Goal: Task Accomplishment & Management: Use online tool/utility

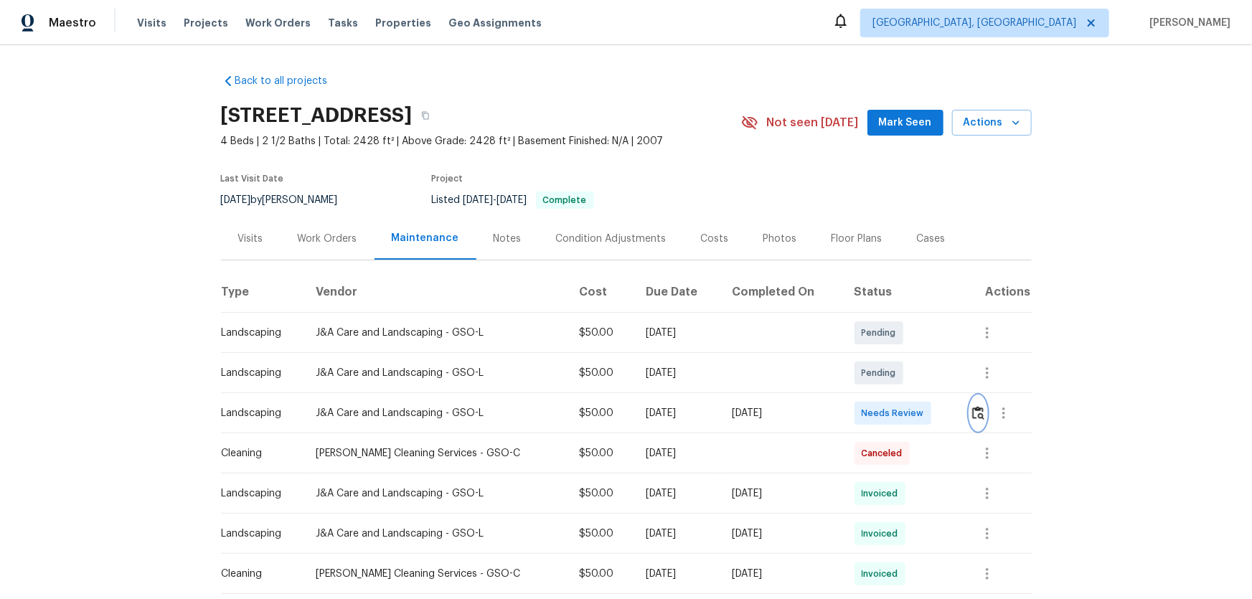
click at [978, 421] on button "button" at bounding box center [978, 413] width 16 height 34
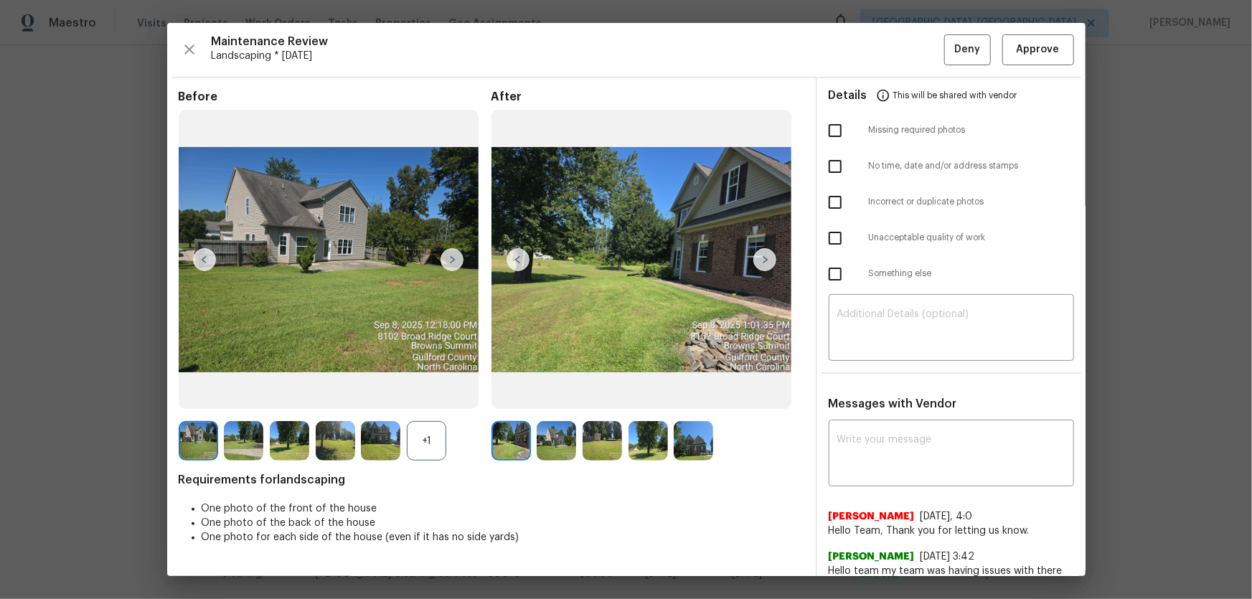
click at [407, 450] on div "+1" at bounding box center [426, 440] width 39 height 39
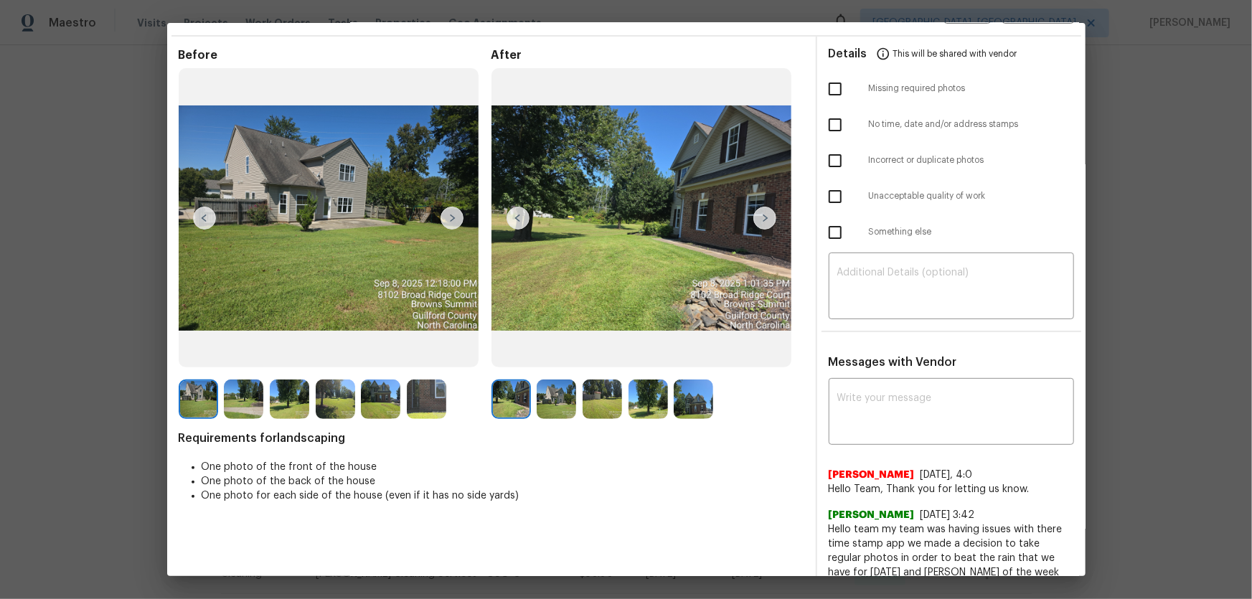
scroll to position [65, 0]
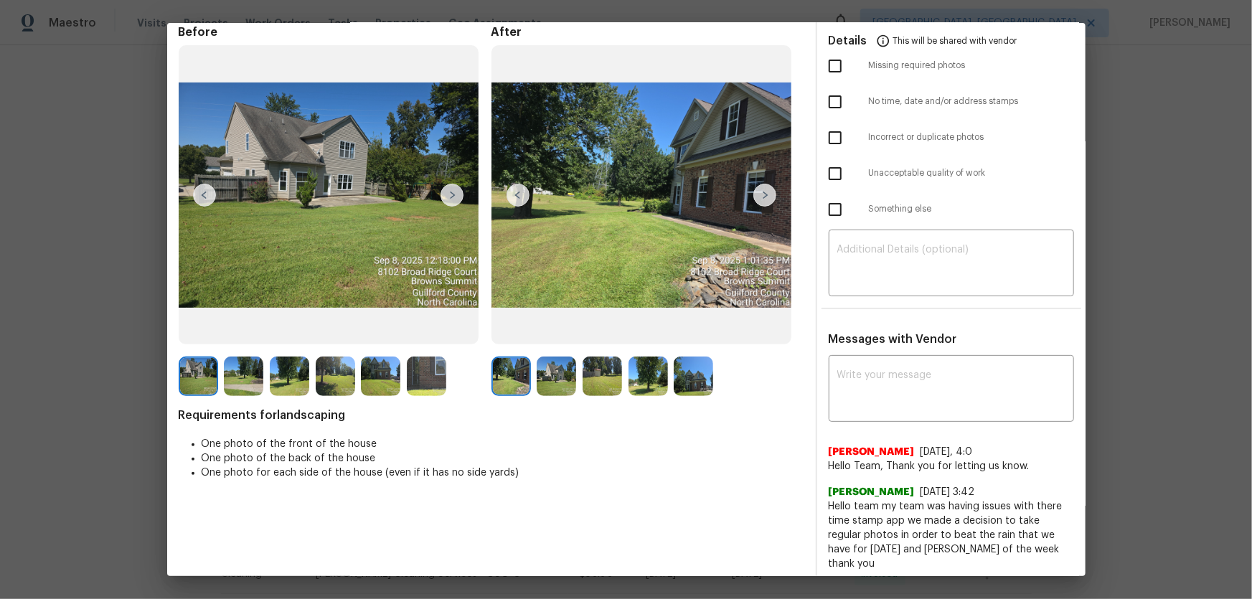
drag, startPoint x: 555, startPoint y: 387, endPoint x: 564, endPoint y: 387, distance: 8.6
click at [555, 387] on img at bounding box center [555, 375] width 39 height 39
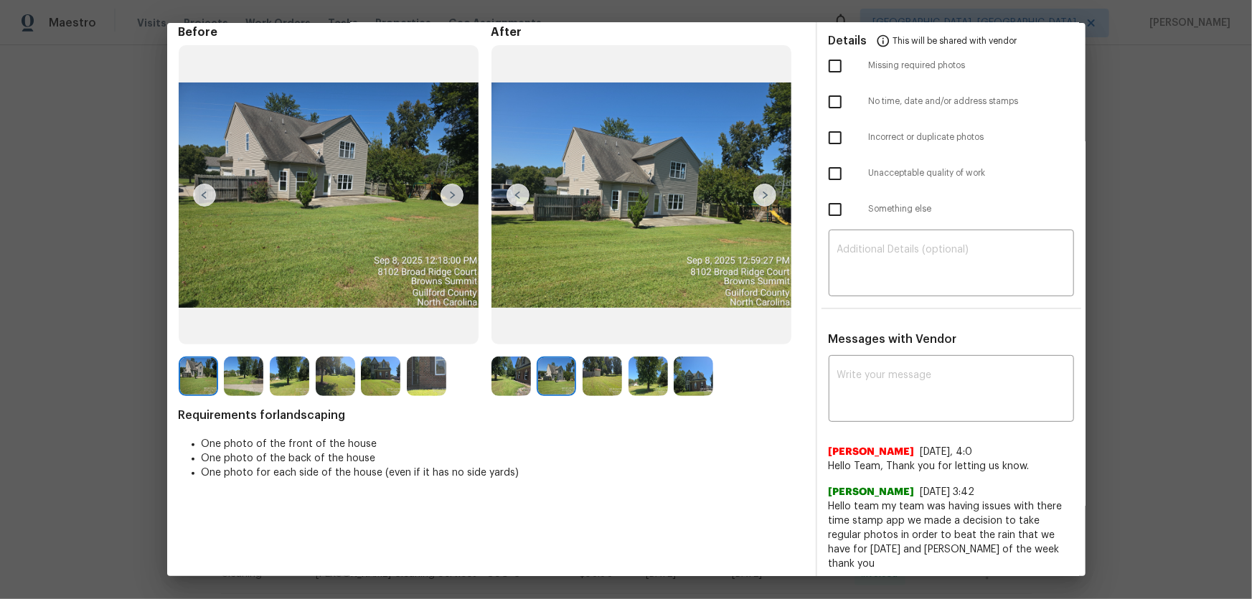
click at [612, 378] on img at bounding box center [601, 375] width 39 height 39
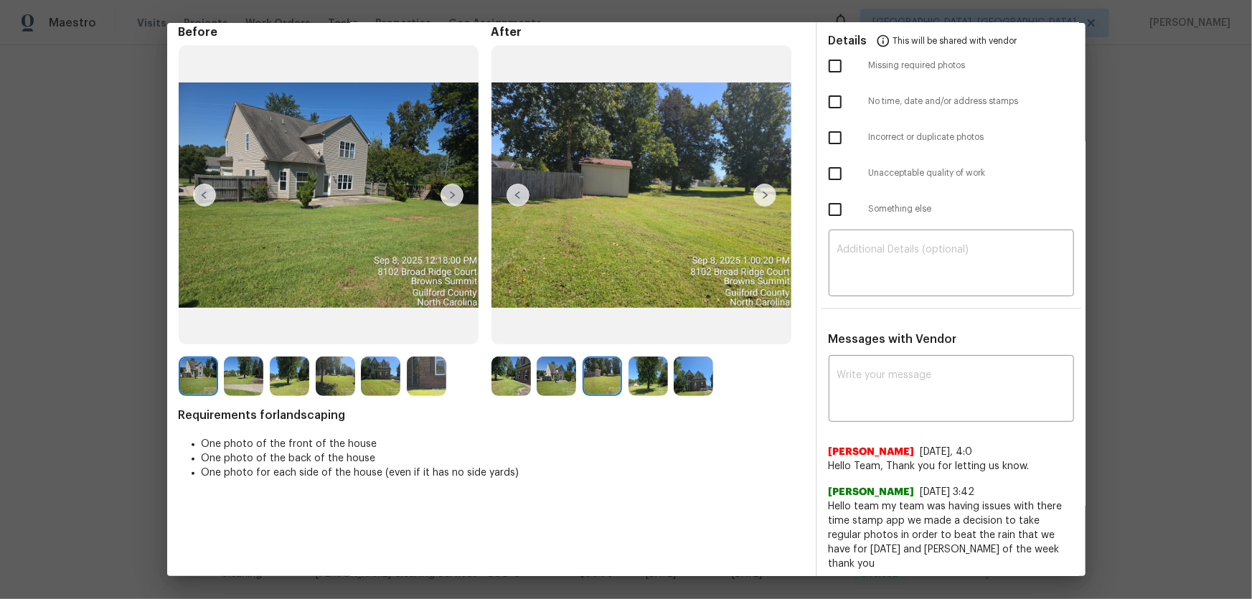
drag, startPoint x: 634, startPoint y: 380, endPoint x: 671, endPoint y: 380, distance: 37.3
click at [634, 380] on img at bounding box center [647, 375] width 39 height 39
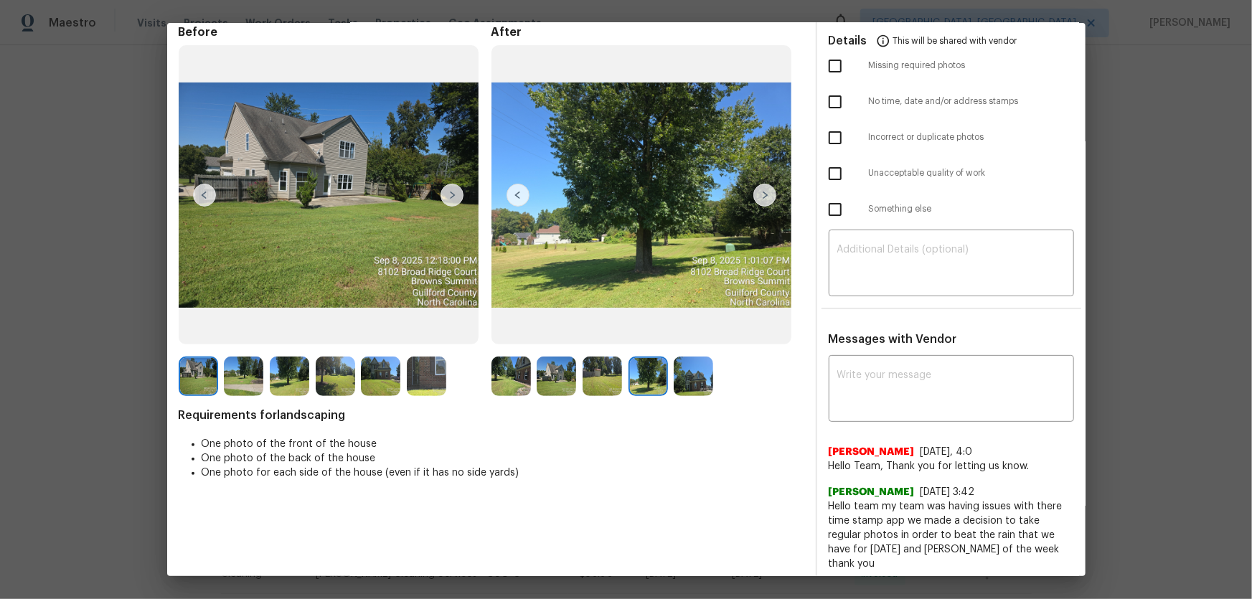
click at [673, 380] on img at bounding box center [692, 375] width 39 height 39
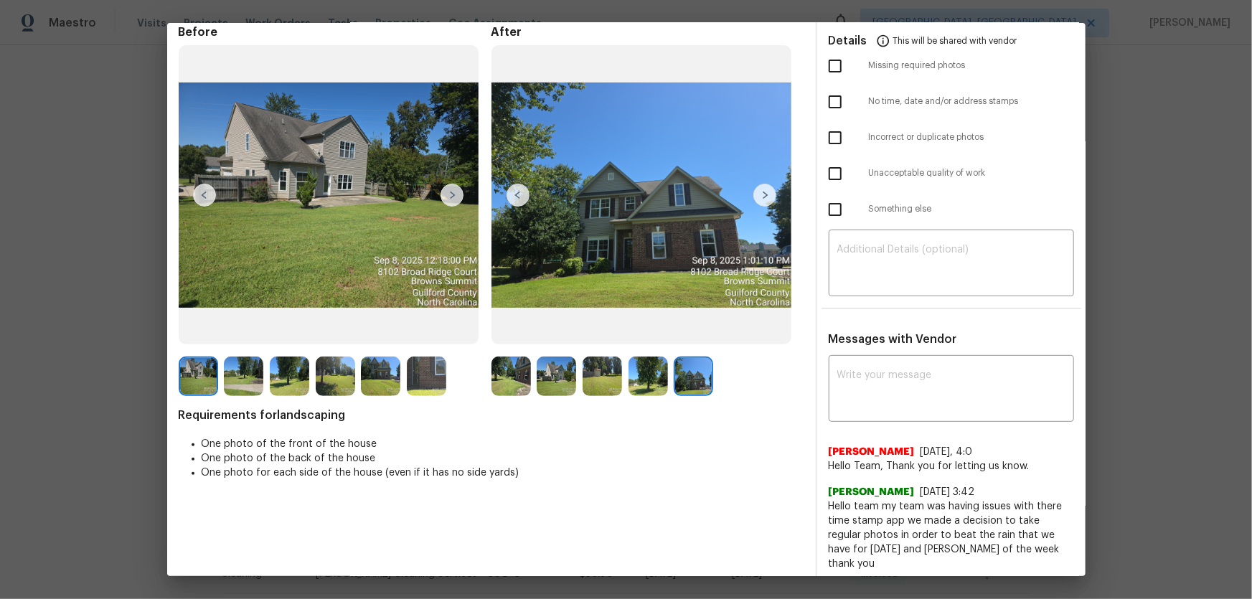
click at [502, 377] on img at bounding box center [510, 375] width 39 height 39
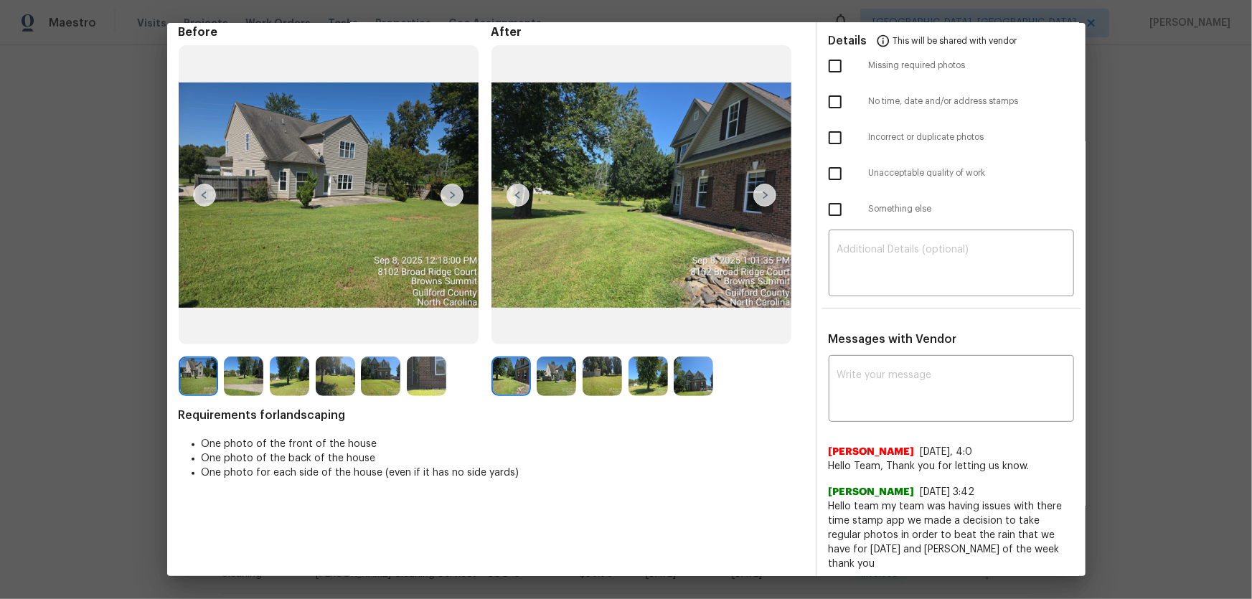
click at [557, 373] on img at bounding box center [555, 375] width 39 height 39
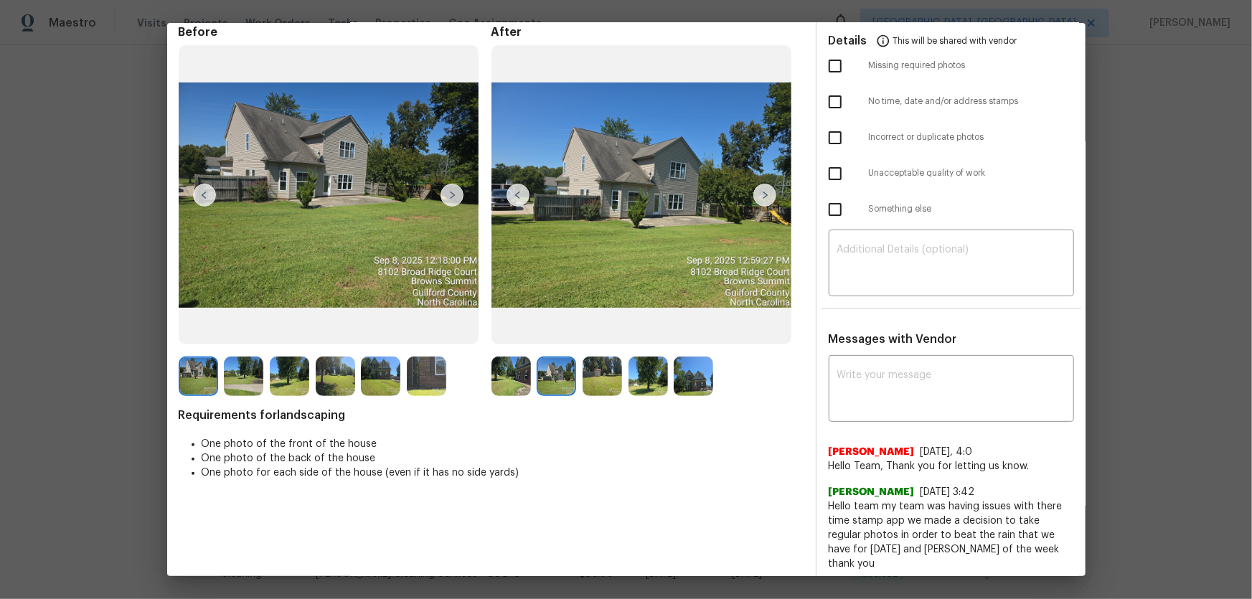
click at [606, 376] on img at bounding box center [601, 375] width 39 height 39
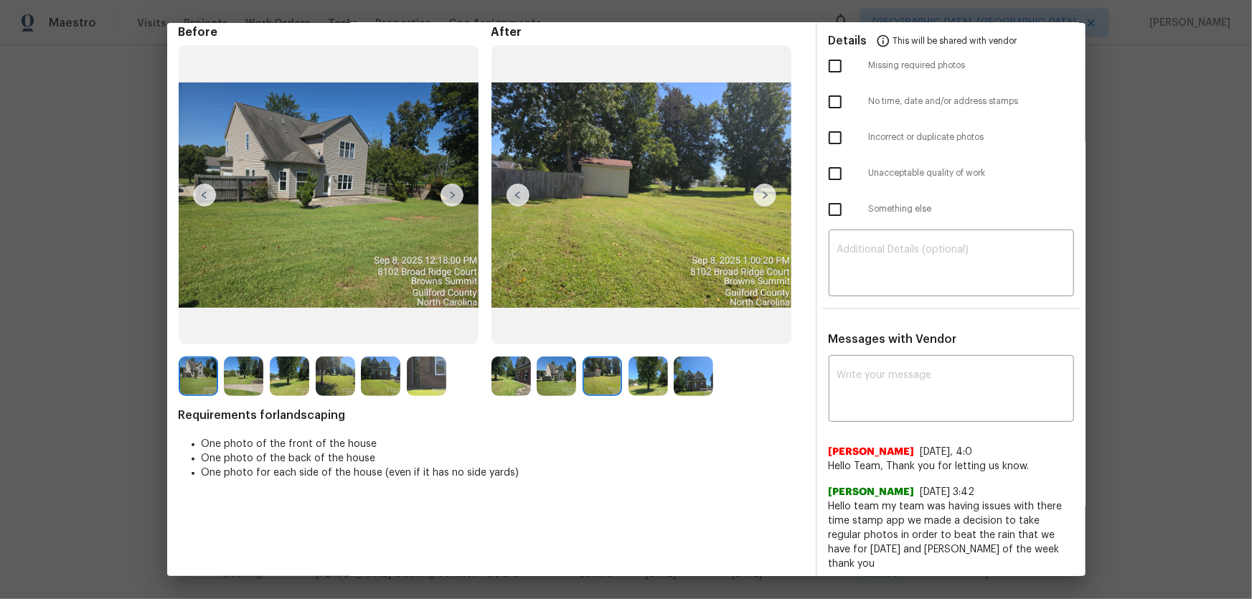
click at [674, 379] on img at bounding box center [692, 375] width 39 height 39
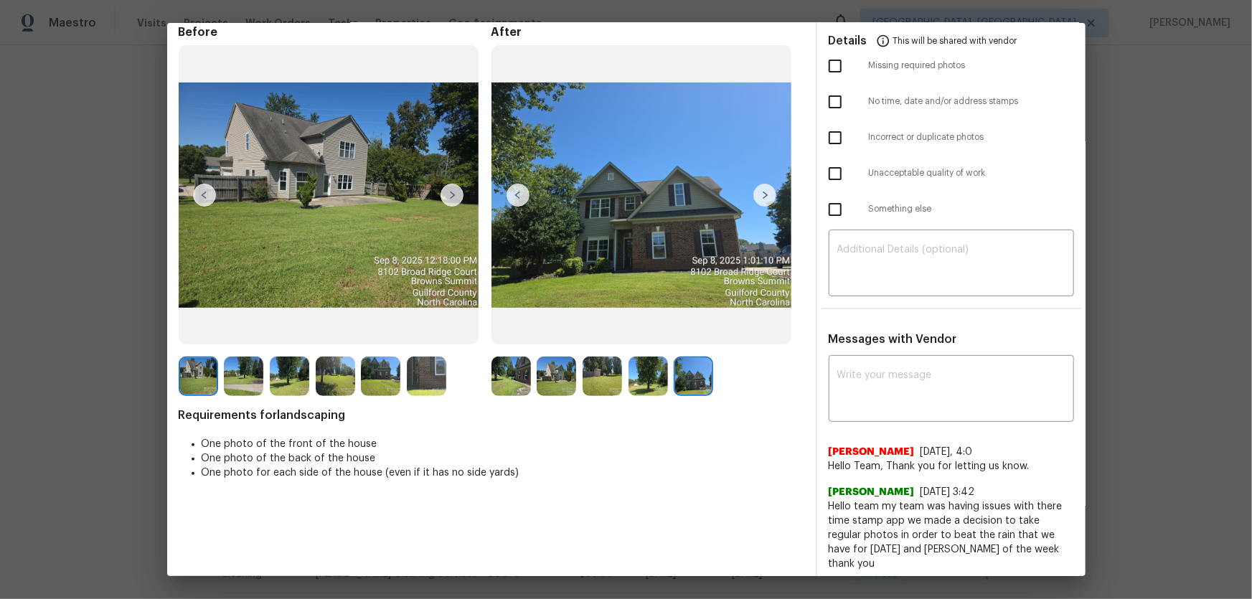
click at [647, 382] on img at bounding box center [647, 375] width 39 height 39
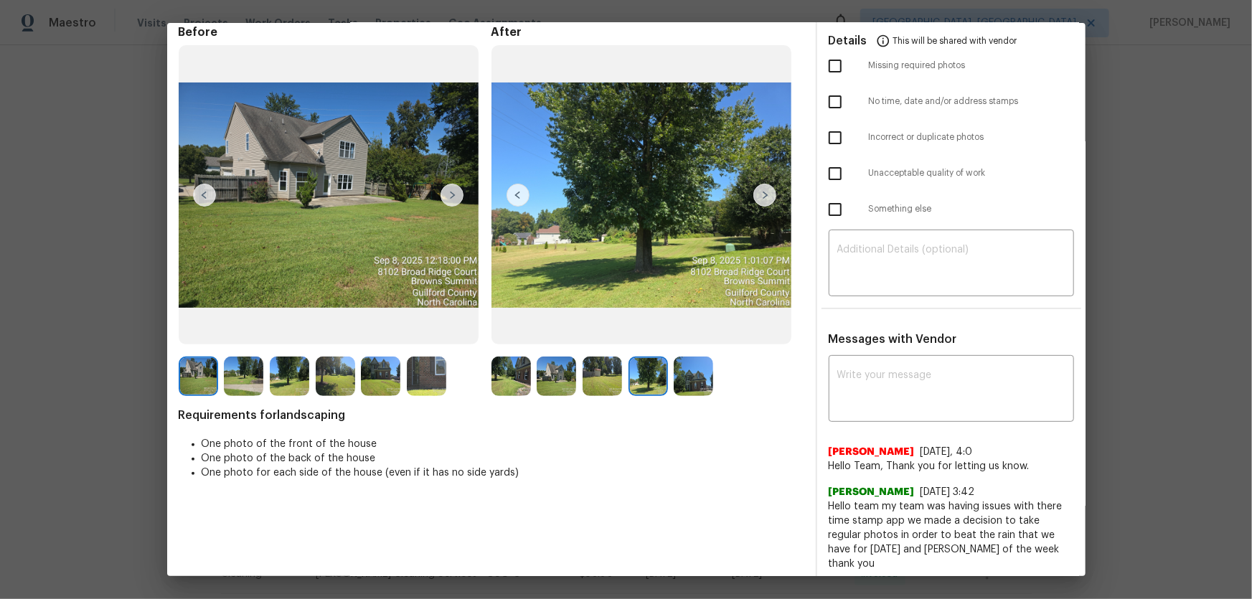
click at [512, 369] on img at bounding box center [510, 375] width 39 height 39
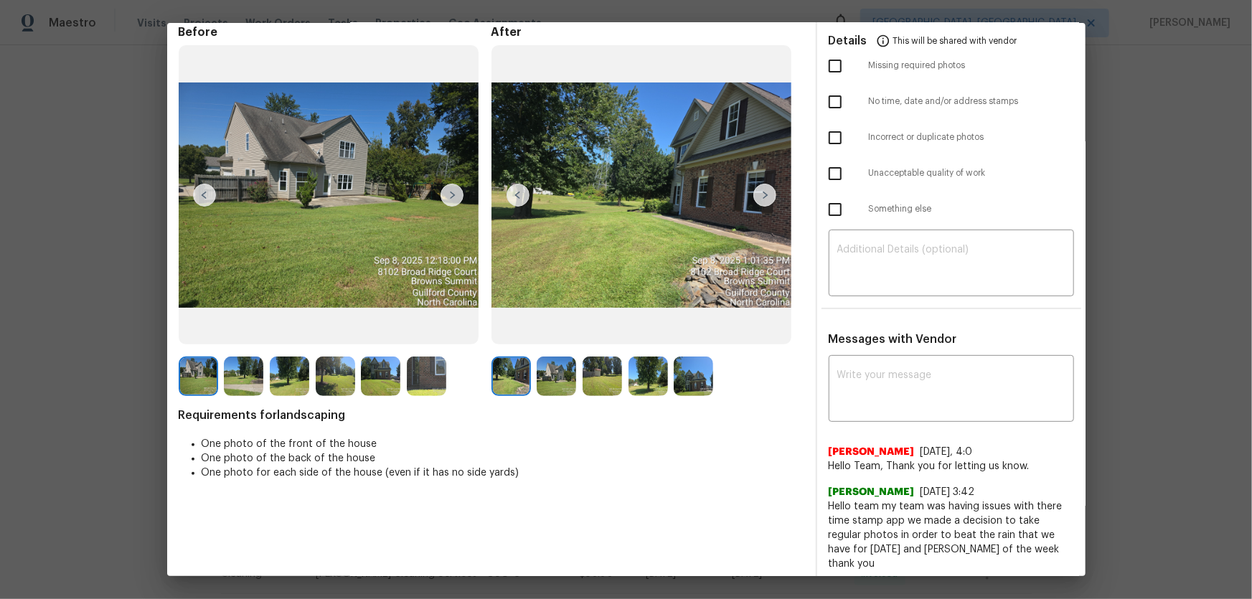
click at [563, 372] on img at bounding box center [555, 375] width 39 height 39
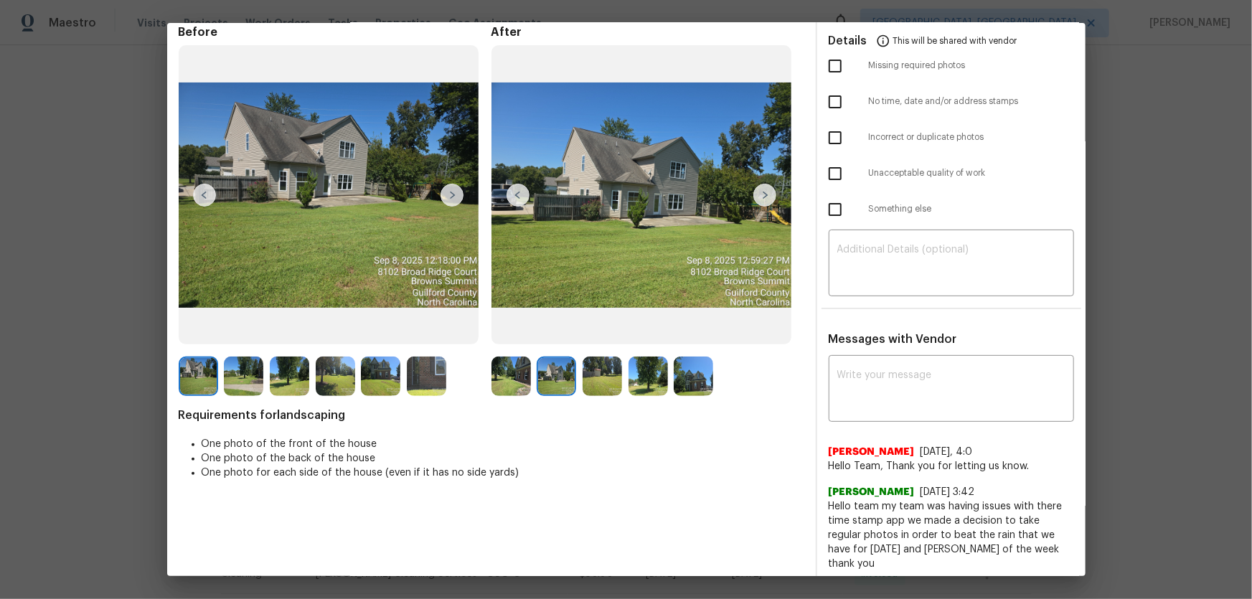
click at [587, 373] on img at bounding box center [601, 375] width 39 height 39
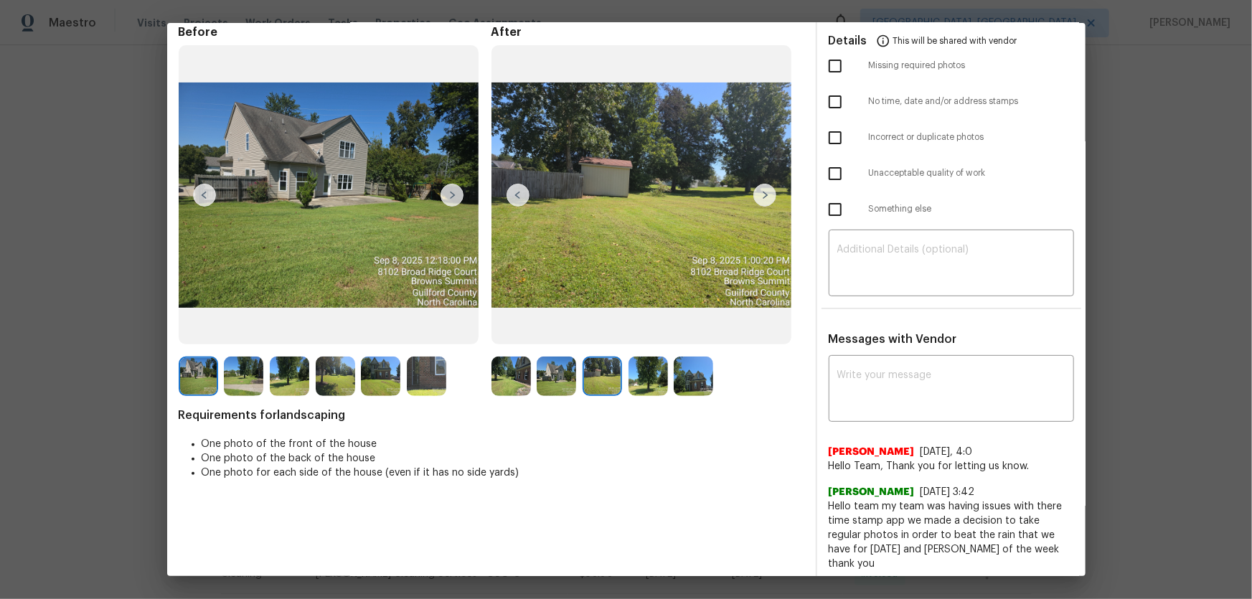
click at [643, 387] on img at bounding box center [647, 375] width 39 height 39
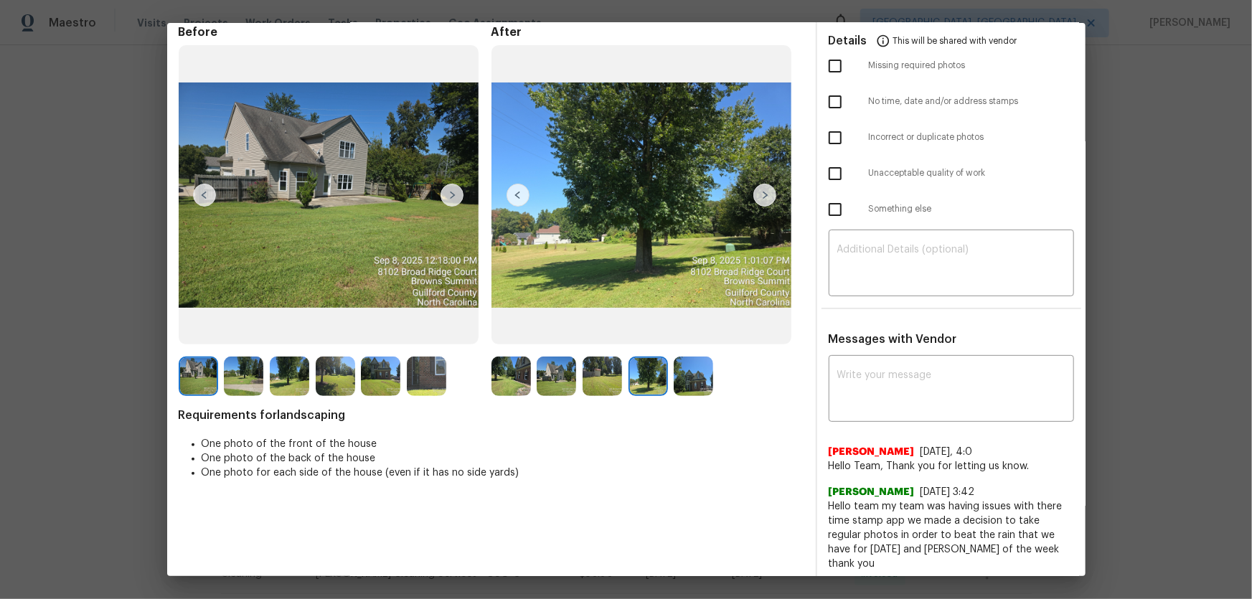
click at [699, 384] on img at bounding box center [692, 375] width 39 height 39
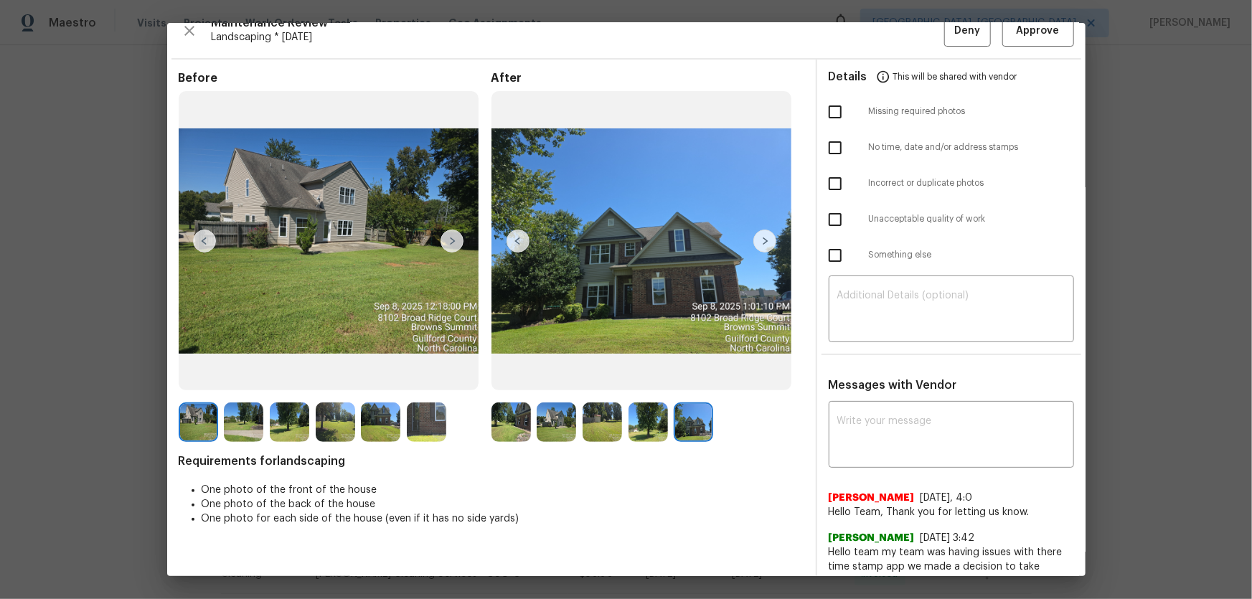
scroll to position [0, 0]
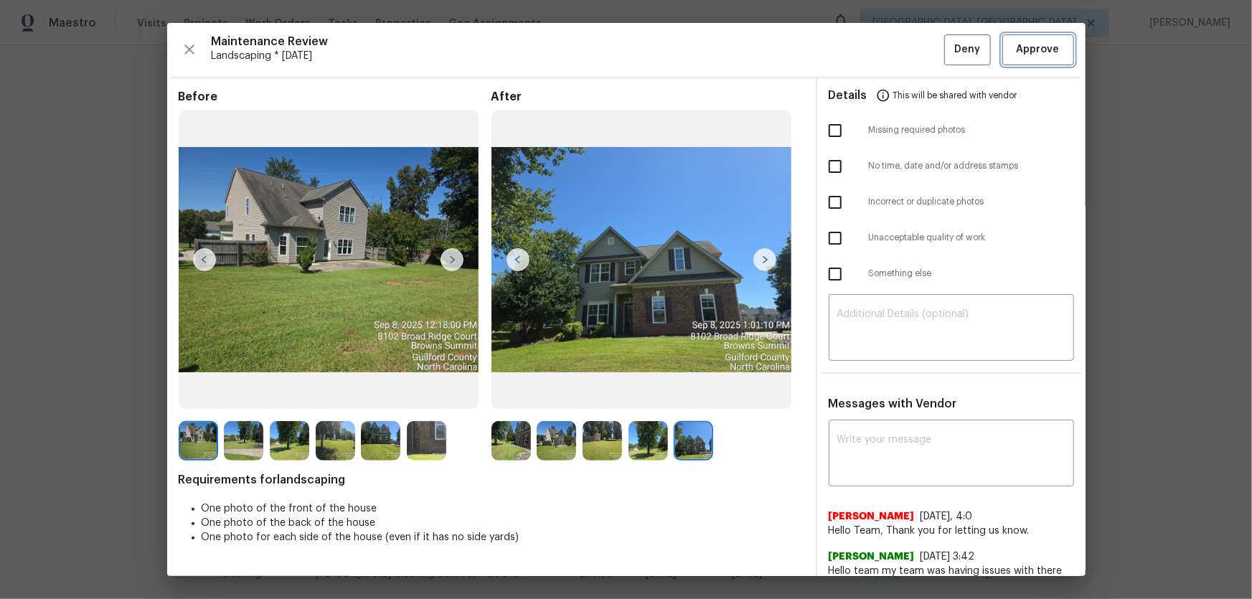
click at [1016, 49] on span "Approve" at bounding box center [1037, 50] width 43 height 18
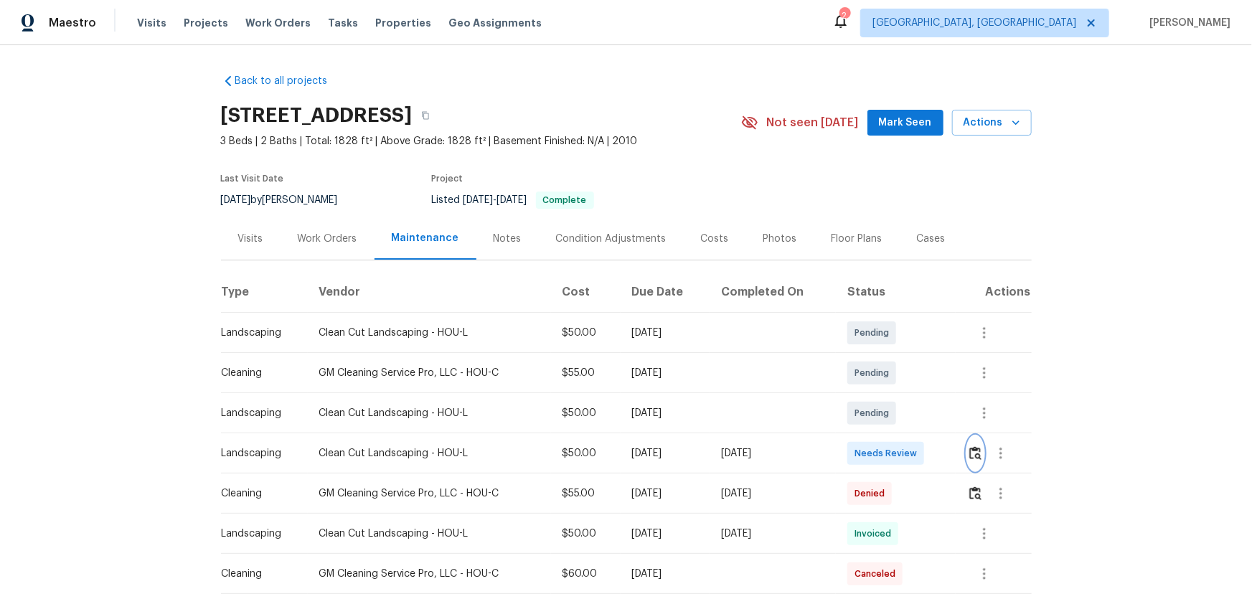
click at [890, 395] on img "button" at bounding box center [975, 453] width 12 height 14
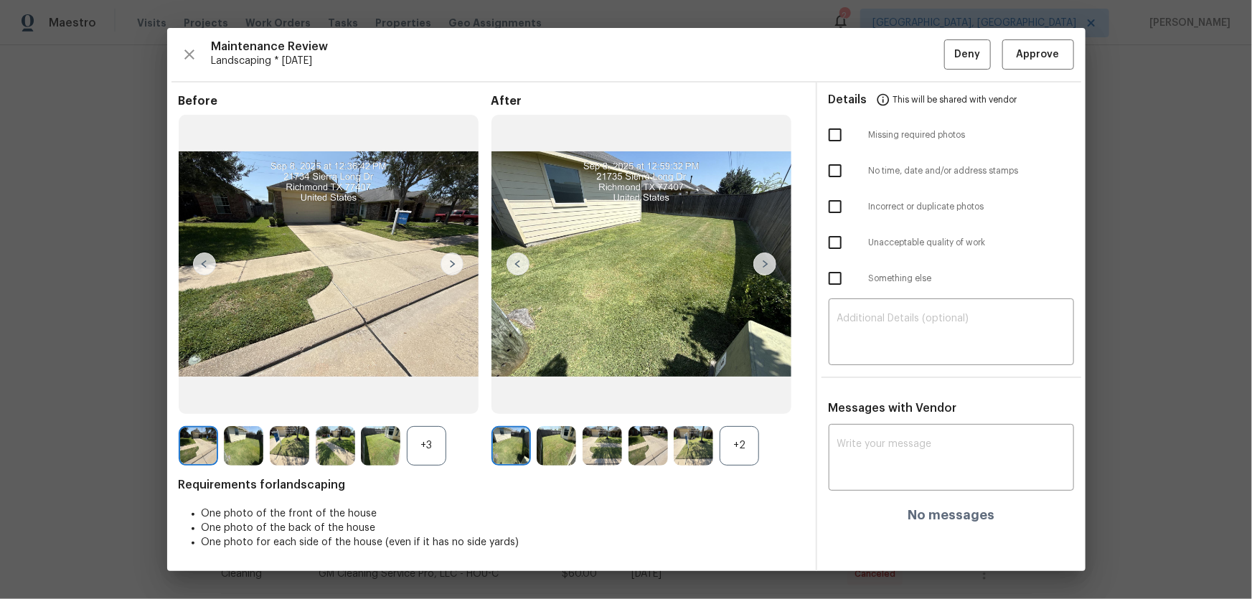
click at [737, 395] on div "+2" at bounding box center [738, 445] width 39 height 39
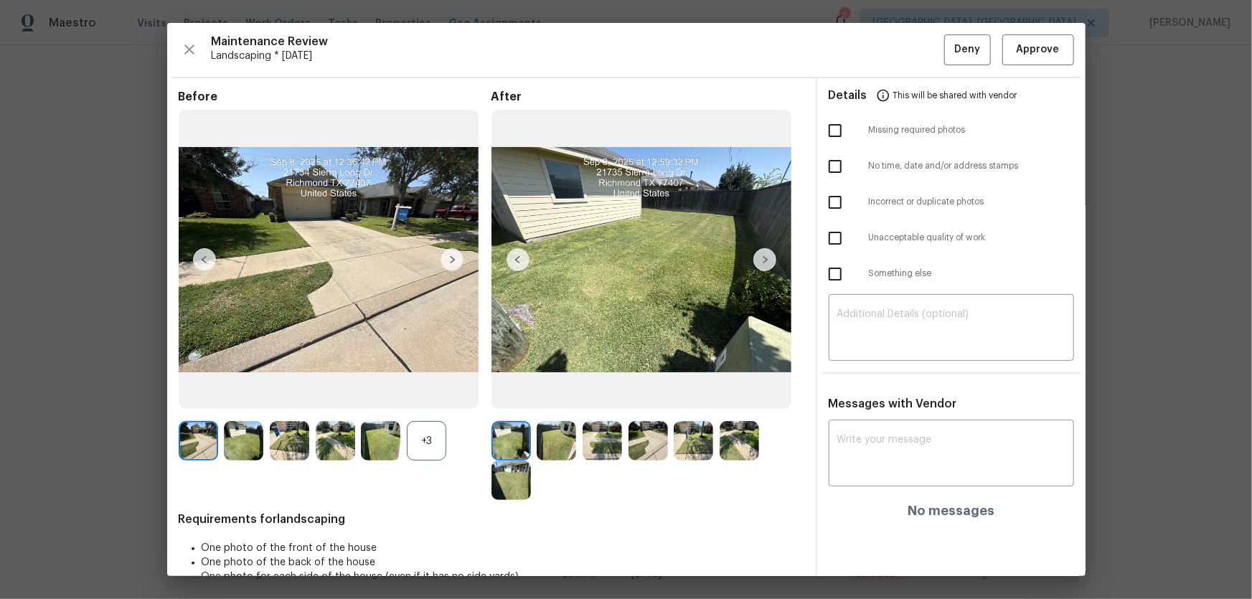
click at [404, 395] on div at bounding box center [384, 440] width 46 height 39
click at [425, 395] on div "+3" at bounding box center [426, 440] width 39 height 39
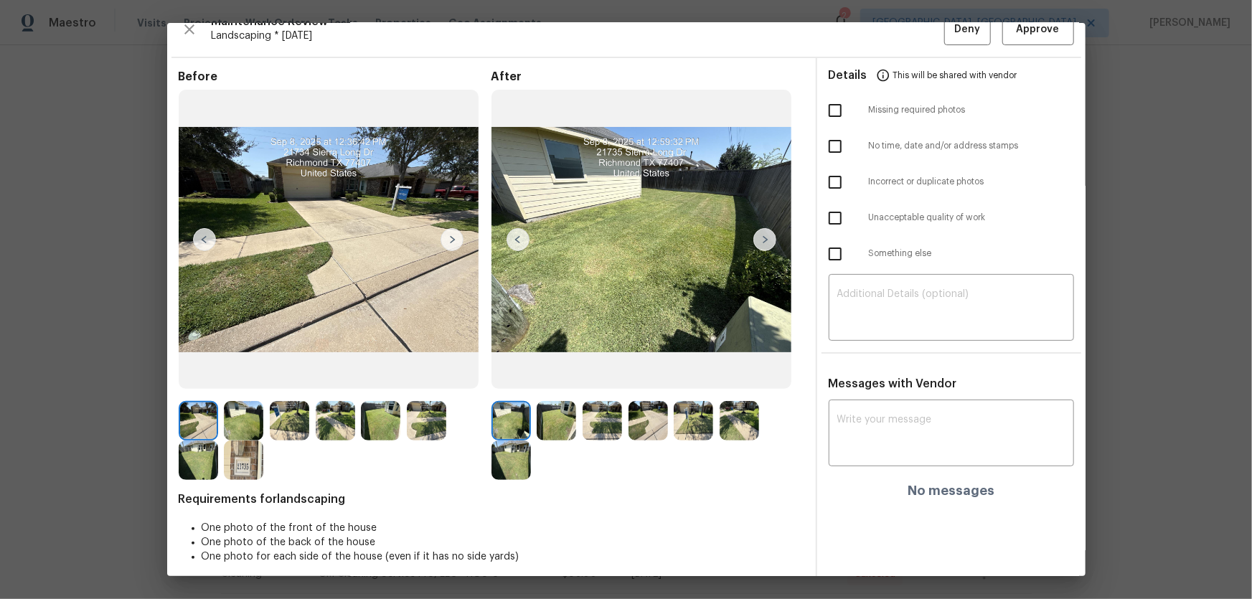
scroll to position [29, 0]
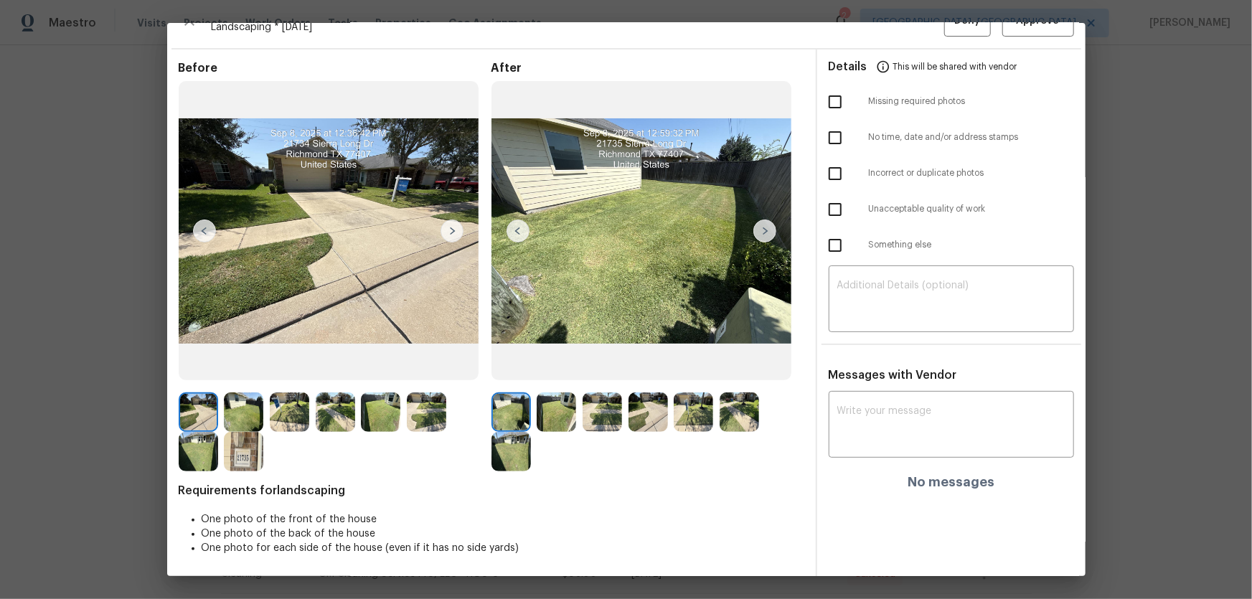
click at [559, 395] on img at bounding box center [555, 411] width 39 height 39
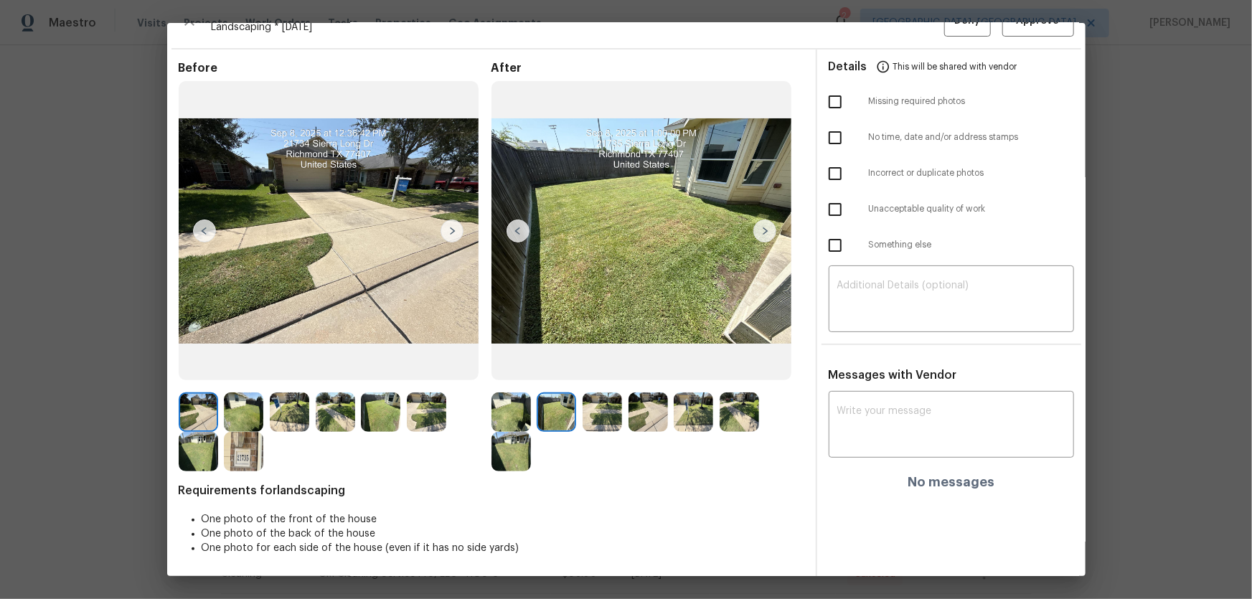
click at [590, 395] on img at bounding box center [601, 411] width 39 height 39
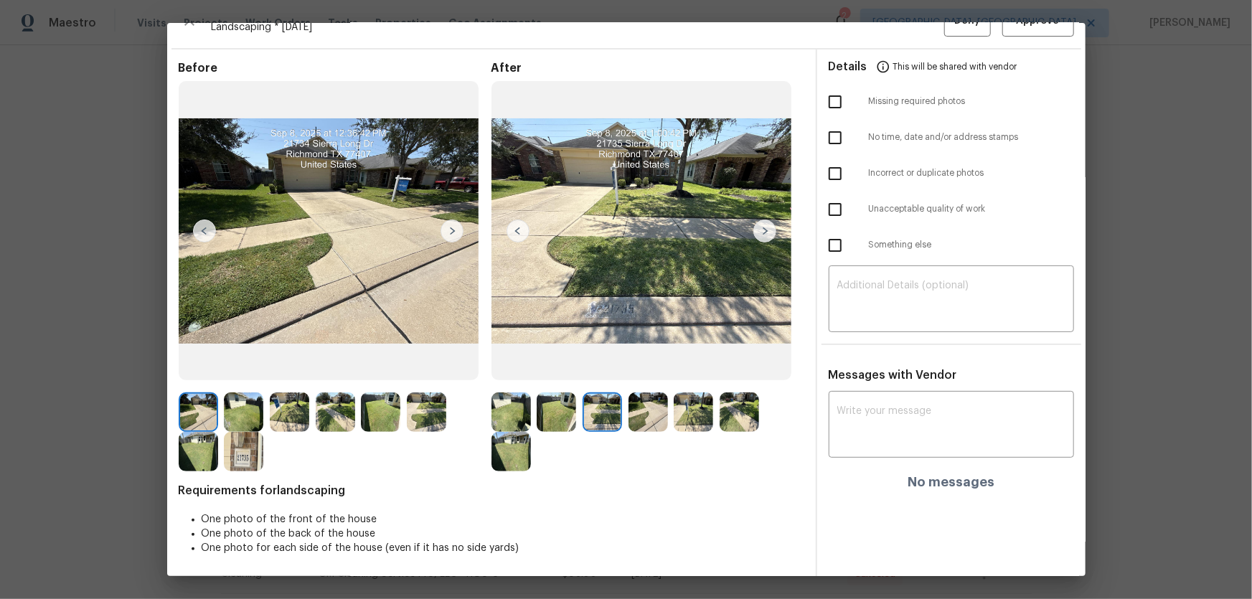
click at [639, 395] on img at bounding box center [647, 411] width 39 height 39
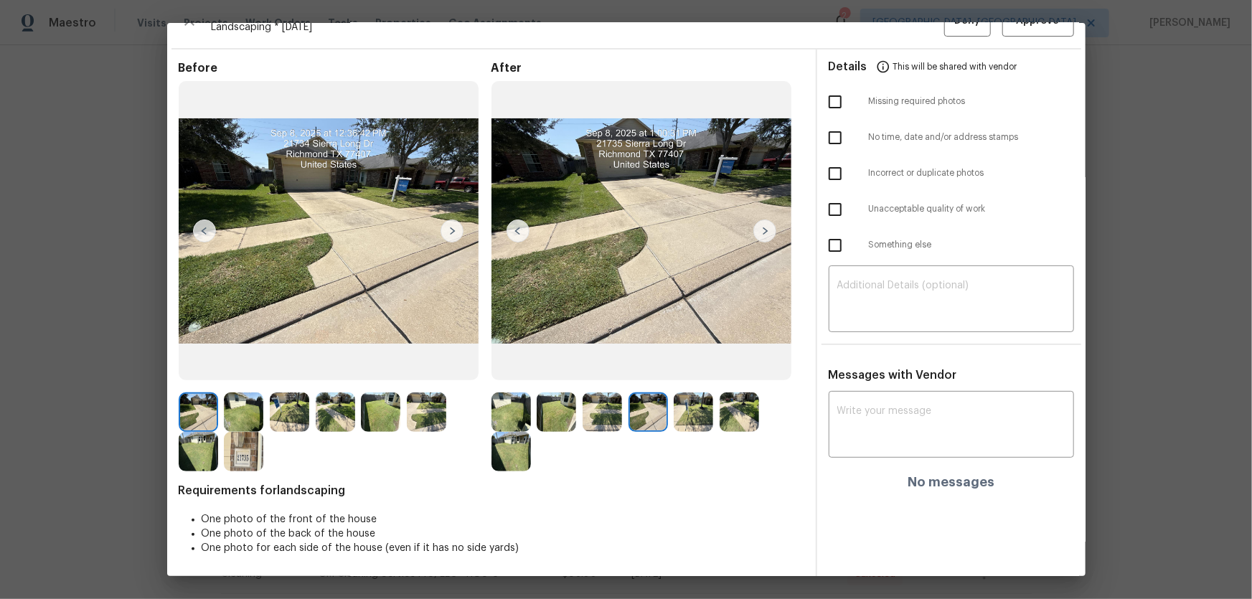
click at [677, 395] on img at bounding box center [692, 411] width 39 height 39
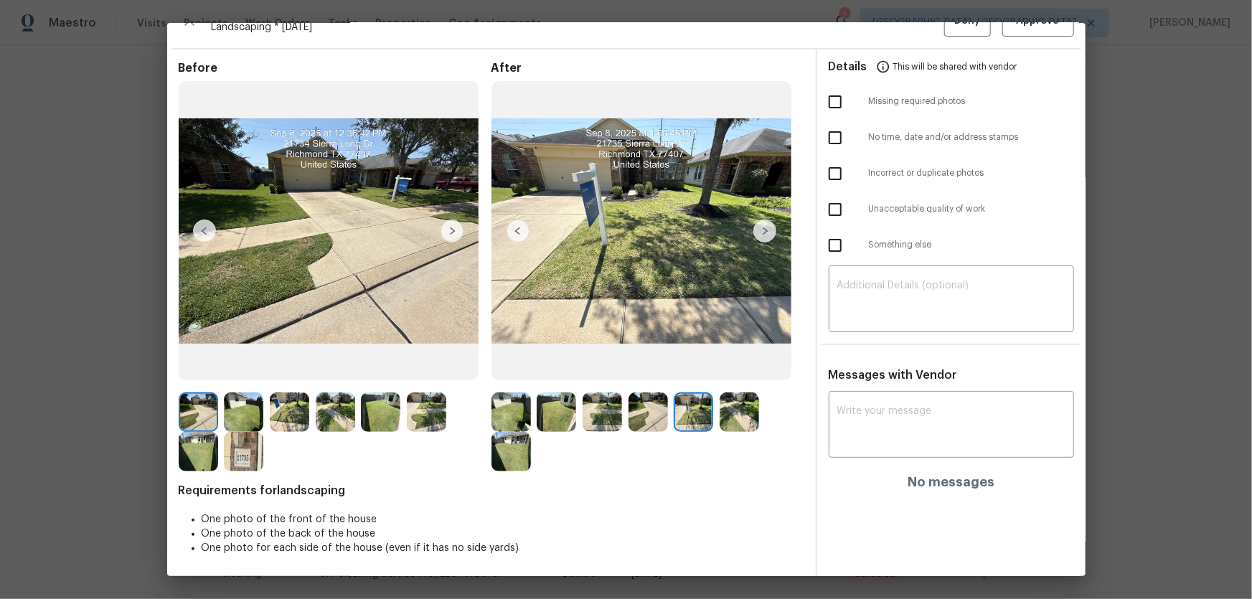
click at [734, 395] on img at bounding box center [738, 411] width 39 height 39
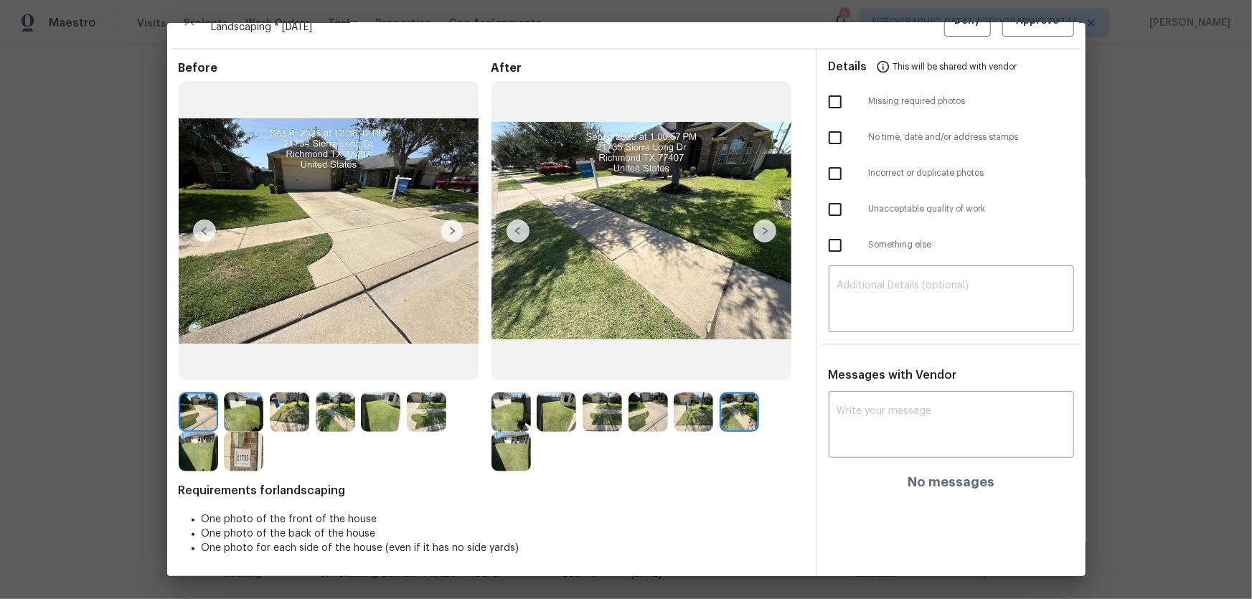
click at [503, 395] on img at bounding box center [510, 451] width 39 height 39
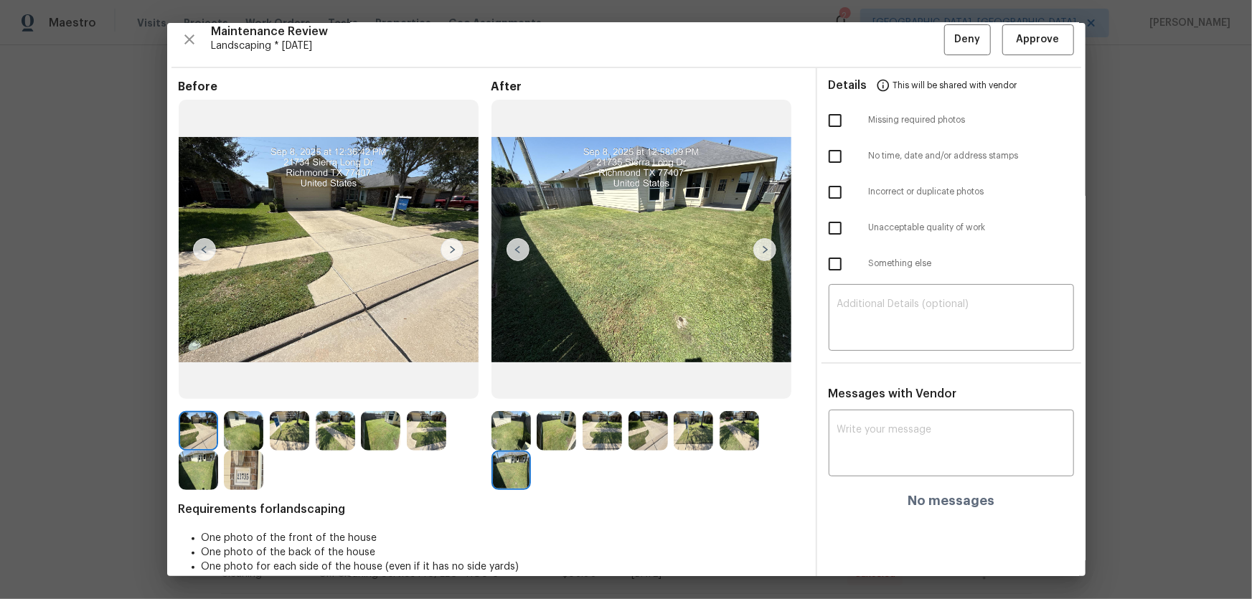
scroll to position [0, 0]
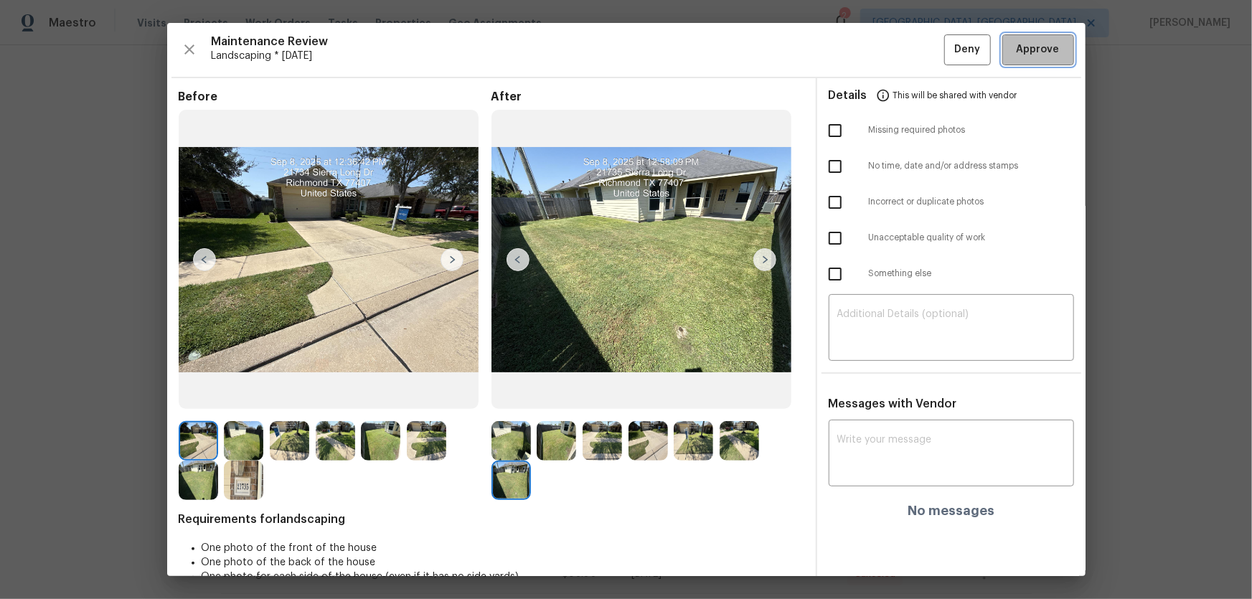
click at [890, 60] on button "Approve" at bounding box center [1038, 49] width 72 height 31
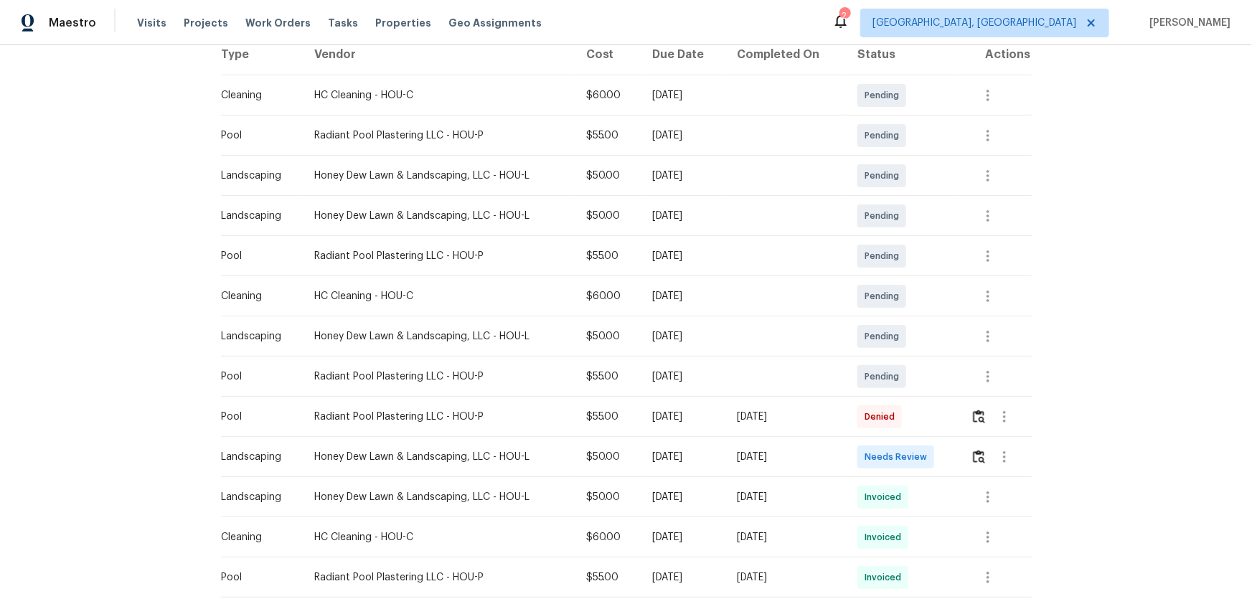
scroll to position [260, 0]
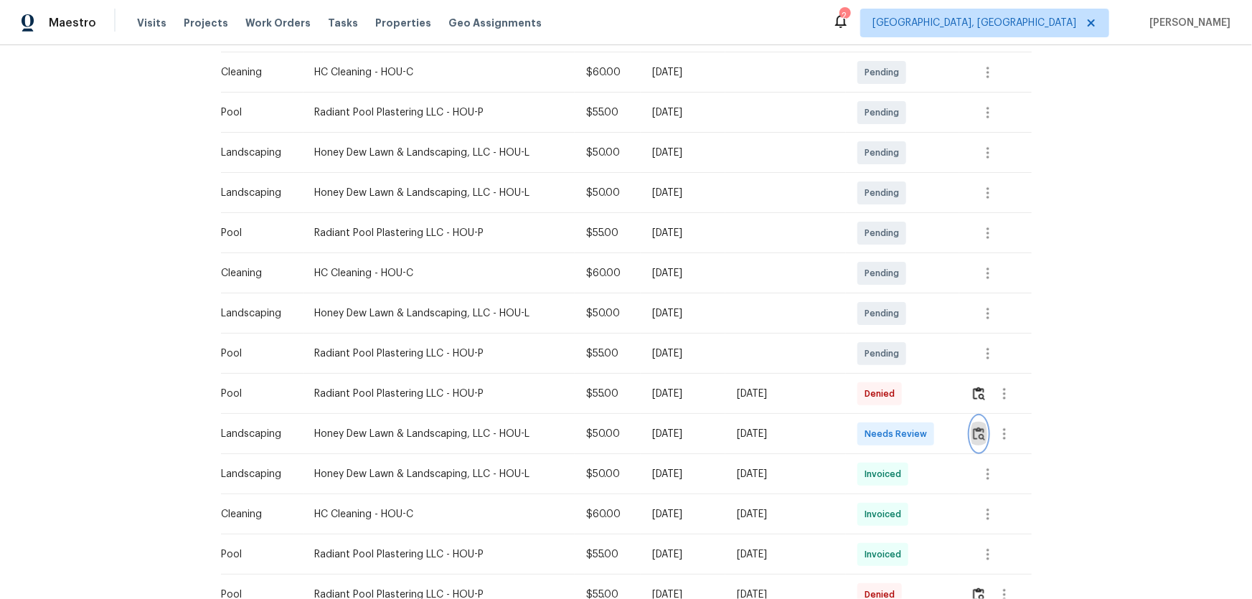
click at [890, 395] on img "button" at bounding box center [979, 434] width 12 height 14
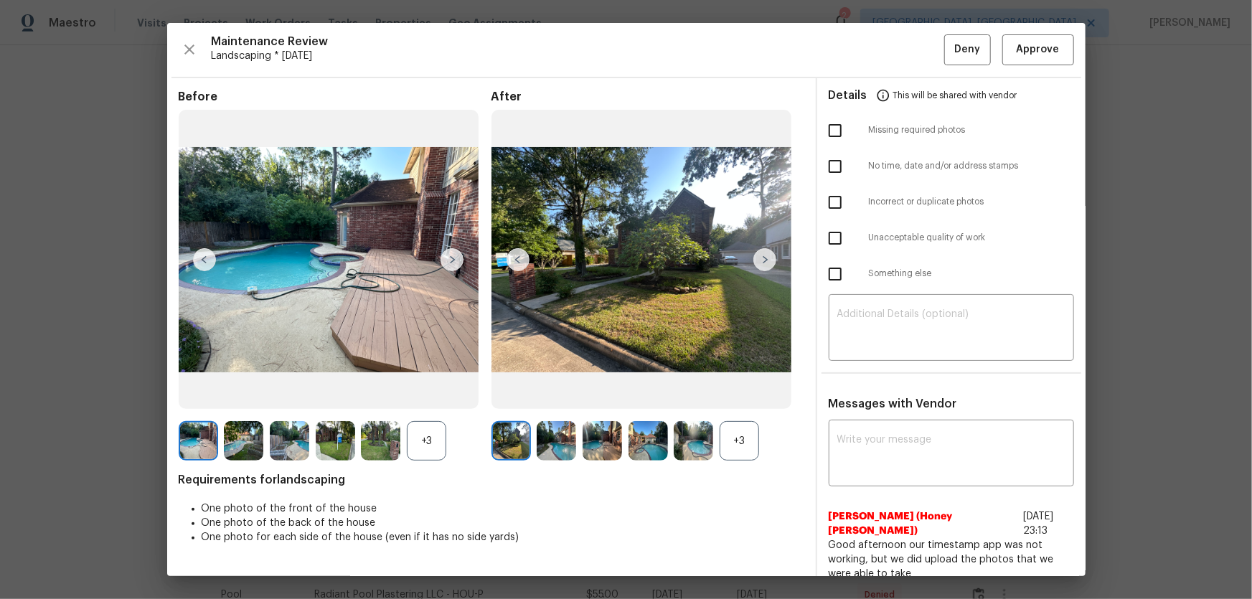
click at [732, 395] on div "+3" at bounding box center [738, 440] width 39 height 39
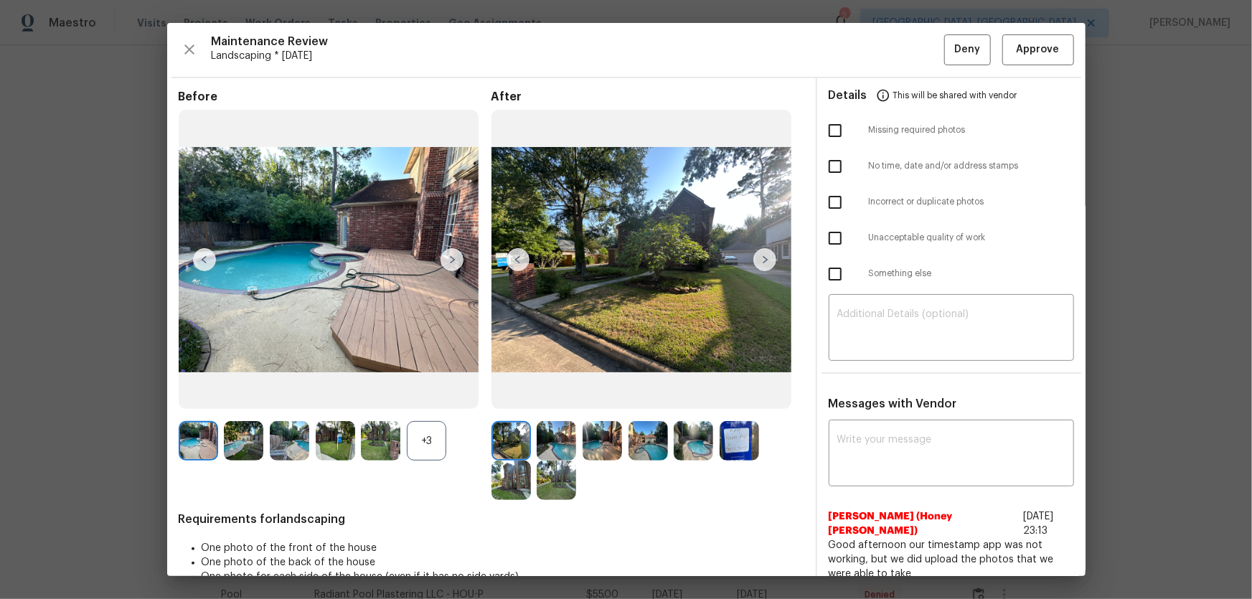
click at [422, 395] on div "+3" at bounding box center [426, 440] width 39 height 39
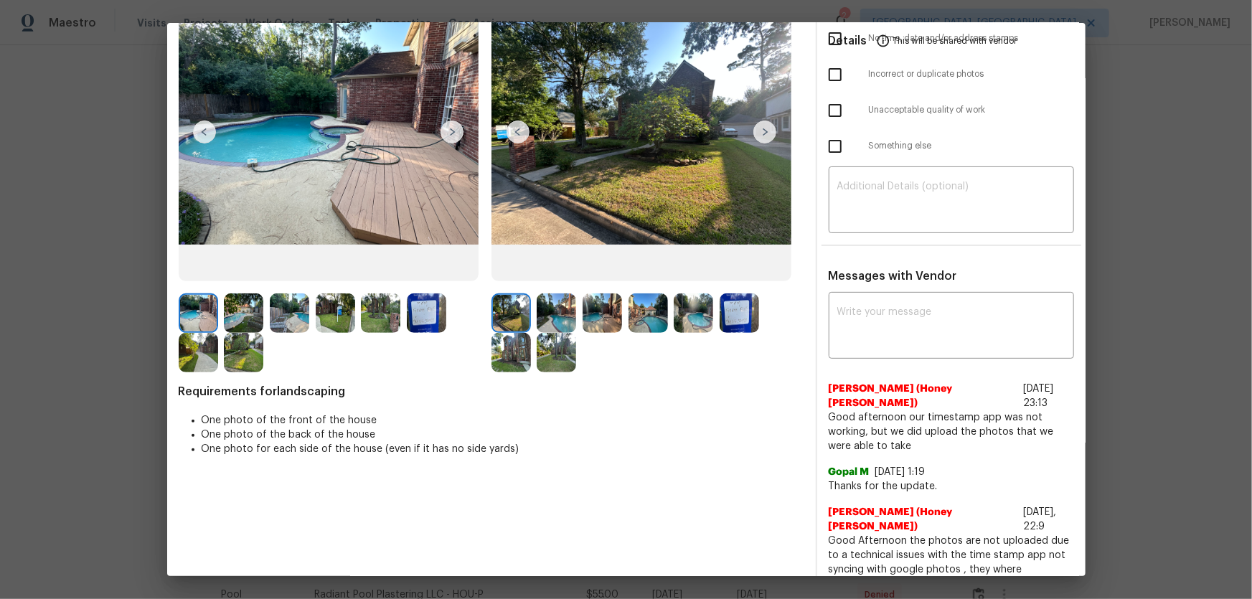
scroll to position [130, 0]
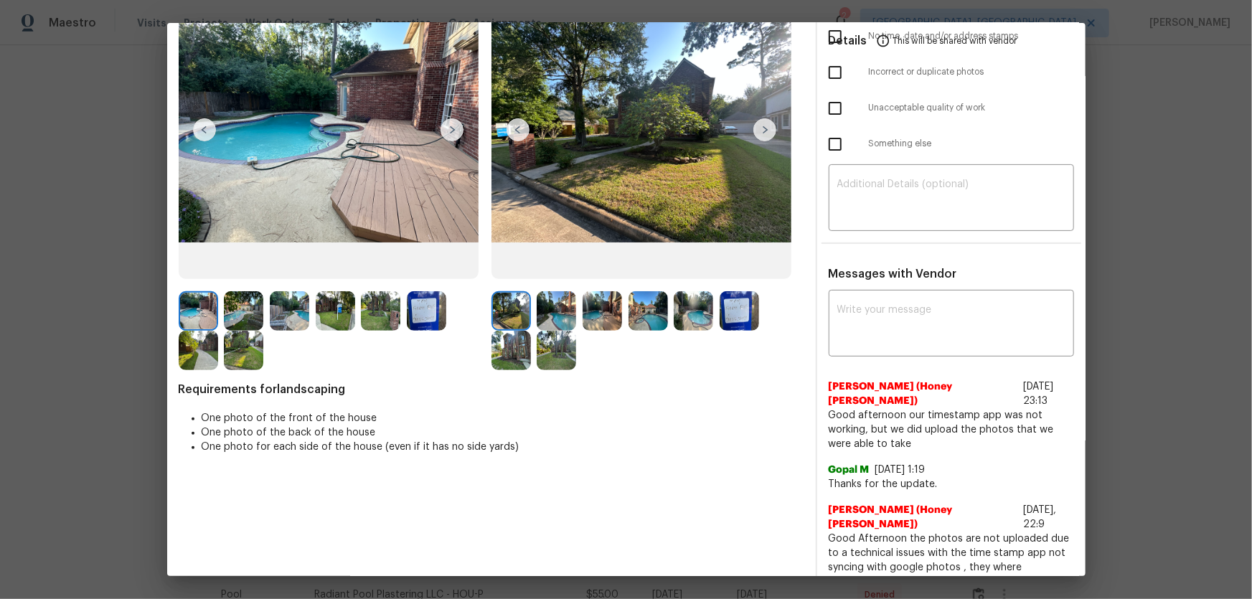
click at [547, 315] on img at bounding box center [555, 310] width 39 height 39
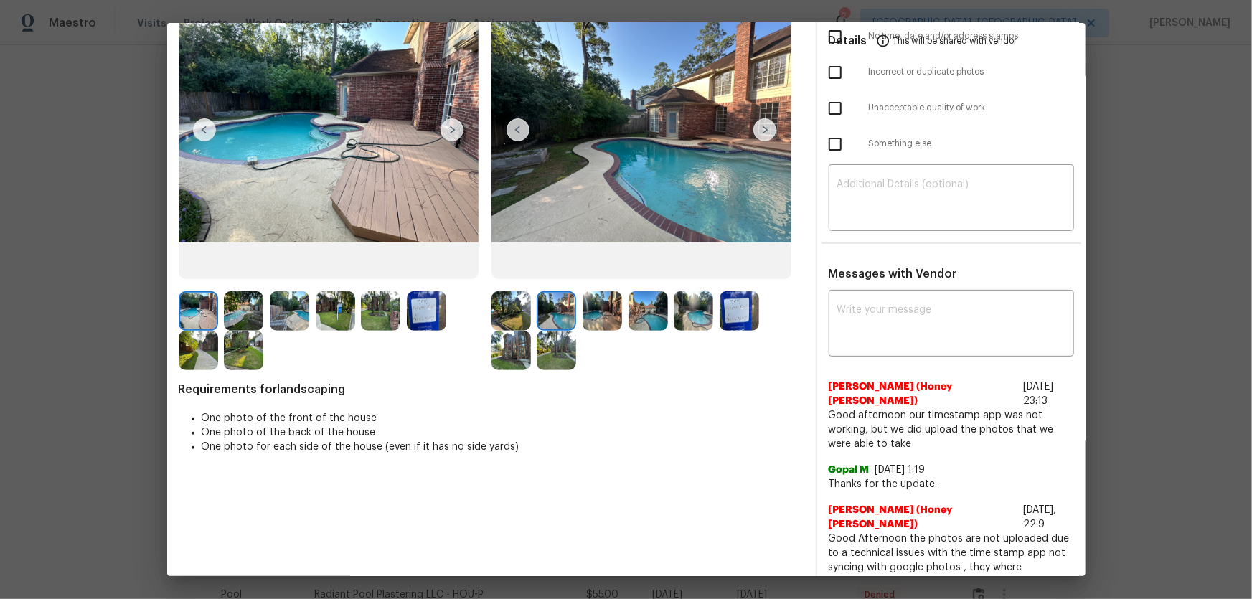
click at [597, 316] on img at bounding box center [601, 310] width 39 height 39
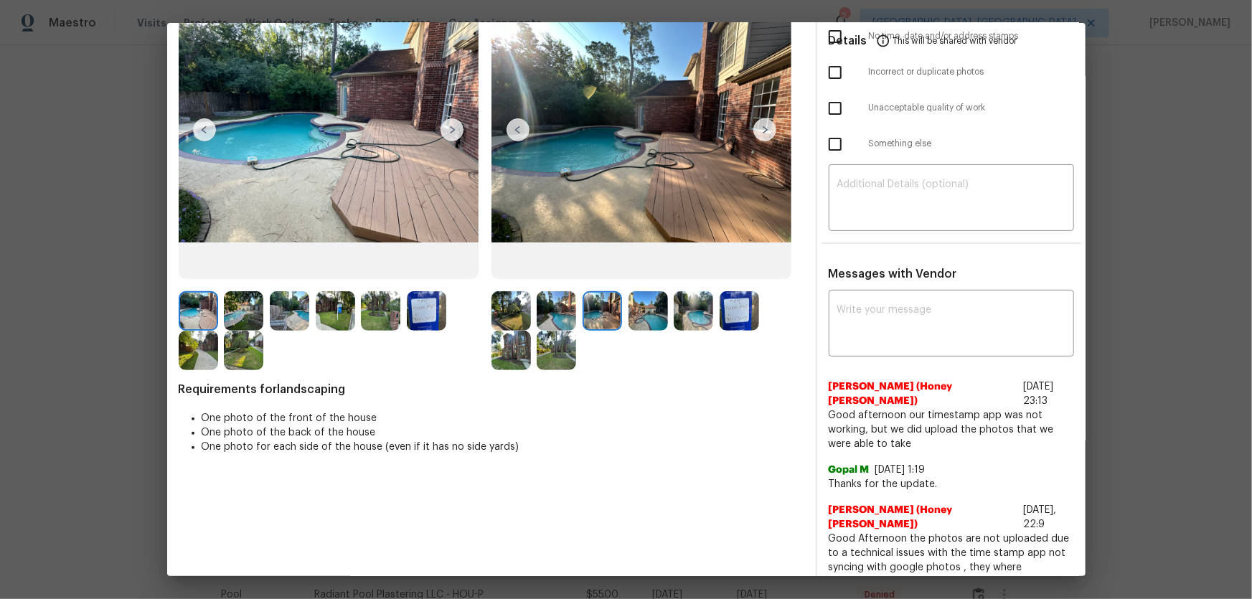
click at [646, 316] on img at bounding box center [647, 310] width 39 height 39
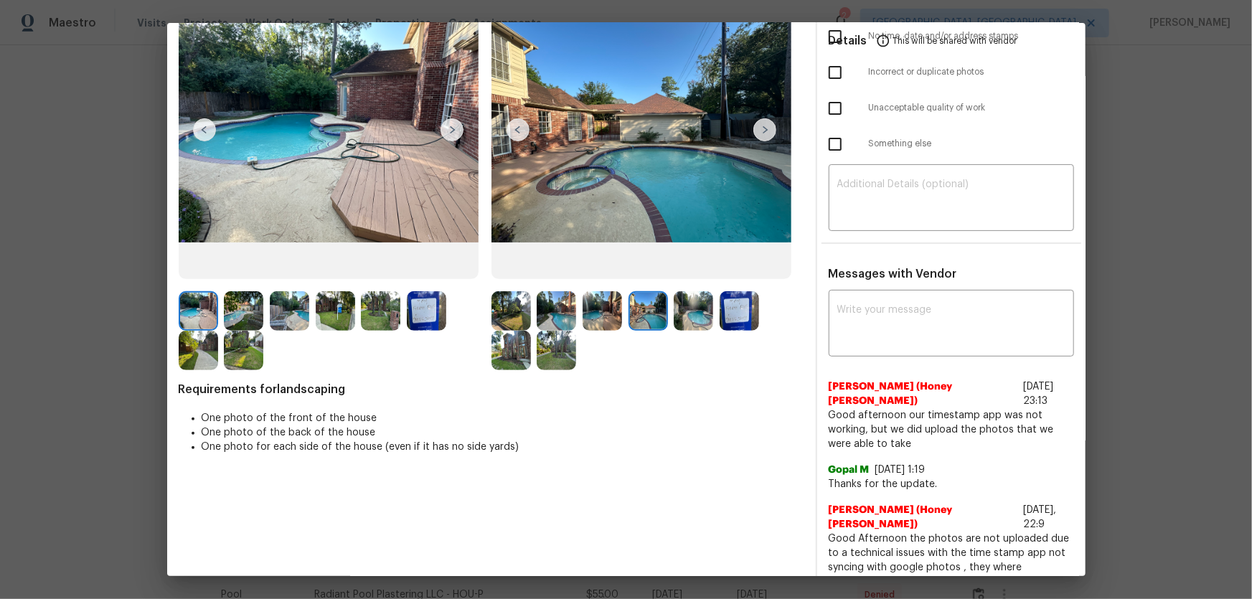
click at [513, 308] on img at bounding box center [510, 310] width 39 height 39
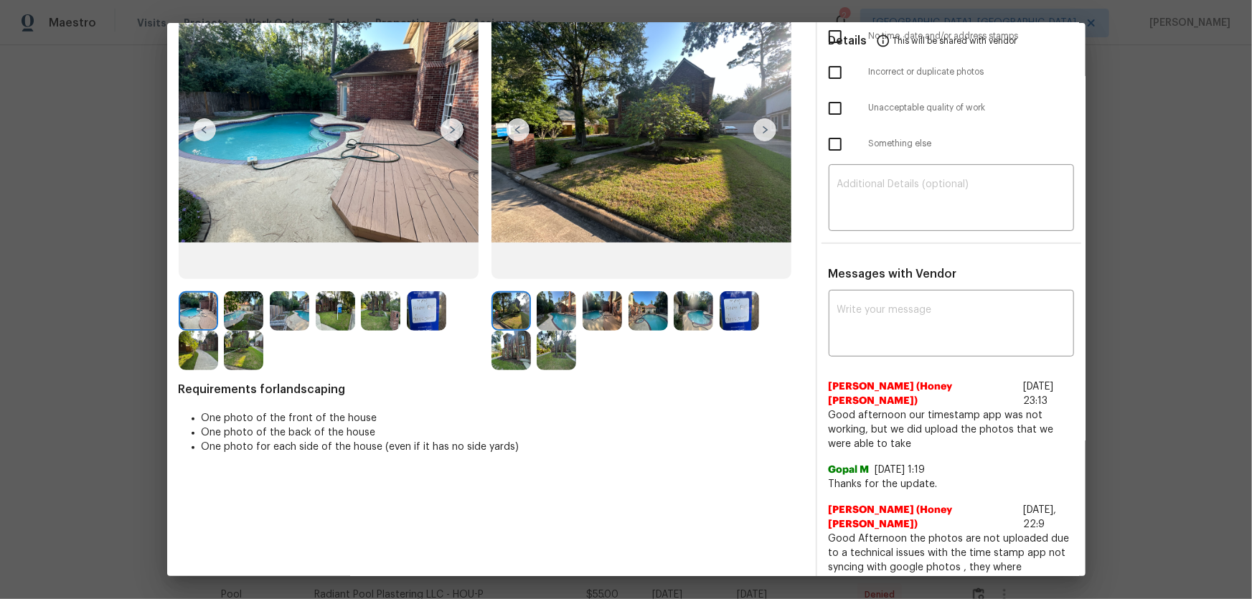
click at [562, 311] on img at bounding box center [555, 310] width 39 height 39
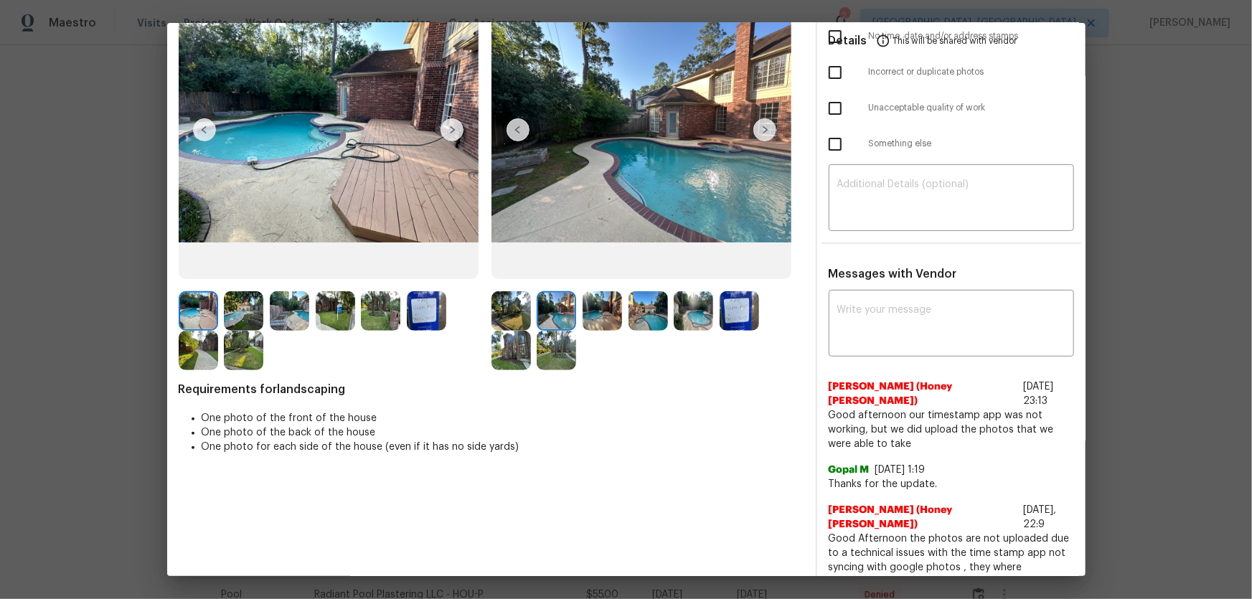
click at [587, 319] on img at bounding box center [601, 310] width 39 height 39
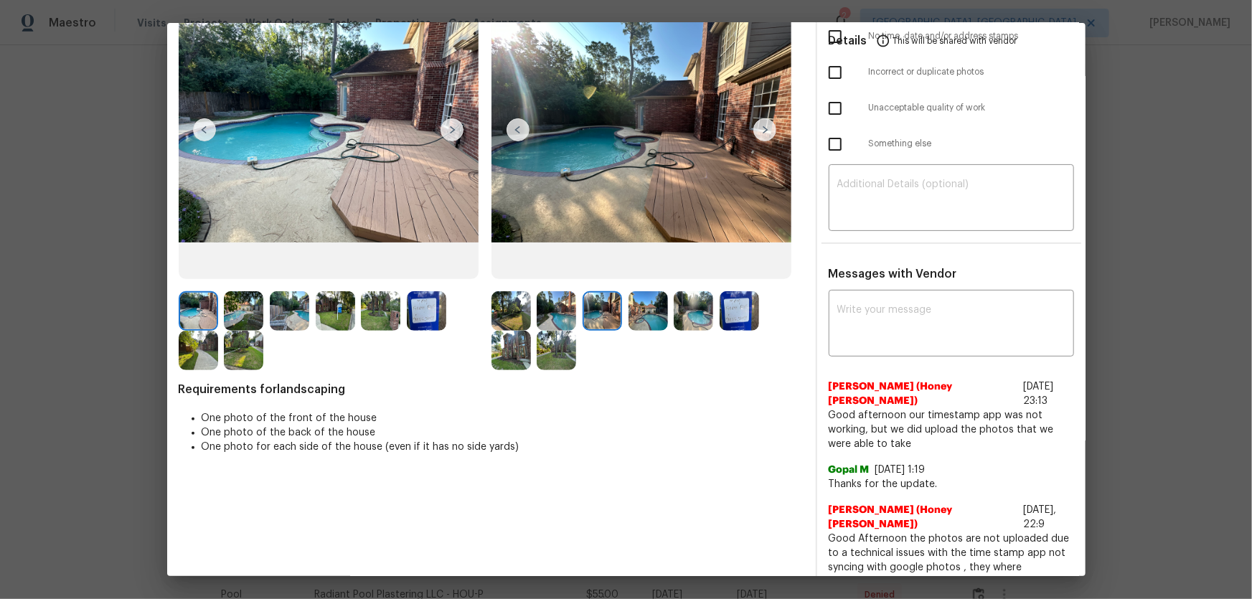
click at [641, 319] on img at bounding box center [647, 310] width 39 height 39
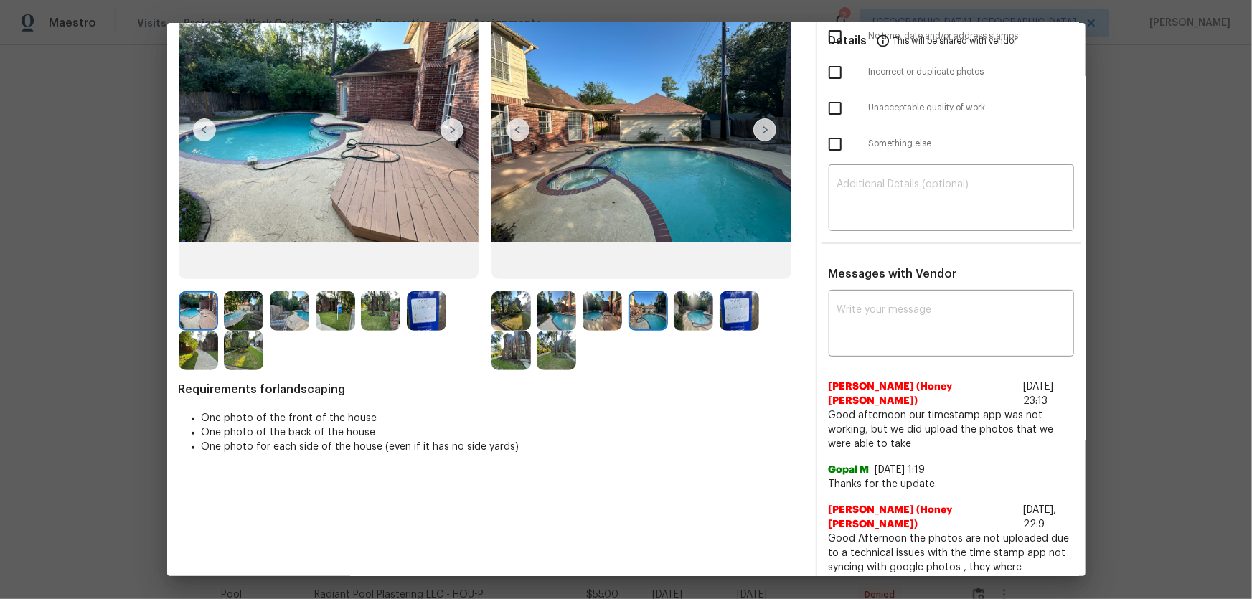
click at [684, 321] on img at bounding box center [692, 310] width 39 height 39
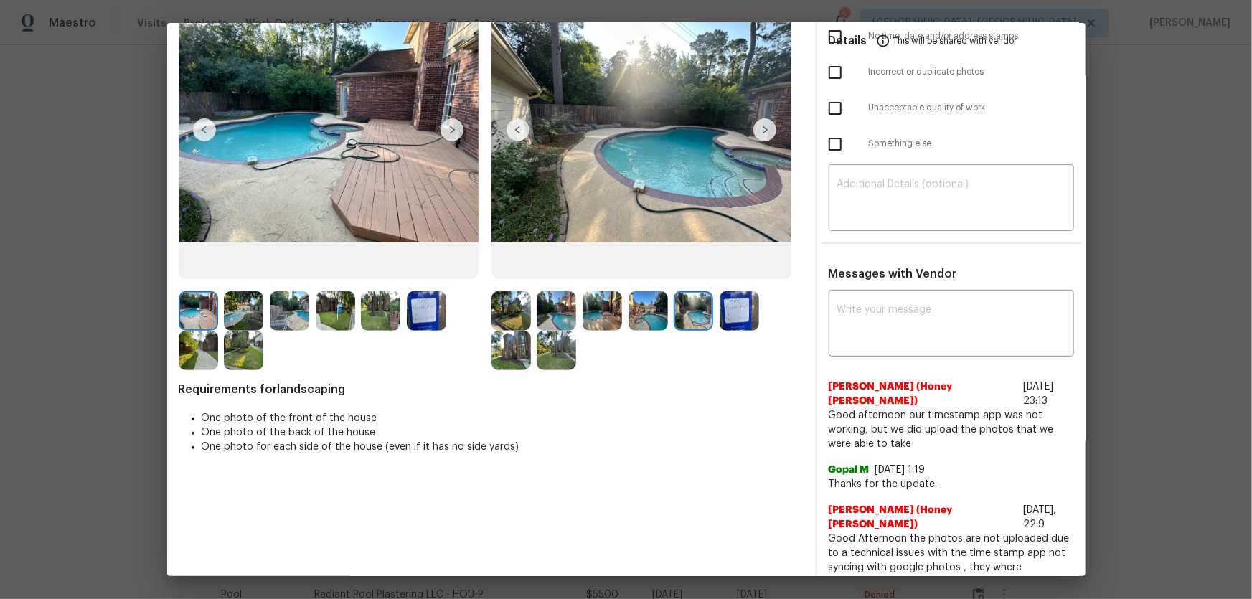
click at [739, 311] on img at bounding box center [738, 310] width 39 height 39
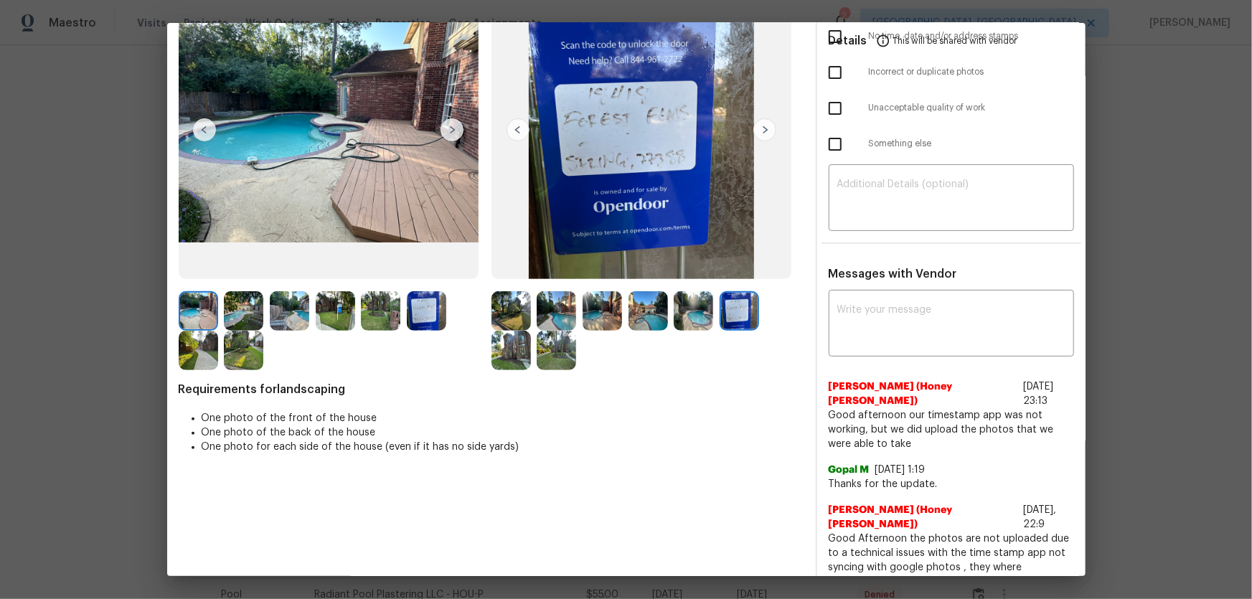
click at [519, 348] on img at bounding box center [510, 350] width 39 height 39
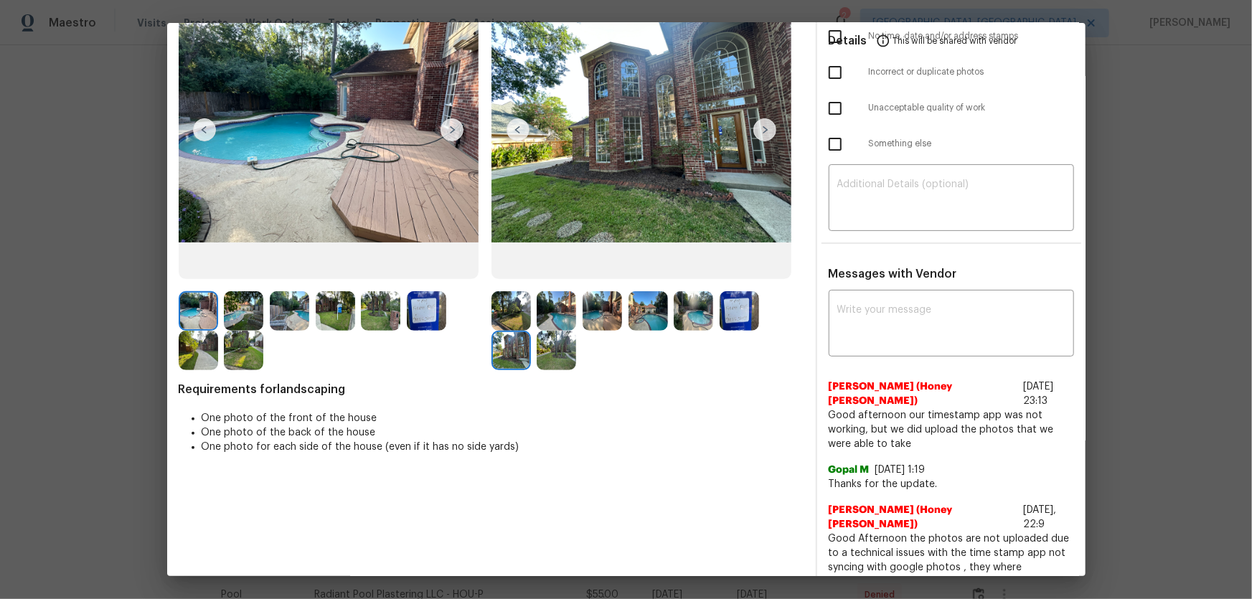
click at [566, 360] on img at bounding box center [555, 350] width 39 height 39
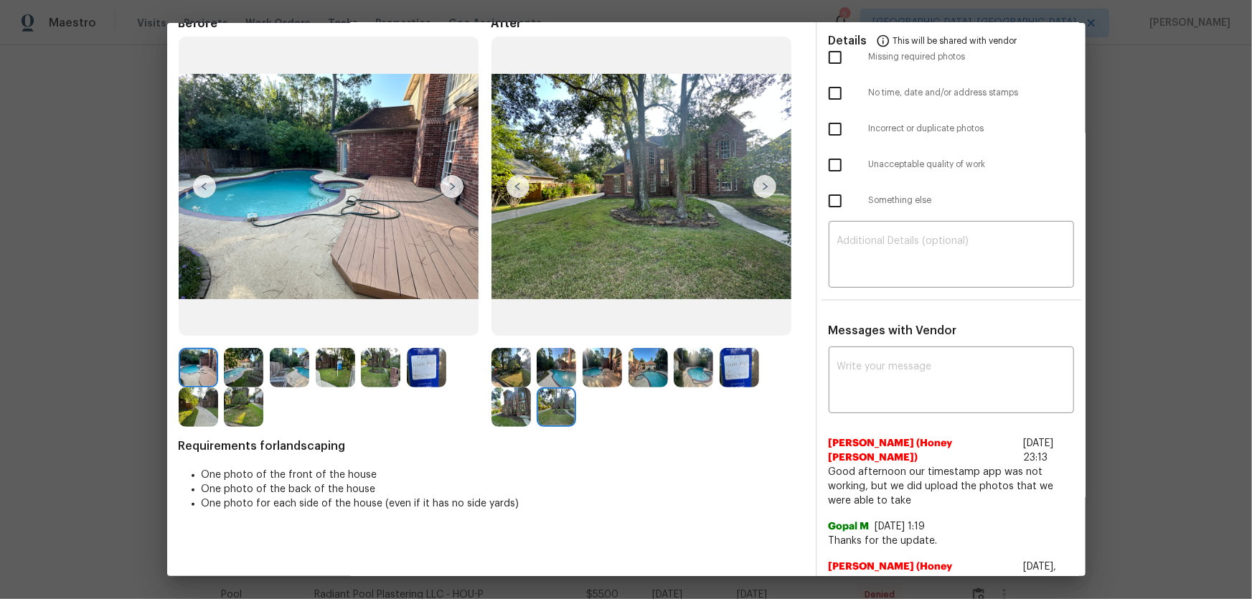
scroll to position [0, 0]
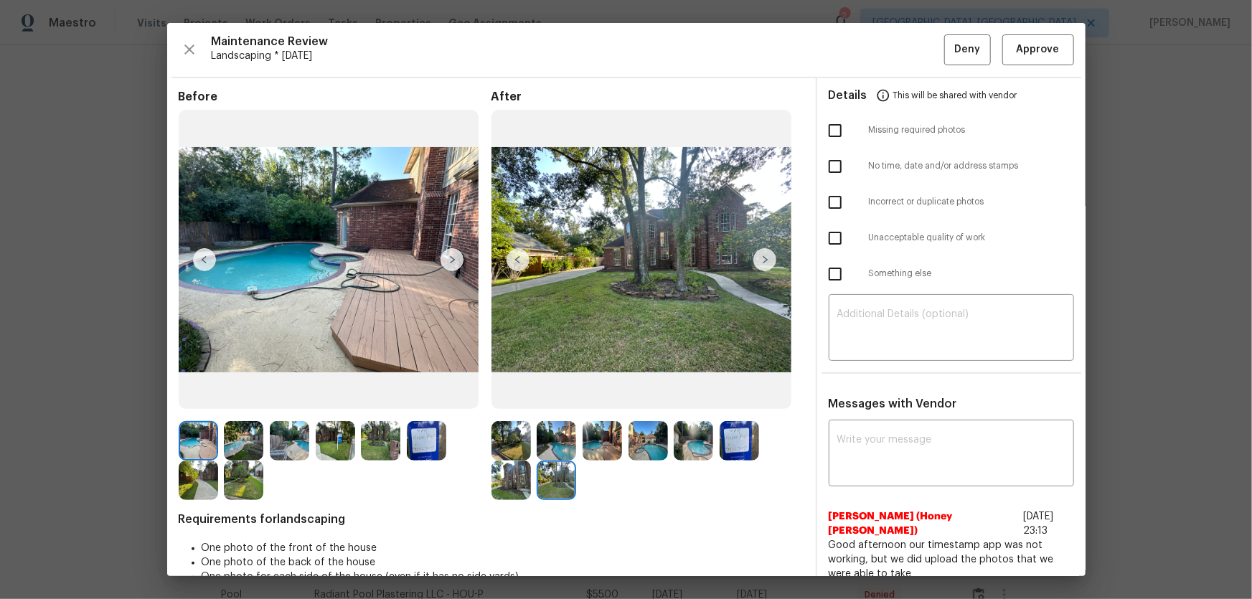
click at [754, 395] on img at bounding box center [738, 440] width 39 height 39
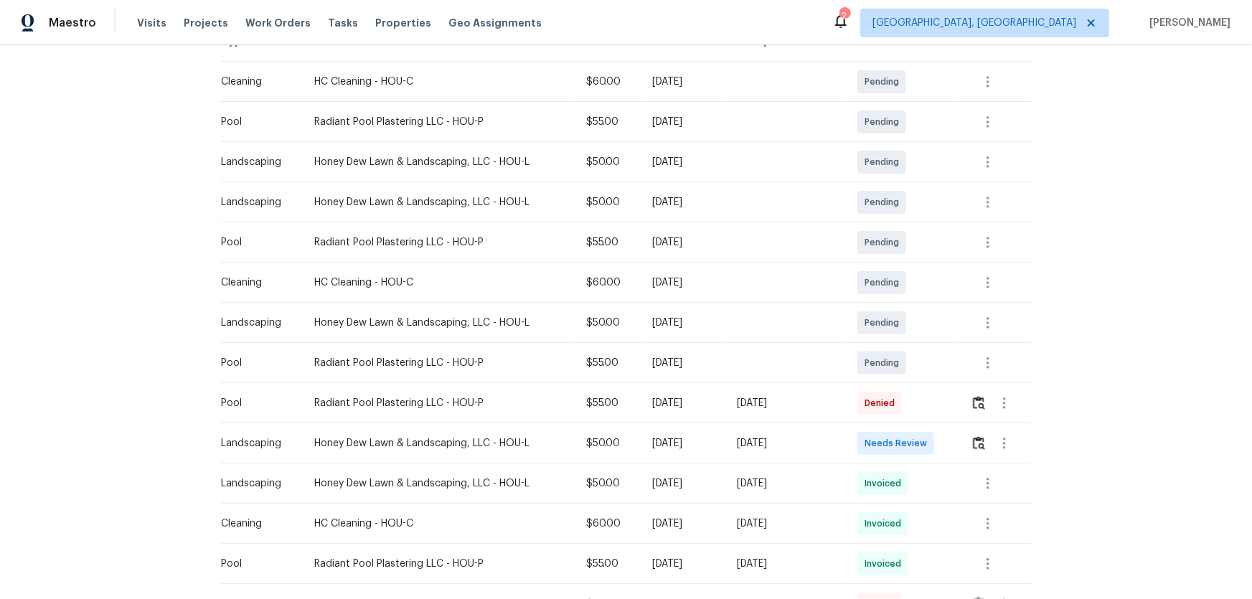
scroll to position [326, 0]
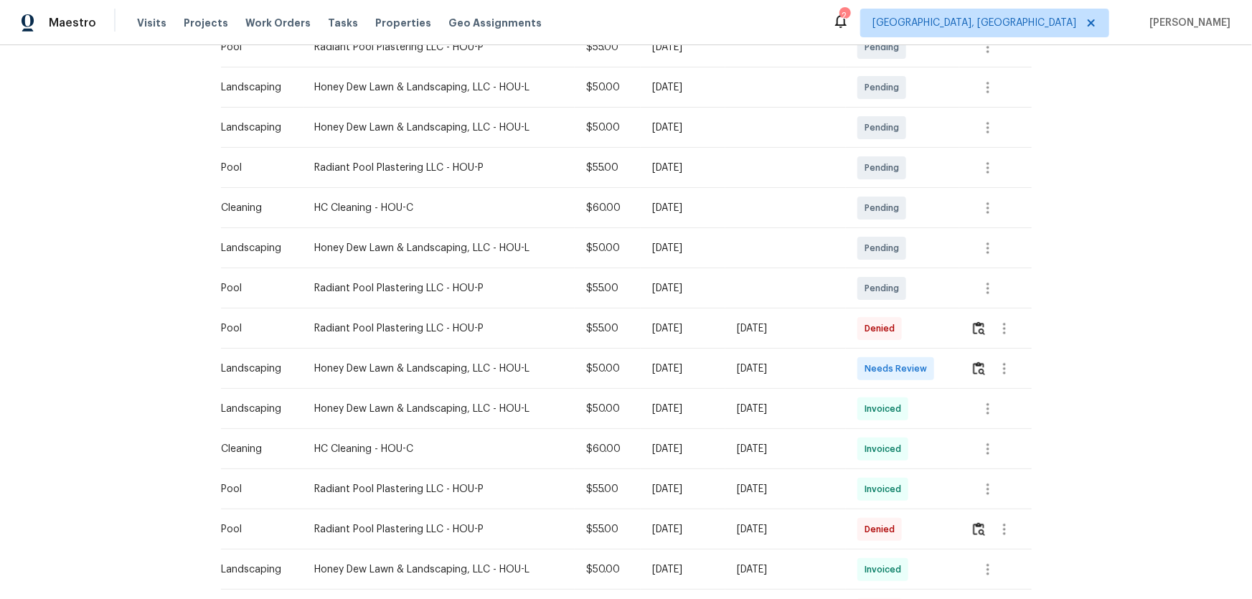
click at [973, 384] on div at bounding box center [1000, 368] width 60 height 34
click at [975, 365] on img "button" at bounding box center [979, 368] width 12 height 14
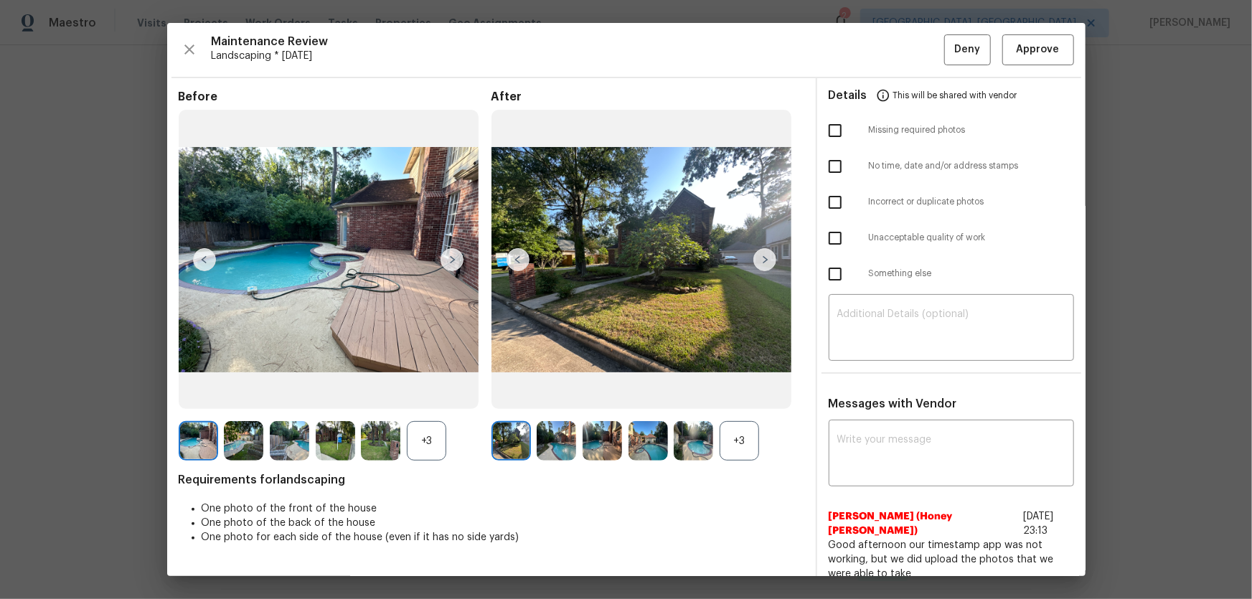
click at [713, 445] on div at bounding box center [696, 440] width 46 height 39
click at [725, 447] on div "+3" at bounding box center [738, 440] width 39 height 39
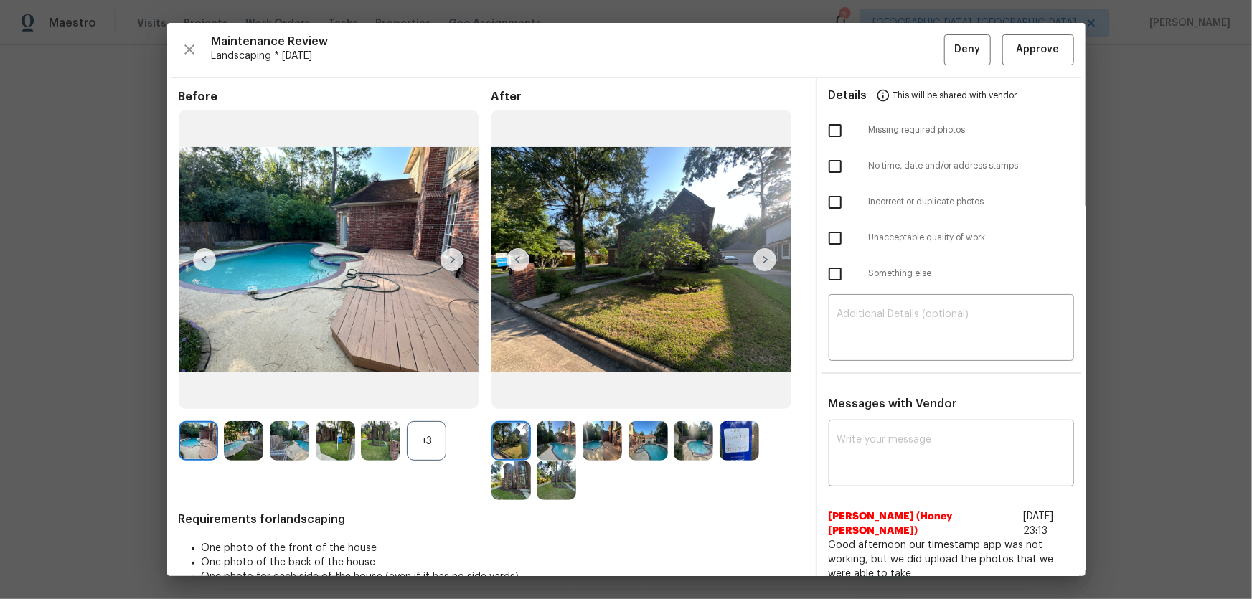
click at [440, 448] on div "+3" at bounding box center [426, 440] width 39 height 39
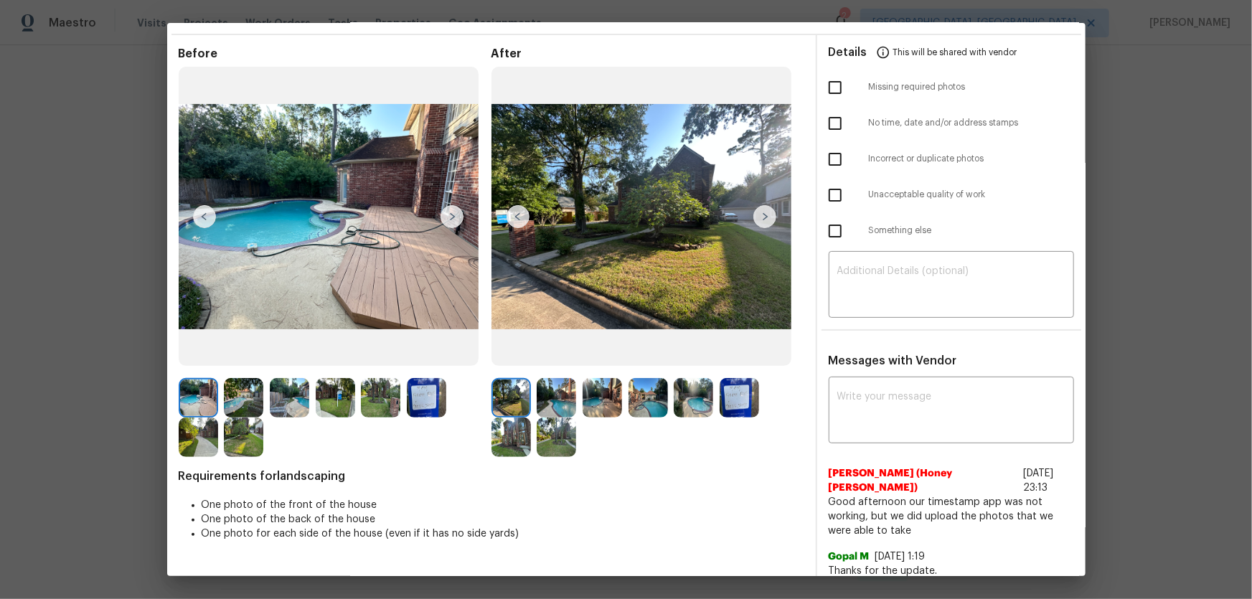
scroll to position [65, 0]
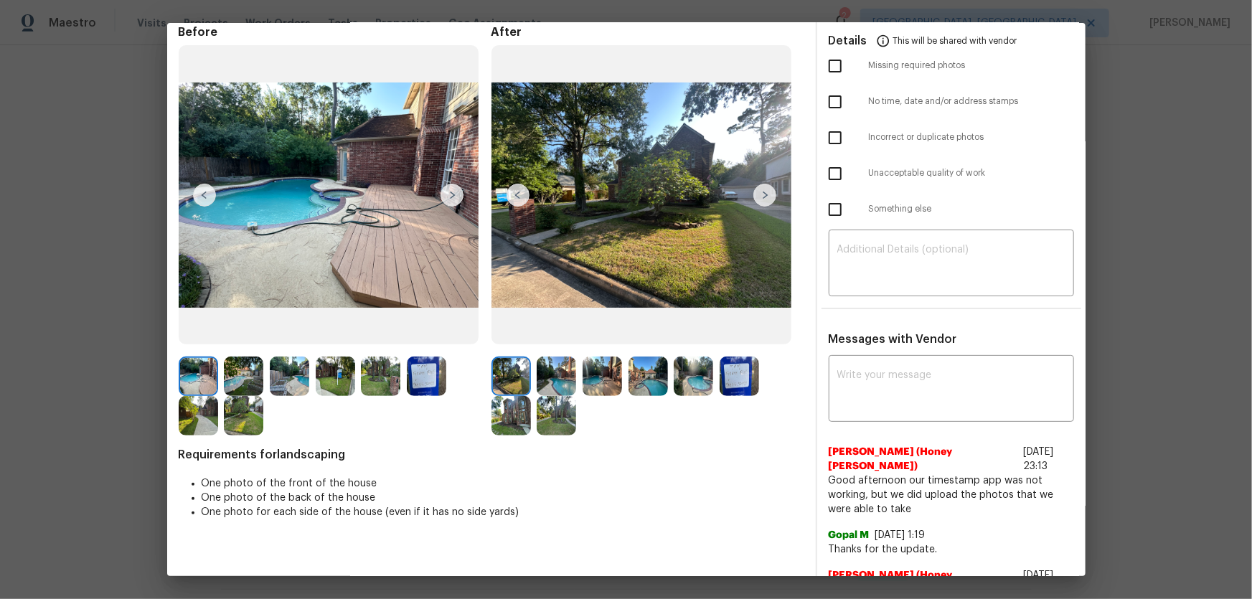
click at [557, 396] on img at bounding box center [555, 415] width 39 height 39
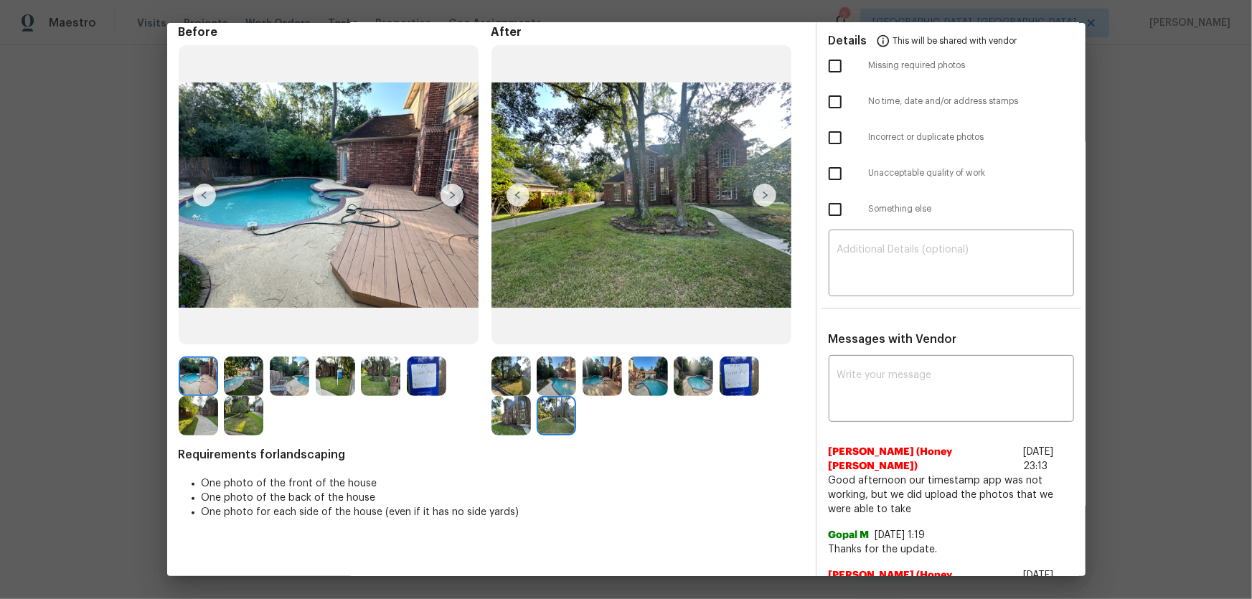
click at [559, 386] on img at bounding box center [555, 375] width 39 height 39
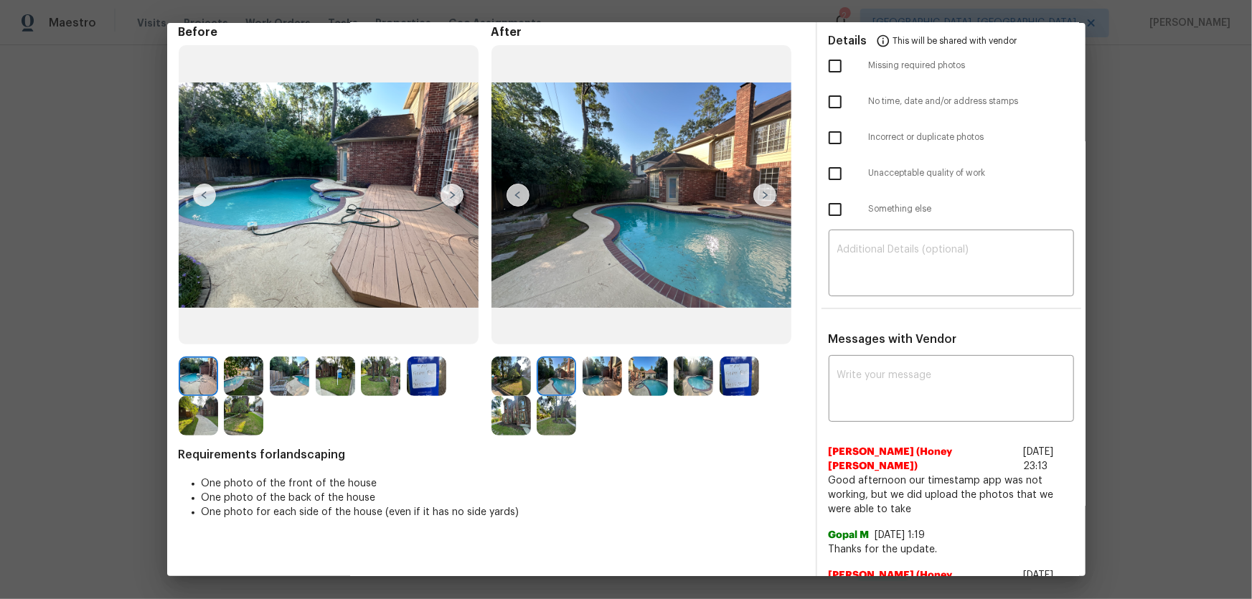
click at [593, 381] on img at bounding box center [601, 375] width 39 height 39
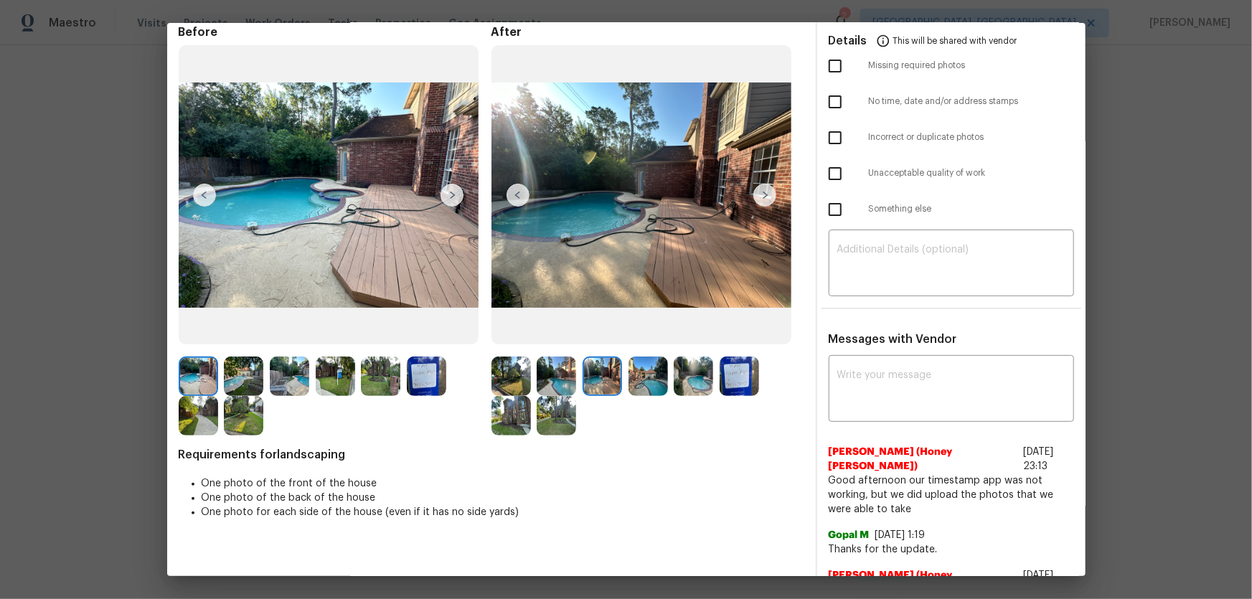
click at [646, 384] on img at bounding box center [647, 375] width 39 height 39
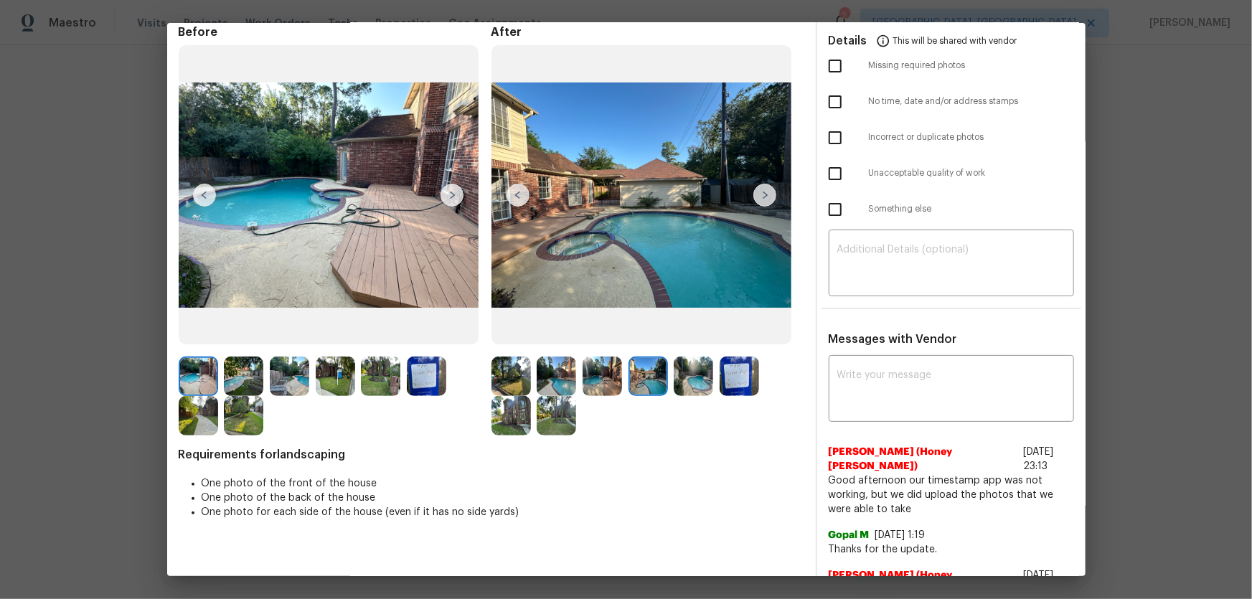
click at [686, 384] on img at bounding box center [692, 375] width 39 height 39
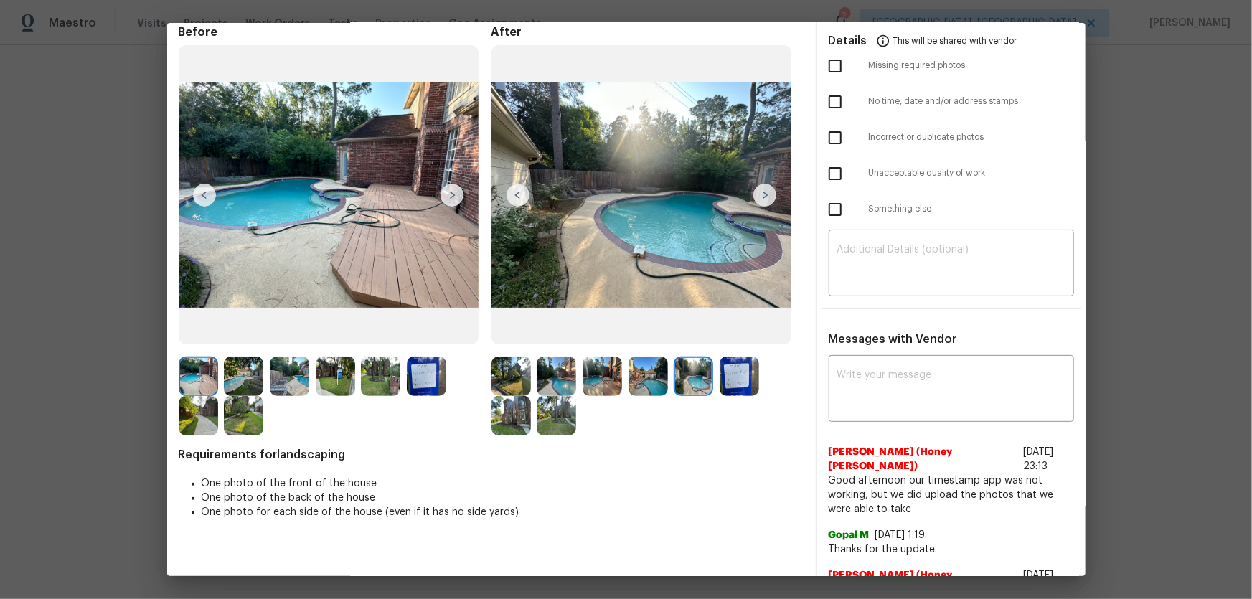
drag, startPoint x: 731, startPoint y: 384, endPoint x: 649, endPoint y: 395, distance: 82.6
click at [731, 383] on img at bounding box center [738, 375] width 39 height 39
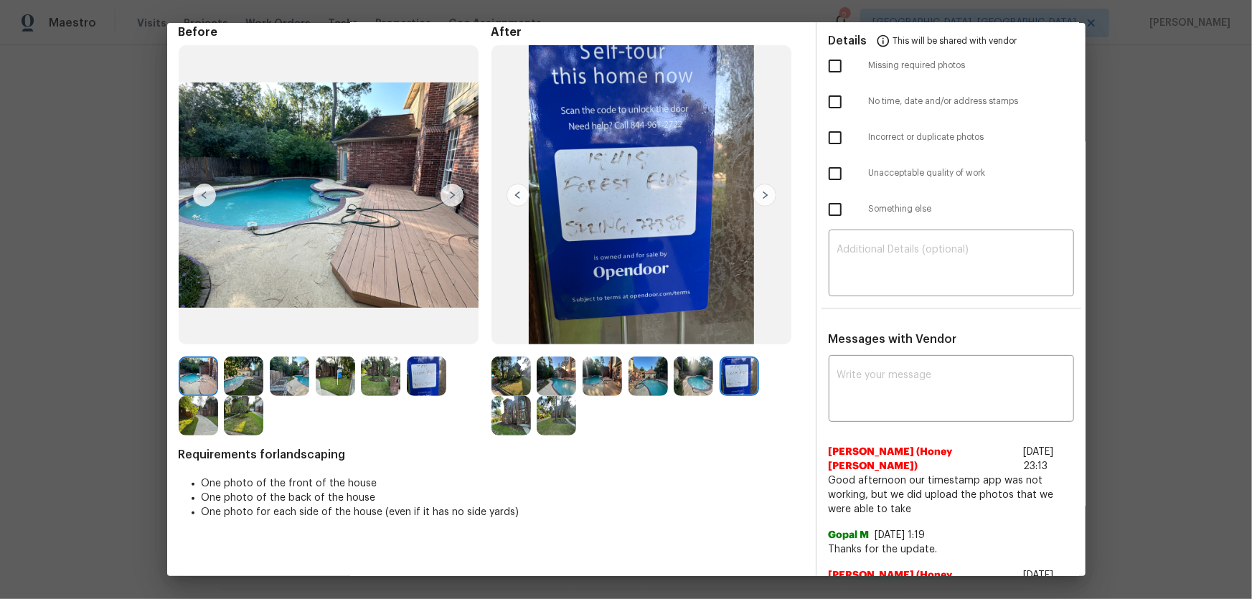
click at [521, 415] on img at bounding box center [510, 415] width 39 height 39
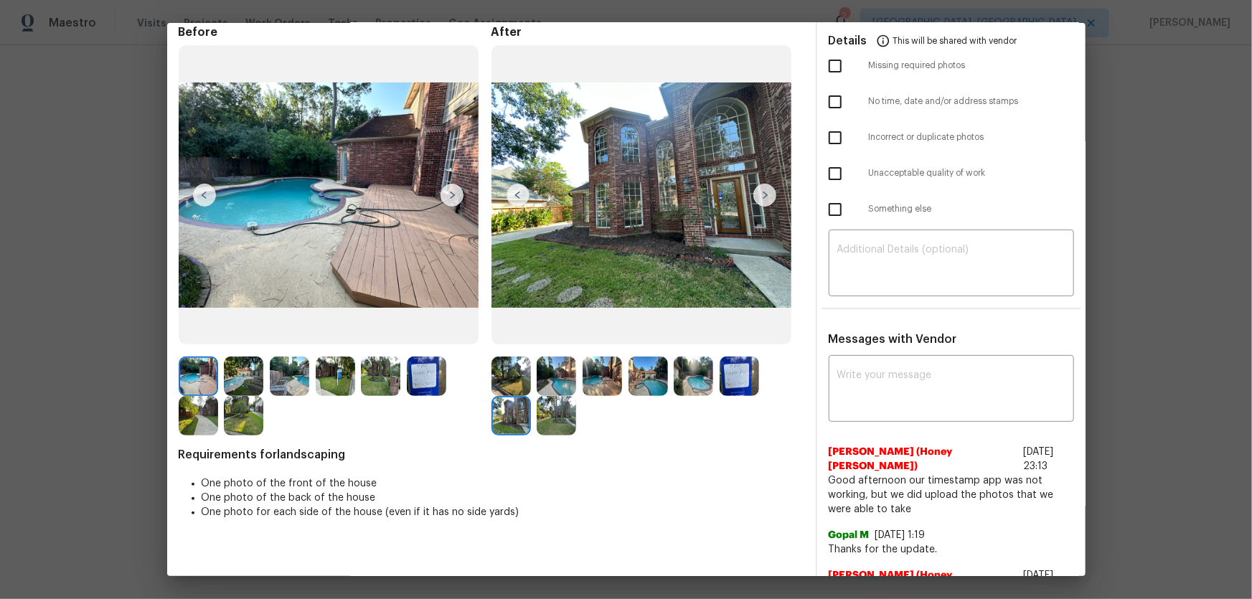
click at [557, 419] on img at bounding box center [555, 415] width 39 height 39
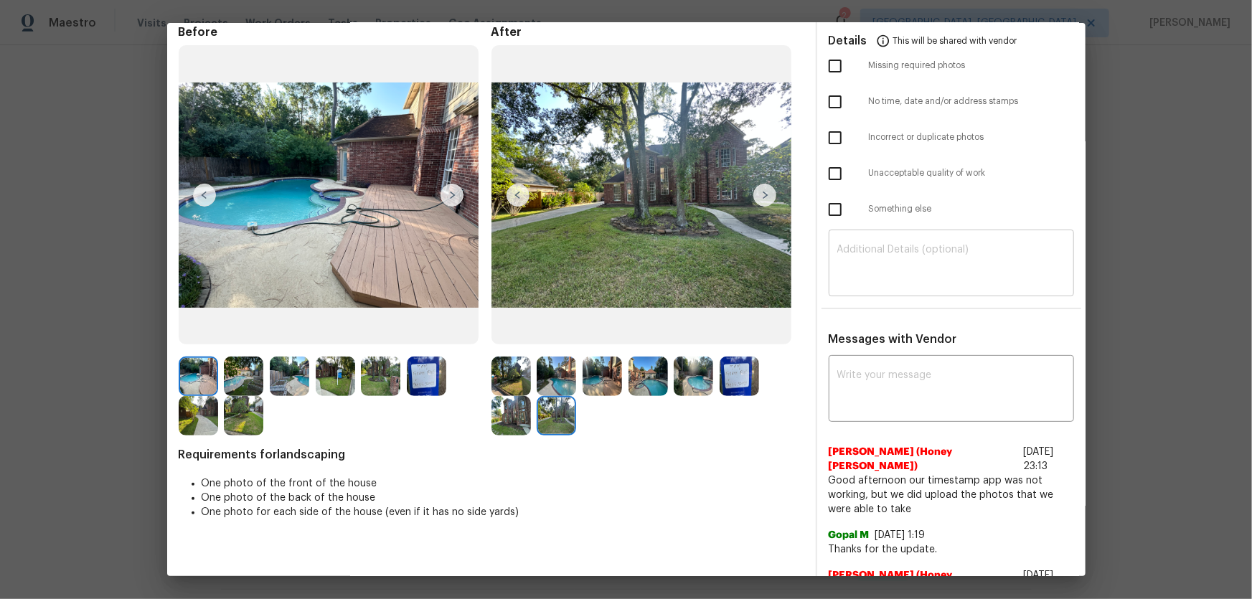
scroll to position [0, 0]
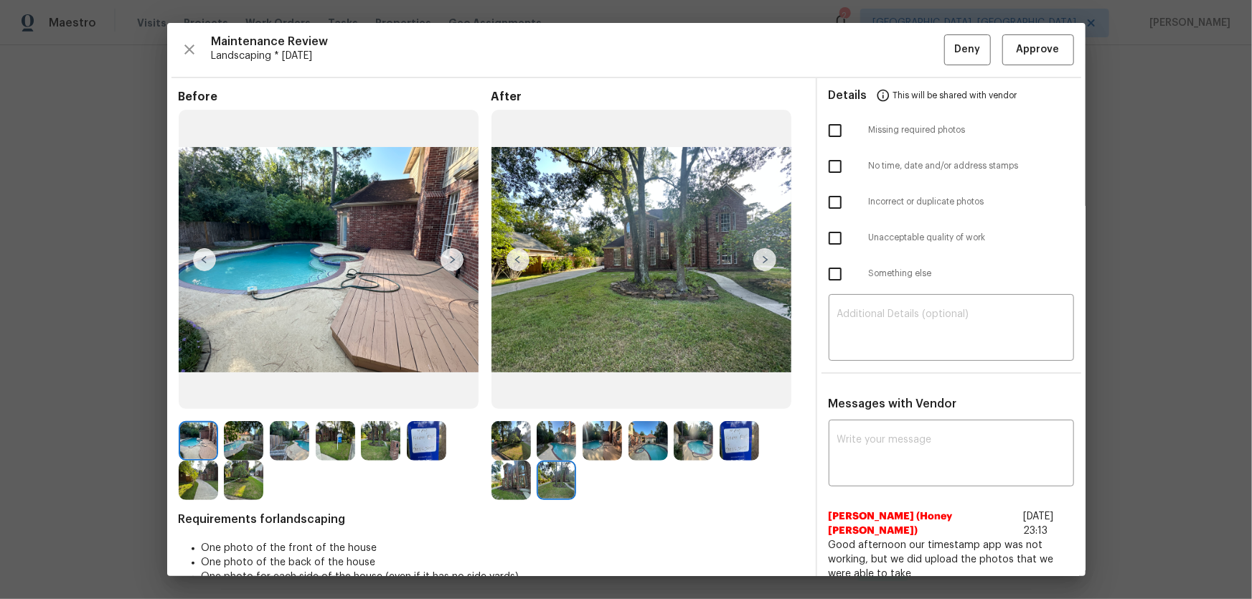
click at [552, 442] on img at bounding box center [555, 440] width 39 height 39
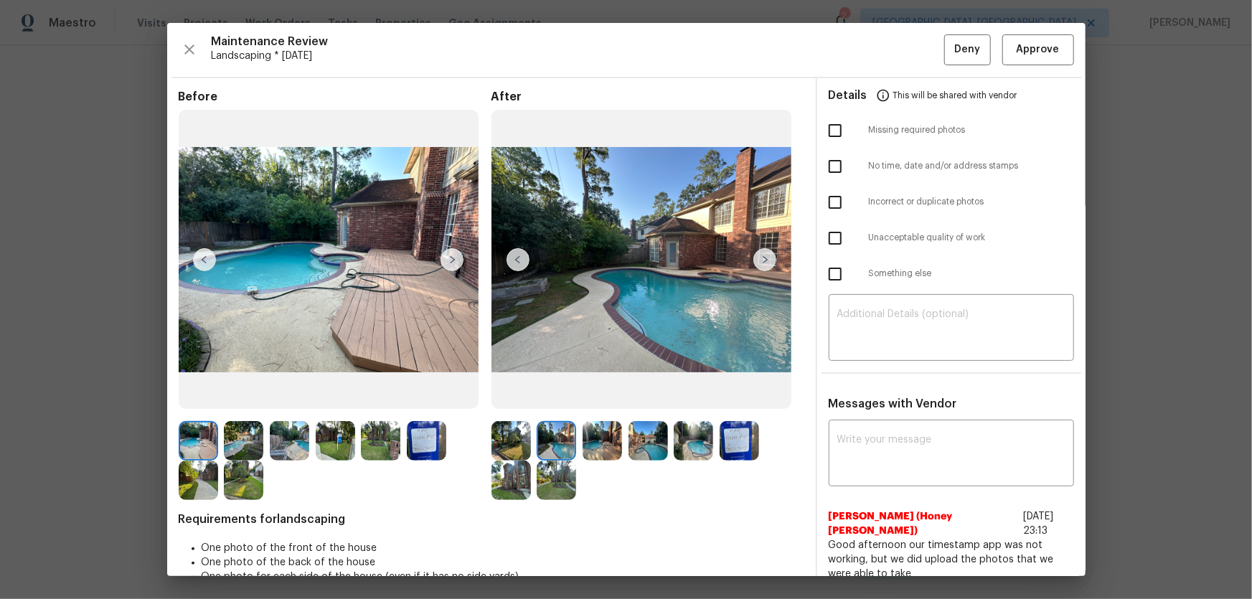
click at [511, 444] on img at bounding box center [510, 440] width 39 height 39
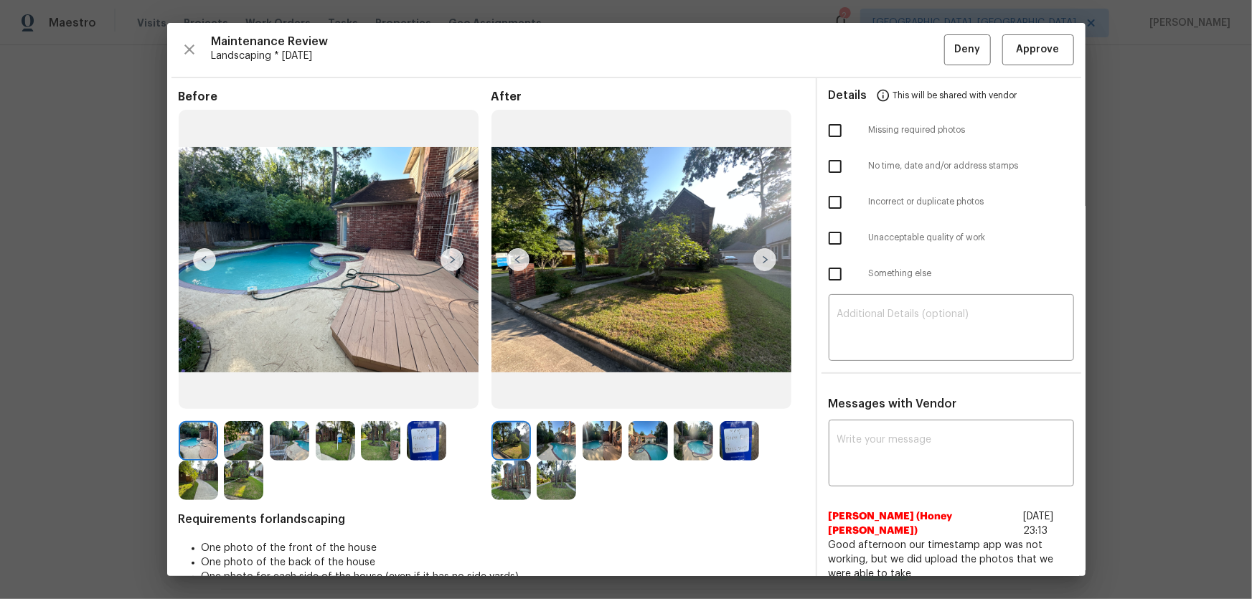
click at [235, 445] on img at bounding box center [243, 440] width 39 height 39
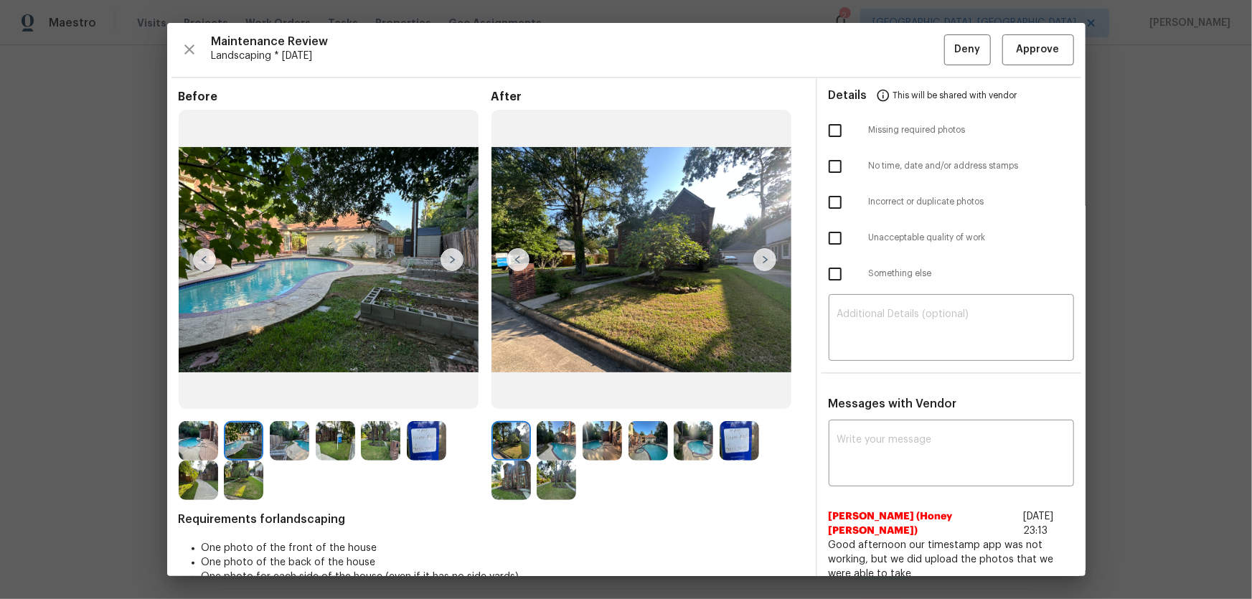
click at [239, 484] on img at bounding box center [243, 479] width 39 height 39
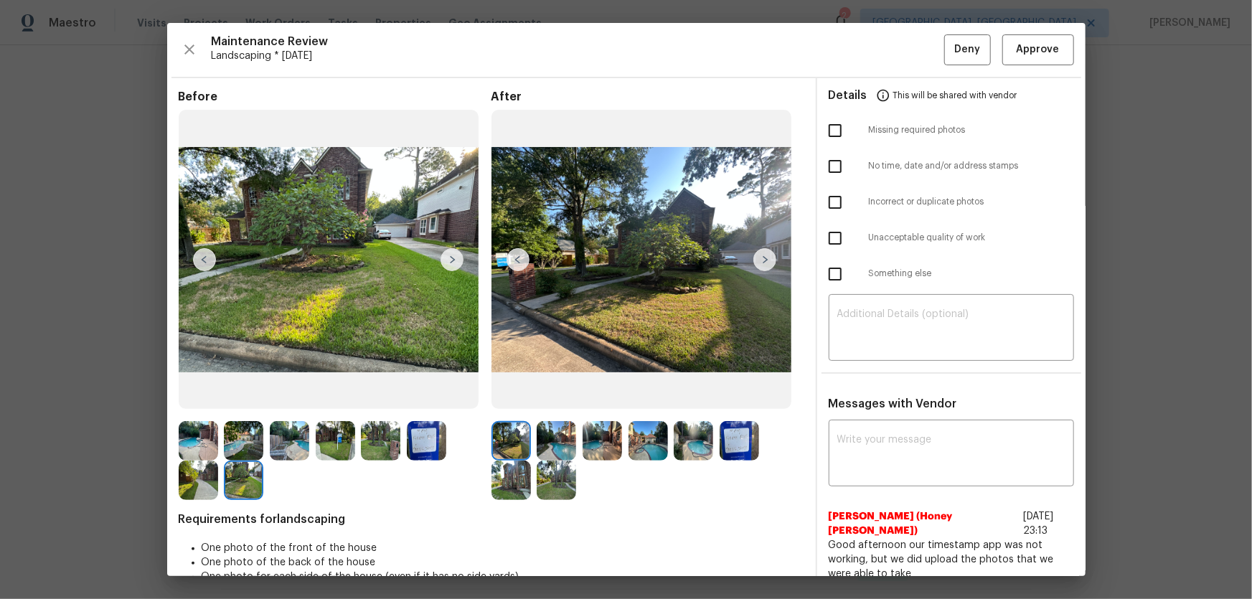
click at [547, 488] on img at bounding box center [555, 479] width 39 height 39
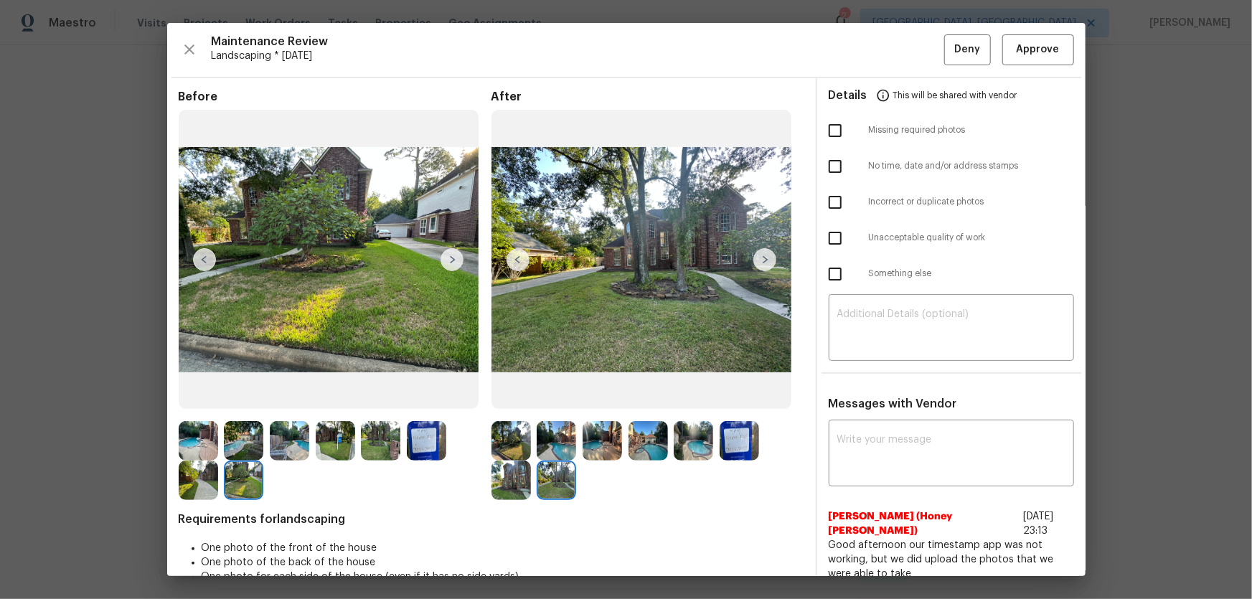
click at [739, 443] on img at bounding box center [738, 440] width 39 height 39
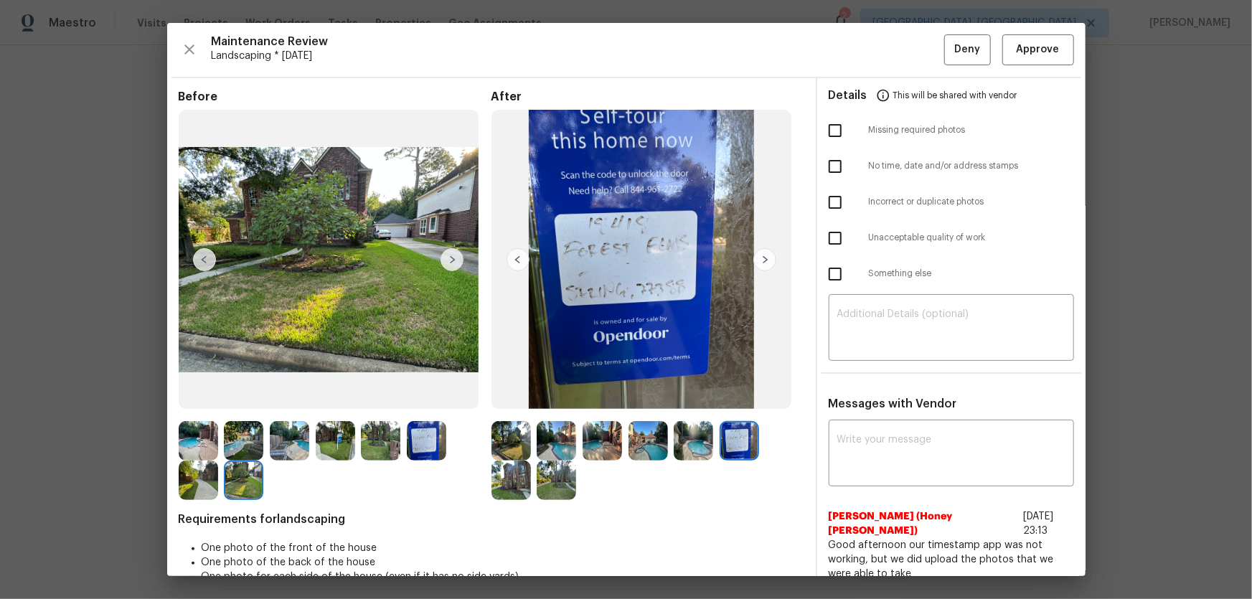
click at [501, 450] on img at bounding box center [510, 440] width 39 height 39
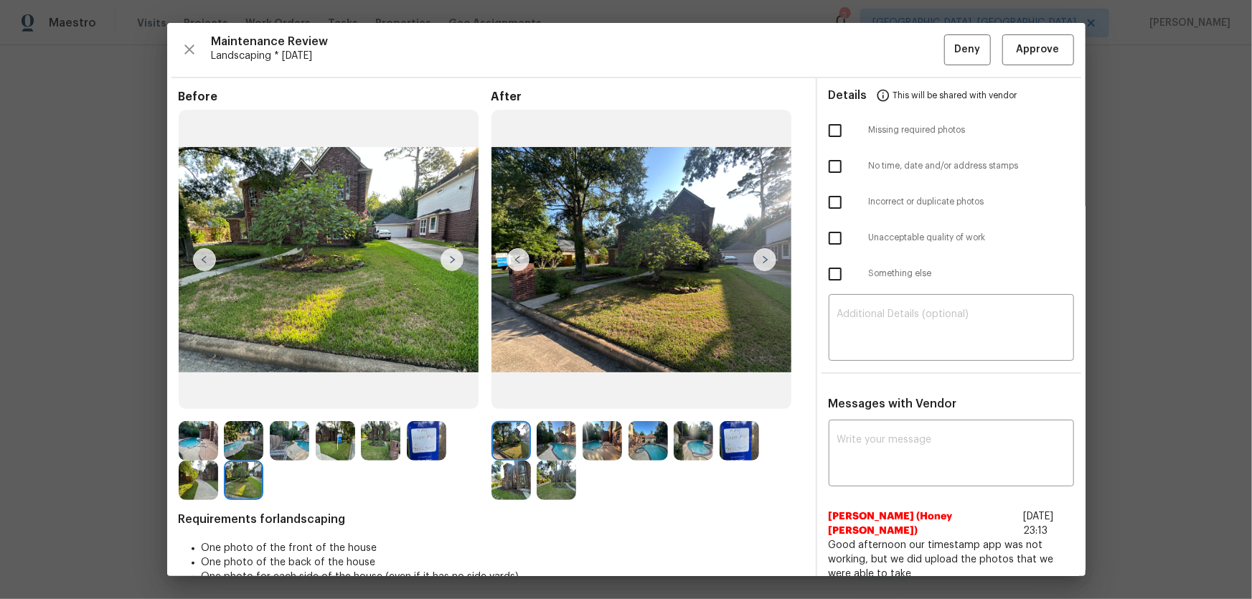
click at [227, 444] on img at bounding box center [243, 440] width 39 height 39
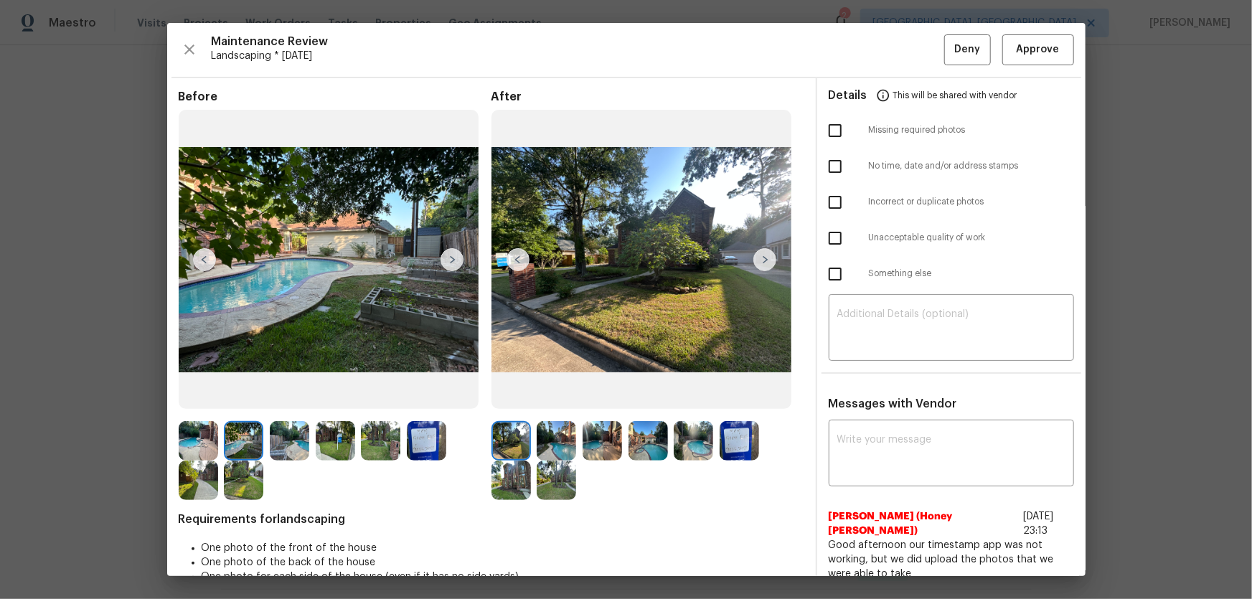
click at [207, 445] on img at bounding box center [198, 440] width 39 height 39
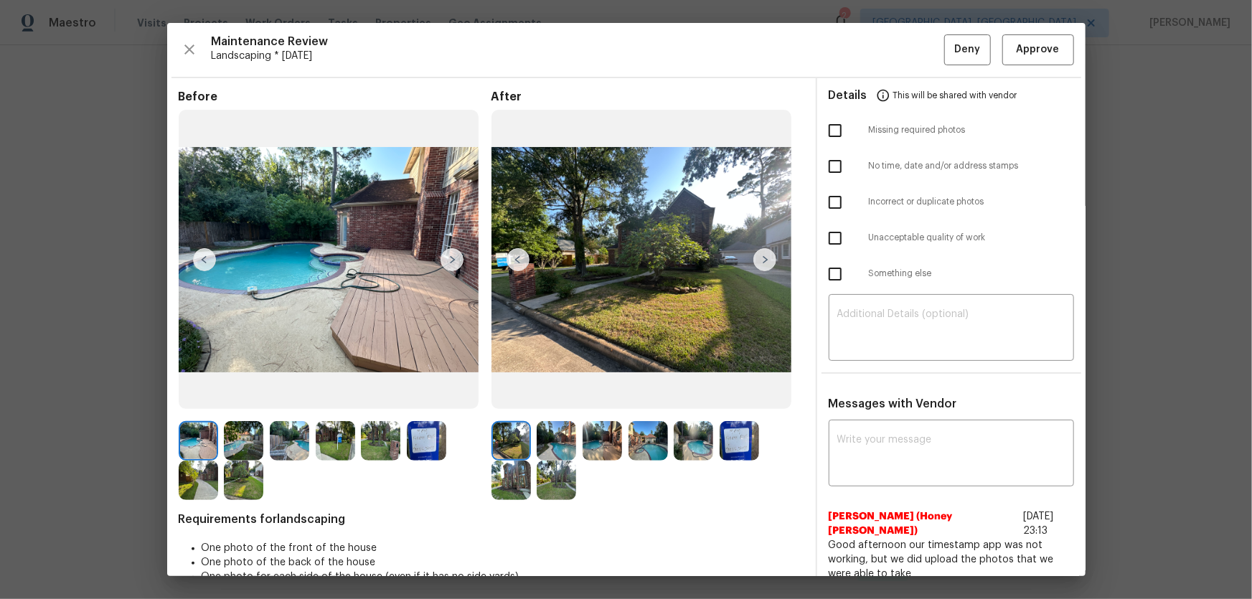
click at [566, 435] on img at bounding box center [555, 440] width 39 height 39
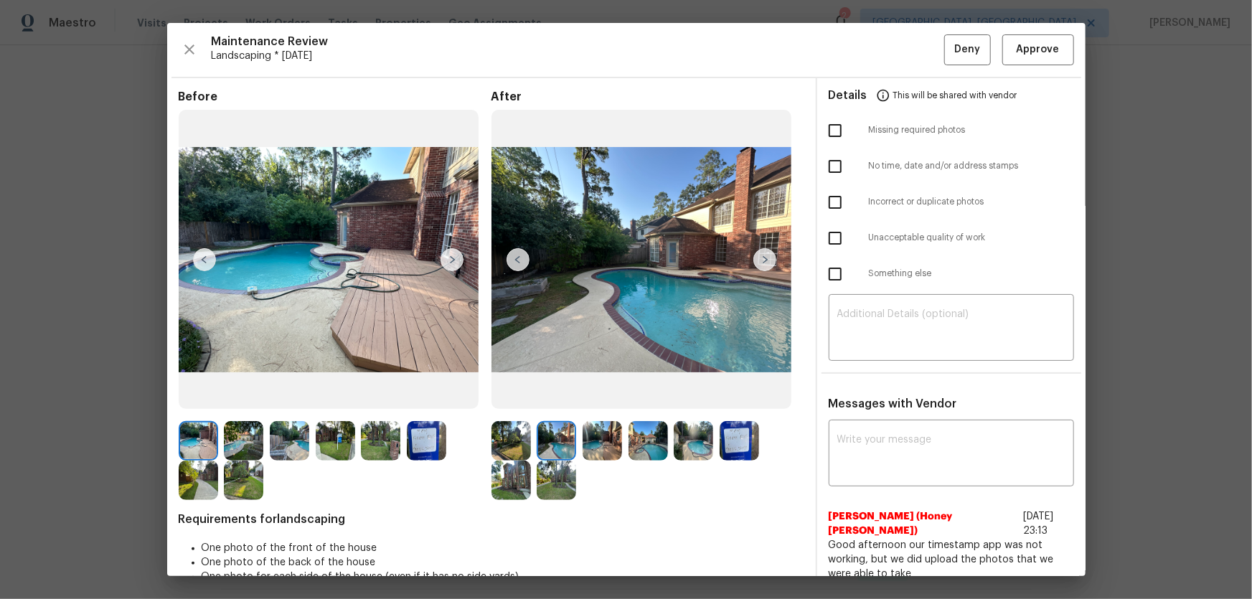
click at [613, 443] on img at bounding box center [601, 440] width 39 height 39
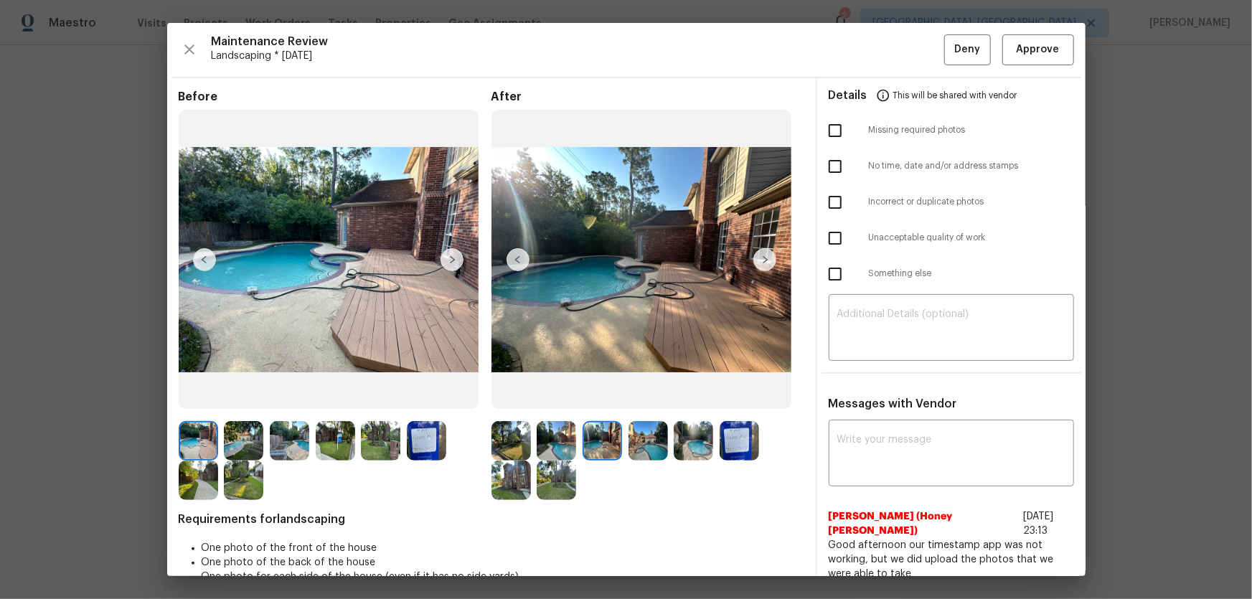
click at [628, 442] on img at bounding box center [647, 440] width 39 height 39
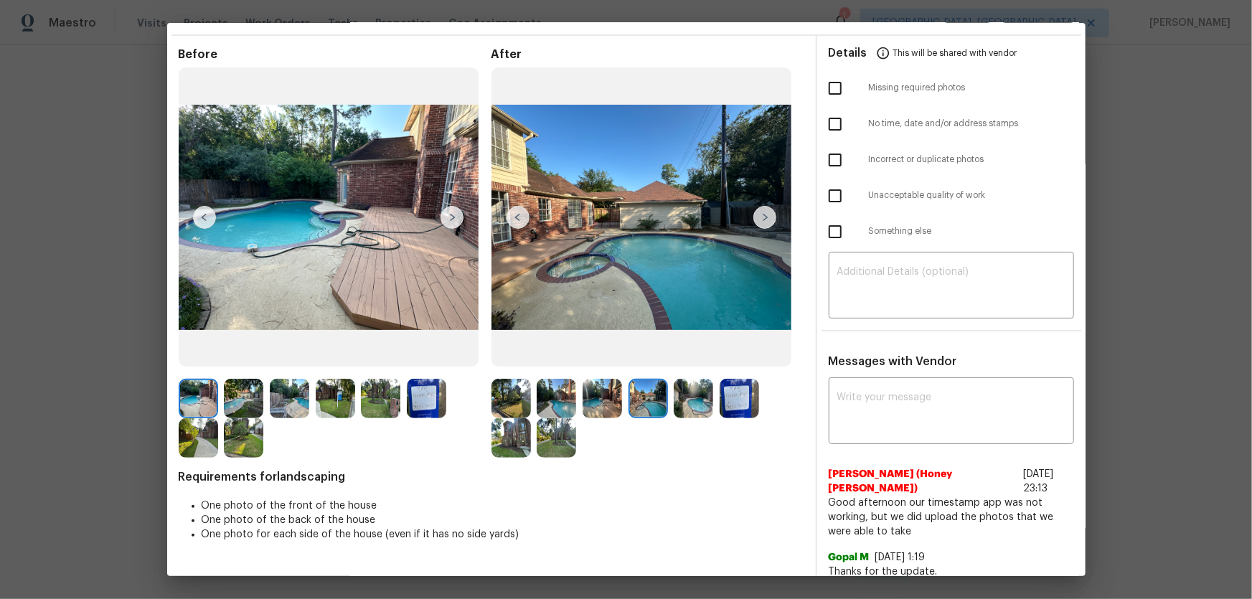
scroll to position [65, 0]
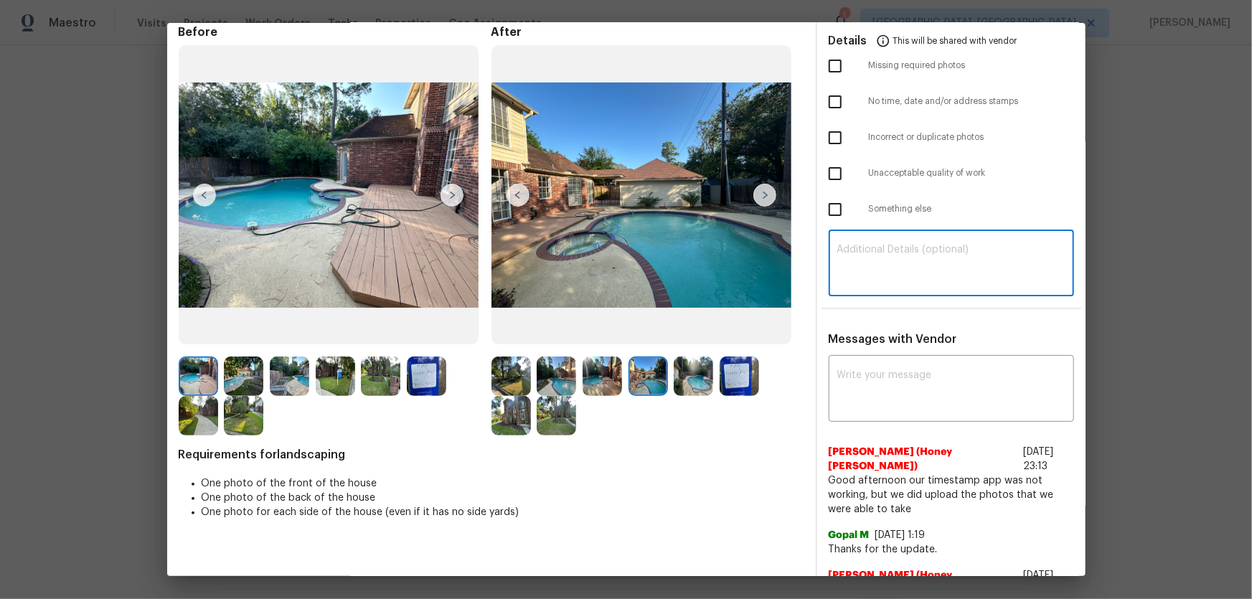
click at [875, 258] on textarea at bounding box center [951, 265] width 228 height 40
paste textarea "Maintenance Audit Team: Hello! Unfortunately this landscaping visit completed o…"
type textarea "Maintenance Audit Team: Hello! Unfortunately this landscaping visit completed o…"
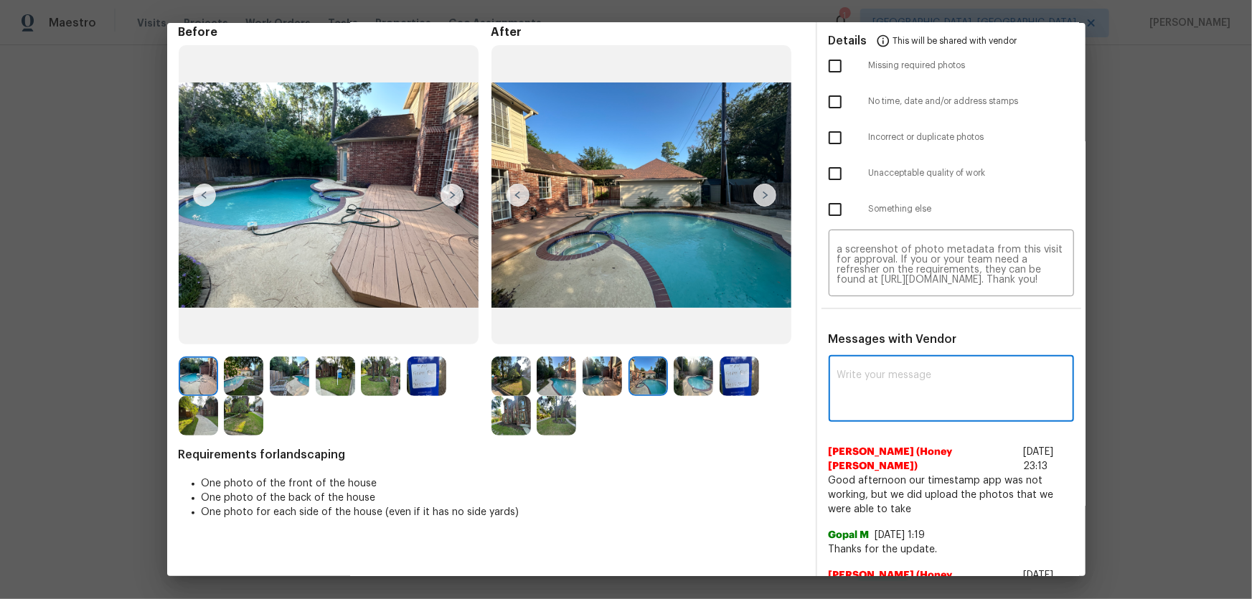
click at [871, 379] on textarea at bounding box center [951, 390] width 228 height 40
paste textarea "Maintenance Audit Team: Hello! Unfortunately this landscaping visit completed o…"
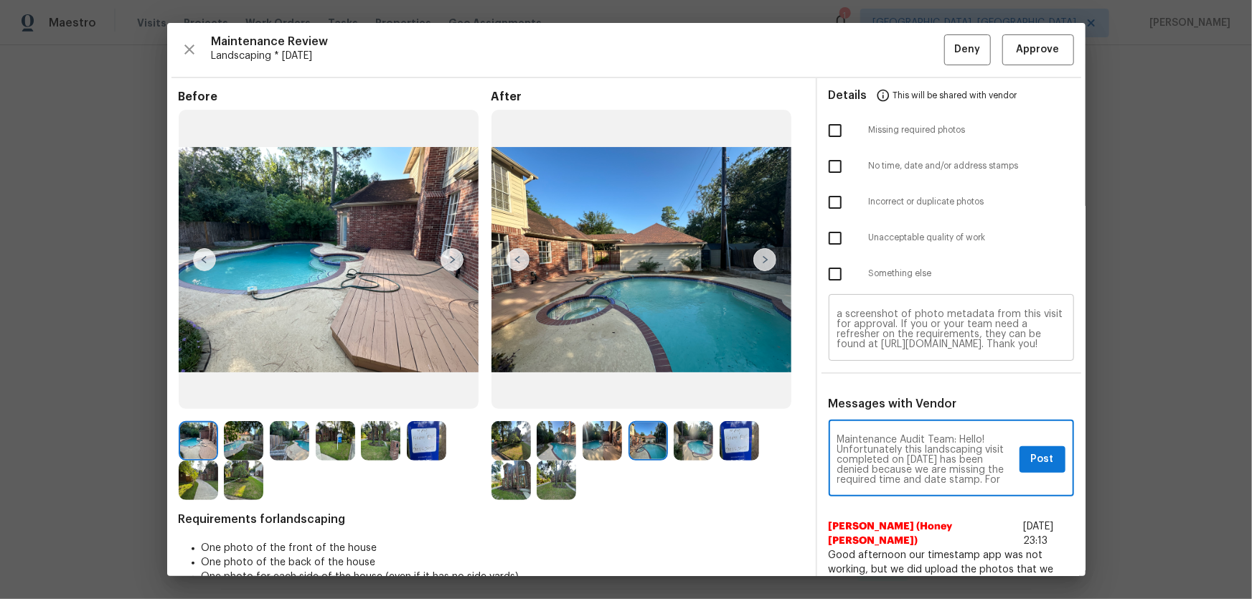
scroll to position [0, 0]
type textarea "Maintenance Audit Team: Hello! Unfortunately this landscaping visit completed o…"
click at [826, 155] on input "checkbox" at bounding box center [835, 166] width 30 height 30
checkbox input "true"
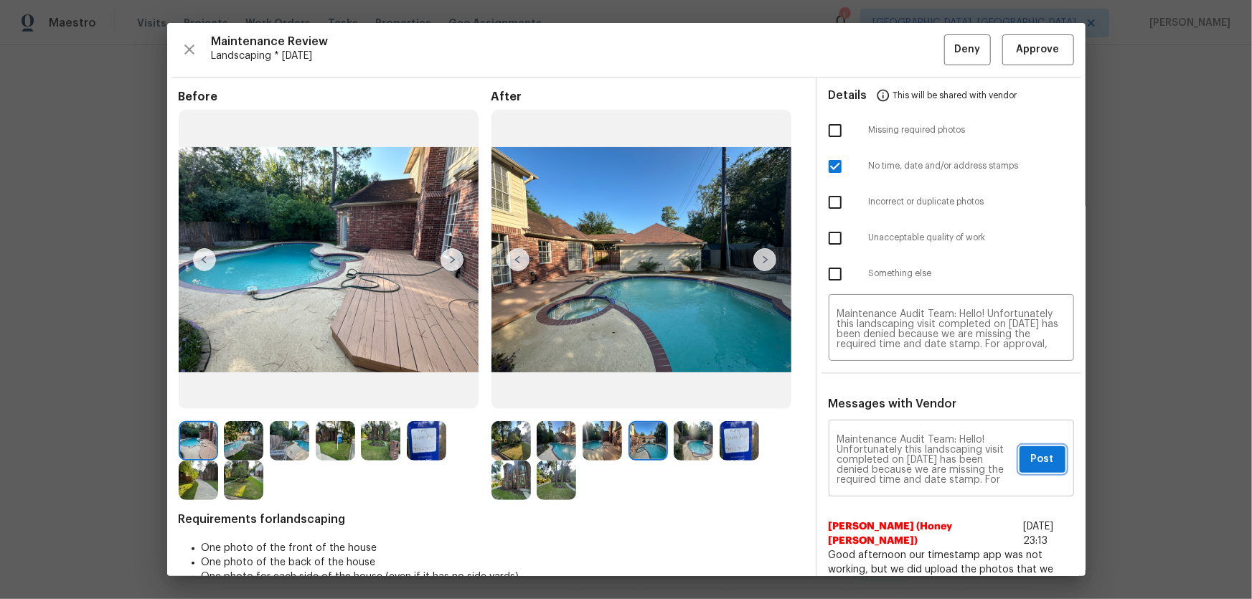
click at [1031, 458] on span "Post" at bounding box center [1042, 459] width 23 height 18
click at [950, 58] on button "Deny" at bounding box center [967, 49] width 47 height 31
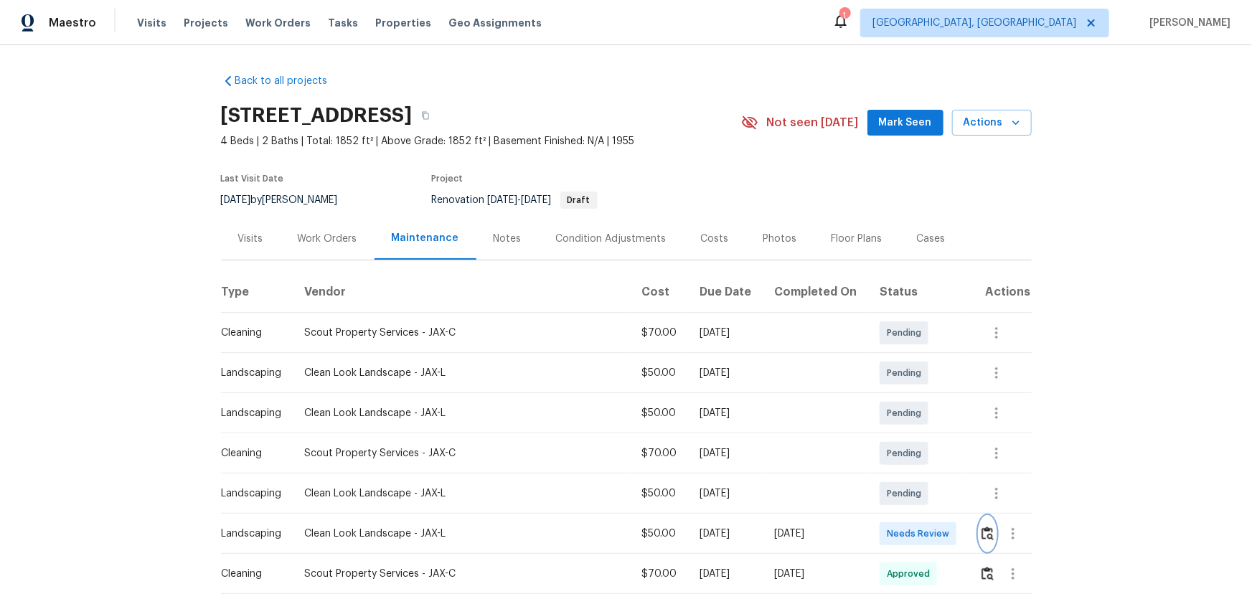
click at [890, 395] on img "button" at bounding box center [987, 533] width 12 height 14
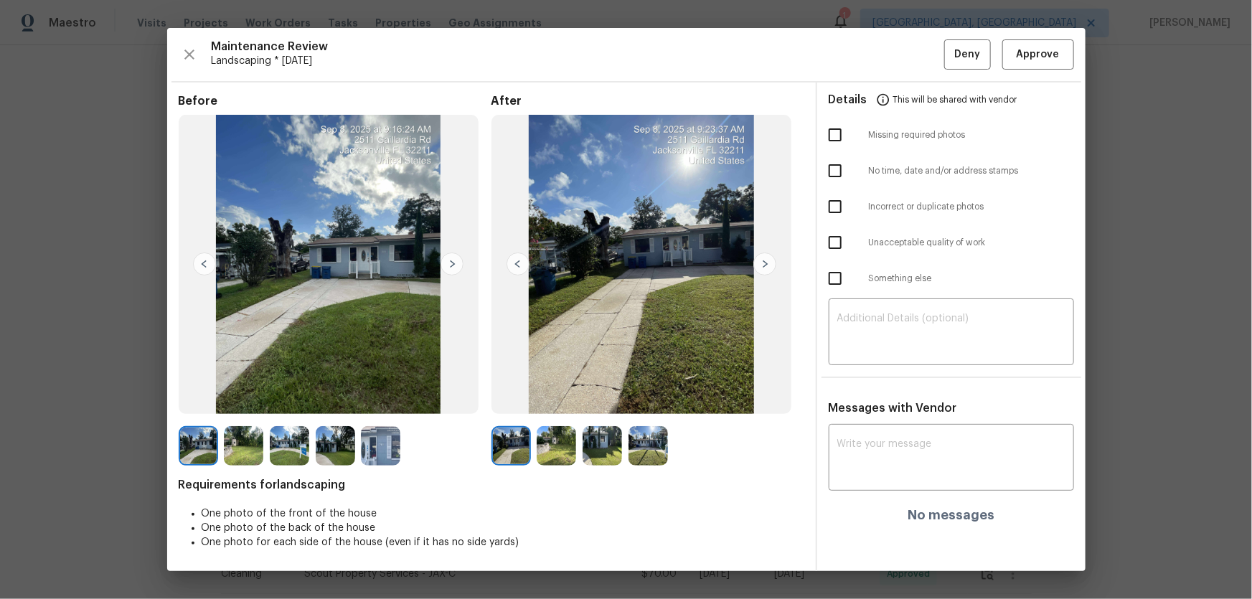
click at [552, 395] on img at bounding box center [555, 445] width 39 height 39
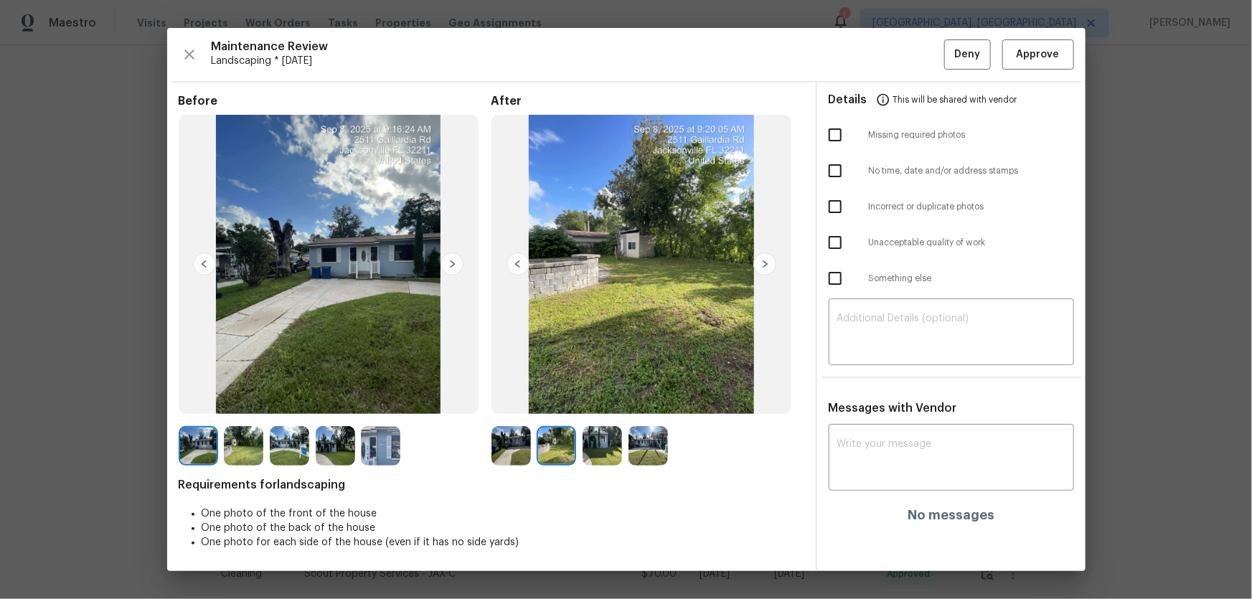
click at [609, 395] on img at bounding box center [601, 445] width 39 height 39
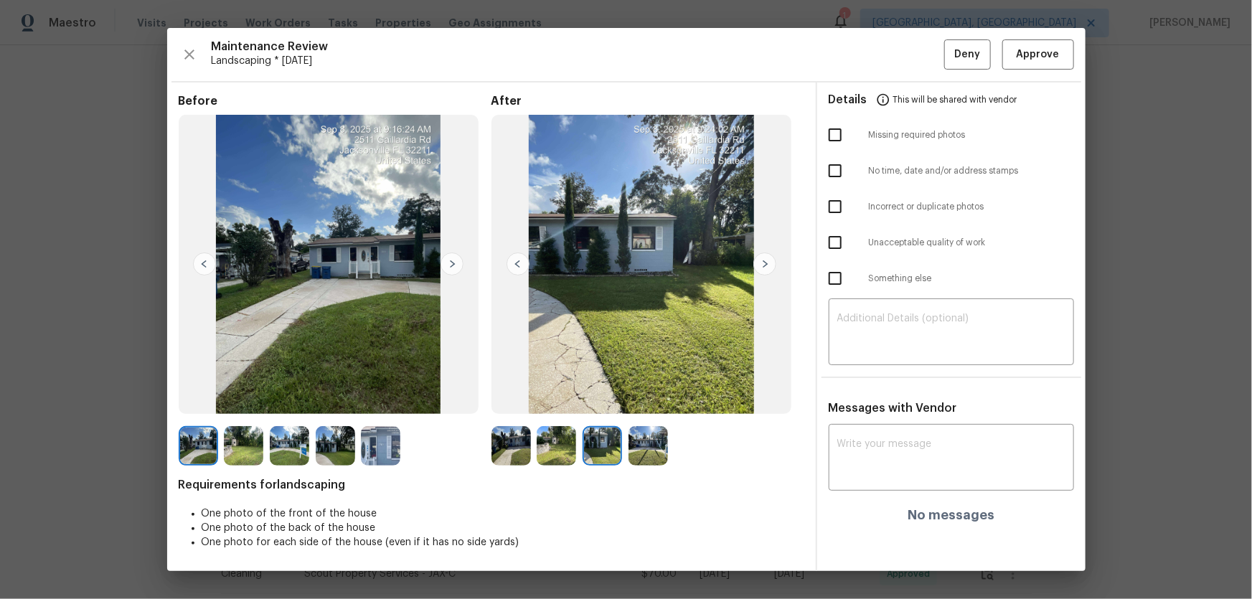
click at [643, 395] on img at bounding box center [647, 445] width 39 height 39
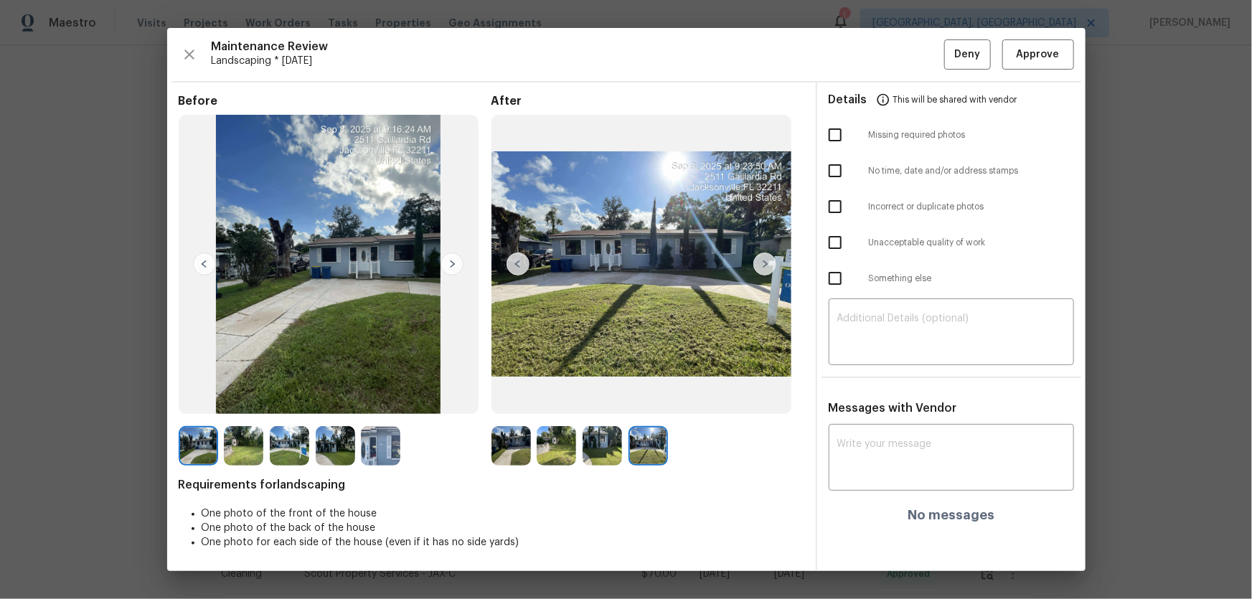
click at [501, 395] on img at bounding box center [510, 445] width 39 height 39
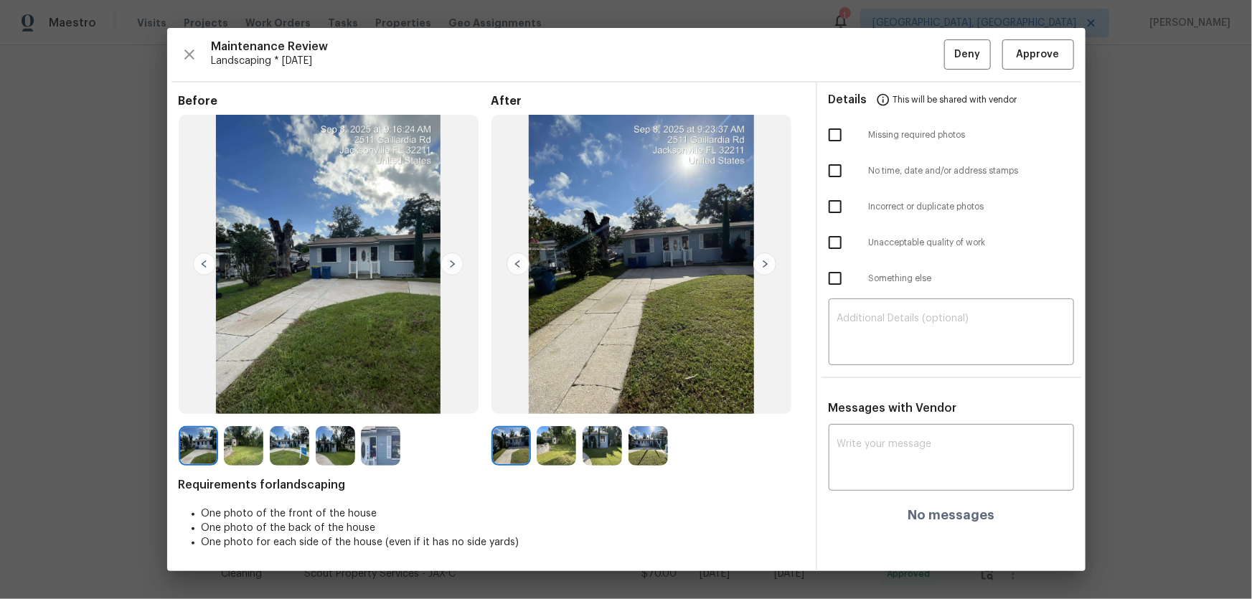
click at [564, 395] on img at bounding box center [555, 445] width 39 height 39
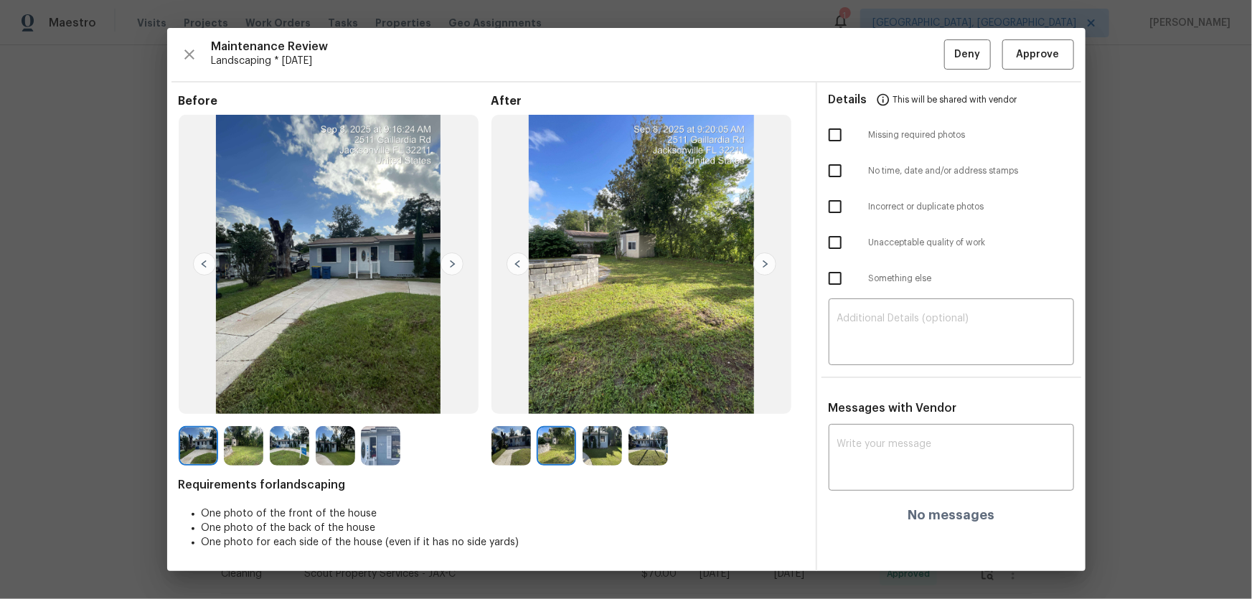
click at [618, 395] on img at bounding box center [601, 445] width 39 height 39
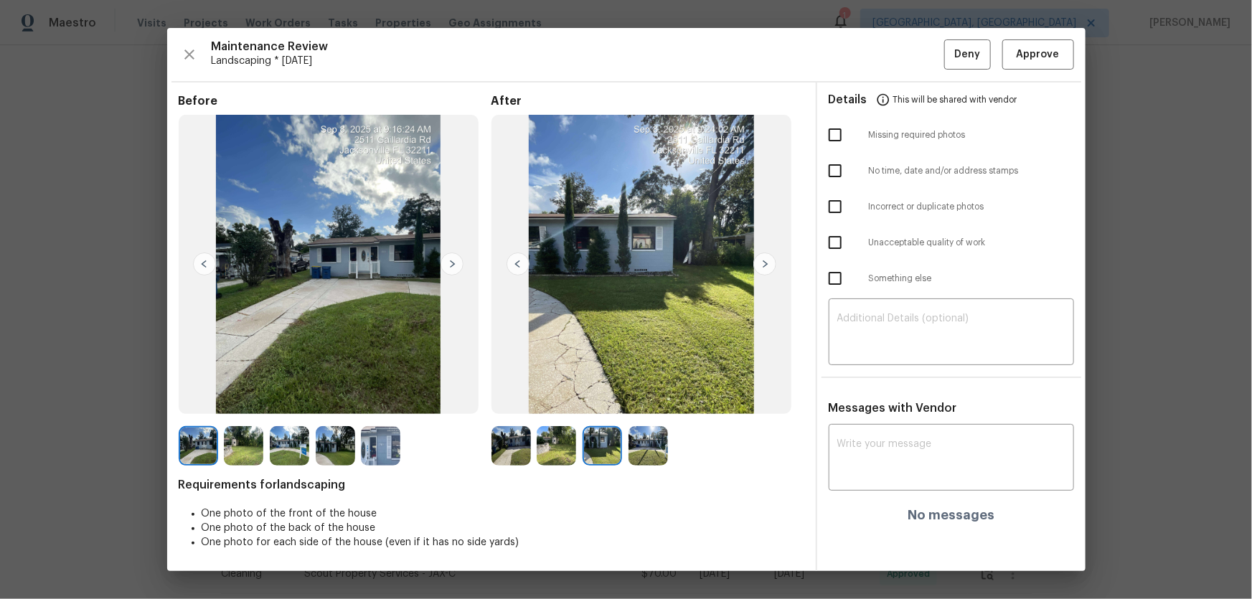
click at [643, 395] on img at bounding box center [647, 445] width 39 height 39
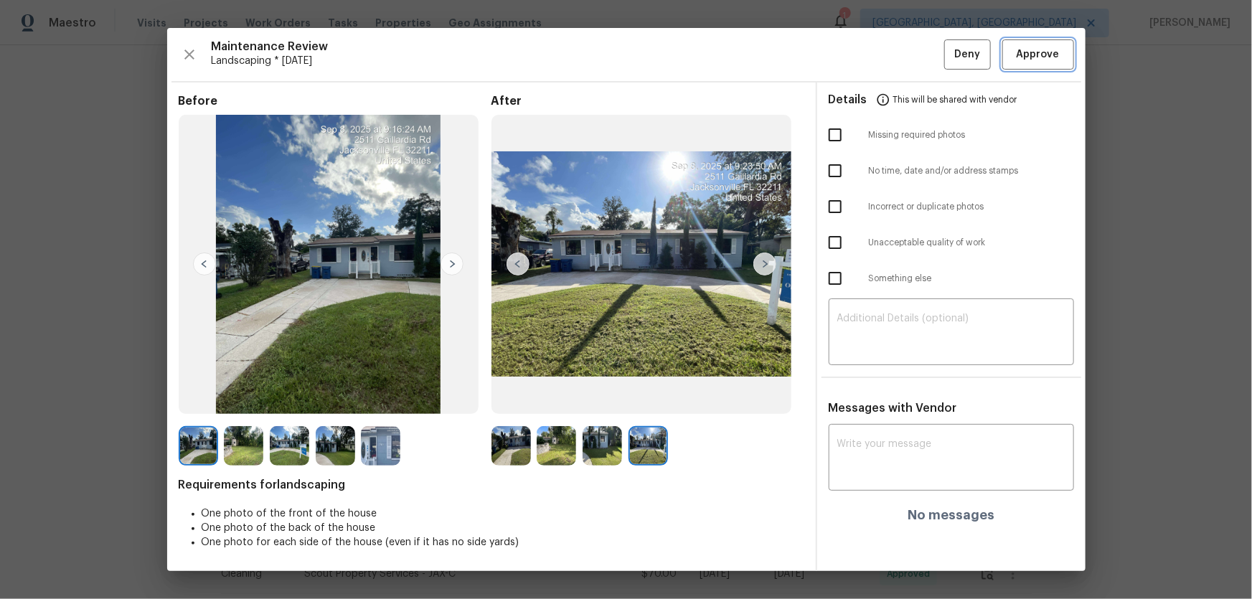
click at [890, 62] on button "Approve" at bounding box center [1038, 54] width 72 height 31
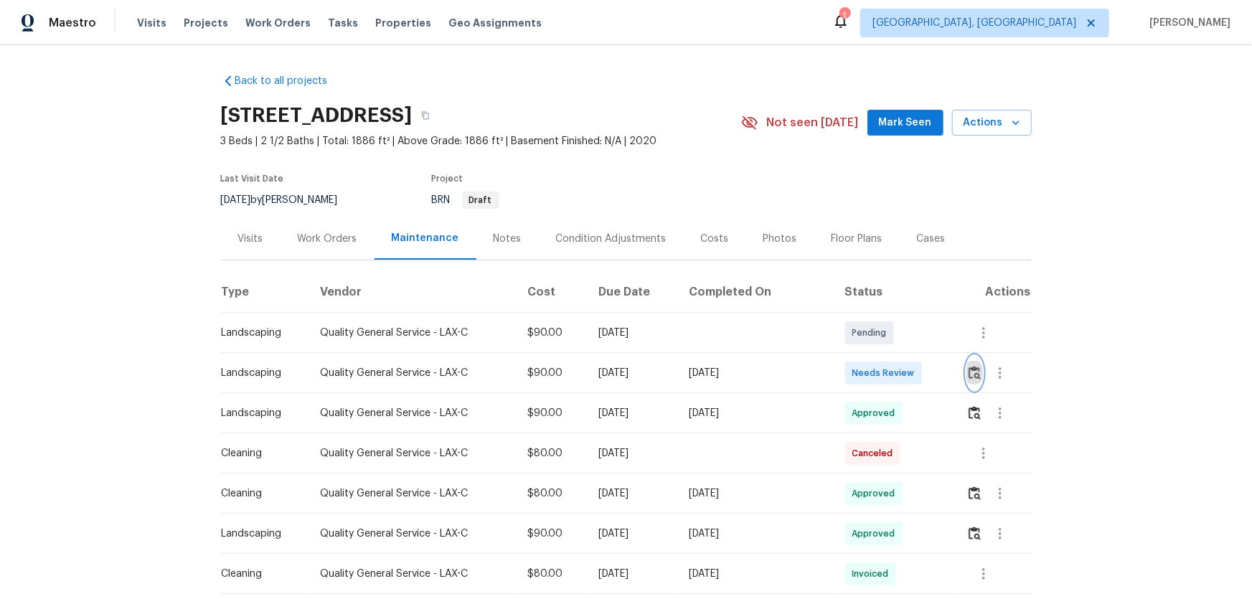
click at [890, 380] on button "button" at bounding box center [974, 373] width 16 height 34
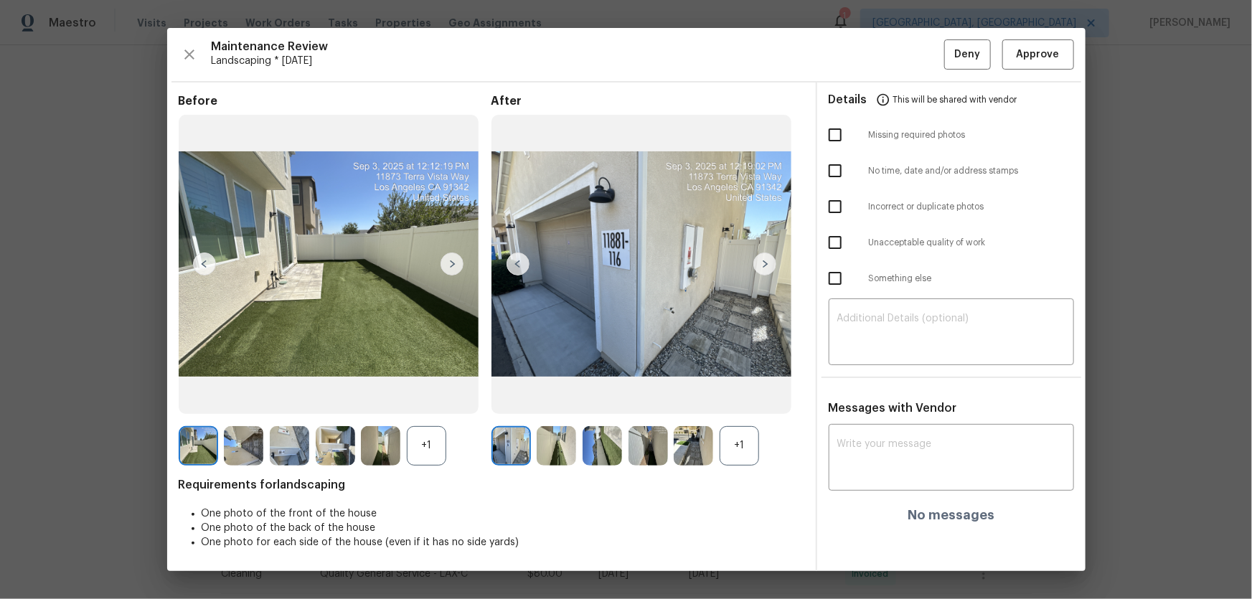
click at [737, 395] on div "+1" at bounding box center [738, 445] width 39 height 39
click at [422, 395] on div "+1" at bounding box center [426, 445] width 39 height 39
click at [549, 395] on img at bounding box center [555, 445] width 39 height 39
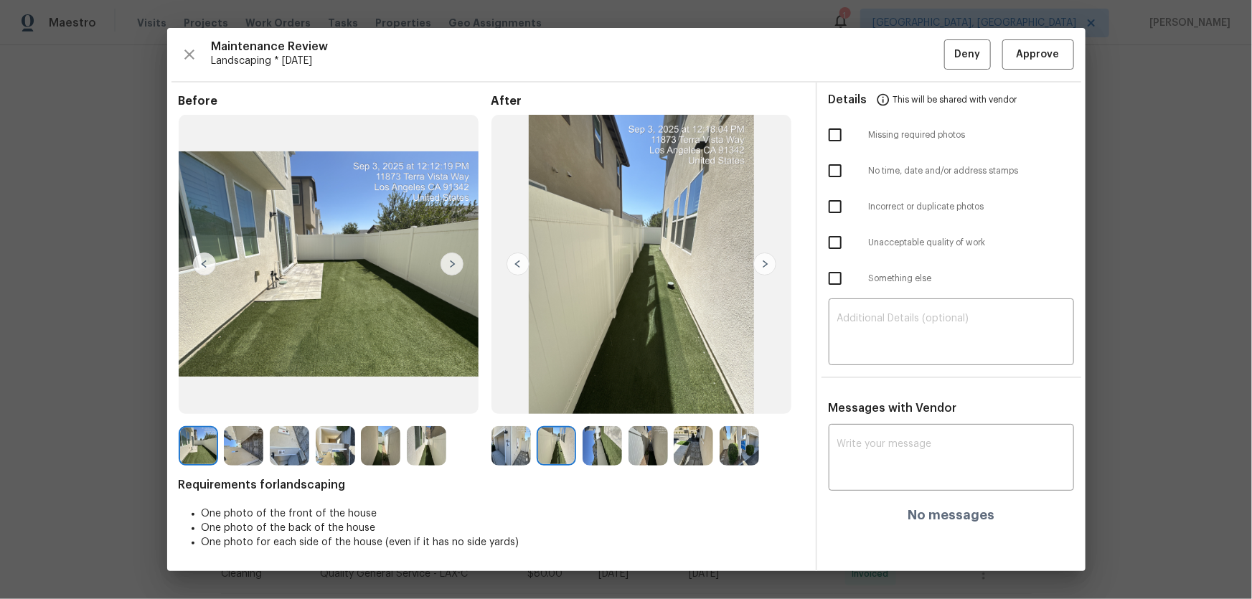
click at [614, 395] on img at bounding box center [601, 445] width 39 height 39
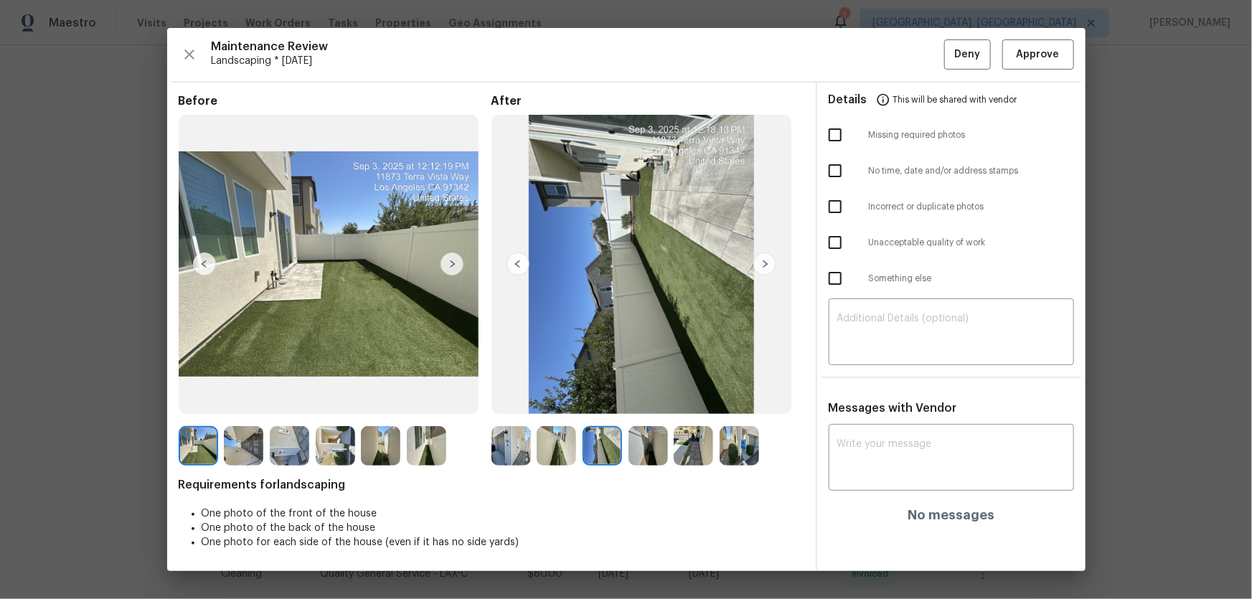
click at [640, 395] on img at bounding box center [647, 445] width 39 height 39
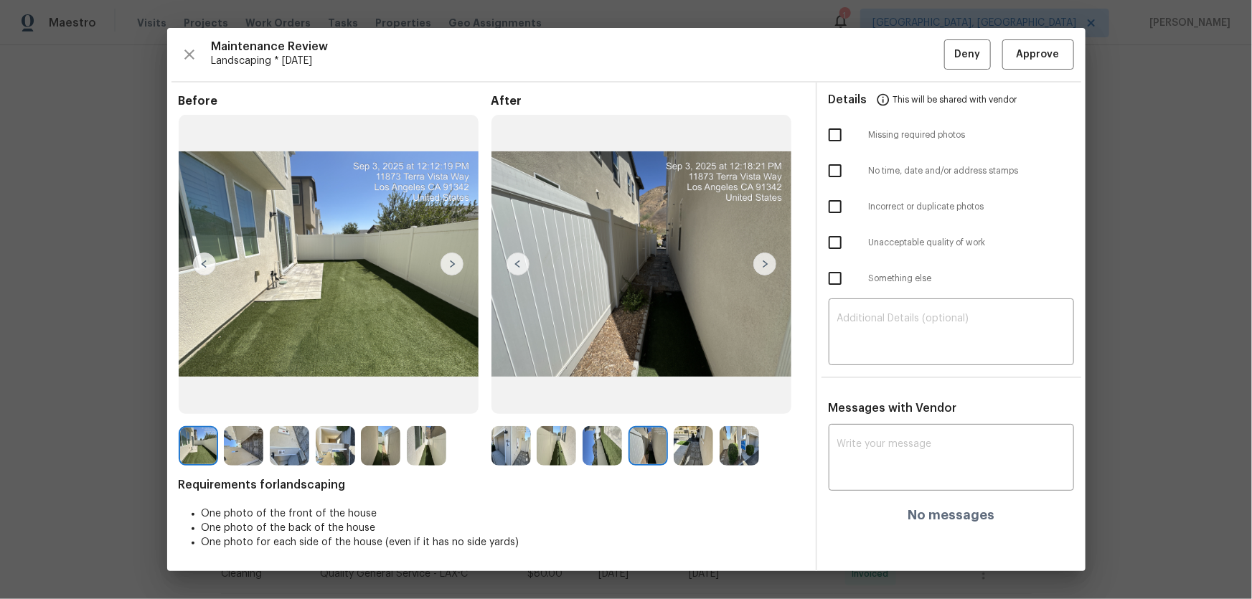
click at [696, 395] on img at bounding box center [692, 445] width 39 height 39
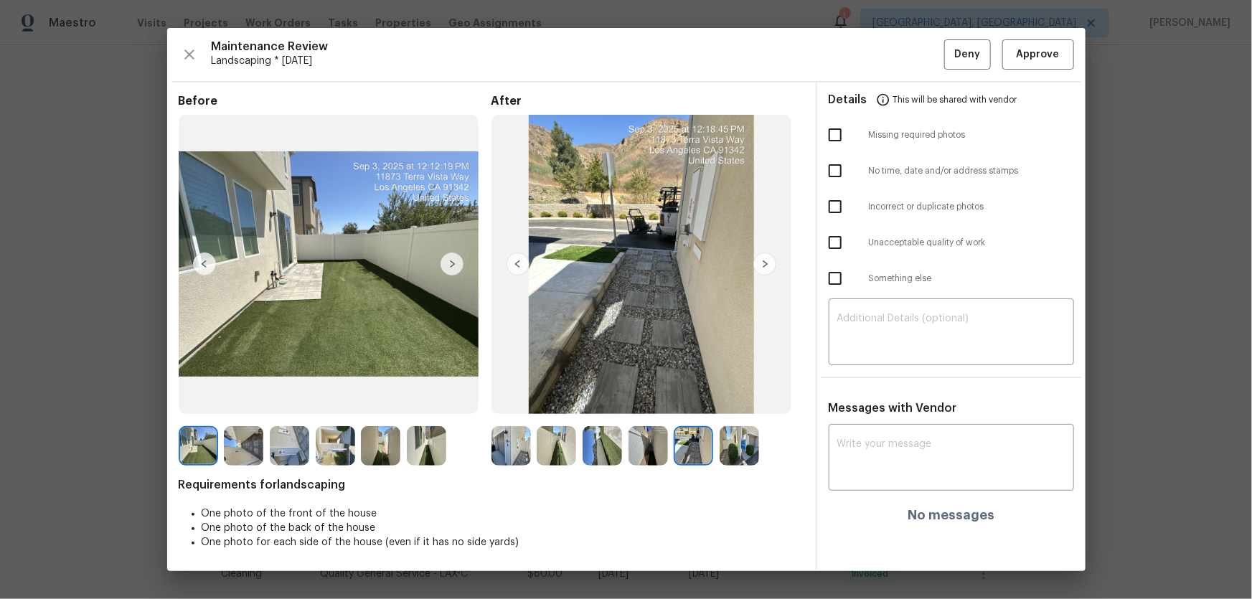
click at [729, 395] on img at bounding box center [738, 445] width 39 height 39
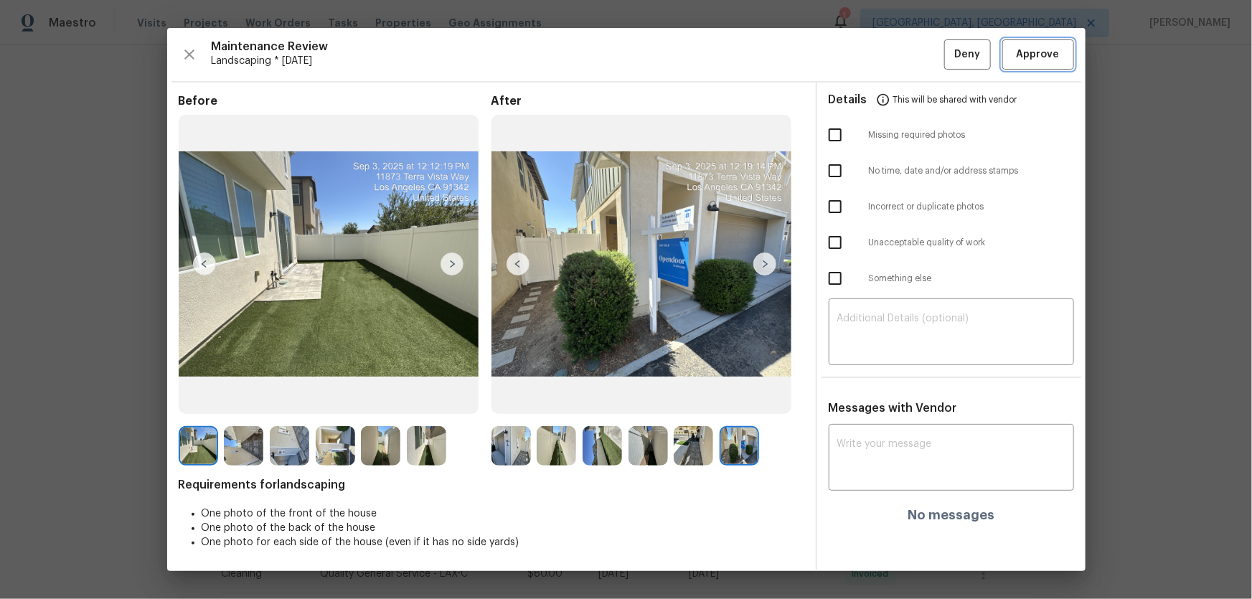
click at [890, 50] on span "Approve" at bounding box center [1037, 55] width 43 height 18
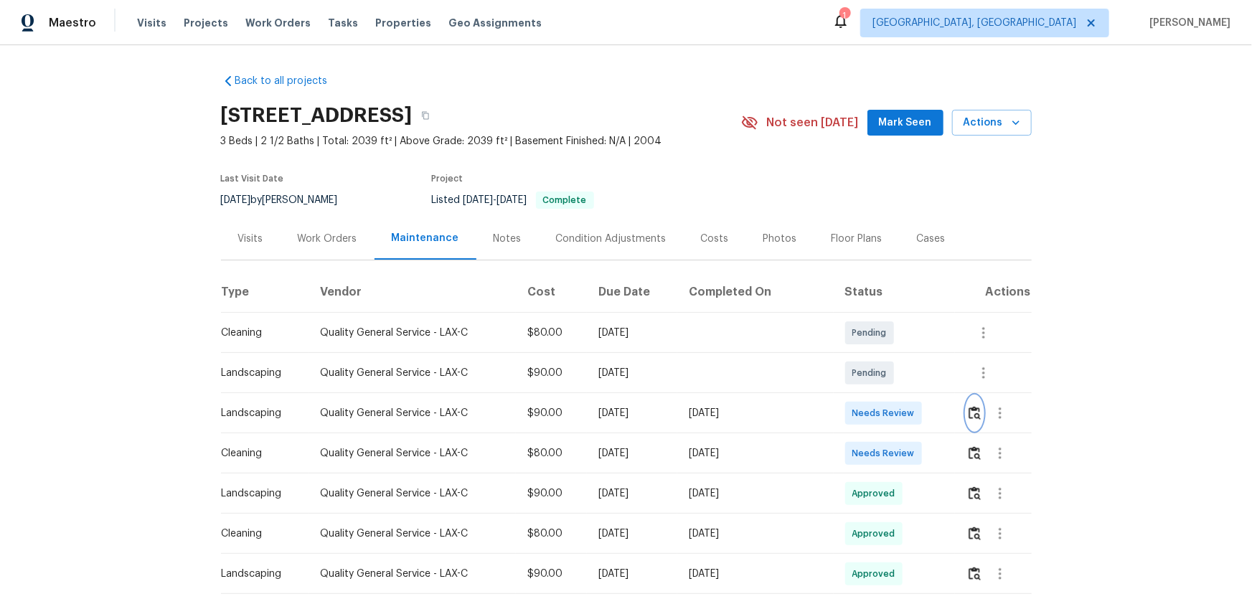
click at [890, 395] on button "button" at bounding box center [974, 413] width 16 height 34
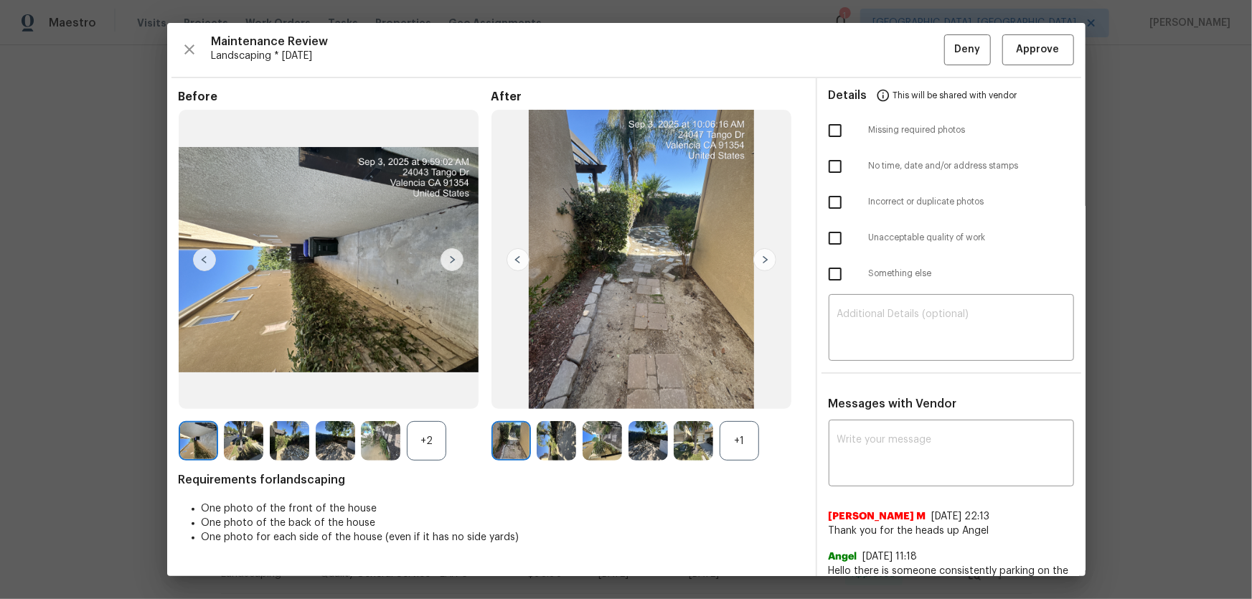
click at [734, 395] on div "+1" at bounding box center [738, 440] width 39 height 39
click at [421, 395] on div "+2" at bounding box center [426, 440] width 39 height 39
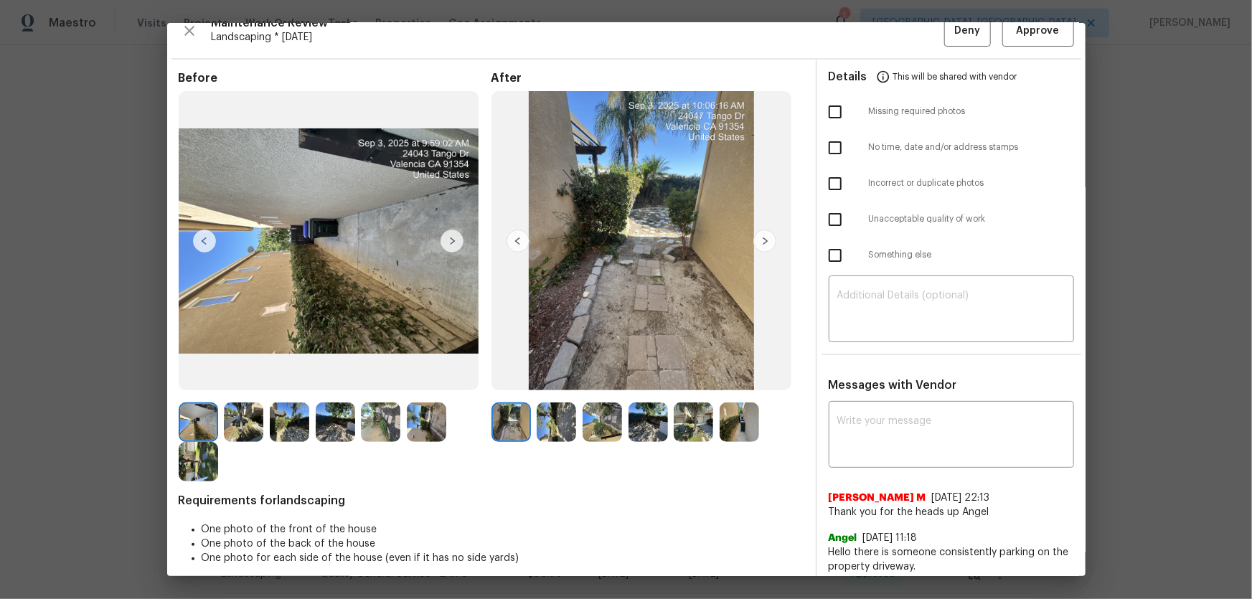
scroll to position [29, 0]
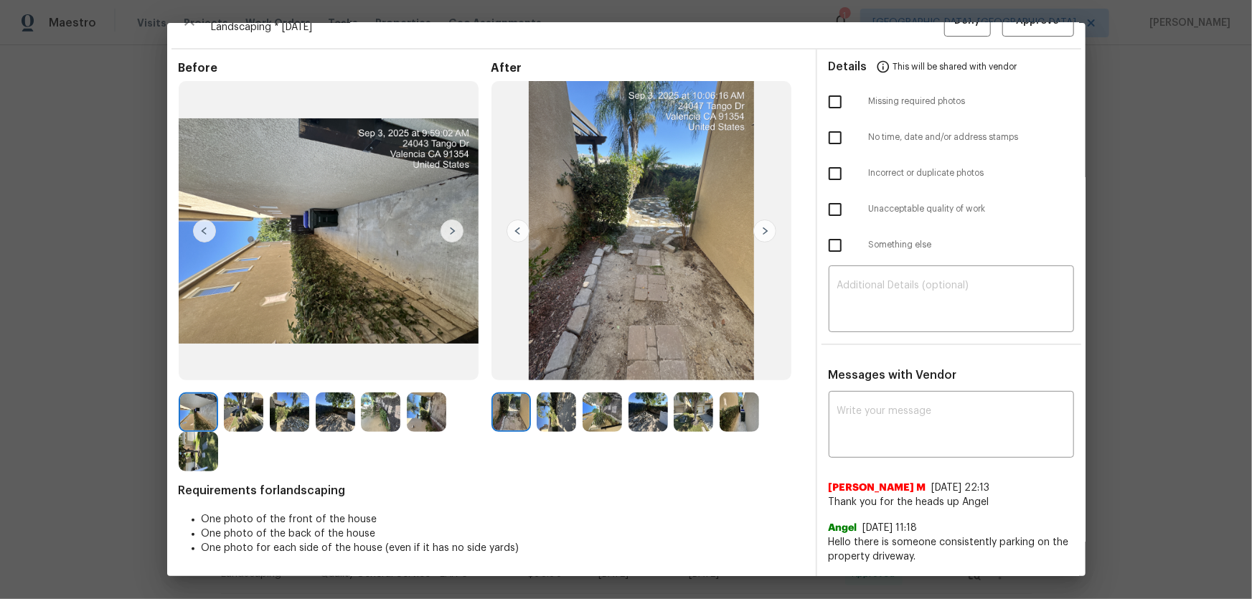
click at [549, 395] on img at bounding box center [555, 411] width 39 height 39
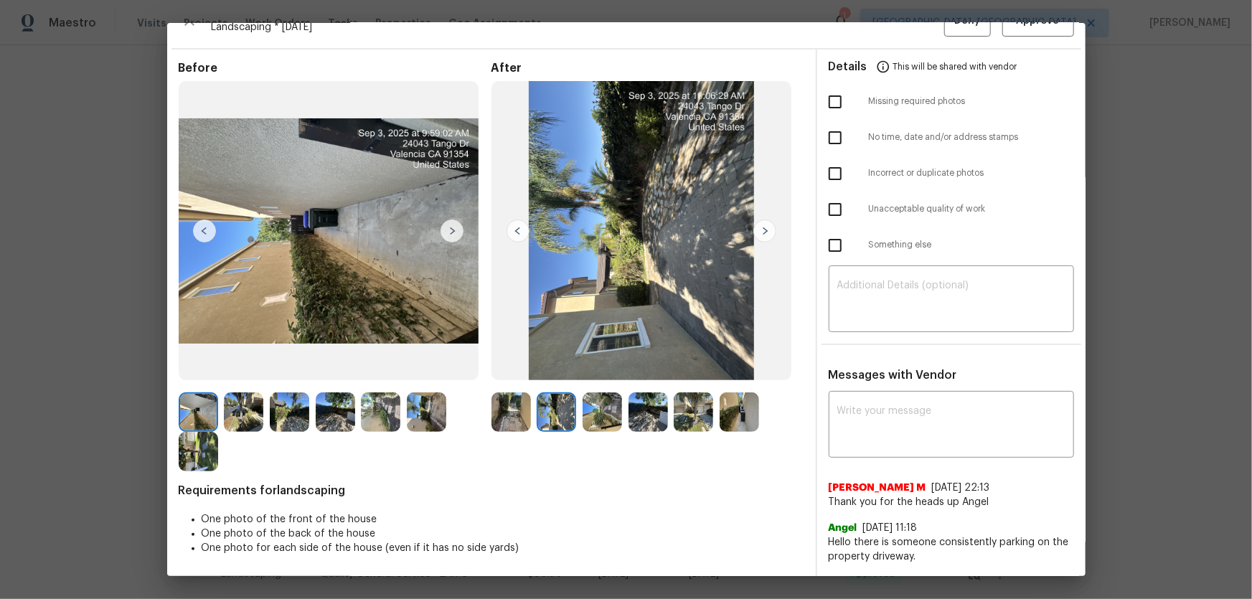
click at [610, 395] on img at bounding box center [601, 411] width 39 height 39
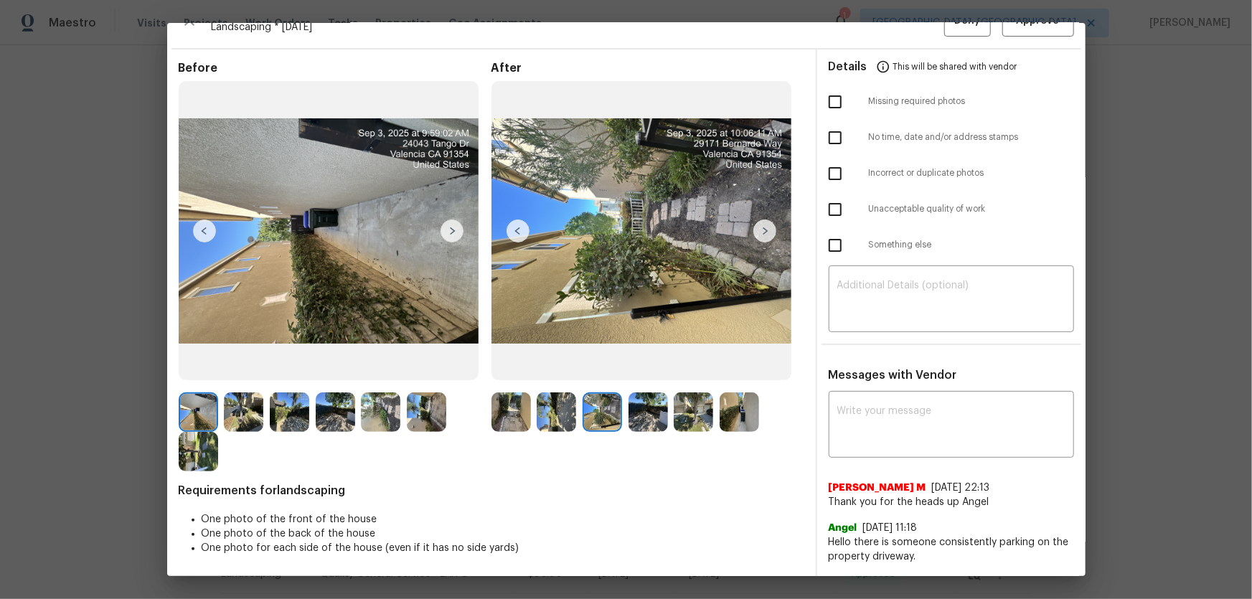
click at [653, 395] on img at bounding box center [647, 411] width 39 height 39
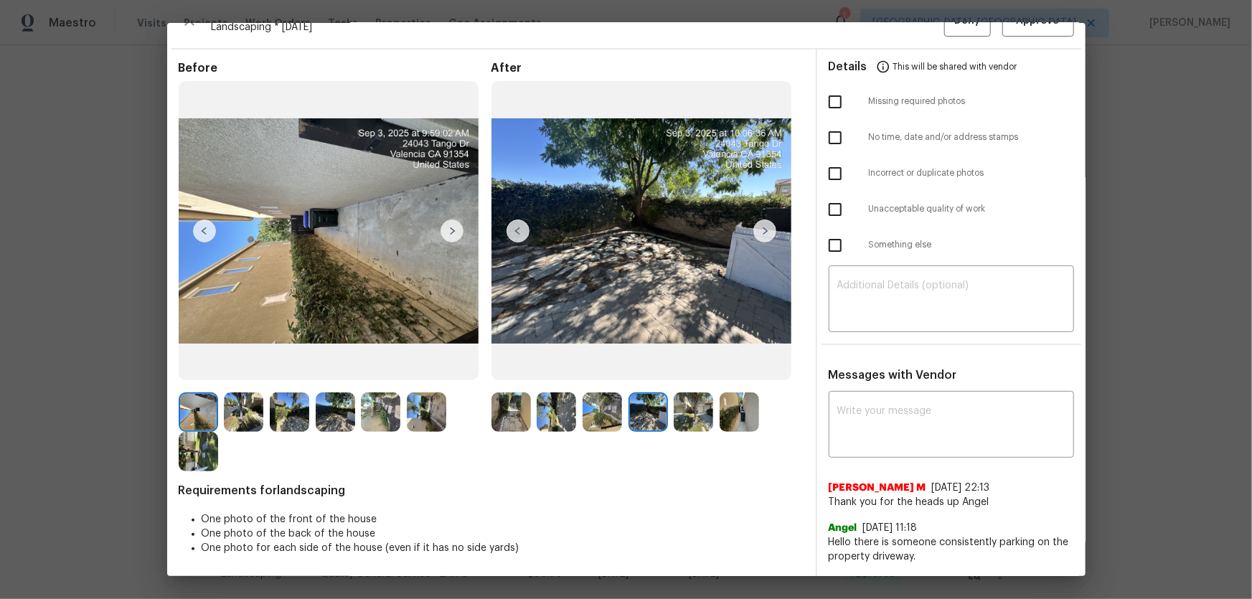
click at [692, 395] on img at bounding box center [692, 411] width 39 height 39
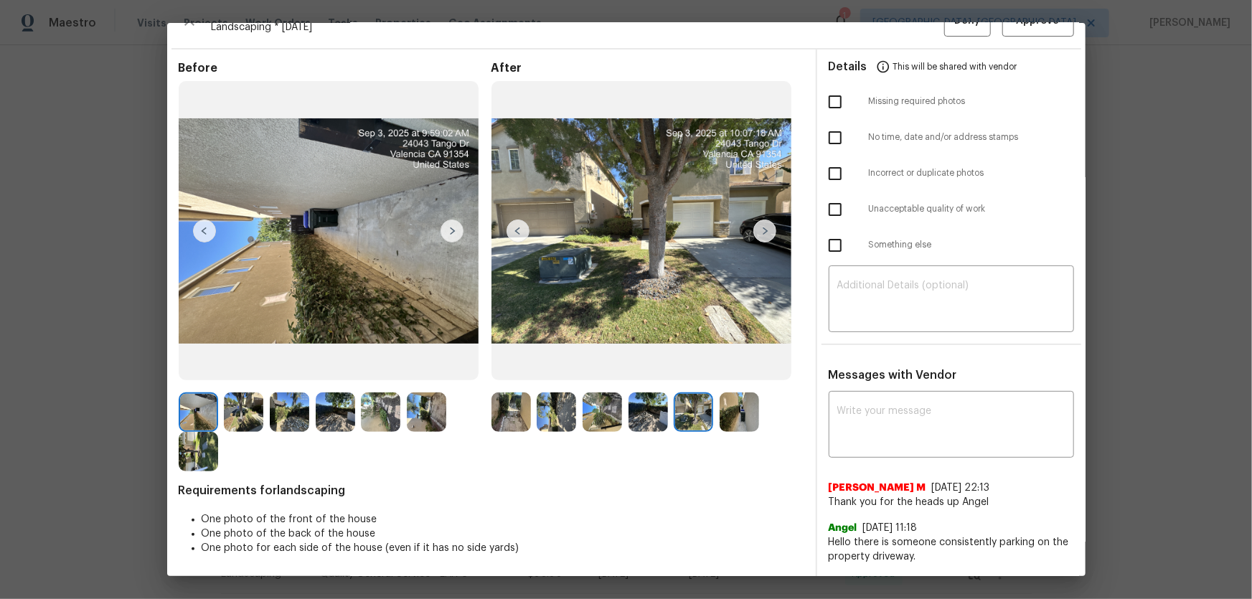
click at [742, 395] on img at bounding box center [738, 411] width 39 height 39
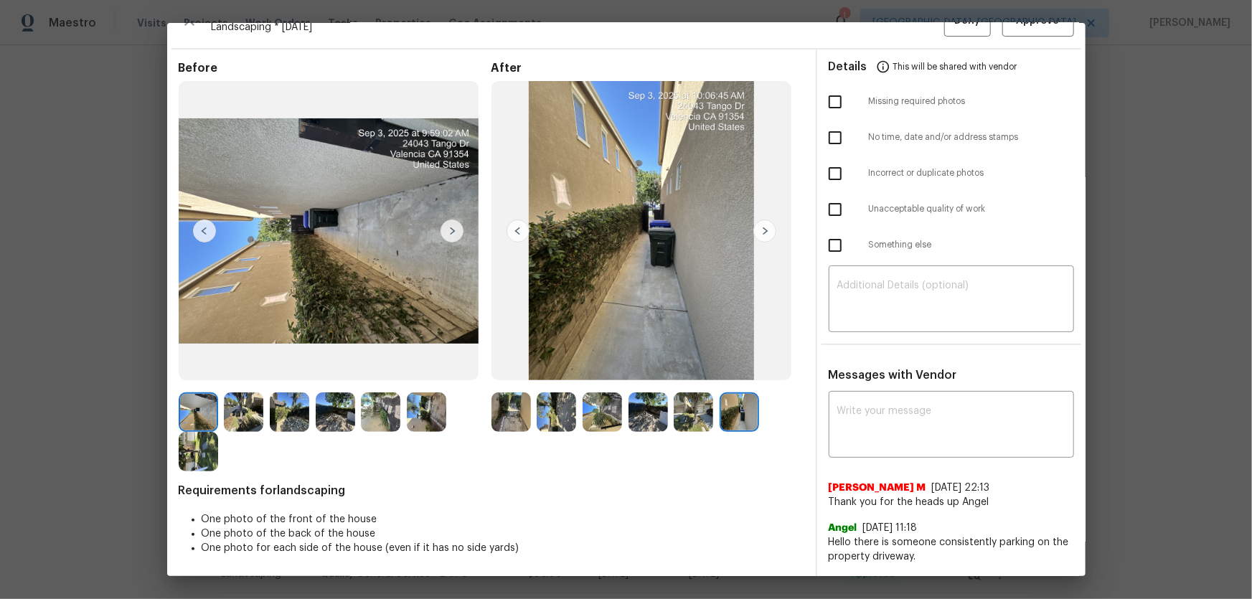
click at [509, 395] on img at bounding box center [510, 411] width 39 height 39
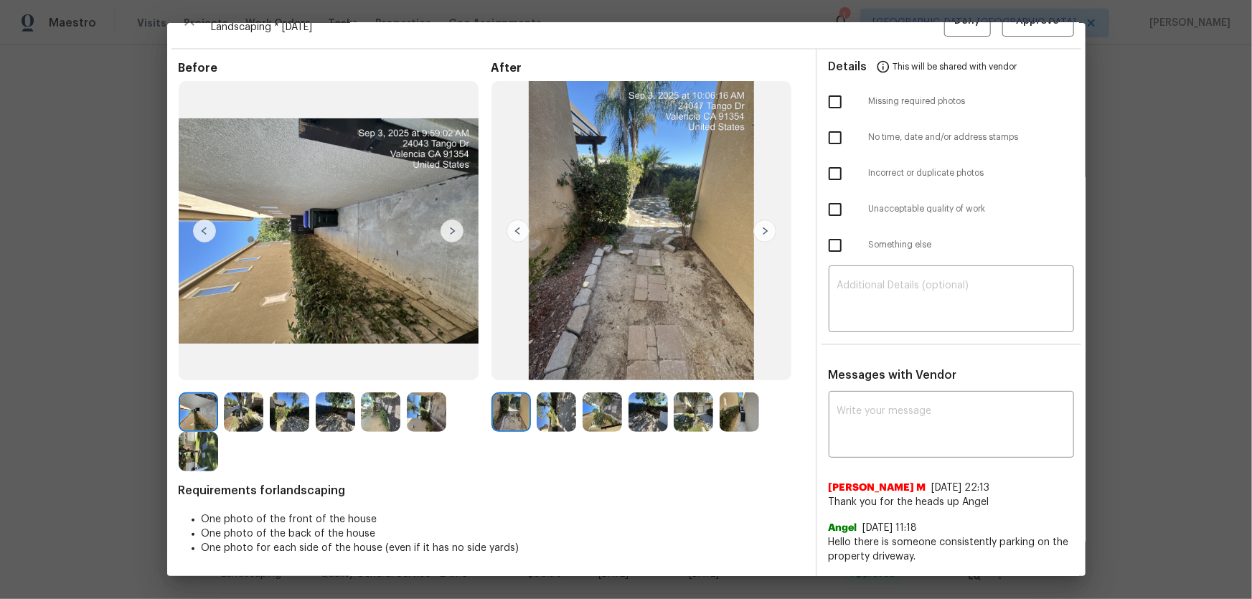
click at [552, 395] on img at bounding box center [555, 411] width 39 height 39
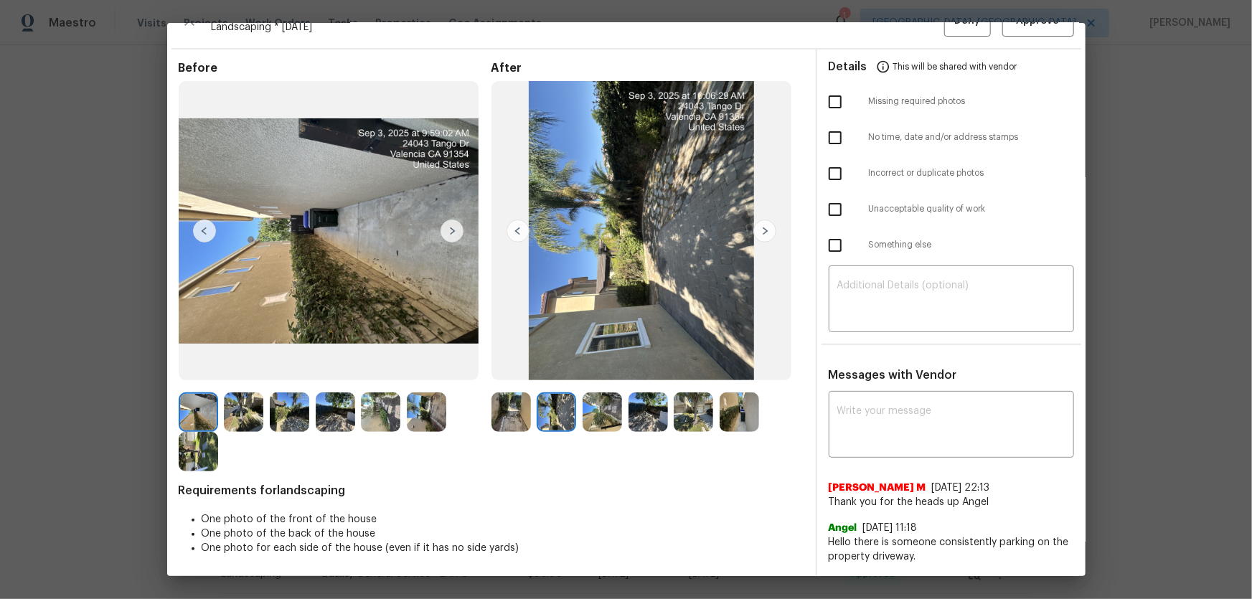
click at [586, 395] on img at bounding box center [601, 411] width 39 height 39
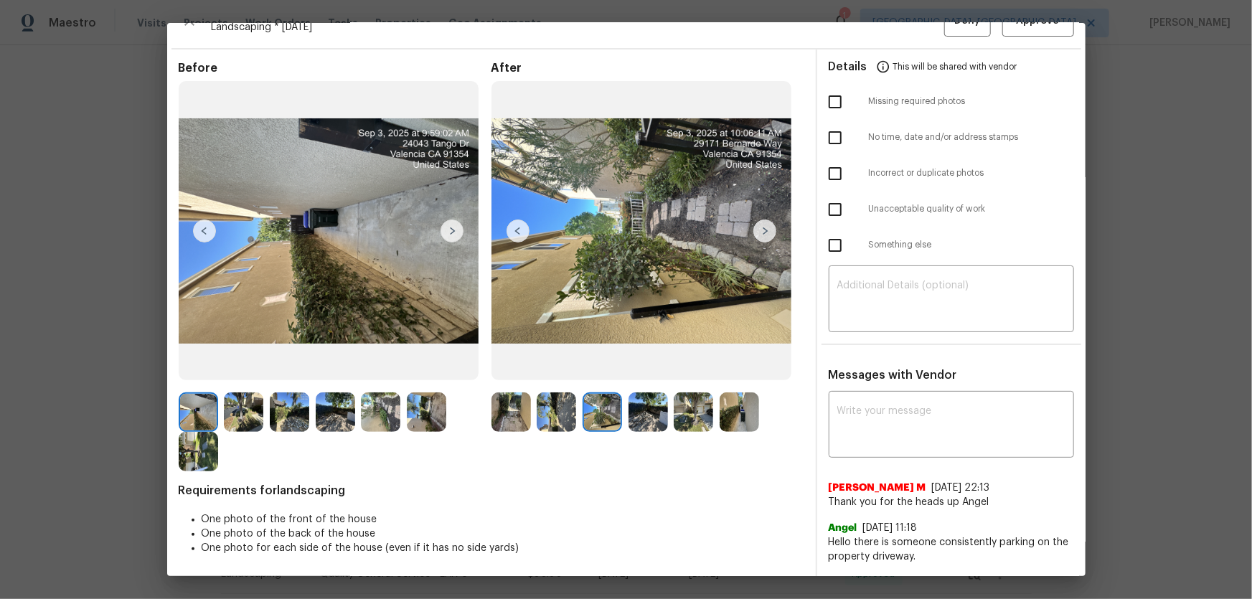
click at [650, 395] on img at bounding box center [647, 411] width 39 height 39
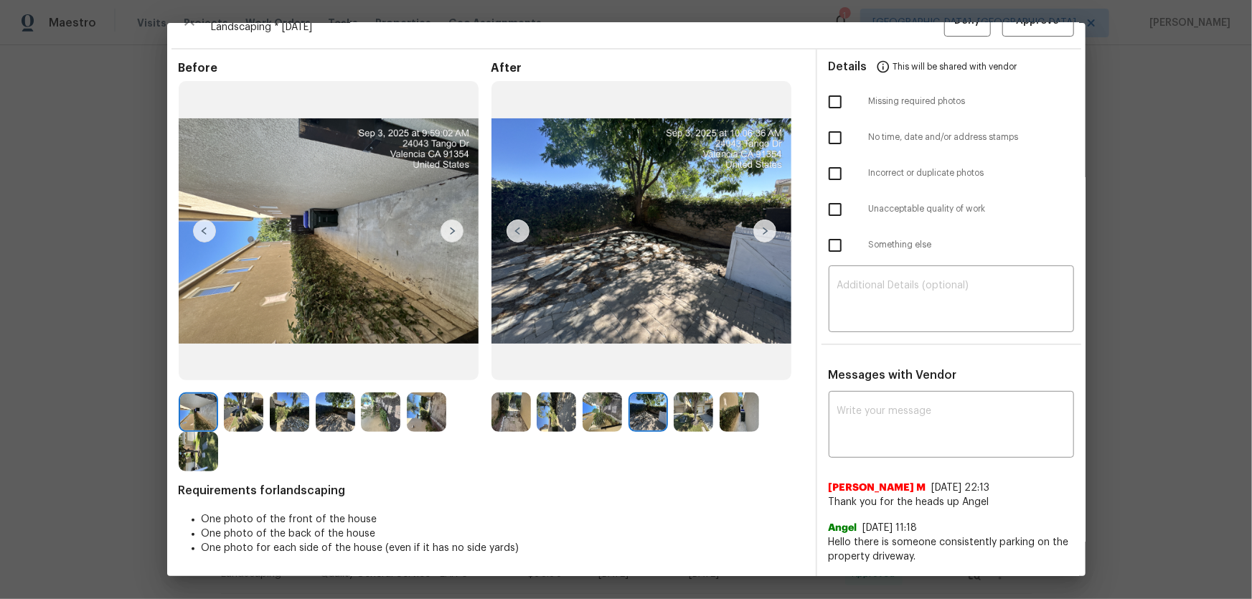
click at [673, 395] on img at bounding box center [692, 411] width 39 height 39
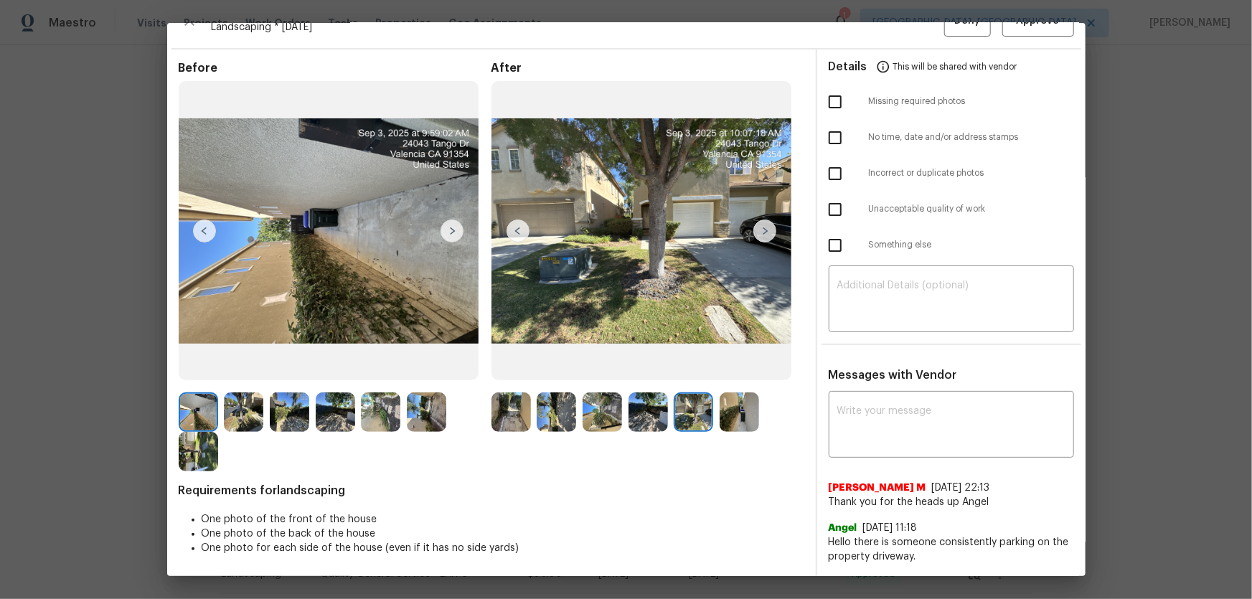
click at [721, 395] on img at bounding box center [738, 411] width 39 height 39
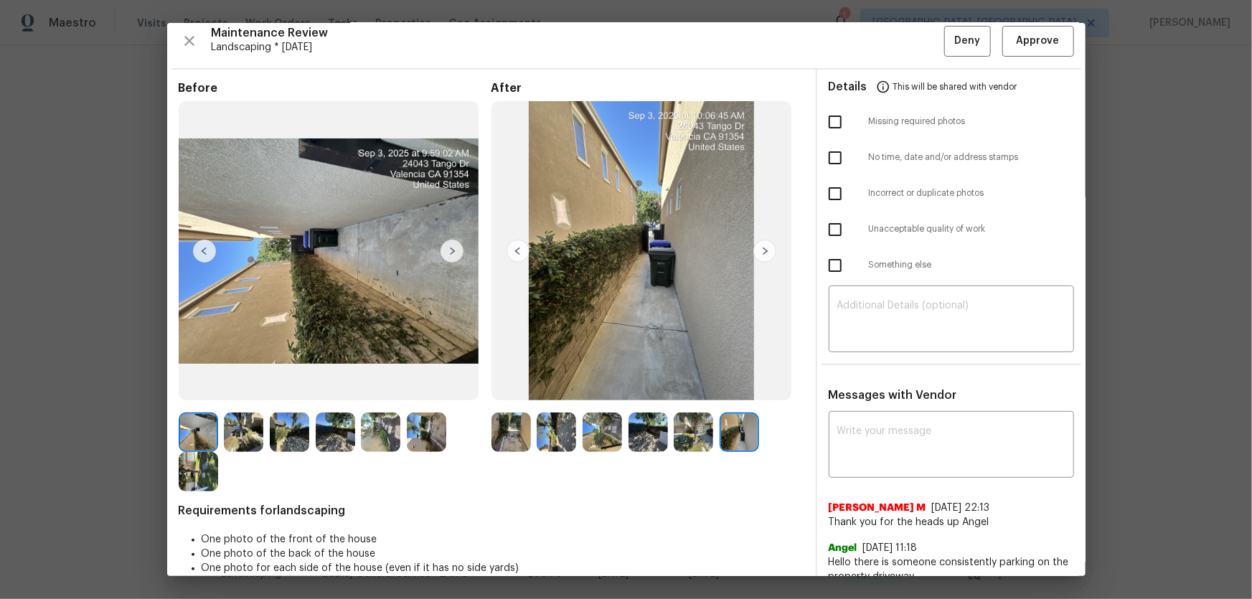
scroll to position [0, 0]
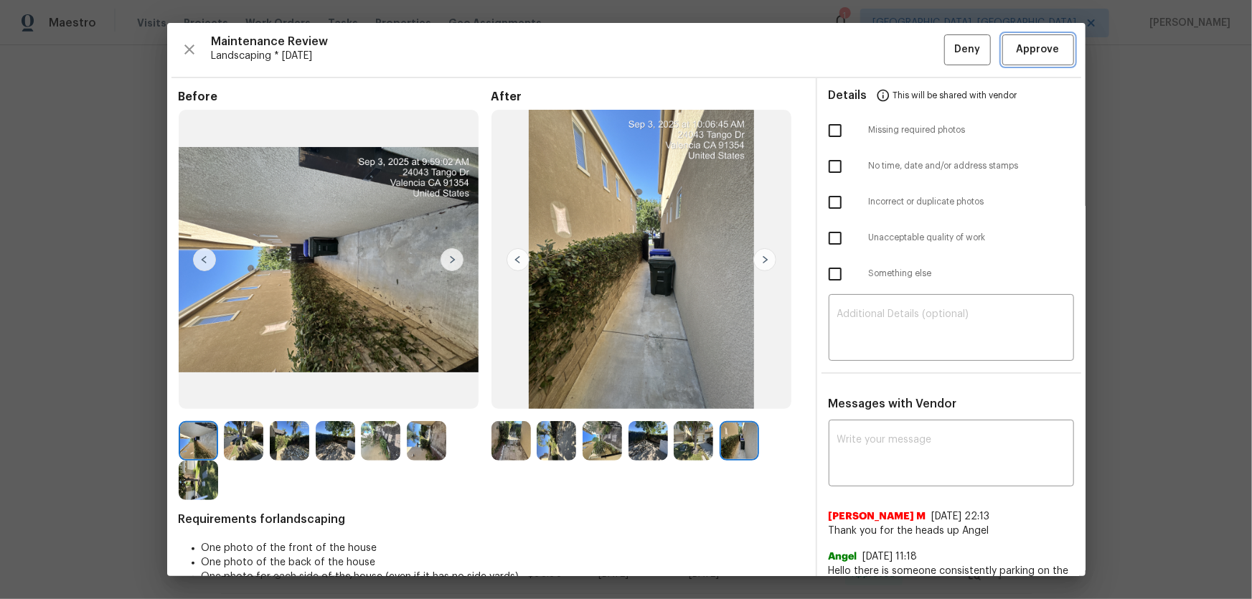
click at [890, 54] on span "Approve" at bounding box center [1037, 50] width 43 height 18
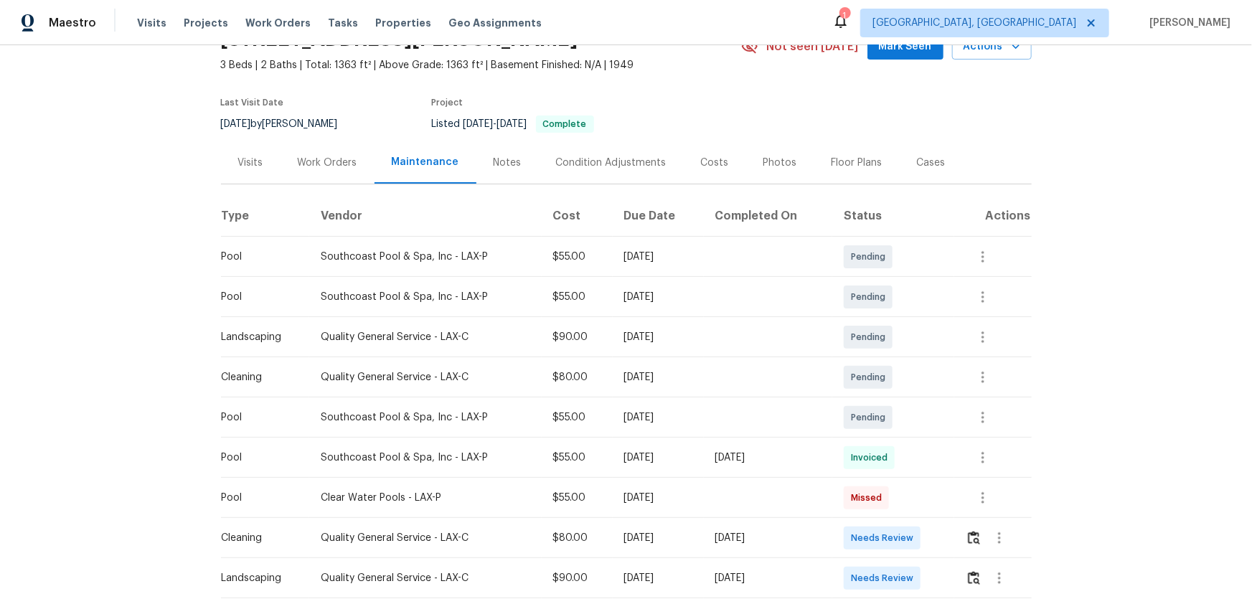
scroll to position [195, 0]
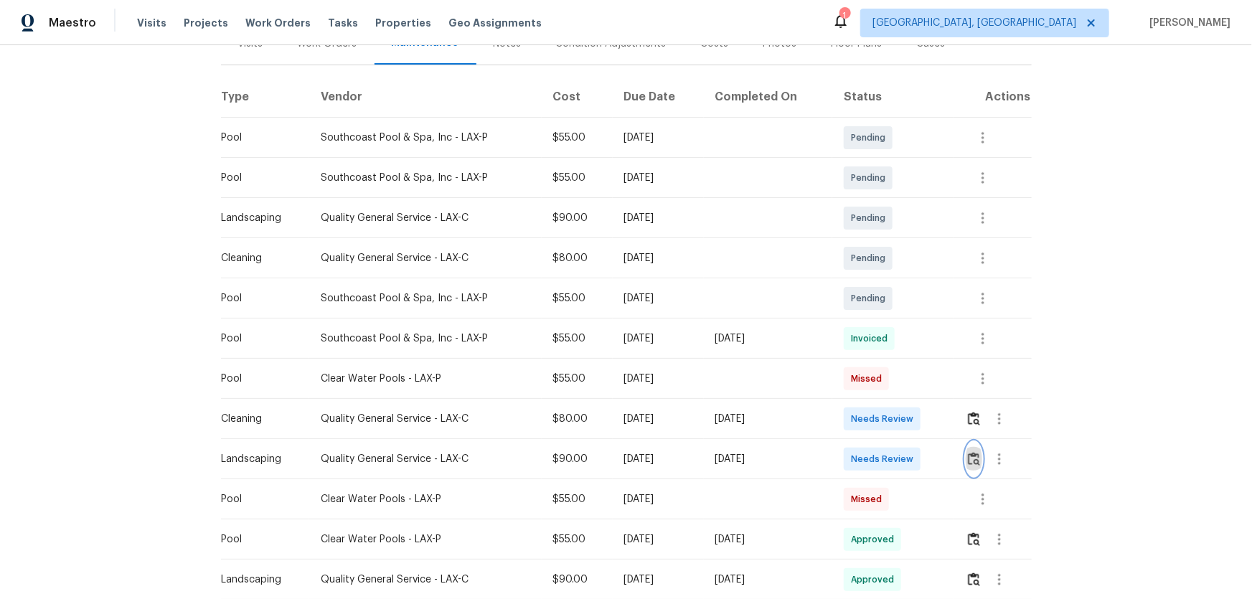
click at [890, 395] on button "button" at bounding box center [973, 459] width 16 height 34
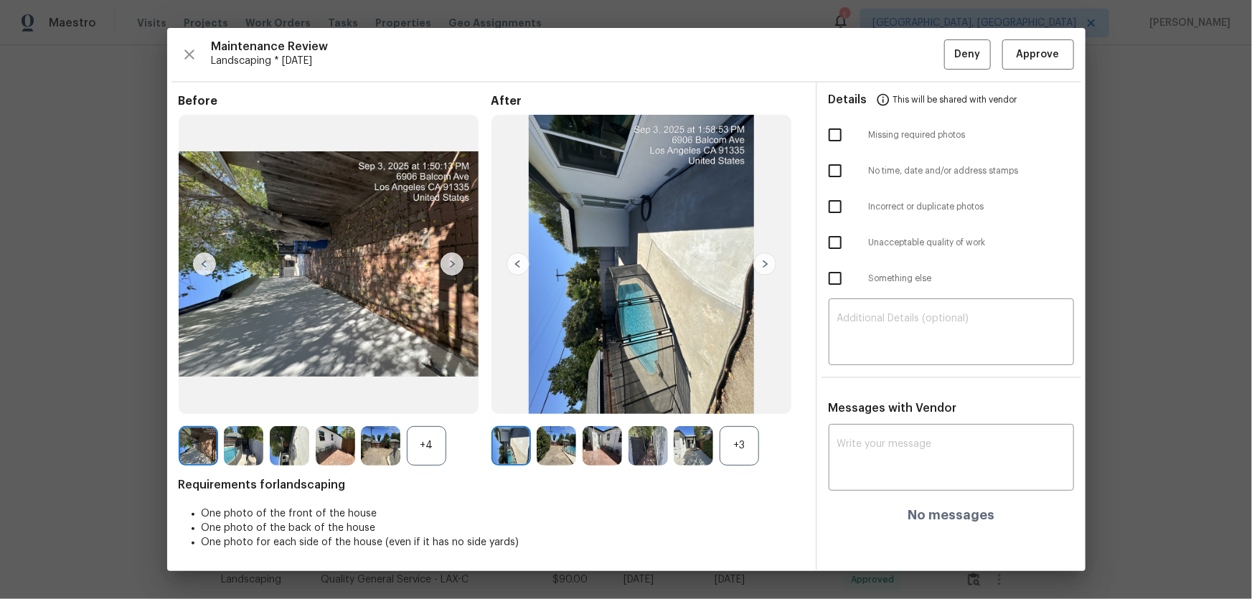
click at [732, 395] on div "+3" at bounding box center [738, 445] width 39 height 39
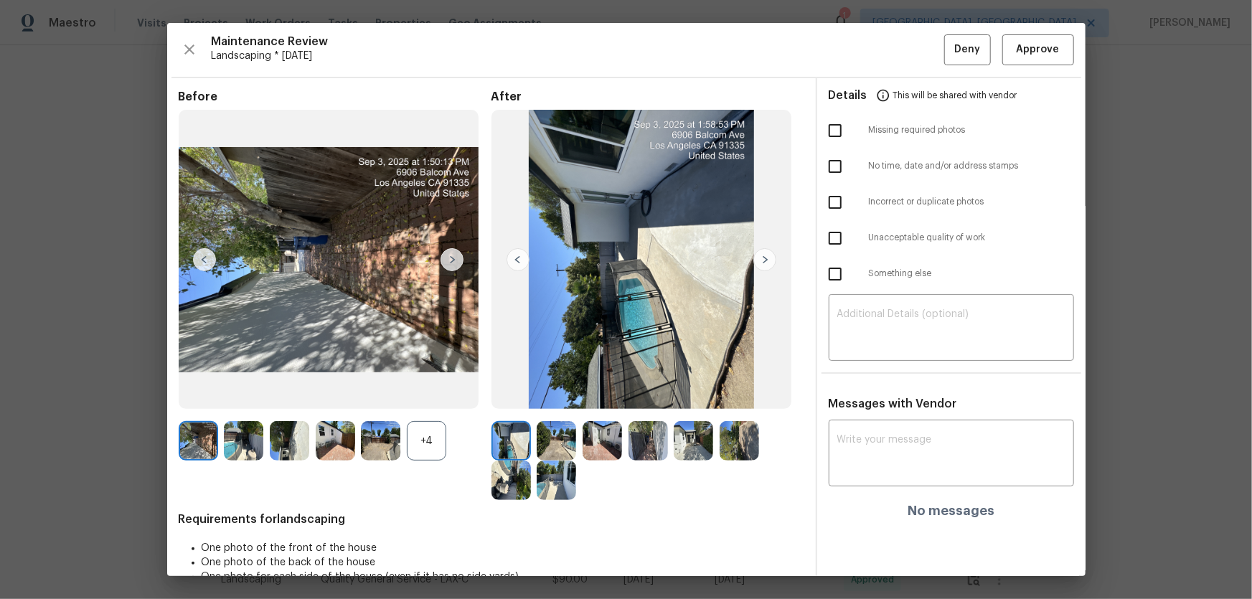
click at [430, 395] on div "+4" at bounding box center [426, 440] width 39 height 39
click at [548, 395] on img at bounding box center [555, 440] width 39 height 39
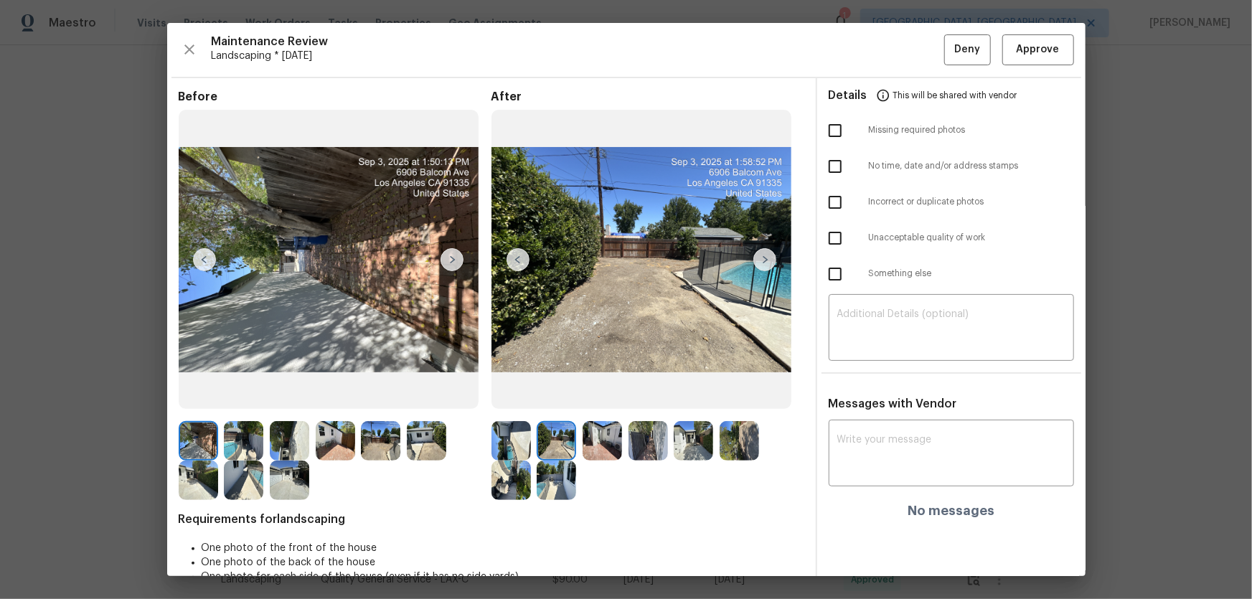
click at [592, 395] on img at bounding box center [601, 440] width 39 height 39
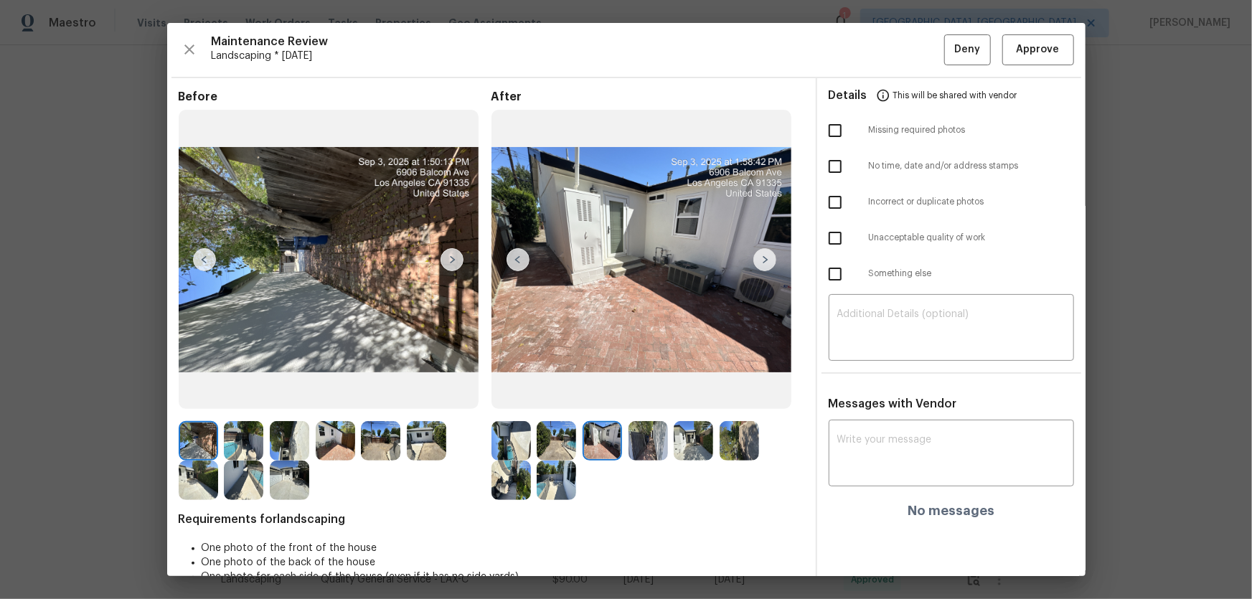
click at [634, 395] on img at bounding box center [647, 440] width 39 height 39
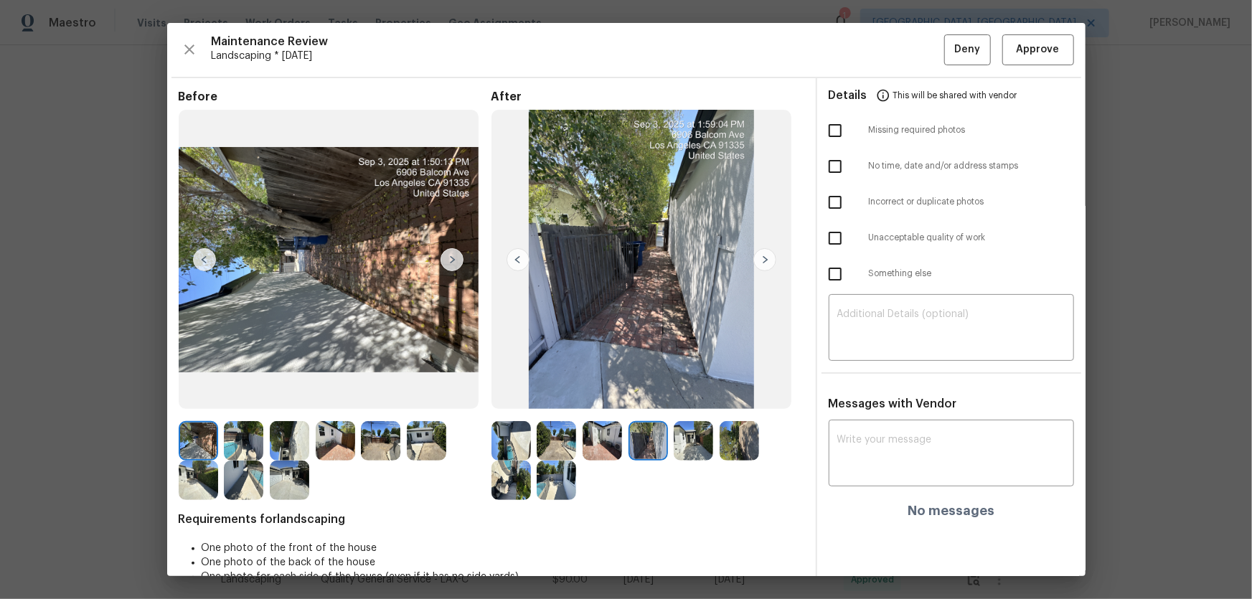
click at [689, 395] on img at bounding box center [692, 440] width 39 height 39
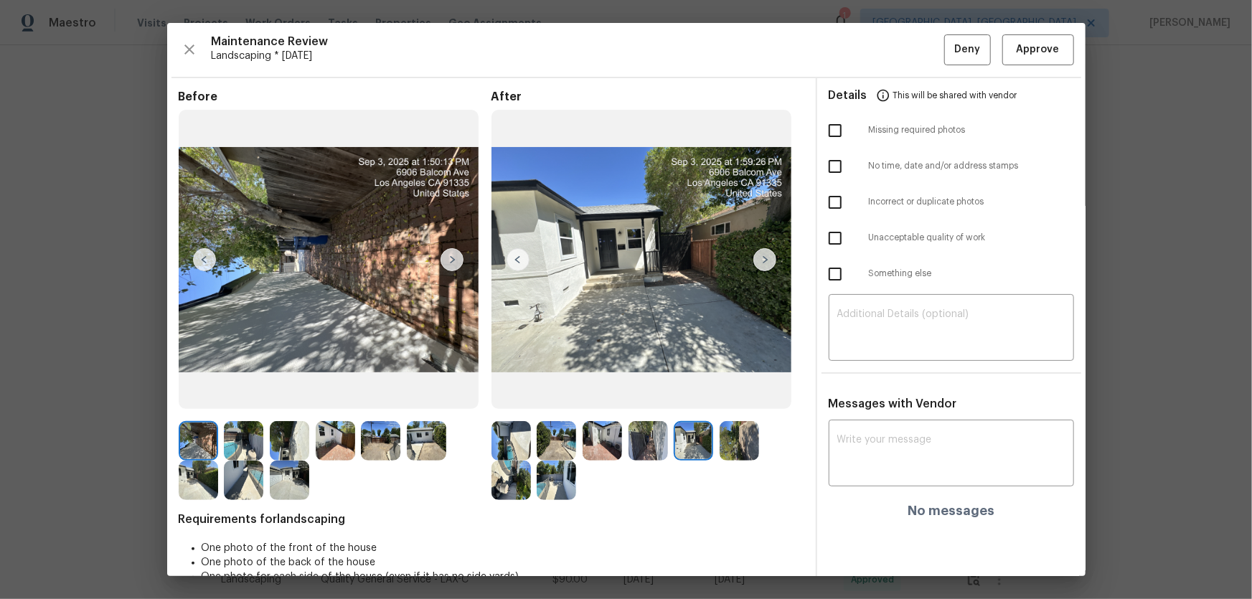
click at [724, 395] on img at bounding box center [738, 440] width 39 height 39
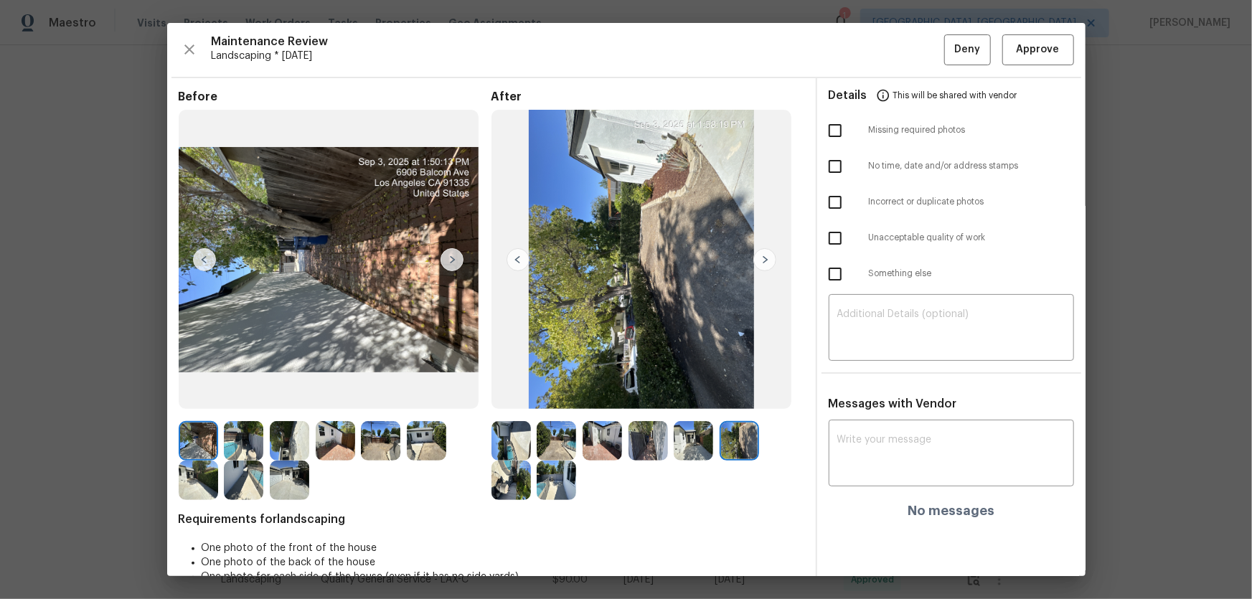
click at [511, 395] on img at bounding box center [510, 479] width 39 height 39
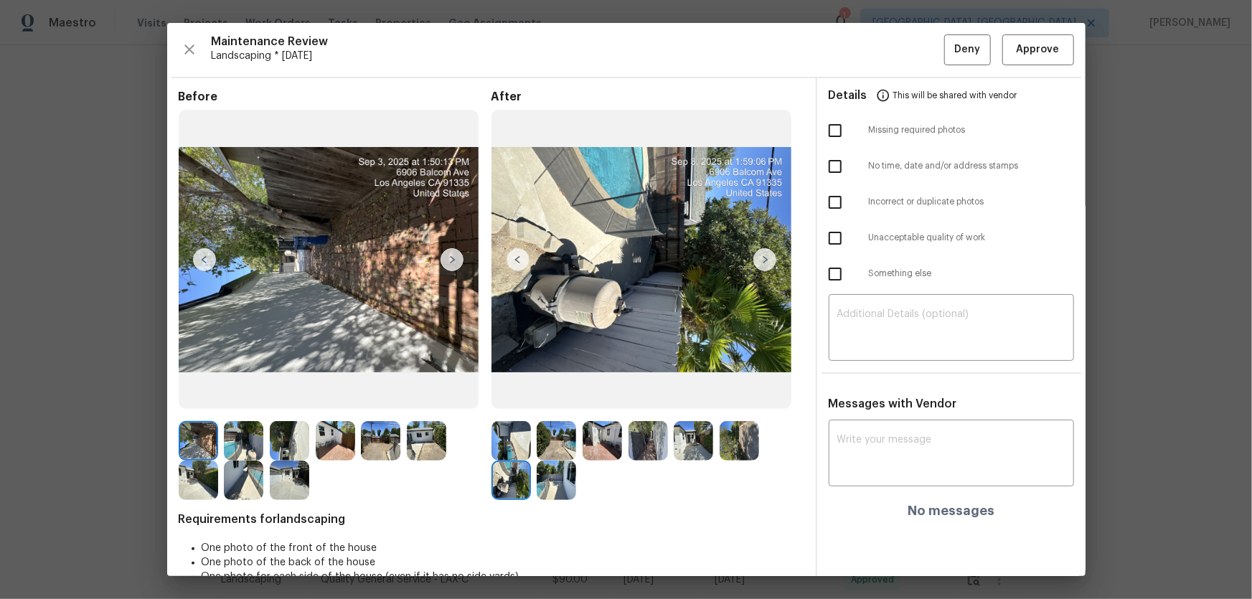
click at [559, 395] on img at bounding box center [555, 479] width 39 height 39
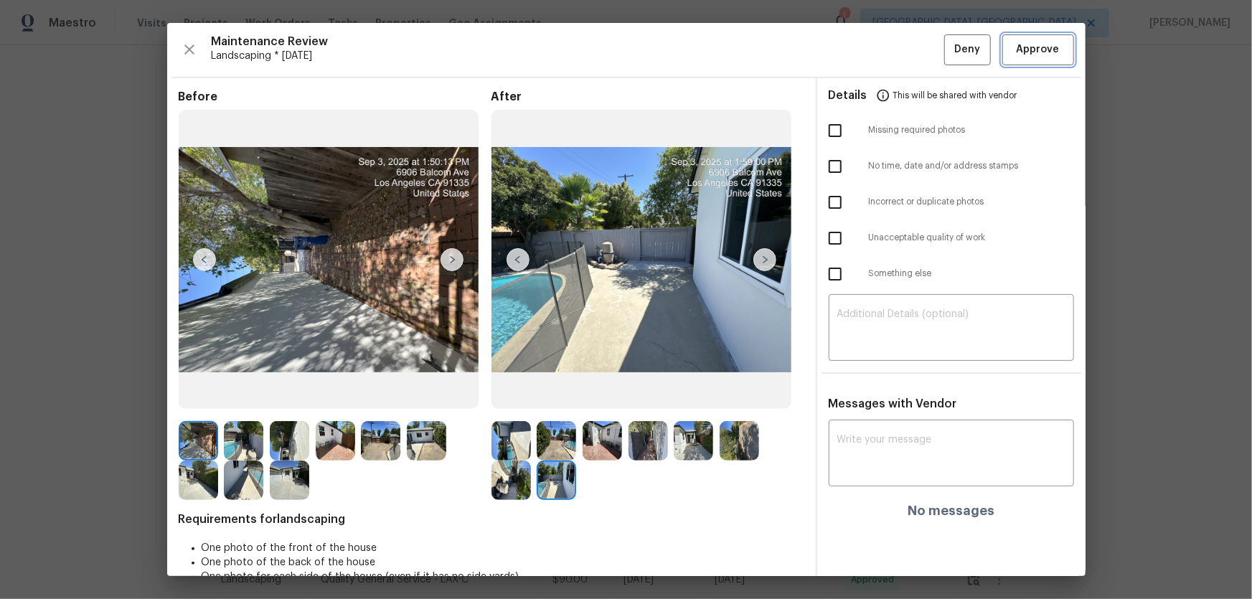
drag, startPoint x: 1028, startPoint y: 60, endPoint x: 897, endPoint y: 118, distance: 143.2
click at [890, 60] on button "Approve" at bounding box center [1038, 49] width 72 height 31
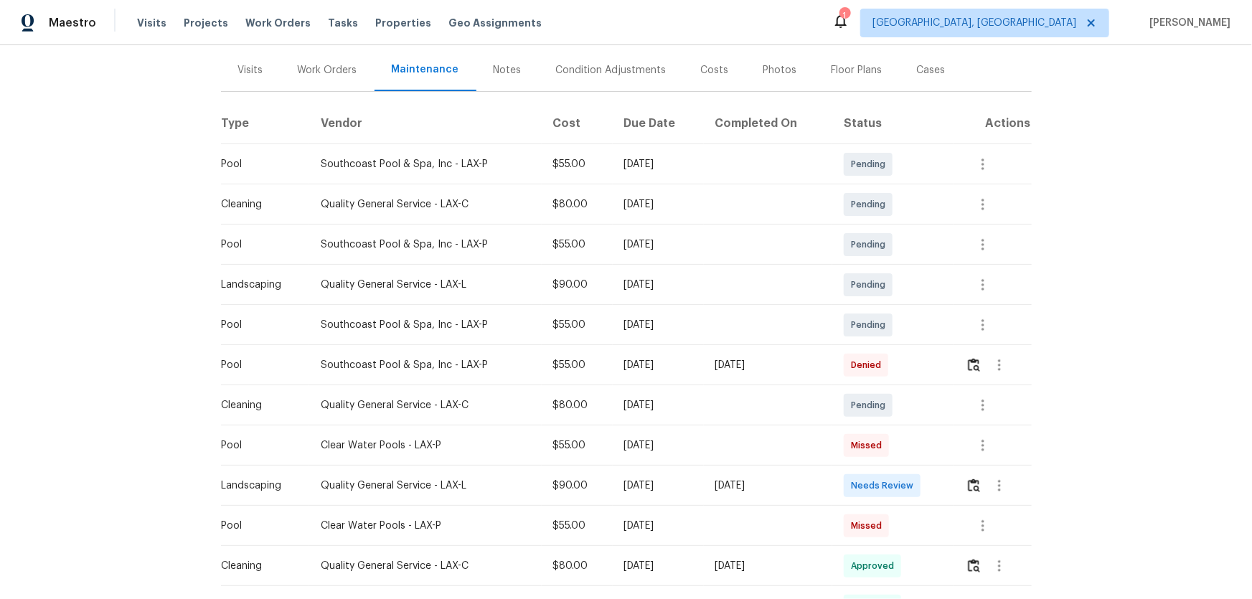
scroll to position [195, 0]
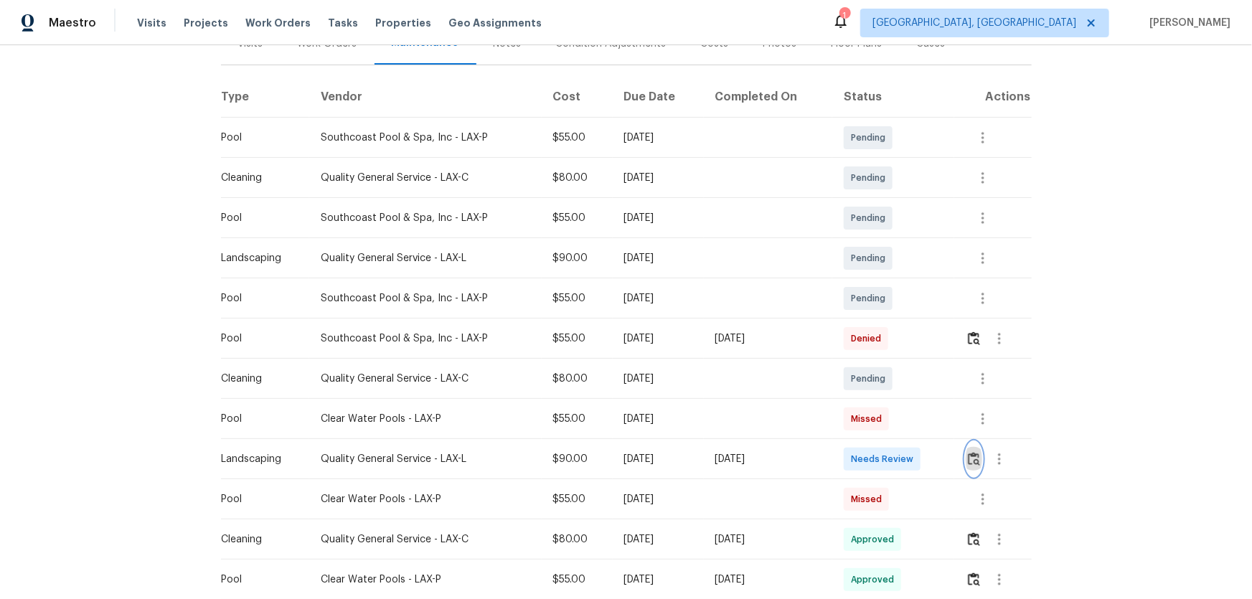
click at [890, 395] on button "button" at bounding box center [973, 459] width 16 height 34
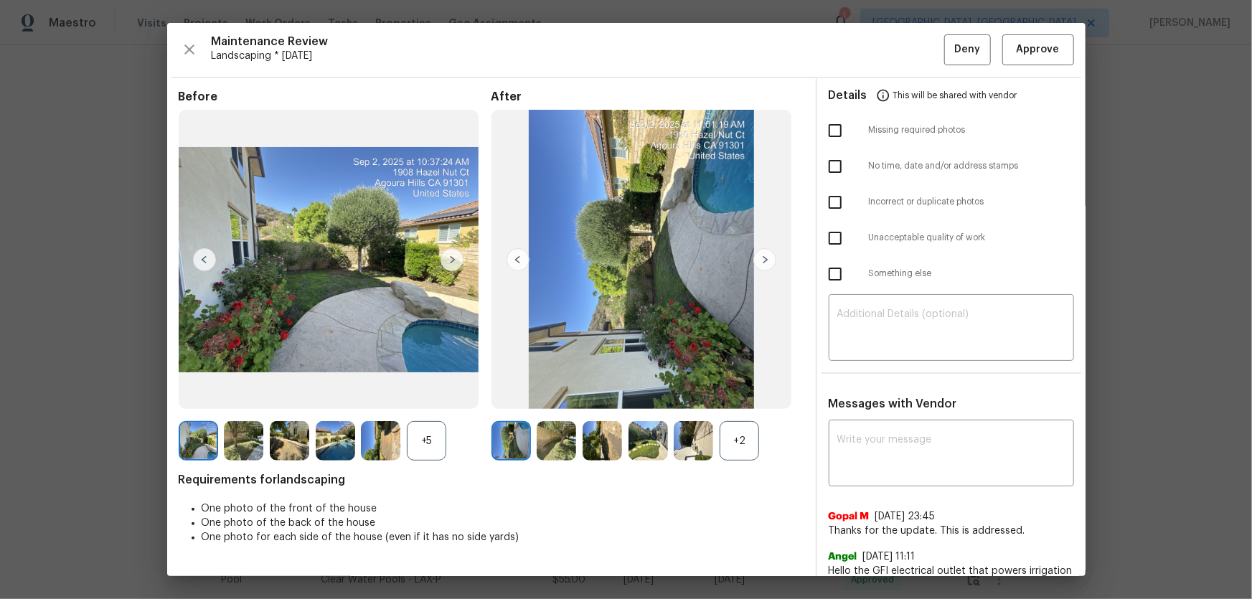
click at [739, 395] on div "+2" at bounding box center [738, 440] width 39 height 39
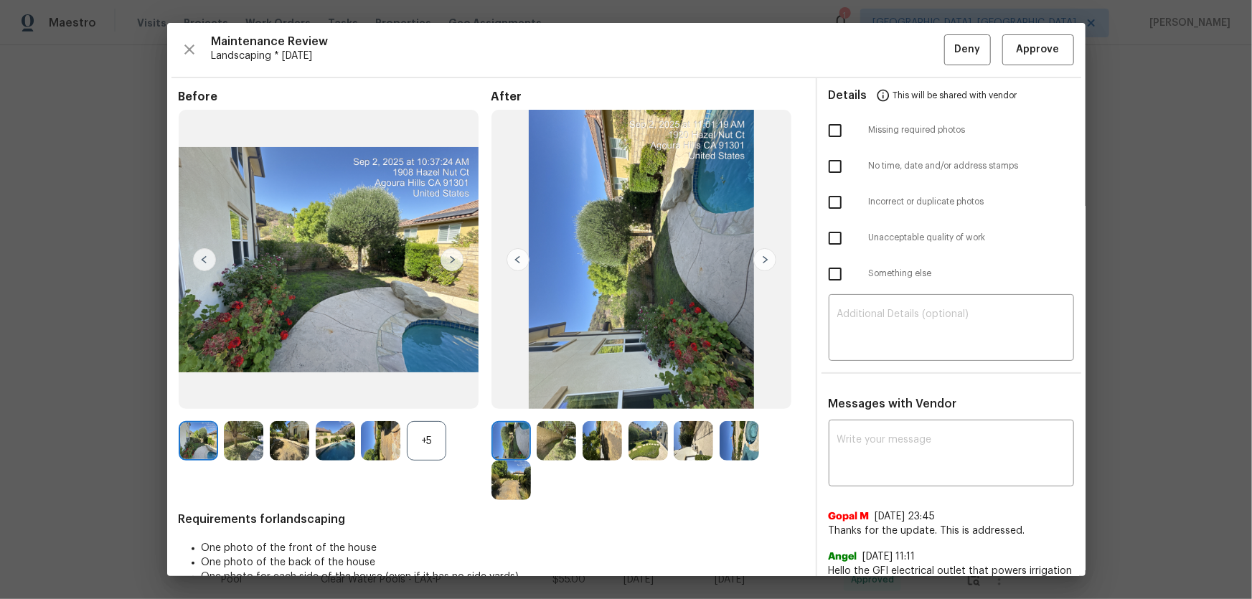
click at [443, 395] on div "+5" at bounding box center [426, 440] width 39 height 39
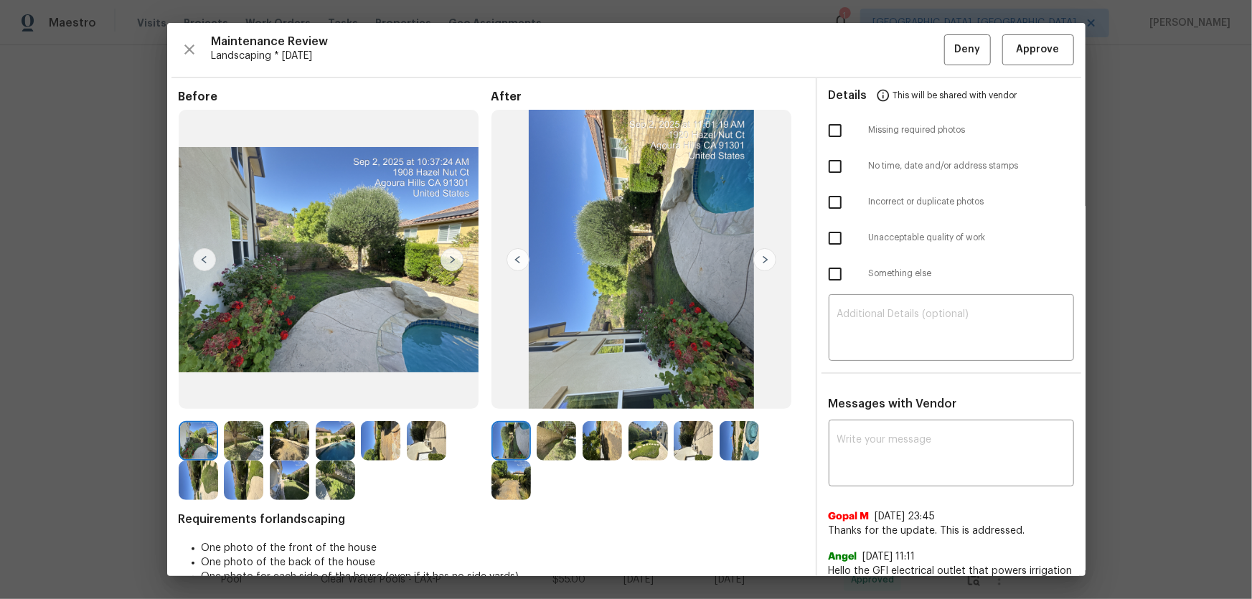
drag, startPoint x: 548, startPoint y: 435, endPoint x: 577, endPoint y: 447, distance: 31.8
click at [547, 395] on img at bounding box center [555, 440] width 39 height 39
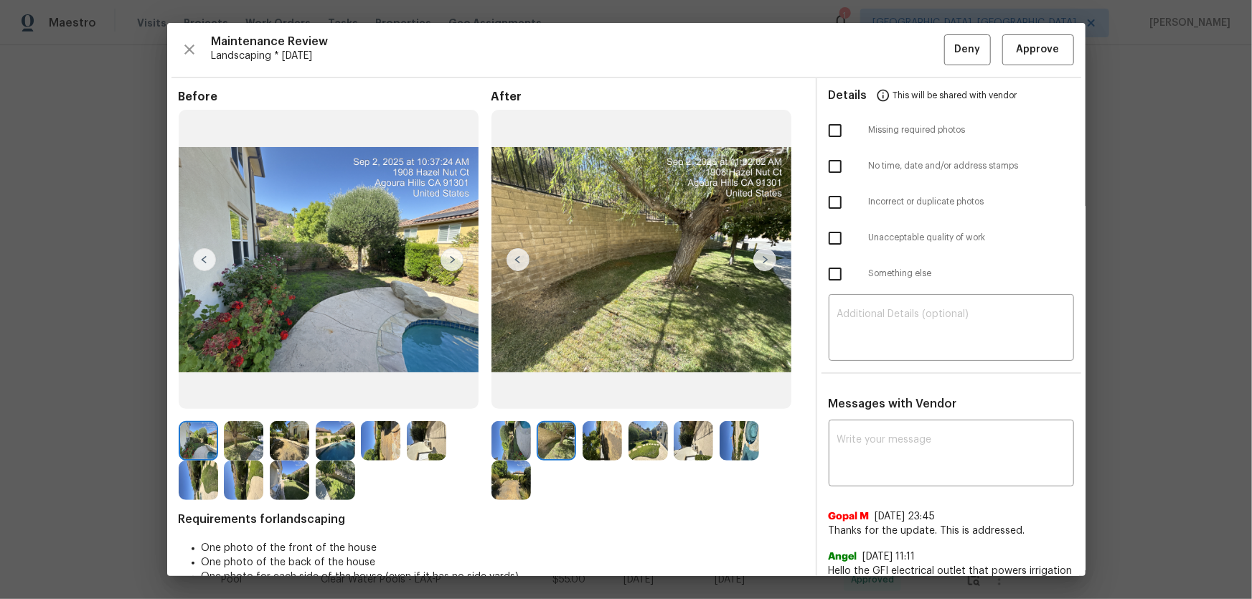
click at [612, 395] on img at bounding box center [601, 440] width 39 height 39
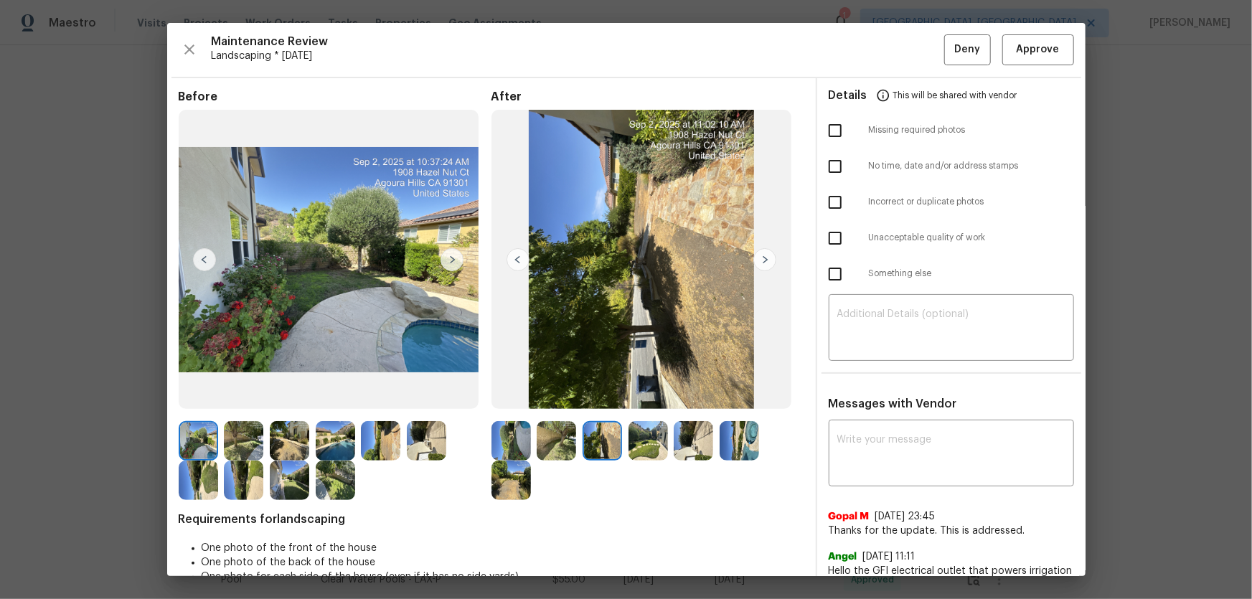
click at [673, 395] on img at bounding box center [692, 440] width 39 height 39
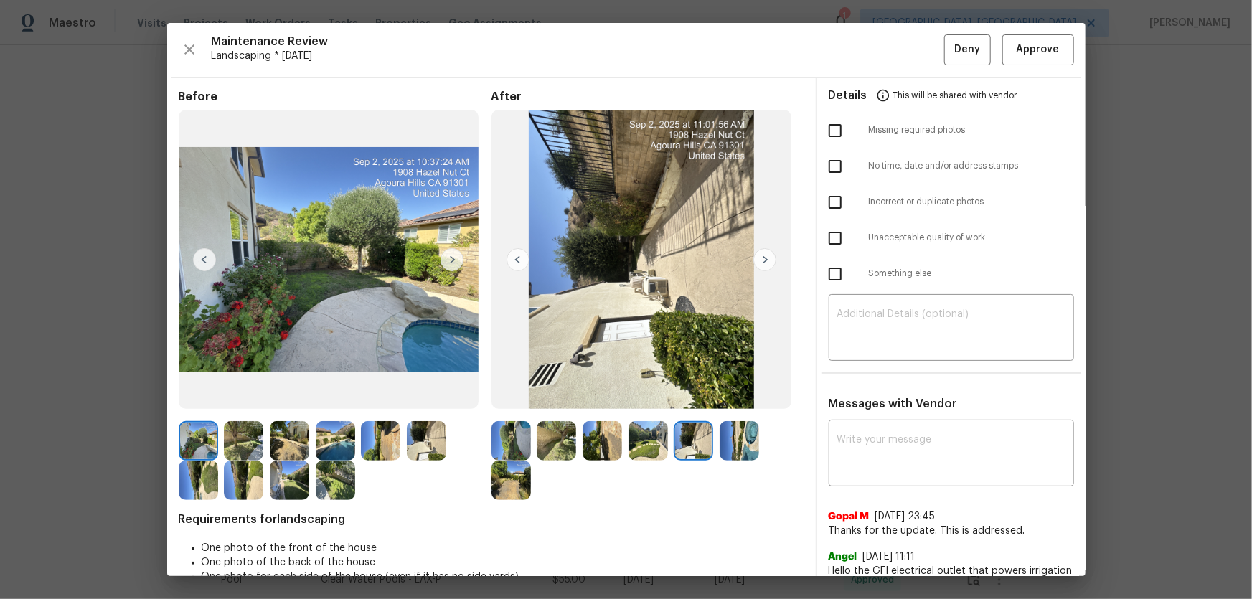
click at [615, 395] on img at bounding box center [601, 440] width 39 height 39
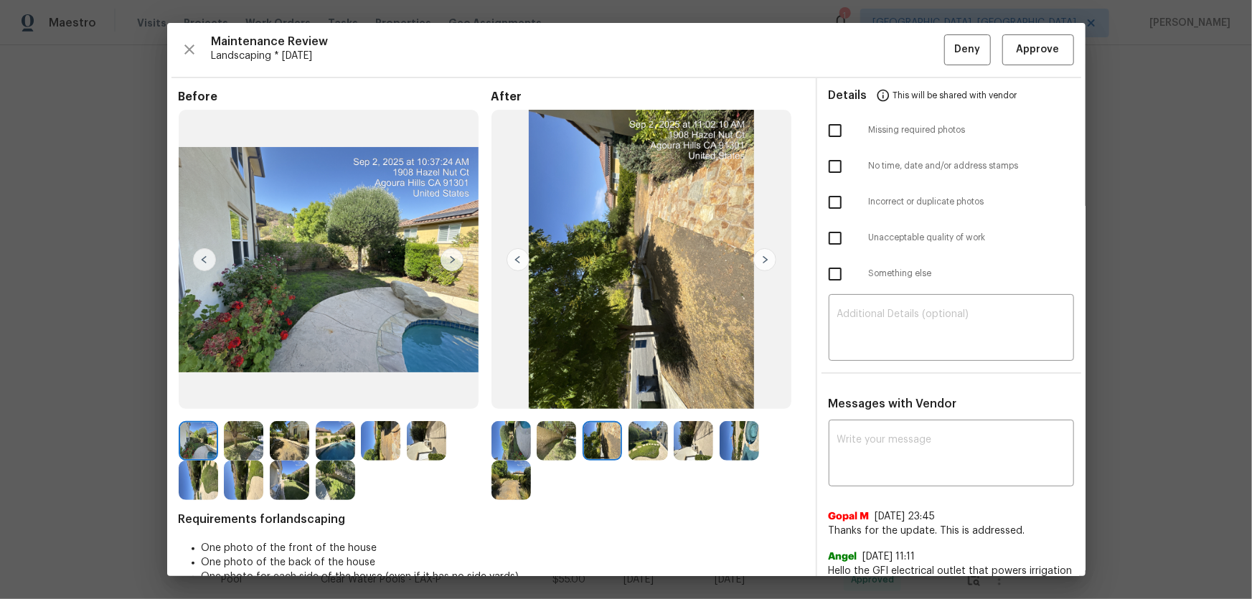
click at [638, 395] on img at bounding box center [647, 440] width 39 height 39
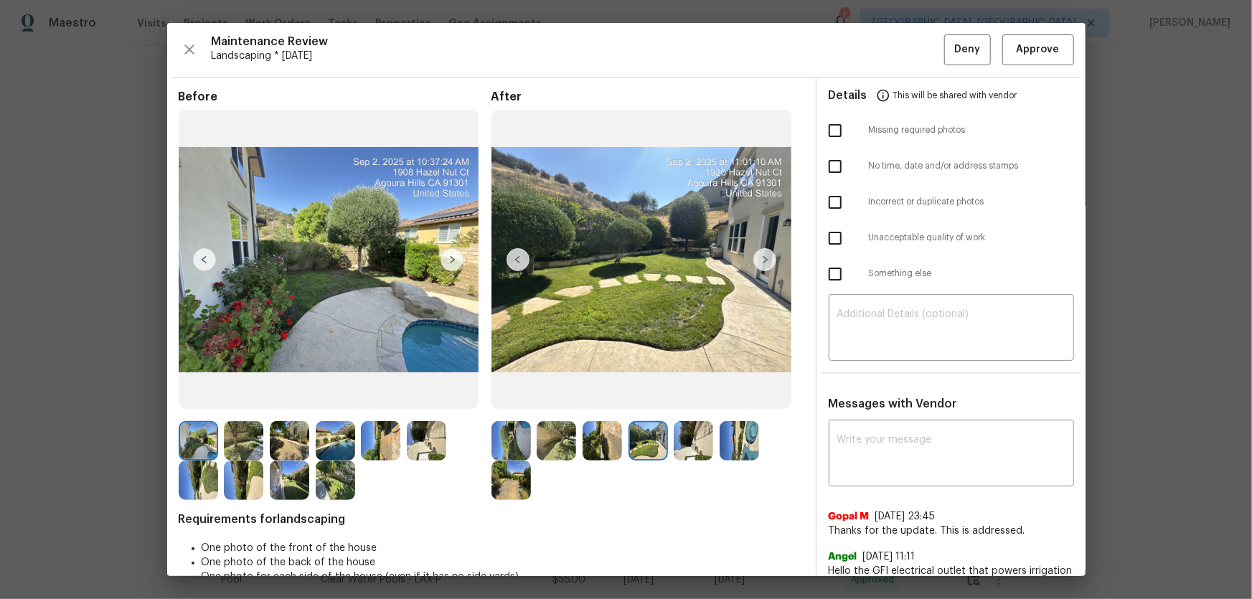
click at [706, 395] on div at bounding box center [696, 440] width 46 height 39
click at [734, 395] on img at bounding box center [738, 440] width 39 height 39
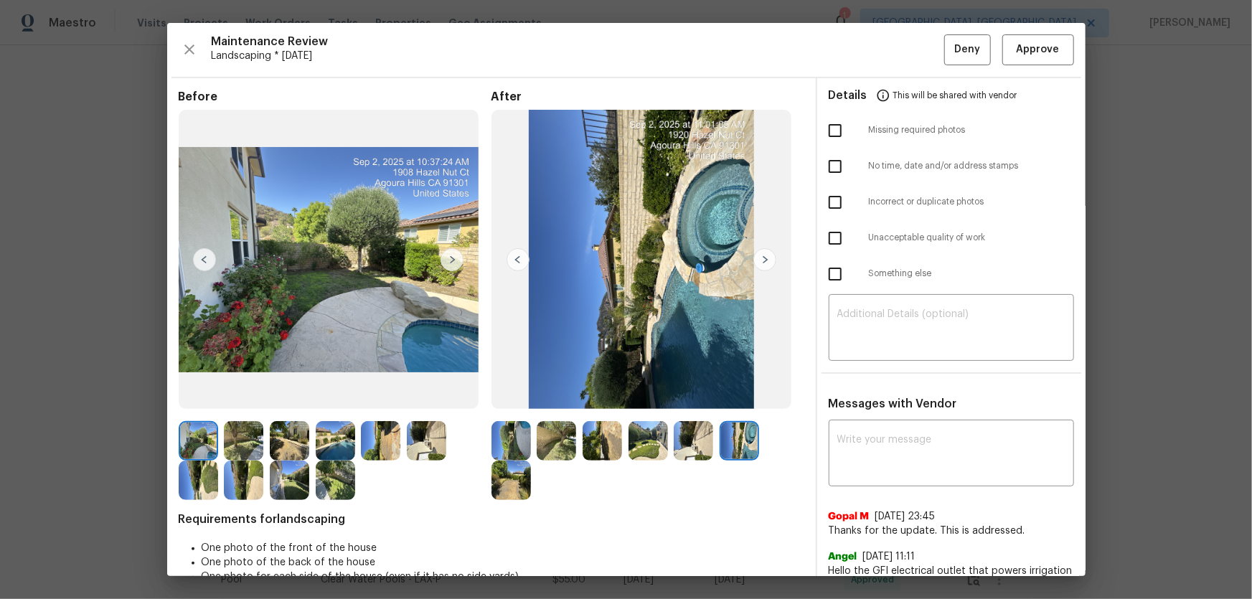
click at [692, 395] on img at bounding box center [692, 440] width 39 height 39
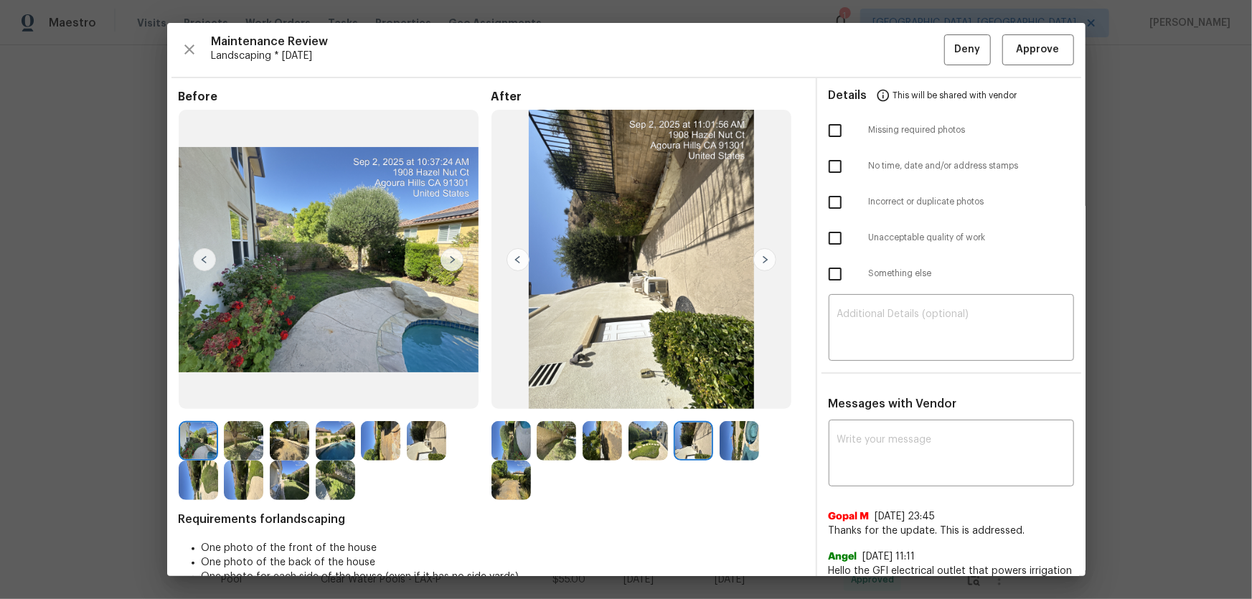
click at [529, 395] on div at bounding box center [514, 479] width 46 height 39
click at [507, 395] on img at bounding box center [510, 479] width 39 height 39
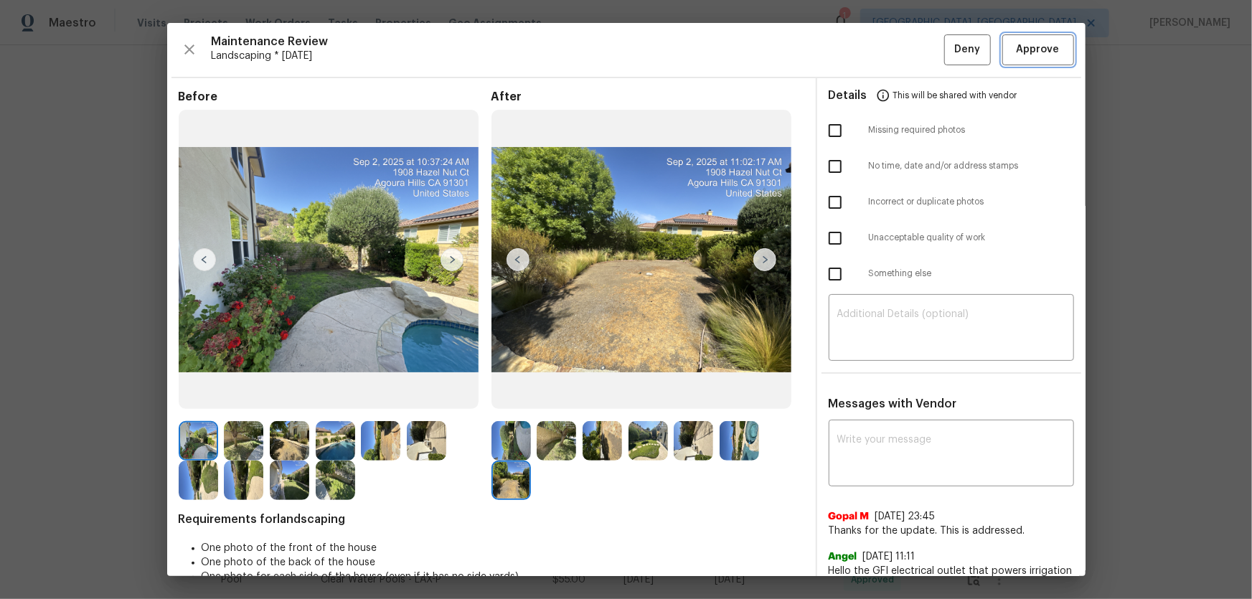
click at [890, 51] on span "Approve" at bounding box center [1037, 50] width 43 height 18
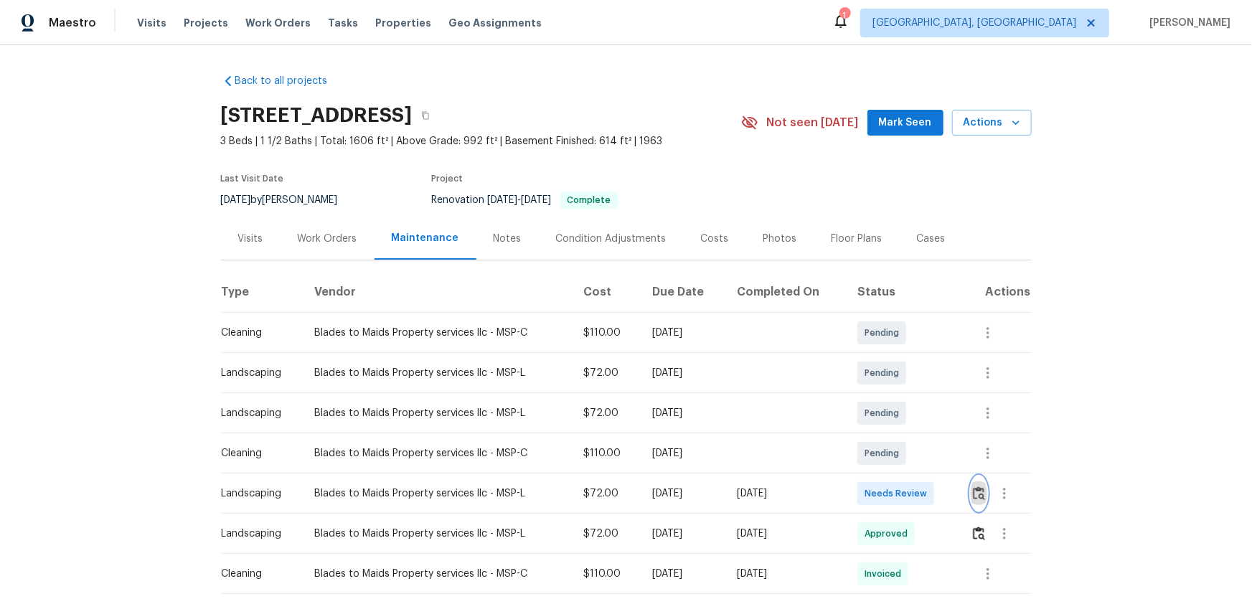
click at [975, 498] on img "button" at bounding box center [979, 493] width 12 height 14
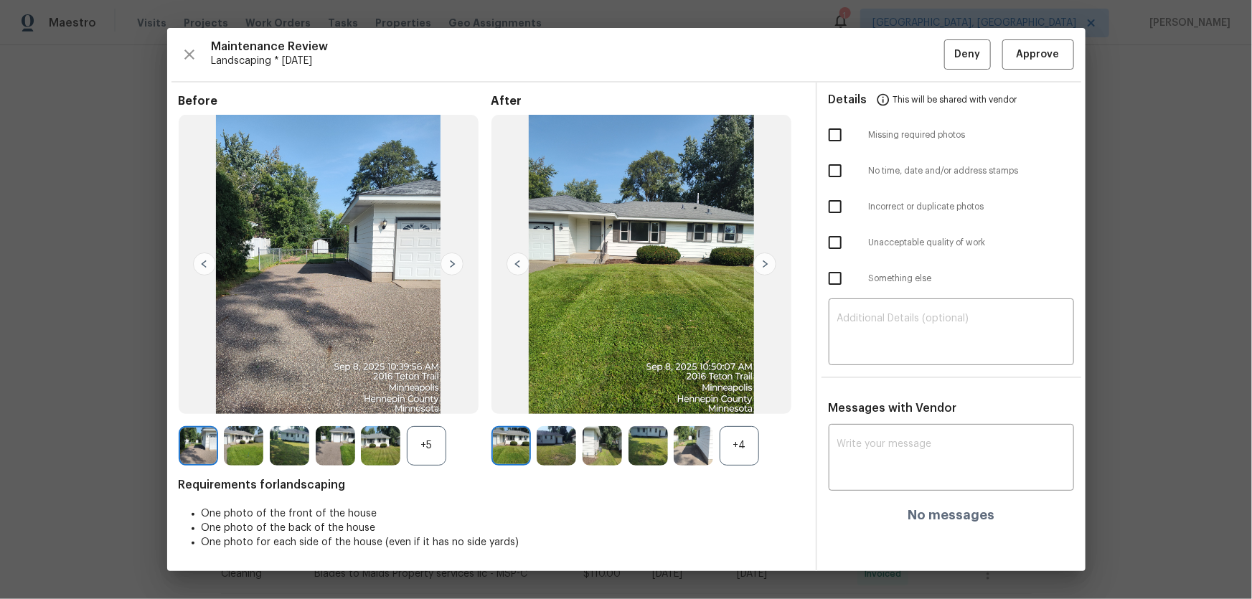
click at [728, 449] on div "+4" at bounding box center [738, 445] width 39 height 39
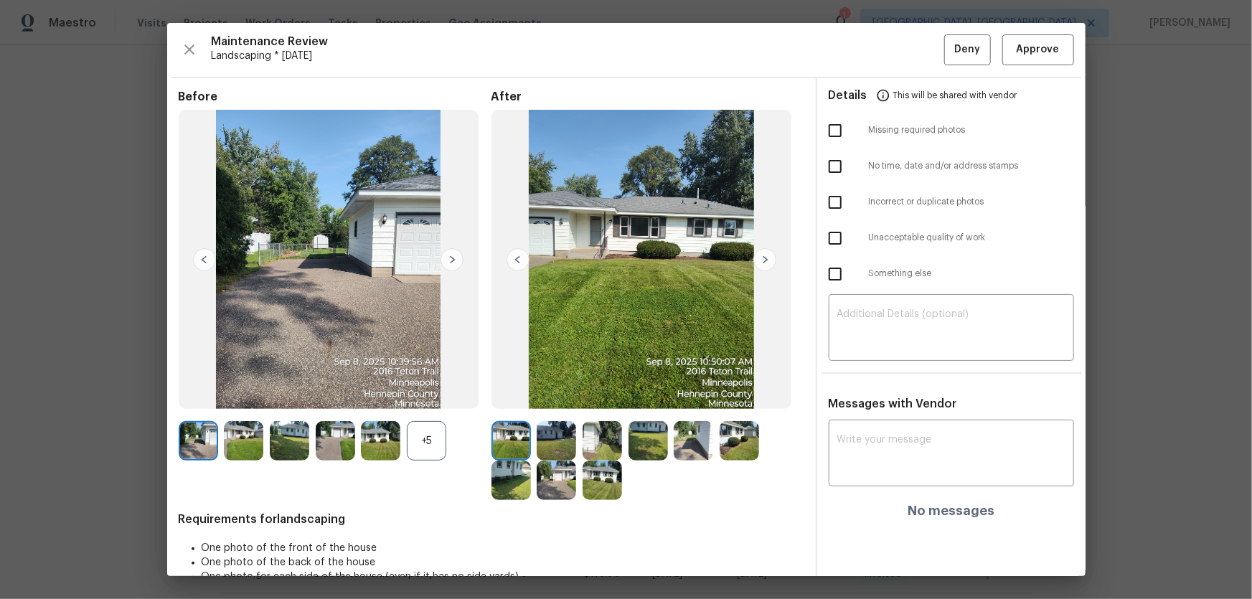
click at [438, 439] on div "+5" at bounding box center [426, 440] width 39 height 39
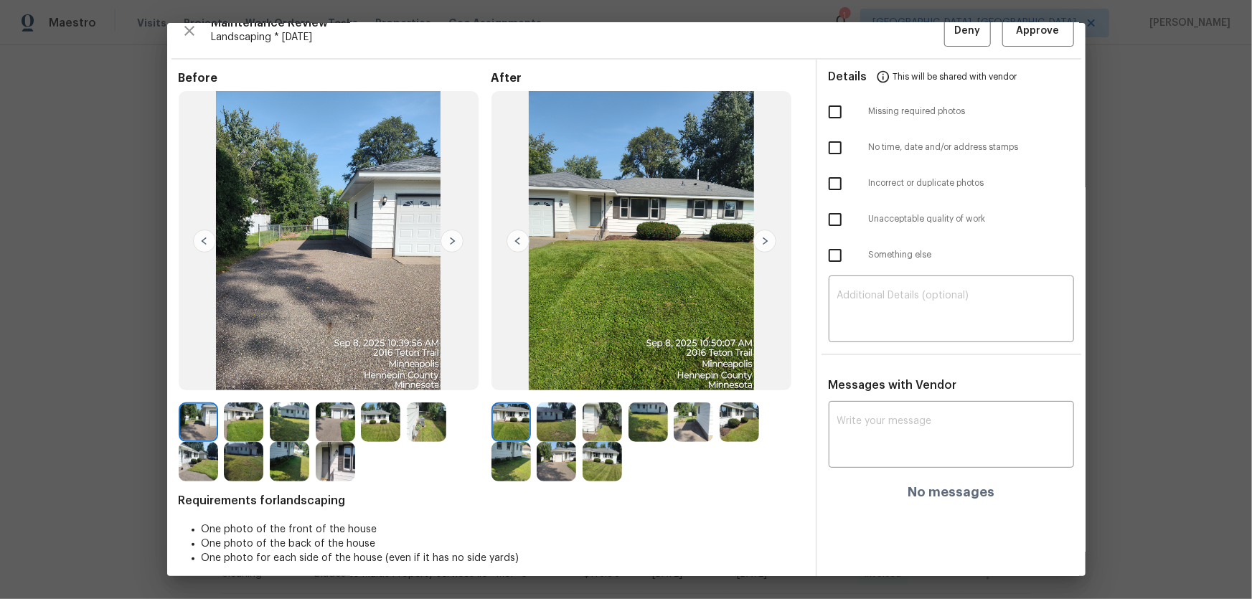
scroll to position [29, 0]
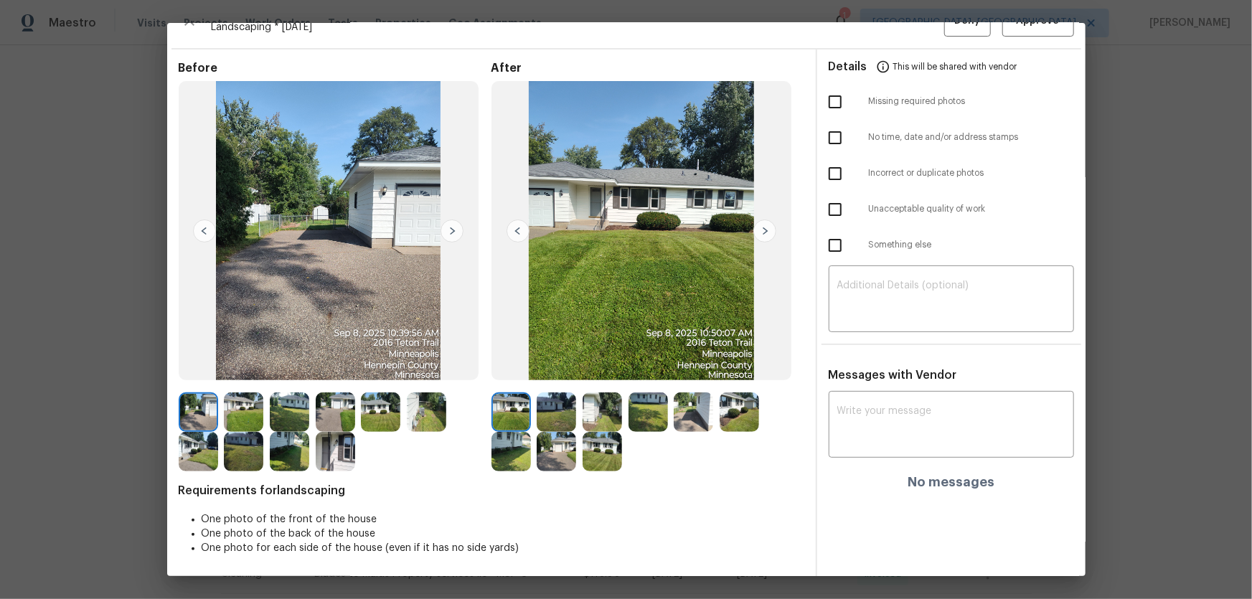
click at [563, 412] on img at bounding box center [555, 411] width 39 height 39
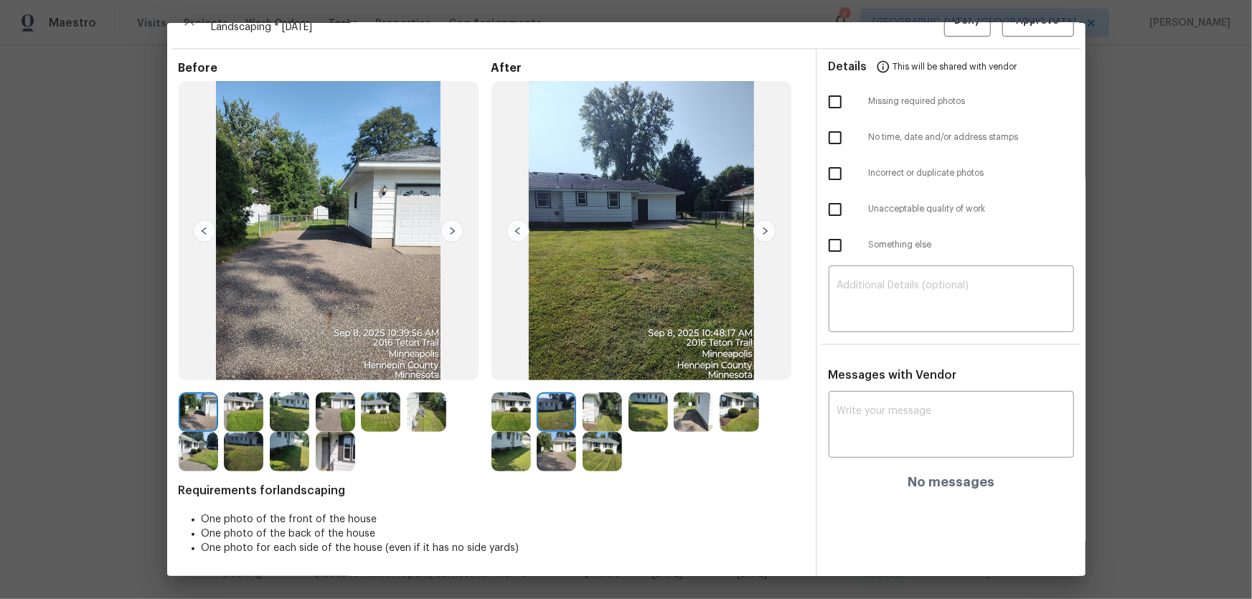
click at [614, 419] on img at bounding box center [601, 411] width 39 height 39
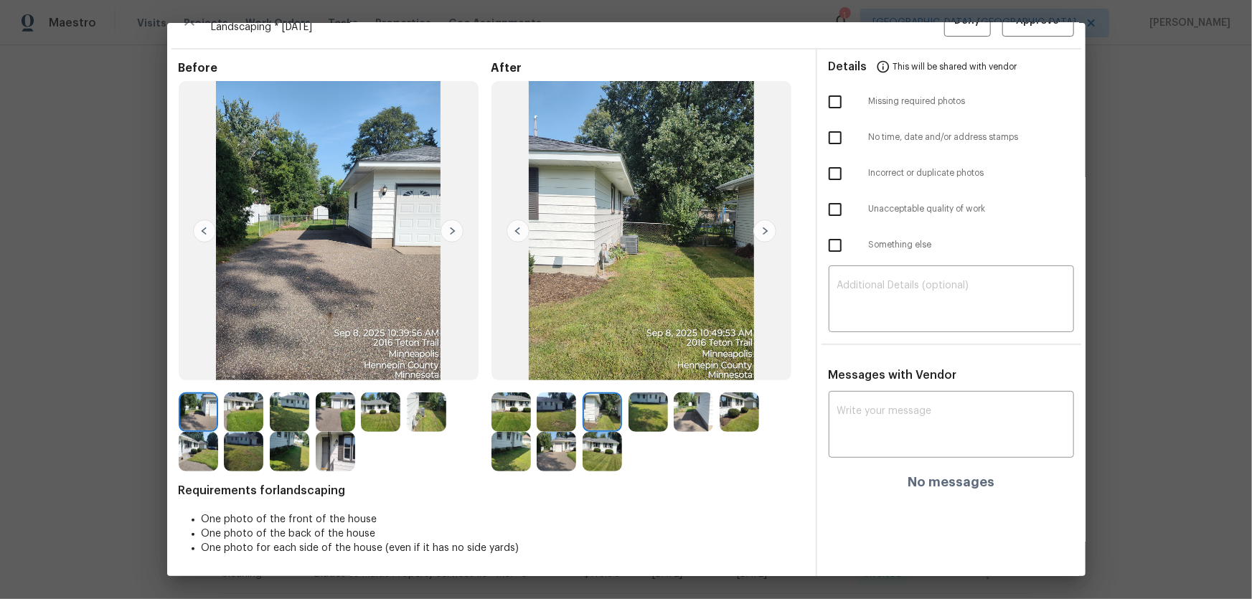
click at [666, 414] on div at bounding box center [651, 411] width 46 height 39
click at [654, 409] on img at bounding box center [647, 411] width 39 height 39
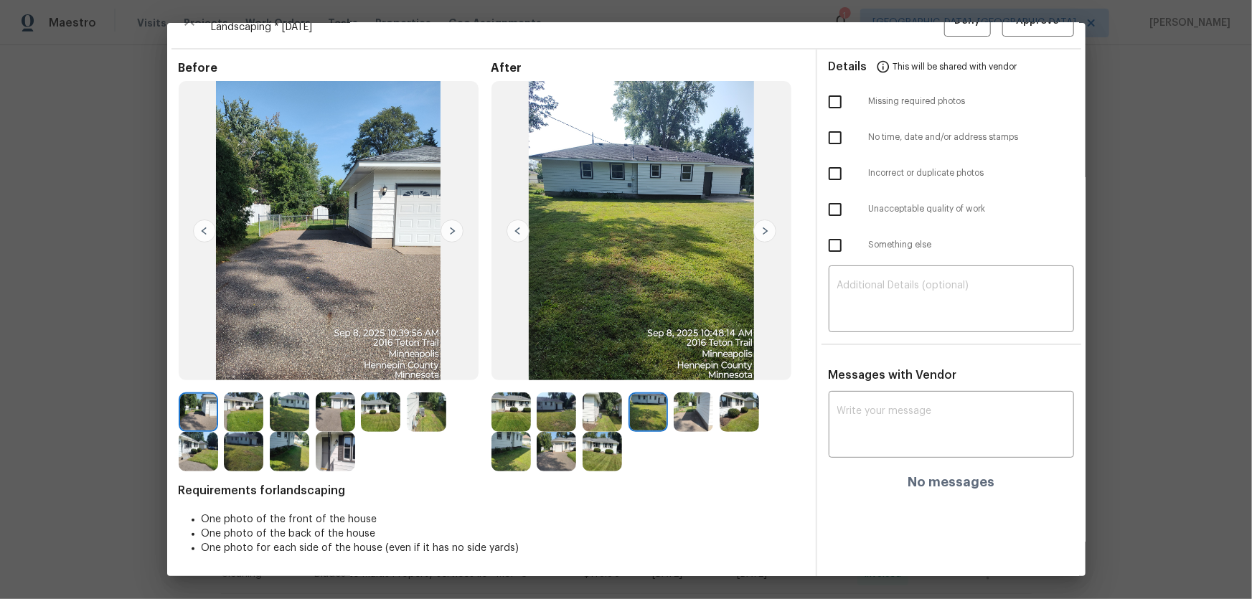
click at [686, 409] on img at bounding box center [692, 411] width 39 height 39
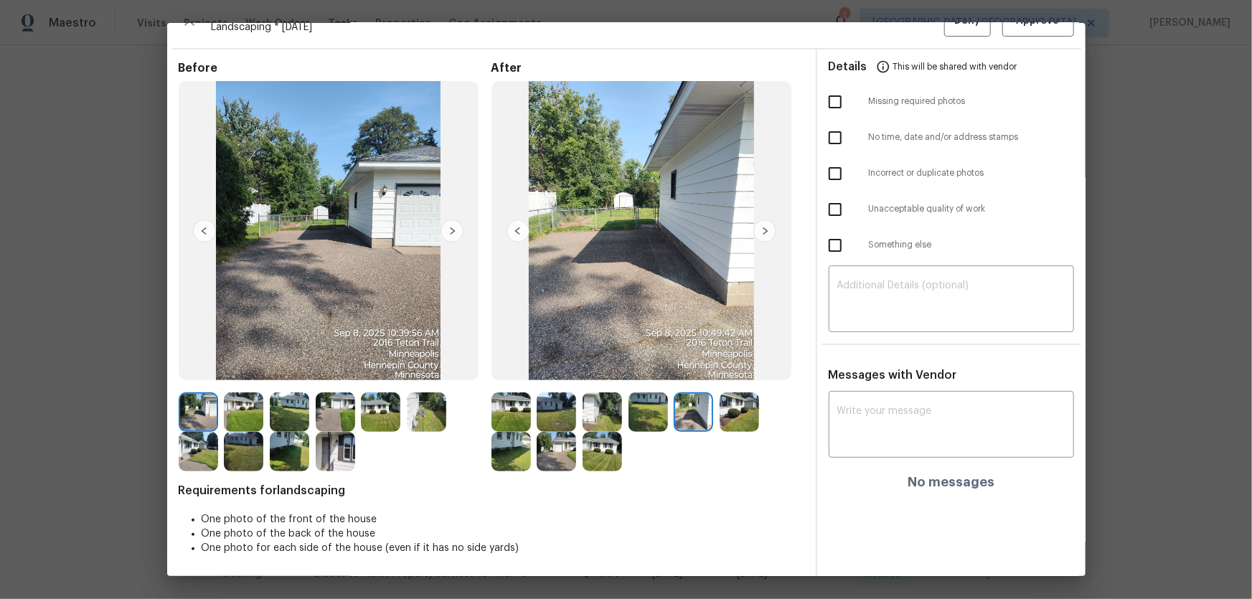
click at [741, 409] on img at bounding box center [738, 411] width 39 height 39
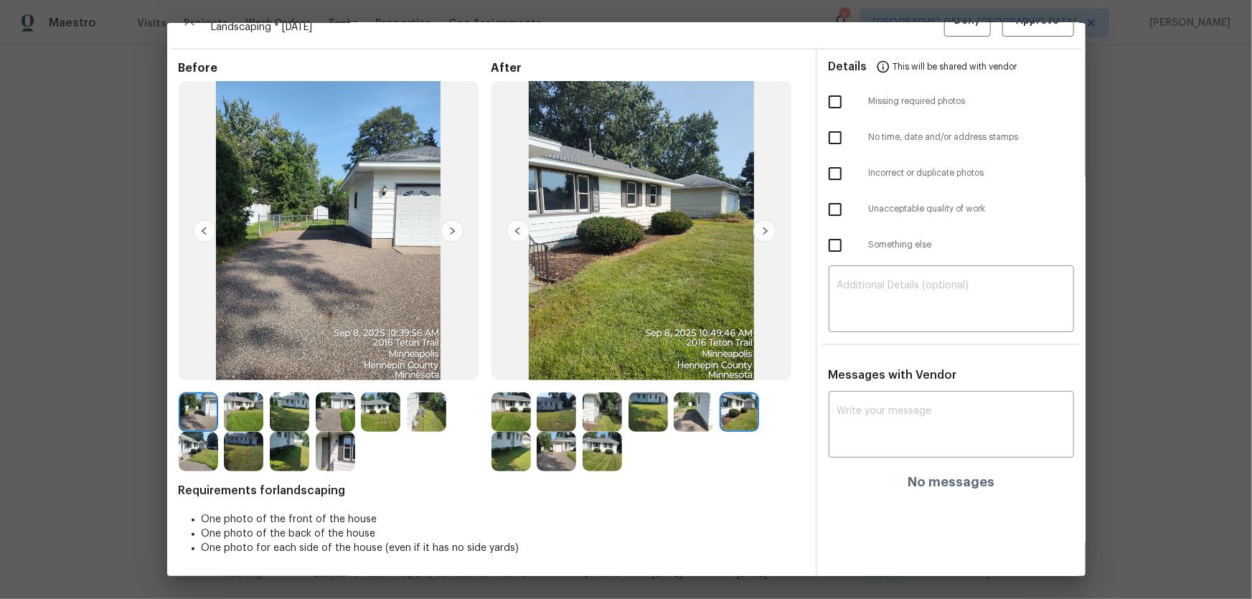
click at [513, 445] on img at bounding box center [510, 451] width 39 height 39
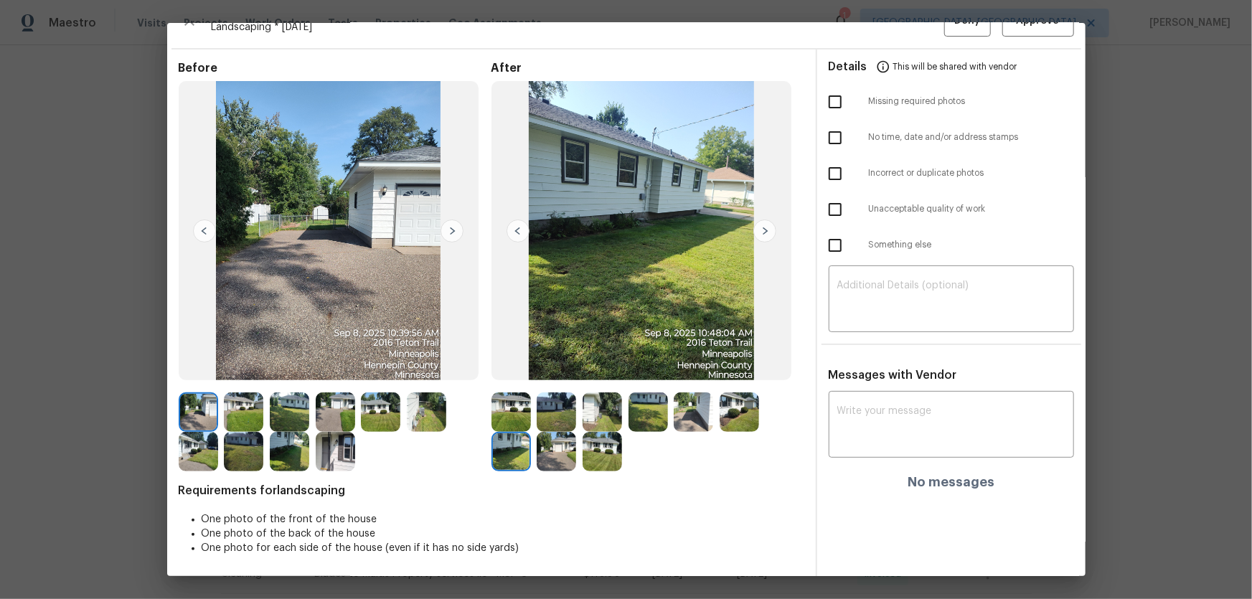
click at [552, 452] on img at bounding box center [555, 451] width 39 height 39
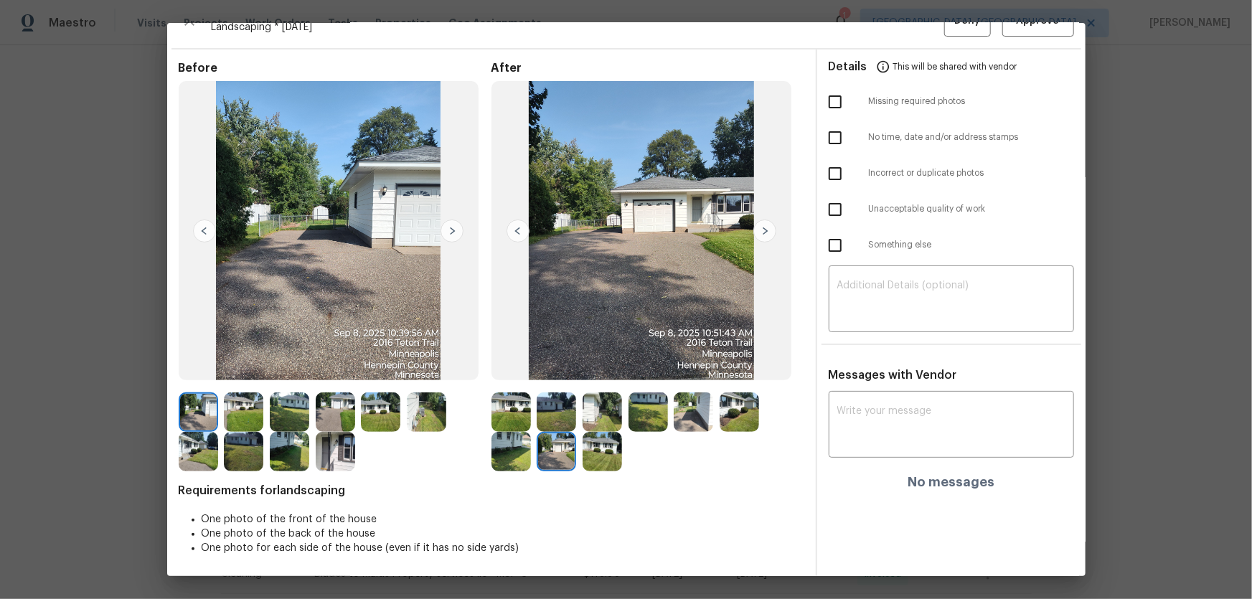
click at [600, 450] on img at bounding box center [601, 451] width 39 height 39
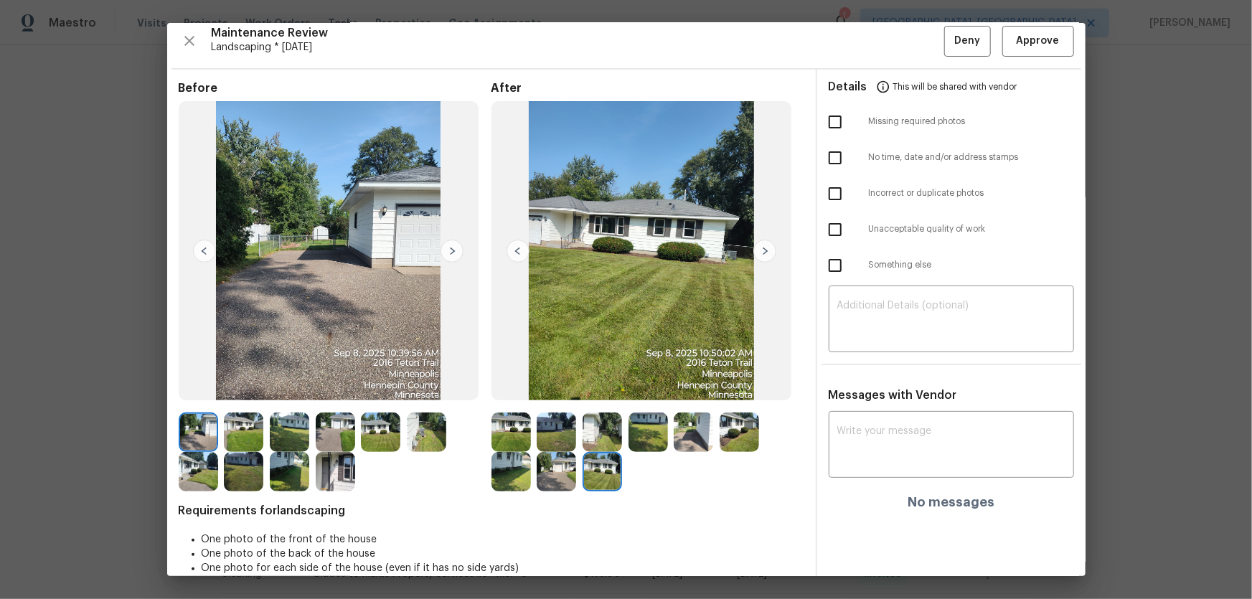
scroll to position [0, 0]
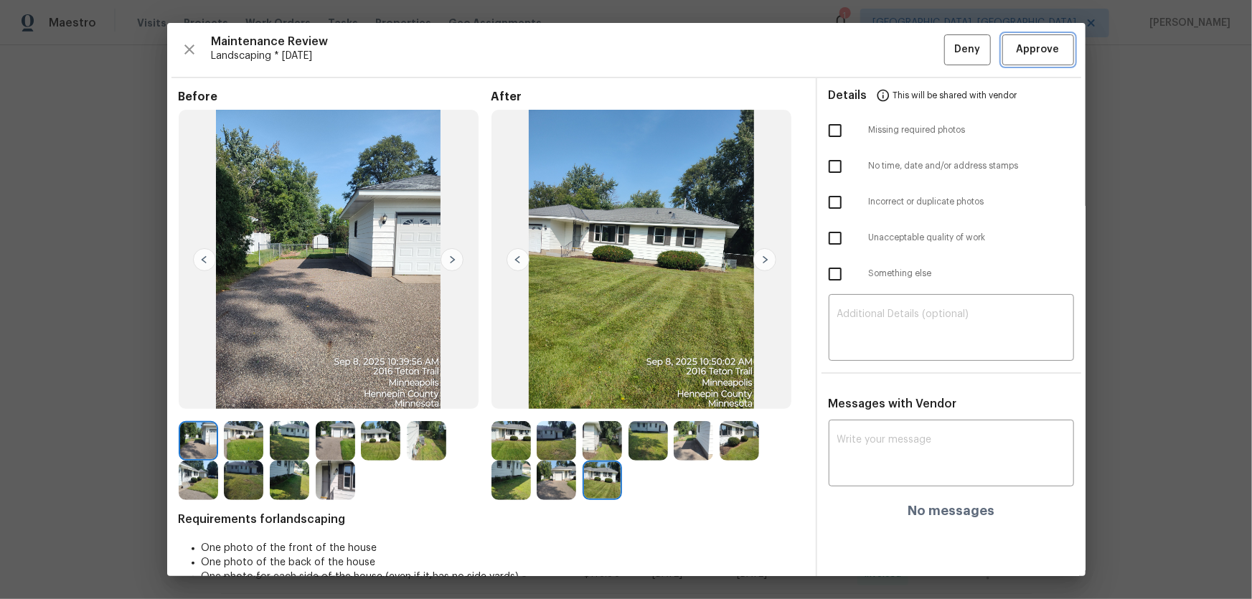
click at [1016, 55] on span "Approve" at bounding box center [1037, 50] width 43 height 18
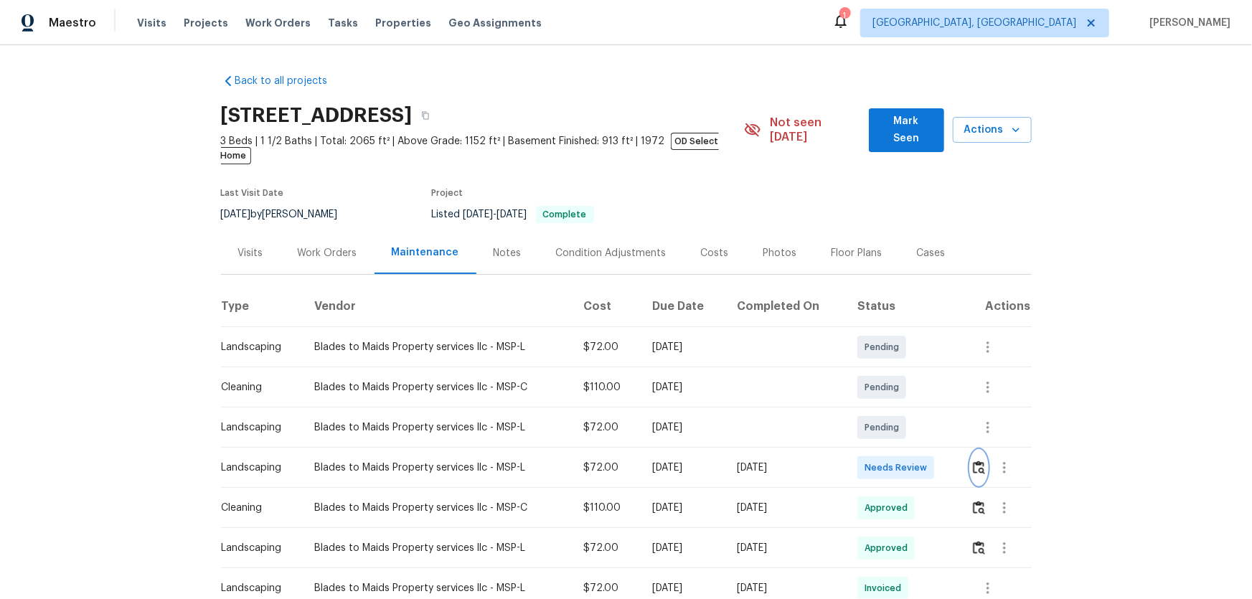
click at [890, 395] on button "button" at bounding box center [978, 467] width 16 height 34
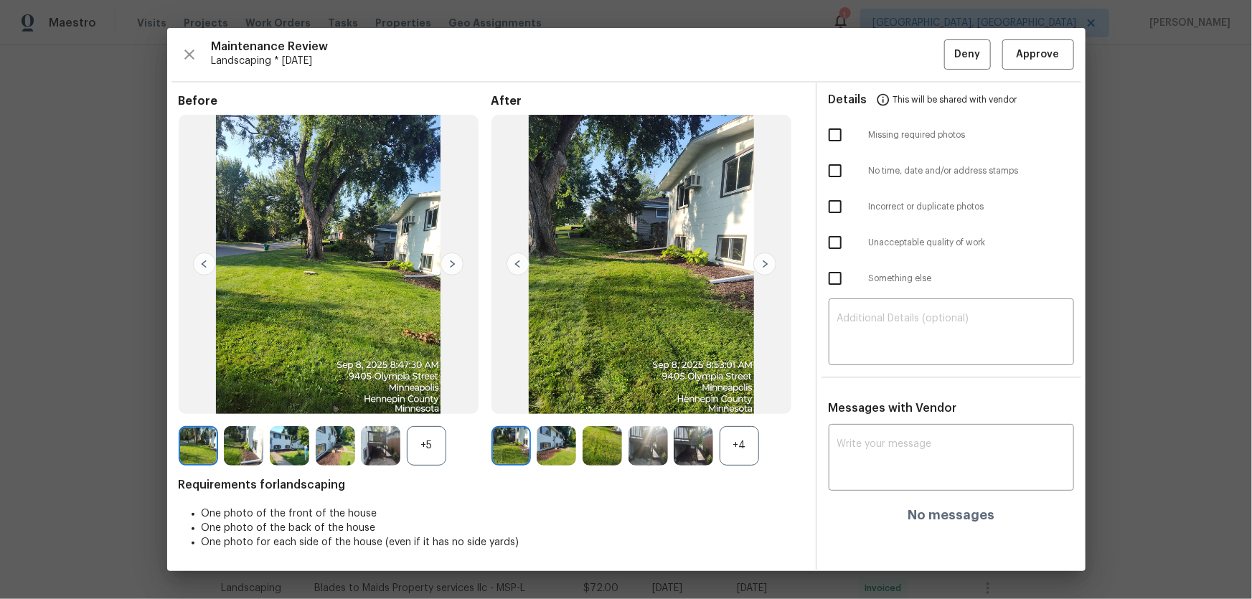
click at [730, 395] on div "+4" at bounding box center [738, 445] width 39 height 39
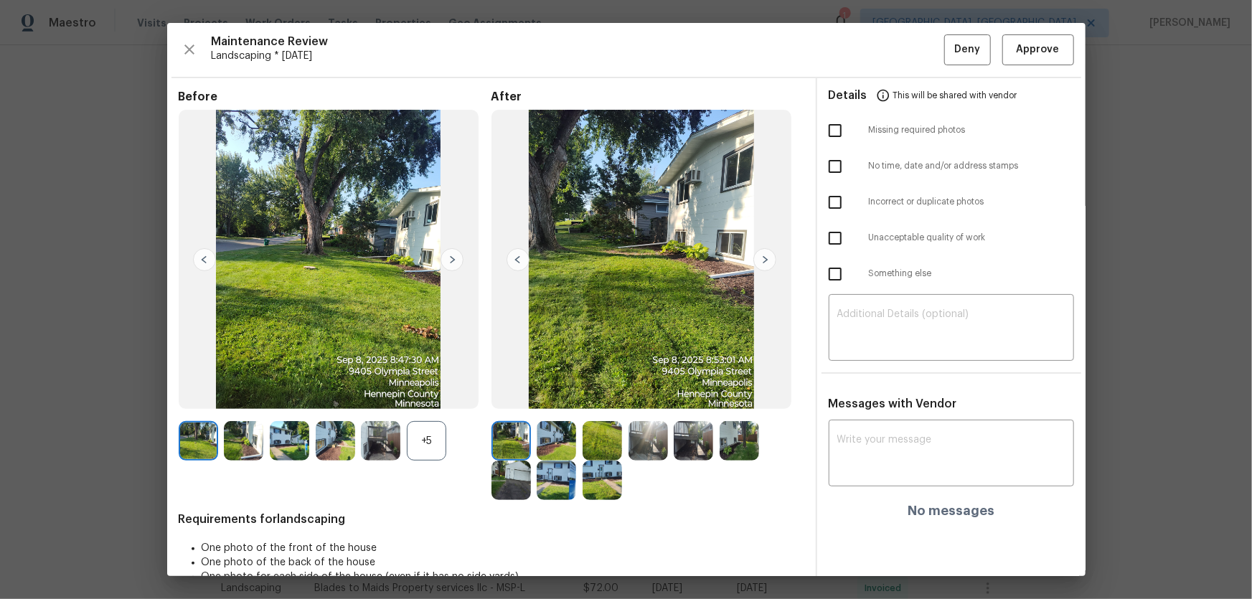
click at [425, 395] on div "+5" at bounding box center [426, 440] width 39 height 39
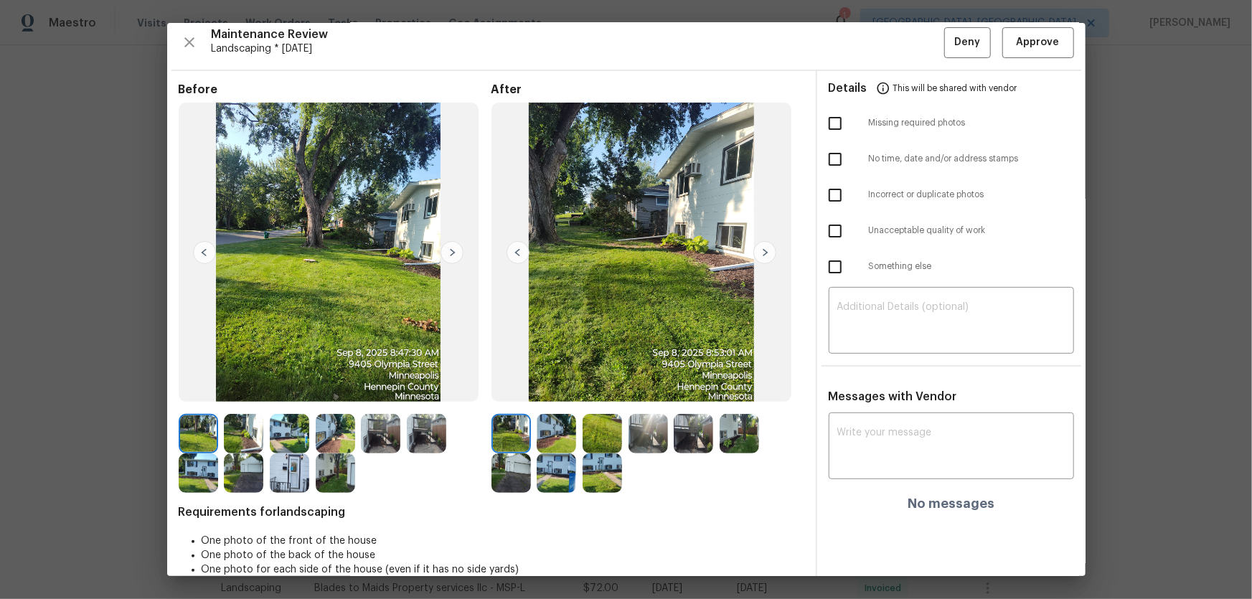
scroll to position [29, 0]
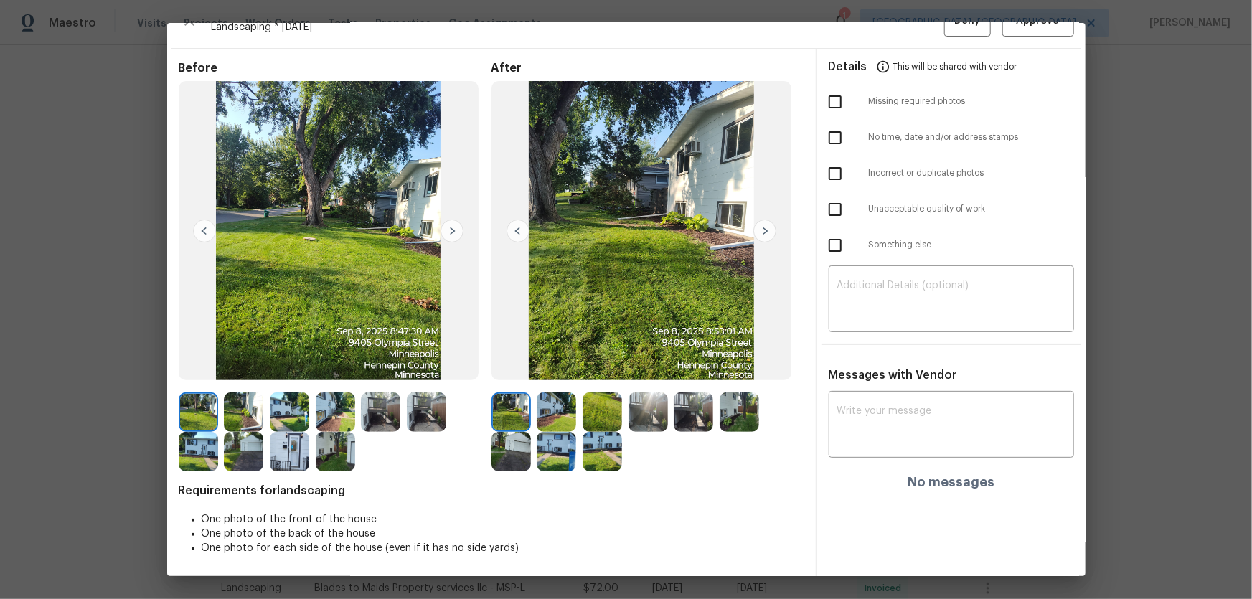
click at [552, 395] on img at bounding box center [555, 411] width 39 height 39
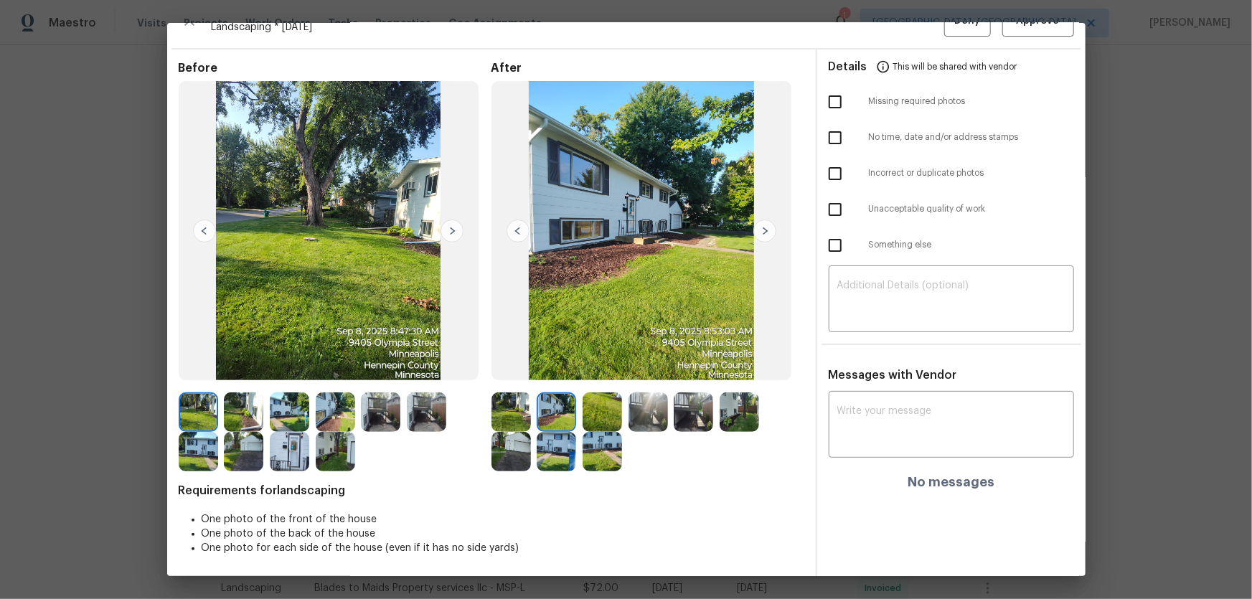
click at [602, 395] on img at bounding box center [601, 411] width 39 height 39
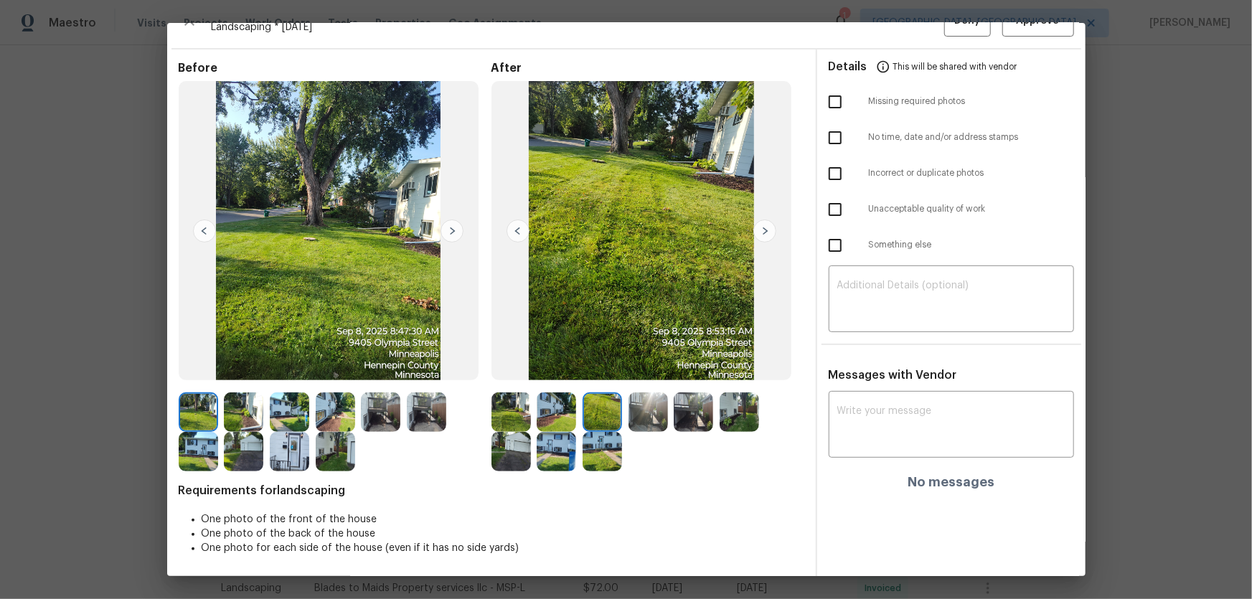
click at [638, 395] on img at bounding box center [647, 411] width 39 height 39
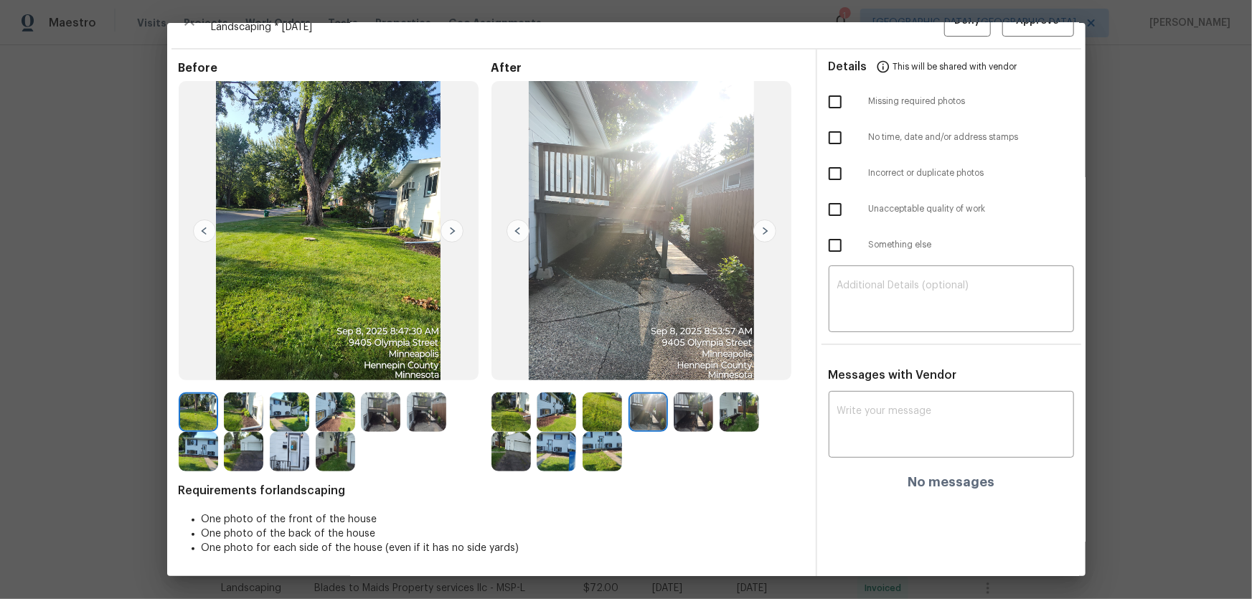
click at [686, 395] on img at bounding box center [692, 411] width 39 height 39
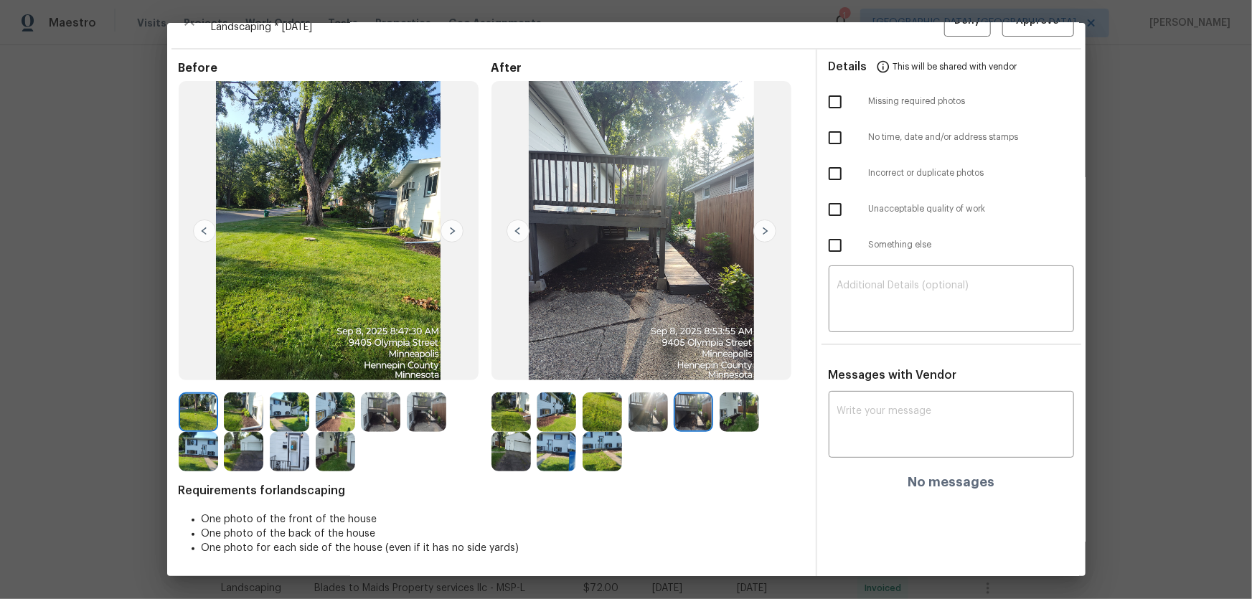
click at [722, 395] on img at bounding box center [738, 411] width 39 height 39
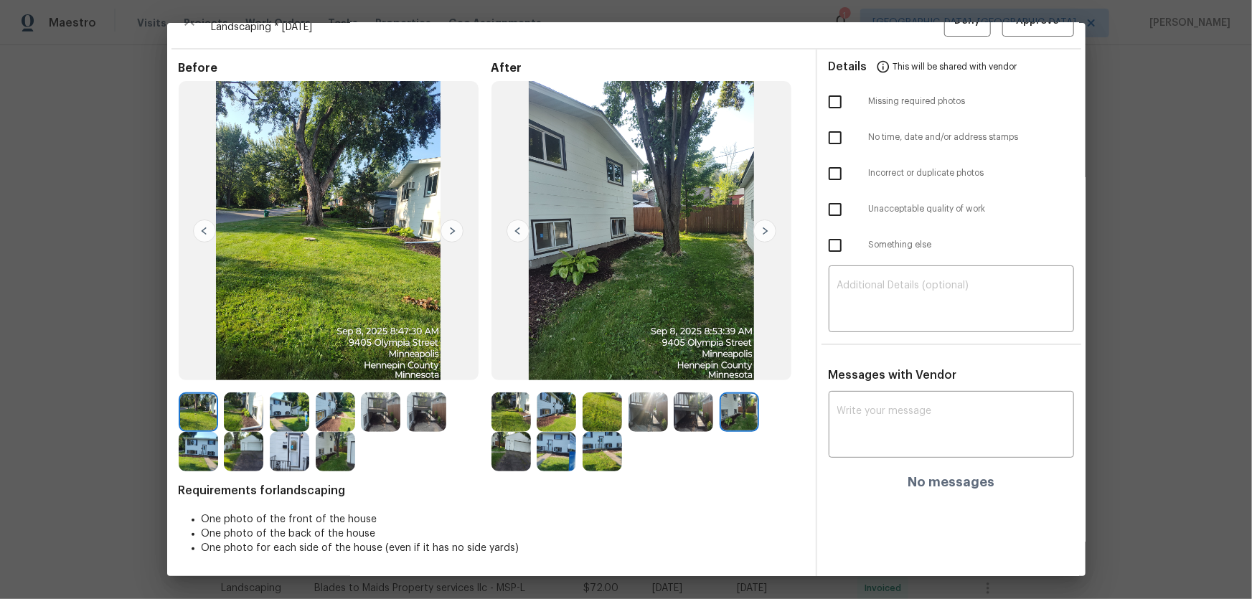
click at [507, 395] on img at bounding box center [510, 451] width 39 height 39
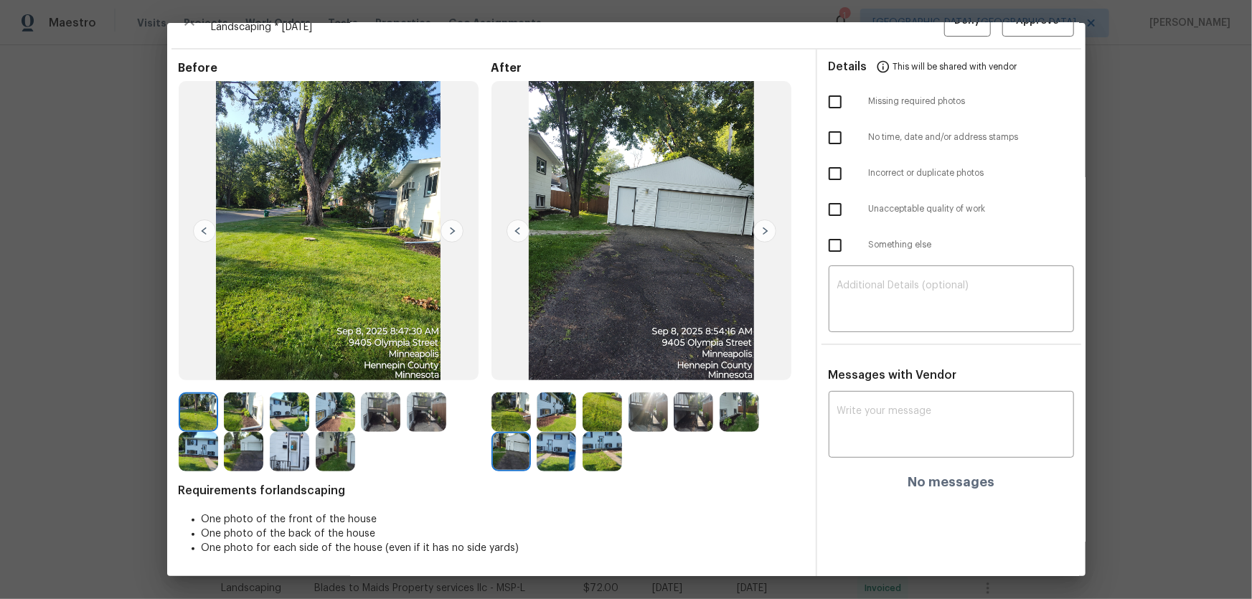
click at [545, 395] on img at bounding box center [555, 451] width 39 height 39
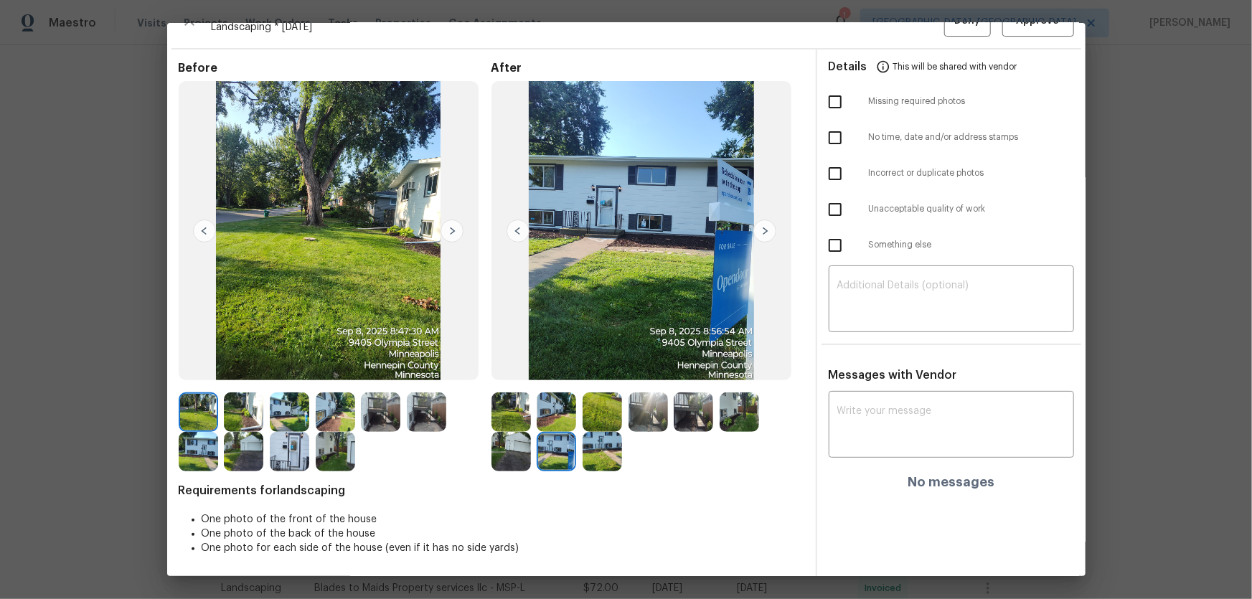
click at [590, 395] on img at bounding box center [601, 451] width 39 height 39
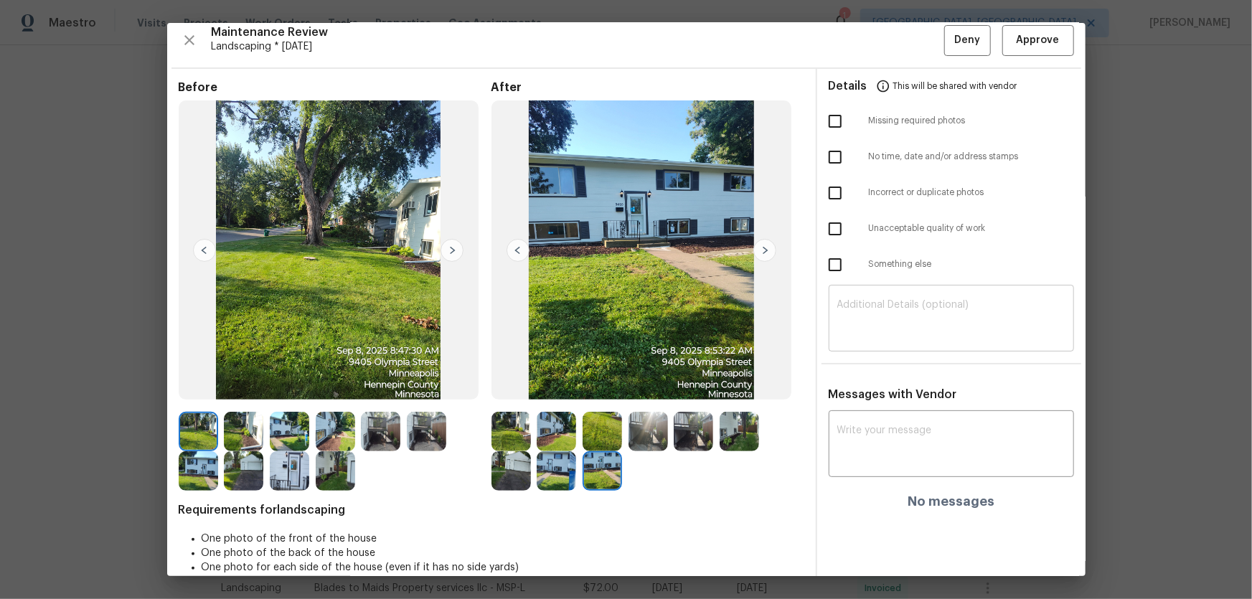
scroll to position [0, 0]
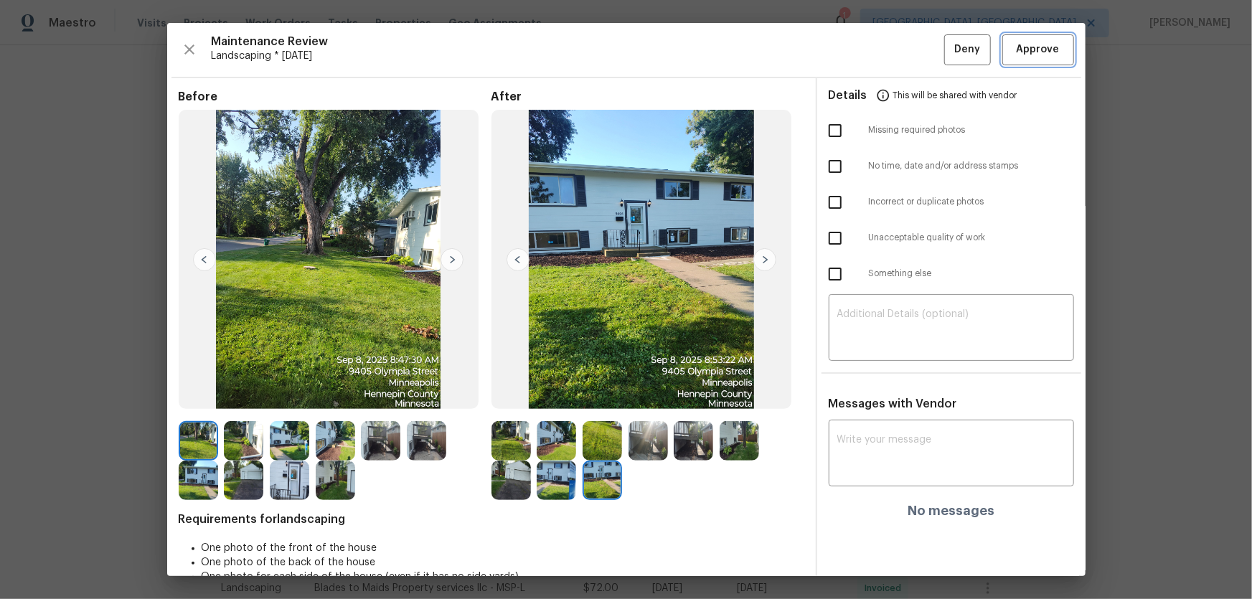
click at [890, 50] on span "Approve" at bounding box center [1037, 50] width 43 height 18
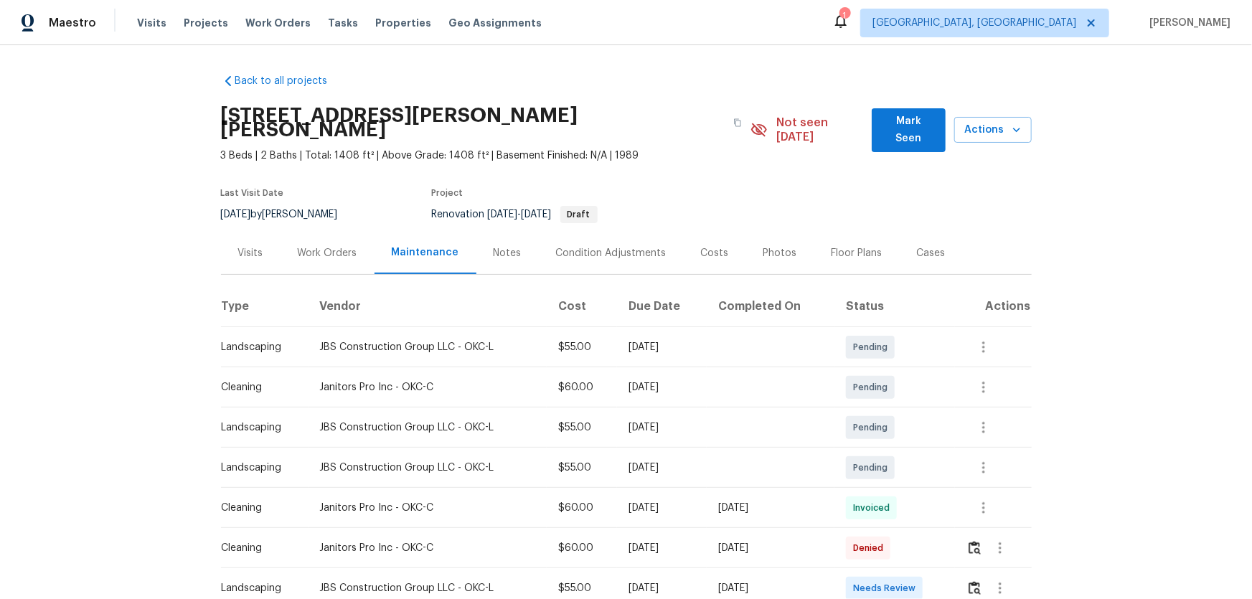
scroll to position [65, 0]
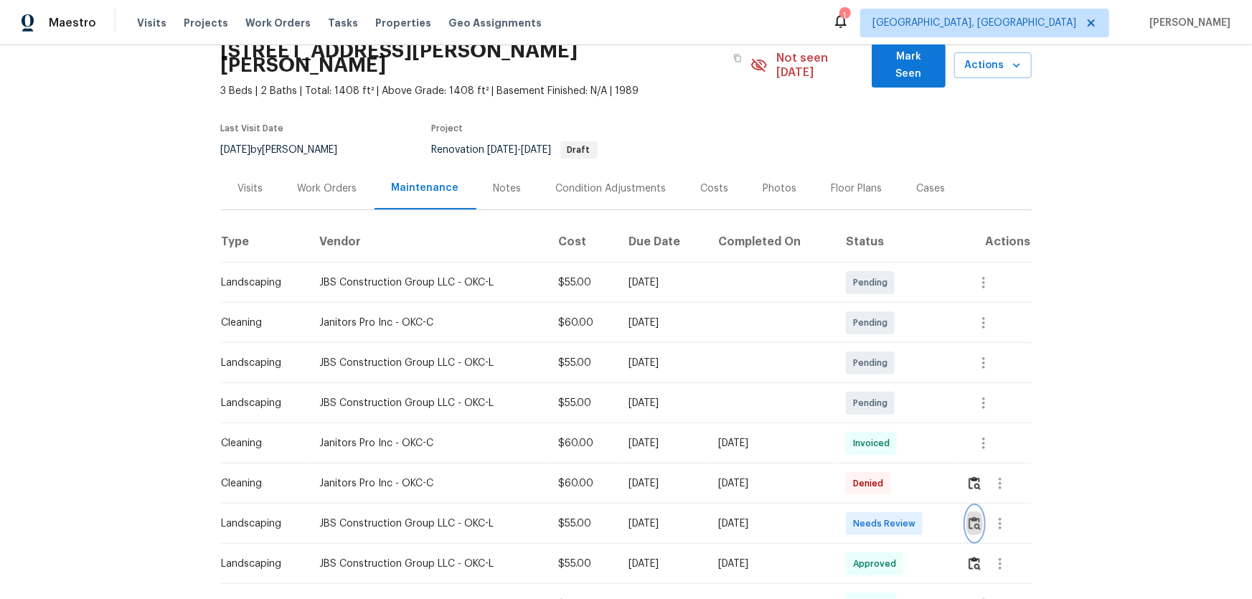
click at [890, 395] on img "button" at bounding box center [974, 523] width 12 height 14
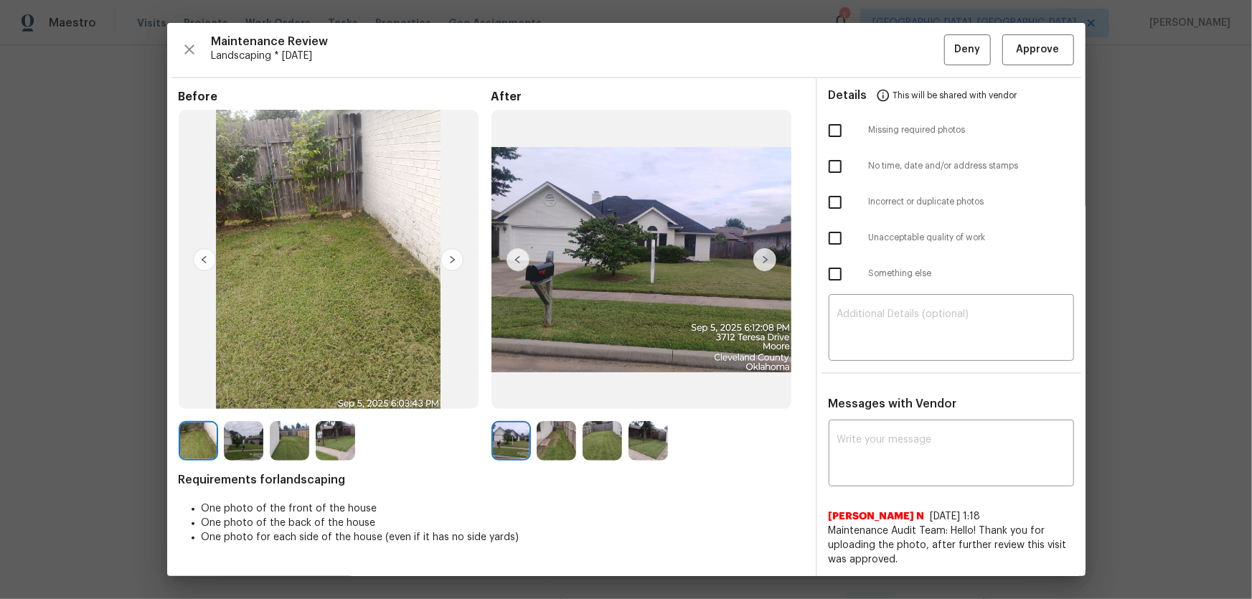
click at [545, 395] on img at bounding box center [555, 440] width 39 height 39
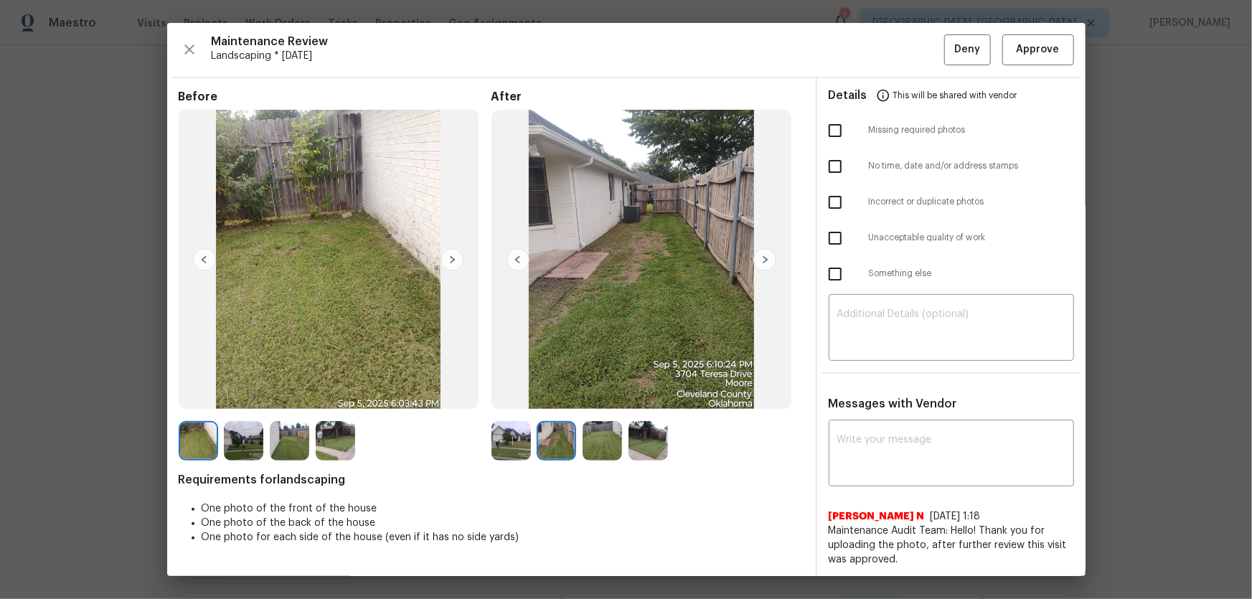
click at [588, 395] on img at bounding box center [601, 440] width 39 height 39
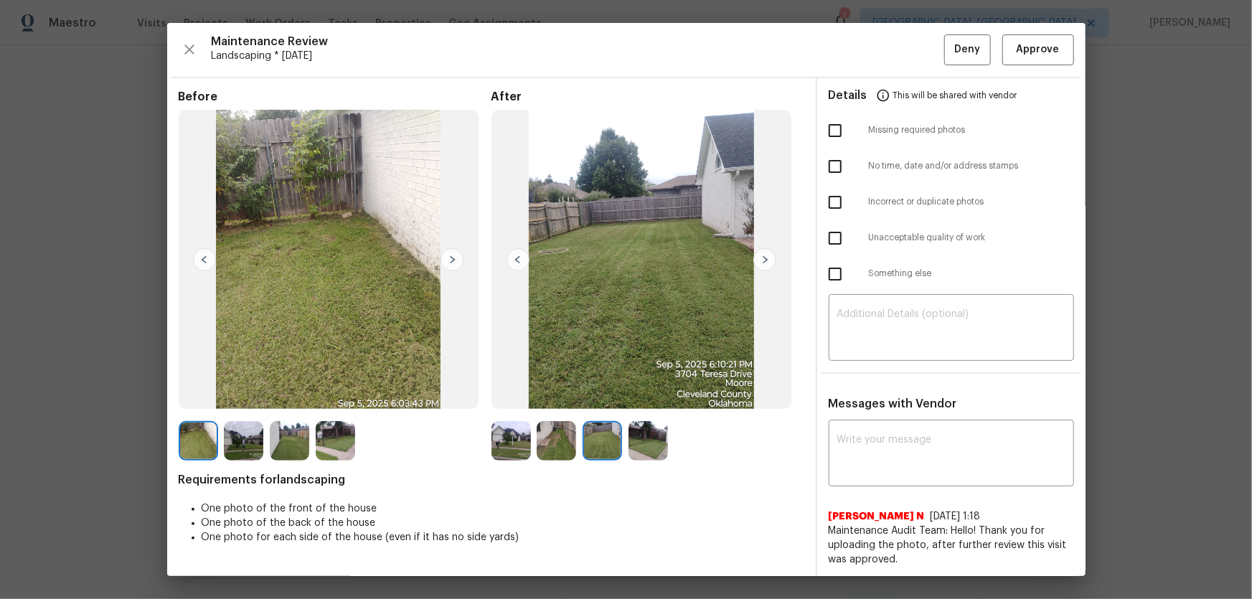
click at [496, 395] on img at bounding box center [510, 440] width 39 height 39
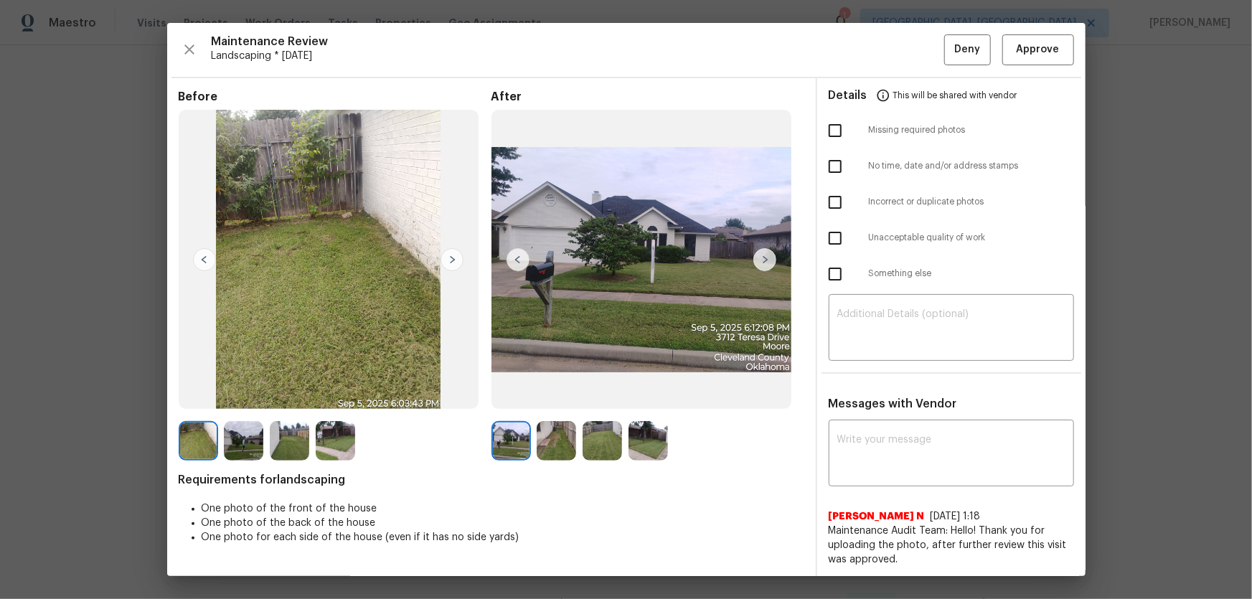
click at [552, 395] on img at bounding box center [555, 440] width 39 height 39
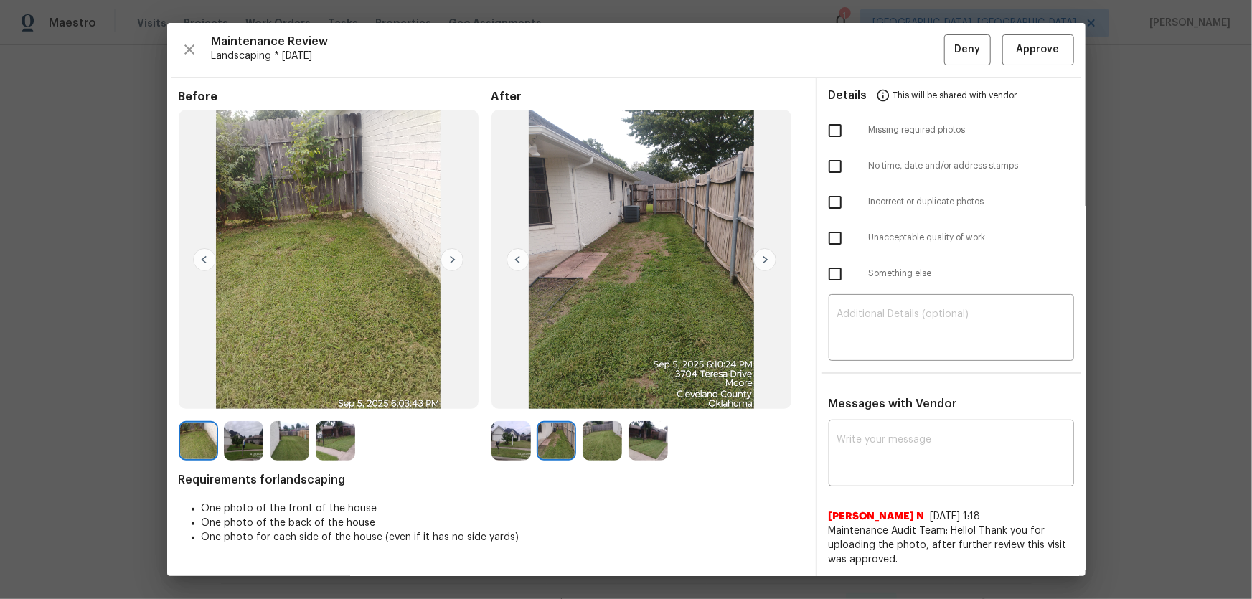
click at [601, 395] on img at bounding box center [601, 440] width 39 height 39
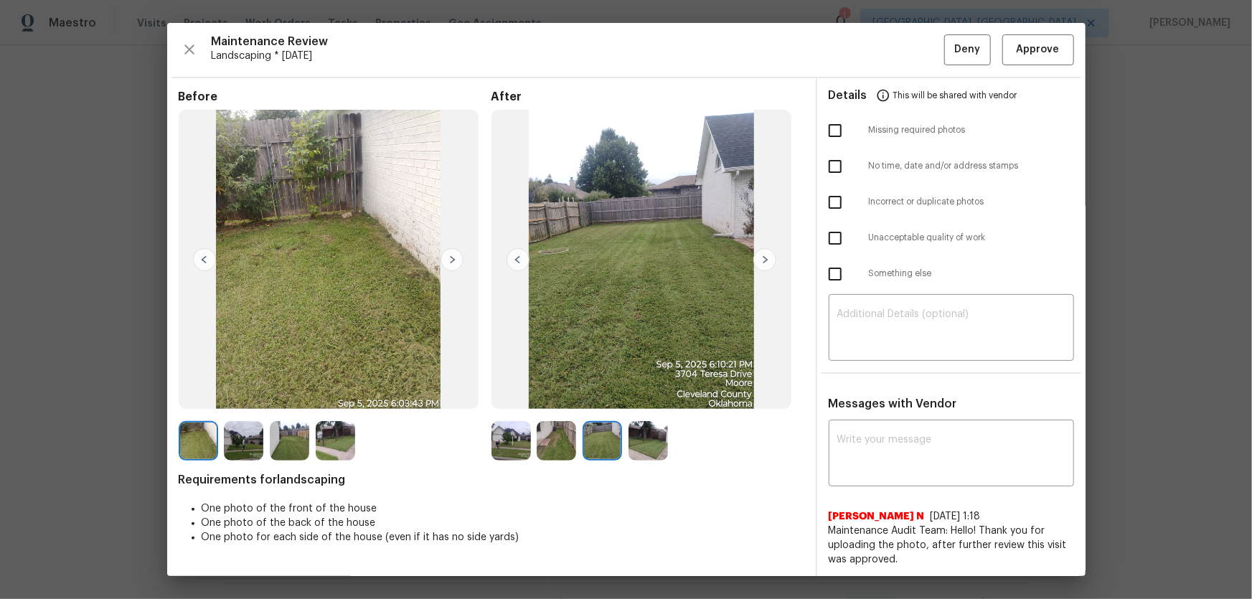
click at [638, 395] on img at bounding box center [647, 440] width 39 height 39
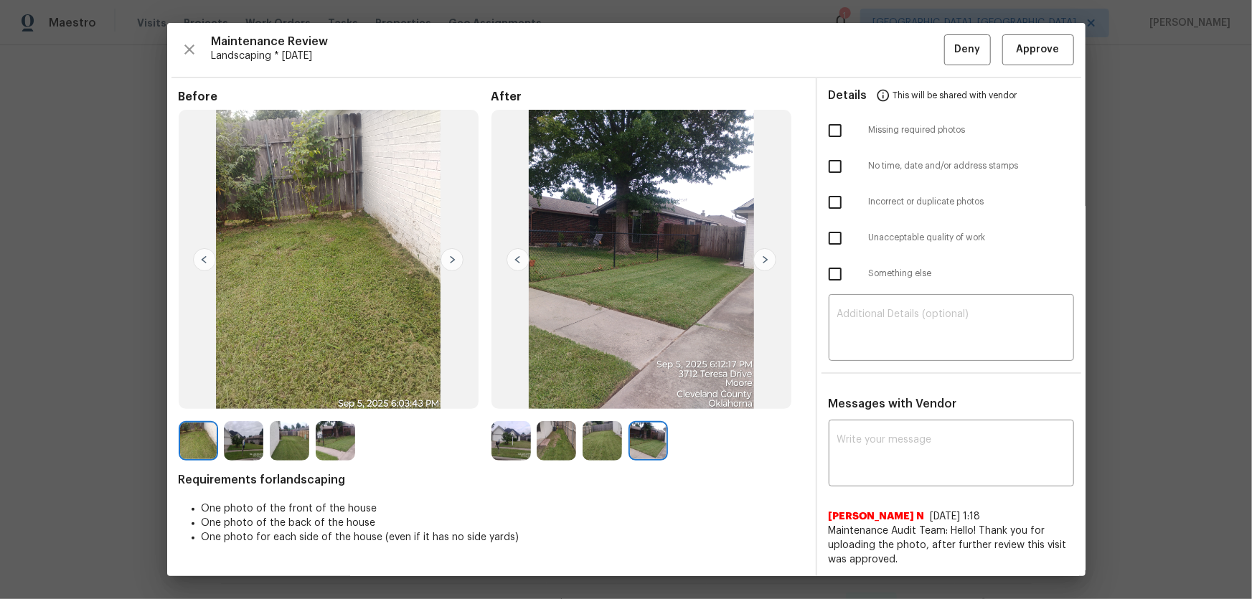
click at [507, 395] on img at bounding box center [510, 440] width 39 height 39
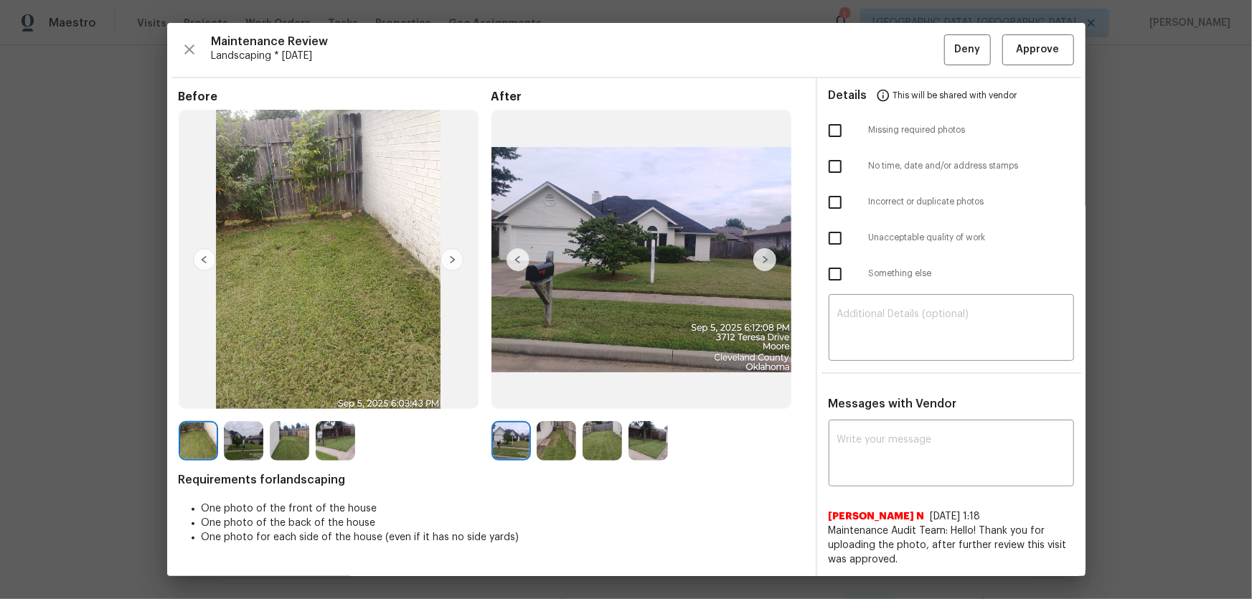
click at [552, 395] on img at bounding box center [555, 440] width 39 height 39
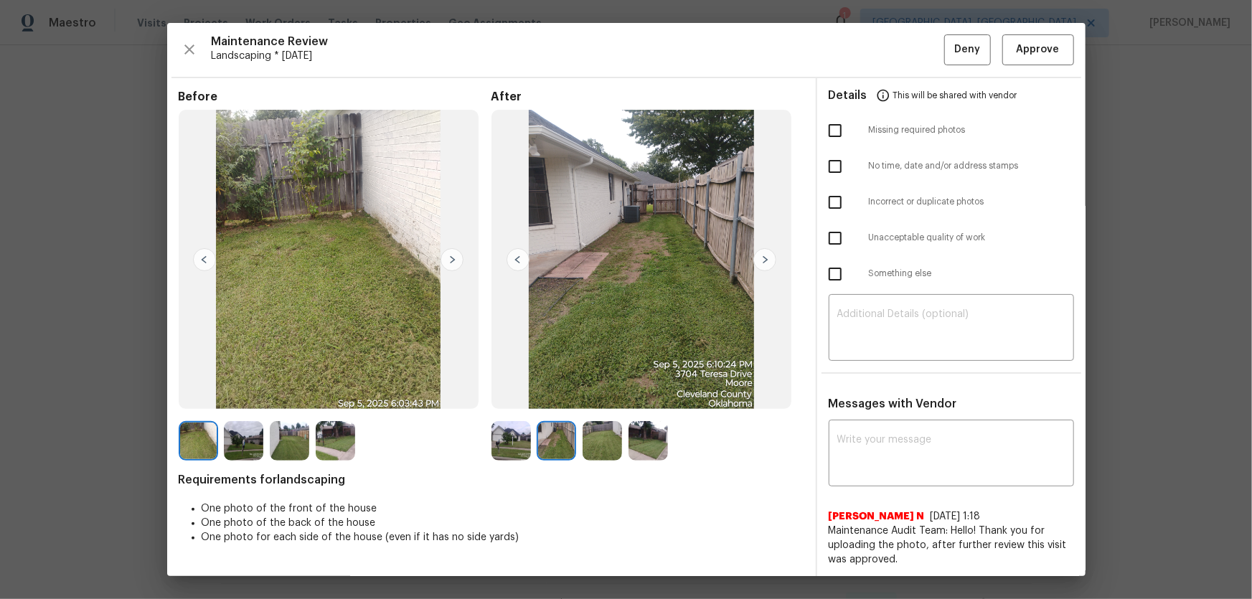
click at [587, 395] on img at bounding box center [601, 440] width 39 height 39
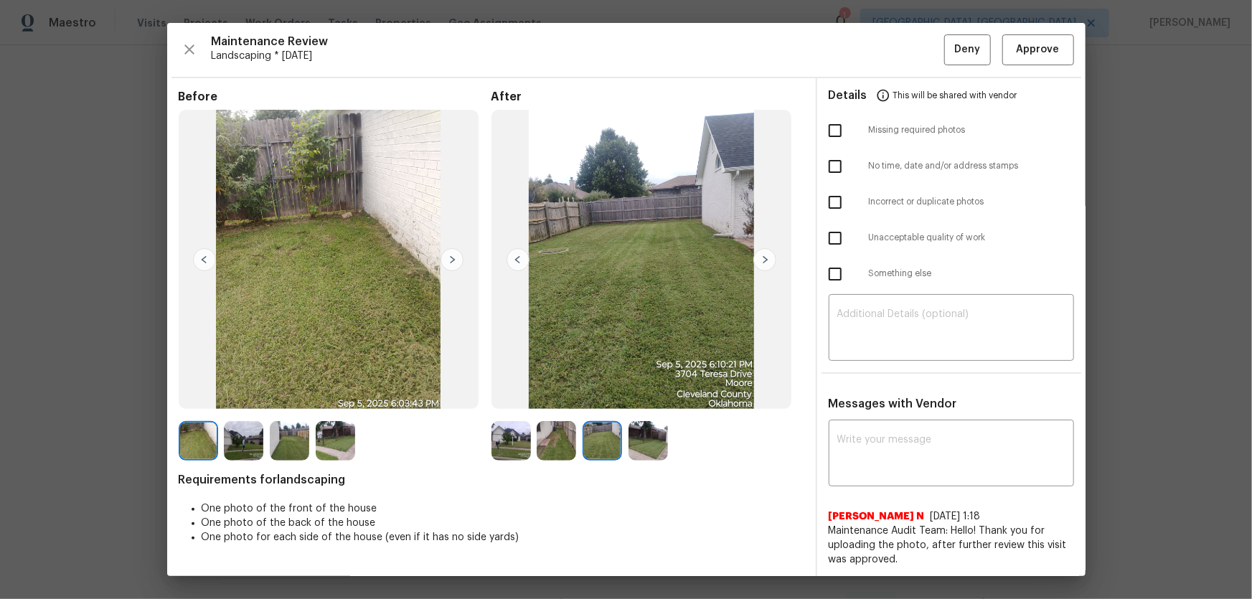
click at [642, 395] on img at bounding box center [647, 440] width 39 height 39
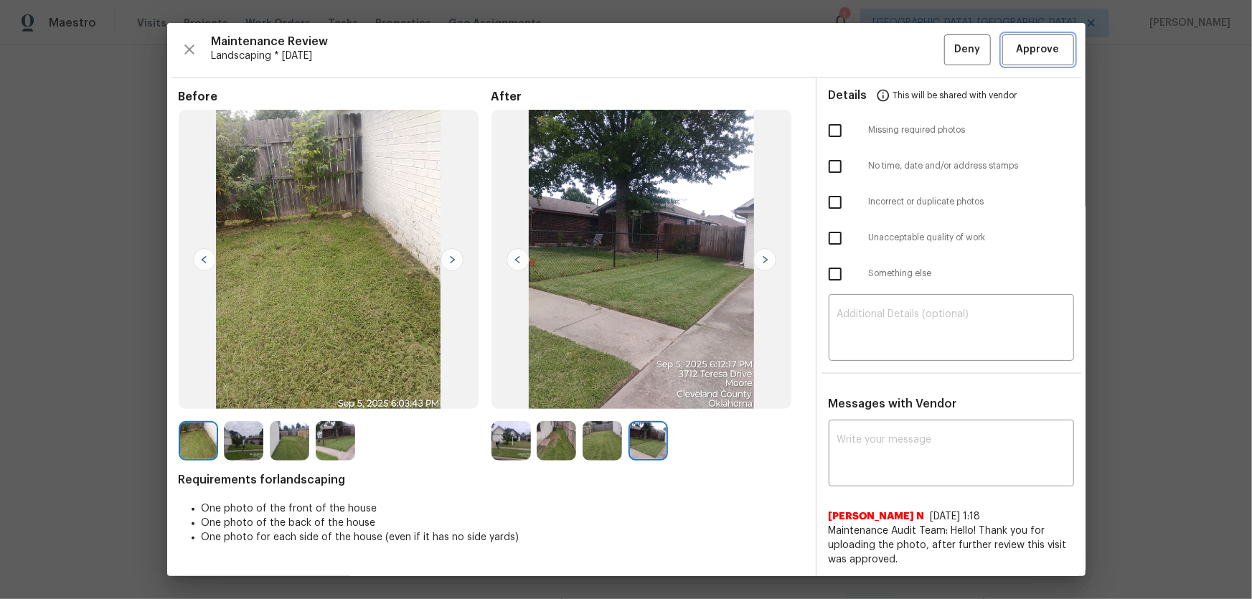
click at [890, 42] on span "Approve" at bounding box center [1037, 50] width 43 height 18
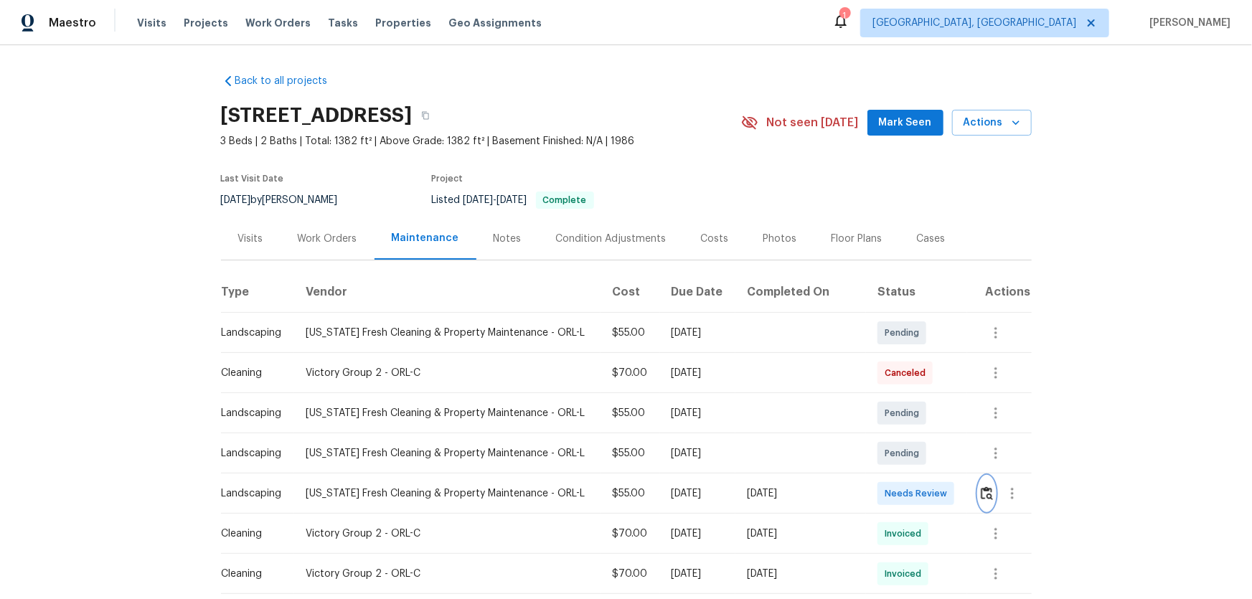
click at [980, 488] on img "button" at bounding box center [986, 493] width 12 height 14
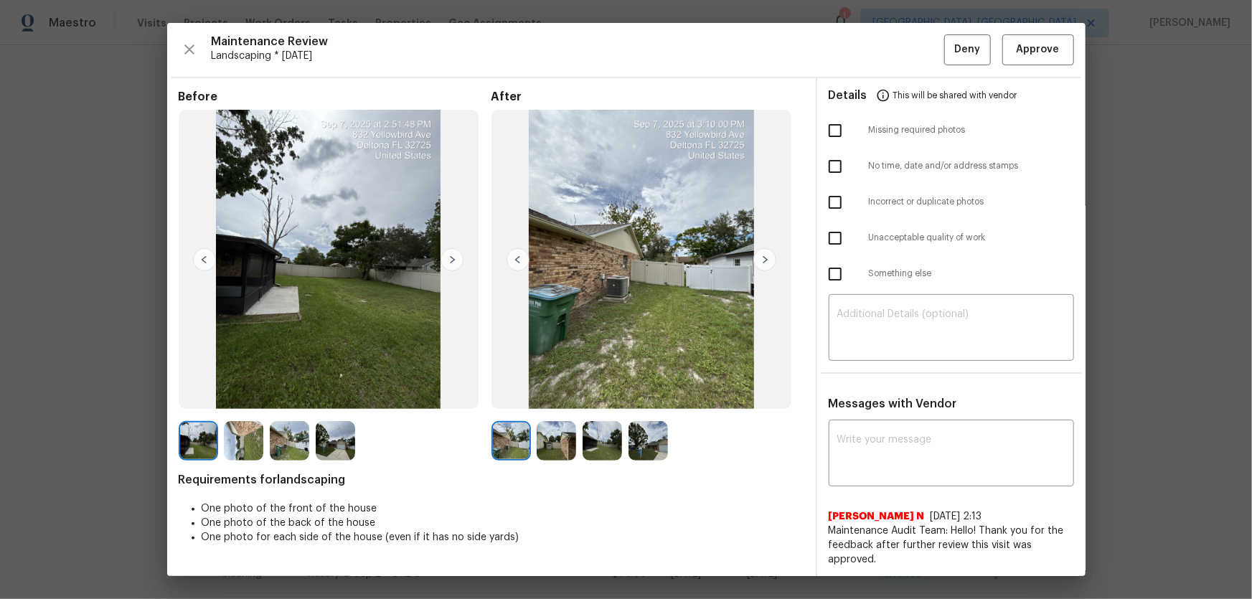
click at [554, 445] on img at bounding box center [555, 440] width 39 height 39
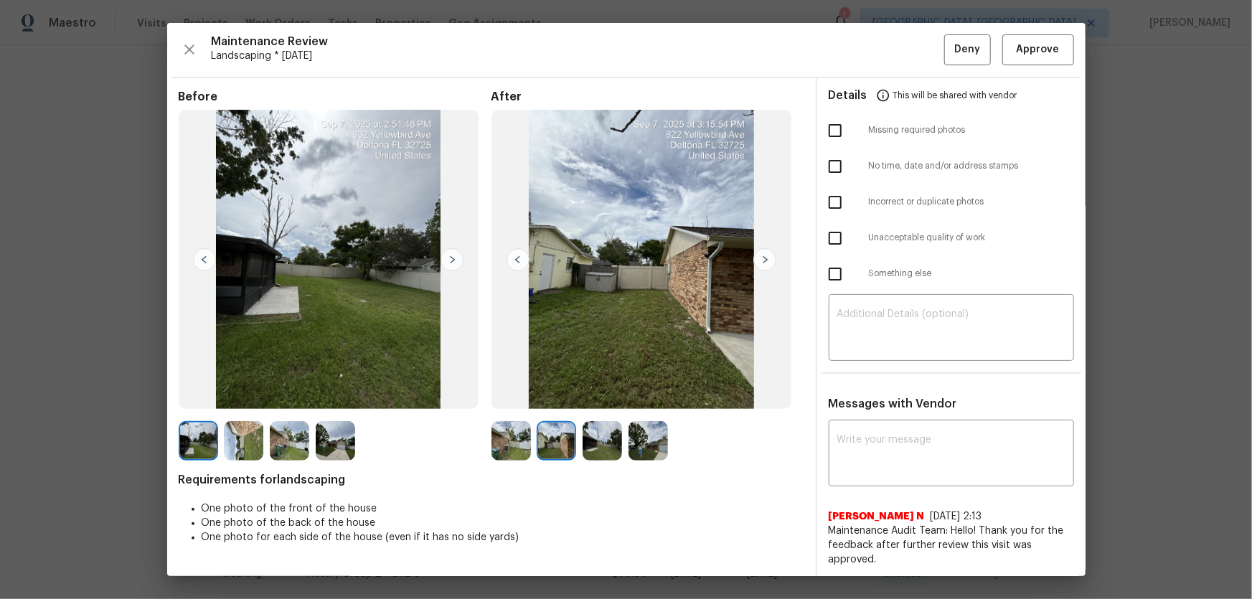
click at [587, 443] on img at bounding box center [601, 440] width 39 height 39
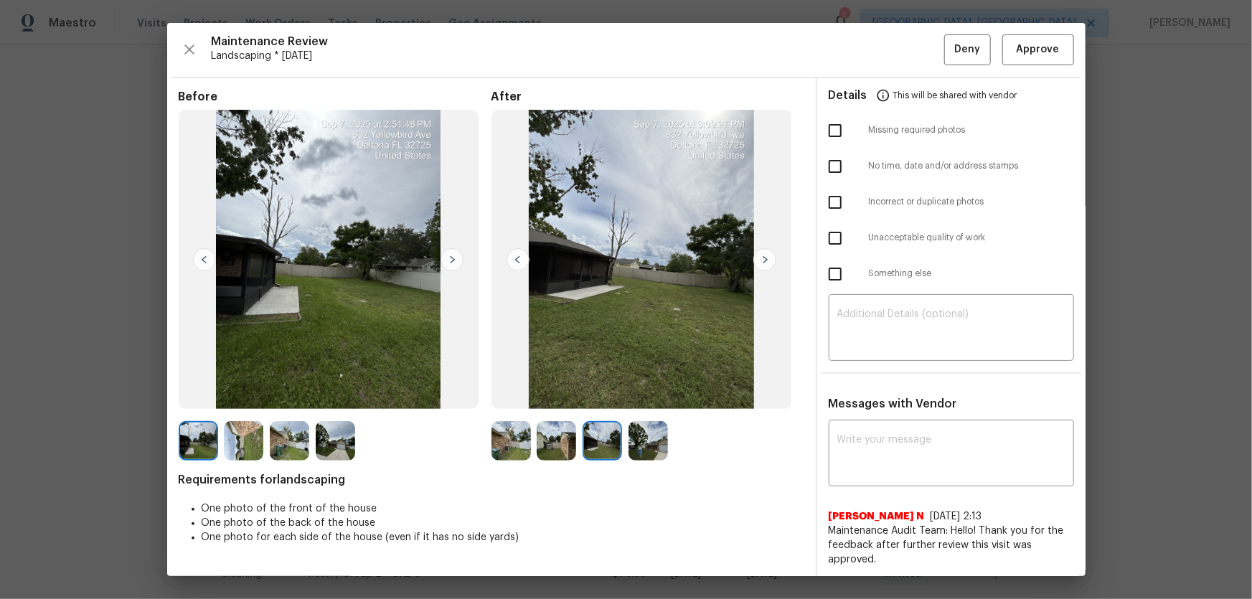
click at [652, 442] on img at bounding box center [647, 440] width 39 height 39
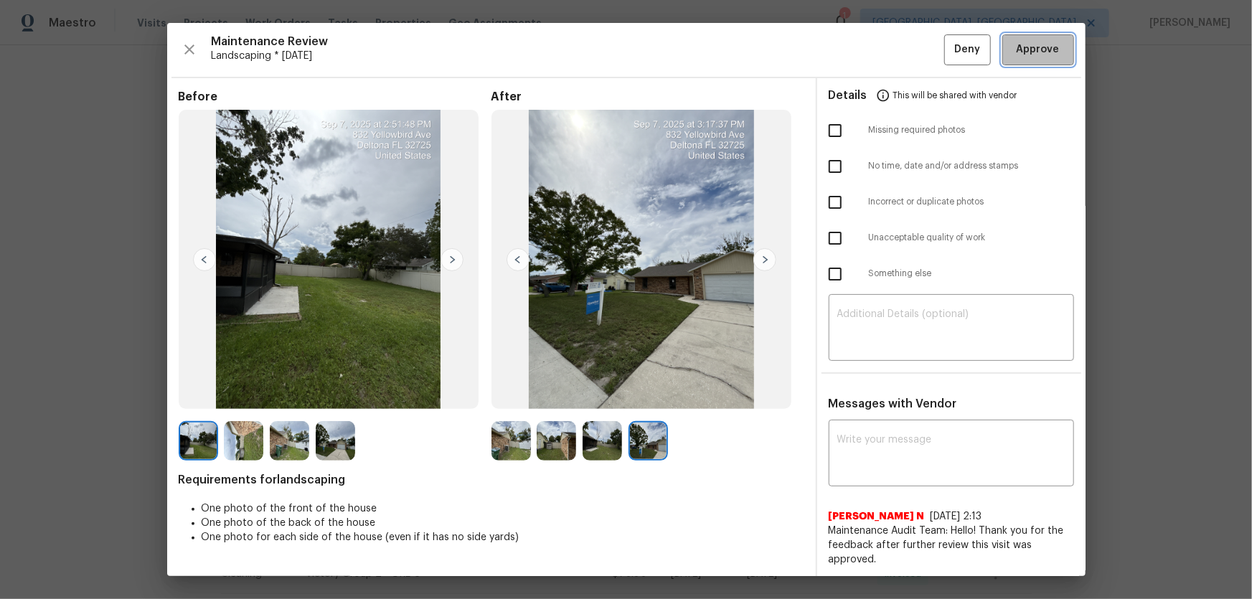
click at [1033, 55] on span "Approve" at bounding box center [1037, 50] width 43 height 18
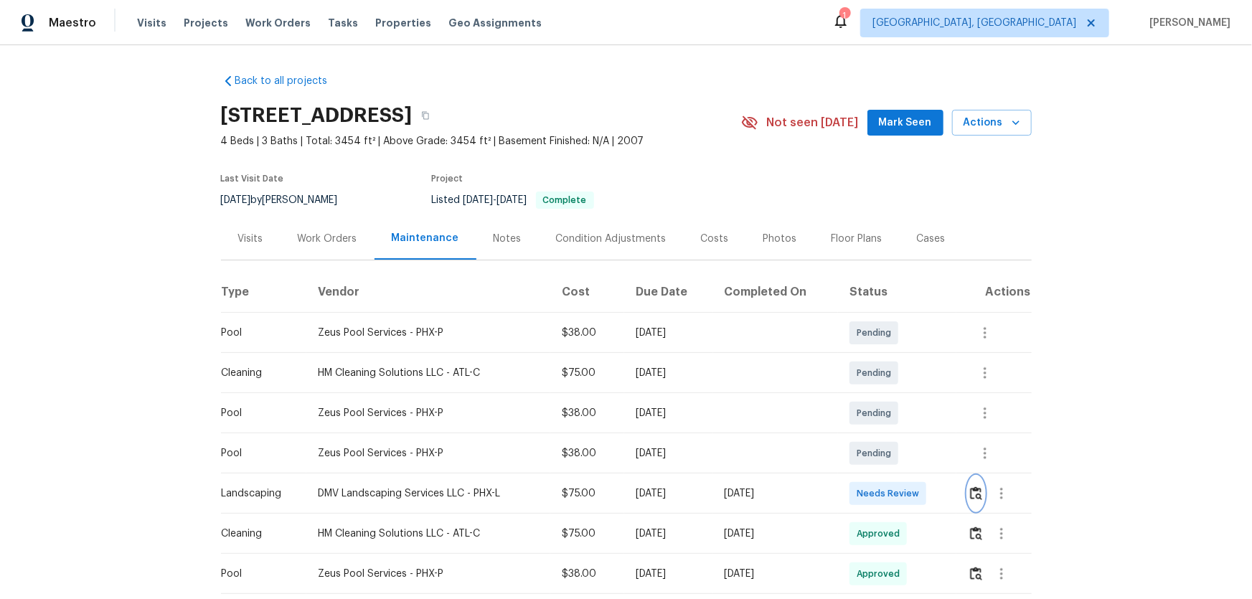
click at [979, 492] on img "button" at bounding box center [976, 493] width 12 height 14
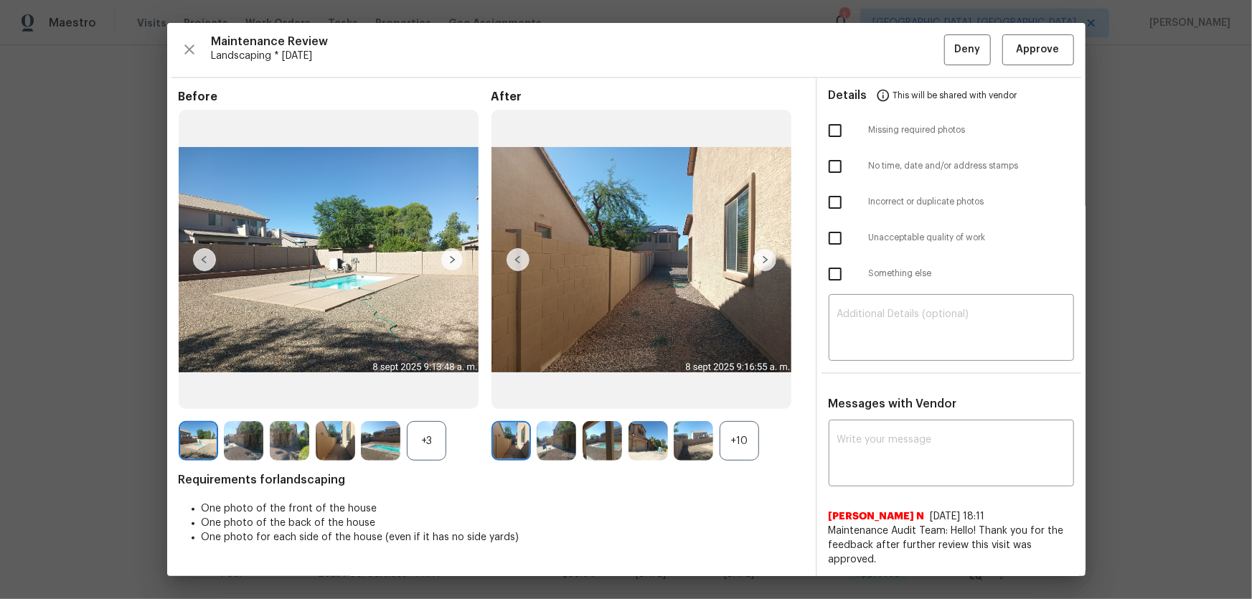
click at [741, 450] on div "+10" at bounding box center [738, 440] width 39 height 39
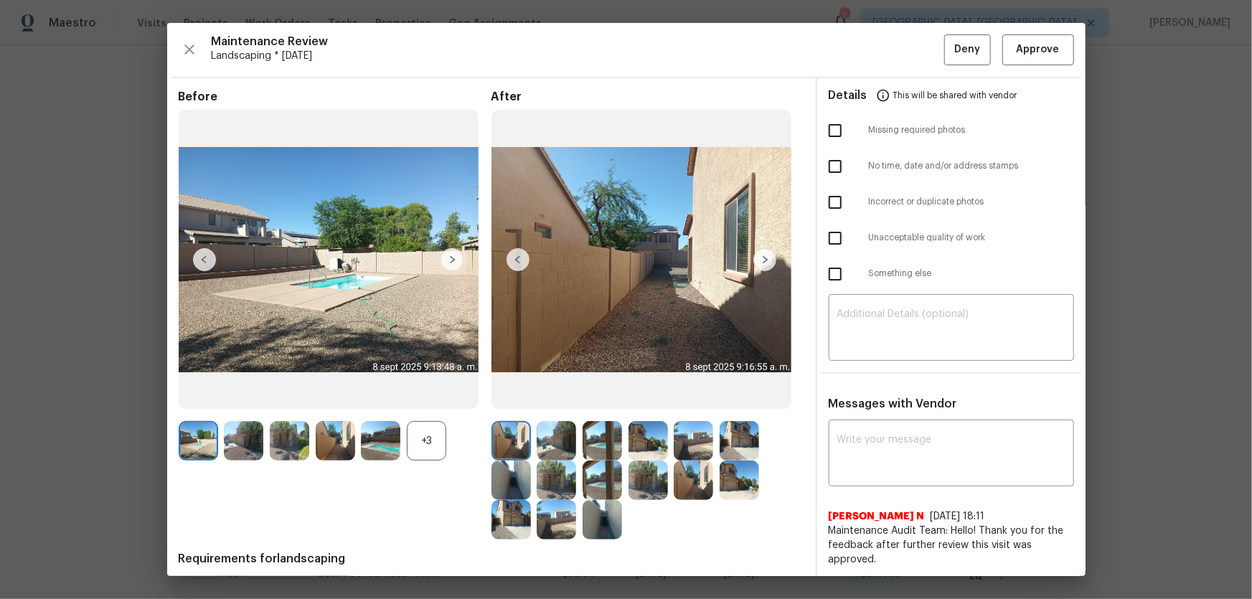
click at [432, 449] on div "+3" at bounding box center [426, 440] width 39 height 39
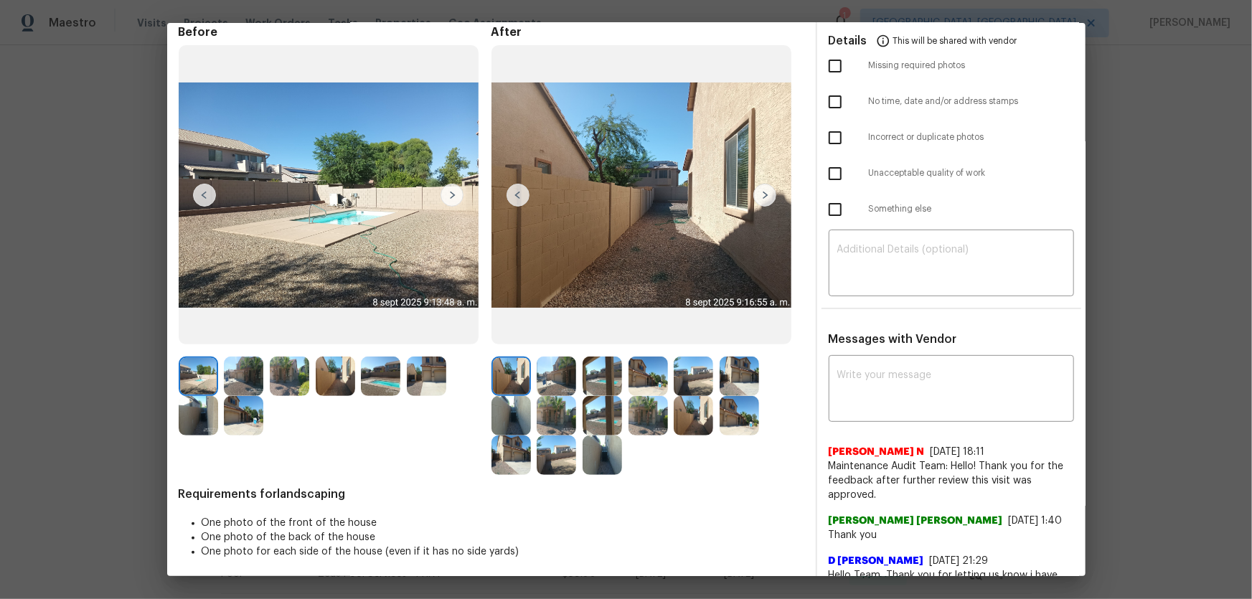
click at [550, 384] on img at bounding box center [555, 375] width 39 height 39
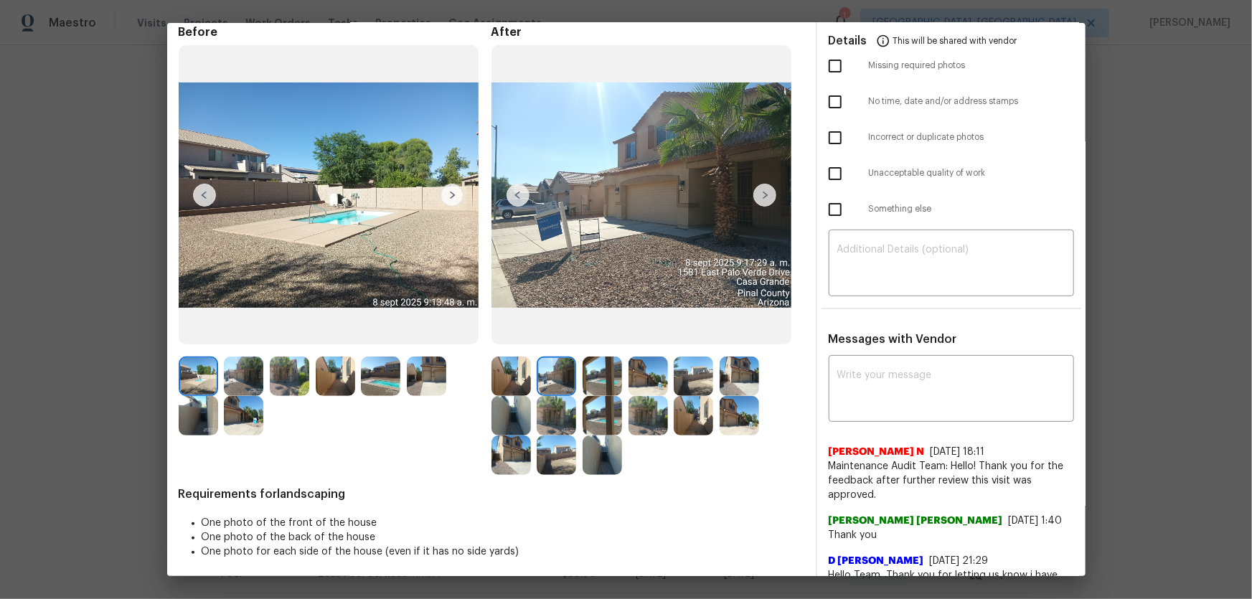
click at [603, 378] on img at bounding box center [601, 375] width 39 height 39
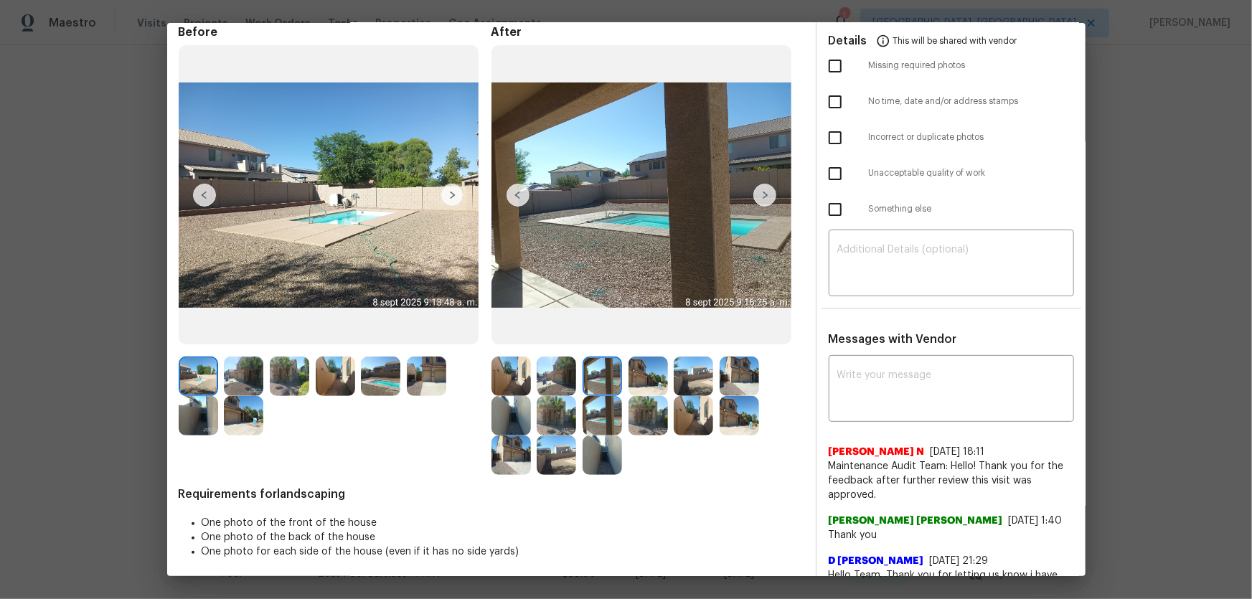
click at [642, 383] on img at bounding box center [647, 375] width 39 height 39
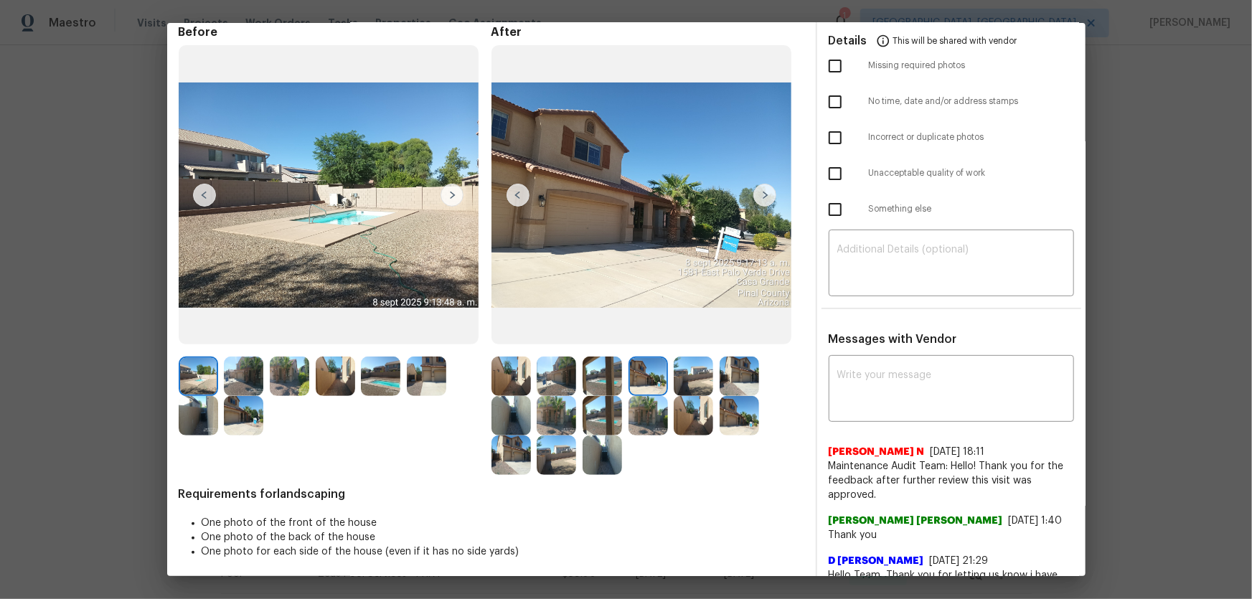
click at [678, 384] on img at bounding box center [692, 375] width 39 height 39
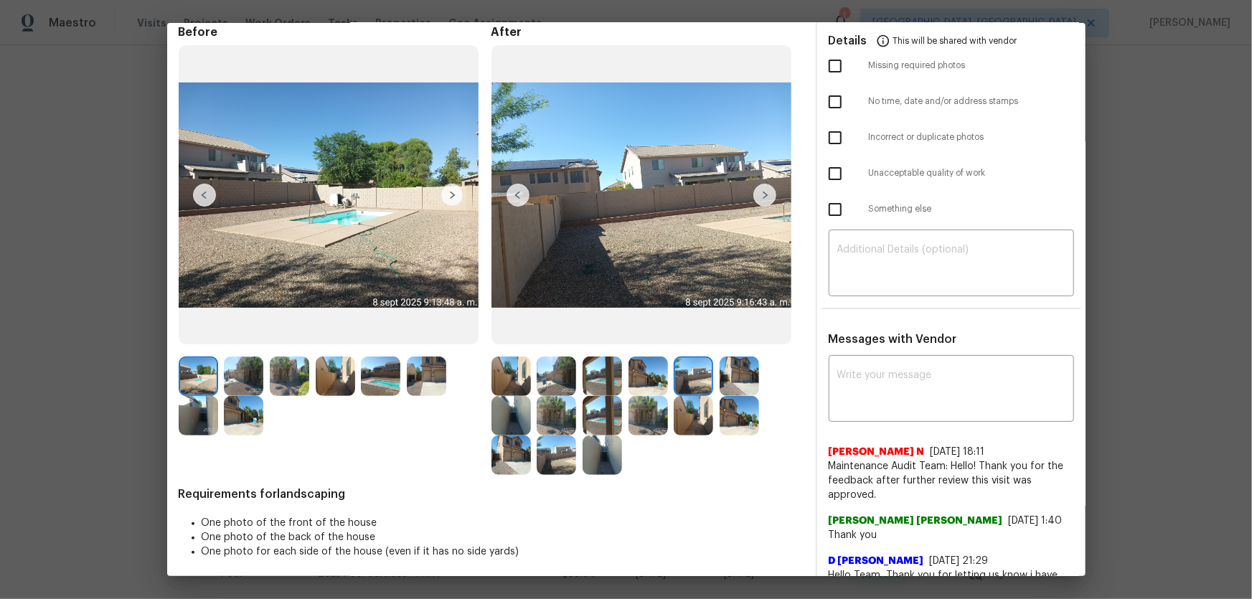
click at [725, 380] on img at bounding box center [738, 375] width 39 height 39
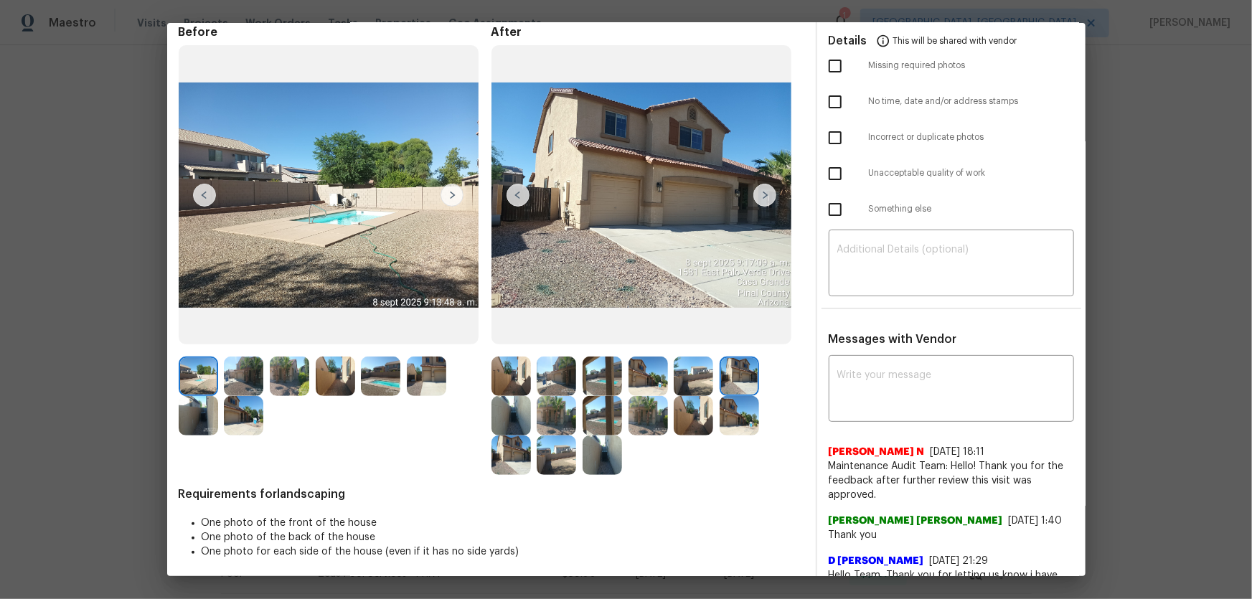
click at [527, 410] on div at bounding box center [514, 415] width 46 height 39
click at [522, 410] on img at bounding box center [510, 415] width 39 height 39
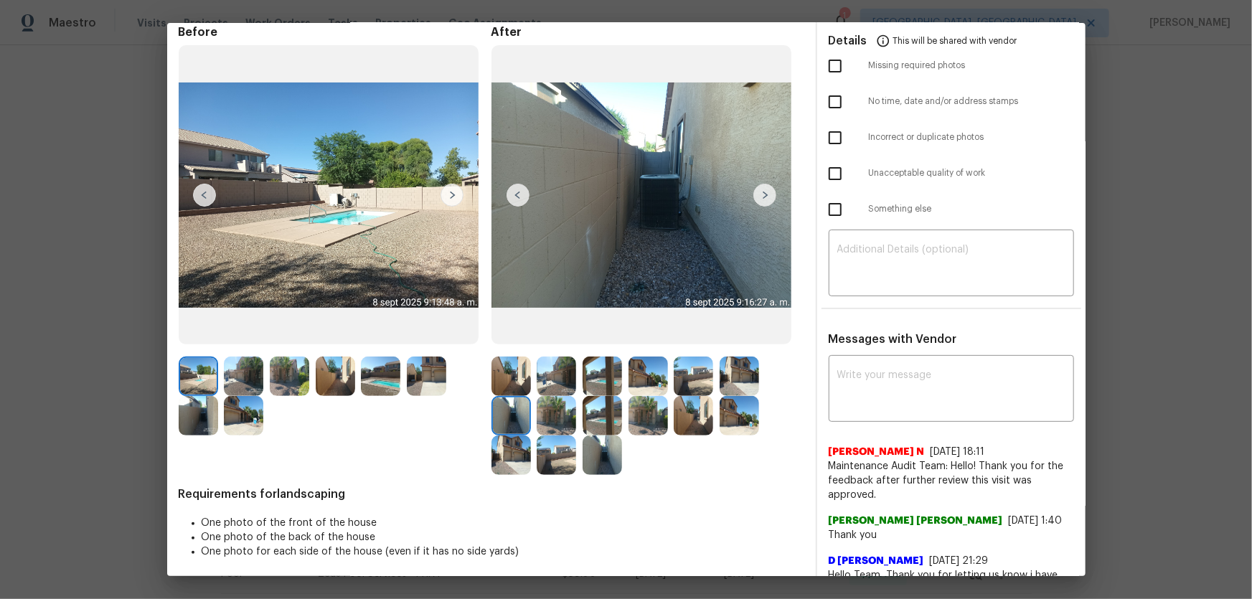
click at [552, 417] on img at bounding box center [555, 415] width 39 height 39
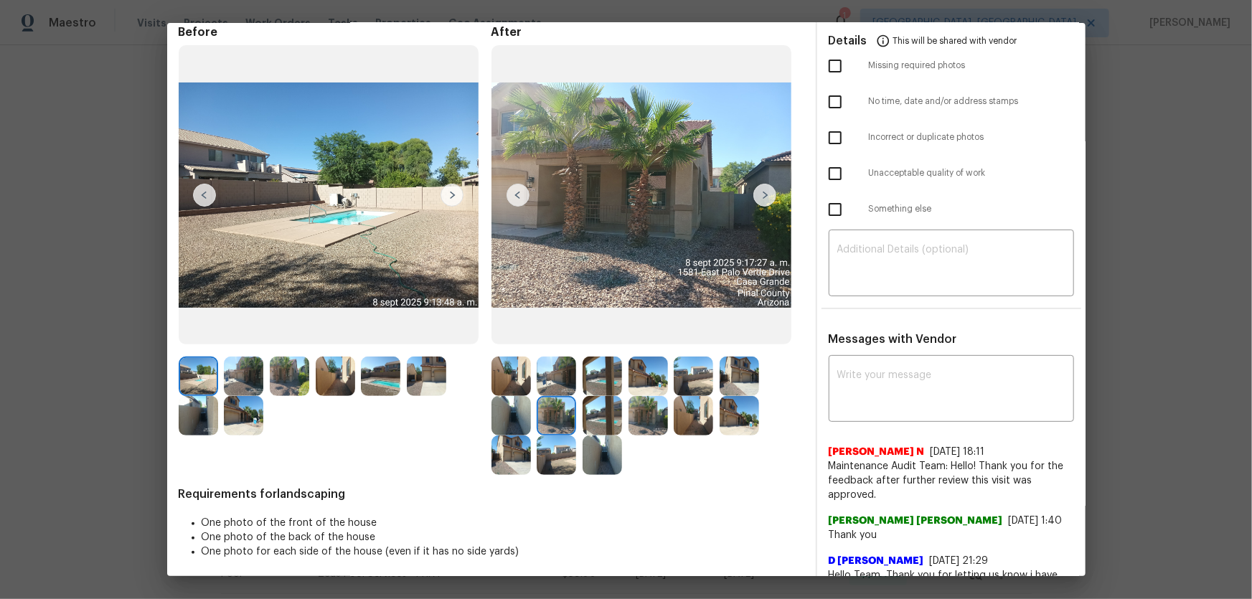
click at [593, 417] on img at bounding box center [601, 415] width 39 height 39
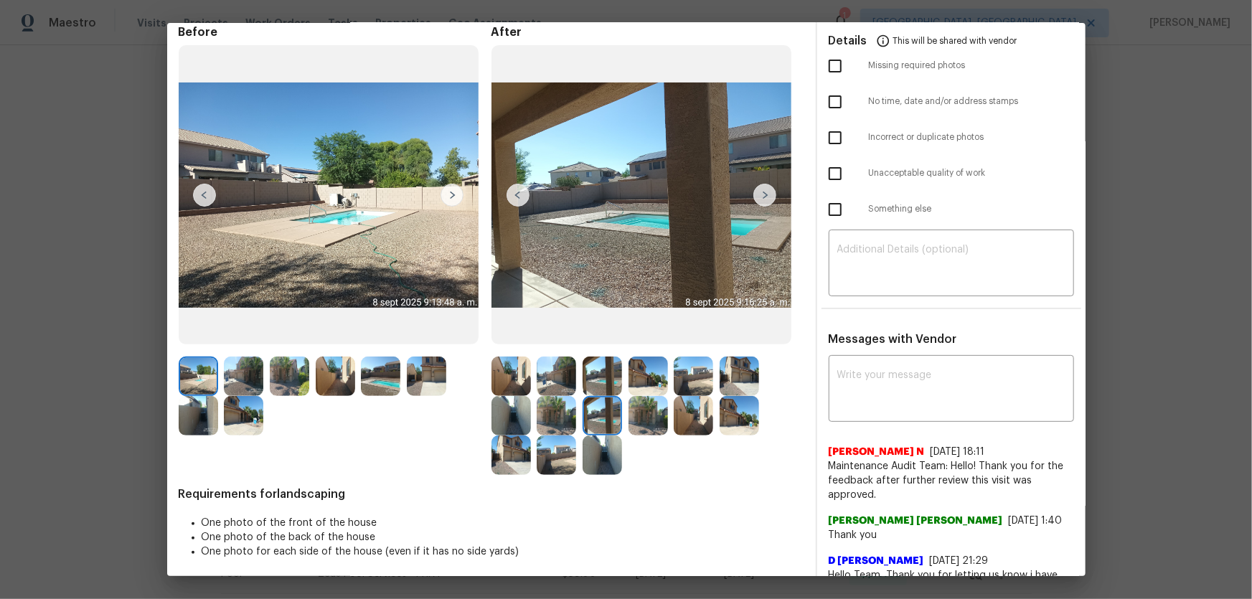
click at [635, 417] on img at bounding box center [647, 415] width 39 height 39
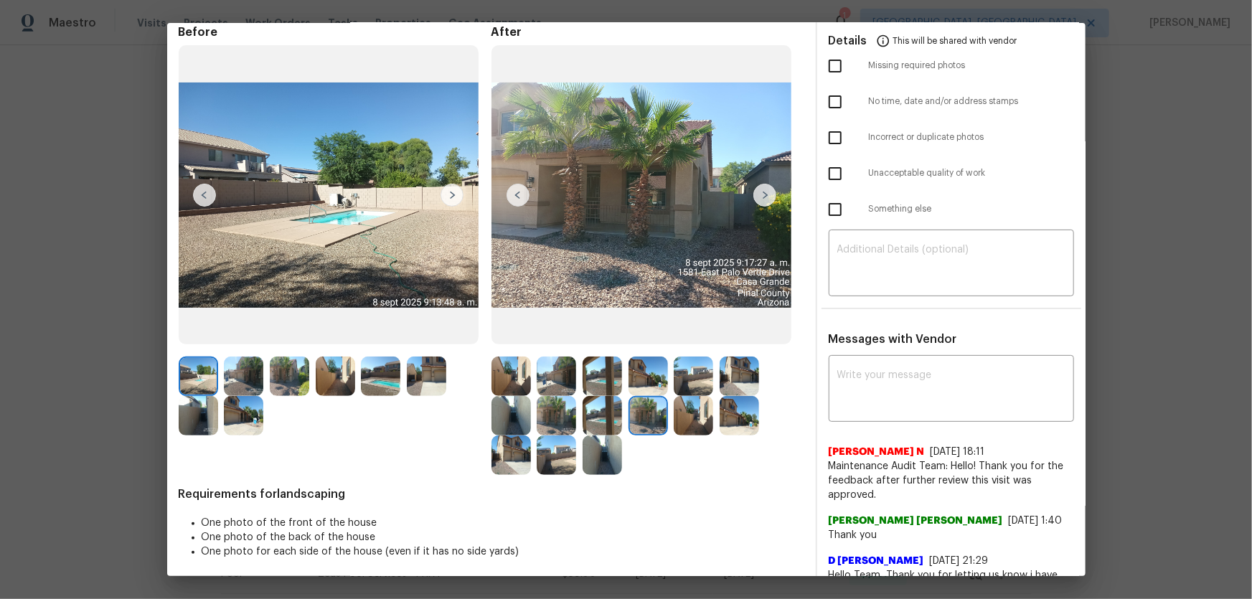
click at [696, 417] on img at bounding box center [692, 415] width 39 height 39
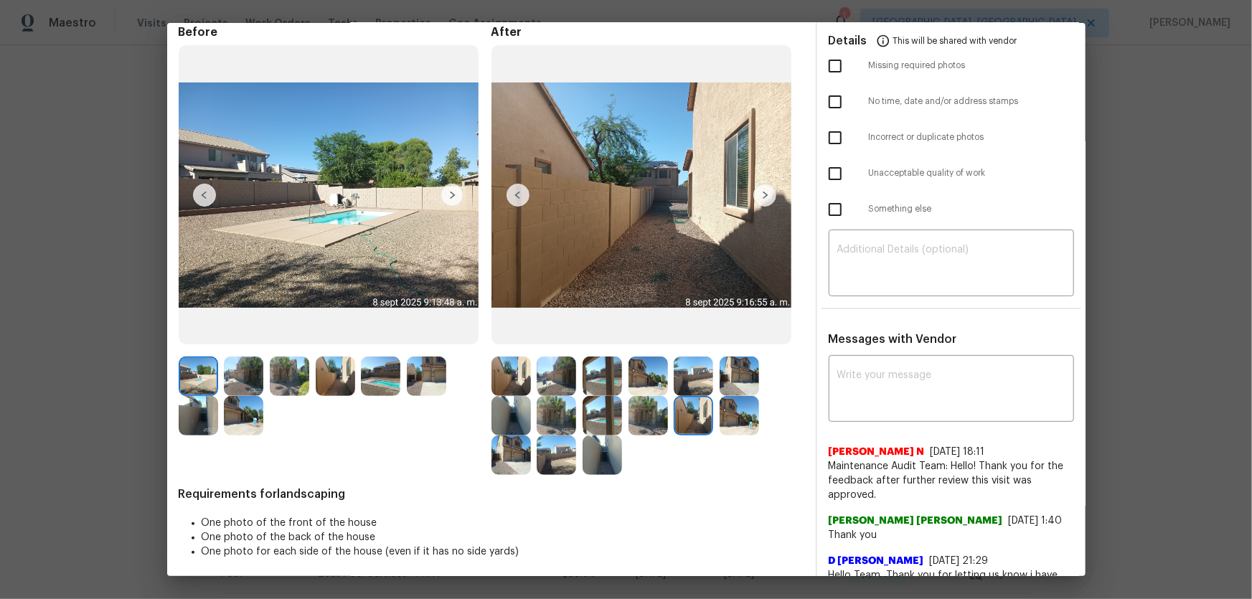
click at [724, 422] on img at bounding box center [738, 415] width 39 height 39
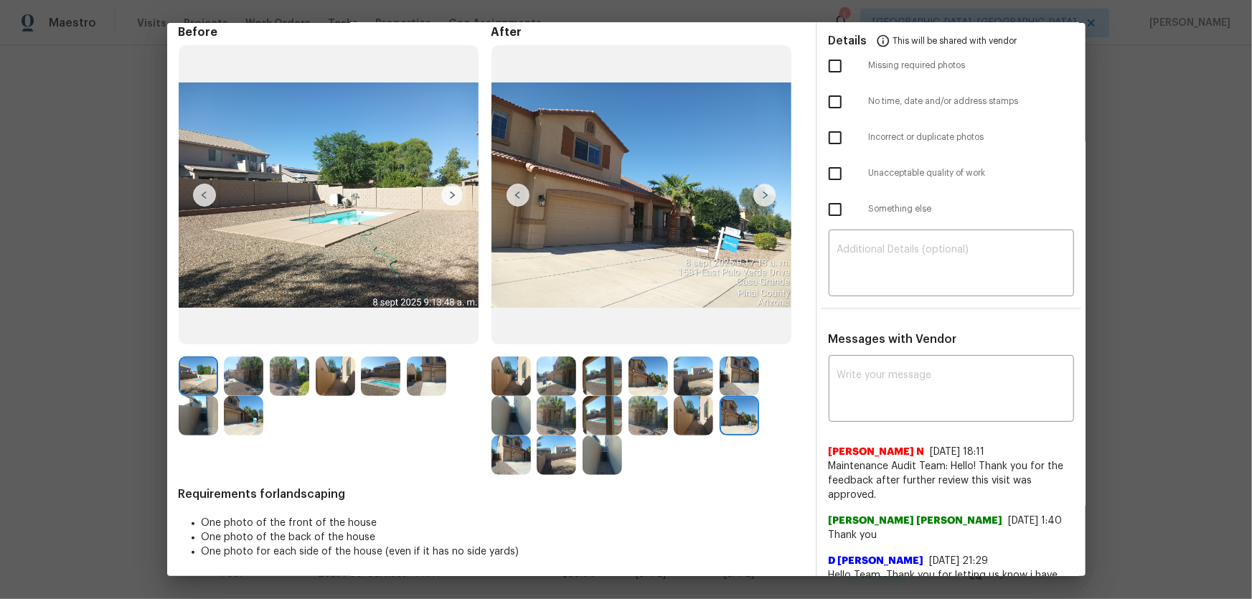
click at [519, 449] on img at bounding box center [510, 454] width 39 height 39
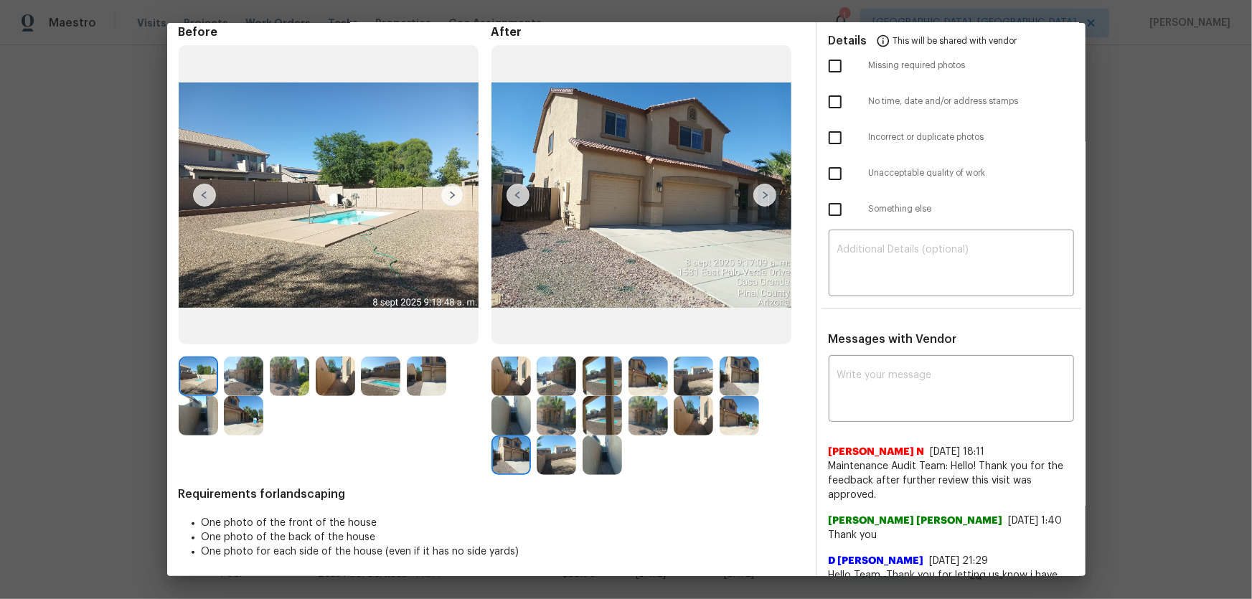
click at [548, 458] on img at bounding box center [555, 454] width 39 height 39
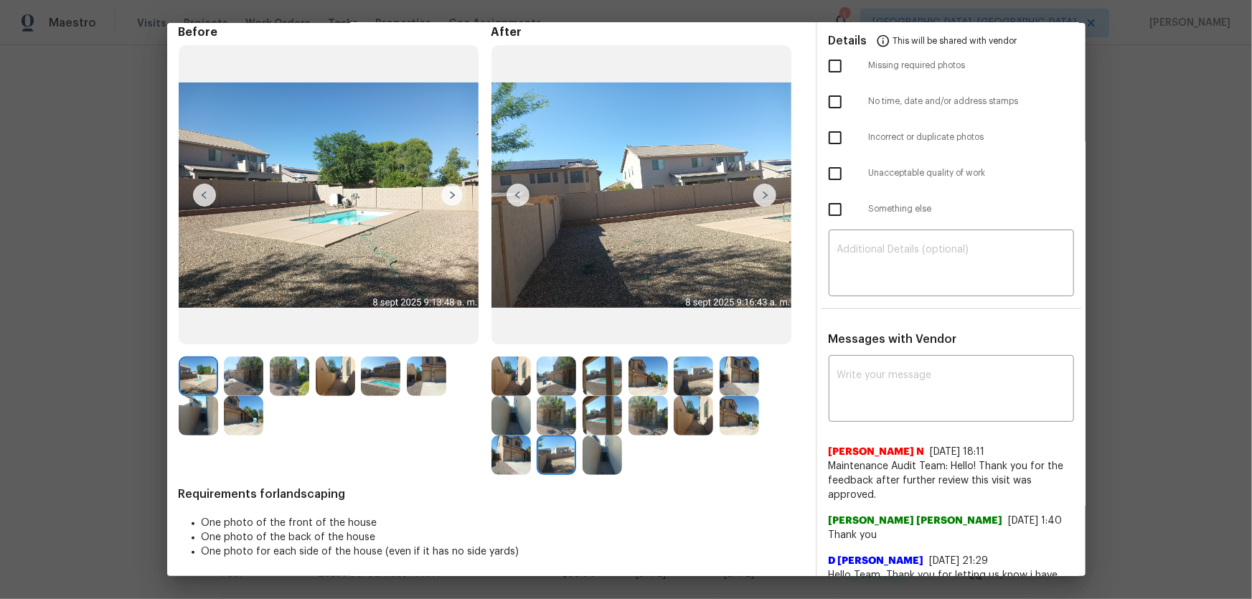
click at [595, 452] on img at bounding box center [601, 454] width 39 height 39
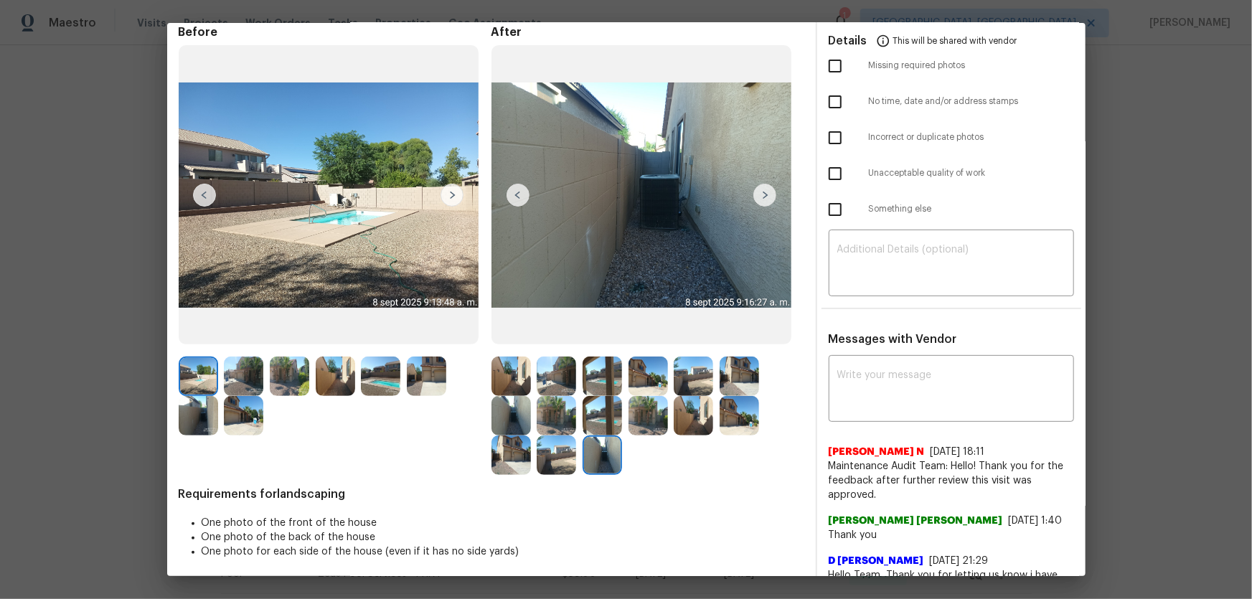
click at [224, 427] on img at bounding box center [243, 415] width 39 height 39
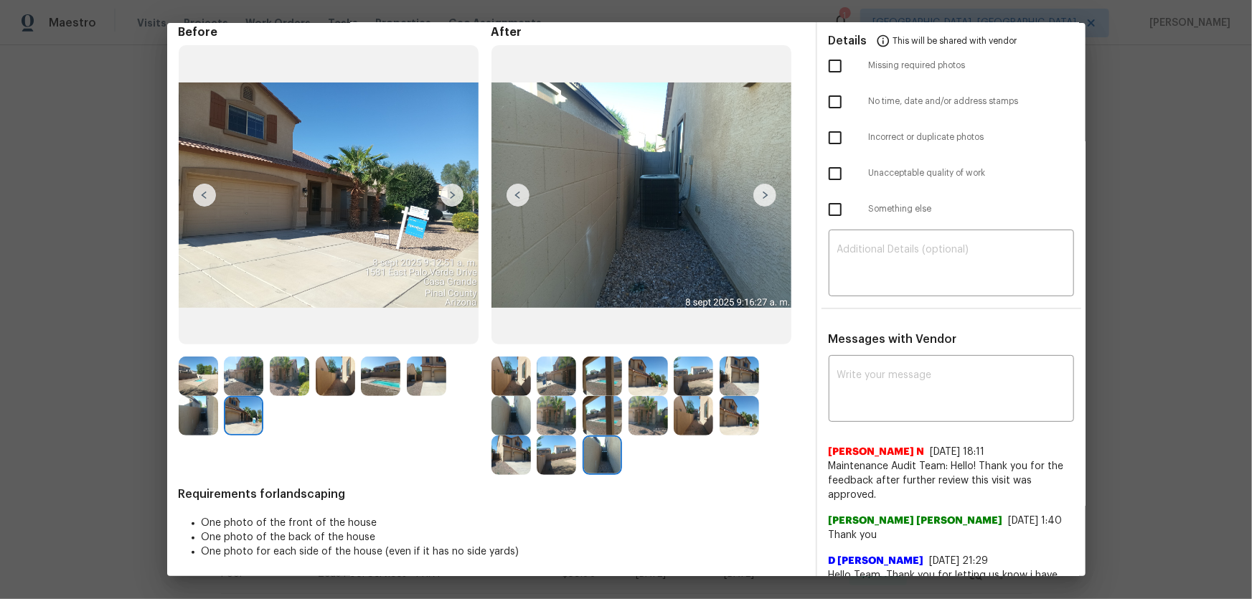
click at [196, 422] on img at bounding box center [198, 415] width 39 height 39
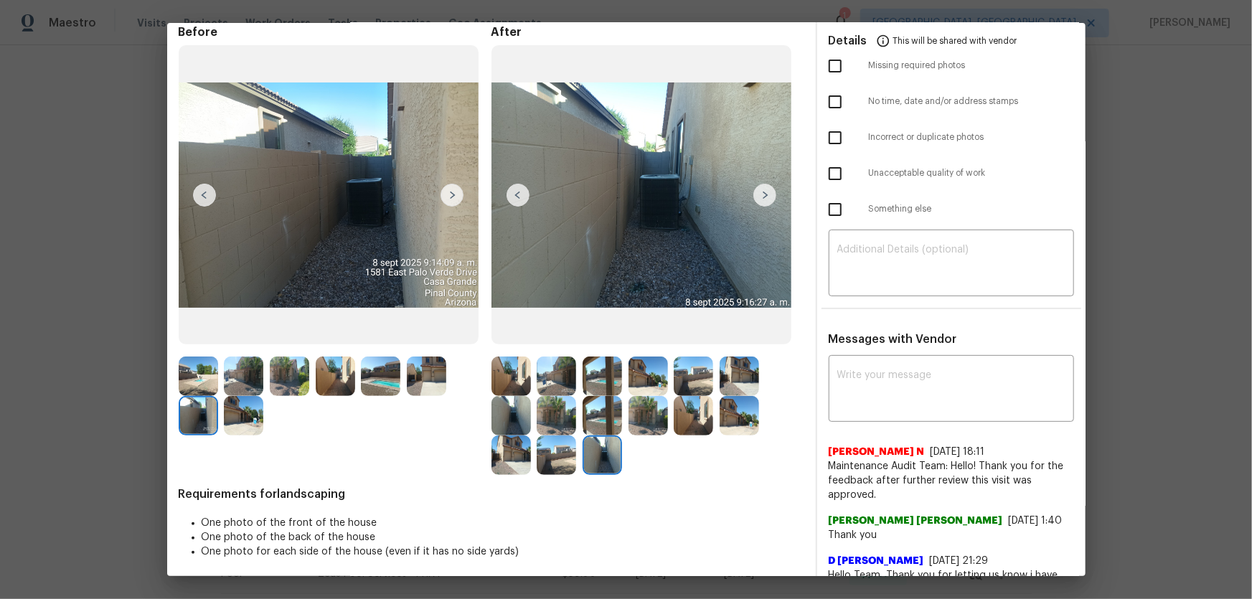
click at [432, 379] on img at bounding box center [426, 375] width 39 height 39
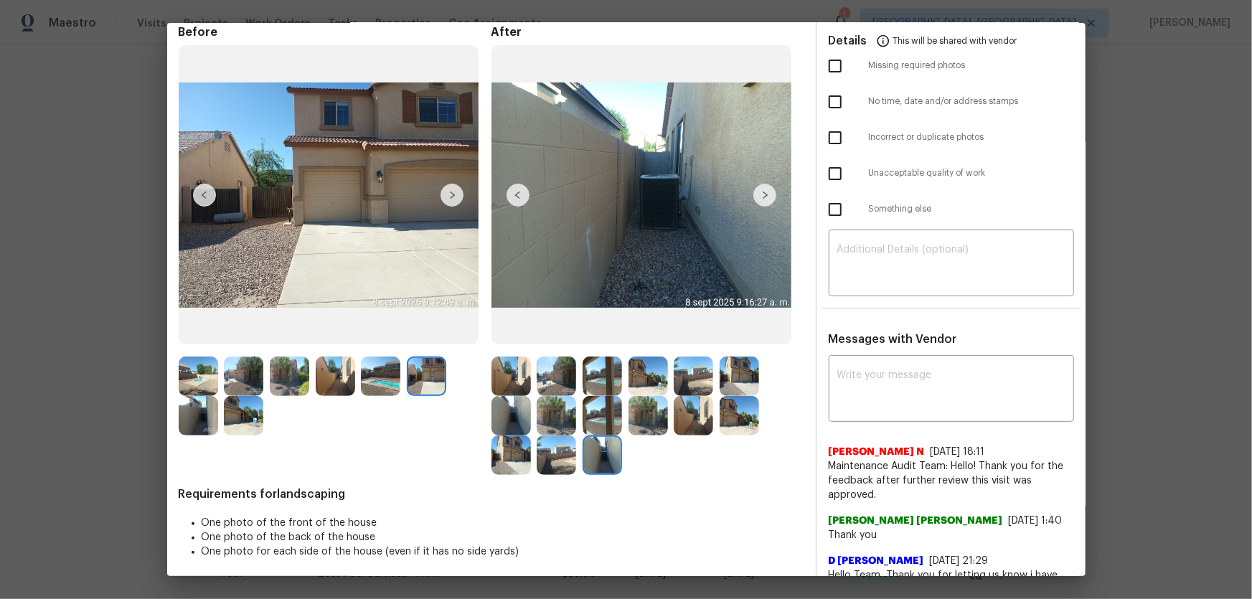
click at [339, 385] on img at bounding box center [335, 375] width 39 height 39
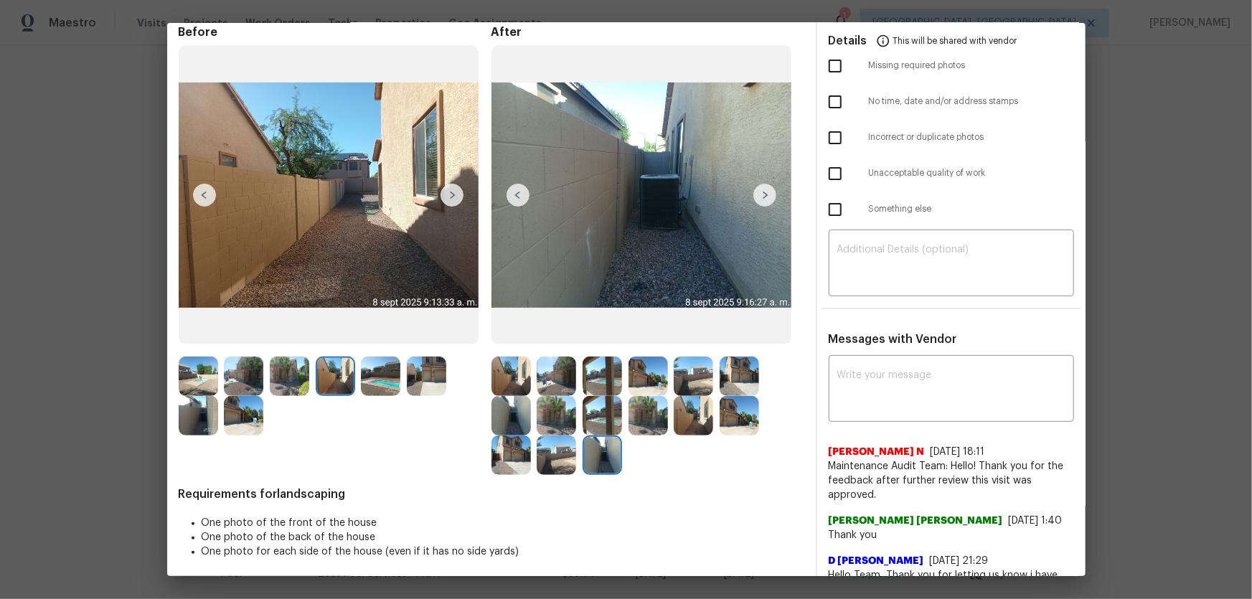
click at [227, 423] on img at bounding box center [243, 415] width 39 height 39
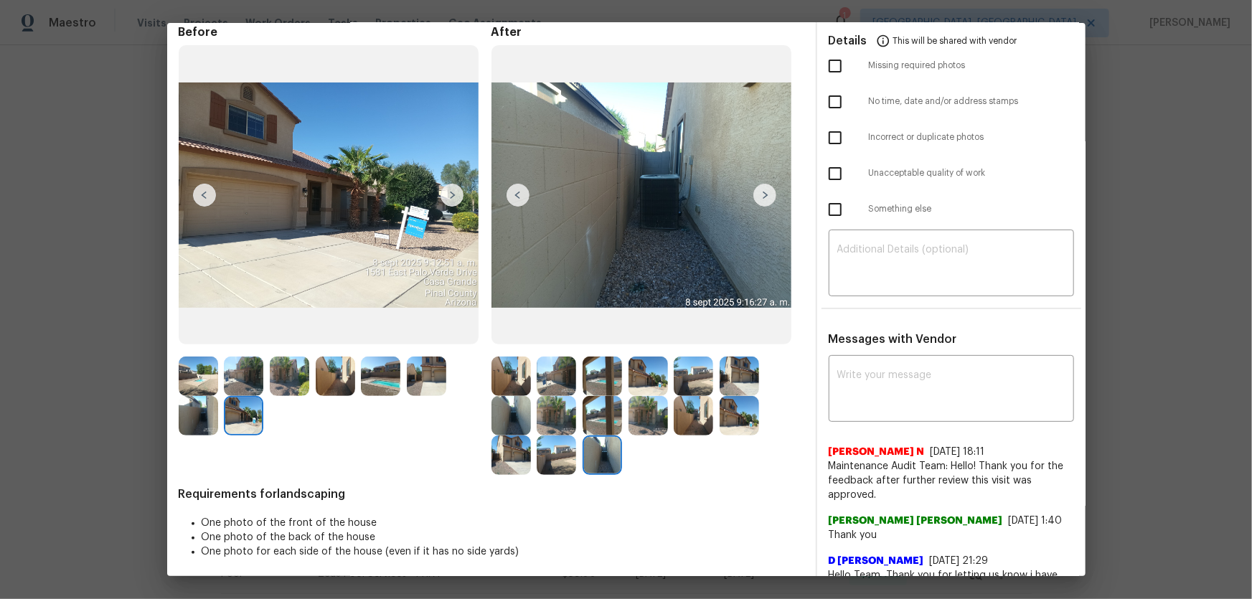
click at [193, 417] on img at bounding box center [198, 415] width 39 height 39
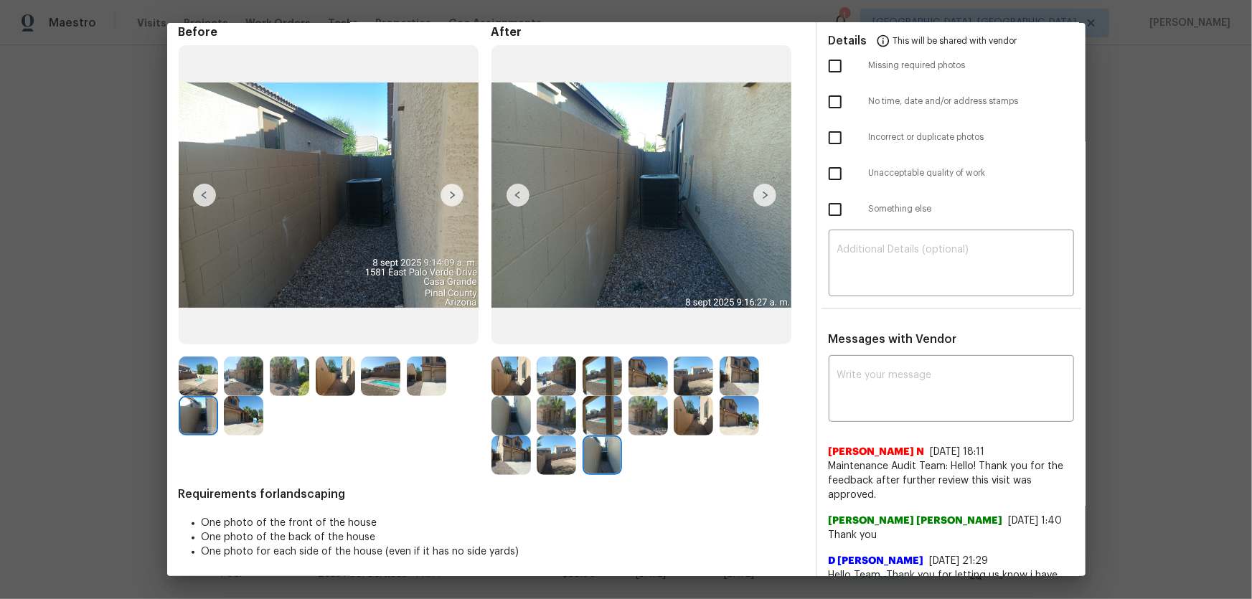
click at [195, 376] on img at bounding box center [198, 375] width 39 height 39
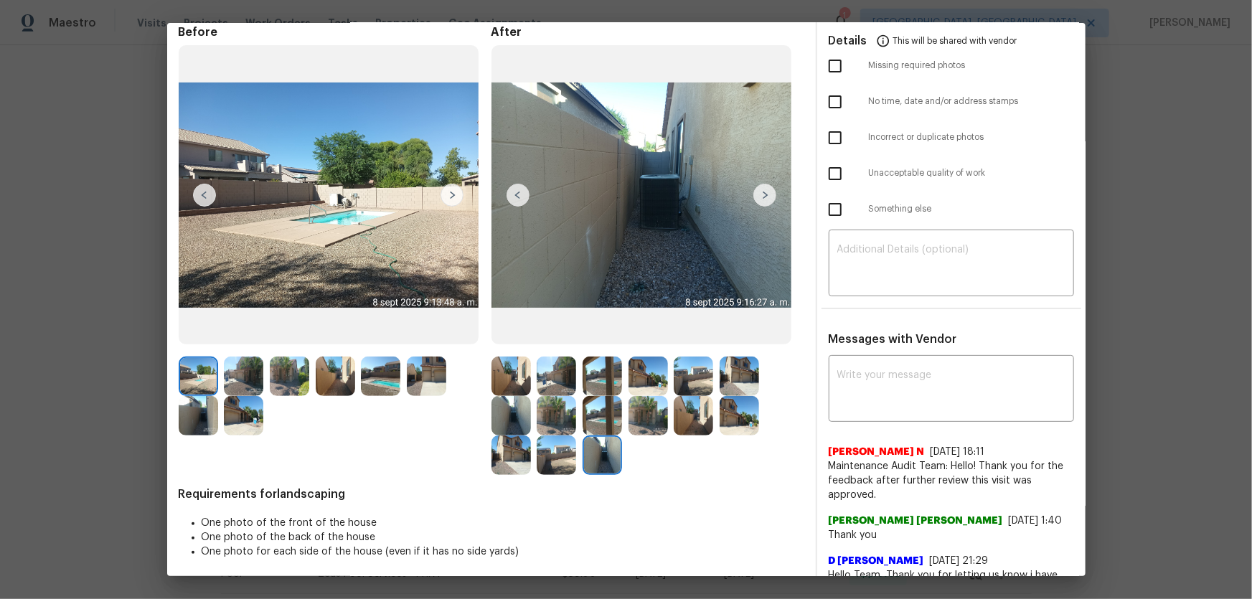
click at [232, 376] on img at bounding box center [243, 375] width 39 height 39
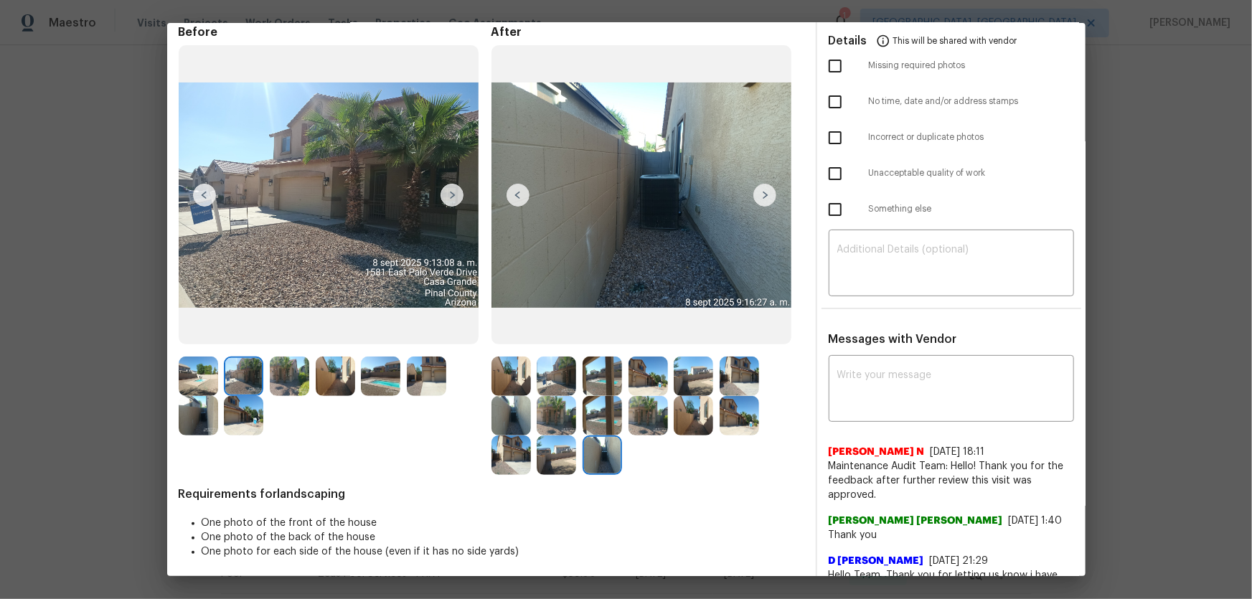
click at [335, 380] on img at bounding box center [335, 375] width 39 height 39
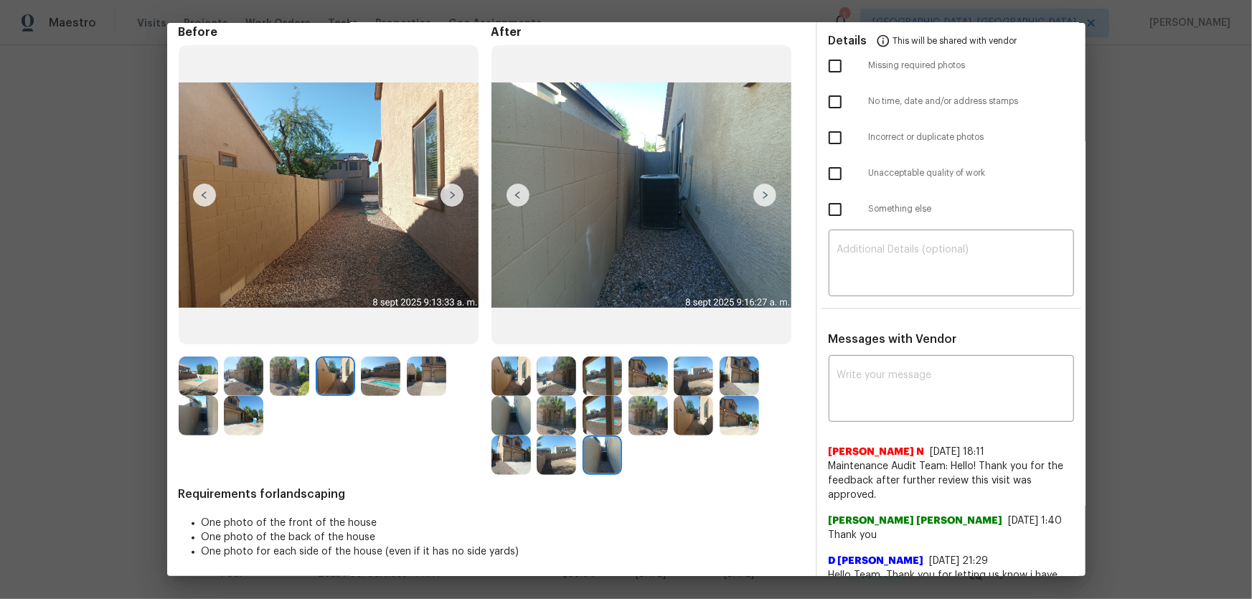
click at [540, 382] on img at bounding box center [555, 375] width 39 height 39
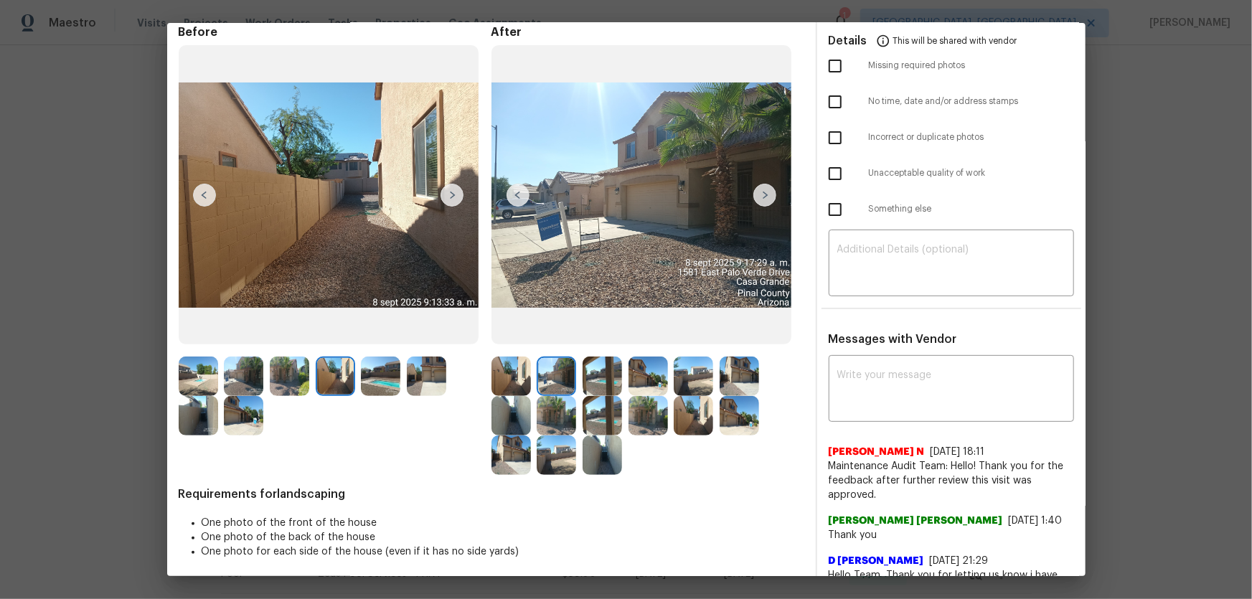
click at [645, 382] on img at bounding box center [647, 375] width 39 height 39
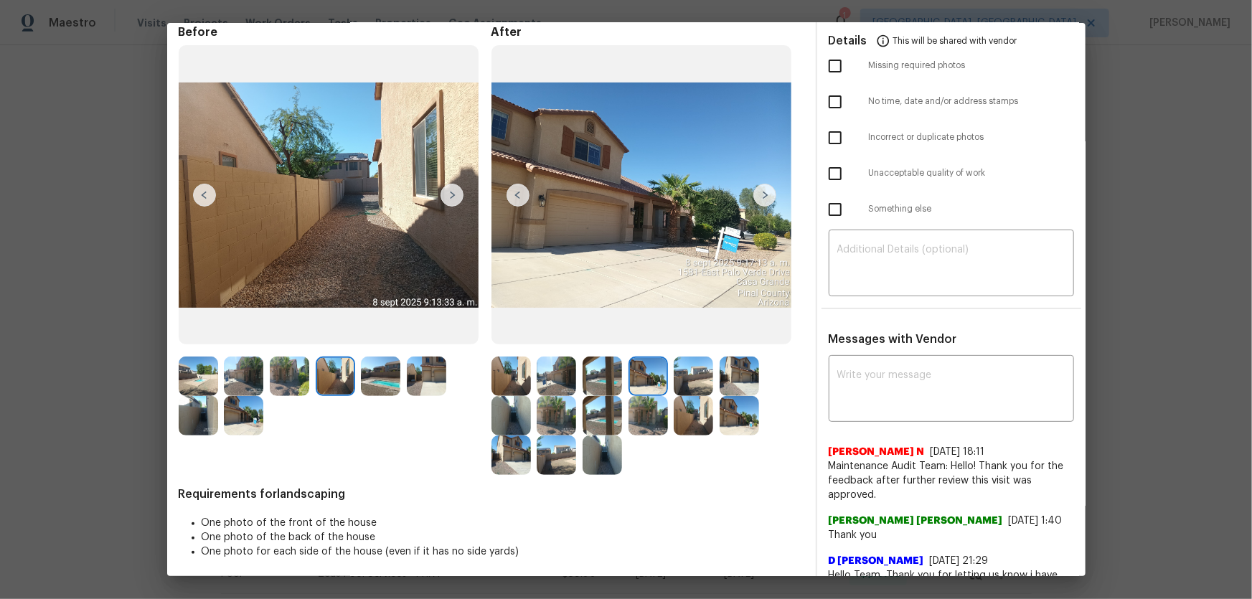
click at [704, 384] on img at bounding box center [692, 375] width 39 height 39
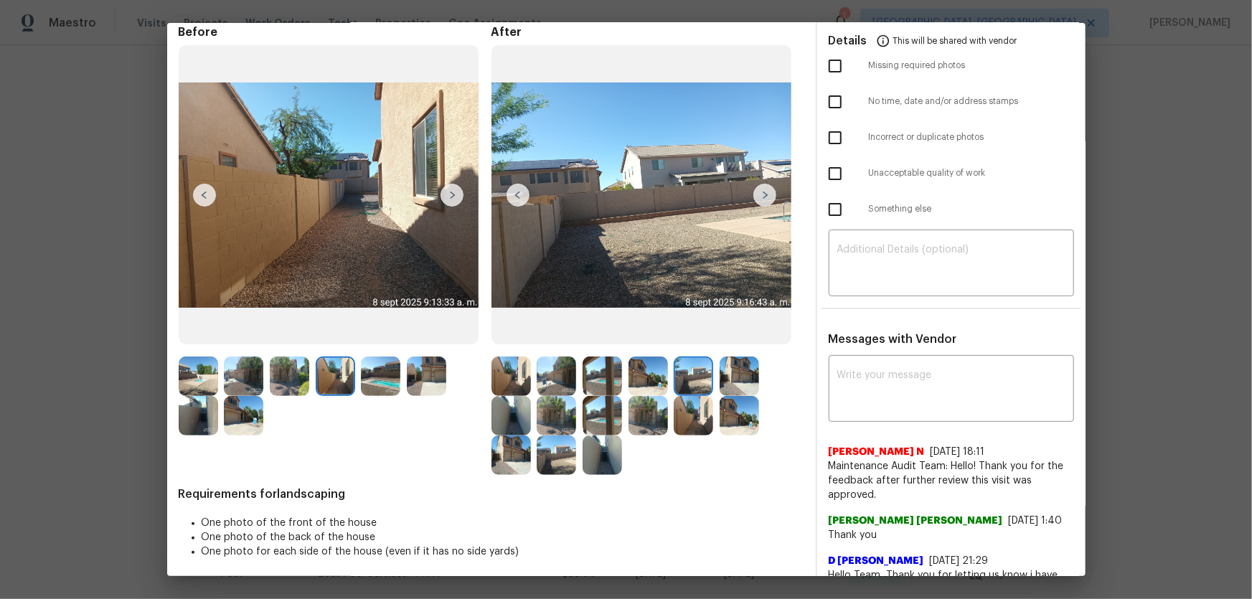
click at [751, 383] on img at bounding box center [738, 375] width 39 height 39
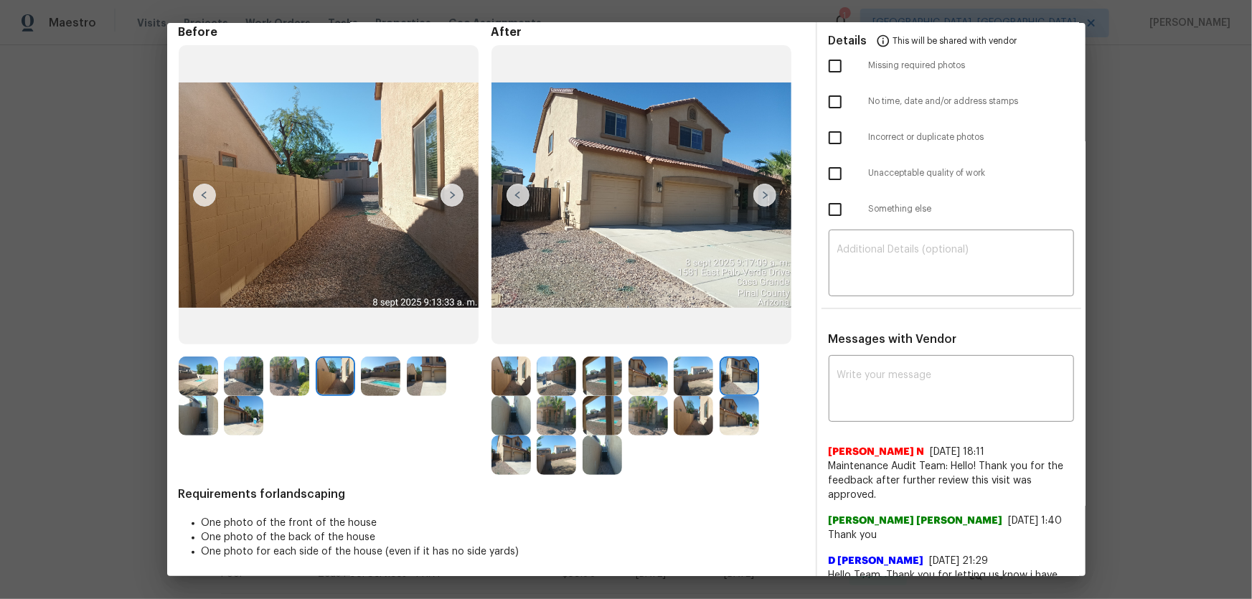
click at [700, 415] on img at bounding box center [692, 415] width 39 height 39
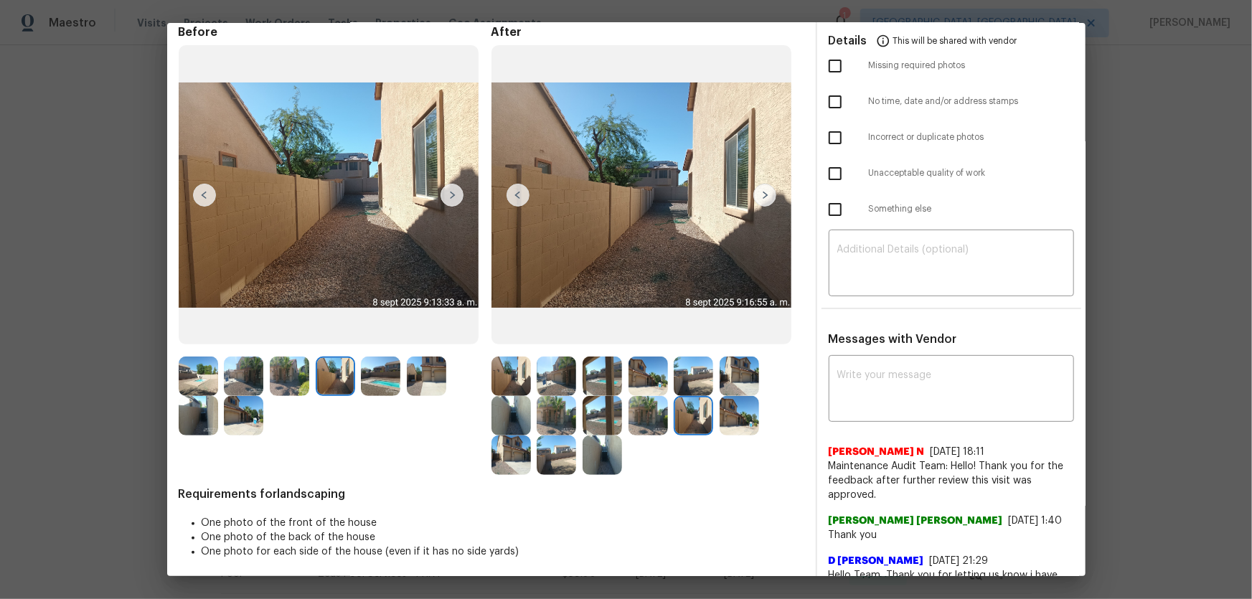
click at [741, 416] on img at bounding box center [738, 415] width 39 height 39
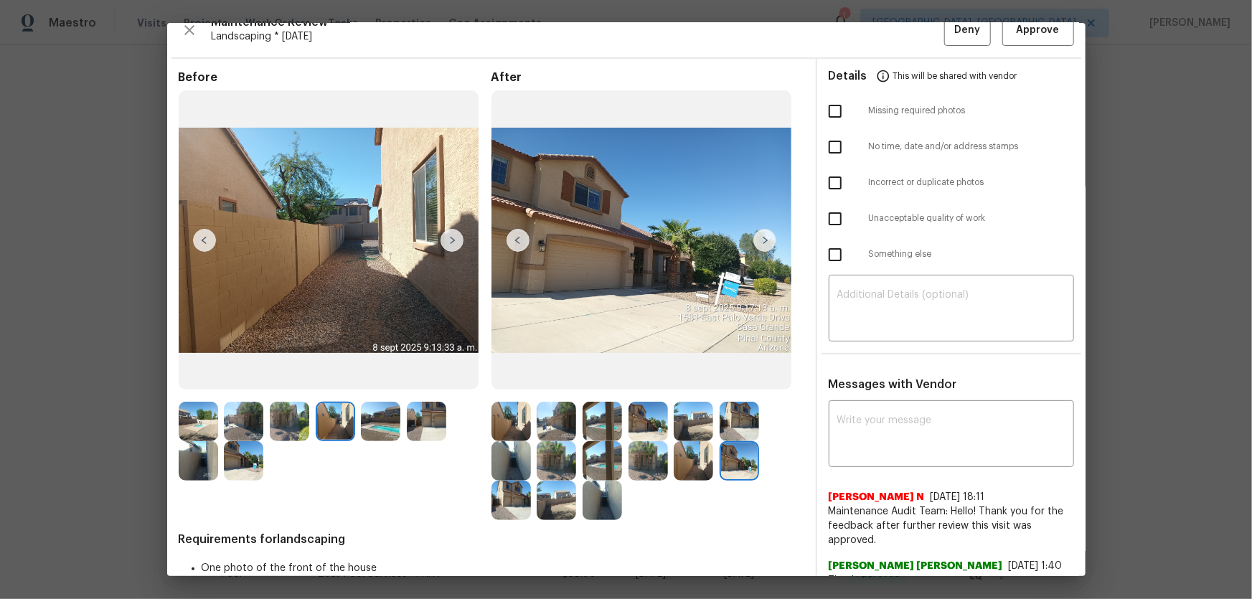
scroll to position [0, 0]
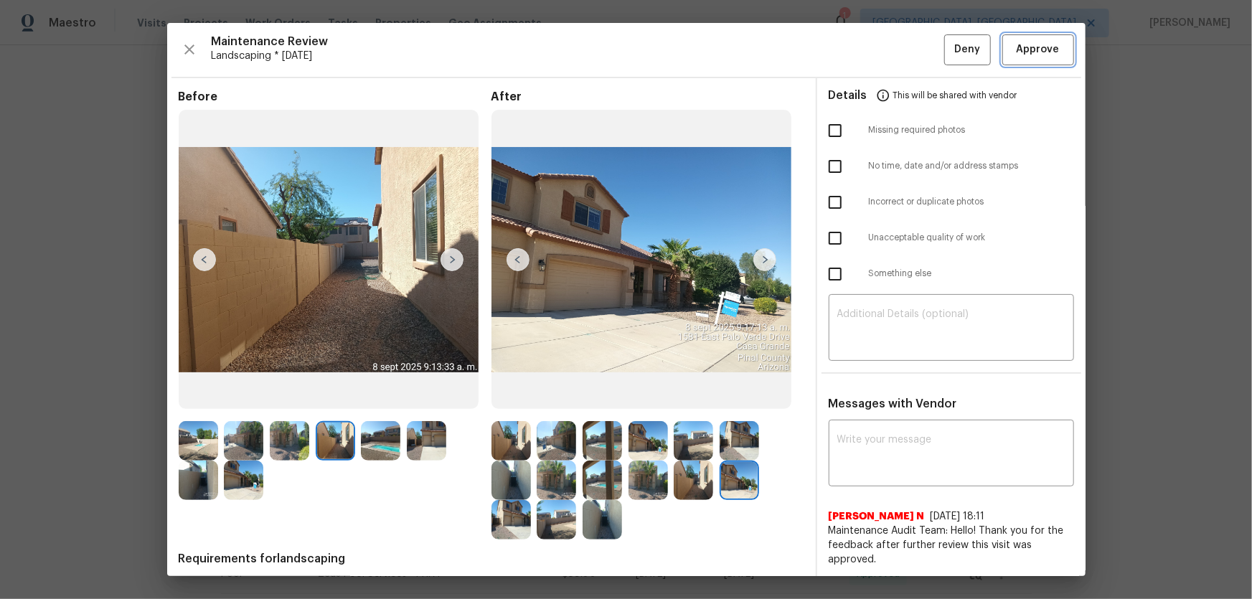
click at [1026, 55] on span "Approve" at bounding box center [1037, 50] width 43 height 18
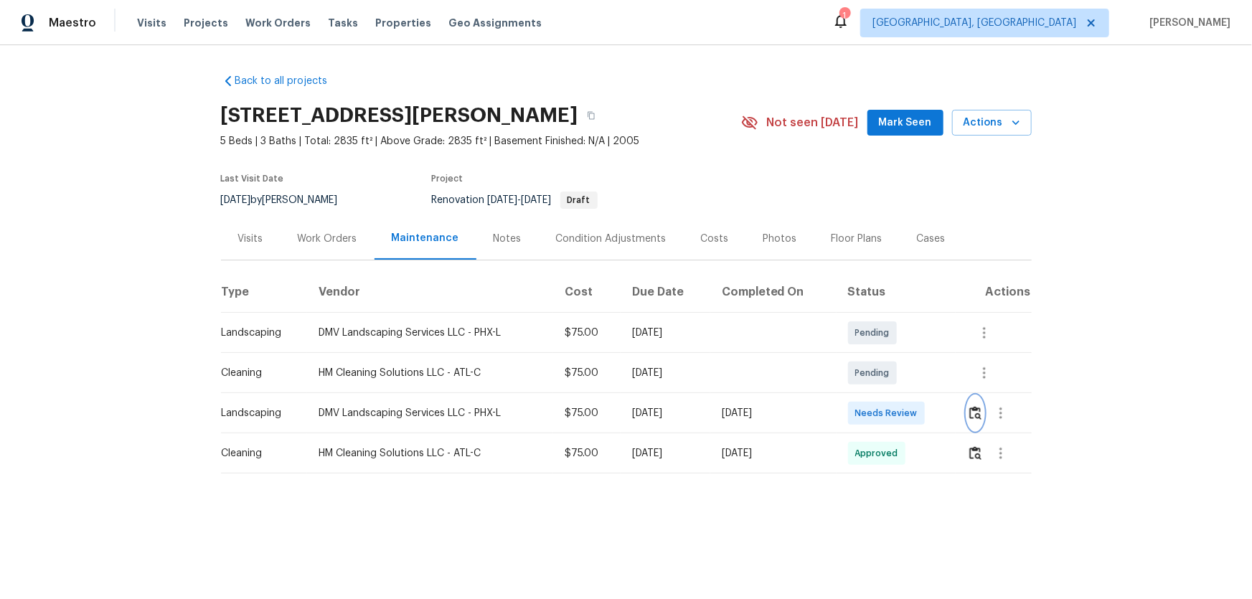
click at [890, 395] on img "button" at bounding box center [975, 413] width 12 height 14
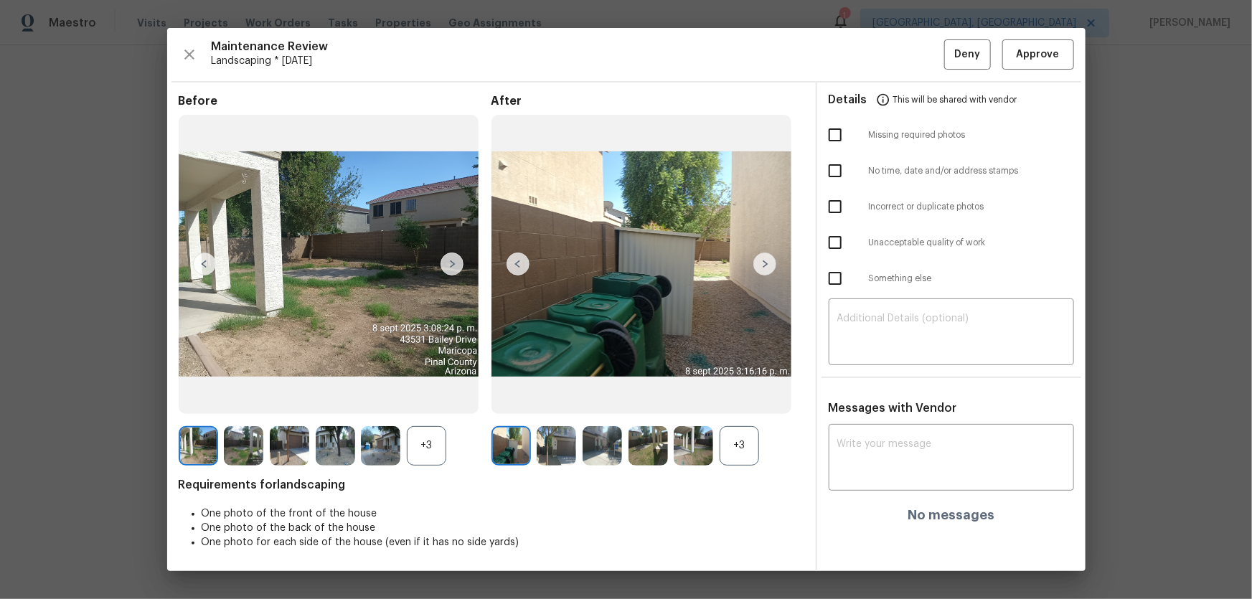
click at [738, 395] on div "+3" at bounding box center [738, 445] width 39 height 39
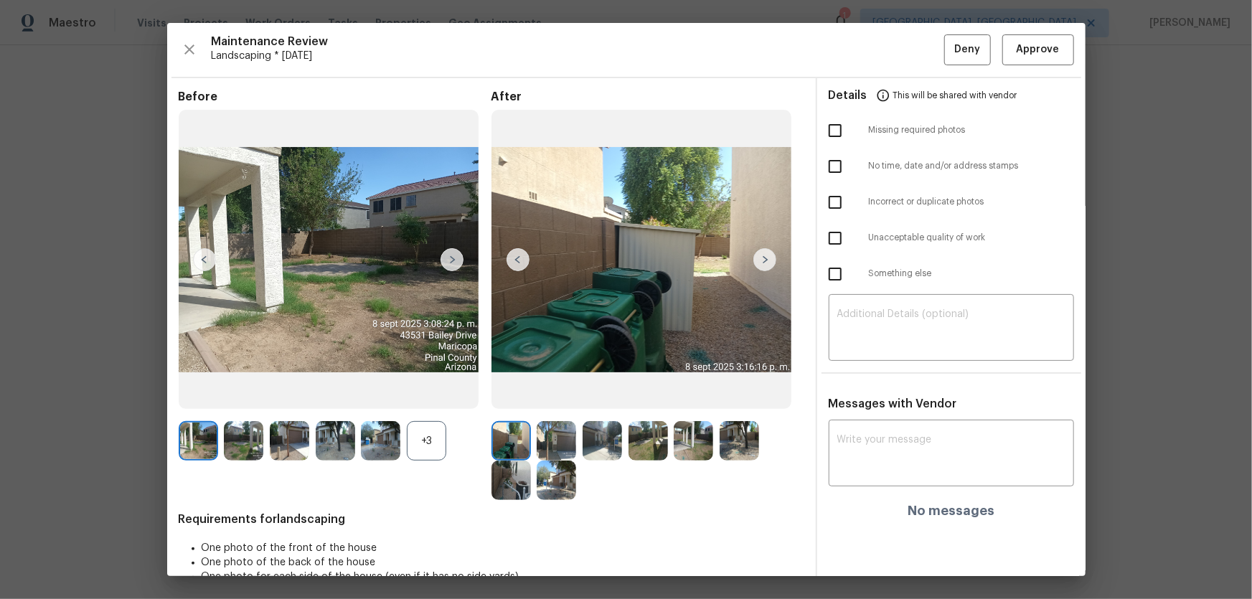
click at [420, 395] on div "+3" at bounding box center [426, 440] width 39 height 39
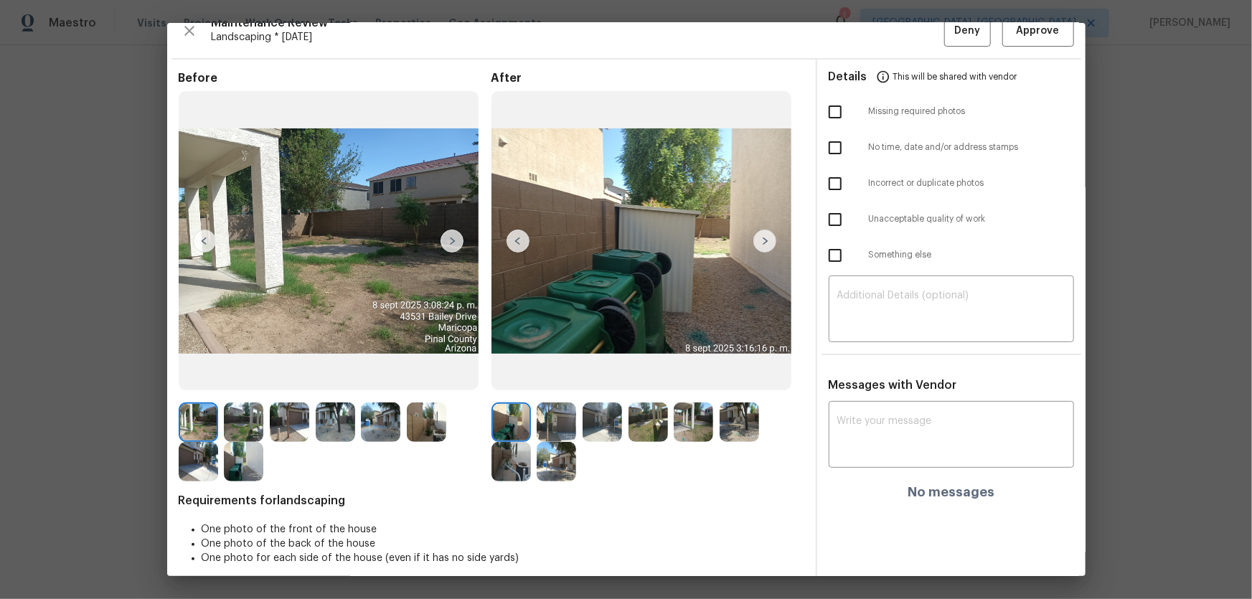
scroll to position [29, 0]
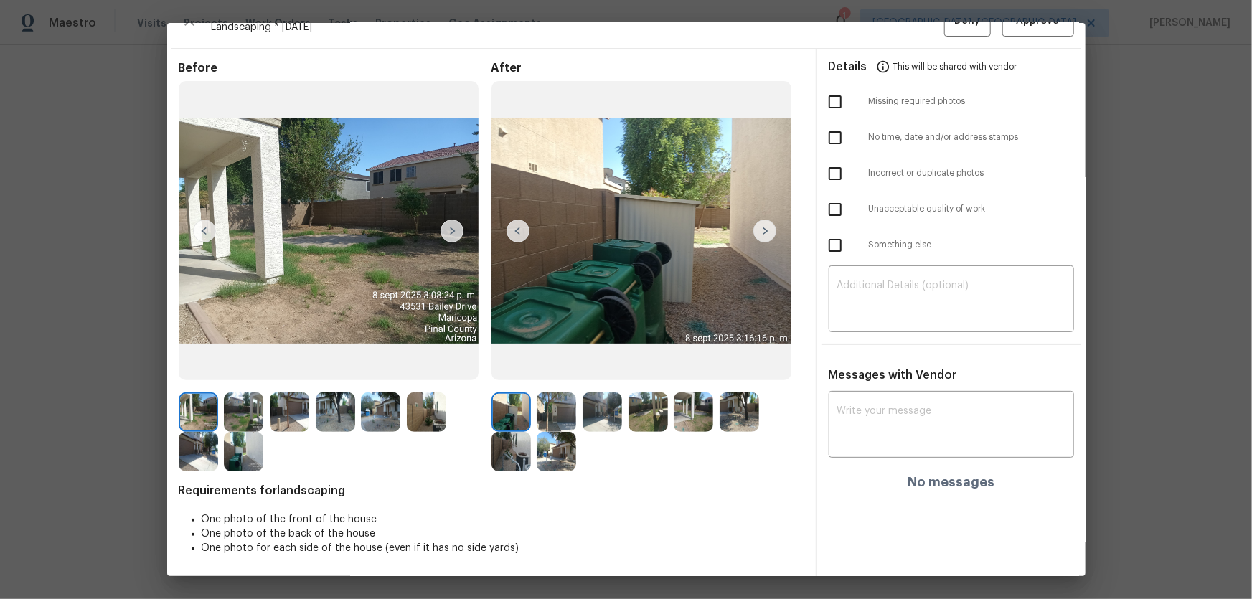
click at [560, 395] on img at bounding box center [555, 411] width 39 height 39
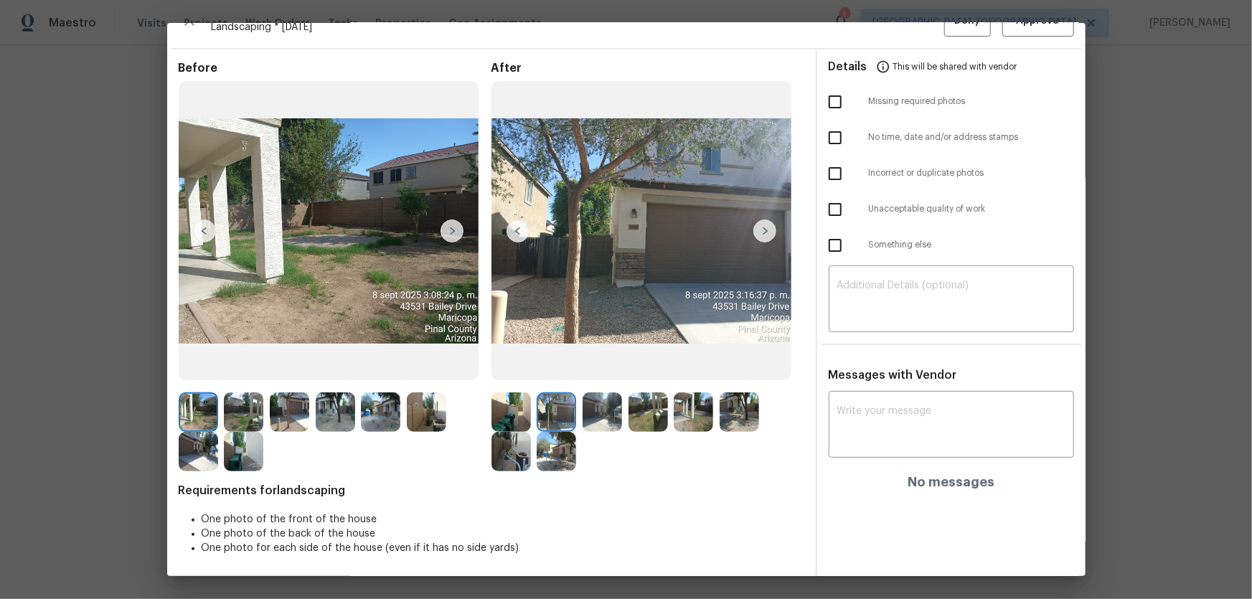
click at [609, 395] on img at bounding box center [601, 411] width 39 height 39
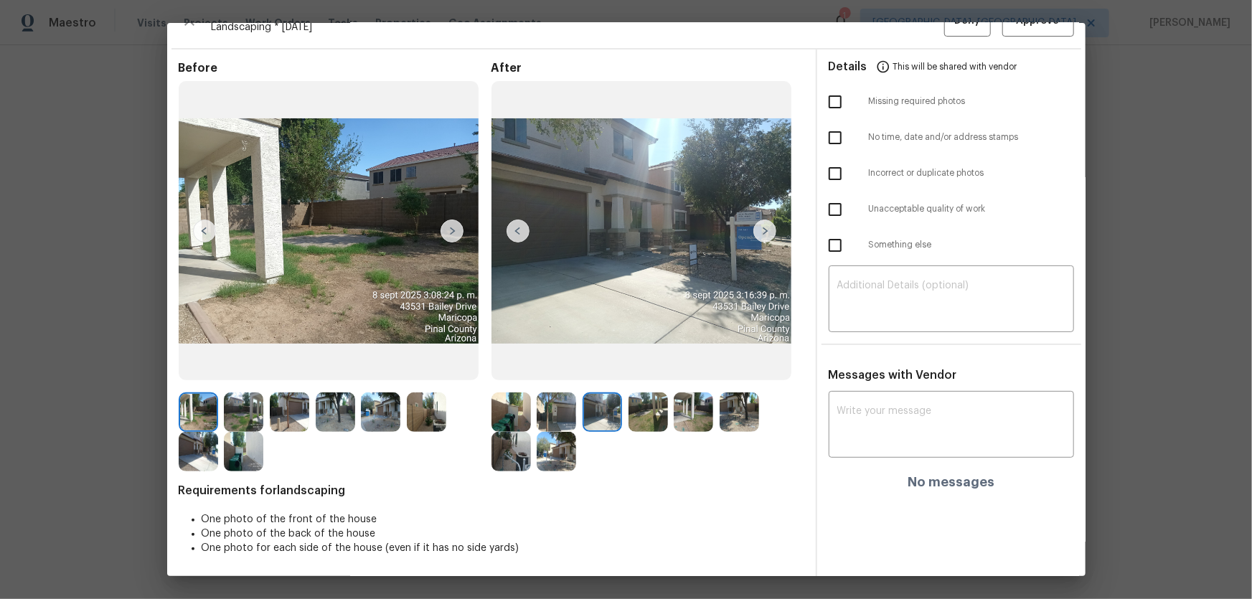
click at [635, 395] on img at bounding box center [647, 411] width 39 height 39
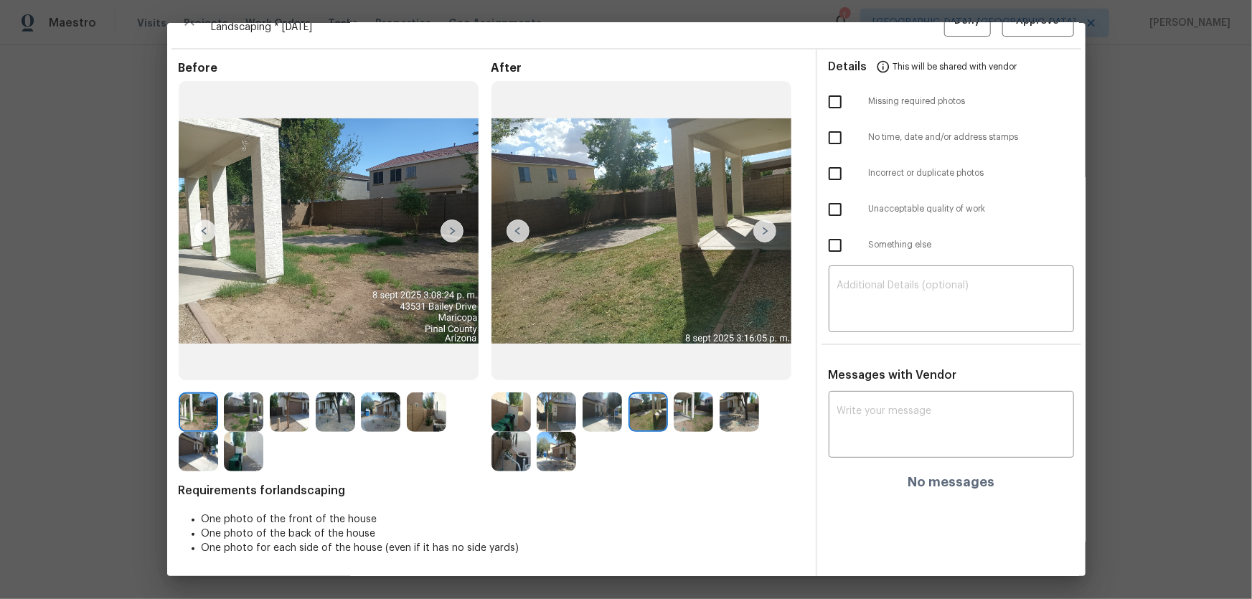
click at [688, 395] on img at bounding box center [692, 411] width 39 height 39
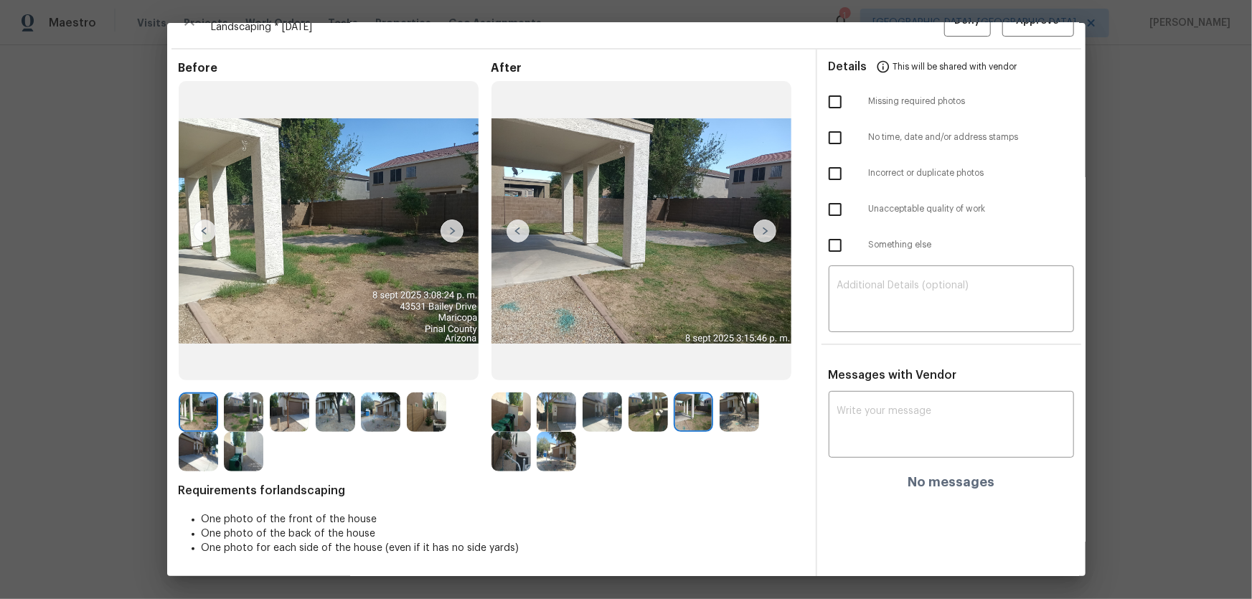
click at [747, 395] on img at bounding box center [738, 411] width 39 height 39
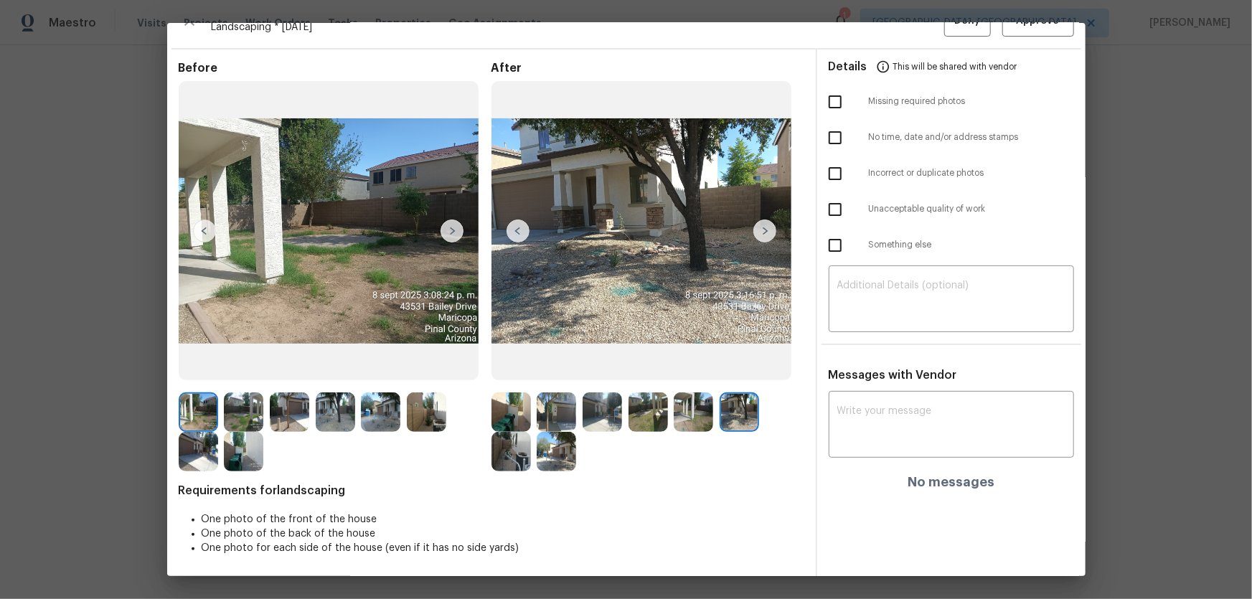
drag, startPoint x: 490, startPoint y: 461, endPoint x: 528, endPoint y: 462, distance: 38.0
click at [491, 395] on img at bounding box center [510, 451] width 39 height 39
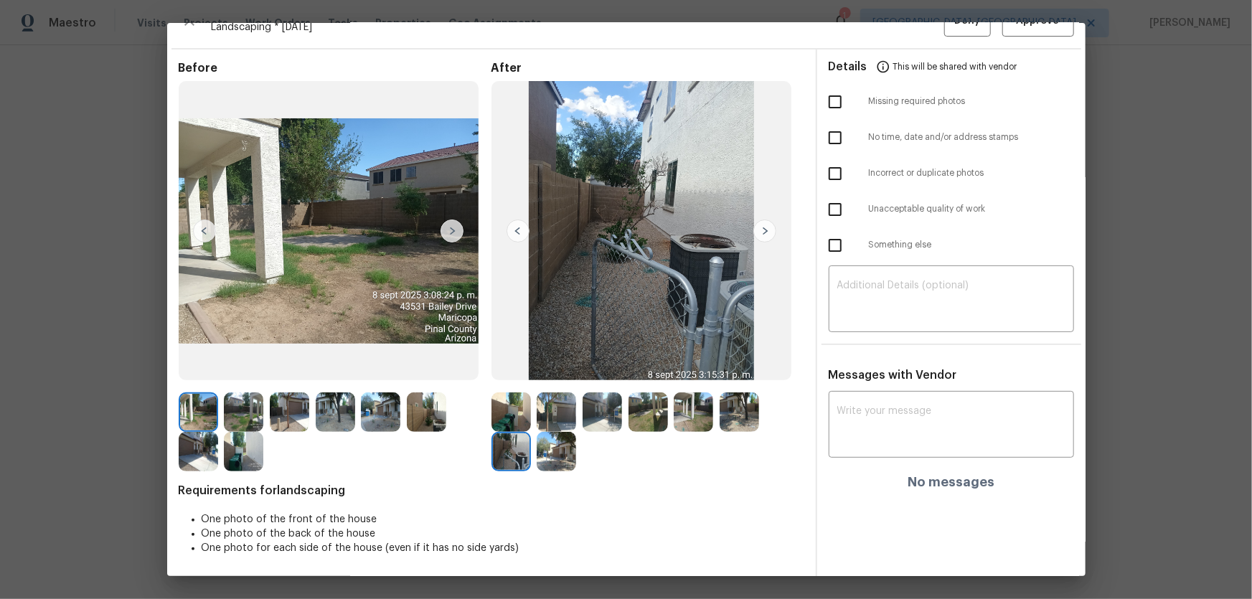
click at [552, 395] on img at bounding box center [555, 451] width 39 height 39
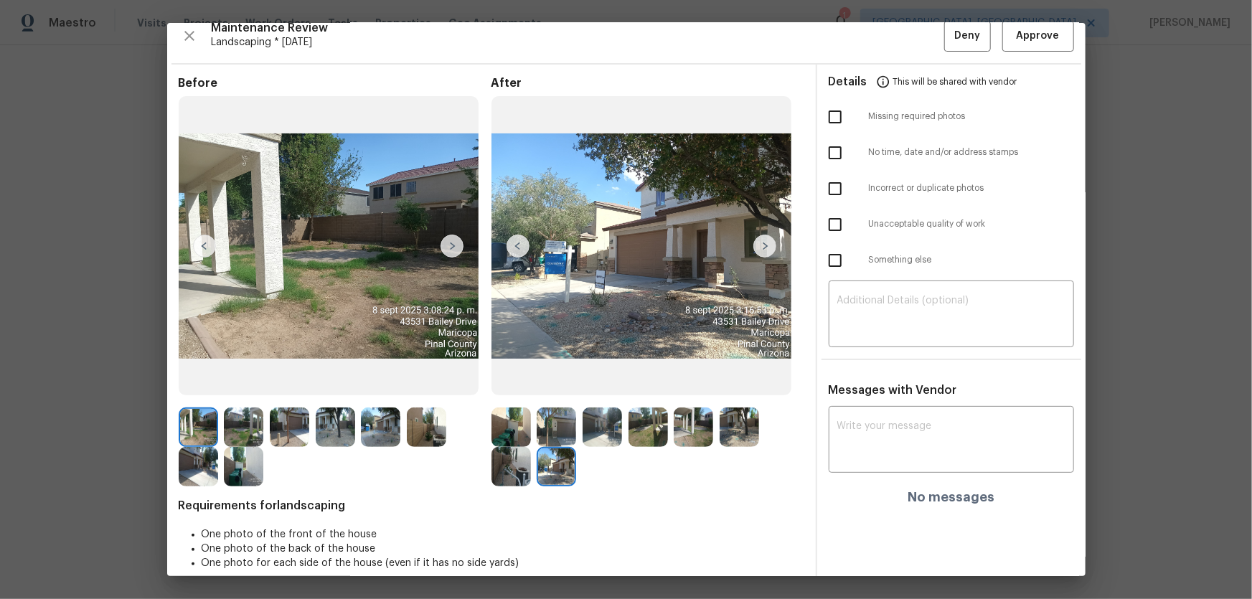
scroll to position [0, 0]
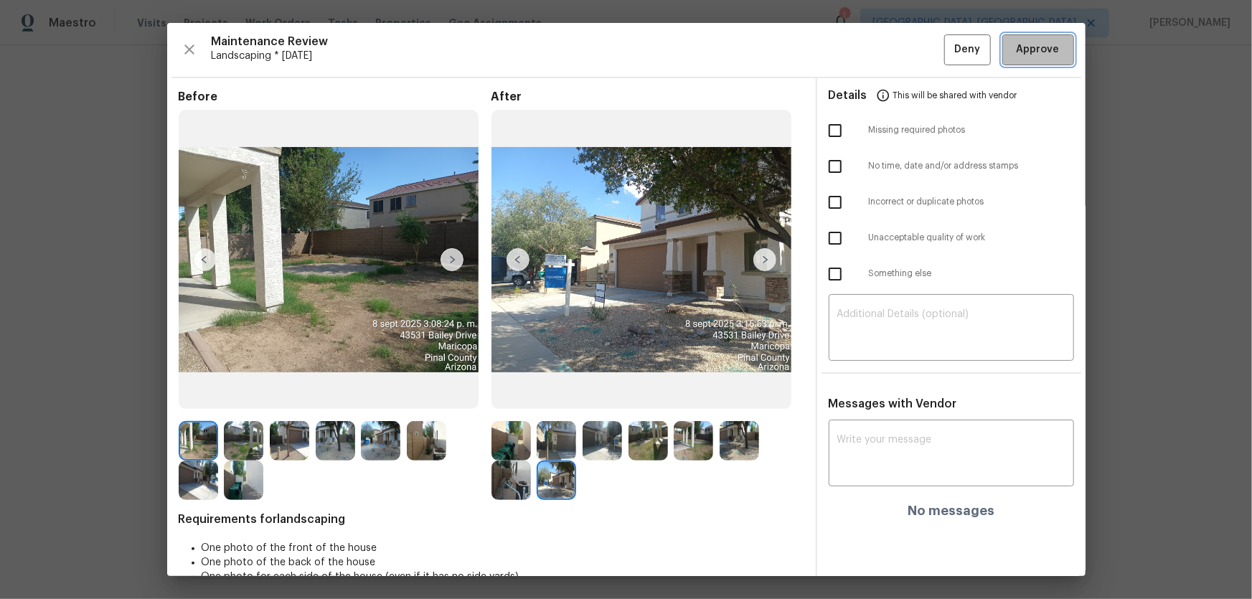
click at [890, 52] on span "Approve" at bounding box center [1037, 50] width 43 height 18
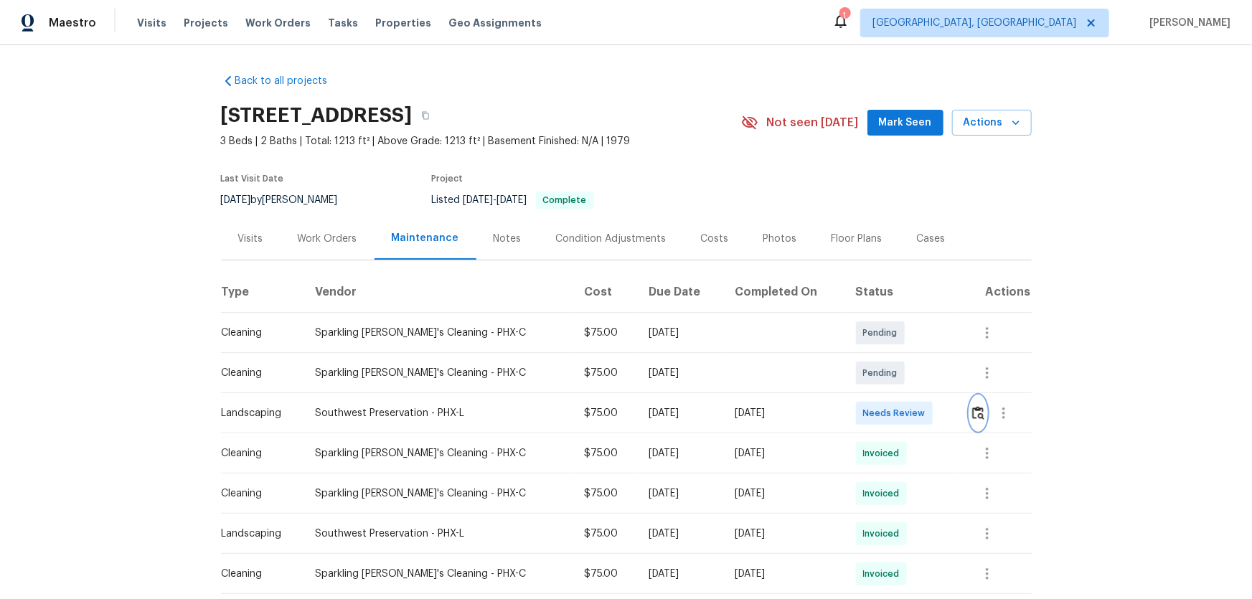
click at [890, 395] on img "button" at bounding box center [978, 413] width 12 height 14
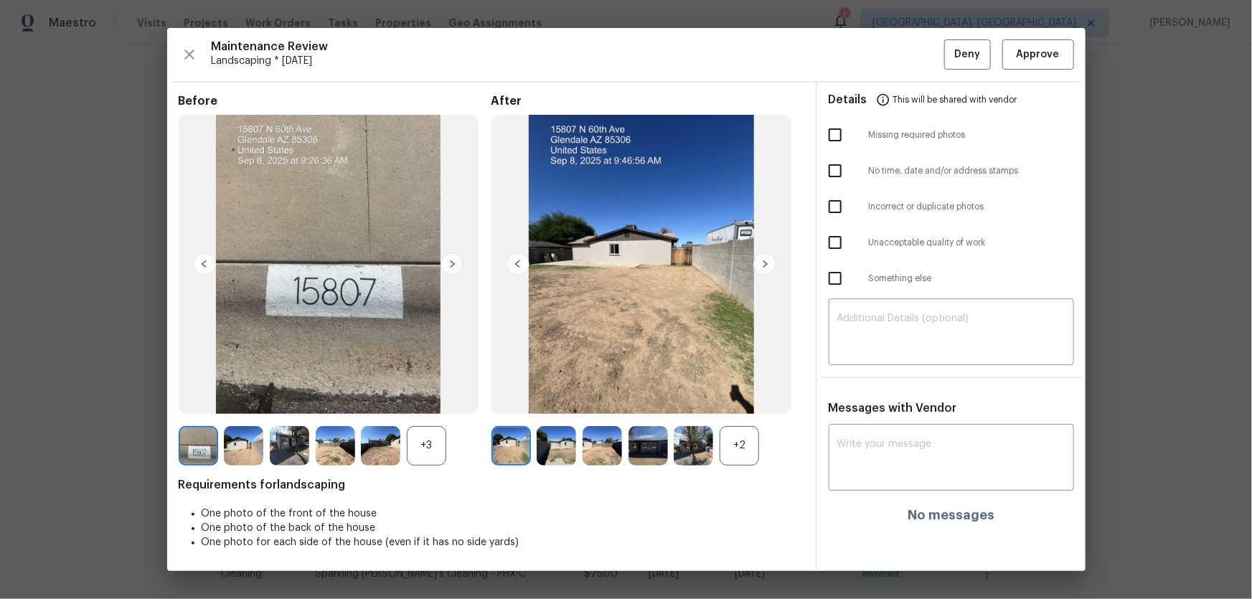
click at [742, 395] on div "+2" at bounding box center [738, 445] width 39 height 39
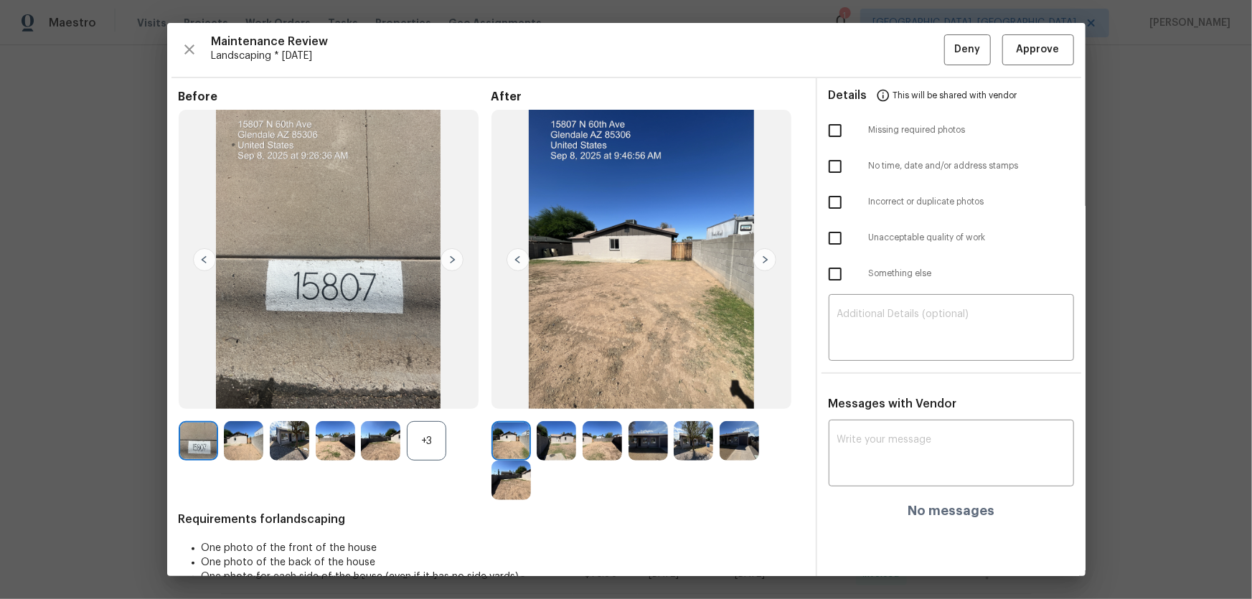
click at [430, 395] on div "+3" at bounding box center [426, 440] width 39 height 39
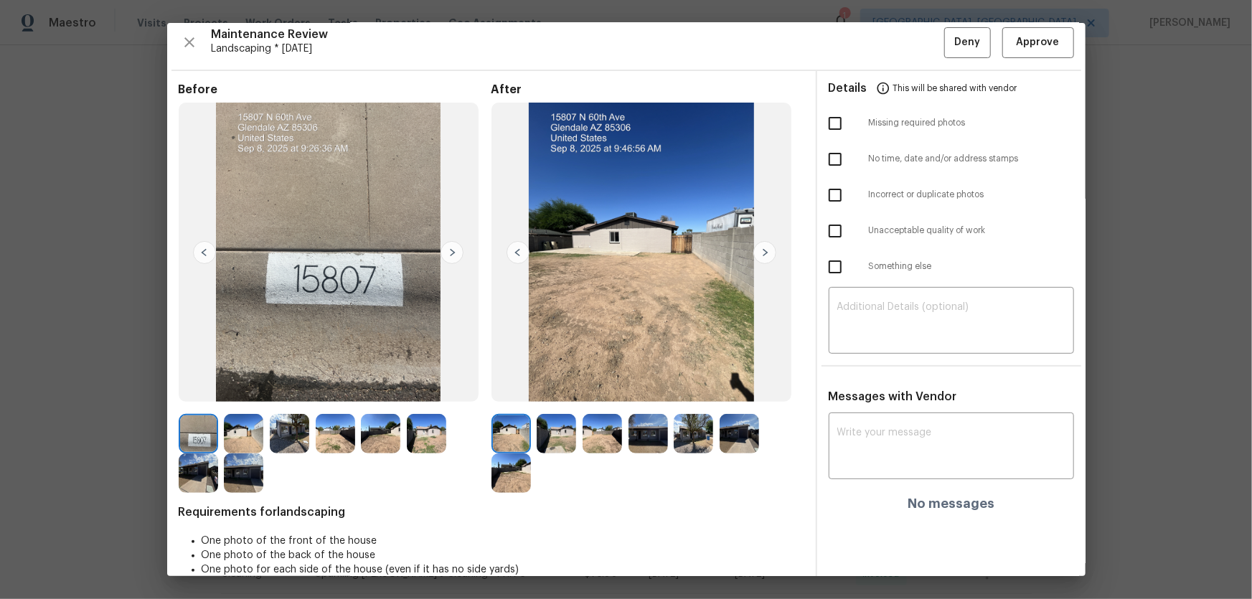
scroll to position [29, 0]
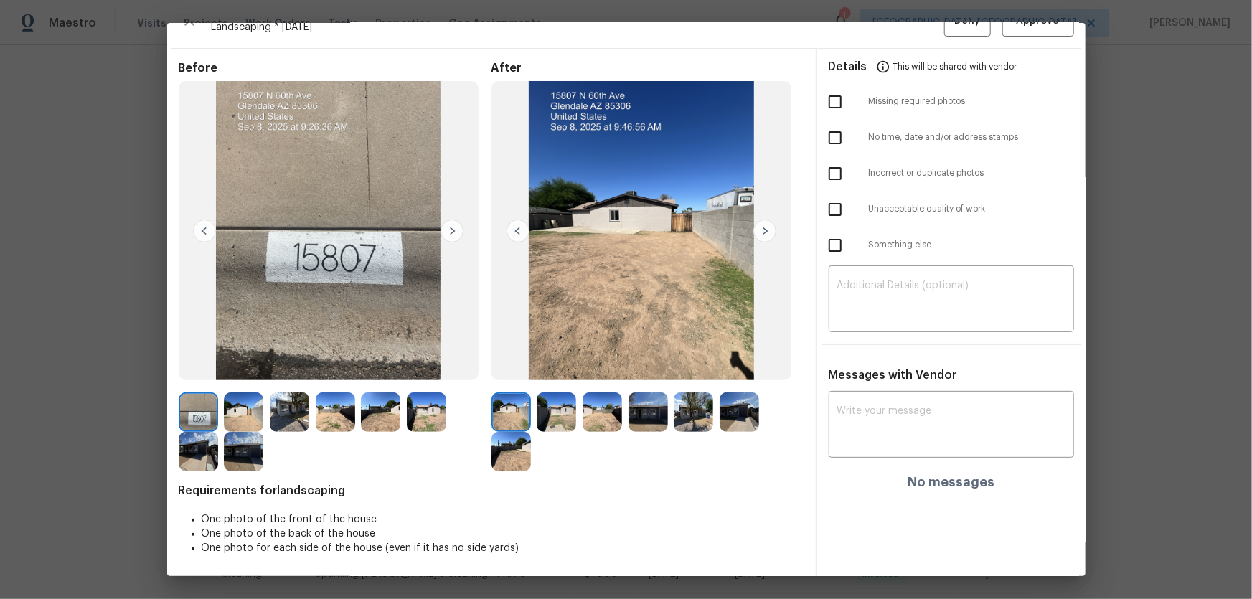
click at [541, 395] on img at bounding box center [555, 411] width 39 height 39
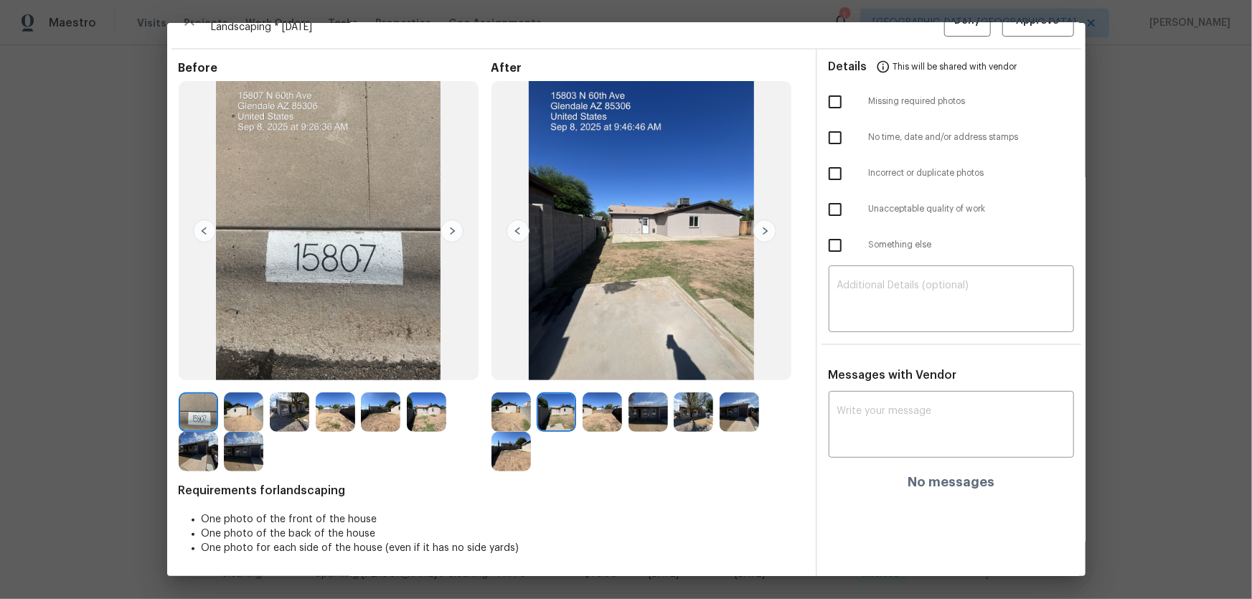
click at [605, 395] on img at bounding box center [601, 411] width 39 height 39
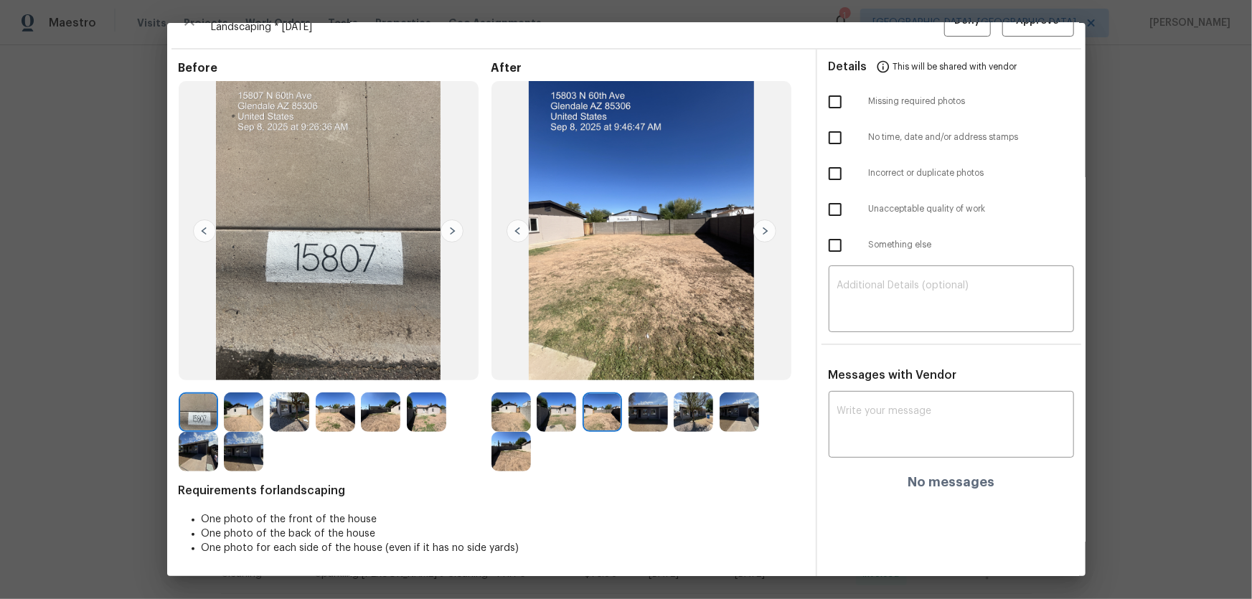
click at [506, 395] on img at bounding box center [510, 411] width 39 height 39
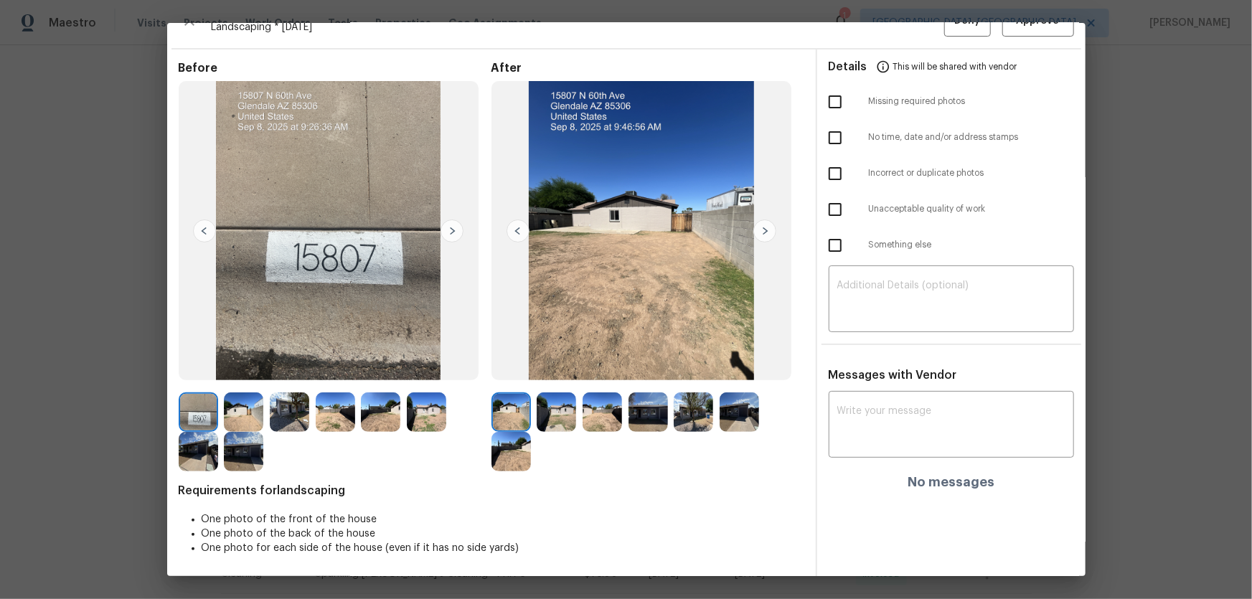
click at [546, 395] on img at bounding box center [555, 411] width 39 height 39
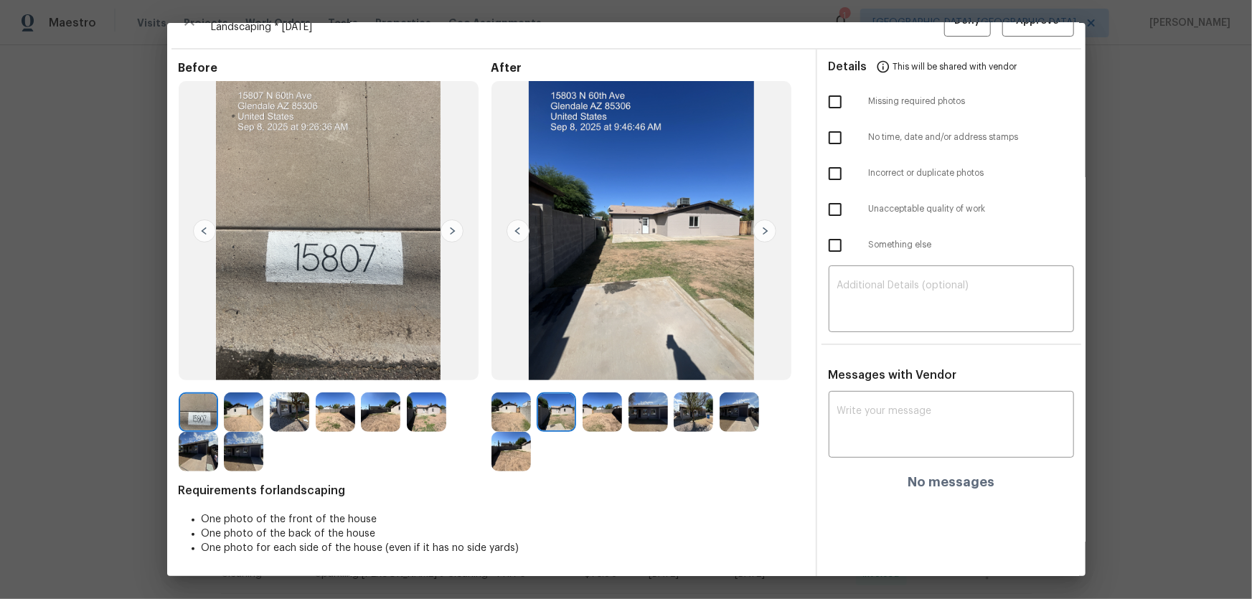
click at [587, 395] on img at bounding box center [601, 411] width 39 height 39
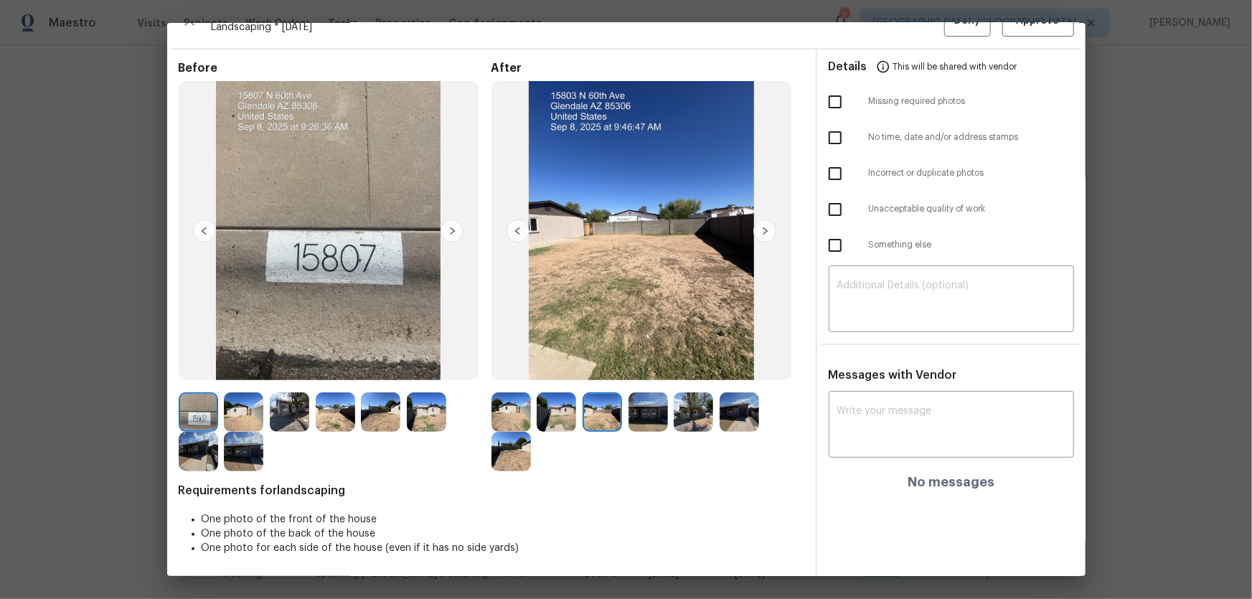
click at [645, 395] on img at bounding box center [647, 411] width 39 height 39
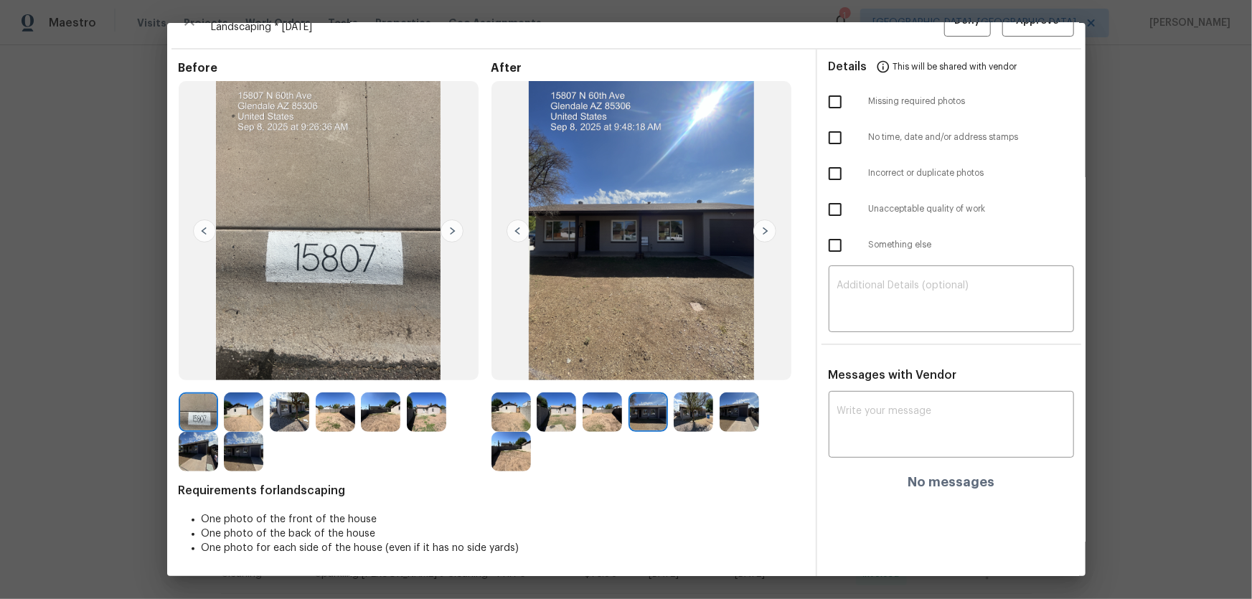
click at [681, 395] on img at bounding box center [692, 411] width 39 height 39
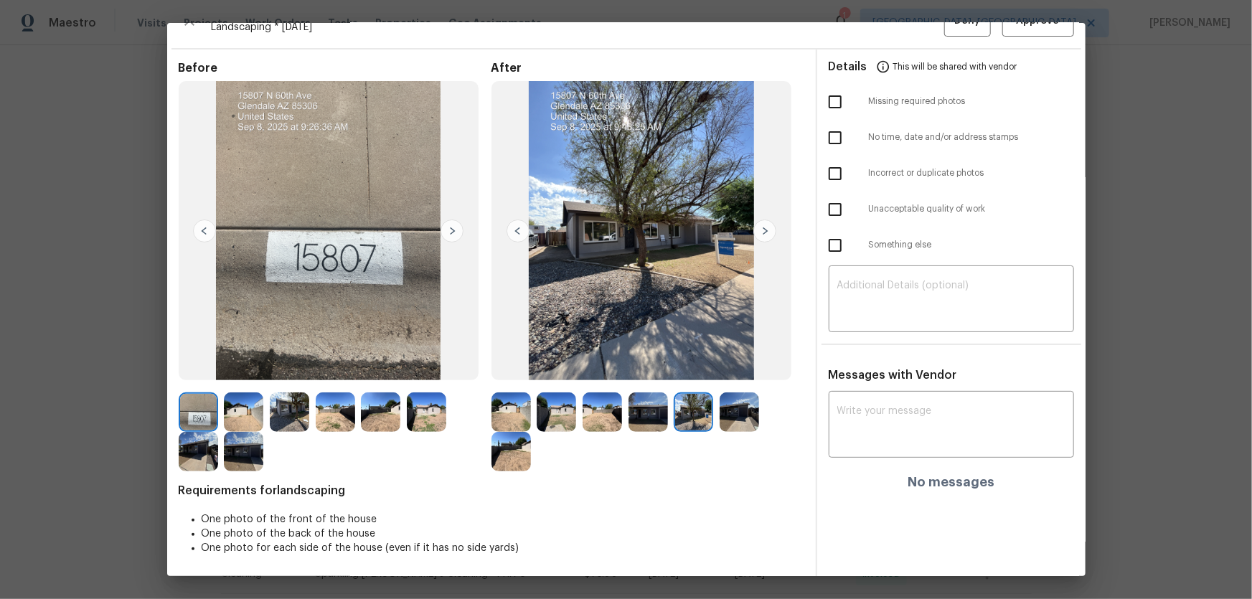
click at [721, 395] on img at bounding box center [738, 411] width 39 height 39
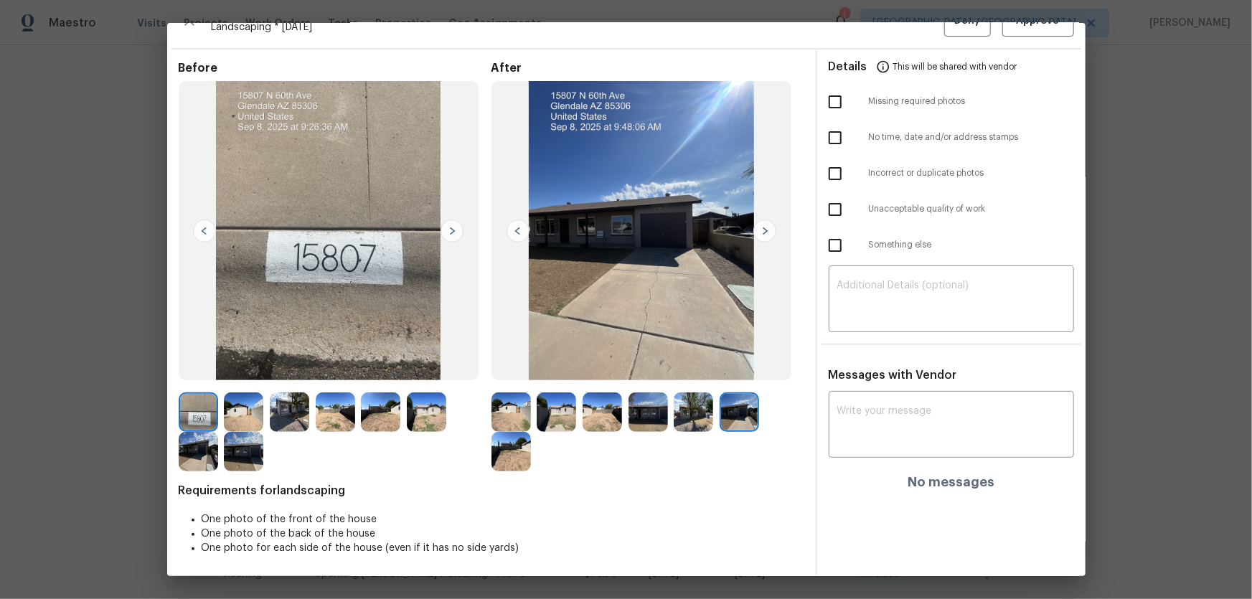
click at [506, 395] on img at bounding box center [510, 451] width 39 height 39
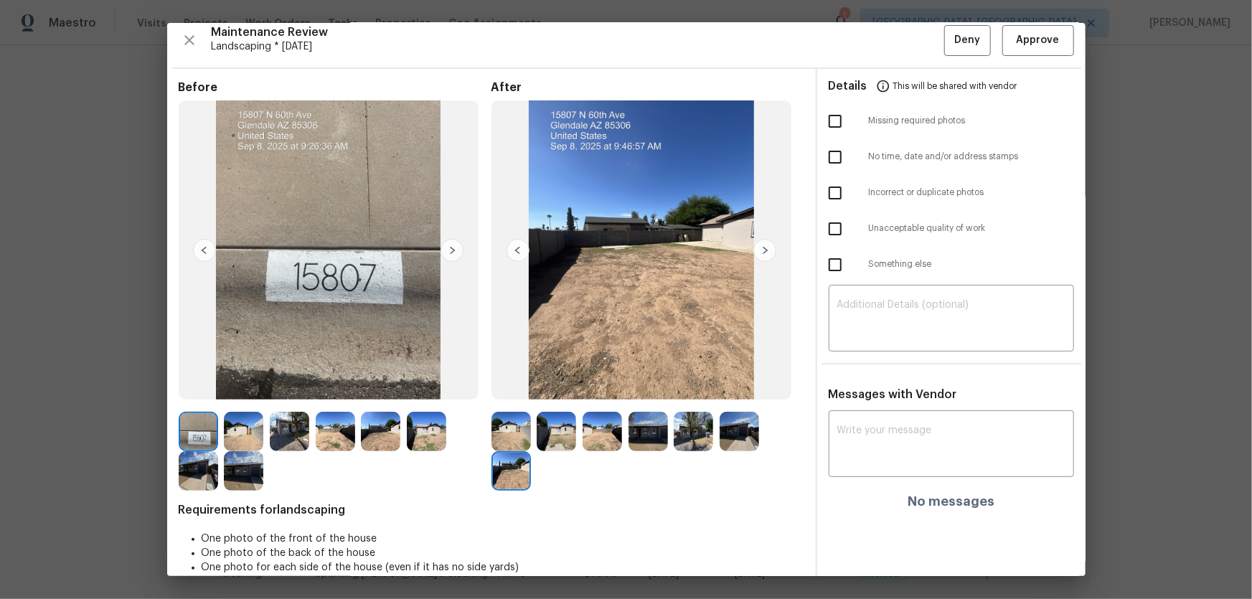
scroll to position [0, 0]
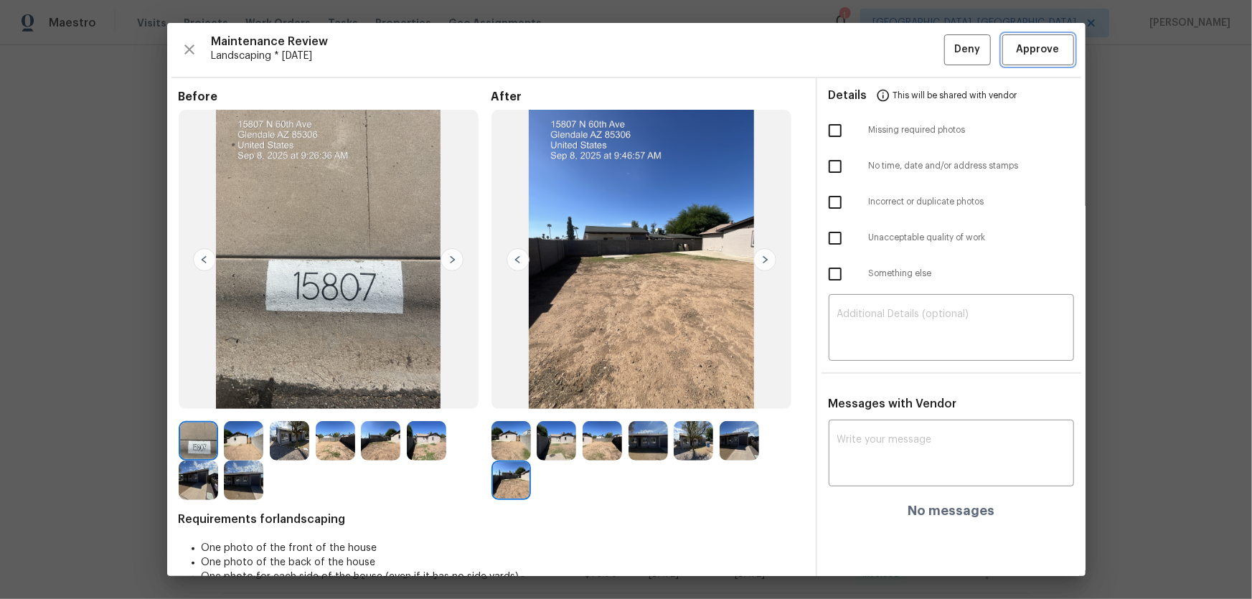
click at [890, 49] on span "Approve" at bounding box center [1037, 50] width 43 height 18
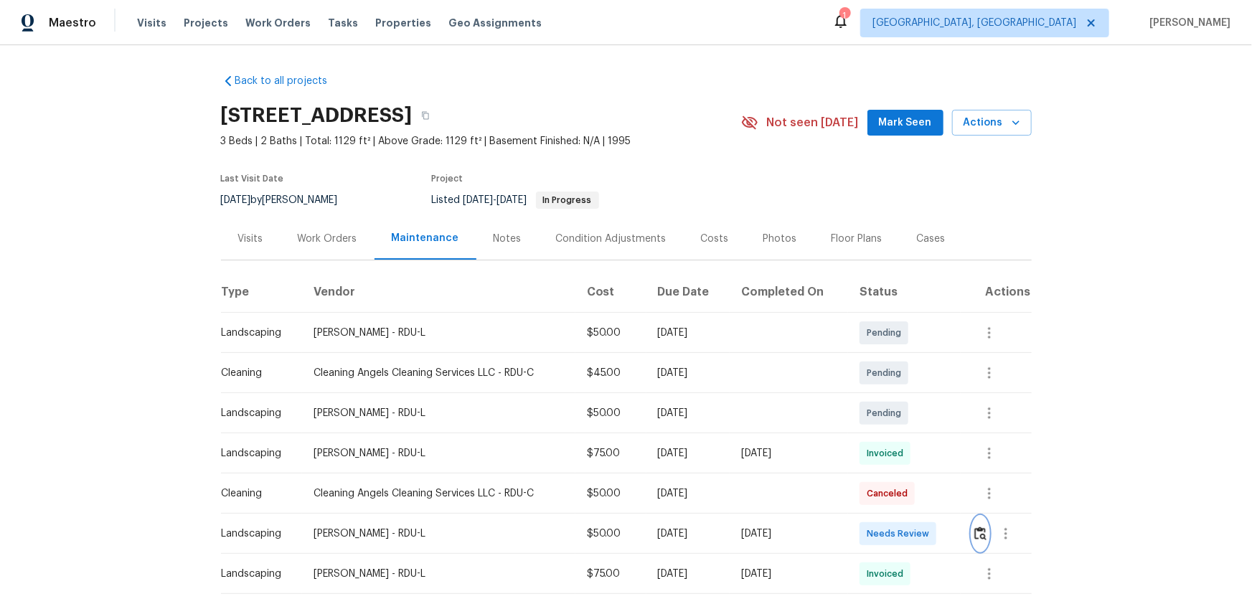
click at [890, 395] on img "button" at bounding box center [980, 533] width 12 height 14
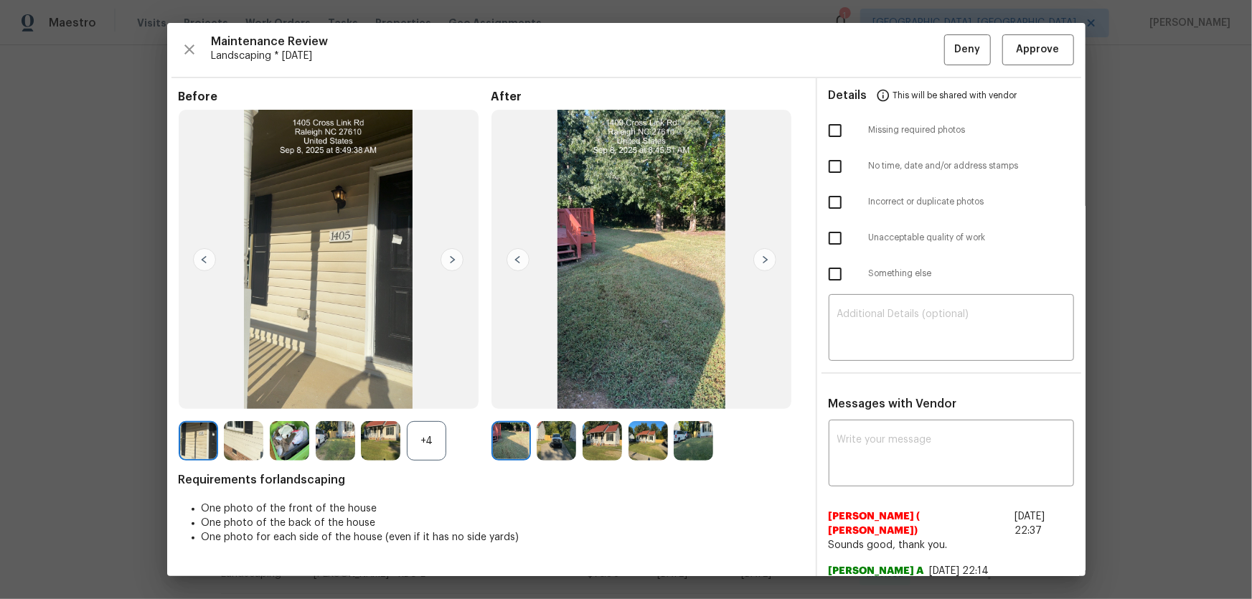
click at [412, 395] on div "+4" at bounding box center [426, 440] width 39 height 39
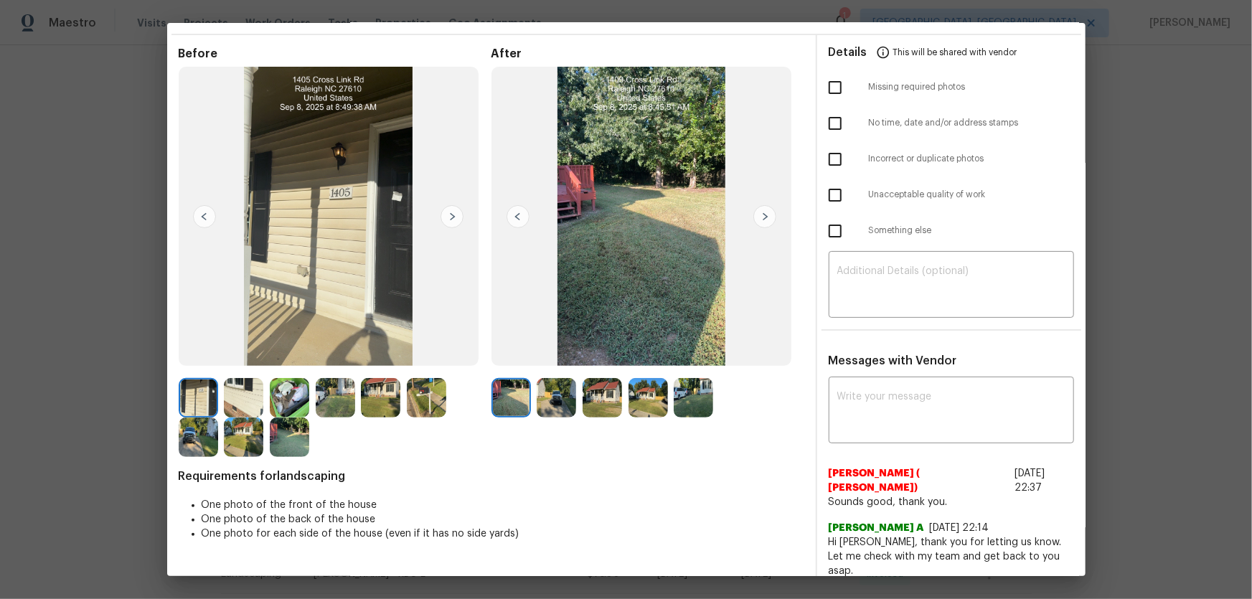
scroll to position [65, 0]
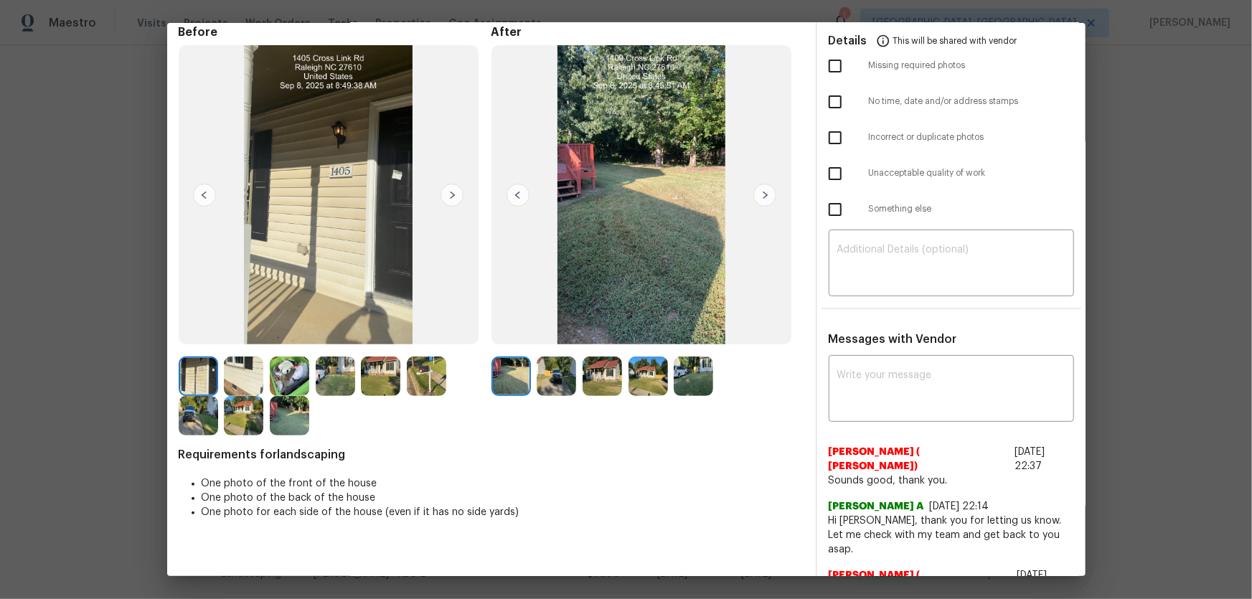
click at [545, 384] on img at bounding box center [555, 375] width 39 height 39
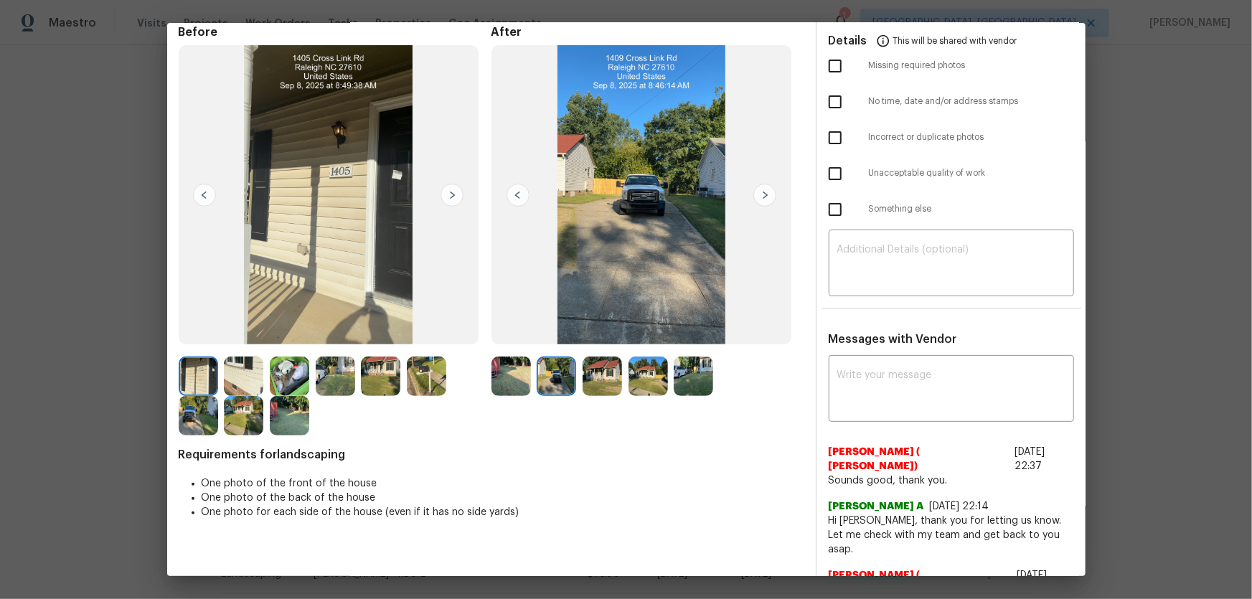
click at [607, 387] on img at bounding box center [601, 375] width 39 height 39
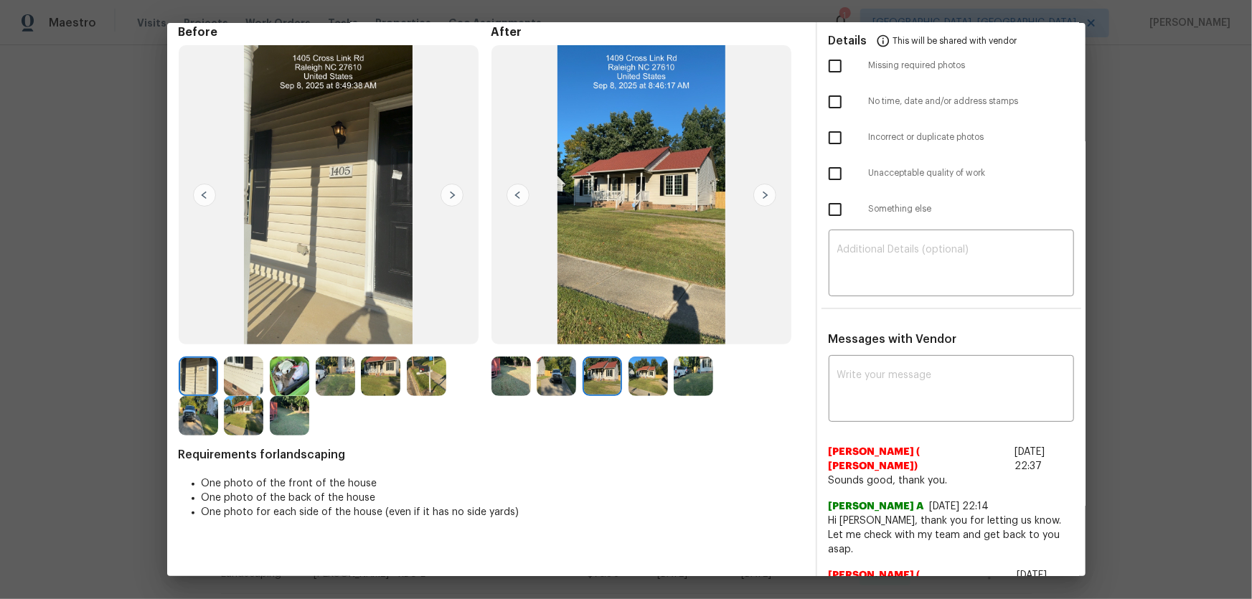
click at [654, 388] on img at bounding box center [647, 375] width 39 height 39
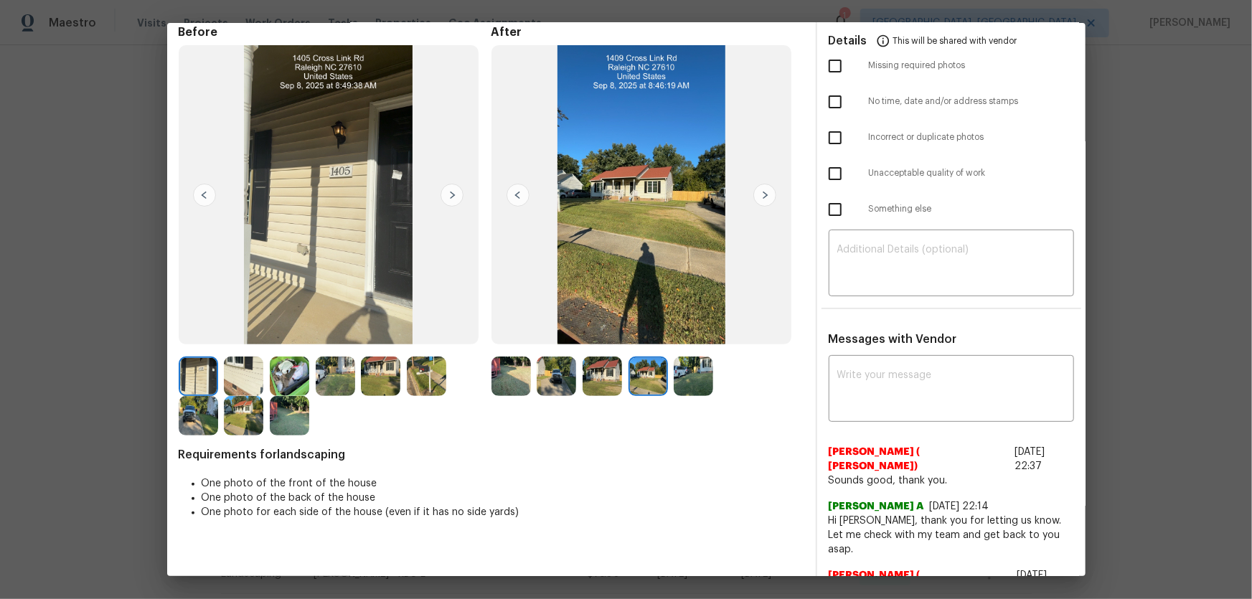
click at [694, 376] on img at bounding box center [692, 375] width 39 height 39
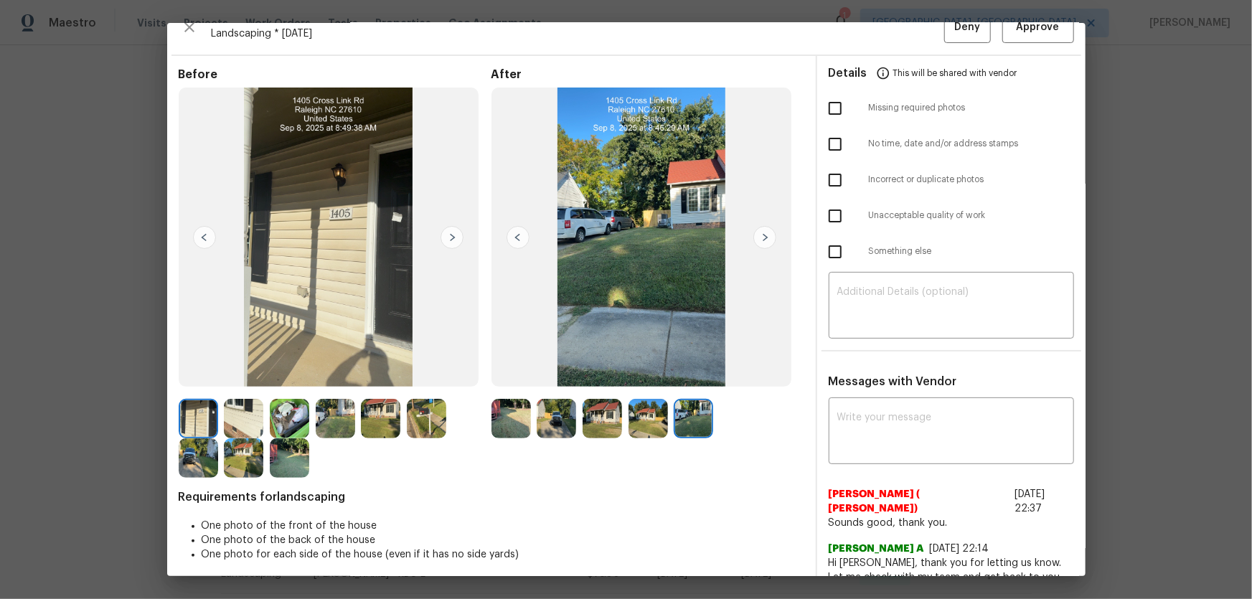
scroll to position [0, 0]
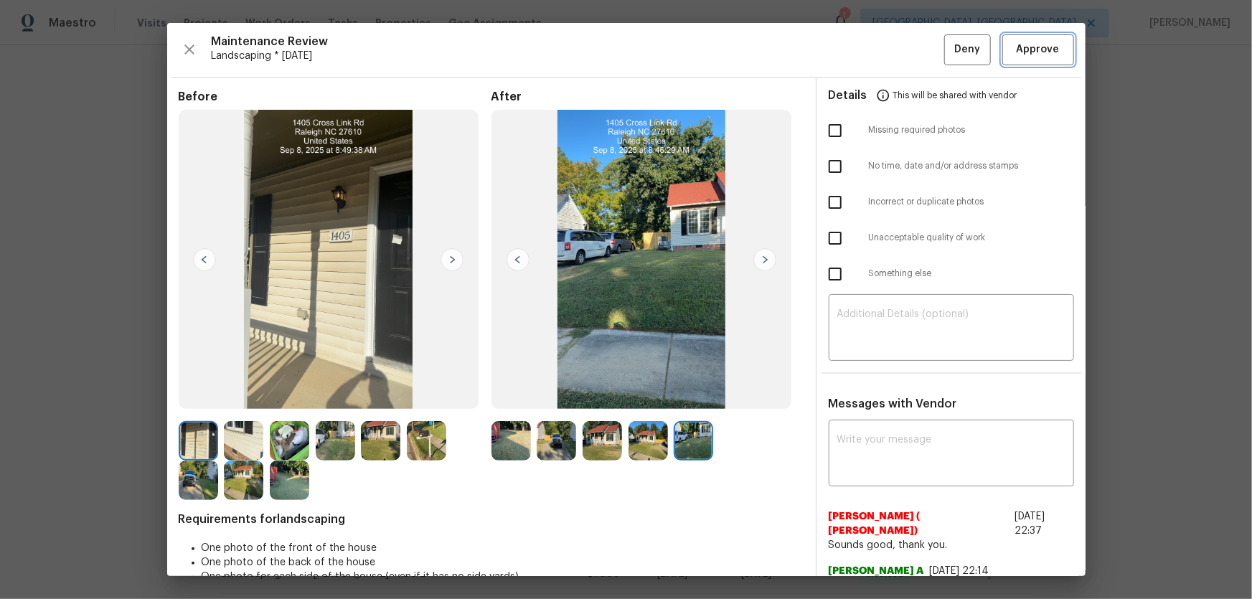
click at [890, 58] on button "Approve" at bounding box center [1038, 49] width 72 height 31
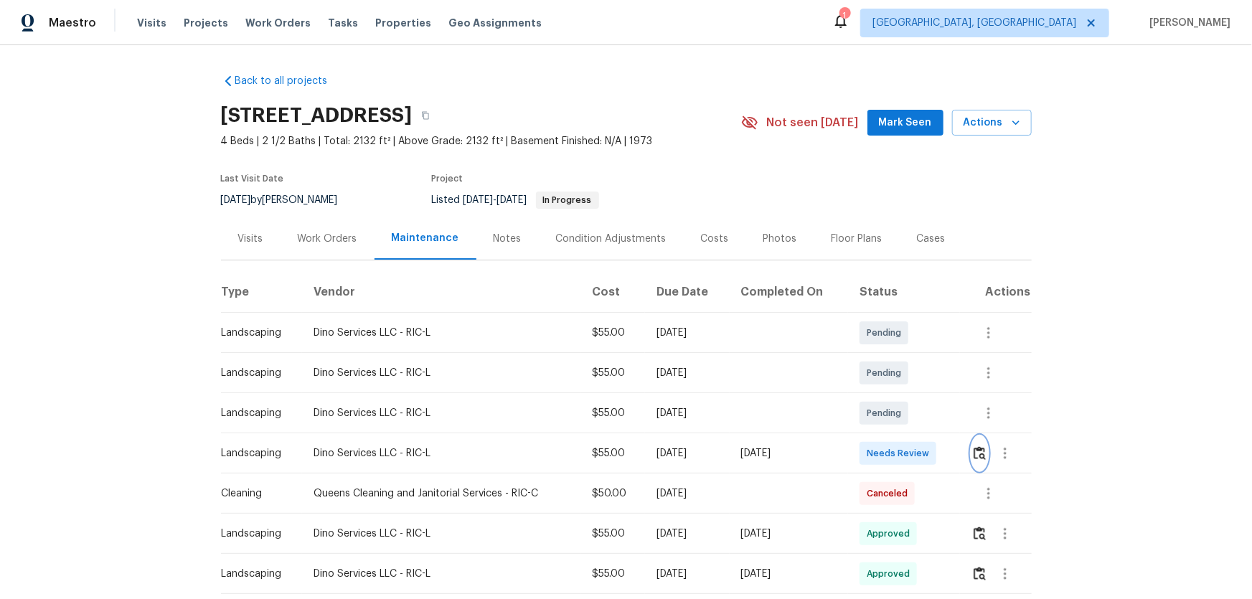
click at [890, 395] on img "button" at bounding box center [979, 453] width 12 height 14
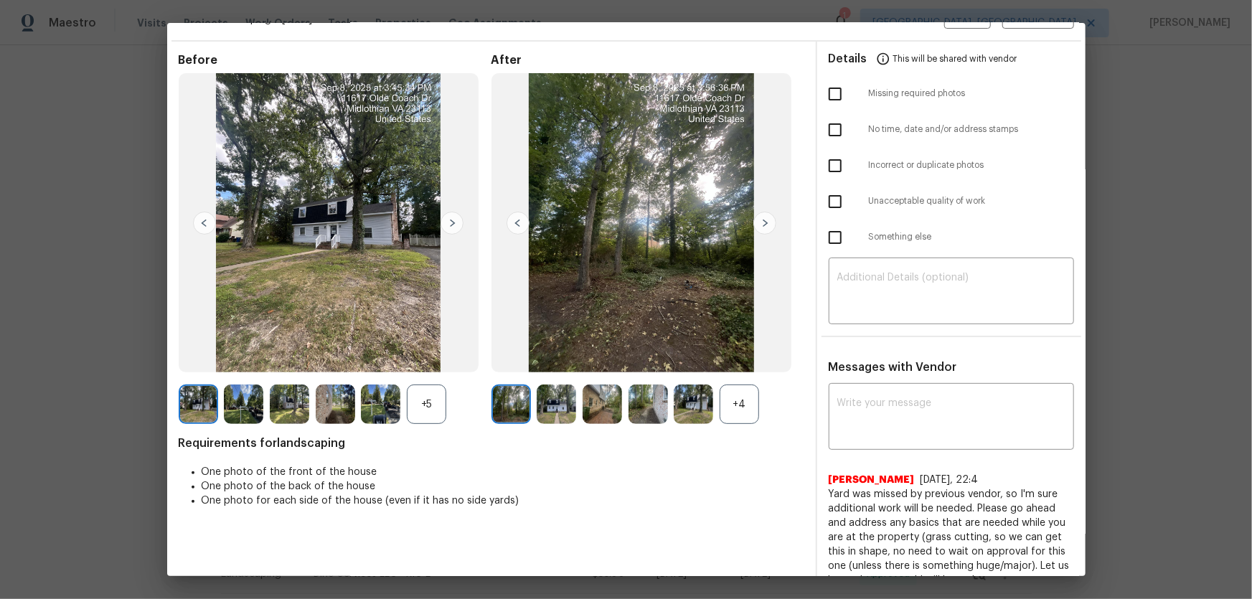
scroll to position [57, 0]
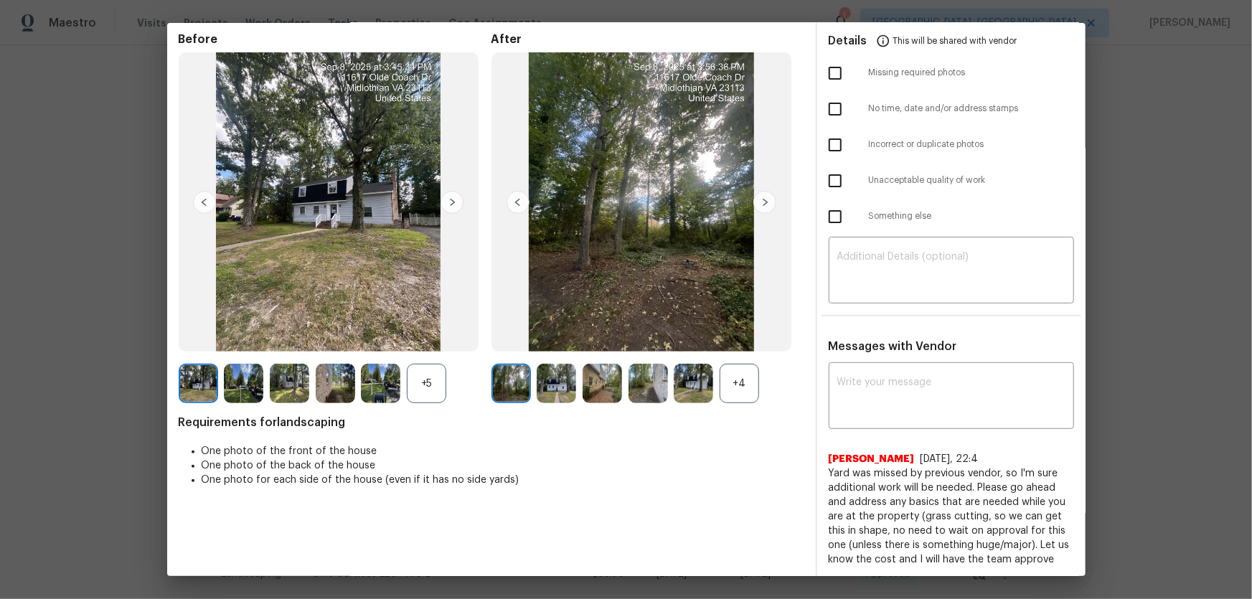
click at [734, 392] on div "+4" at bounding box center [738, 383] width 39 height 39
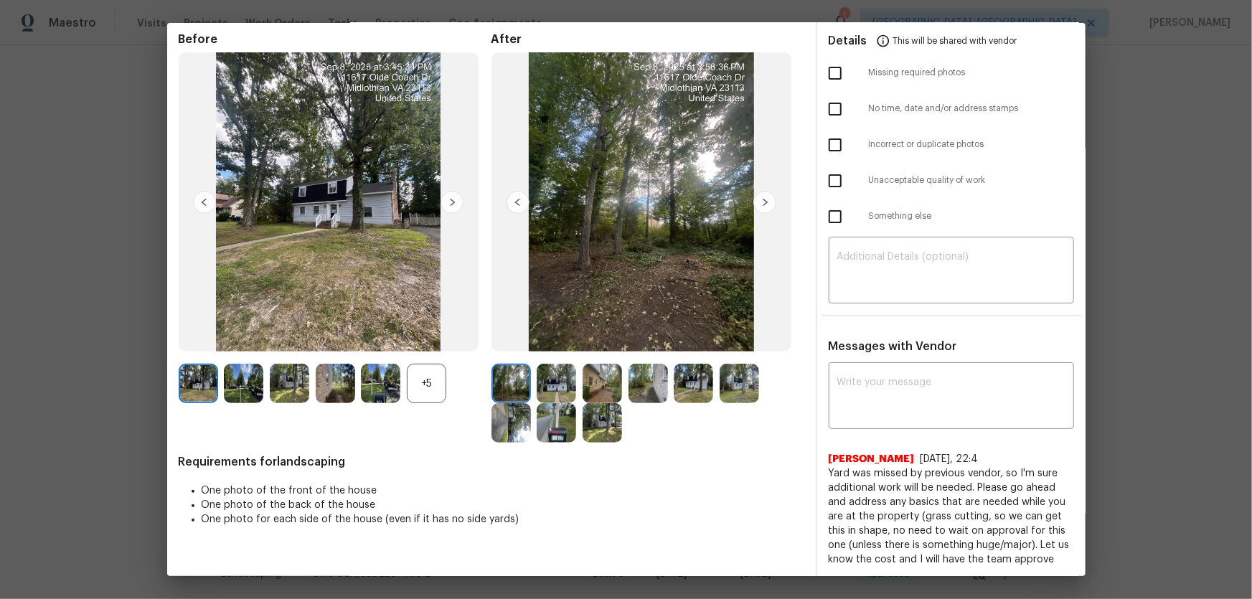
click at [438, 392] on div "+5" at bounding box center [426, 383] width 39 height 39
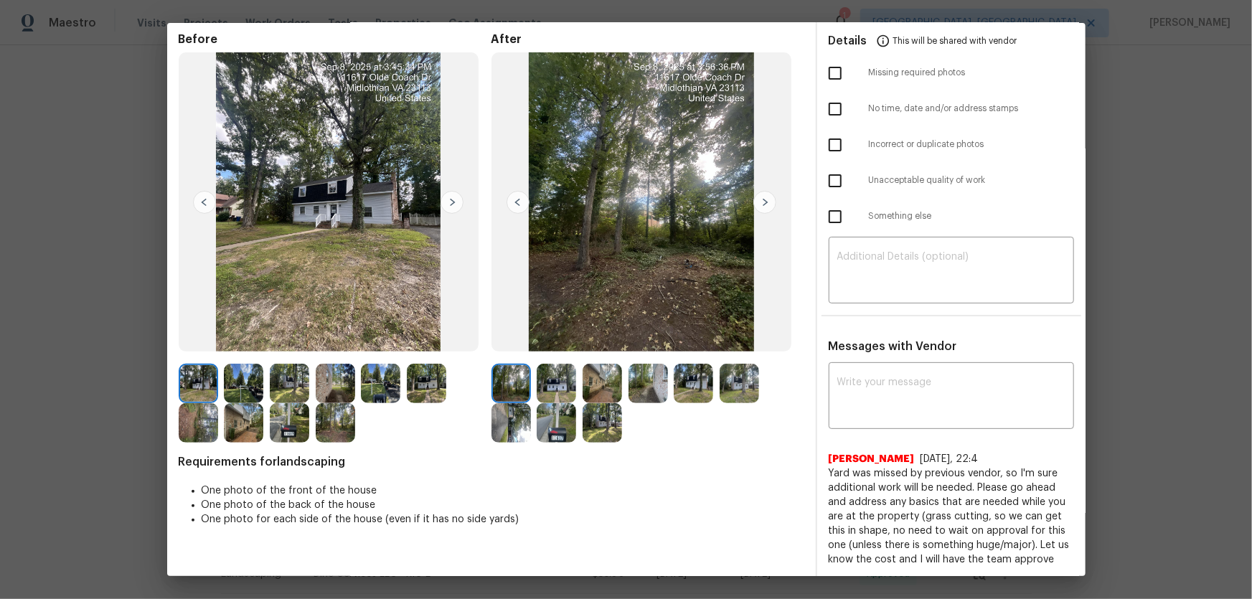
click at [550, 395] on img at bounding box center [555, 383] width 39 height 39
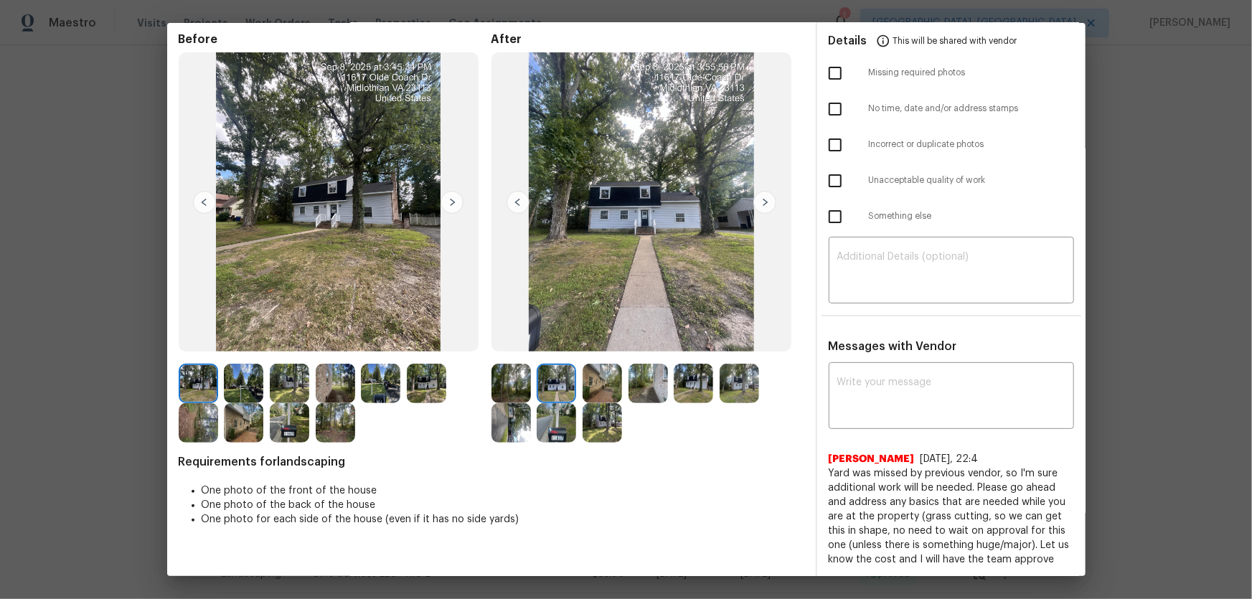
click at [599, 392] on img at bounding box center [601, 383] width 39 height 39
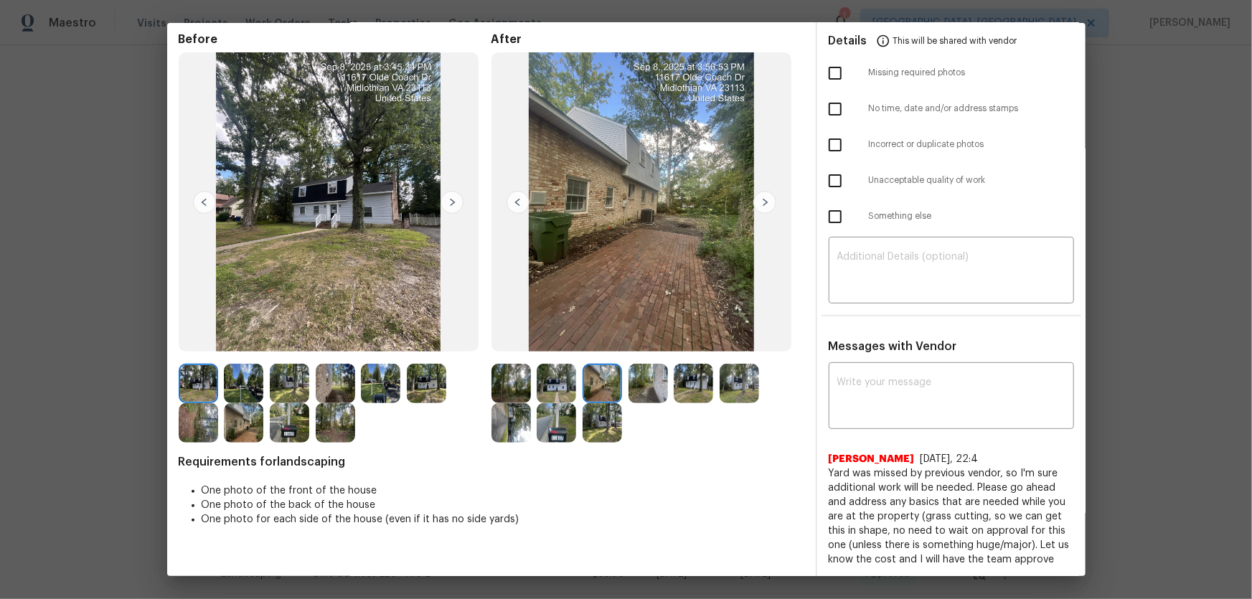
click at [659, 393] on img at bounding box center [647, 383] width 39 height 39
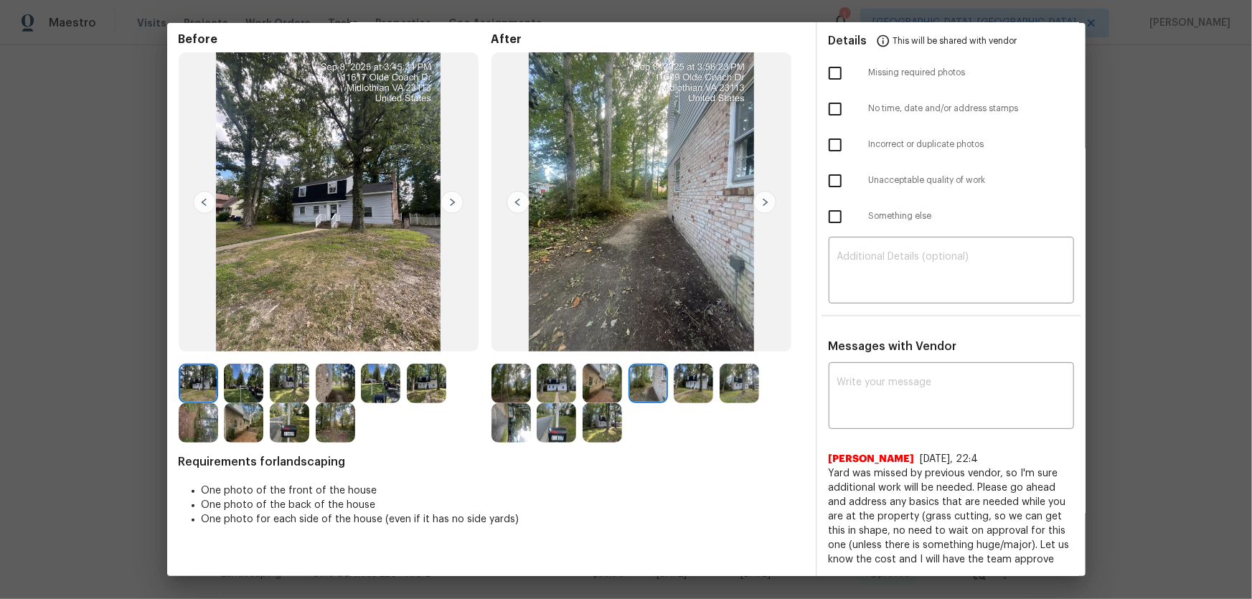
click at [686, 390] on img at bounding box center [692, 383] width 39 height 39
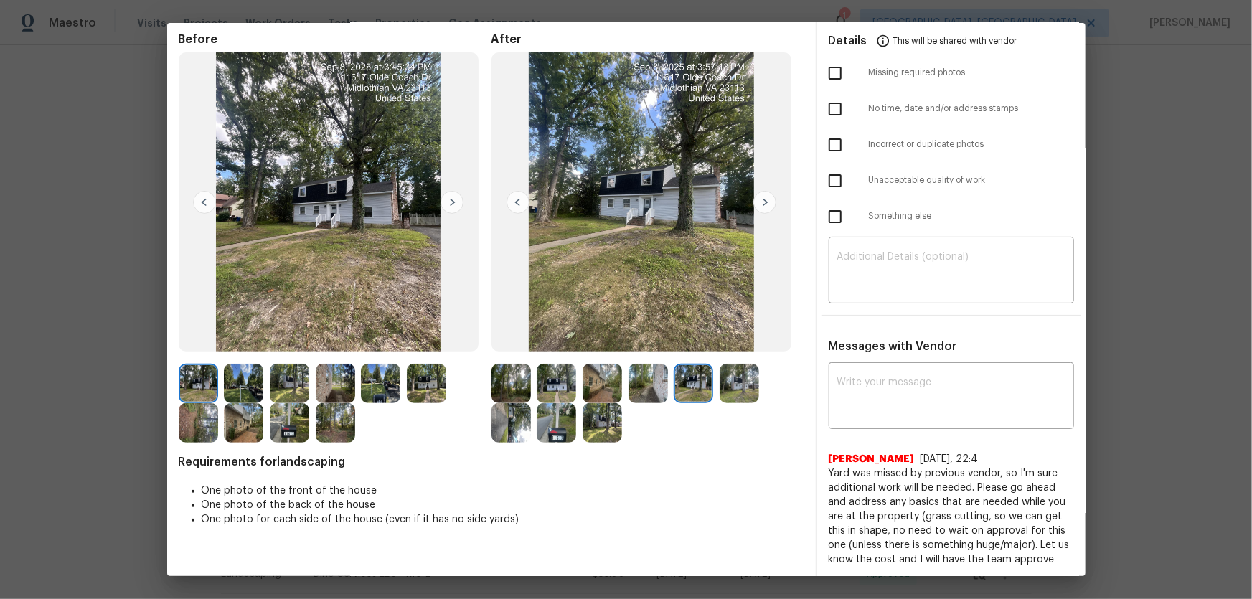
drag, startPoint x: 737, startPoint y: 390, endPoint x: 680, endPoint y: 399, distance: 57.4
click at [737, 390] on img at bounding box center [738, 383] width 39 height 39
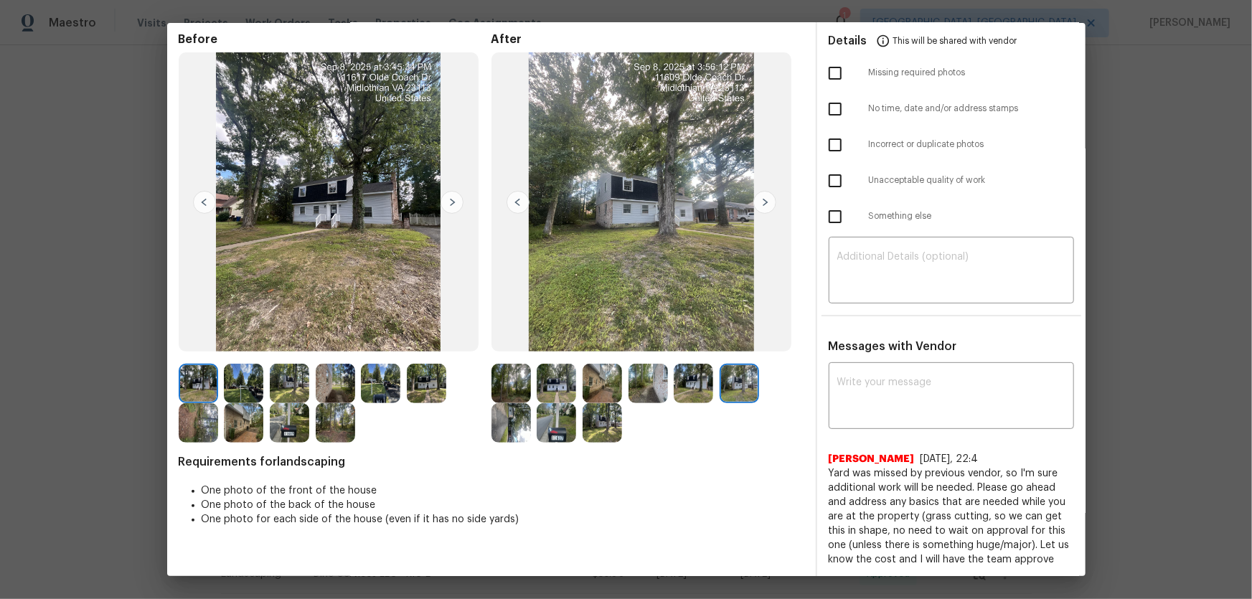
click at [516, 395] on img at bounding box center [510, 422] width 39 height 39
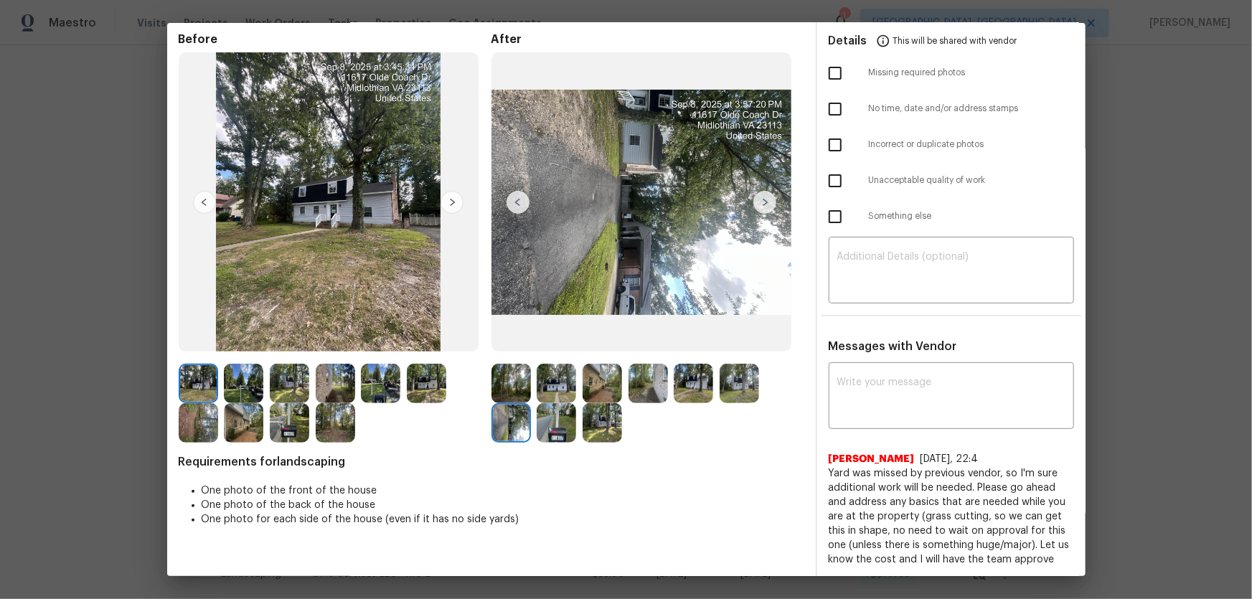
click at [563, 395] on img at bounding box center [555, 422] width 39 height 39
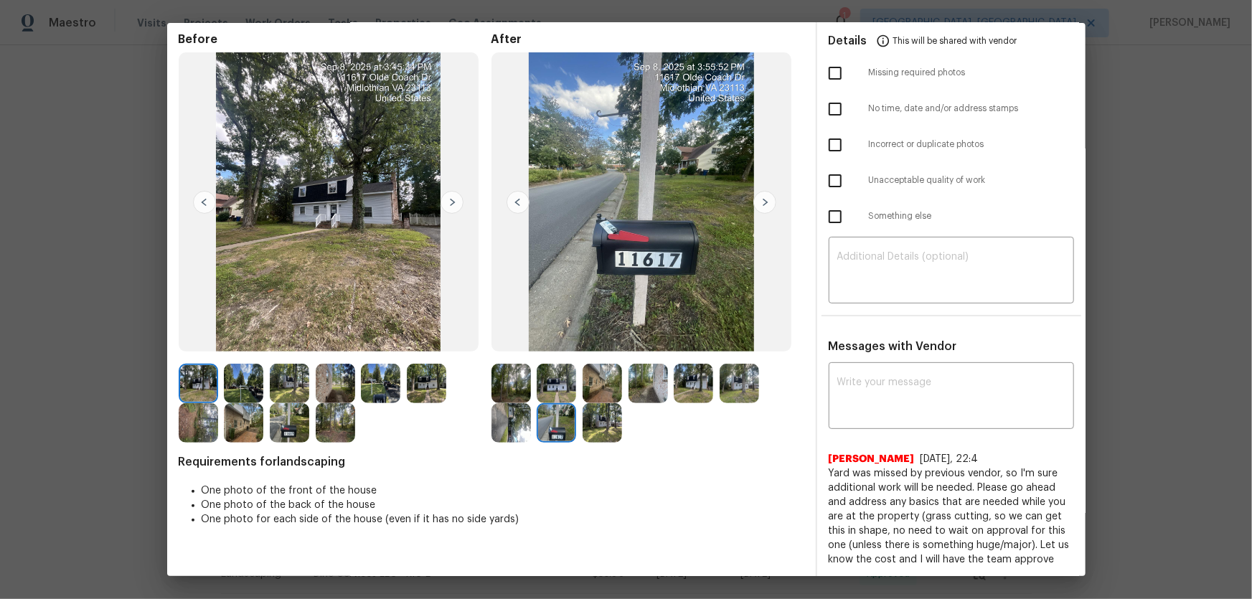
click at [588, 395] on img at bounding box center [601, 422] width 39 height 39
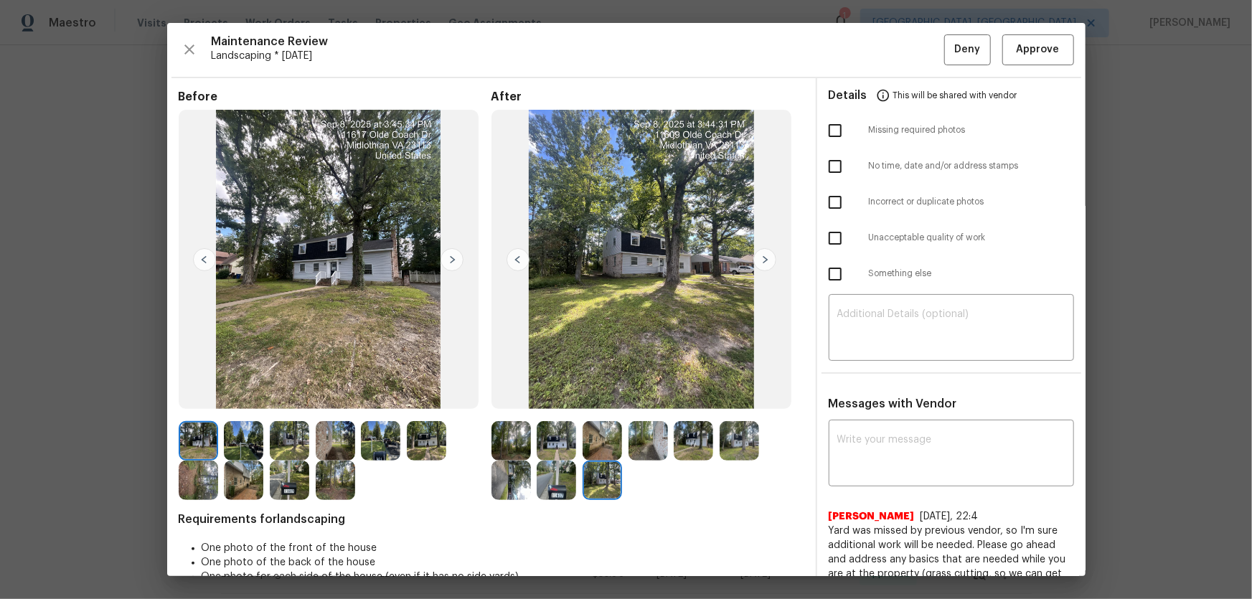
scroll to position [0, 0]
click at [890, 42] on span "Approve" at bounding box center [1037, 50] width 43 height 18
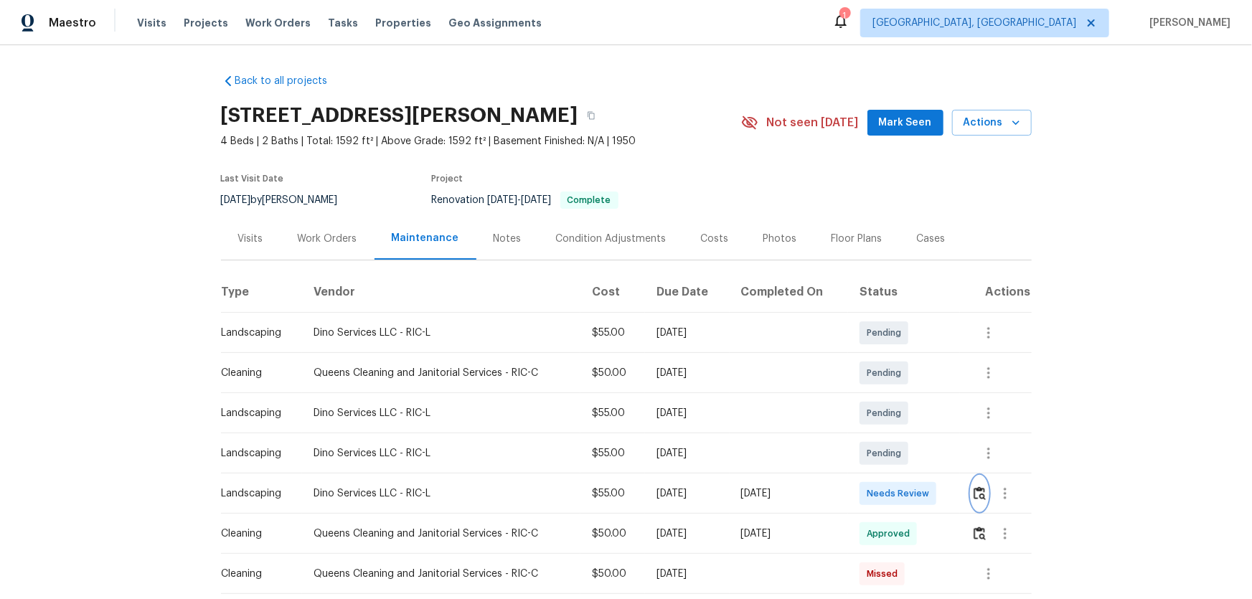
click at [890, 395] on img "button" at bounding box center [979, 493] width 12 height 14
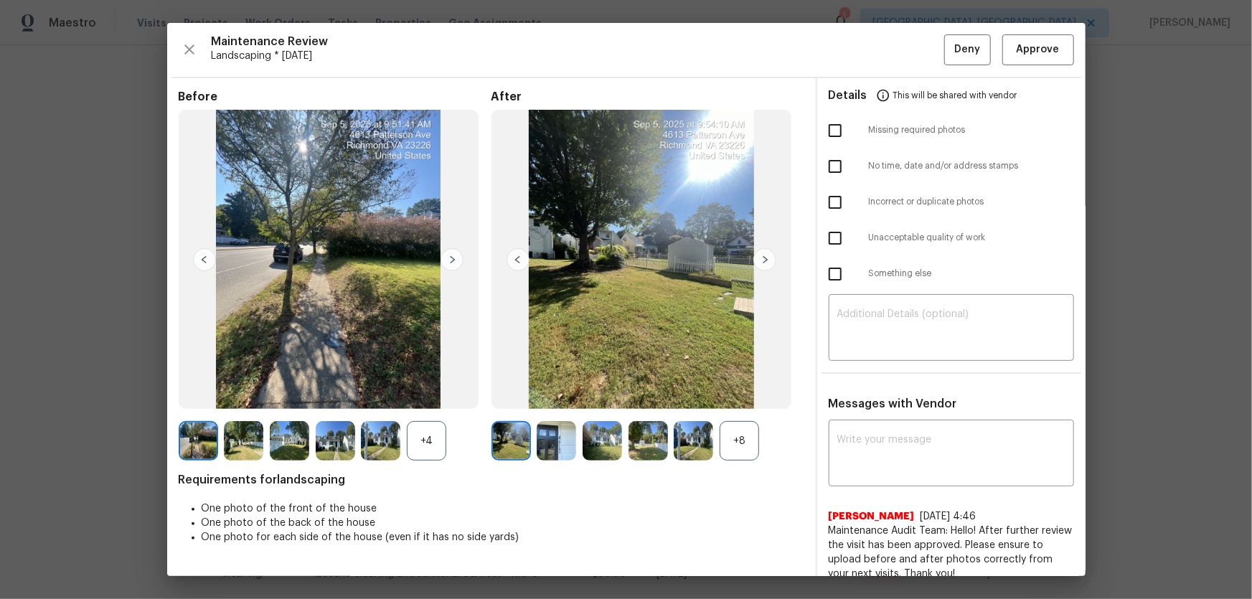
click at [742, 395] on div "+8" at bounding box center [738, 440] width 39 height 39
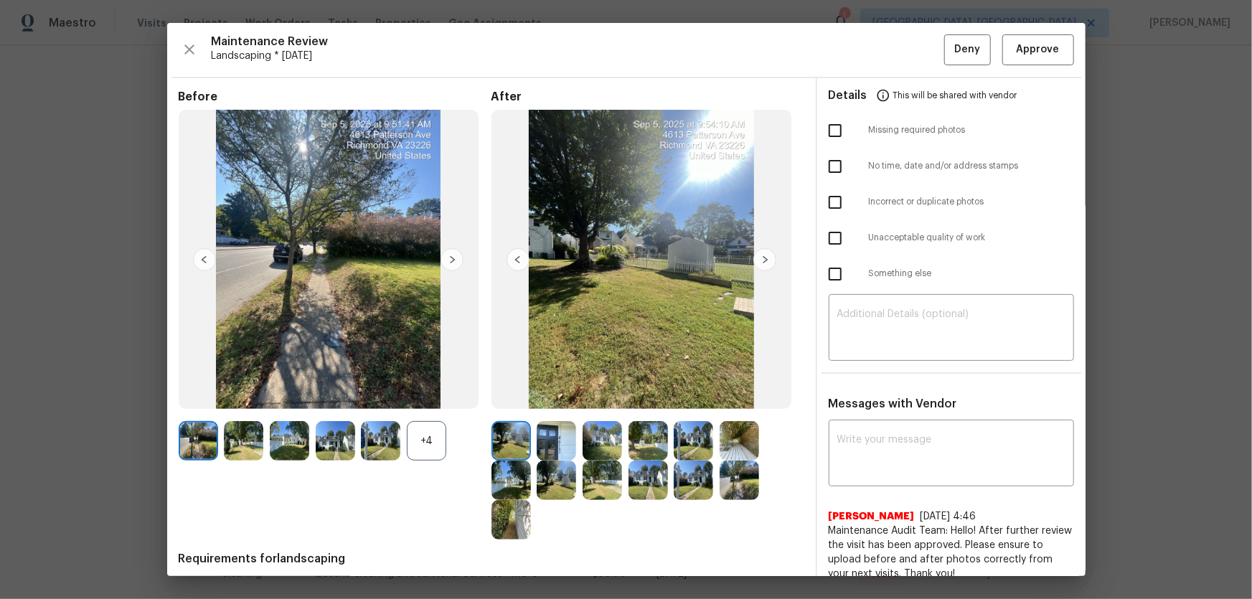
click at [430, 395] on div "+4" at bounding box center [426, 440] width 39 height 39
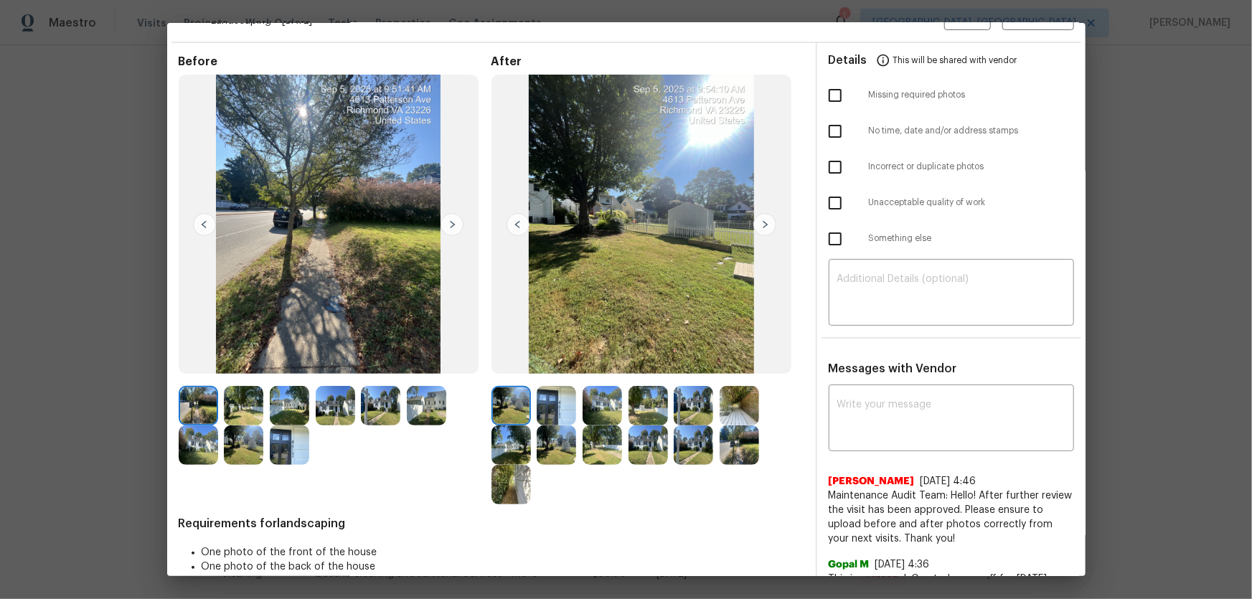
scroll to position [65, 0]
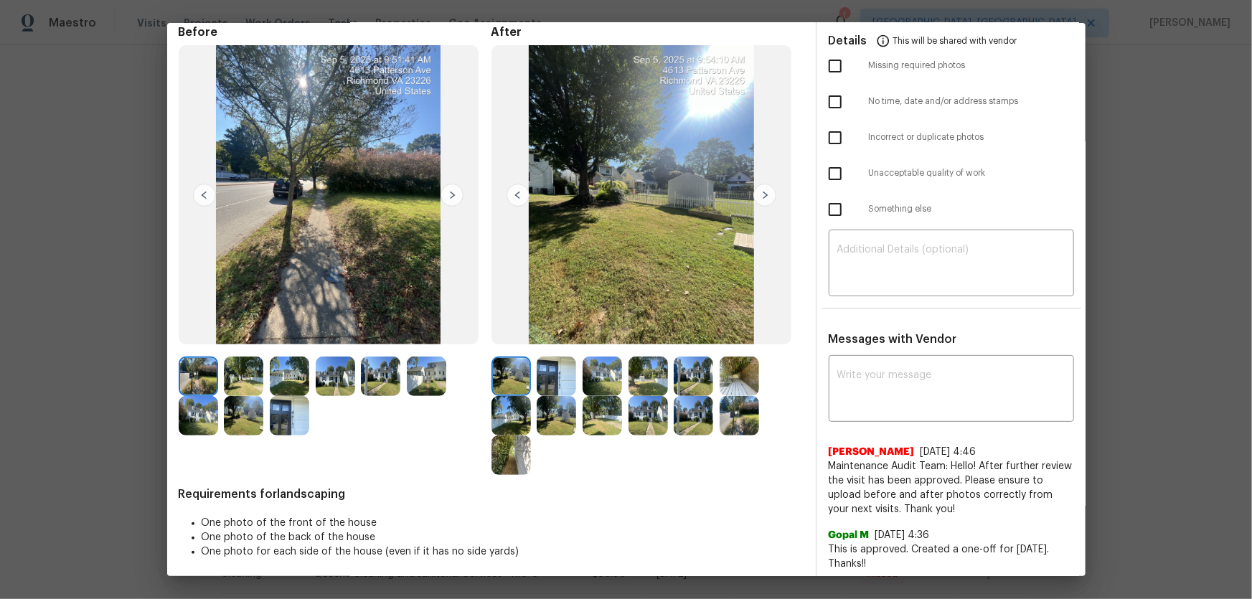
click at [560, 374] on img at bounding box center [555, 375] width 39 height 39
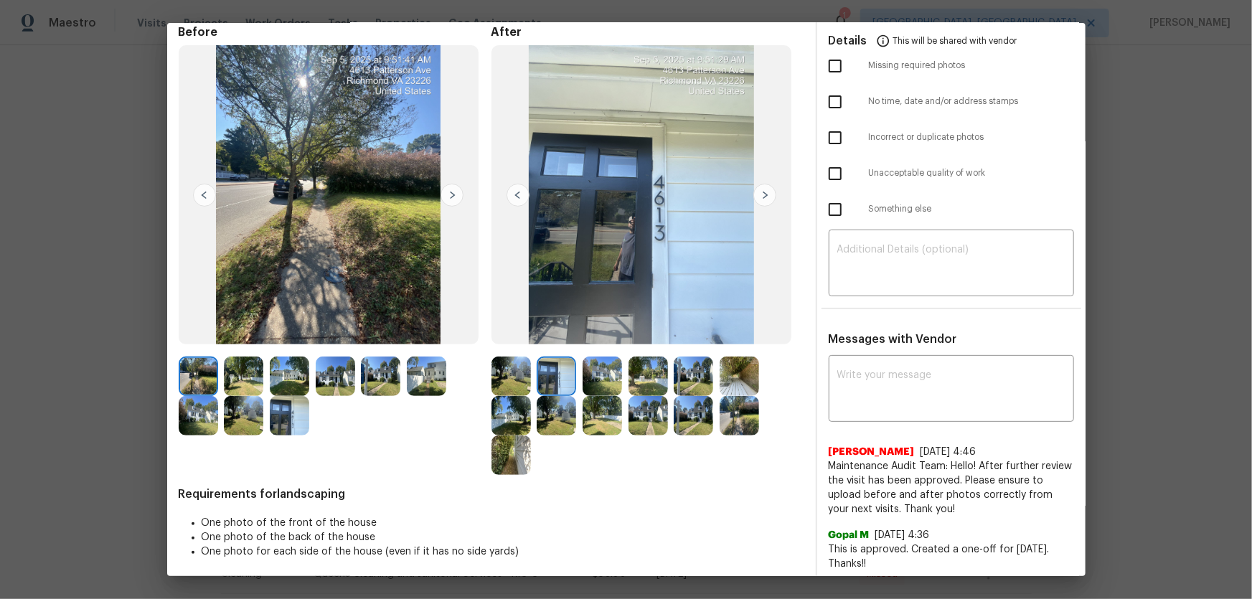
click at [610, 385] on img at bounding box center [601, 375] width 39 height 39
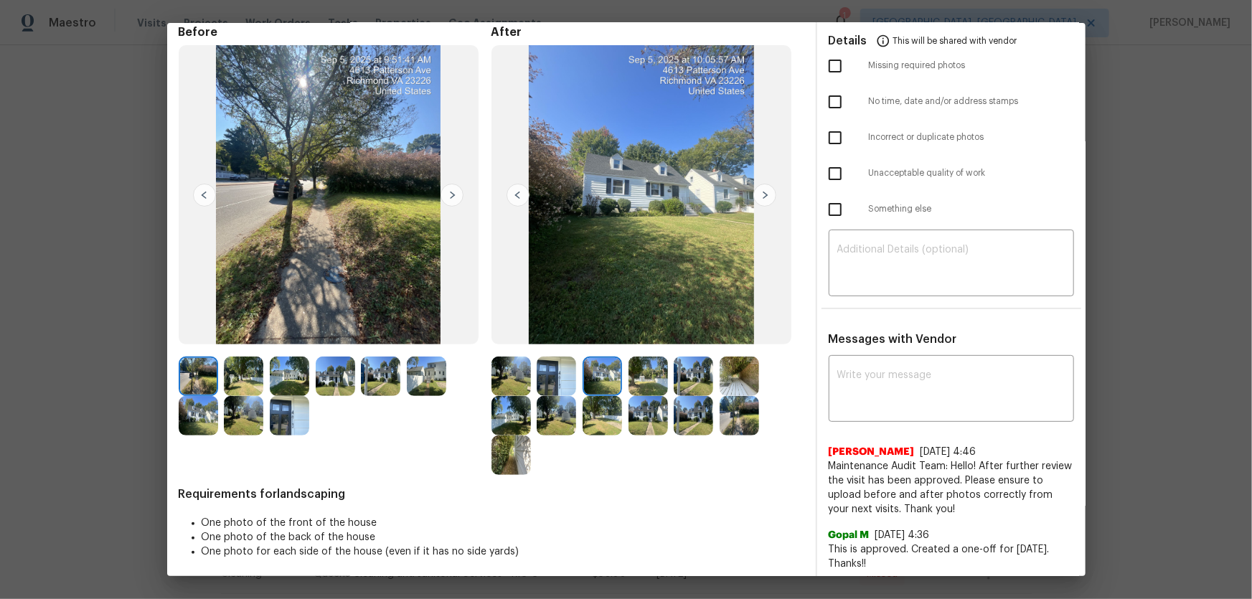
click at [652, 385] on img at bounding box center [647, 375] width 39 height 39
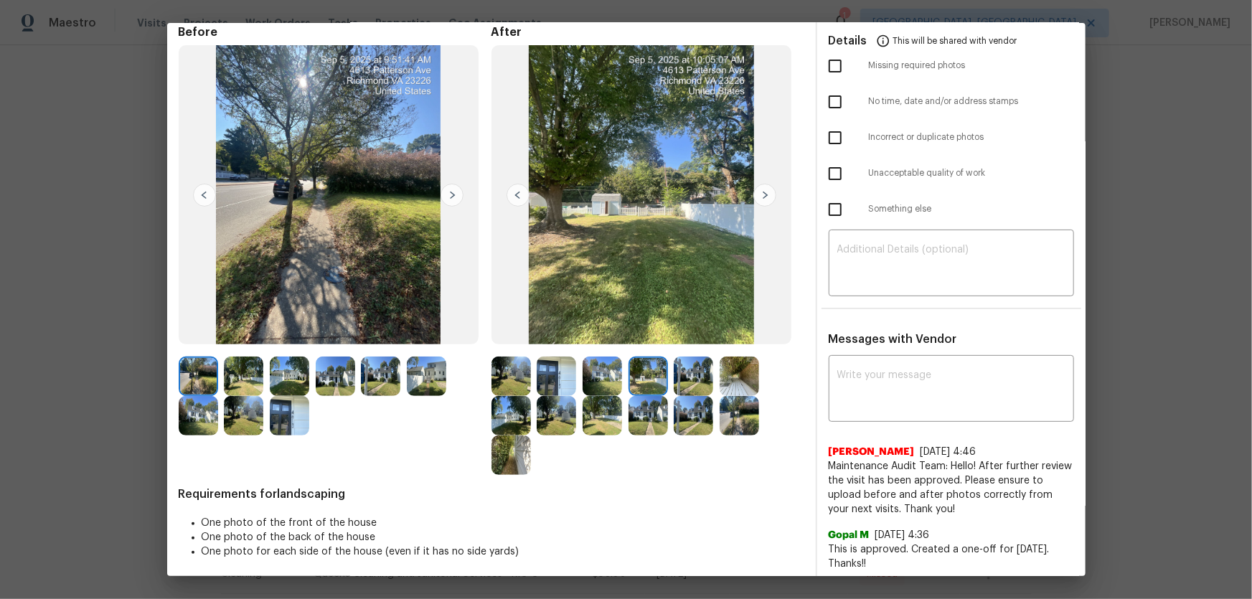
click at [704, 385] on img at bounding box center [692, 375] width 39 height 39
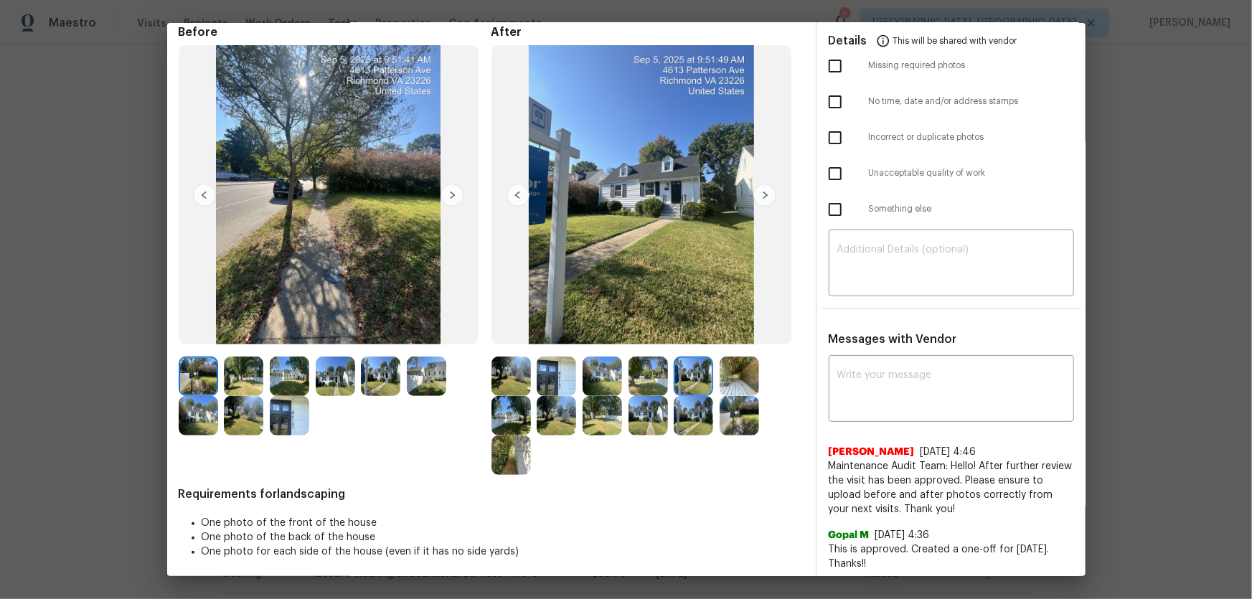
click at [744, 378] on img at bounding box center [738, 375] width 39 height 39
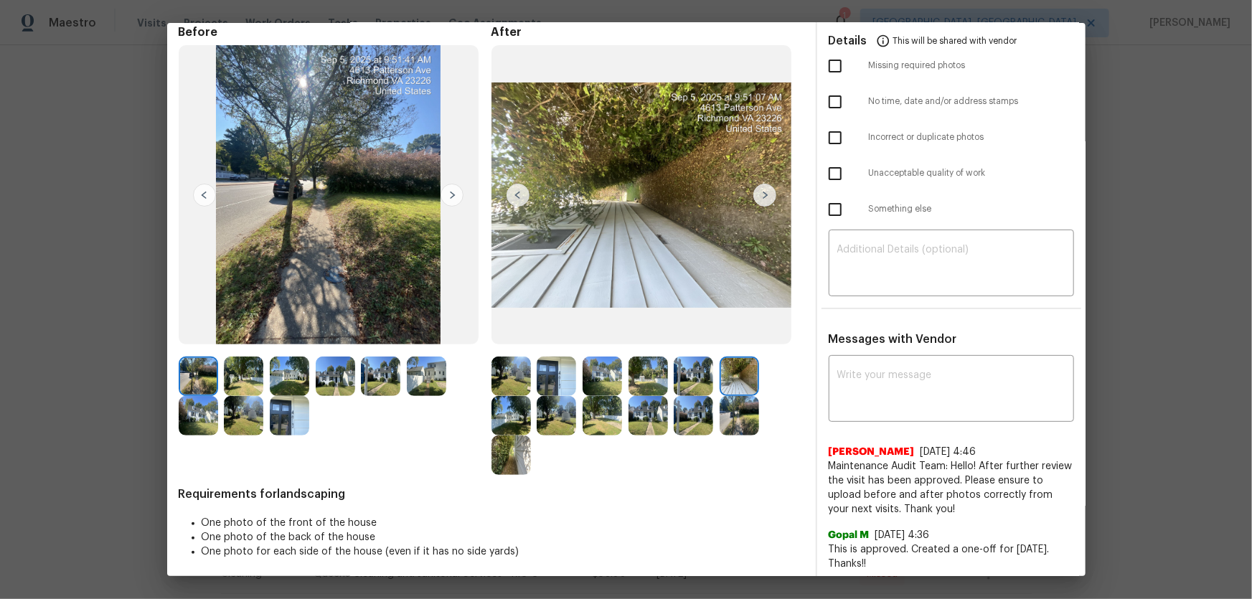
click at [499, 395] on img at bounding box center [510, 415] width 39 height 39
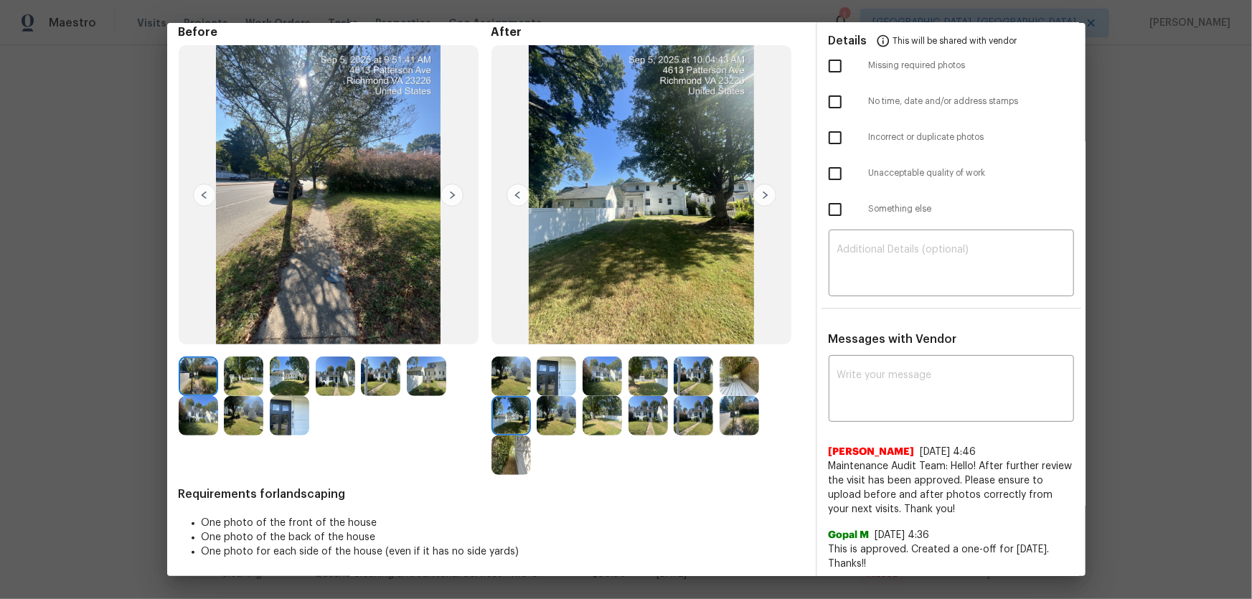
click at [549, 395] on img at bounding box center [555, 415] width 39 height 39
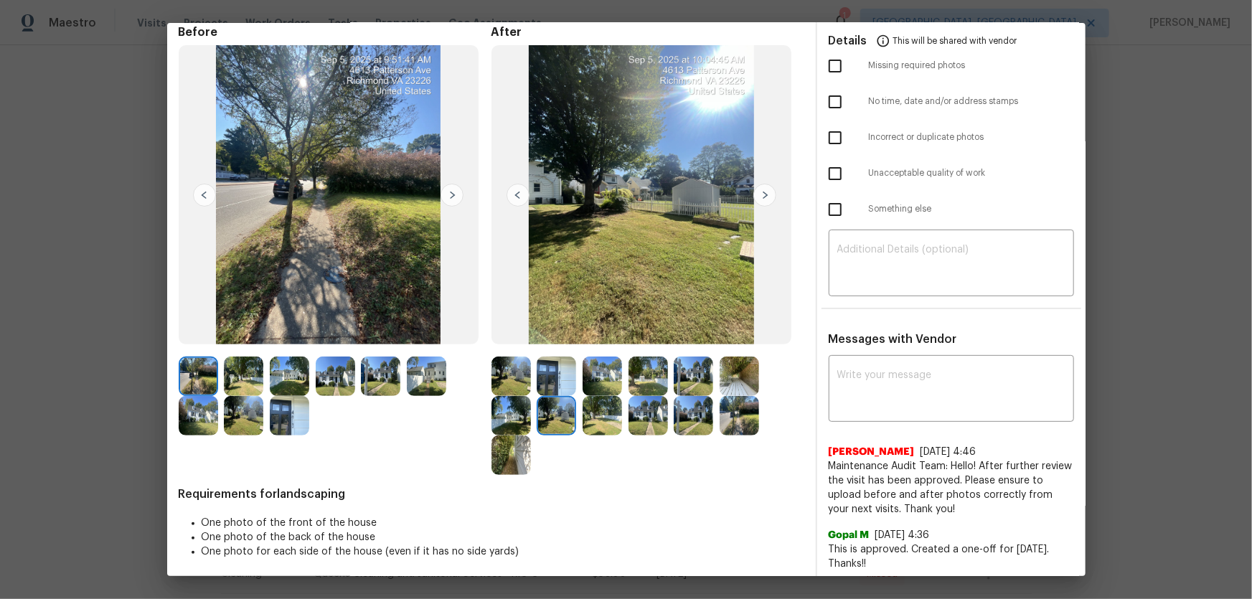
click at [603, 395] on img at bounding box center [601, 415] width 39 height 39
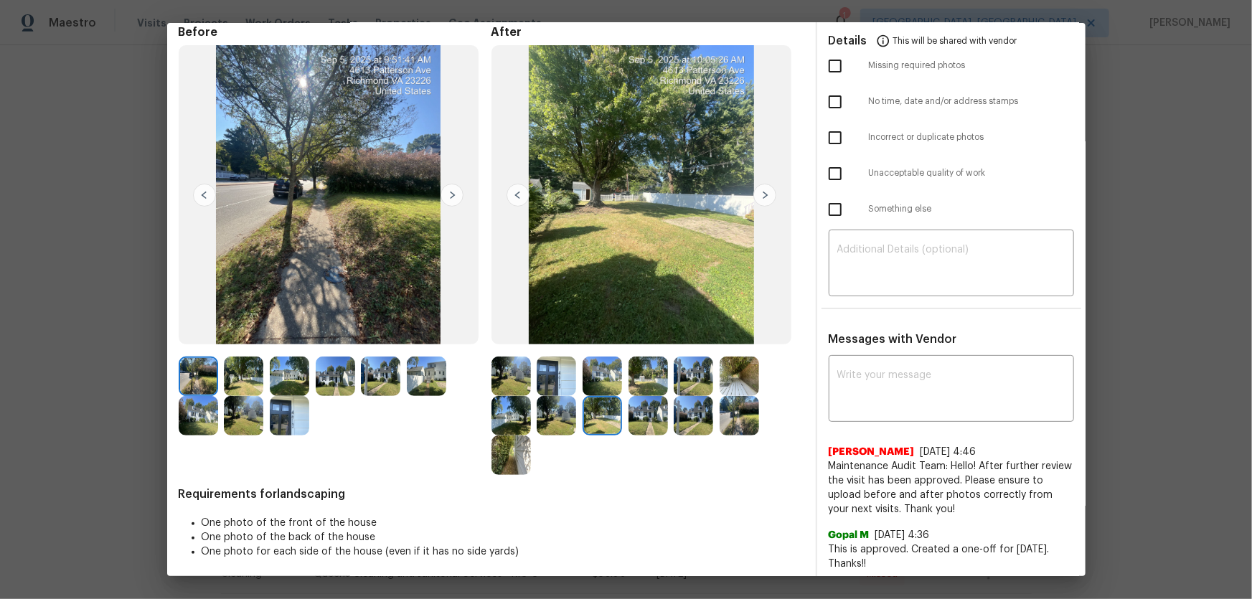
click at [641, 395] on img at bounding box center [647, 415] width 39 height 39
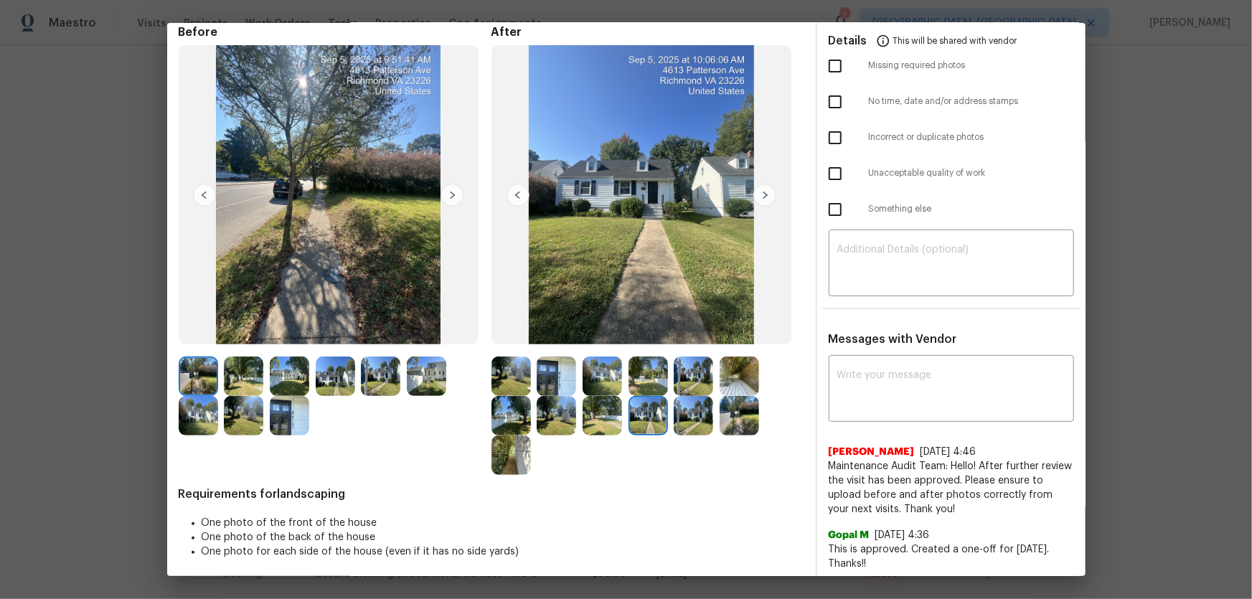
click at [679, 395] on img at bounding box center [692, 415] width 39 height 39
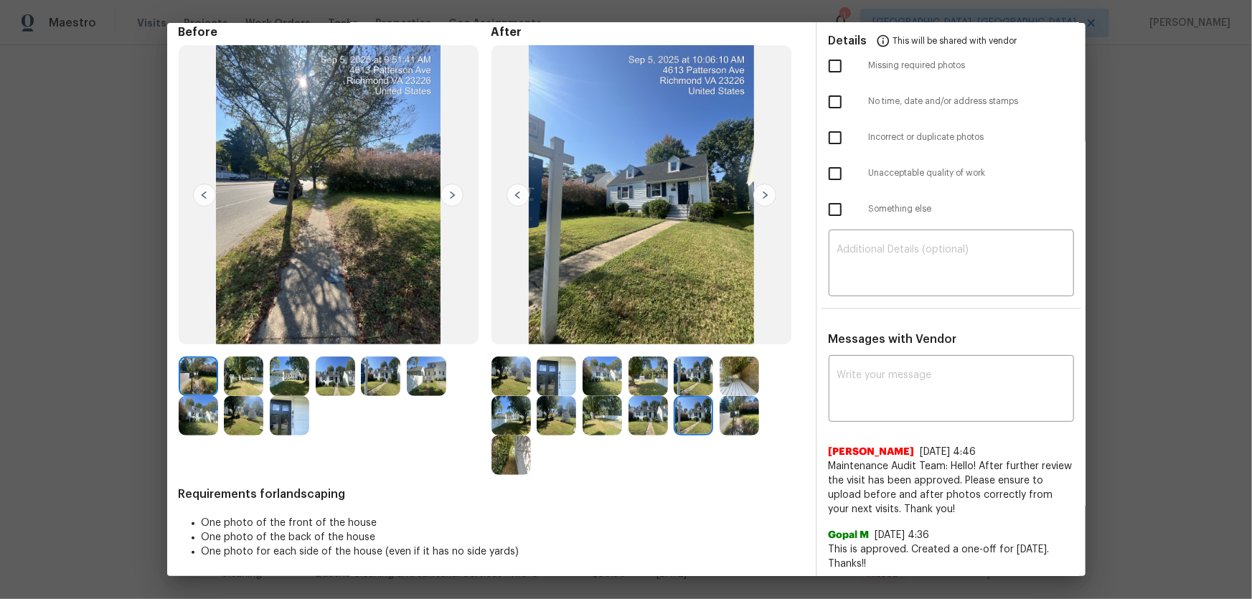
click at [724, 395] on img at bounding box center [738, 415] width 39 height 39
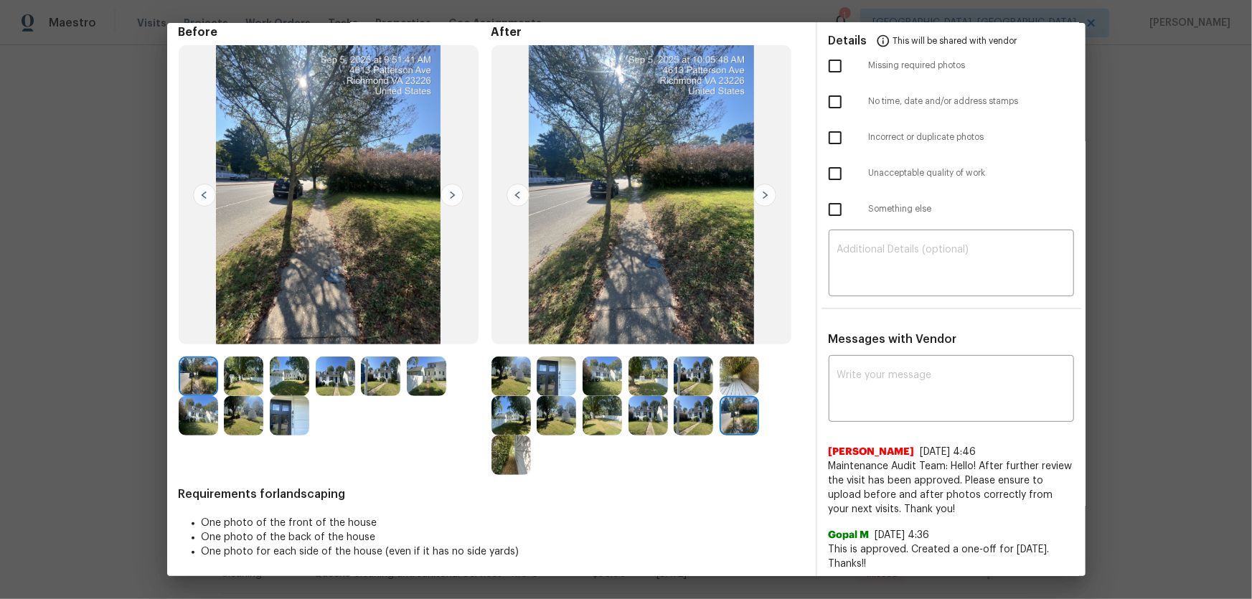
click at [524, 395] on img at bounding box center [510, 454] width 39 height 39
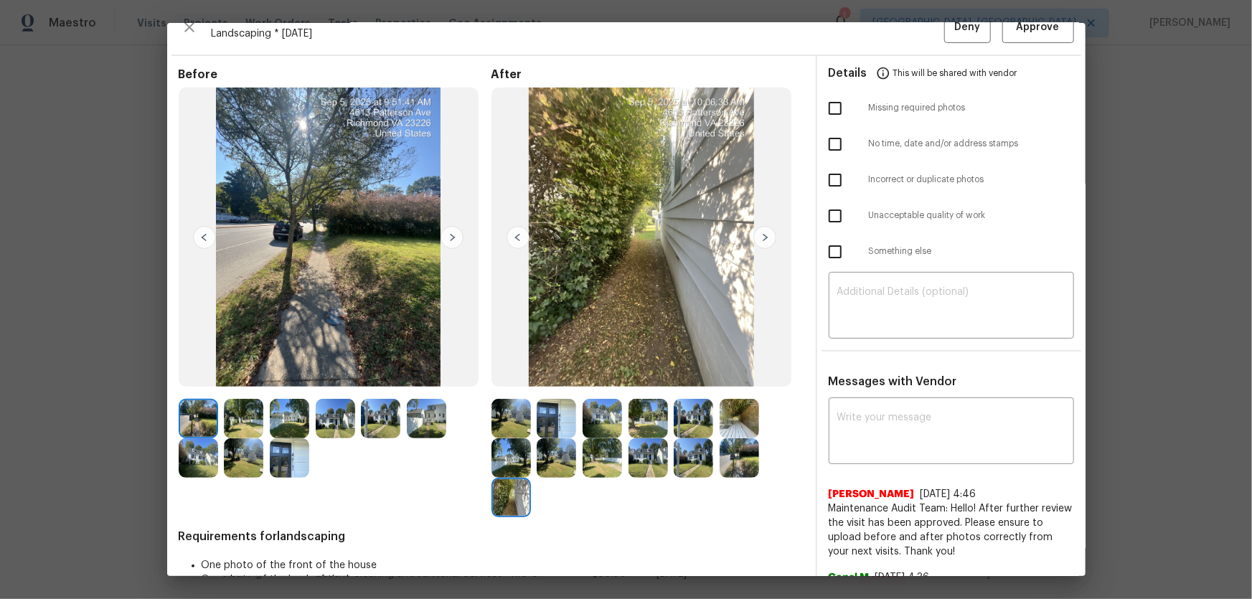
scroll to position [0, 0]
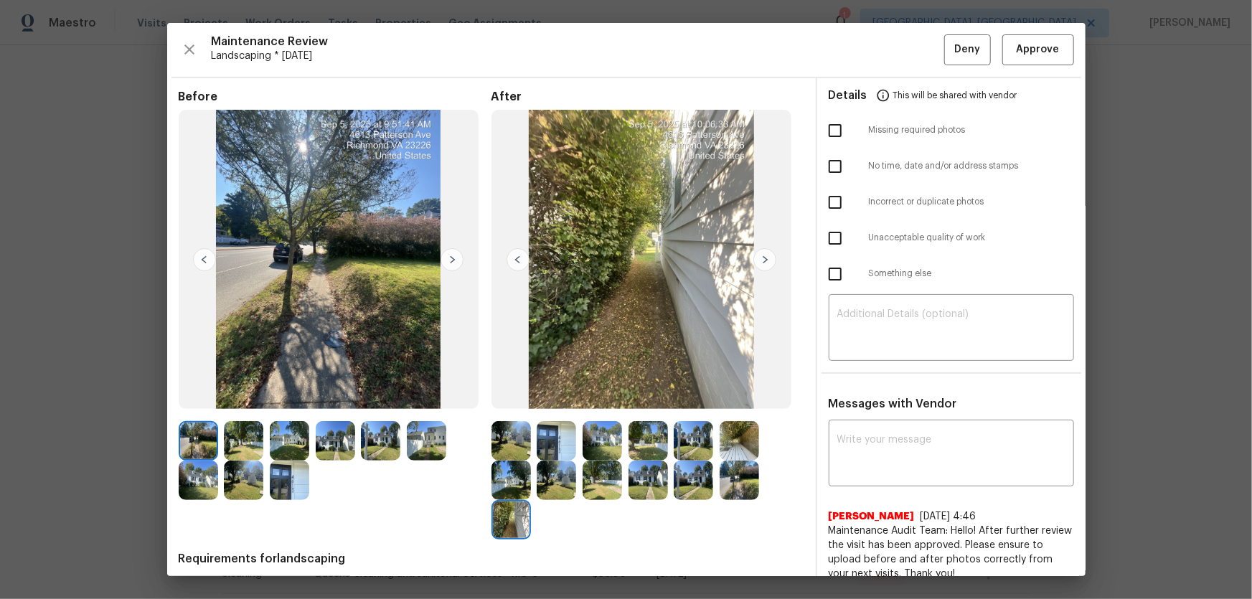
click at [890, 65] on div "Maintenance Review Landscaping * Tue, Sep 02 Deny Approve Before After Requirem…" at bounding box center [626, 299] width 918 height 553
click at [890, 52] on span "Approve" at bounding box center [1037, 50] width 43 height 18
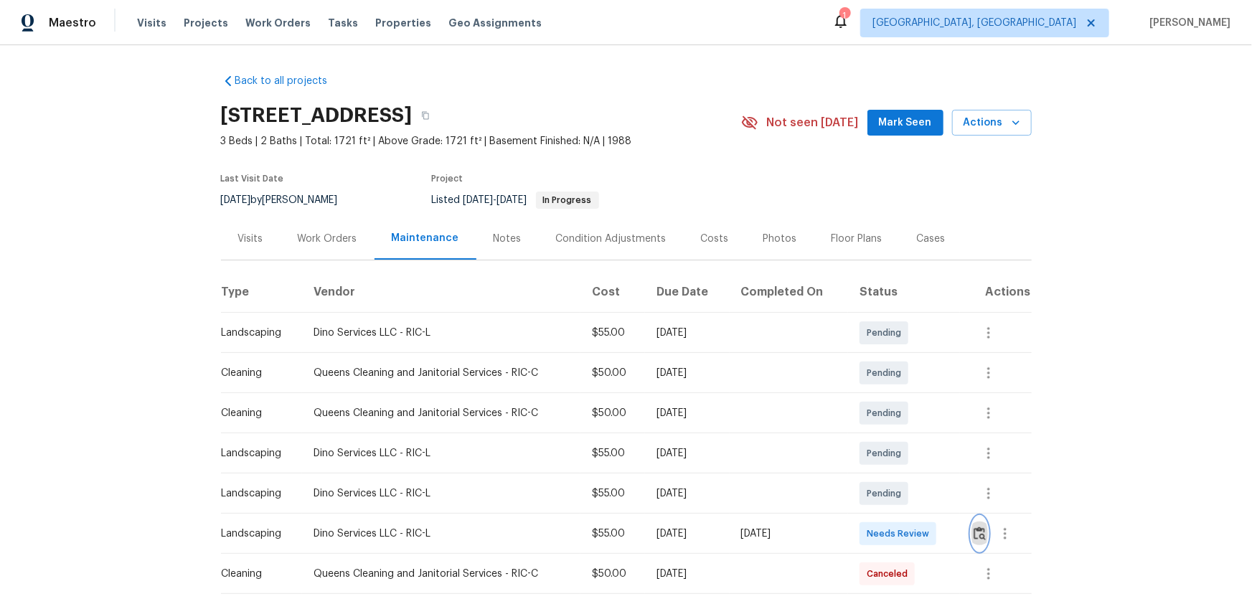
click at [890, 395] on img "button" at bounding box center [979, 533] width 12 height 14
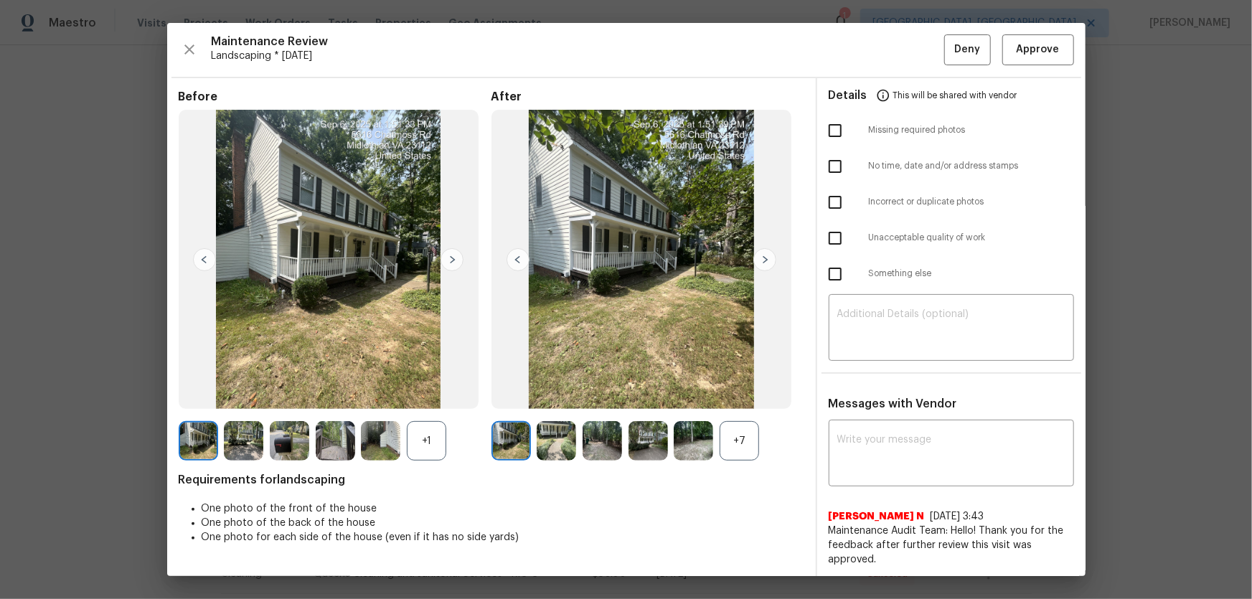
click at [744, 395] on div "+7" at bounding box center [738, 440] width 39 height 39
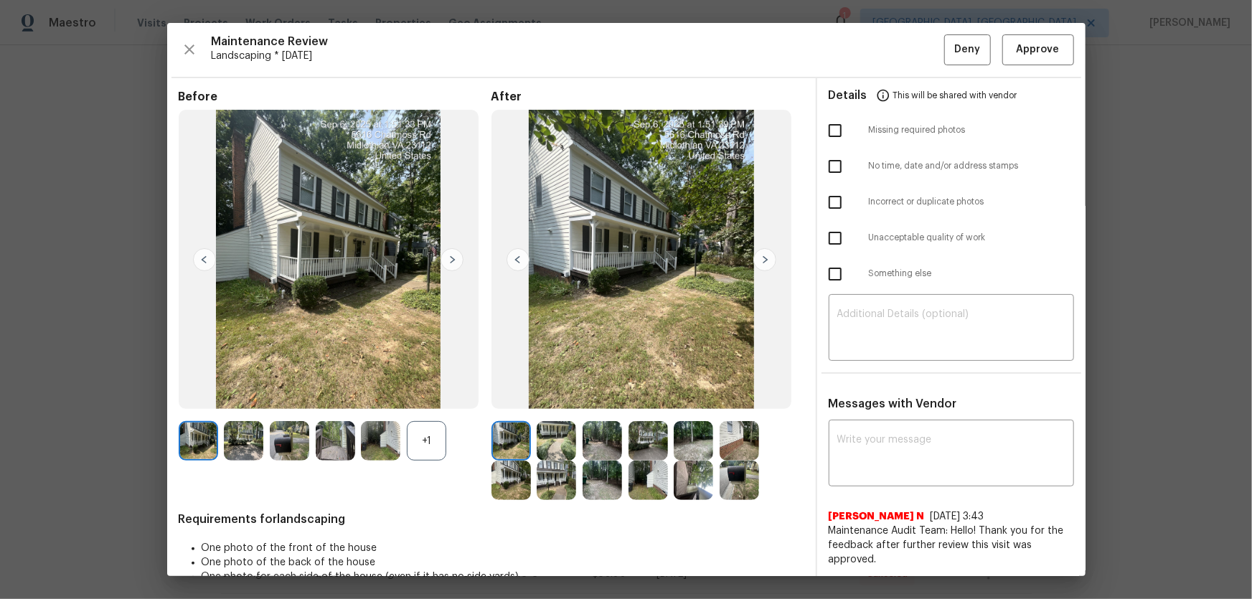
click at [422, 395] on div "+1" at bounding box center [426, 440] width 39 height 39
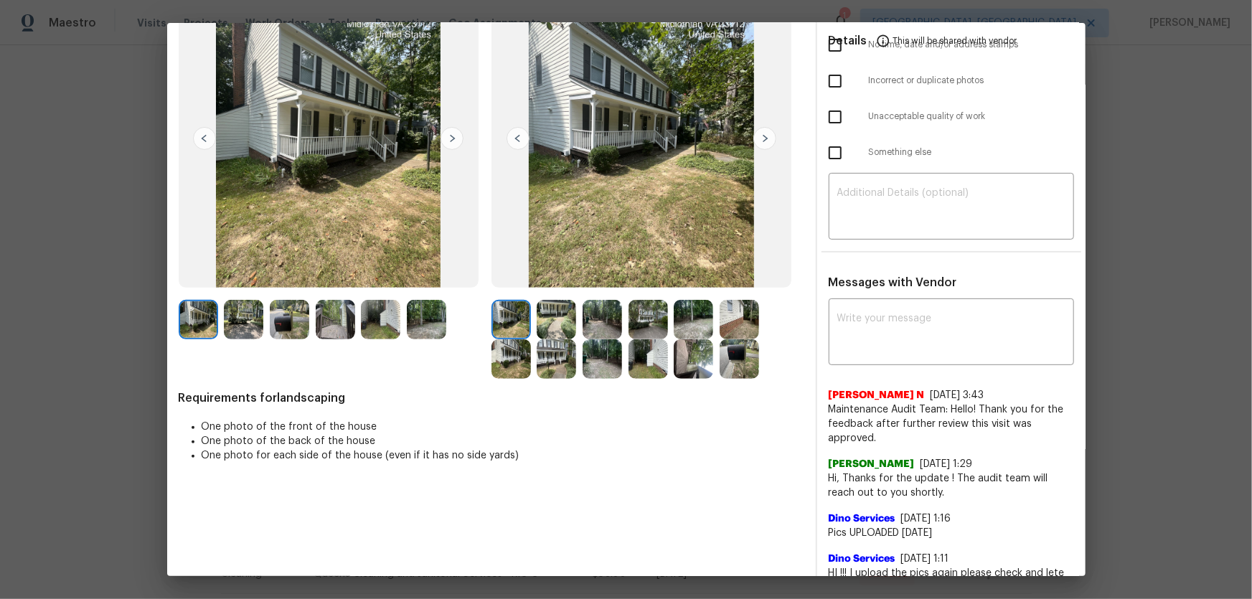
scroll to position [130, 0]
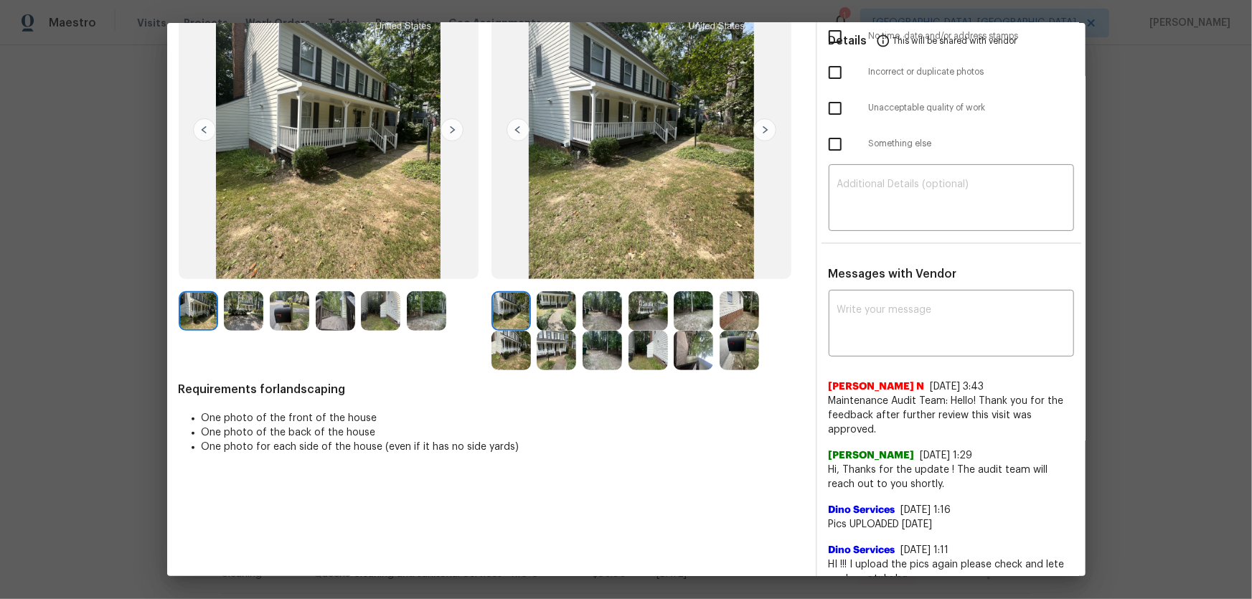
click at [569, 313] on img at bounding box center [555, 310] width 39 height 39
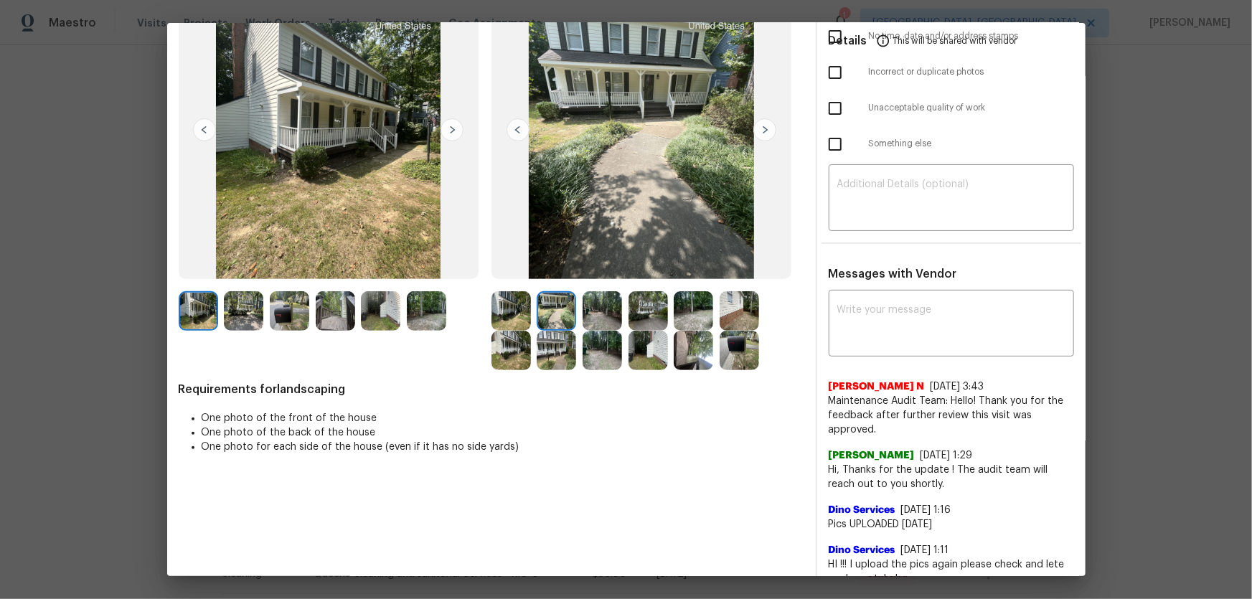
click at [600, 317] on img at bounding box center [601, 310] width 39 height 39
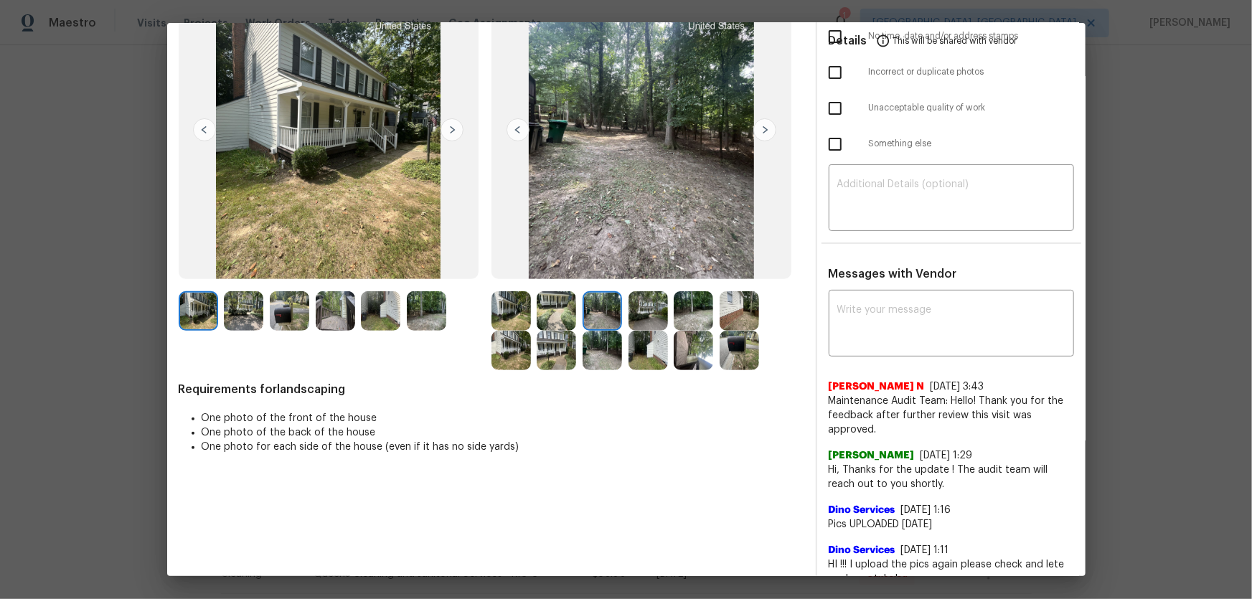
click at [651, 318] on img at bounding box center [647, 310] width 39 height 39
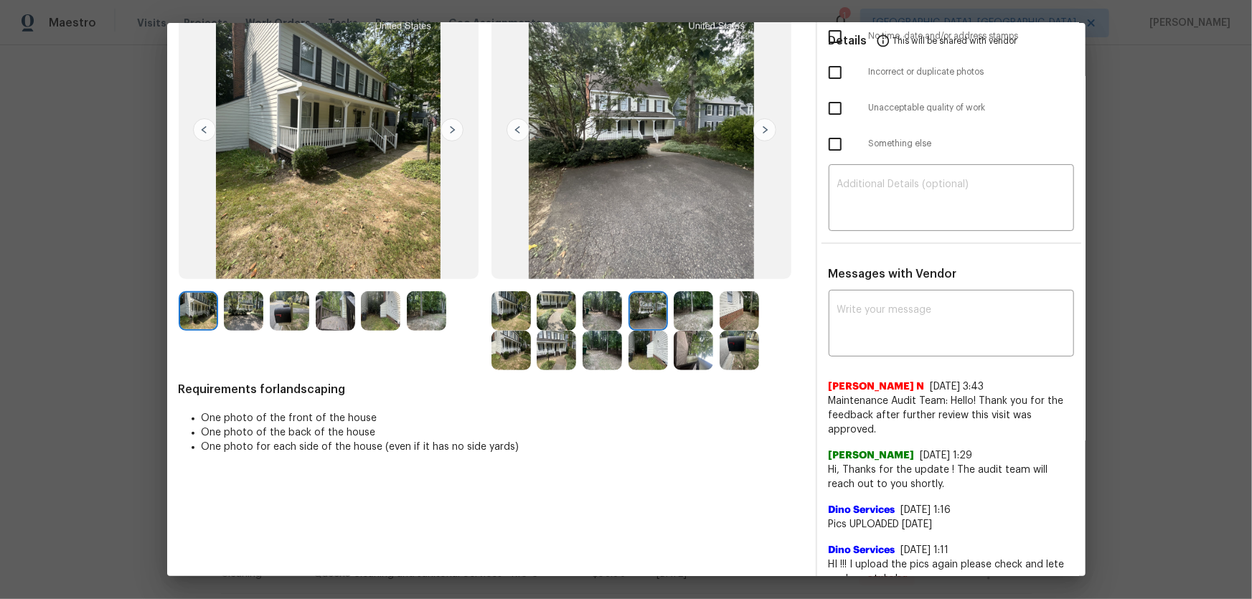
click at [711, 314] on div at bounding box center [696, 310] width 46 height 39
click at [707, 311] on img at bounding box center [692, 310] width 39 height 39
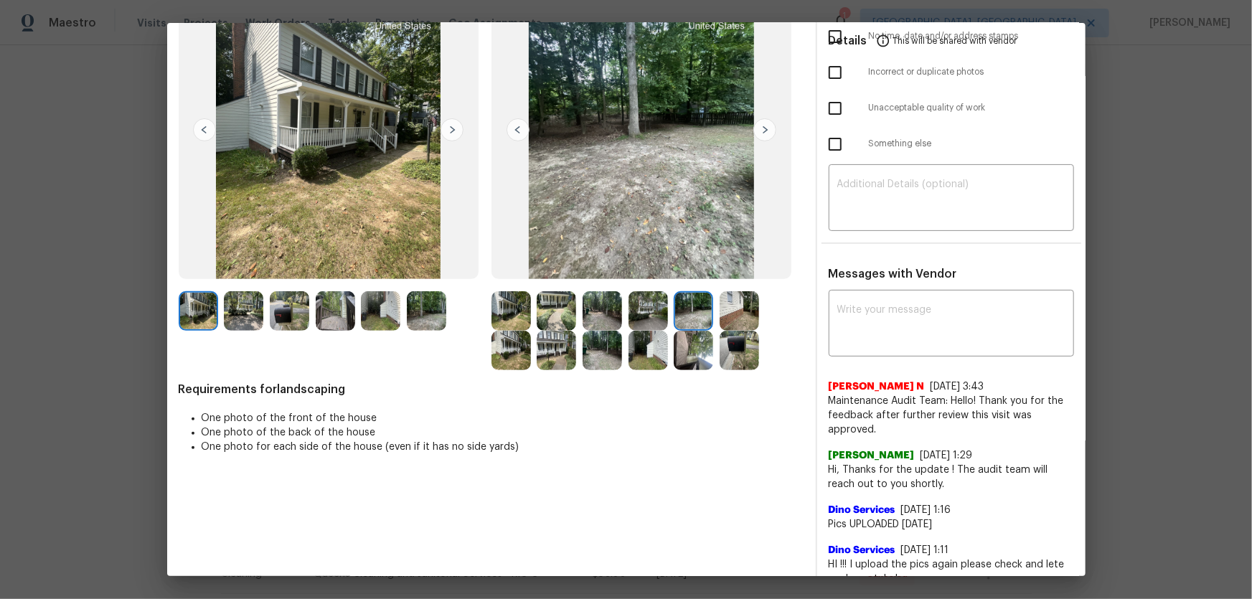
click at [744, 315] on img at bounding box center [738, 310] width 39 height 39
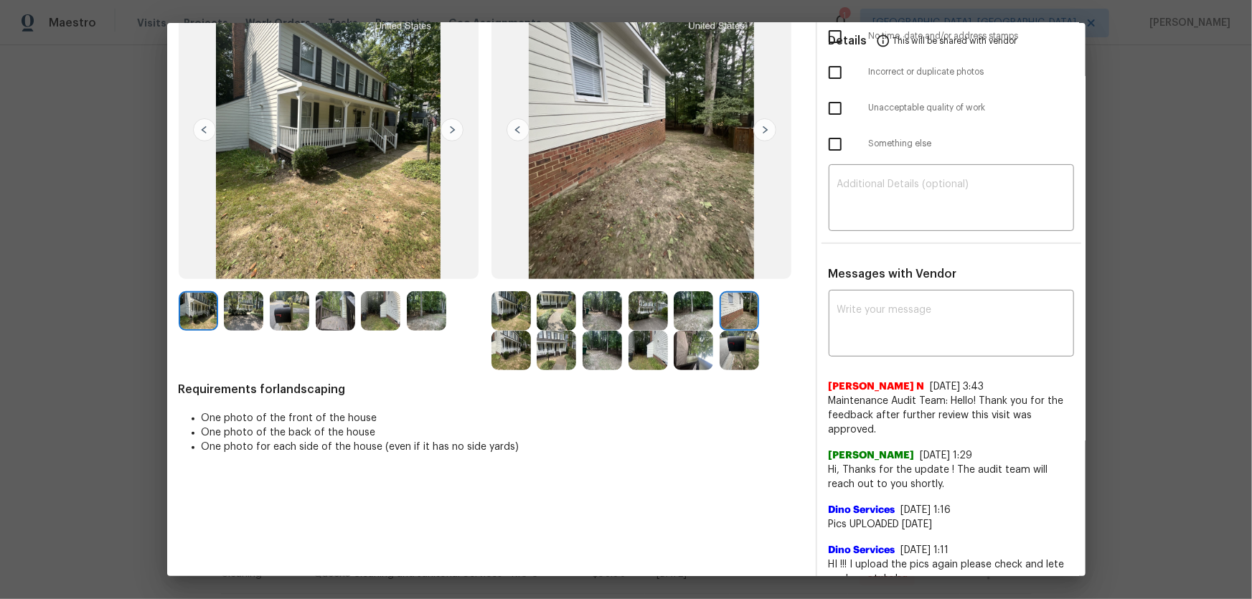
click at [509, 361] on img at bounding box center [510, 350] width 39 height 39
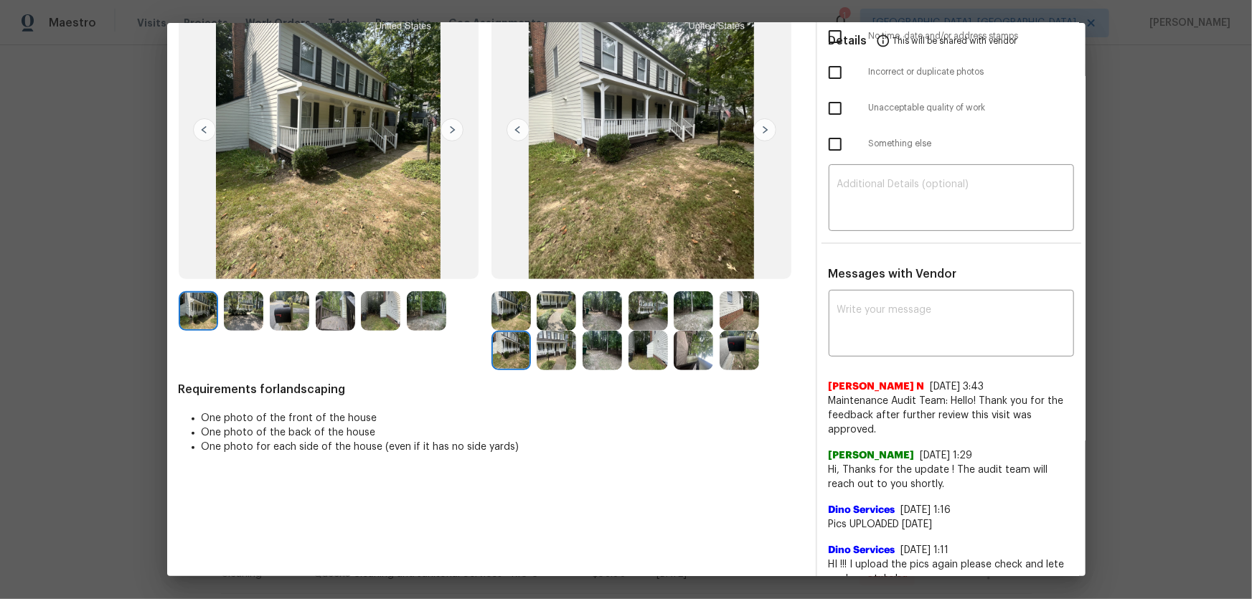
click at [556, 357] on img at bounding box center [555, 350] width 39 height 39
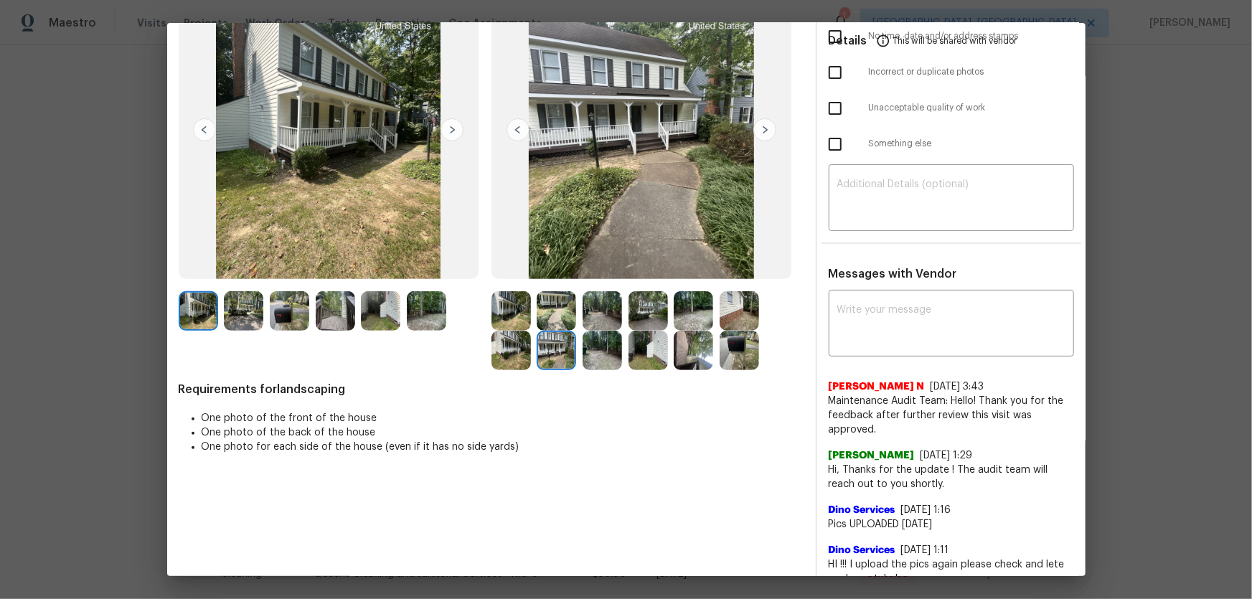
click at [607, 359] on img at bounding box center [601, 350] width 39 height 39
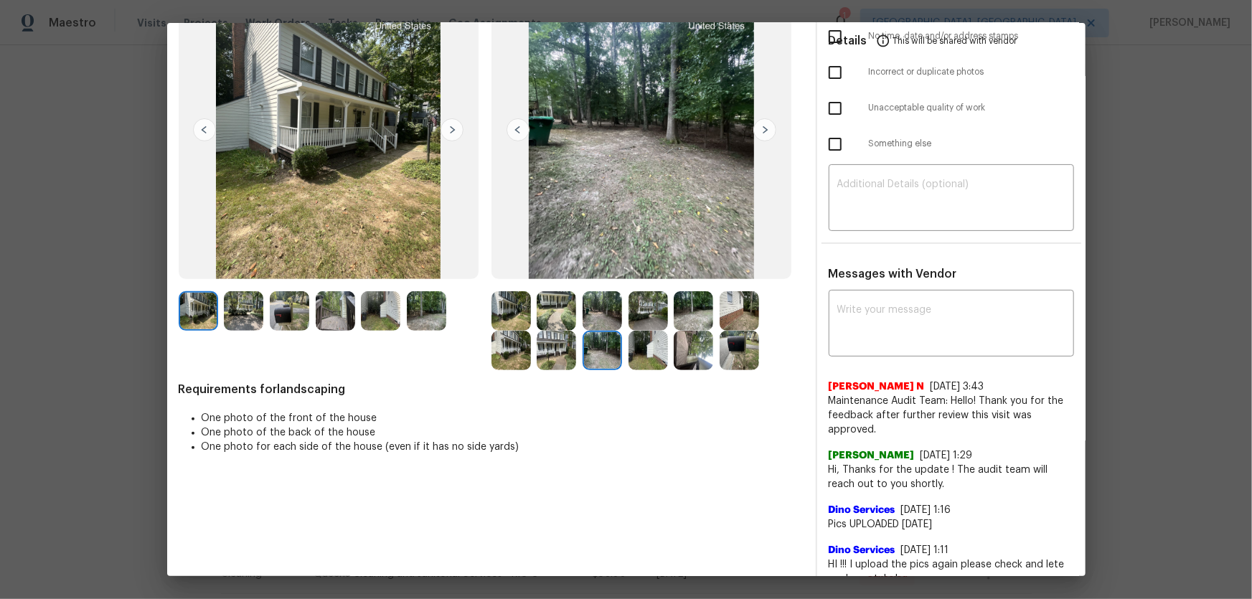
click at [651, 359] on img at bounding box center [647, 350] width 39 height 39
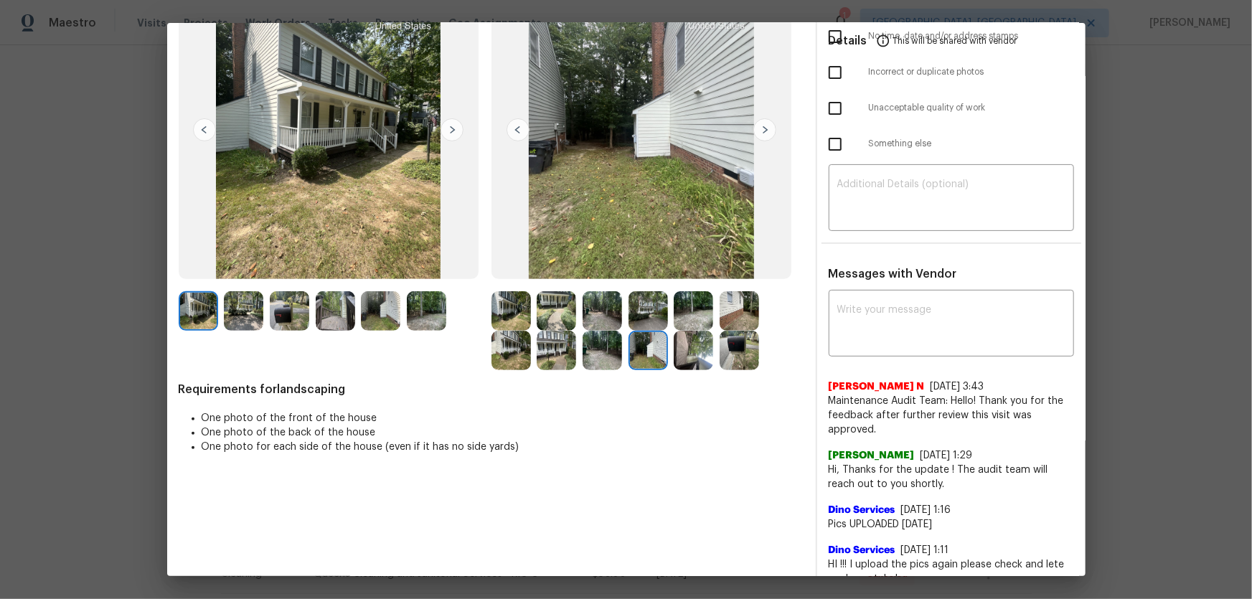
click at [683, 358] on img at bounding box center [692, 350] width 39 height 39
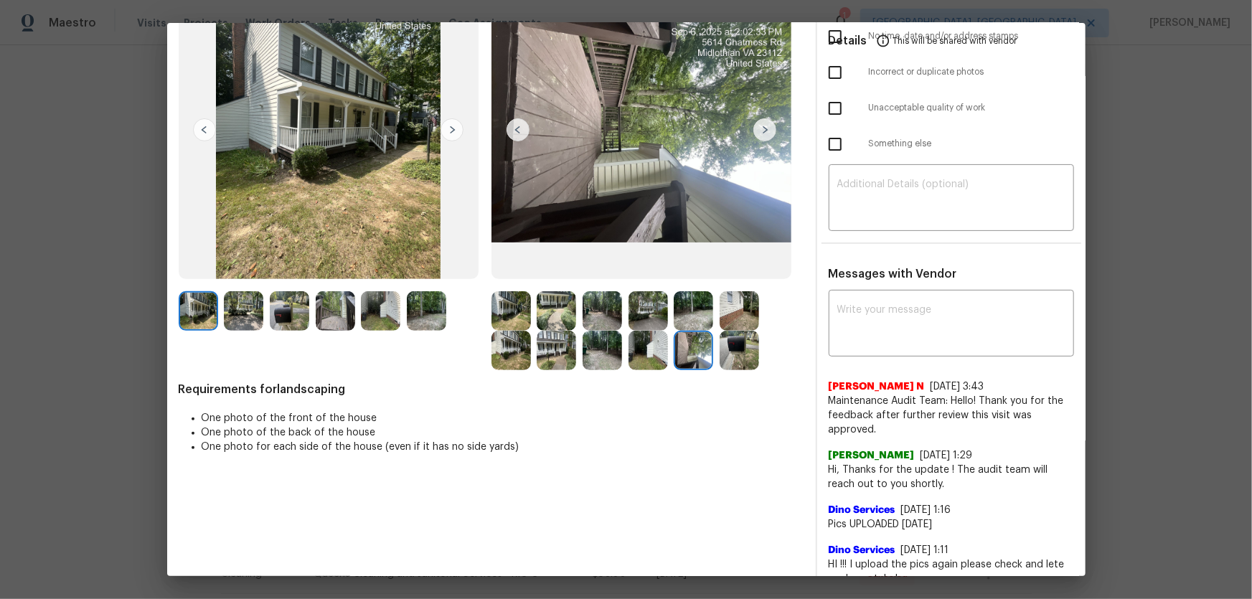
click at [739, 354] on img at bounding box center [738, 350] width 39 height 39
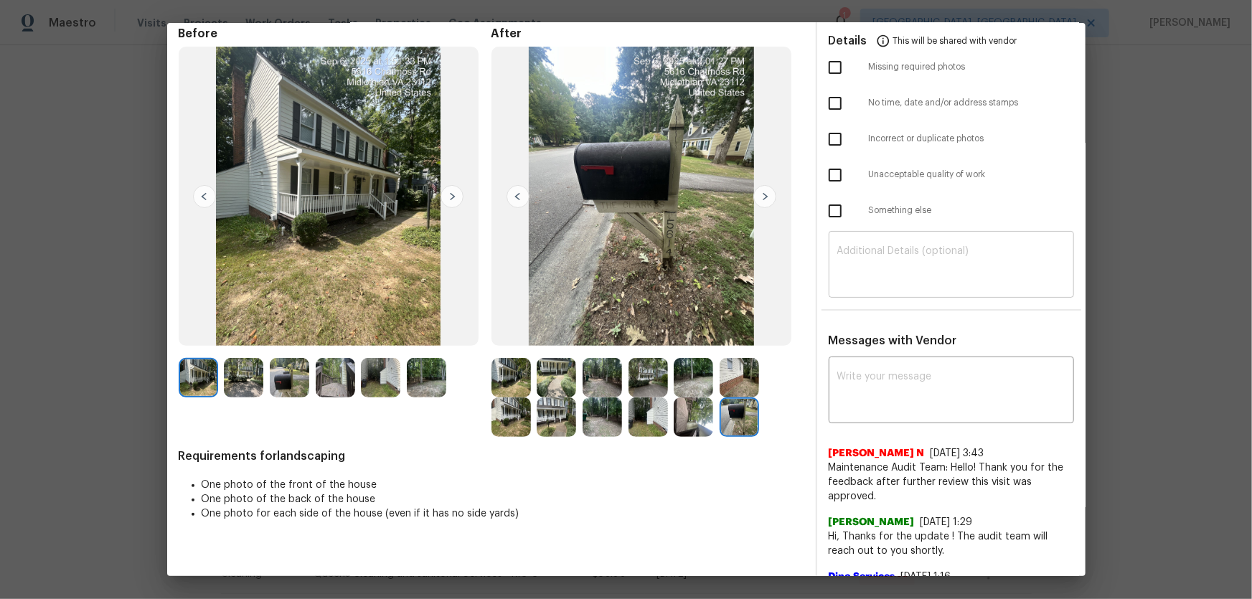
scroll to position [0, 0]
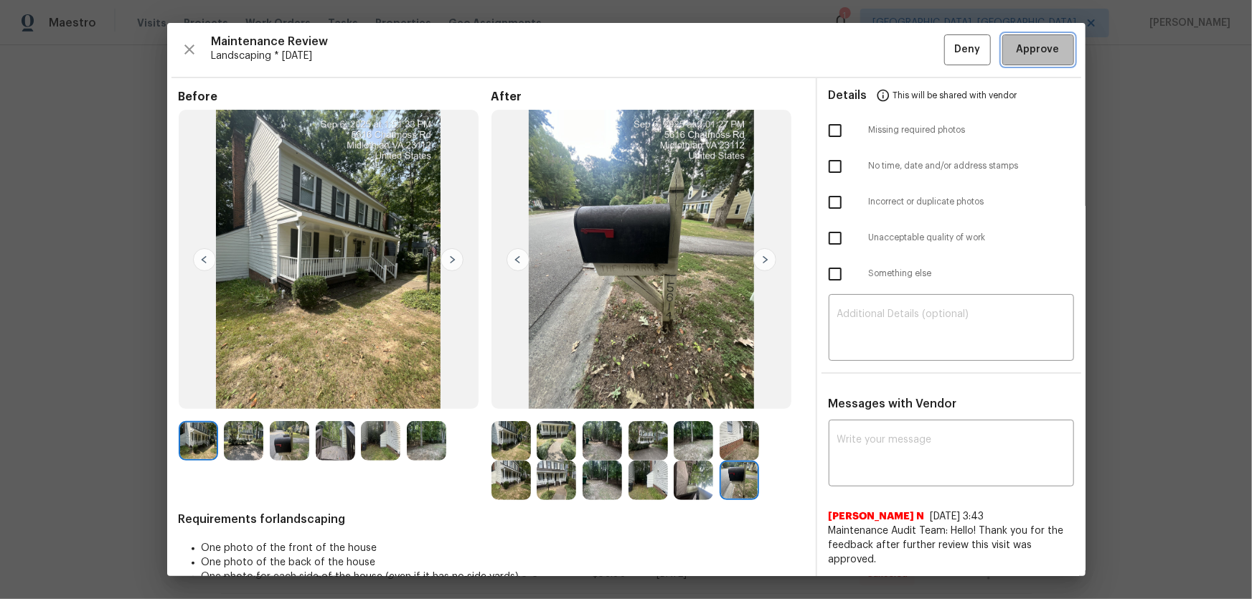
click at [890, 49] on span "Approve" at bounding box center [1037, 50] width 43 height 18
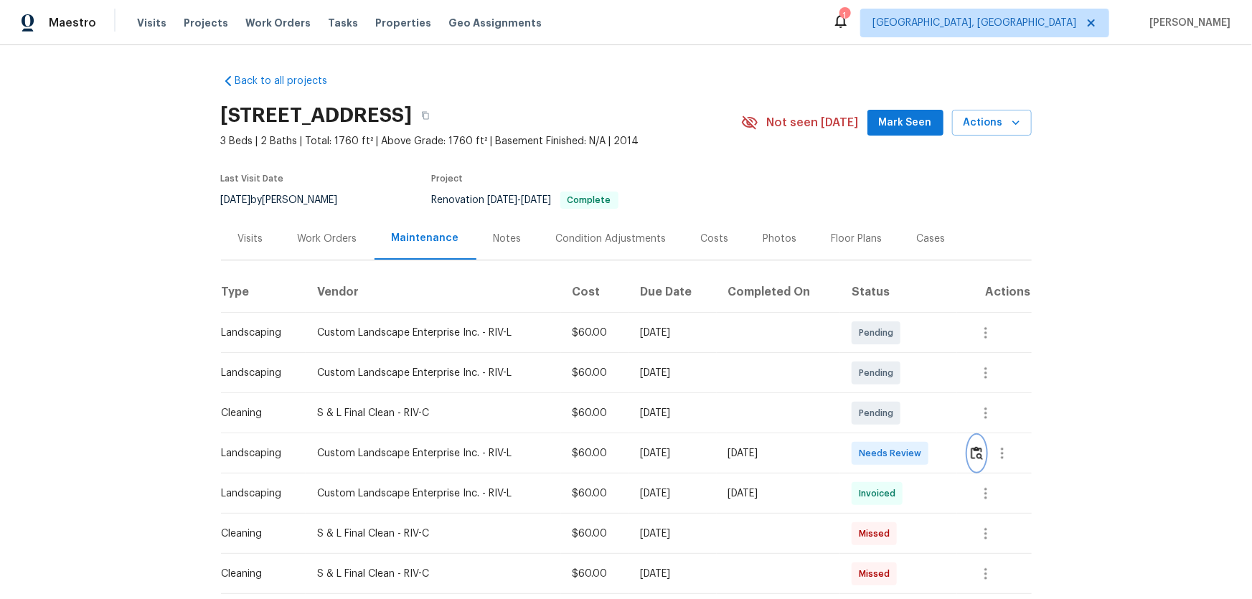
click at [890, 395] on img "button" at bounding box center [976, 453] width 12 height 14
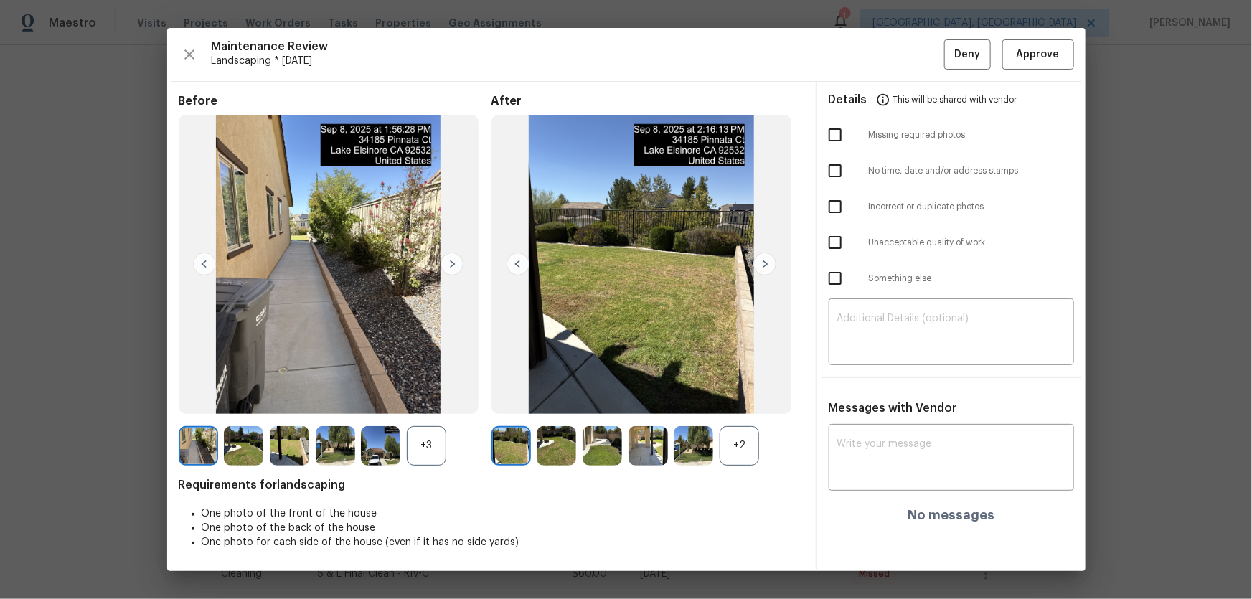
click at [731, 395] on div "+2" at bounding box center [738, 445] width 39 height 39
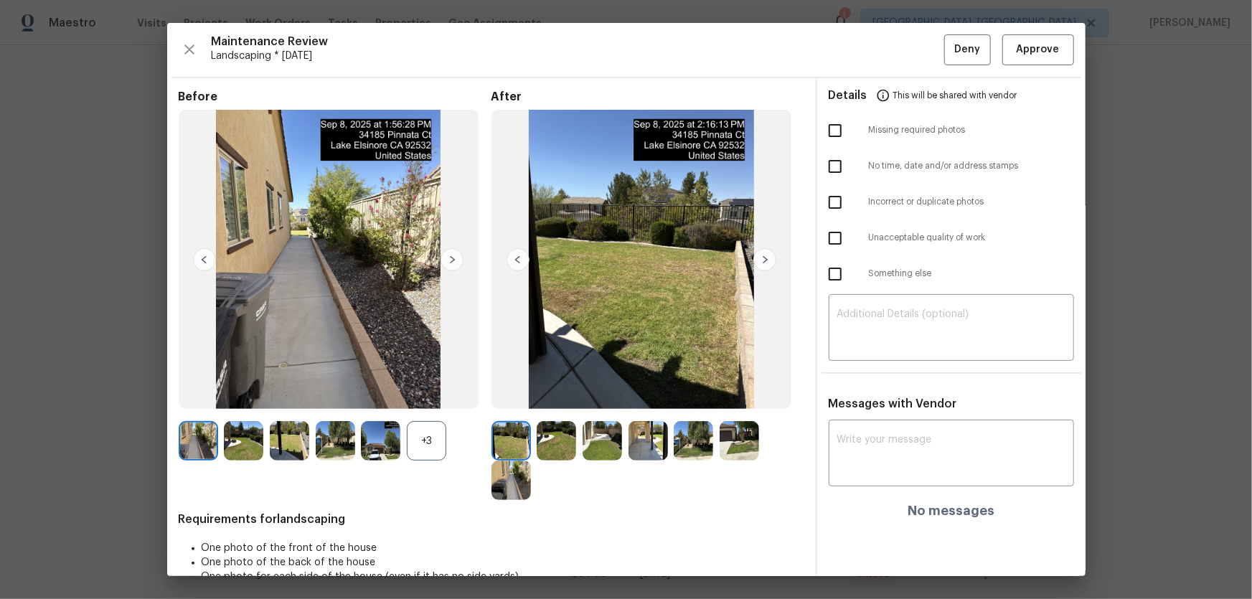
click at [427, 395] on div "+3" at bounding box center [426, 440] width 39 height 39
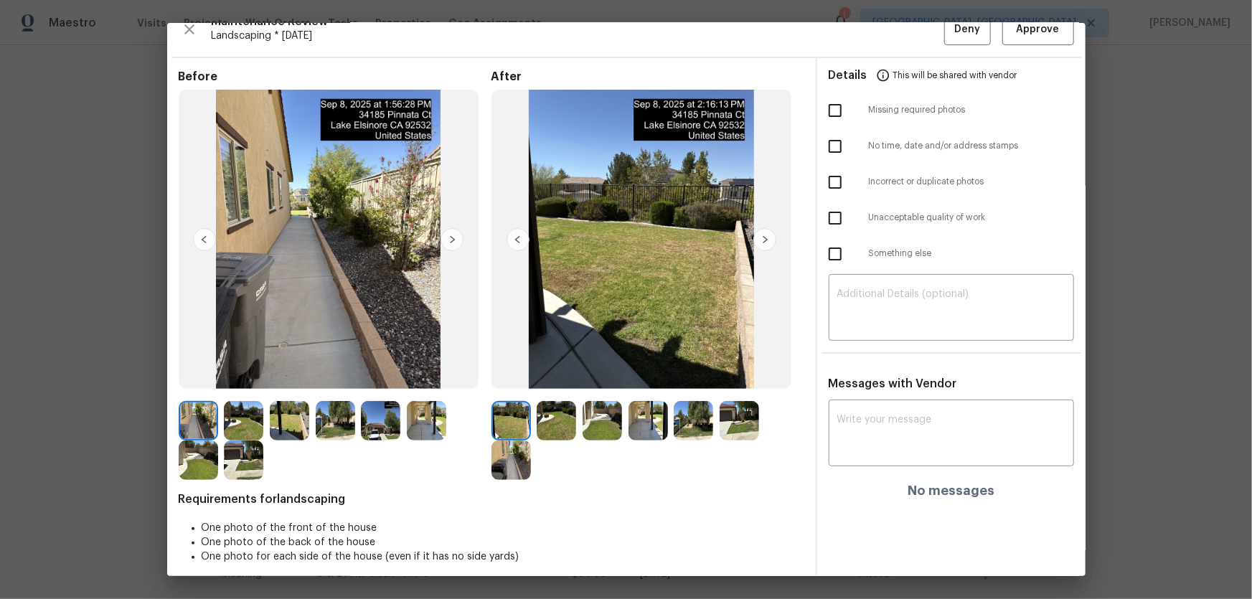
scroll to position [29, 0]
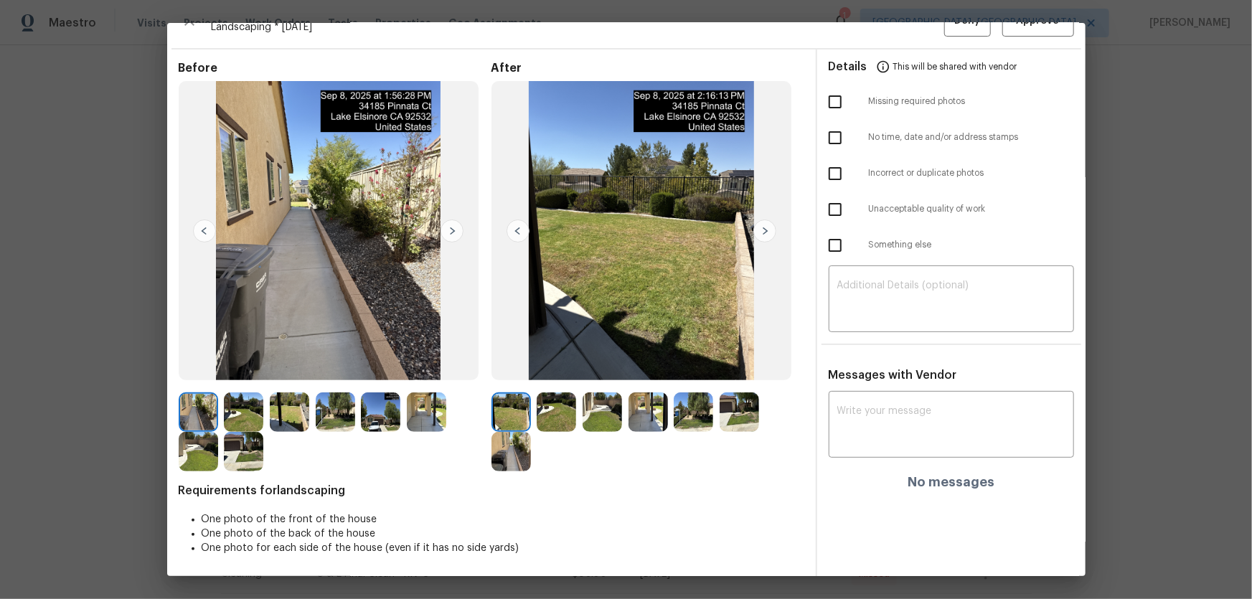
click at [559, 395] on img at bounding box center [555, 411] width 39 height 39
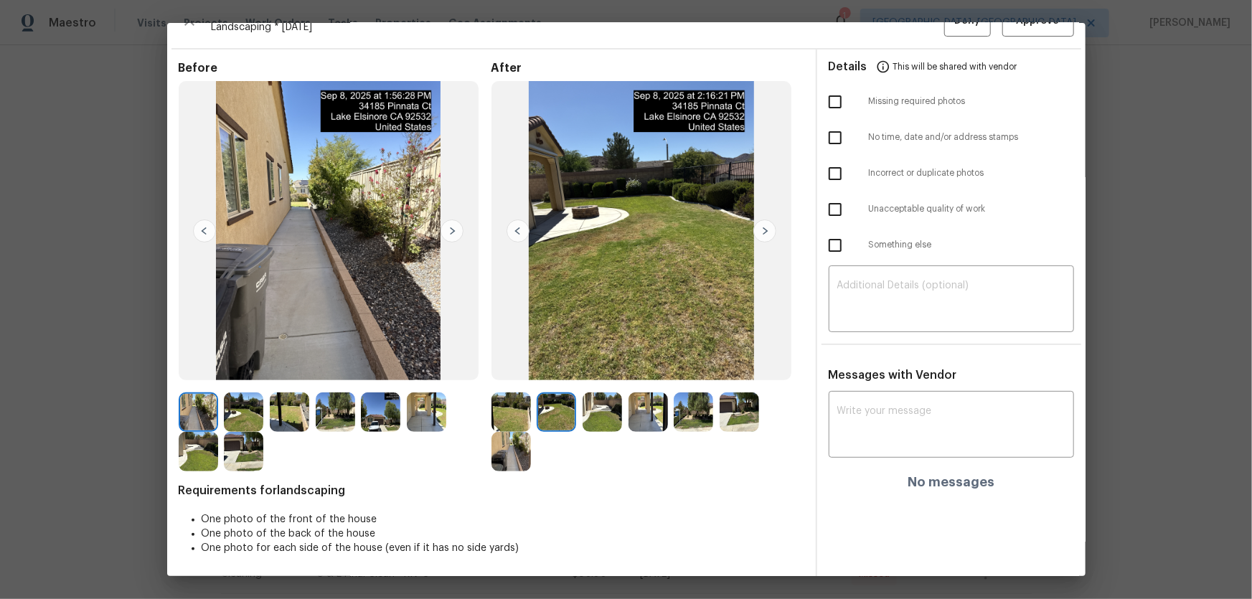
click at [606, 395] on img at bounding box center [601, 411] width 39 height 39
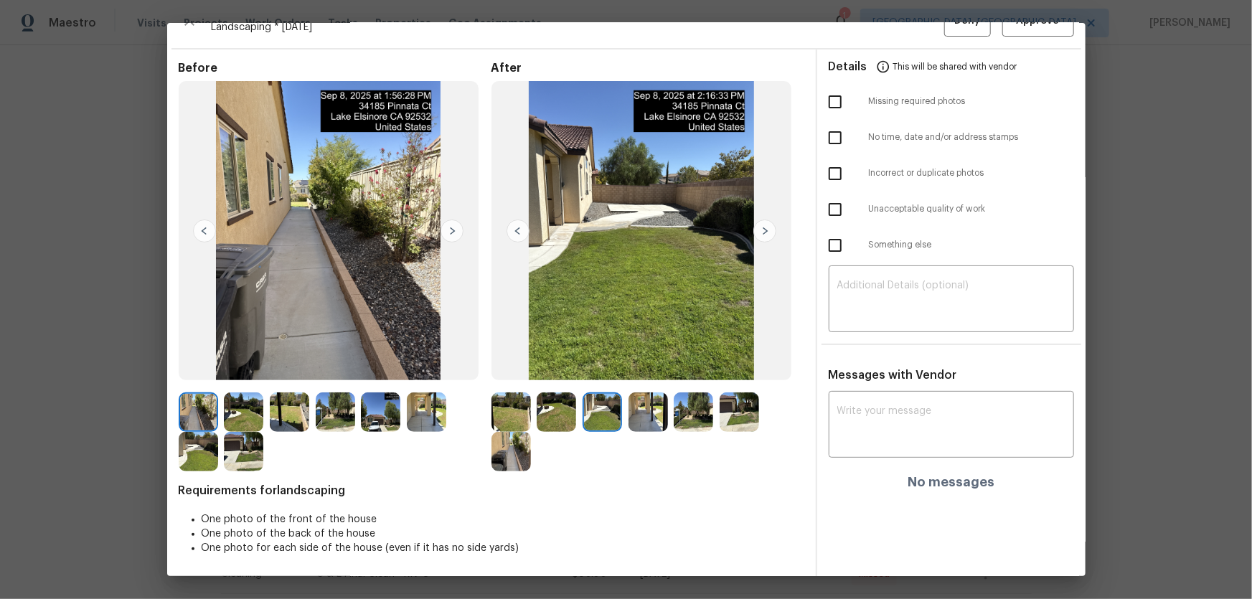
click at [639, 395] on img at bounding box center [647, 411] width 39 height 39
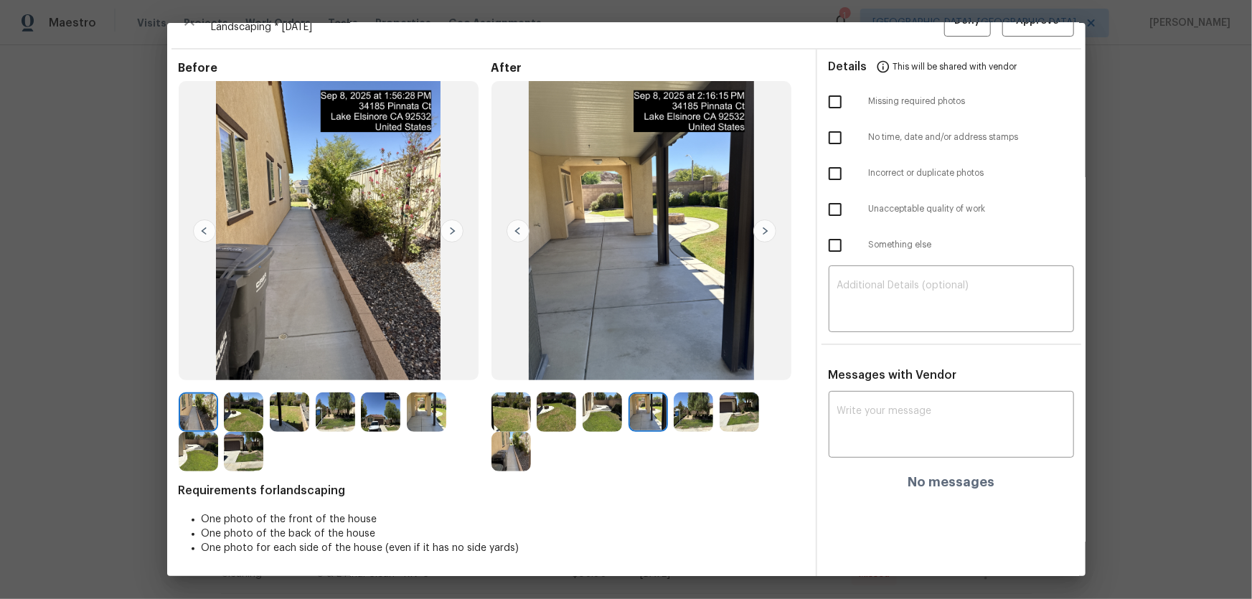
click at [673, 395] on img at bounding box center [692, 411] width 39 height 39
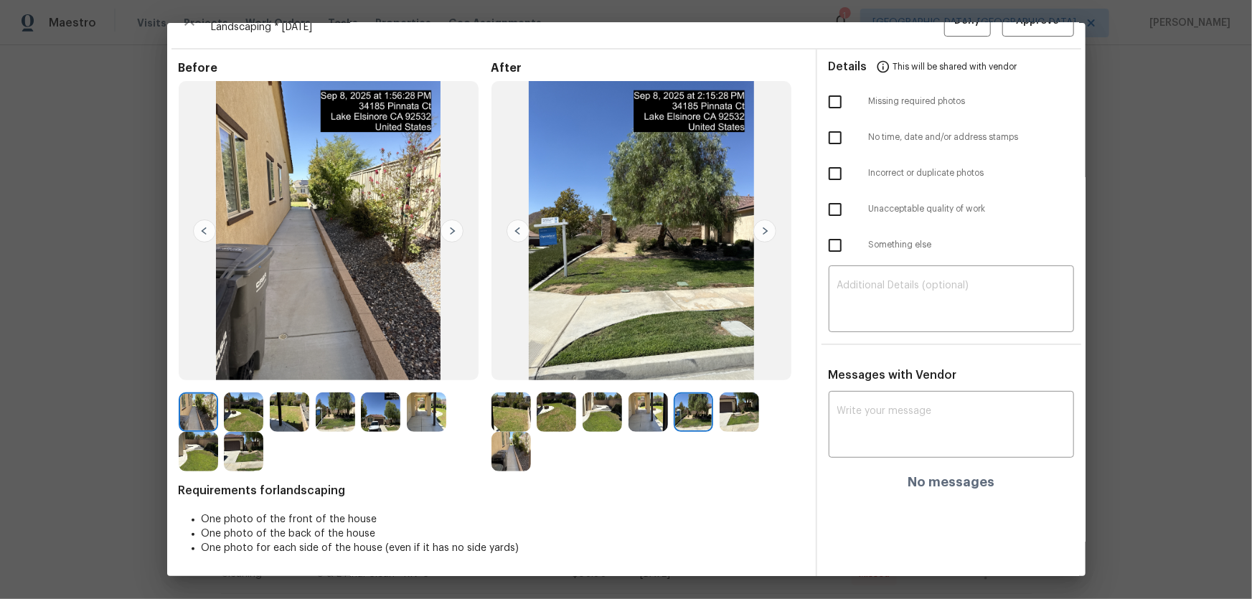
click at [719, 395] on img at bounding box center [738, 411] width 39 height 39
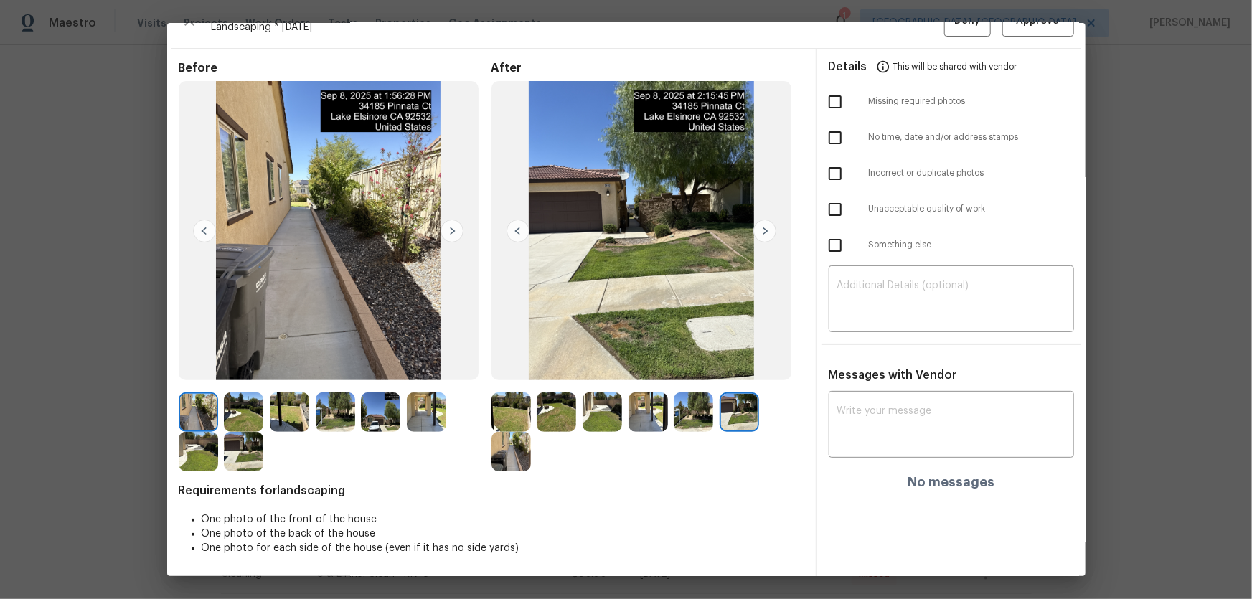
click at [520, 395] on img at bounding box center [510, 451] width 39 height 39
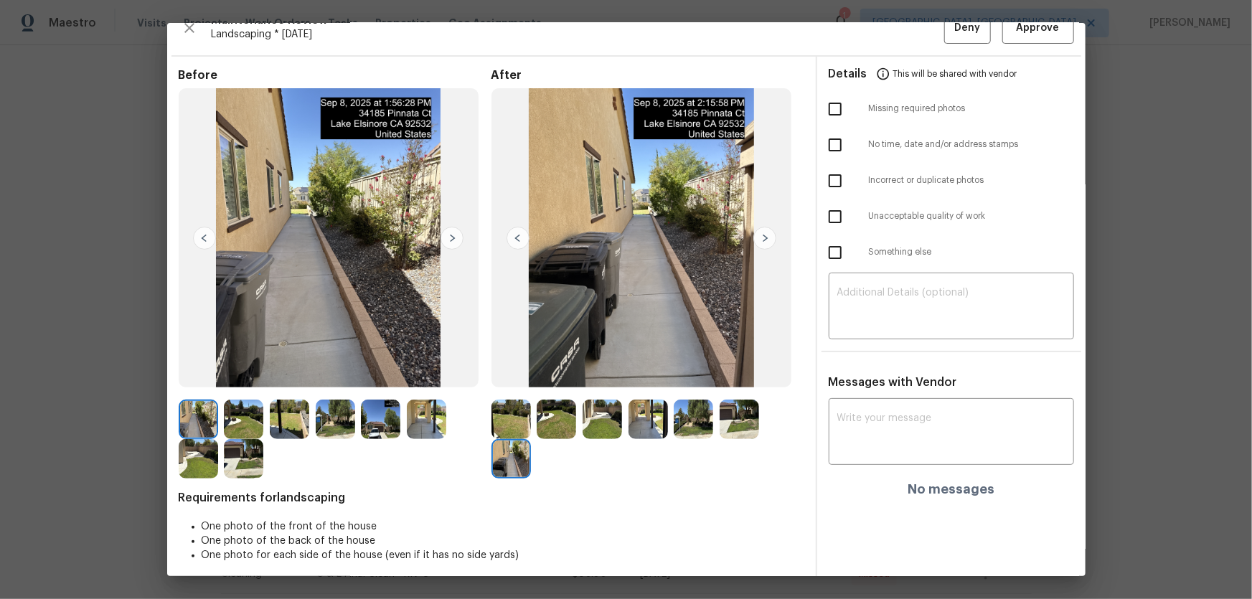
scroll to position [0, 0]
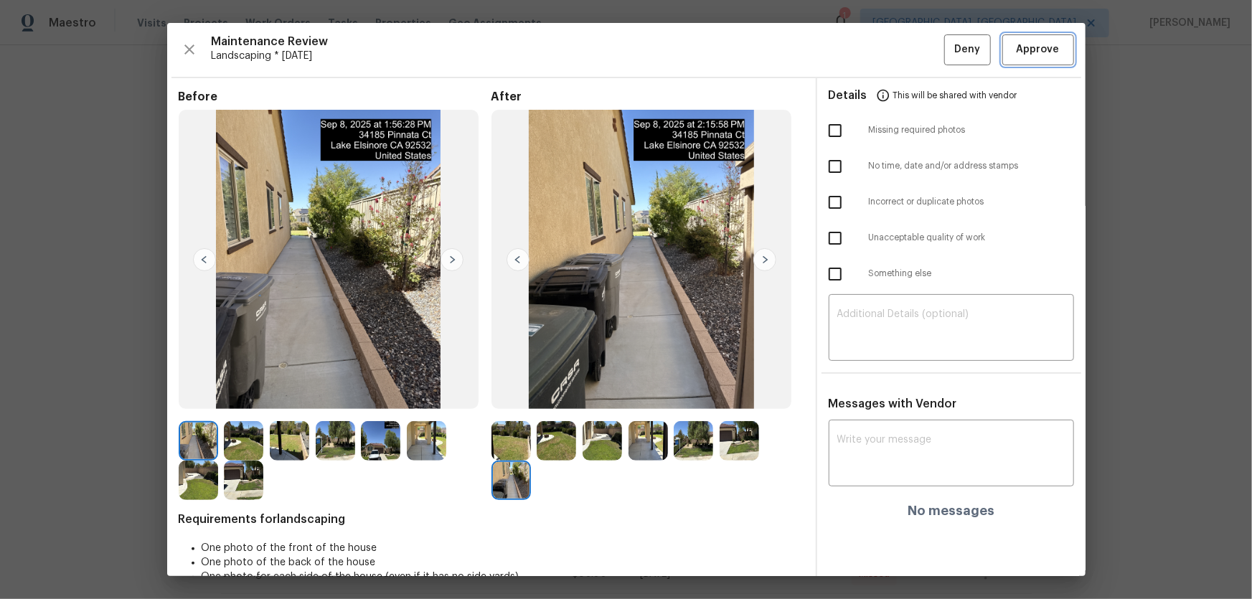
click at [890, 57] on span "Approve" at bounding box center [1037, 50] width 43 height 18
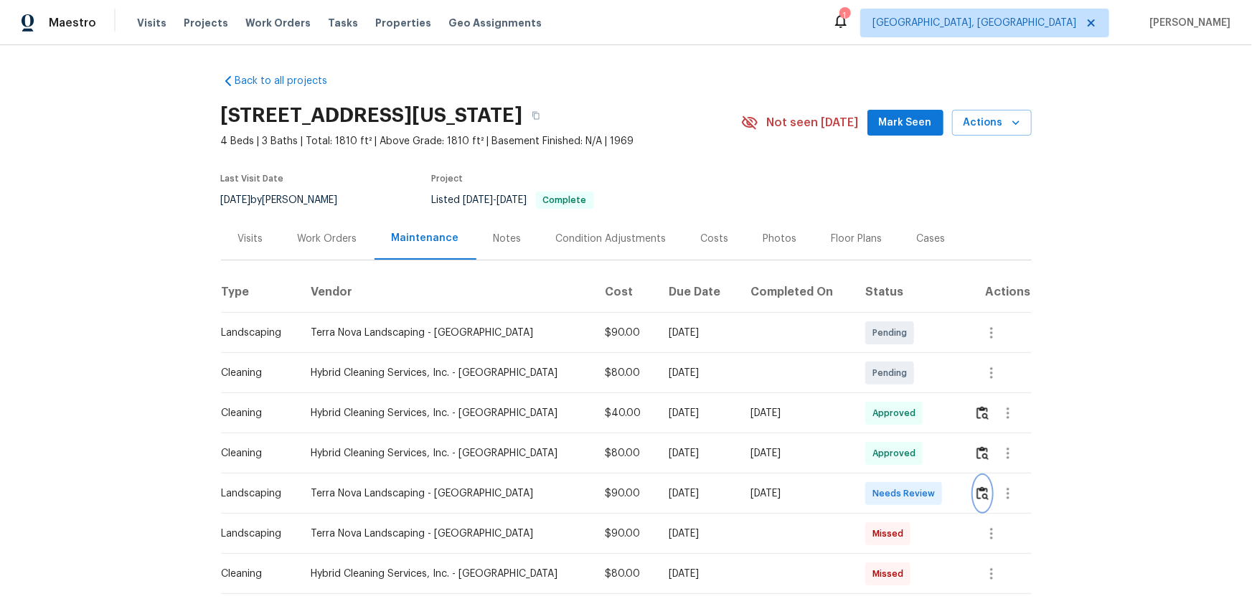
click at [890, 395] on button "button" at bounding box center [982, 493] width 16 height 34
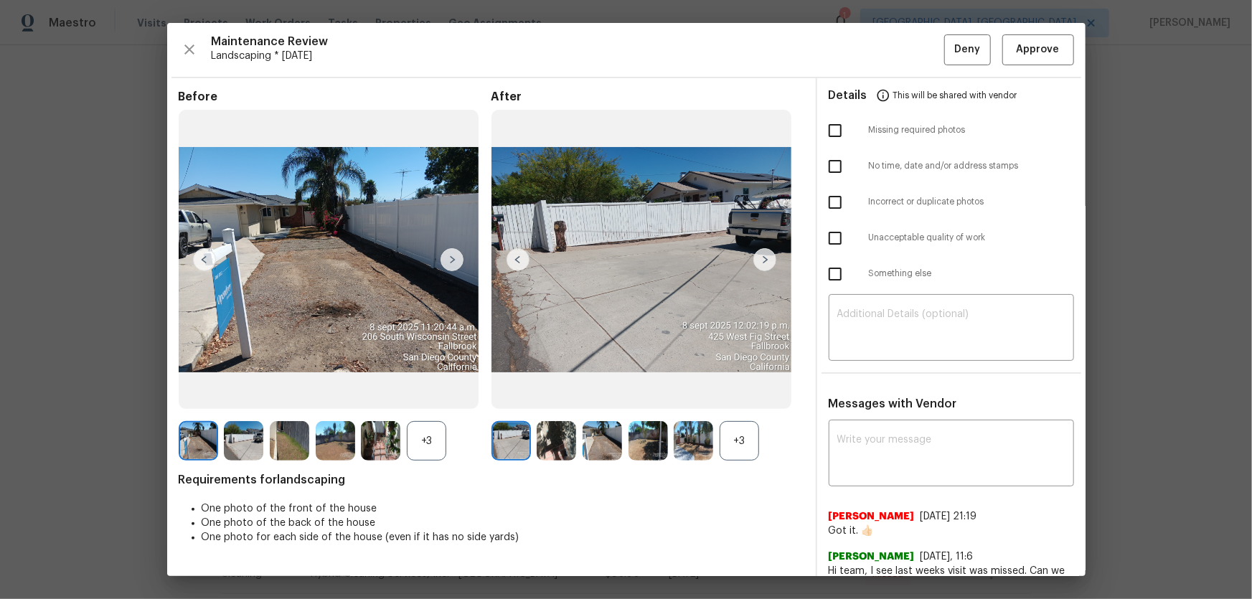
click at [726, 395] on div "+3" at bounding box center [738, 440] width 39 height 39
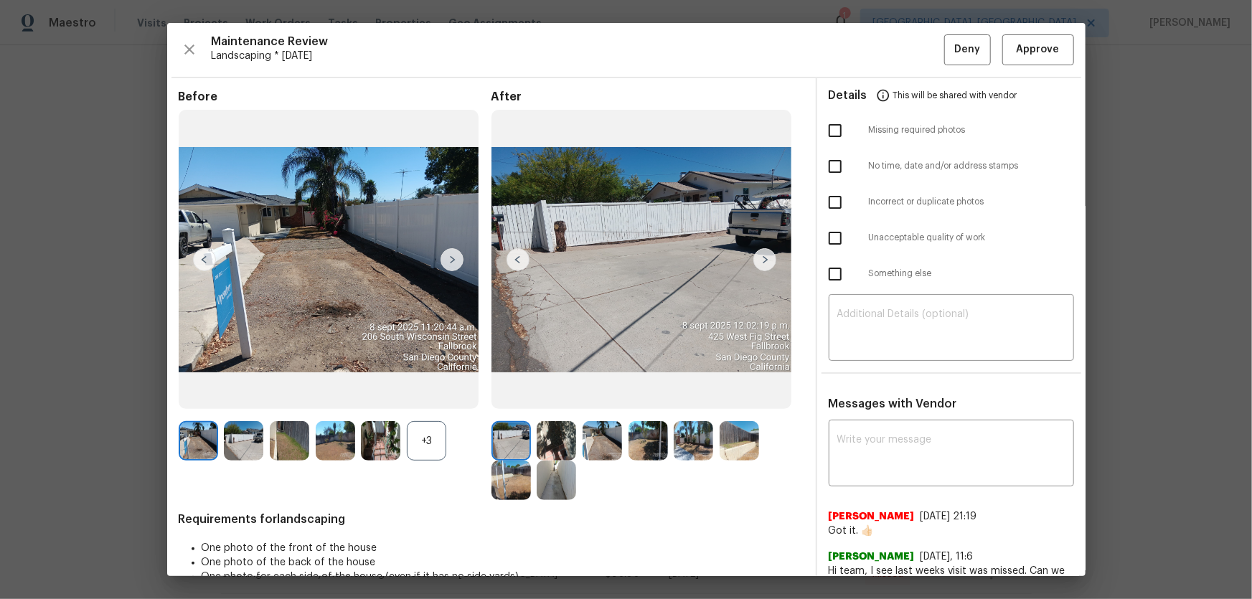
click at [437, 395] on div "+3" at bounding box center [426, 440] width 39 height 39
click at [571, 395] on img at bounding box center [555, 440] width 39 height 39
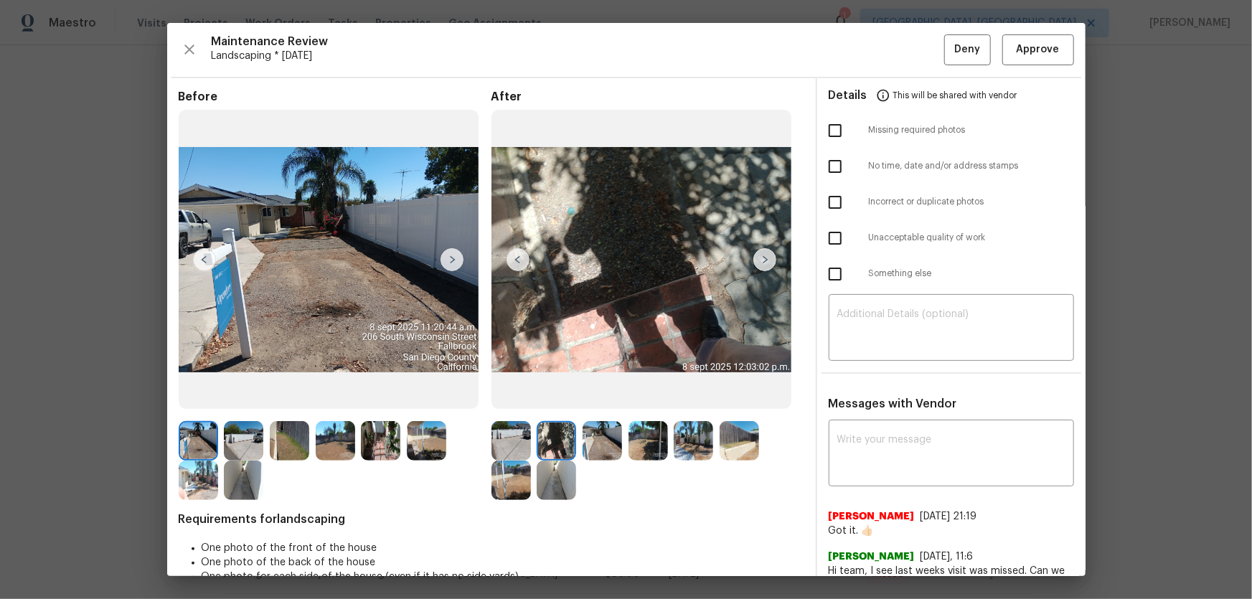
click at [602, 395] on img at bounding box center [601, 440] width 39 height 39
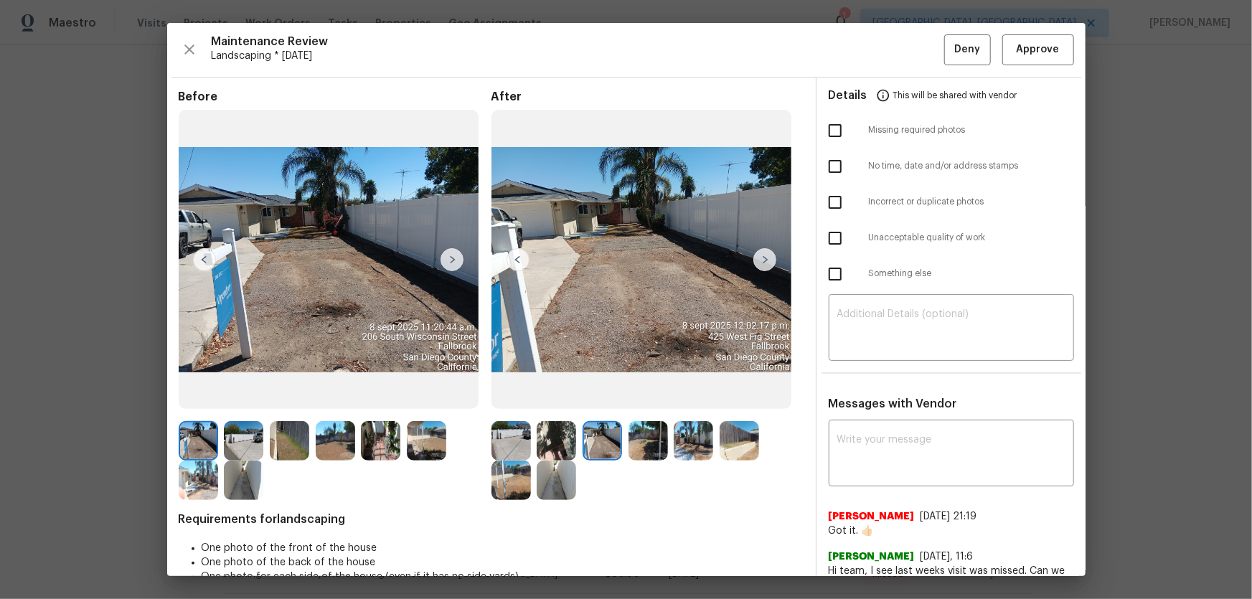
click at [653, 395] on img at bounding box center [647, 440] width 39 height 39
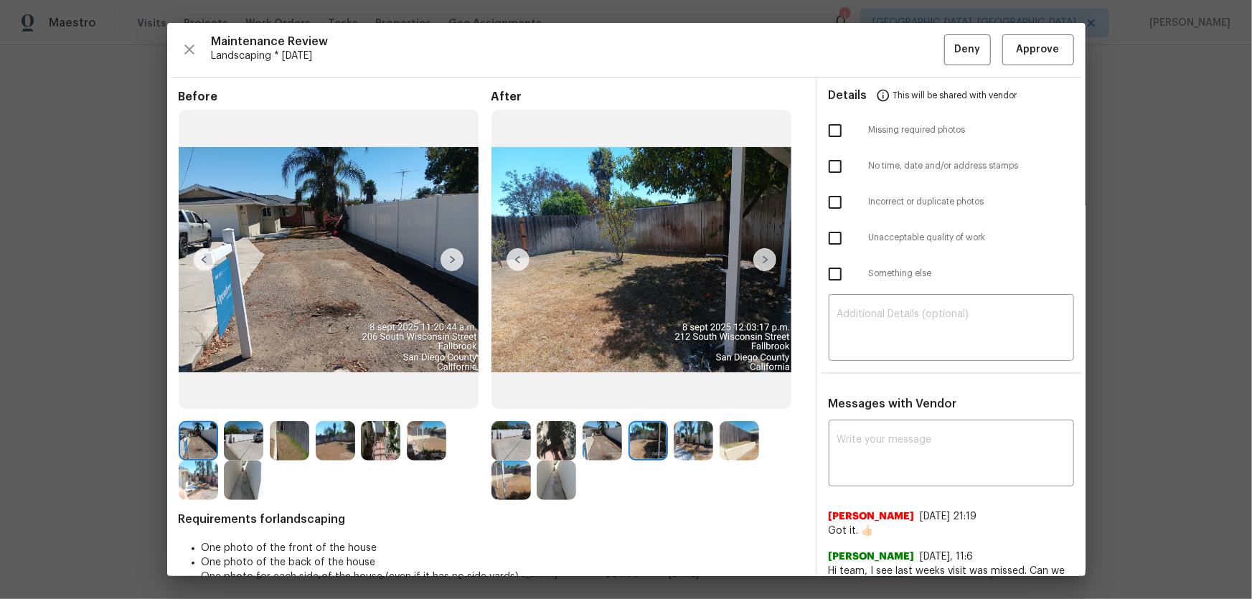
click at [680, 395] on img at bounding box center [692, 440] width 39 height 39
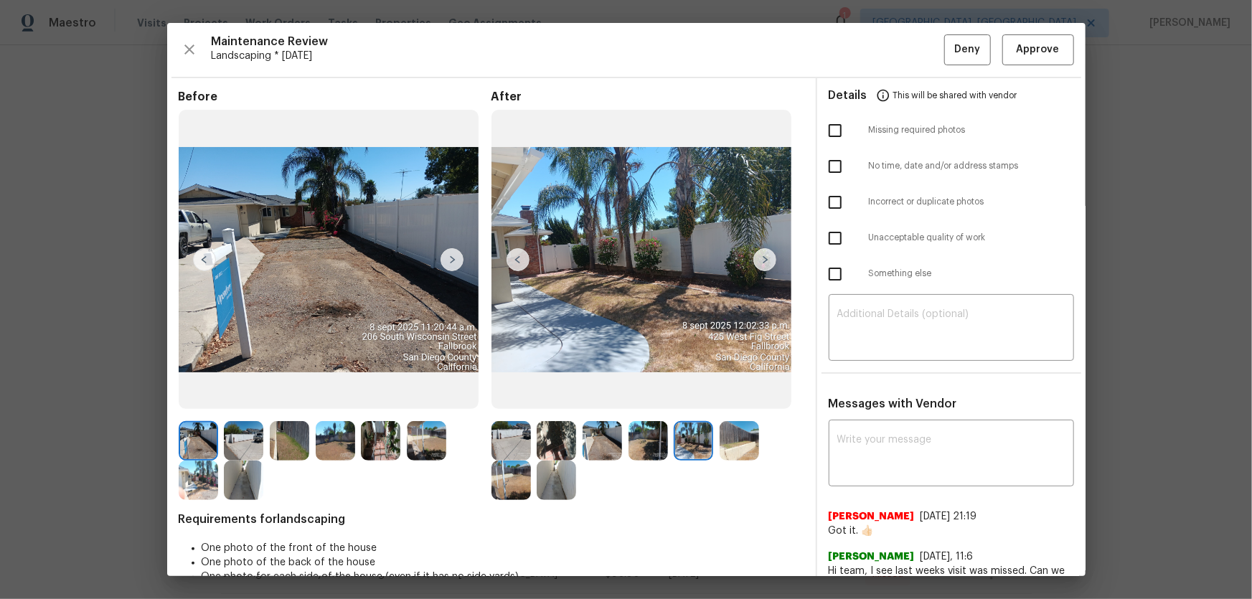
click at [721, 395] on img at bounding box center [738, 440] width 39 height 39
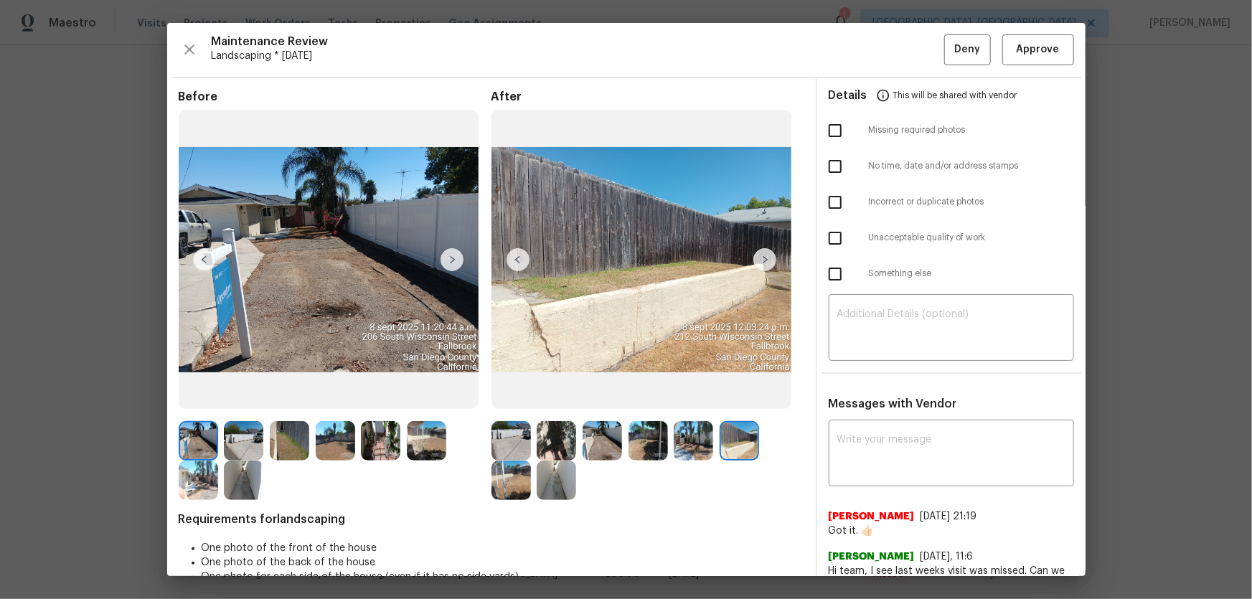
click at [514, 395] on img at bounding box center [510, 479] width 39 height 39
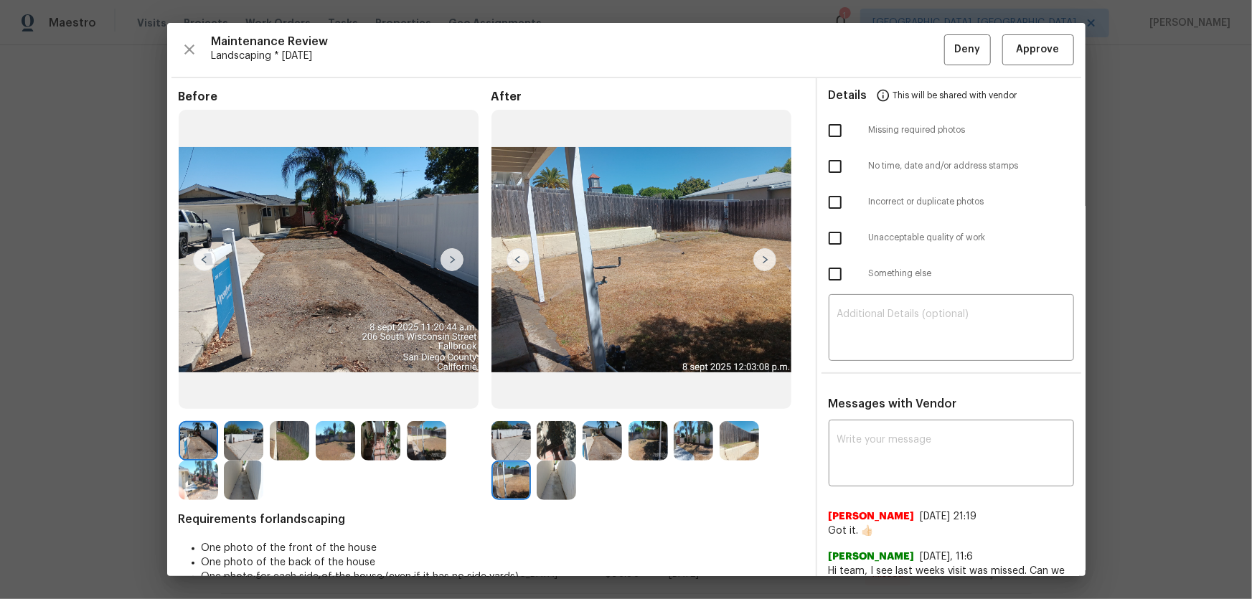
click at [552, 395] on img at bounding box center [555, 479] width 39 height 39
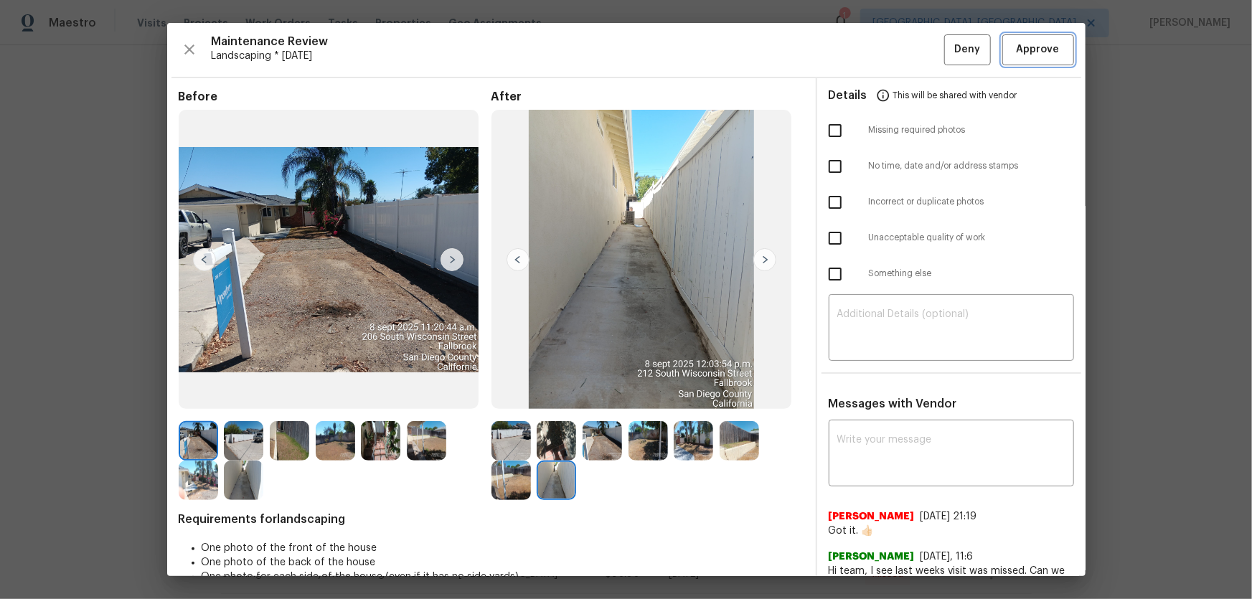
click at [890, 57] on span "Approve" at bounding box center [1037, 50] width 43 height 18
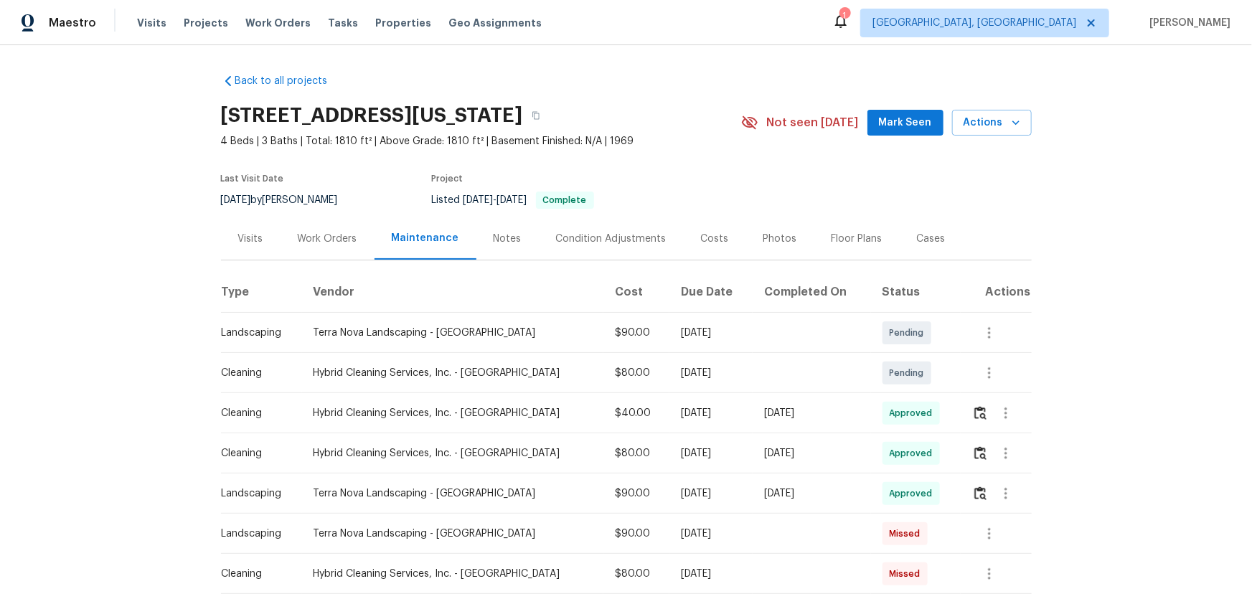
click at [890, 395] on td at bounding box center [995, 493] width 71 height 40
click at [890, 395] on img "button" at bounding box center [980, 493] width 12 height 14
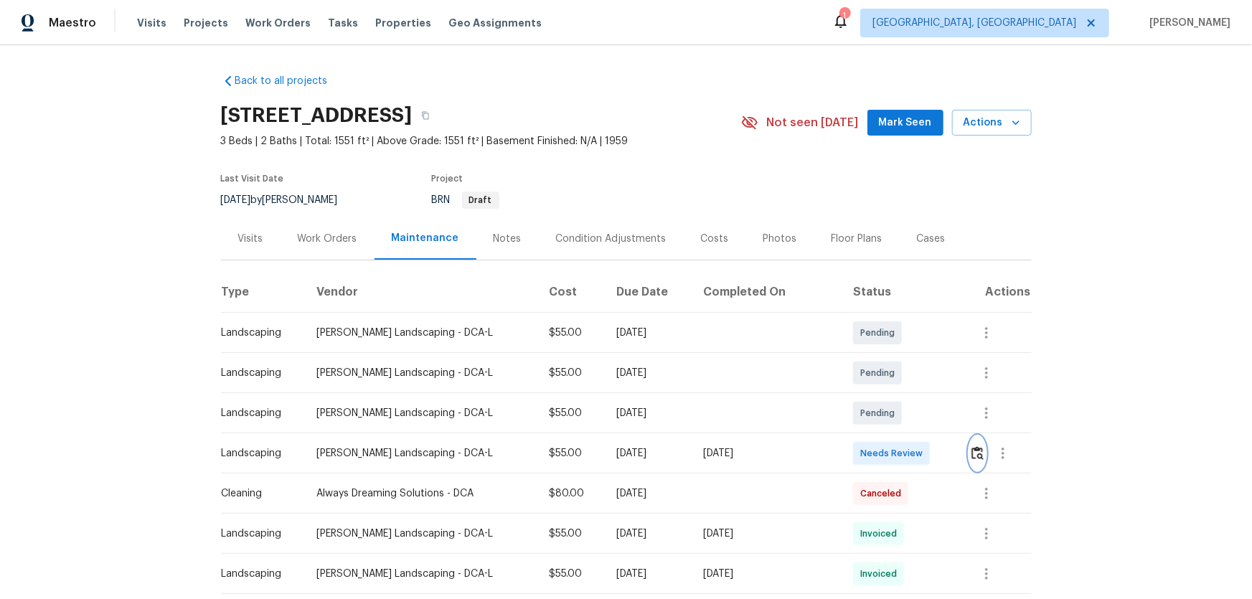
click at [890, 395] on img "button" at bounding box center [977, 453] width 12 height 14
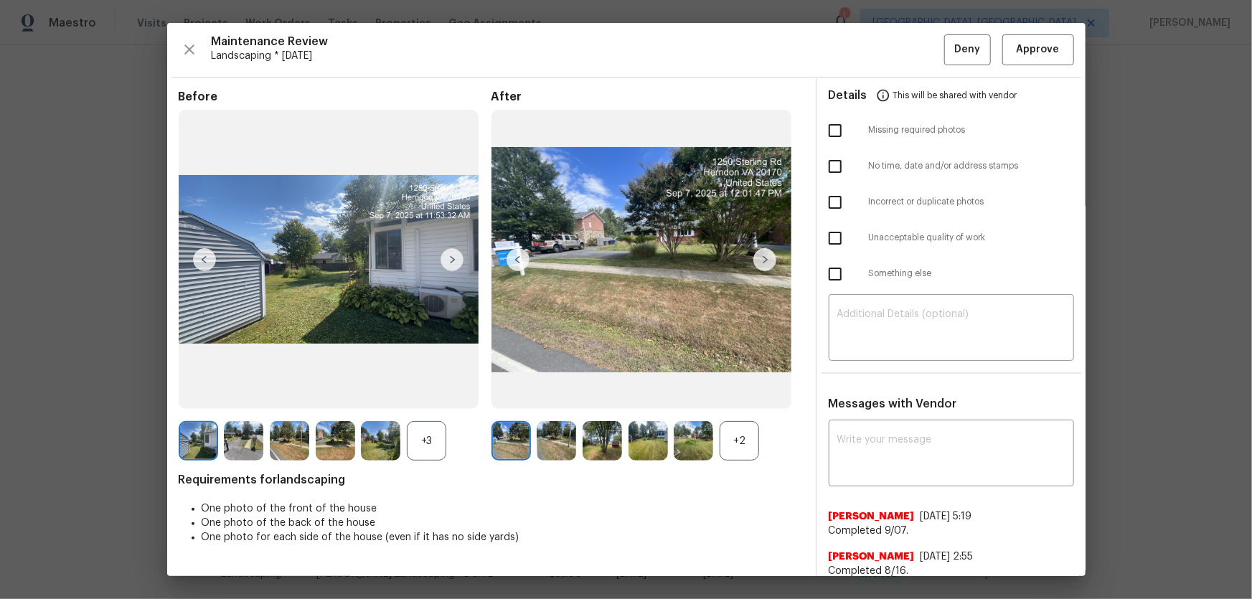
click at [741, 395] on div "+2" at bounding box center [738, 440] width 39 height 39
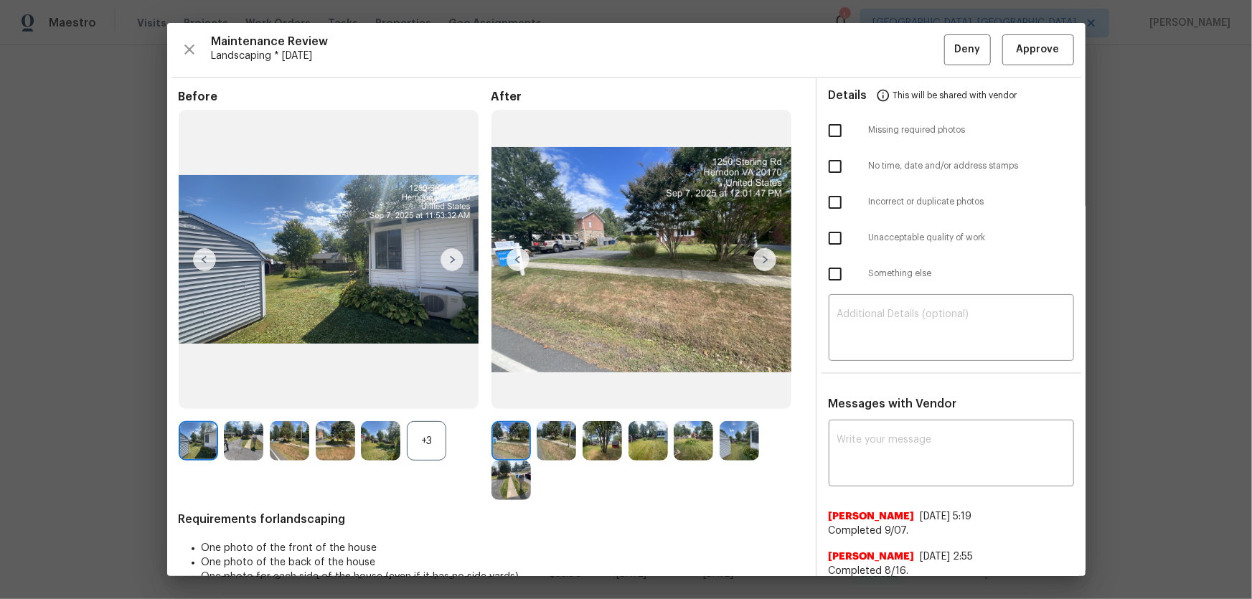
click at [427, 395] on div "+3" at bounding box center [426, 440] width 39 height 39
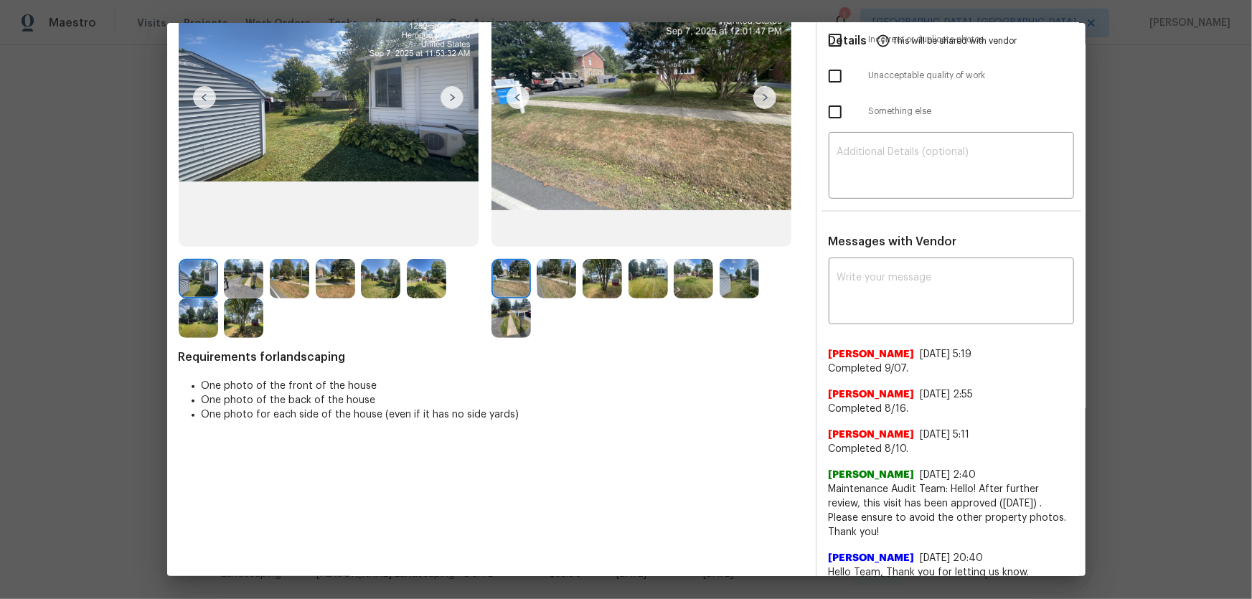
scroll to position [195, 0]
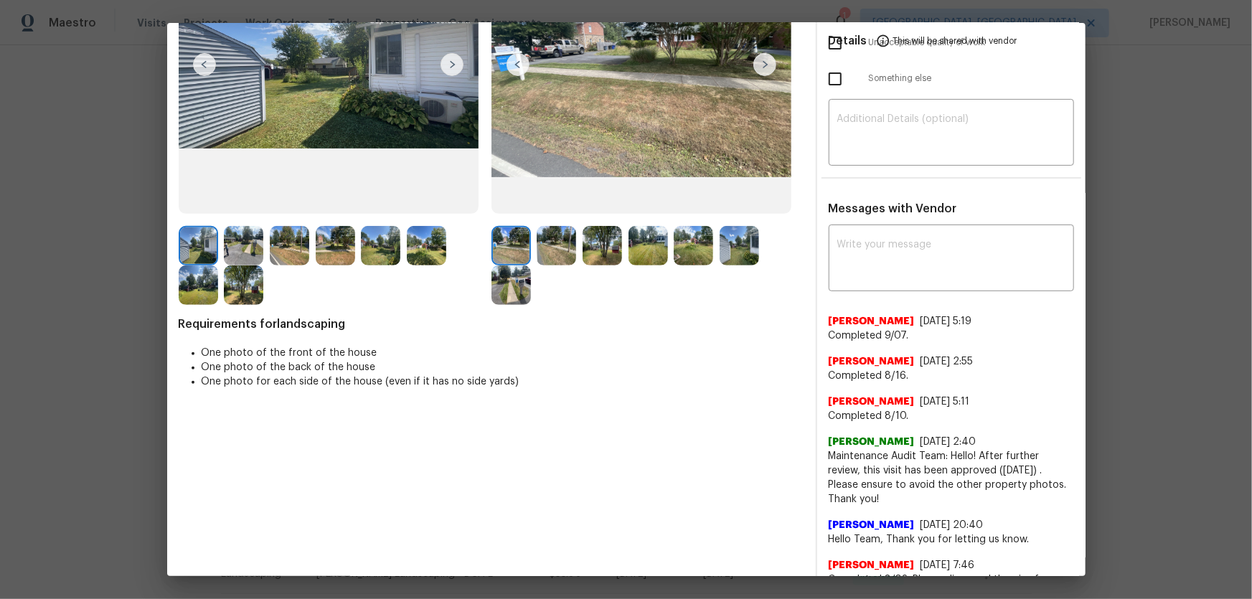
click at [545, 228] on img at bounding box center [555, 245] width 39 height 39
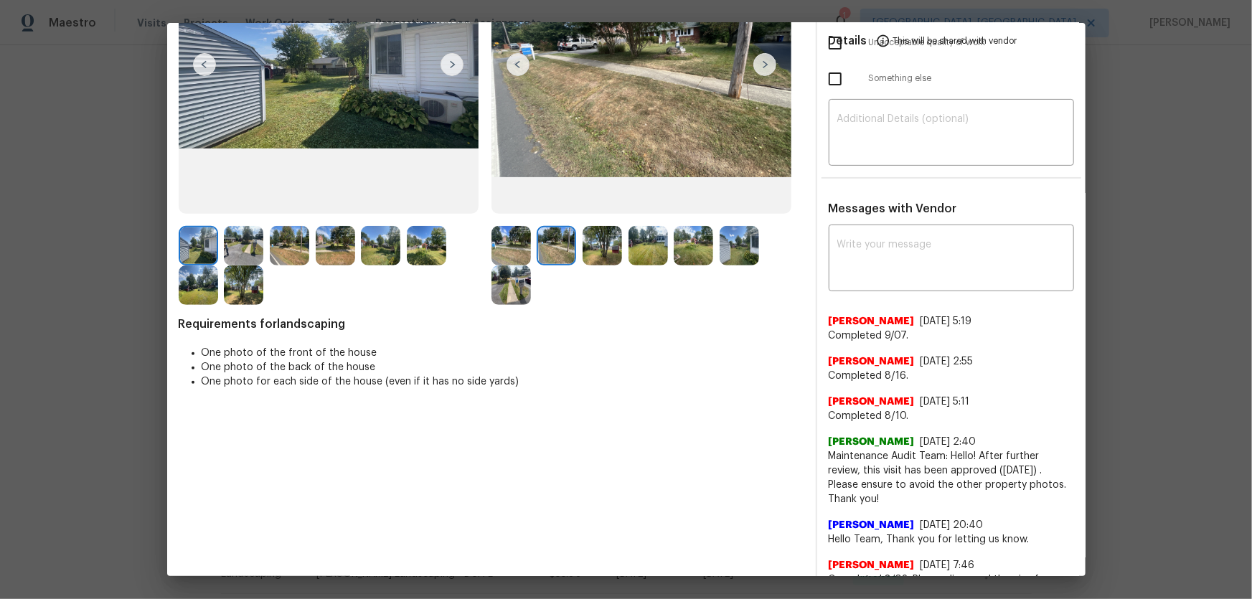
click at [608, 258] on img at bounding box center [601, 245] width 39 height 39
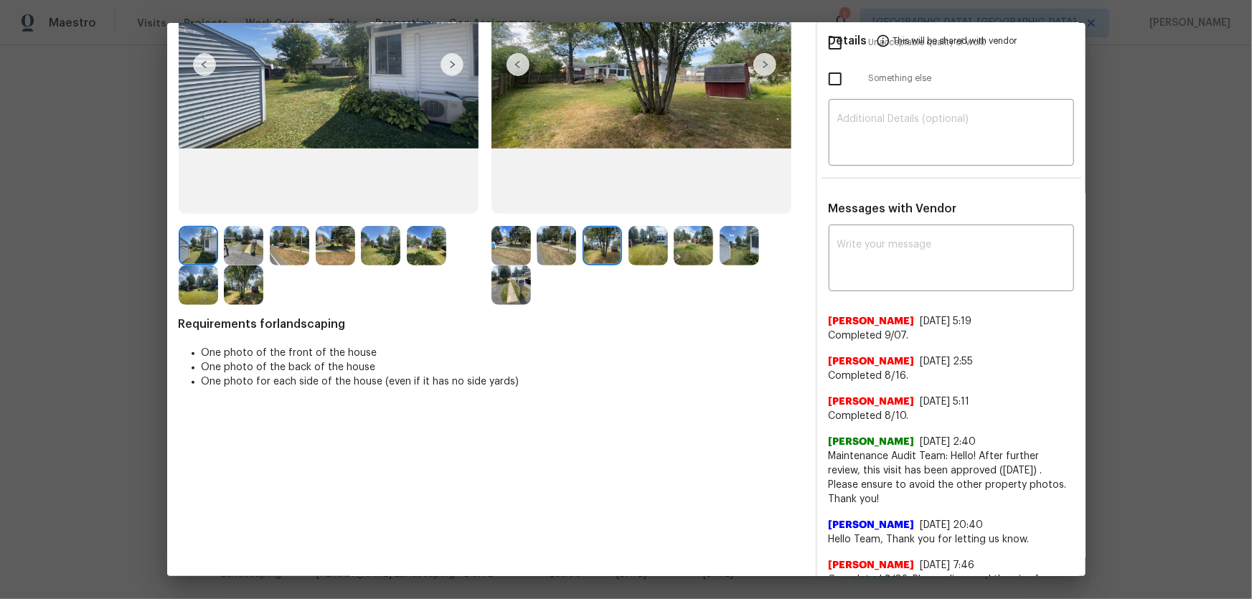
click at [644, 257] on img at bounding box center [647, 245] width 39 height 39
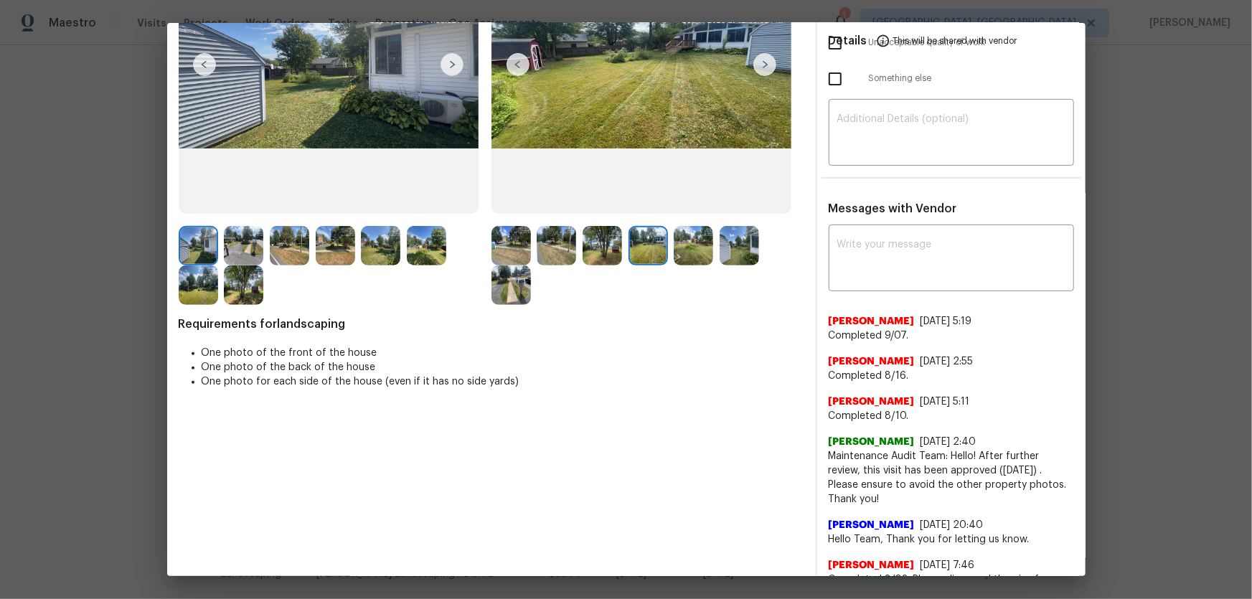
click at [684, 257] on img at bounding box center [692, 245] width 39 height 39
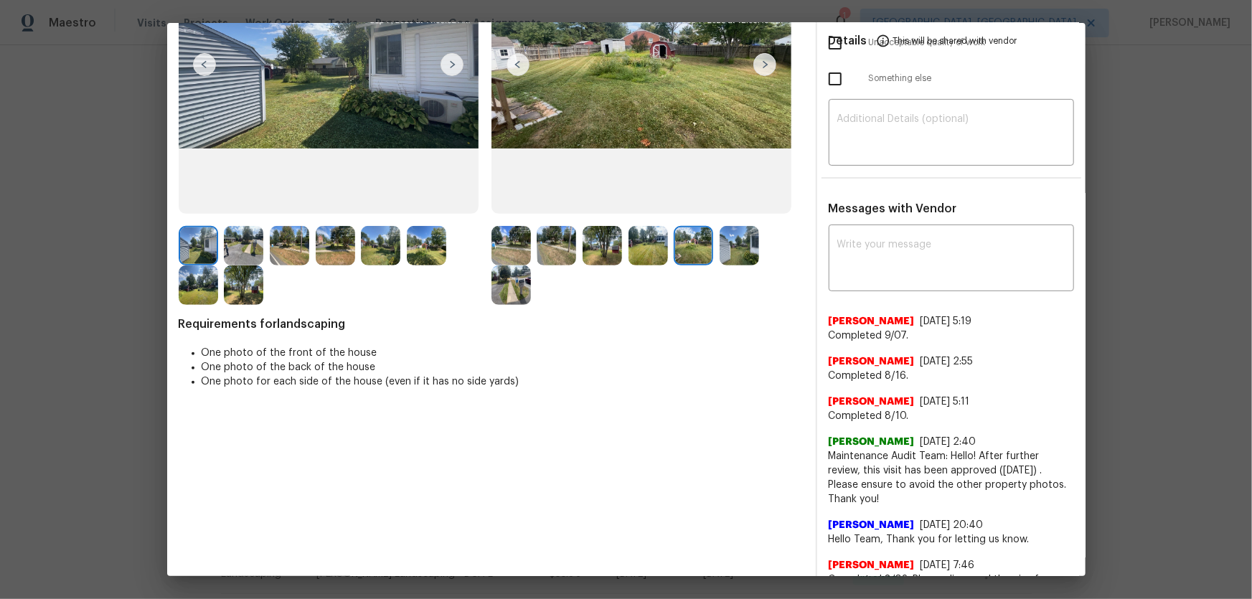
click at [733, 252] on img at bounding box center [738, 245] width 39 height 39
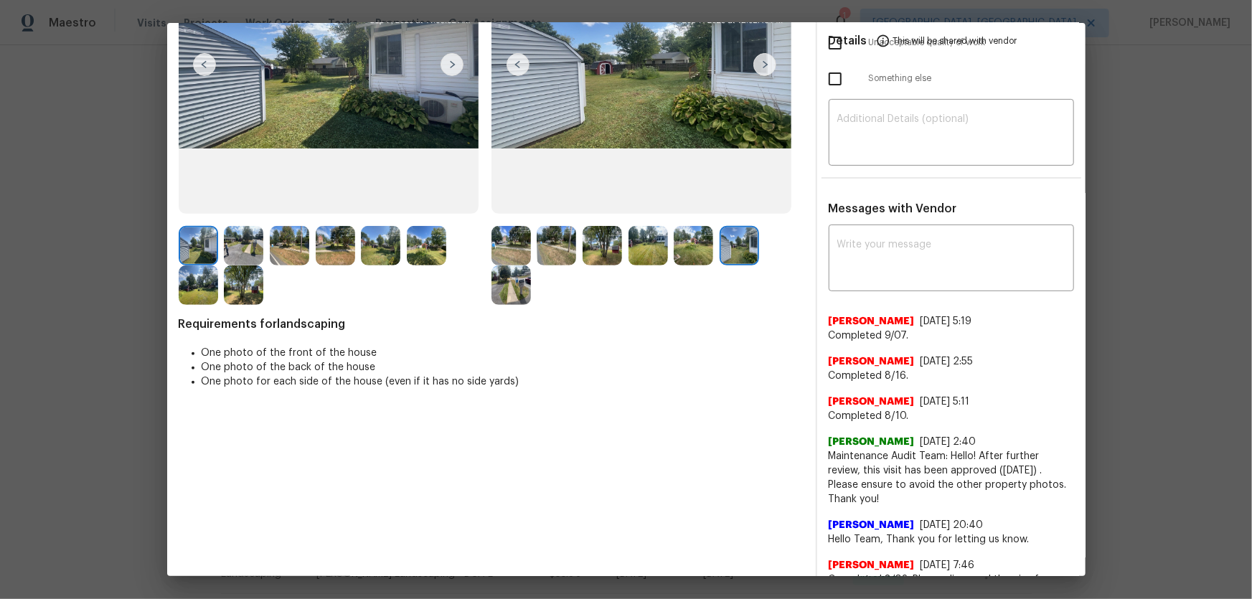
click at [516, 285] on img at bounding box center [510, 284] width 39 height 39
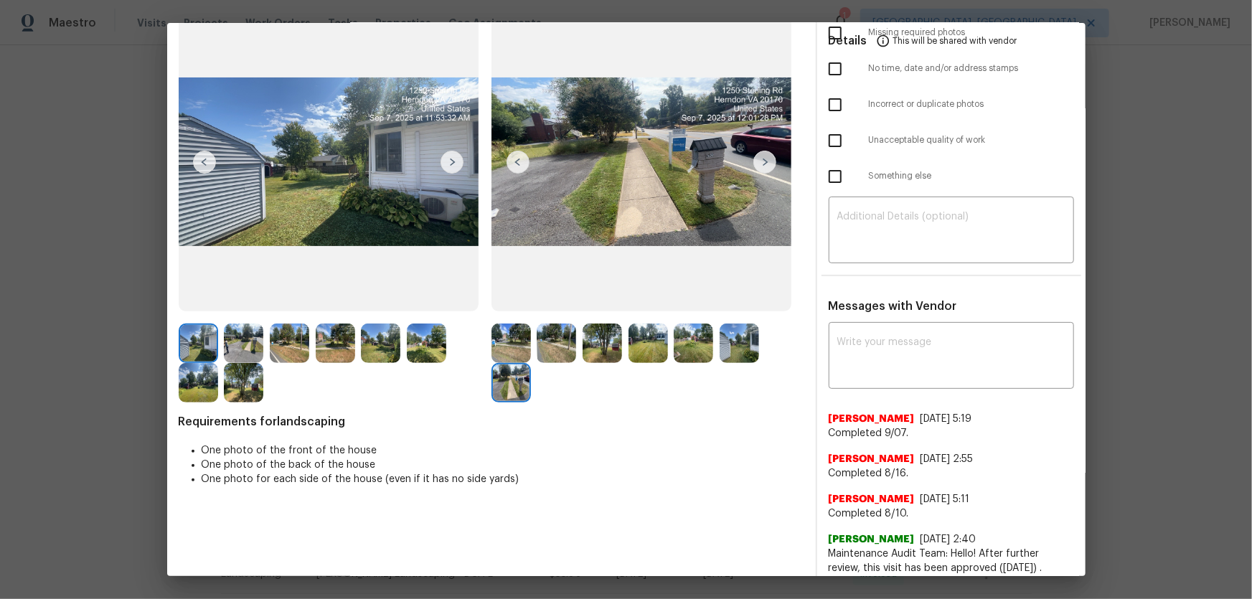
scroll to position [0, 0]
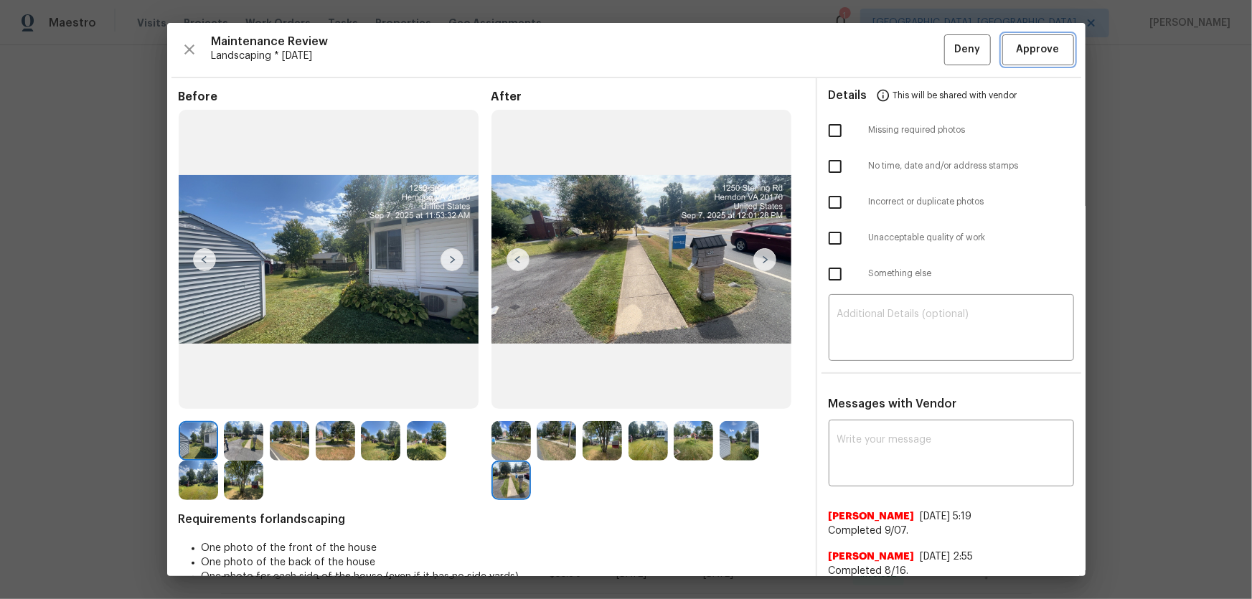
click at [890, 47] on span "Approve" at bounding box center [1037, 50] width 43 height 18
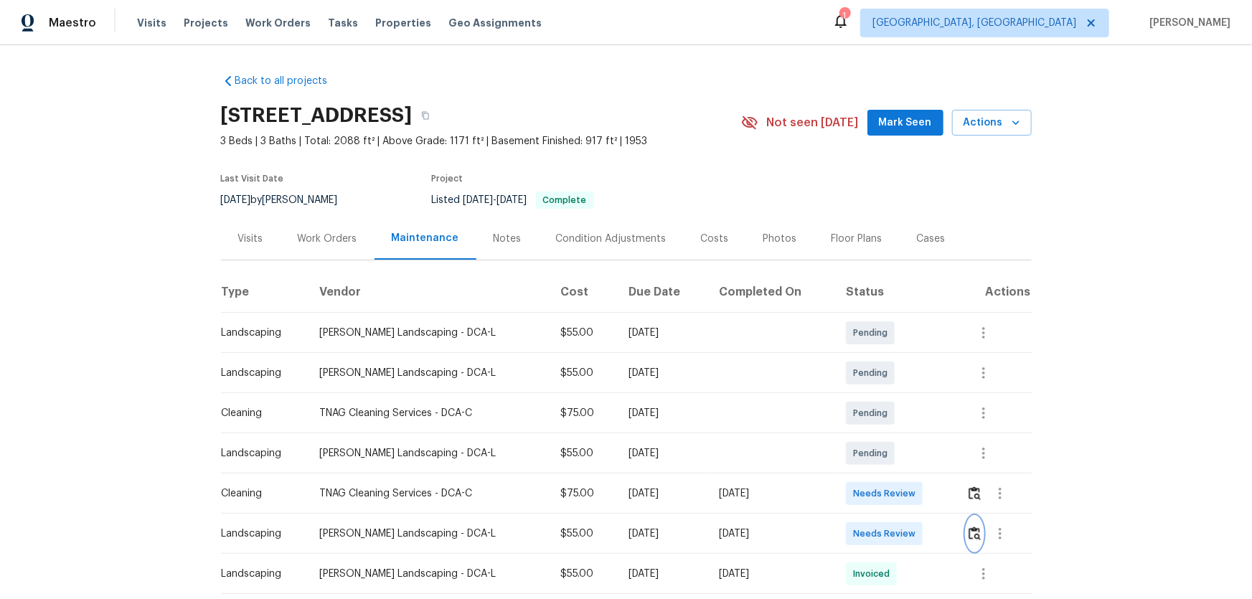
click at [975, 538] on img "button" at bounding box center [974, 533] width 12 height 14
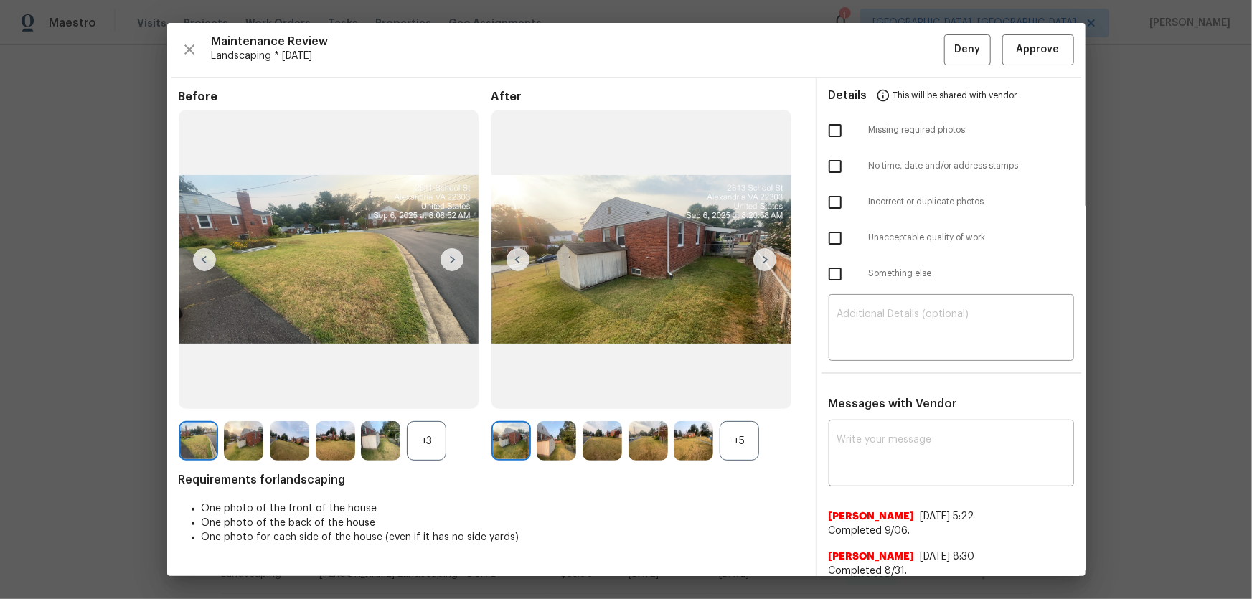
click at [741, 425] on div "+5" at bounding box center [738, 440] width 39 height 39
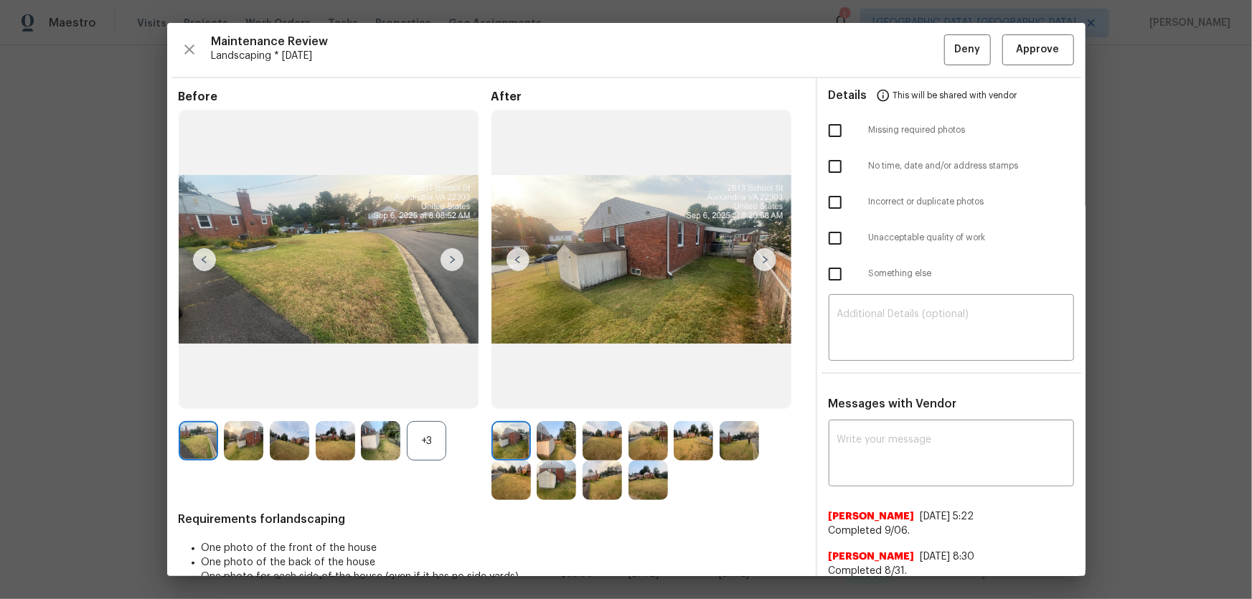
click at [425, 437] on div "+3" at bounding box center [426, 440] width 39 height 39
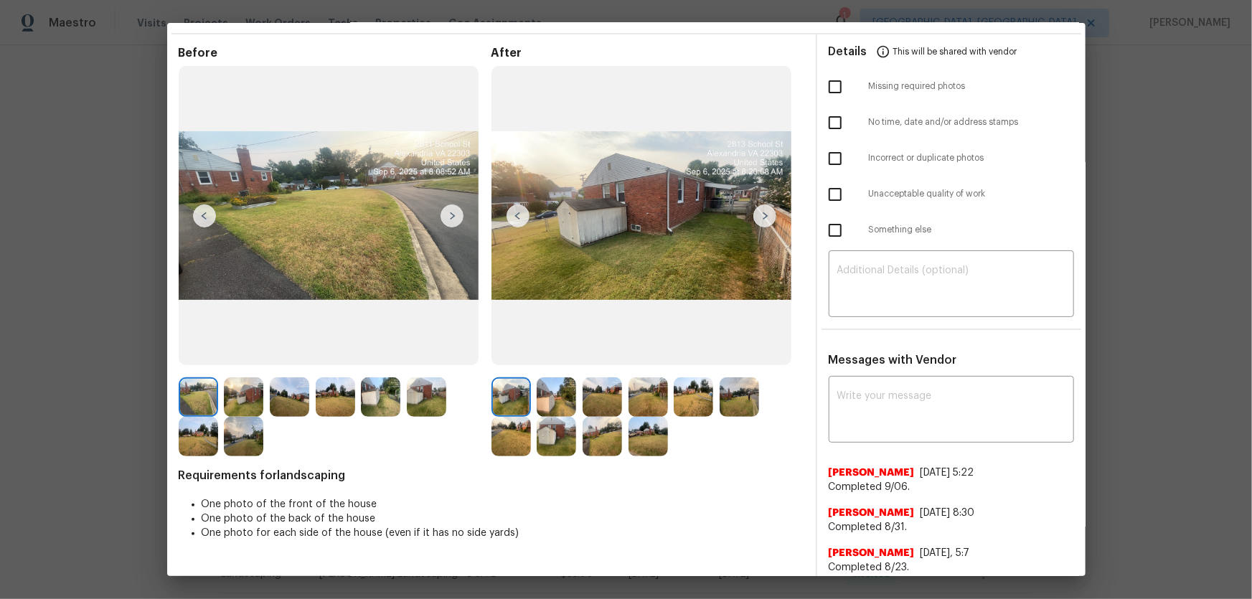
scroll to position [65, 0]
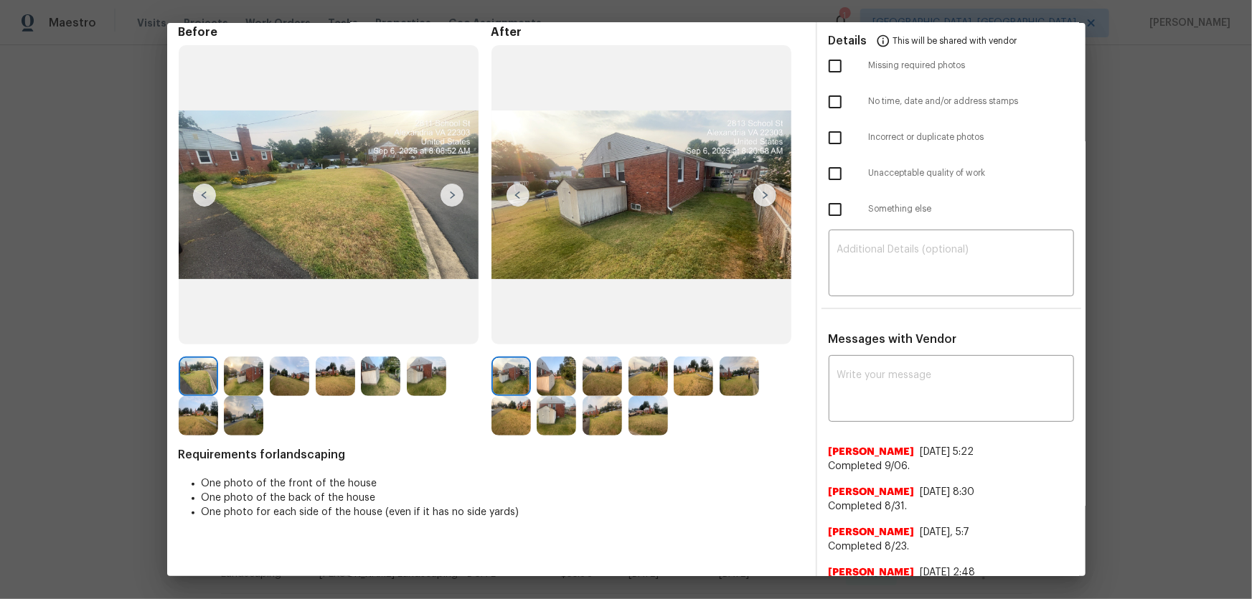
click at [551, 379] on img at bounding box center [555, 375] width 39 height 39
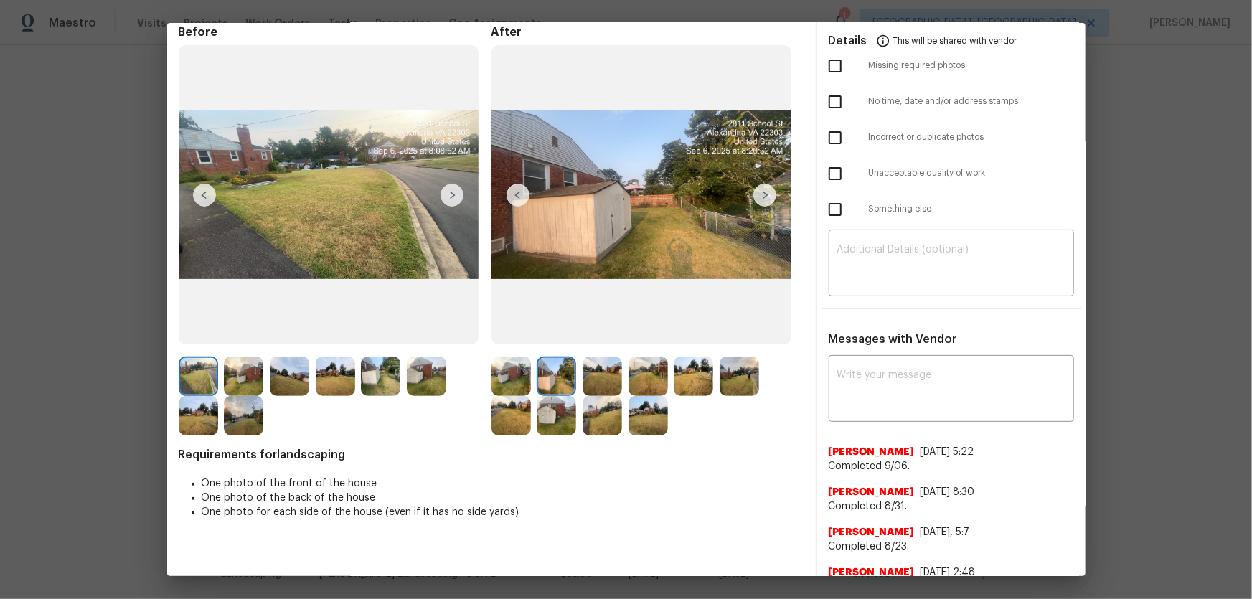
click at [595, 383] on img at bounding box center [601, 375] width 39 height 39
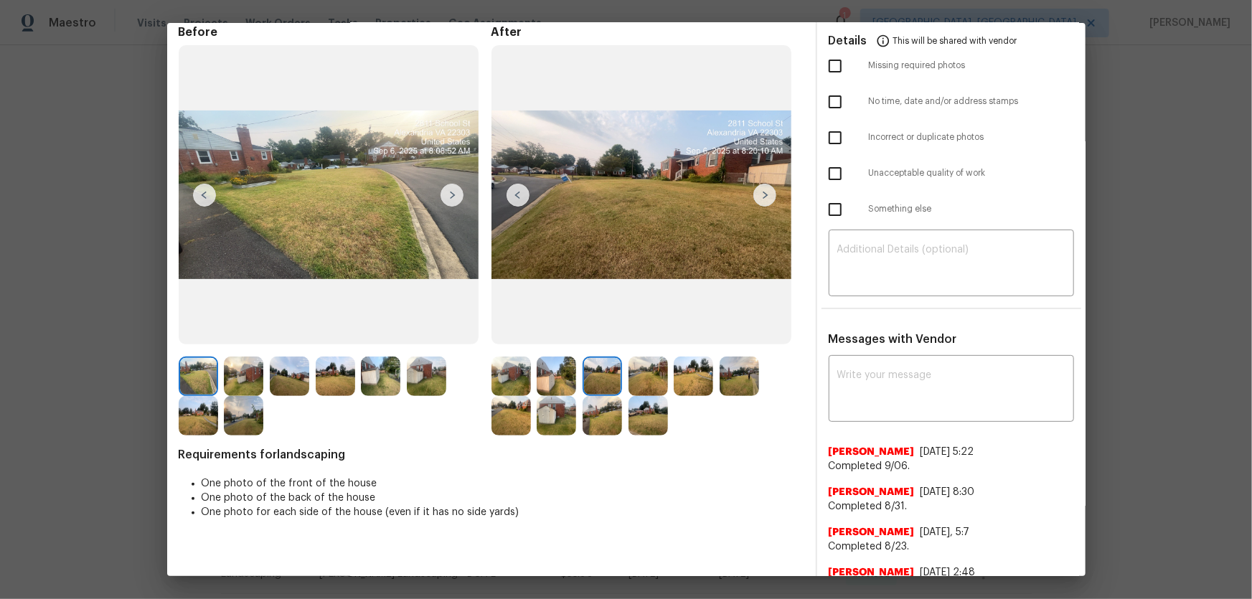
click at [653, 387] on img at bounding box center [647, 375] width 39 height 39
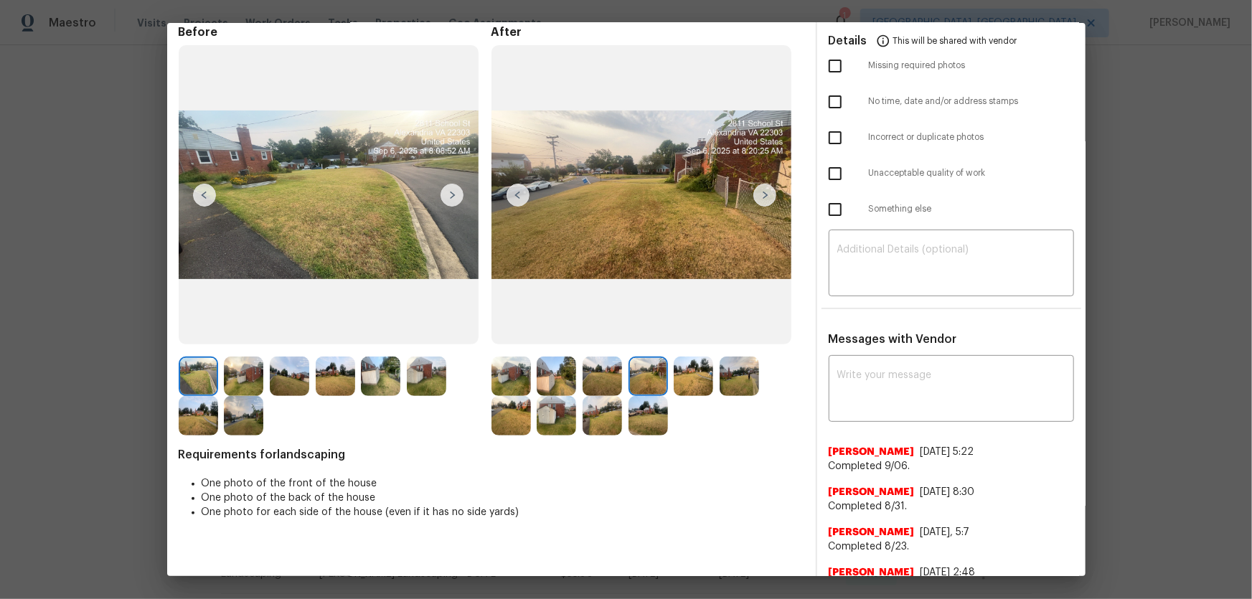
drag, startPoint x: 706, startPoint y: 379, endPoint x: 716, endPoint y: 377, distance: 9.6
click at [707, 379] on img at bounding box center [692, 375] width 39 height 39
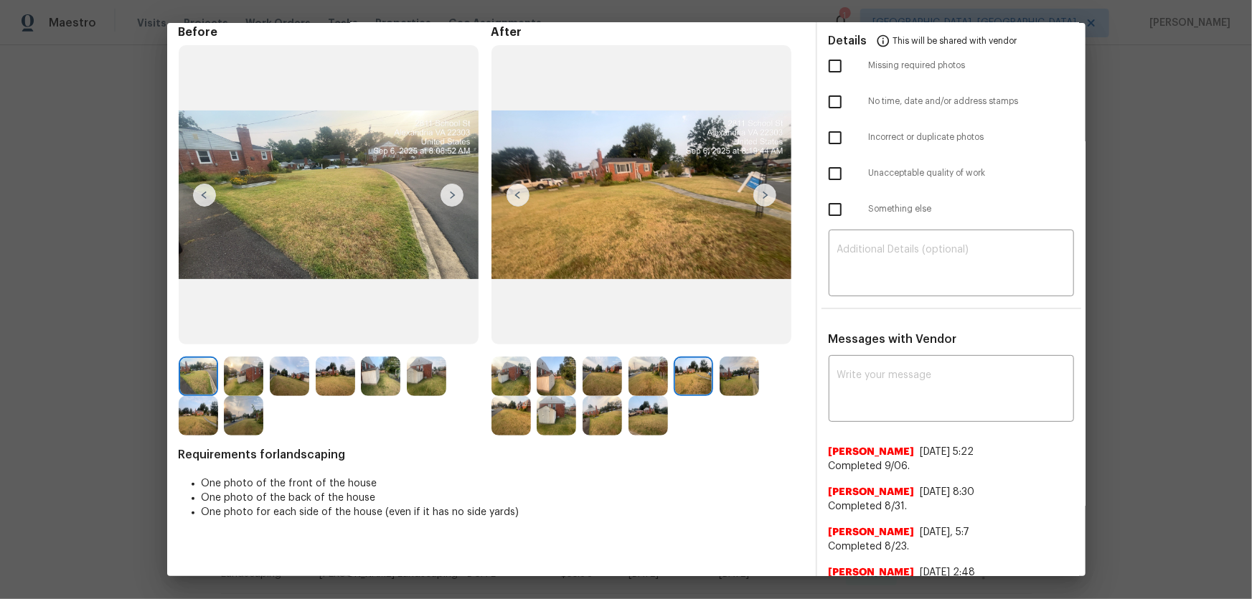
click at [728, 373] on img at bounding box center [738, 375] width 39 height 39
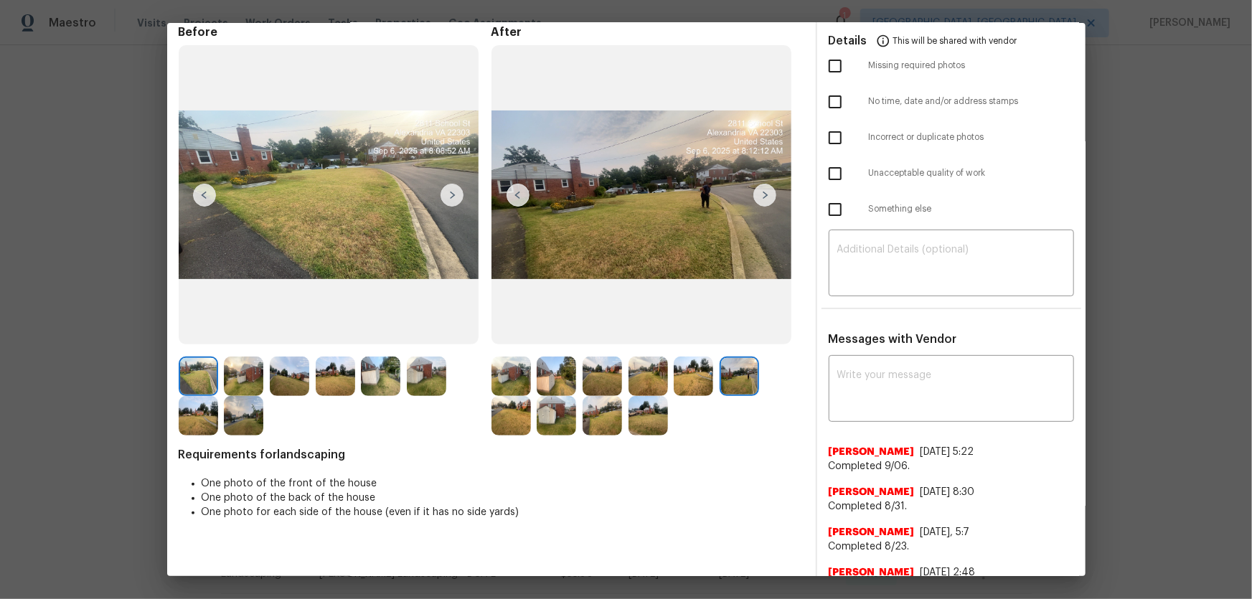
click at [520, 412] on img at bounding box center [510, 415] width 39 height 39
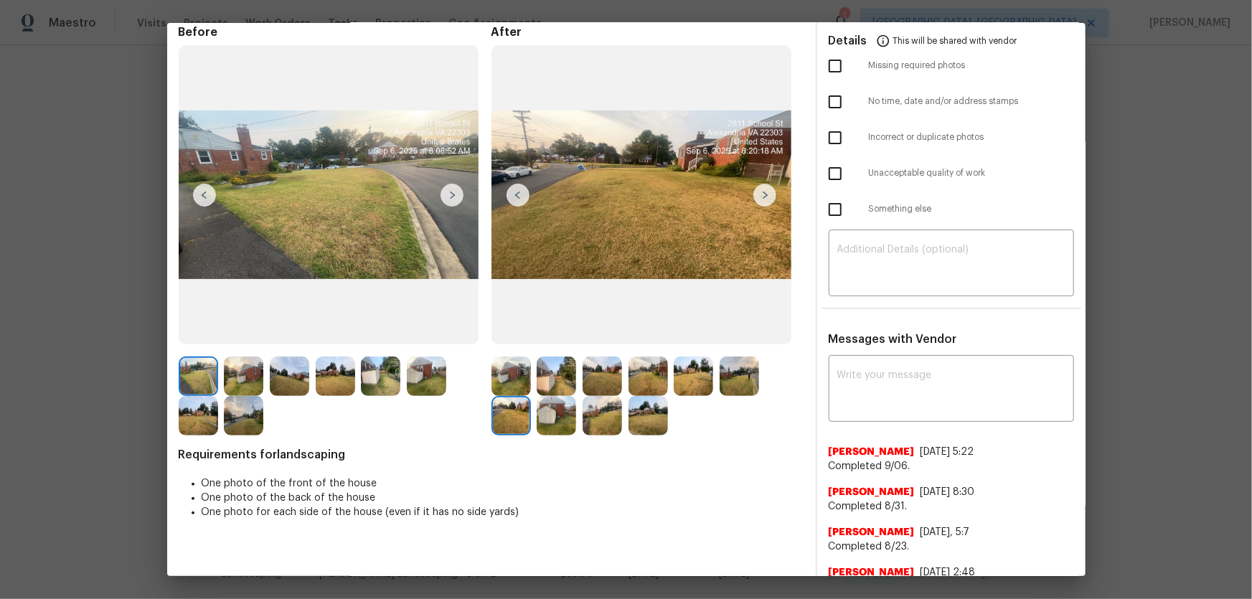
click at [554, 416] on img at bounding box center [555, 415] width 39 height 39
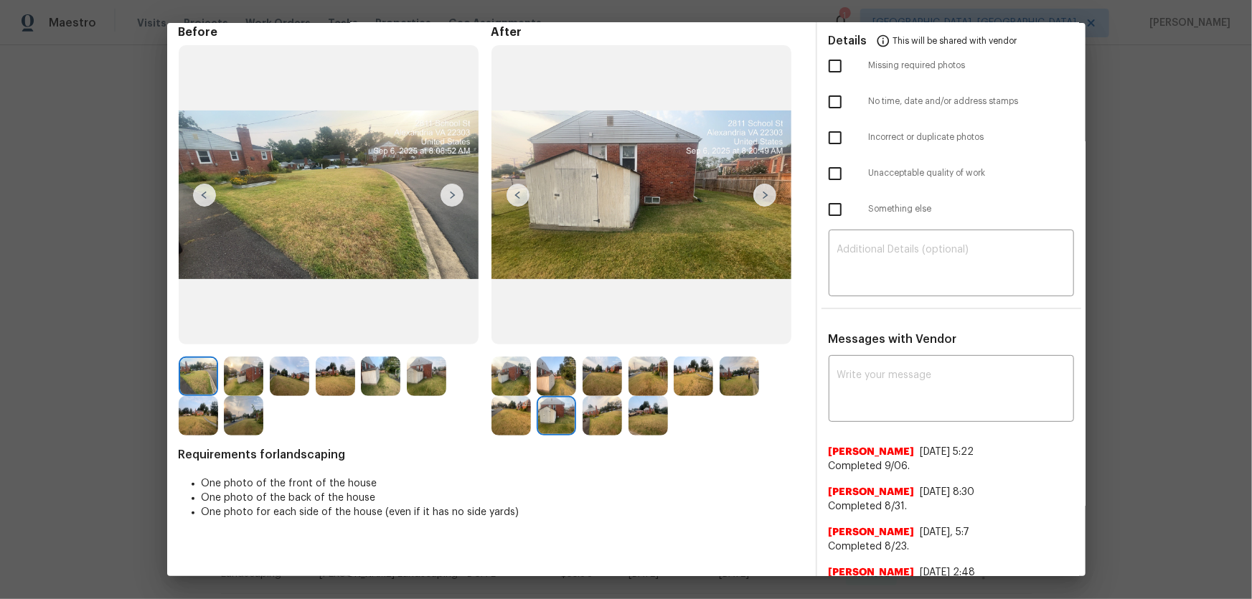
click at [602, 420] on img at bounding box center [601, 415] width 39 height 39
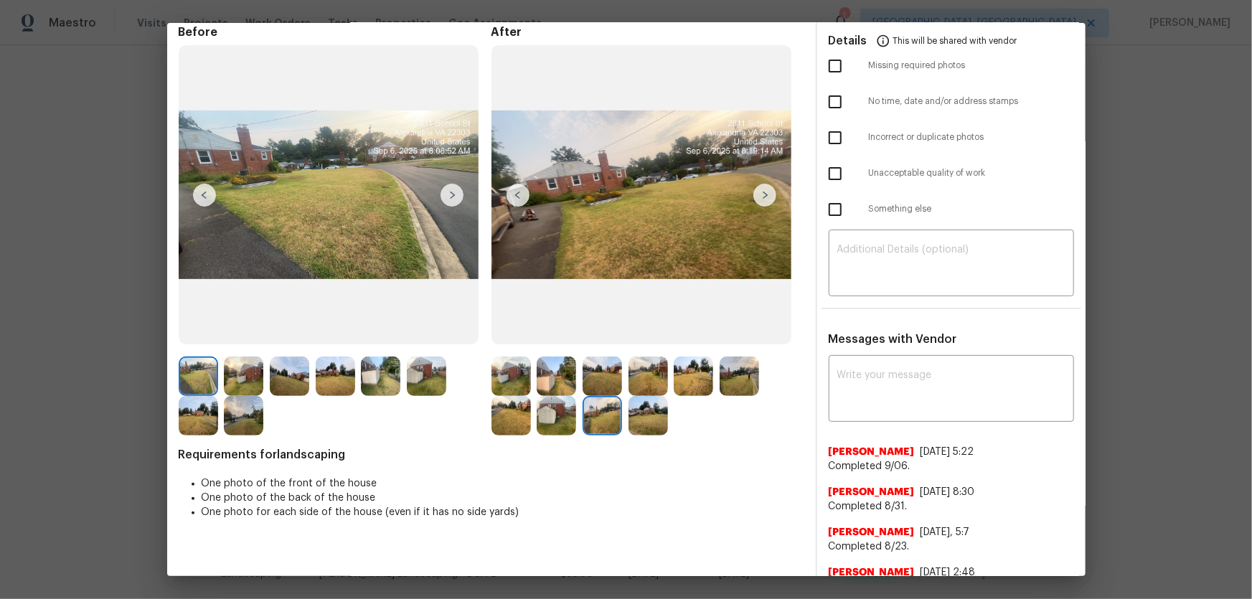
click at [661, 416] on img at bounding box center [647, 415] width 39 height 39
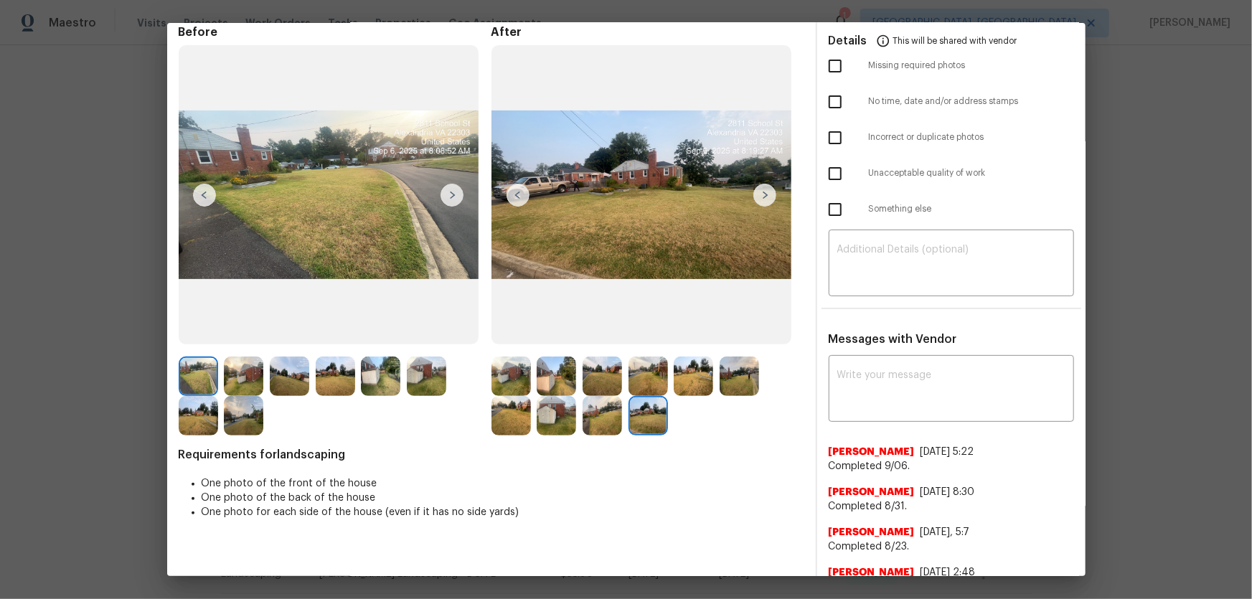
scroll to position [0, 0]
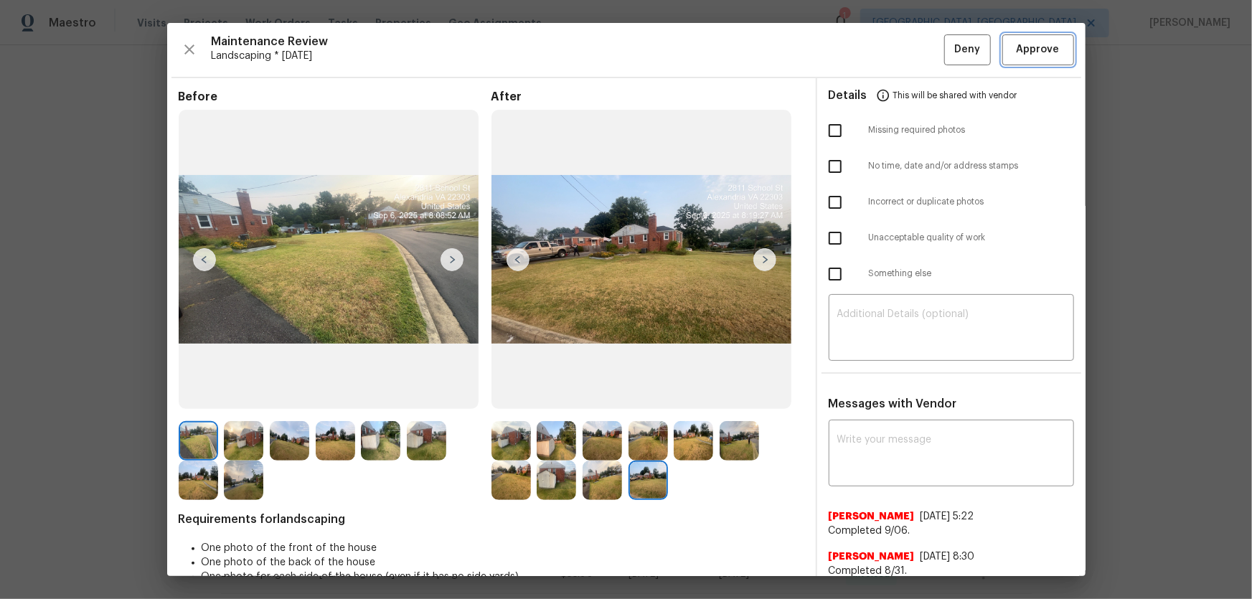
click at [1049, 49] on span "Approve" at bounding box center [1037, 50] width 49 height 18
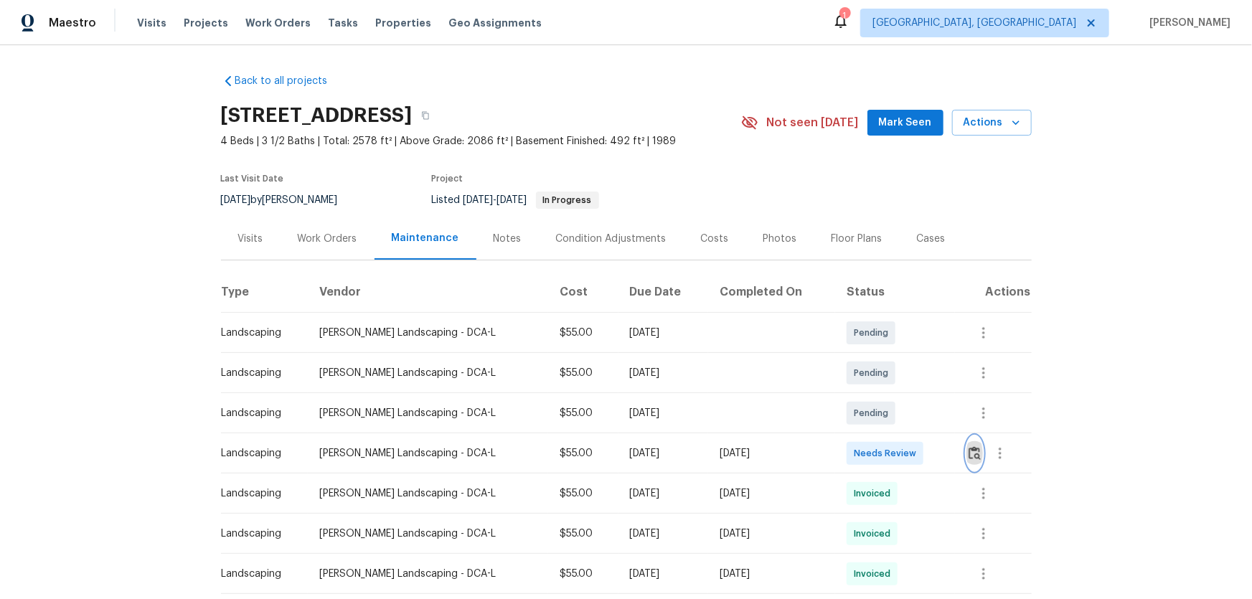
click at [890, 395] on img "button" at bounding box center [974, 453] width 12 height 14
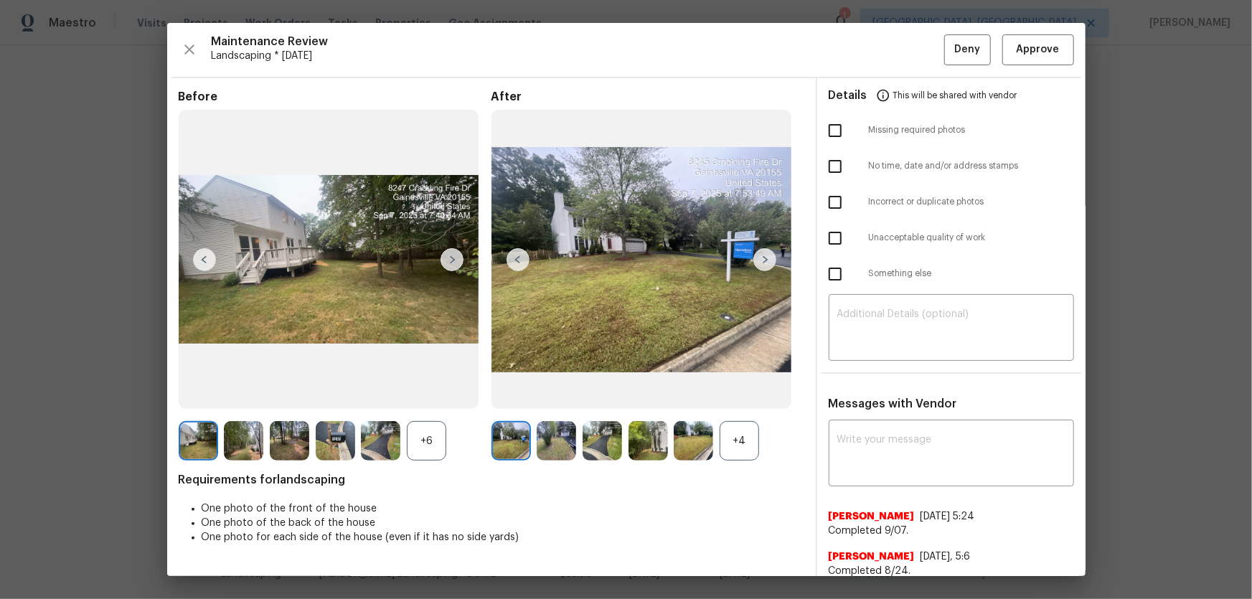
click at [738, 395] on div "+4" at bounding box center [738, 440] width 39 height 39
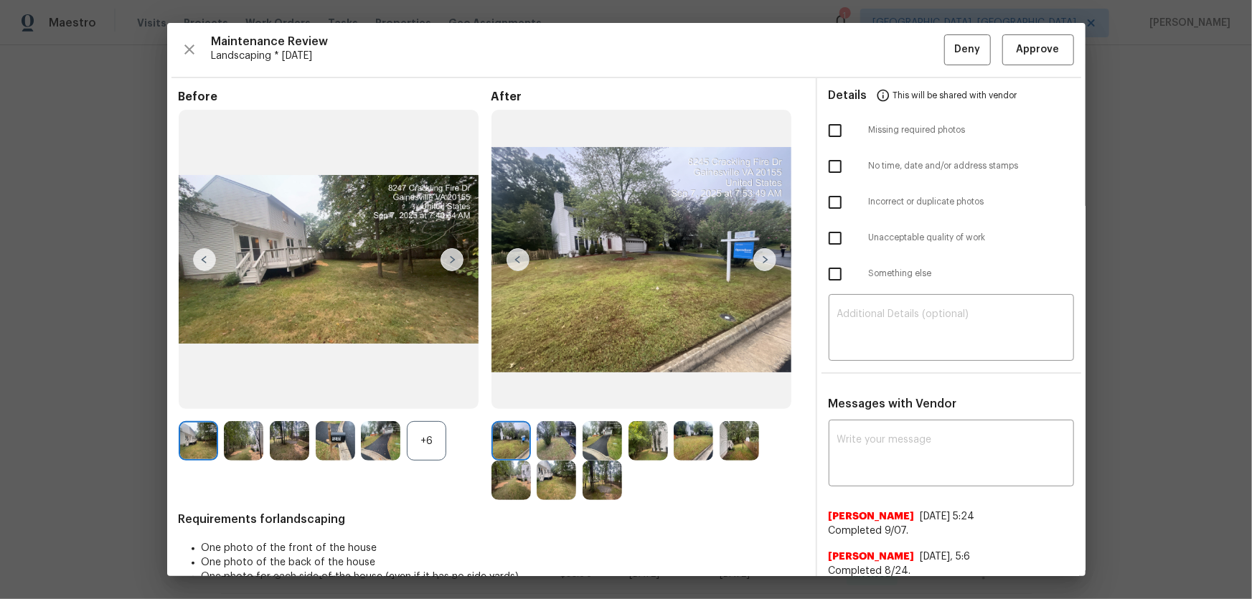
click at [416, 395] on div "+6" at bounding box center [426, 440] width 39 height 39
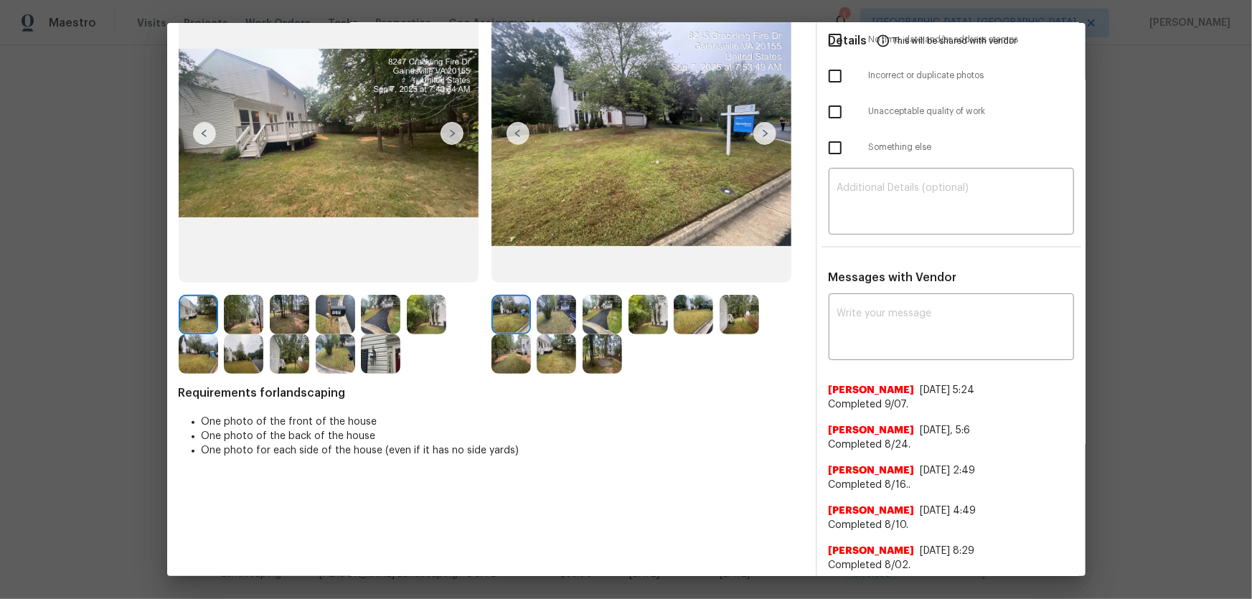
scroll to position [130, 0]
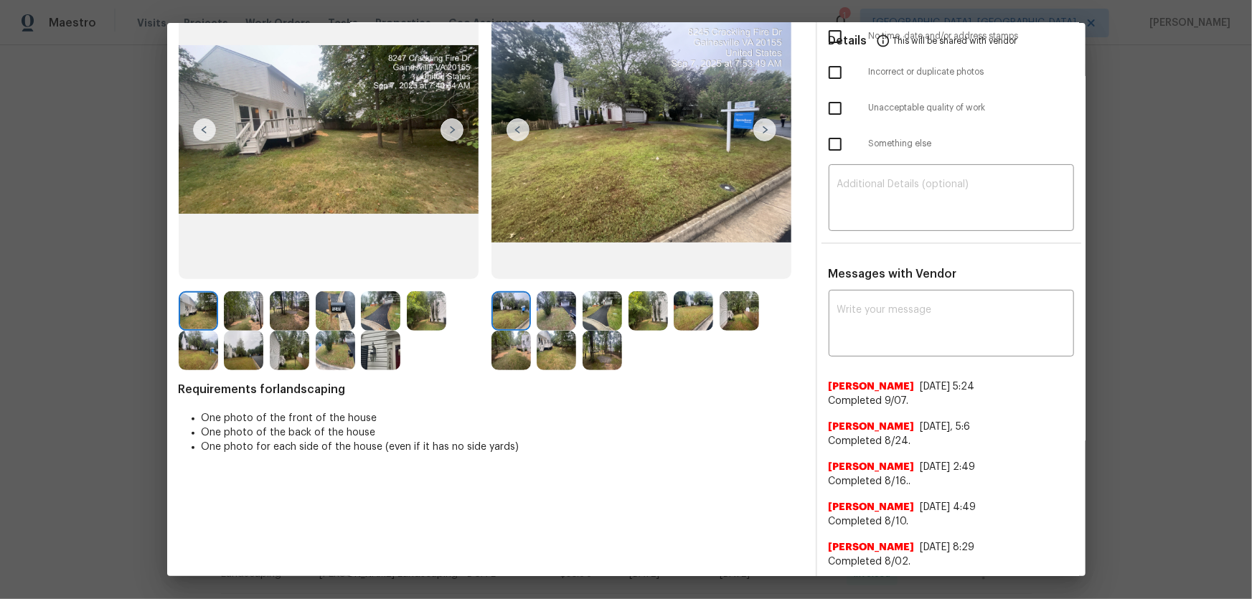
click at [554, 324] on img at bounding box center [555, 310] width 39 height 39
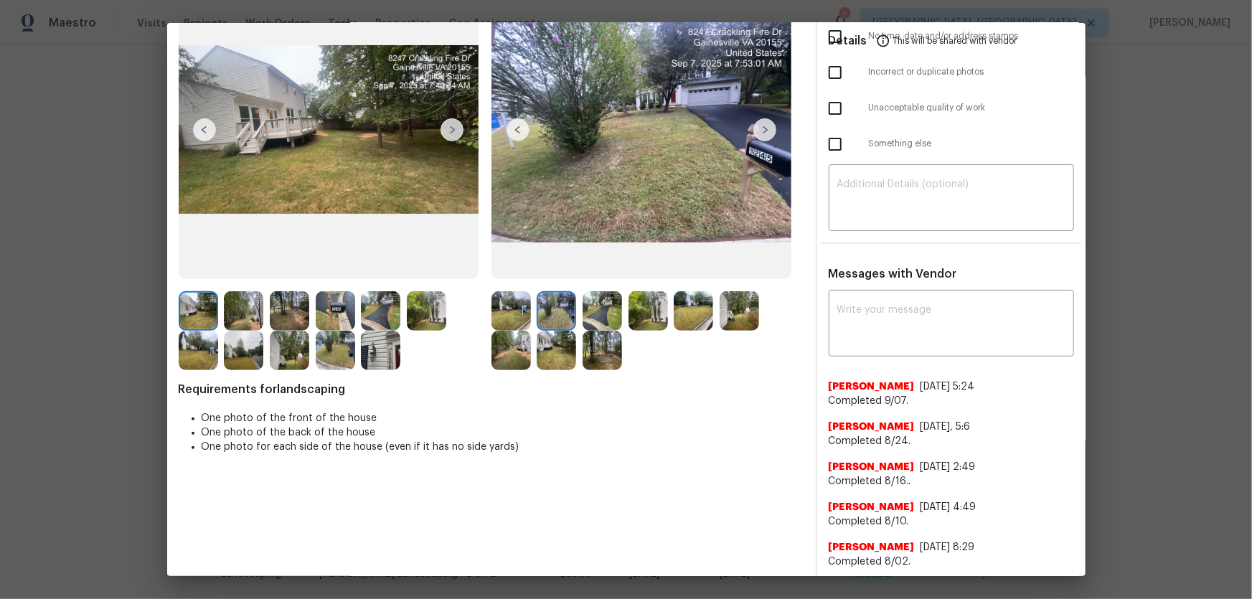
click at [595, 318] on img at bounding box center [601, 310] width 39 height 39
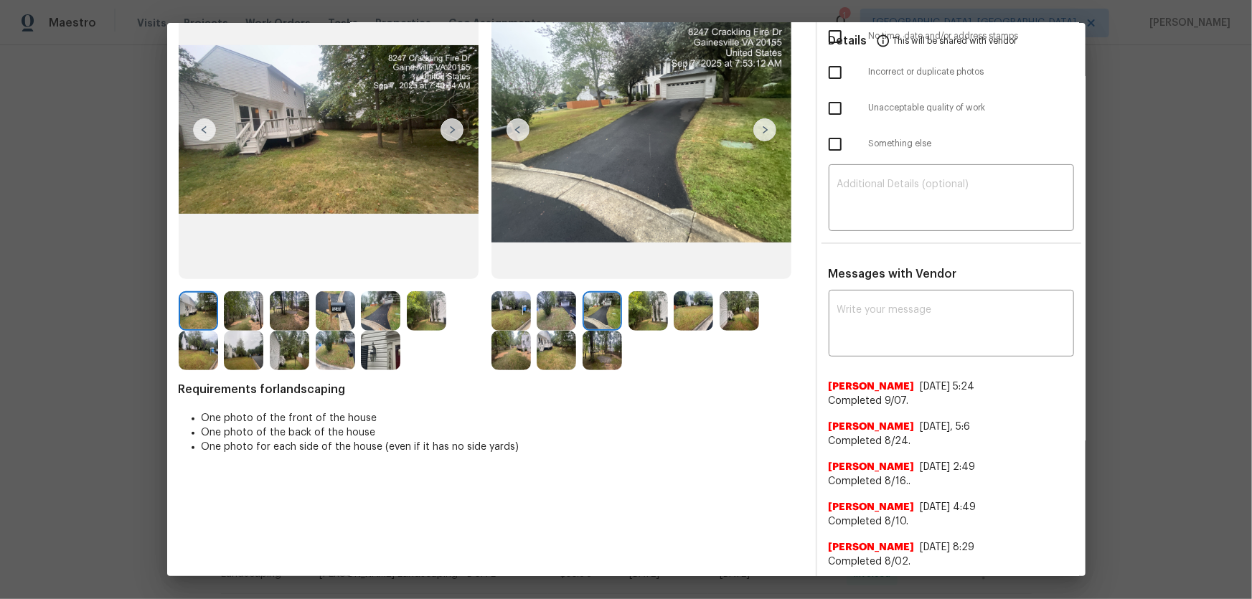
click at [654, 319] on img at bounding box center [647, 310] width 39 height 39
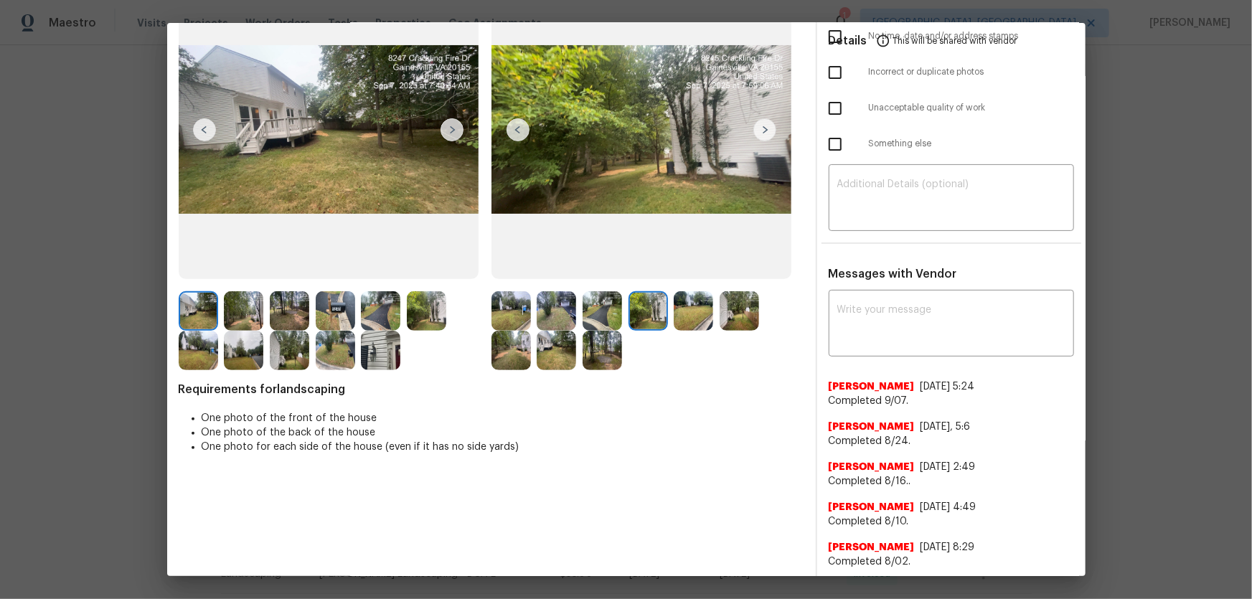
drag, startPoint x: 694, startPoint y: 321, endPoint x: 704, endPoint y: 321, distance: 10.8
click at [694, 321] on img at bounding box center [692, 310] width 39 height 39
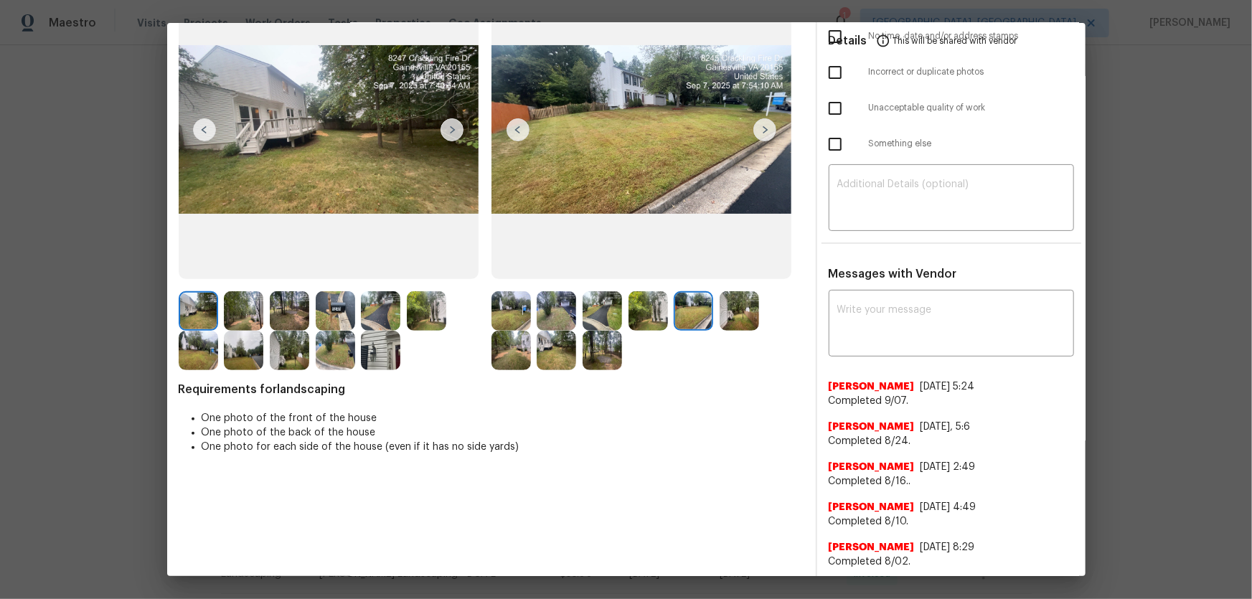
click at [747, 313] on img at bounding box center [738, 310] width 39 height 39
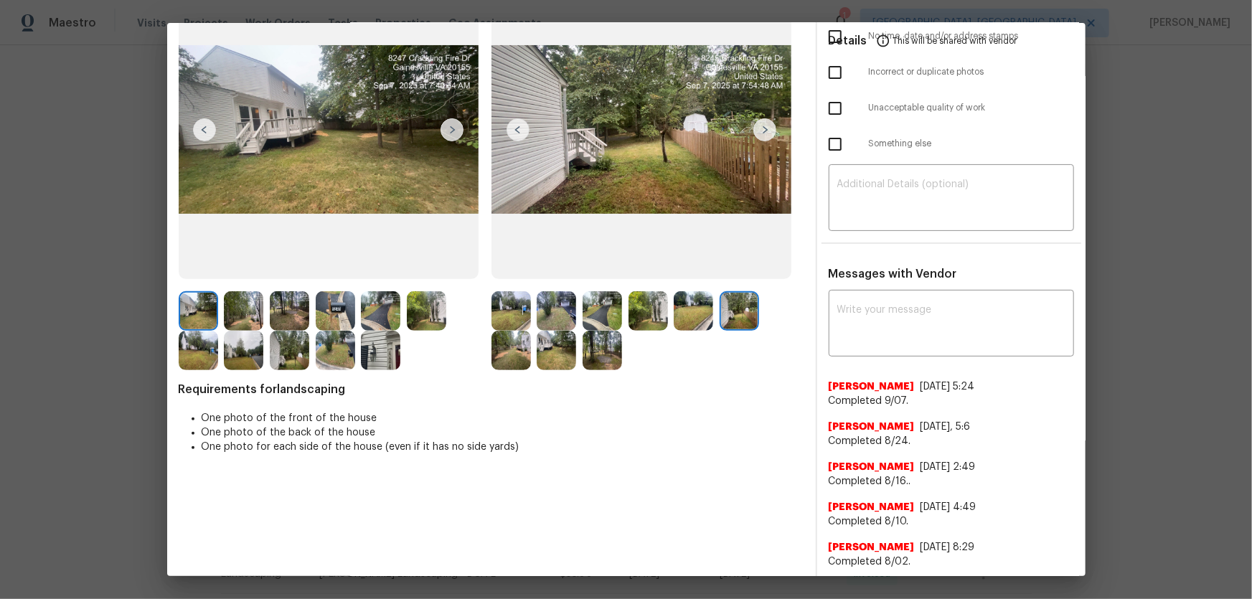
click at [522, 341] on img at bounding box center [510, 350] width 39 height 39
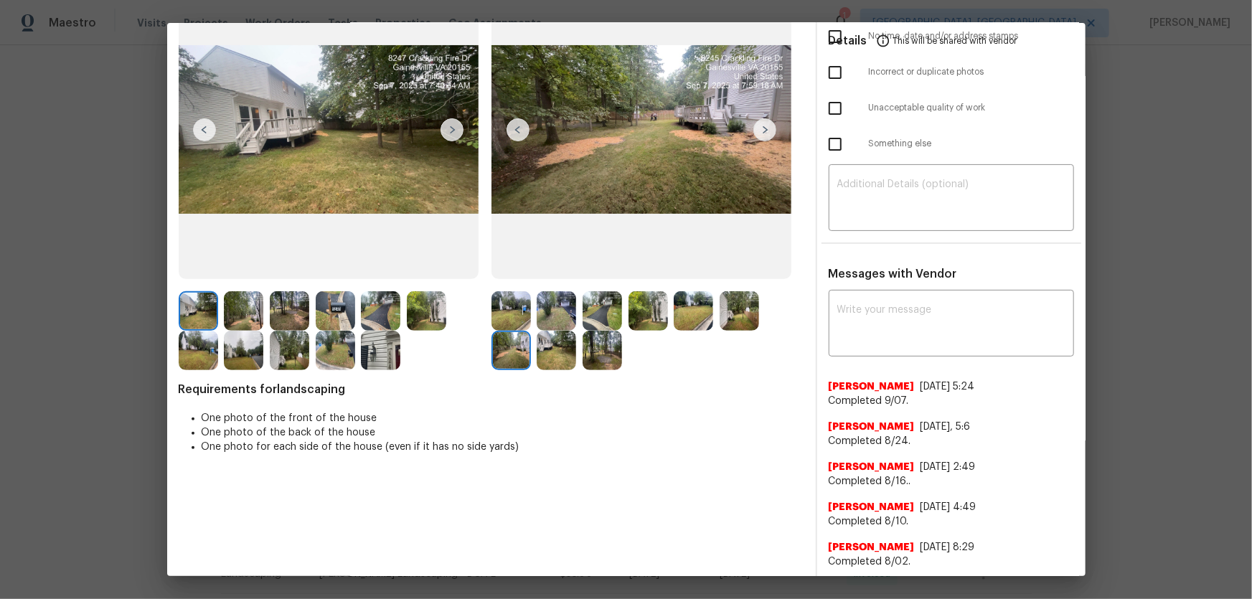
click at [557, 345] on img at bounding box center [555, 350] width 39 height 39
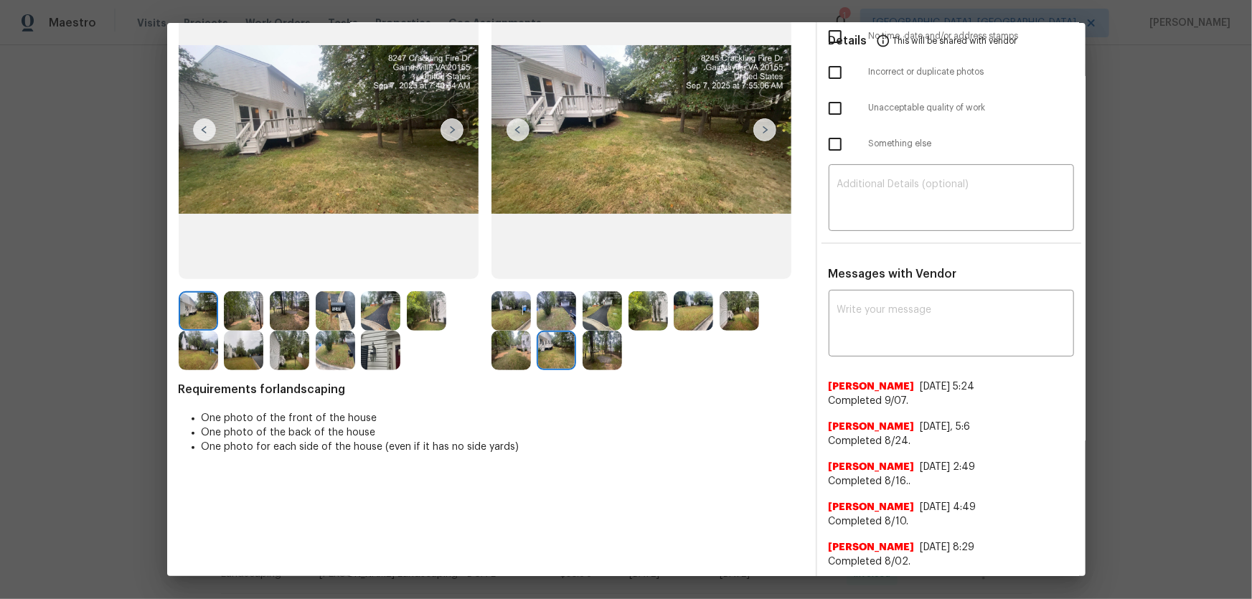
click at [600, 351] on img at bounding box center [601, 350] width 39 height 39
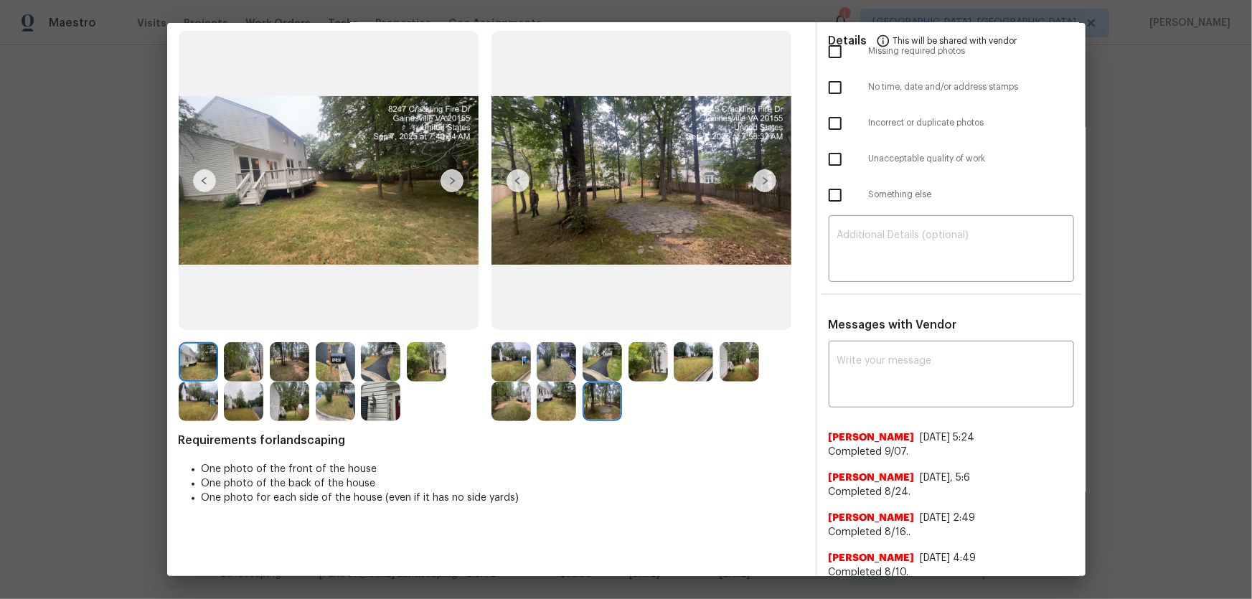
scroll to position [0, 0]
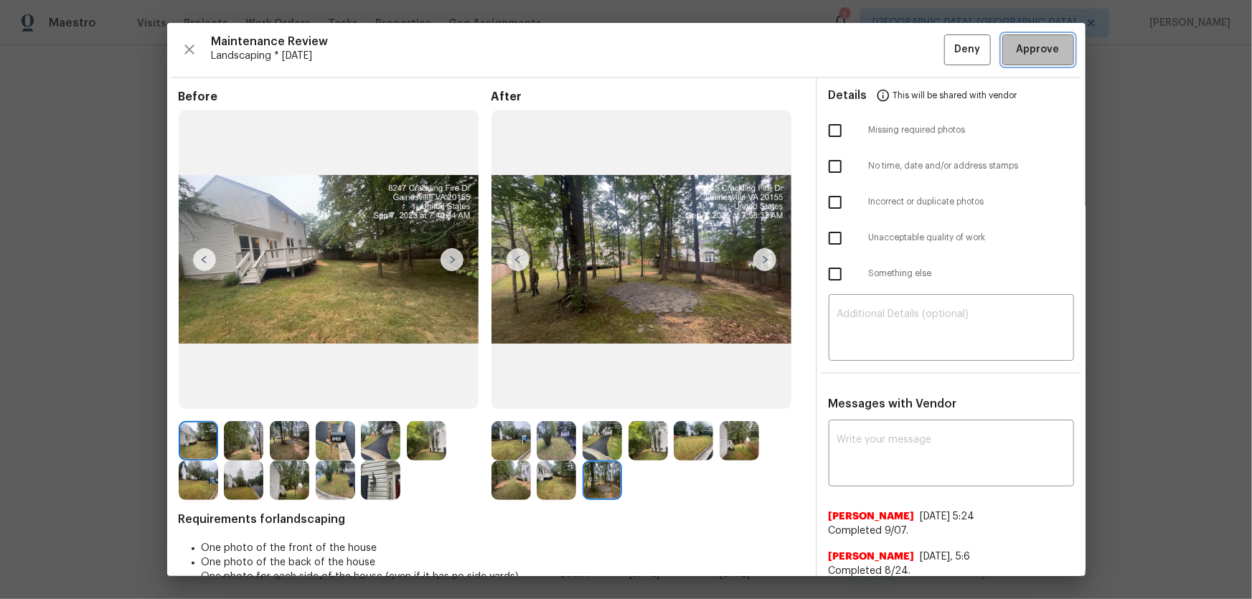
click at [890, 57] on span "Approve" at bounding box center [1037, 50] width 43 height 18
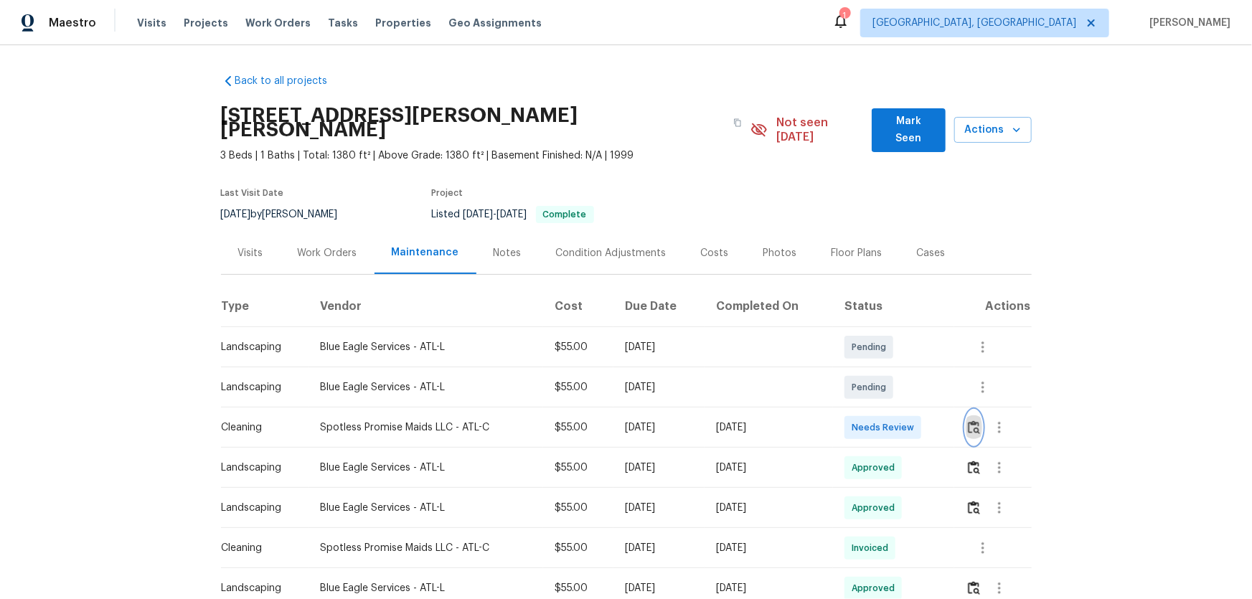
click at [890, 395] on img "button" at bounding box center [974, 427] width 12 height 14
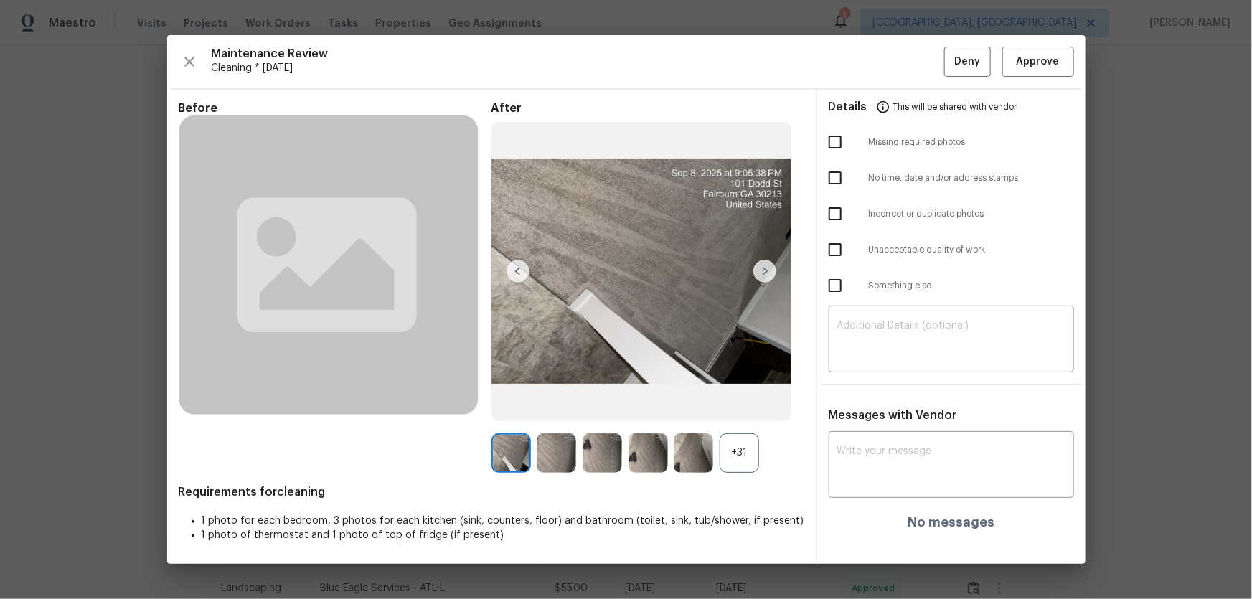
click at [725, 395] on div "+31" at bounding box center [738, 452] width 39 height 39
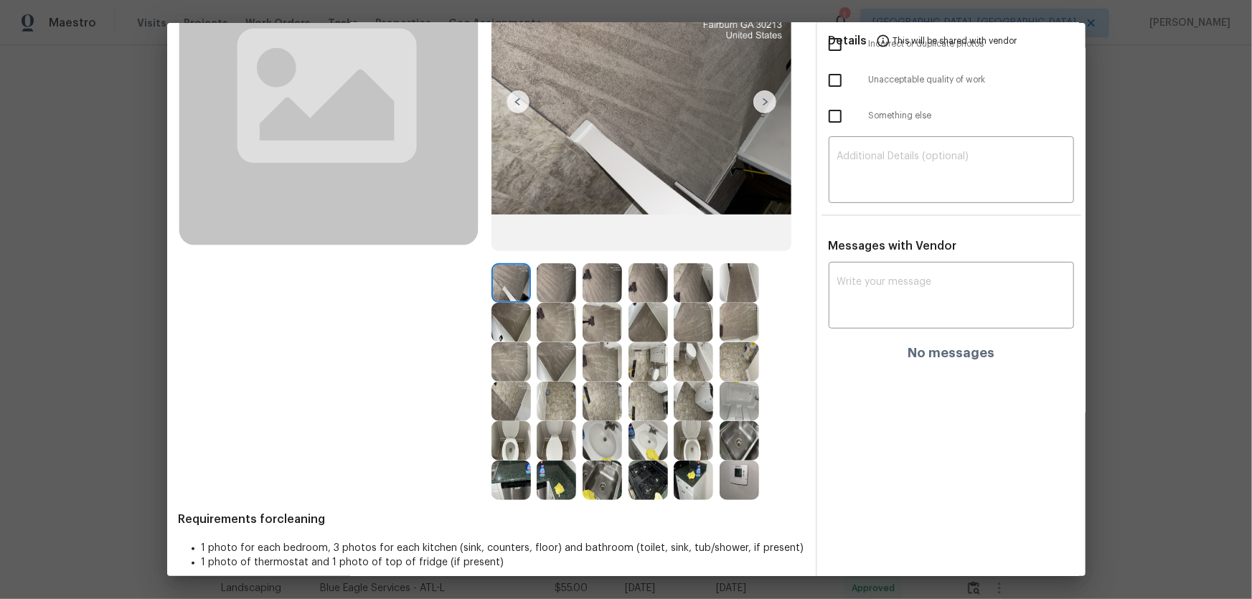
scroll to position [172, 0]
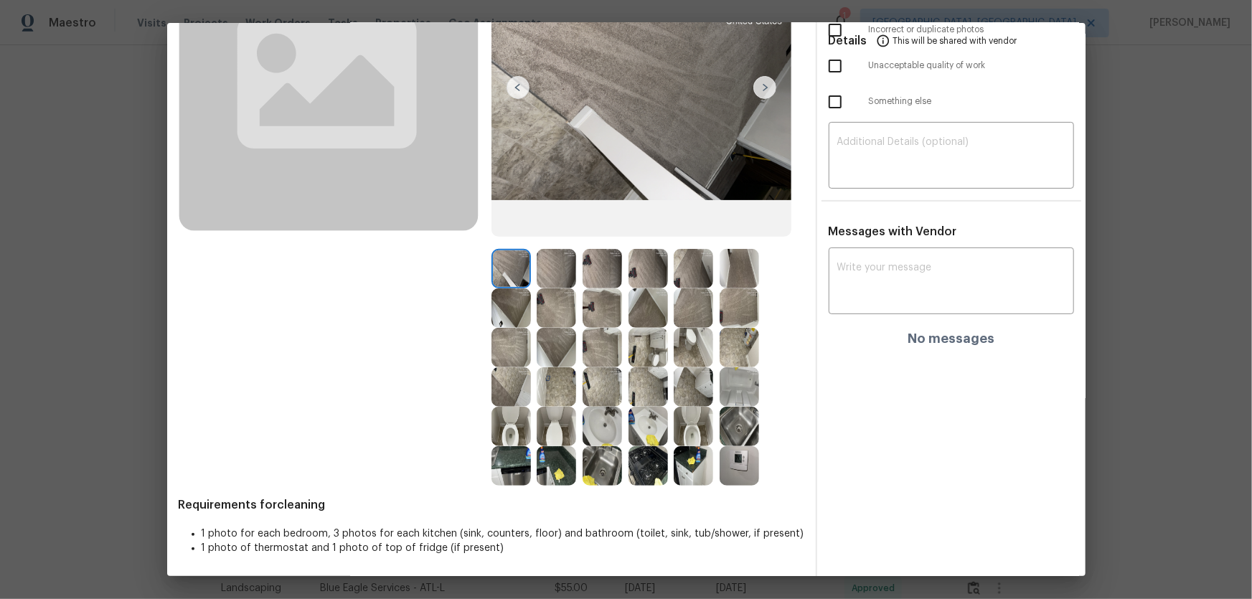
click at [512, 395] on img at bounding box center [510, 426] width 39 height 39
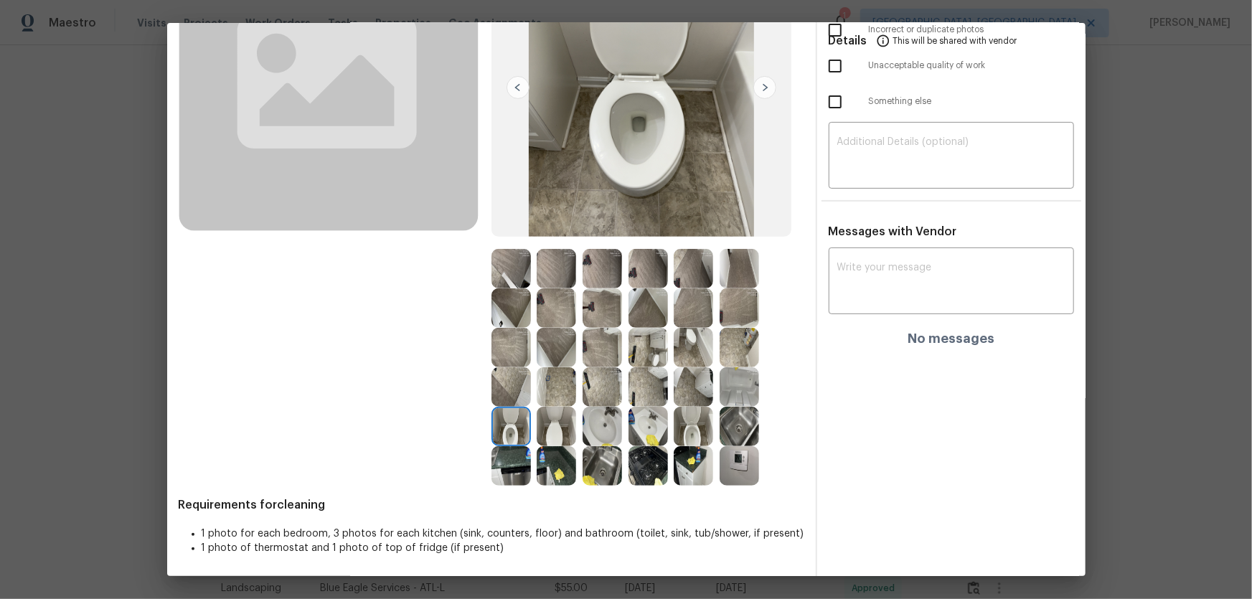
click at [599, 395] on img at bounding box center [601, 426] width 39 height 39
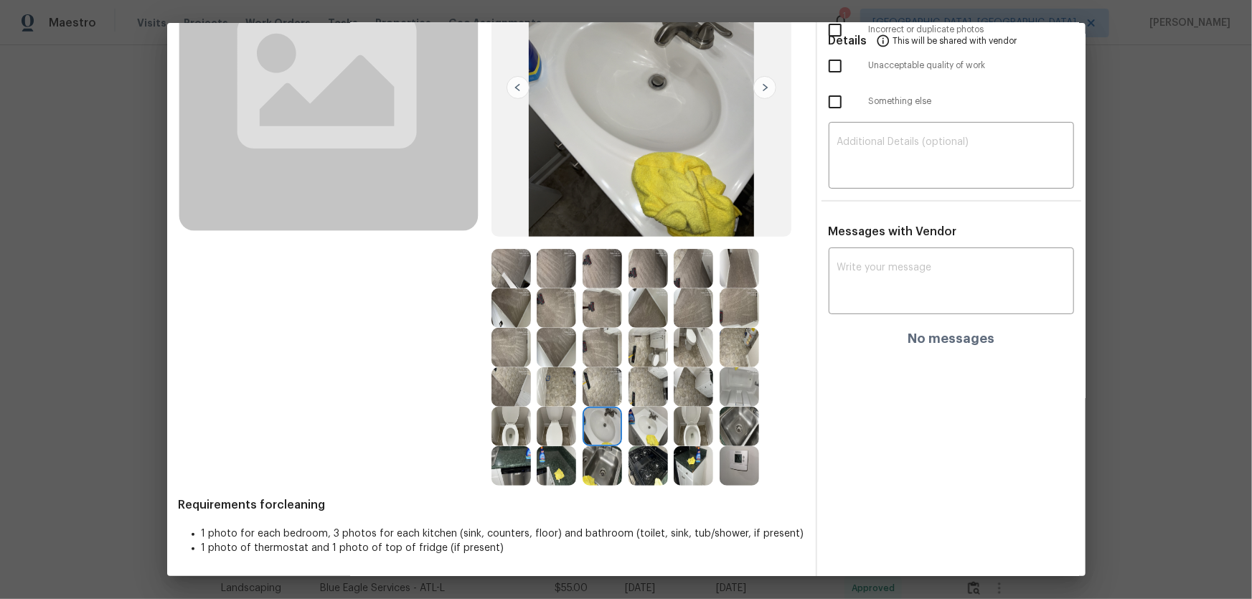
click at [739, 387] on img at bounding box center [738, 386] width 39 height 39
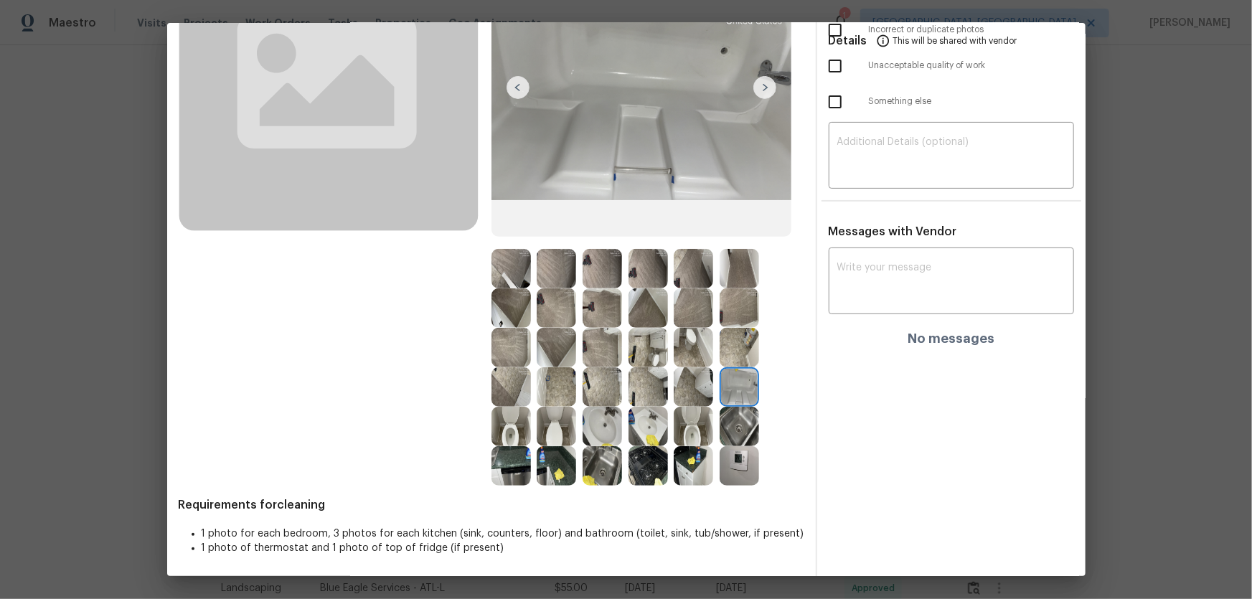
click at [732, 395] on img at bounding box center [738, 426] width 39 height 39
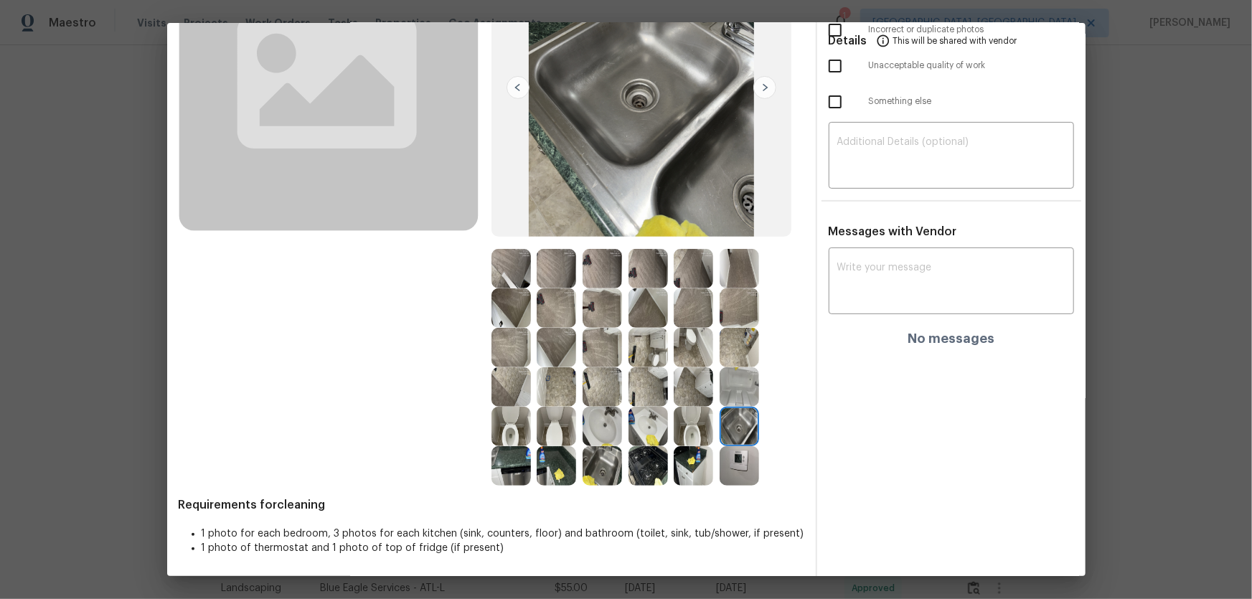
click at [688, 395] on img at bounding box center [692, 465] width 39 height 39
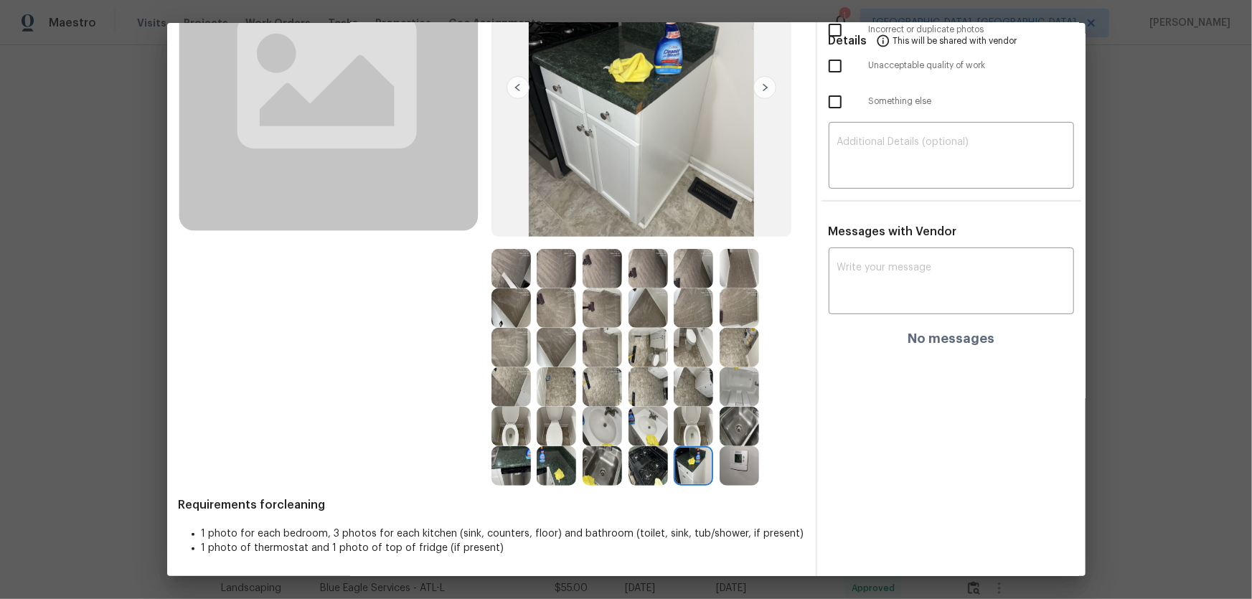
click at [648, 395] on img at bounding box center [647, 465] width 39 height 39
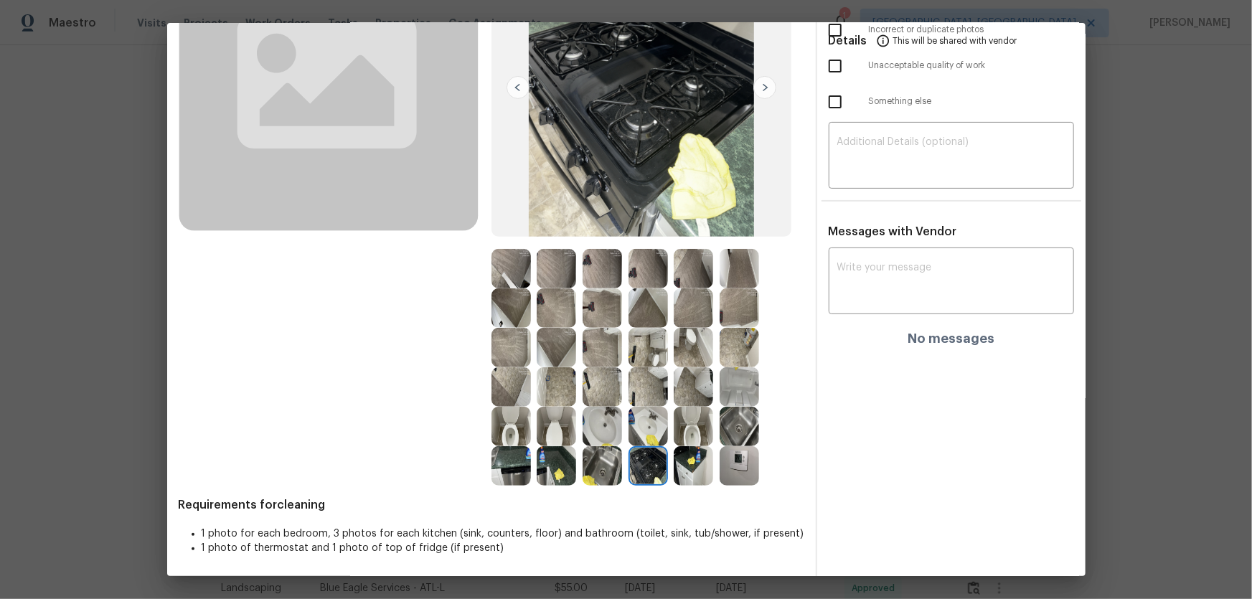
click at [598, 395] on img at bounding box center [601, 465] width 39 height 39
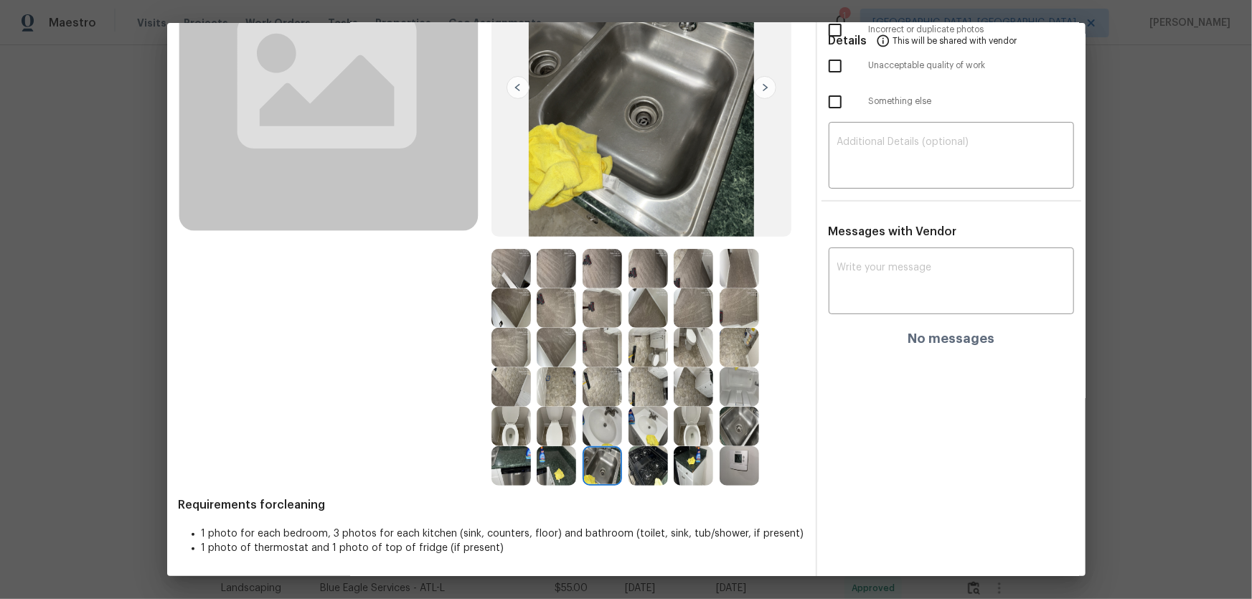
click at [546, 395] on img at bounding box center [555, 465] width 39 height 39
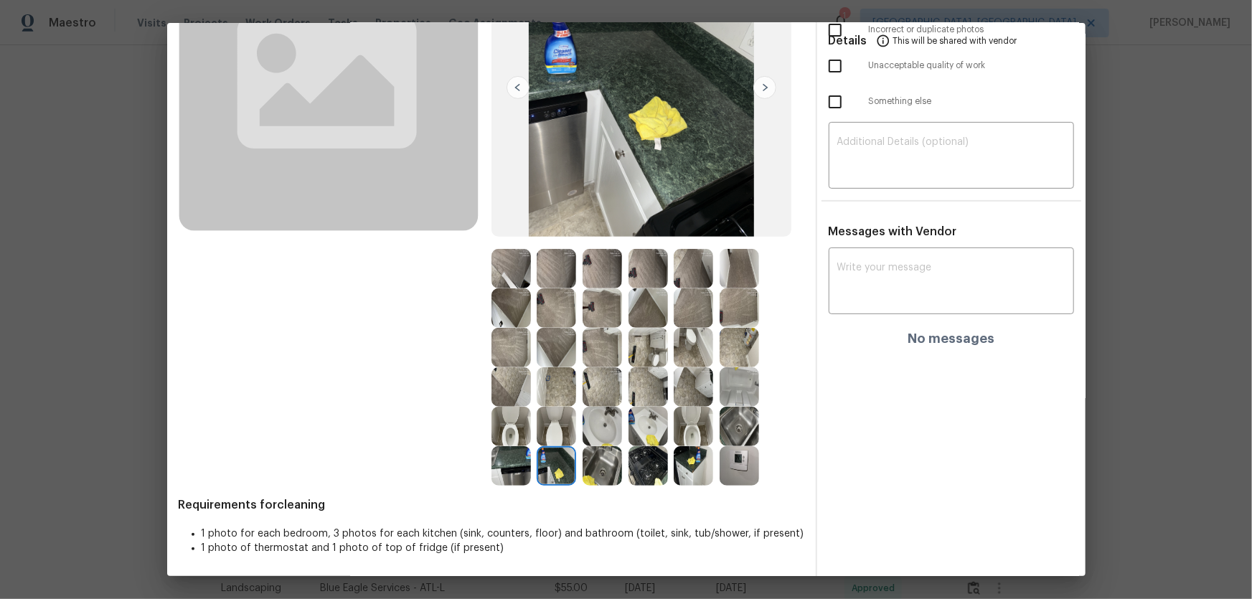
click at [477, 395] on div "Before" at bounding box center [335, 202] width 313 height 569
click at [705, 395] on img at bounding box center [692, 465] width 39 height 39
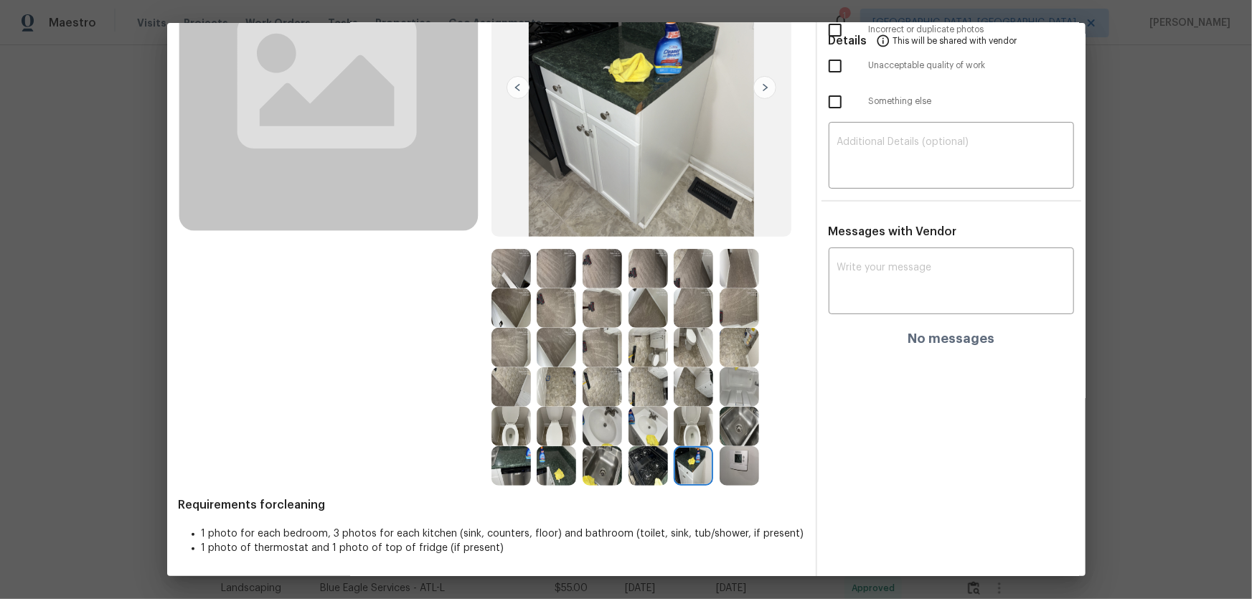
click at [737, 395] on img at bounding box center [738, 465] width 39 height 39
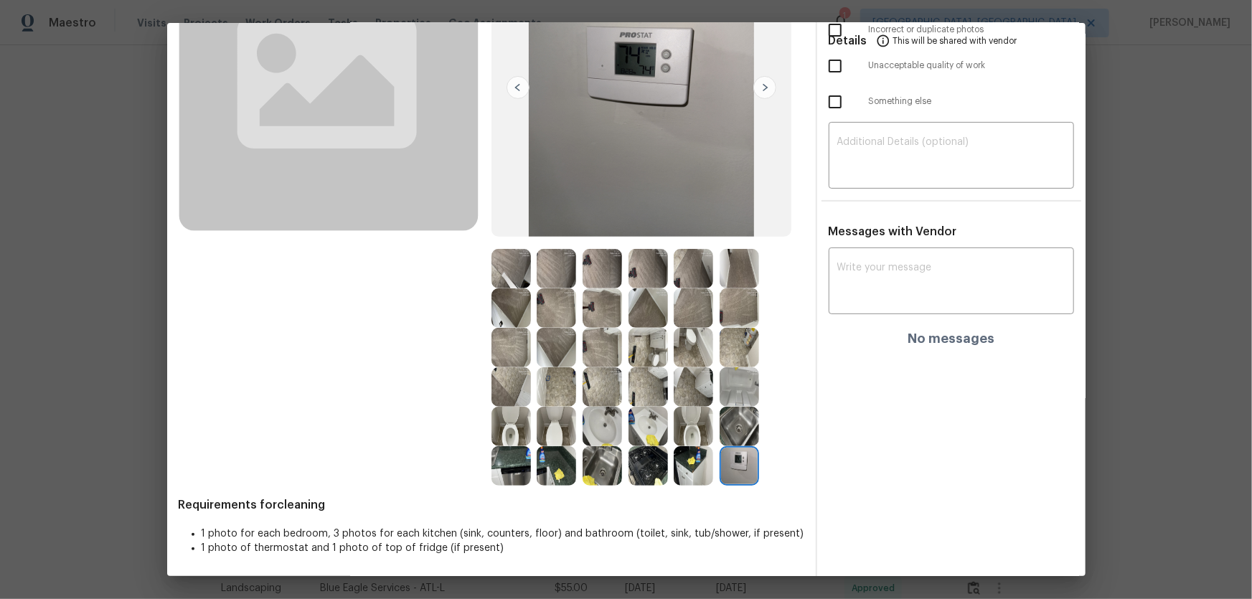
click at [602, 308] on img at bounding box center [601, 307] width 39 height 39
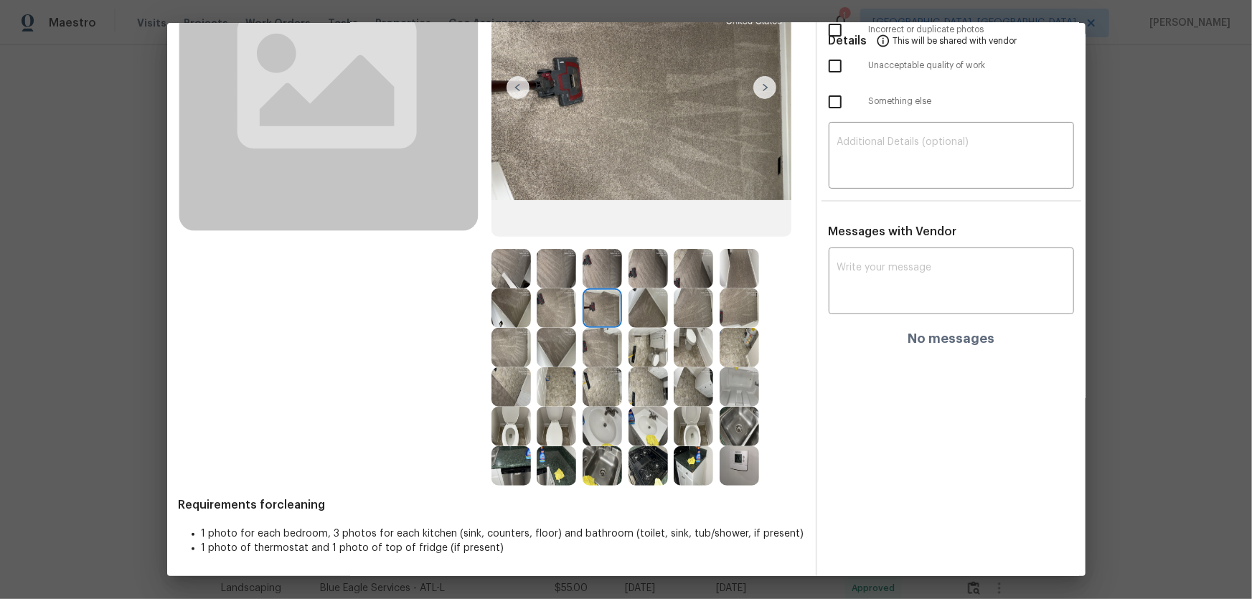
click at [628, 312] on img at bounding box center [647, 307] width 39 height 39
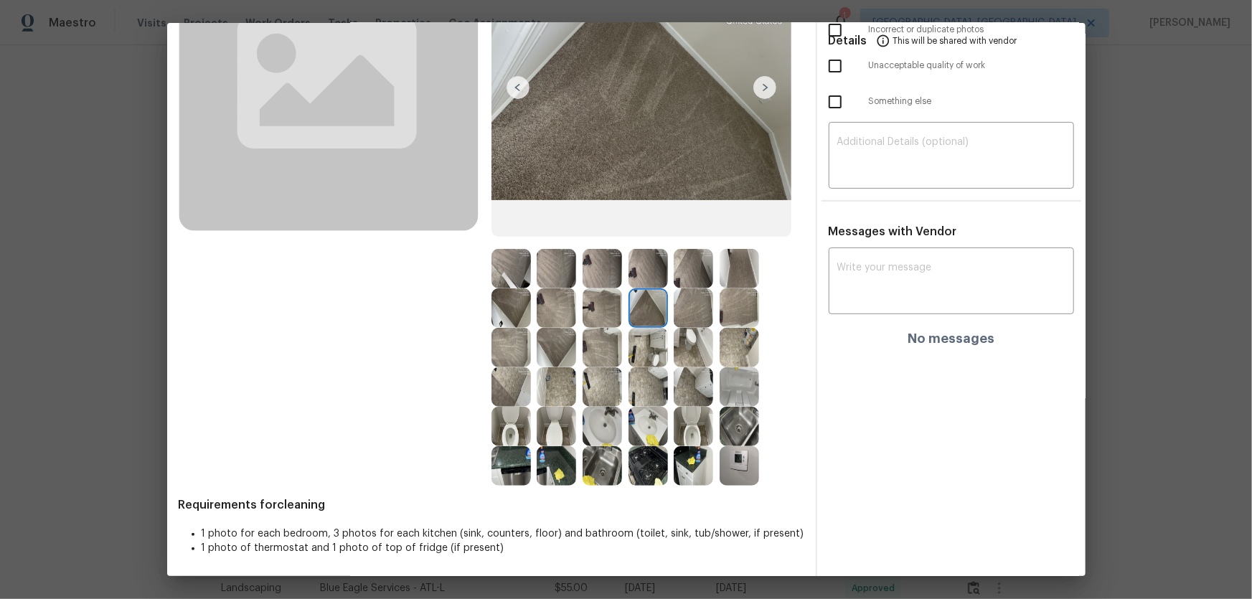
click at [676, 315] on img at bounding box center [692, 307] width 39 height 39
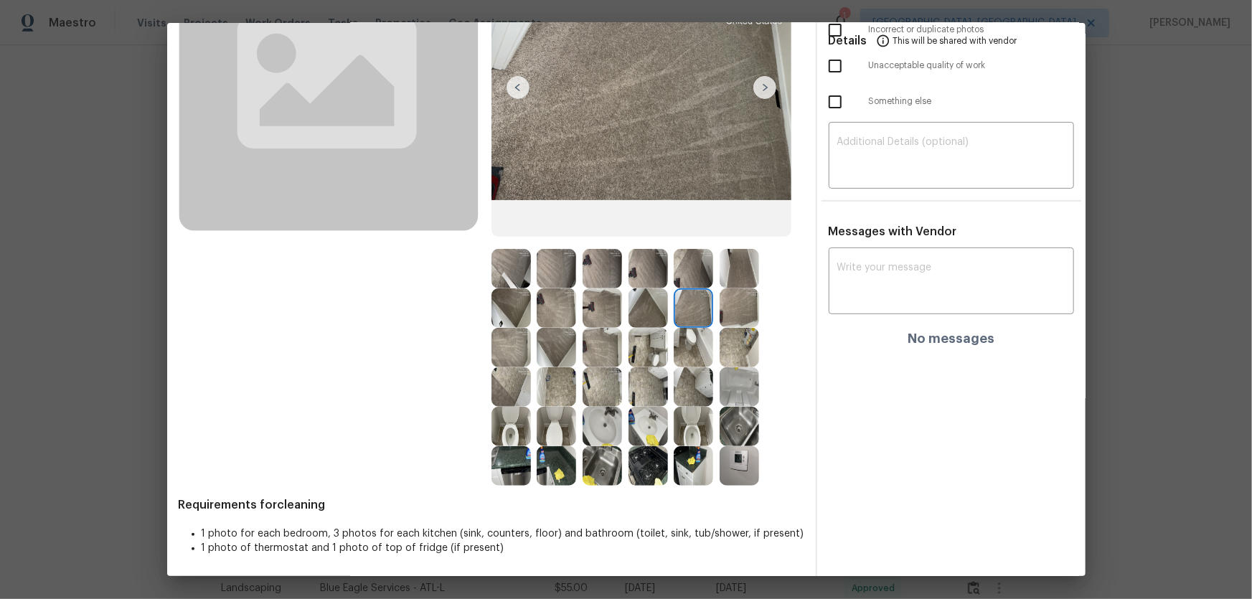
click at [730, 308] on img at bounding box center [738, 307] width 39 height 39
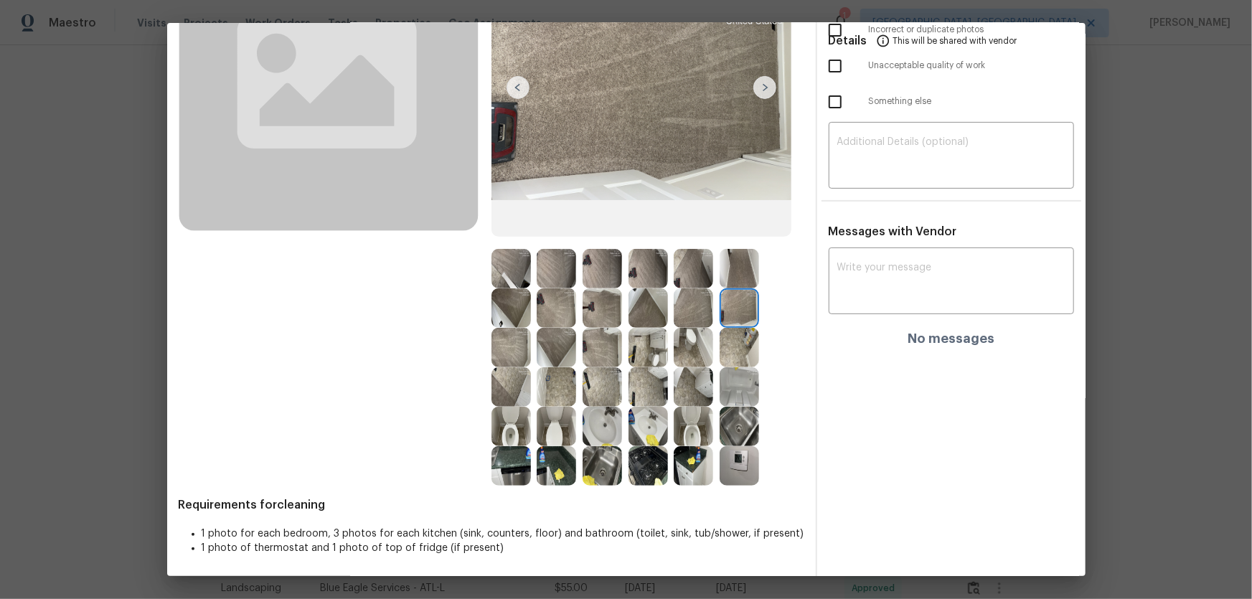
click at [734, 265] on img at bounding box center [738, 268] width 39 height 39
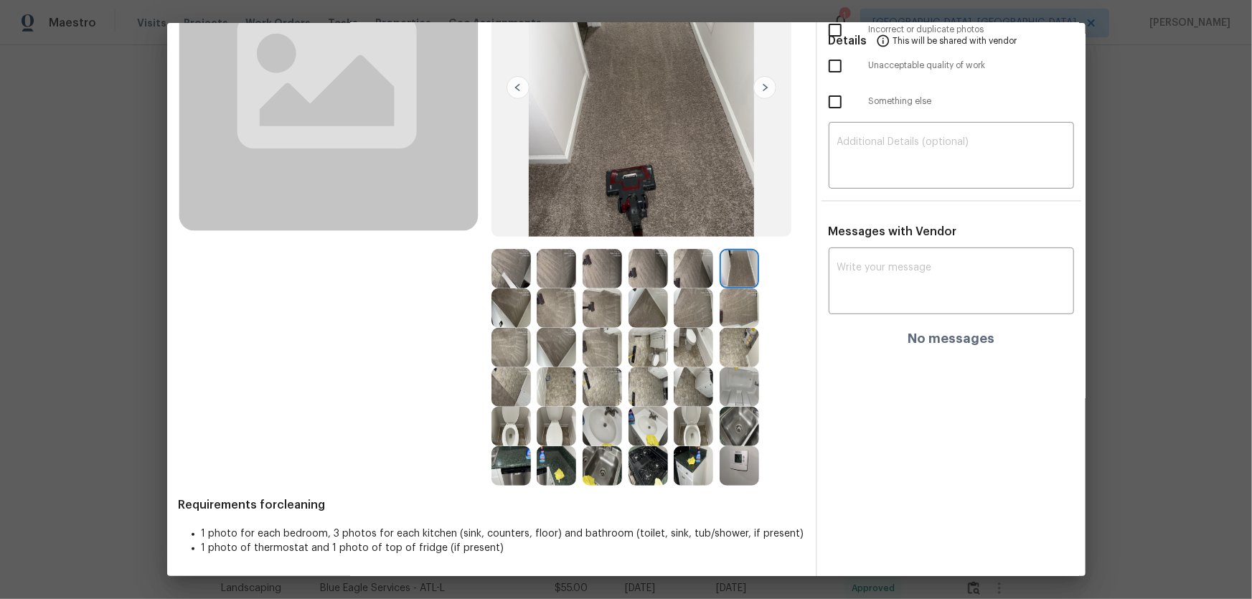
click at [680, 273] on img at bounding box center [692, 268] width 39 height 39
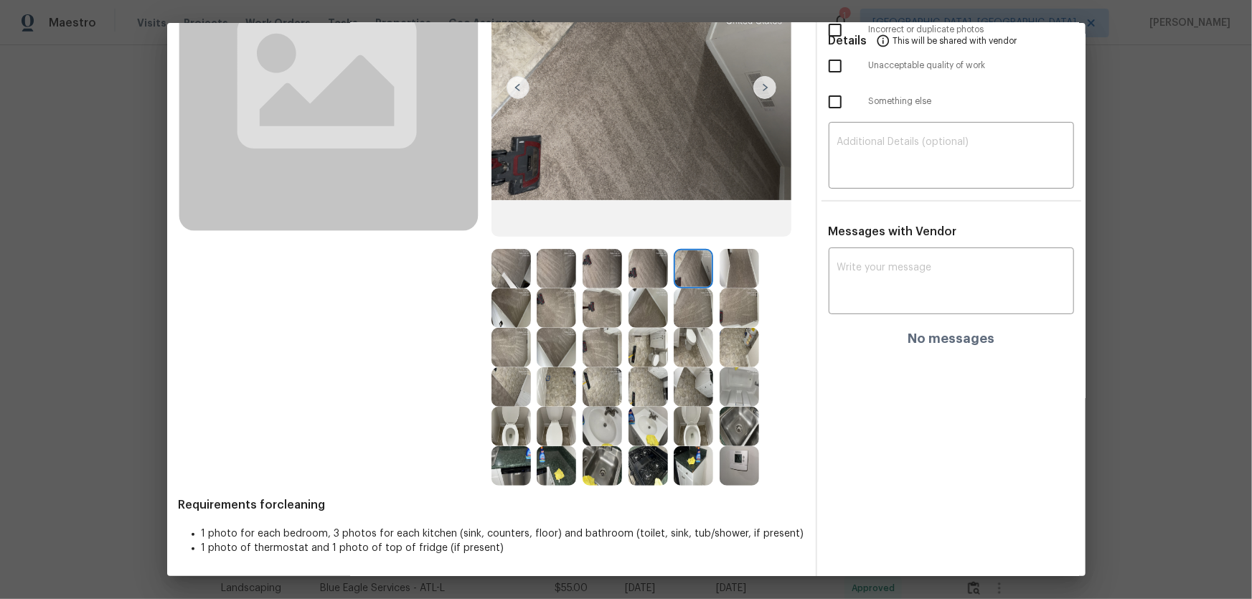
click at [641, 273] on img at bounding box center [647, 268] width 39 height 39
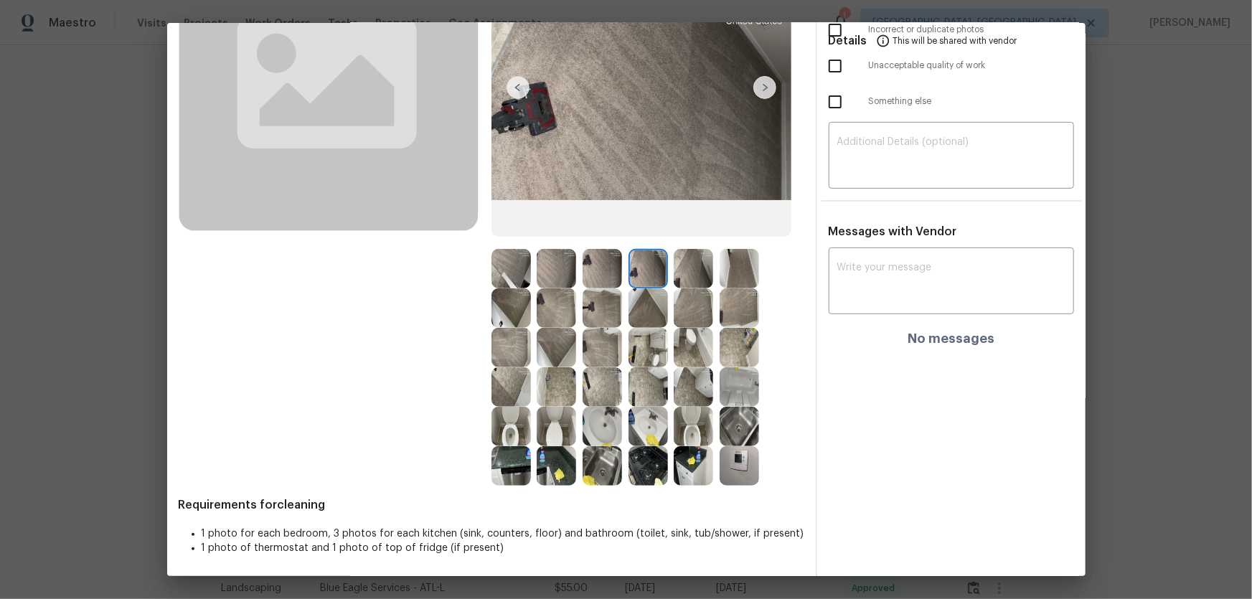
click at [628, 273] on img at bounding box center [647, 268] width 39 height 39
click at [574, 266] on div at bounding box center [559, 268] width 46 height 39
click at [605, 268] on img at bounding box center [601, 268] width 39 height 39
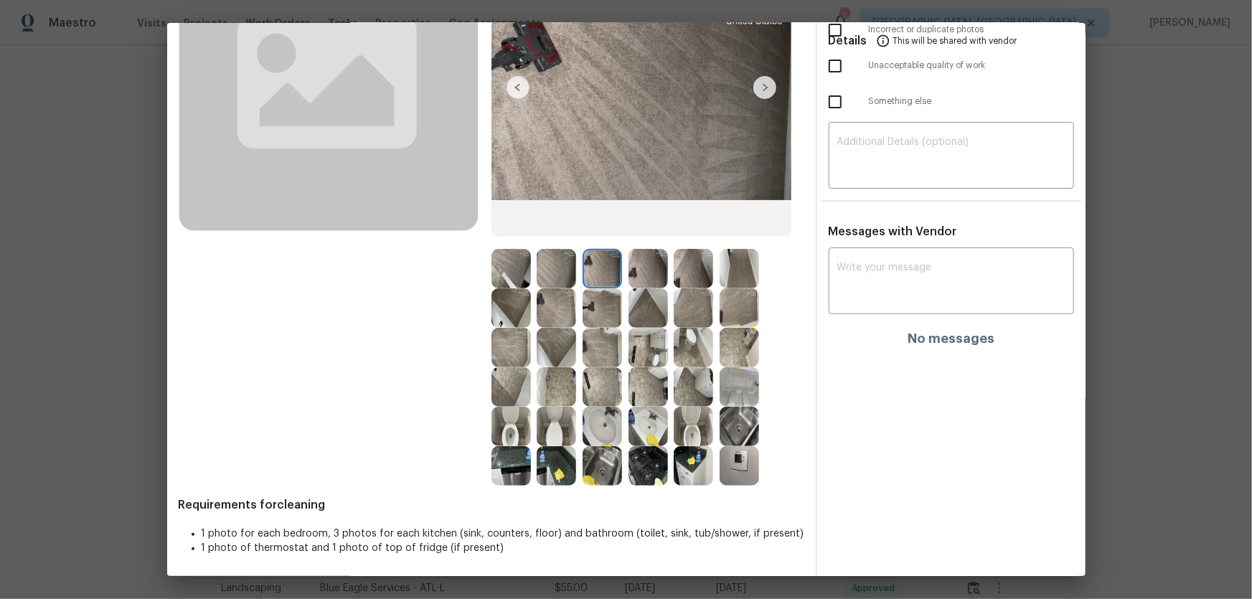
click at [559, 273] on img at bounding box center [555, 268] width 39 height 39
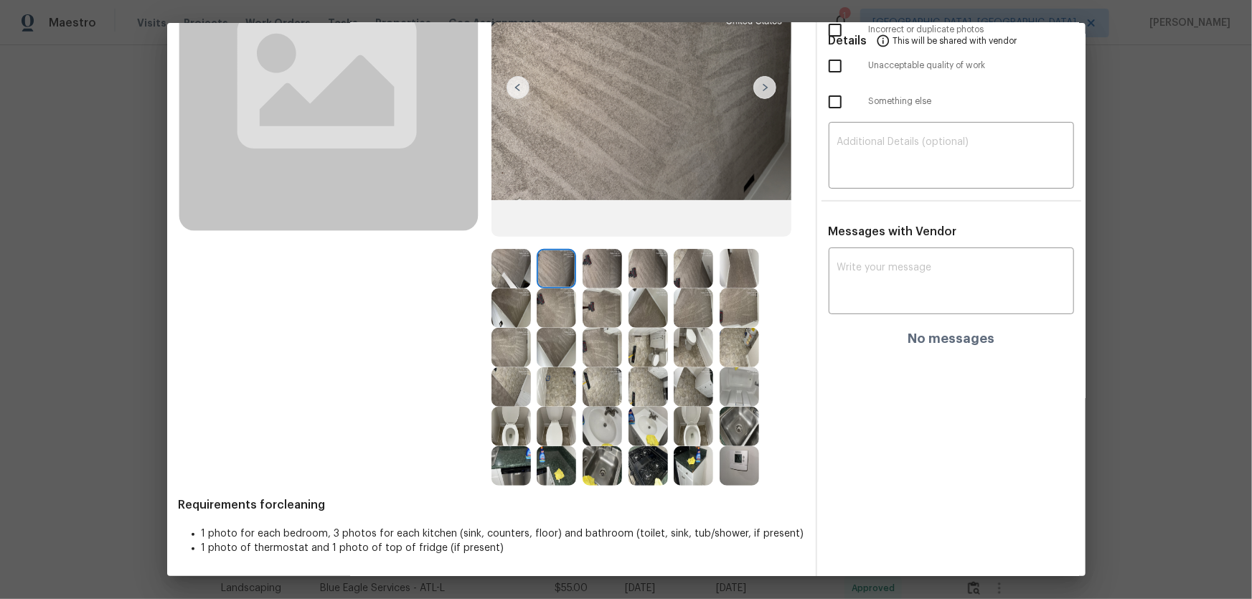
click at [557, 299] on img at bounding box center [555, 307] width 39 height 39
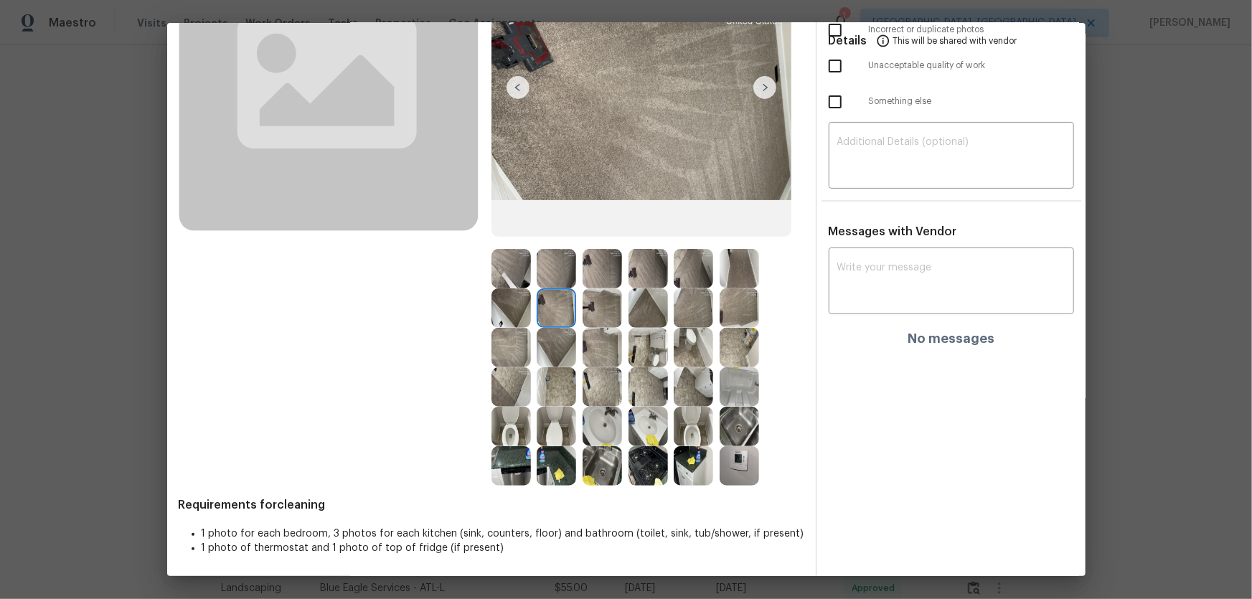
click at [516, 303] on img at bounding box center [510, 307] width 39 height 39
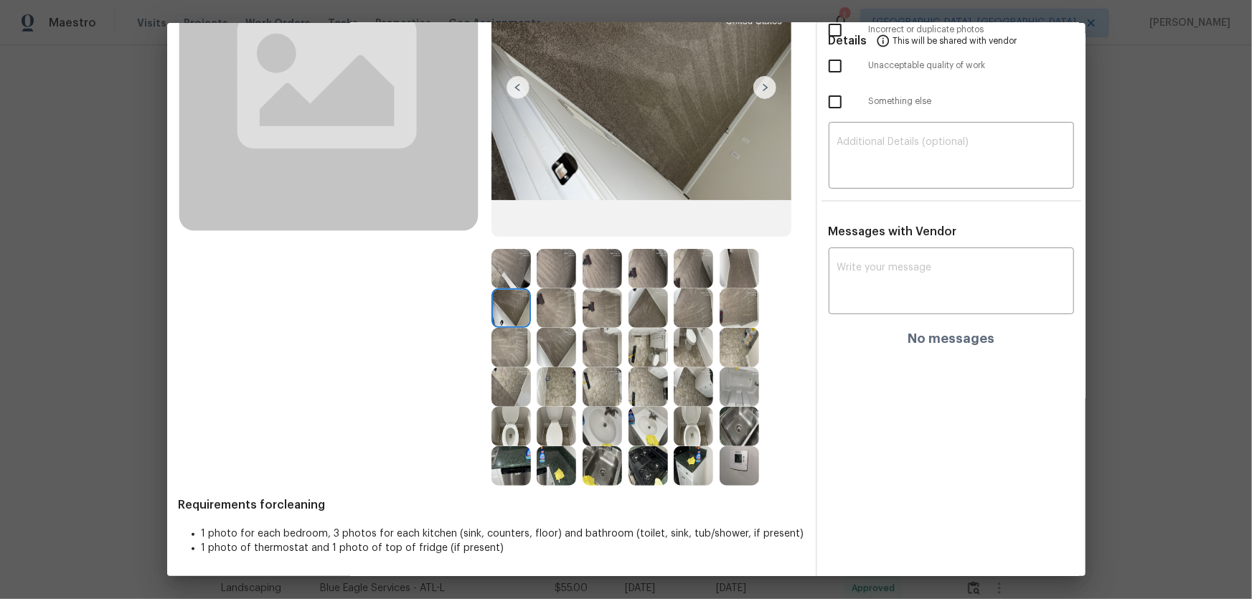
click at [498, 274] on img at bounding box center [510, 268] width 39 height 39
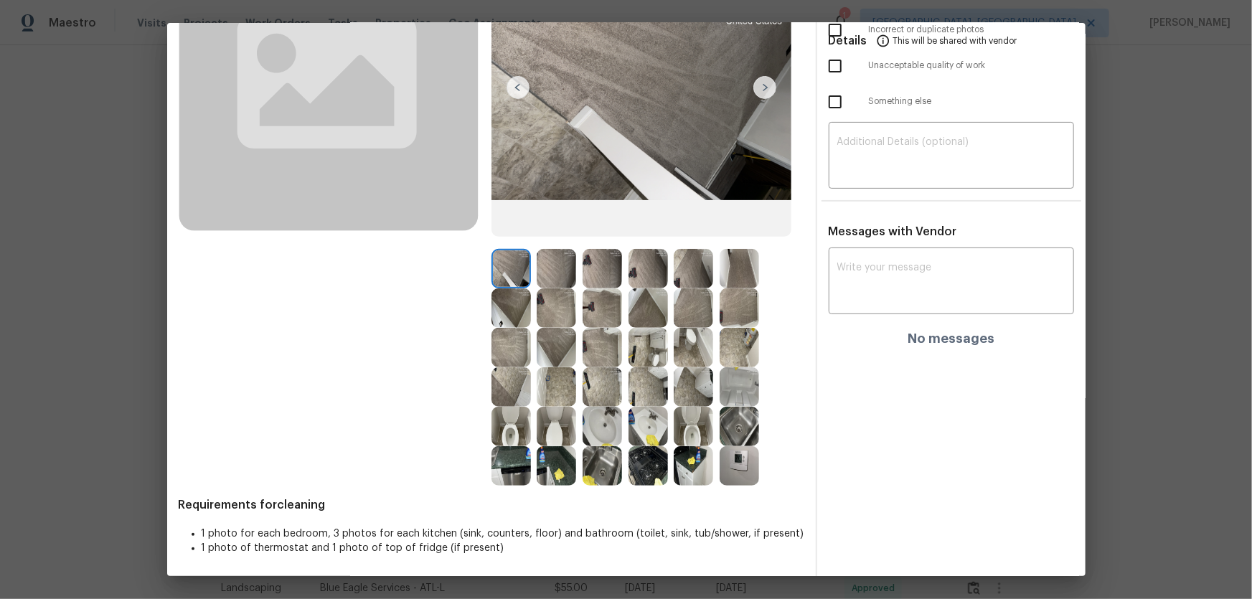
click at [539, 277] on img at bounding box center [555, 268] width 39 height 39
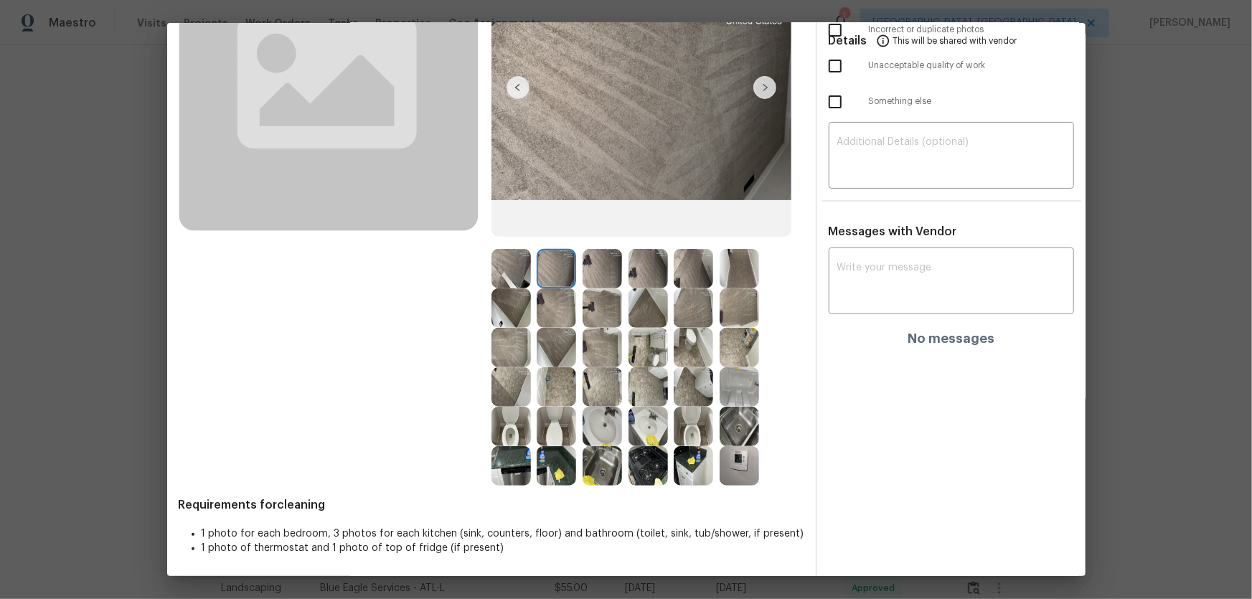
click at [550, 295] on img at bounding box center [555, 307] width 39 height 39
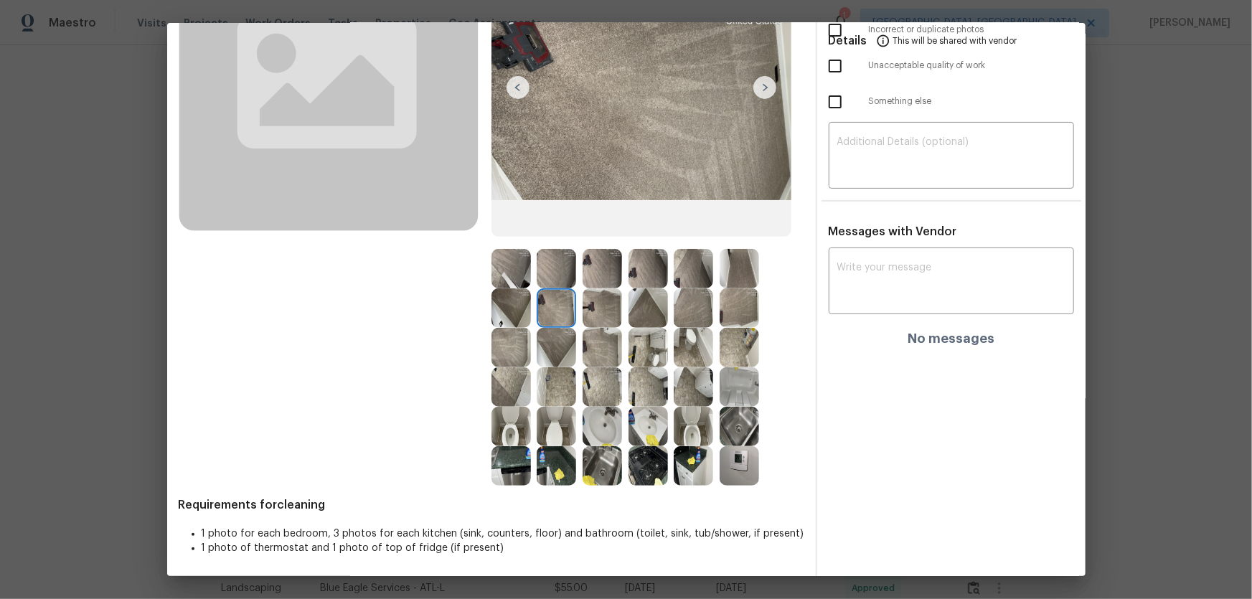
click at [552, 332] on img at bounding box center [555, 347] width 39 height 39
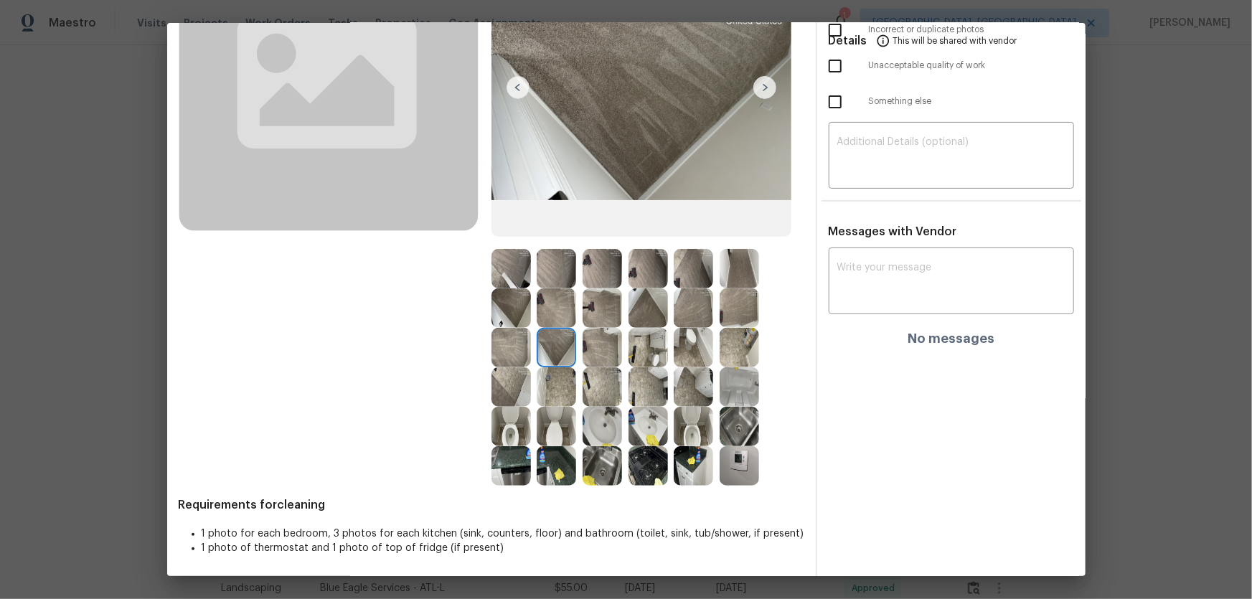
click at [587, 336] on img at bounding box center [601, 347] width 39 height 39
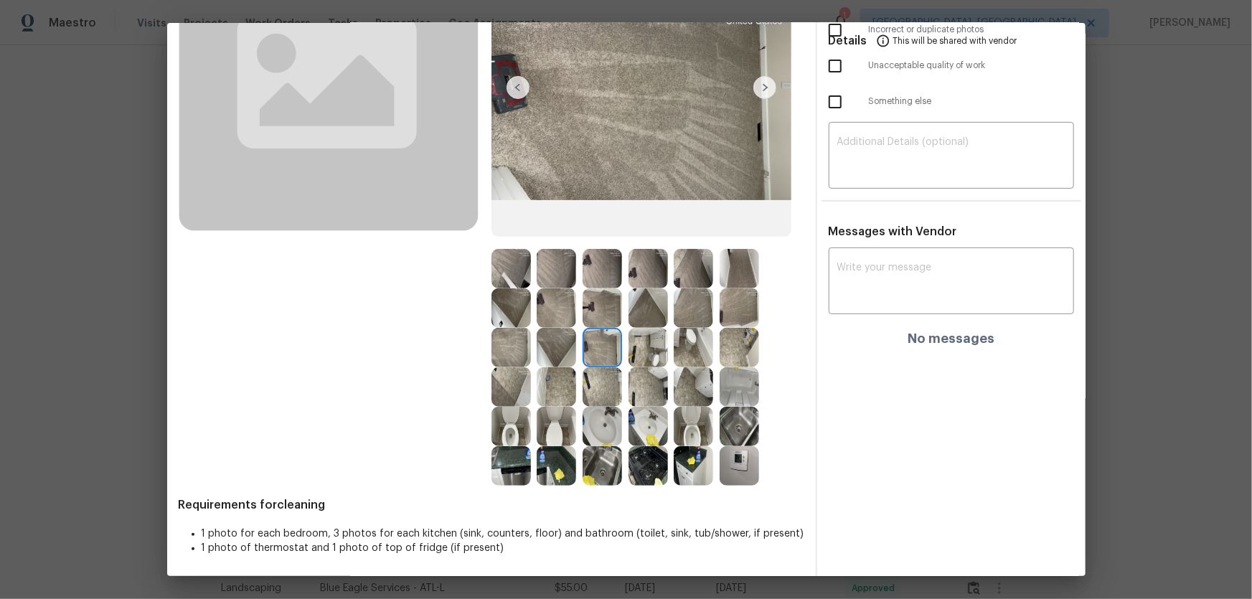
click at [586, 313] on img at bounding box center [601, 307] width 39 height 39
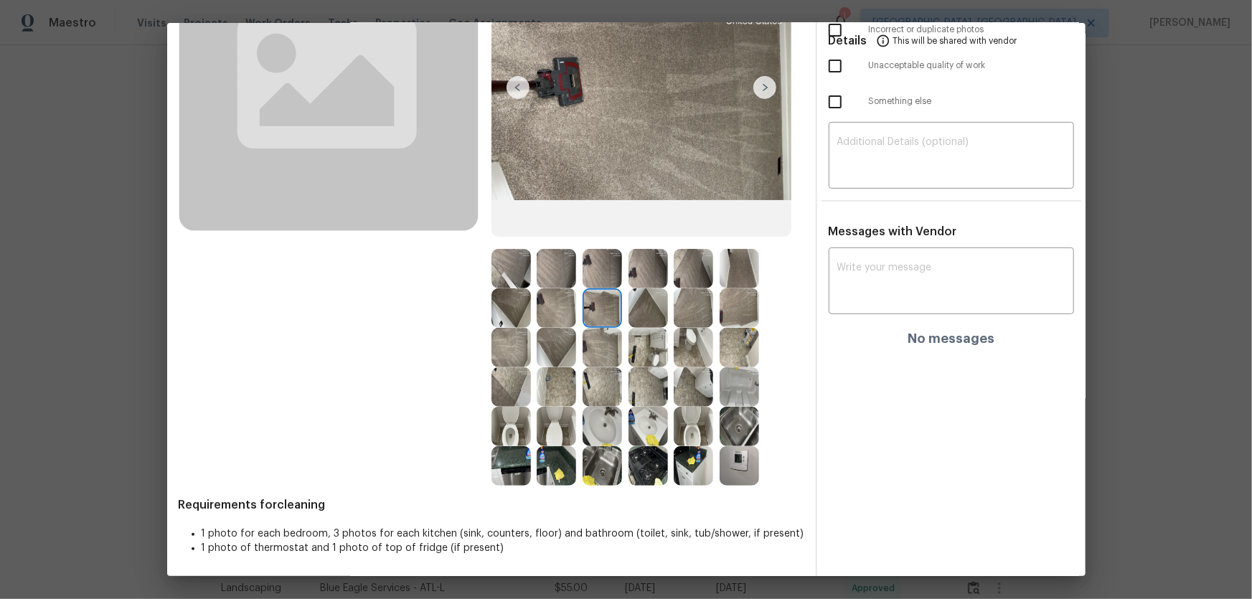
click at [595, 273] on img at bounding box center [601, 268] width 39 height 39
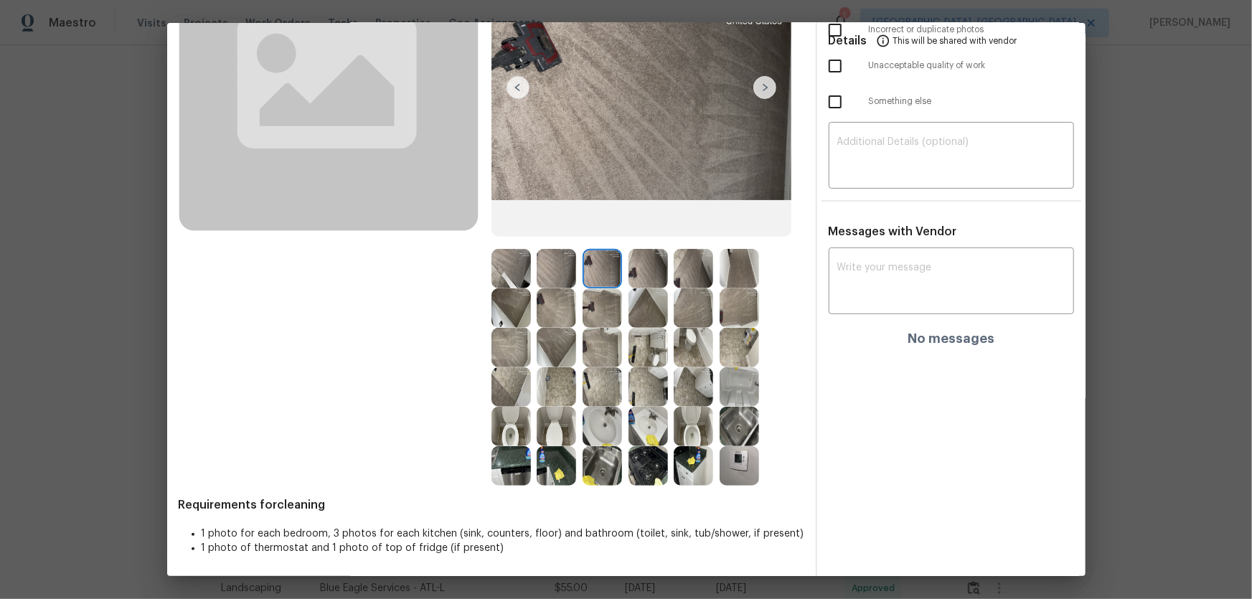
click at [643, 280] on img at bounding box center [647, 268] width 39 height 39
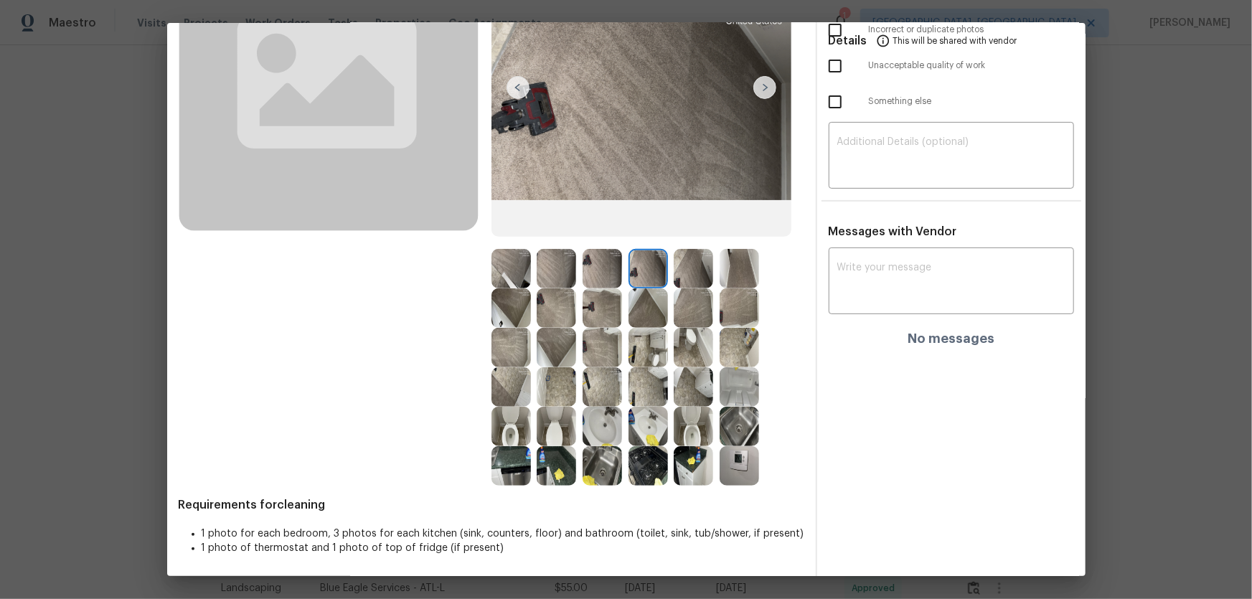
click at [680, 280] on img at bounding box center [692, 268] width 39 height 39
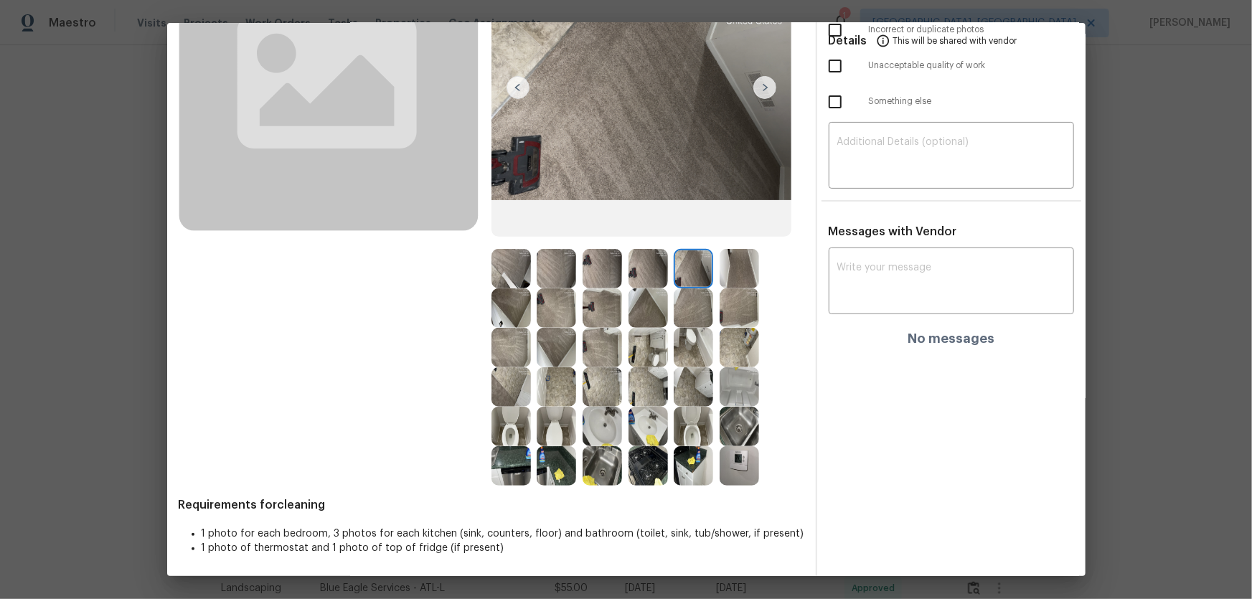
click at [686, 303] on img at bounding box center [692, 307] width 39 height 39
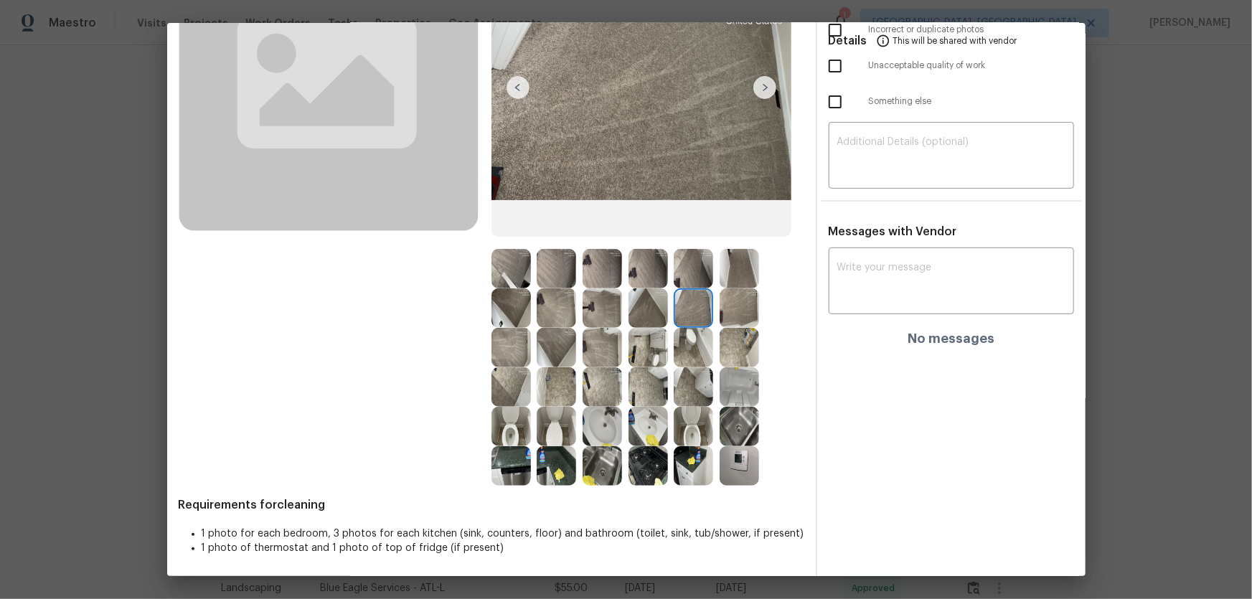
click at [719, 303] on img at bounding box center [738, 307] width 39 height 39
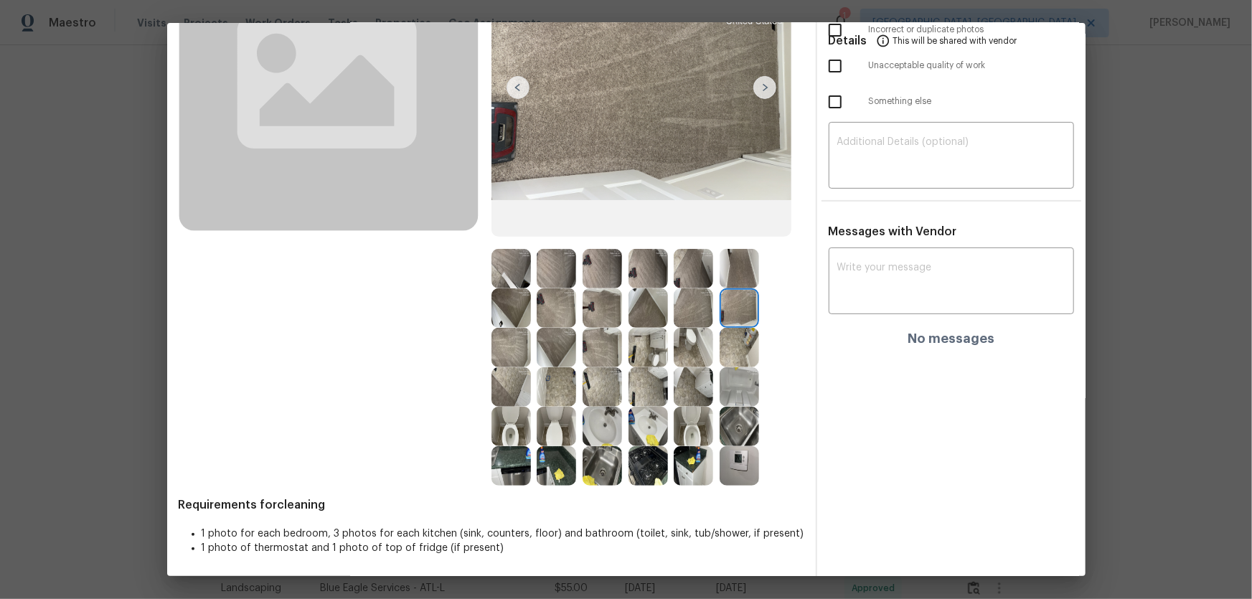
click at [732, 272] on img at bounding box center [738, 268] width 39 height 39
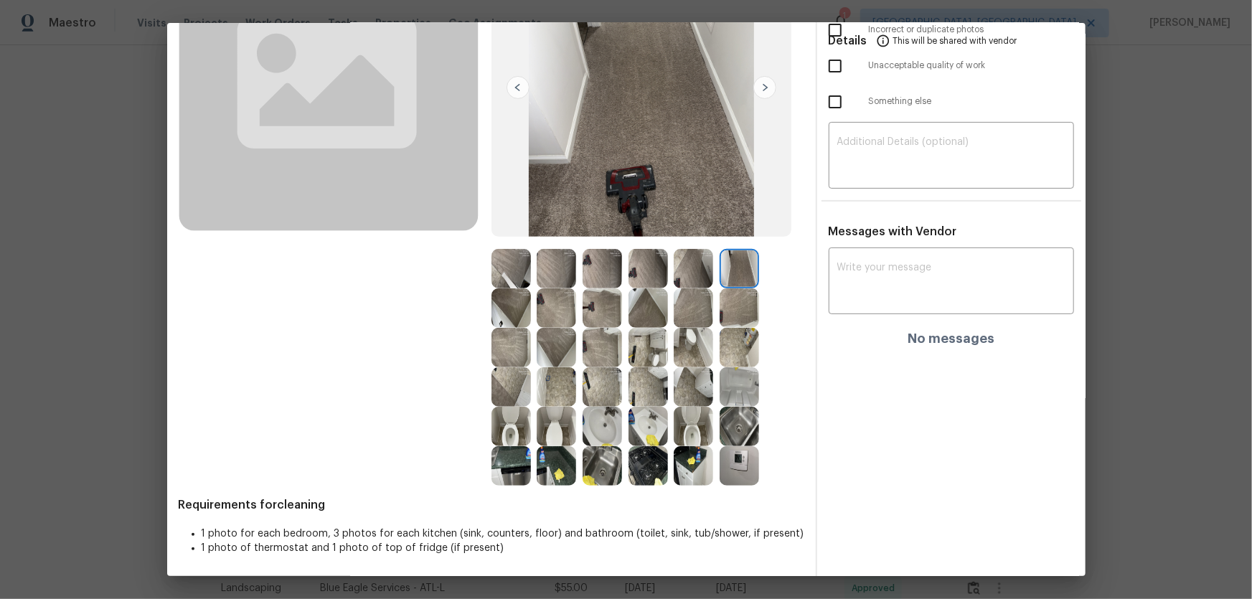
click at [654, 395] on img at bounding box center [647, 426] width 39 height 39
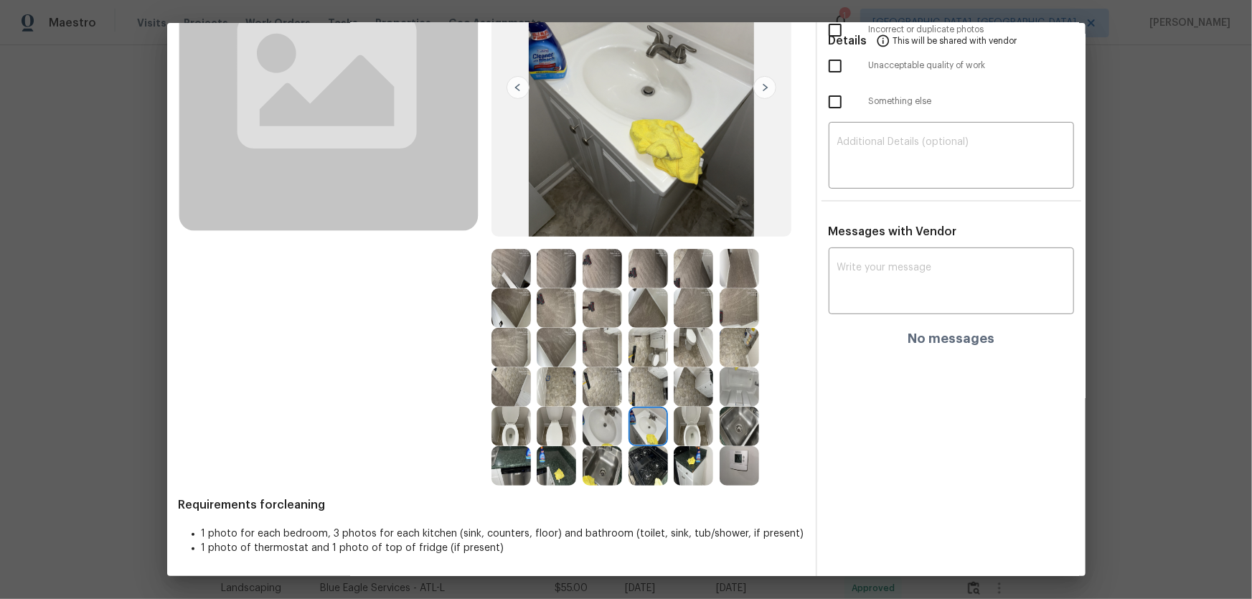
click at [645, 395] on img at bounding box center [647, 465] width 39 height 39
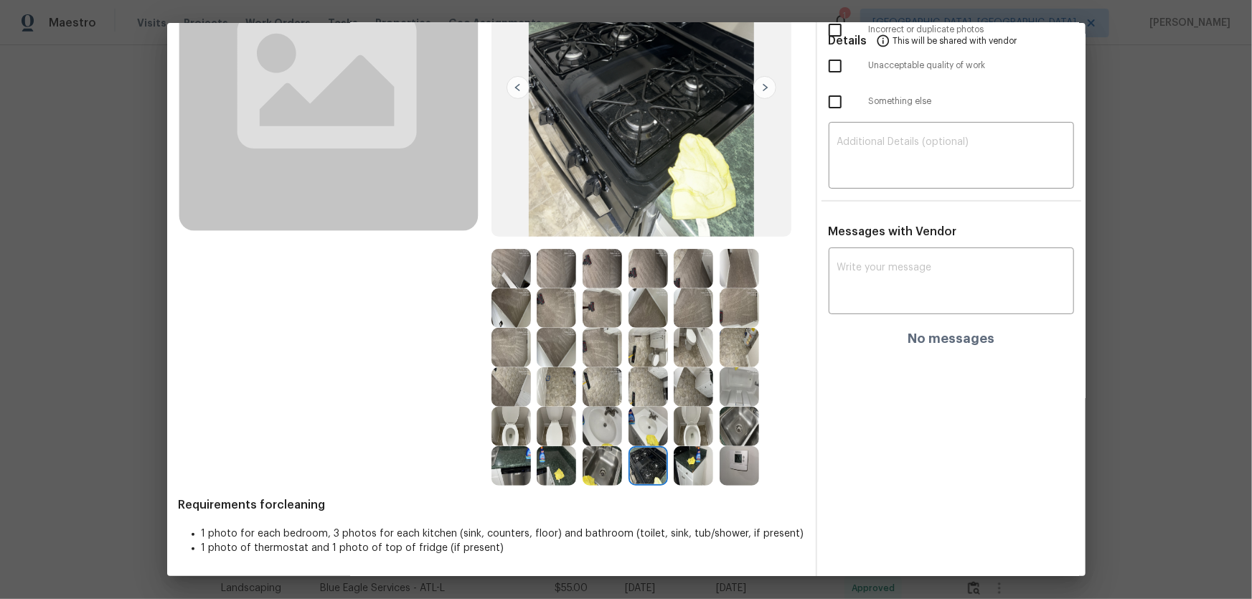
click at [609, 395] on img at bounding box center [601, 465] width 39 height 39
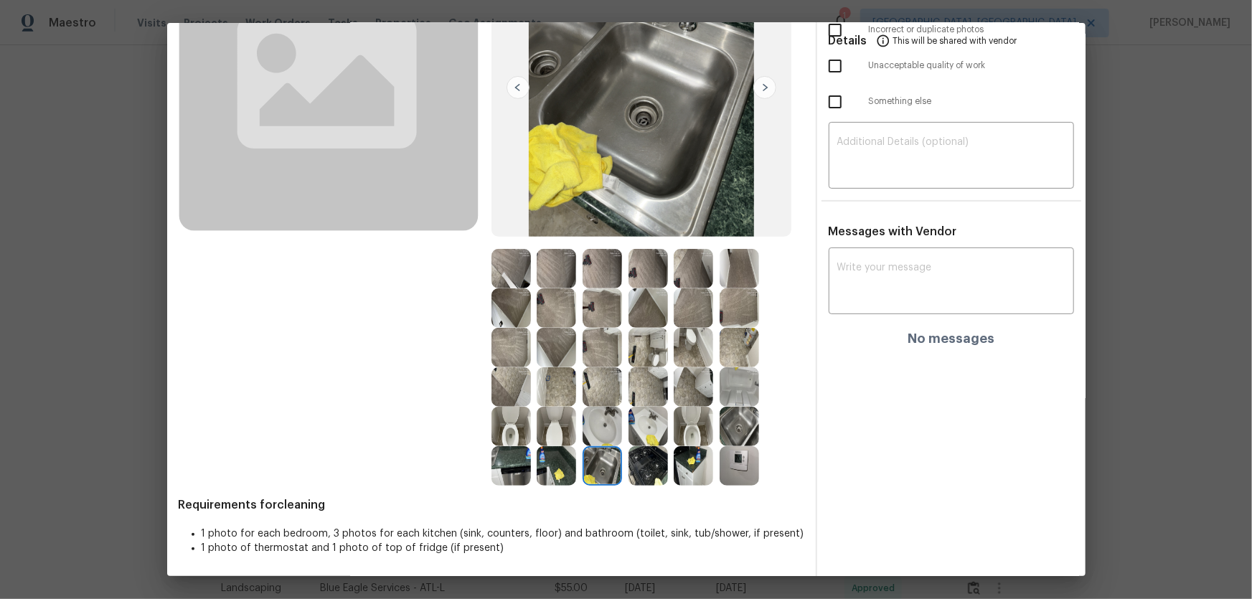
click at [552, 395] on img at bounding box center [555, 465] width 39 height 39
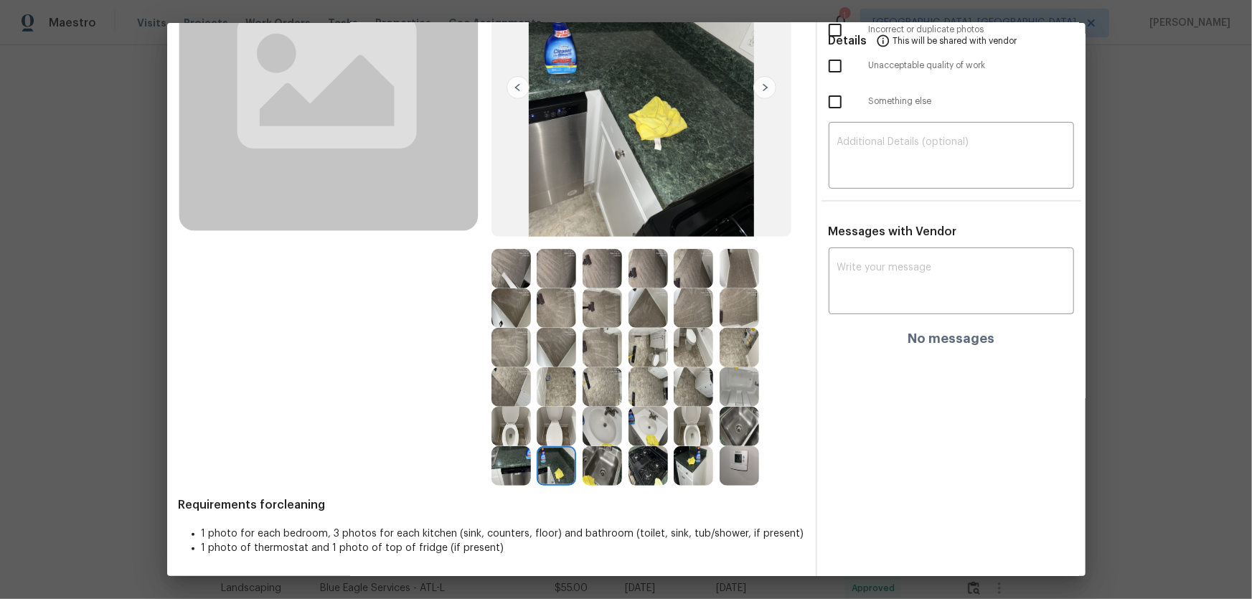
click at [522, 395] on img at bounding box center [510, 465] width 39 height 39
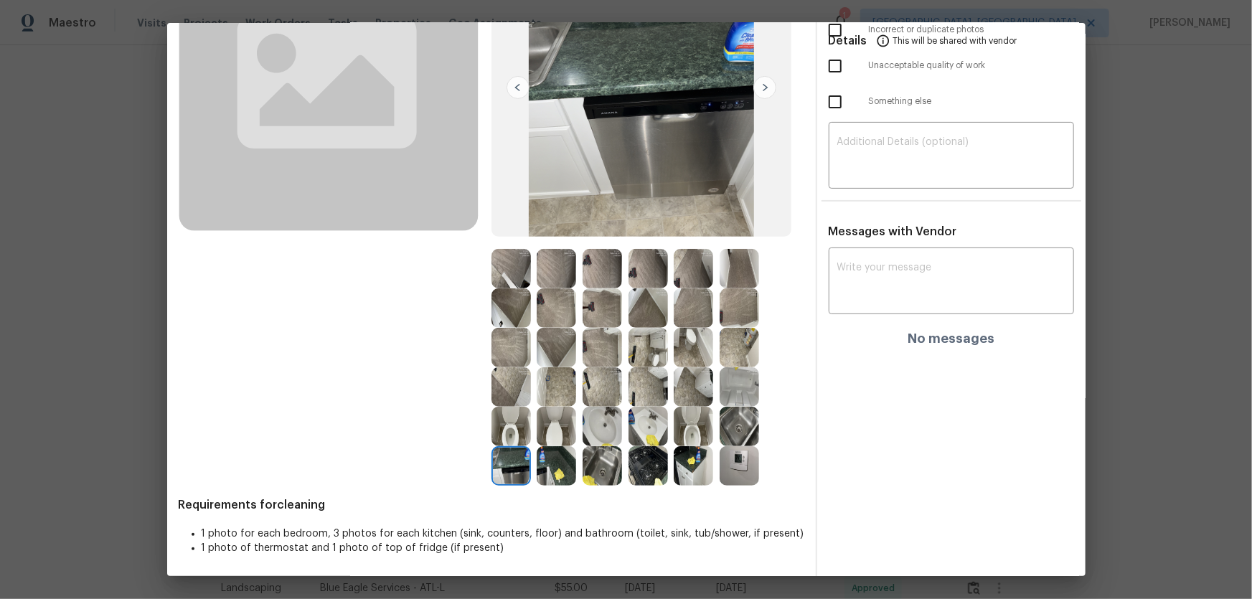
click at [681, 395] on img at bounding box center [692, 465] width 39 height 39
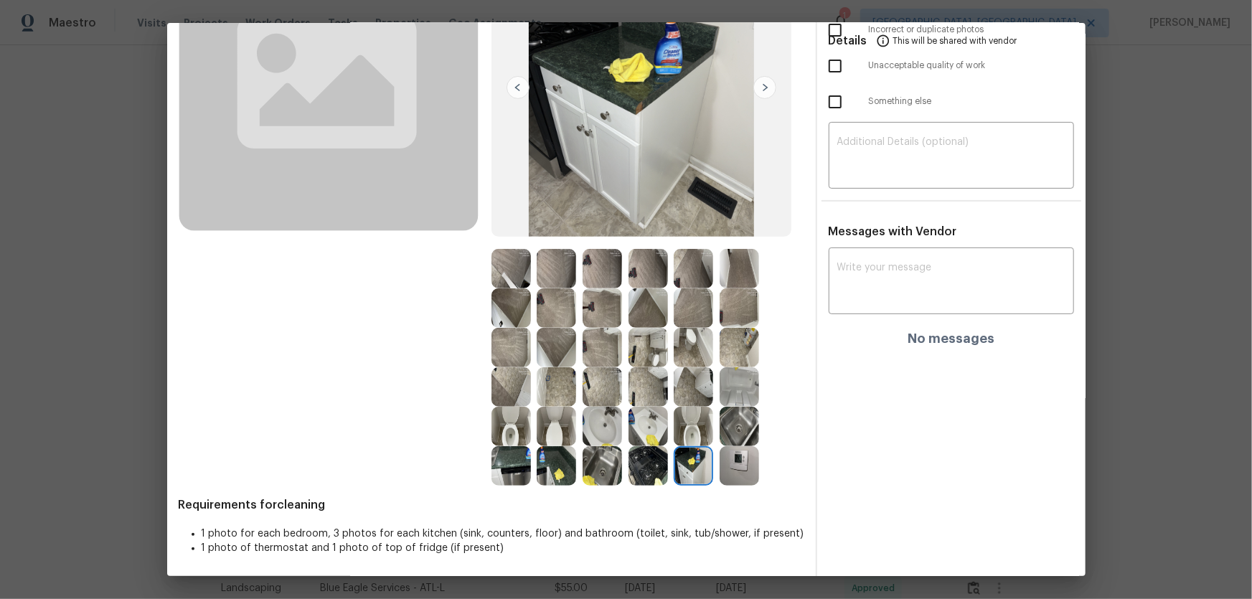
click at [739, 395] on img at bounding box center [738, 465] width 39 height 39
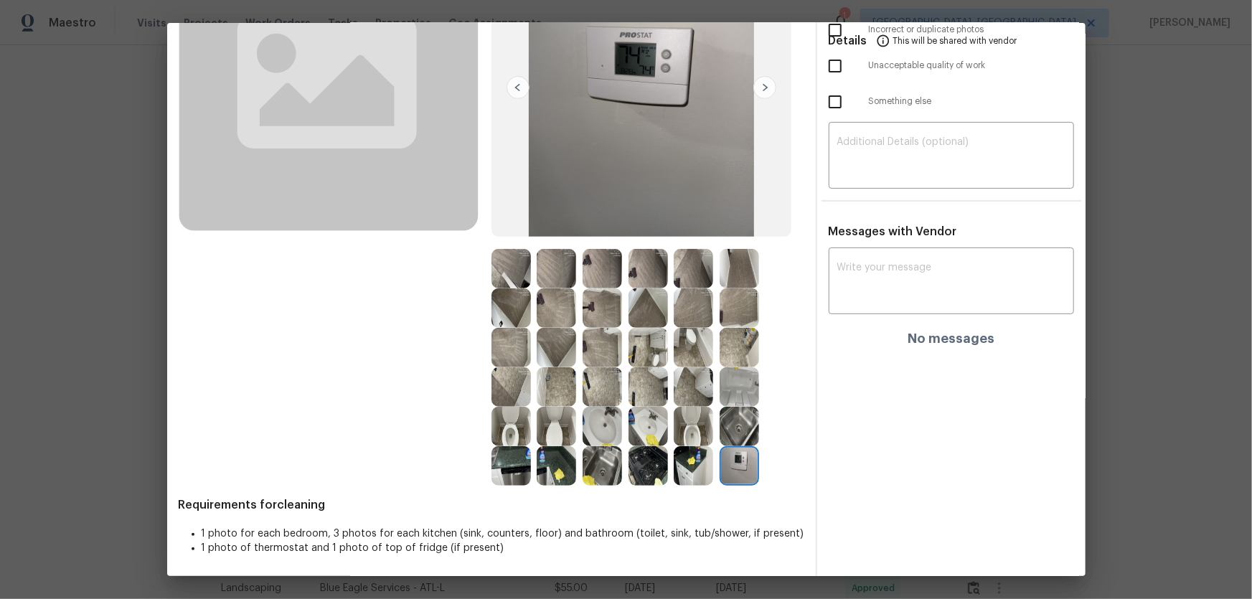
click at [742, 395] on img at bounding box center [738, 426] width 39 height 39
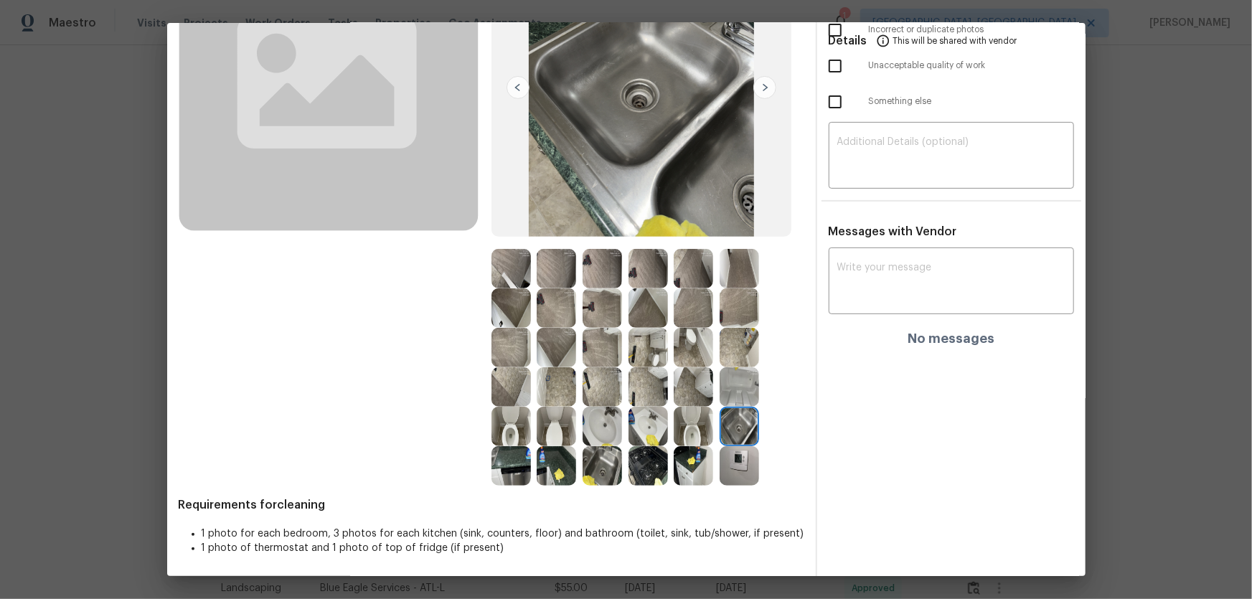
click at [736, 395] on img at bounding box center [738, 386] width 39 height 39
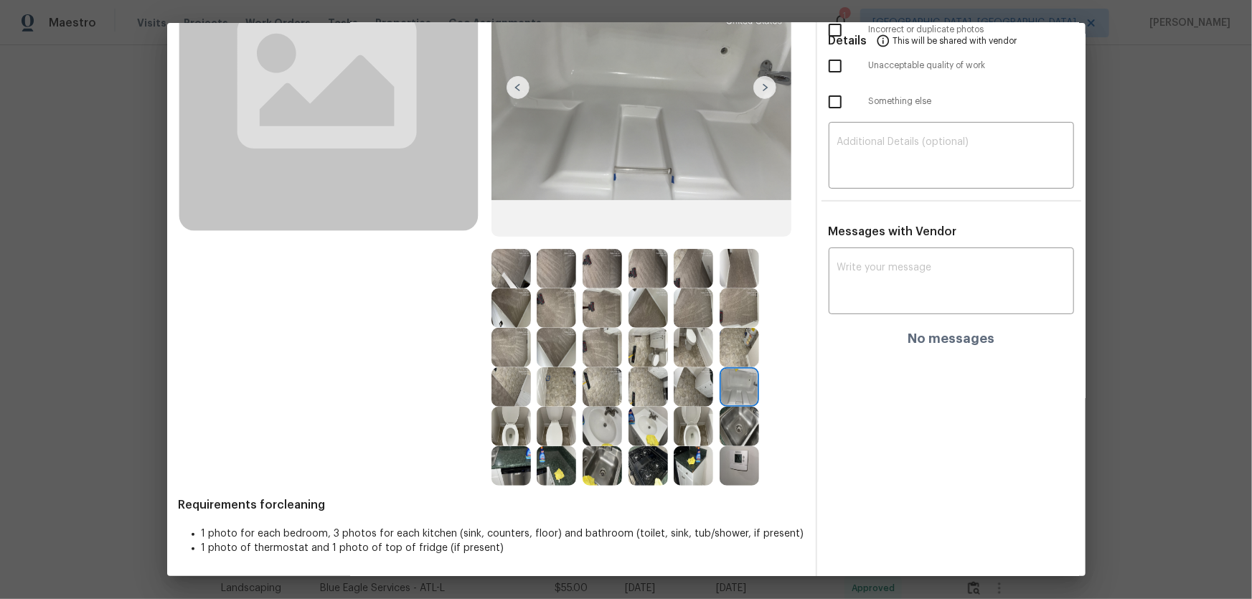
click at [552, 341] on img at bounding box center [555, 347] width 39 height 39
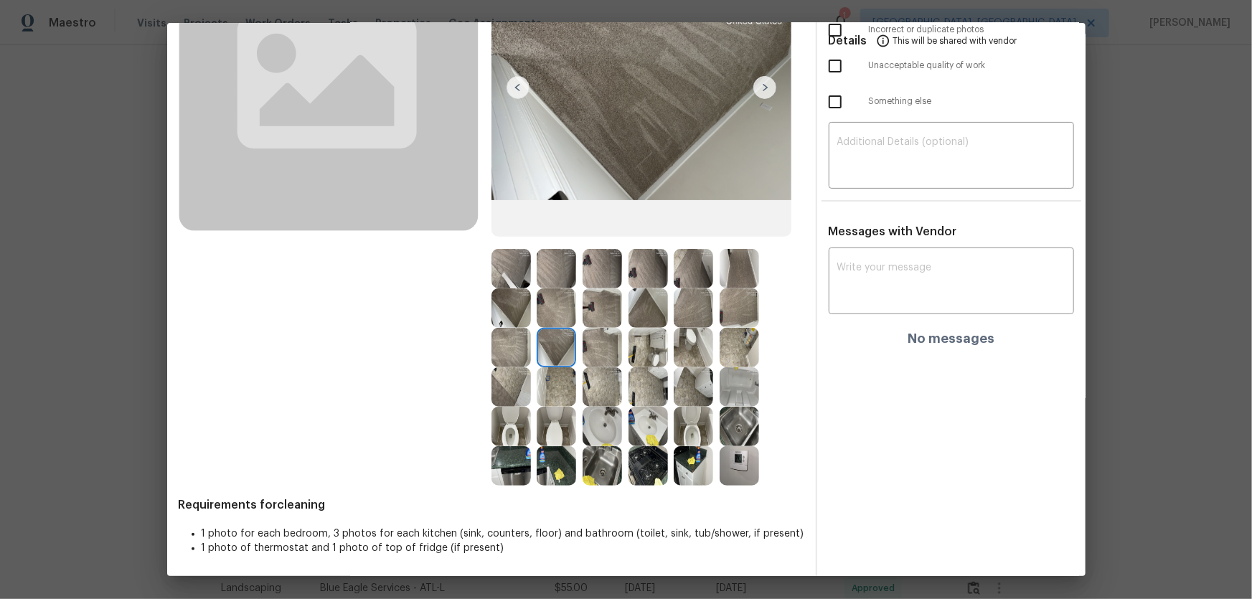
click at [536, 334] on img at bounding box center [555, 347] width 39 height 39
click at [526, 321] on img at bounding box center [510, 307] width 39 height 39
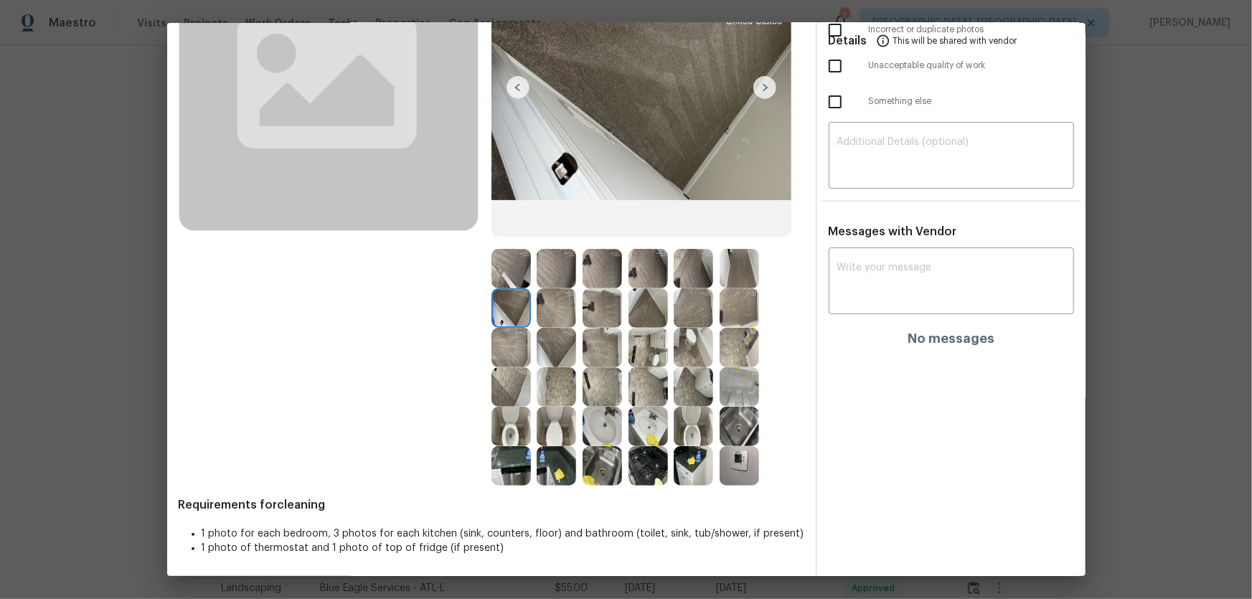
click at [554, 312] on img at bounding box center [555, 307] width 39 height 39
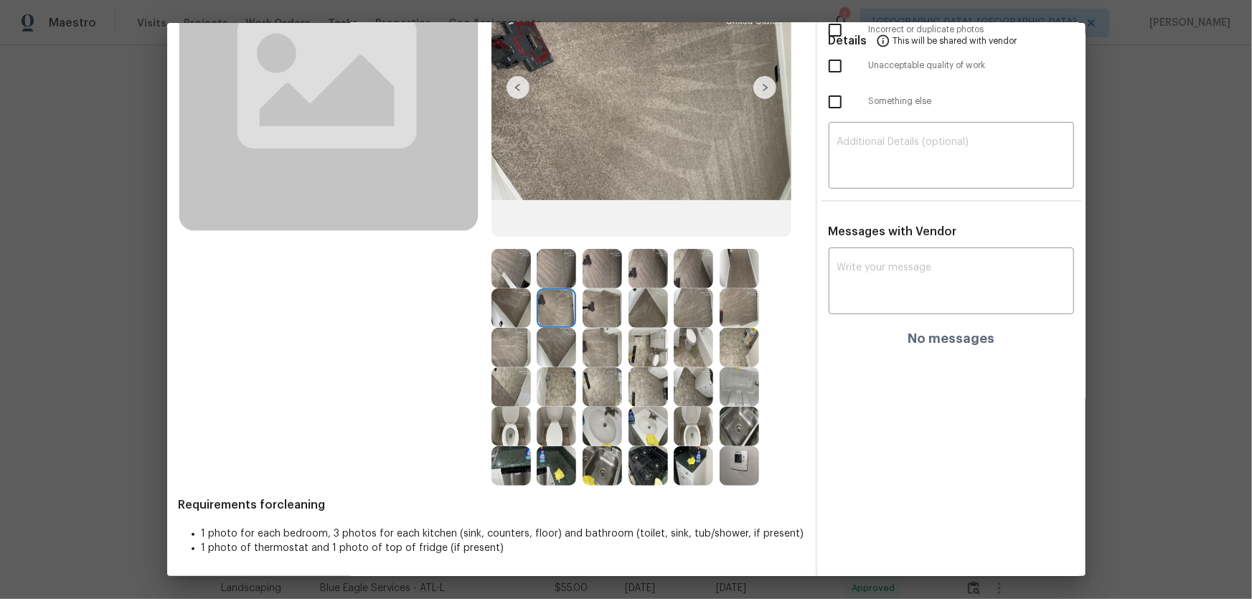
drag, startPoint x: 600, startPoint y: 308, endPoint x: 624, endPoint y: 311, distance: 23.8
click at [602, 308] on img at bounding box center [601, 307] width 39 height 39
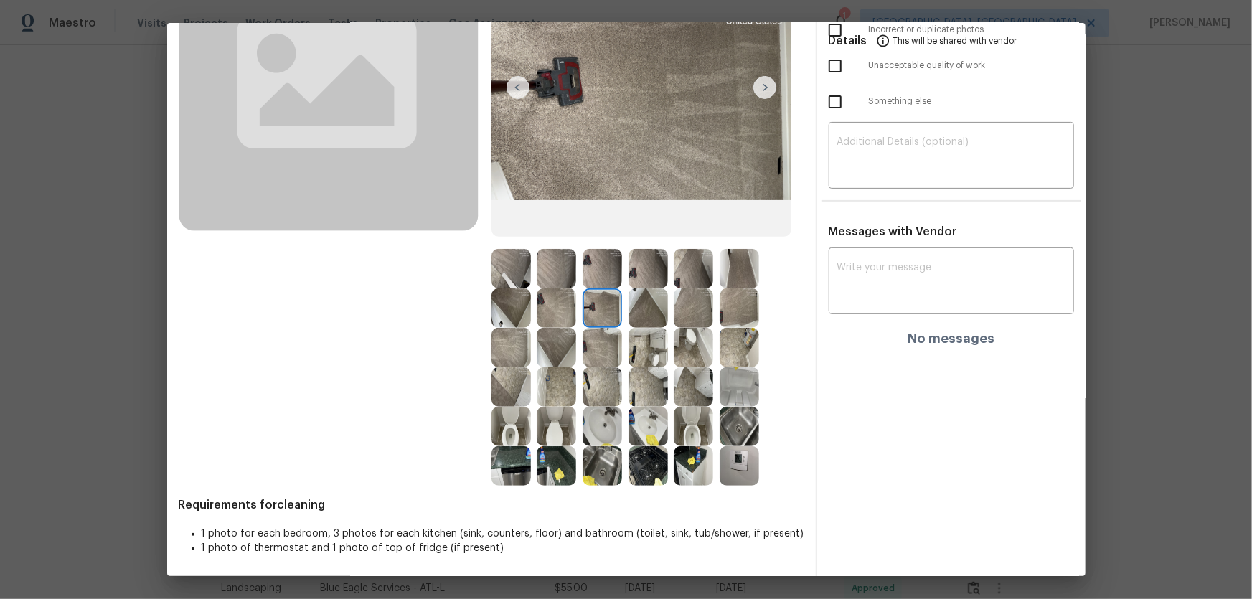
click at [637, 311] on img at bounding box center [647, 307] width 39 height 39
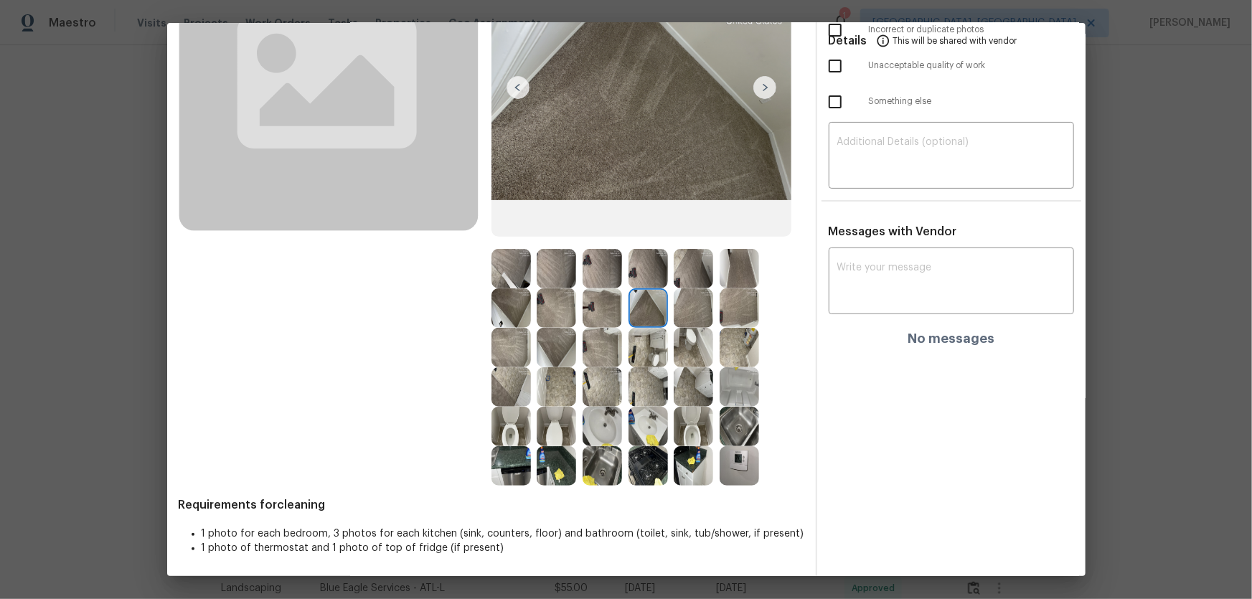
click at [697, 306] on img at bounding box center [692, 307] width 39 height 39
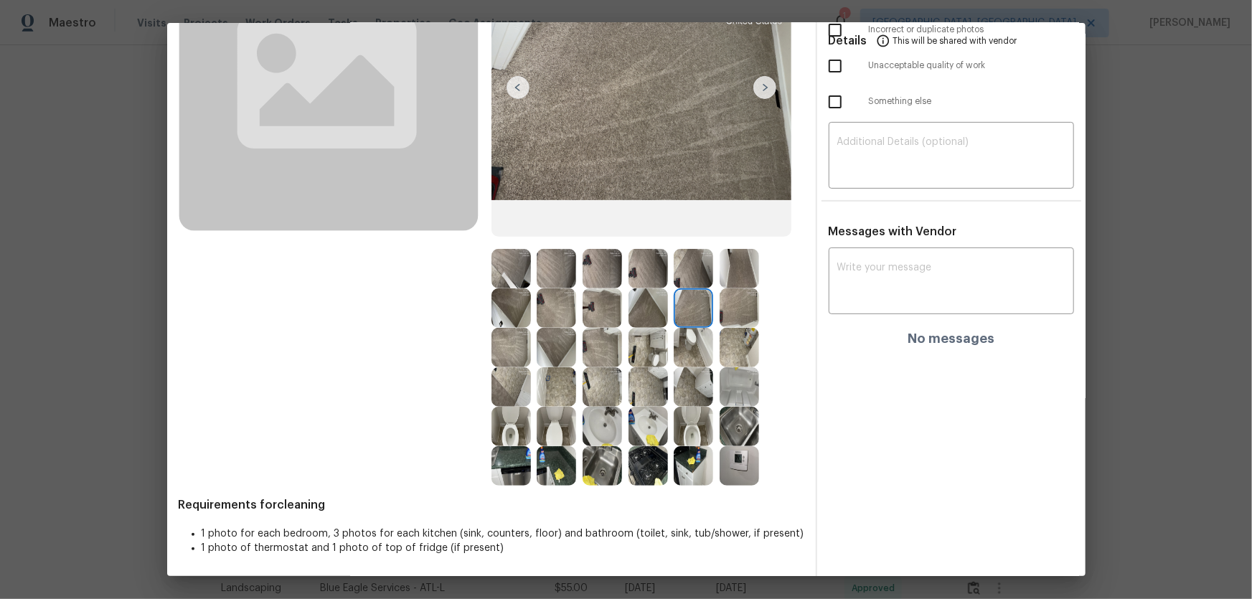
click at [696, 280] on img at bounding box center [692, 268] width 39 height 39
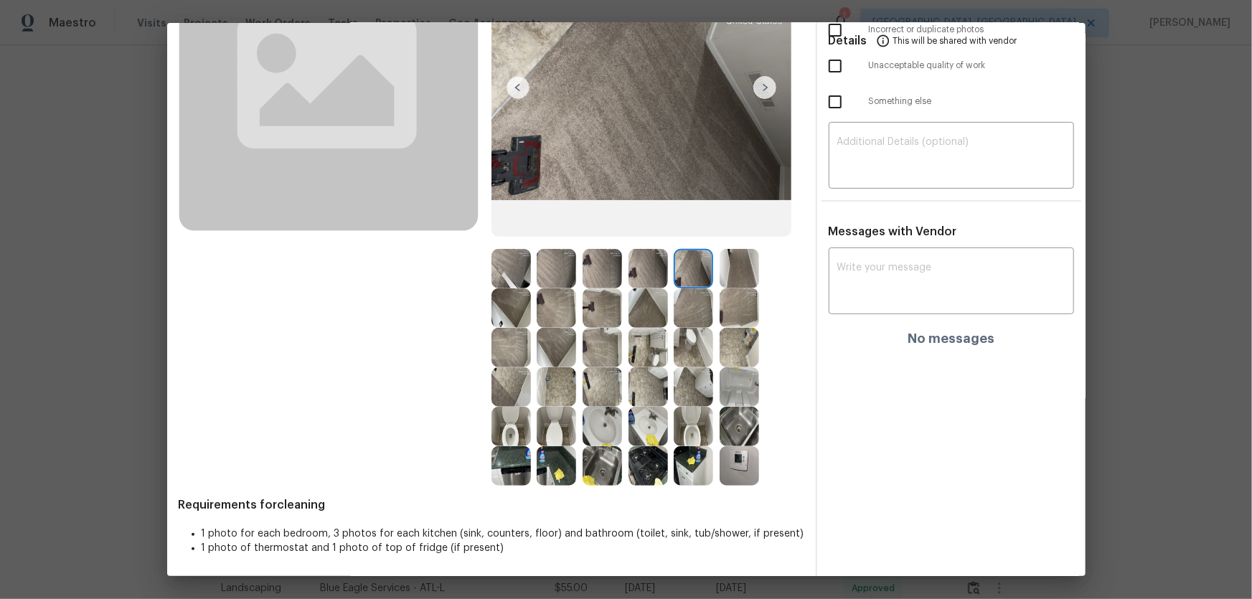
click at [720, 276] on img at bounding box center [738, 268] width 39 height 39
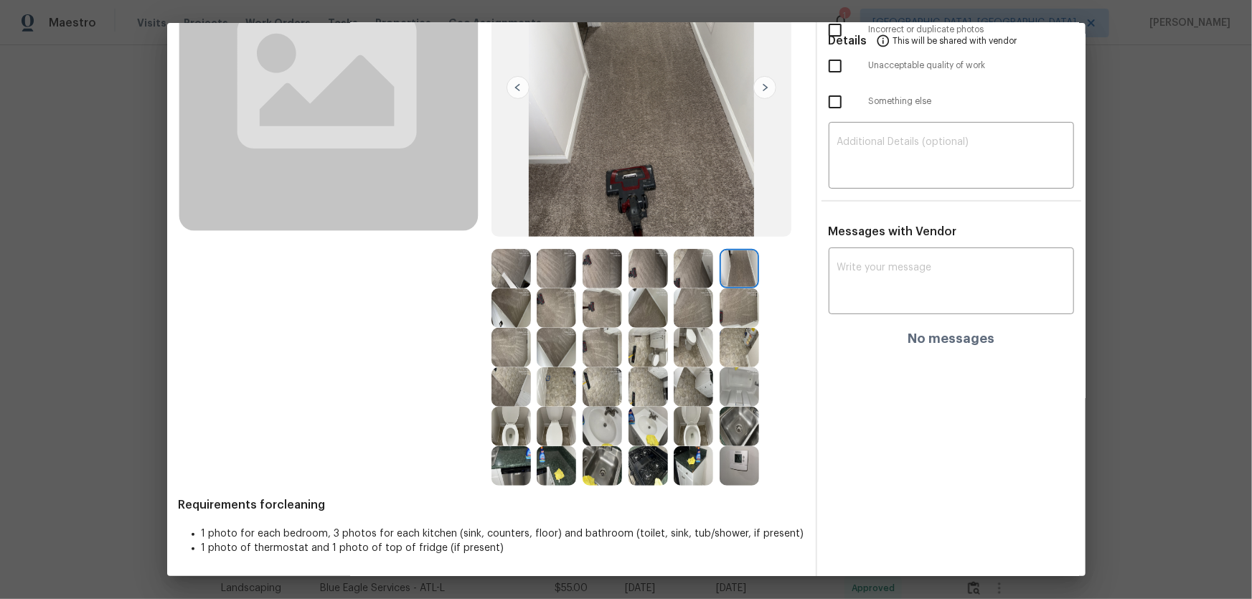
click at [727, 294] on img at bounding box center [738, 307] width 39 height 39
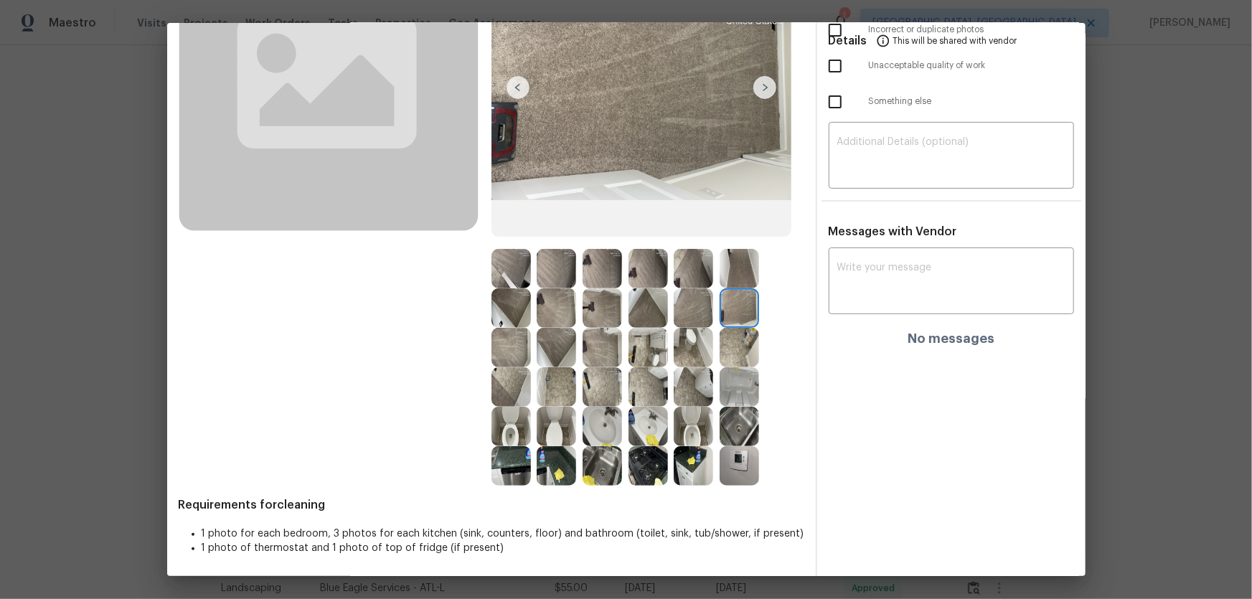
click at [725, 335] on img at bounding box center [738, 347] width 39 height 39
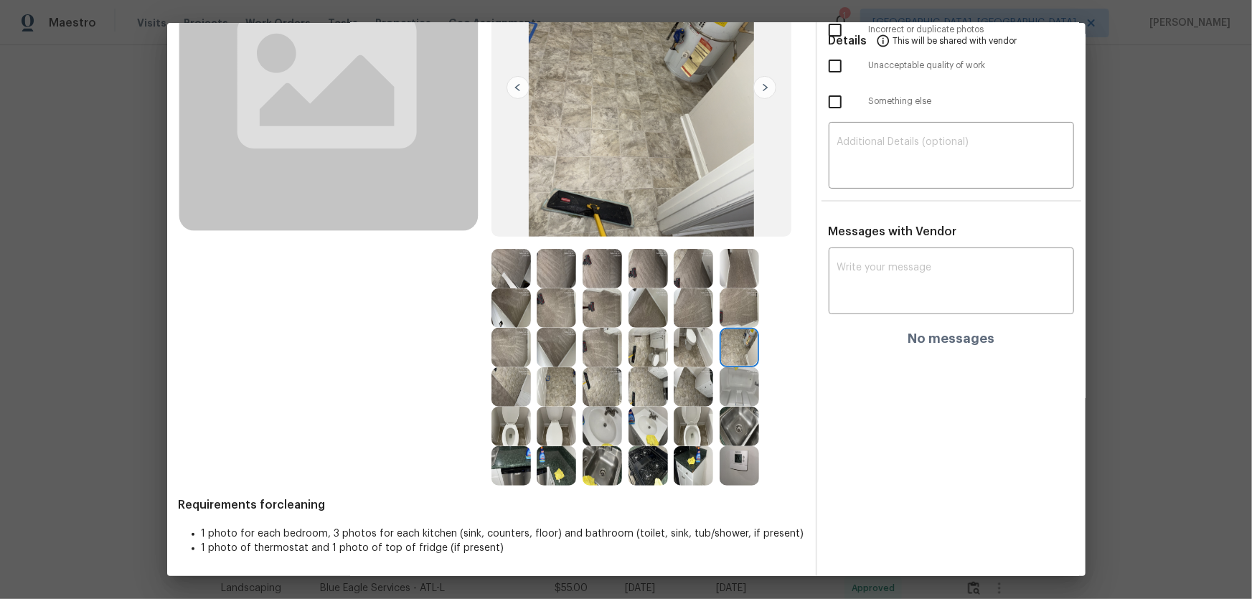
click at [726, 395] on img at bounding box center [738, 426] width 39 height 39
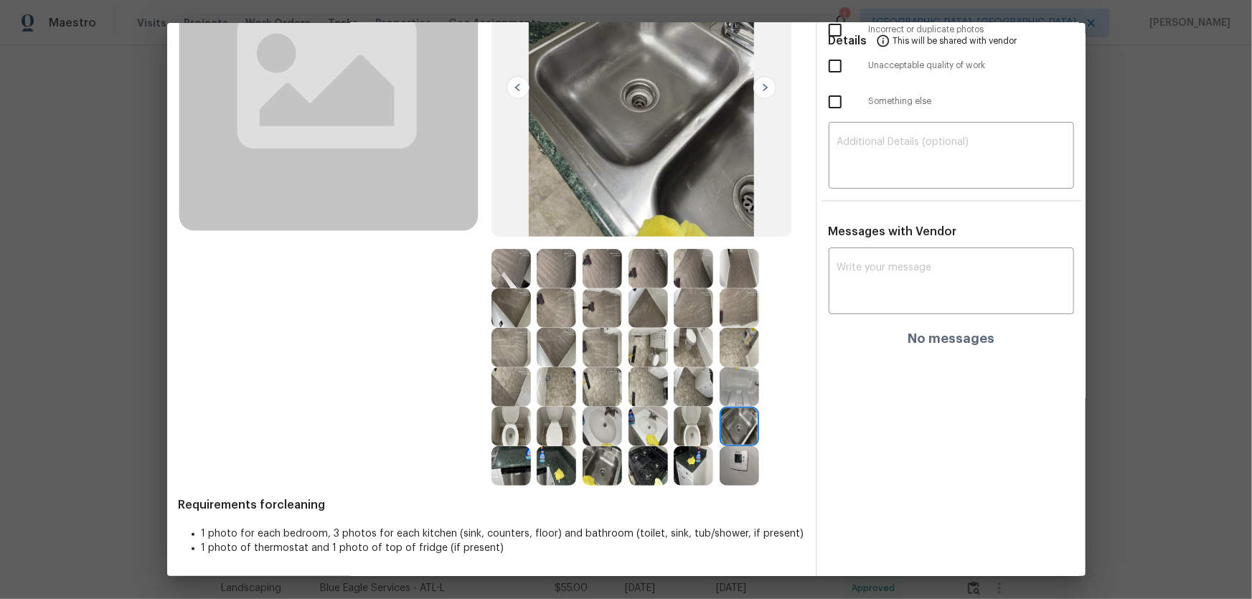
click at [729, 392] on img at bounding box center [738, 386] width 39 height 39
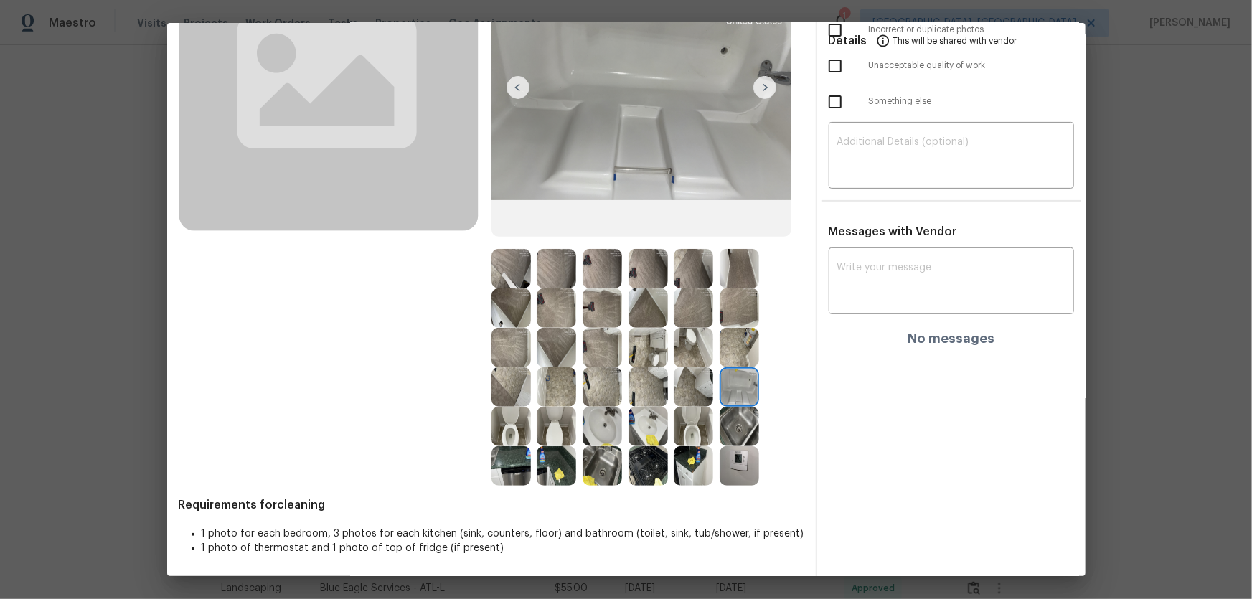
click at [686, 389] on img at bounding box center [692, 386] width 39 height 39
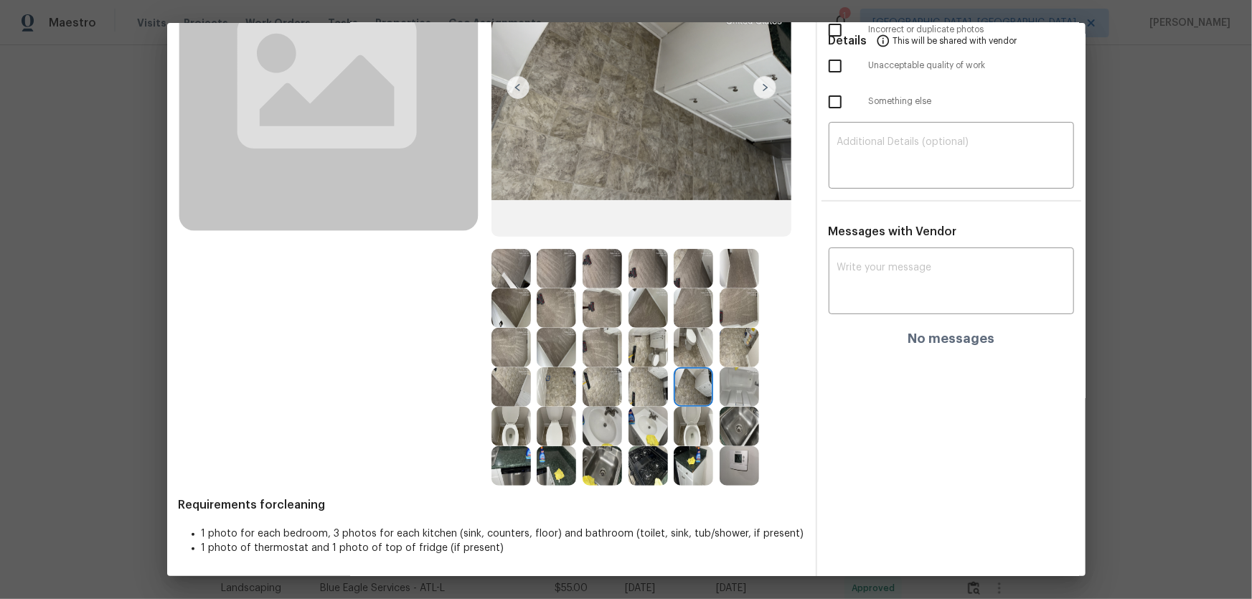
click at [676, 395] on img at bounding box center [692, 426] width 39 height 39
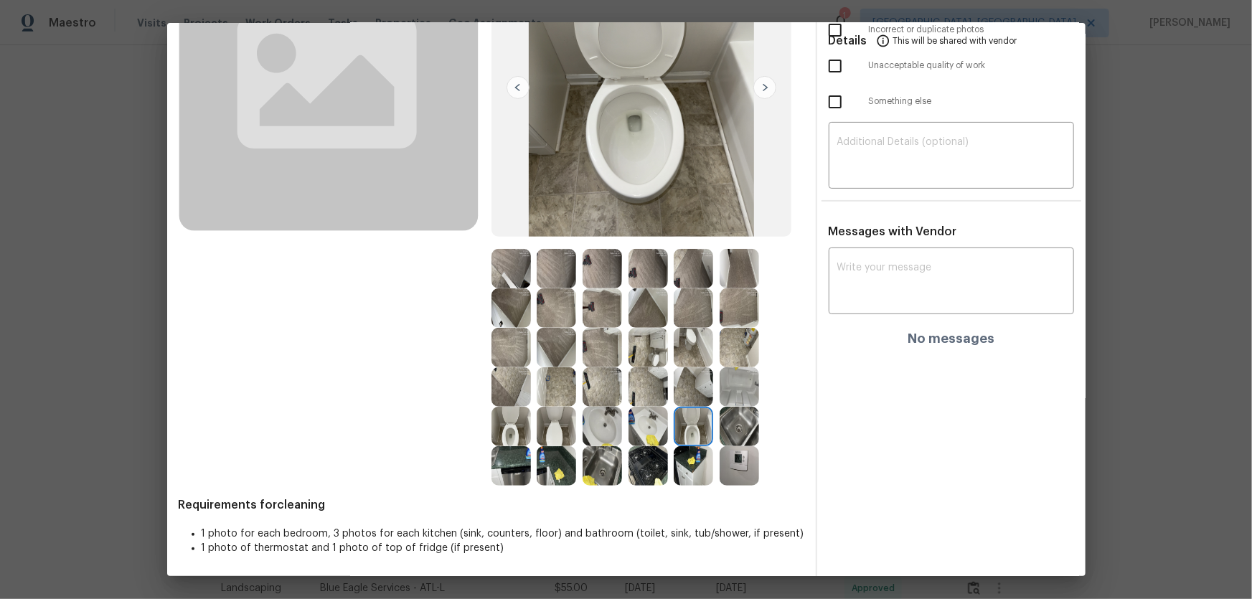
click at [611, 395] on img at bounding box center [601, 426] width 39 height 39
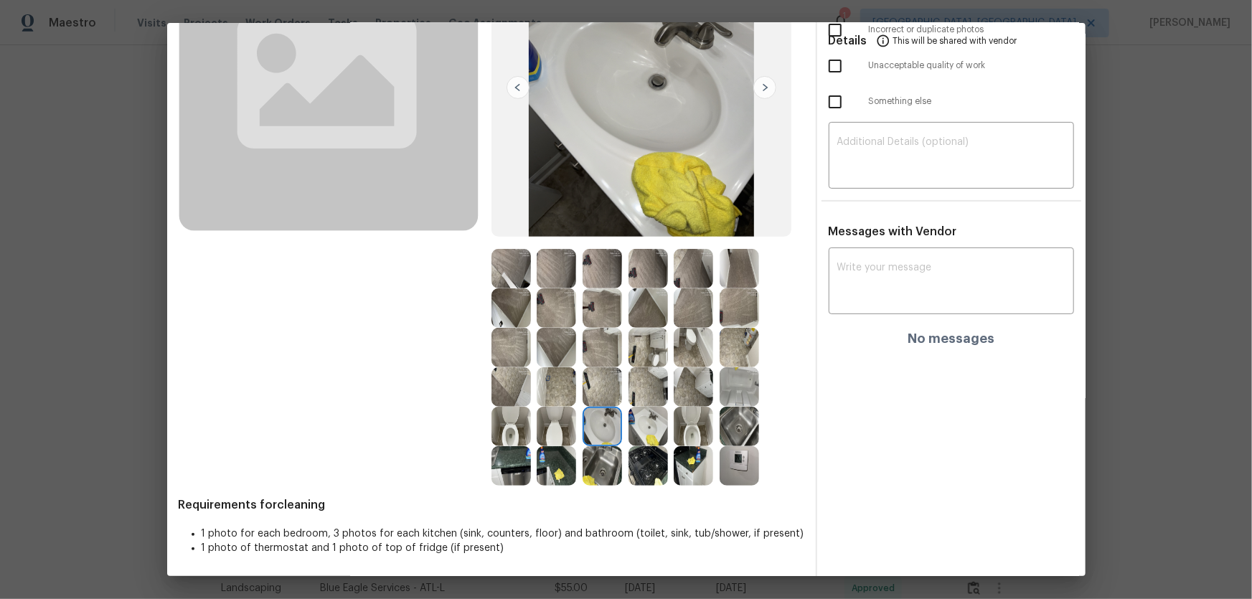
click at [592, 395] on img at bounding box center [601, 426] width 39 height 39
click at [588, 395] on img at bounding box center [601, 465] width 39 height 39
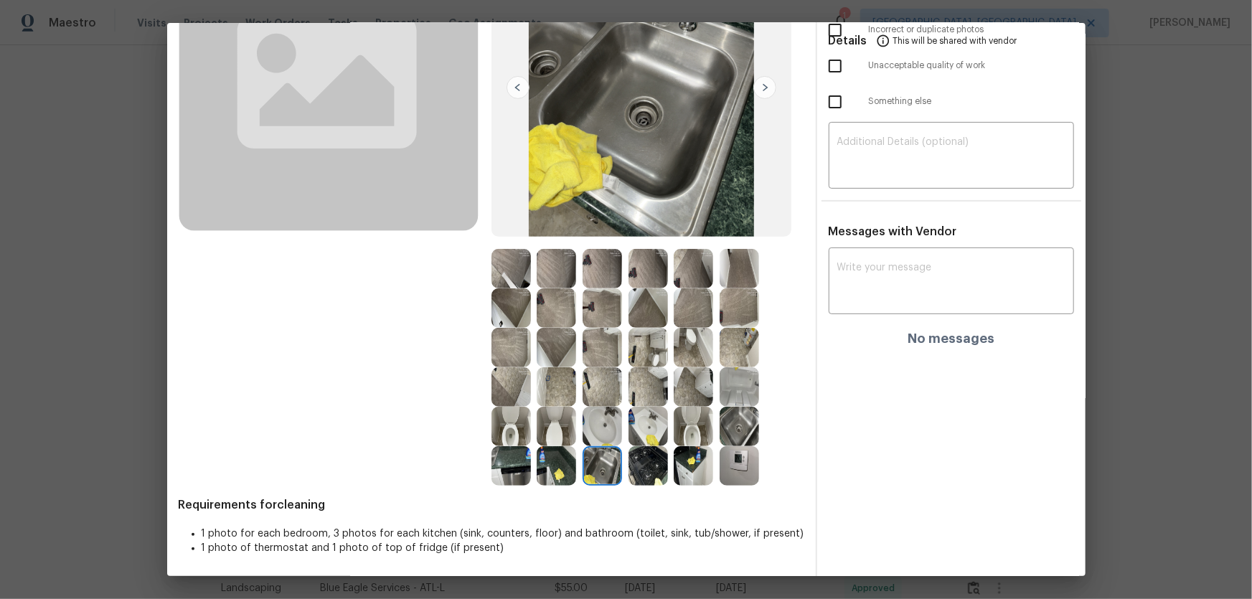
click at [562, 395] on img at bounding box center [555, 465] width 39 height 39
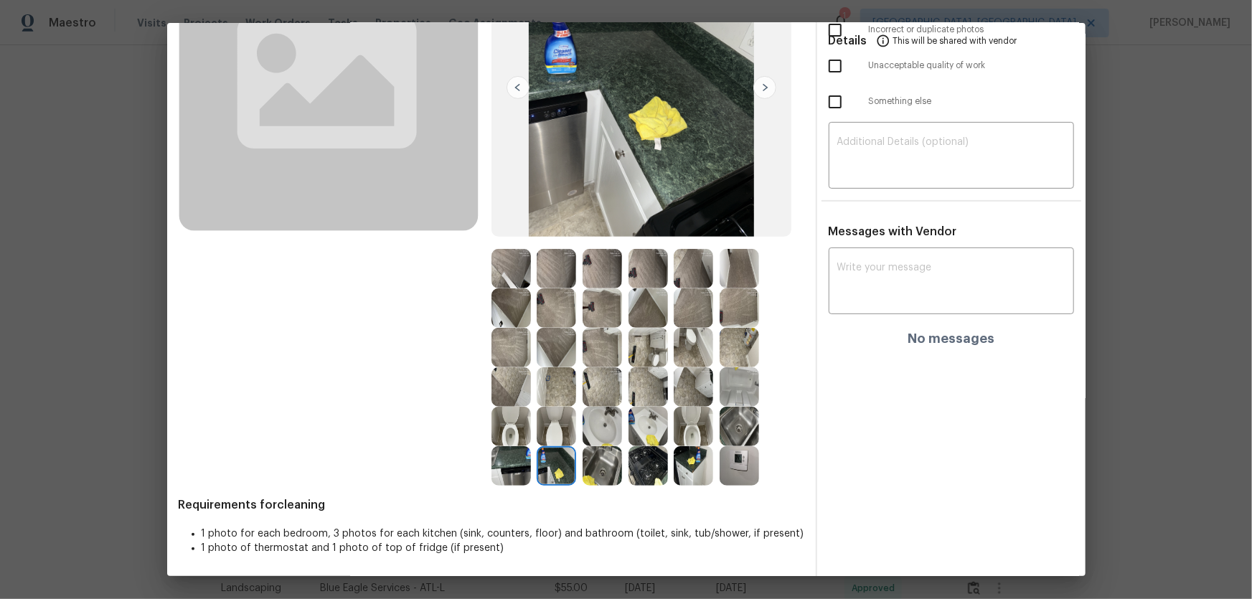
click at [505, 395] on img at bounding box center [510, 465] width 39 height 39
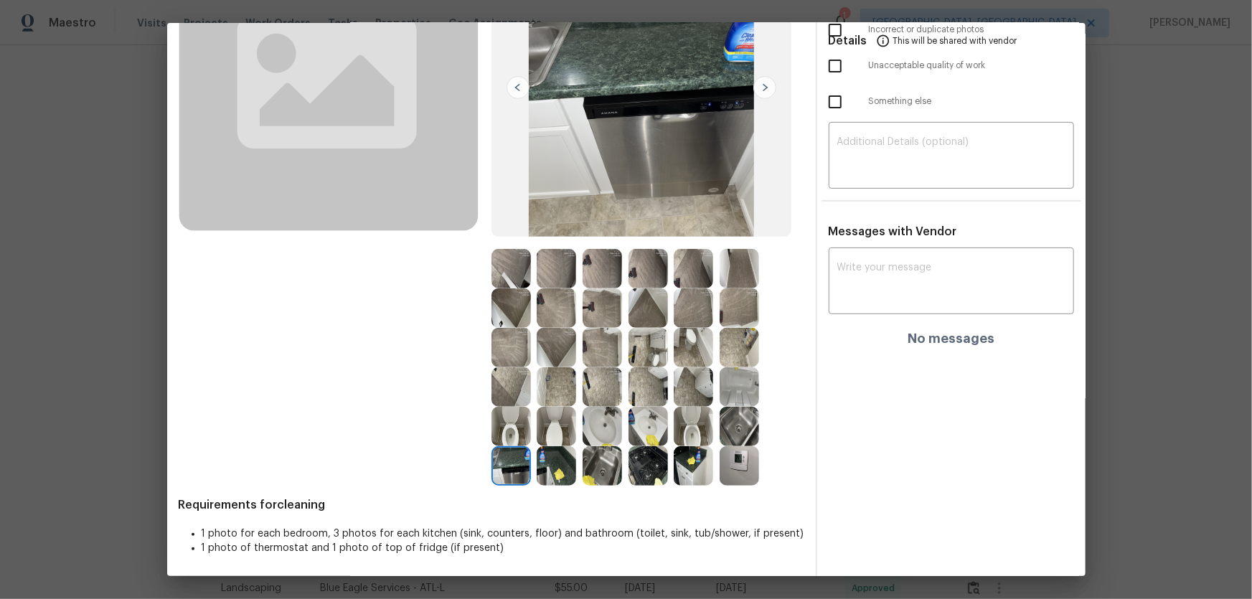
click at [630, 395] on img at bounding box center [647, 465] width 39 height 39
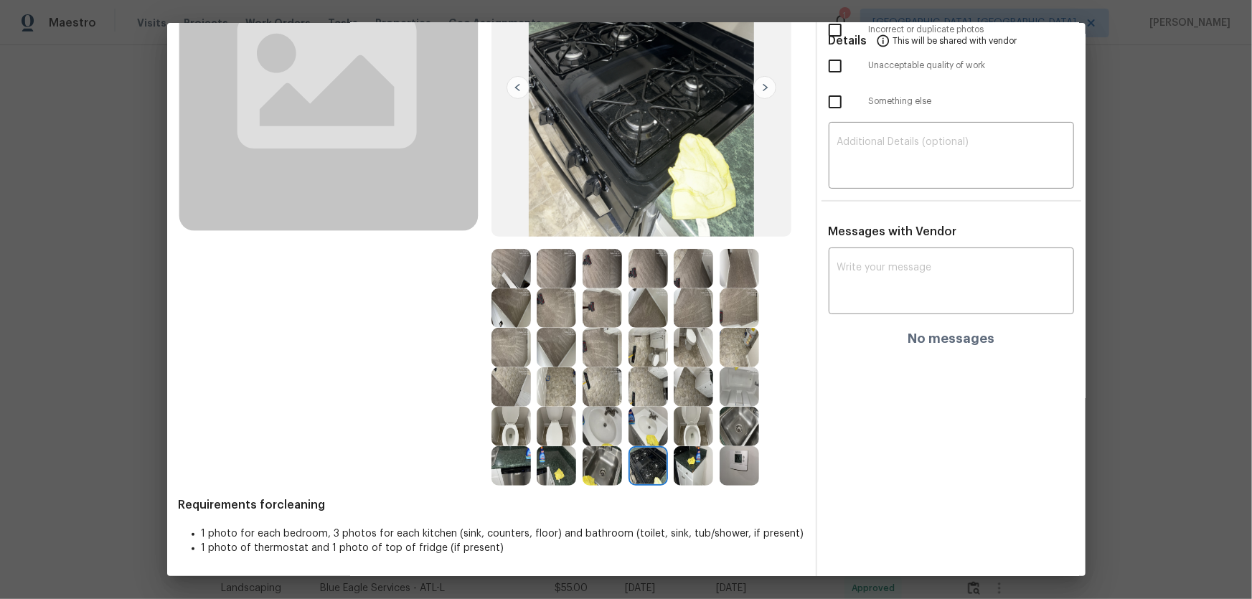
drag, startPoint x: 681, startPoint y: 474, endPoint x: 691, endPoint y: 474, distance: 9.3
click at [682, 395] on img at bounding box center [692, 465] width 39 height 39
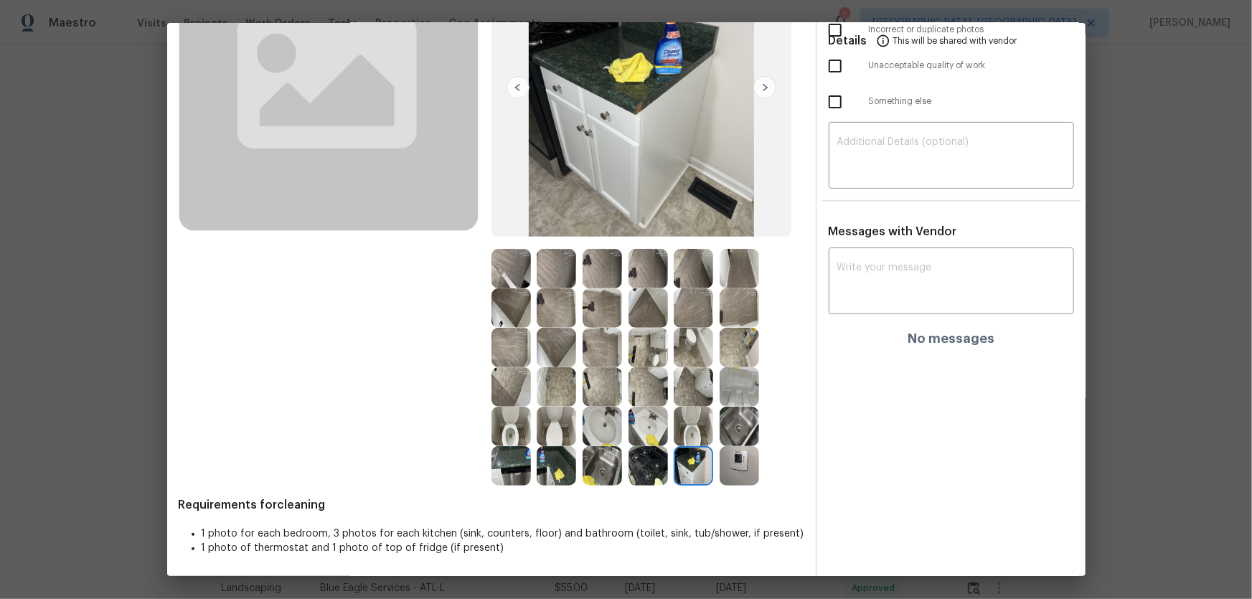
click at [740, 395] on img at bounding box center [738, 465] width 39 height 39
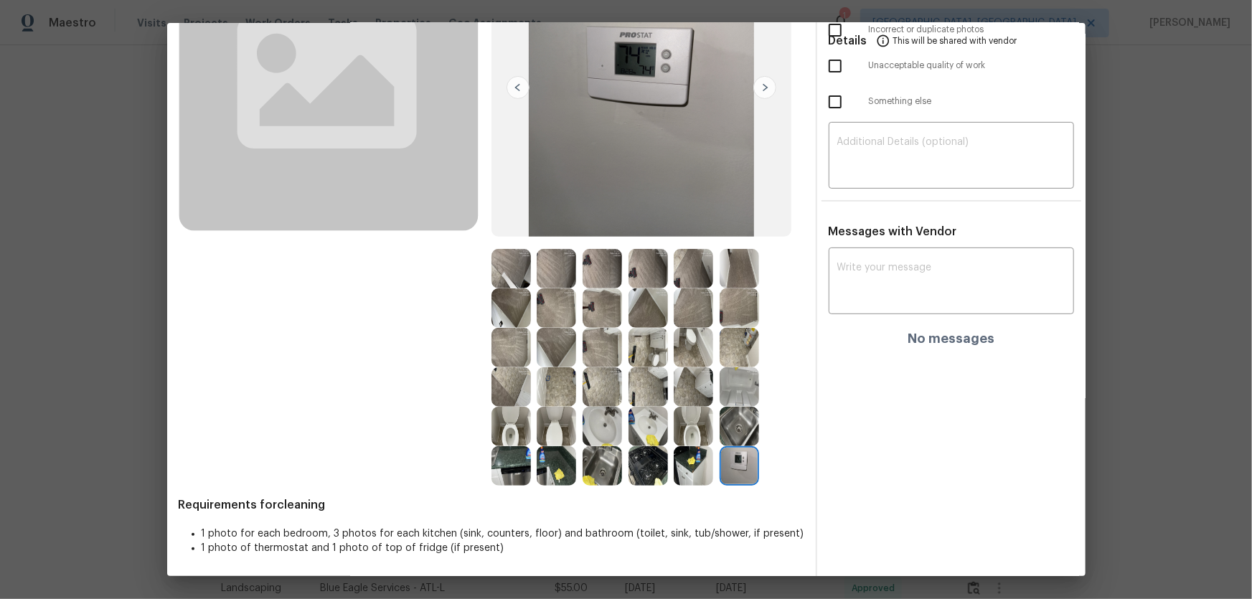
click at [742, 395] on img at bounding box center [738, 426] width 39 height 39
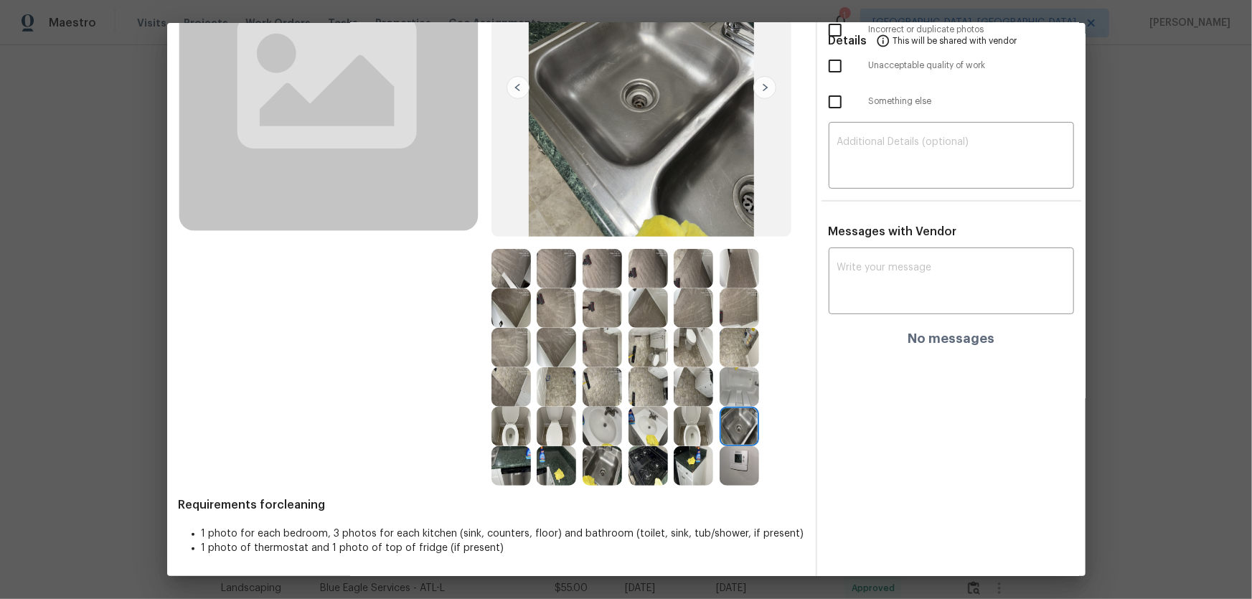
click at [724, 393] on img at bounding box center [738, 386] width 39 height 39
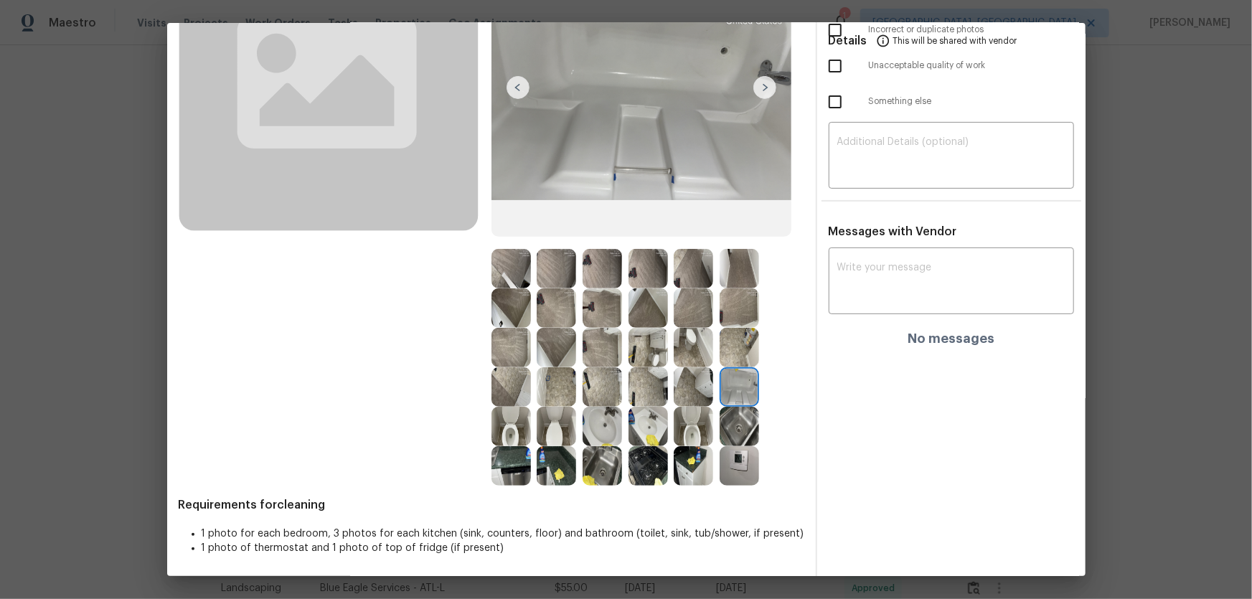
click at [696, 382] on img at bounding box center [692, 386] width 39 height 39
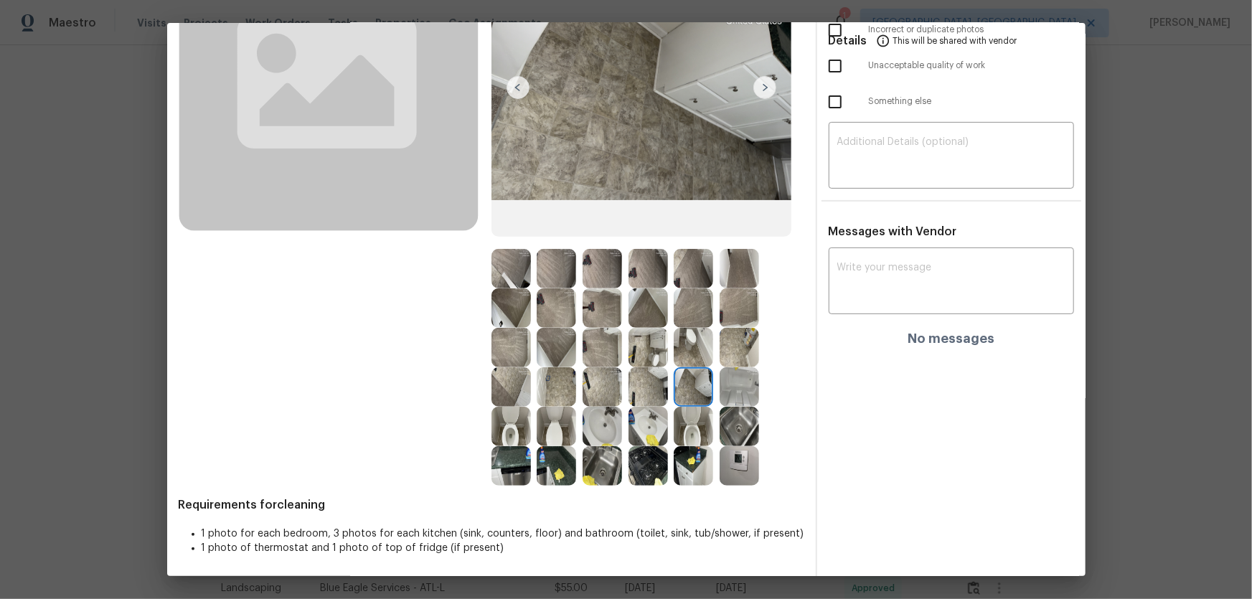
click at [681, 350] on img at bounding box center [692, 347] width 39 height 39
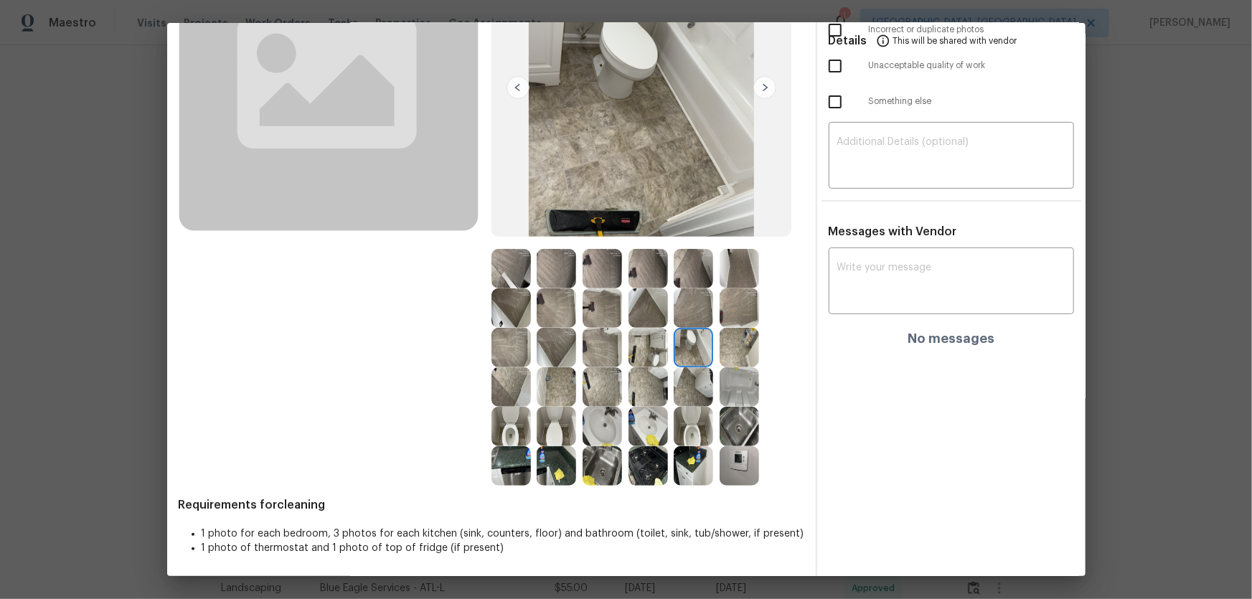
click at [676, 322] on img at bounding box center [692, 307] width 39 height 39
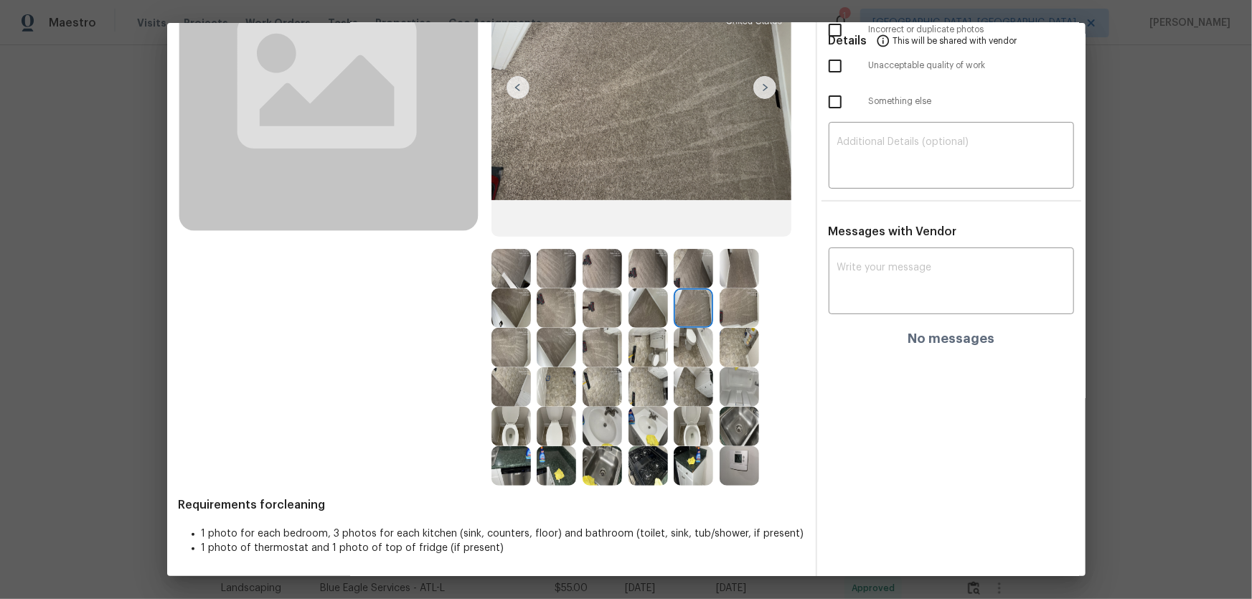
click at [673, 367] on div at bounding box center [696, 386] width 46 height 39
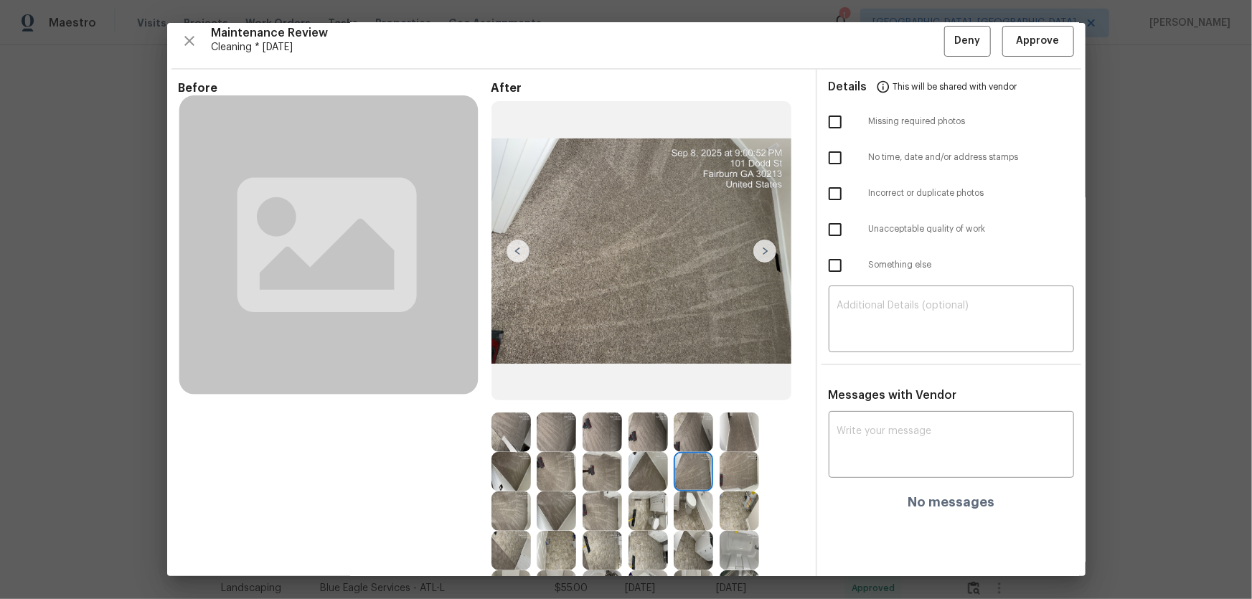
scroll to position [0, 0]
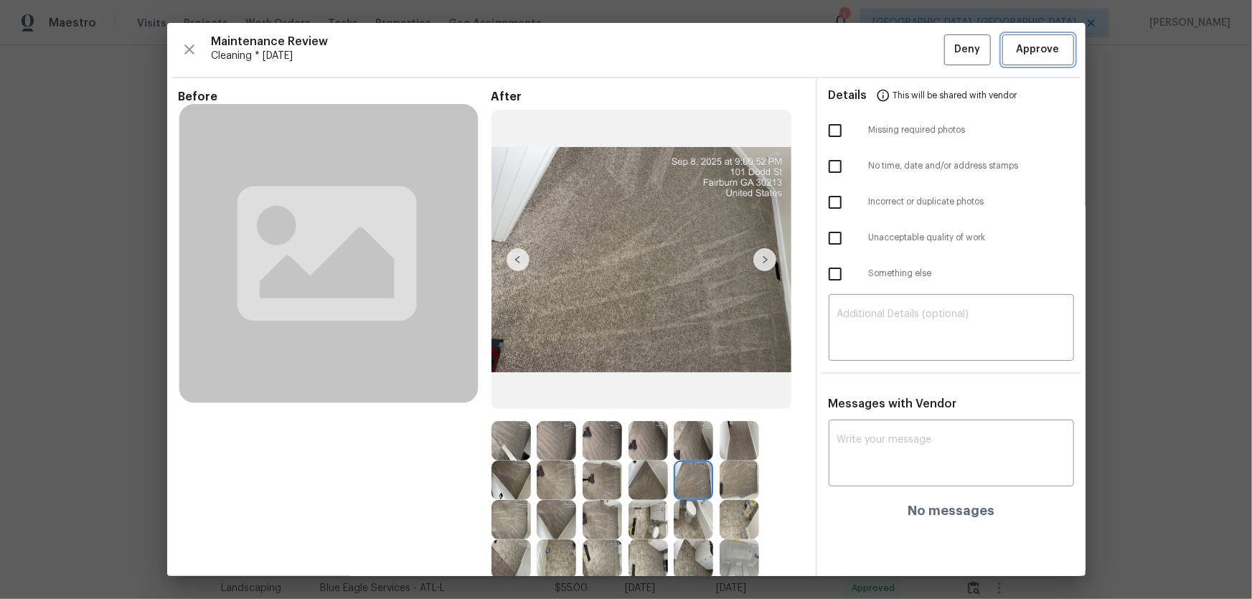
click at [890, 52] on span "Approve" at bounding box center [1037, 50] width 43 height 18
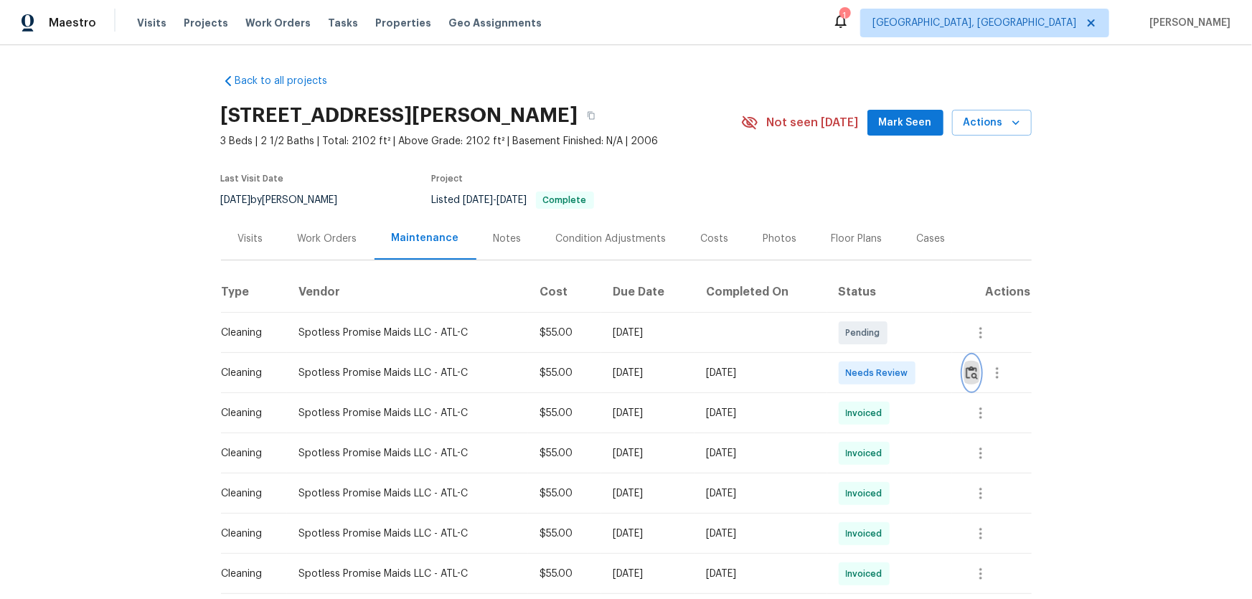
click at [890, 379] on img "button" at bounding box center [971, 373] width 12 height 14
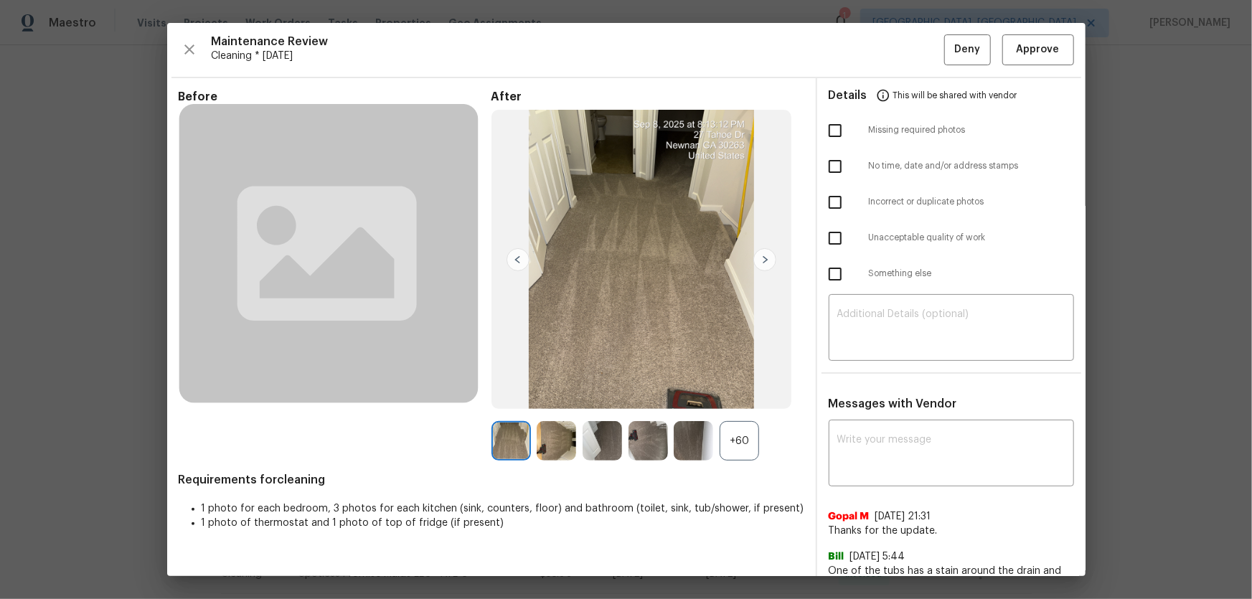
click at [750, 395] on div "+60" at bounding box center [738, 440] width 39 height 39
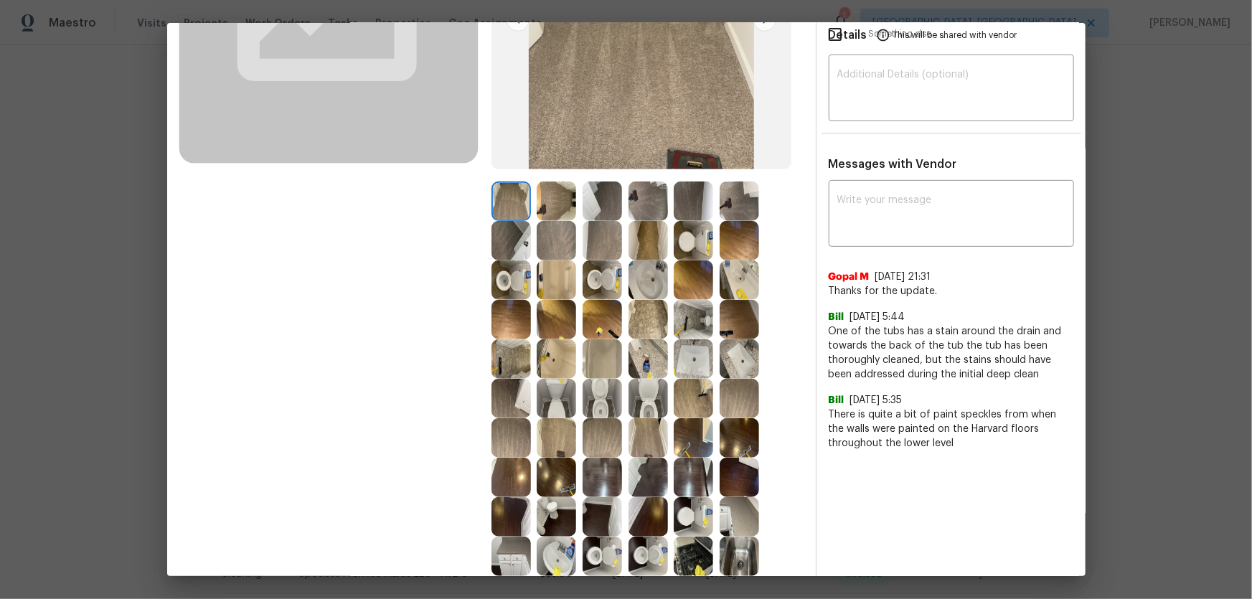
scroll to position [260, 0]
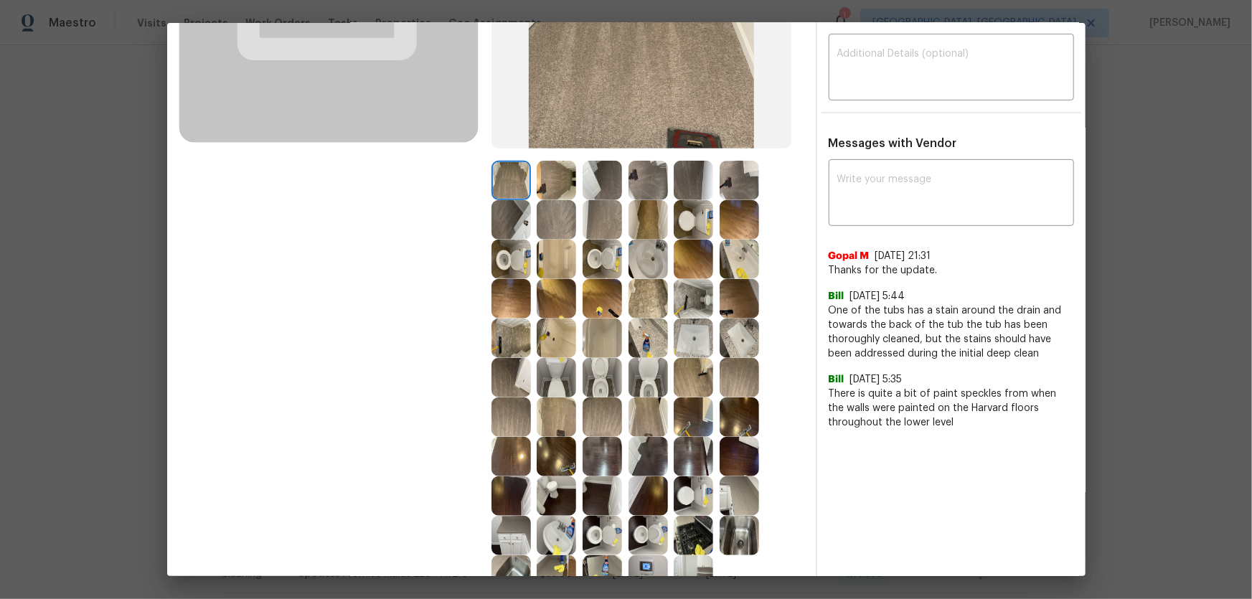
click at [650, 383] on img at bounding box center [647, 377] width 39 height 39
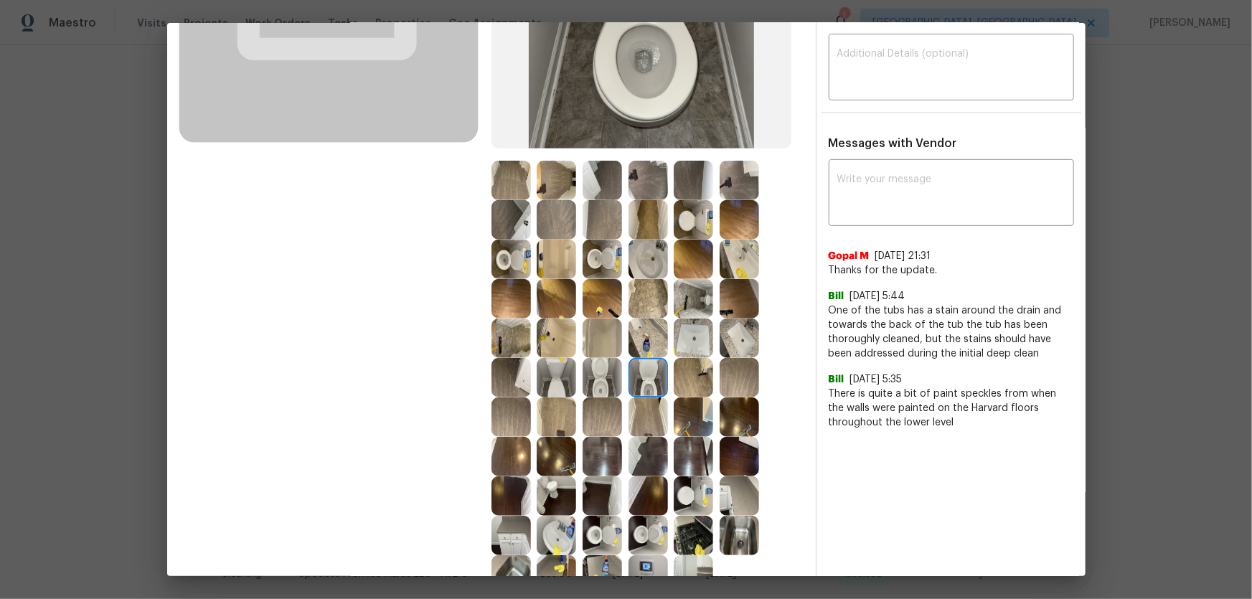
click at [590, 375] on img at bounding box center [601, 377] width 39 height 39
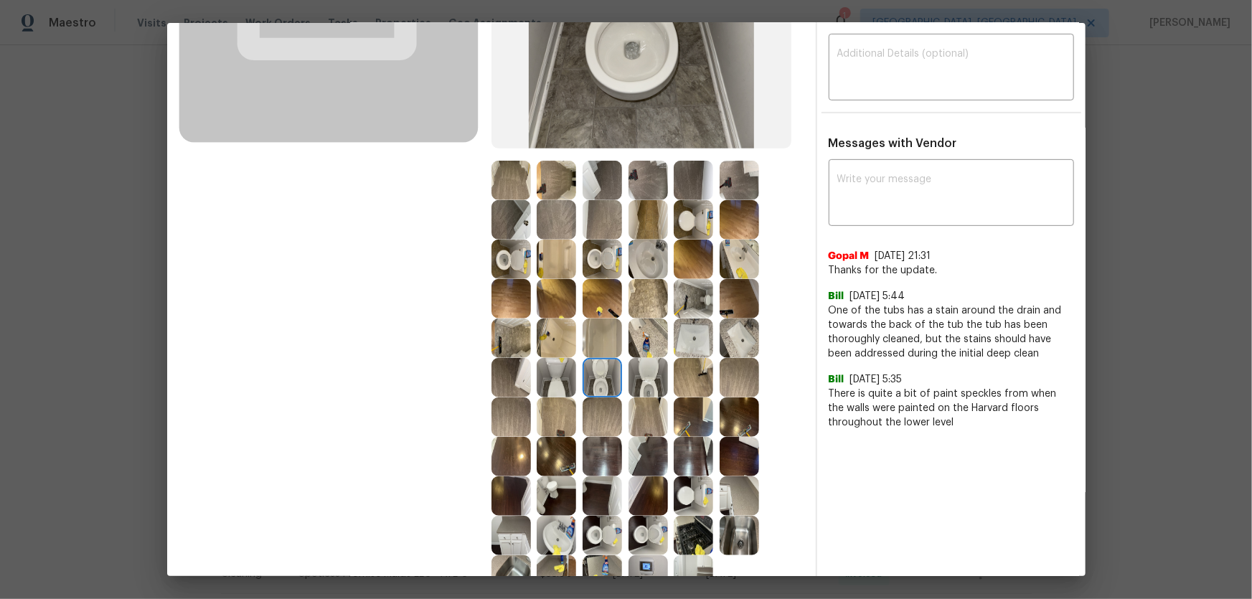
click at [509, 258] on img at bounding box center [510, 259] width 39 height 39
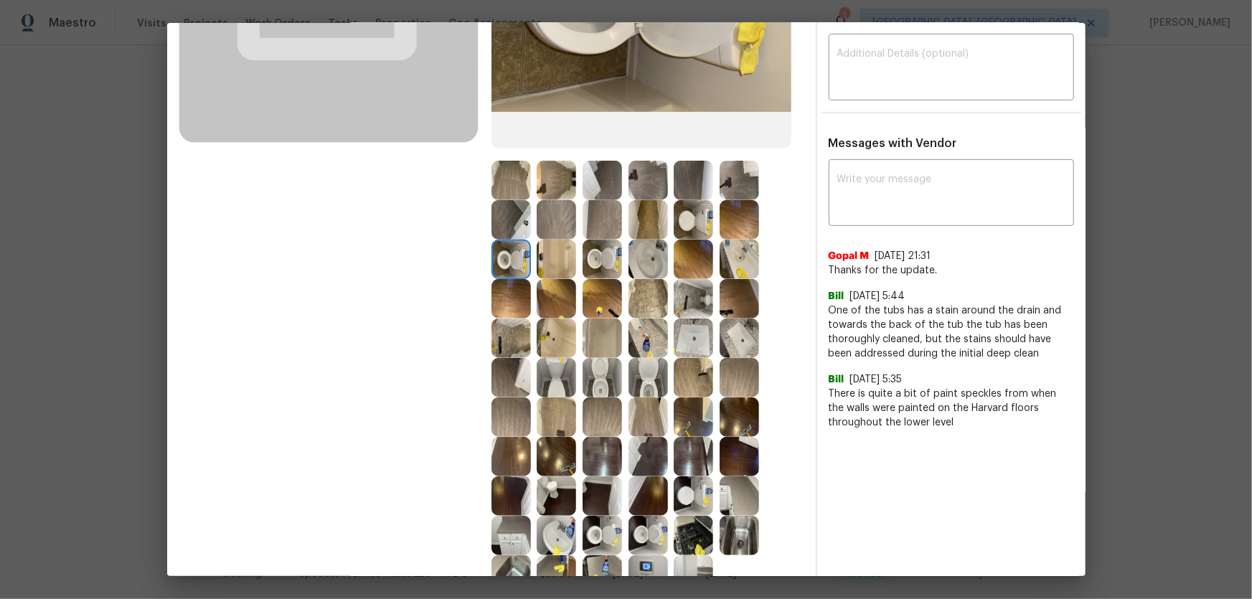
click at [597, 265] on img at bounding box center [601, 259] width 39 height 39
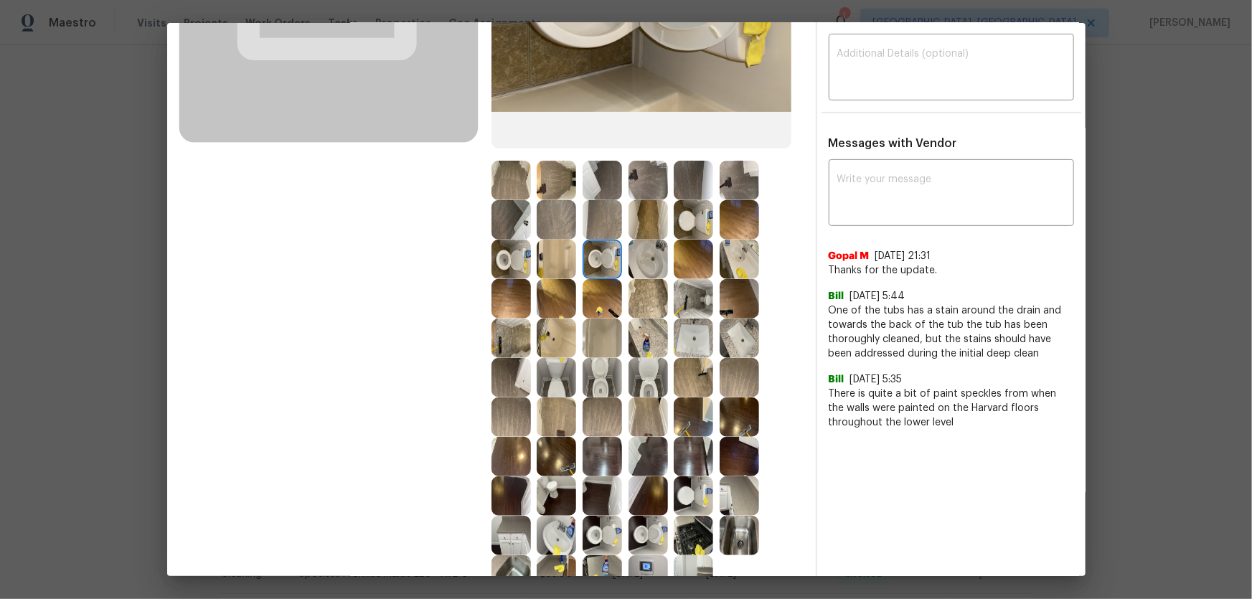
click at [638, 259] on img at bounding box center [647, 259] width 39 height 39
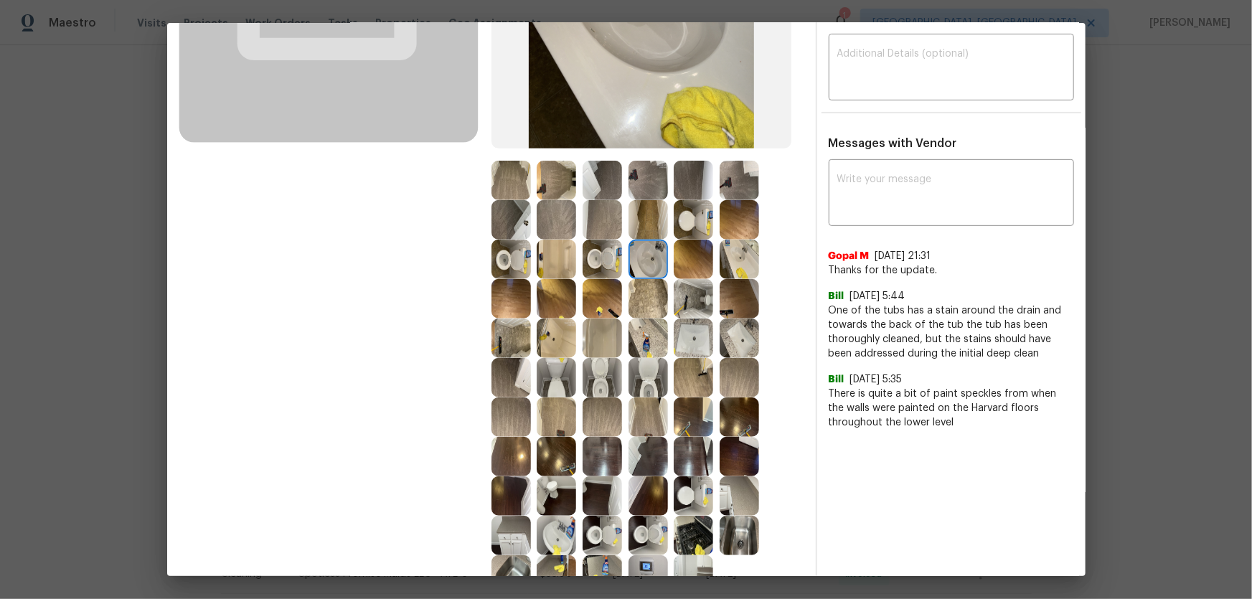
scroll to position [326, 0]
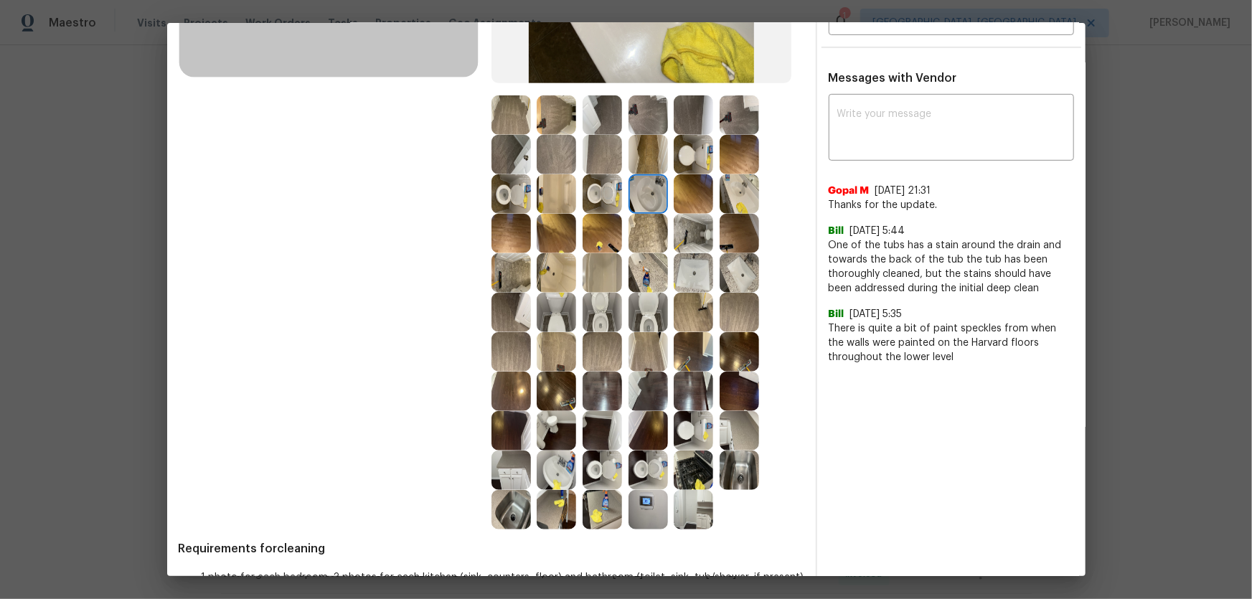
click at [636, 395] on img at bounding box center [647, 469] width 39 height 39
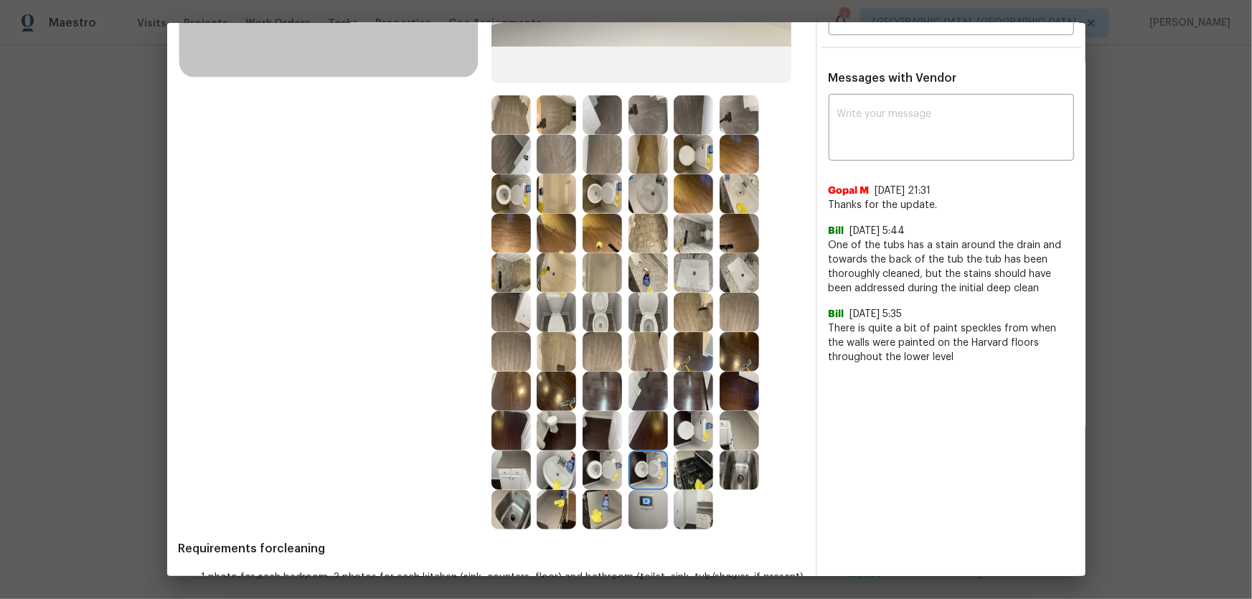
click at [607, 395] on img at bounding box center [601, 469] width 39 height 39
click at [602, 313] on img at bounding box center [601, 312] width 39 height 39
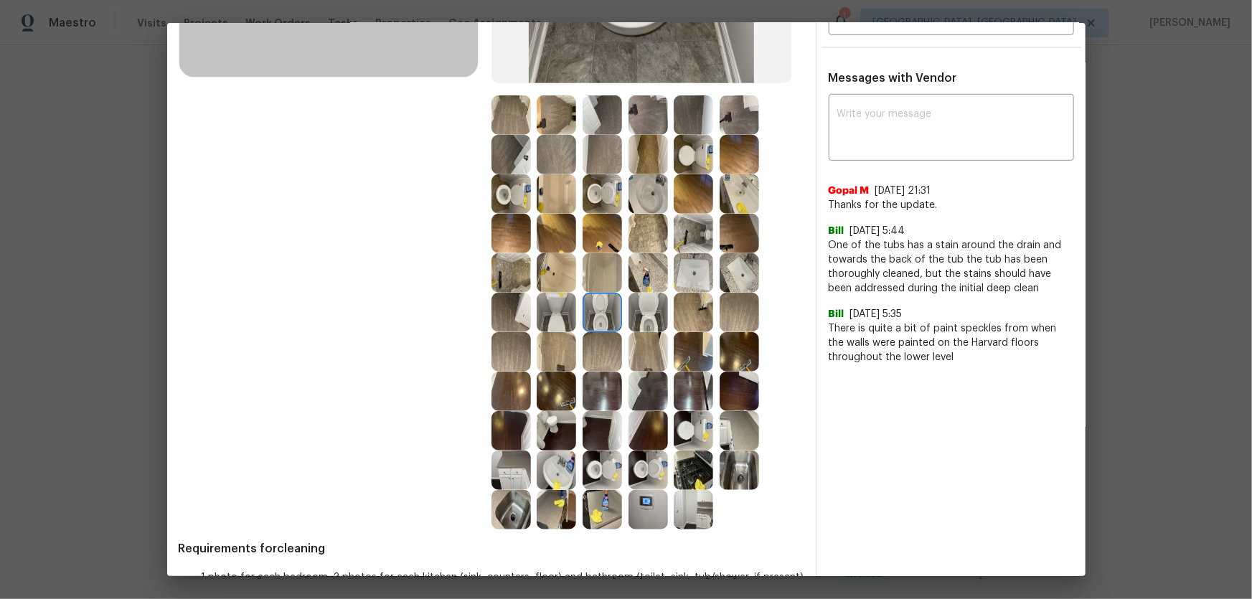
click at [628, 315] on img at bounding box center [647, 312] width 39 height 39
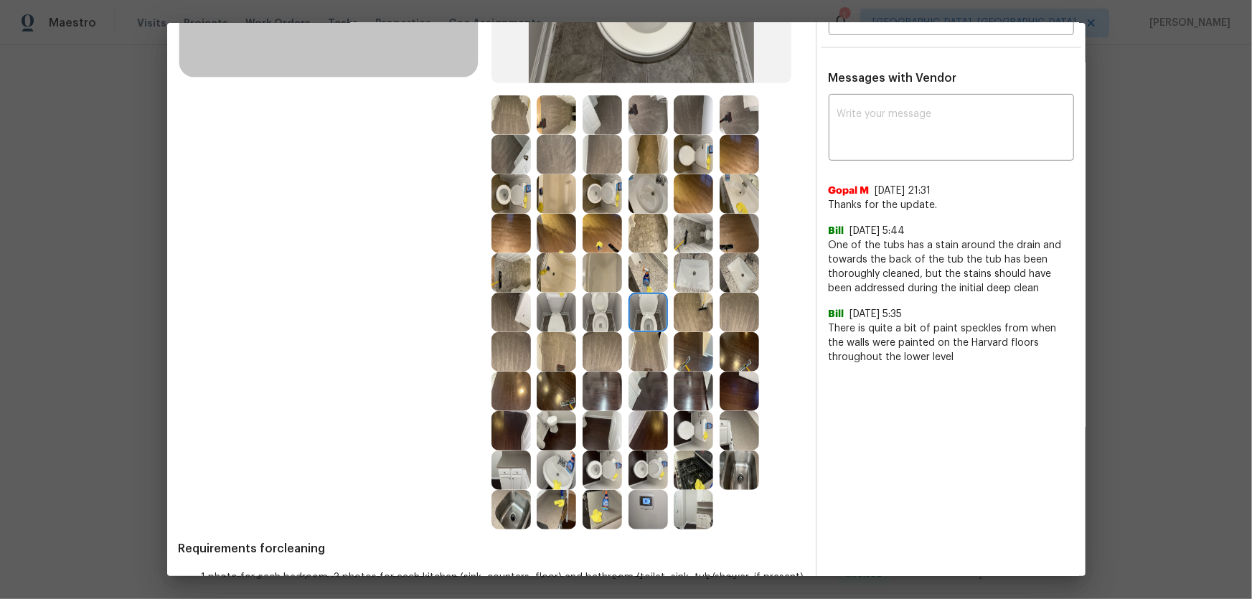
click at [600, 199] on img at bounding box center [601, 193] width 39 height 39
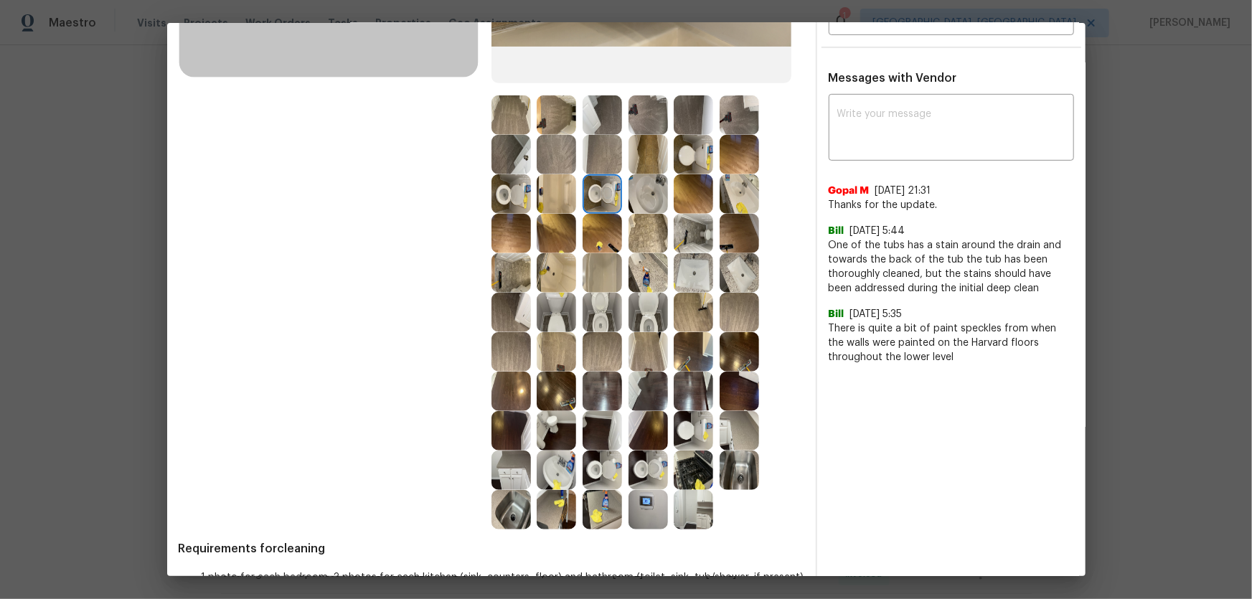
click at [595, 279] on img at bounding box center [601, 272] width 39 height 39
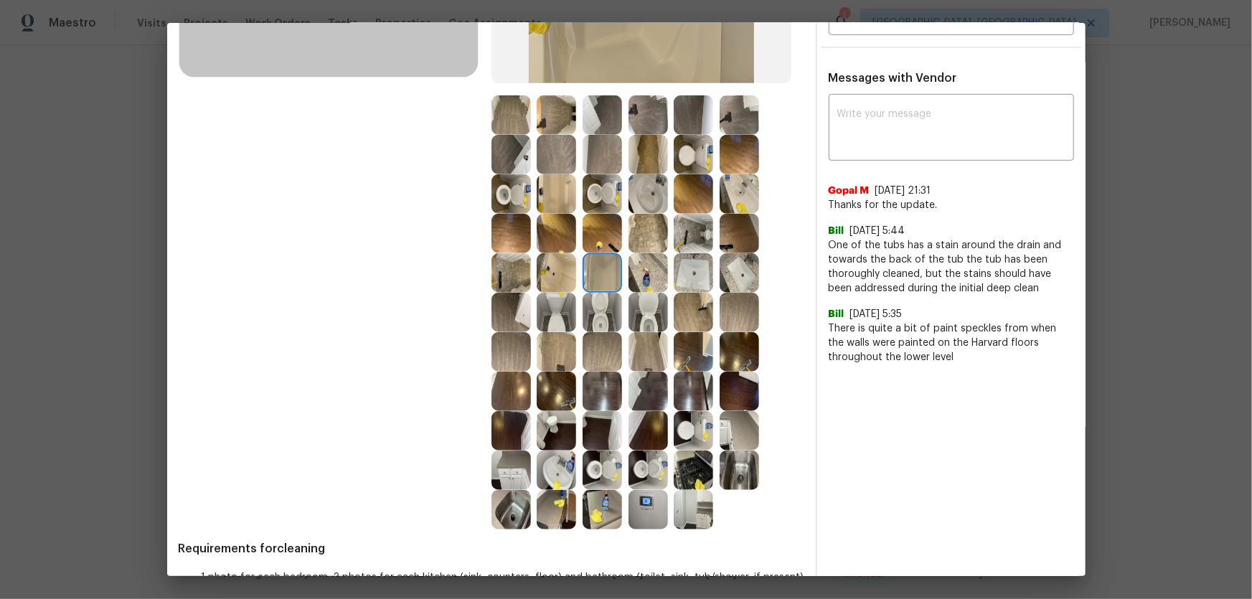
click at [708, 280] on img at bounding box center [692, 272] width 39 height 39
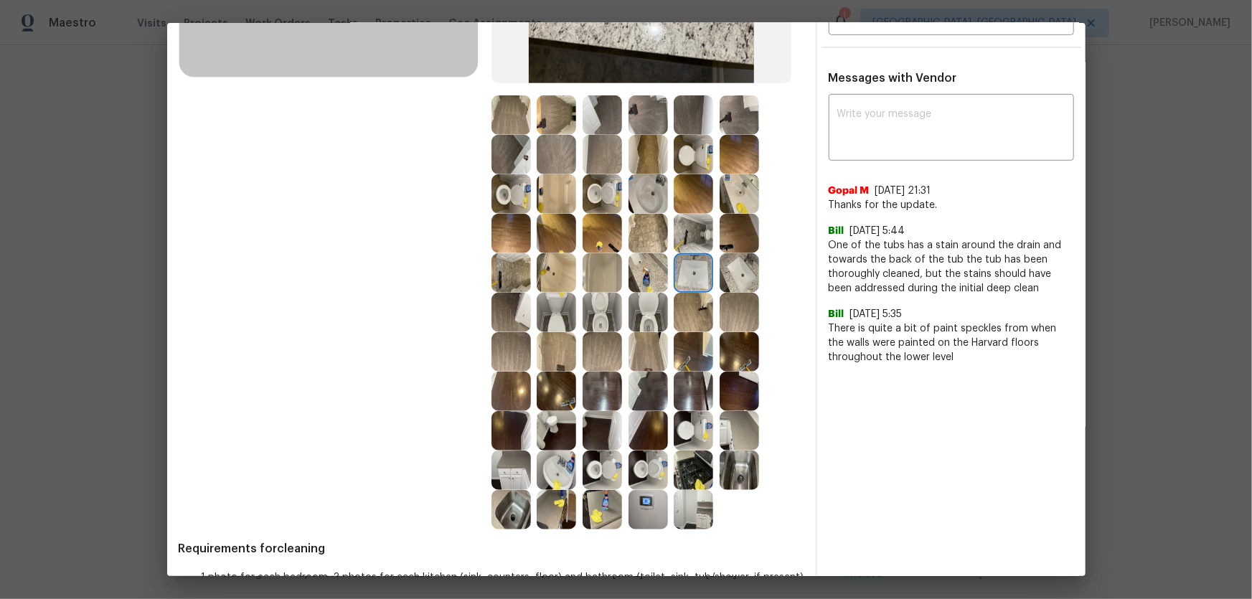
click at [739, 277] on img at bounding box center [738, 272] width 39 height 39
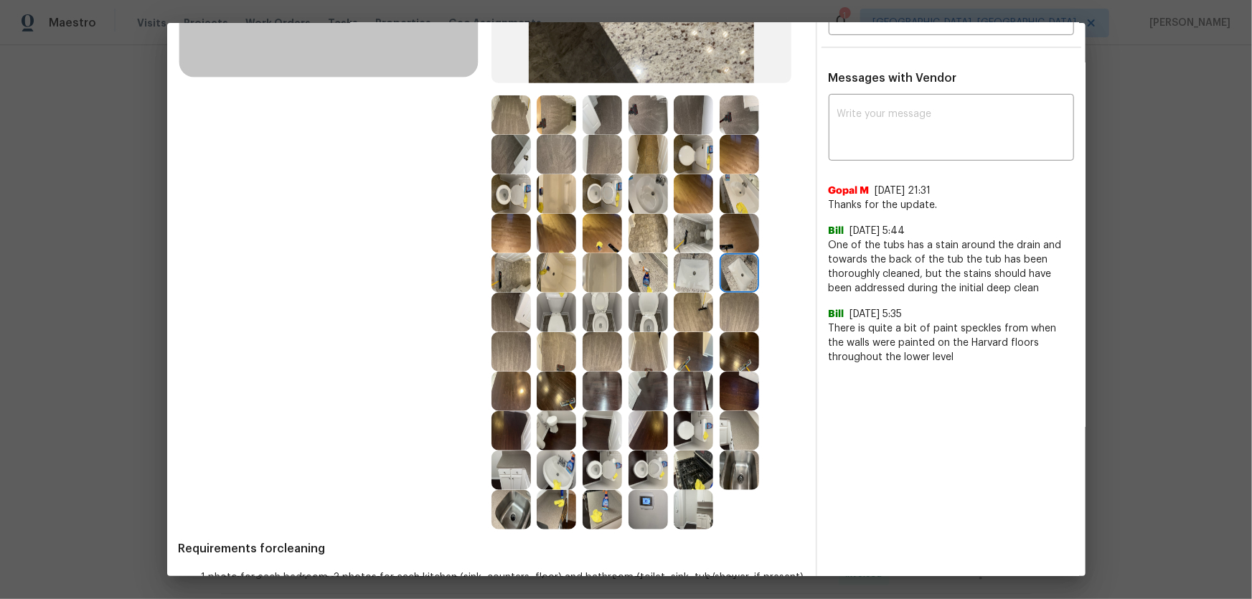
click at [734, 201] on img at bounding box center [738, 193] width 39 height 39
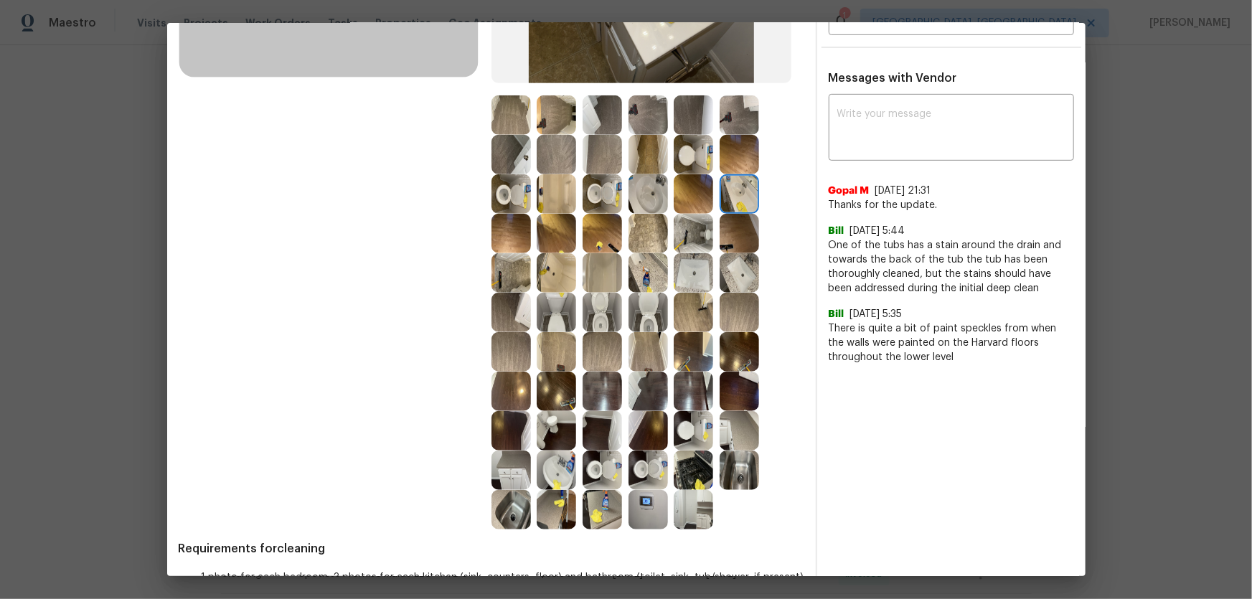
click at [655, 202] on img at bounding box center [647, 193] width 39 height 39
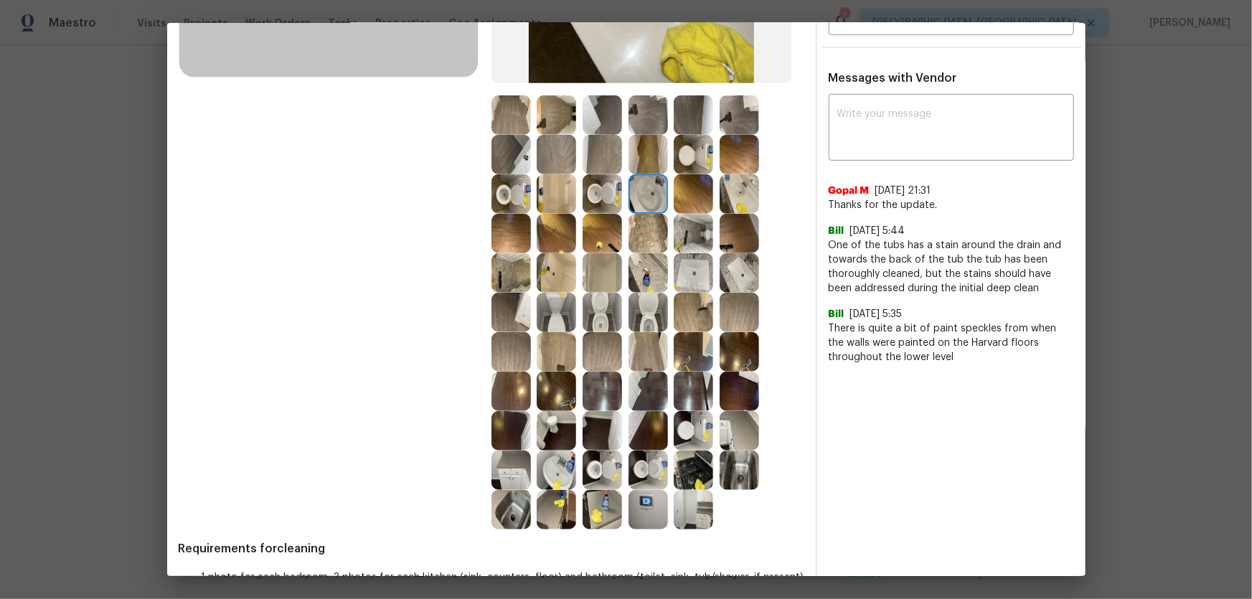
click at [597, 287] on img at bounding box center [601, 272] width 39 height 39
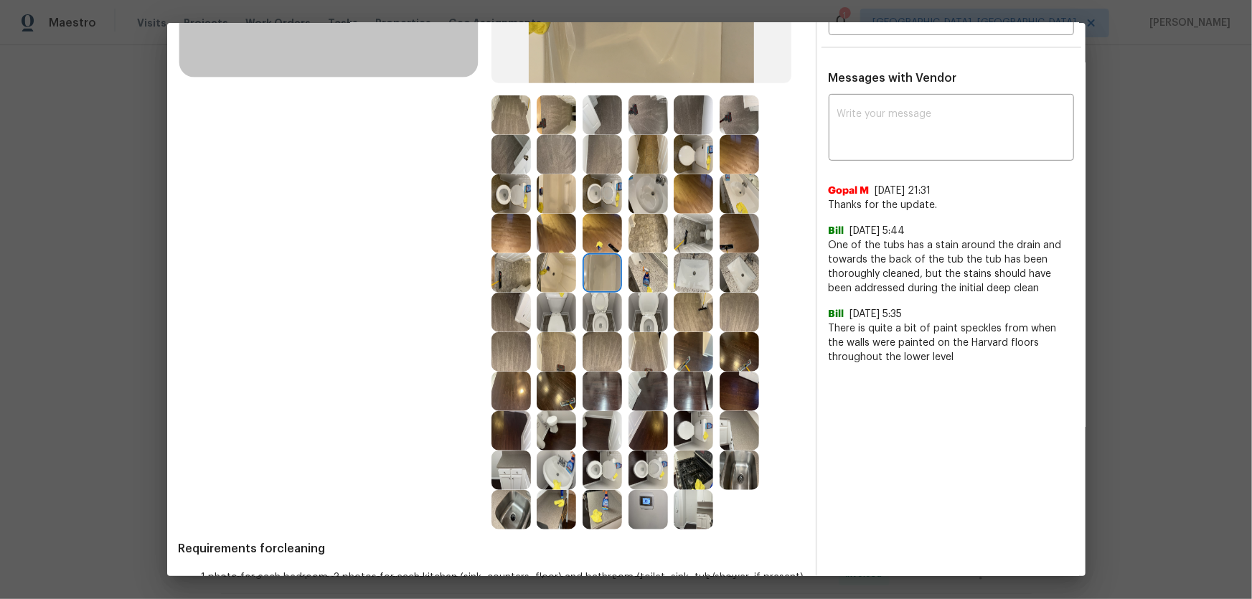
click at [554, 272] on img at bounding box center [555, 272] width 39 height 39
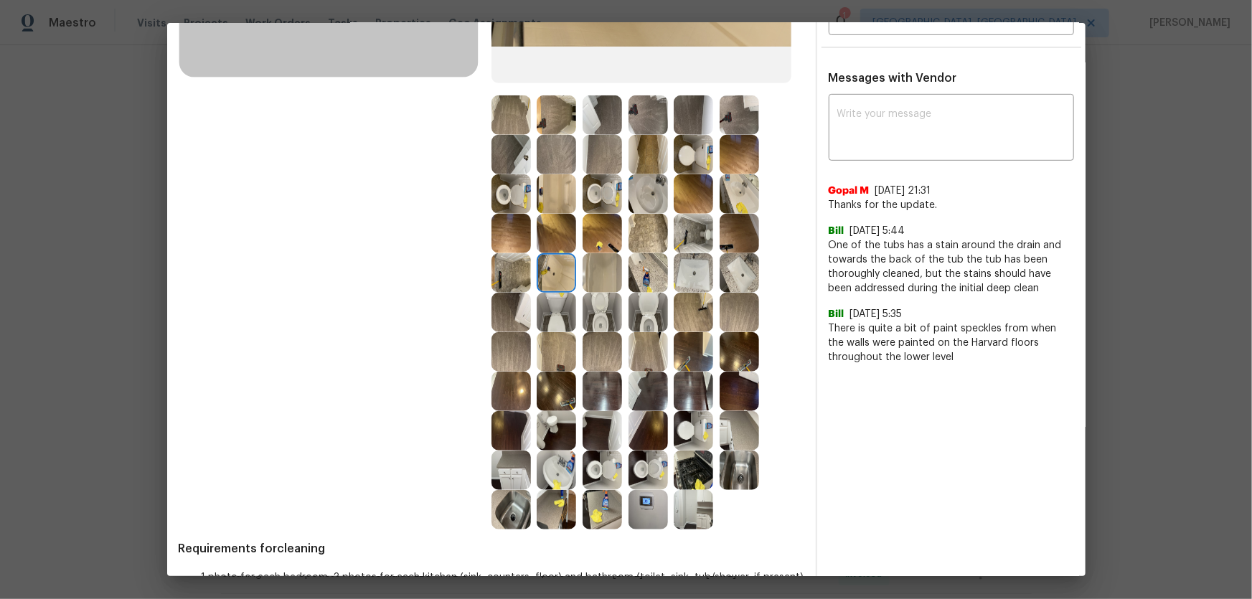
click at [557, 228] on img at bounding box center [555, 233] width 39 height 39
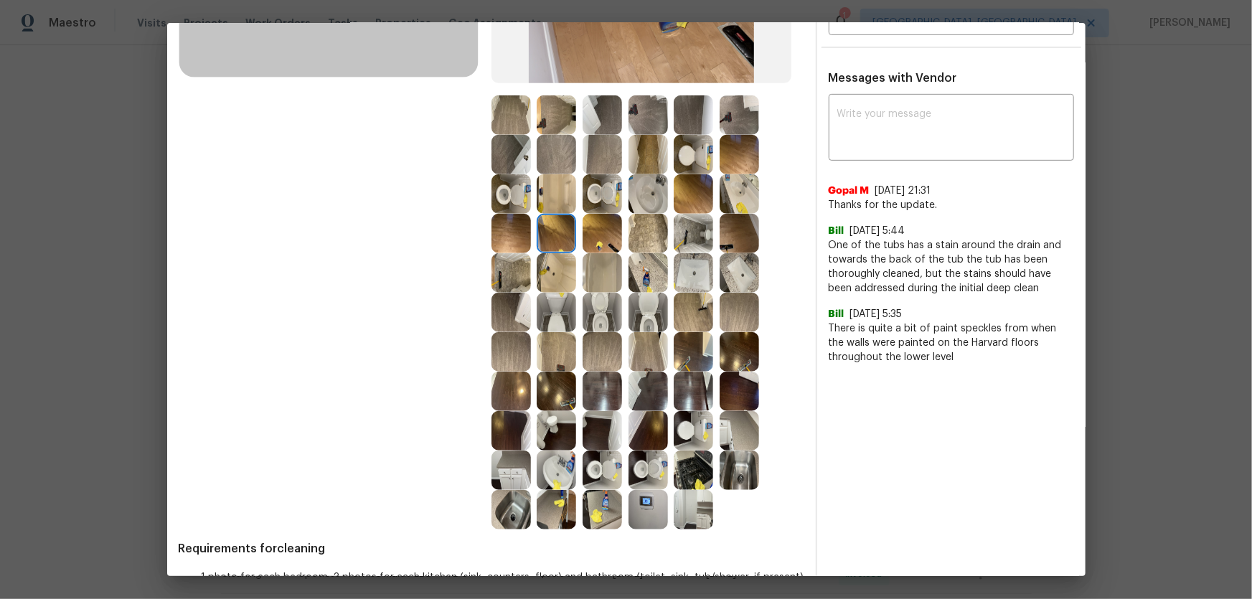
click at [559, 191] on img at bounding box center [555, 193] width 39 height 39
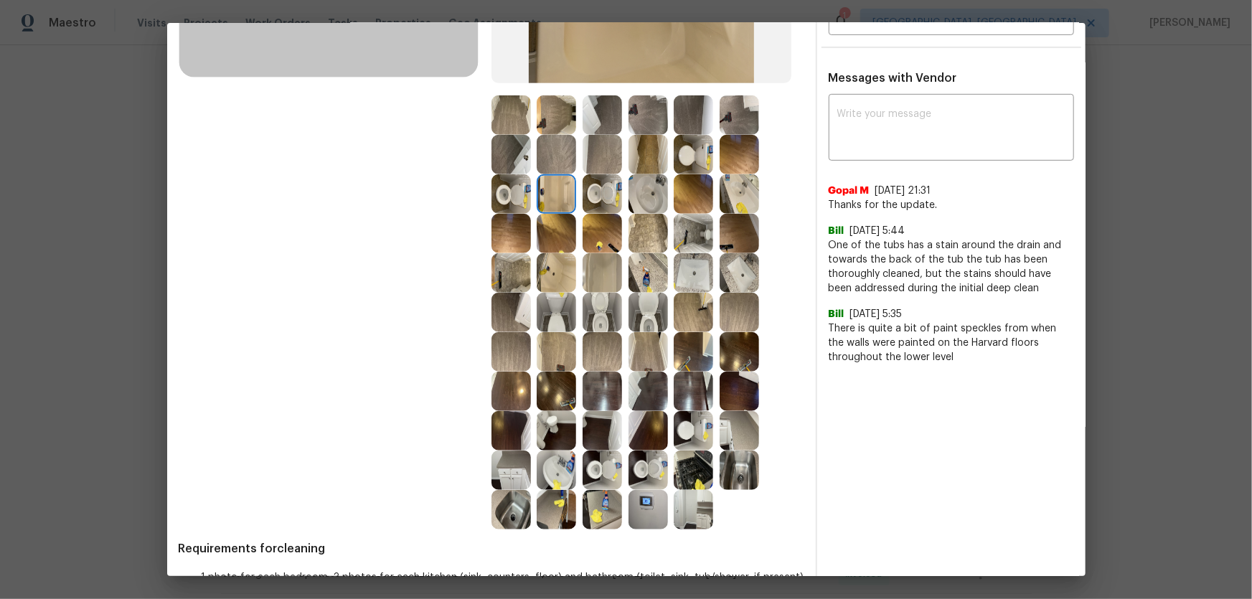
click at [501, 192] on img at bounding box center [510, 193] width 39 height 39
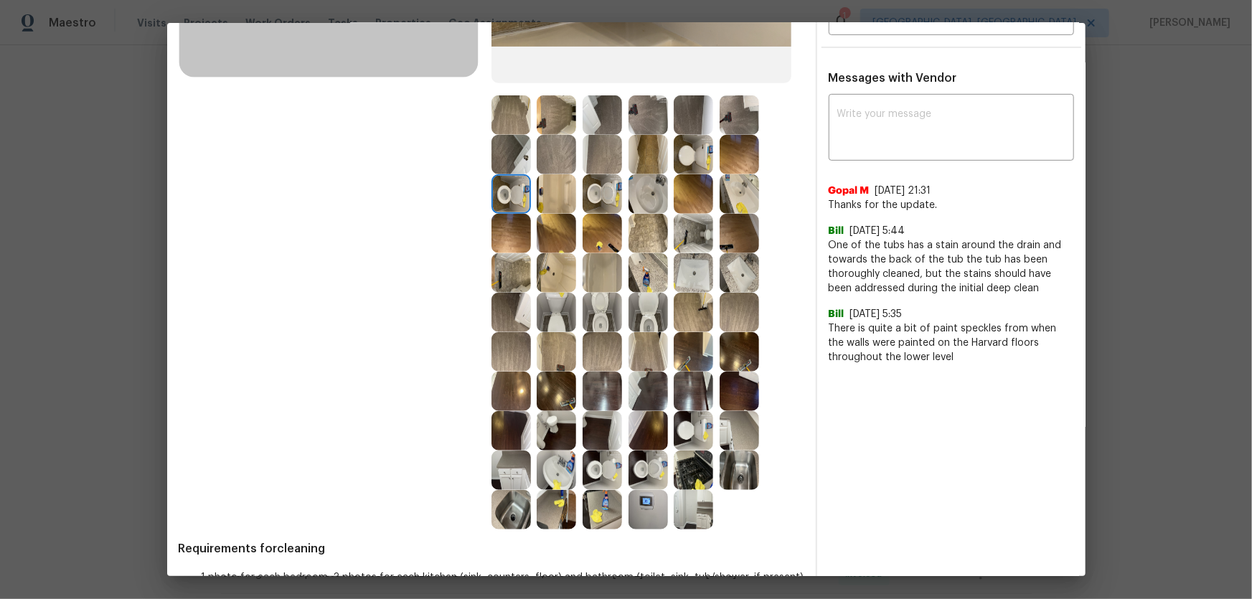
click at [500, 171] on img at bounding box center [510, 154] width 39 height 39
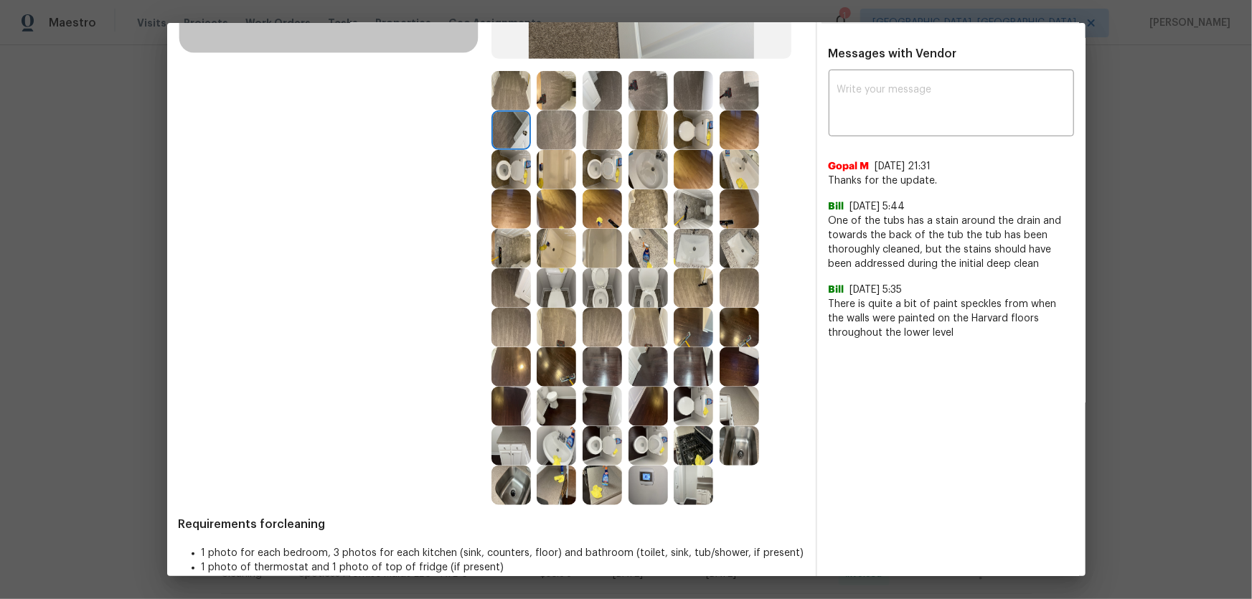
scroll to position [369, 0]
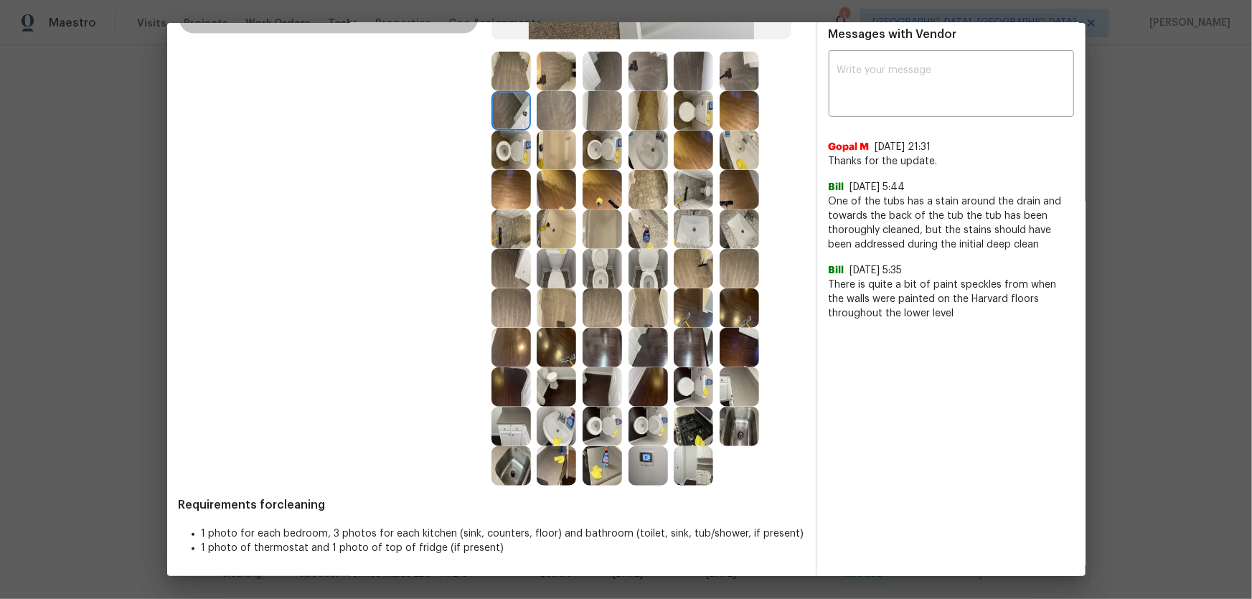
click at [724, 395] on img at bounding box center [738, 426] width 39 height 39
click at [606, 395] on img at bounding box center [601, 465] width 39 height 39
click at [541, 395] on img at bounding box center [555, 465] width 39 height 39
click at [509, 395] on img at bounding box center [510, 465] width 39 height 39
click at [643, 395] on img at bounding box center [647, 465] width 39 height 39
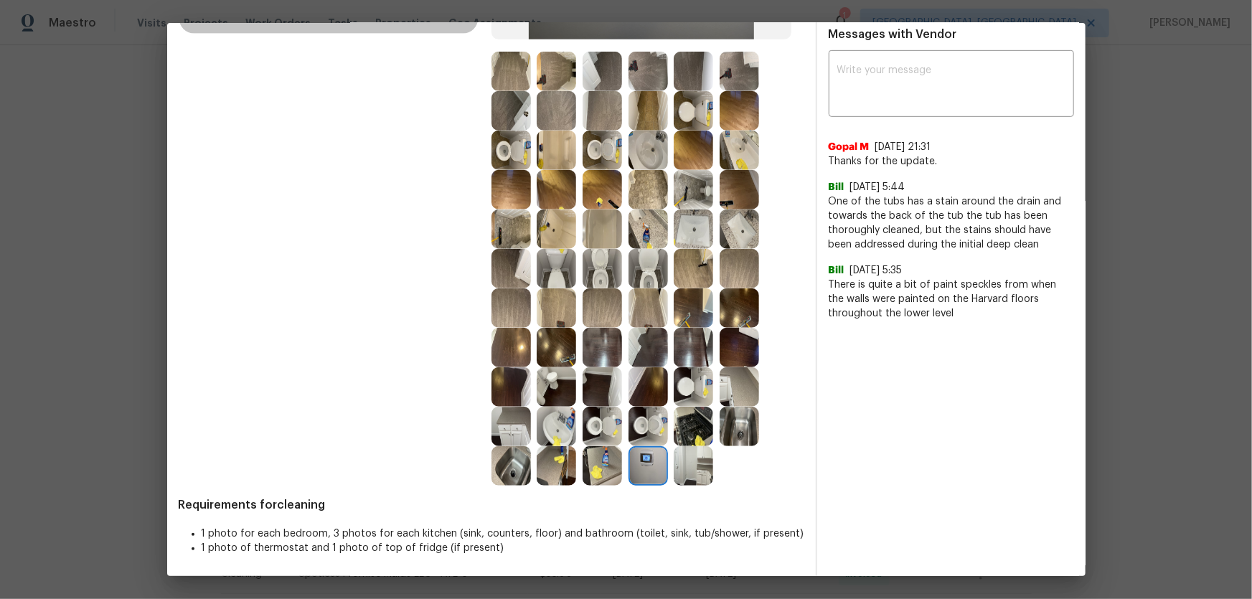
click at [686, 395] on img at bounding box center [692, 465] width 39 height 39
click at [691, 395] on img at bounding box center [692, 426] width 39 height 39
click at [654, 395] on img at bounding box center [647, 426] width 39 height 39
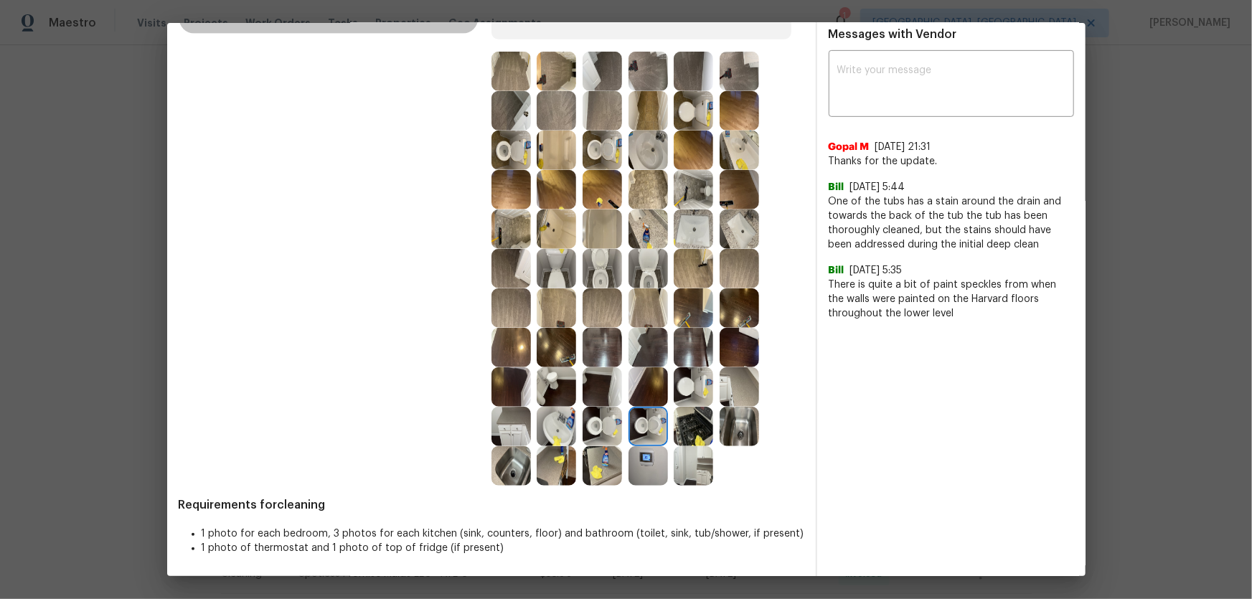
click at [606, 395] on img at bounding box center [601, 426] width 39 height 39
click at [541, 395] on img at bounding box center [555, 426] width 39 height 39
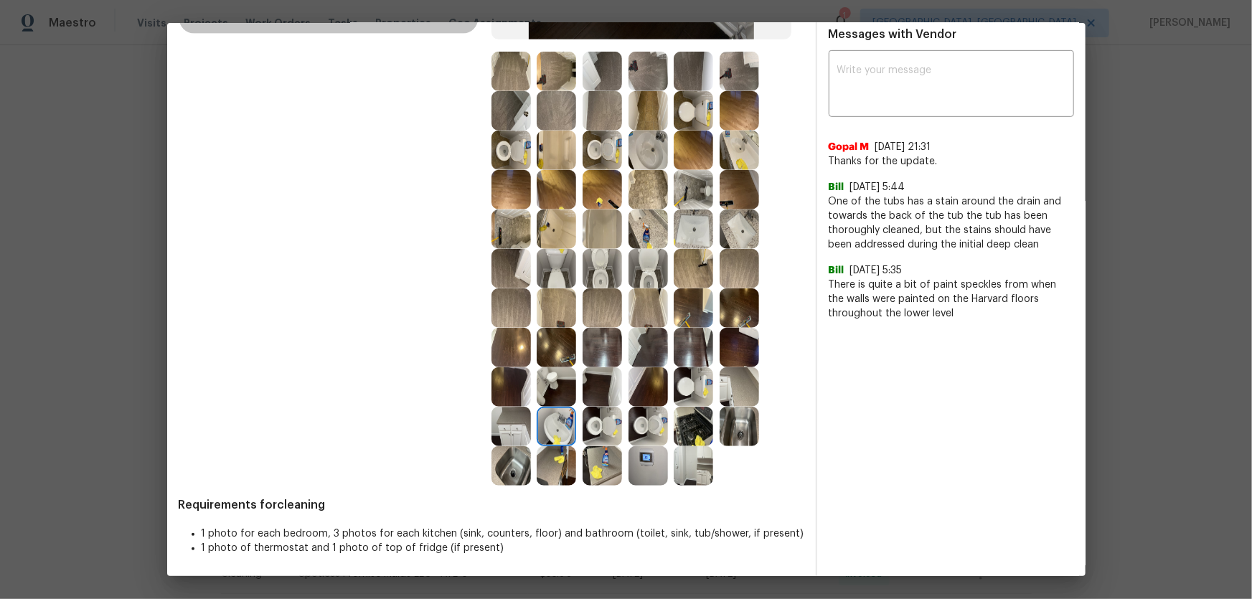
click at [503, 395] on img at bounding box center [510, 426] width 39 height 39
click at [514, 380] on img at bounding box center [510, 386] width 39 height 39
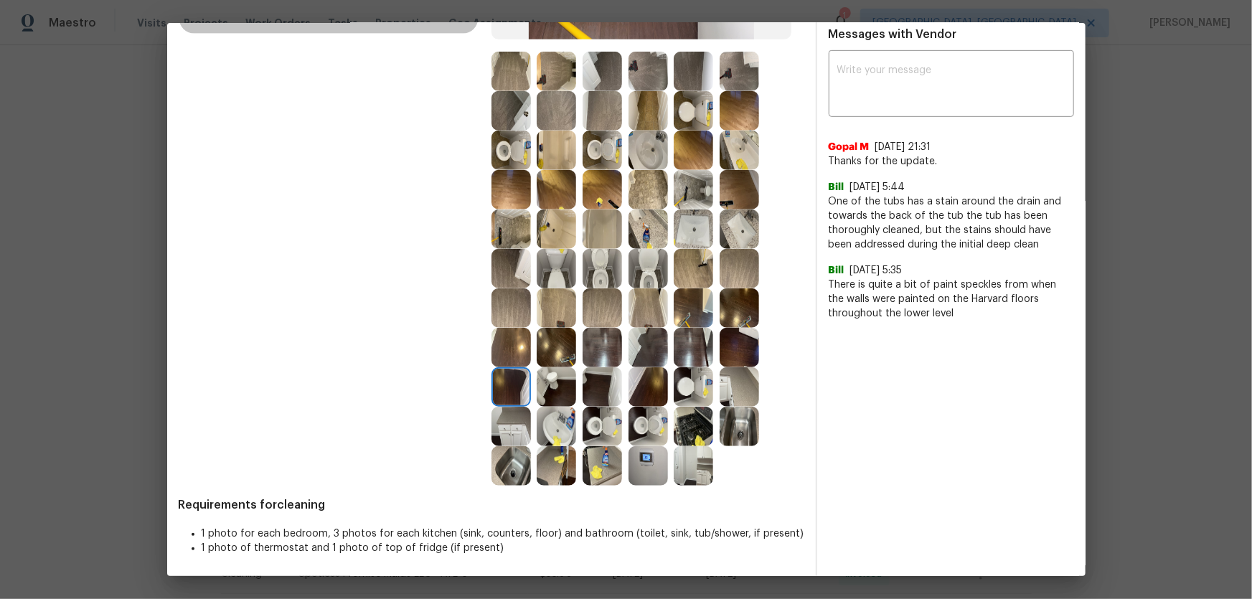
click at [541, 374] on img at bounding box center [555, 386] width 39 height 39
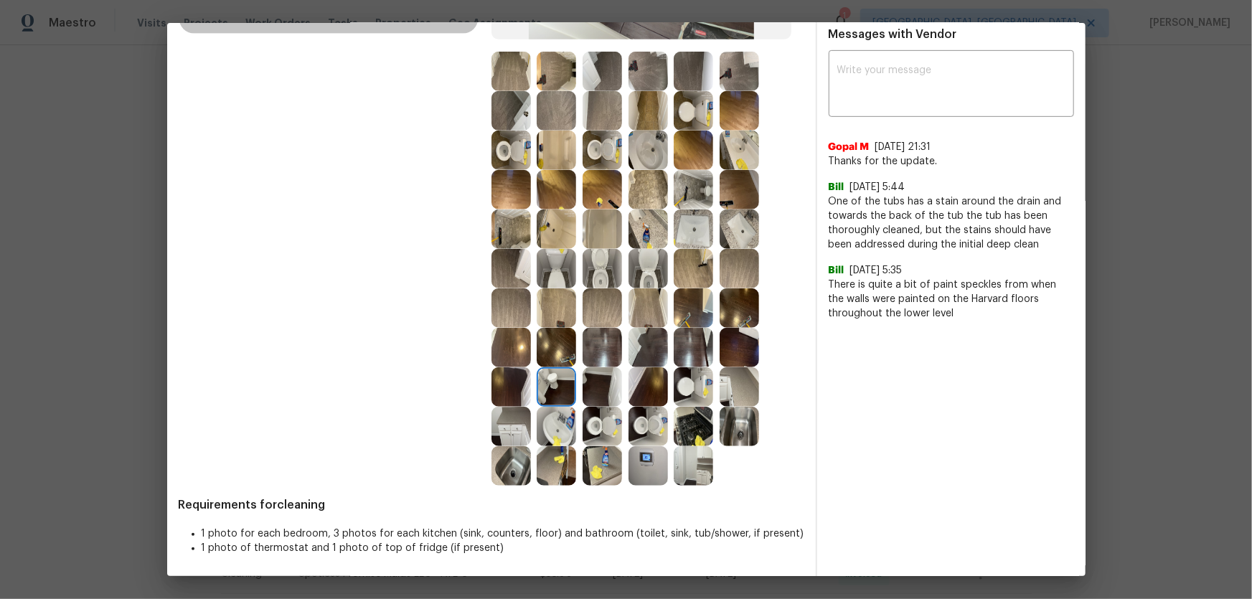
click at [598, 385] on img at bounding box center [601, 386] width 39 height 39
click at [628, 387] on img at bounding box center [647, 386] width 39 height 39
click at [681, 387] on img at bounding box center [692, 386] width 39 height 39
click at [705, 390] on img at bounding box center [692, 386] width 39 height 39
click at [737, 394] on img at bounding box center [738, 386] width 39 height 39
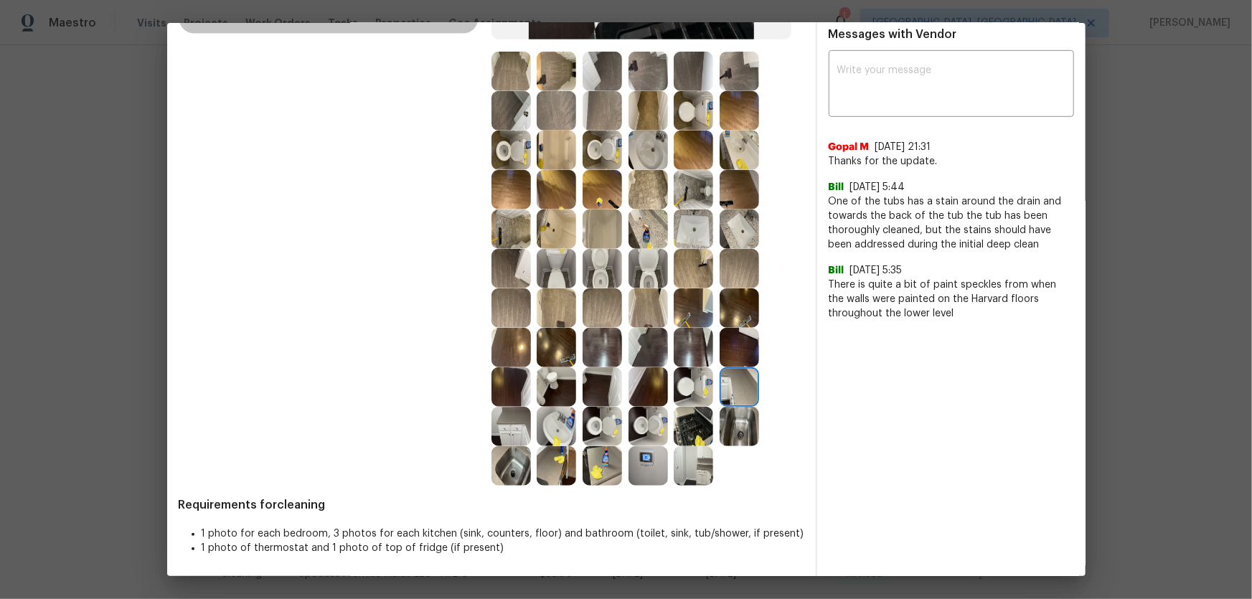
click at [731, 395] on img at bounding box center [738, 426] width 39 height 39
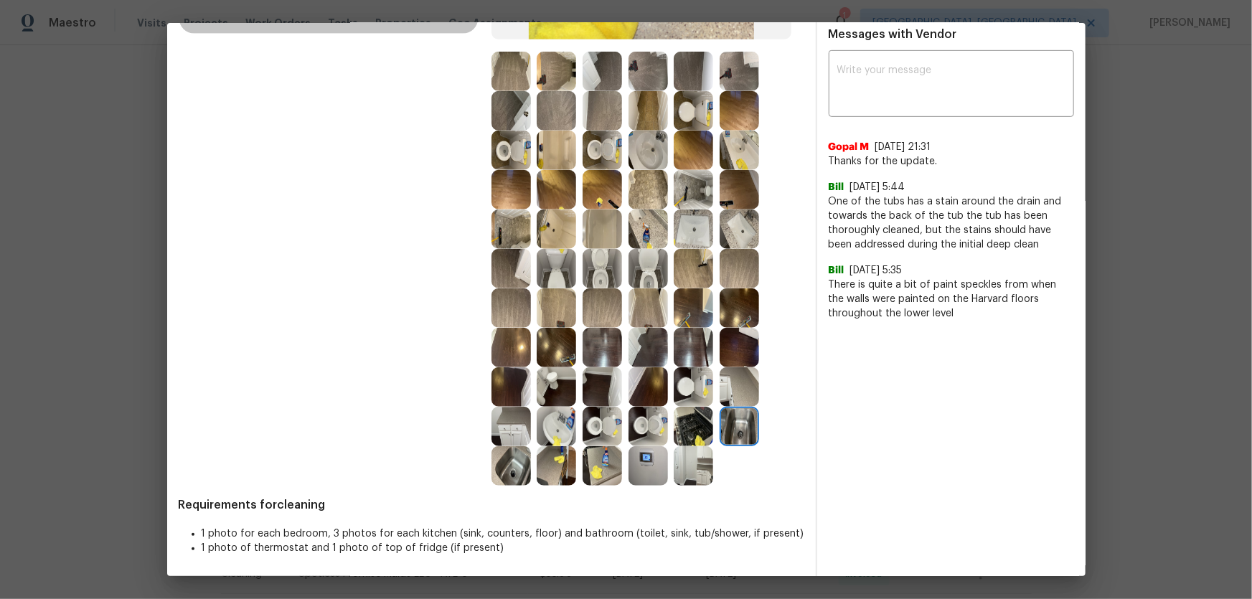
scroll to position [304, 0]
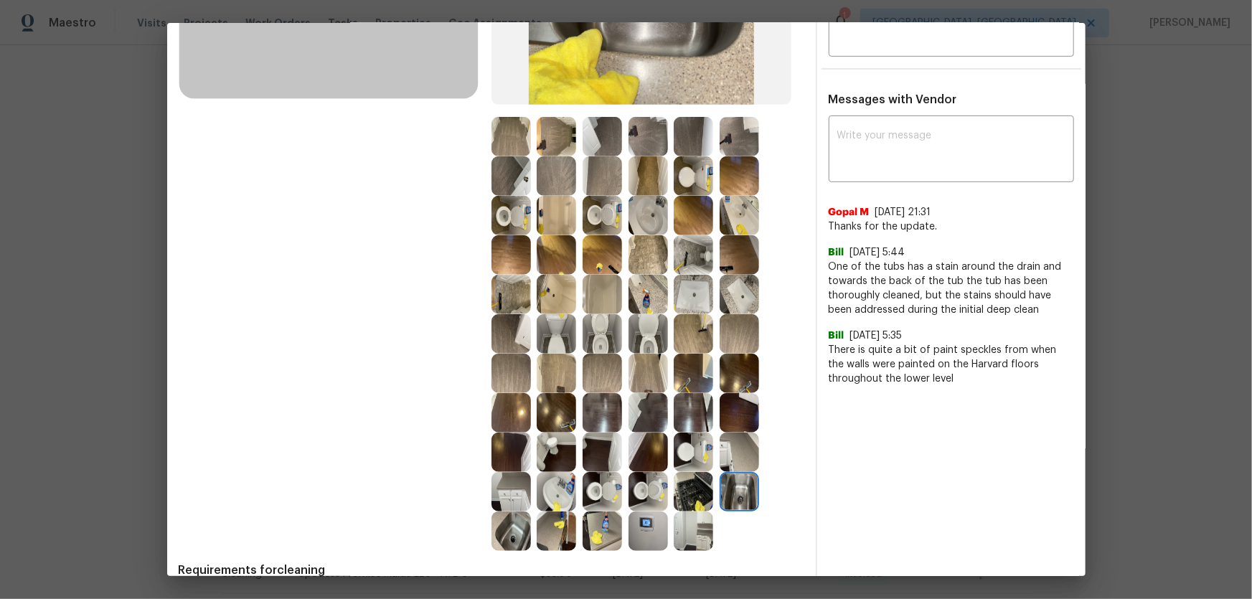
click at [613, 301] on img at bounding box center [601, 294] width 39 height 39
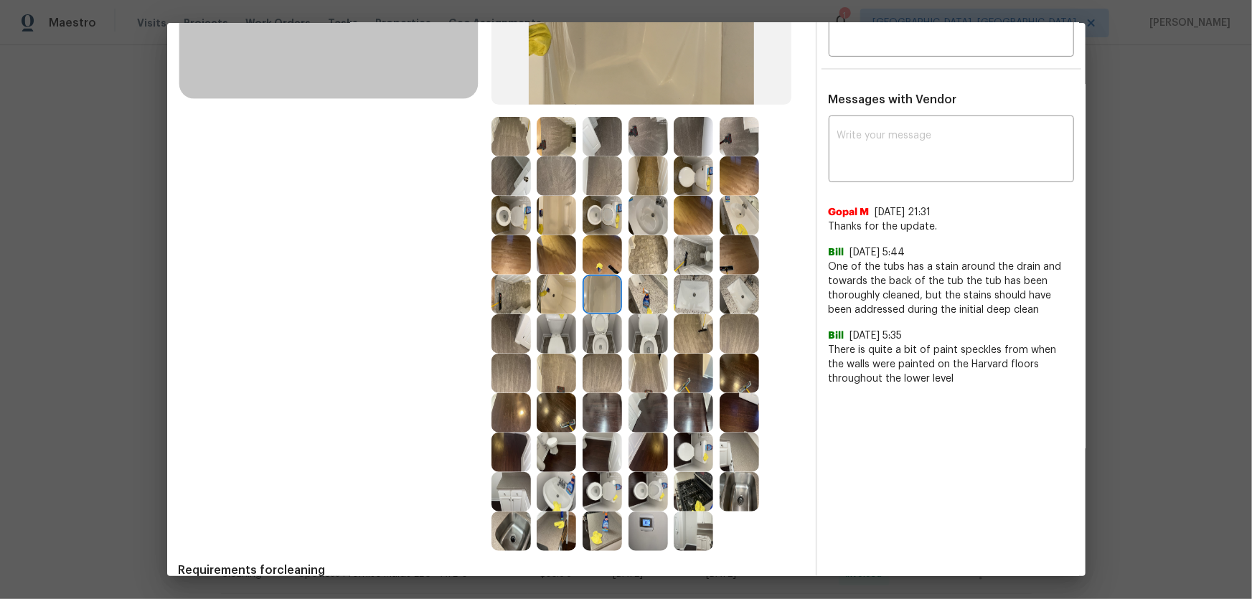
click at [549, 299] on img at bounding box center [555, 294] width 39 height 39
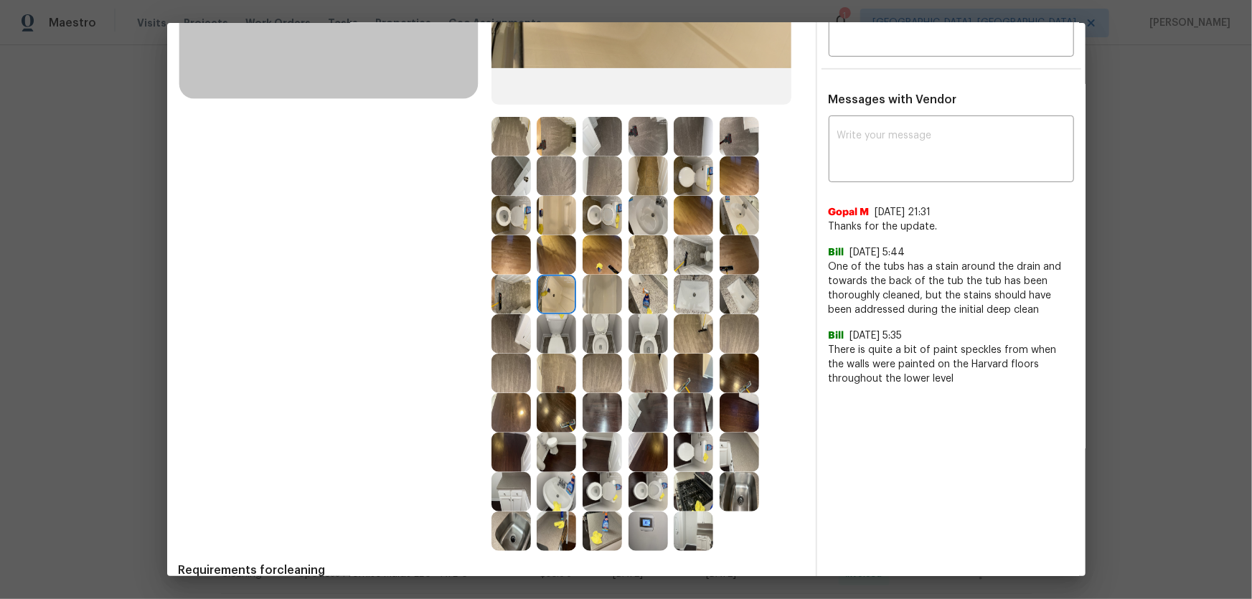
click at [598, 329] on img at bounding box center [601, 333] width 39 height 39
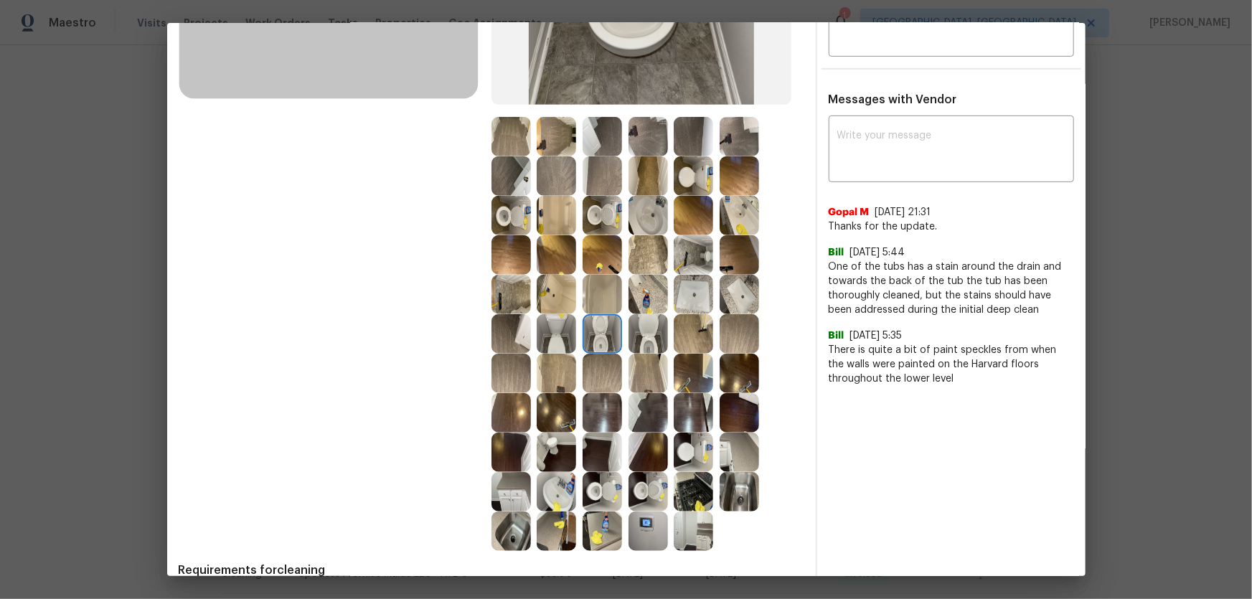
click at [558, 327] on img at bounding box center [555, 333] width 39 height 39
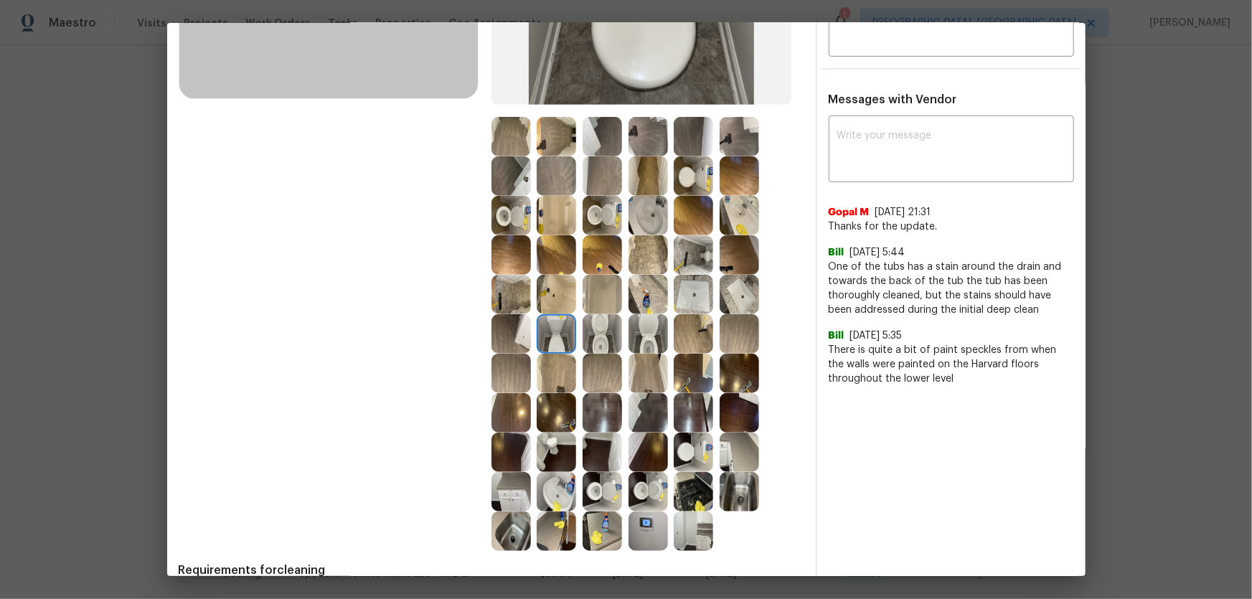
click at [558, 283] on img at bounding box center [555, 294] width 39 height 39
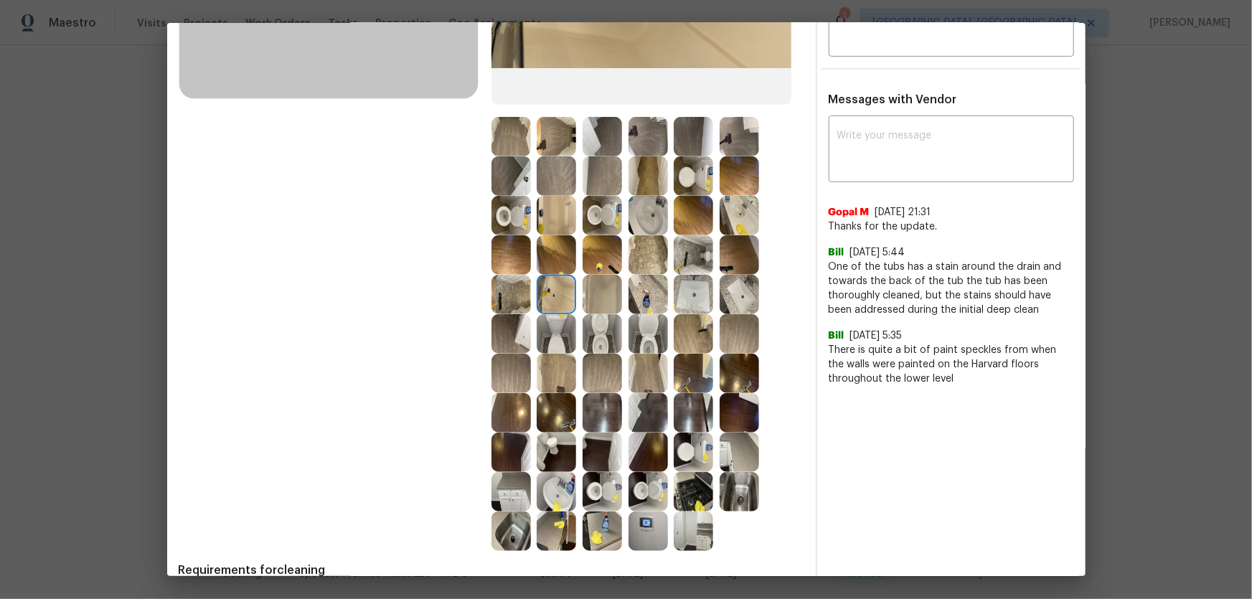
click at [590, 283] on img at bounding box center [601, 294] width 39 height 39
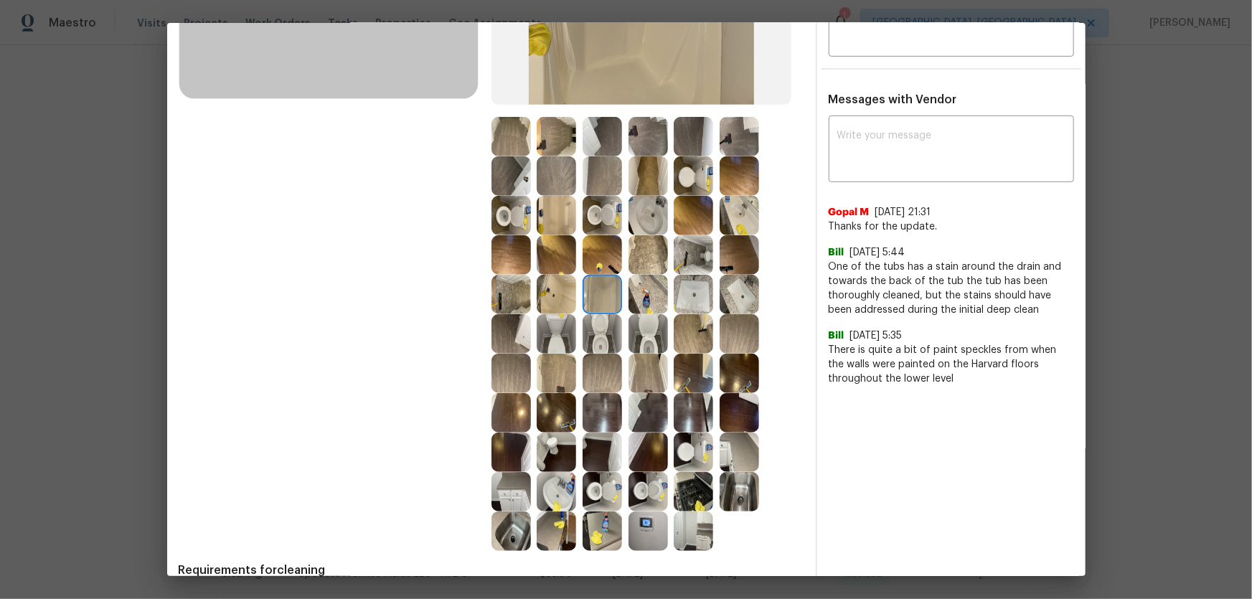
scroll to position [239, 0]
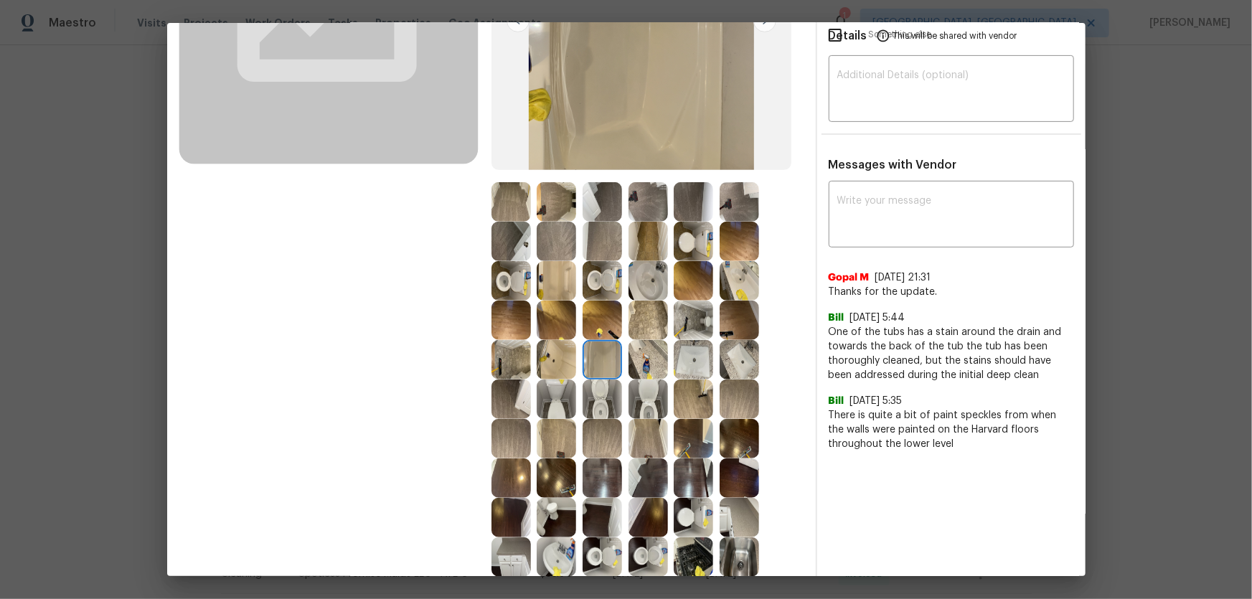
click at [635, 197] on img at bounding box center [647, 201] width 39 height 39
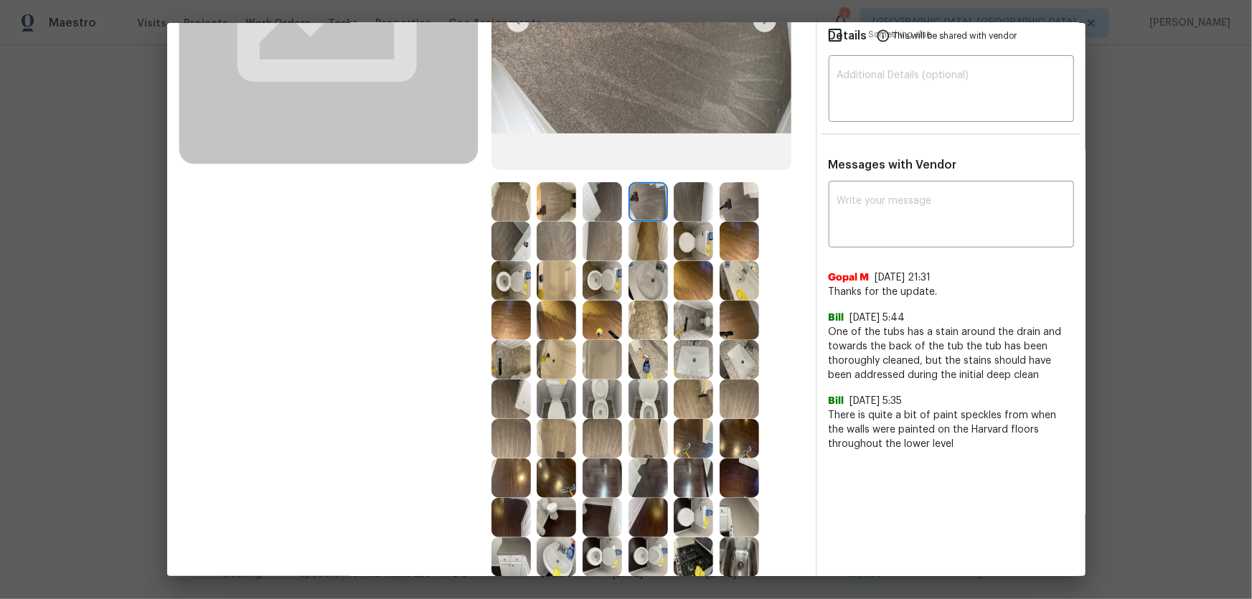
click at [749, 201] on img at bounding box center [738, 201] width 39 height 39
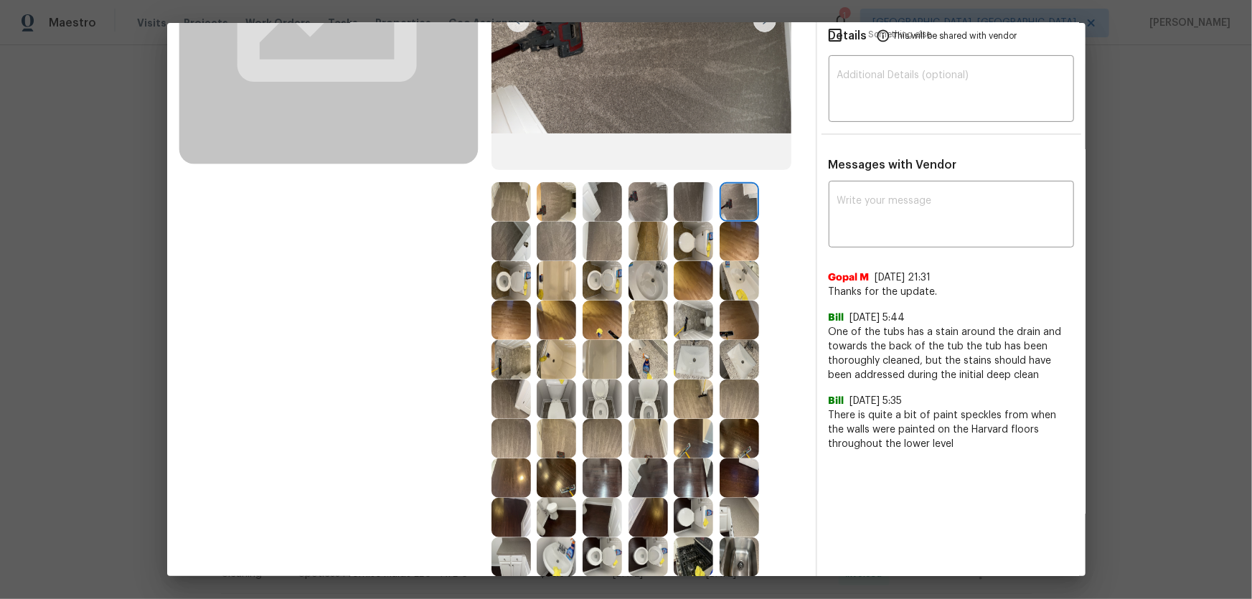
click at [552, 236] on img at bounding box center [555, 241] width 39 height 39
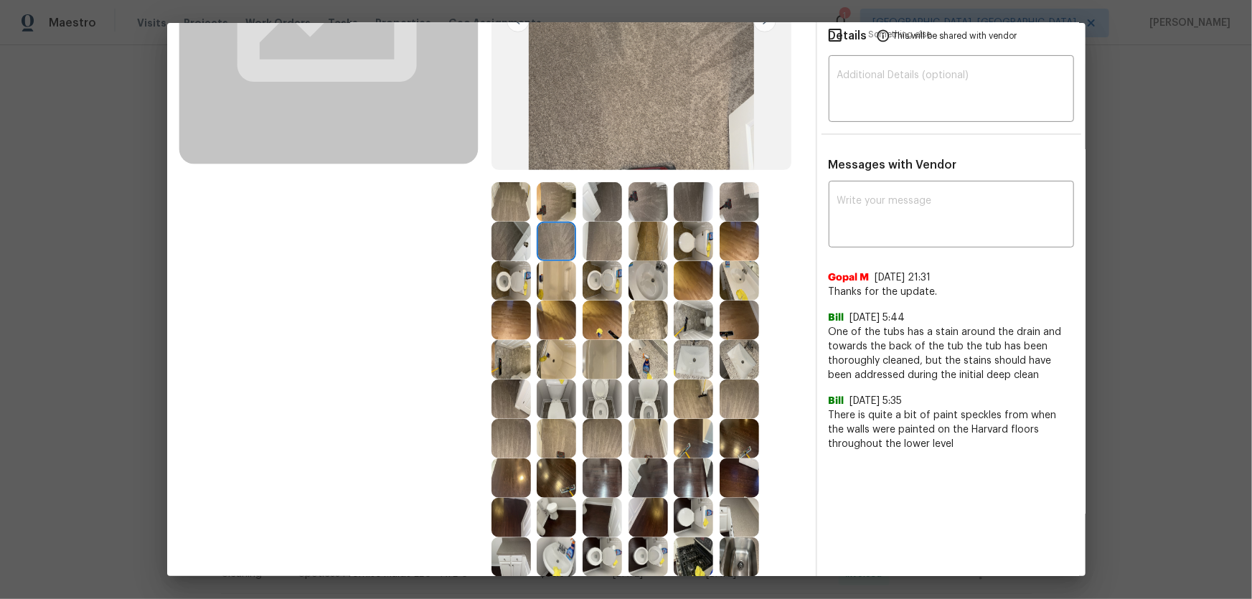
click at [597, 240] on img at bounding box center [601, 241] width 39 height 39
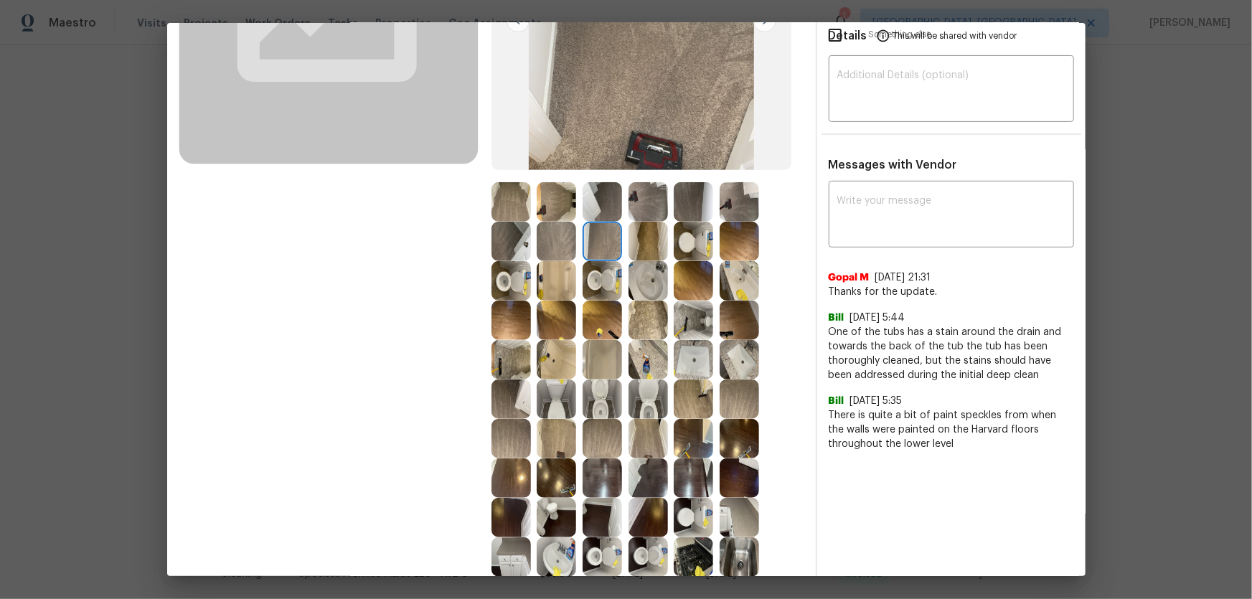
click at [607, 191] on img at bounding box center [601, 201] width 39 height 39
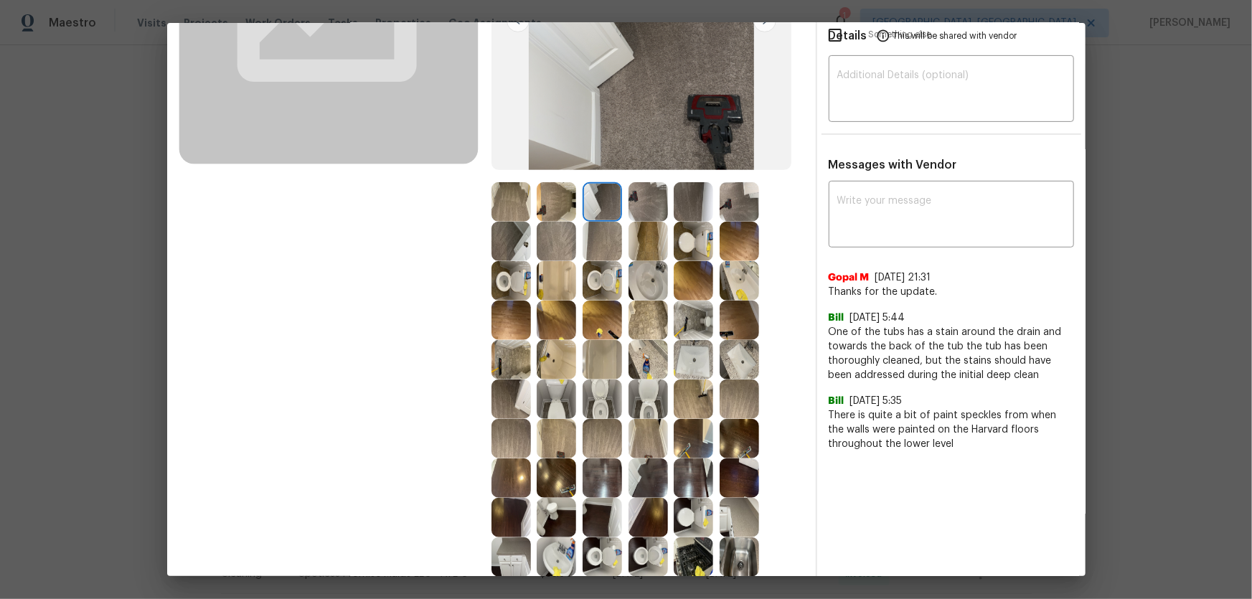
click at [536, 212] on img at bounding box center [555, 201] width 39 height 39
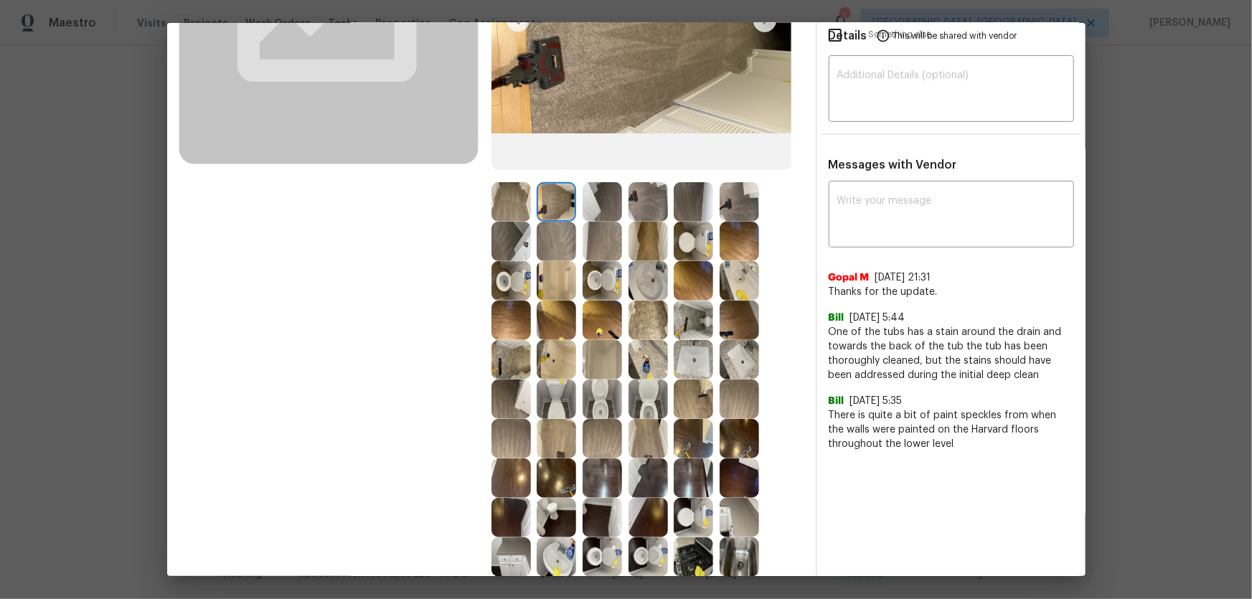
click at [530, 210] on div at bounding box center [514, 201] width 46 height 39
click at [544, 235] on img at bounding box center [555, 241] width 39 height 39
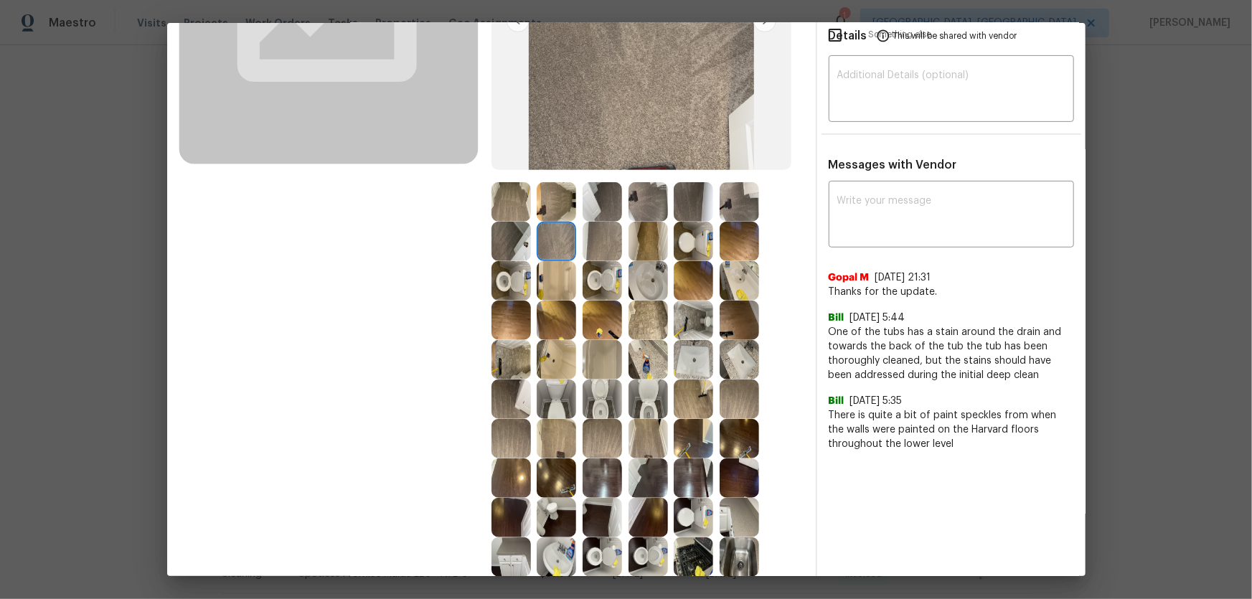
click at [640, 201] on img at bounding box center [647, 201] width 39 height 39
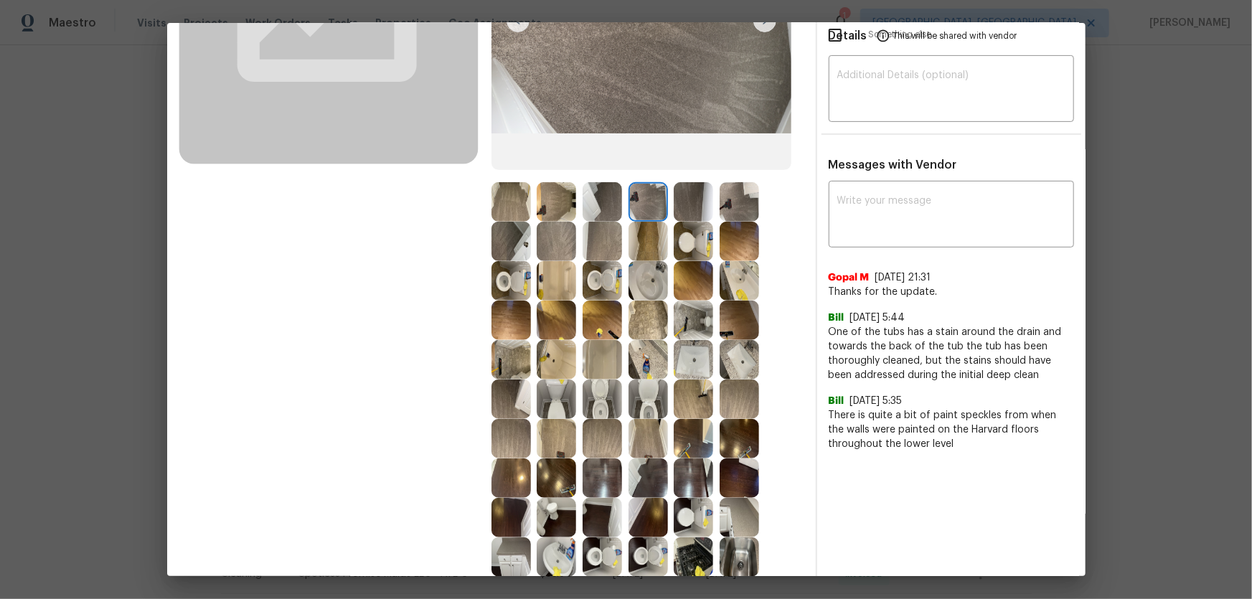
click at [612, 239] on img at bounding box center [601, 241] width 39 height 39
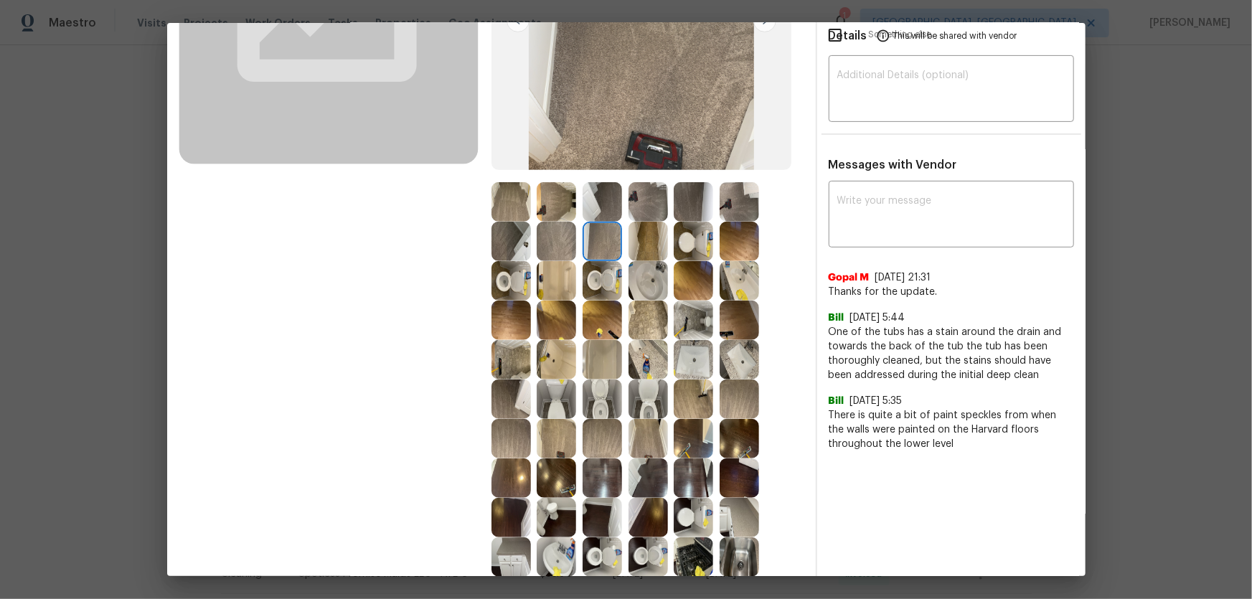
click at [607, 202] on img at bounding box center [601, 201] width 39 height 39
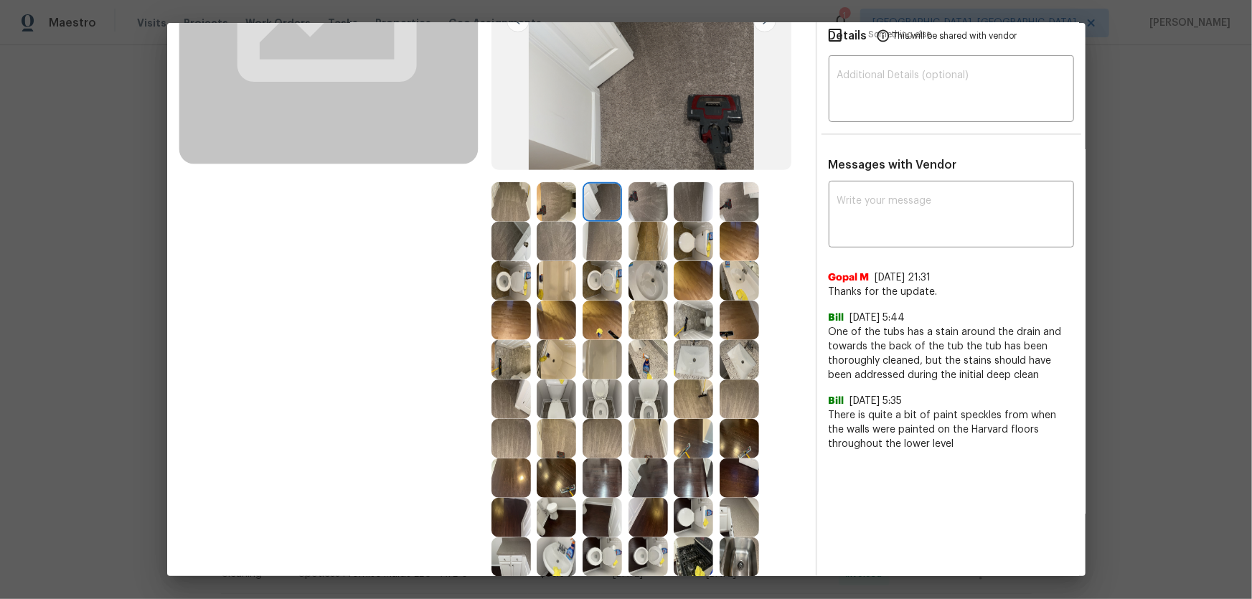
click at [547, 202] on img at bounding box center [555, 201] width 39 height 39
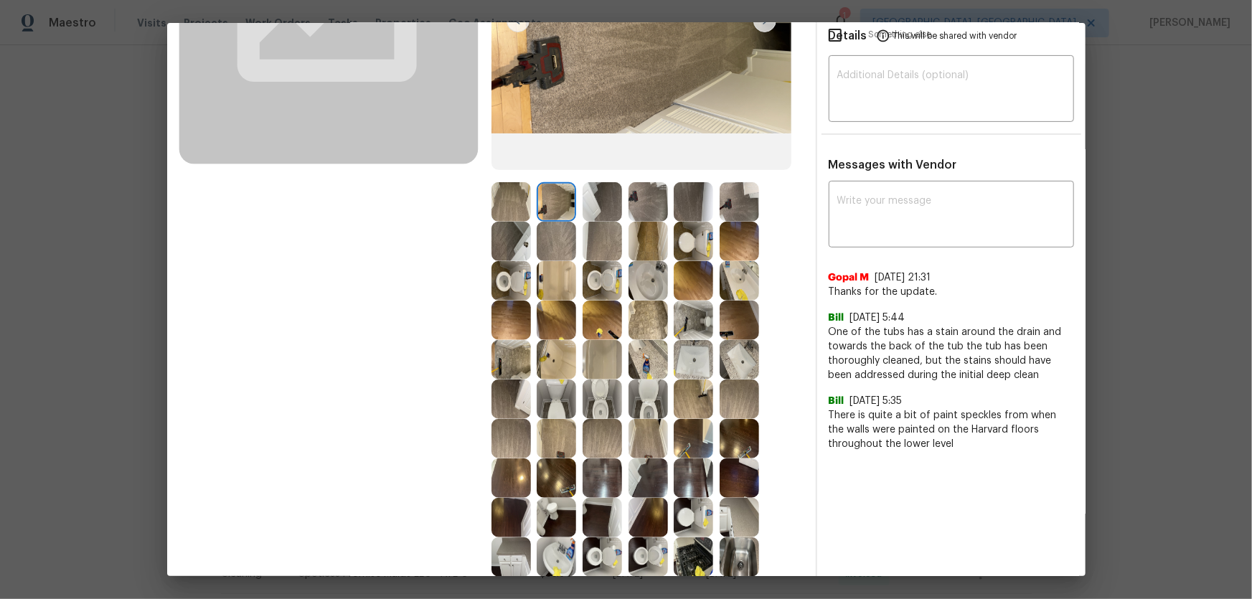
click at [506, 195] on img at bounding box center [510, 201] width 39 height 39
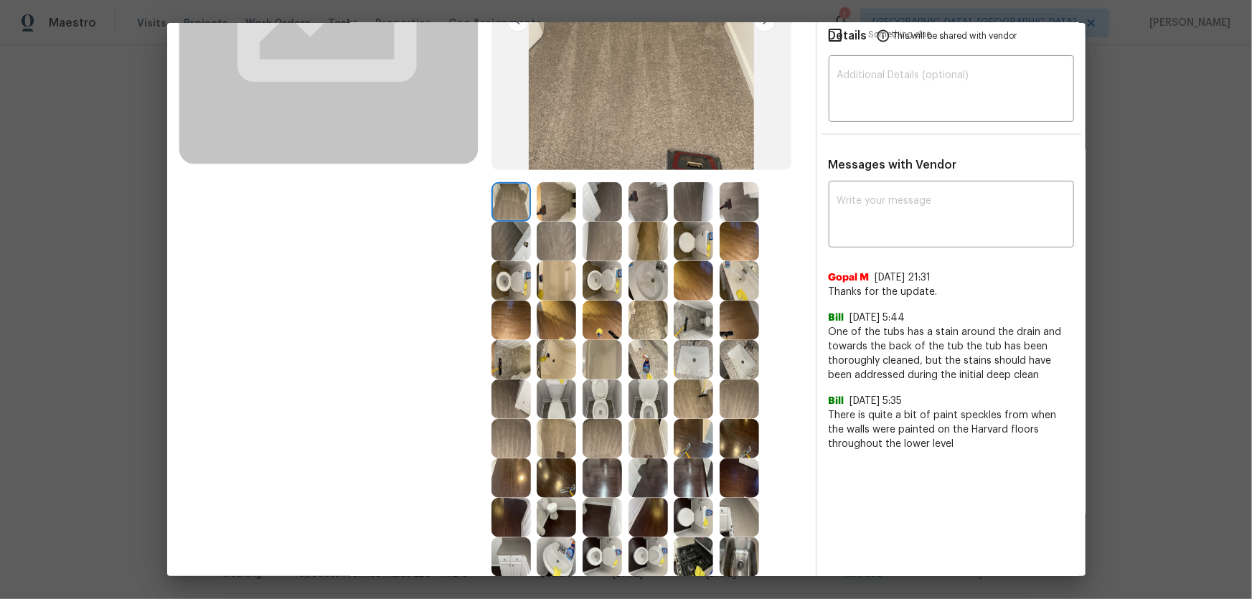
click at [510, 232] on img at bounding box center [510, 241] width 39 height 39
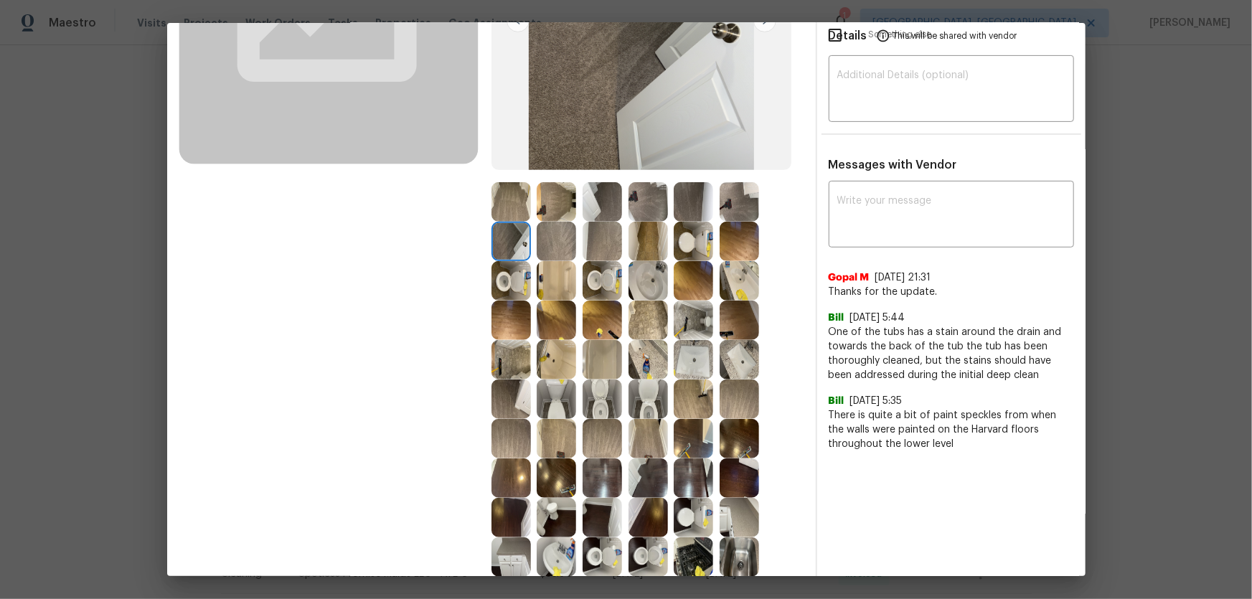
click at [545, 264] on img at bounding box center [555, 280] width 39 height 39
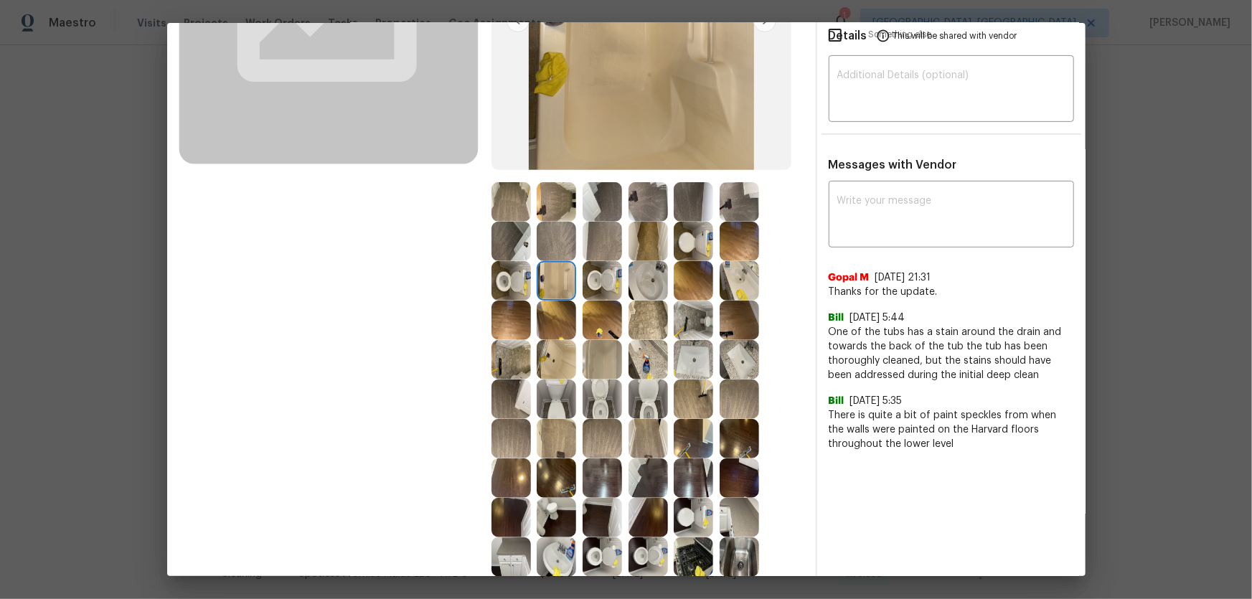
click at [684, 358] on img at bounding box center [692, 359] width 39 height 39
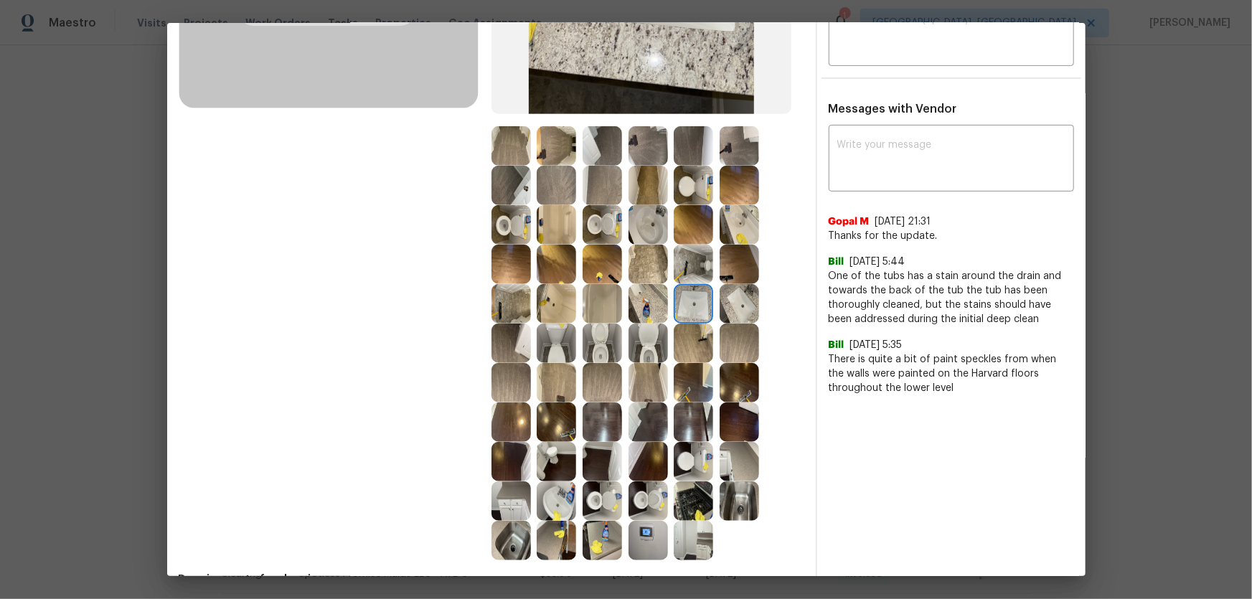
scroll to position [369, 0]
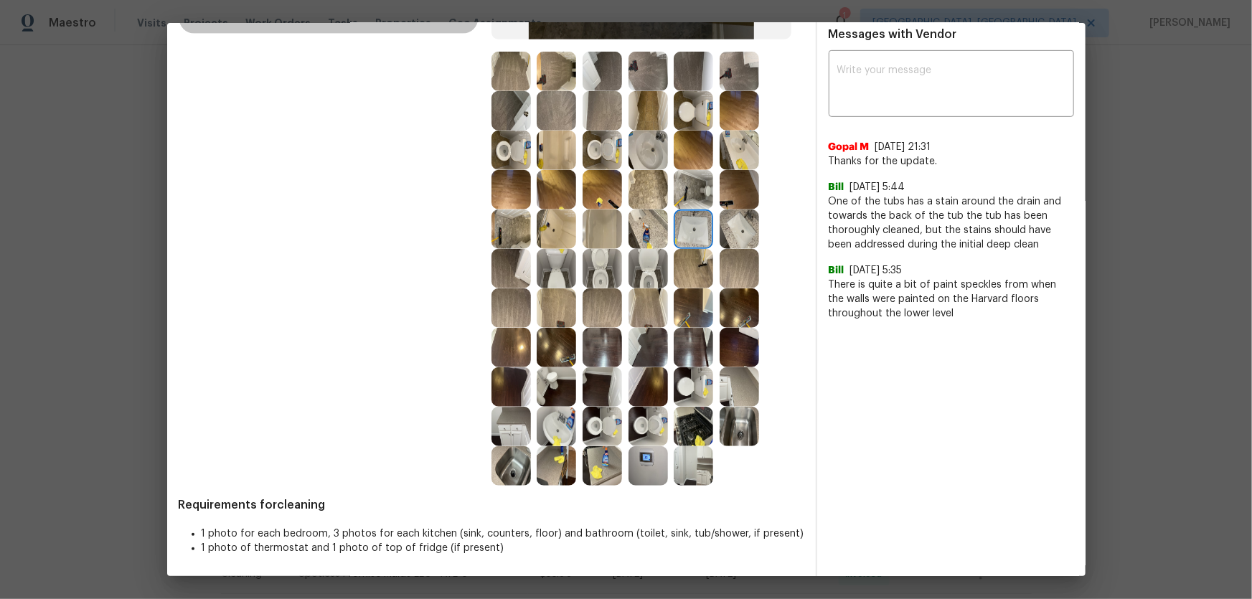
click at [653, 395] on img at bounding box center [647, 465] width 39 height 39
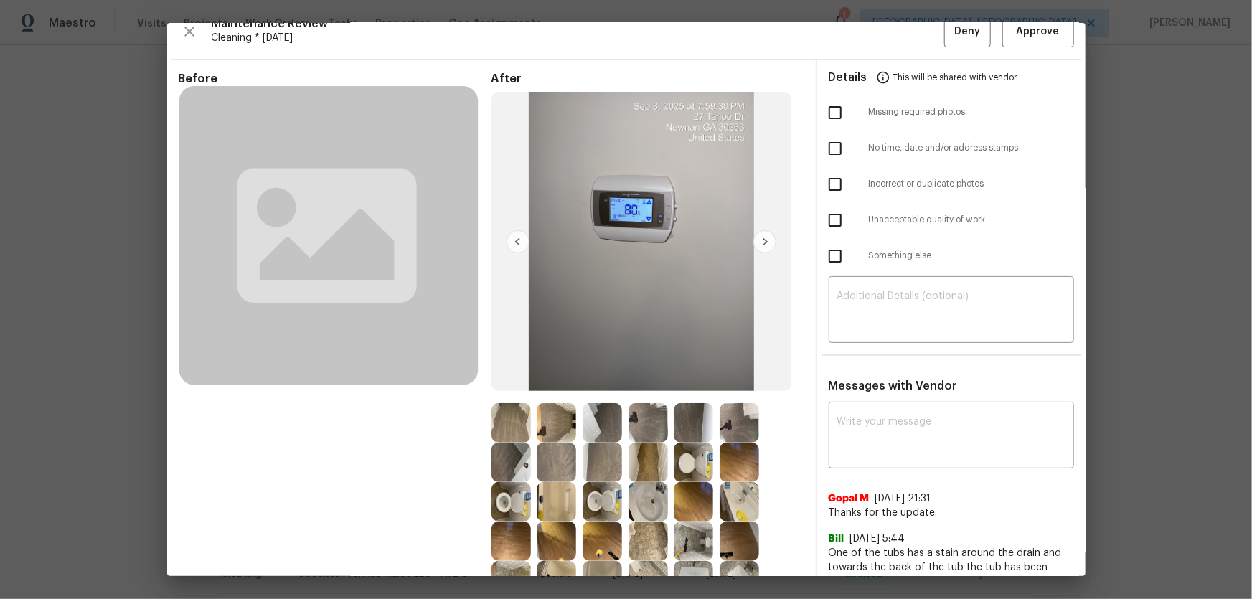
scroll to position [0, 0]
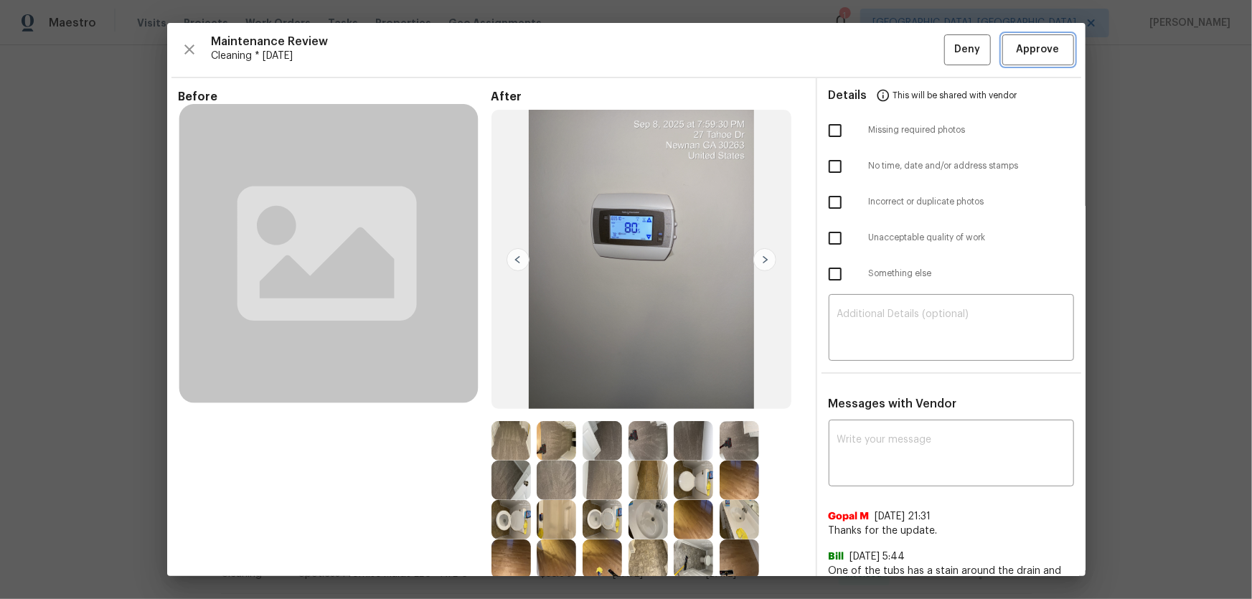
drag, startPoint x: 1011, startPoint y: 51, endPoint x: 1102, endPoint y: 3, distance: 103.0
click at [890, 50] on span "Approve" at bounding box center [1037, 50] width 43 height 18
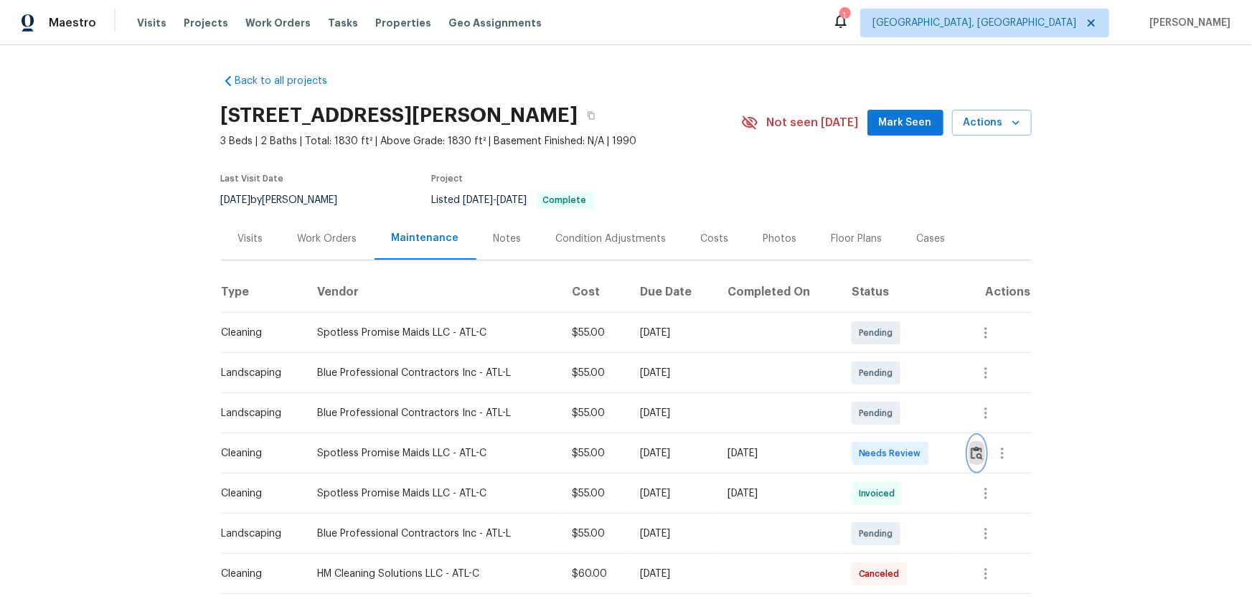
click at [890, 395] on img "button" at bounding box center [976, 453] width 12 height 14
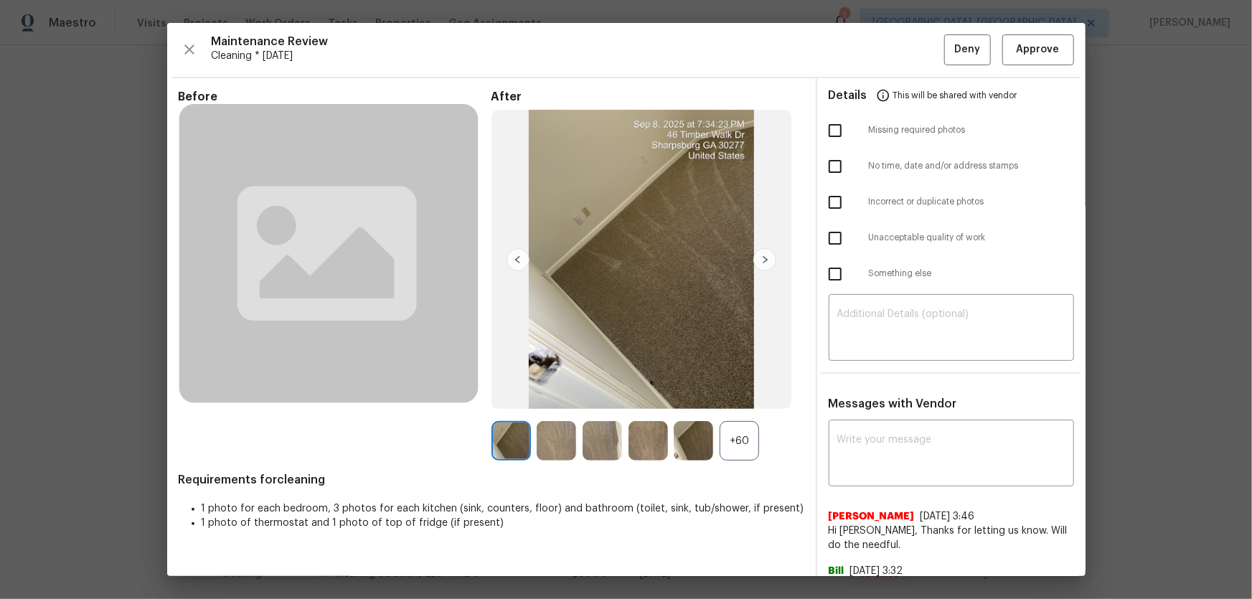
click at [747, 395] on div "+60" at bounding box center [738, 440] width 39 height 39
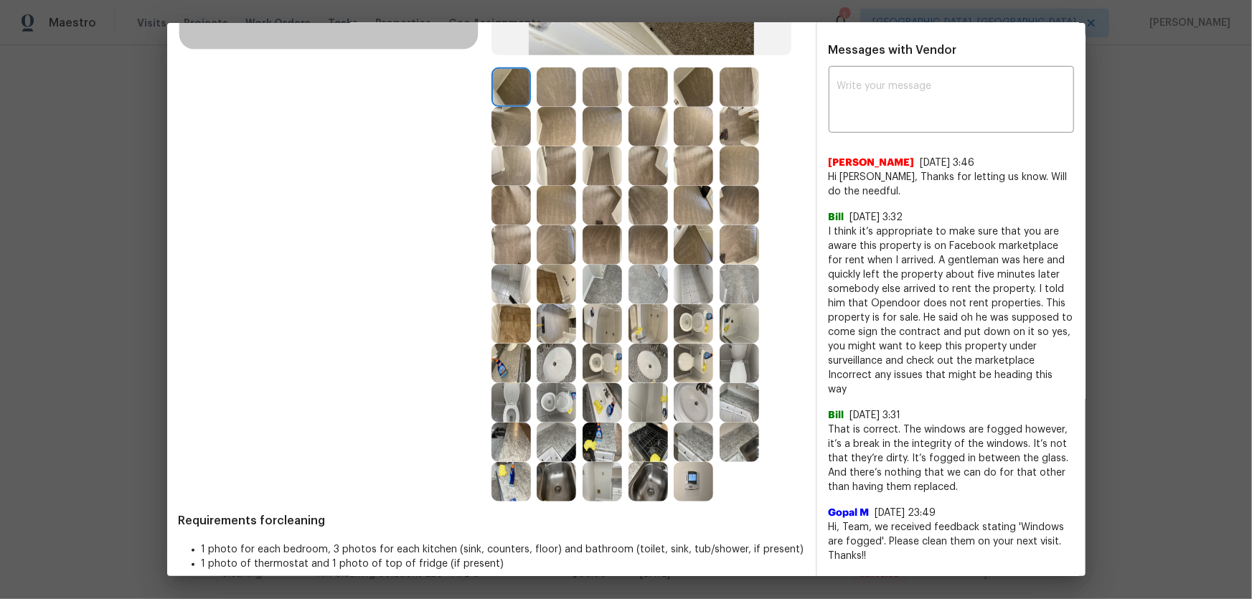
scroll to position [369, 0]
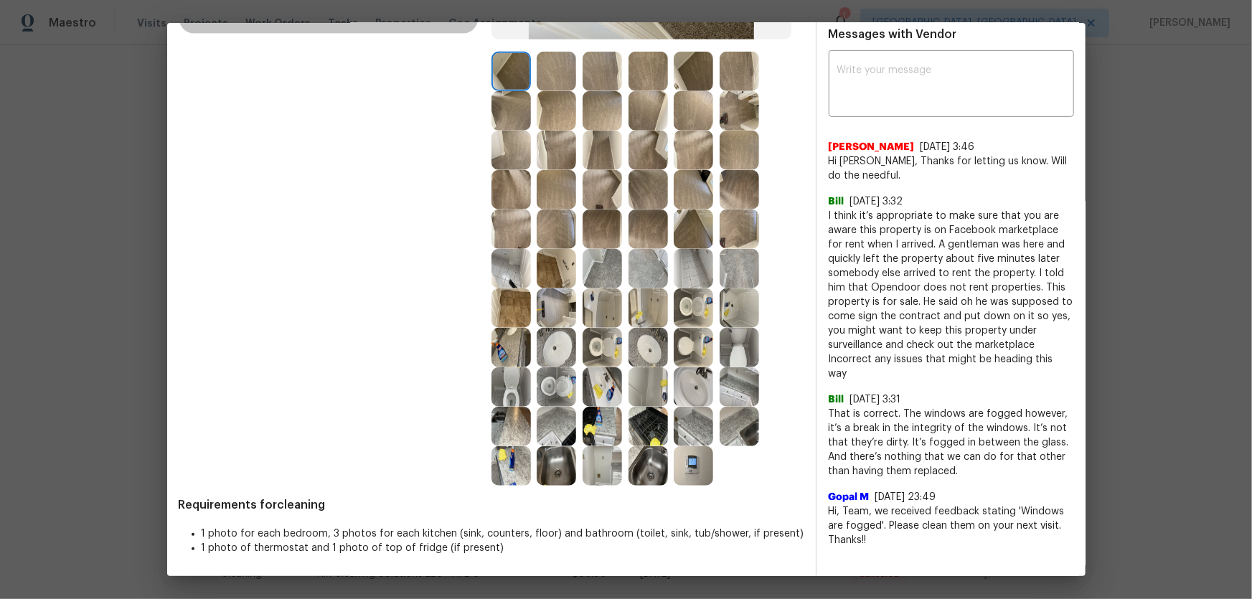
click at [590, 344] on img at bounding box center [601, 347] width 39 height 39
click at [545, 383] on img at bounding box center [555, 386] width 39 height 39
click at [547, 345] on img at bounding box center [555, 347] width 39 height 39
click at [653, 356] on img at bounding box center [647, 347] width 39 height 39
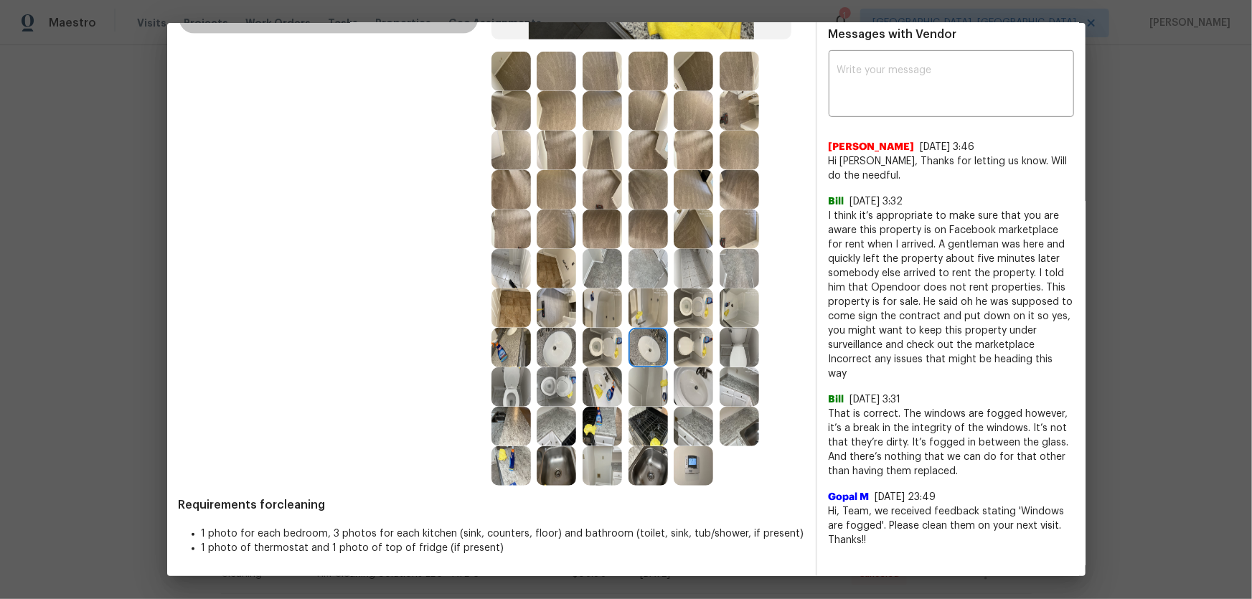
click at [638, 394] on img at bounding box center [647, 386] width 39 height 39
click at [639, 309] on img at bounding box center [647, 307] width 39 height 39
click at [598, 318] on img at bounding box center [601, 307] width 39 height 39
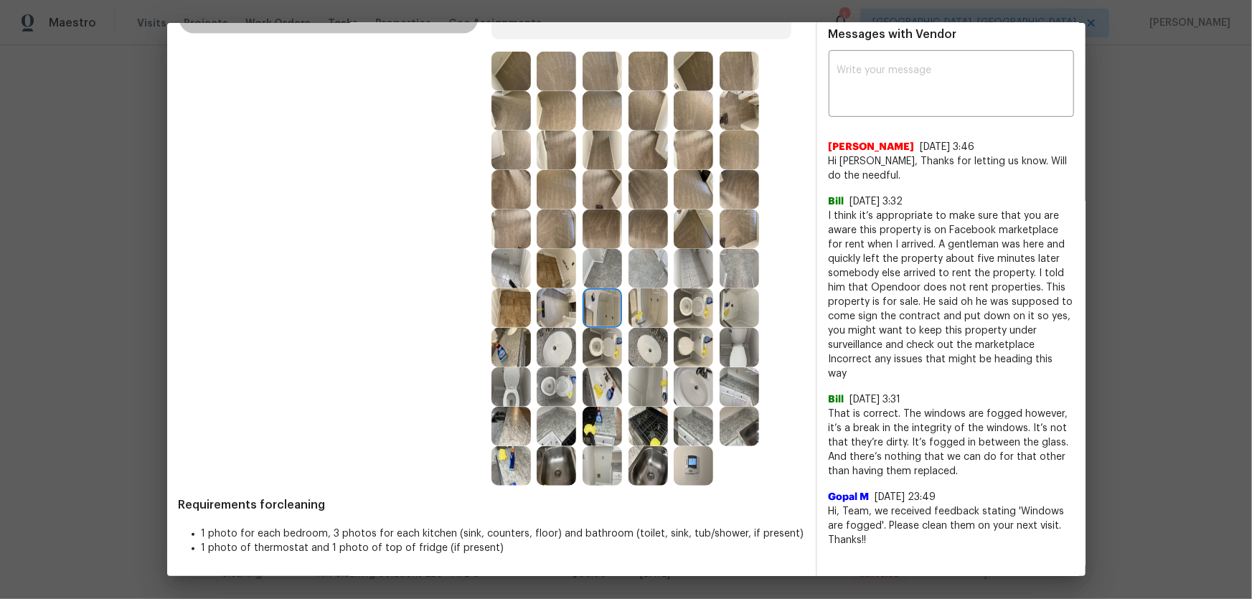
click at [559, 395] on img at bounding box center [555, 465] width 39 height 39
click at [605, 395] on img at bounding box center [601, 465] width 39 height 39
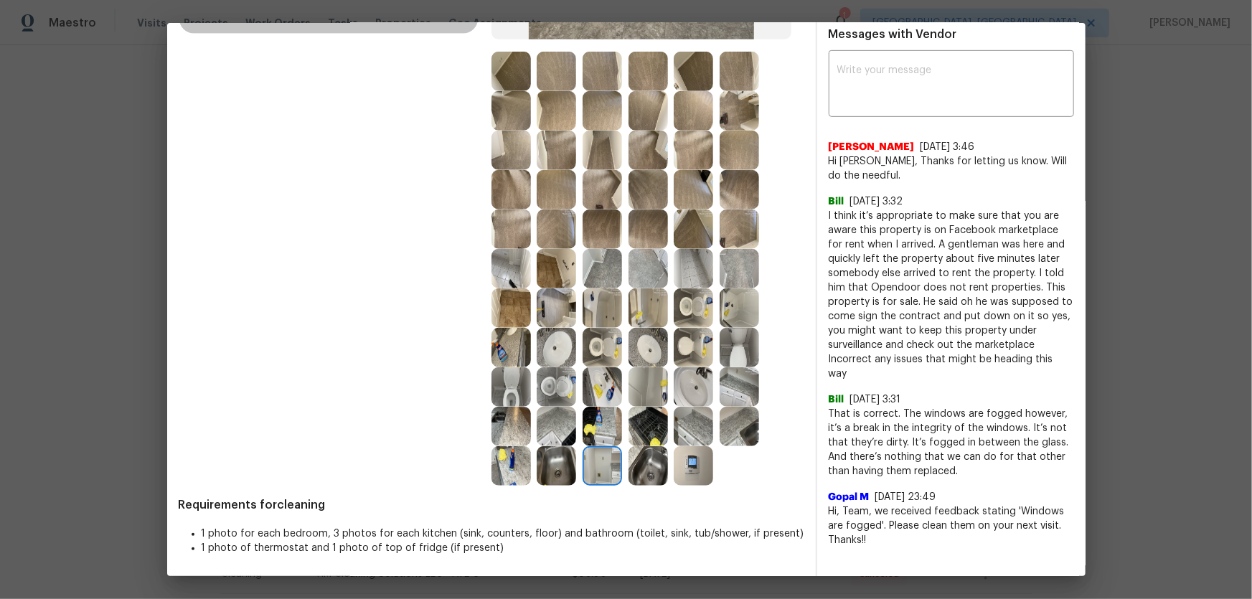
click at [637, 395] on img at bounding box center [647, 465] width 39 height 39
click at [673, 395] on img at bounding box center [692, 465] width 39 height 39
click at [642, 395] on img at bounding box center [647, 426] width 39 height 39
click at [591, 395] on img at bounding box center [601, 426] width 39 height 39
click at [547, 395] on img at bounding box center [555, 426] width 39 height 39
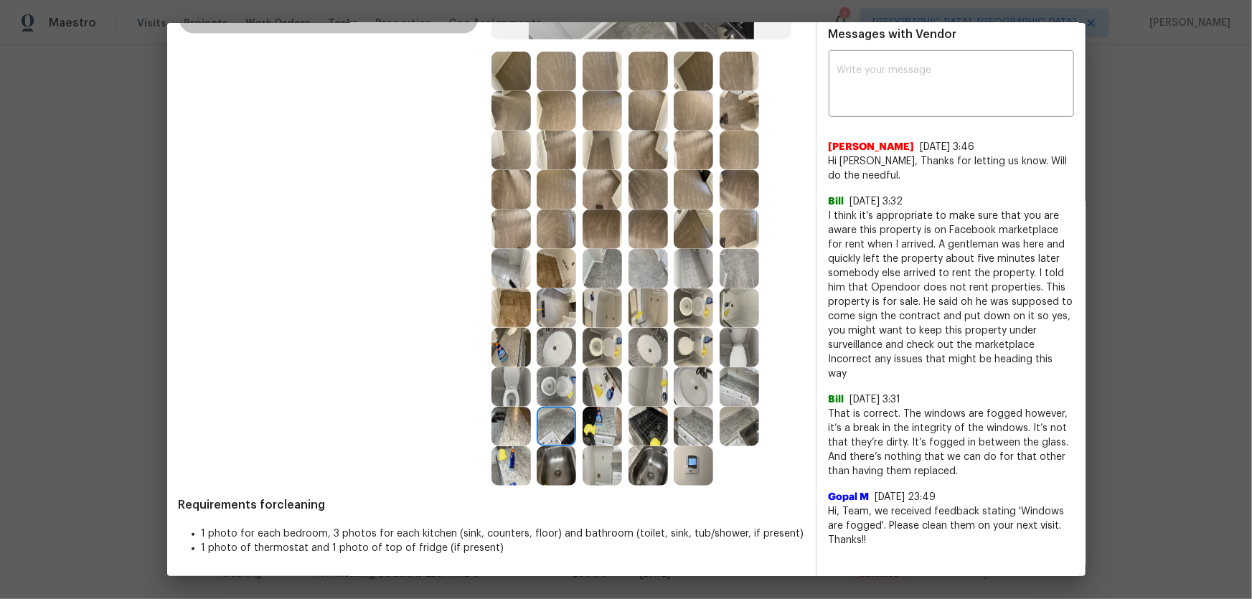
click at [628, 395] on img at bounding box center [647, 426] width 39 height 39
click at [696, 395] on img at bounding box center [692, 426] width 39 height 39
click at [758, 395] on div at bounding box center [742, 426] width 46 height 39
click at [742, 390] on img at bounding box center [738, 386] width 39 height 39
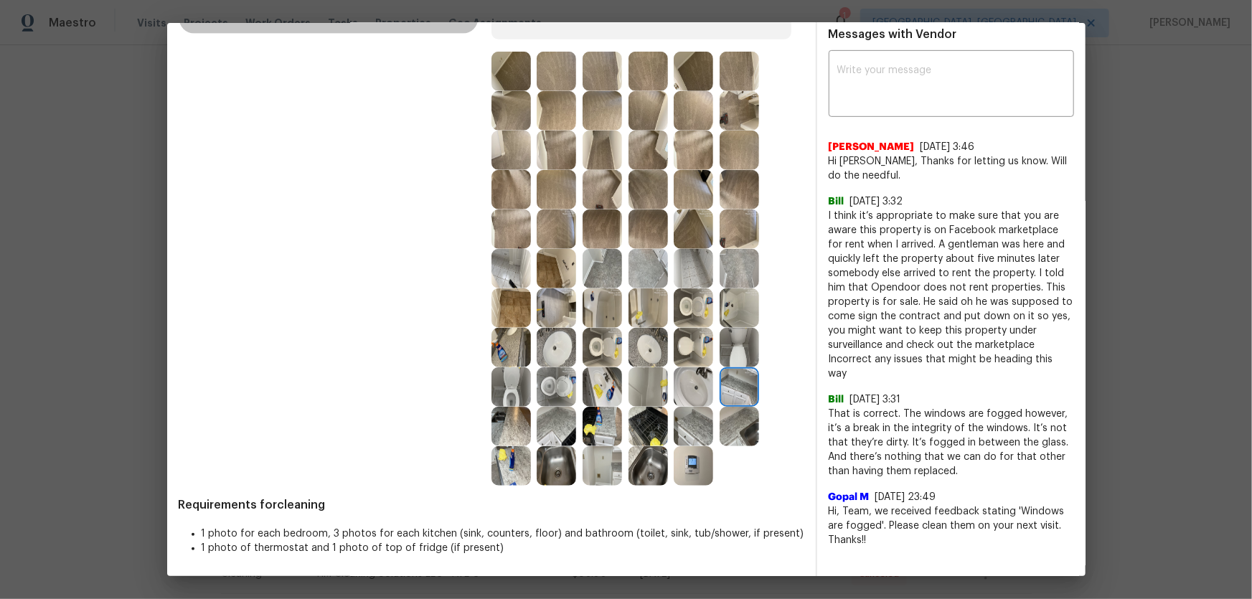
click at [684, 382] on img at bounding box center [692, 386] width 39 height 39
click at [736, 395] on img at bounding box center [738, 426] width 39 height 39
click at [613, 395] on img at bounding box center [601, 426] width 39 height 39
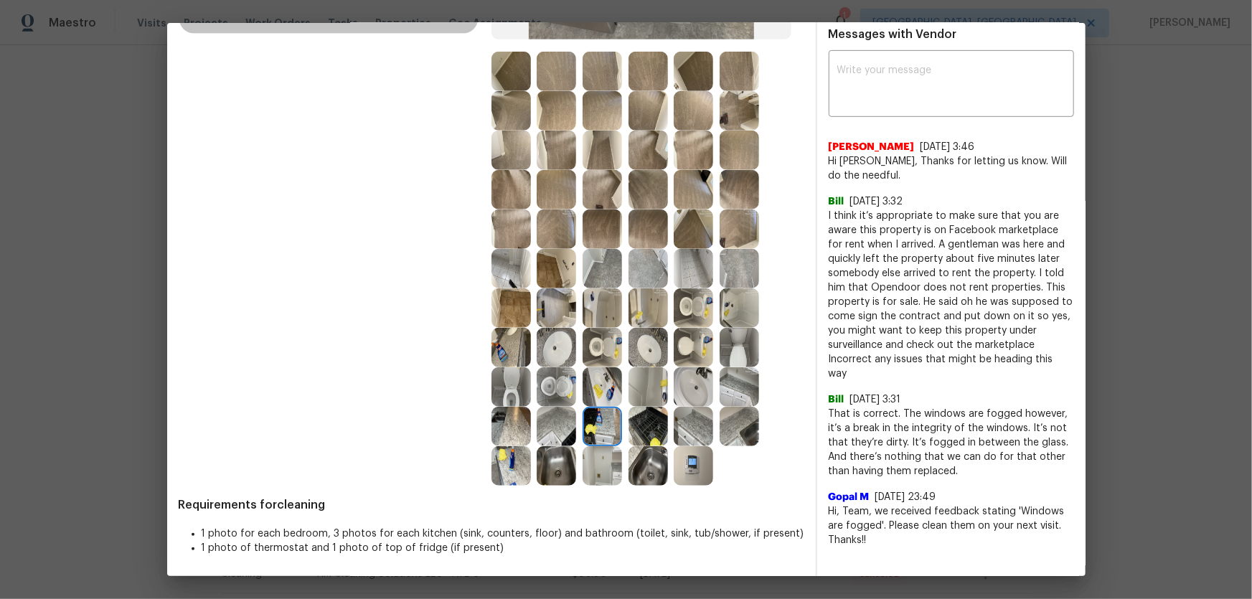
click at [639, 395] on img at bounding box center [647, 426] width 39 height 39
click at [558, 395] on img at bounding box center [555, 426] width 39 height 39
click at [509, 395] on img at bounding box center [510, 465] width 39 height 39
click at [509, 395] on img at bounding box center [510, 426] width 39 height 39
click at [541, 395] on img at bounding box center [555, 465] width 39 height 39
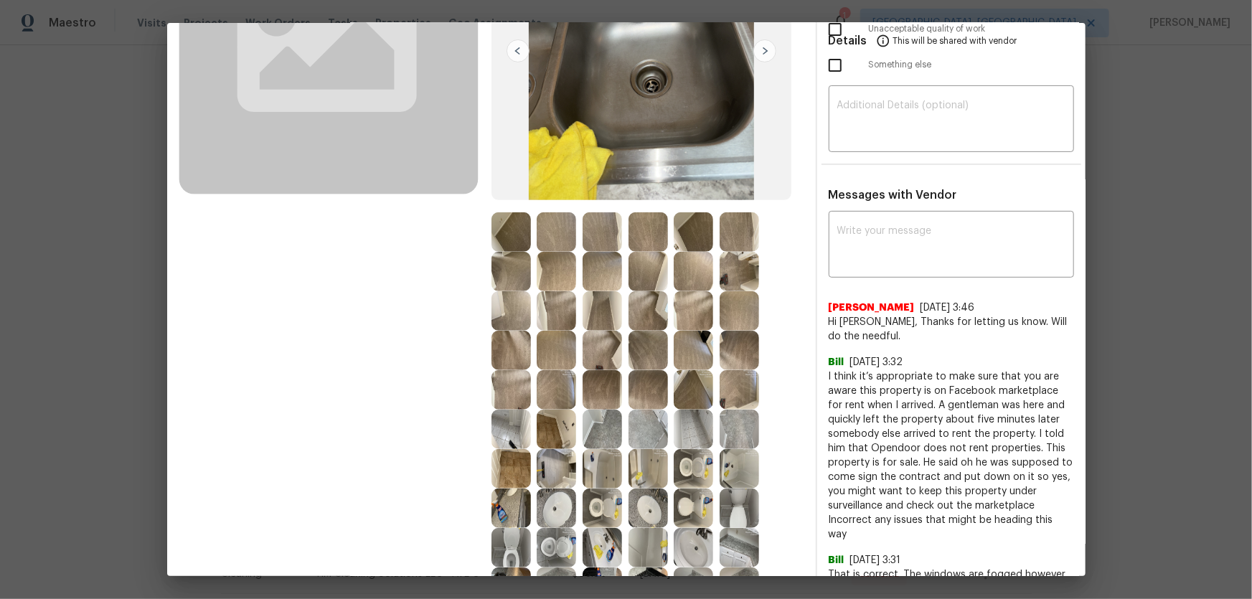
scroll to position [174, 0]
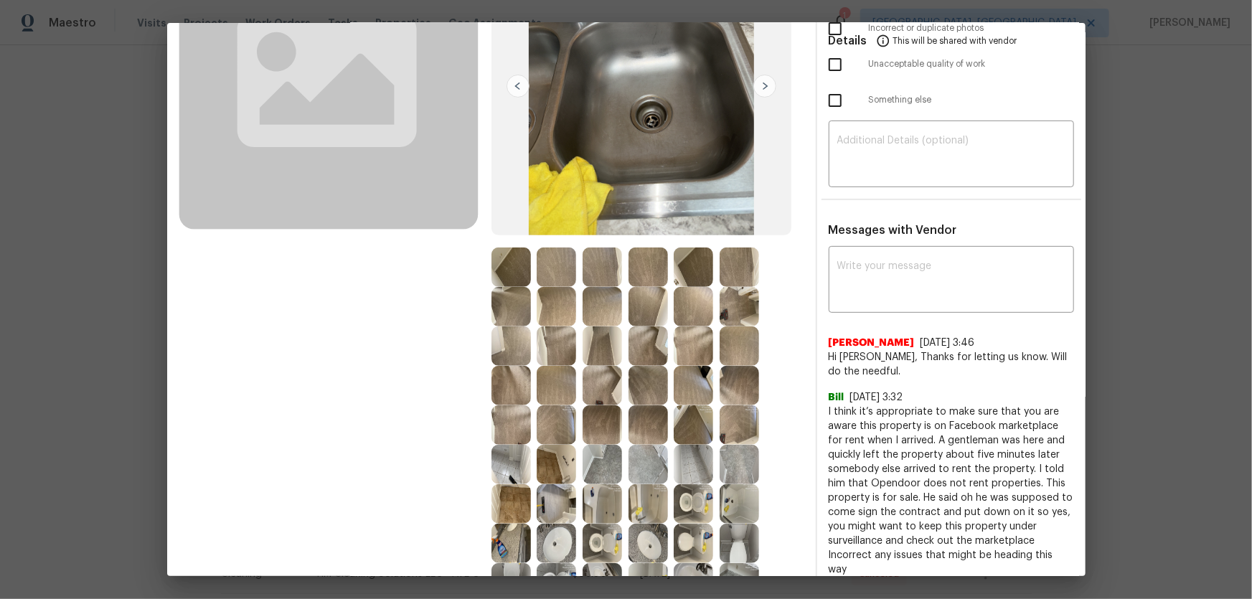
click at [562, 274] on img at bounding box center [555, 266] width 39 height 39
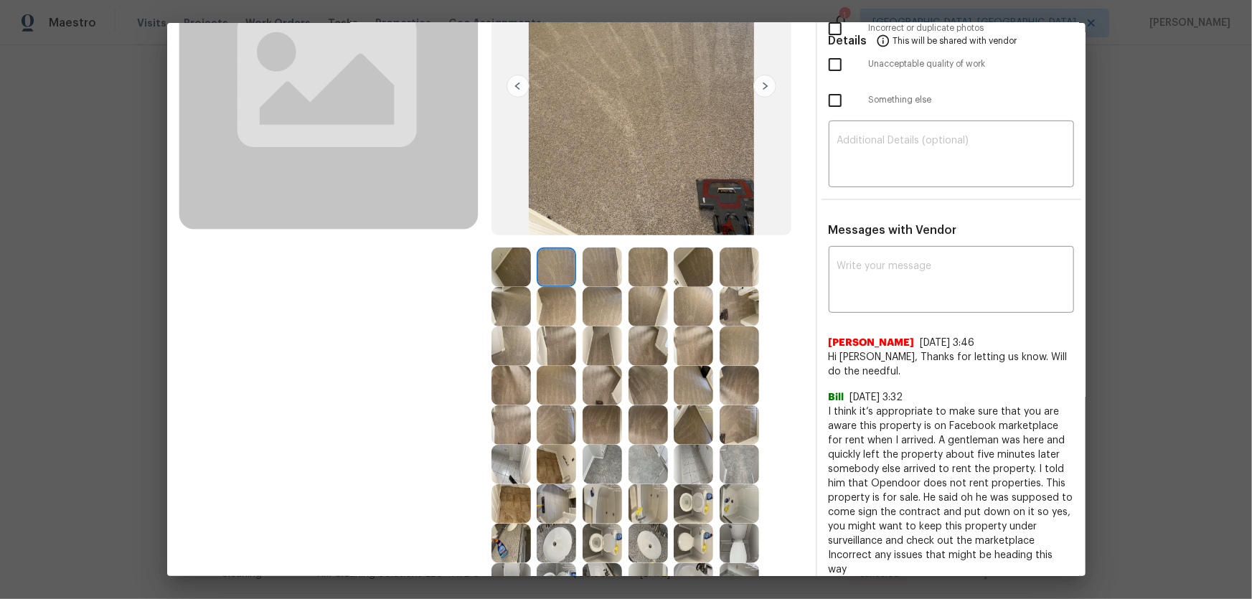
click at [608, 283] on img at bounding box center [601, 266] width 39 height 39
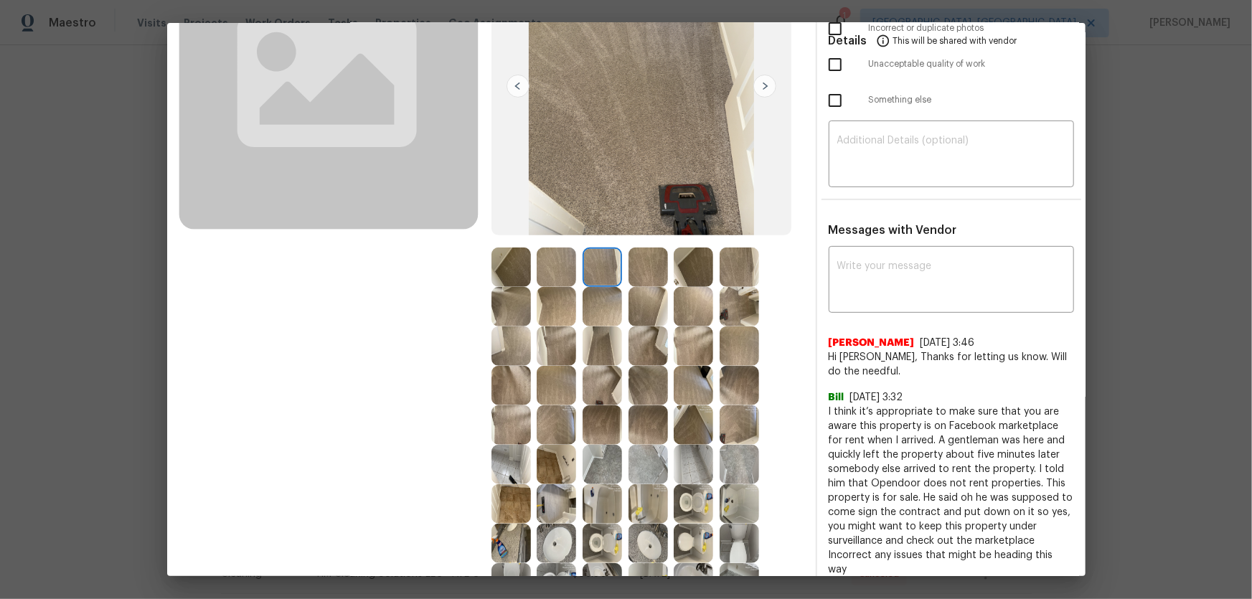
drag, startPoint x: 637, startPoint y: 273, endPoint x: 638, endPoint y: 283, distance: 10.8
click at [638, 273] on img at bounding box center [647, 266] width 39 height 39
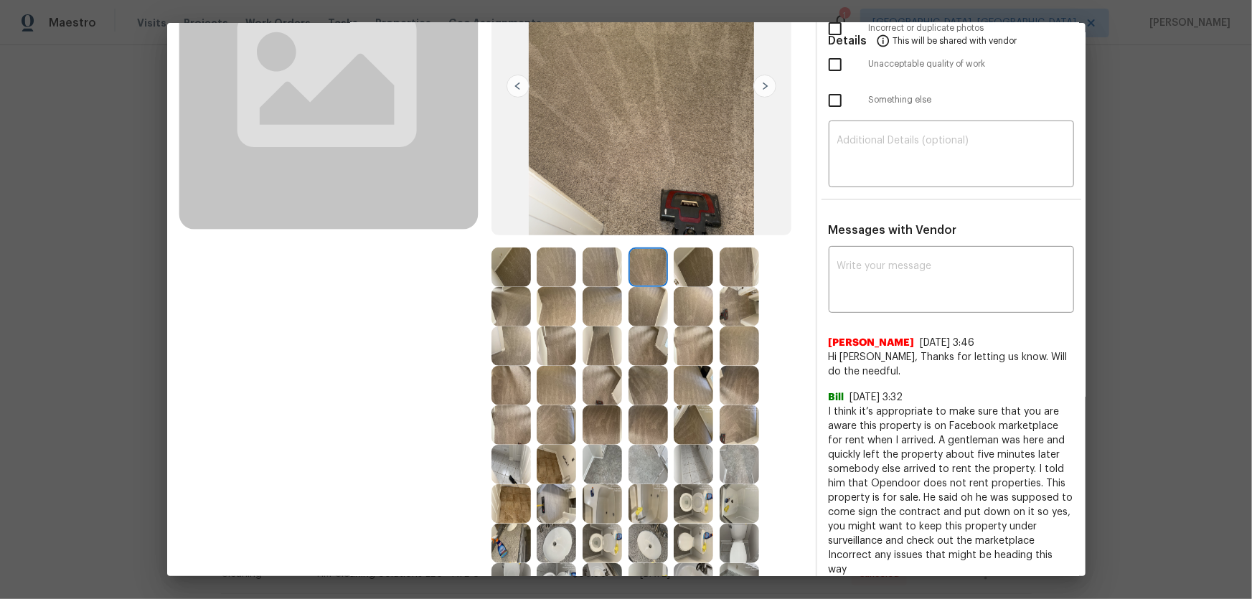
click at [635, 296] on img at bounding box center [647, 306] width 39 height 39
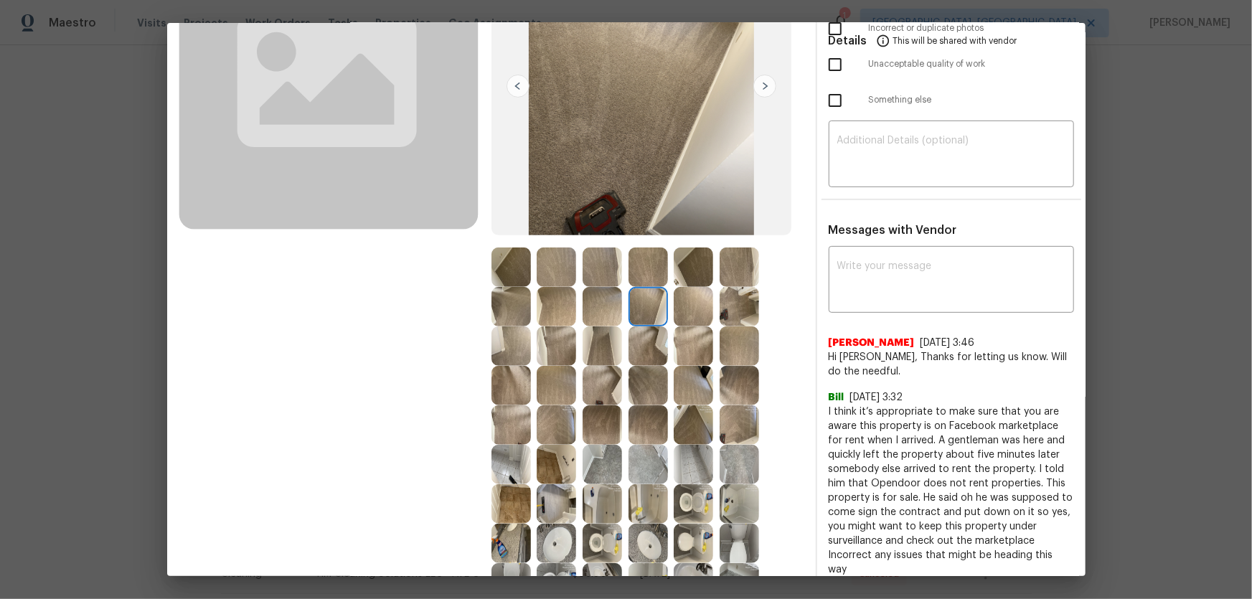
click at [577, 311] on div at bounding box center [559, 306] width 46 height 39
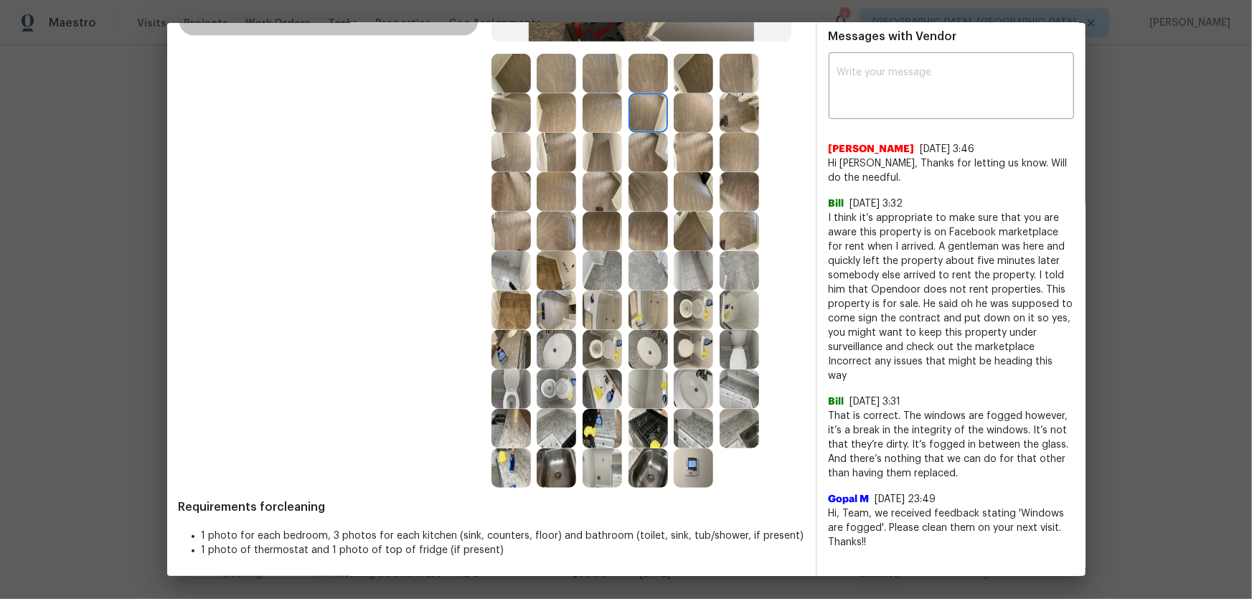
scroll to position [369, 0]
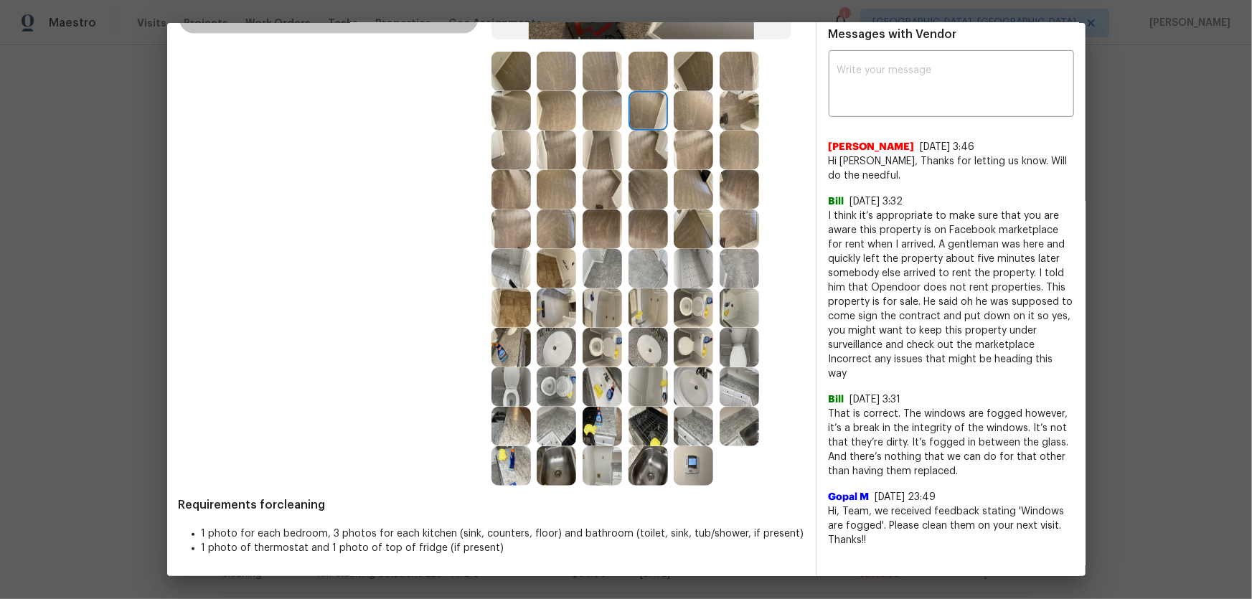
click at [692, 395] on img at bounding box center [692, 465] width 39 height 39
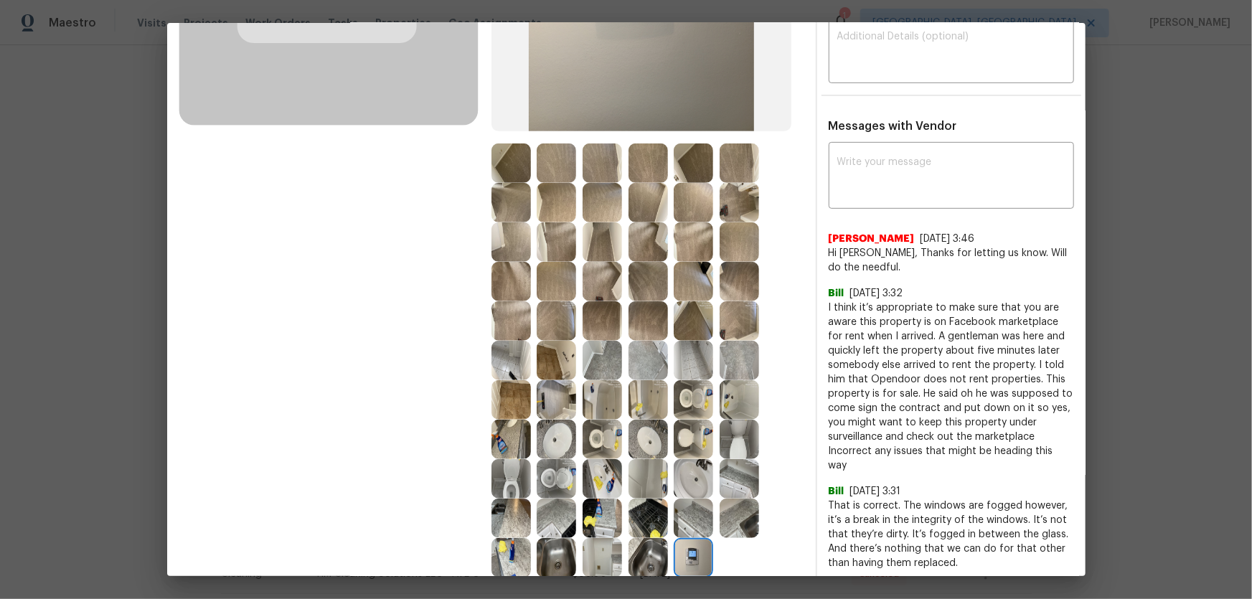
scroll to position [326, 0]
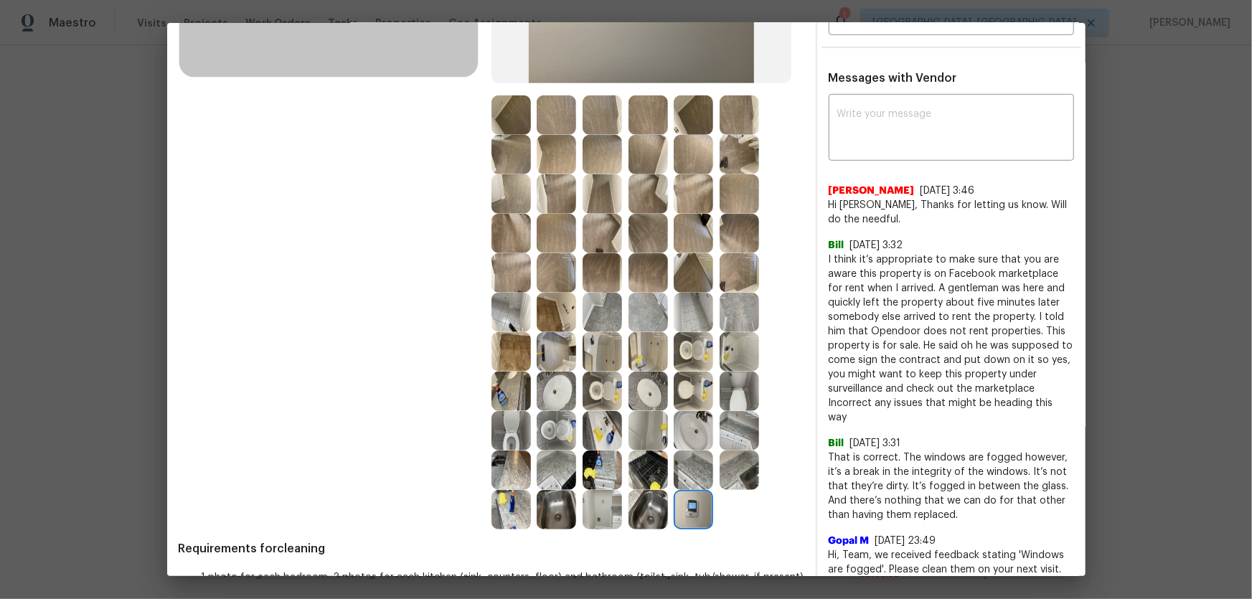
click at [695, 394] on img at bounding box center [692, 391] width 39 height 39
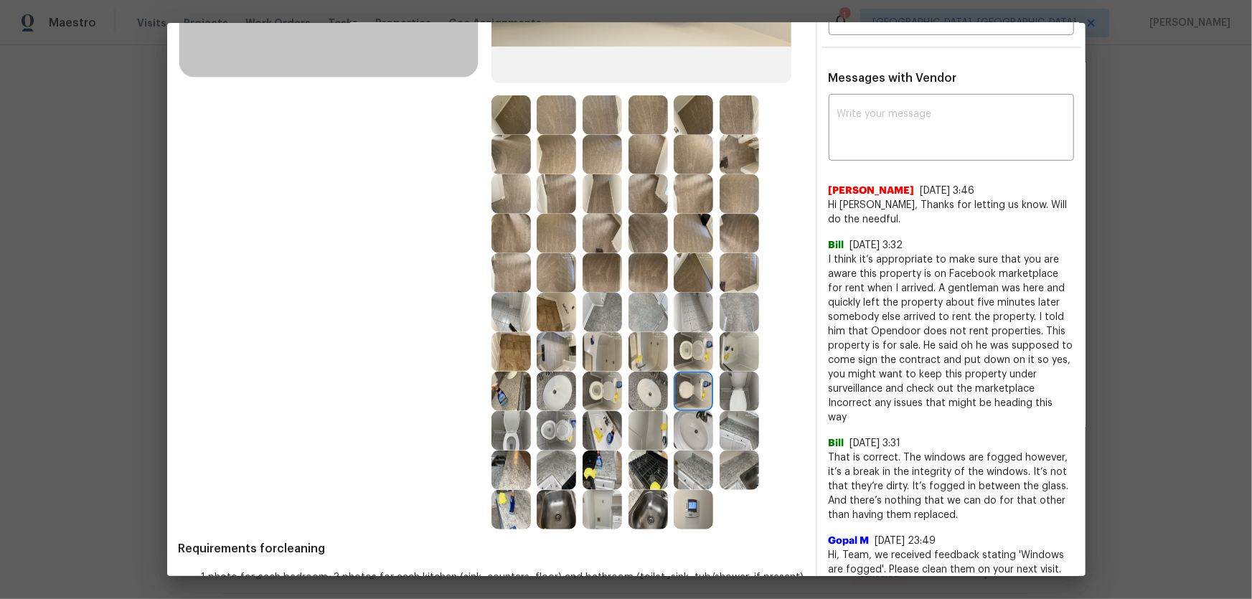
click at [691, 395] on img at bounding box center [692, 430] width 39 height 39
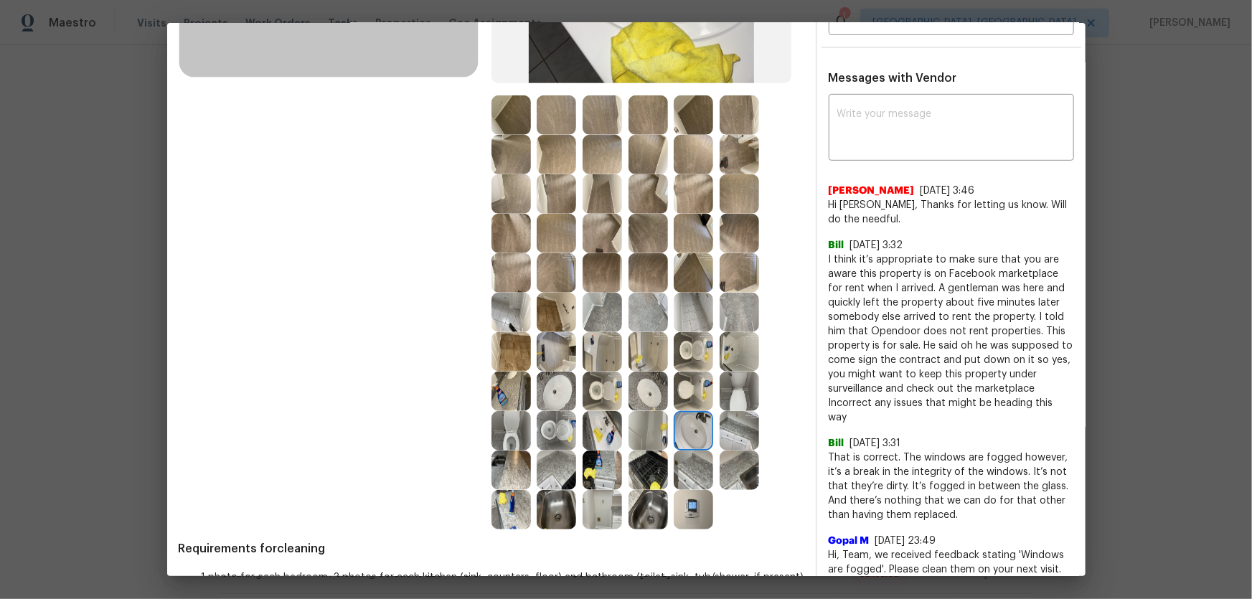
click at [739, 395] on img at bounding box center [738, 430] width 39 height 39
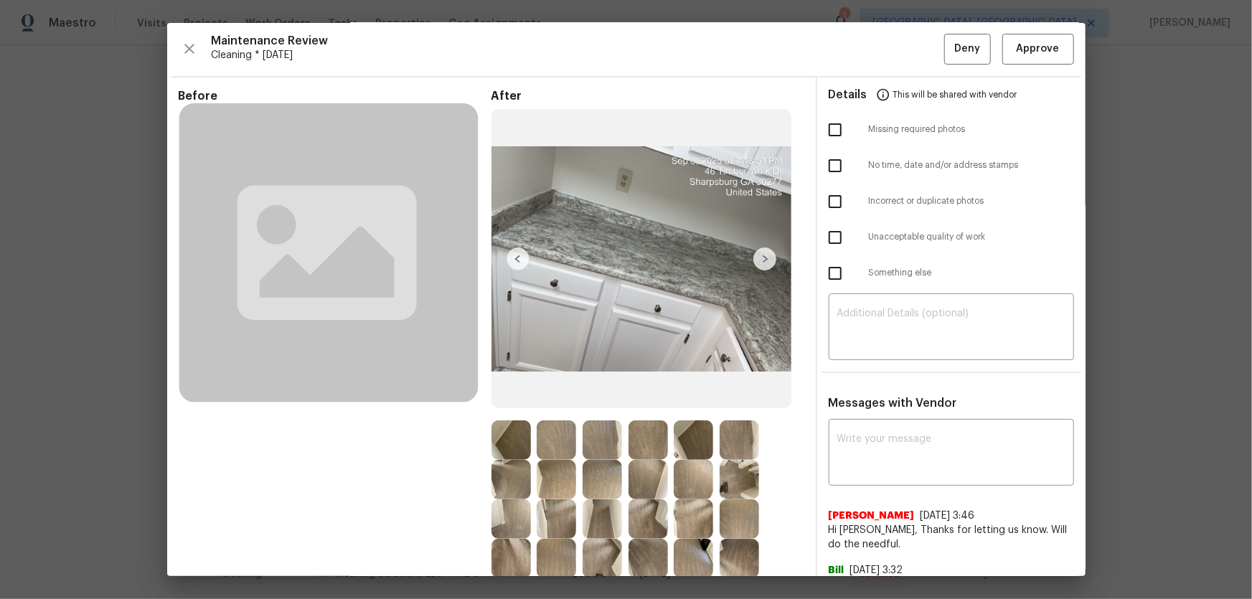
scroll to position [0, 0]
click at [890, 45] on span "Approve" at bounding box center [1037, 50] width 49 height 18
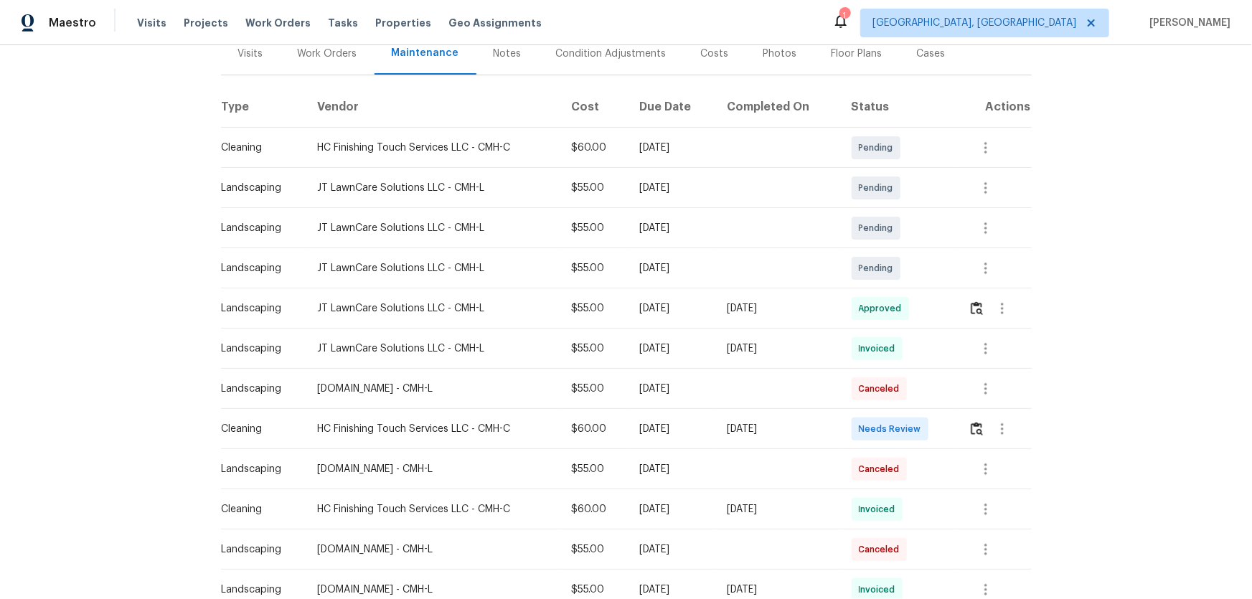
scroll to position [195, 0]
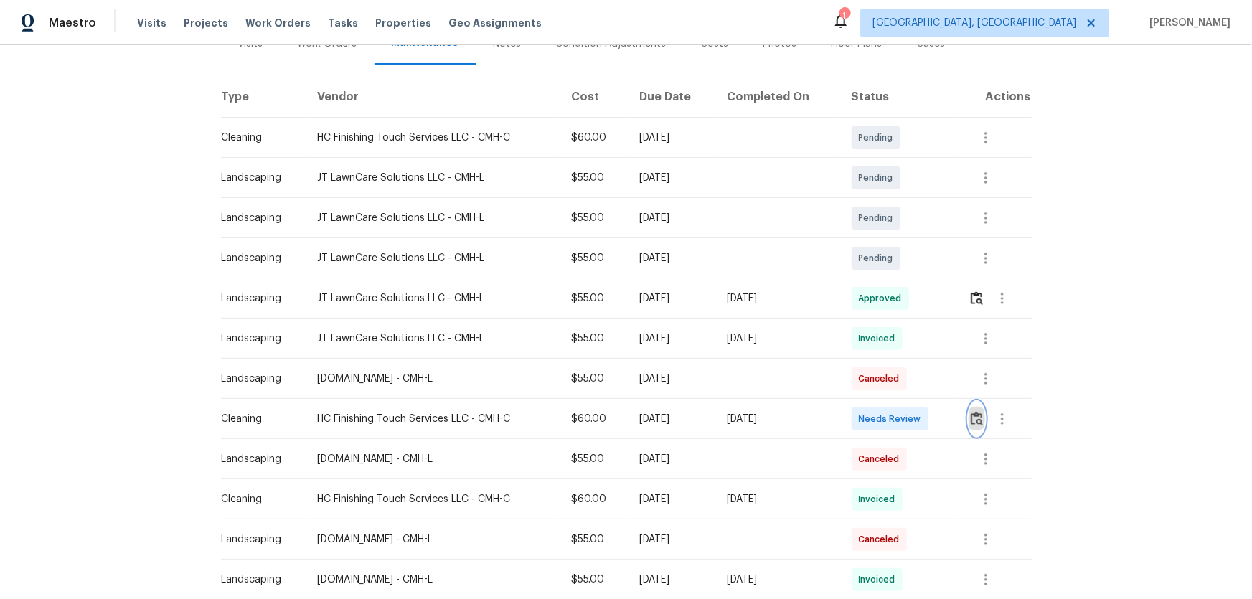
click at [890, 395] on button "button" at bounding box center [976, 419] width 16 height 34
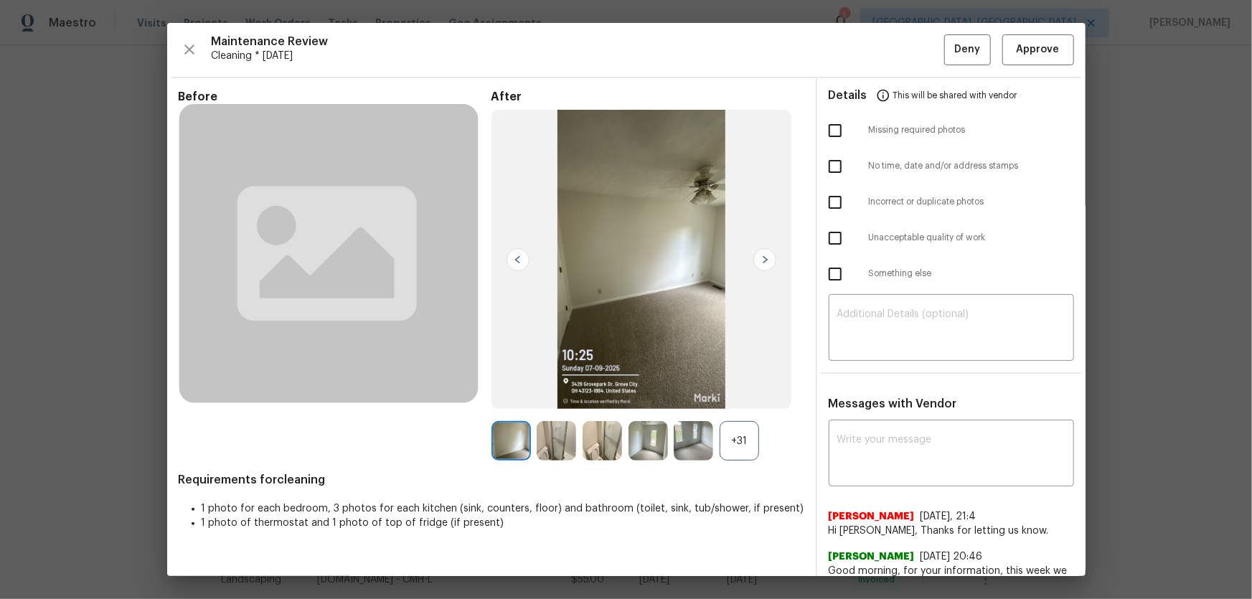
click at [742, 395] on div "+31" at bounding box center [738, 440] width 39 height 39
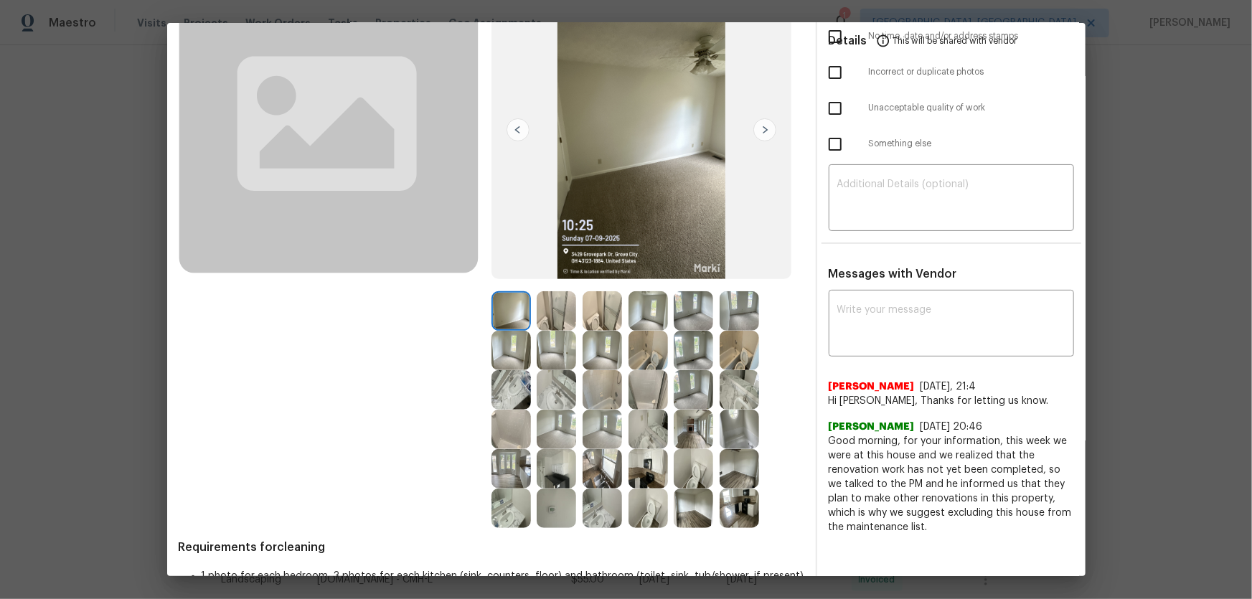
scroll to position [172, 0]
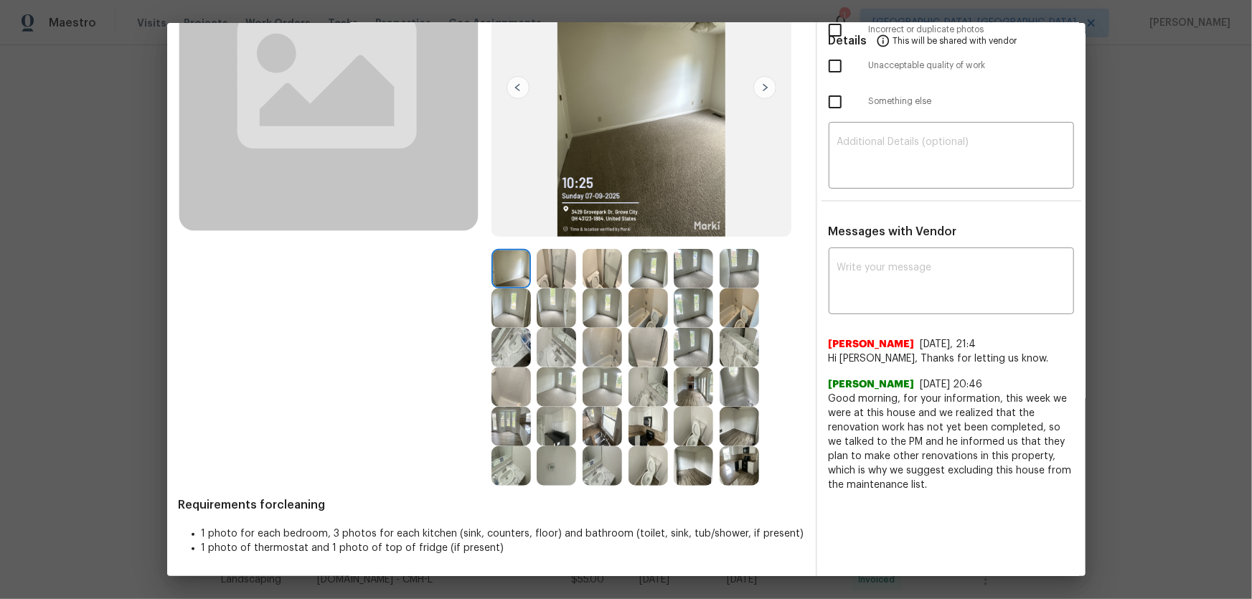
click at [650, 395] on img at bounding box center [647, 465] width 39 height 39
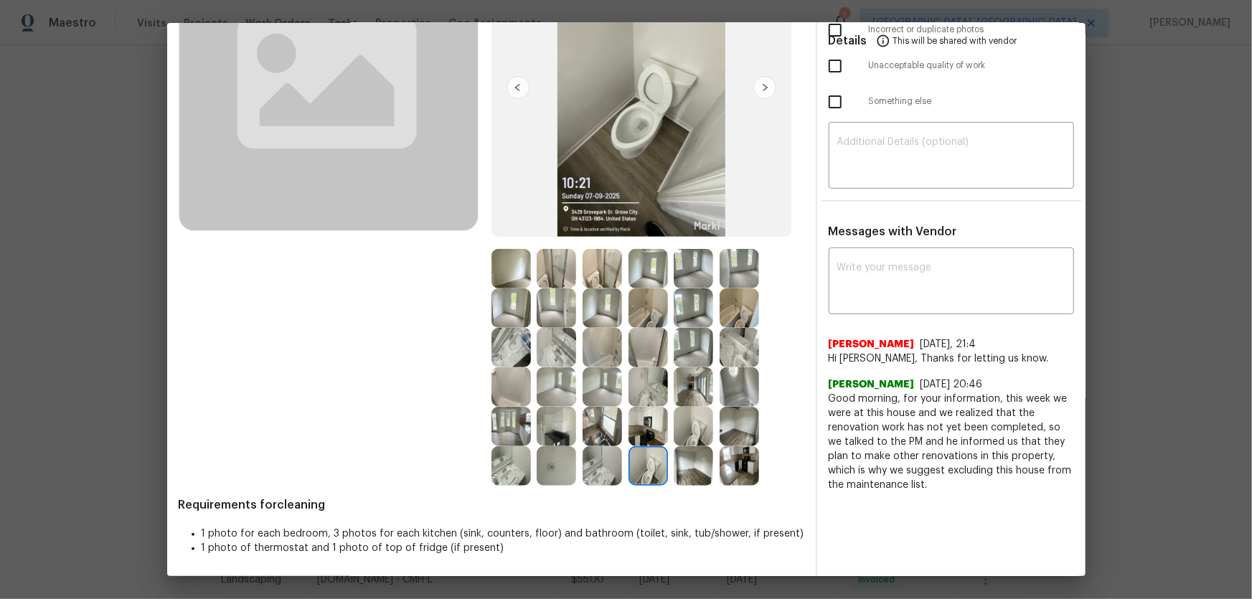
click at [694, 395] on img at bounding box center [692, 426] width 39 height 39
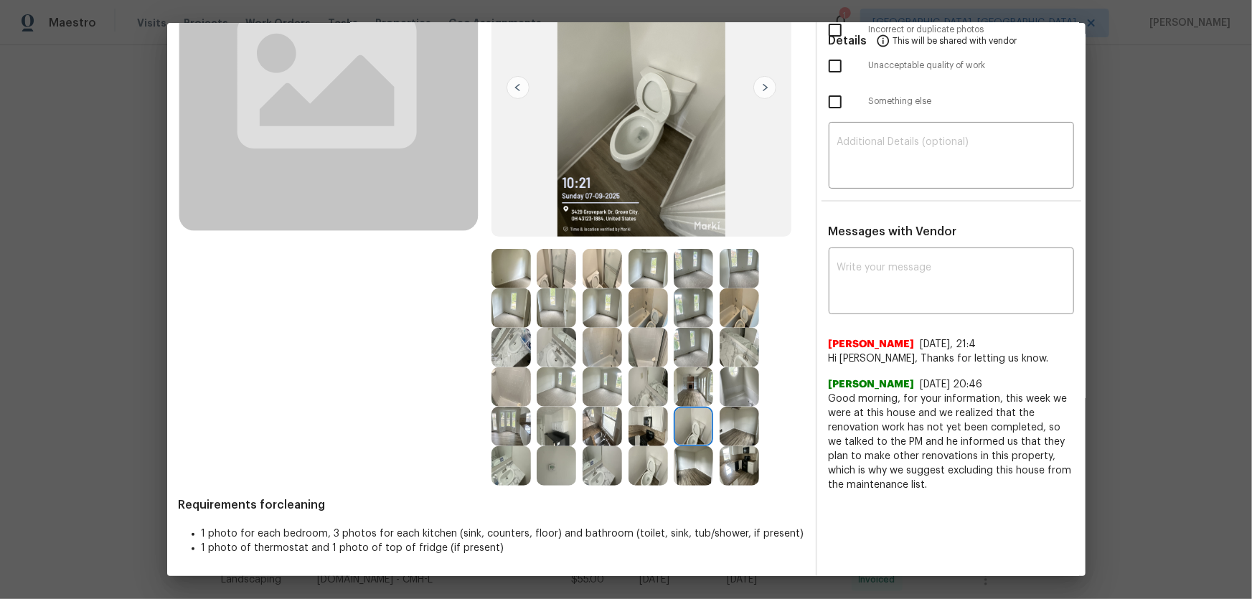
click at [746, 311] on img at bounding box center [738, 307] width 39 height 39
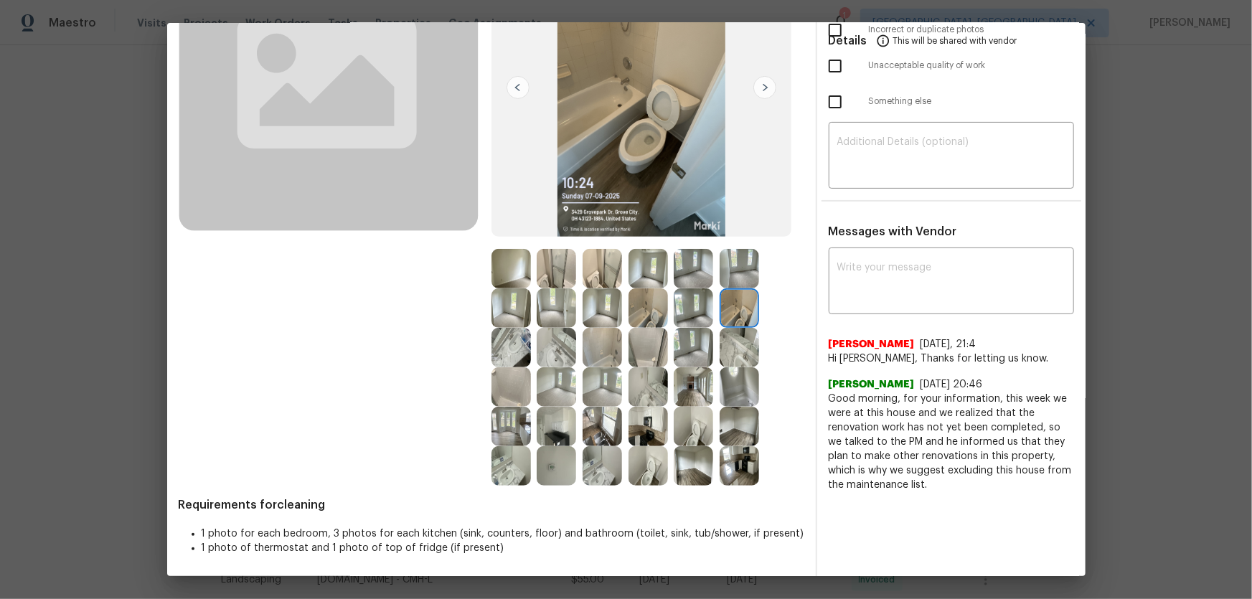
click at [654, 316] on img at bounding box center [647, 307] width 39 height 39
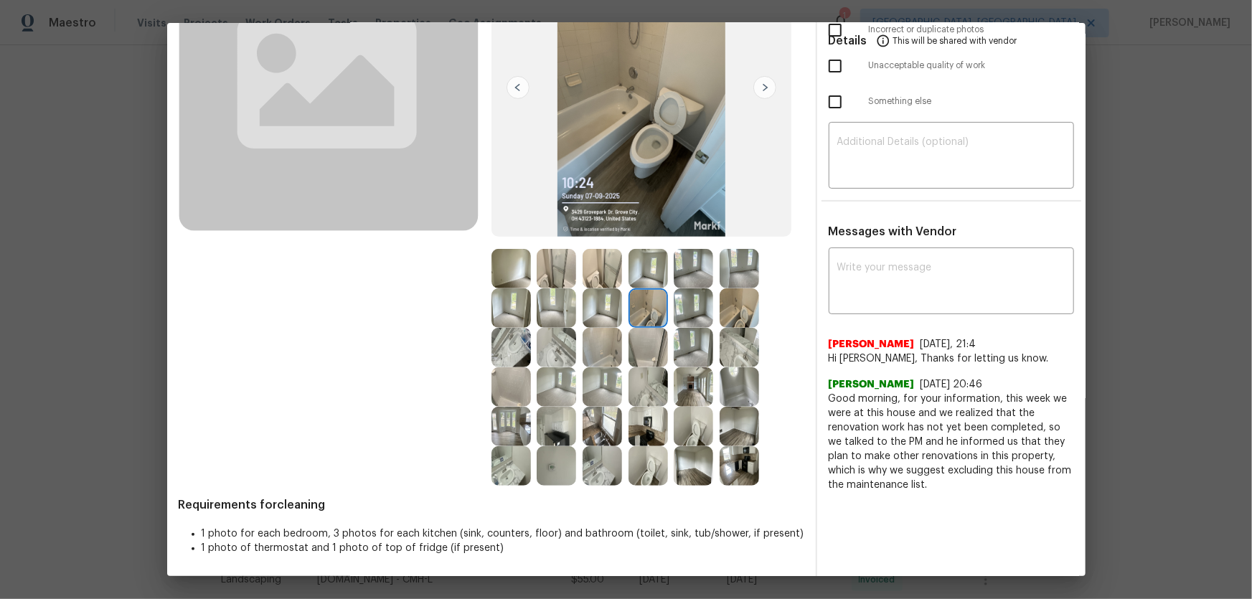
click at [601, 274] on img at bounding box center [601, 268] width 39 height 39
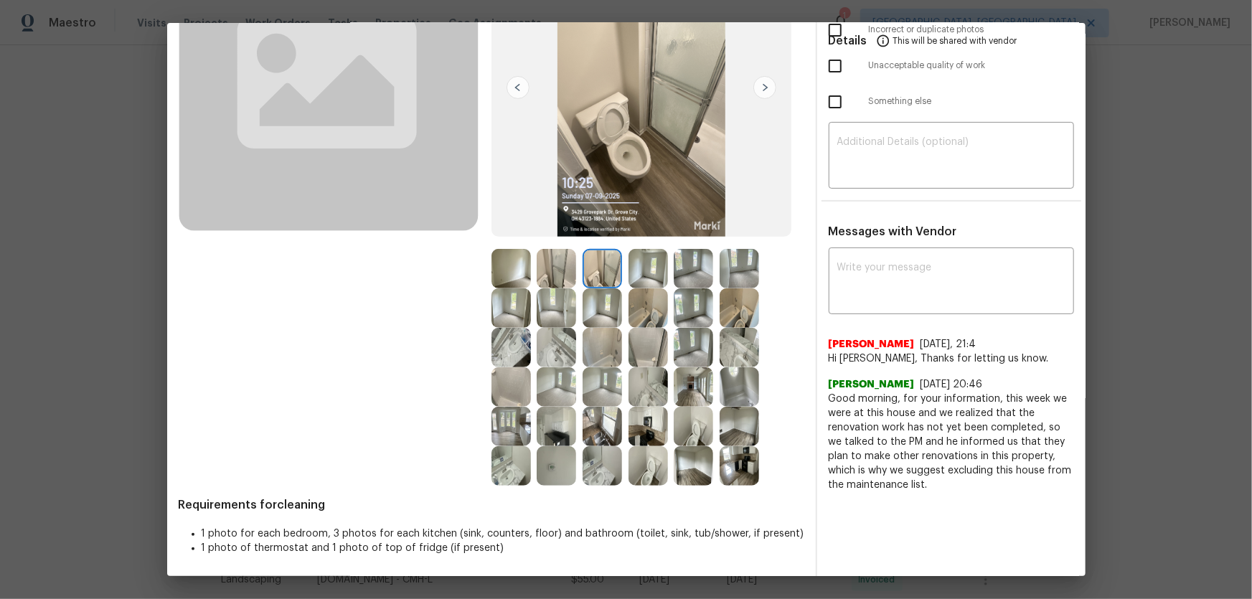
click at [550, 267] on img at bounding box center [555, 268] width 39 height 39
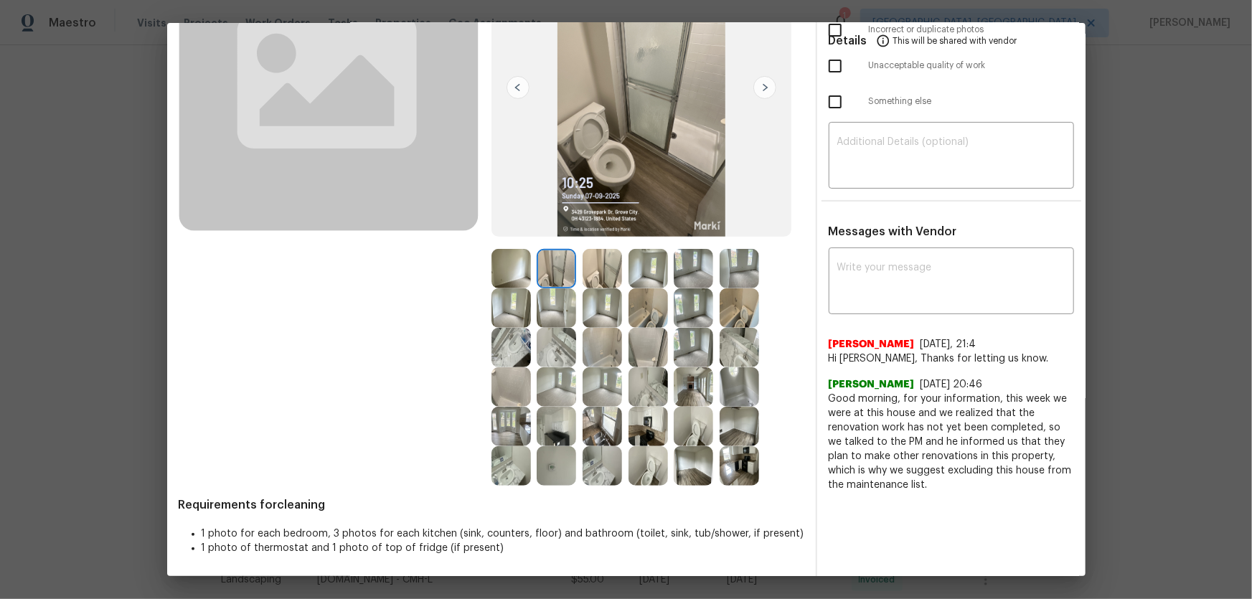
drag, startPoint x: 542, startPoint y: 352, endPoint x: 527, endPoint y: 360, distance: 17.0
click at [543, 353] on img at bounding box center [555, 347] width 39 height 39
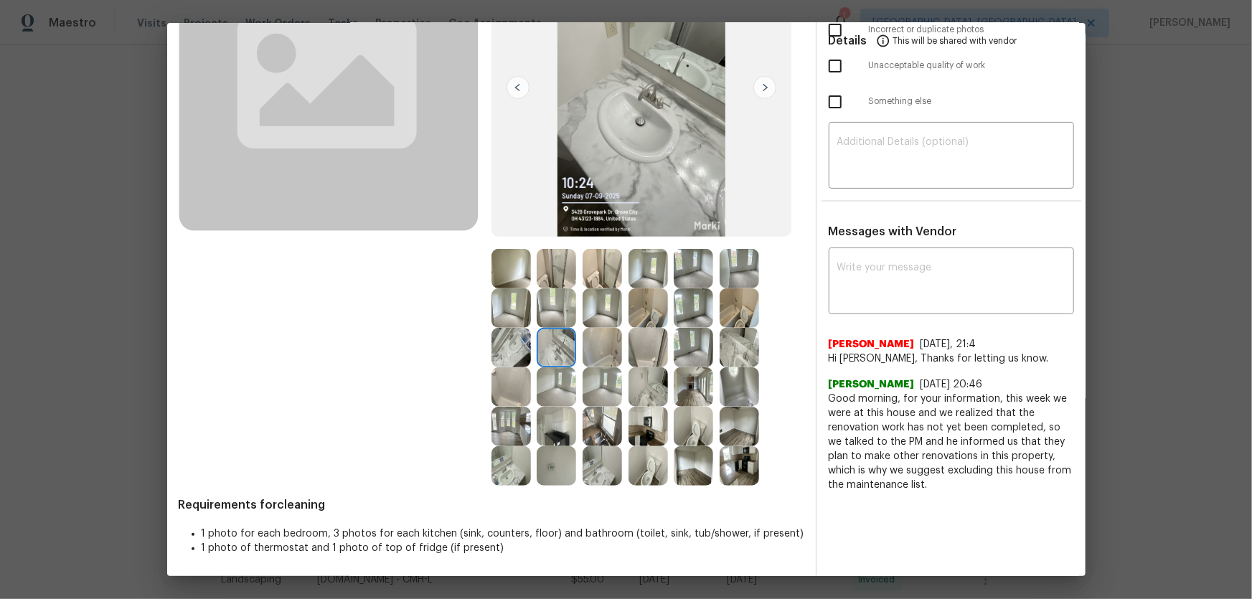
click at [507, 358] on img at bounding box center [510, 347] width 39 height 39
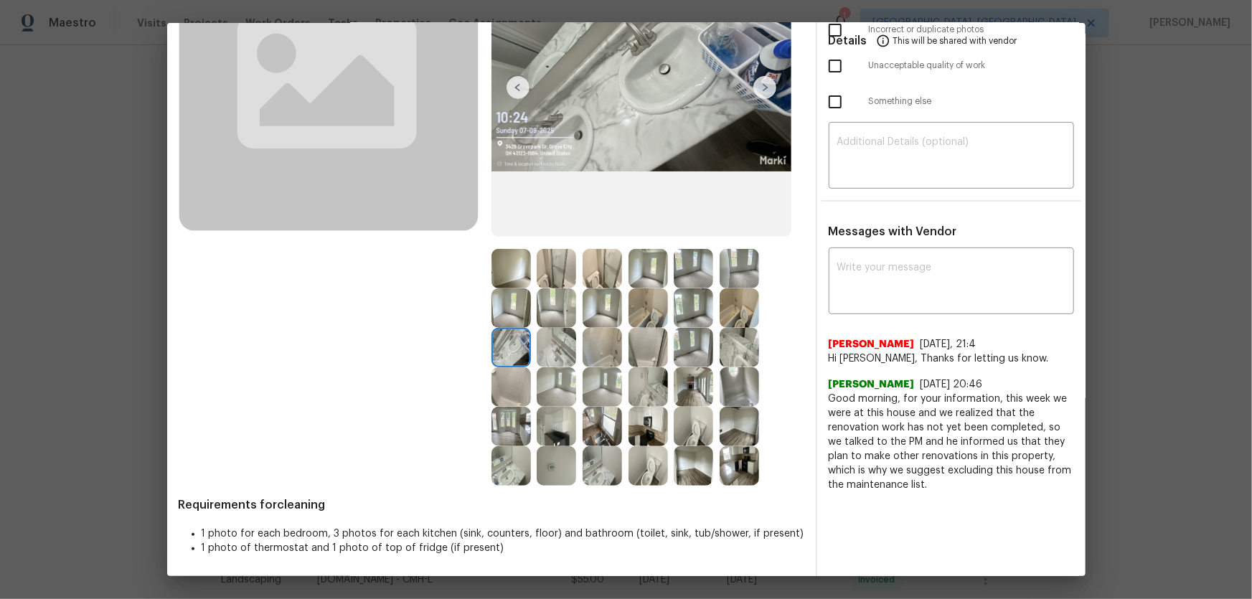
click at [559, 351] on img at bounding box center [555, 347] width 39 height 39
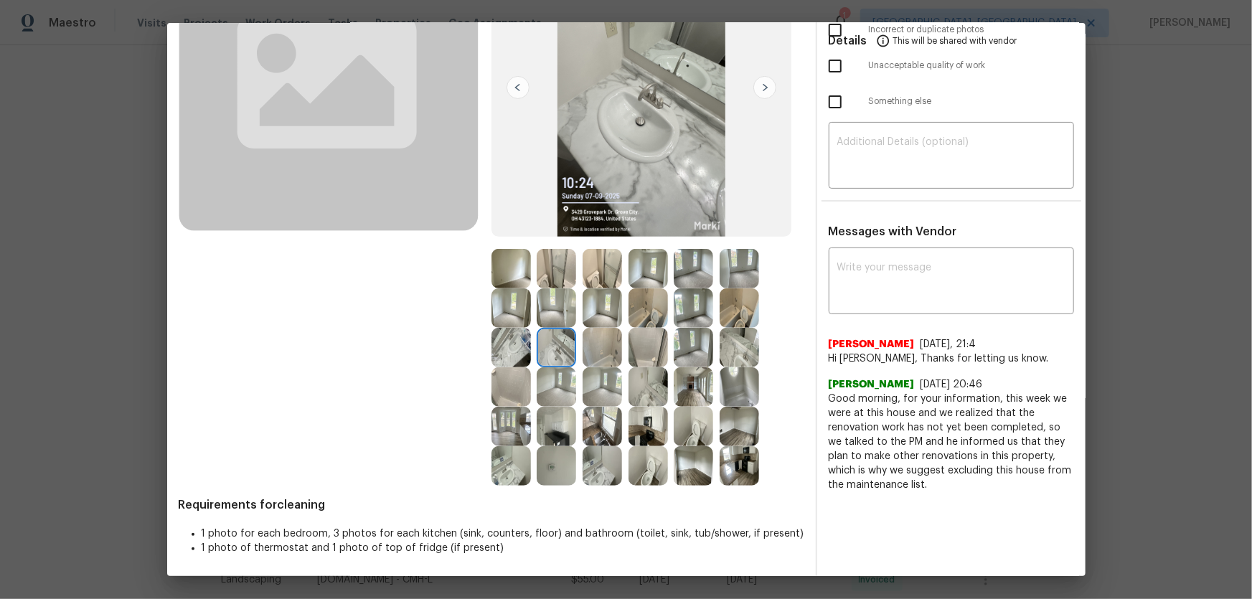
click at [509, 342] on img at bounding box center [510, 347] width 39 height 39
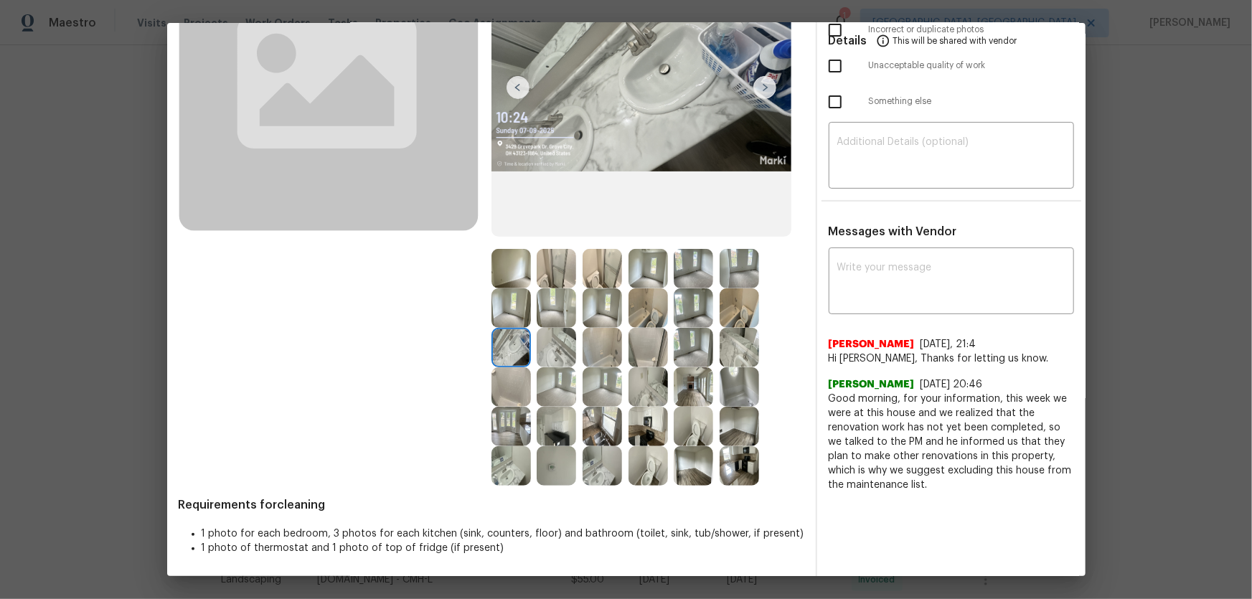
click at [642, 387] on img at bounding box center [647, 386] width 39 height 39
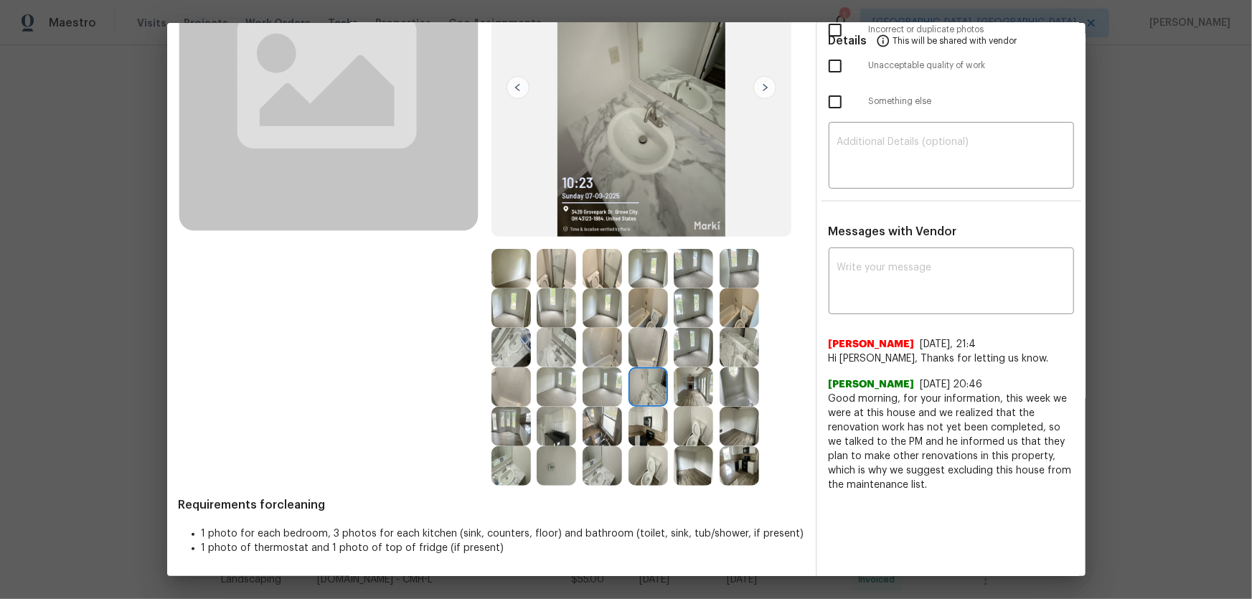
click at [599, 395] on img at bounding box center [601, 465] width 39 height 39
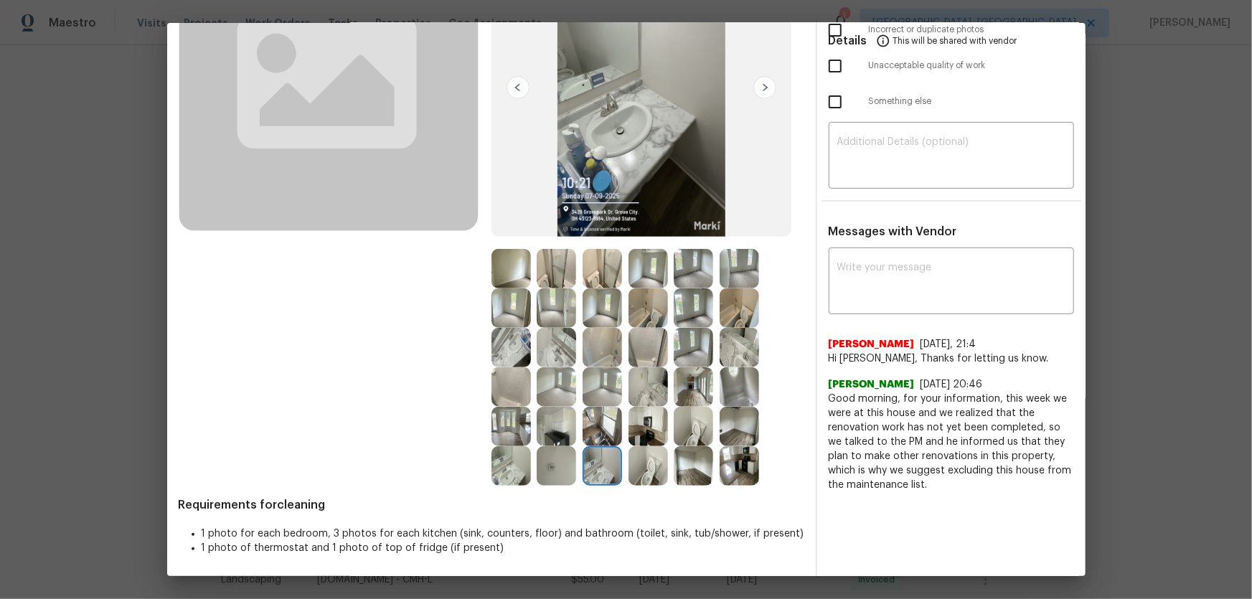
click at [508, 395] on img at bounding box center [510, 465] width 39 height 39
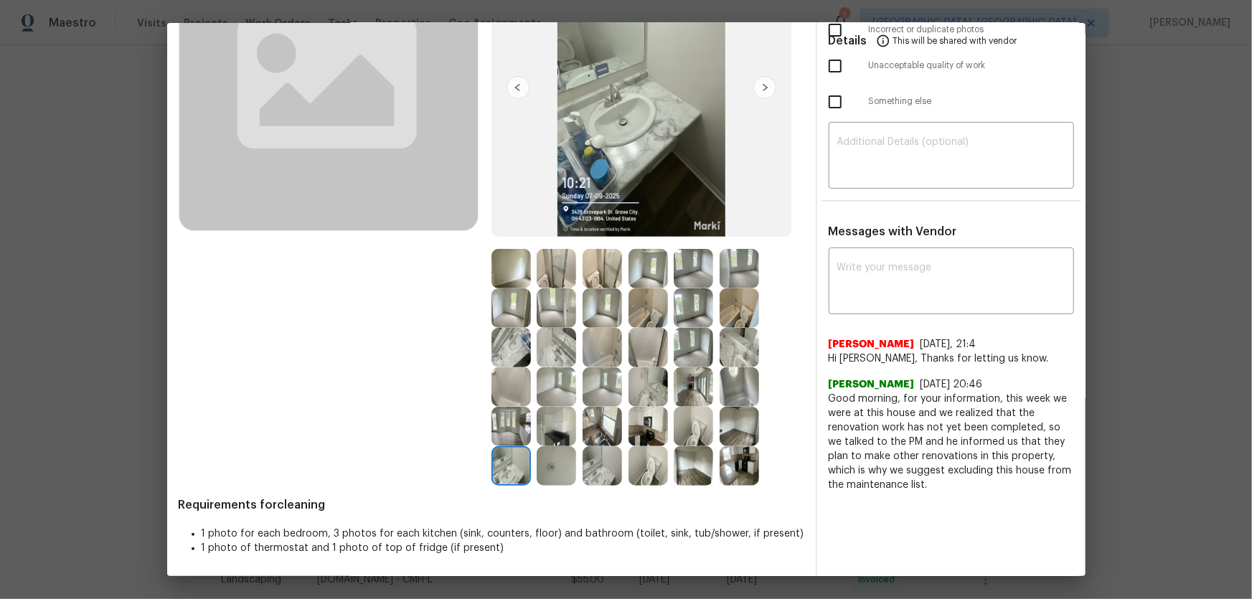
click at [552, 395] on img at bounding box center [555, 465] width 39 height 39
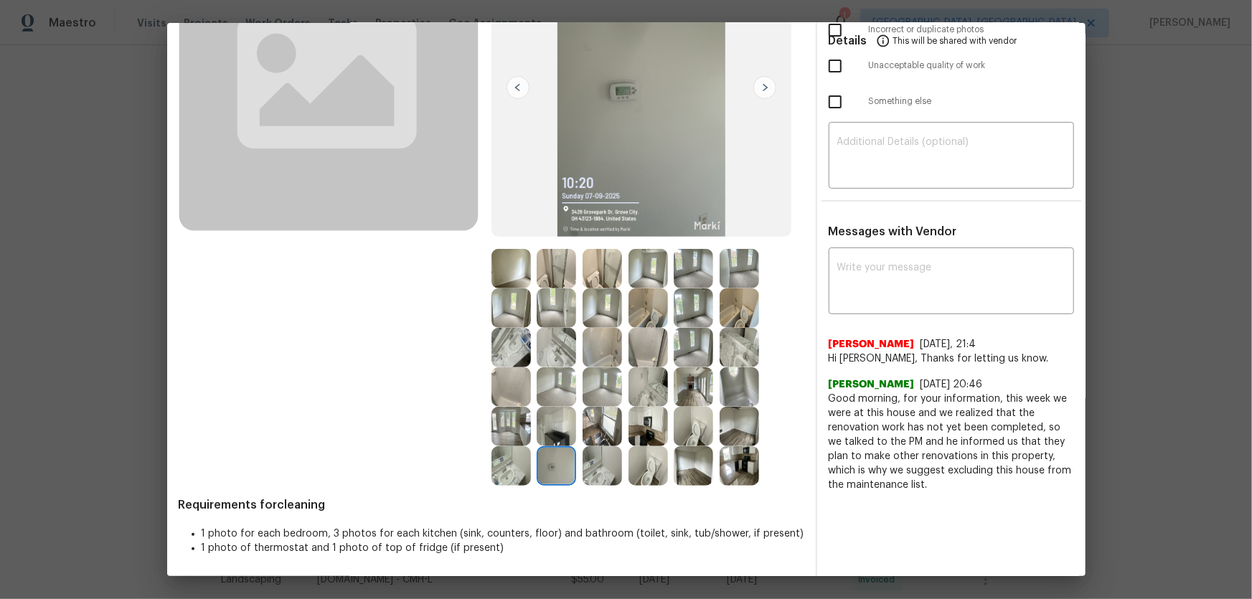
click at [555, 395] on img at bounding box center [555, 465] width 39 height 39
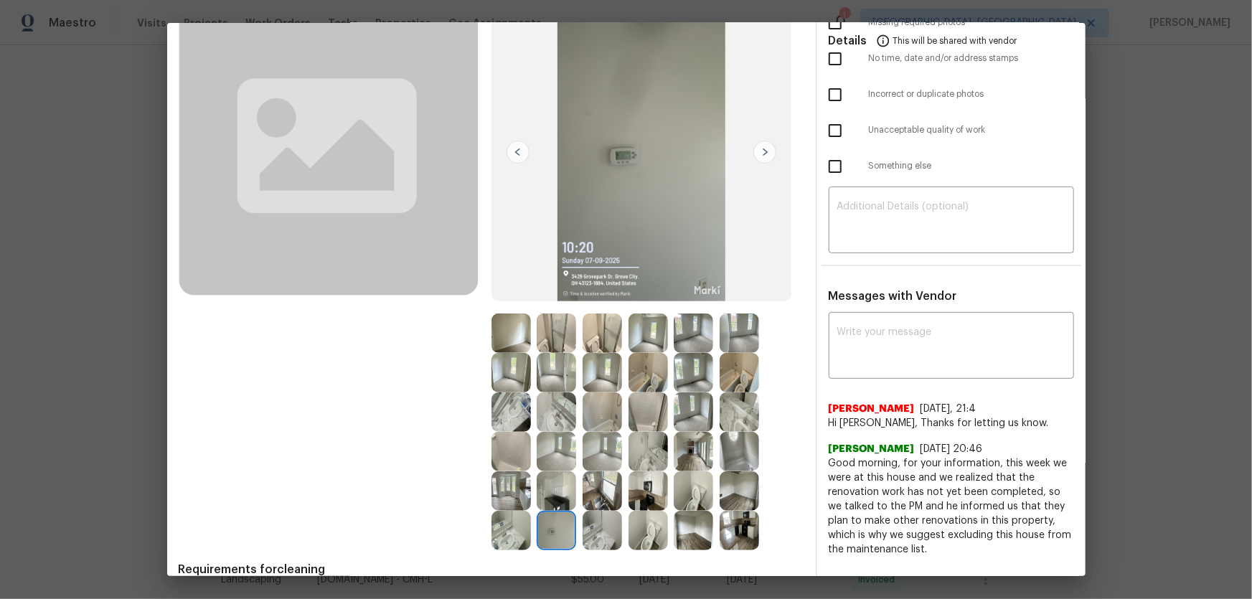
click at [509, 395] on img at bounding box center [510, 451] width 39 height 39
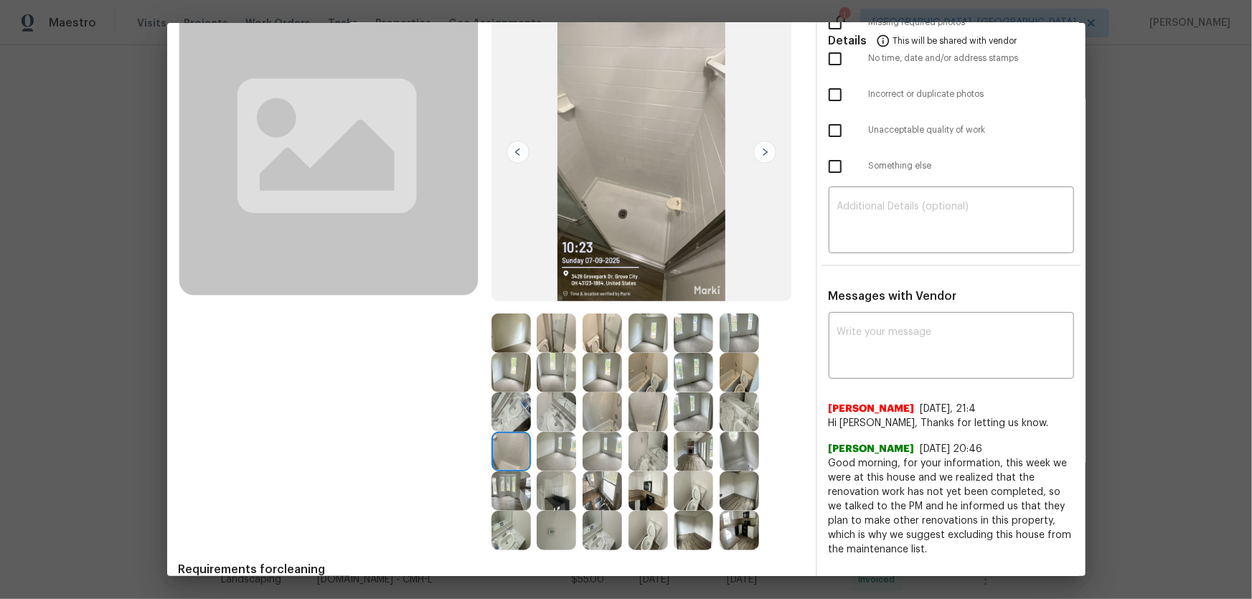
scroll to position [172, 0]
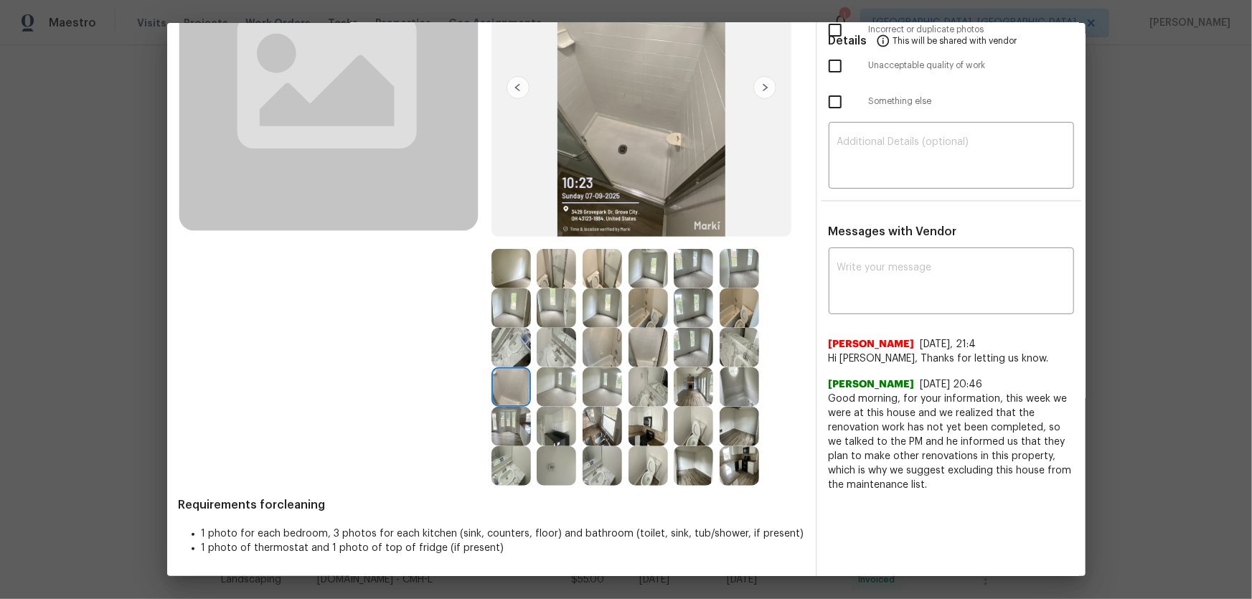
click at [551, 395] on img at bounding box center [555, 465] width 39 height 39
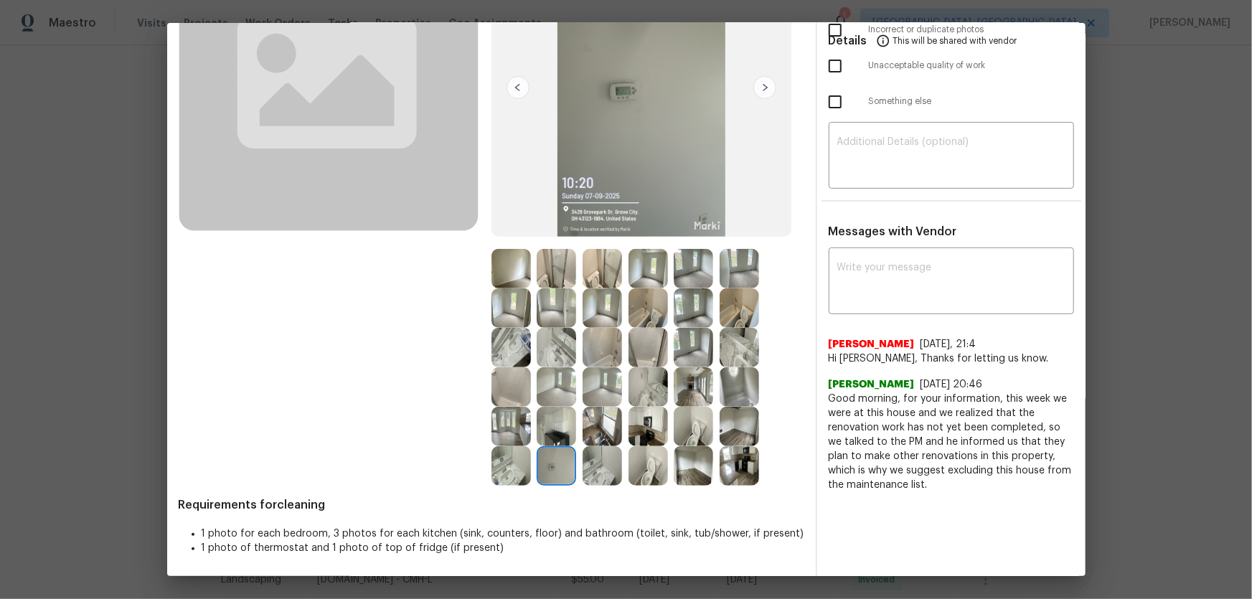
click at [635, 395] on img at bounding box center [647, 465] width 39 height 39
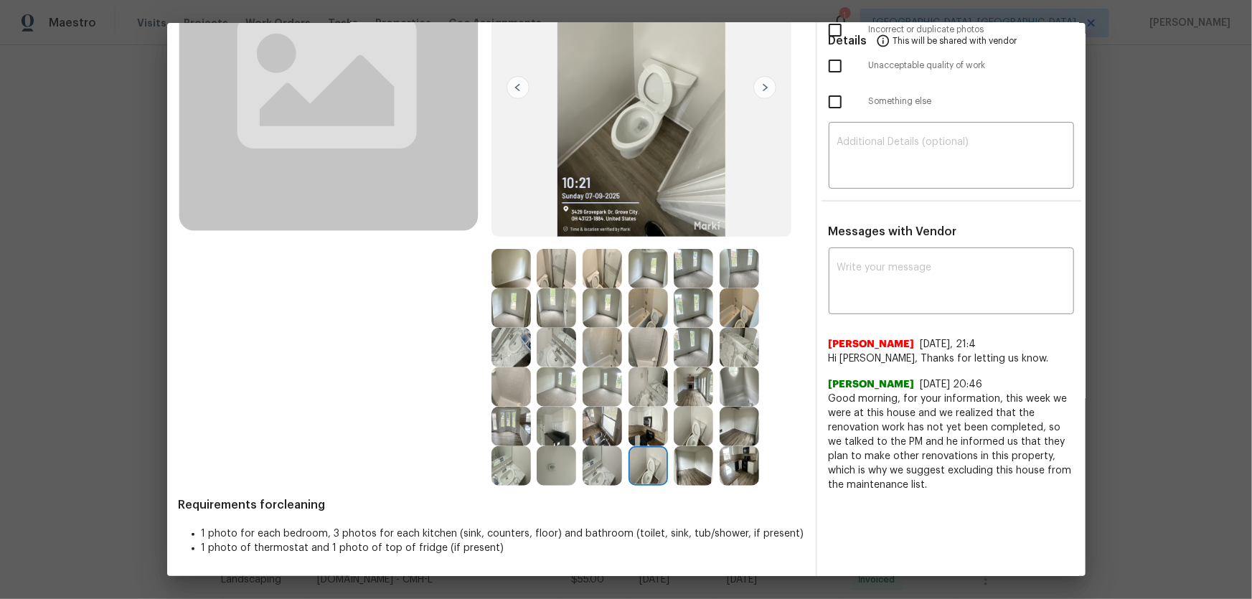
click at [693, 395] on img at bounding box center [692, 426] width 39 height 39
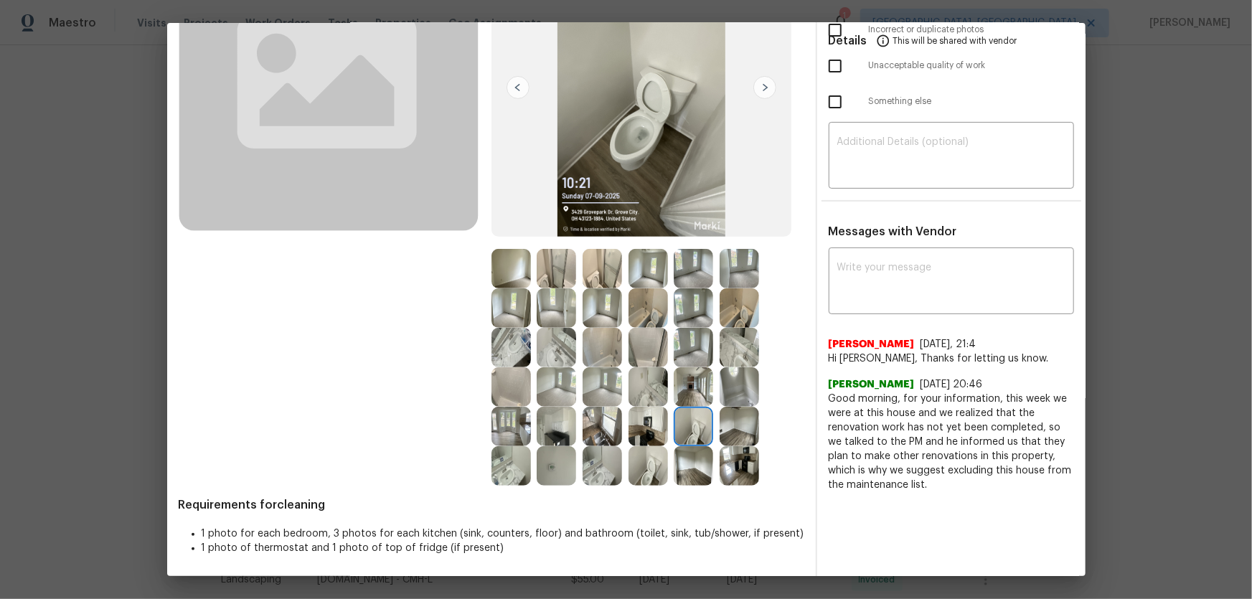
click at [638, 303] on img at bounding box center [647, 307] width 39 height 39
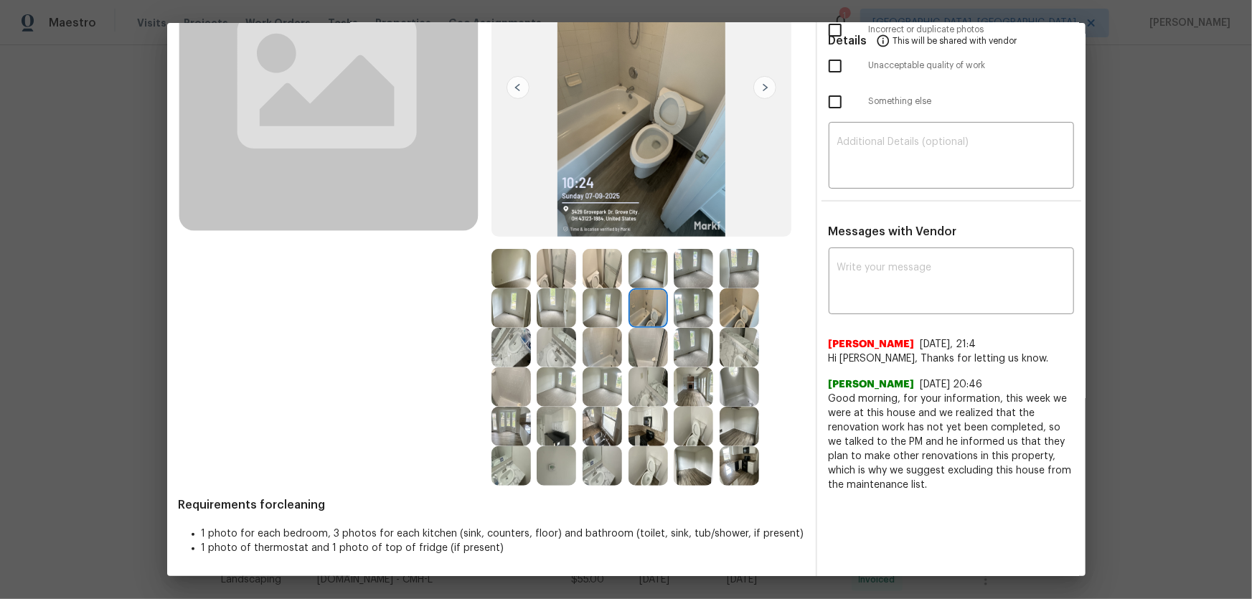
click at [601, 280] on img at bounding box center [601, 268] width 39 height 39
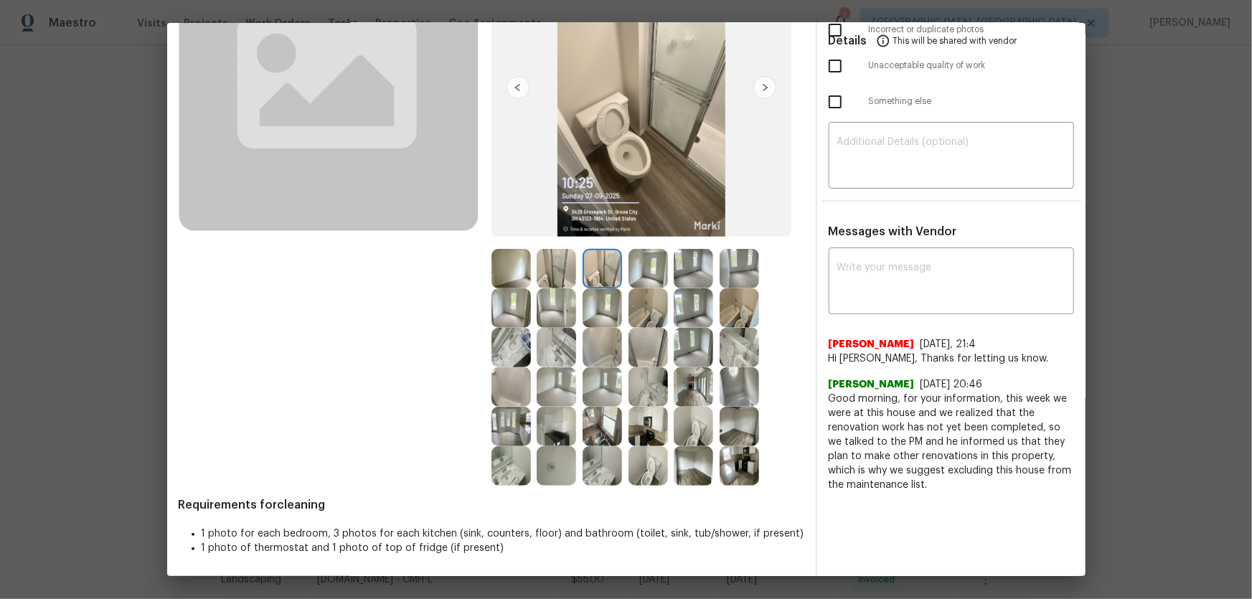
click at [658, 345] on img at bounding box center [647, 347] width 39 height 39
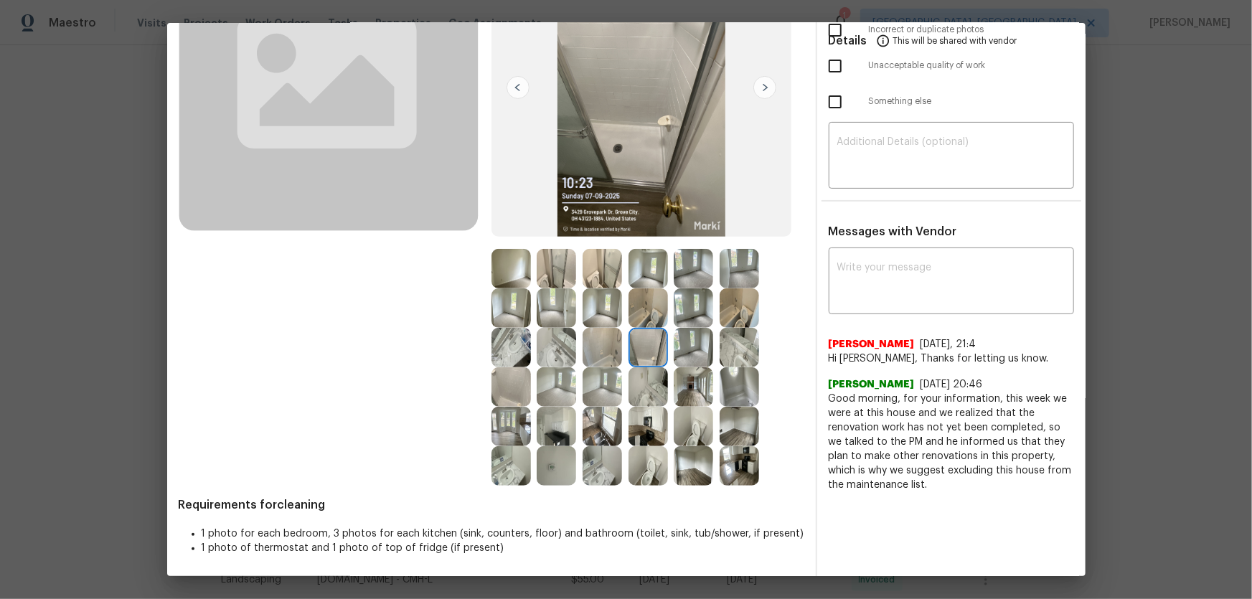
click at [659, 377] on img at bounding box center [647, 386] width 39 height 39
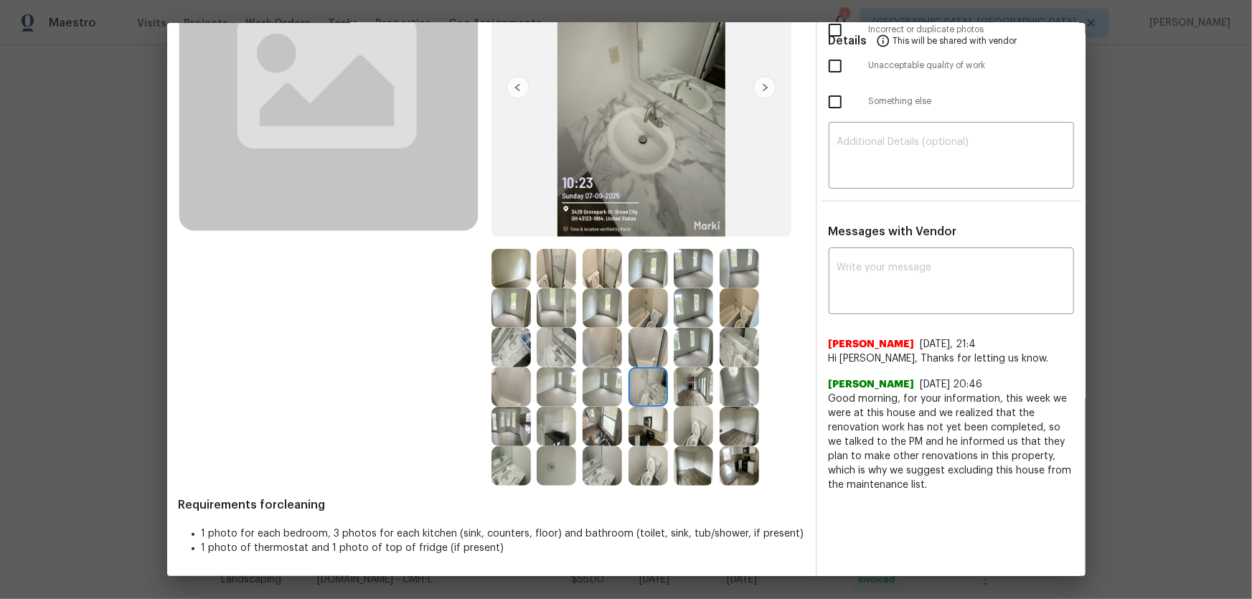
click at [563, 360] on img at bounding box center [555, 347] width 39 height 39
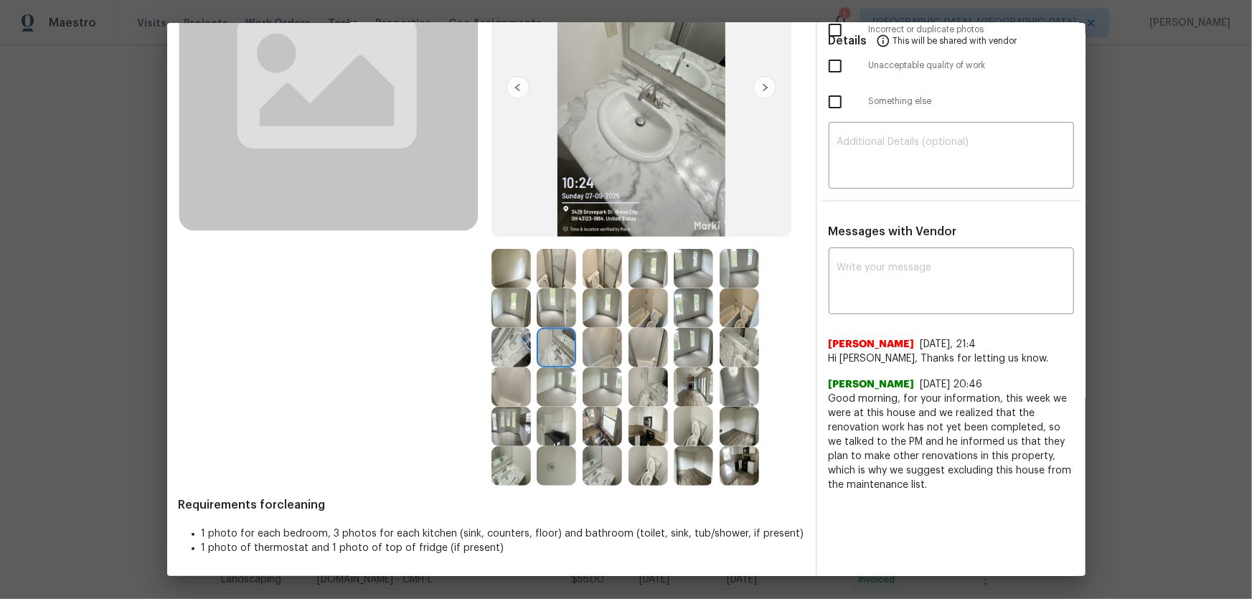
click at [651, 395] on img at bounding box center [647, 426] width 39 height 39
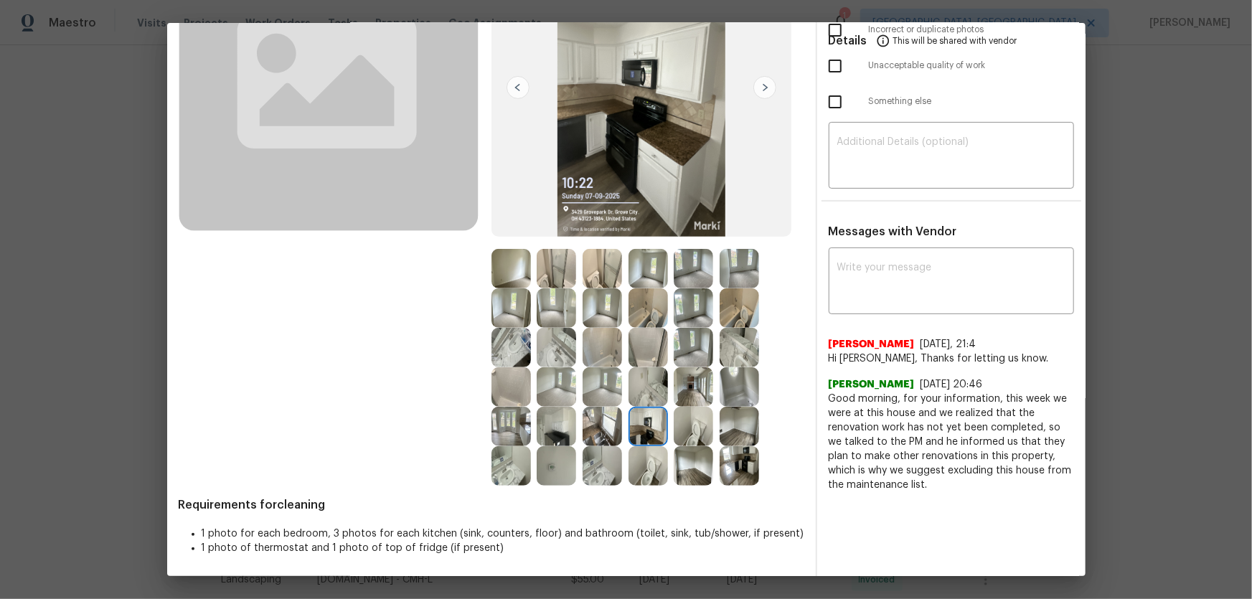
click at [603, 395] on img at bounding box center [601, 426] width 39 height 39
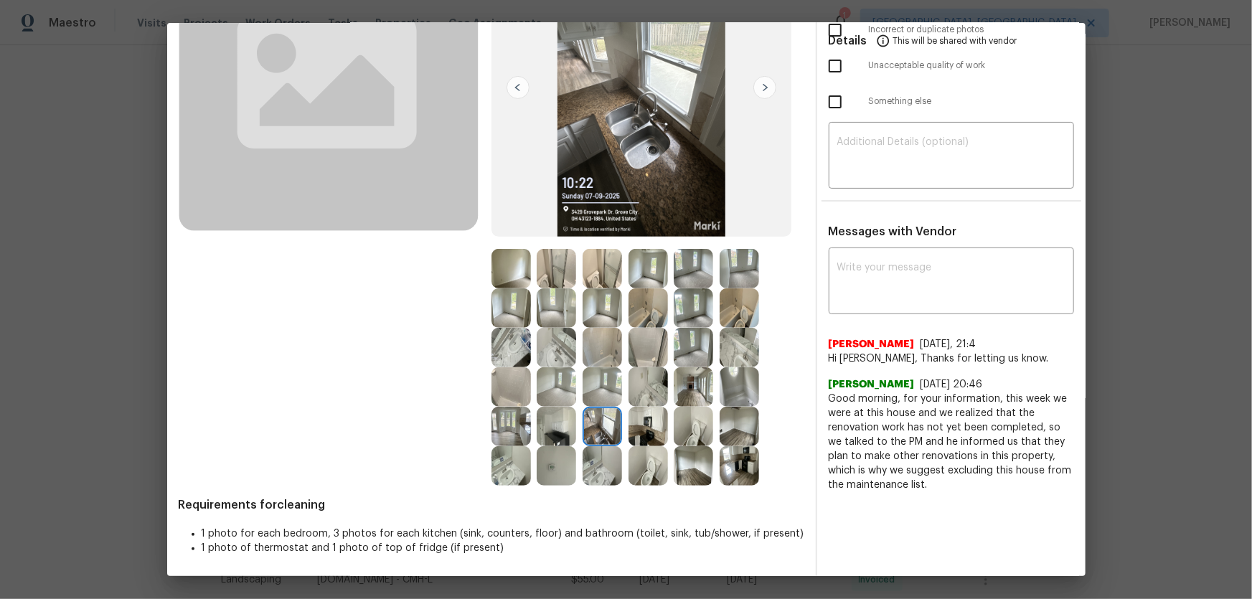
click at [567, 395] on img at bounding box center [555, 426] width 39 height 39
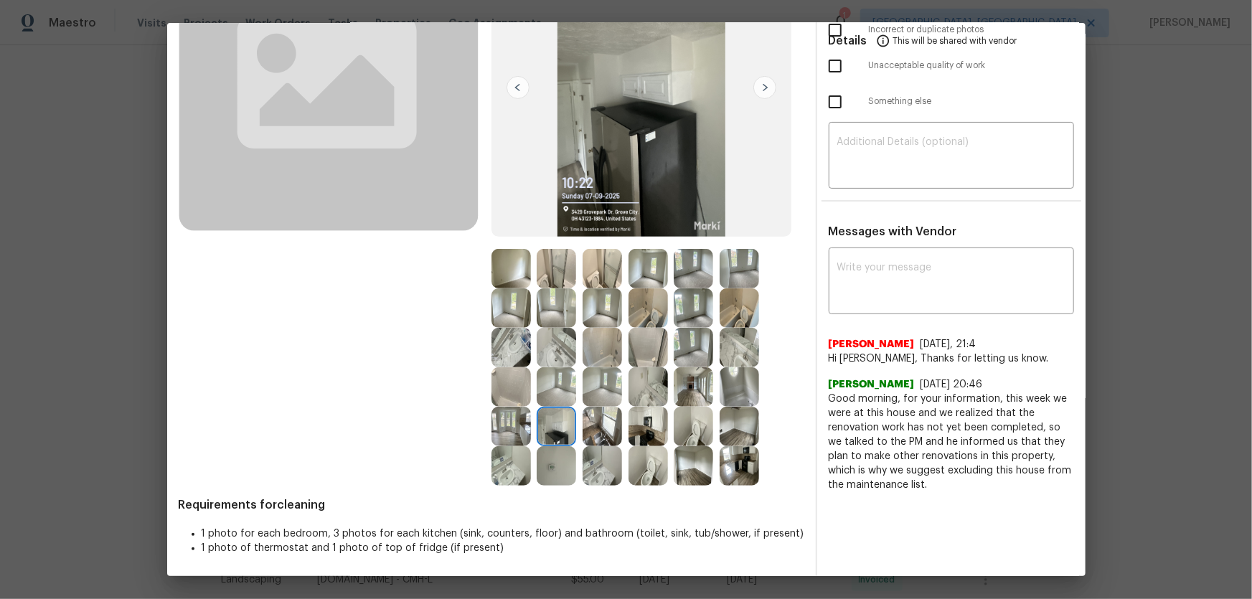
click at [521, 395] on img at bounding box center [510, 426] width 39 height 39
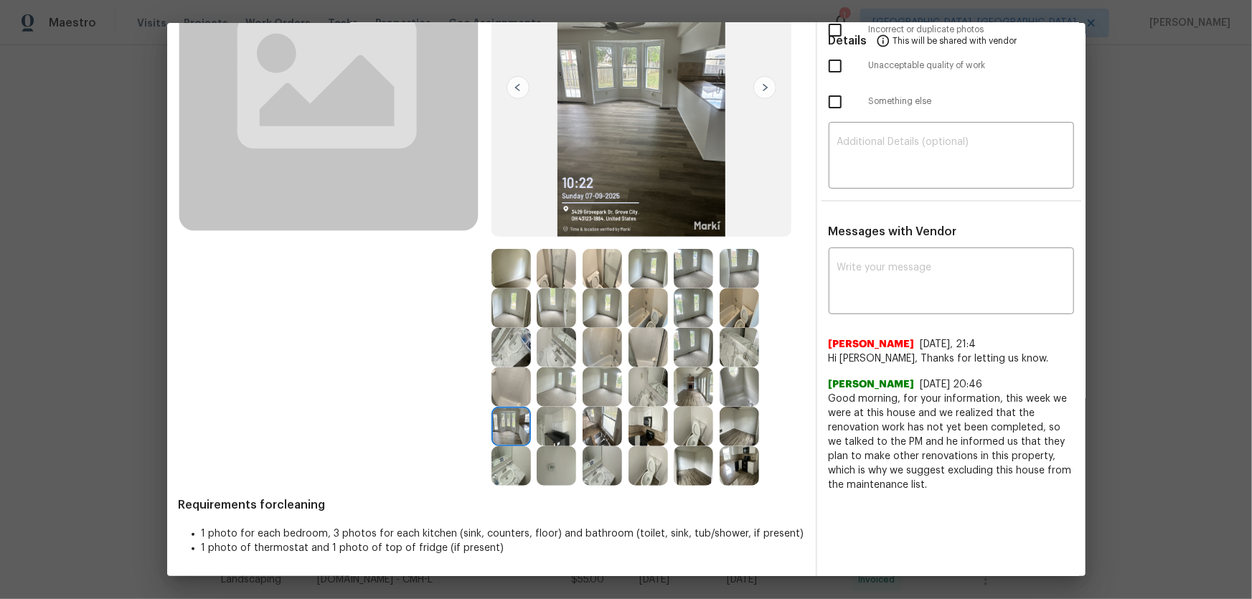
click at [501, 395] on img at bounding box center [510, 465] width 39 height 39
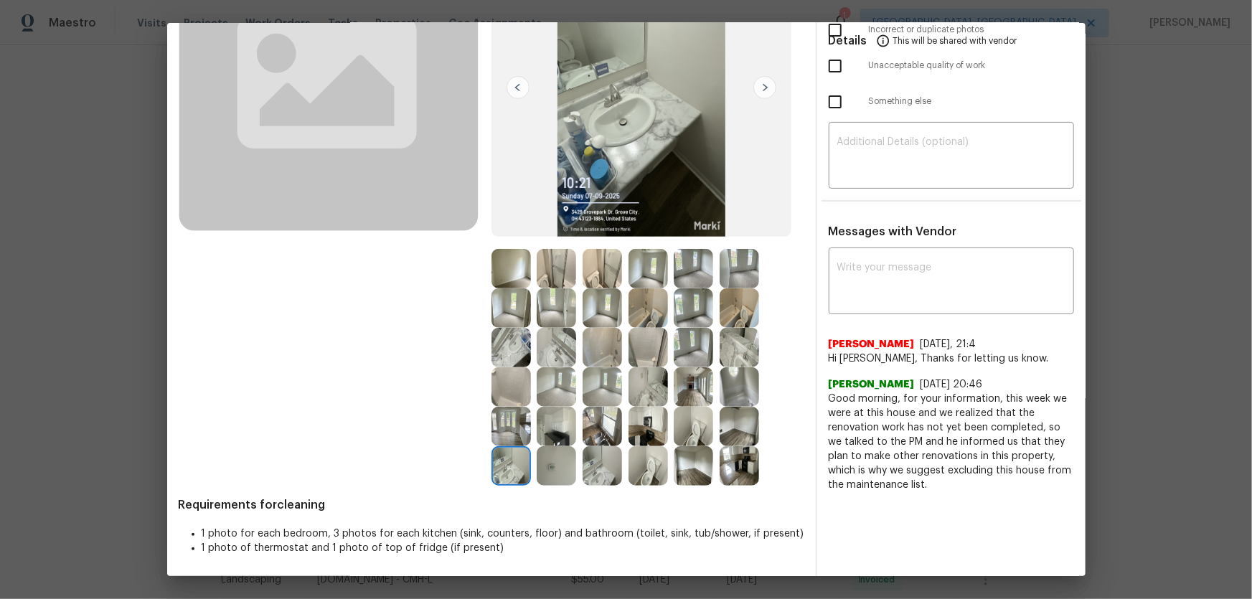
click at [549, 395] on img at bounding box center [555, 465] width 39 height 39
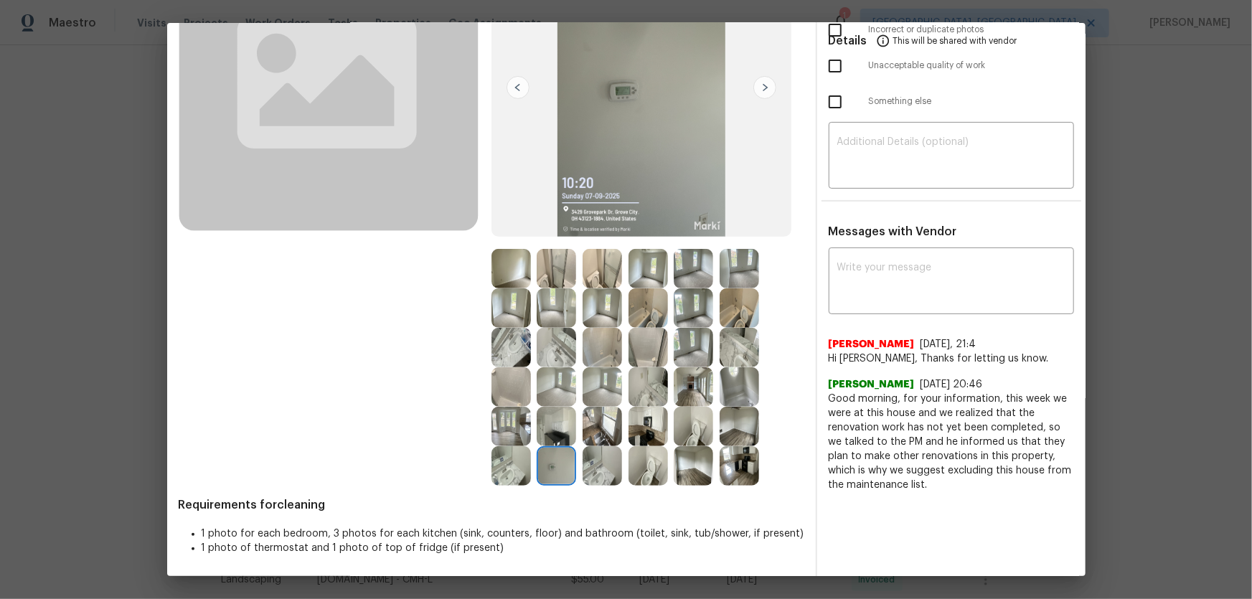
click at [733, 395] on img at bounding box center [738, 465] width 39 height 39
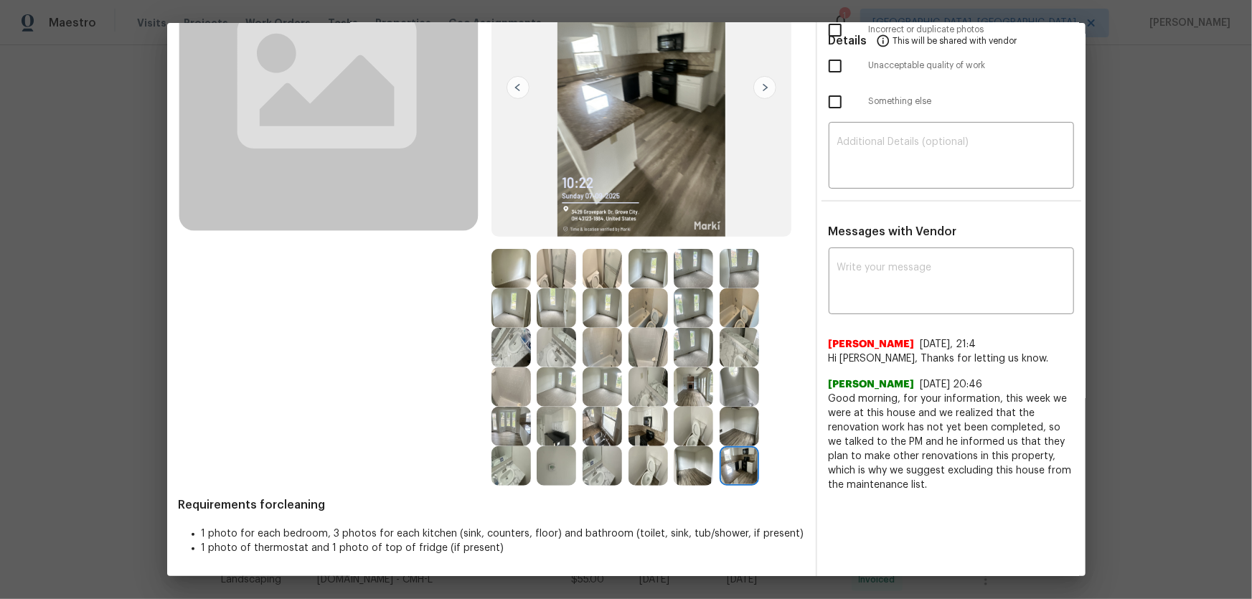
click at [678, 395] on img at bounding box center [692, 465] width 39 height 39
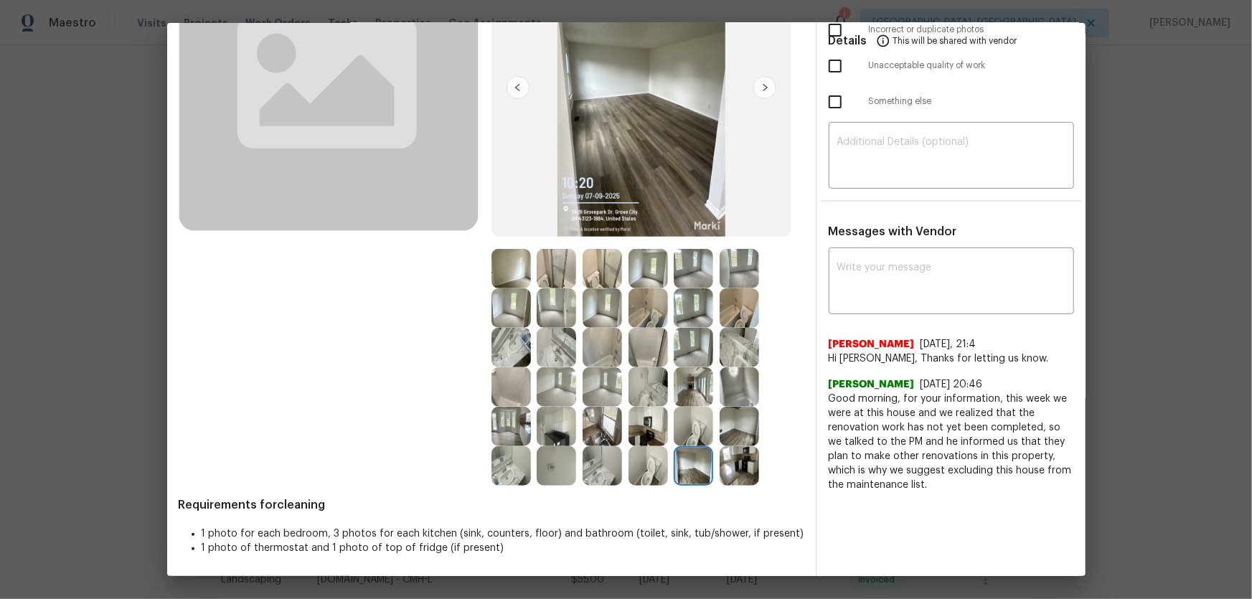
click at [724, 395] on img at bounding box center [738, 426] width 39 height 39
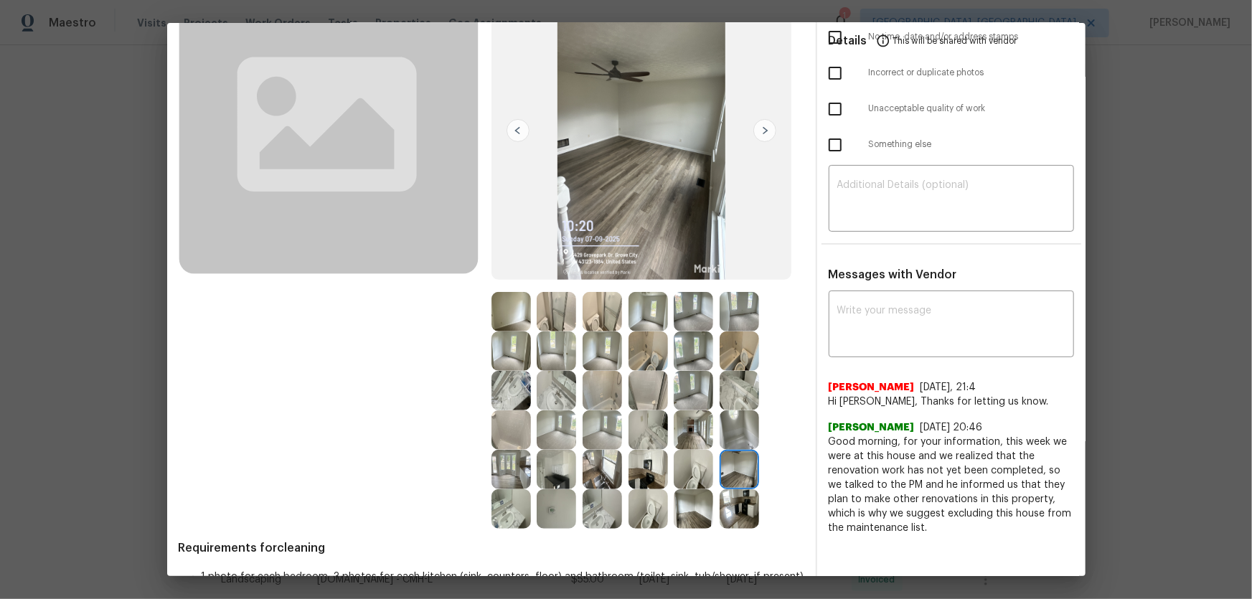
scroll to position [108, 0]
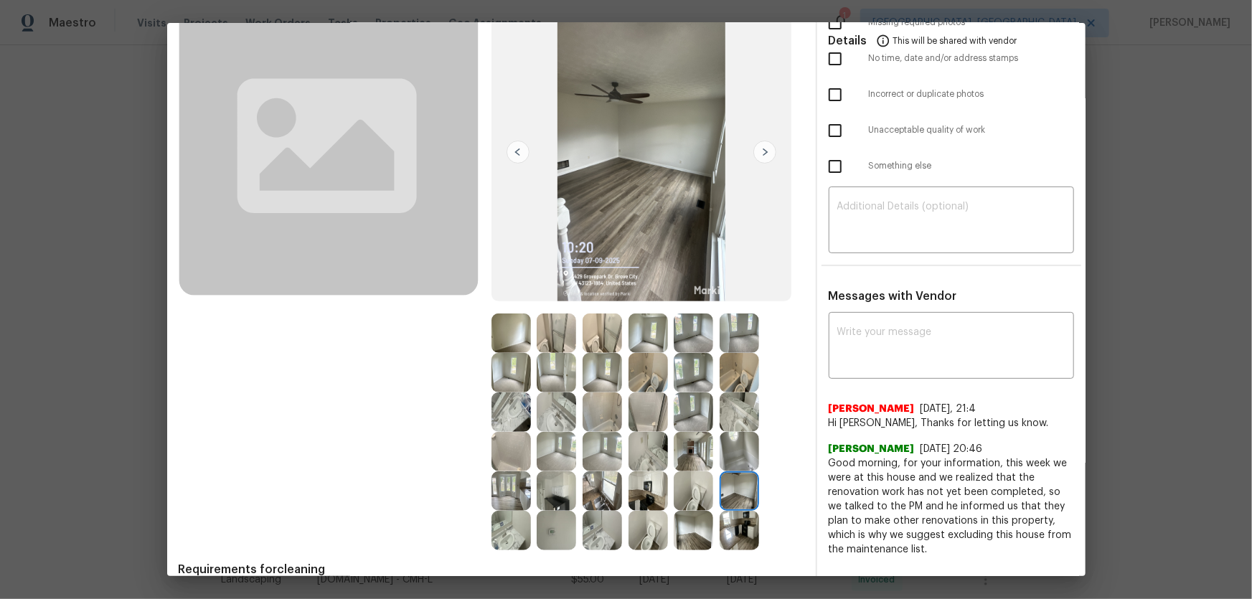
click at [694, 395] on img at bounding box center [692, 411] width 39 height 39
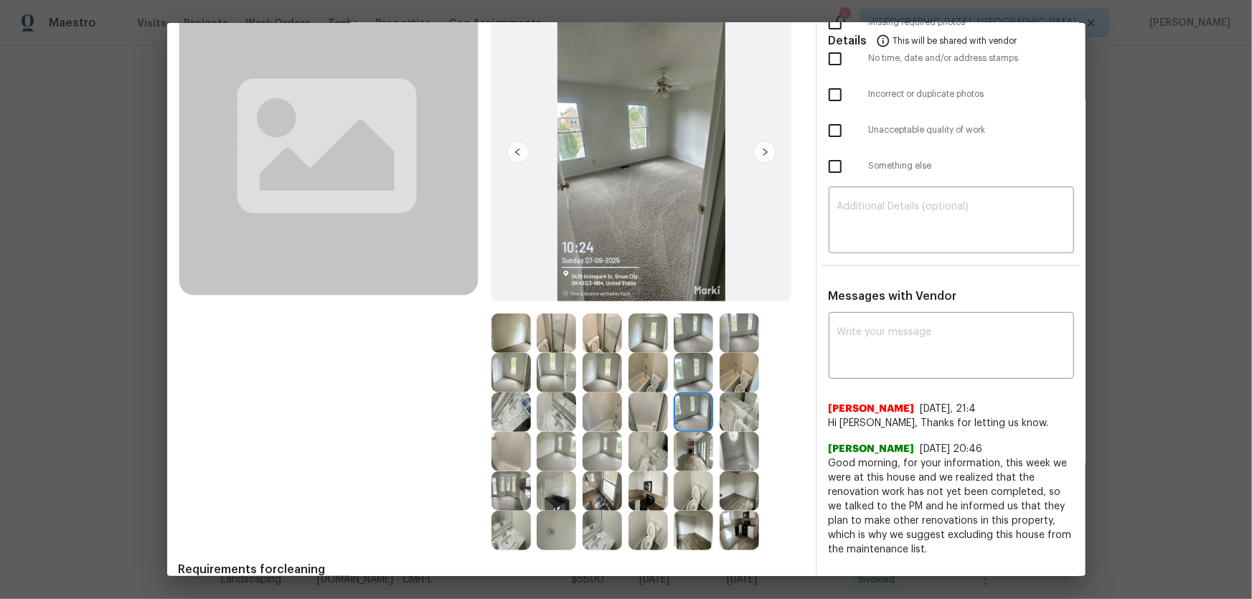
click at [699, 382] on img at bounding box center [692, 372] width 39 height 39
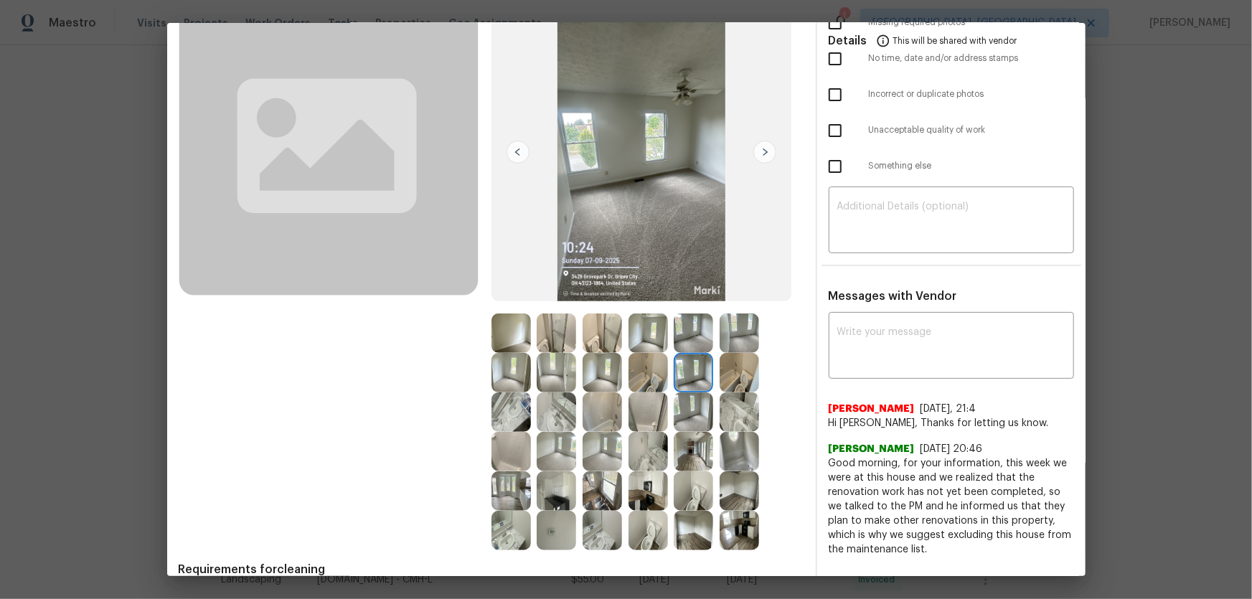
click at [694, 339] on img at bounding box center [692, 332] width 39 height 39
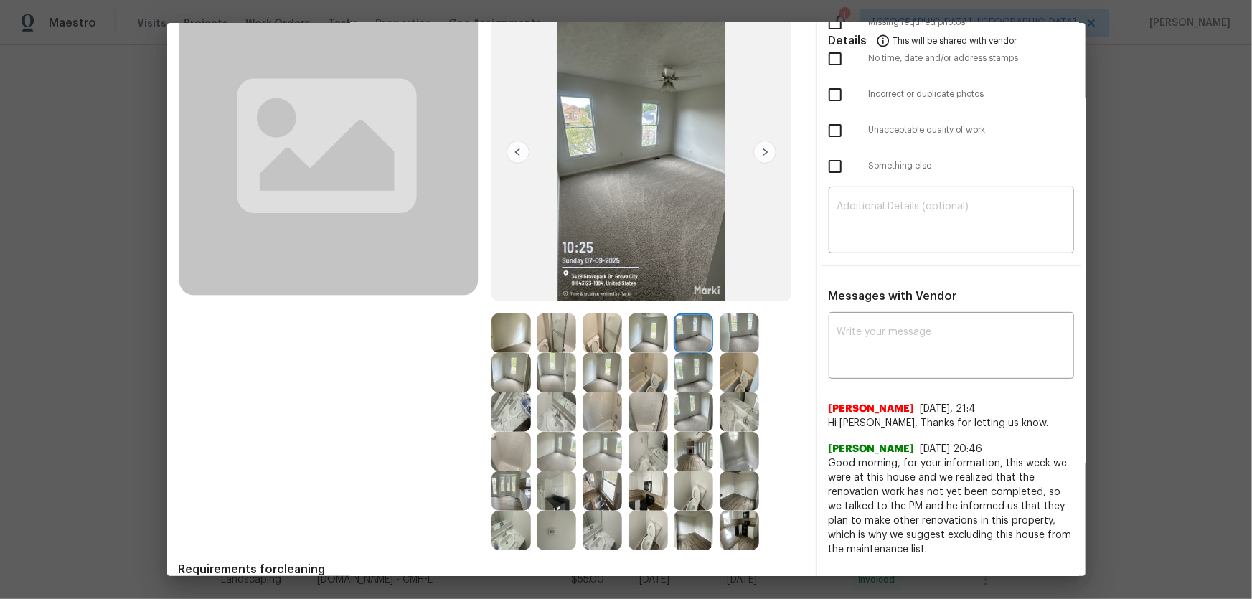
click at [725, 333] on img at bounding box center [738, 332] width 39 height 39
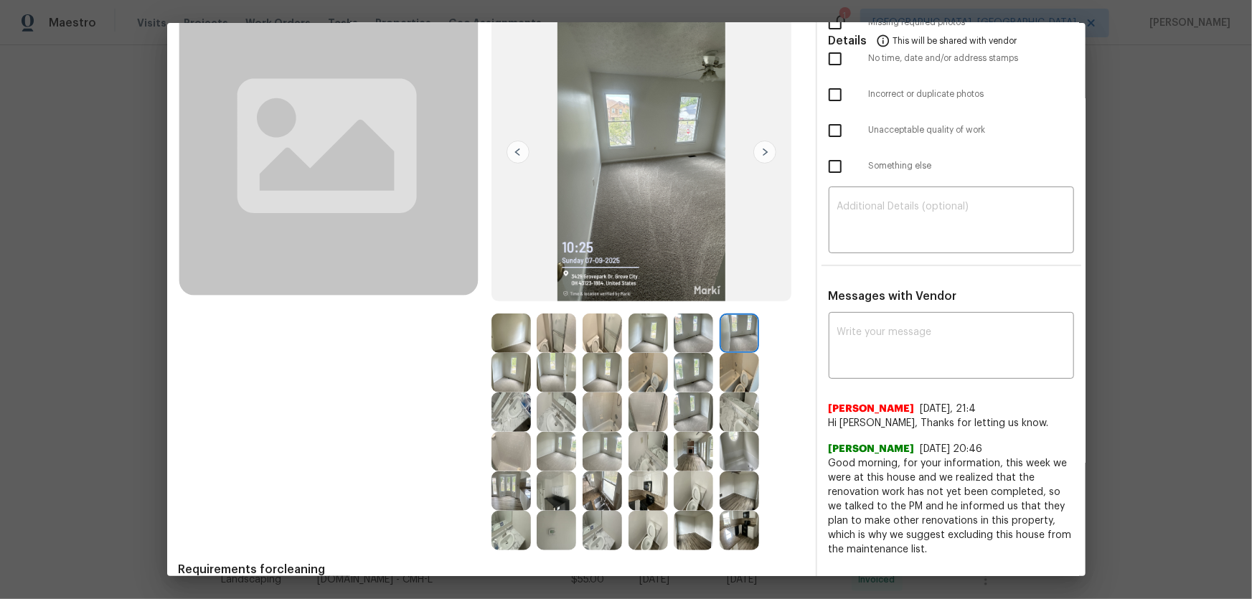
click at [647, 332] on img at bounding box center [647, 332] width 39 height 39
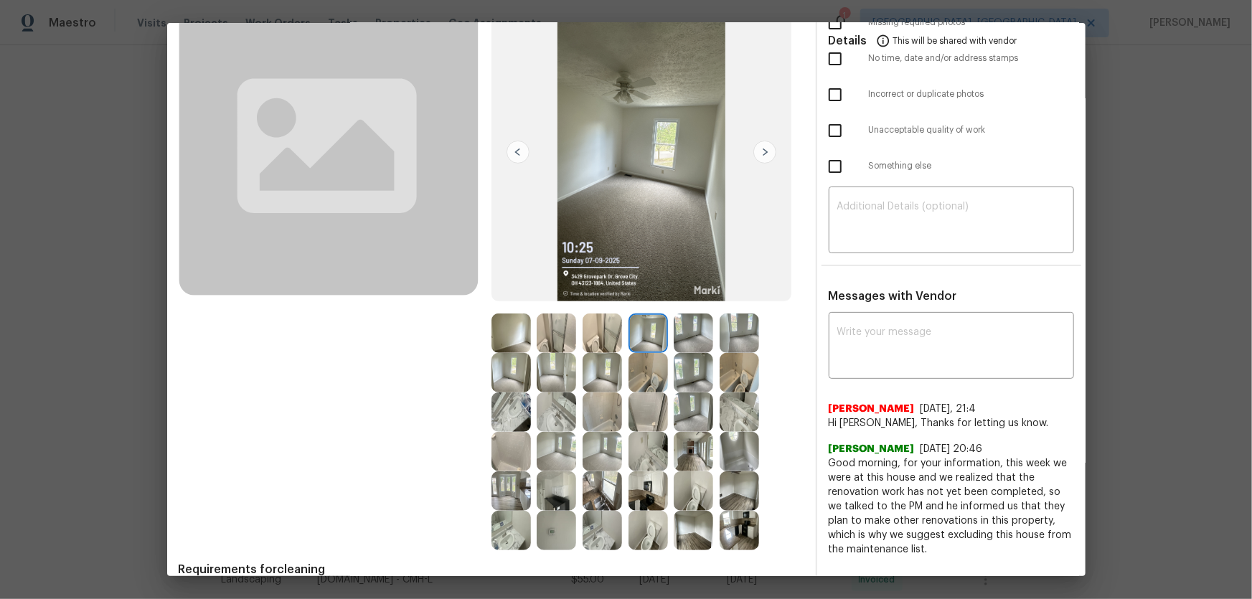
click at [595, 373] on img at bounding box center [601, 372] width 39 height 39
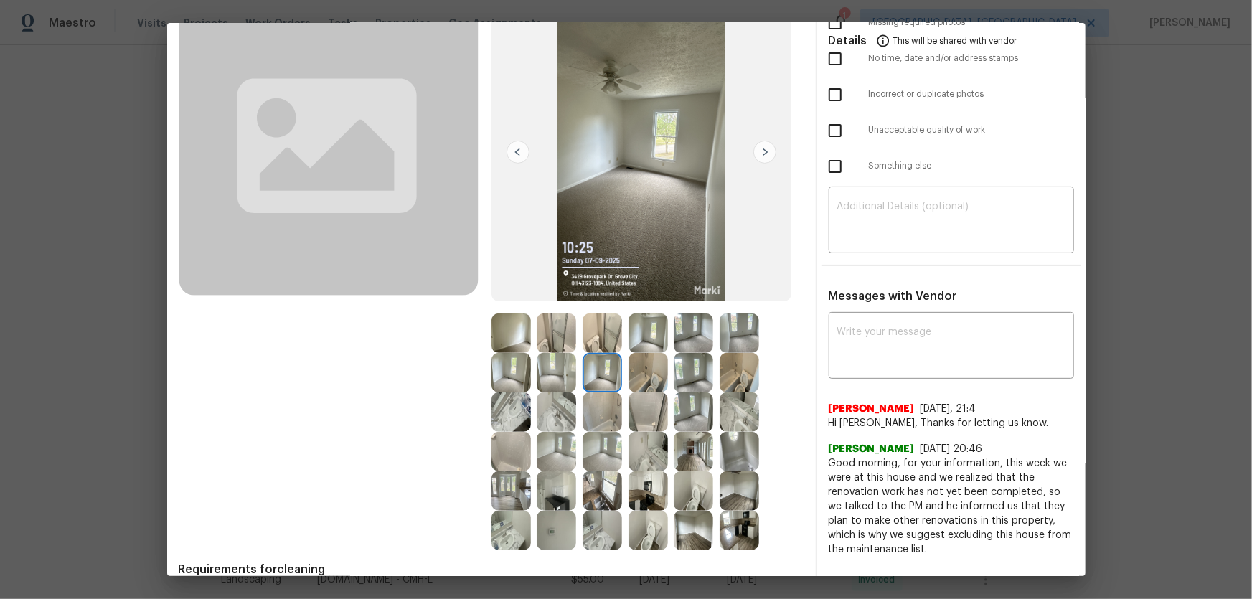
click at [527, 377] on div at bounding box center [514, 372] width 46 height 39
click at [521, 368] on img at bounding box center [510, 372] width 39 height 39
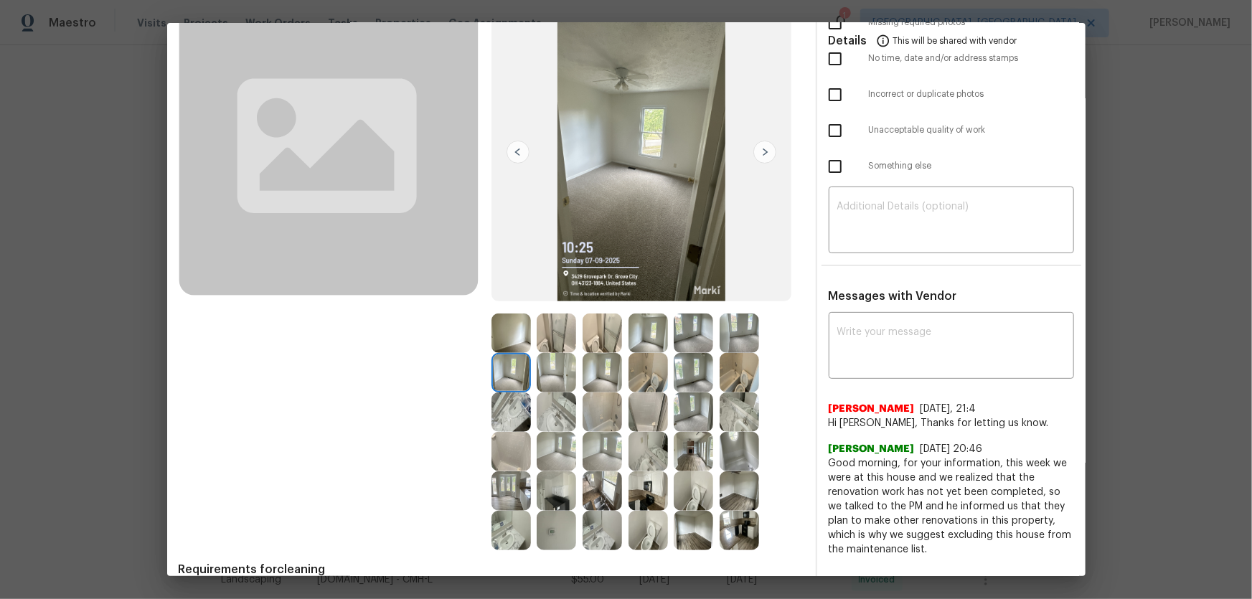
click at [558, 379] on img at bounding box center [555, 372] width 39 height 39
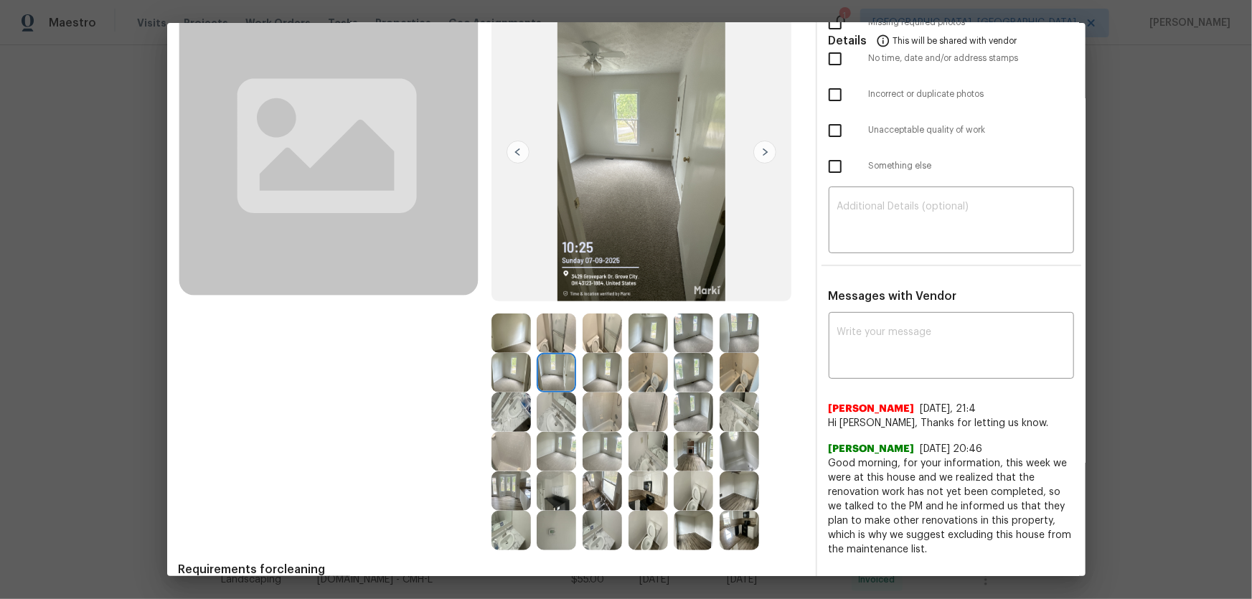
click at [529, 346] on div at bounding box center [514, 332] width 46 height 39
click at [588, 375] on img at bounding box center [601, 372] width 39 height 39
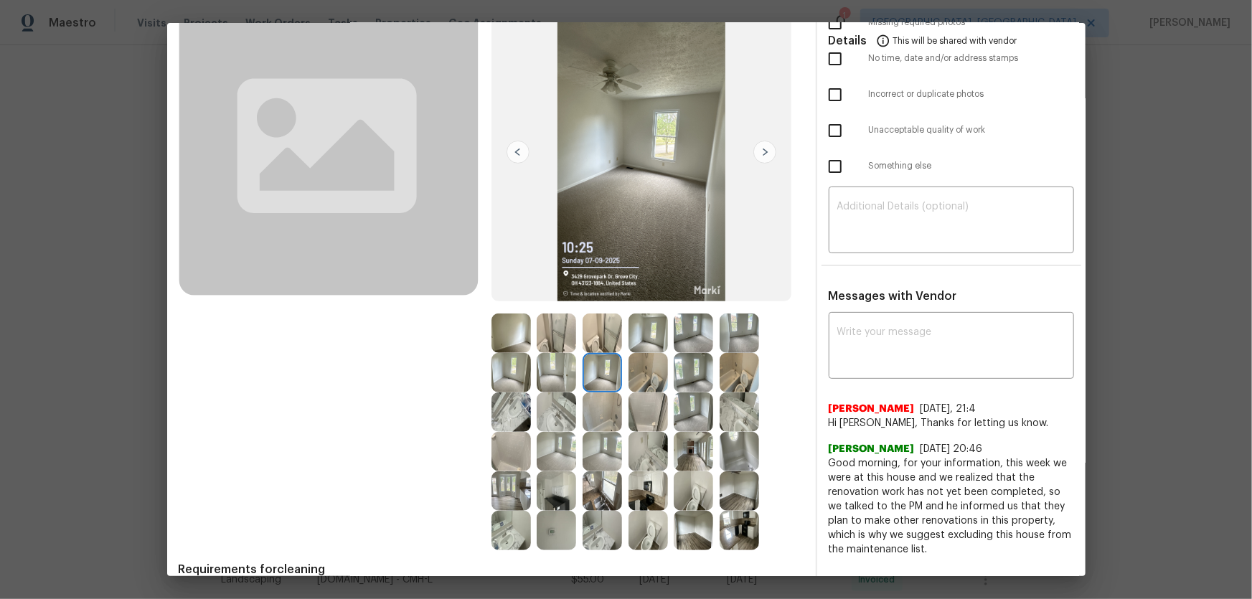
click at [690, 341] on img at bounding box center [692, 332] width 39 height 39
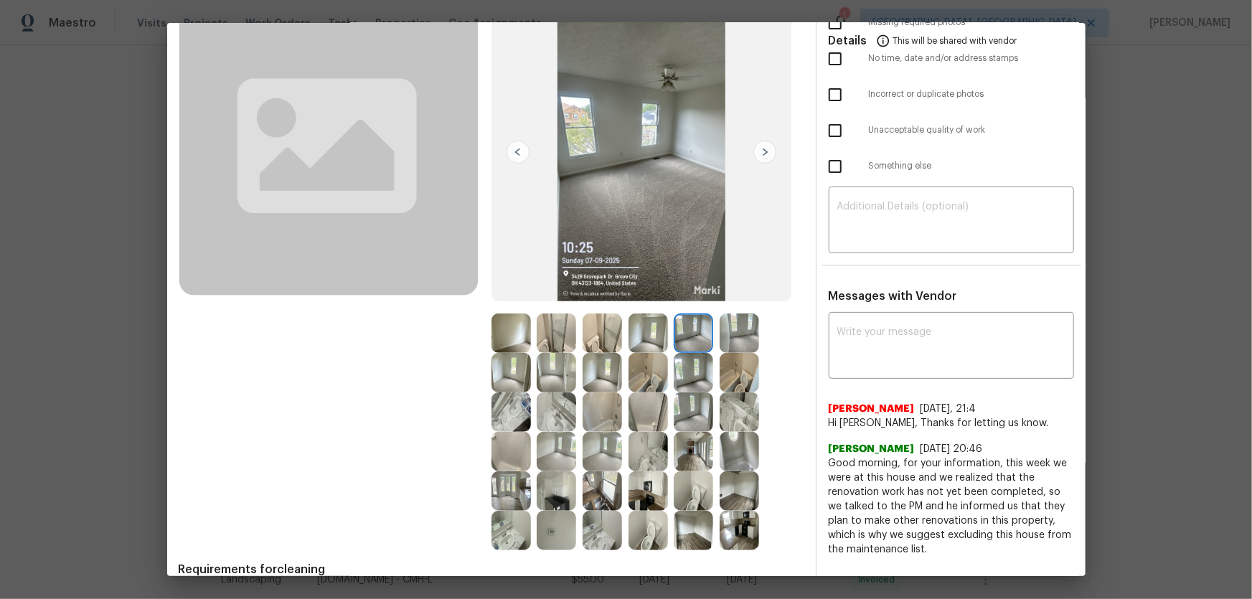
click at [695, 359] on img at bounding box center [692, 372] width 39 height 39
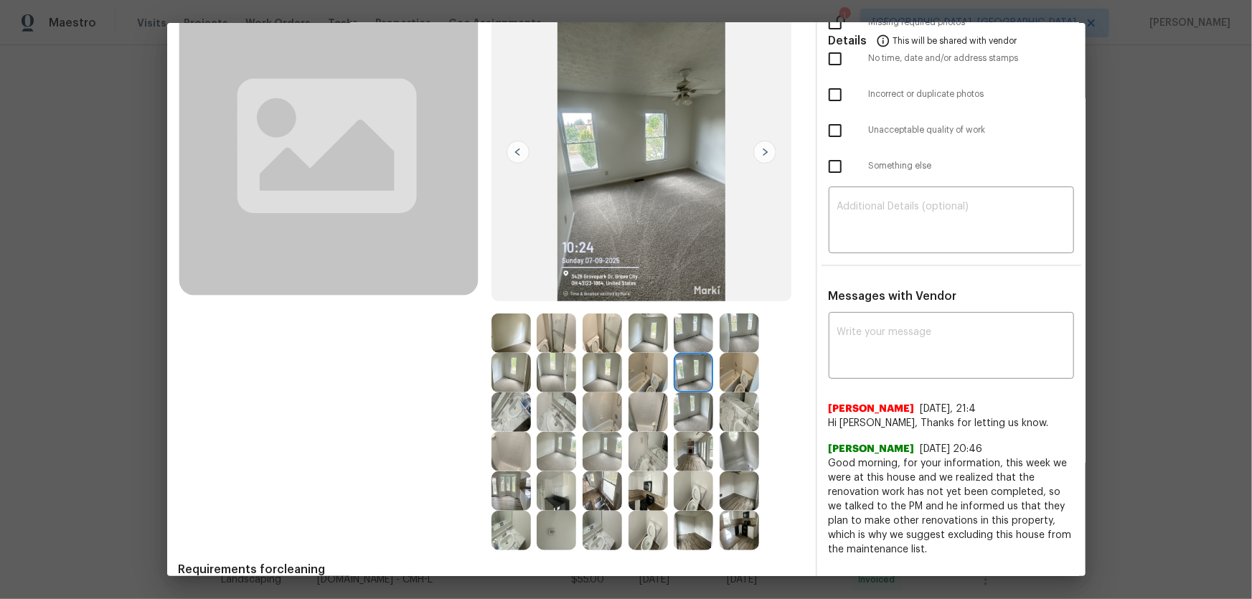
click at [737, 395] on img at bounding box center [738, 411] width 39 height 39
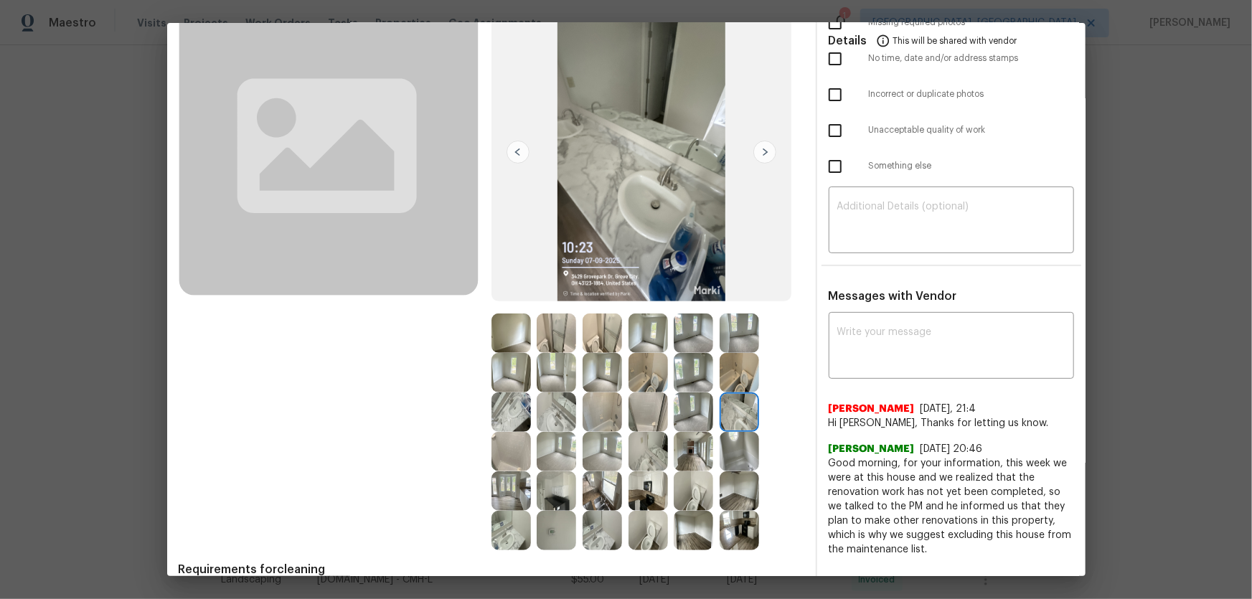
click at [729, 395] on img at bounding box center [738, 451] width 39 height 39
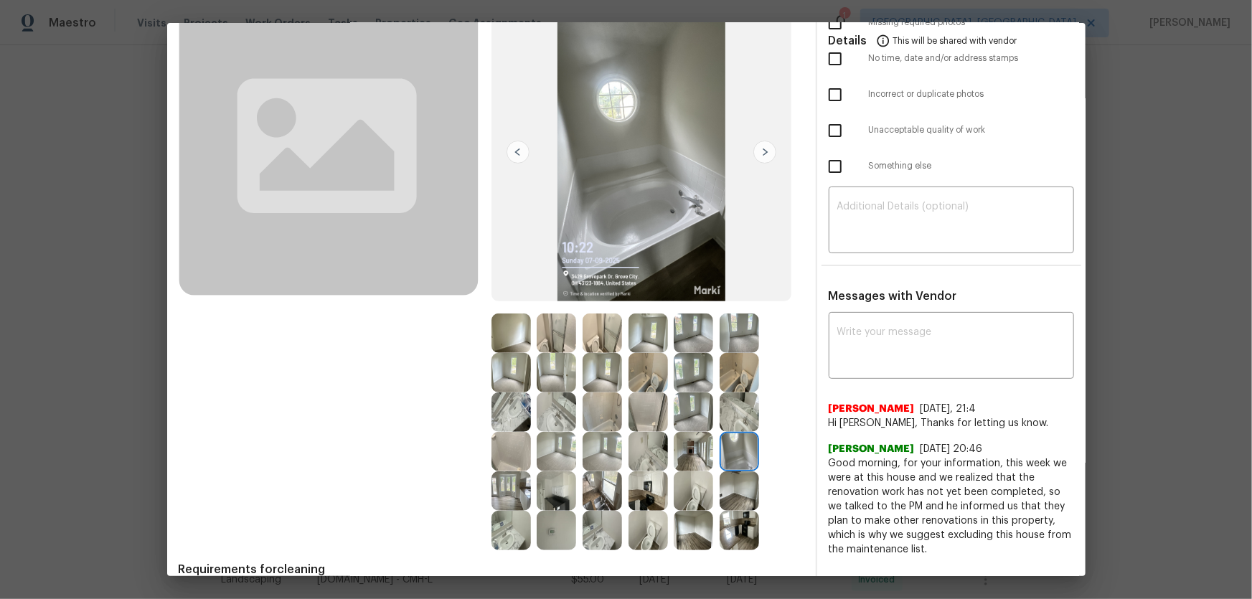
click at [709, 395] on img at bounding box center [692, 451] width 39 height 39
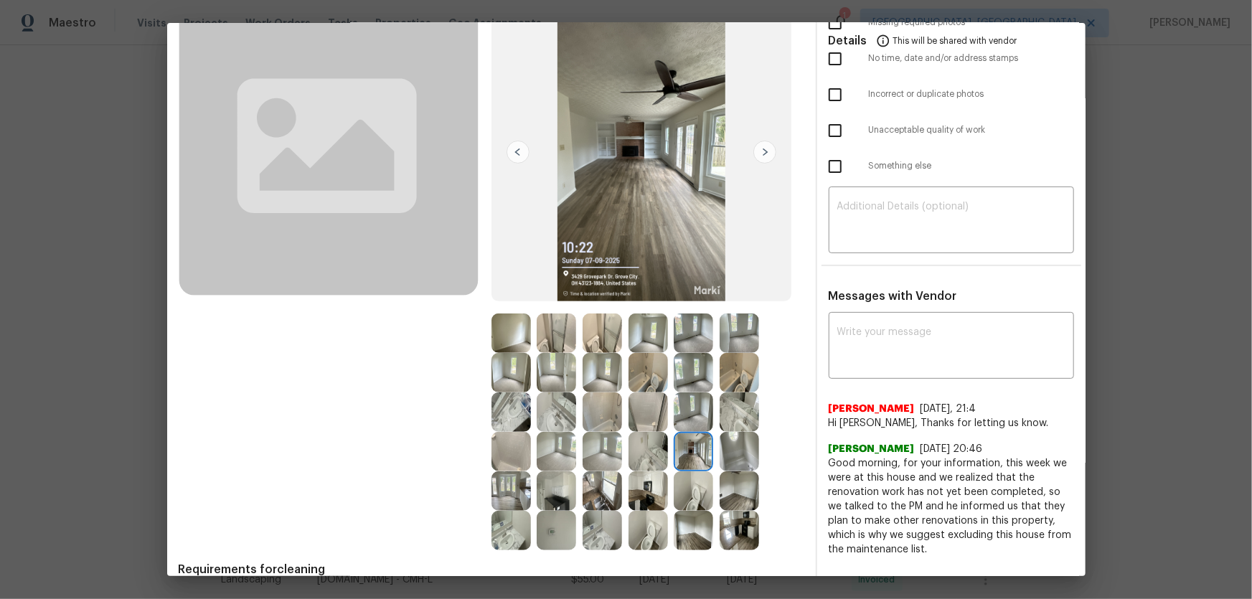
click at [652, 395] on img at bounding box center [647, 490] width 39 height 39
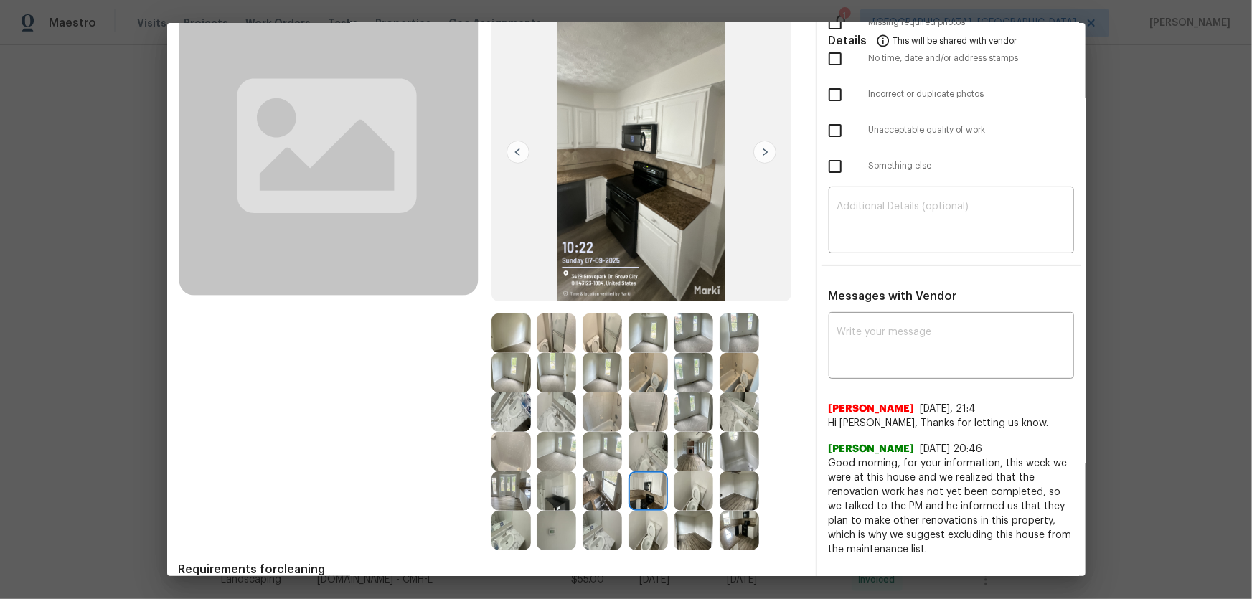
click at [600, 395] on img at bounding box center [601, 530] width 39 height 39
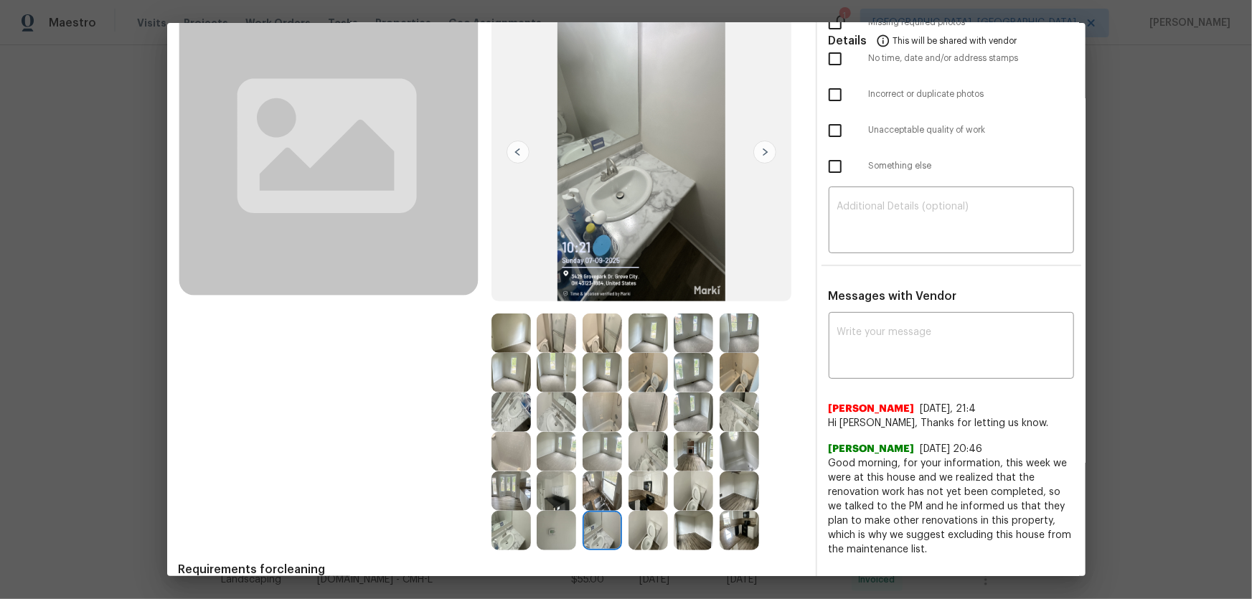
click at [597, 395] on img at bounding box center [601, 490] width 39 height 39
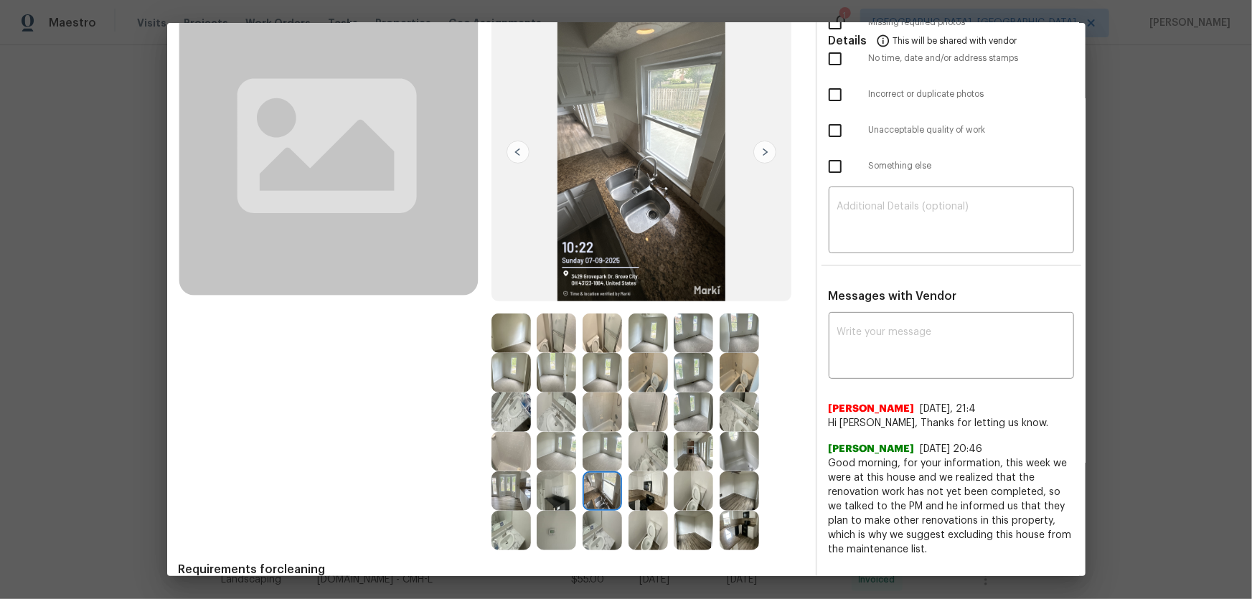
click at [573, 395] on div at bounding box center [559, 490] width 46 height 39
click at [564, 395] on img at bounding box center [555, 490] width 39 height 39
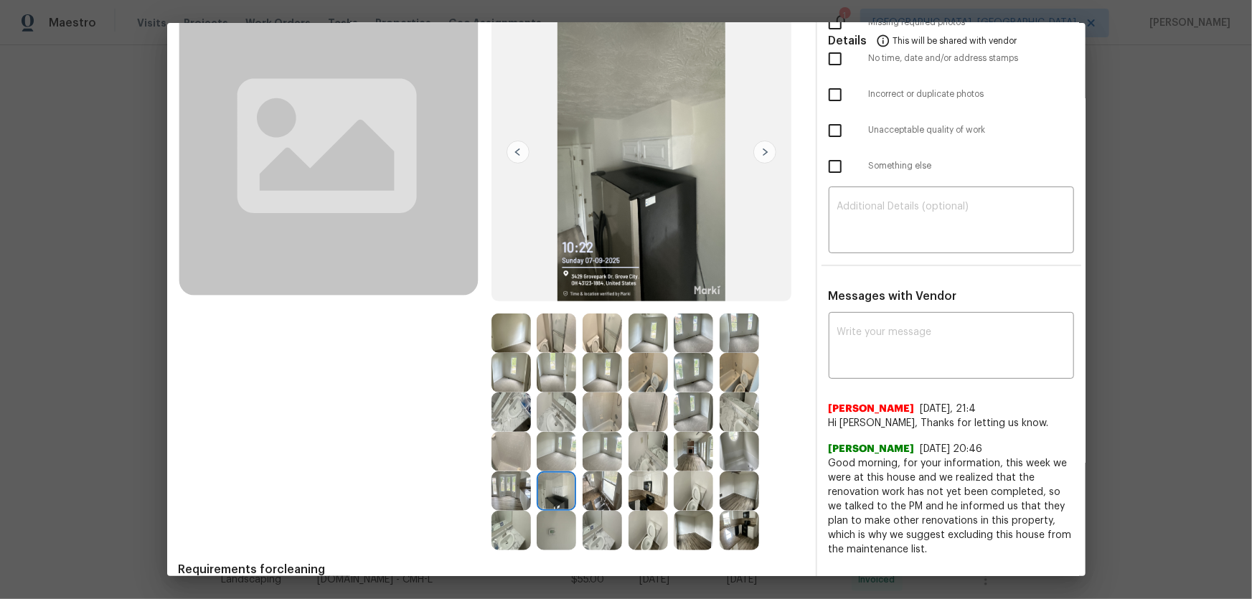
click at [564, 395] on img at bounding box center [555, 451] width 39 height 39
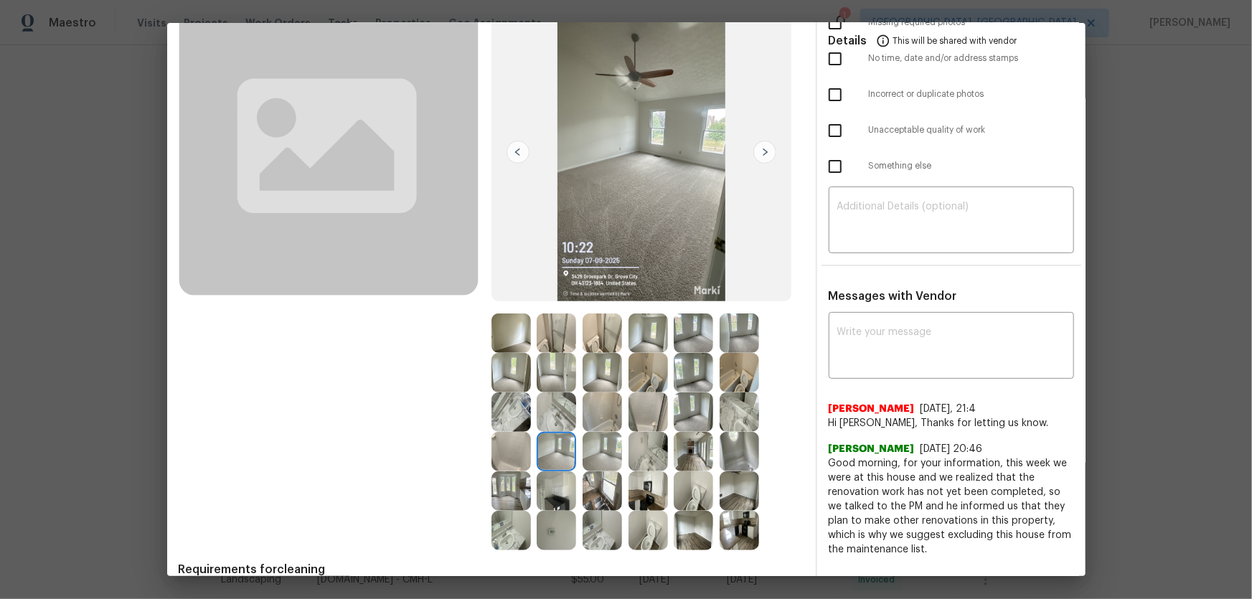
click at [519, 344] on img at bounding box center [510, 332] width 39 height 39
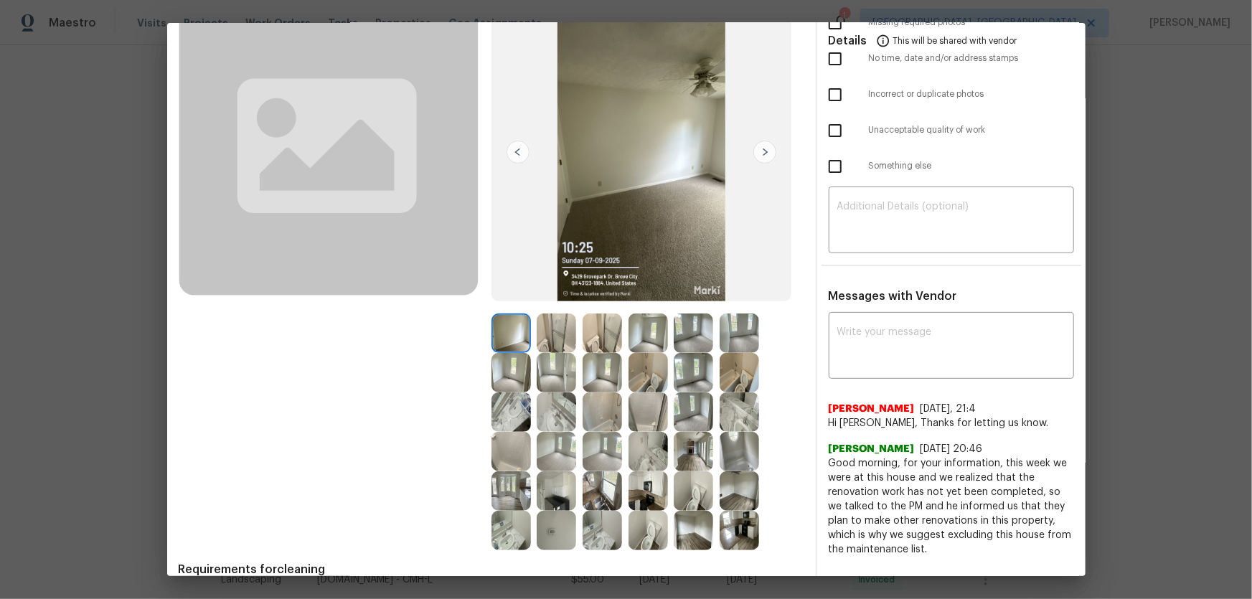
click at [547, 373] on img at bounding box center [555, 372] width 39 height 39
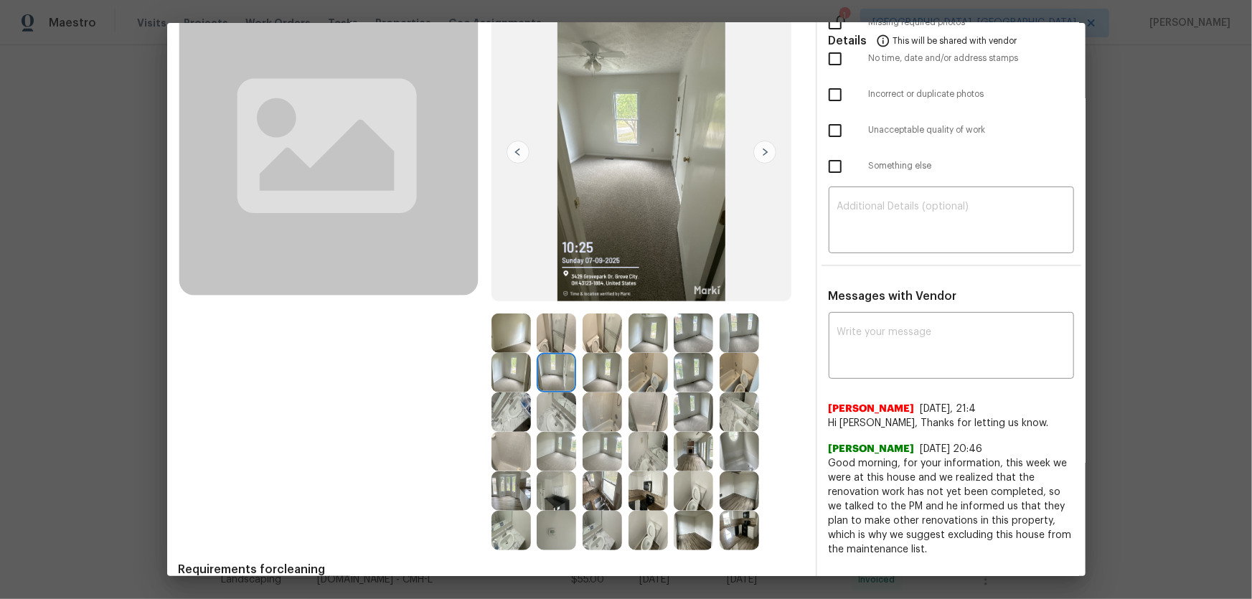
click at [510, 379] on img at bounding box center [510, 372] width 39 height 39
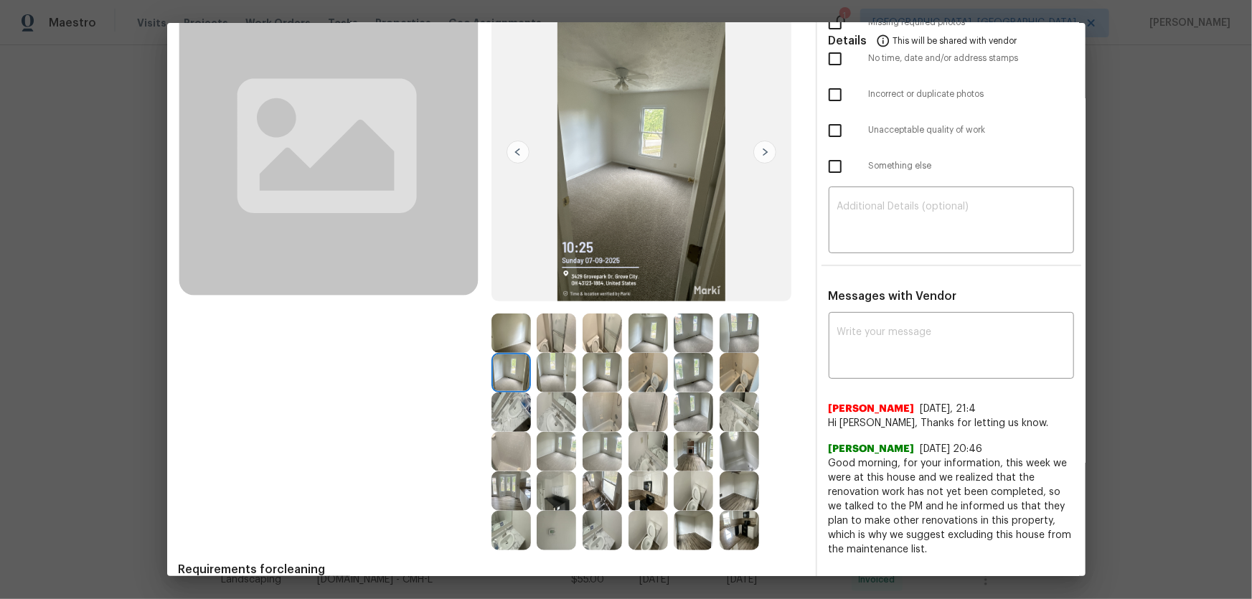
click at [597, 382] on img at bounding box center [601, 372] width 39 height 39
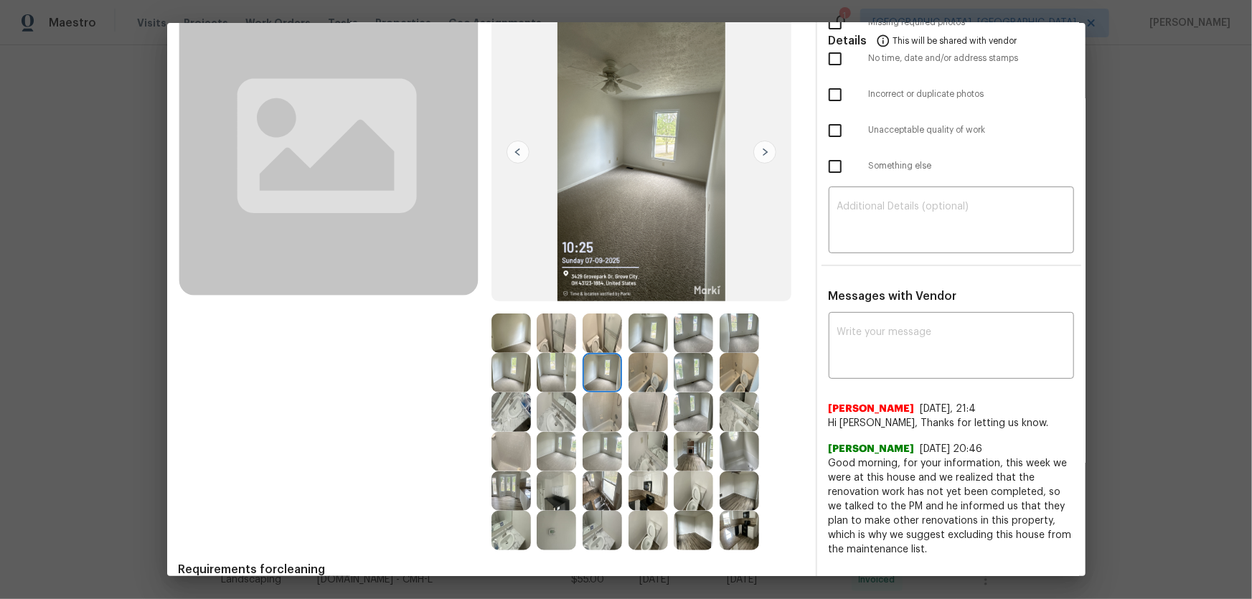
click at [635, 334] on img at bounding box center [647, 332] width 39 height 39
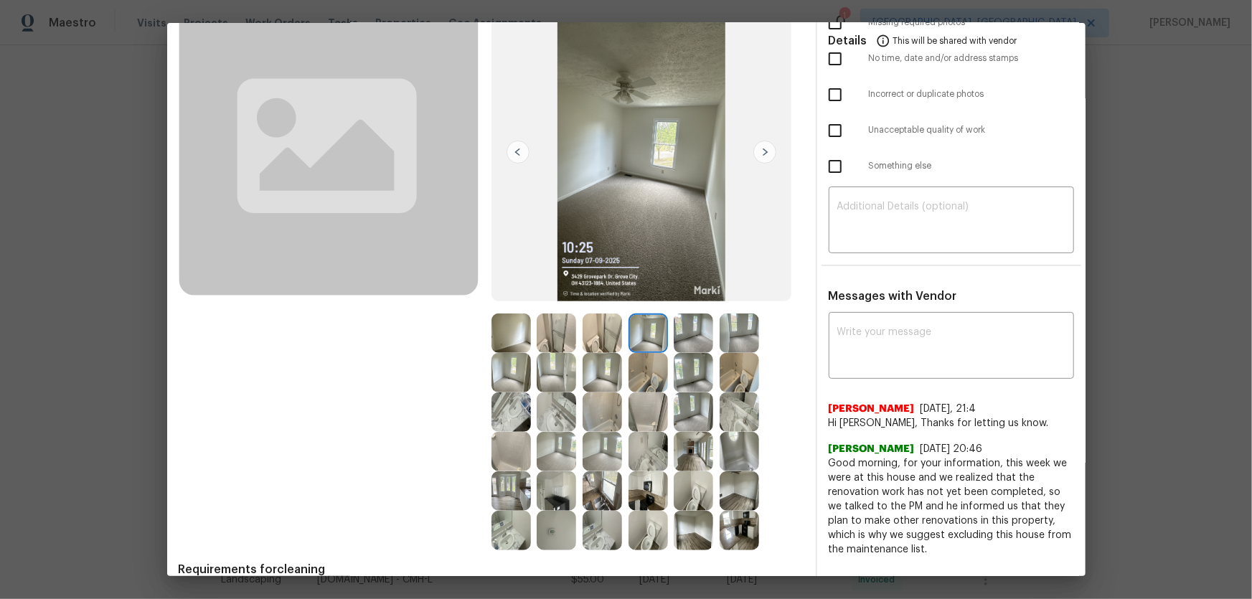
click at [696, 333] on img at bounding box center [692, 332] width 39 height 39
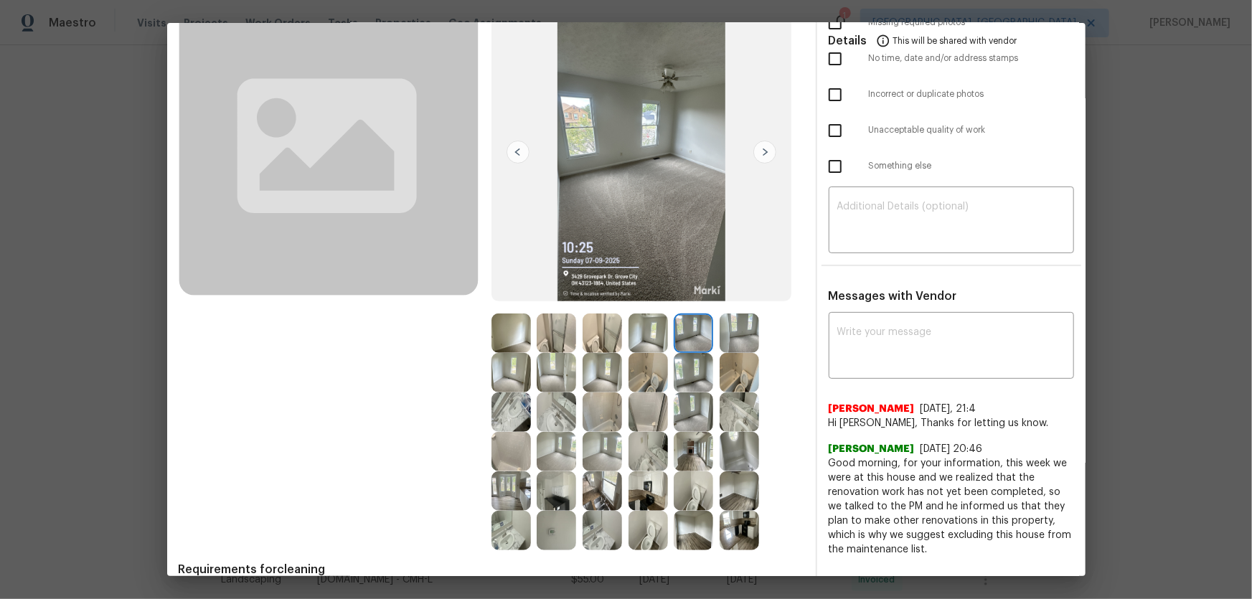
click at [748, 322] on img at bounding box center [738, 332] width 39 height 39
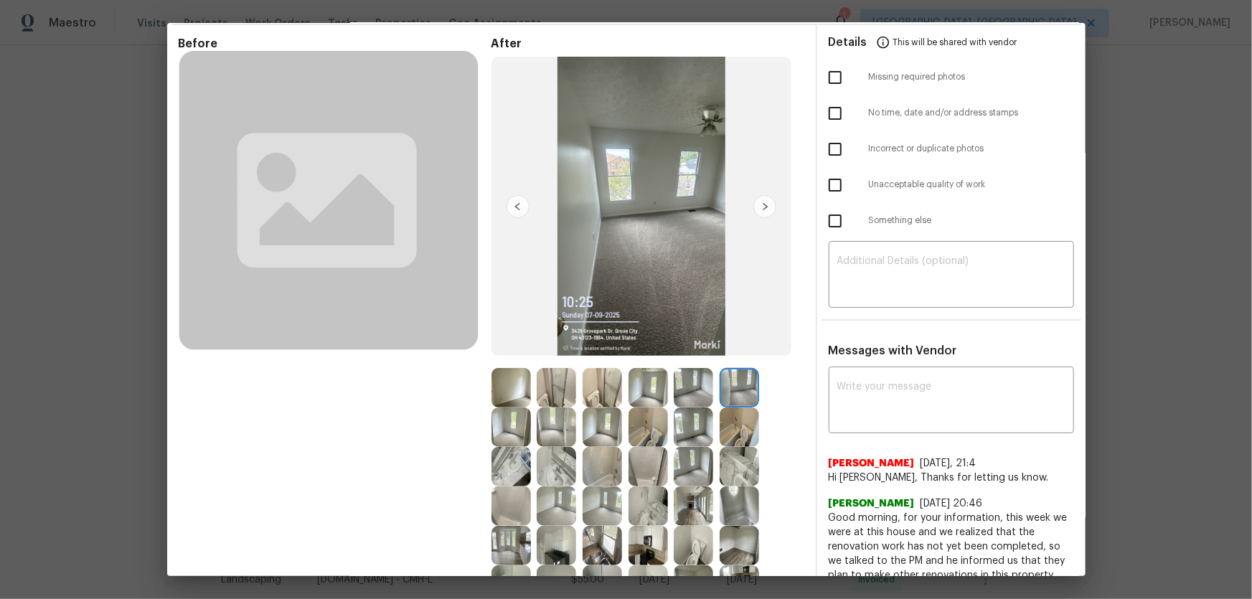
scroll to position [0, 0]
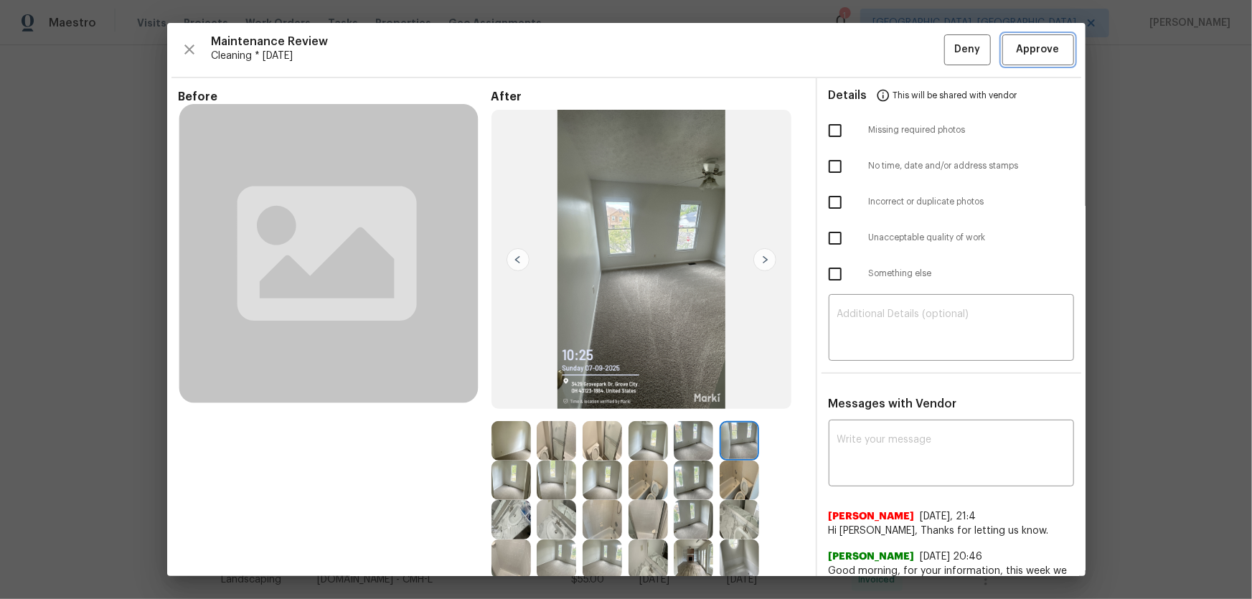
click at [890, 62] on button "Approve" at bounding box center [1038, 49] width 72 height 31
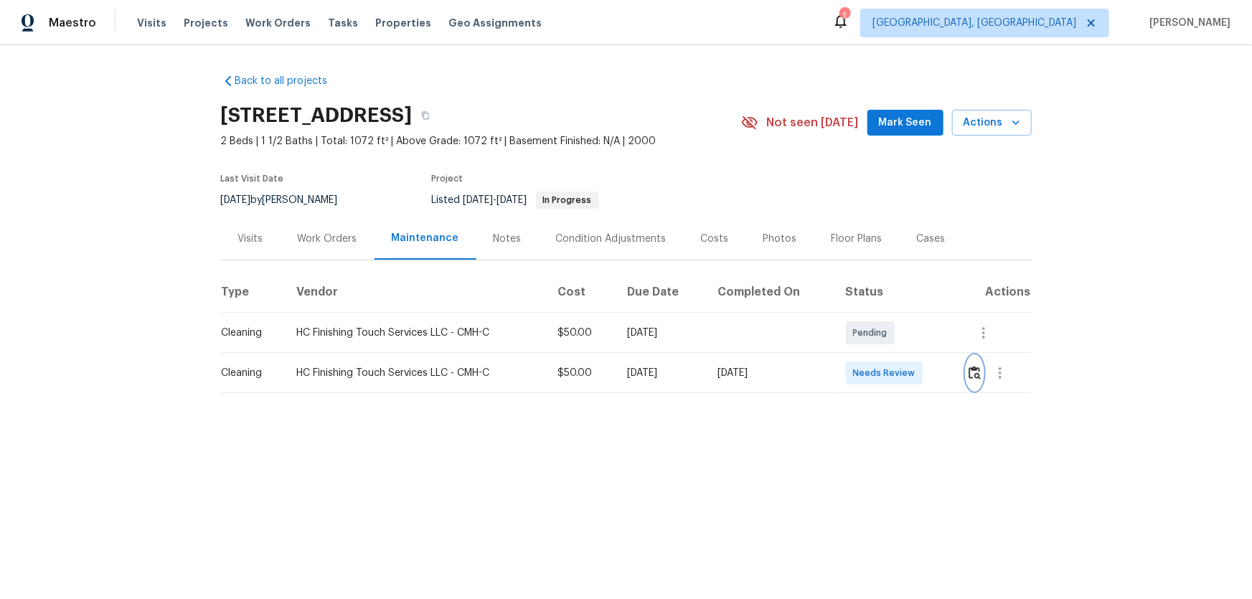
click at [972, 379] on img "button" at bounding box center [974, 373] width 12 height 14
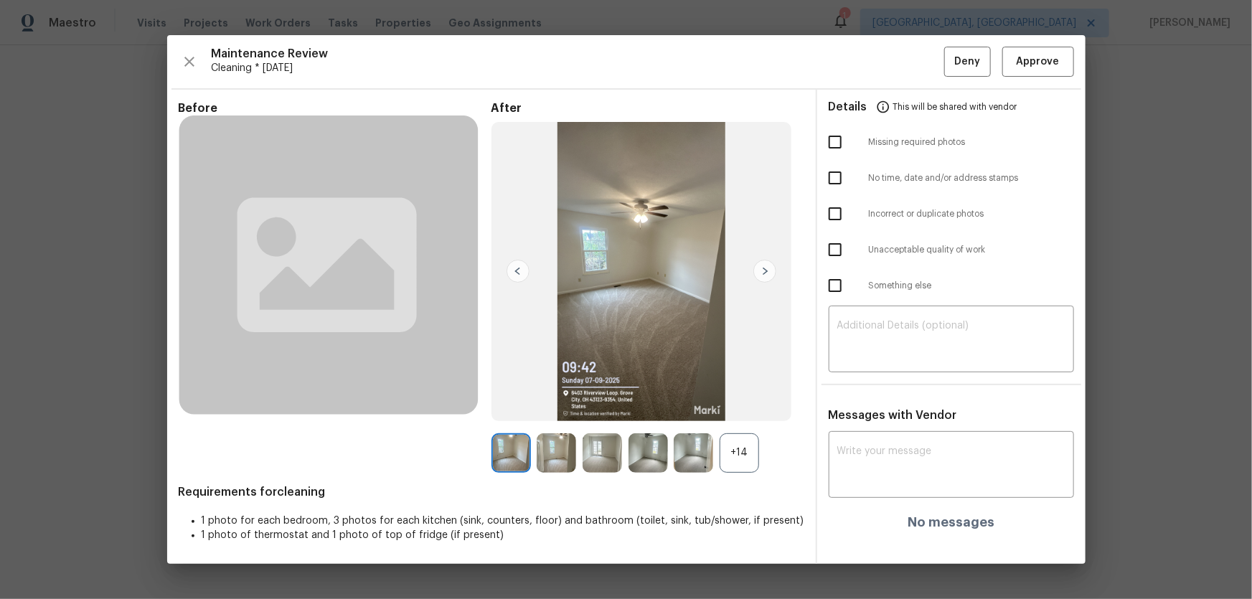
click at [760, 443] on div "+14" at bounding box center [647, 452] width 313 height 39
click at [752, 447] on div "+14" at bounding box center [738, 452] width 39 height 39
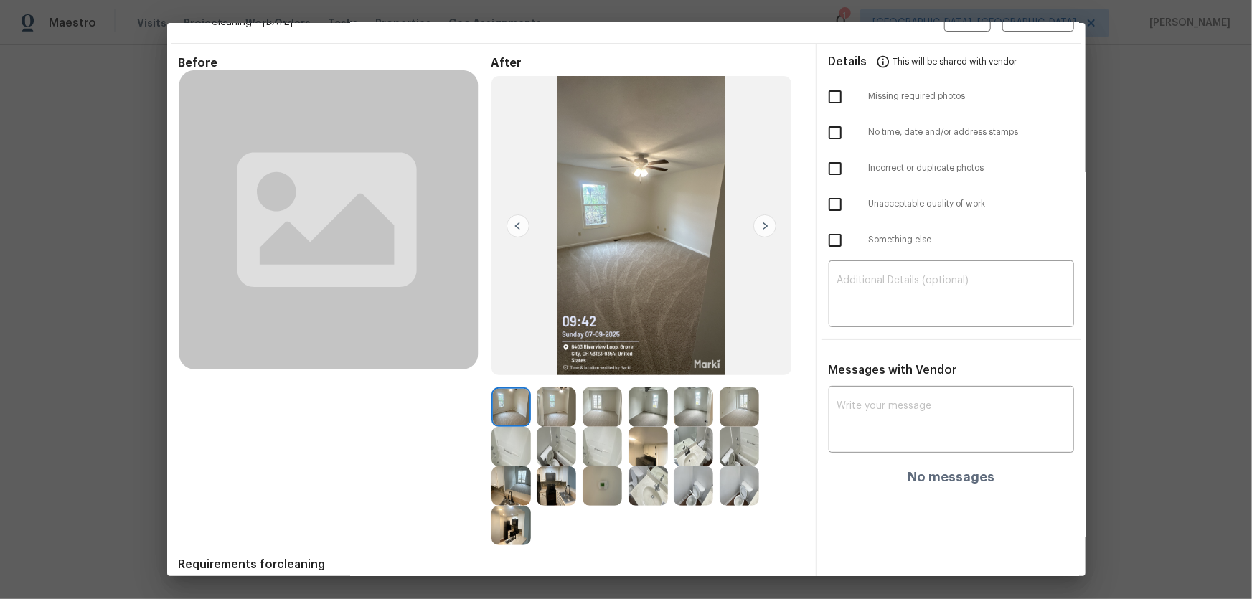
scroll to position [93, 0]
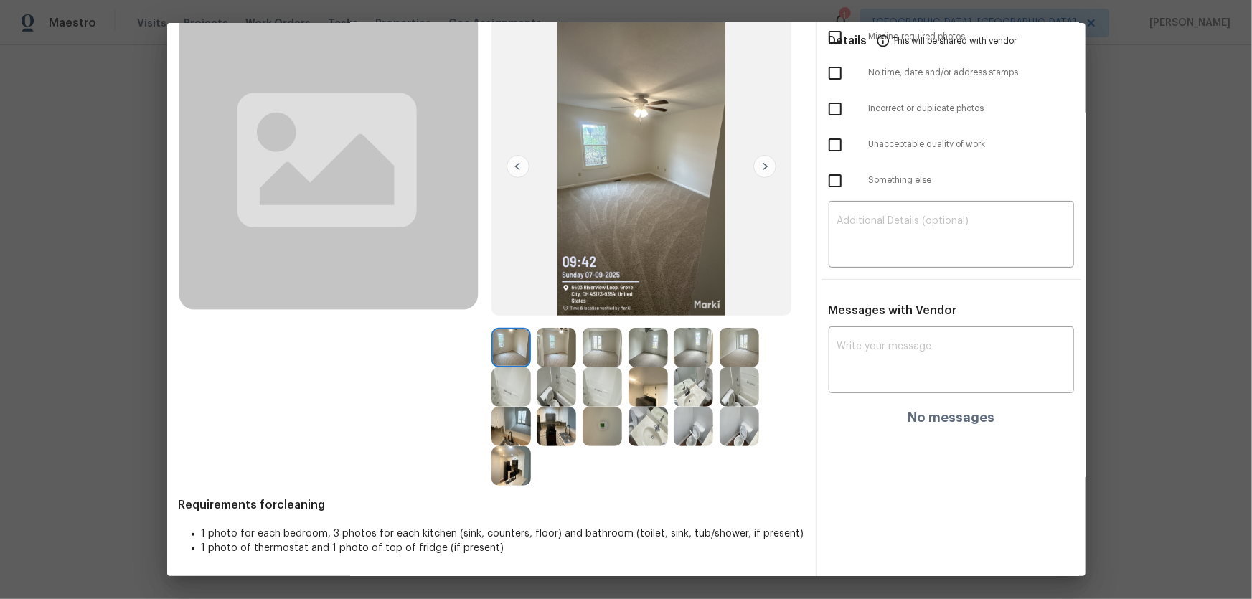
click at [700, 427] on img at bounding box center [692, 426] width 39 height 39
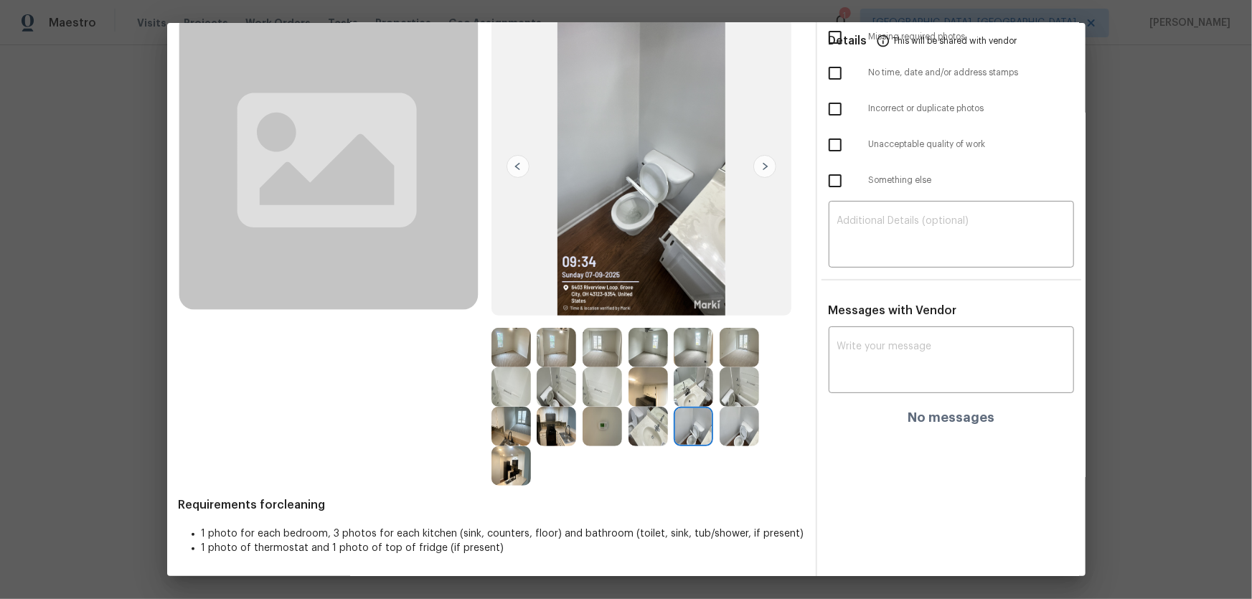
click at [557, 391] on img at bounding box center [555, 386] width 39 height 39
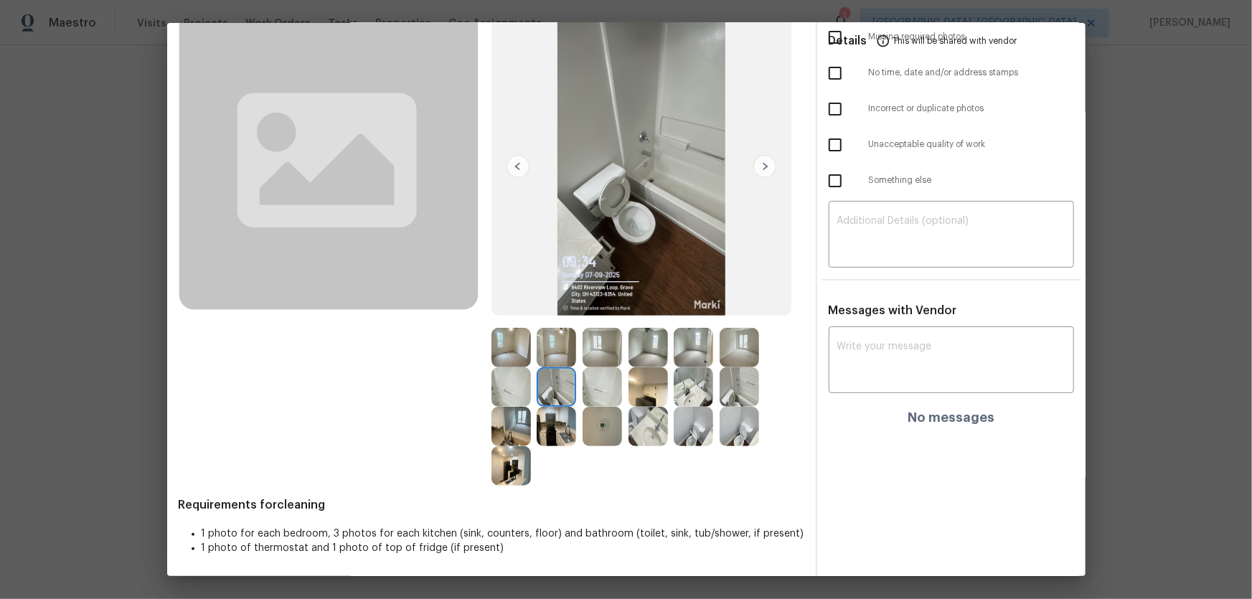
click at [685, 387] on img at bounding box center [692, 386] width 39 height 39
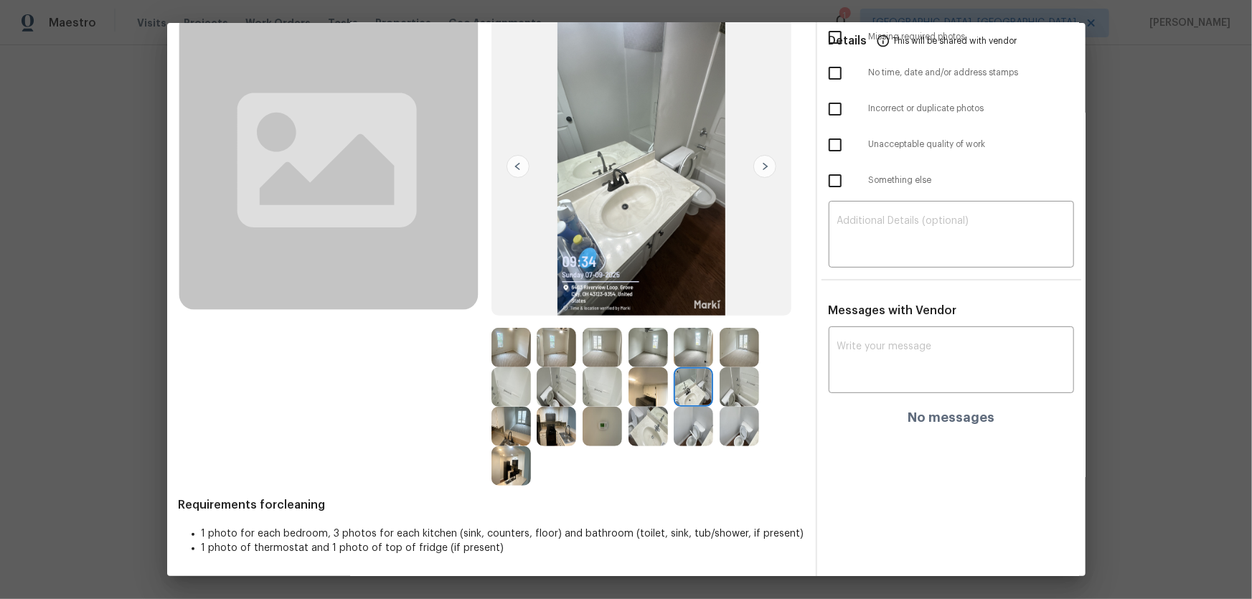
click at [639, 419] on img at bounding box center [647, 426] width 39 height 39
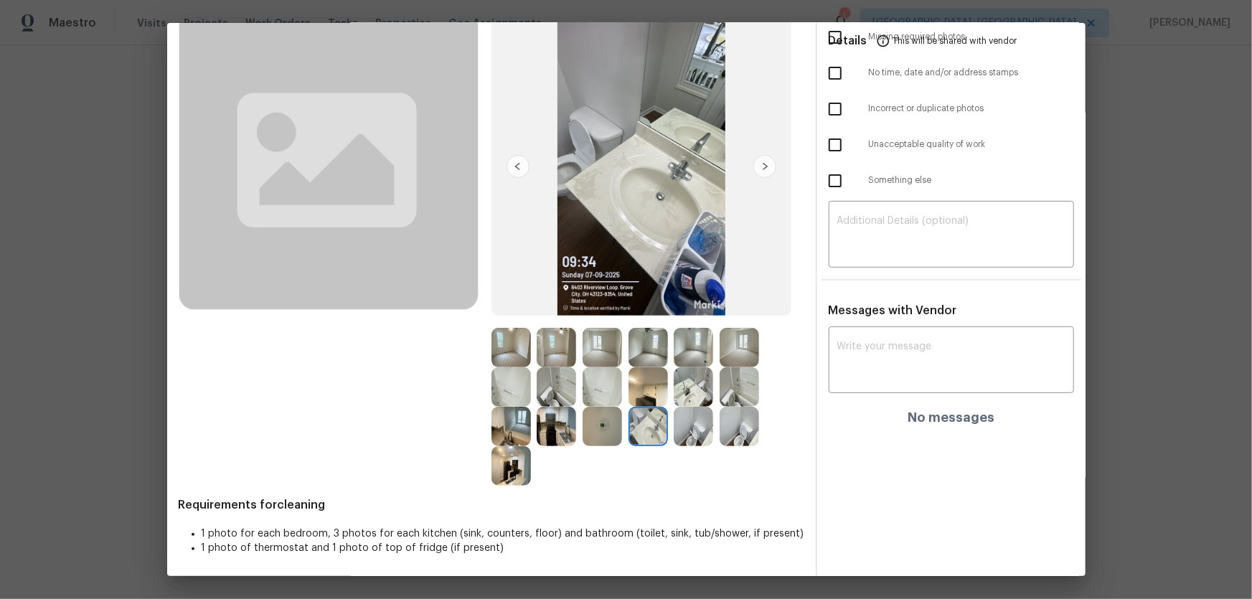
click at [638, 399] on img at bounding box center [647, 386] width 39 height 39
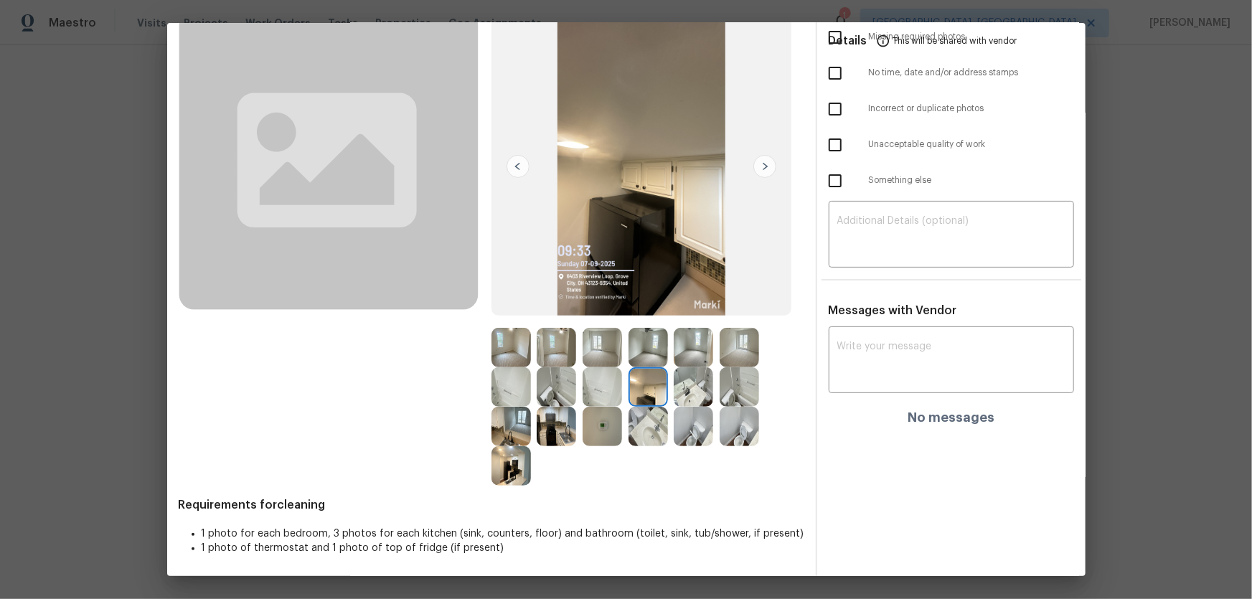
click at [588, 391] on img at bounding box center [601, 386] width 39 height 39
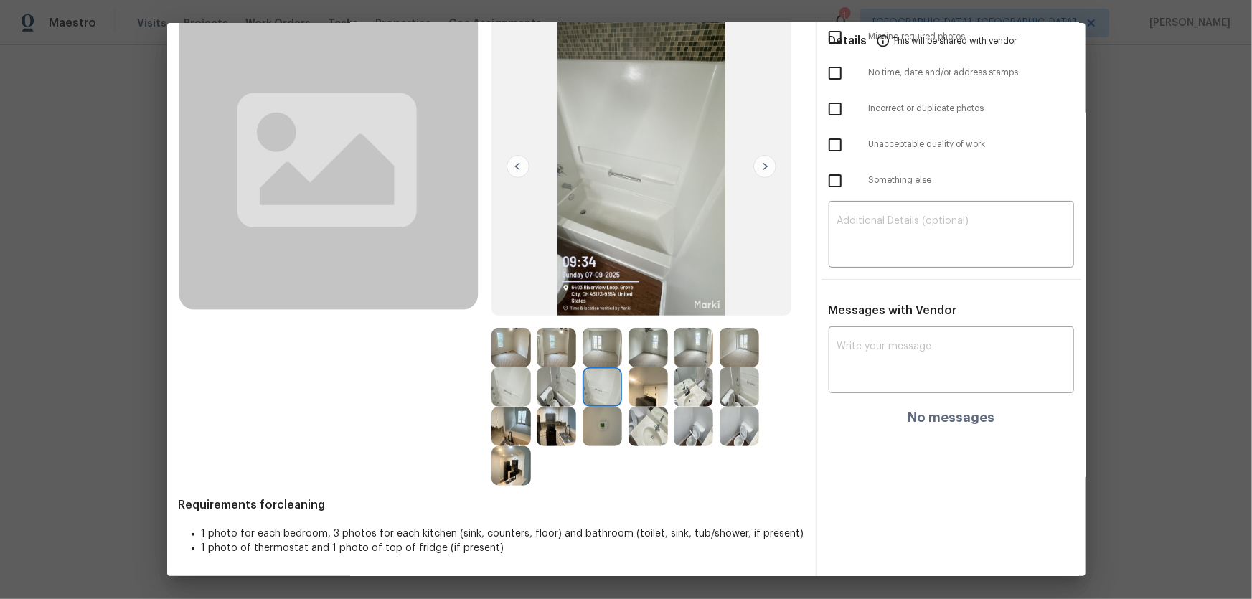
click at [602, 422] on img at bounding box center [601, 426] width 39 height 39
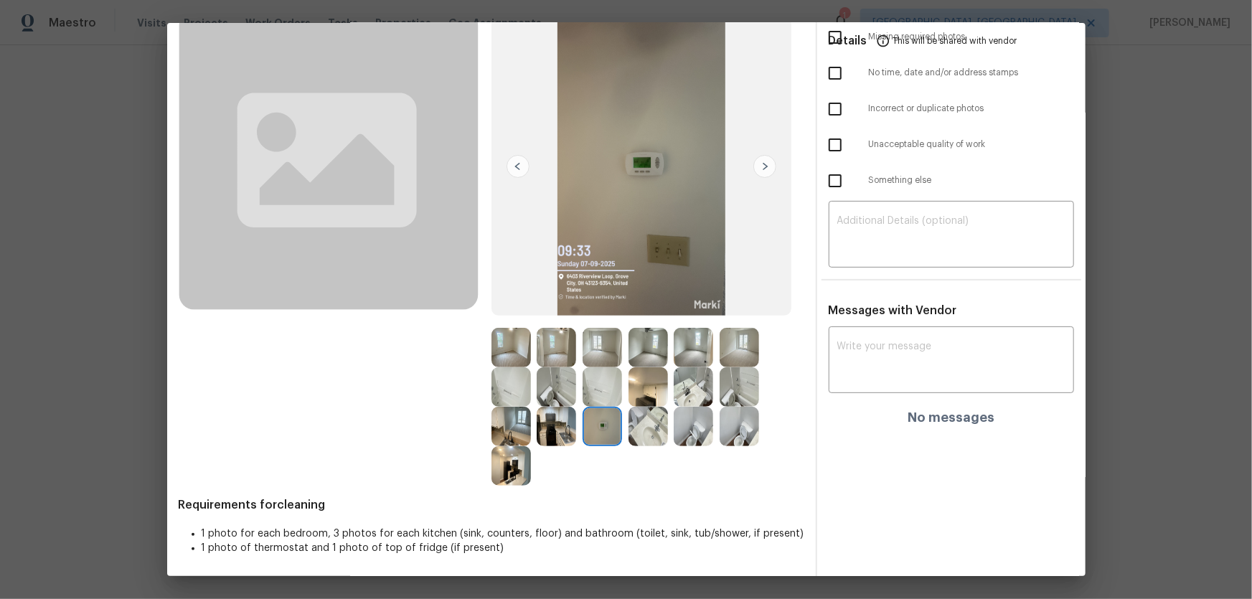
click at [552, 430] on img at bounding box center [555, 426] width 39 height 39
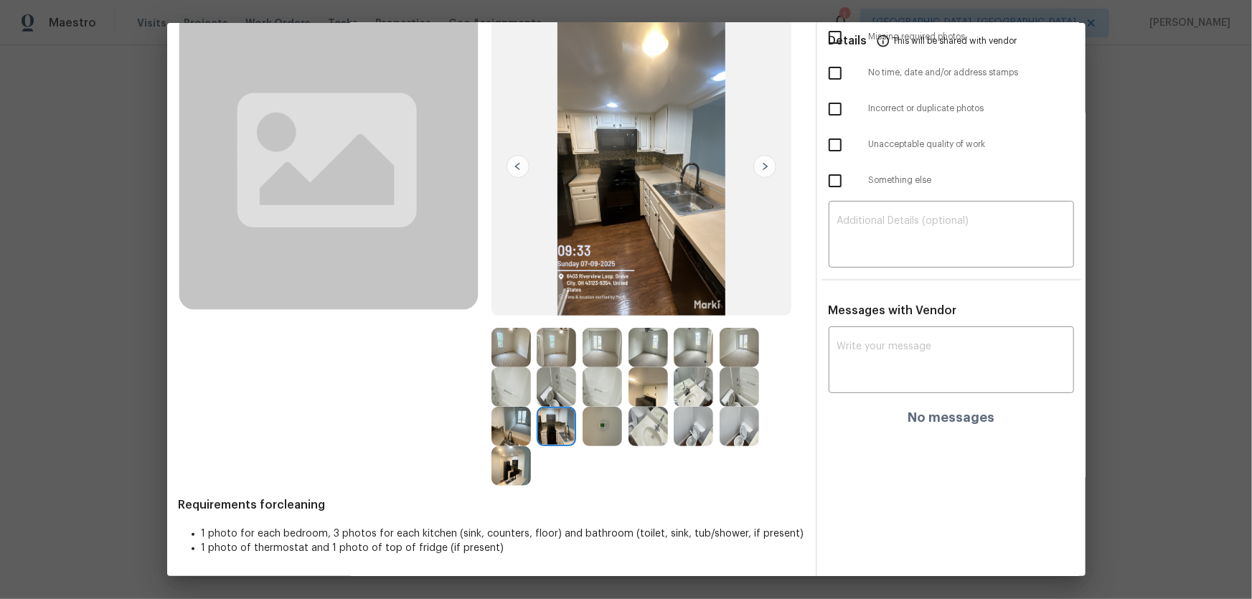
click at [515, 435] on img at bounding box center [510, 426] width 39 height 39
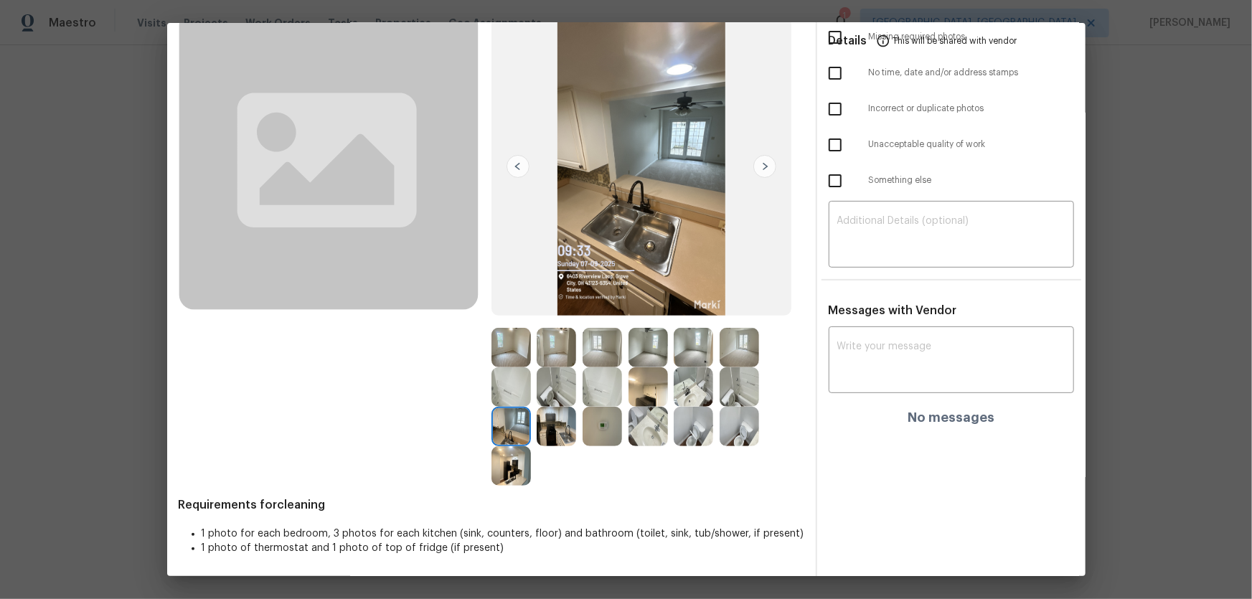
click at [509, 465] on img at bounding box center [510, 465] width 39 height 39
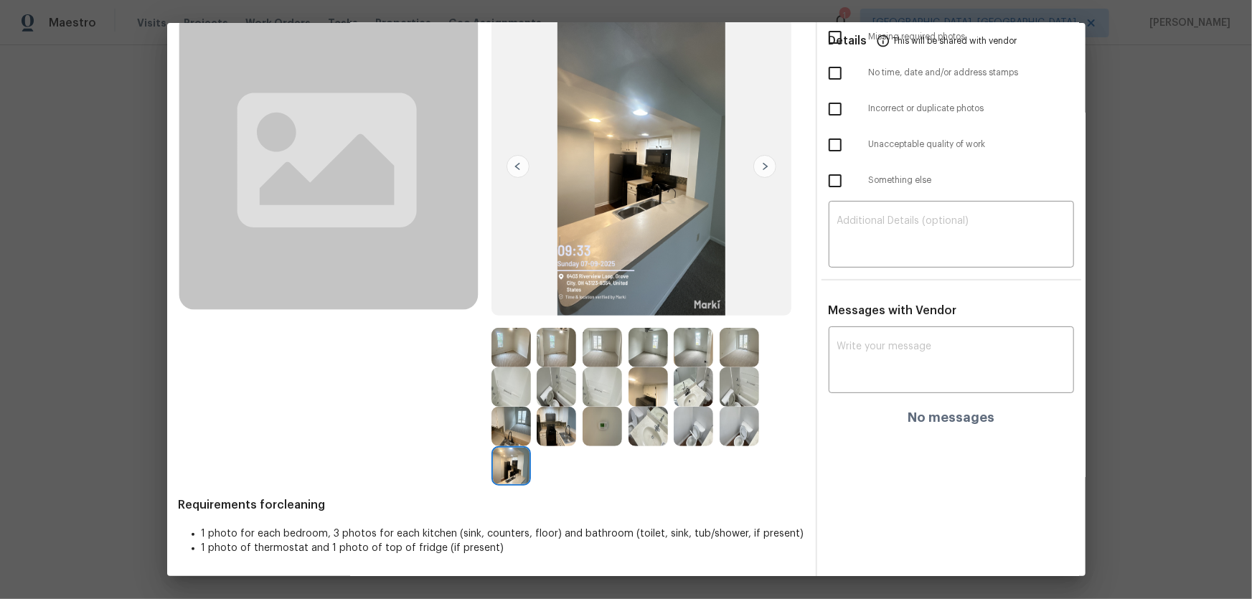
click at [708, 395] on img at bounding box center [692, 386] width 39 height 39
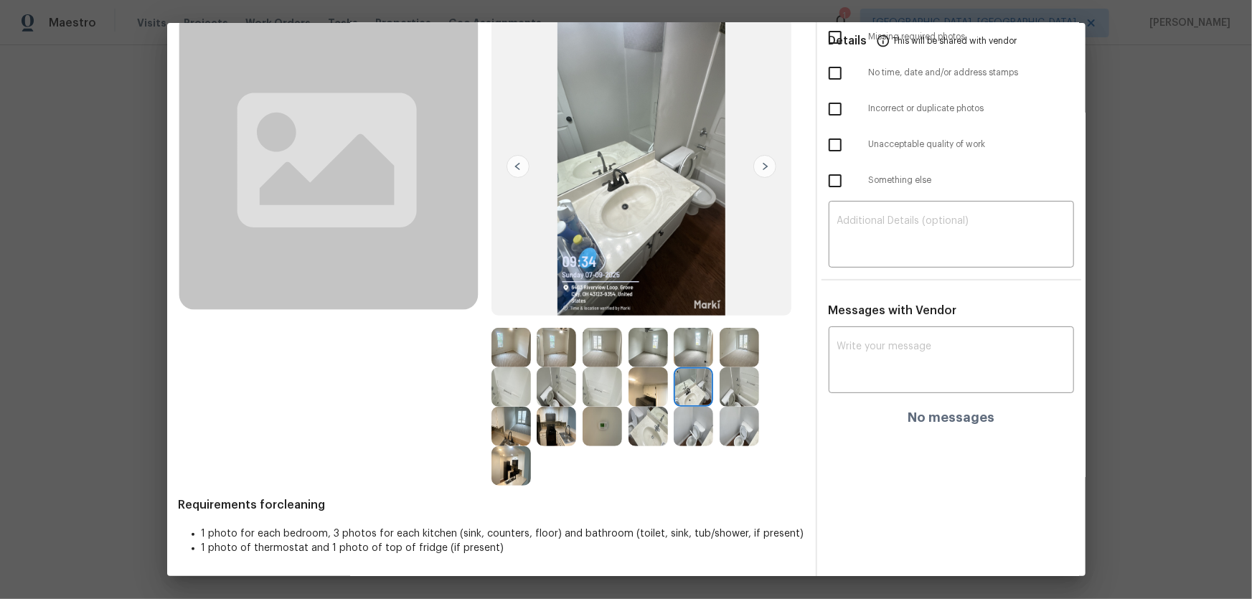
click at [736, 395] on img at bounding box center [738, 386] width 39 height 39
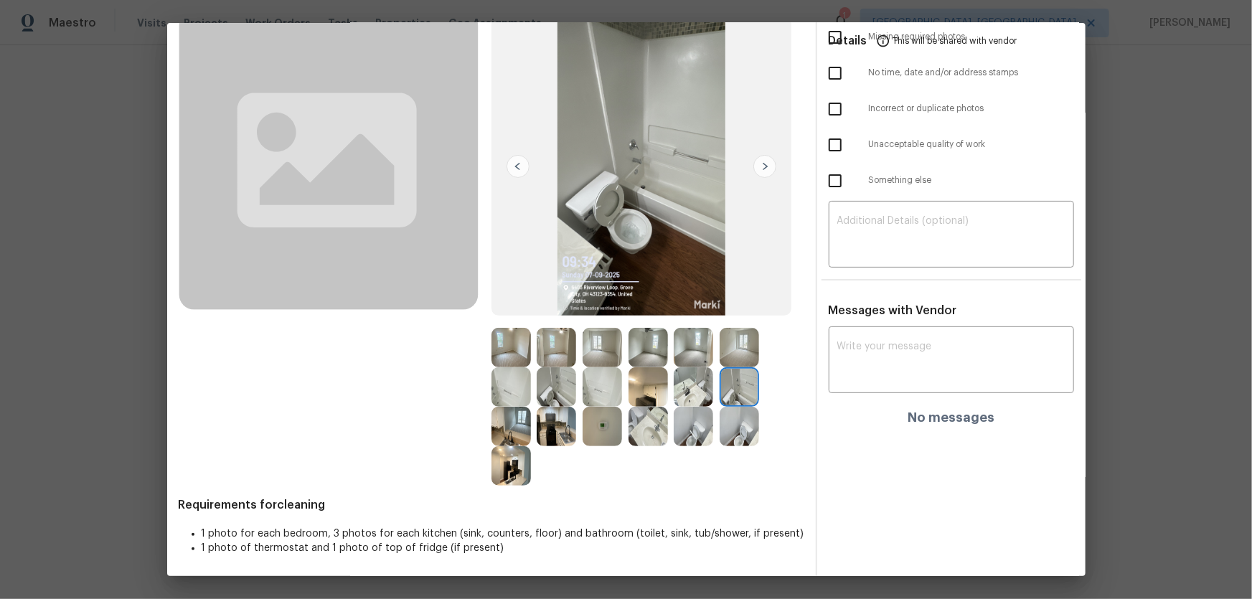
click at [593, 351] on img at bounding box center [601, 347] width 39 height 39
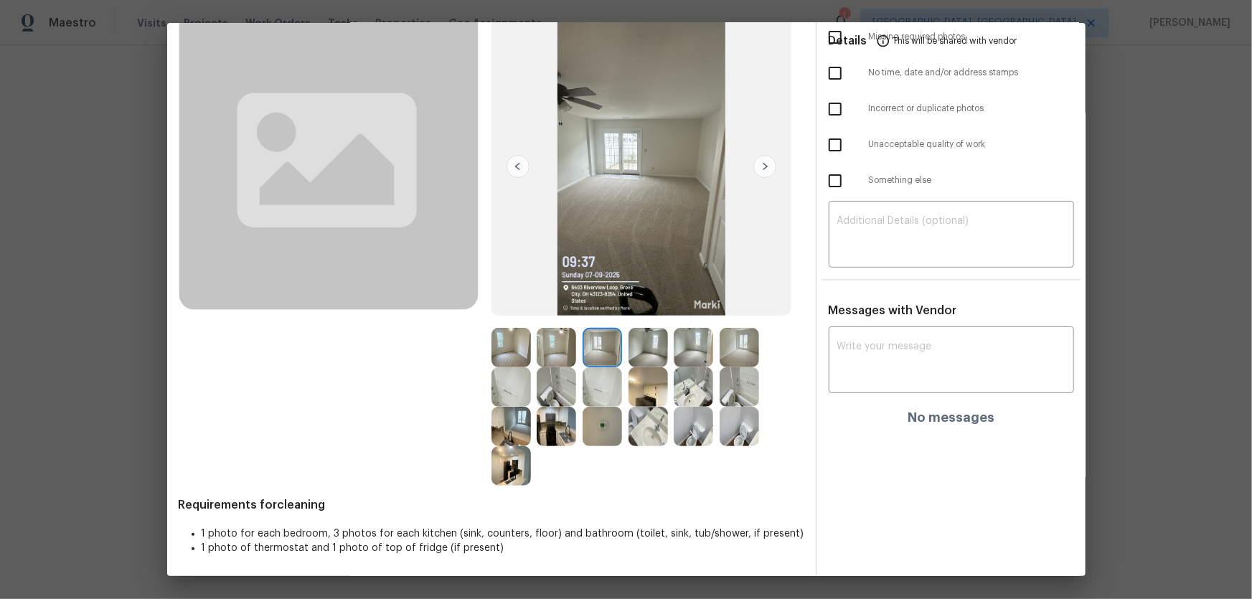
click at [640, 350] on img at bounding box center [647, 347] width 39 height 39
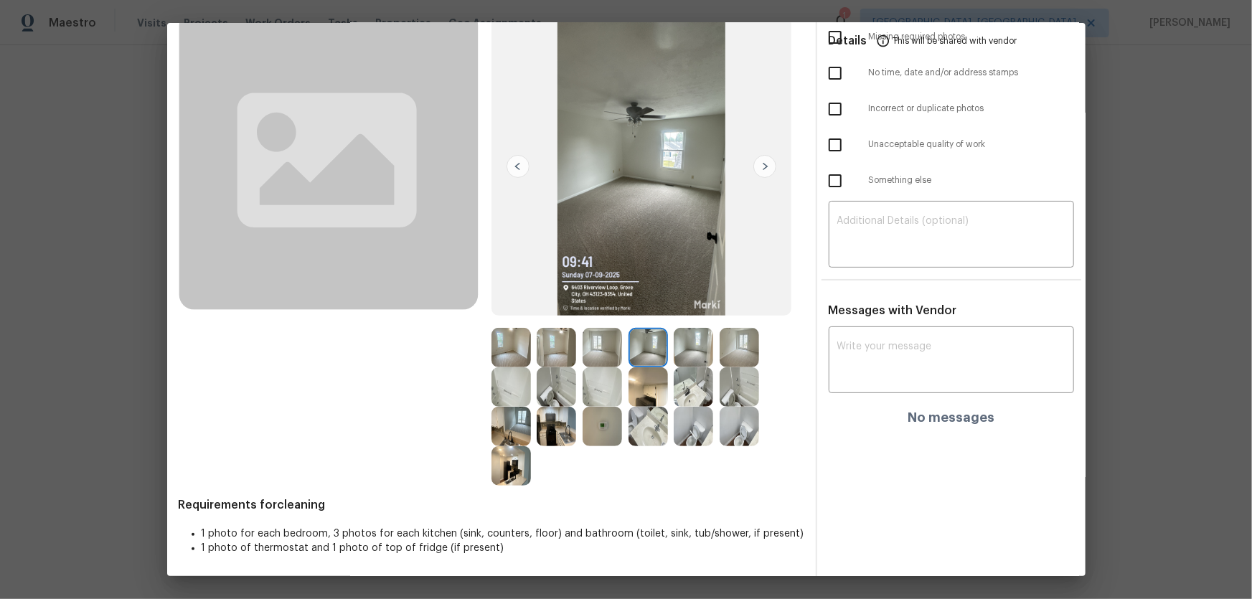
click at [673, 351] on img at bounding box center [692, 347] width 39 height 39
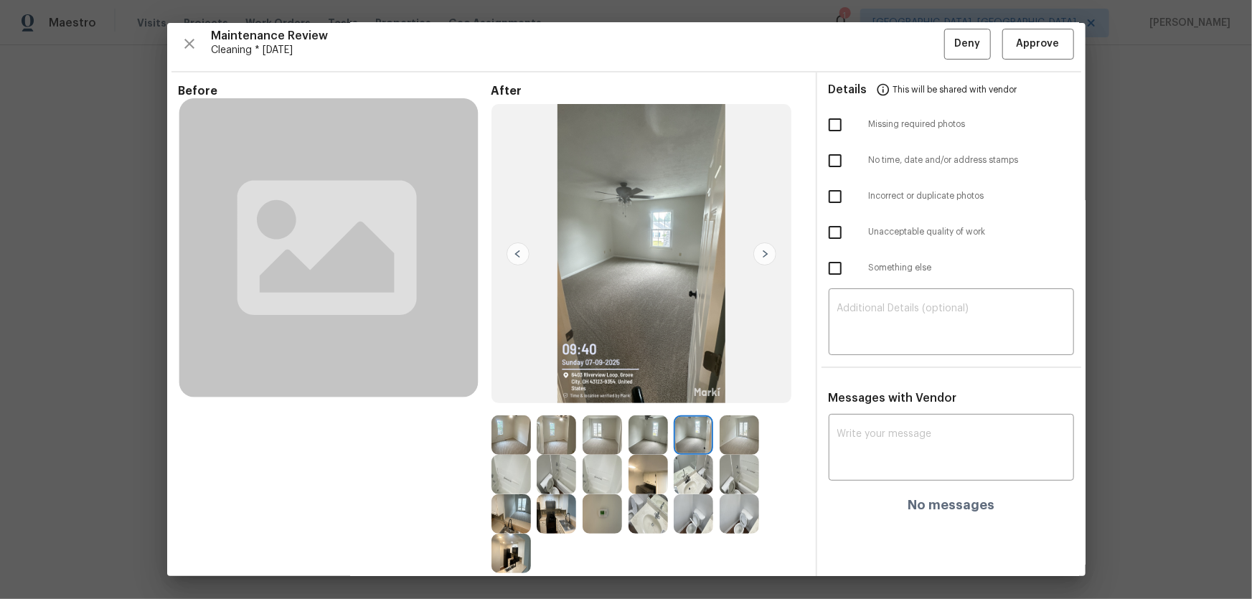
scroll to position [0, 0]
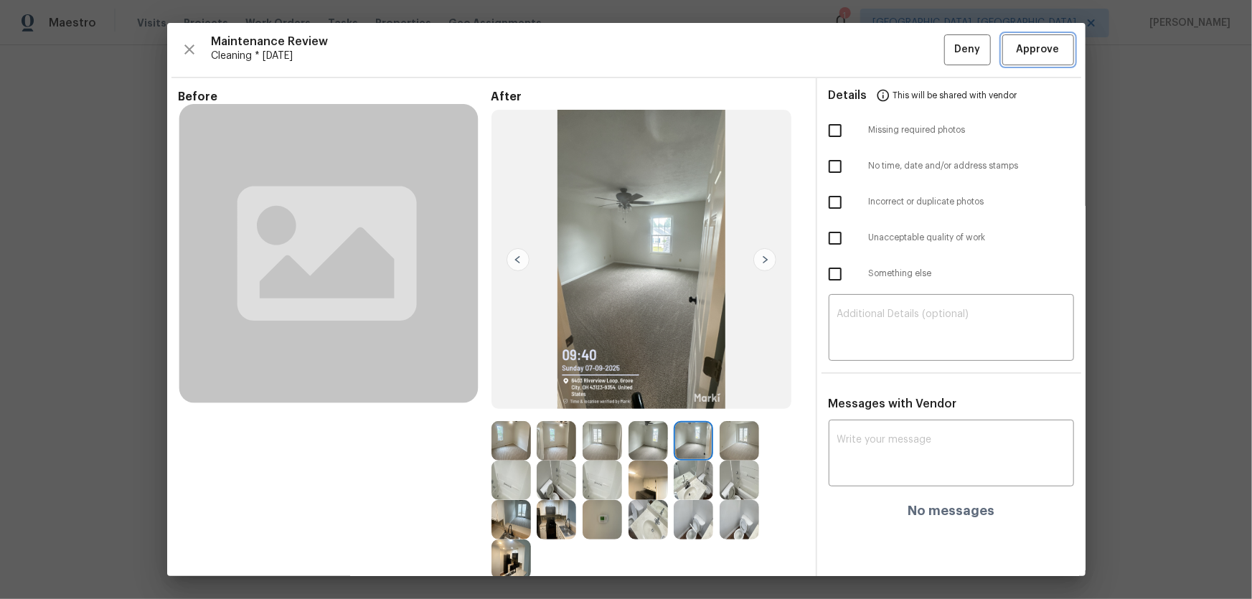
click at [1020, 57] on span "Approve" at bounding box center [1037, 50] width 43 height 18
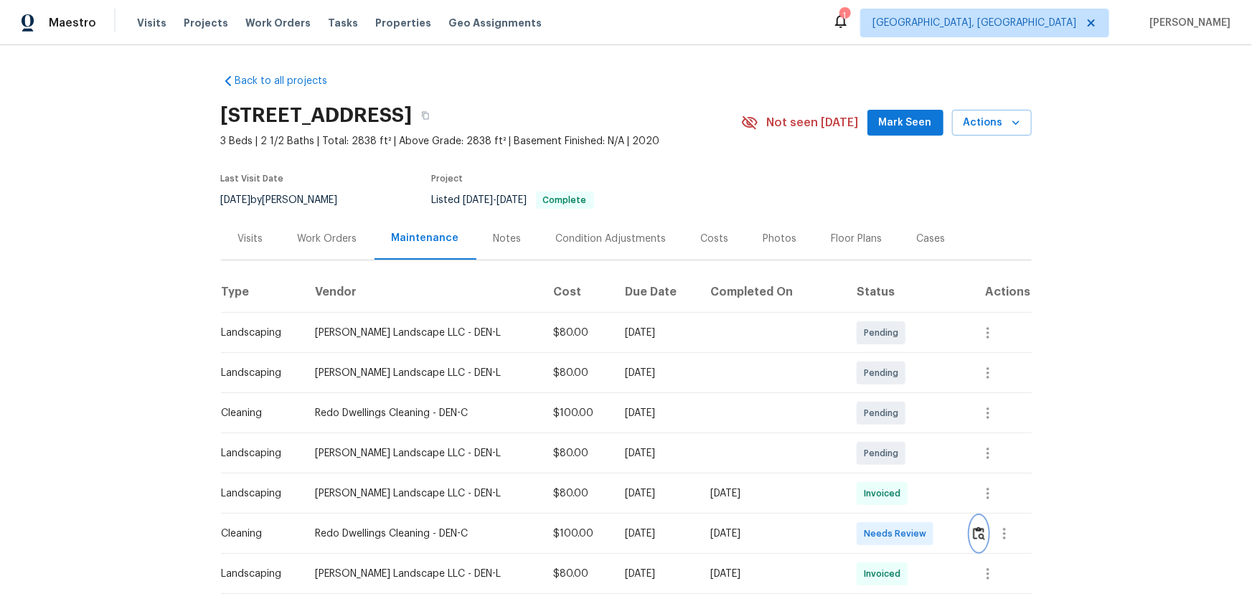
click at [890, 395] on button "button" at bounding box center [978, 533] width 16 height 34
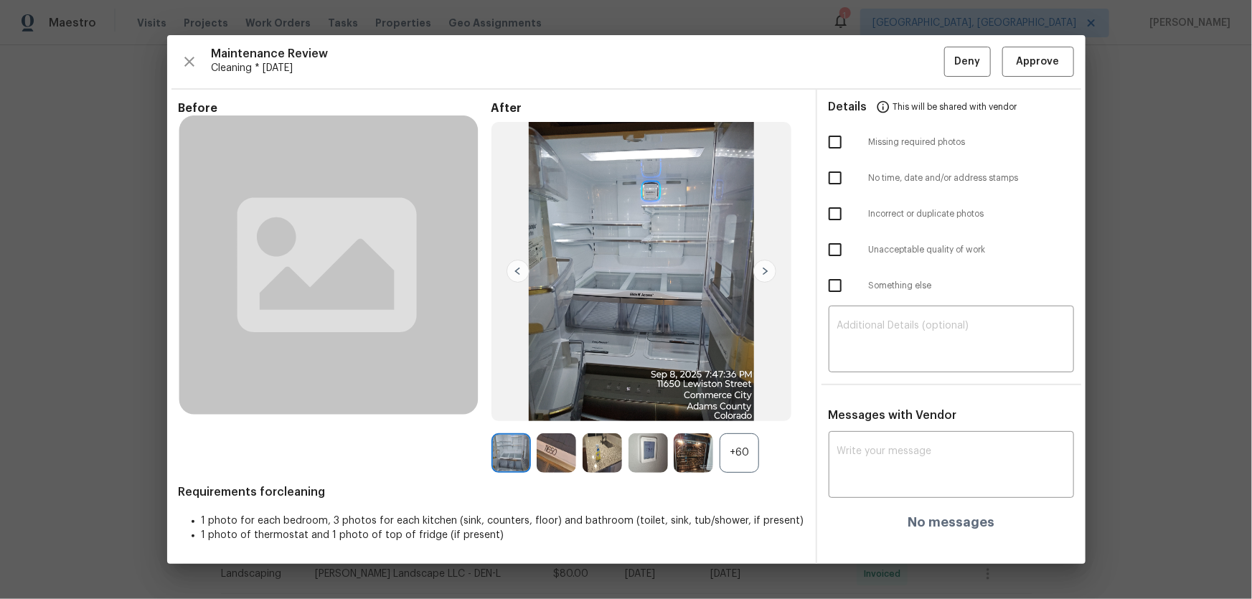
click at [747, 395] on div "+60" at bounding box center [738, 452] width 39 height 39
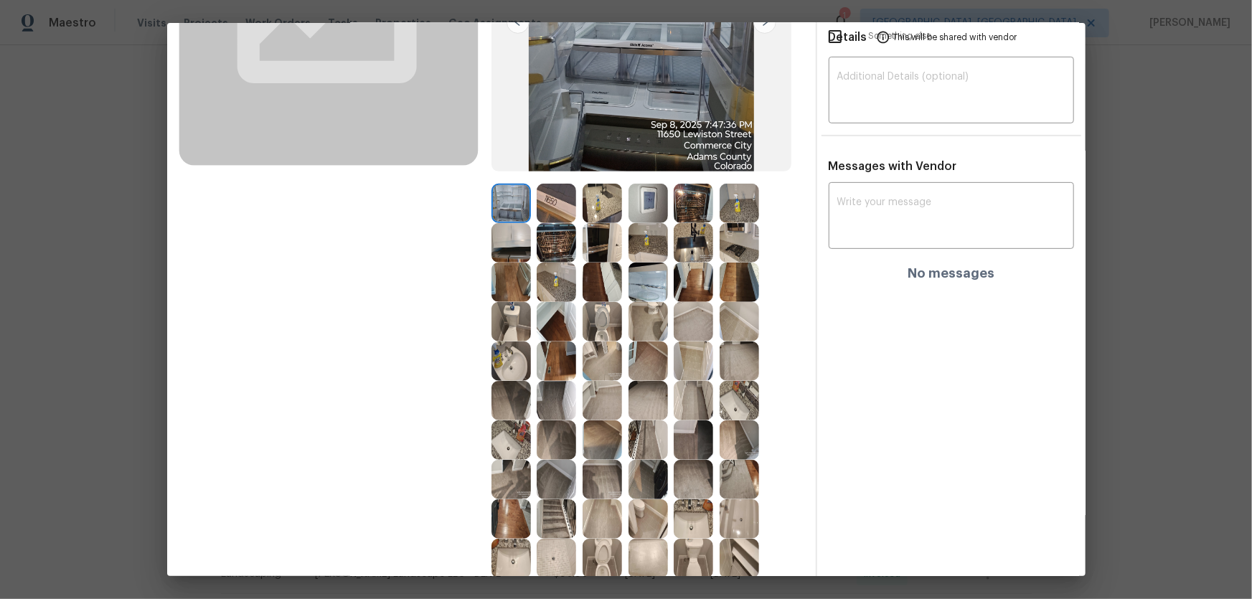
scroll to position [326, 0]
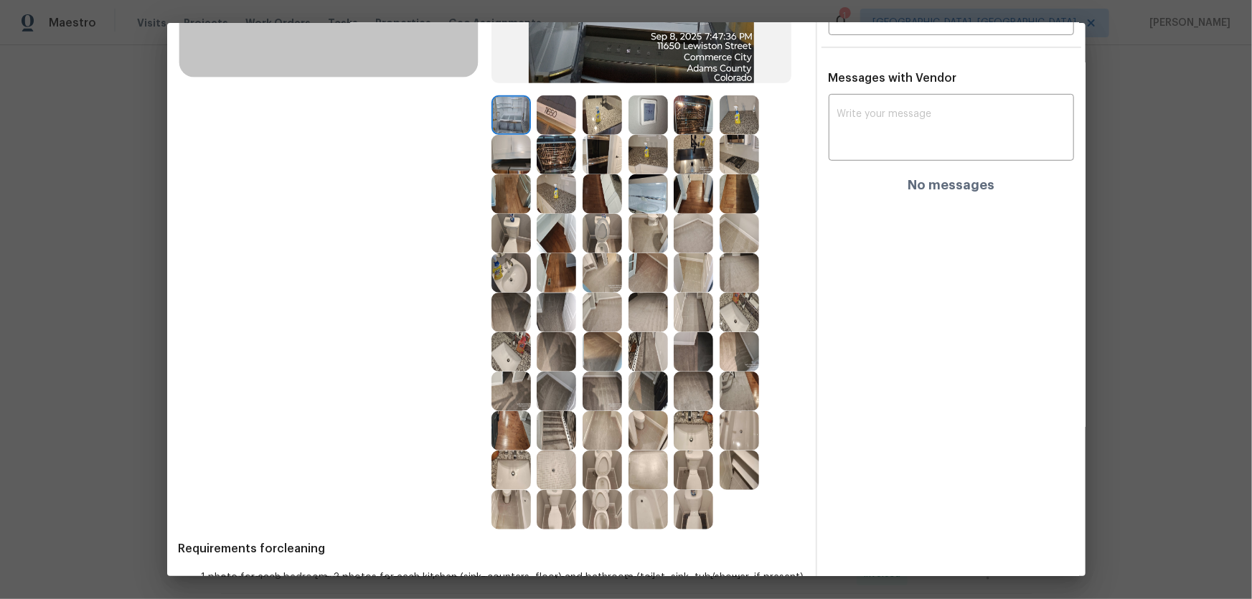
click at [586, 232] on img at bounding box center [601, 233] width 39 height 39
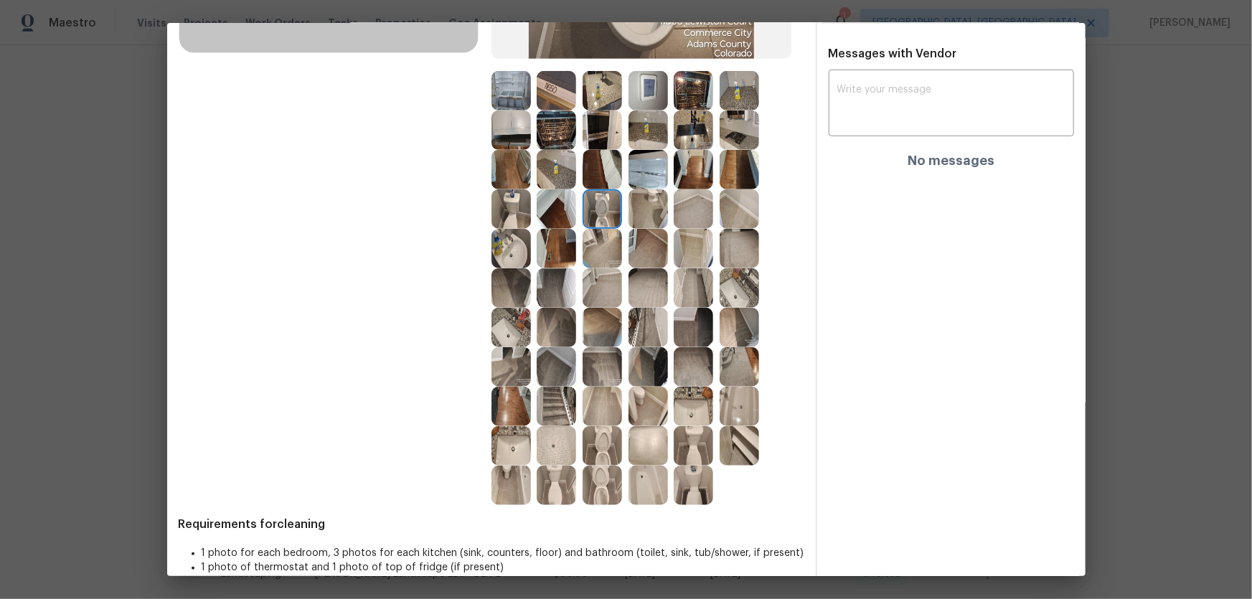
scroll to position [369, 0]
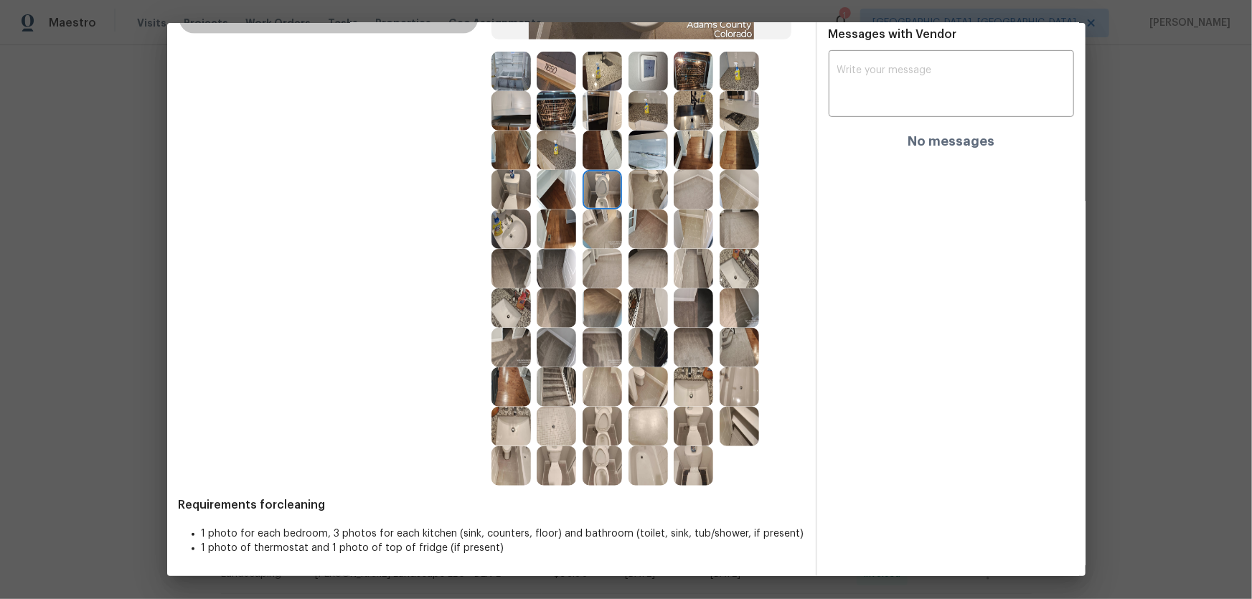
click at [609, 395] on img at bounding box center [601, 426] width 39 height 39
click at [598, 395] on img at bounding box center [601, 465] width 39 height 39
click at [610, 395] on img at bounding box center [601, 465] width 39 height 39
click at [603, 395] on img at bounding box center [601, 426] width 39 height 39
click at [590, 186] on img at bounding box center [601, 189] width 39 height 39
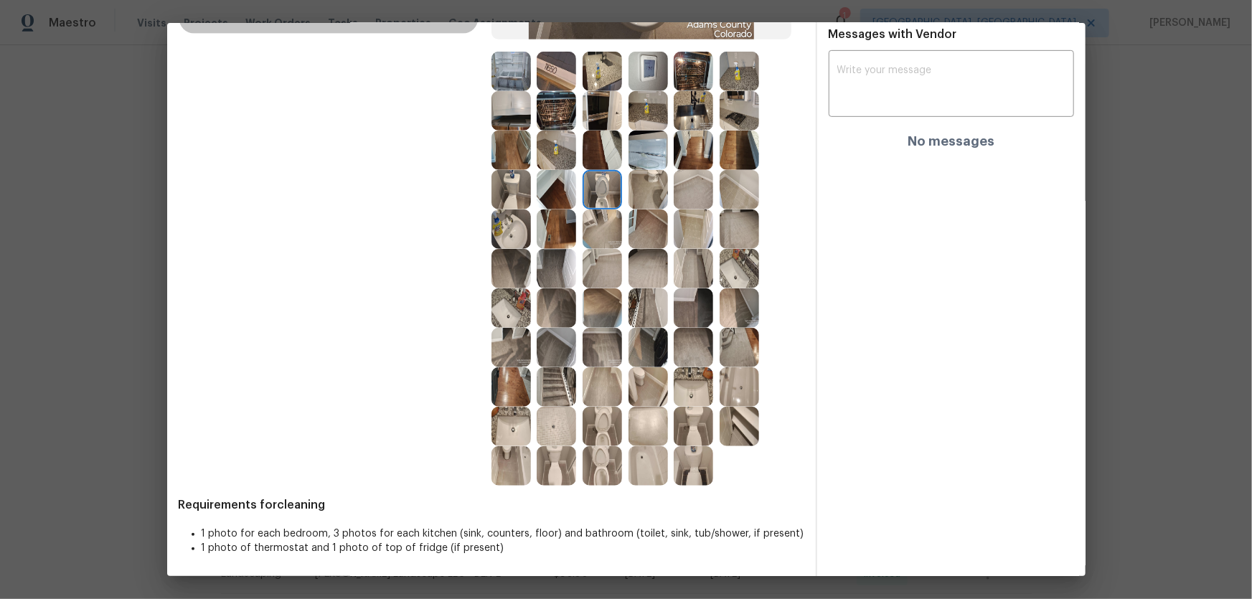
click at [519, 227] on img at bounding box center [510, 228] width 39 height 39
click at [497, 306] on img at bounding box center [510, 307] width 39 height 39
click at [738, 265] on img at bounding box center [738, 268] width 39 height 39
drag, startPoint x: 739, startPoint y: 379, endPoint x: 731, endPoint y: 382, distance: 8.4
click at [738, 380] on img at bounding box center [738, 386] width 39 height 39
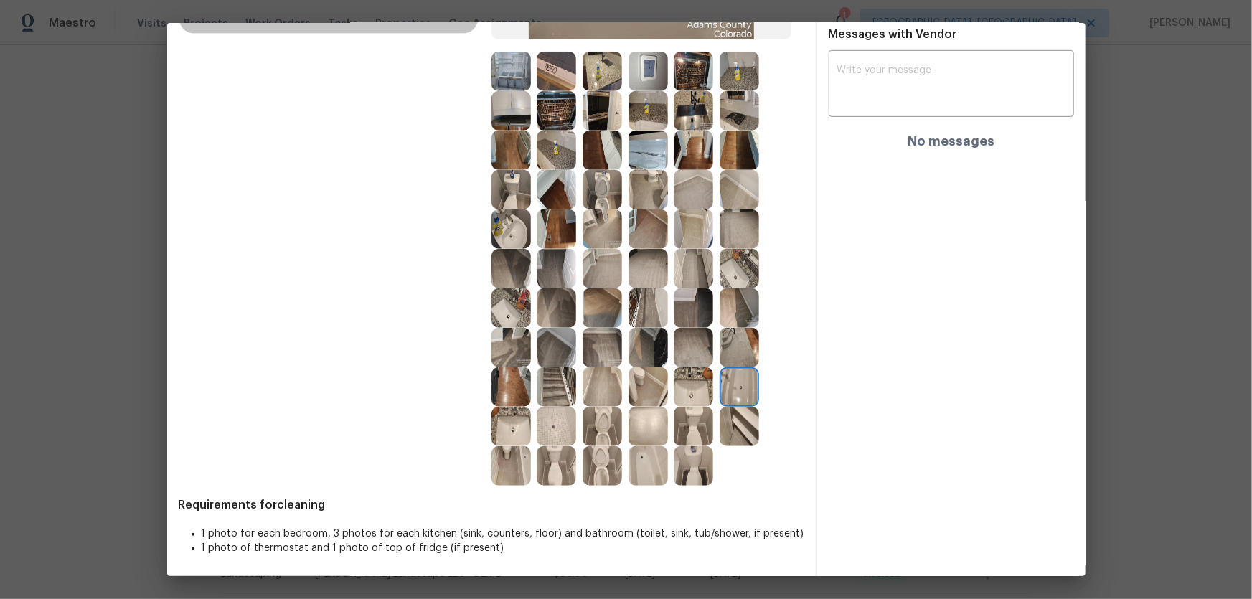
click at [689, 390] on img at bounding box center [692, 386] width 39 height 39
click at [638, 395] on img at bounding box center [647, 426] width 39 height 39
click at [544, 395] on img at bounding box center [555, 426] width 39 height 39
click at [634, 395] on img at bounding box center [647, 465] width 39 height 39
click at [658, 148] on img at bounding box center [647, 150] width 39 height 39
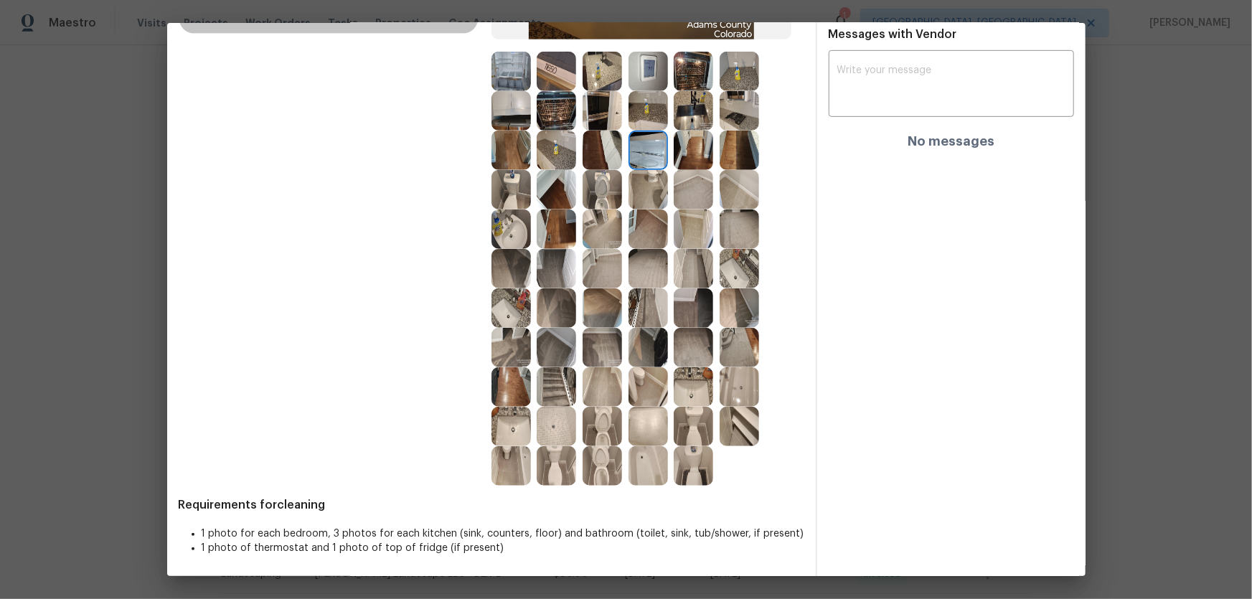
click at [678, 115] on img at bounding box center [692, 110] width 39 height 39
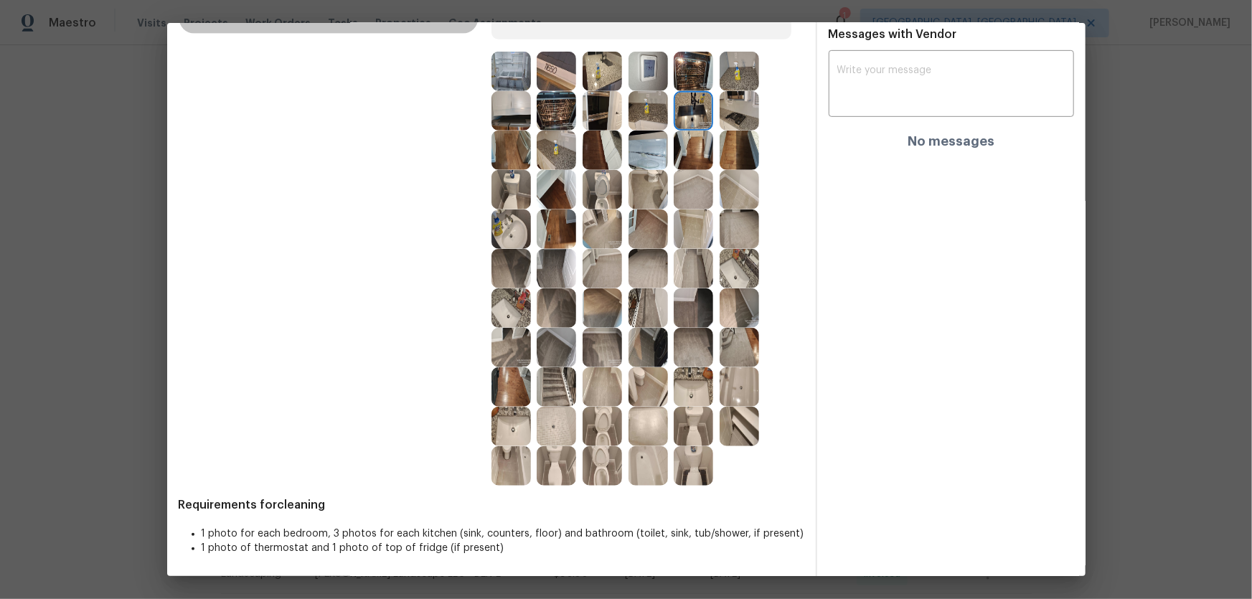
click at [709, 114] on img at bounding box center [692, 110] width 39 height 39
click at [724, 104] on img at bounding box center [738, 110] width 39 height 39
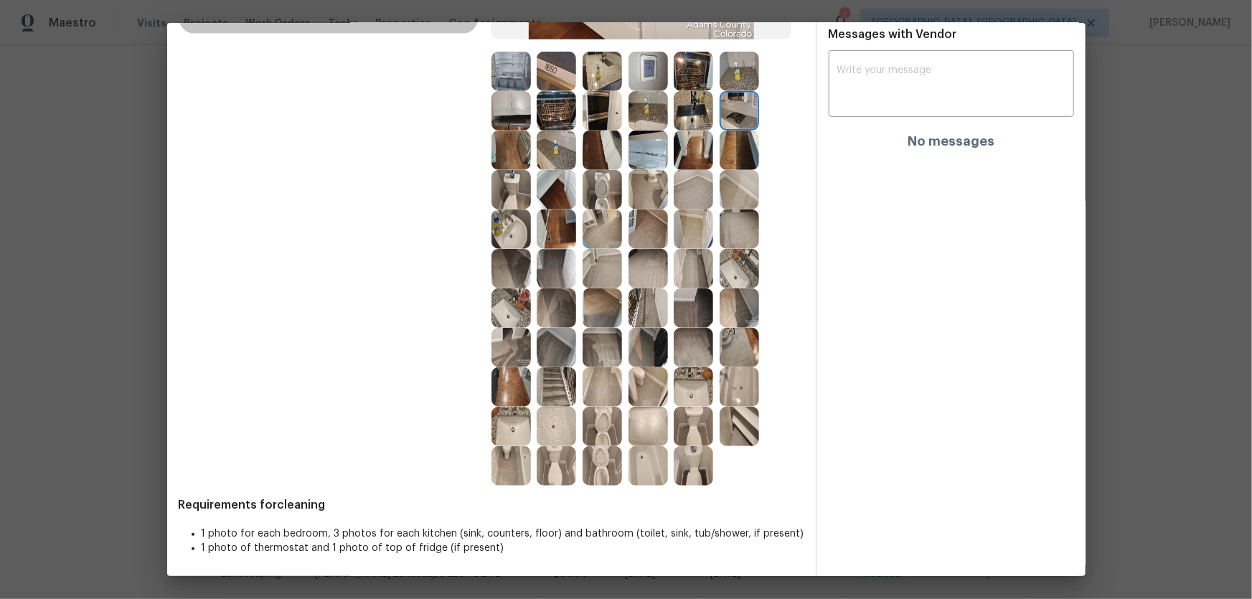
click at [726, 87] on img at bounding box center [738, 71] width 39 height 39
click at [687, 75] on img at bounding box center [692, 71] width 39 height 39
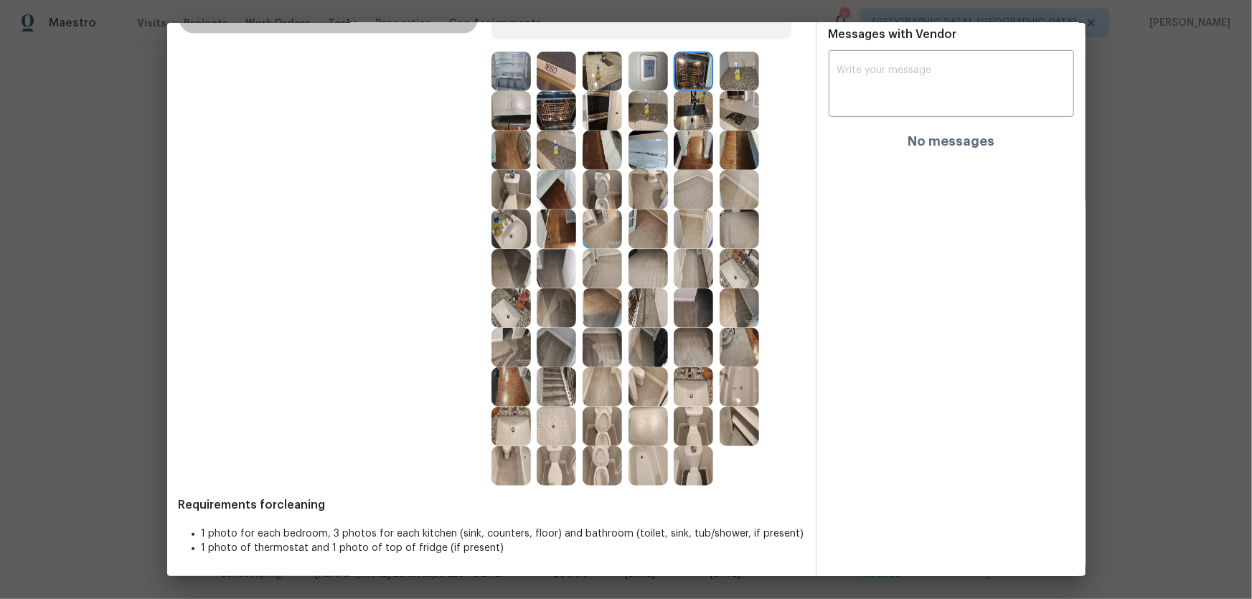
click at [658, 78] on img at bounding box center [647, 71] width 39 height 39
click at [610, 83] on img at bounding box center [601, 71] width 39 height 39
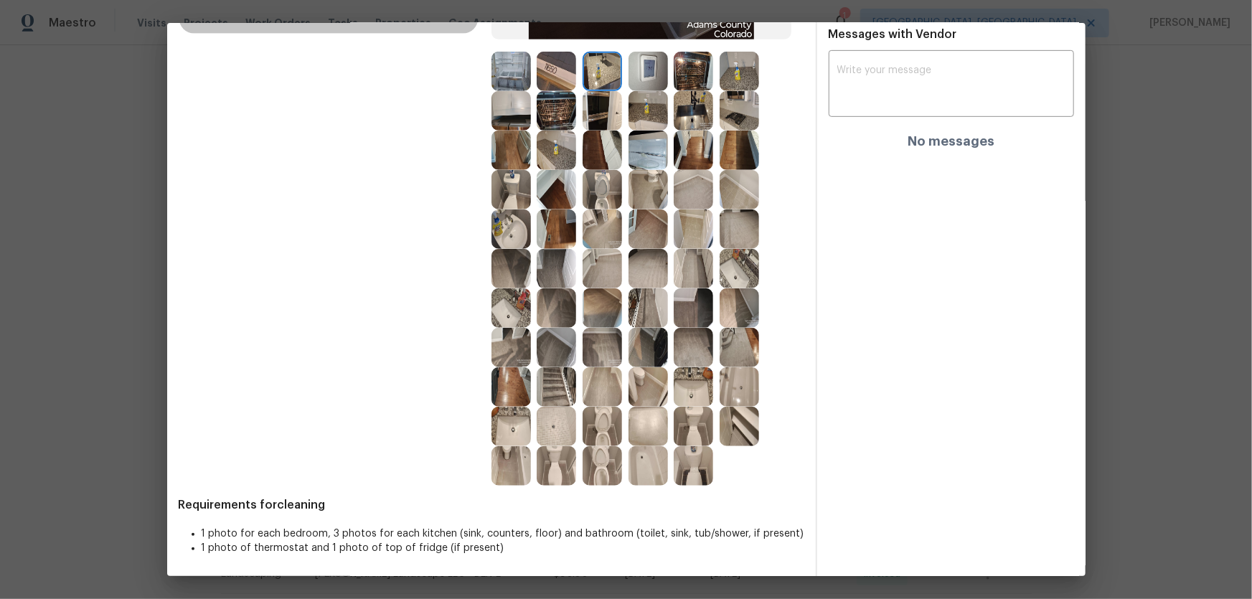
click at [628, 108] on img at bounding box center [647, 110] width 39 height 39
click at [618, 114] on img at bounding box center [601, 110] width 39 height 39
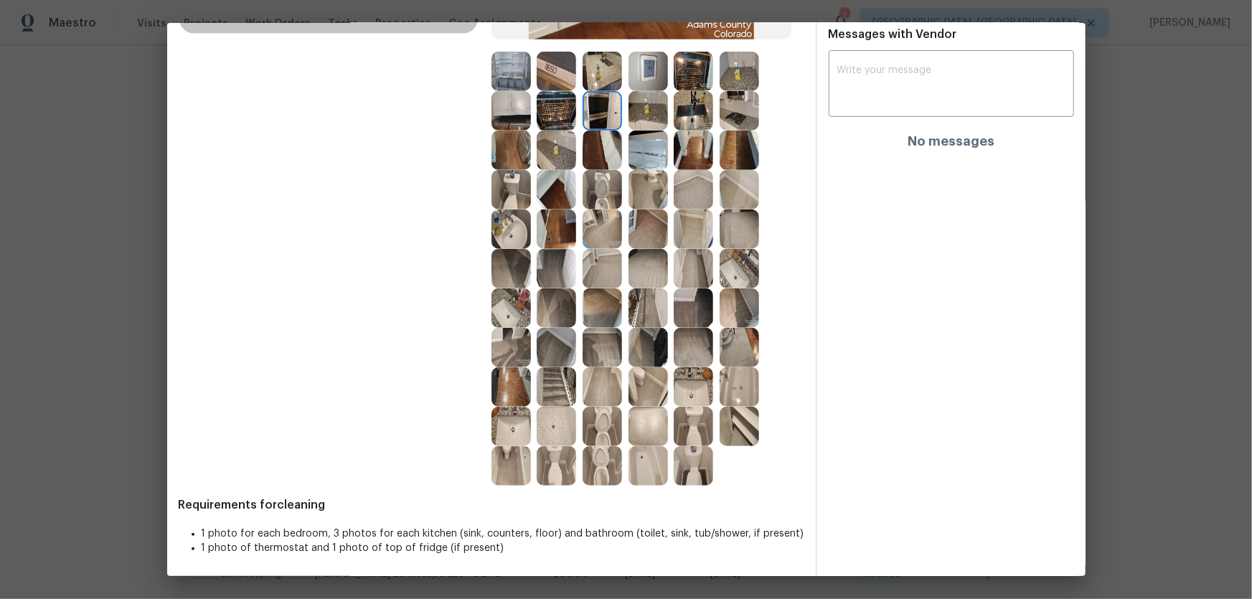
click at [574, 115] on div at bounding box center [559, 110] width 46 height 39
click at [521, 70] on img at bounding box center [510, 71] width 39 height 39
drag, startPoint x: 549, startPoint y: 72, endPoint x: 486, endPoint y: 100, distance: 68.7
click at [547, 72] on img at bounding box center [555, 71] width 39 height 39
click at [505, 114] on img at bounding box center [510, 110] width 39 height 39
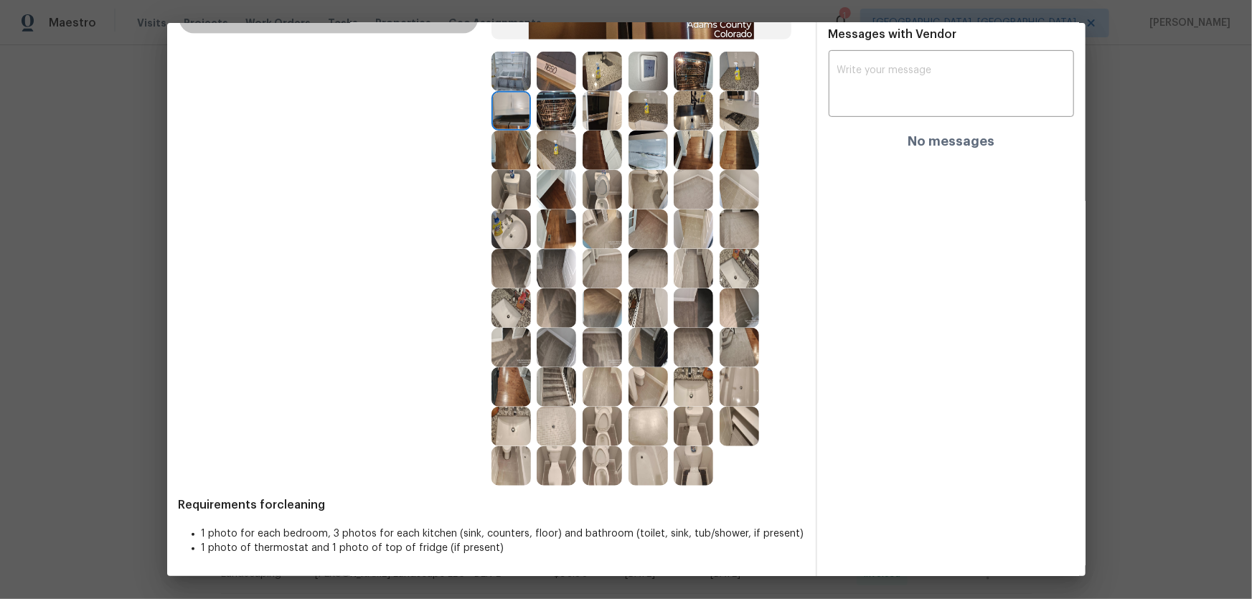
scroll to position [304, 0]
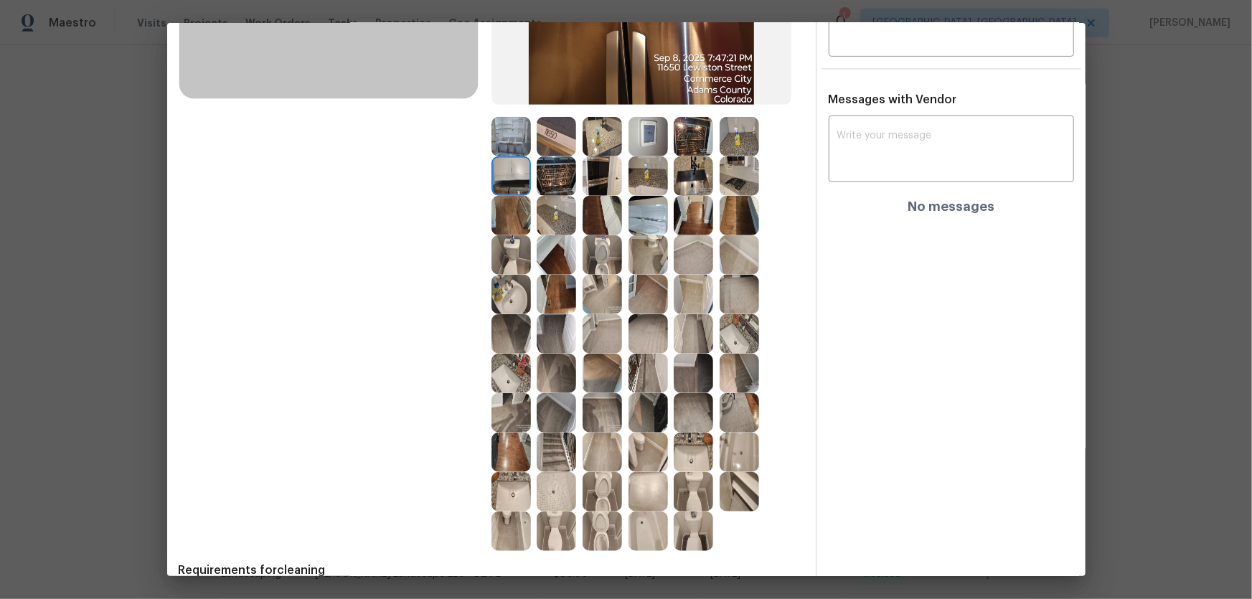
click at [604, 395] on img at bounding box center [601, 412] width 39 height 39
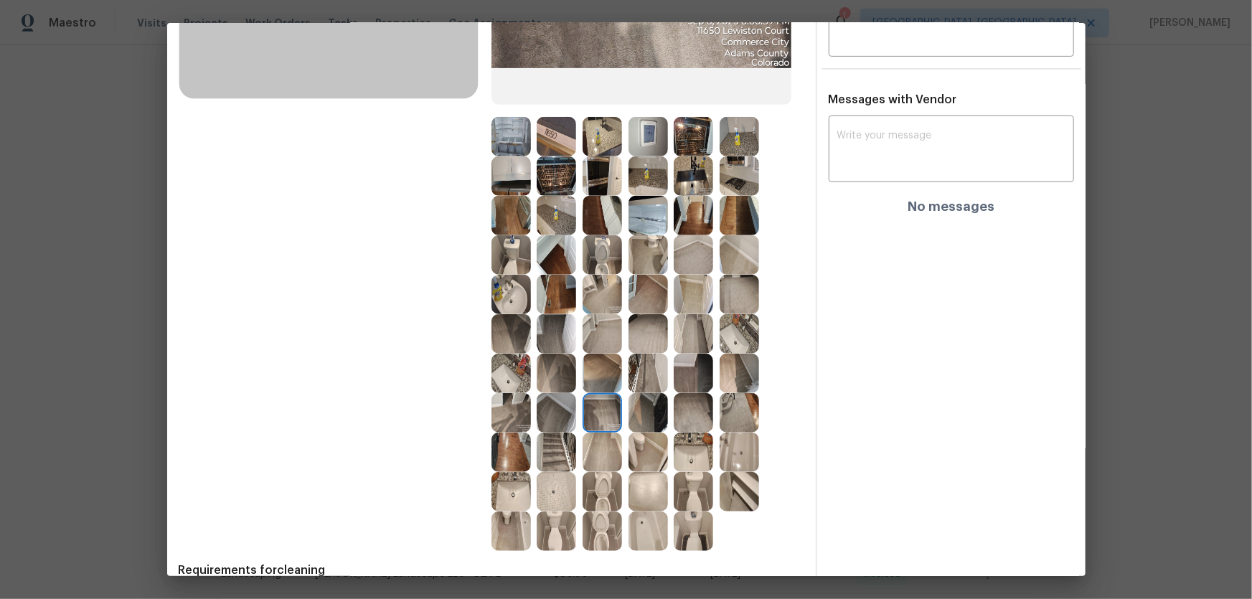
click at [609, 370] on img at bounding box center [601, 373] width 39 height 39
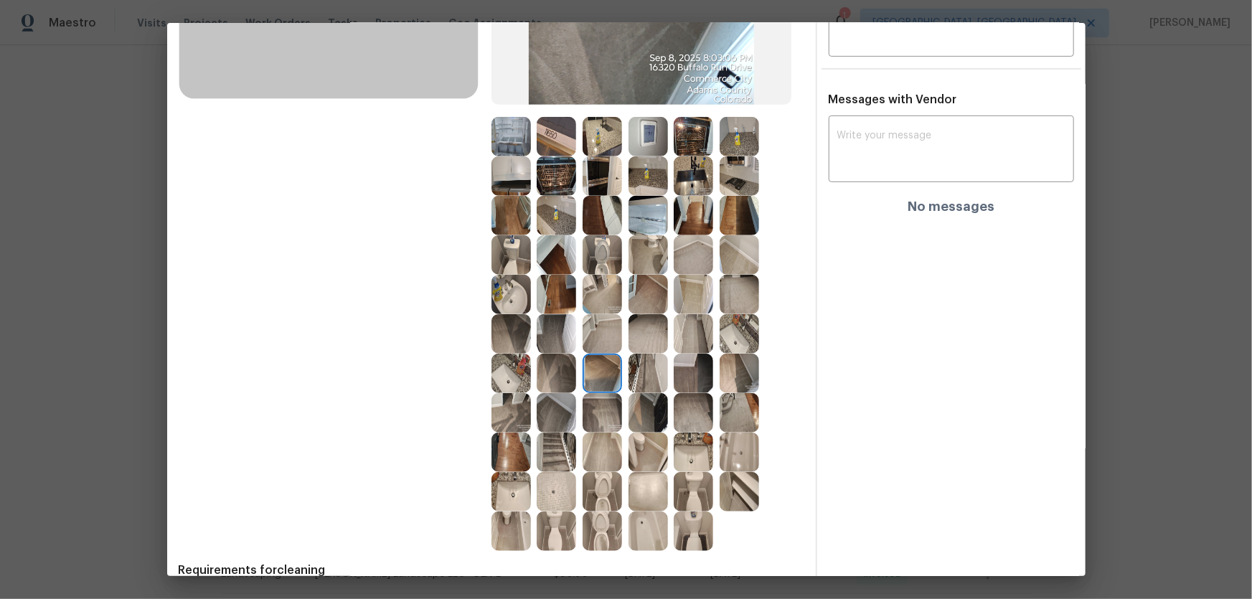
click at [562, 364] on img at bounding box center [555, 373] width 39 height 39
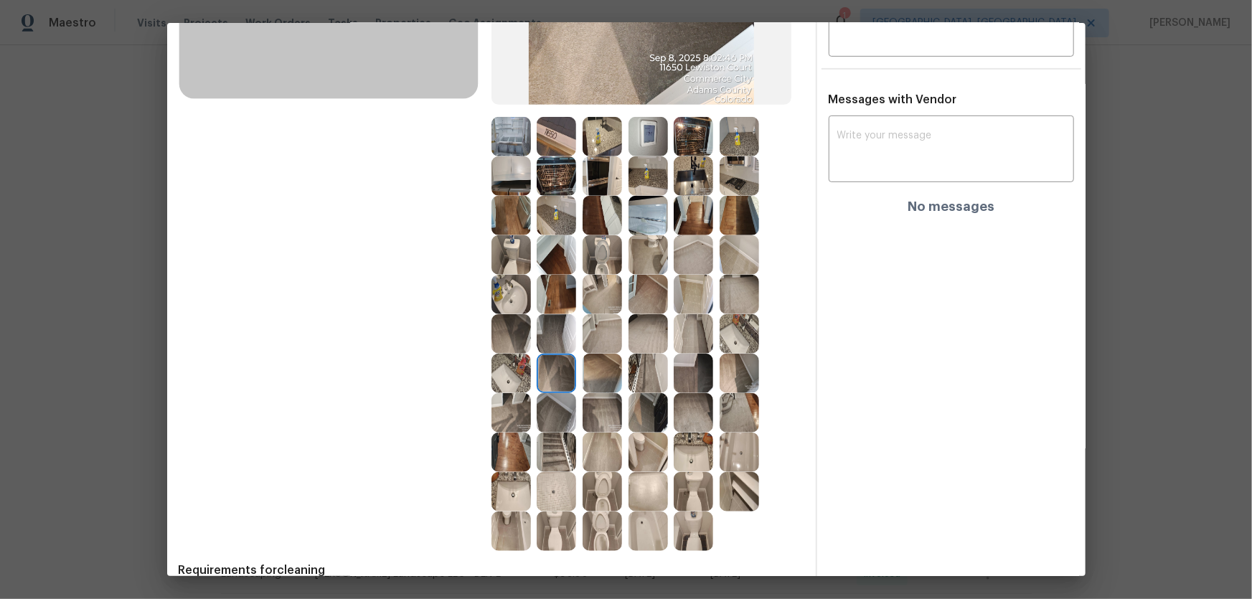
click at [555, 340] on img at bounding box center [555, 333] width 39 height 39
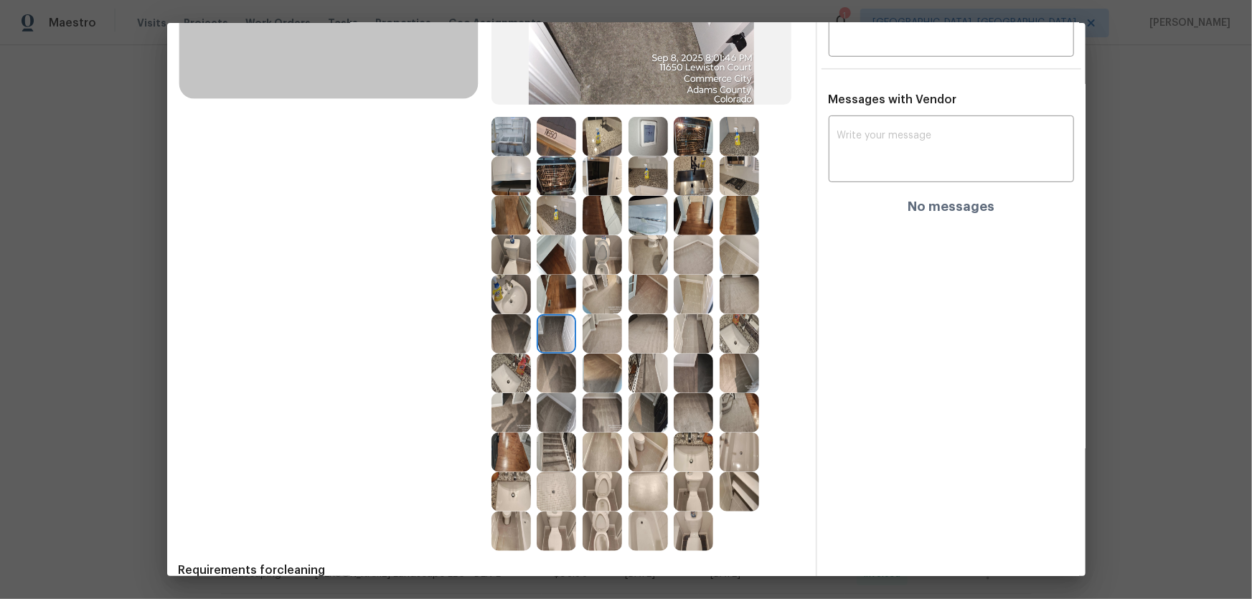
click at [595, 336] on img at bounding box center [601, 333] width 39 height 39
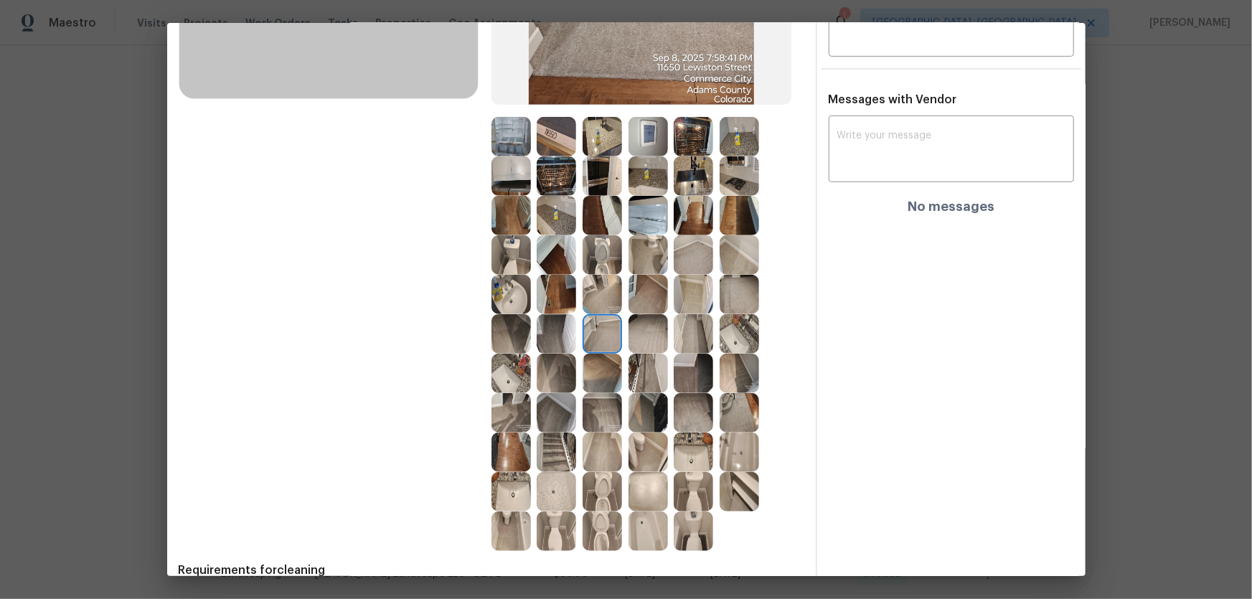
click at [656, 337] on img at bounding box center [647, 333] width 39 height 39
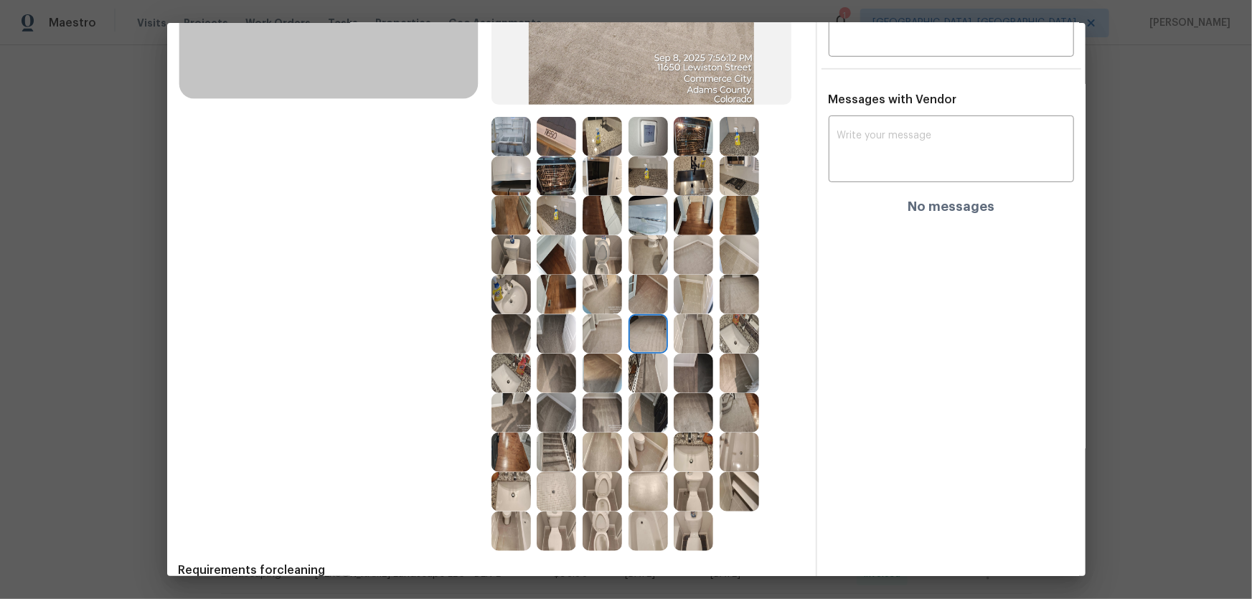
click at [673, 336] on img at bounding box center [692, 333] width 39 height 39
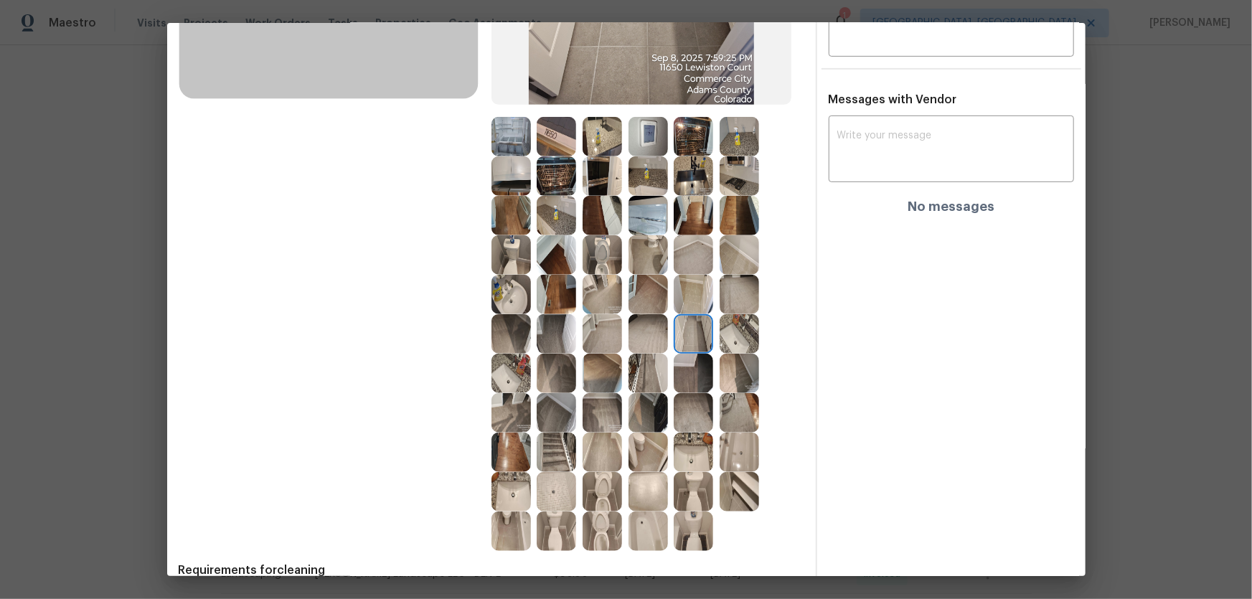
click at [673, 358] on img at bounding box center [692, 373] width 39 height 39
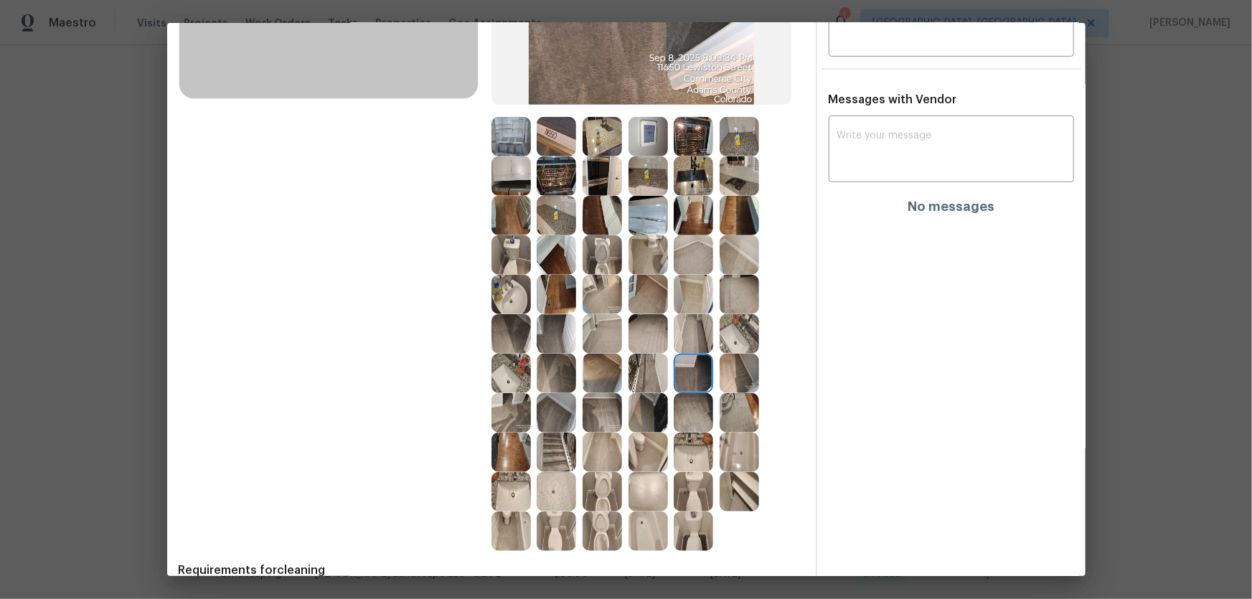
click at [689, 169] on img at bounding box center [692, 175] width 39 height 39
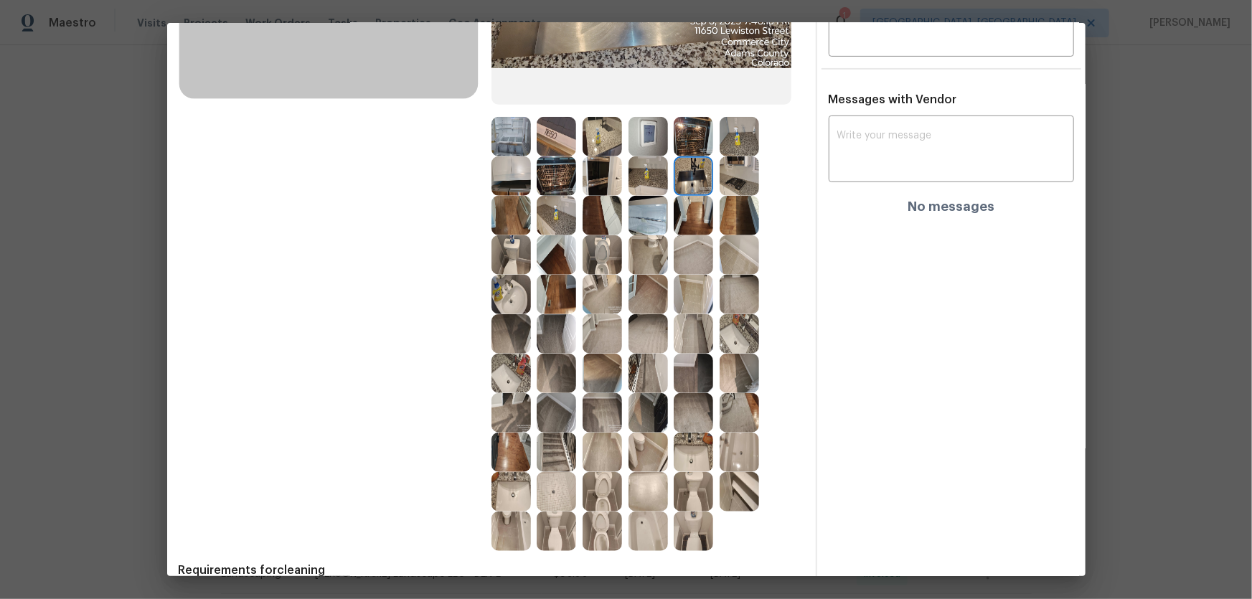
click at [719, 180] on img at bounding box center [738, 175] width 39 height 39
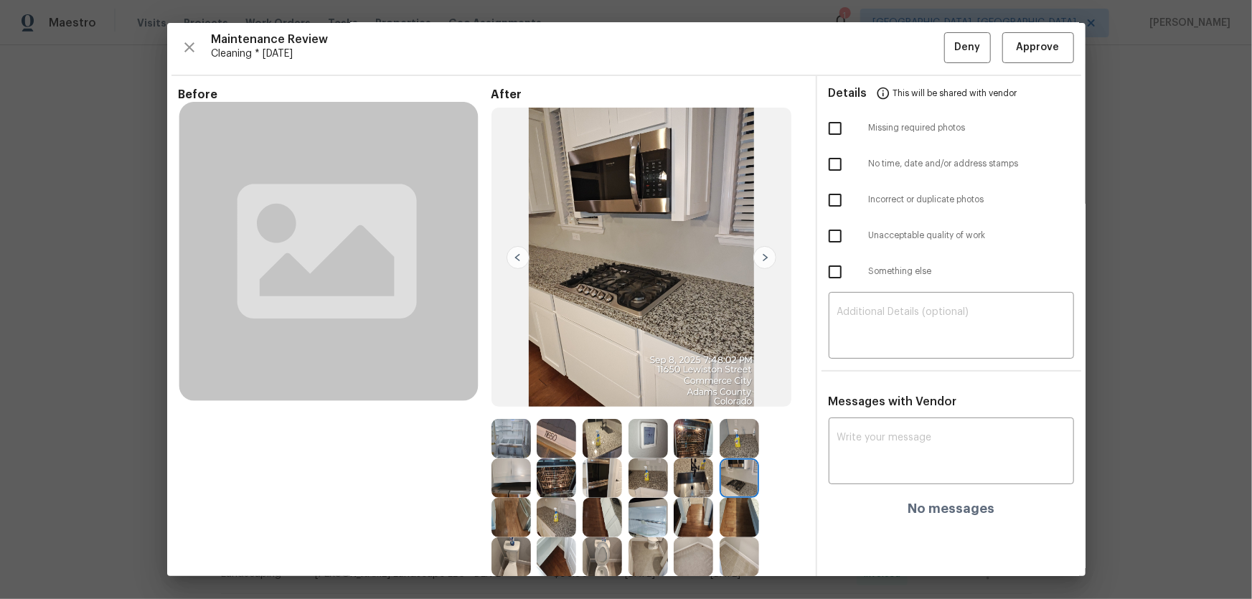
scroll to position [0, 0]
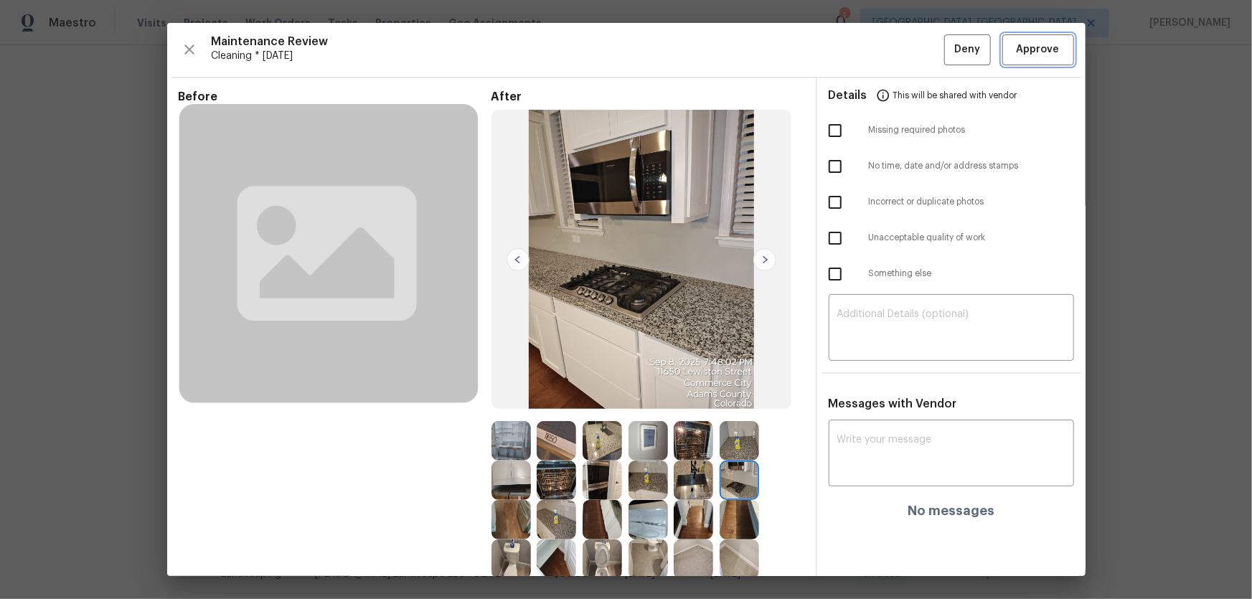
click at [890, 43] on span "Approve" at bounding box center [1037, 50] width 49 height 18
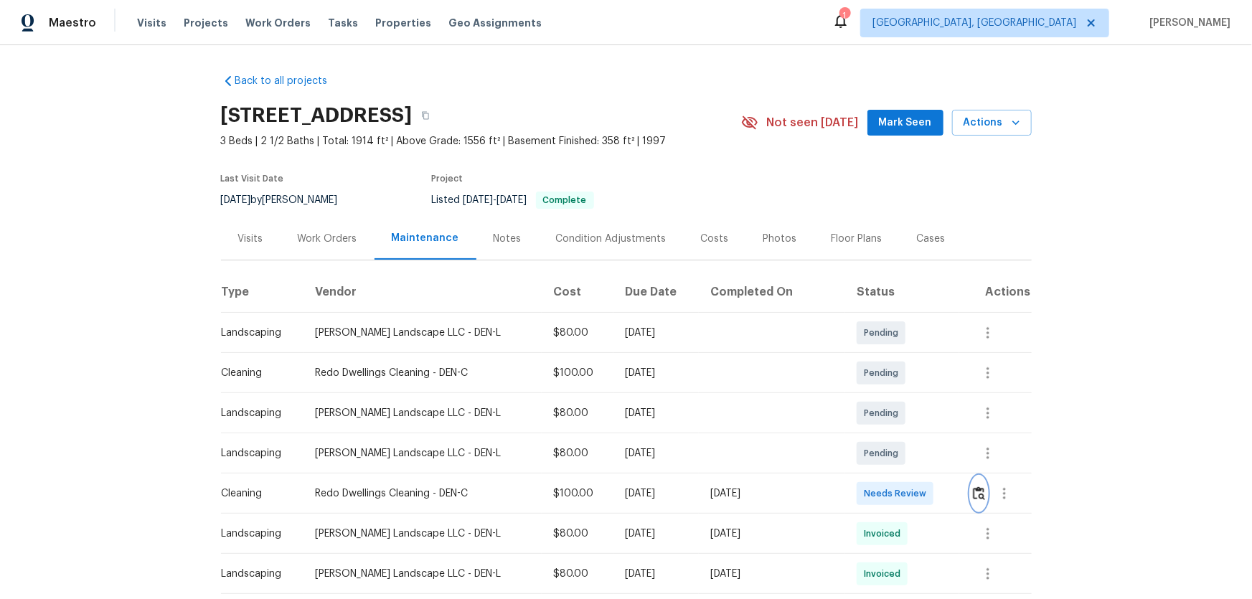
click at [890, 395] on button "button" at bounding box center [978, 493] width 16 height 34
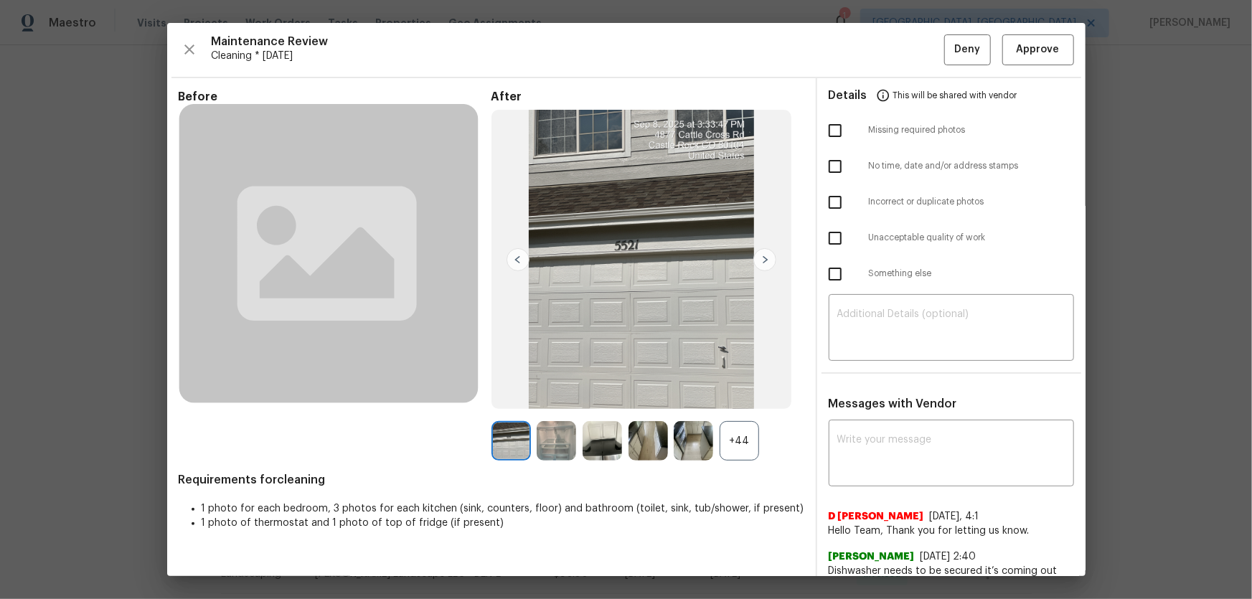
click at [746, 395] on div "+44" at bounding box center [738, 440] width 39 height 39
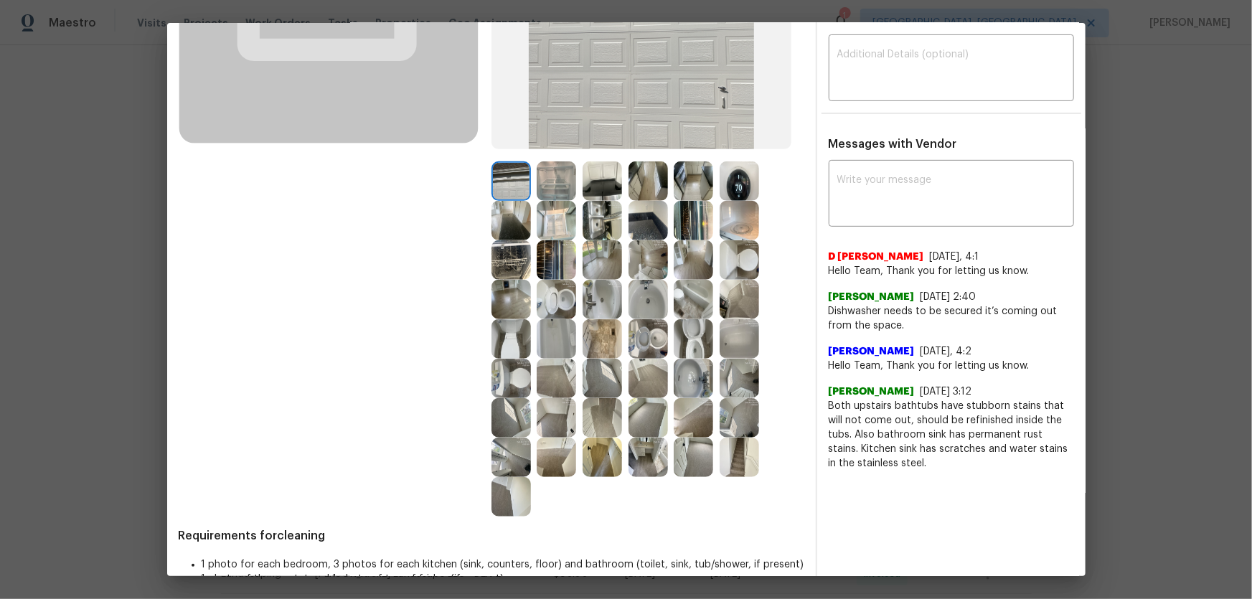
scroll to position [260, 0]
click at [640, 334] on img at bounding box center [647, 337] width 39 height 39
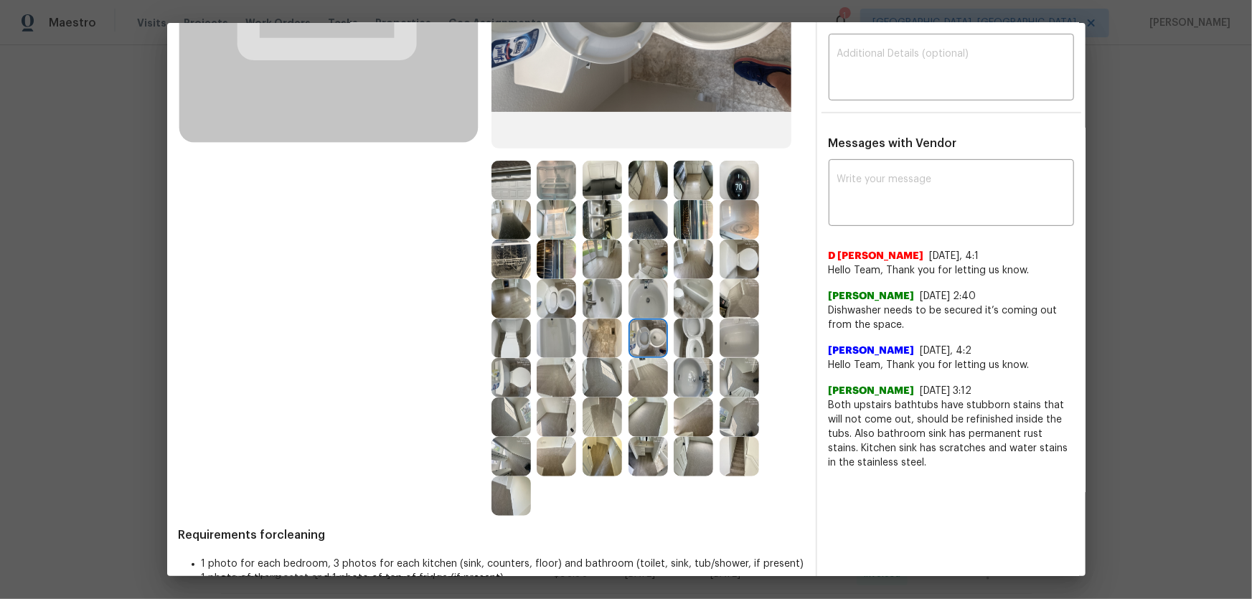
click at [676, 344] on img at bounding box center [692, 337] width 39 height 39
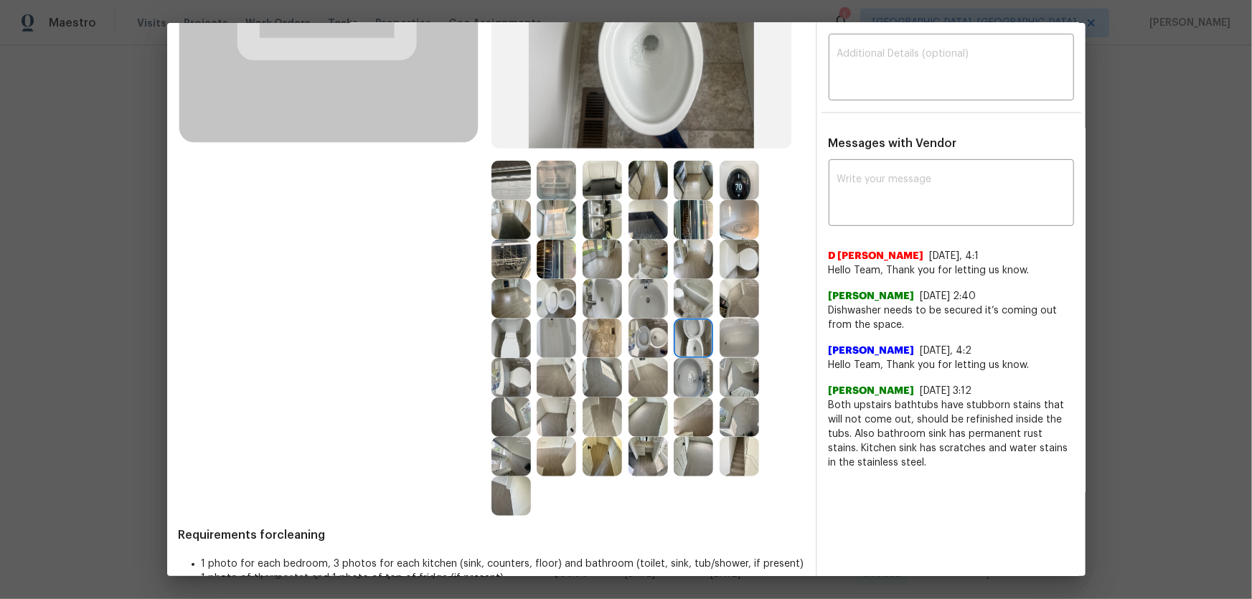
click at [645, 339] on img at bounding box center [647, 337] width 39 height 39
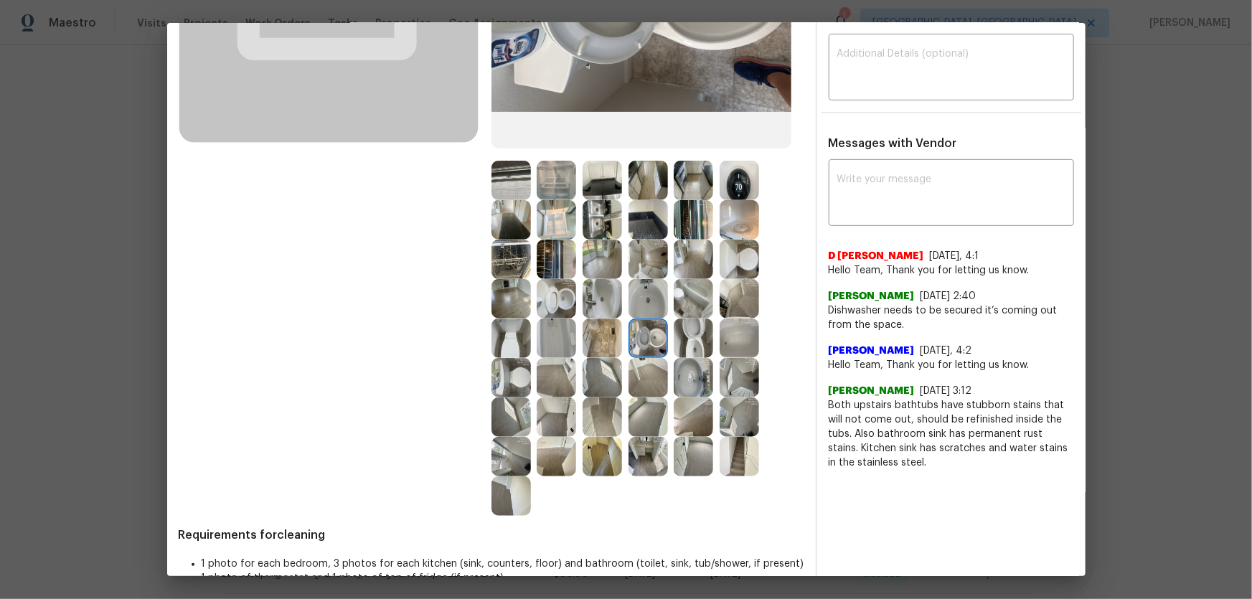
click at [564, 308] on img at bounding box center [555, 298] width 39 height 39
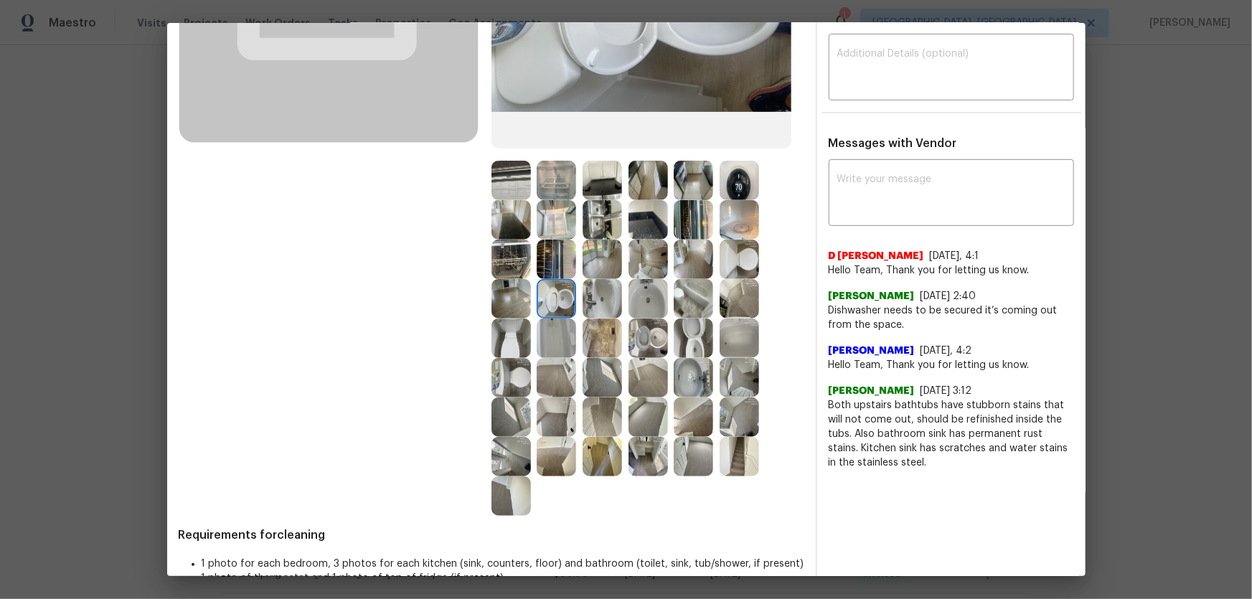
click at [597, 304] on img at bounding box center [601, 298] width 39 height 39
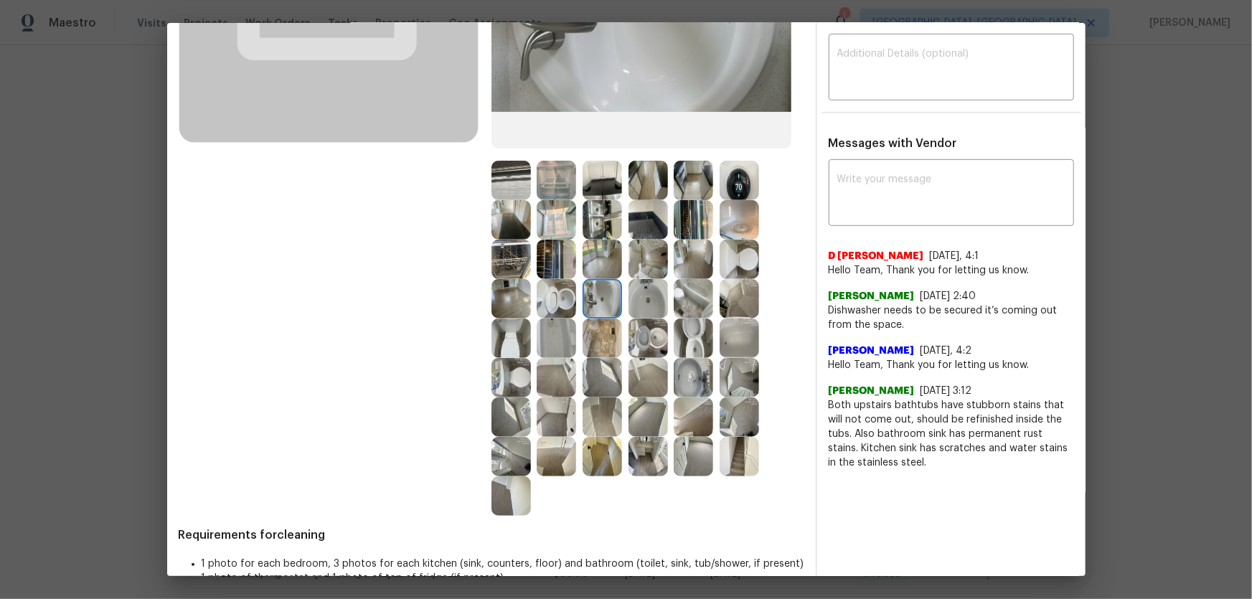
click at [644, 306] on img at bounding box center [647, 298] width 39 height 39
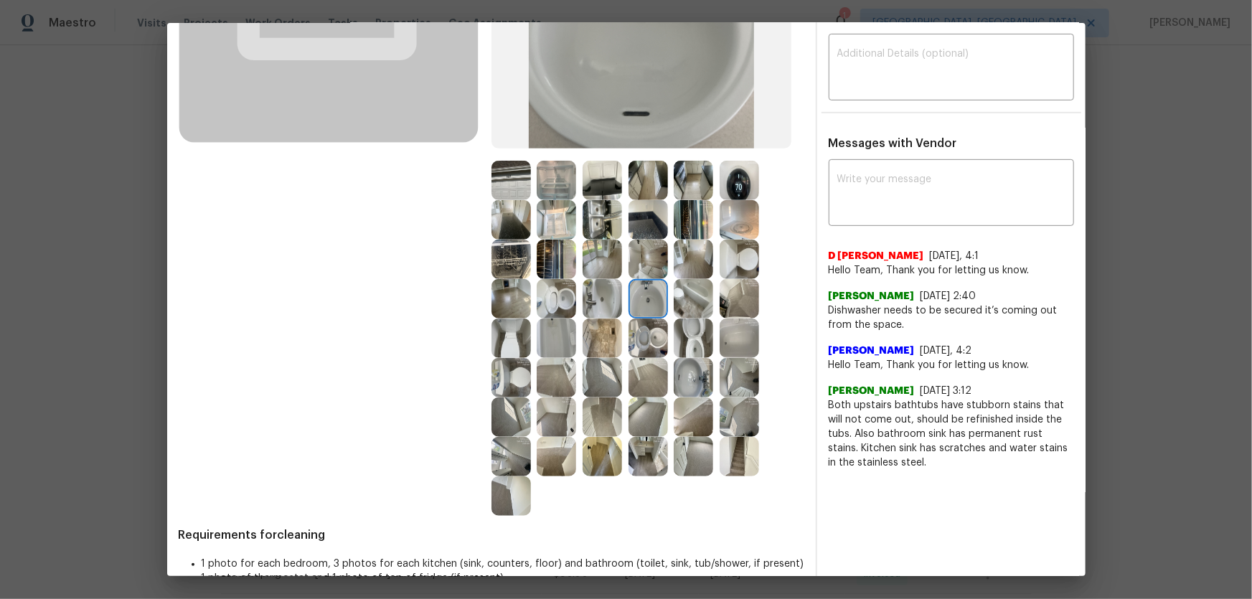
click at [676, 381] on img at bounding box center [692, 377] width 39 height 39
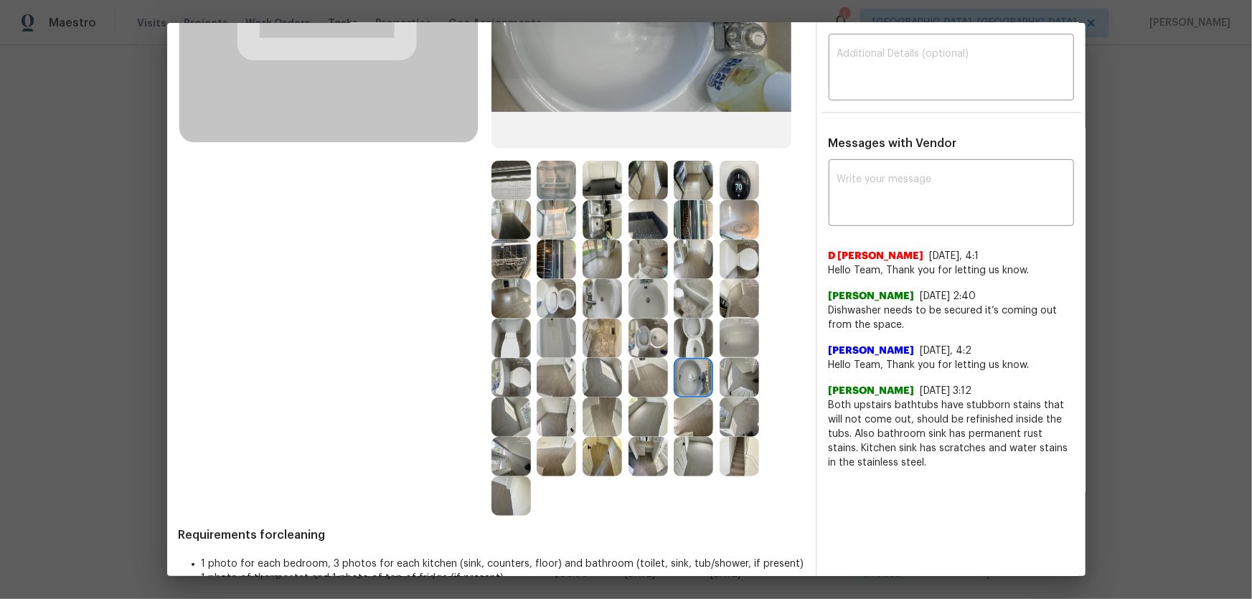
click at [732, 346] on img at bounding box center [738, 337] width 39 height 39
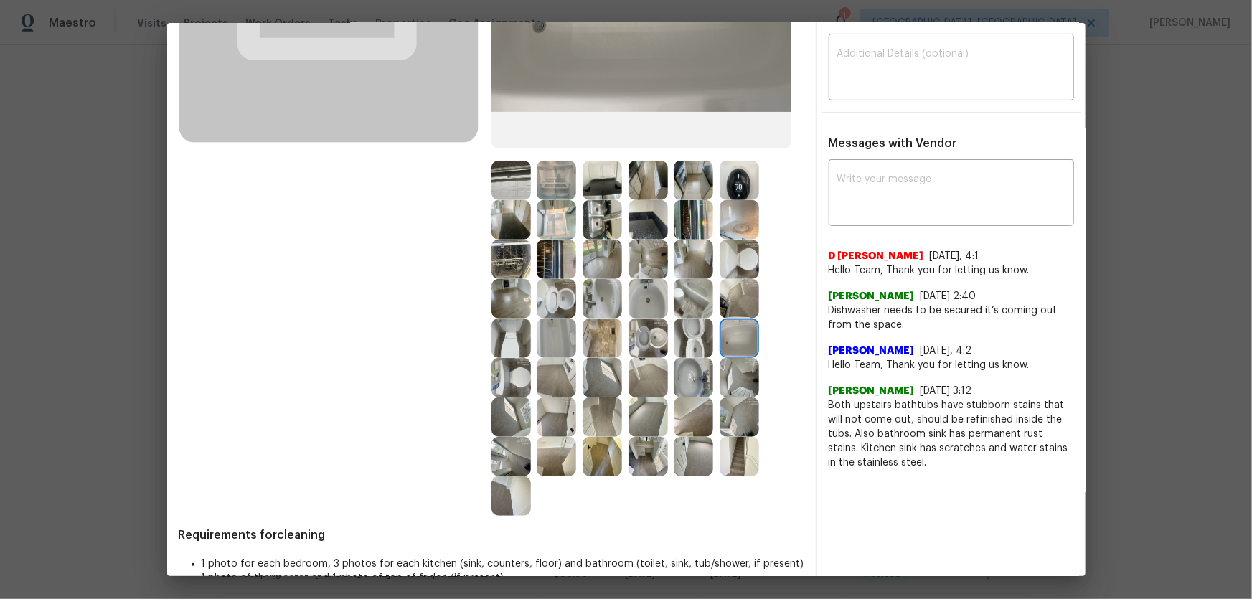
click at [548, 346] on img at bounding box center [555, 337] width 39 height 39
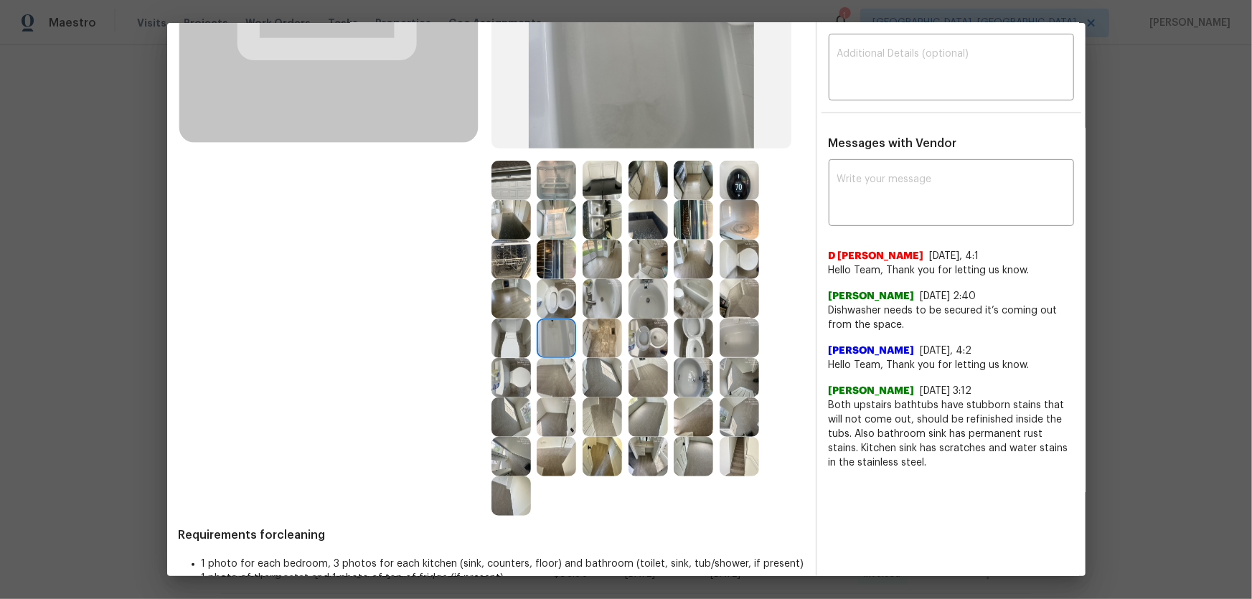
click at [519, 395] on img at bounding box center [510, 456] width 39 height 39
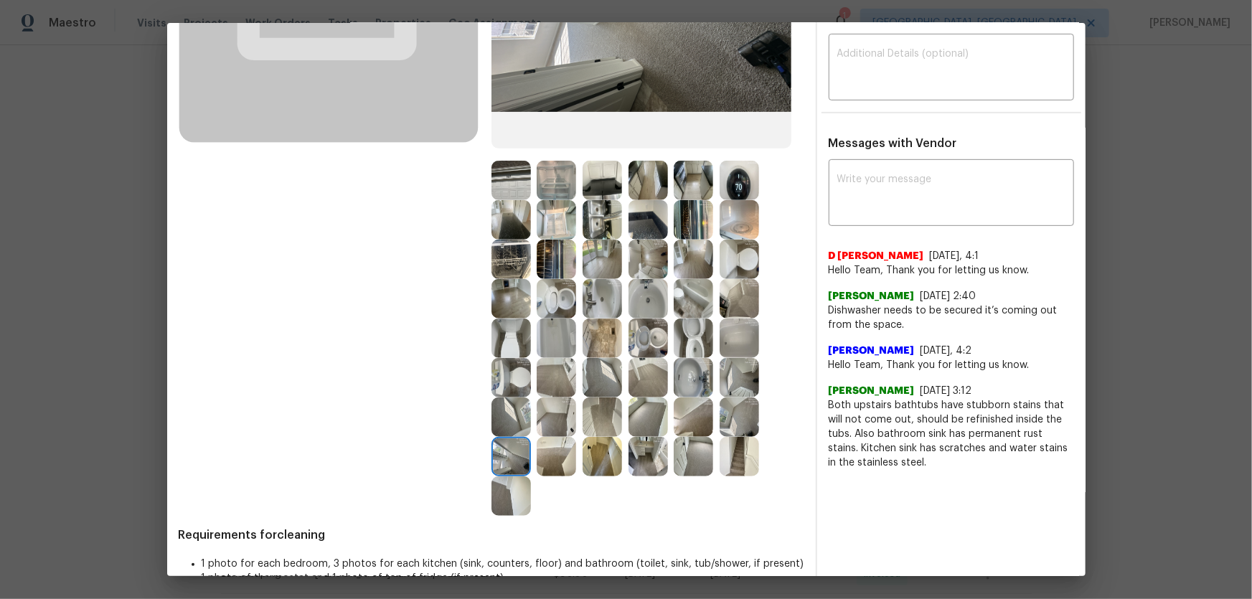
click at [673, 395] on img at bounding box center [692, 416] width 39 height 39
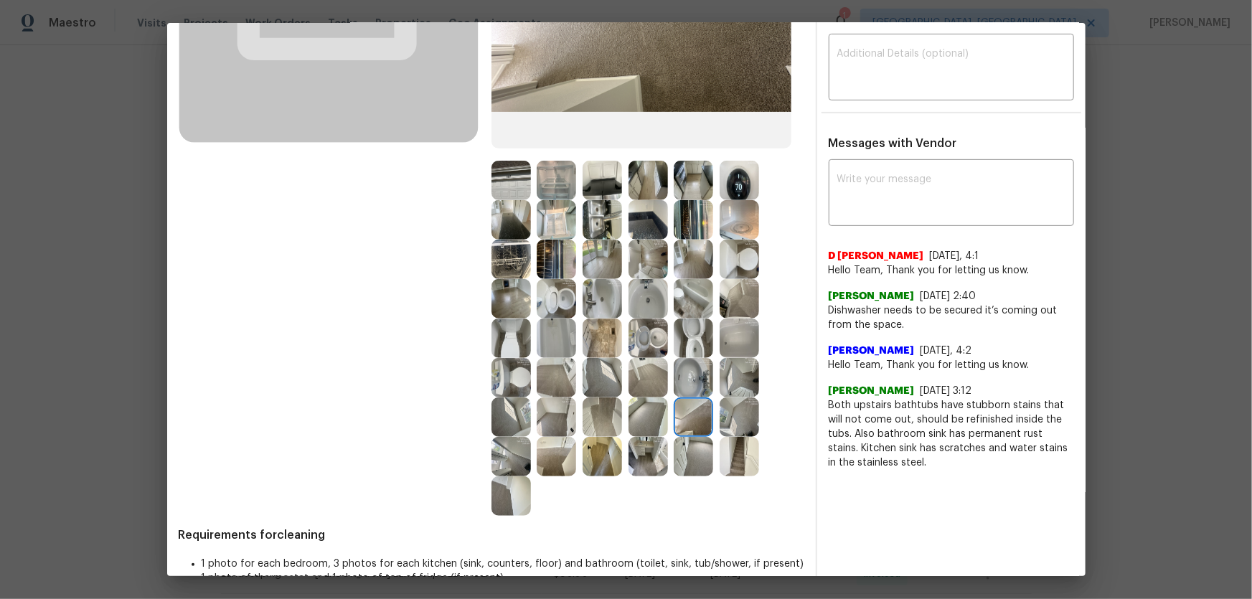
click at [724, 395] on img at bounding box center [738, 416] width 39 height 39
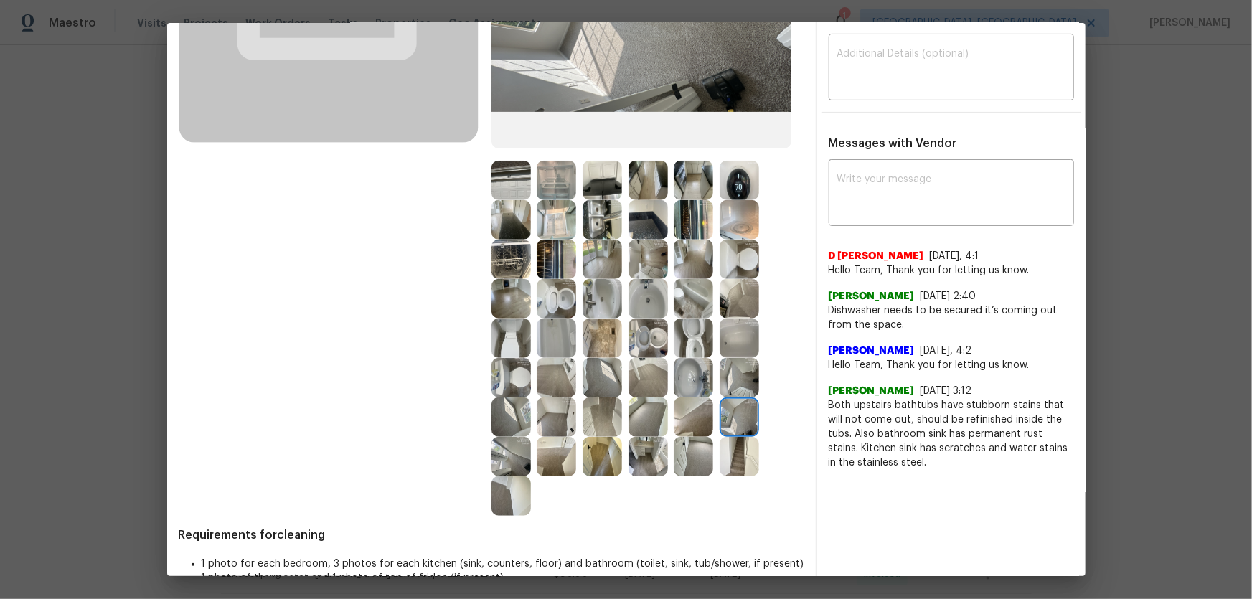
click at [732, 373] on img at bounding box center [738, 377] width 39 height 39
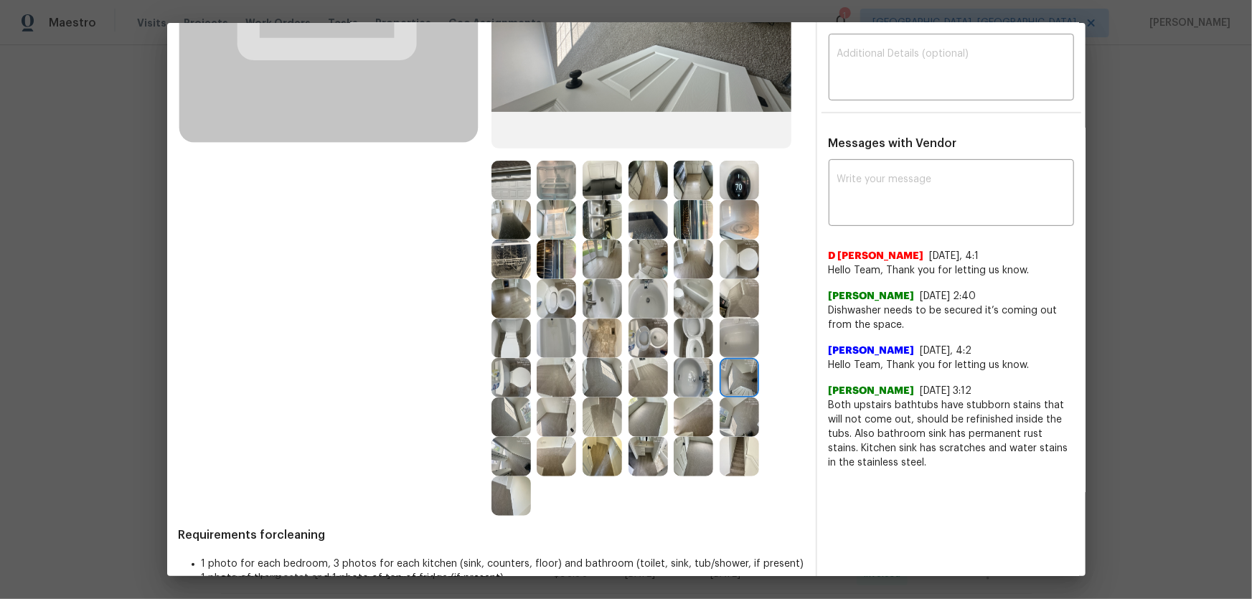
click at [729, 328] on img at bounding box center [738, 337] width 39 height 39
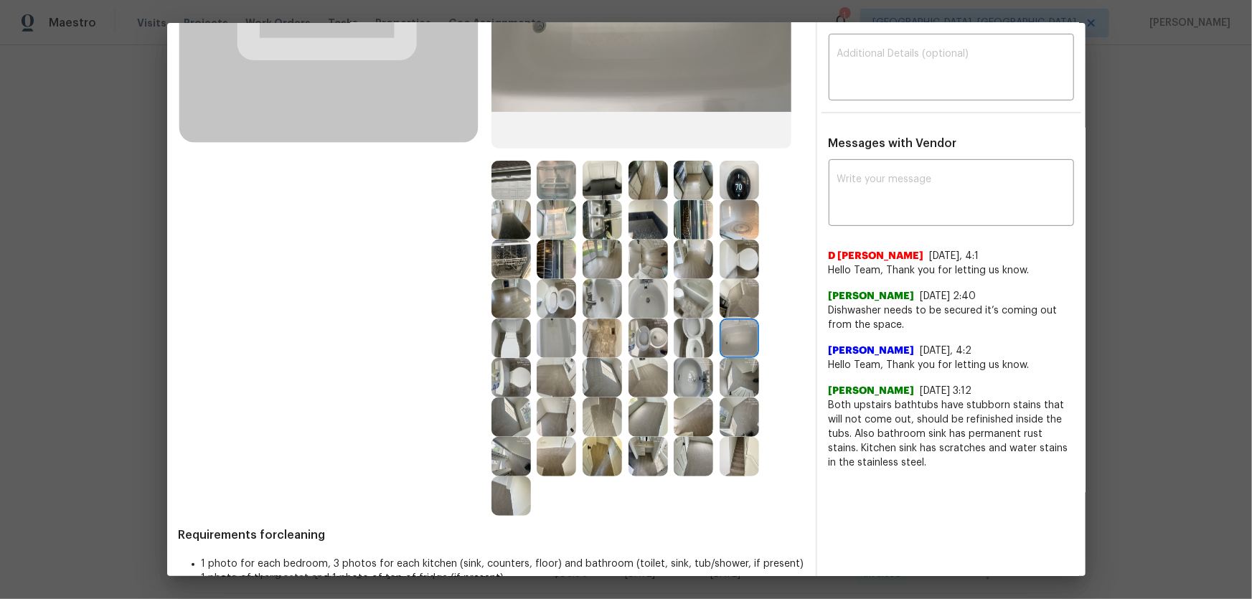
click at [564, 339] on img at bounding box center [555, 337] width 39 height 39
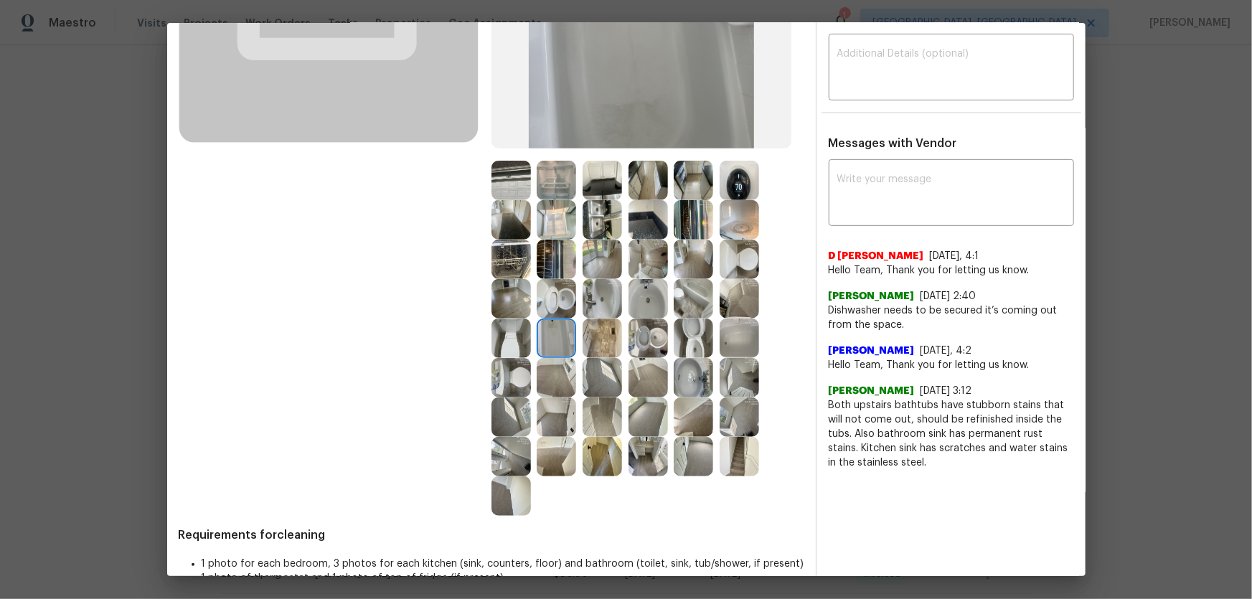
click at [595, 339] on img at bounding box center [601, 337] width 39 height 39
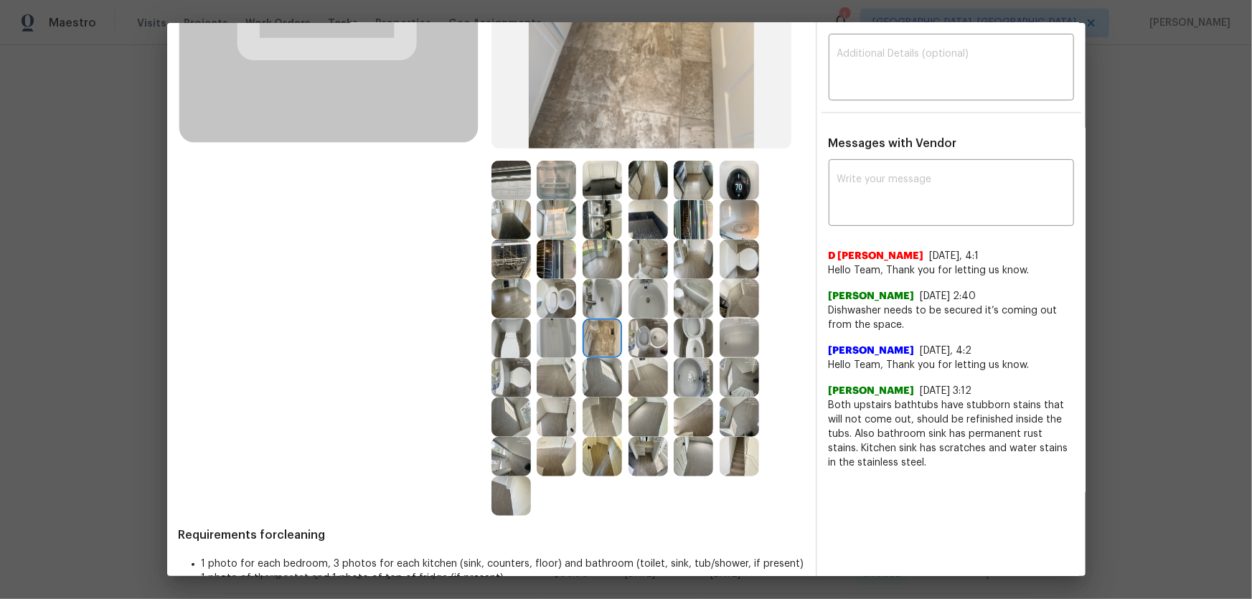
click at [680, 214] on img at bounding box center [692, 219] width 39 height 39
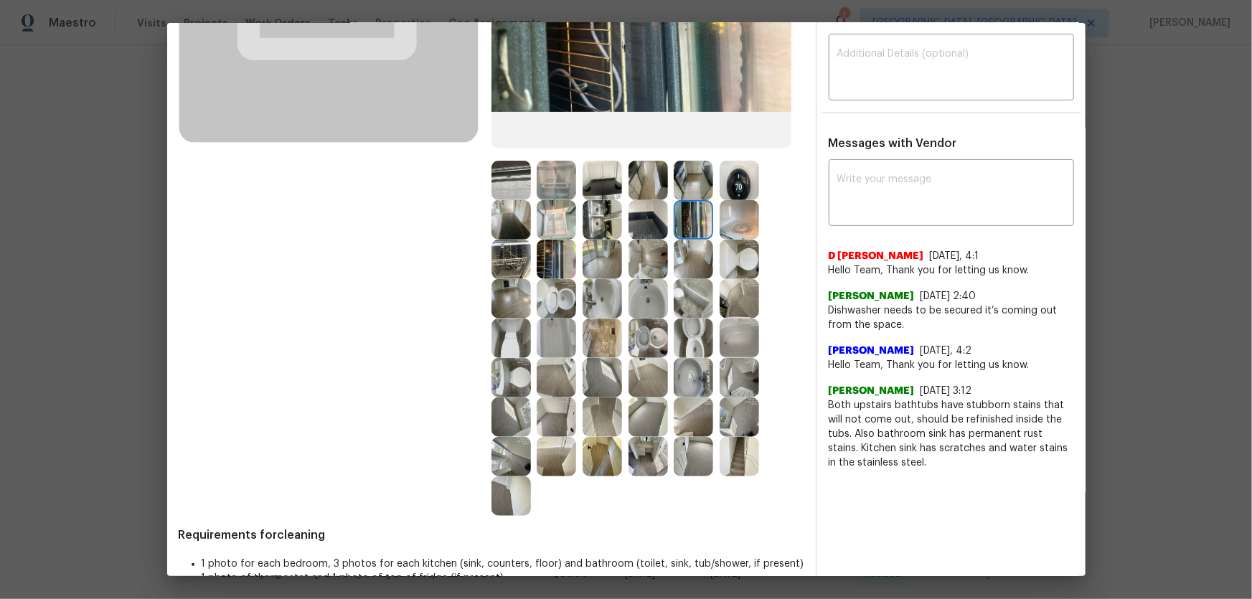
click at [724, 234] on img at bounding box center [738, 219] width 39 height 39
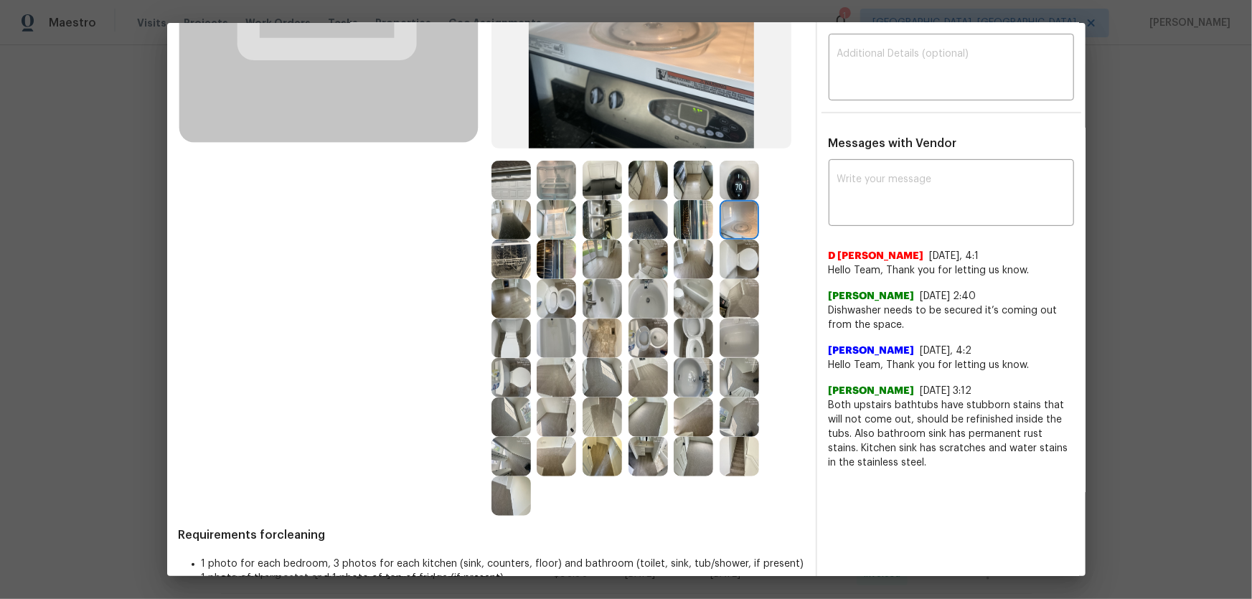
click at [732, 183] on img at bounding box center [738, 180] width 39 height 39
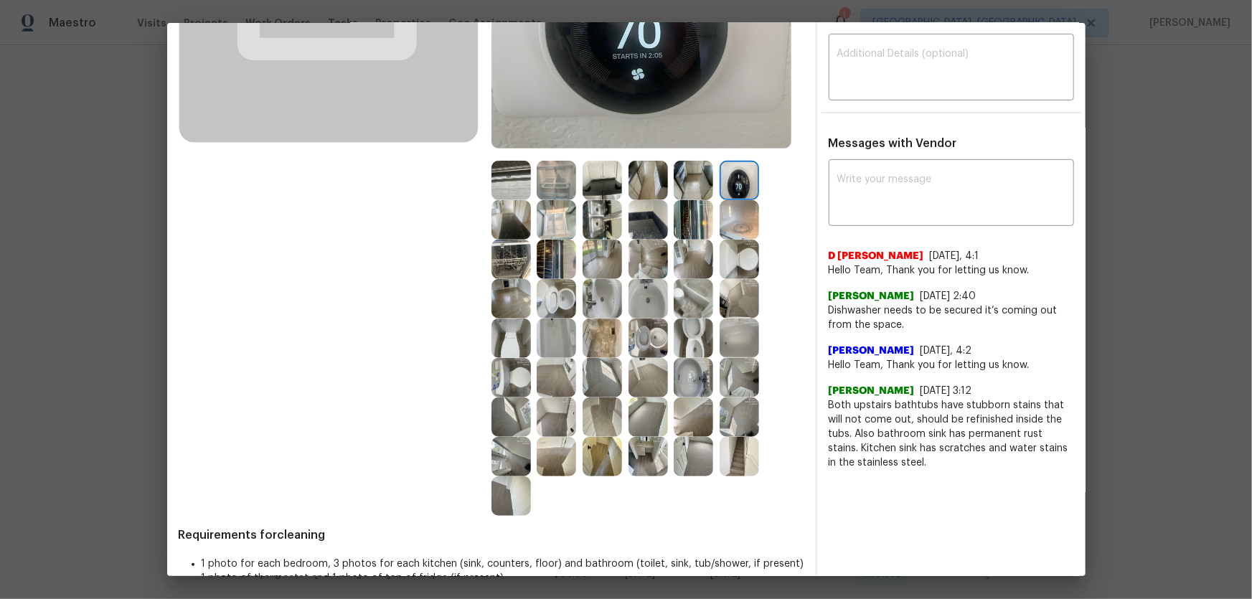
click at [700, 184] on img at bounding box center [692, 180] width 39 height 39
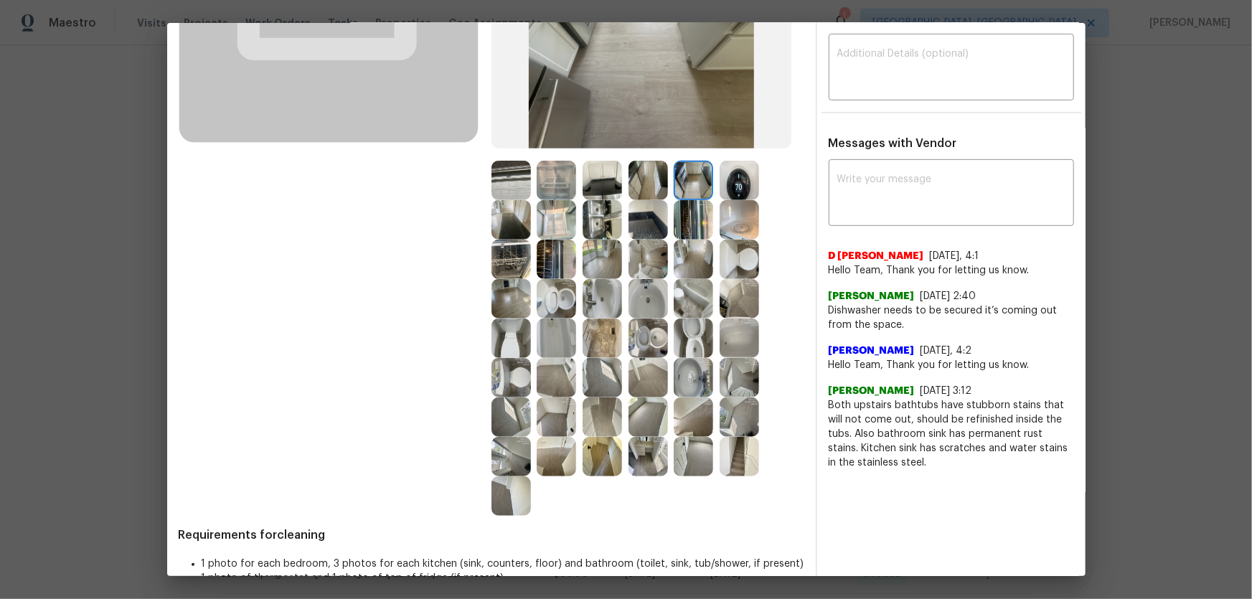
click at [636, 179] on img at bounding box center [647, 180] width 39 height 39
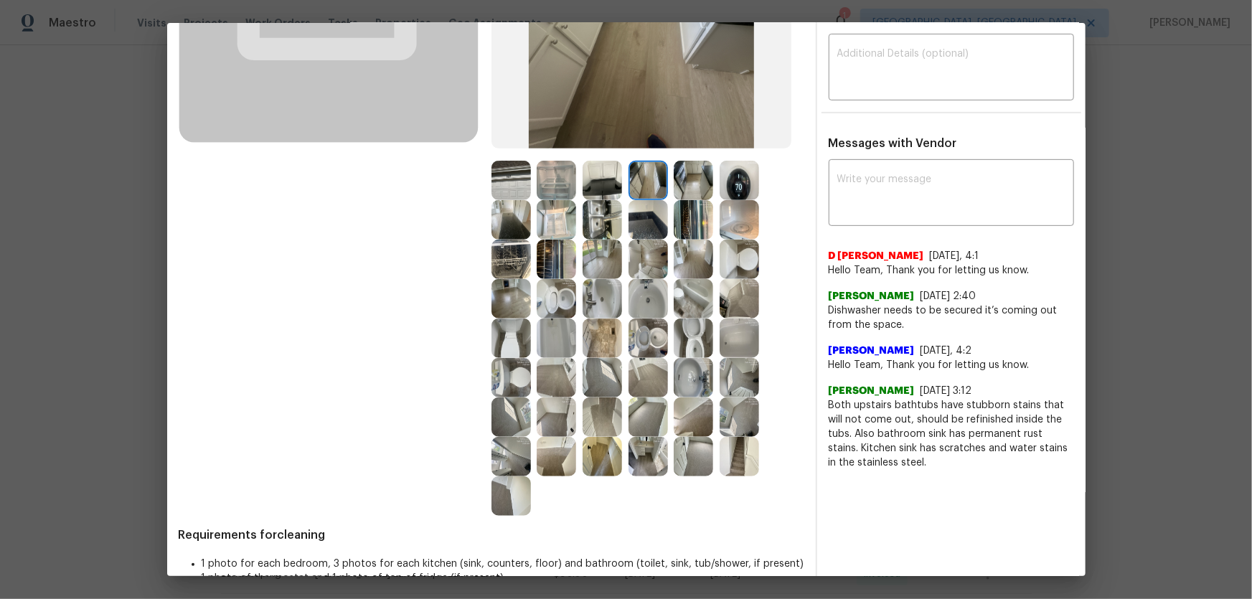
click at [595, 179] on img at bounding box center [601, 180] width 39 height 39
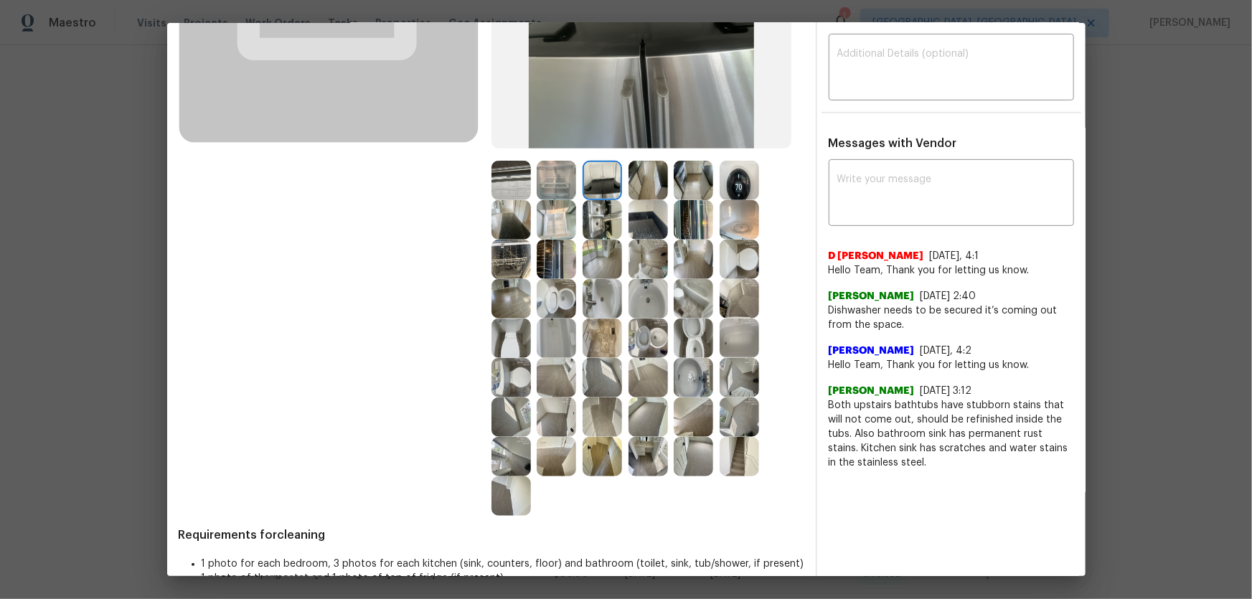
click at [645, 218] on img at bounding box center [647, 219] width 39 height 39
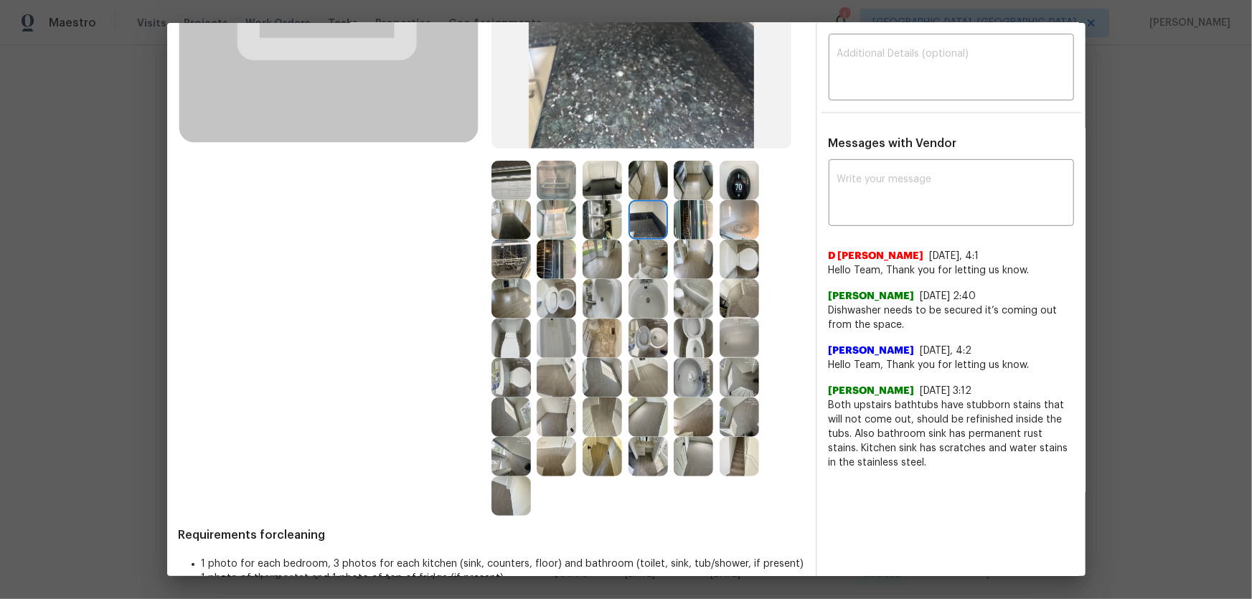
click at [605, 222] on img at bounding box center [601, 219] width 39 height 39
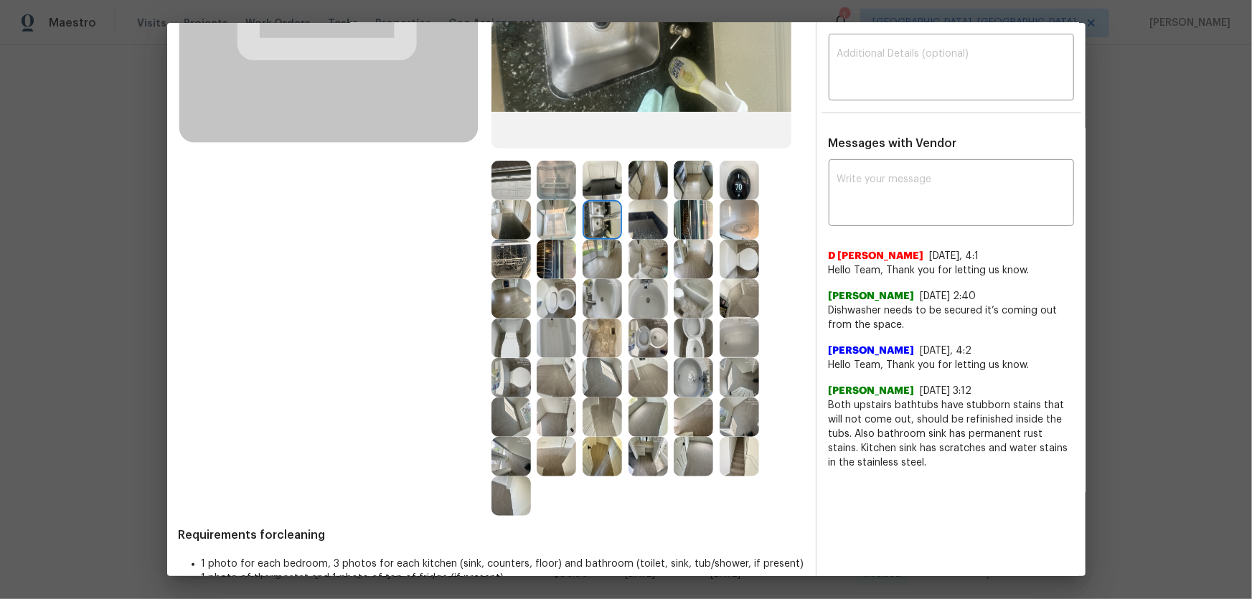
click at [556, 215] on img at bounding box center [555, 219] width 39 height 39
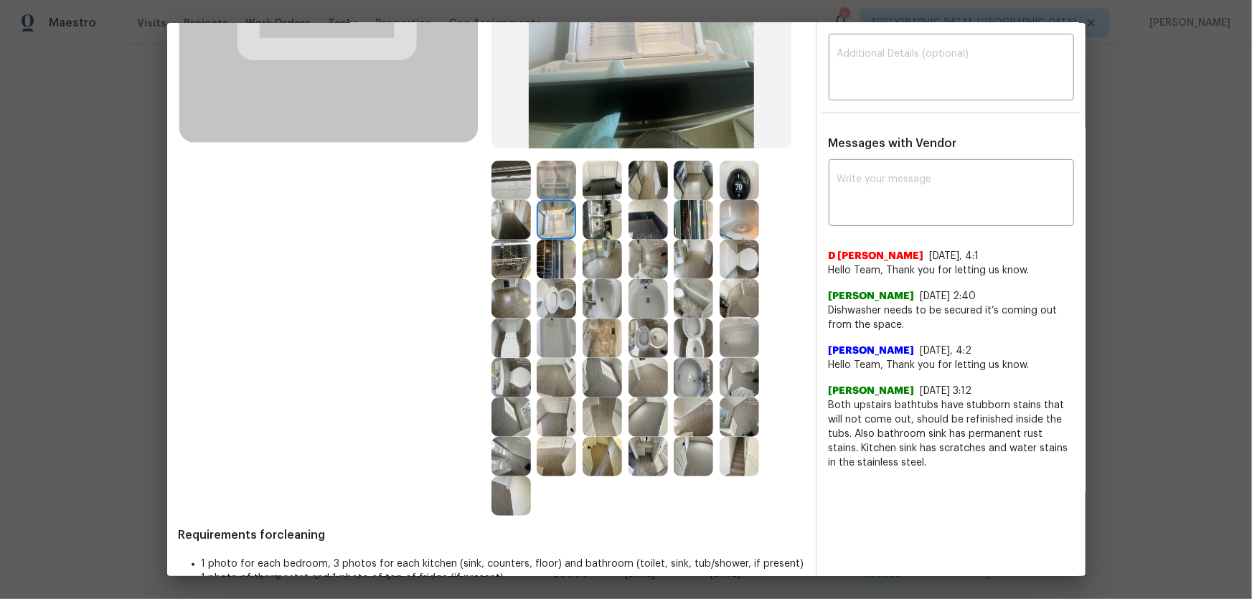
click at [555, 257] on img at bounding box center [555, 259] width 39 height 39
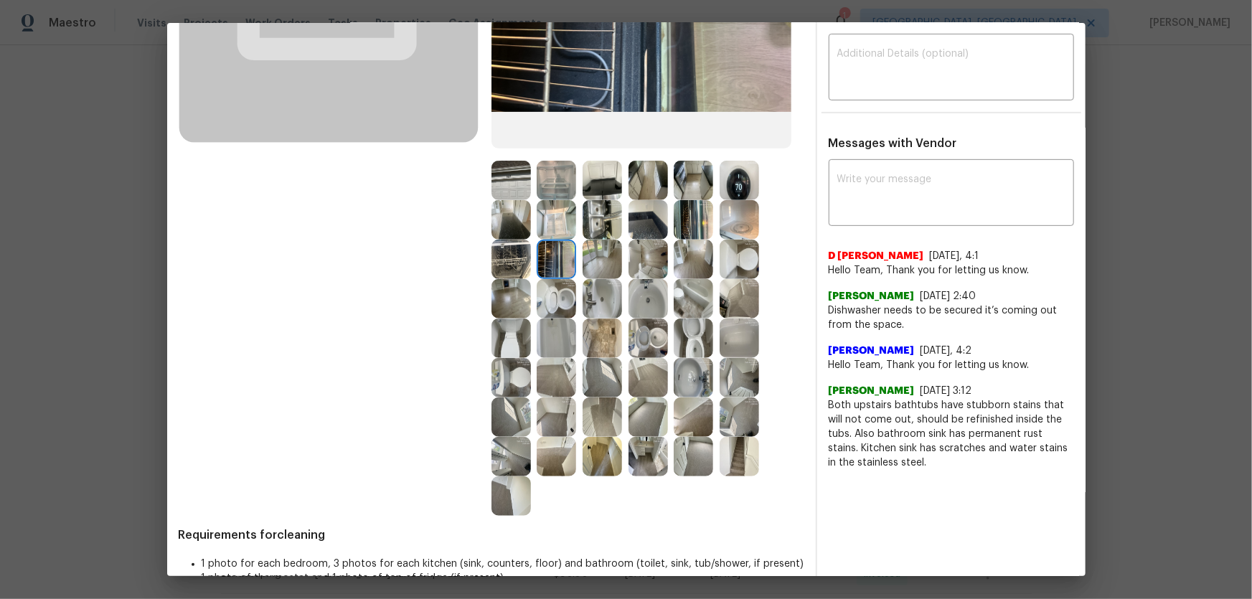
click at [516, 260] on img at bounding box center [510, 259] width 39 height 39
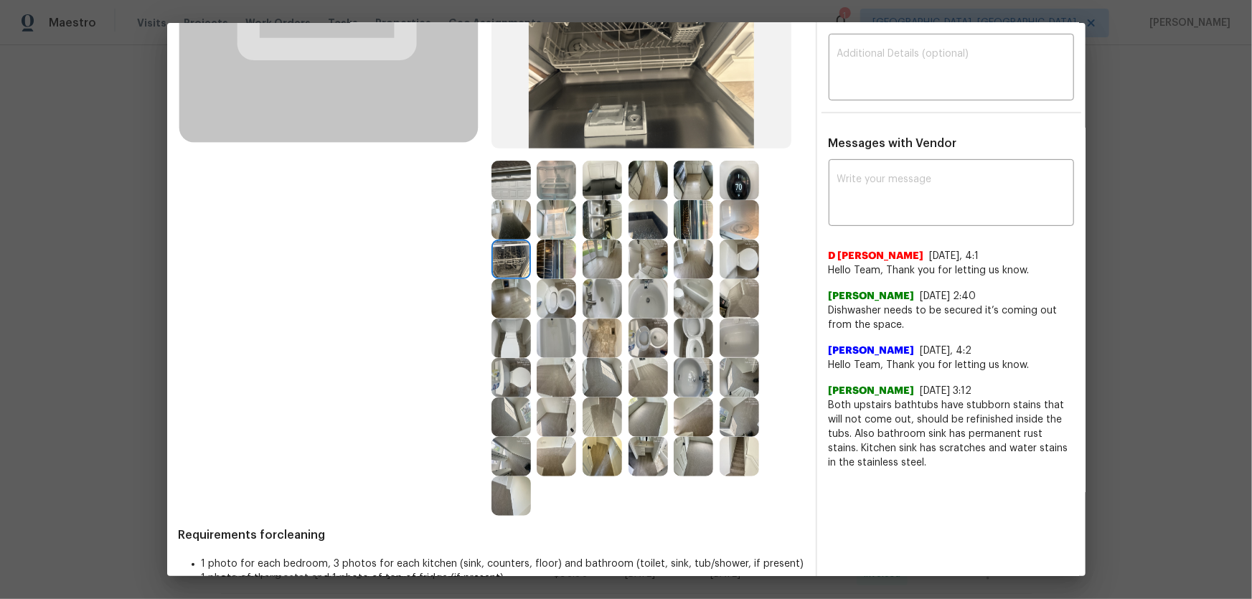
click at [524, 230] on img at bounding box center [510, 219] width 39 height 39
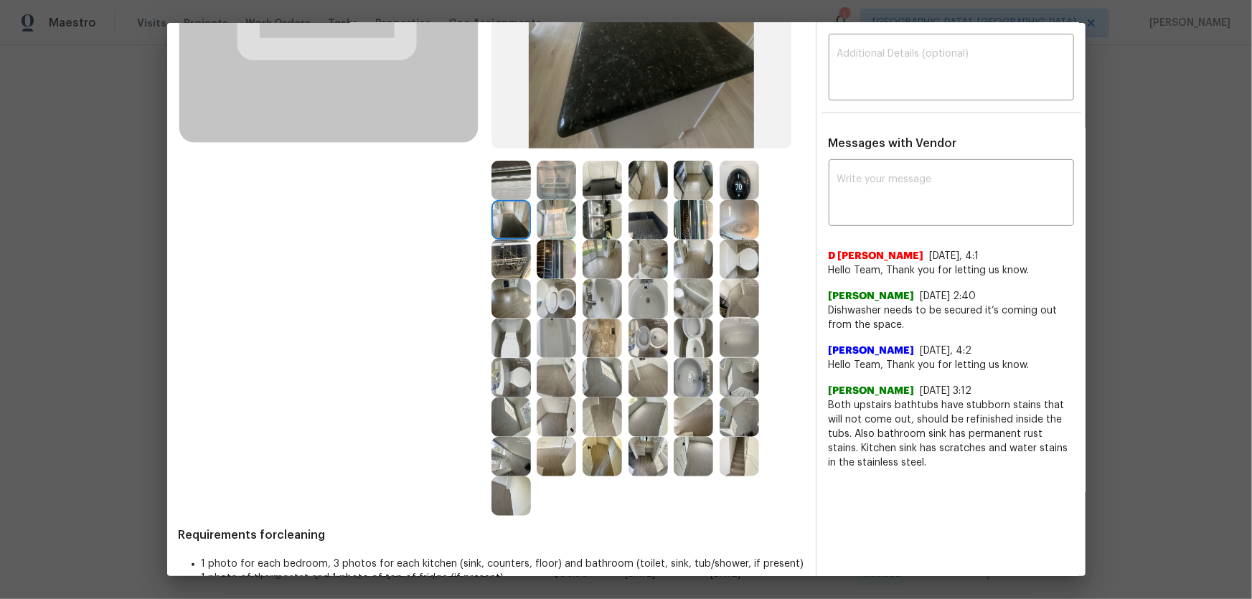
click at [574, 395] on div at bounding box center [559, 416] width 46 height 39
click at [590, 371] on img at bounding box center [601, 377] width 39 height 39
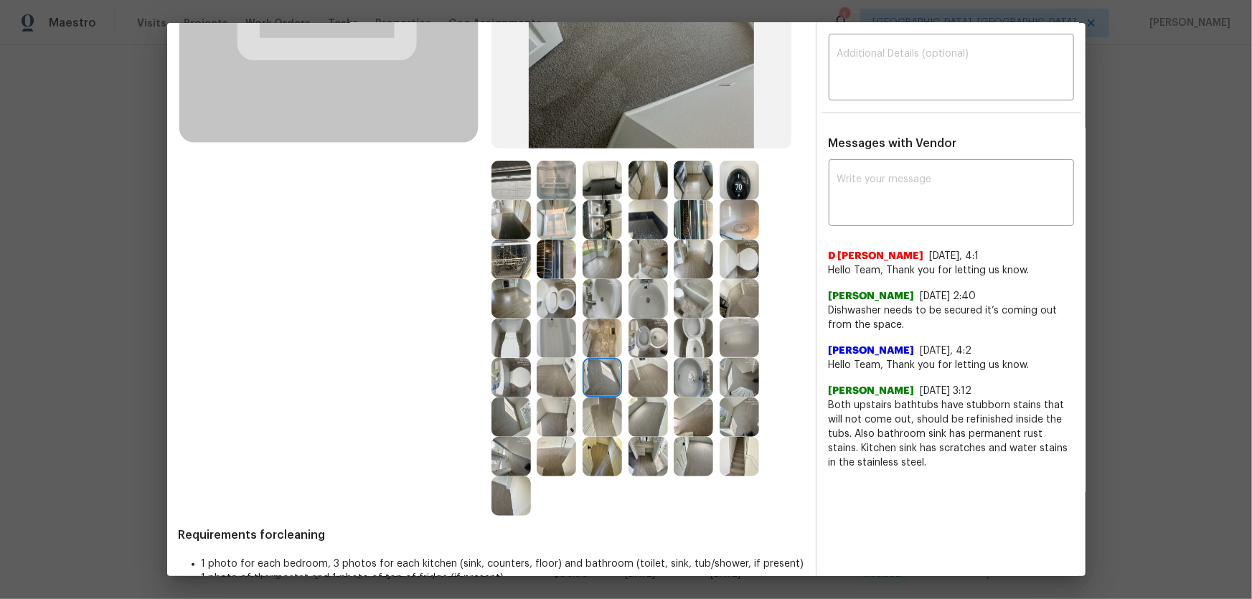
click at [640, 395] on img at bounding box center [647, 416] width 39 height 39
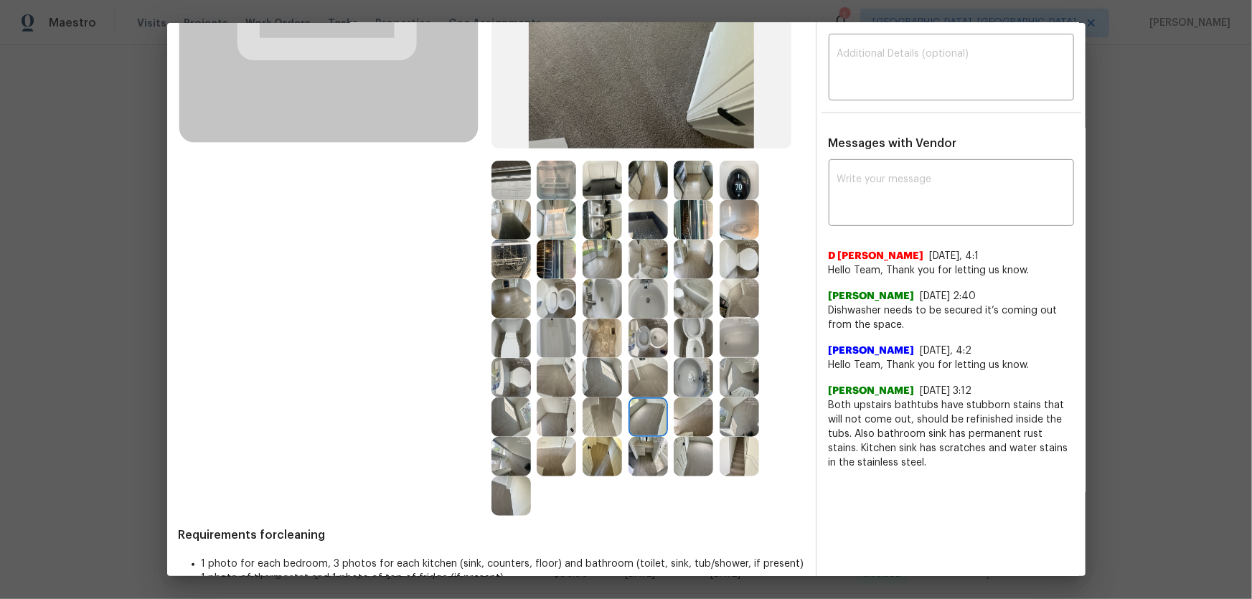
click at [701, 395] on img at bounding box center [692, 456] width 39 height 39
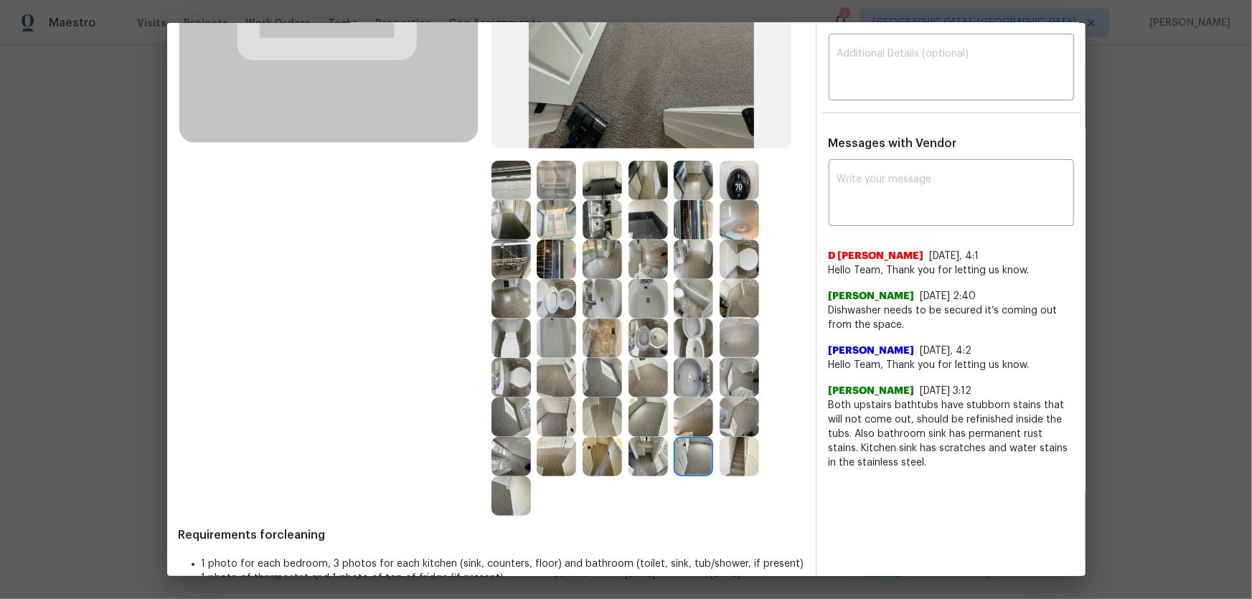
click at [689, 395] on img at bounding box center [692, 416] width 39 height 39
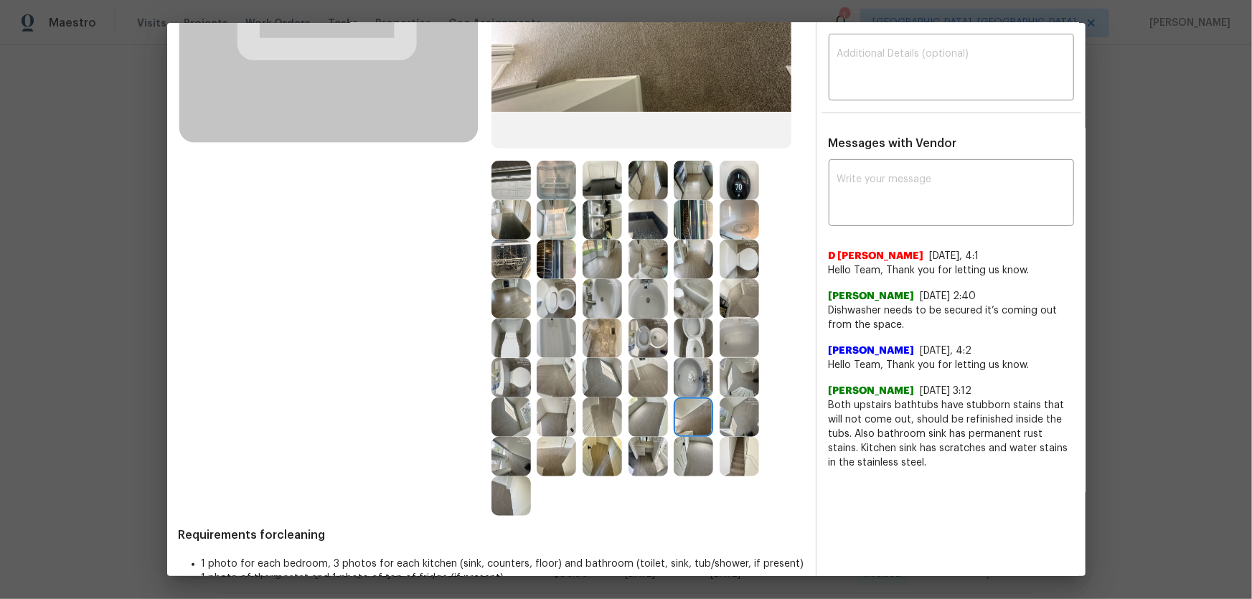
click at [727, 395] on img at bounding box center [738, 416] width 39 height 39
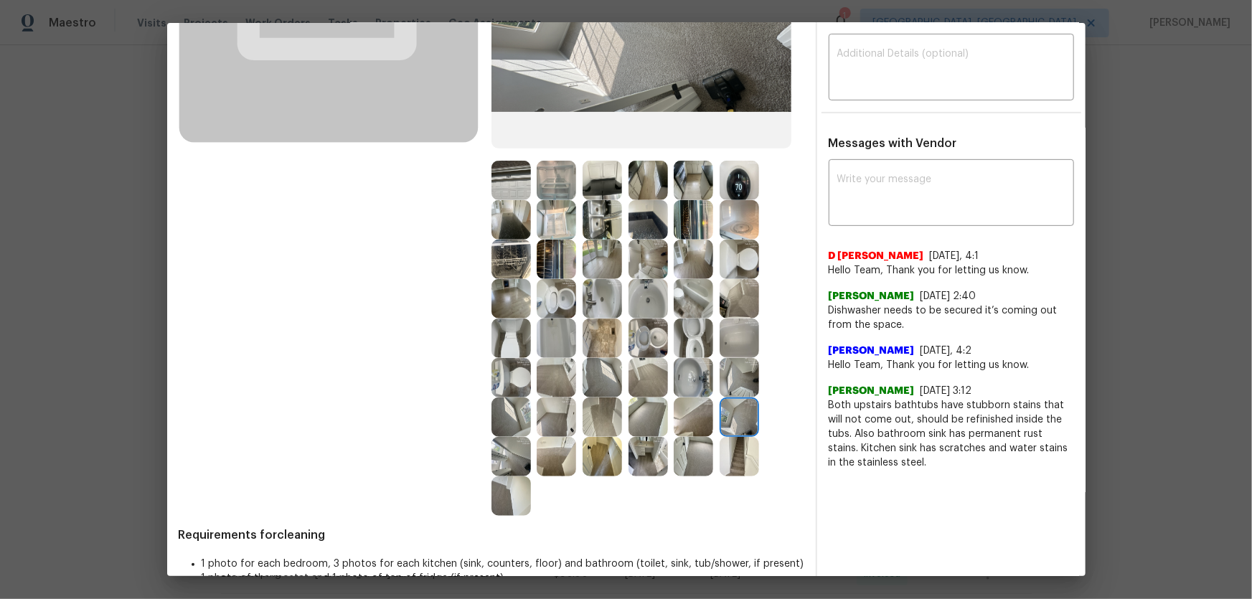
click at [719, 375] on img at bounding box center [738, 377] width 39 height 39
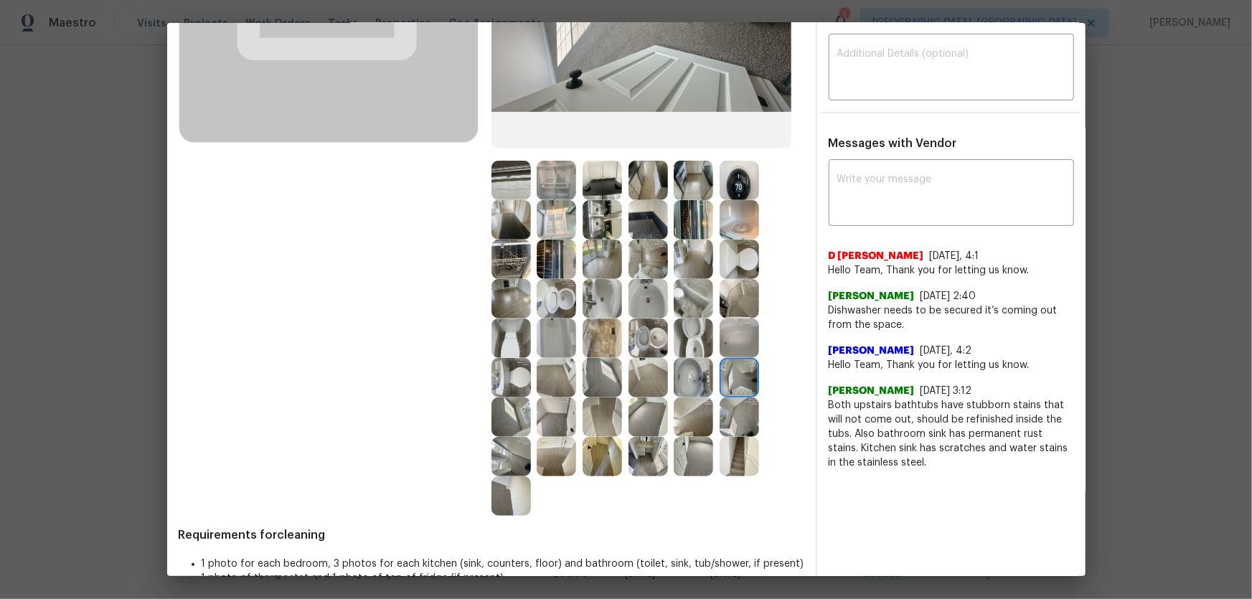
click at [693, 376] on img at bounding box center [692, 377] width 39 height 39
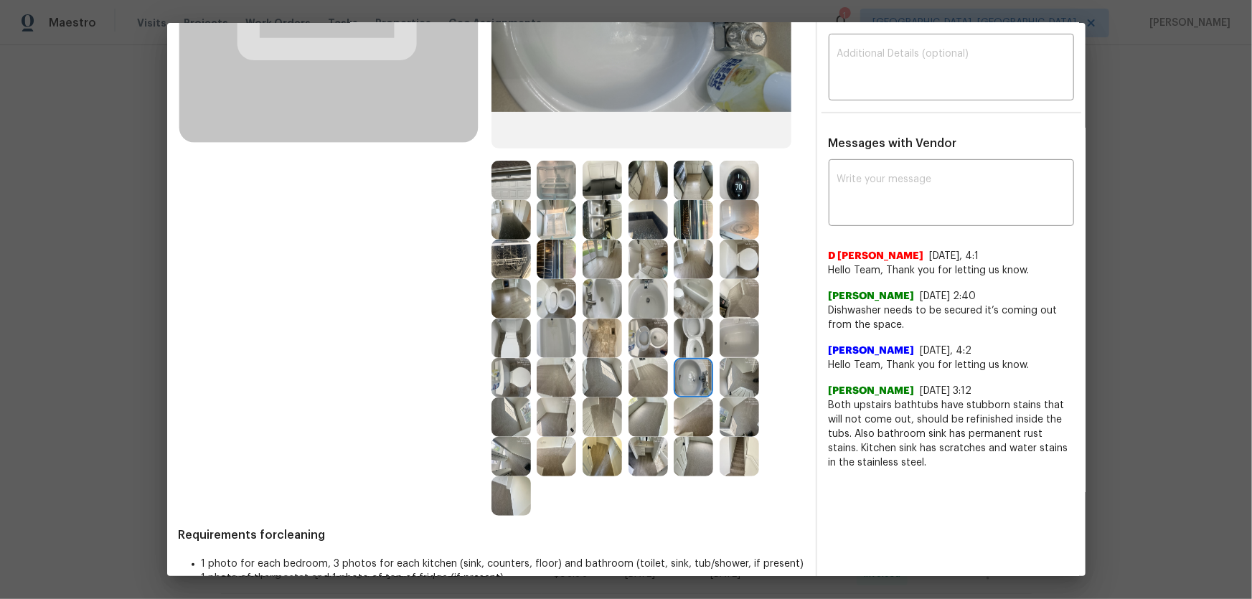
click at [682, 344] on img at bounding box center [692, 337] width 39 height 39
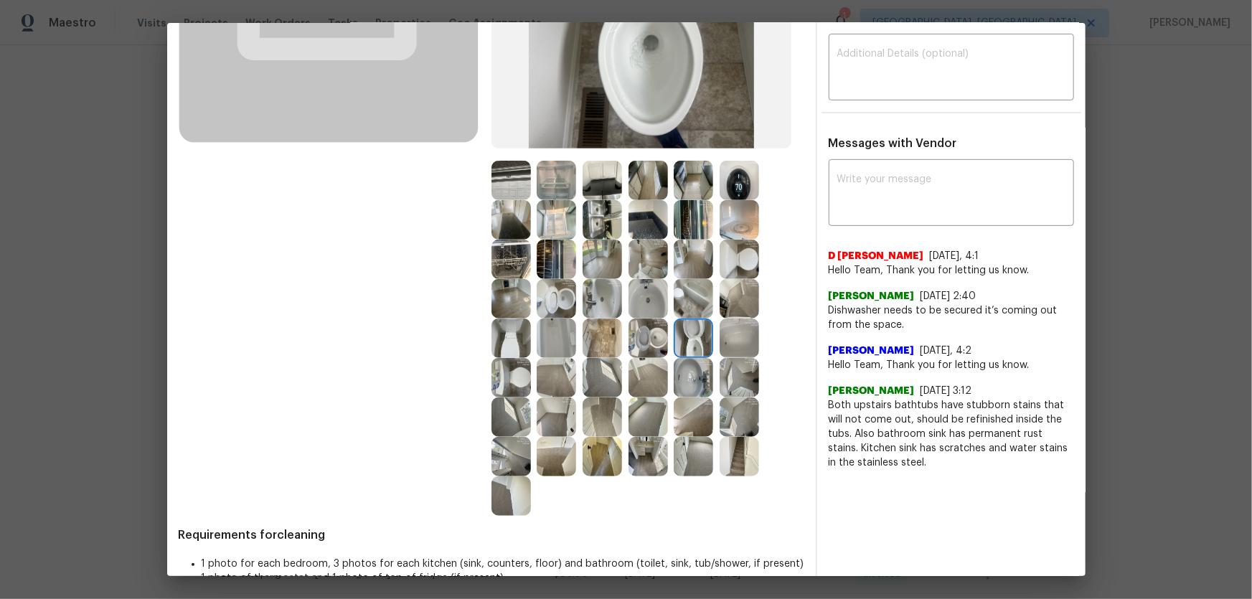
click at [719, 344] on img at bounding box center [738, 337] width 39 height 39
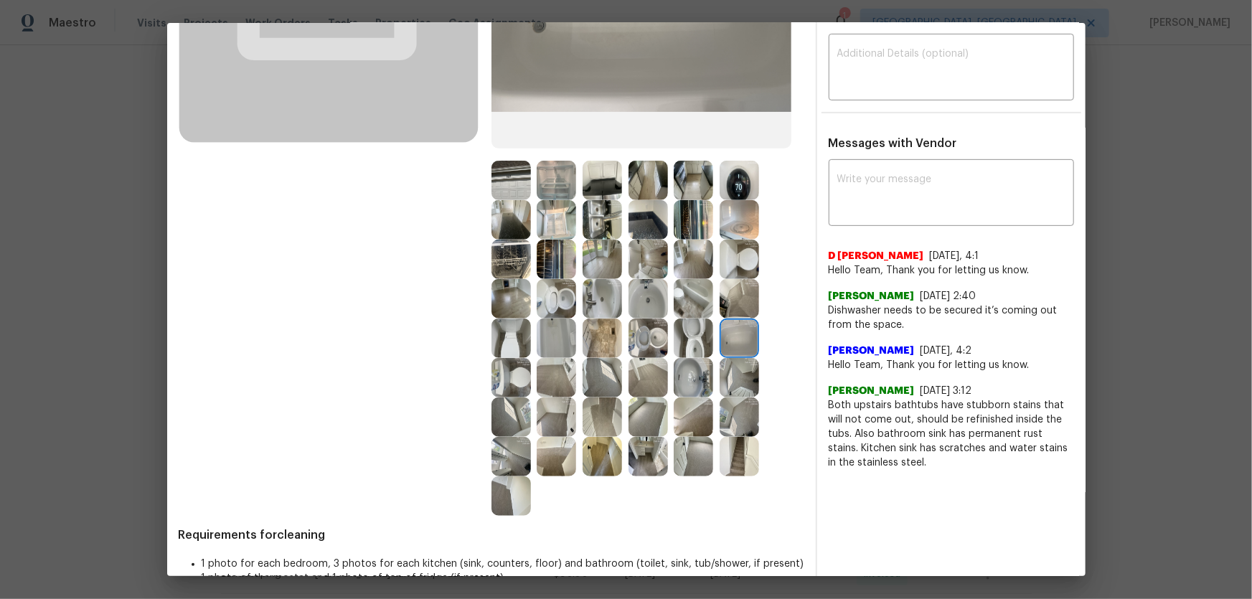
click at [735, 303] on img at bounding box center [738, 298] width 39 height 39
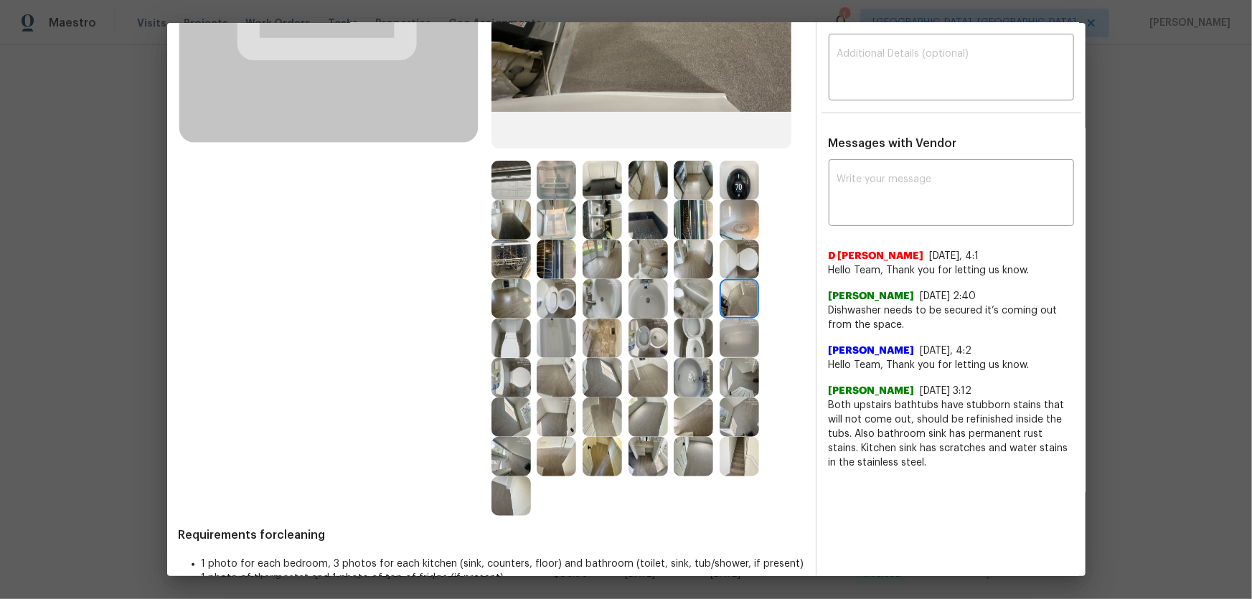
click at [689, 301] on img at bounding box center [692, 298] width 39 height 39
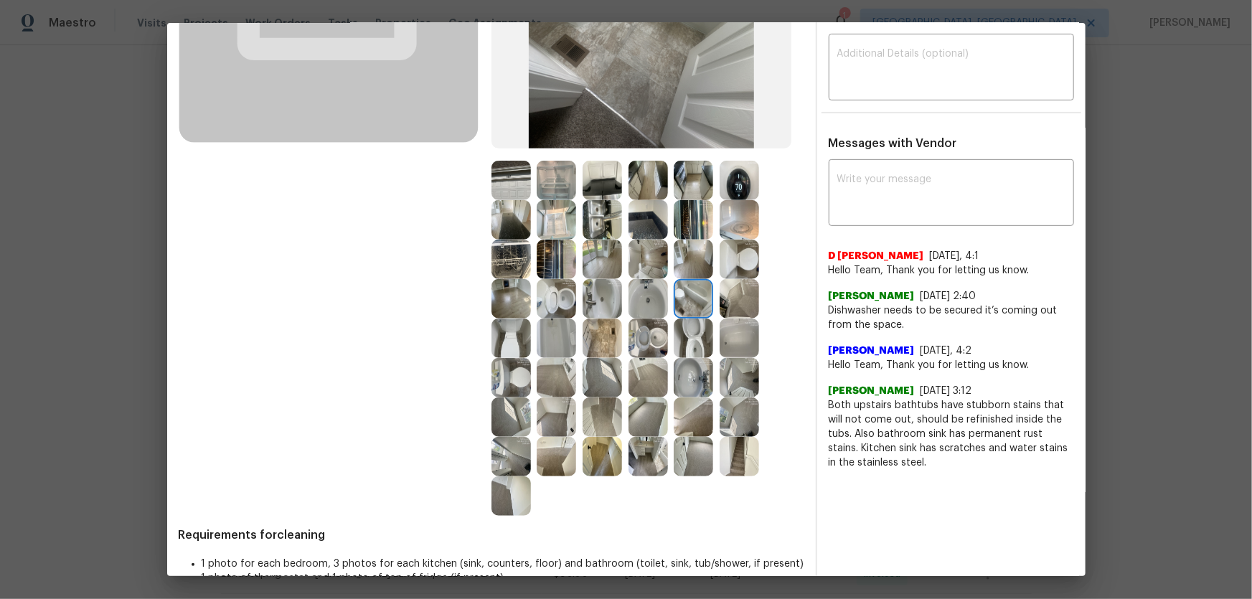
click at [685, 273] on img at bounding box center [692, 259] width 39 height 39
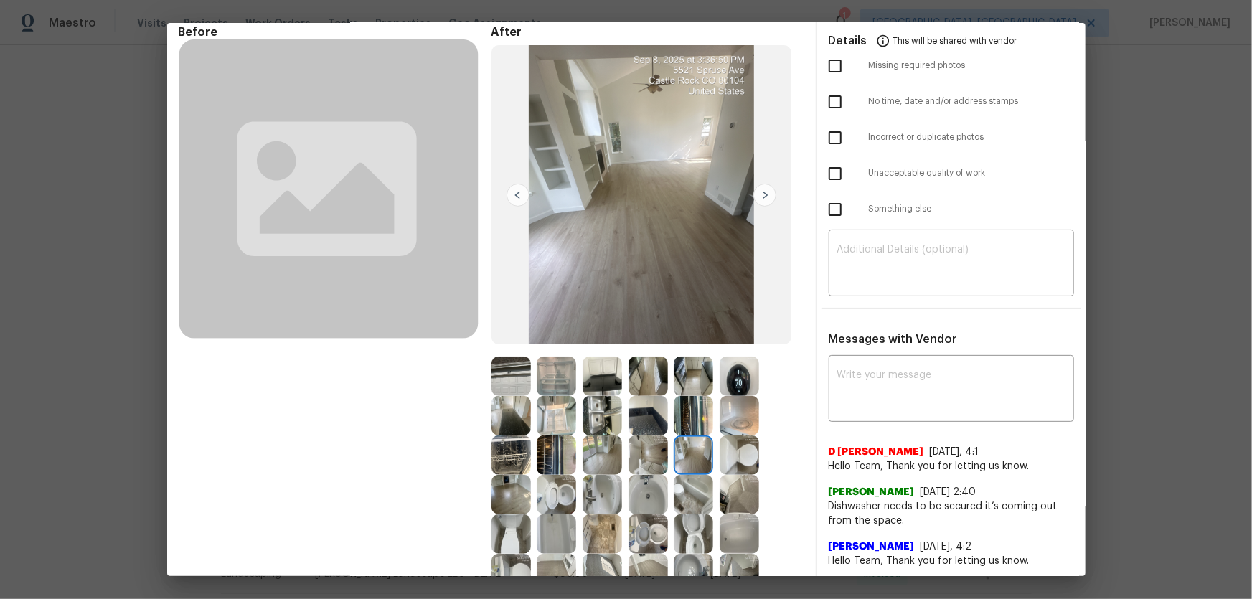
click at [724, 372] on img at bounding box center [738, 375] width 39 height 39
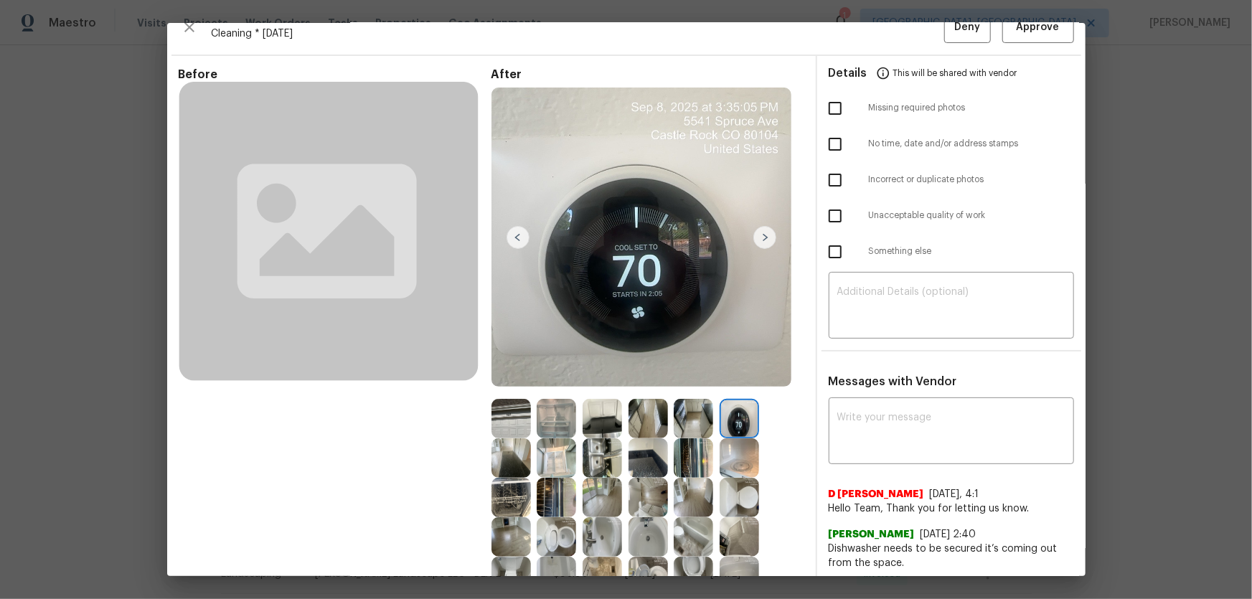
scroll to position [0, 0]
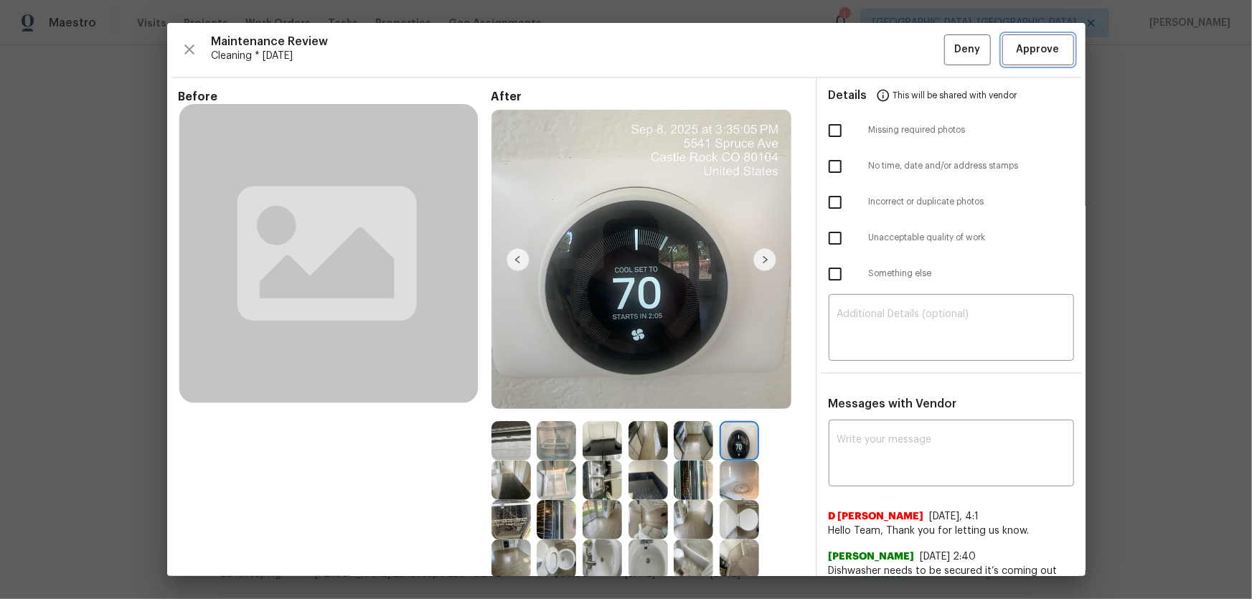
click at [890, 47] on span "Approve" at bounding box center [1037, 50] width 43 height 18
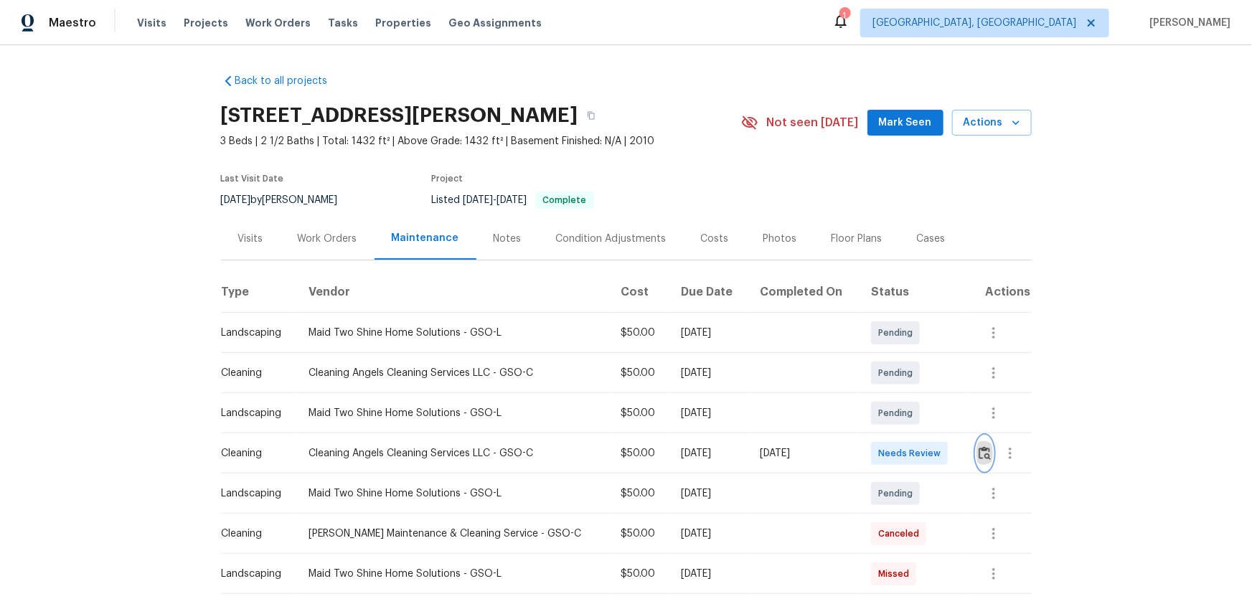
click at [890, 395] on img "button" at bounding box center [984, 453] width 12 height 14
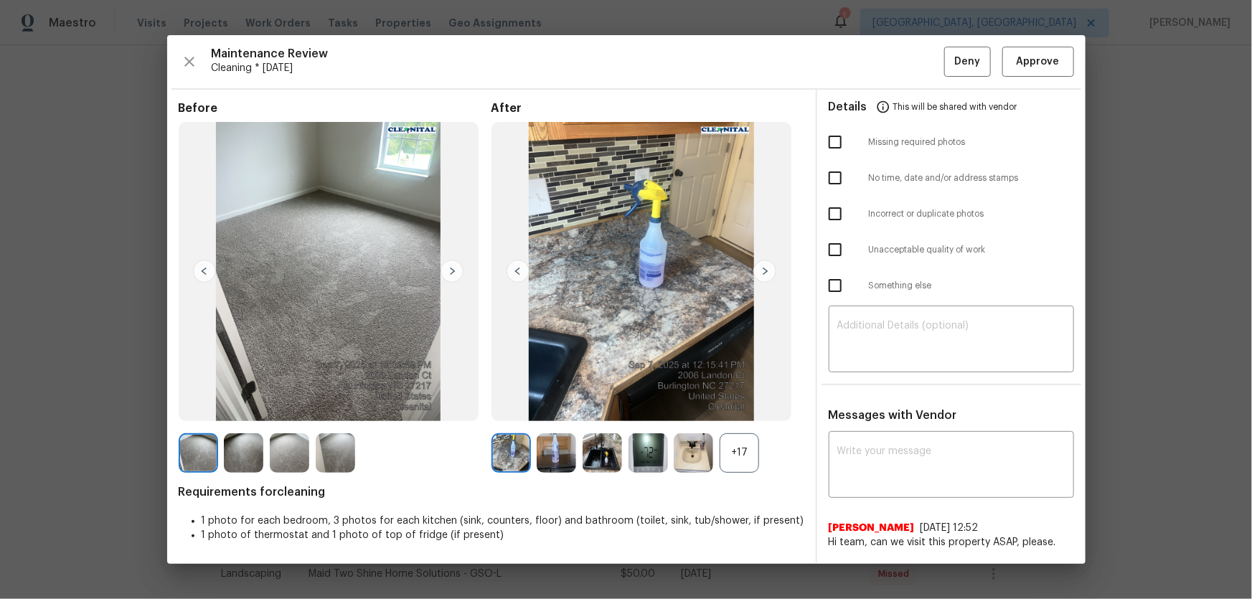
click at [731, 395] on div "+17" at bounding box center [738, 452] width 39 height 39
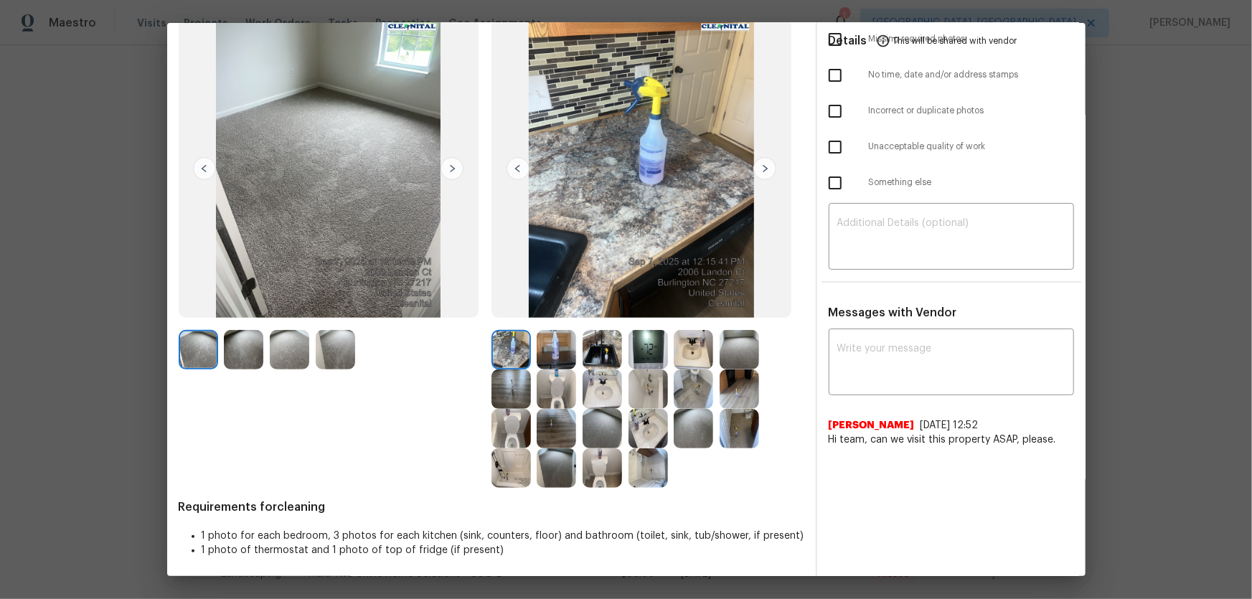
scroll to position [93, 0]
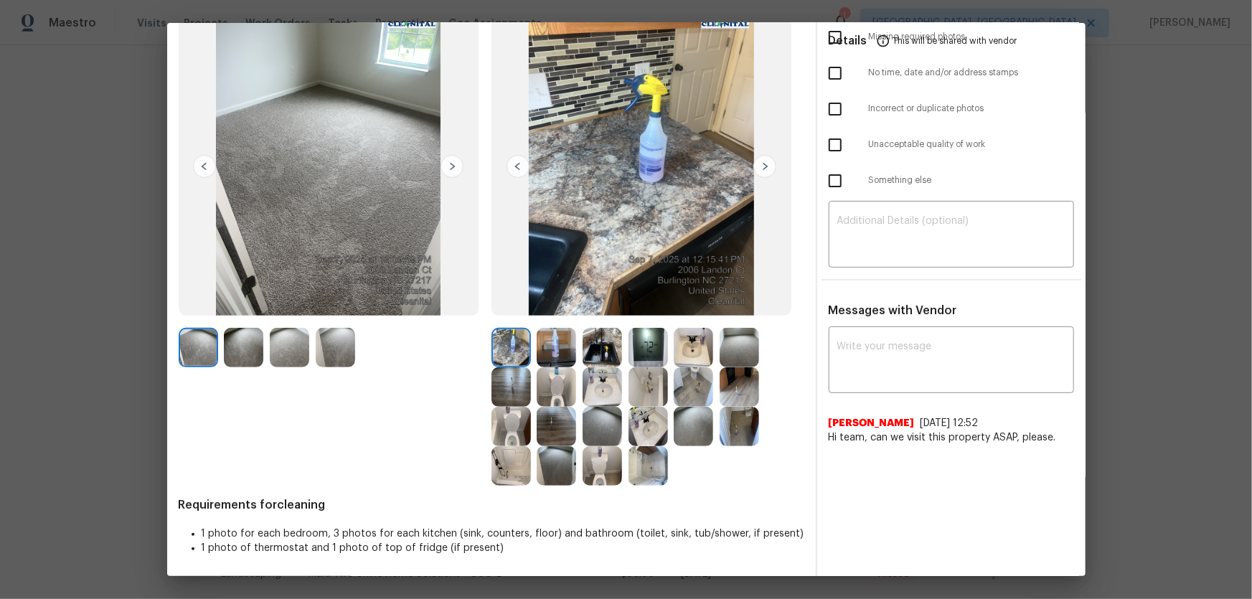
click at [559, 394] on img at bounding box center [555, 386] width 39 height 39
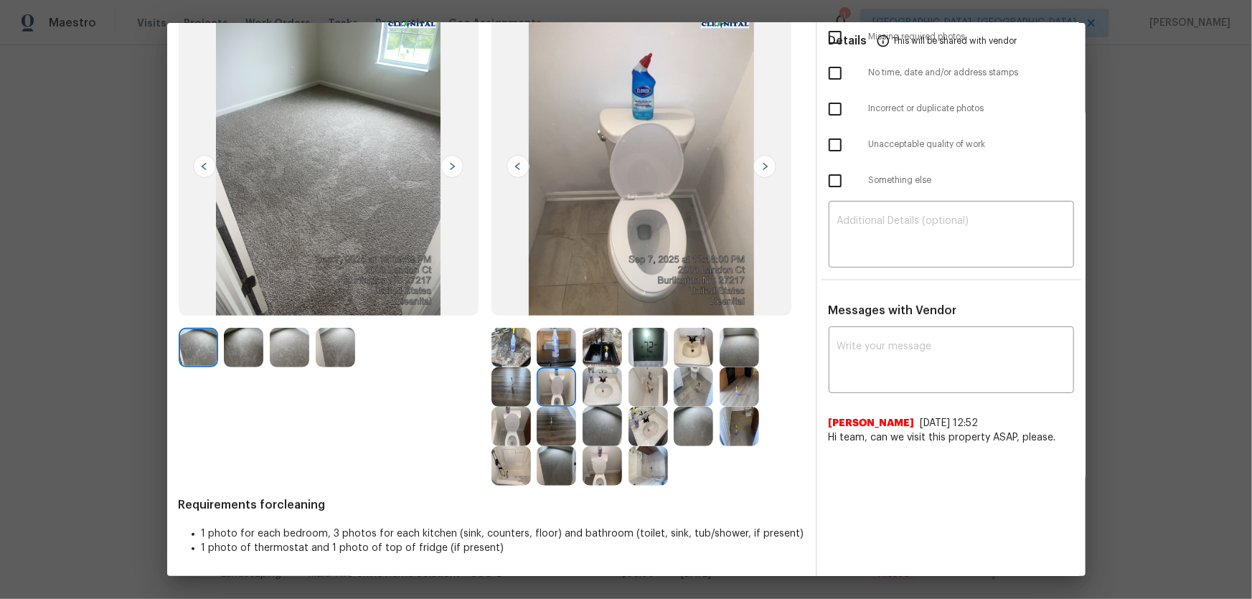
click at [525, 395] on img at bounding box center [510, 426] width 39 height 39
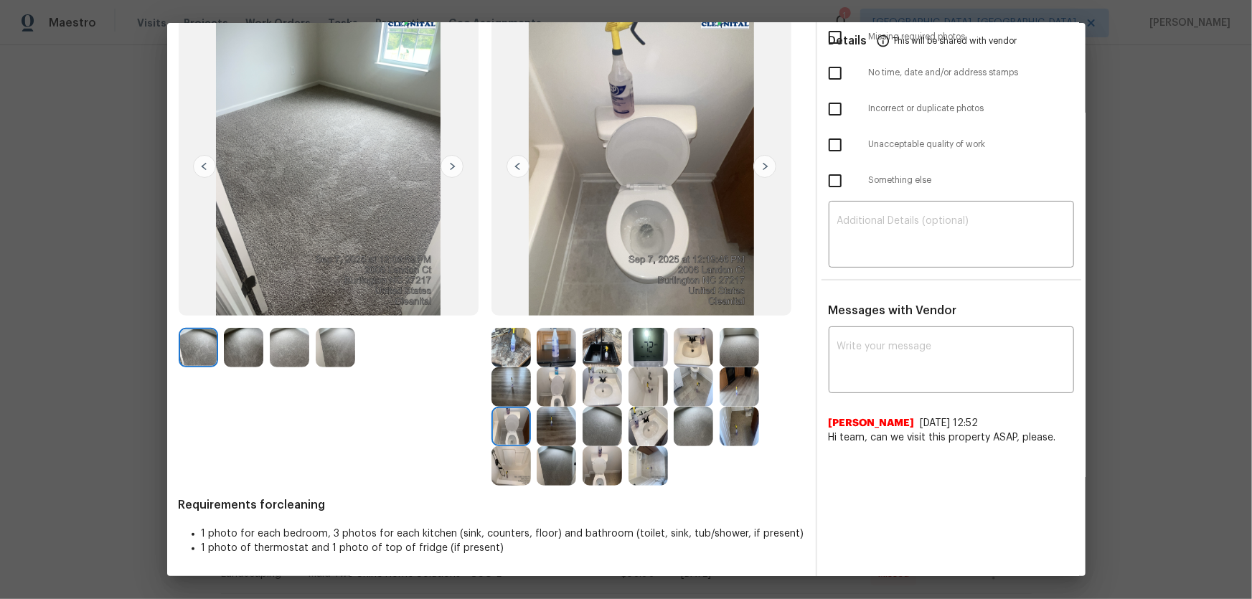
click at [590, 395] on img at bounding box center [601, 465] width 39 height 39
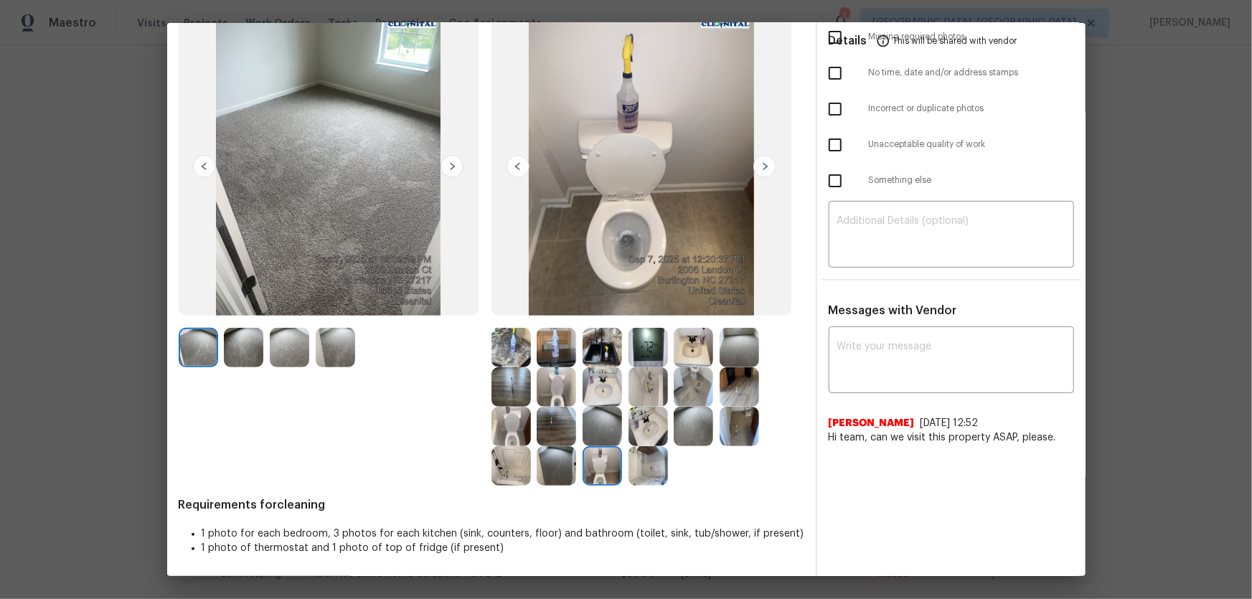
click at [644, 395] on img at bounding box center [647, 426] width 39 height 39
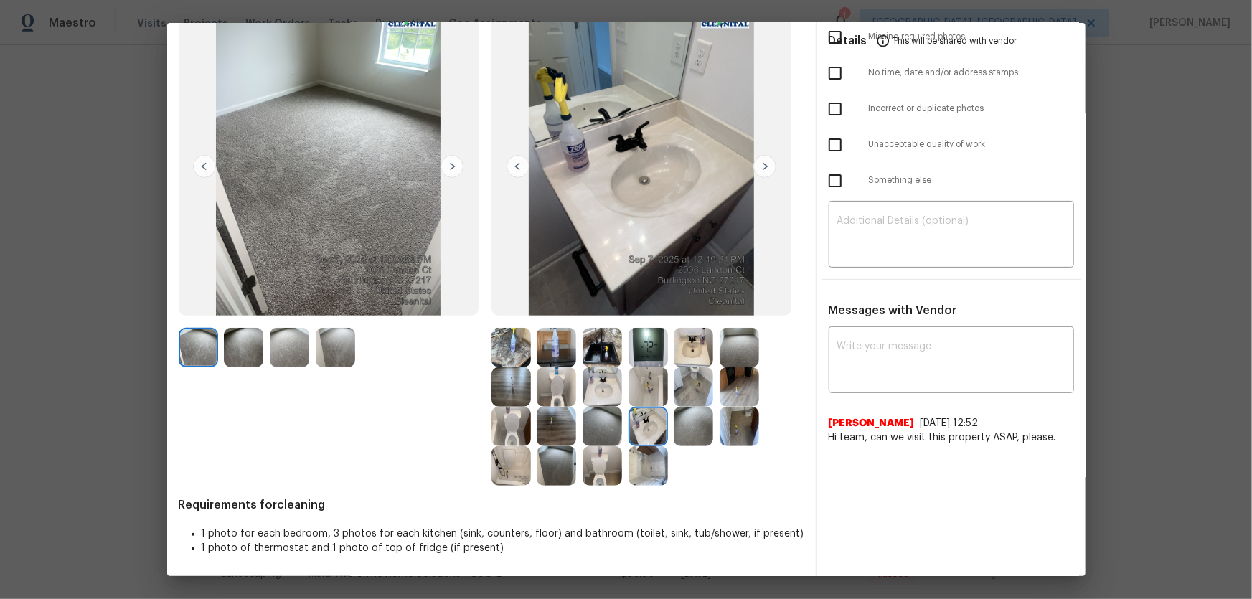
click at [586, 393] on img at bounding box center [601, 386] width 39 height 39
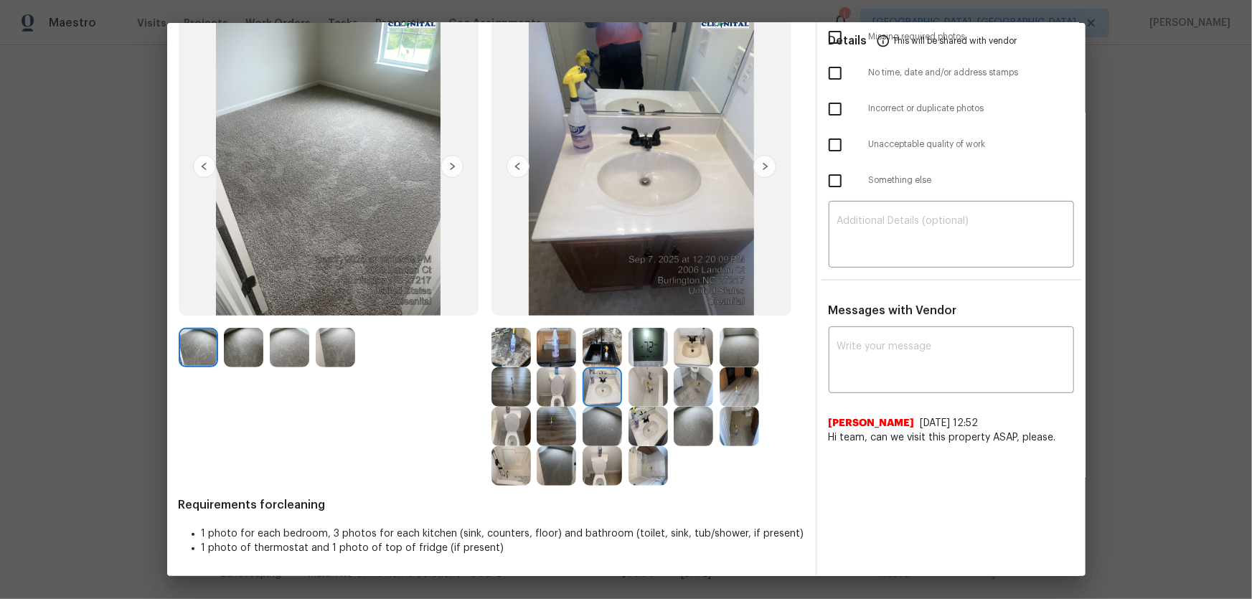
click at [689, 355] on img at bounding box center [692, 347] width 39 height 39
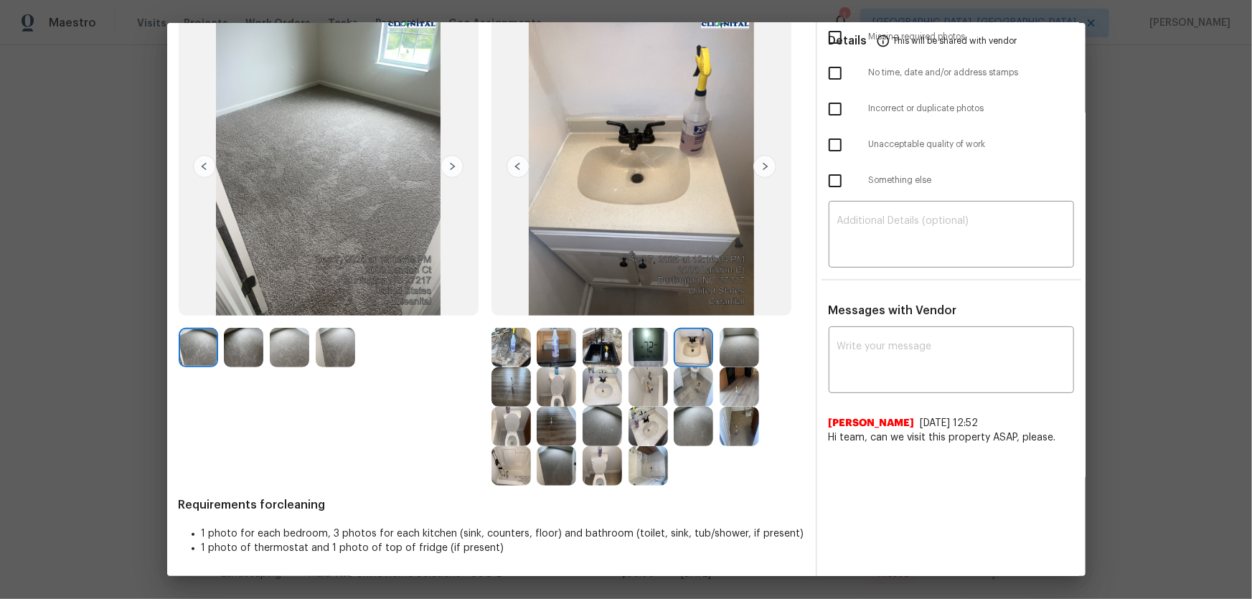
click at [648, 387] on img at bounding box center [647, 386] width 39 height 39
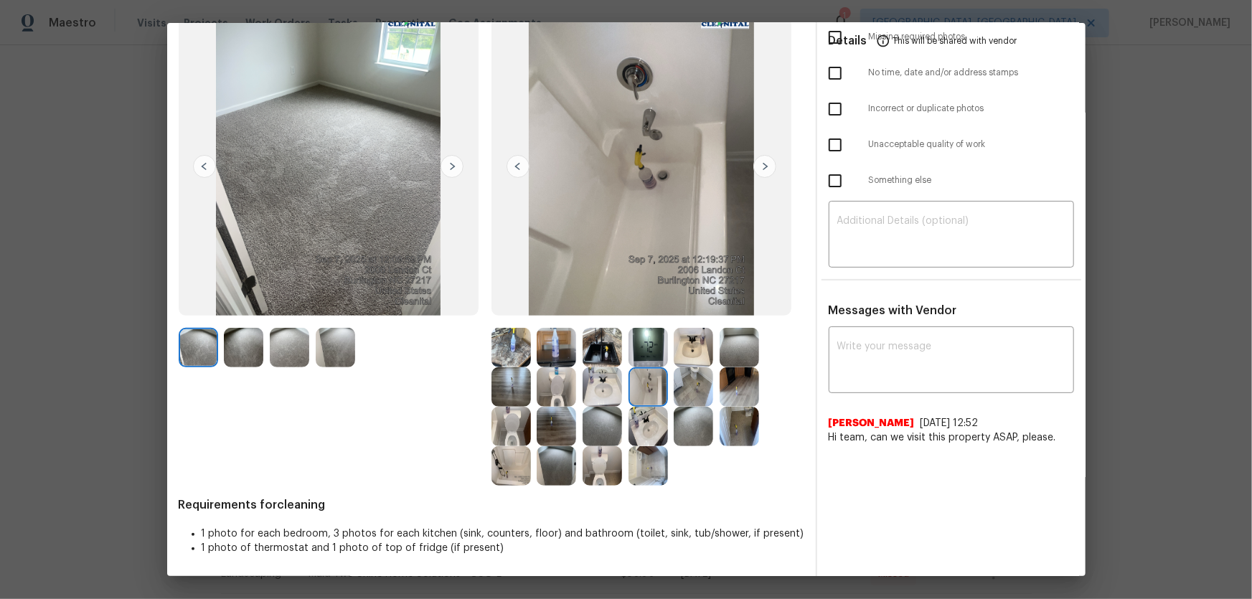
click at [501, 395] on img at bounding box center [510, 465] width 39 height 39
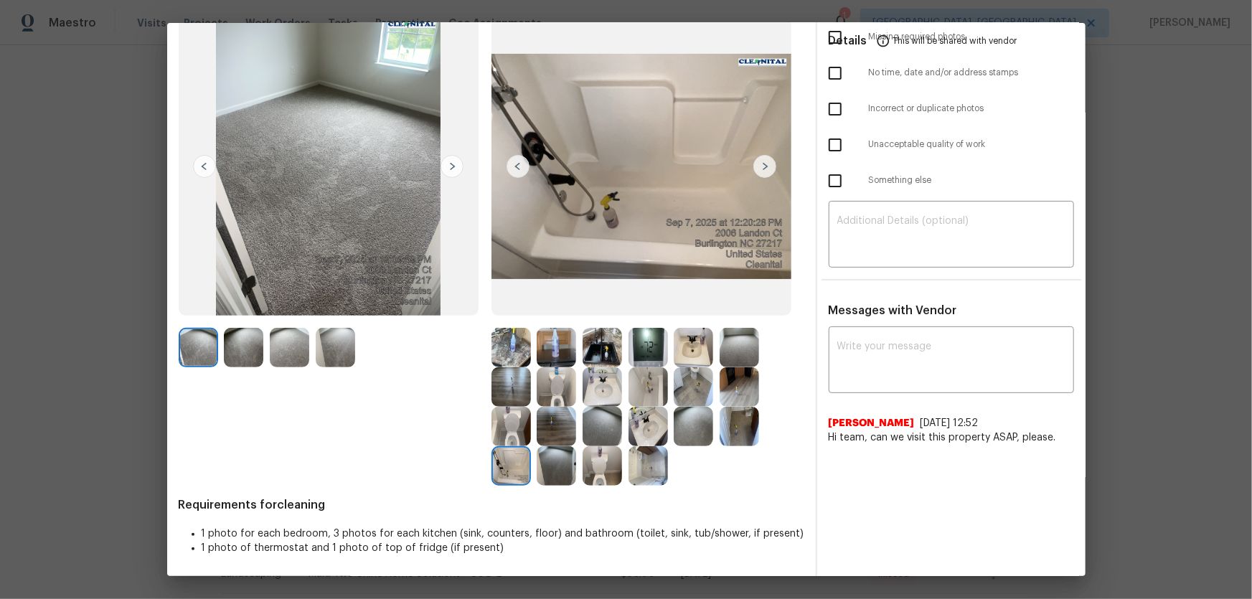
click at [672, 395] on div at bounding box center [647, 407] width 313 height 158
click at [651, 395] on img at bounding box center [647, 465] width 39 height 39
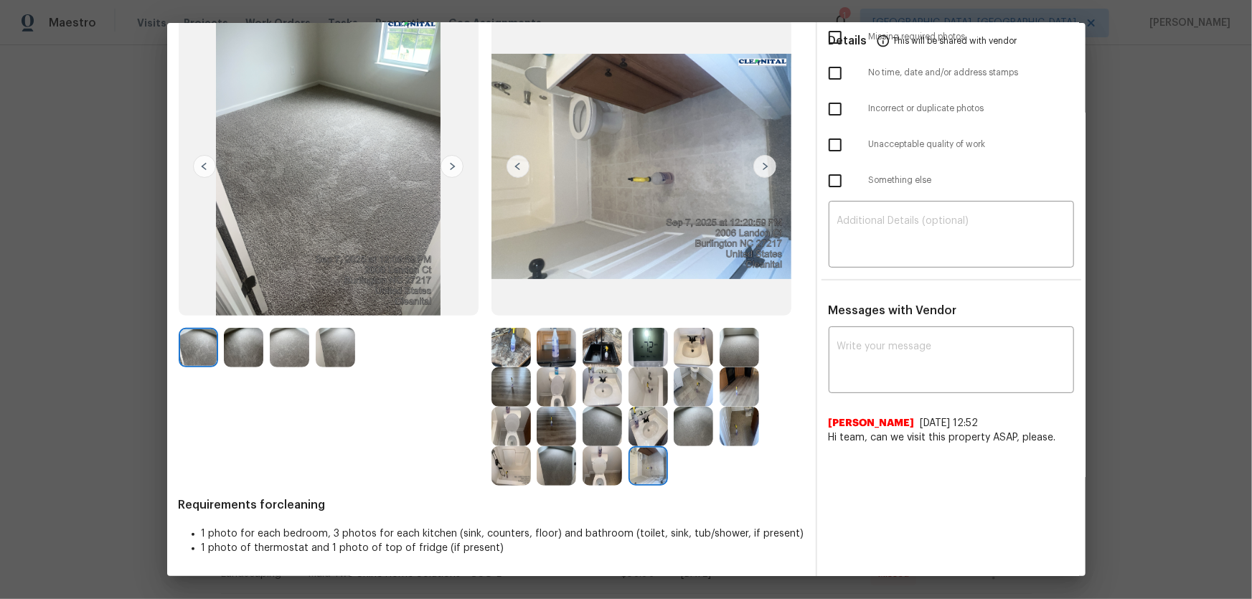
click at [554, 344] on img at bounding box center [555, 347] width 39 height 39
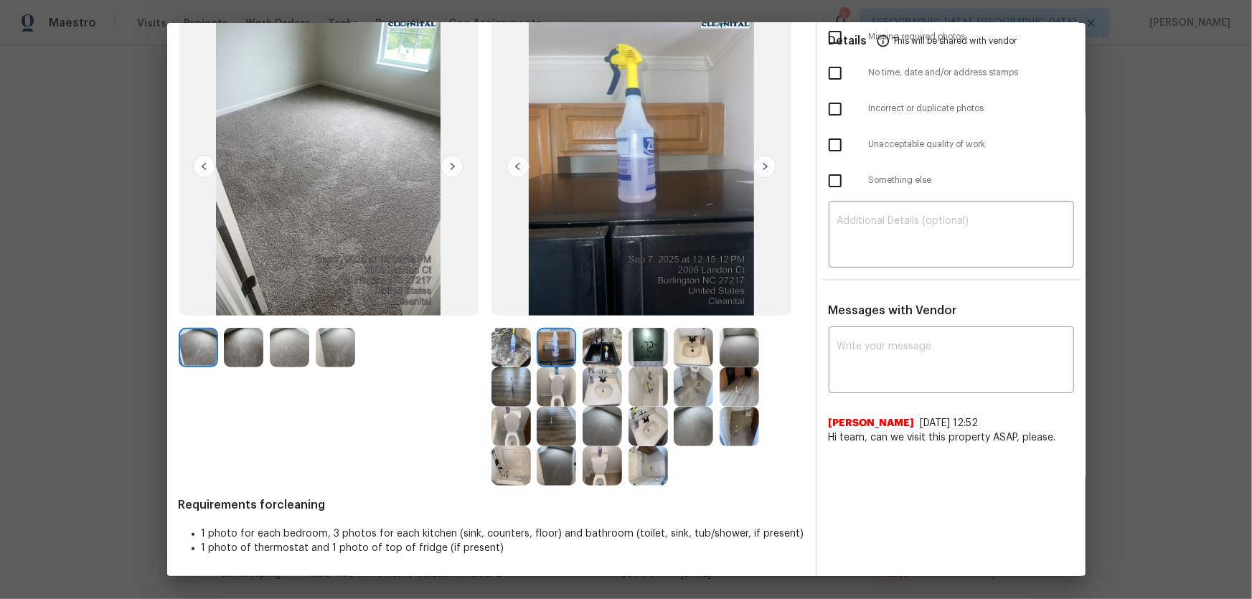
click at [518, 344] on img at bounding box center [510, 347] width 39 height 39
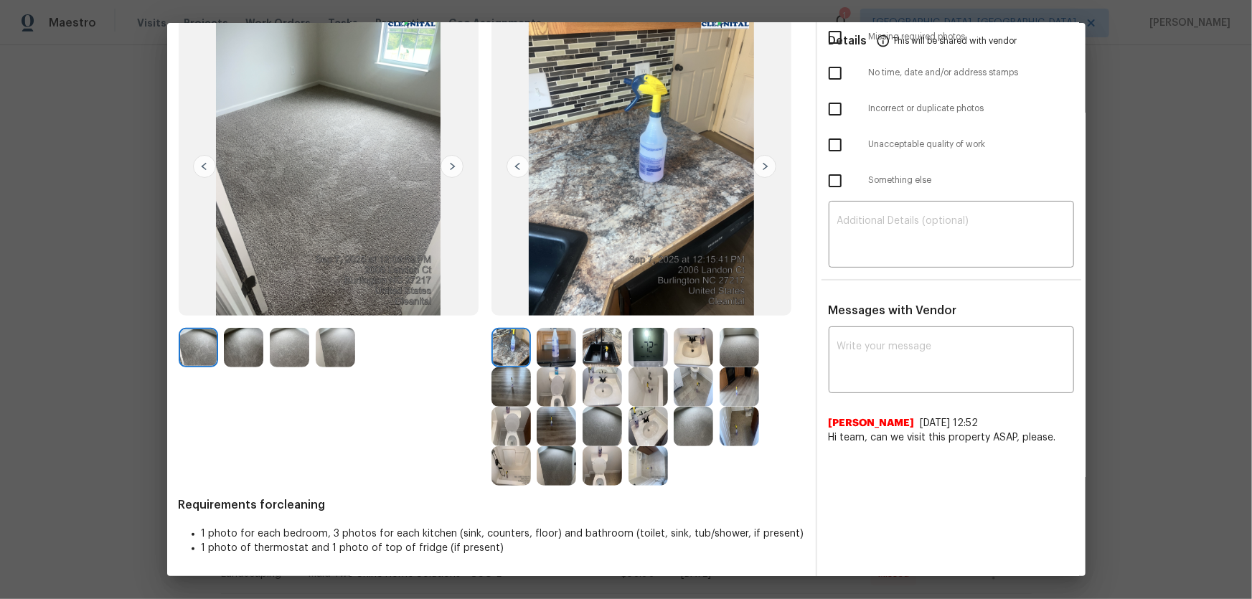
click at [597, 348] on img at bounding box center [601, 347] width 39 height 39
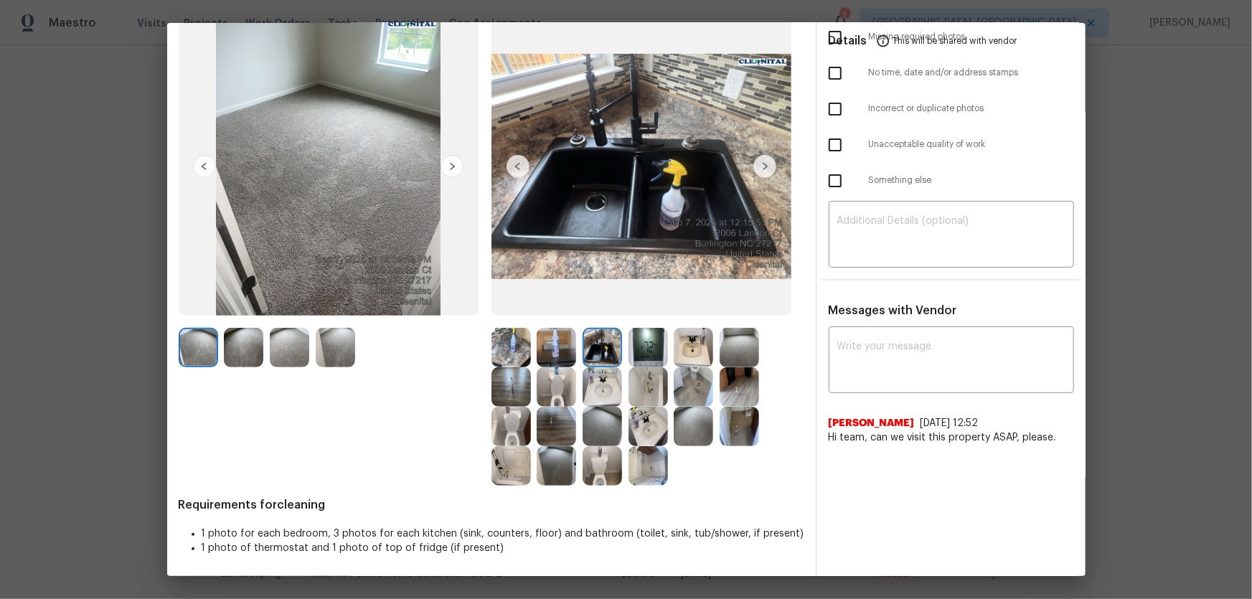
click at [638, 350] on img at bounding box center [647, 347] width 39 height 39
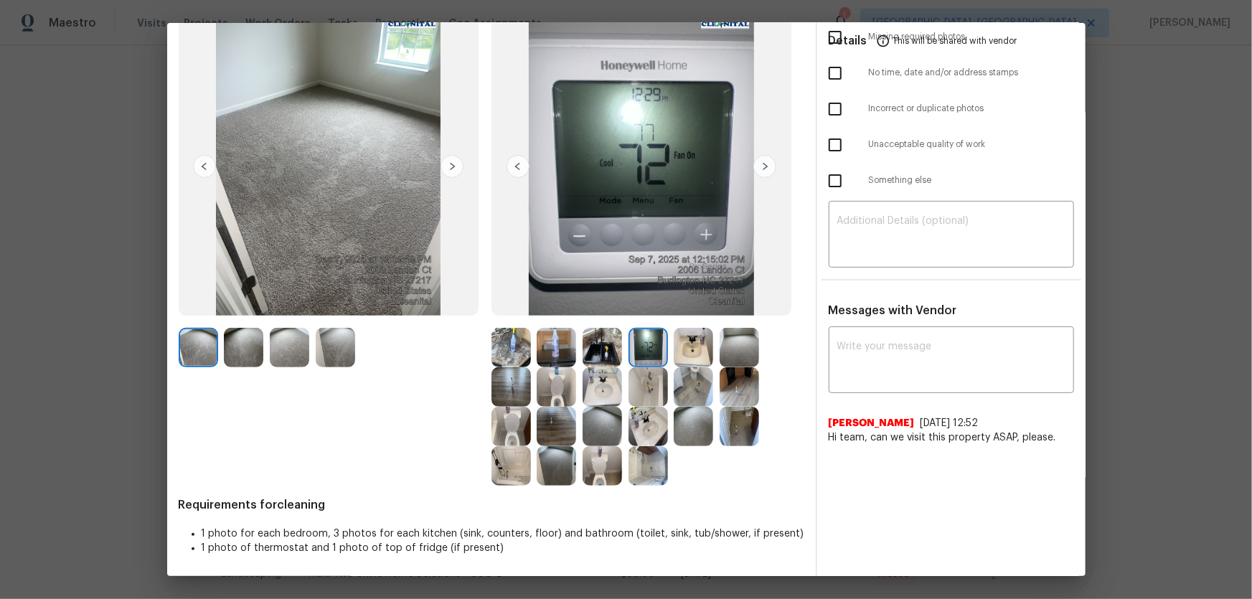
click at [681, 357] on img at bounding box center [692, 347] width 39 height 39
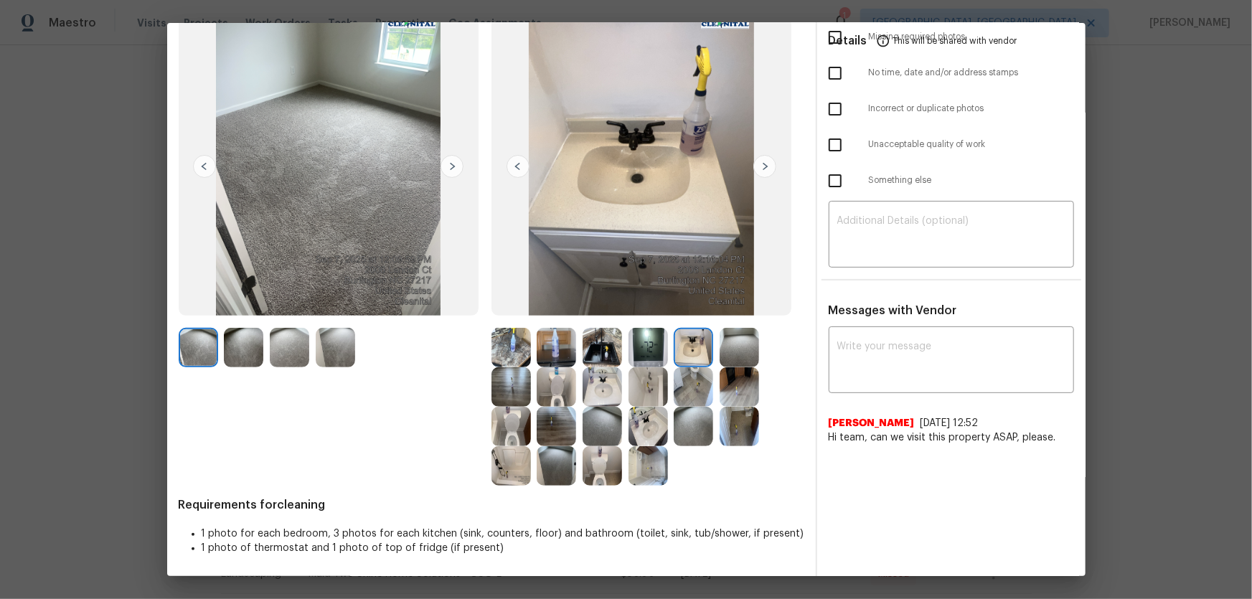
click at [741, 351] on img at bounding box center [738, 347] width 39 height 39
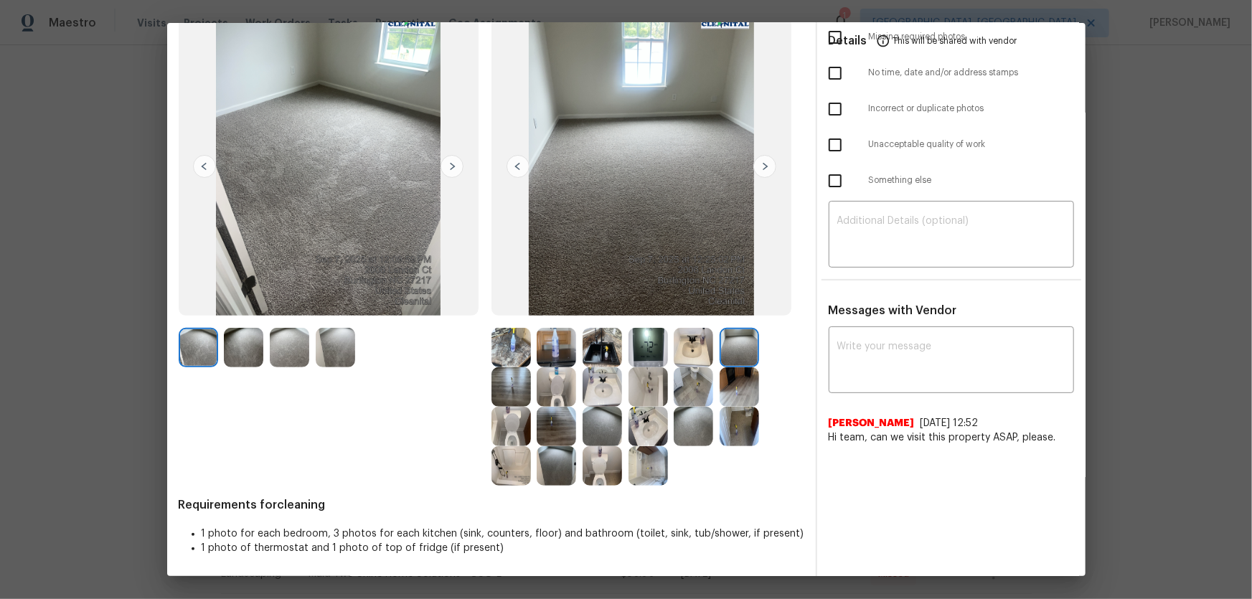
click at [741, 391] on img at bounding box center [738, 386] width 39 height 39
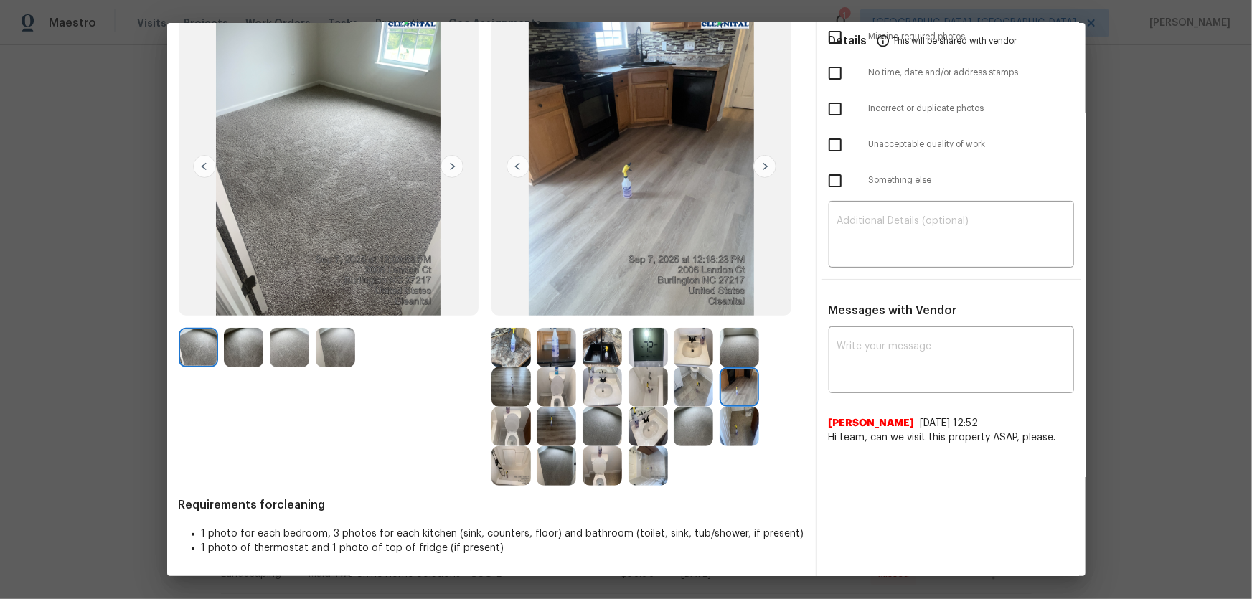
click at [736, 395] on img at bounding box center [738, 426] width 39 height 39
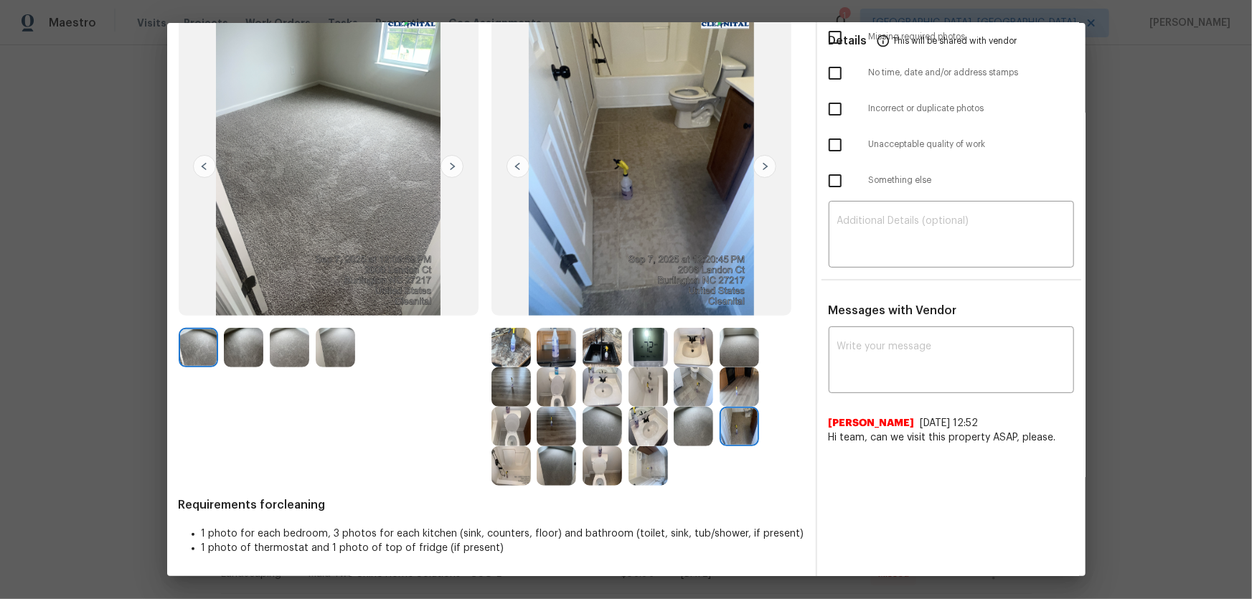
click at [691, 395] on img at bounding box center [692, 426] width 39 height 39
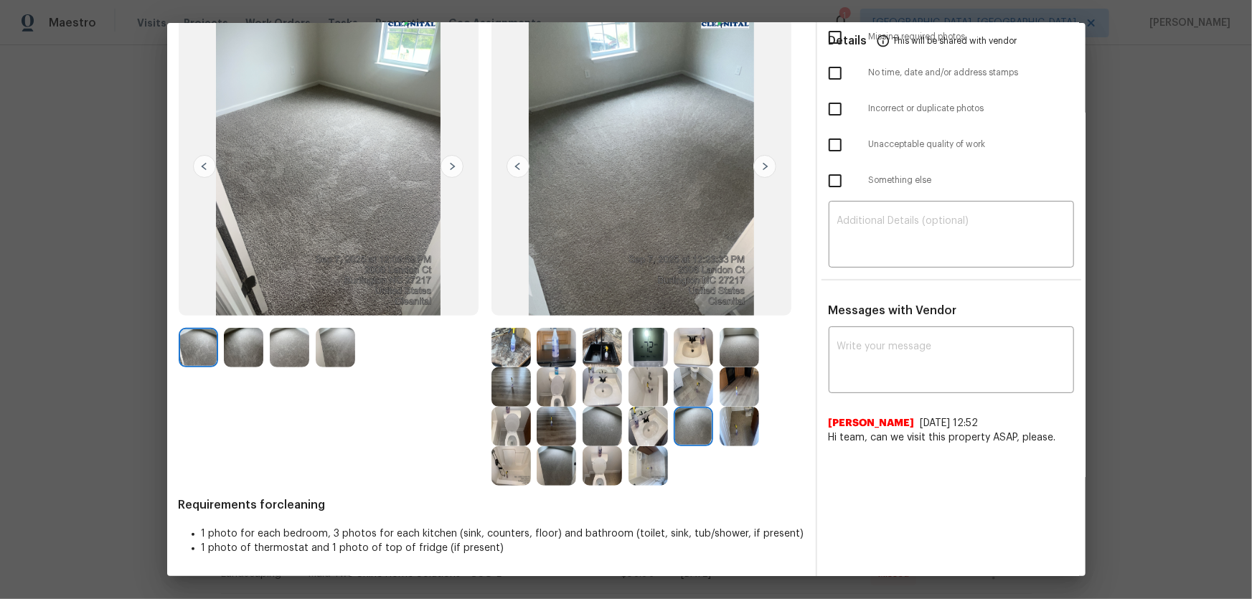
click at [687, 394] on img at bounding box center [692, 386] width 39 height 39
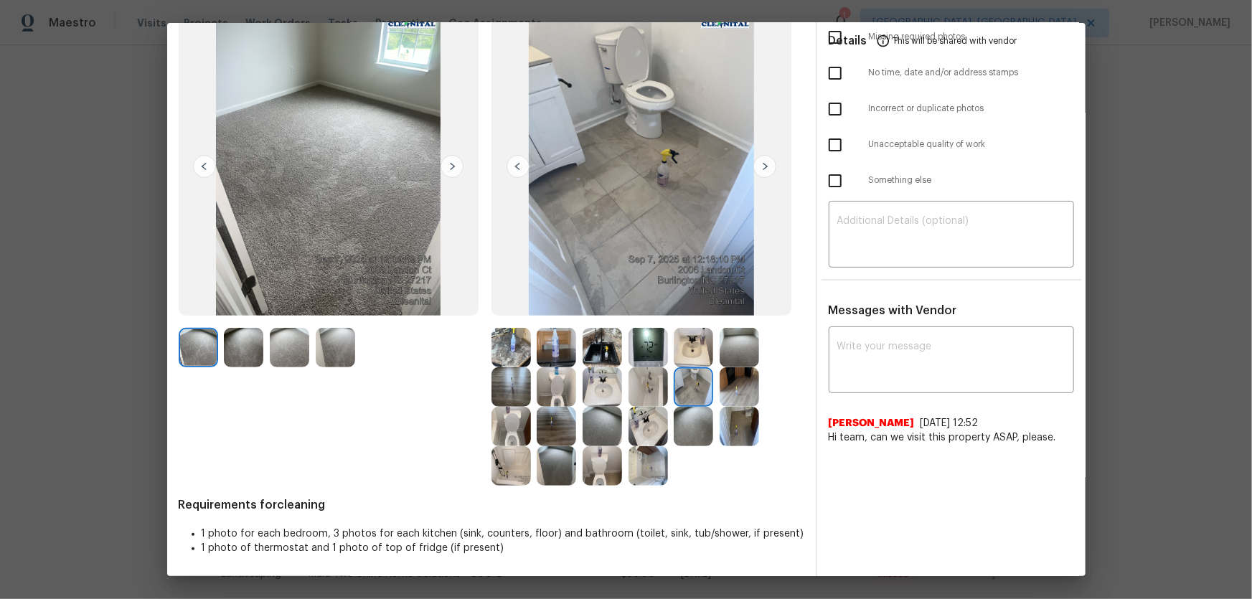
click at [737, 344] on img at bounding box center [738, 347] width 39 height 39
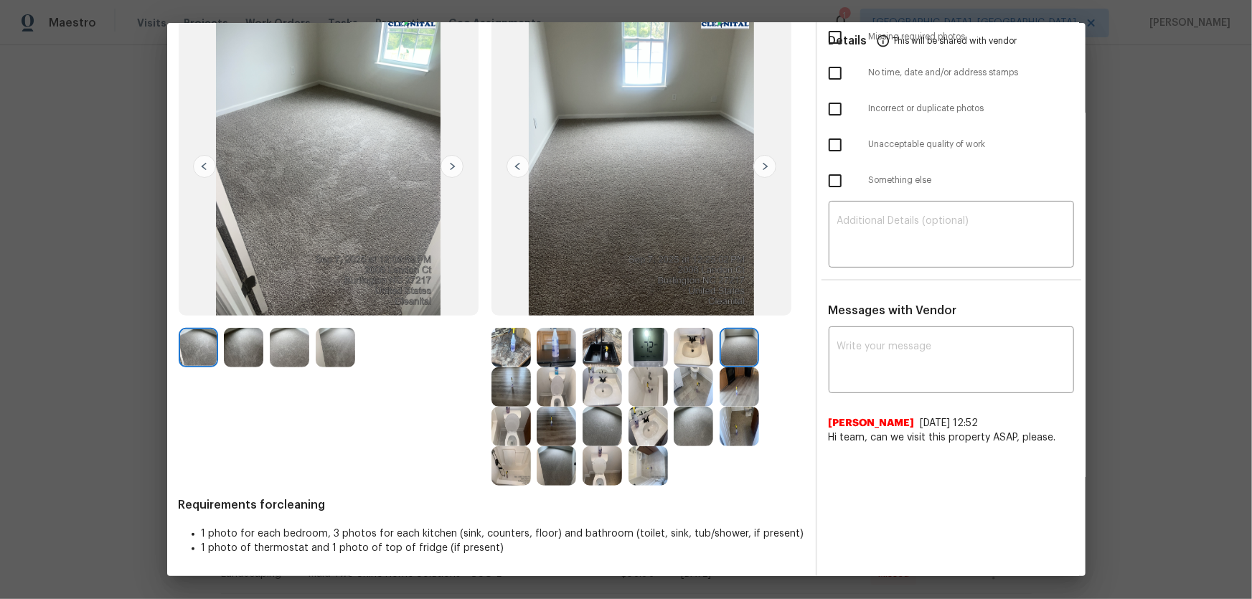
drag, startPoint x: 694, startPoint y: 420, endPoint x: 631, endPoint y: 436, distance: 65.2
click at [694, 395] on img at bounding box center [692, 426] width 39 height 39
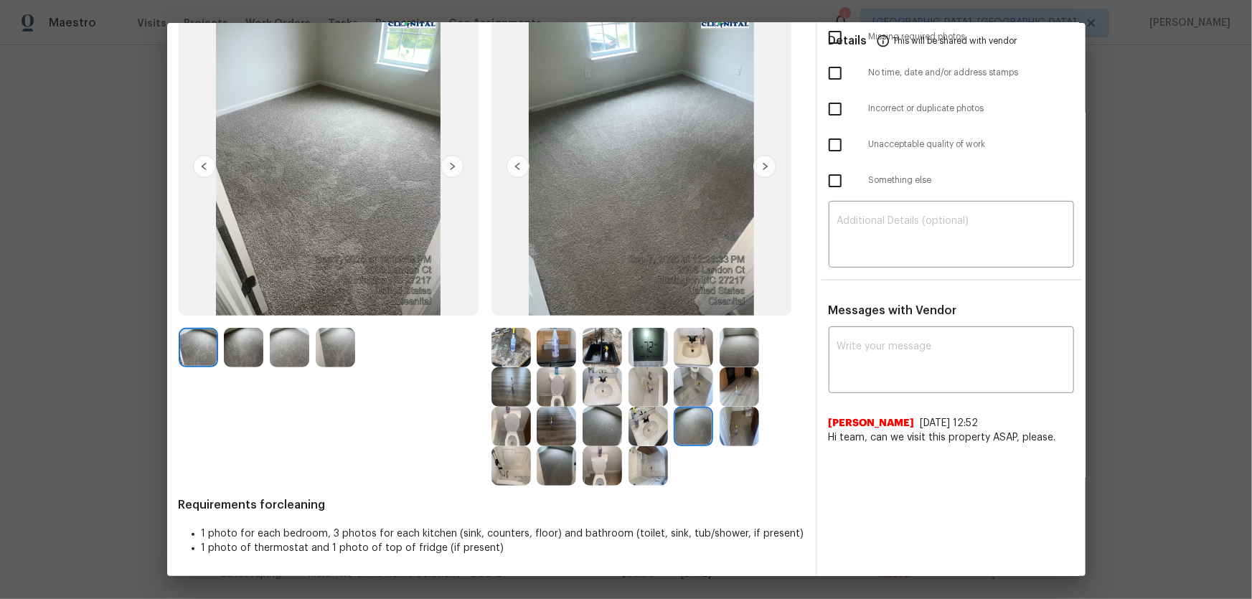
click at [592, 395] on img at bounding box center [601, 426] width 39 height 39
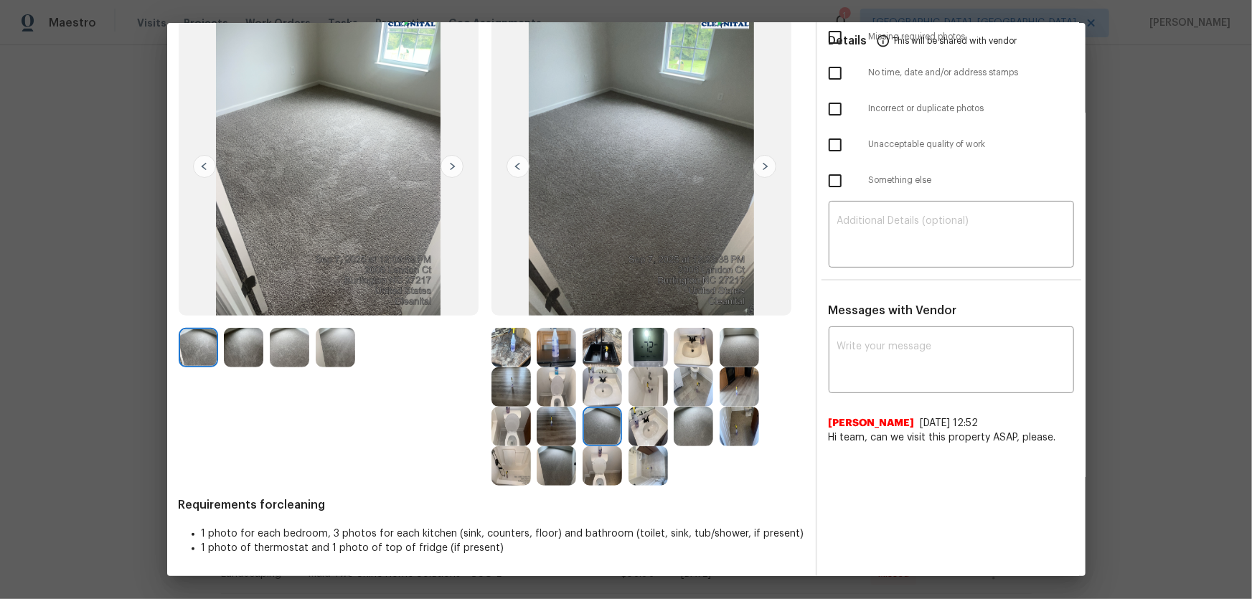
click at [567, 395] on img at bounding box center [555, 426] width 39 height 39
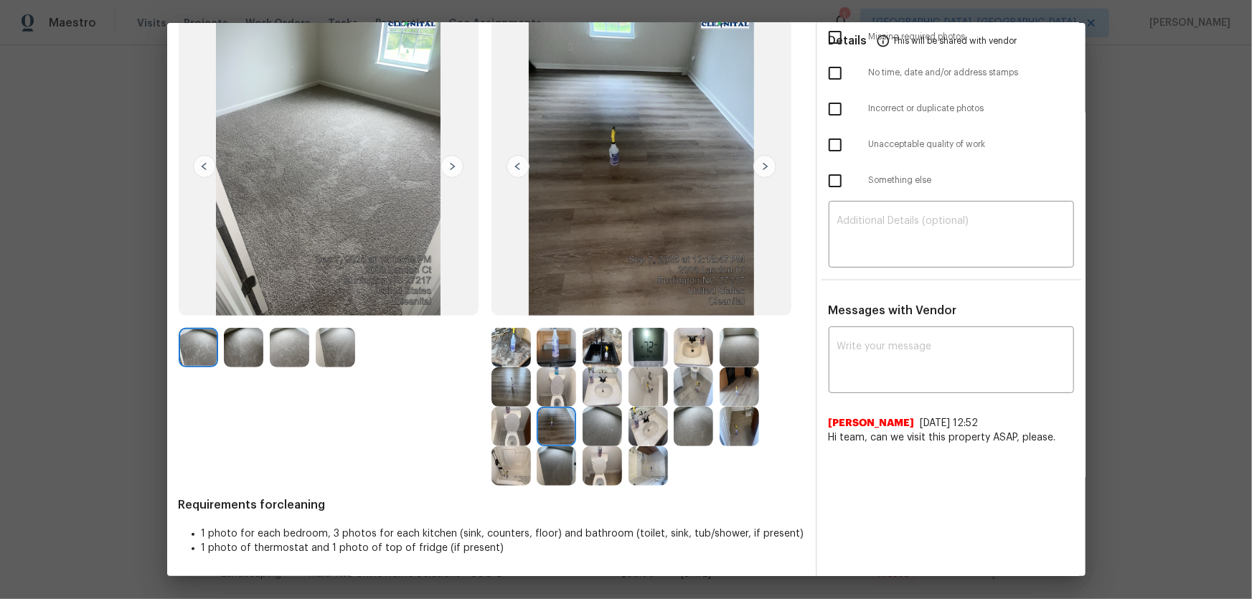
click at [520, 394] on img at bounding box center [510, 386] width 39 height 39
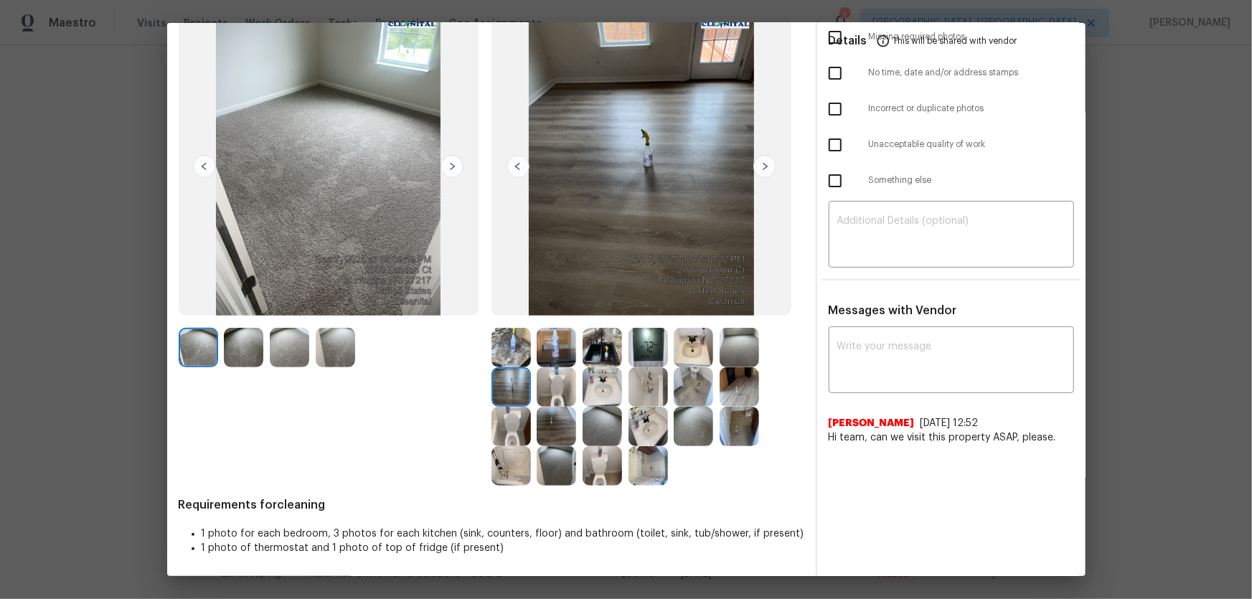
click at [512, 395] on img at bounding box center [510, 426] width 39 height 39
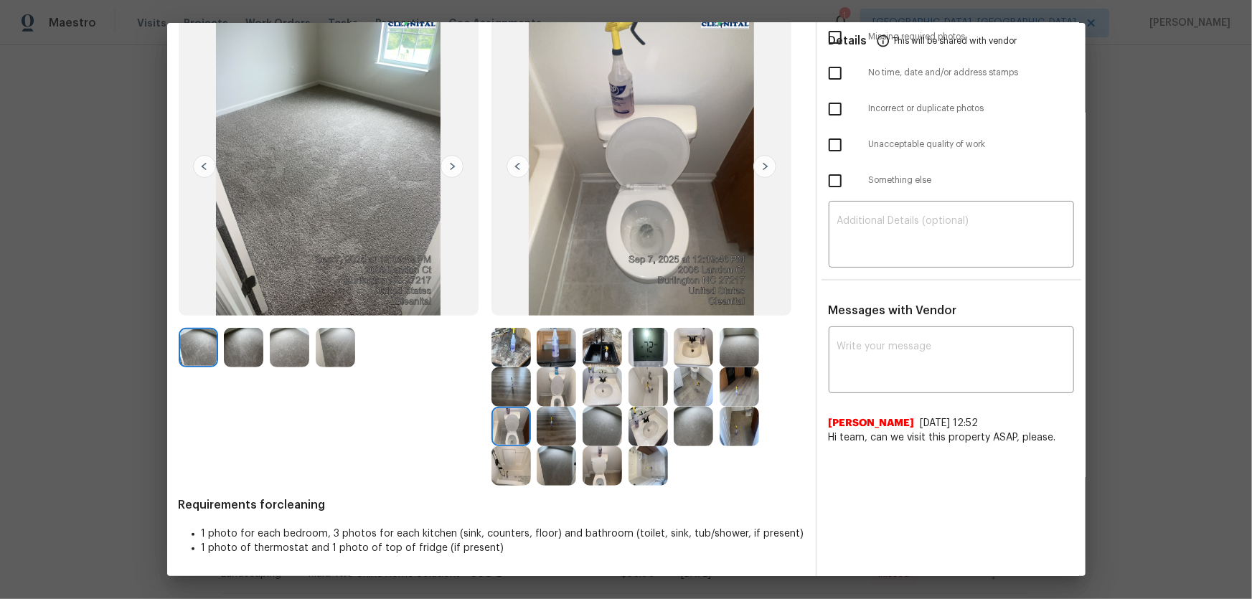
click at [539, 395] on img at bounding box center [555, 465] width 39 height 39
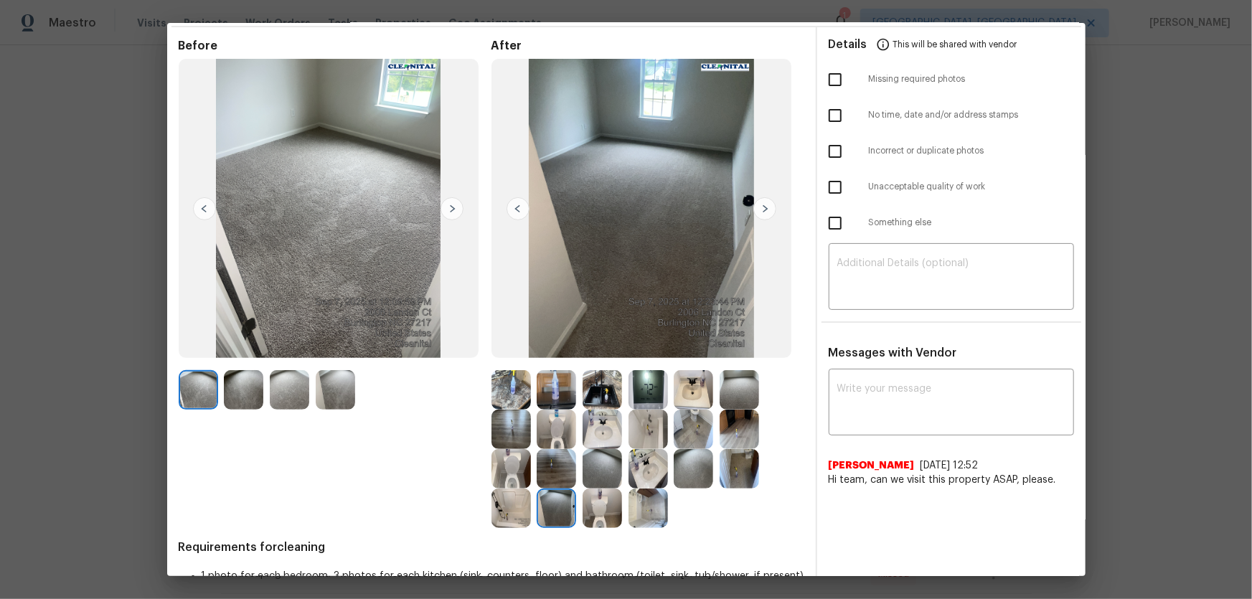
scroll to position [29, 0]
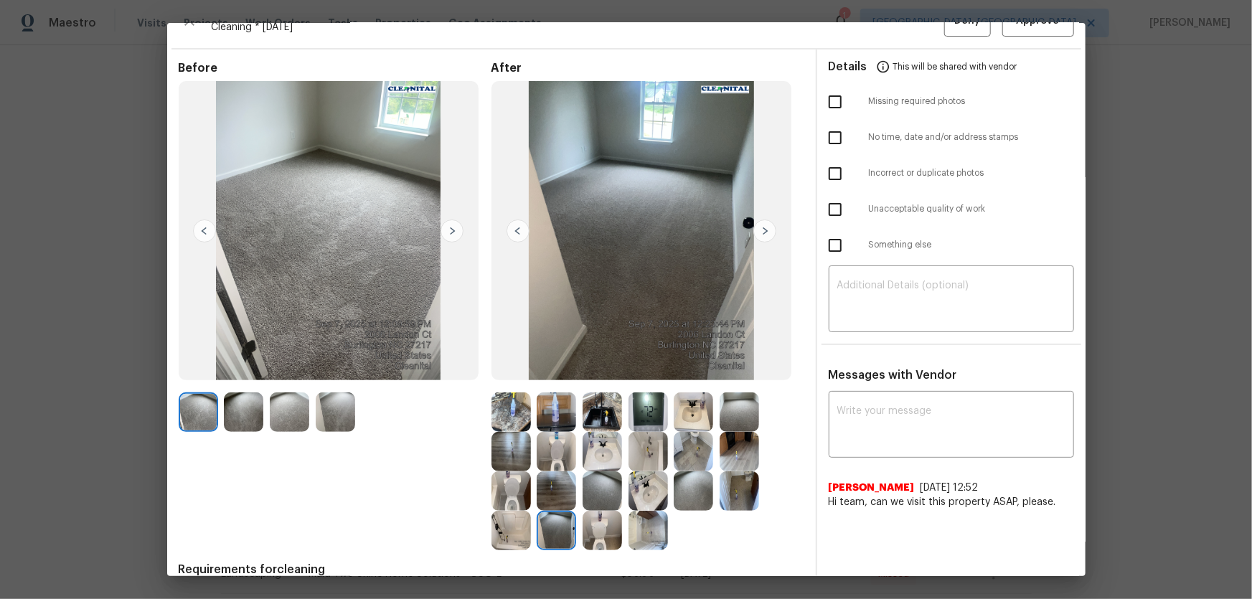
click at [593, 395] on img at bounding box center [601, 451] width 39 height 39
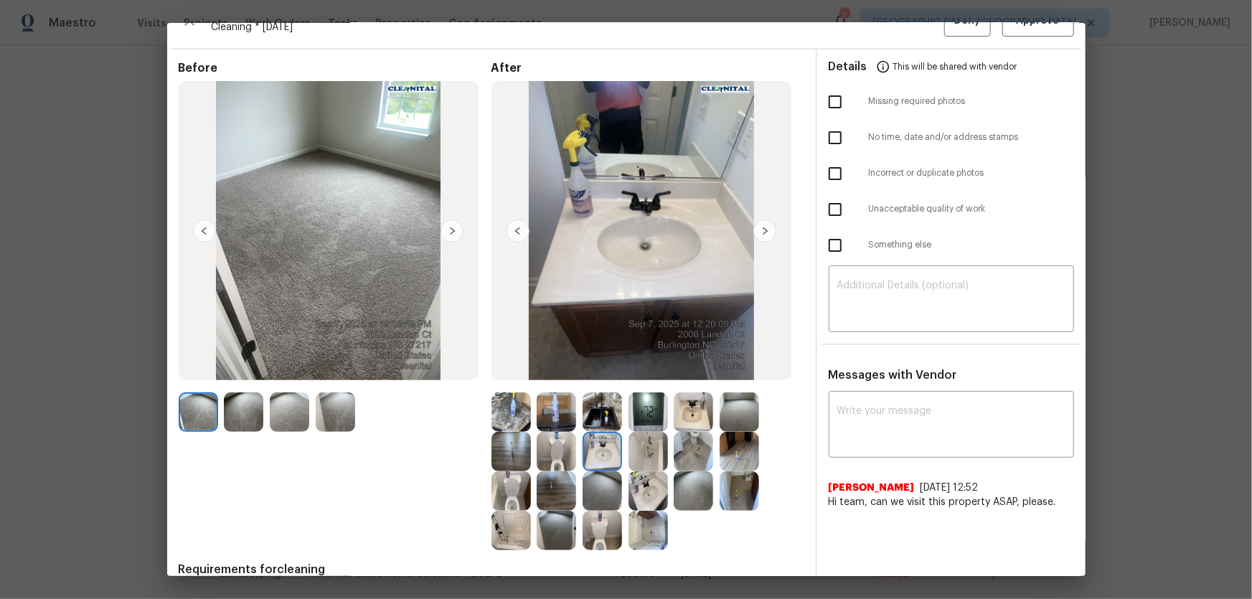
click at [592, 395] on img at bounding box center [601, 411] width 39 height 39
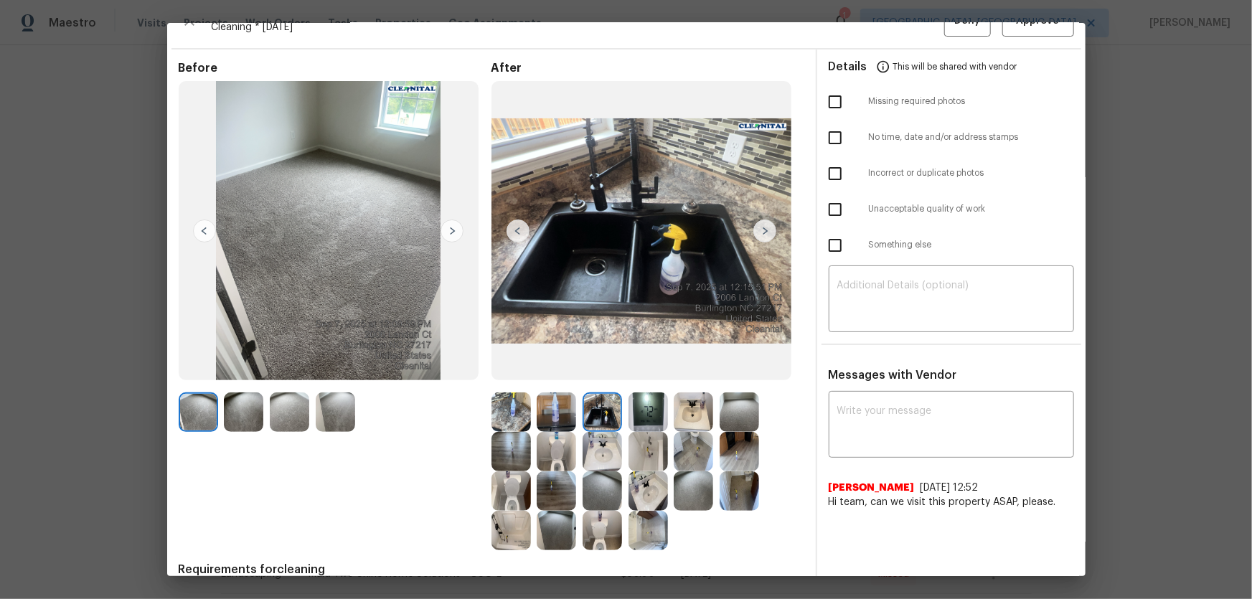
click at [638, 395] on img at bounding box center [647, 411] width 39 height 39
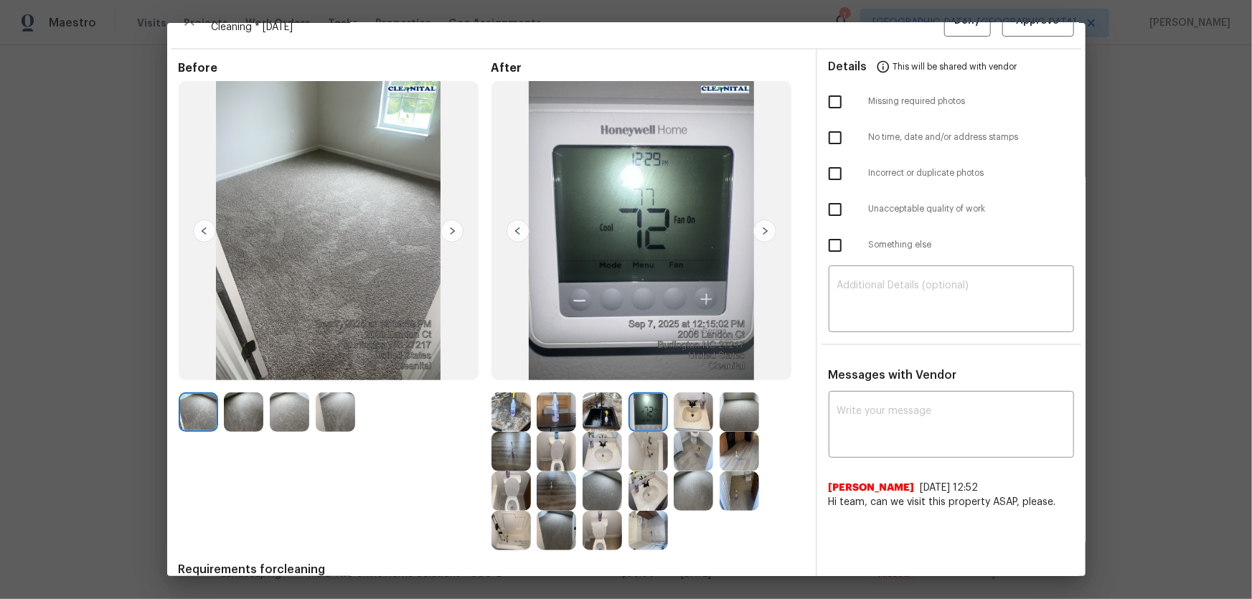
click at [546, 395] on img at bounding box center [555, 411] width 39 height 39
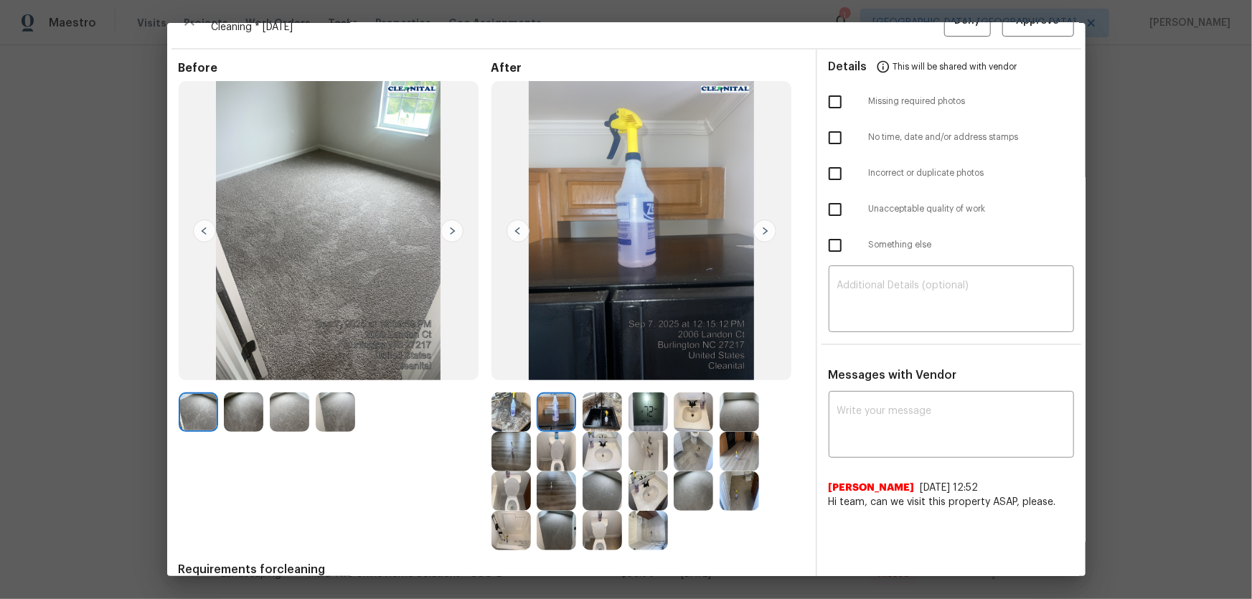
click at [514, 395] on img at bounding box center [510, 411] width 39 height 39
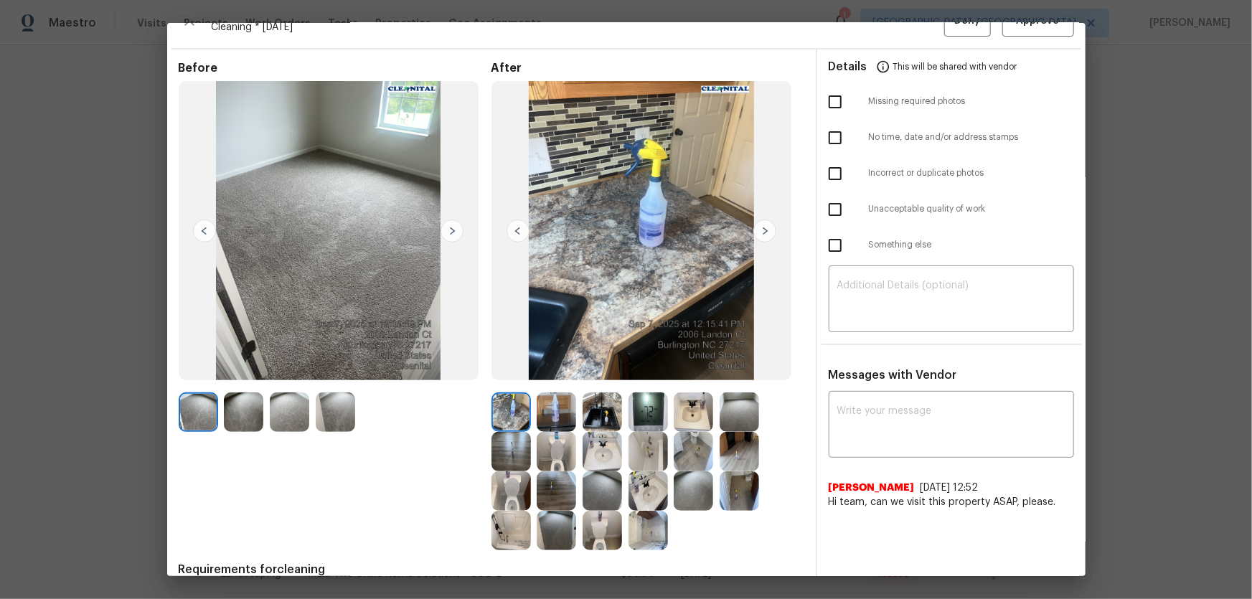
click at [519, 395] on img at bounding box center [510, 451] width 39 height 39
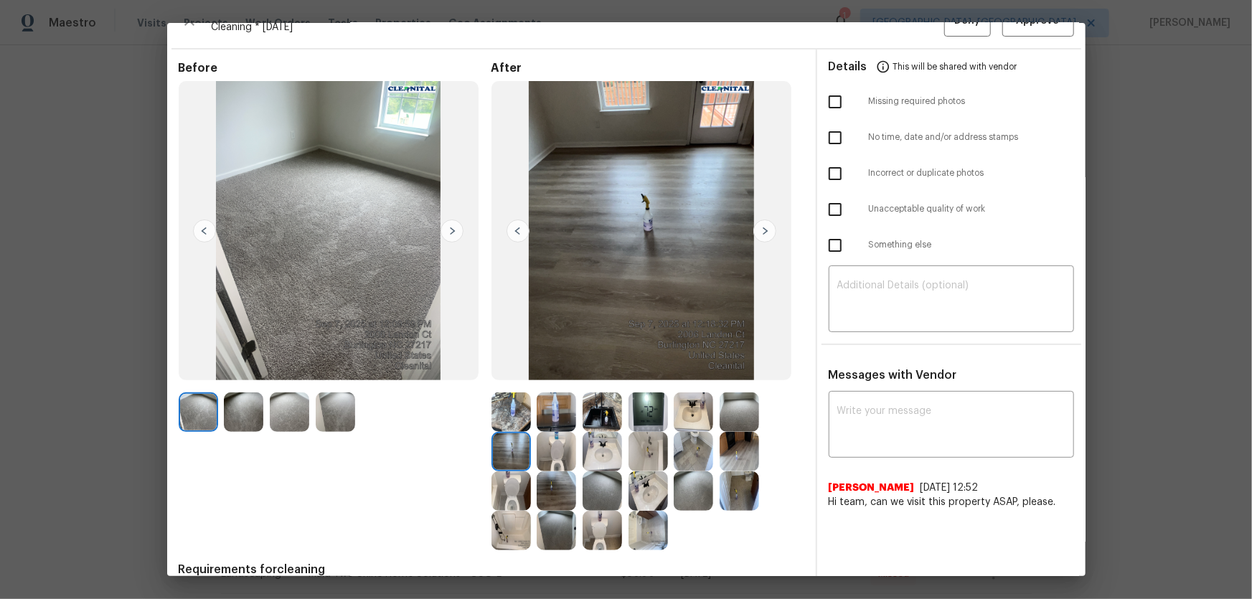
click at [559, 395] on img at bounding box center [555, 451] width 39 height 39
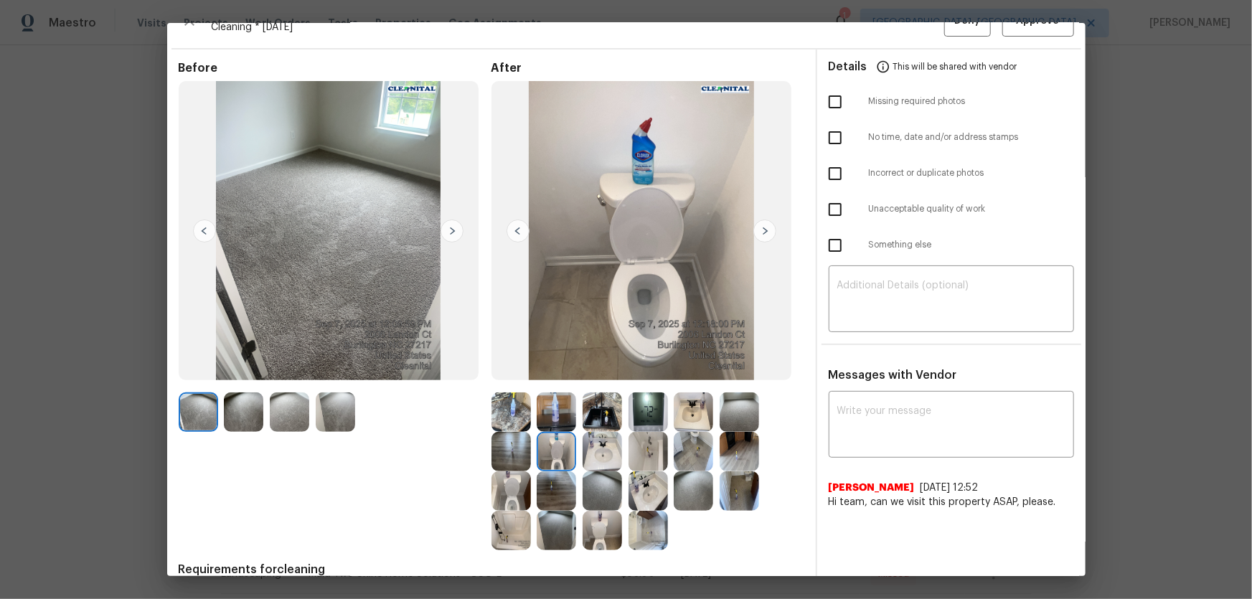
click at [605, 395] on img at bounding box center [601, 451] width 39 height 39
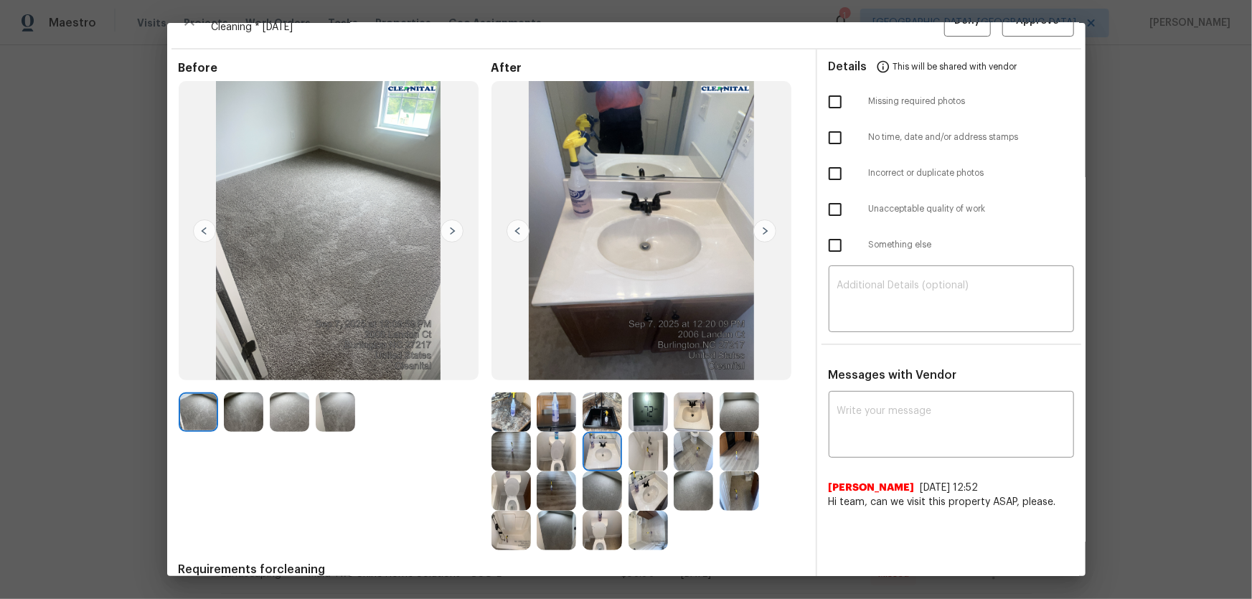
click at [643, 395] on img at bounding box center [647, 451] width 39 height 39
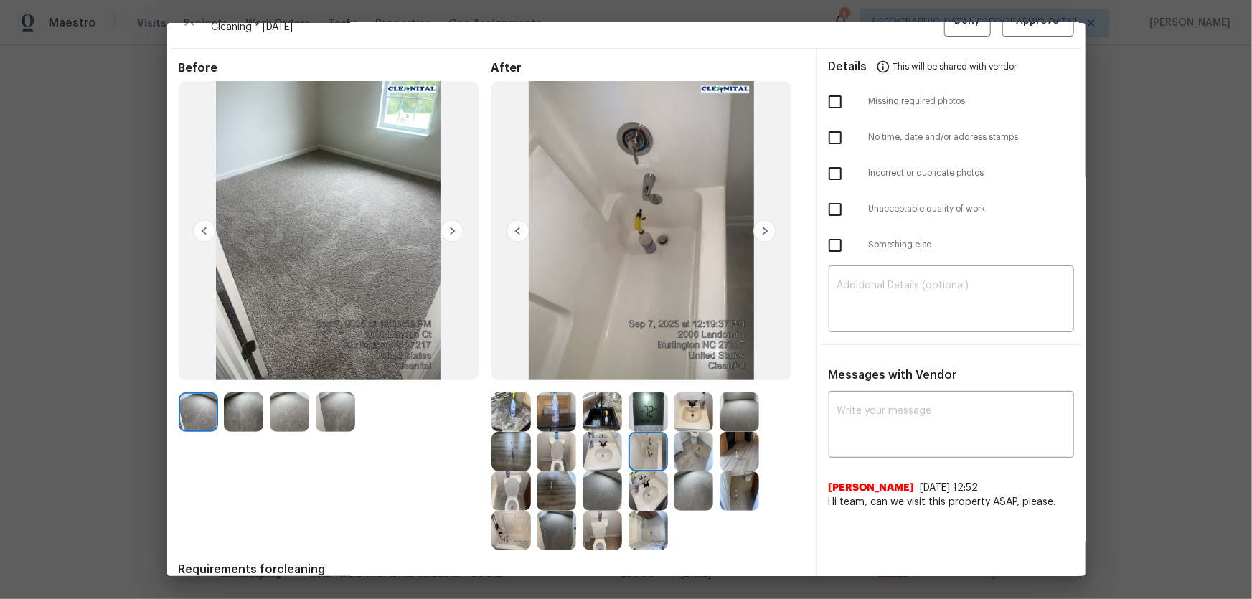
click at [681, 395] on img at bounding box center [692, 451] width 39 height 39
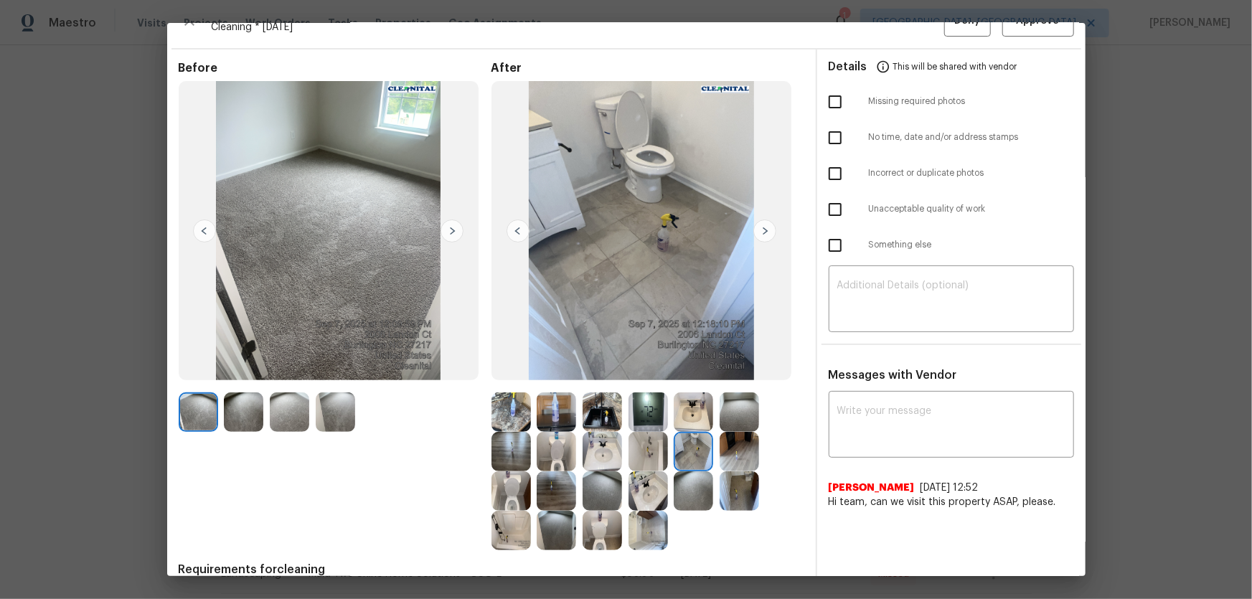
click at [751, 395] on img at bounding box center [738, 451] width 39 height 39
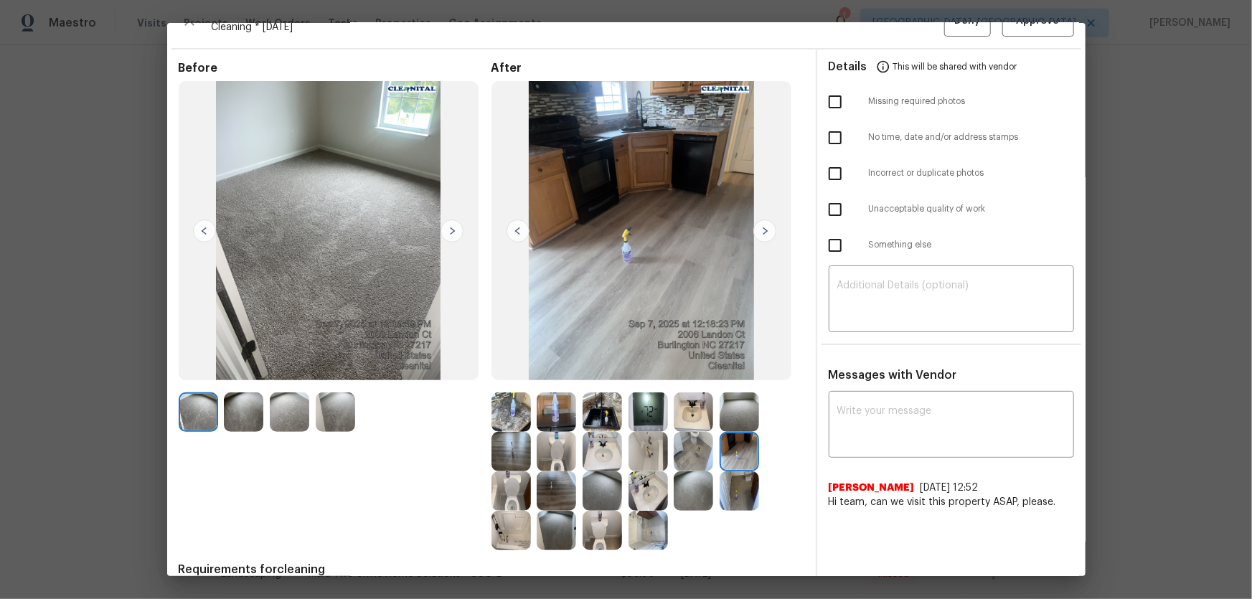
click at [738, 395] on img at bounding box center [738, 411] width 39 height 39
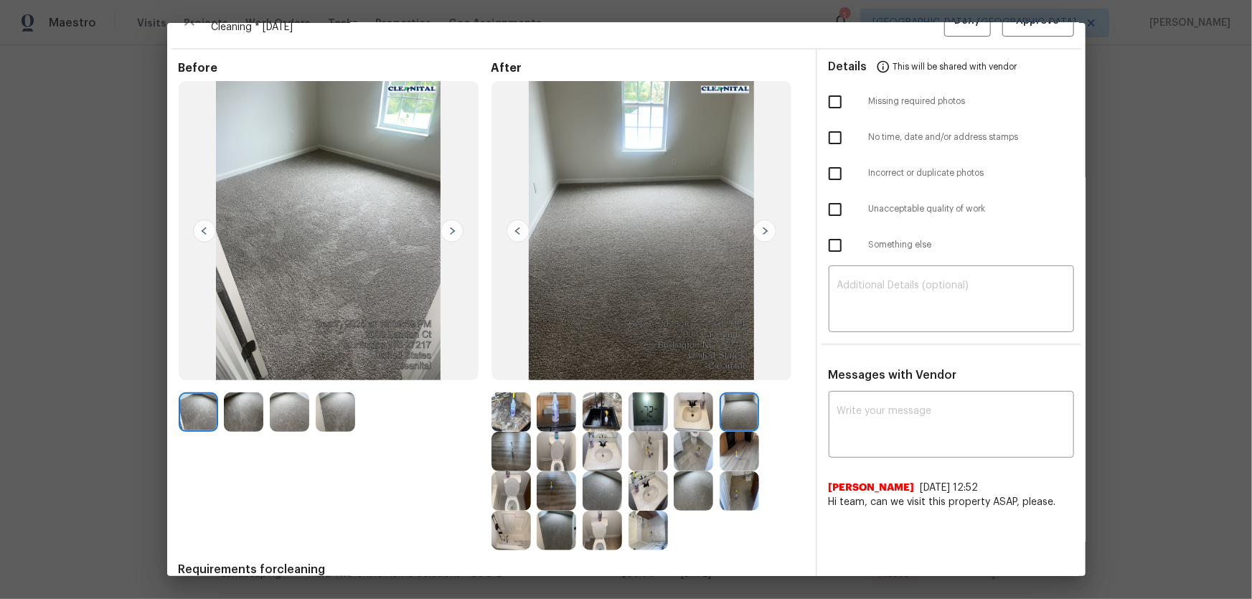
click at [595, 395] on img at bounding box center [601, 411] width 39 height 39
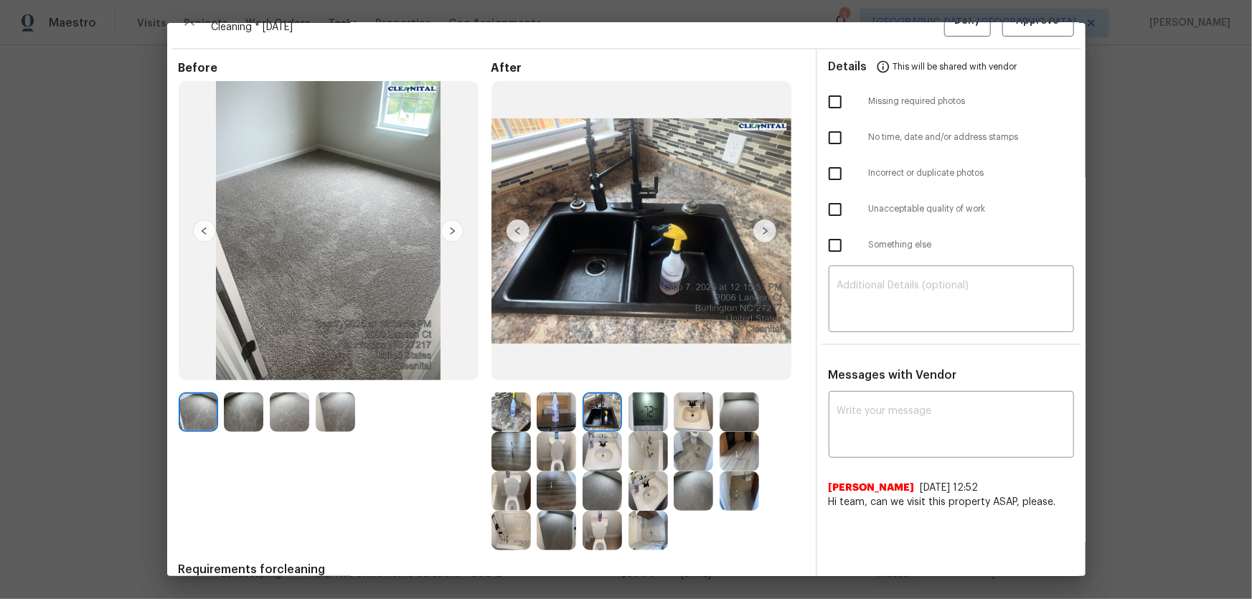
click at [634, 395] on img at bounding box center [647, 411] width 39 height 39
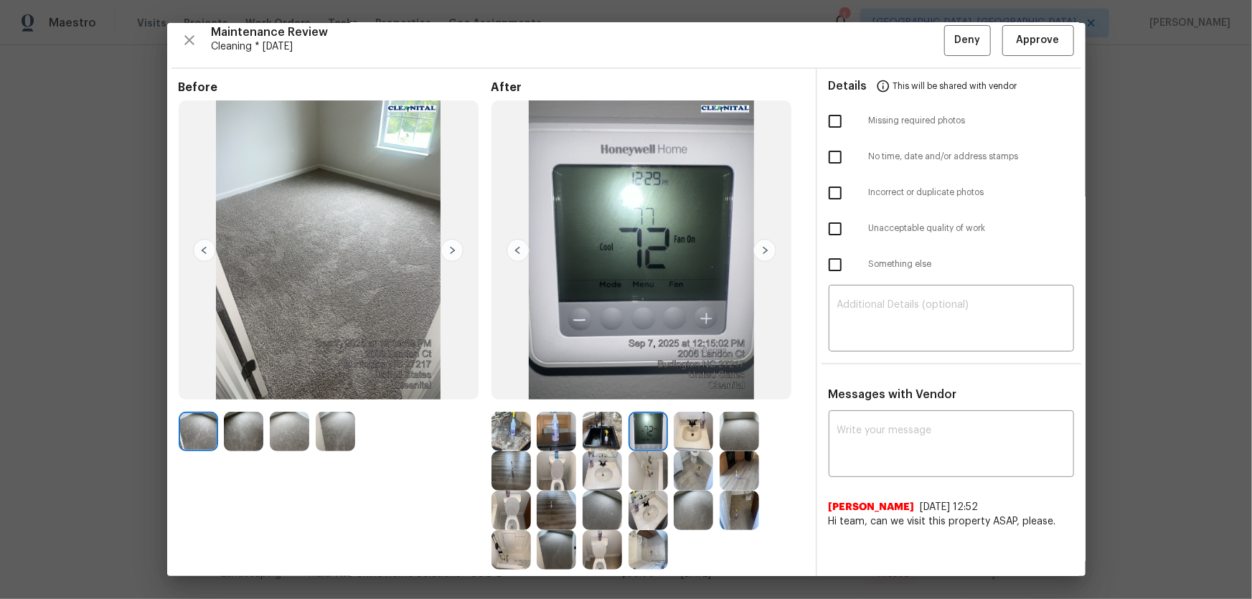
scroll to position [0, 0]
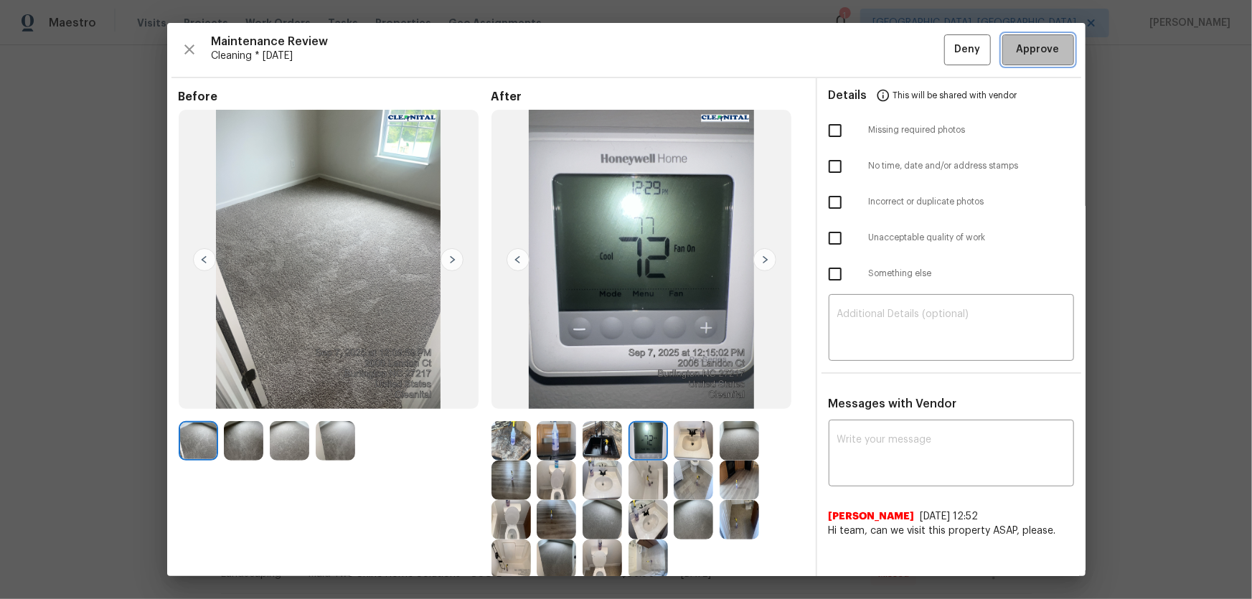
click at [890, 52] on span "Approve" at bounding box center [1037, 50] width 43 height 18
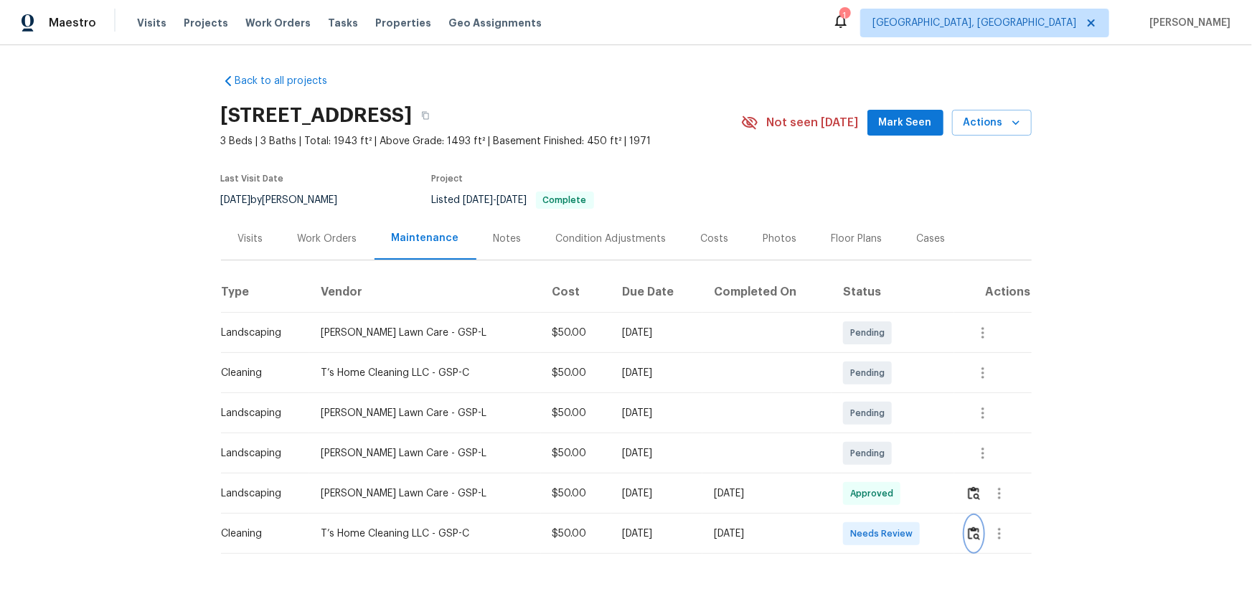
click at [890, 395] on img "button" at bounding box center [974, 533] width 12 height 14
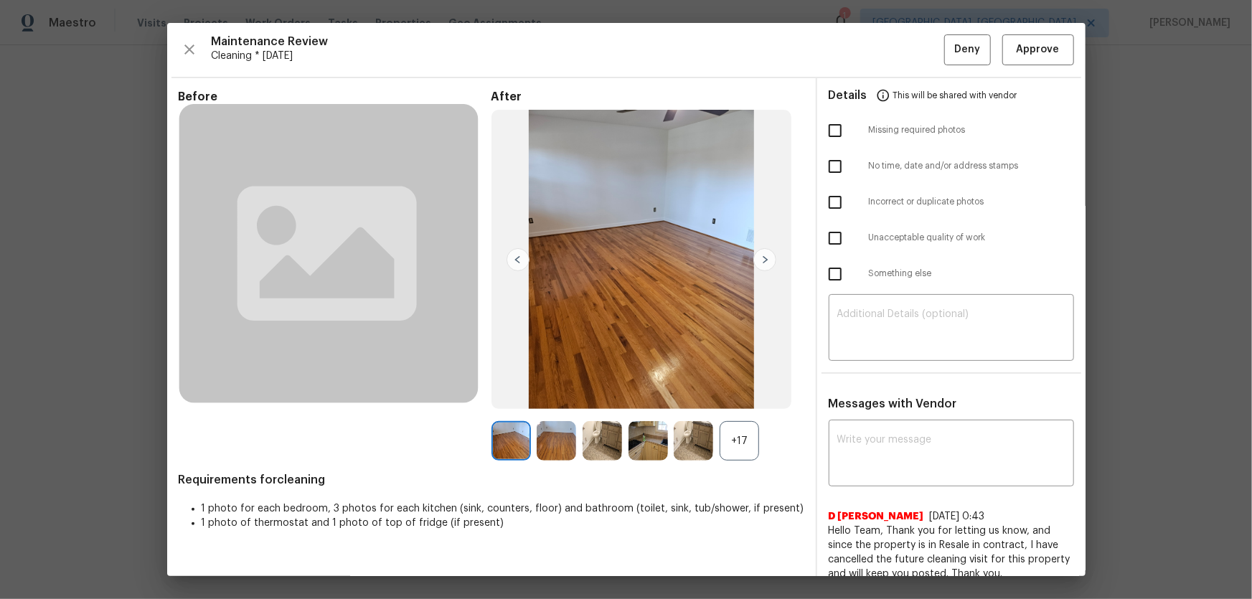
click at [735, 395] on div "+17" at bounding box center [738, 440] width 39 height 39
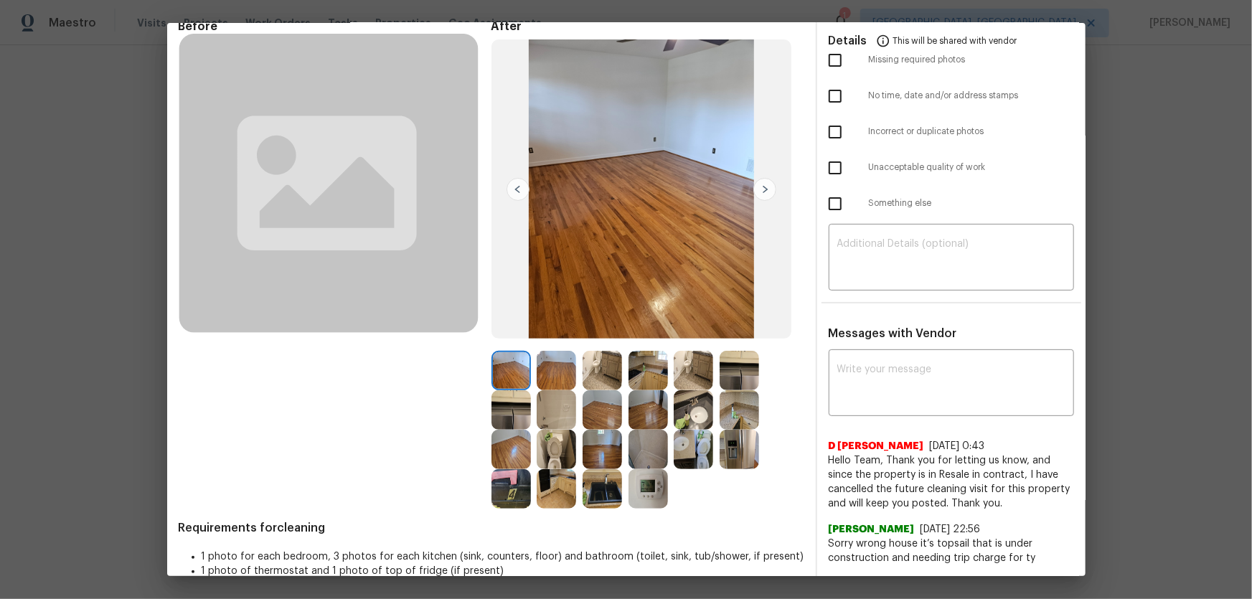
scroll to position [178, 0]
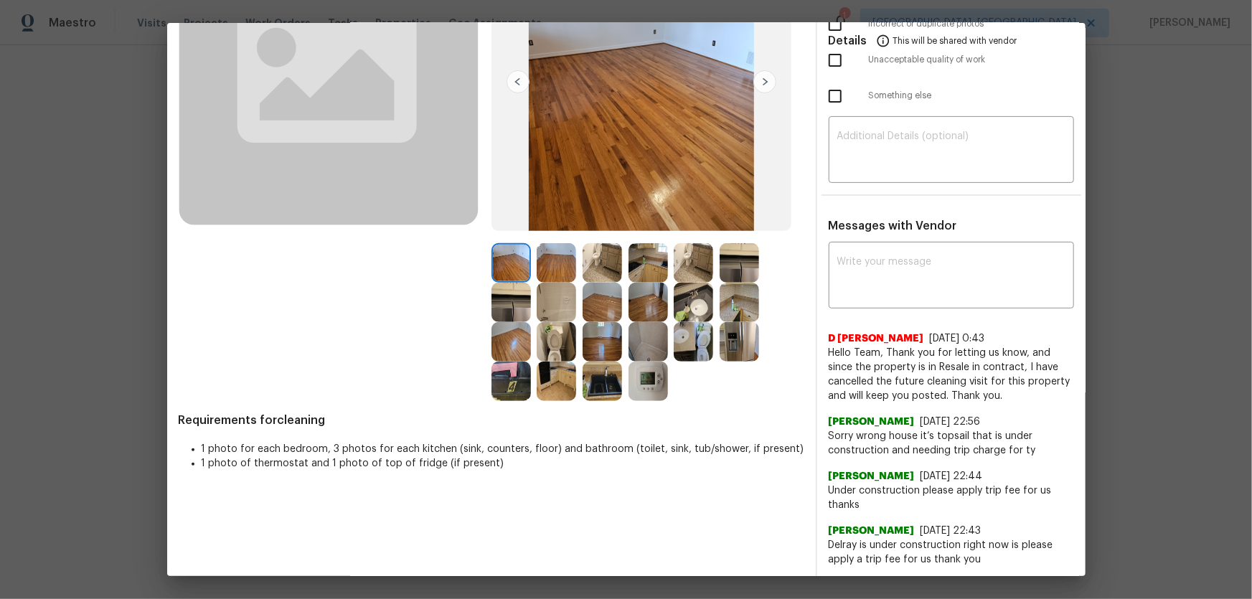
click at [562, 342] on img at bounding box center [555, 341] width 39 height 39
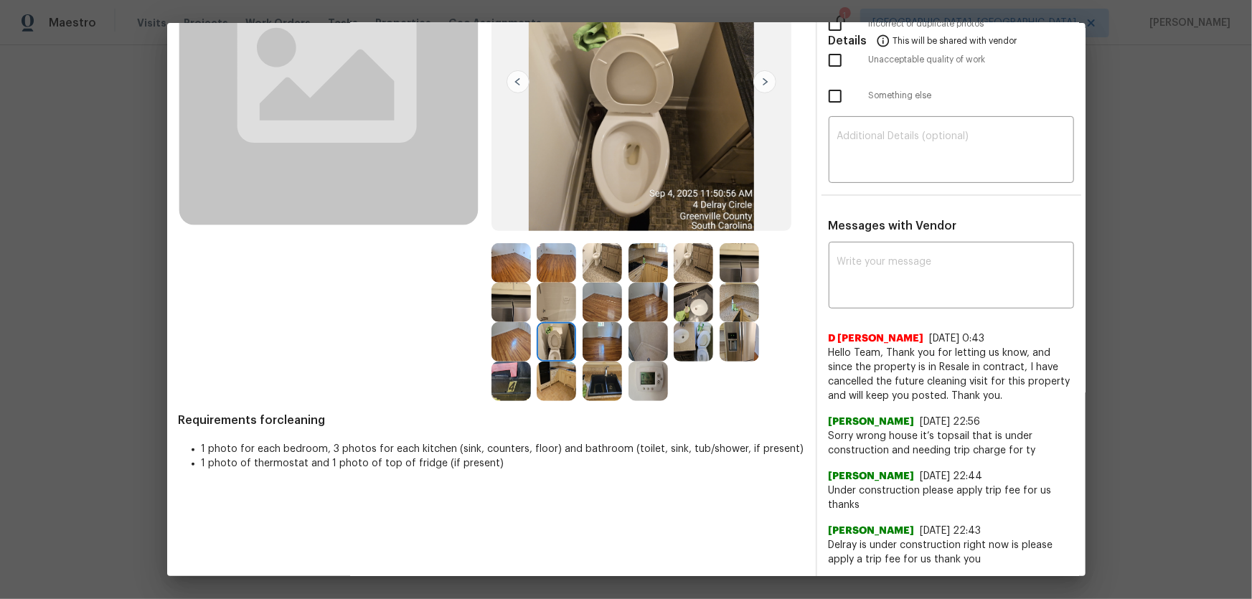
click at [703, 345] on img at bounding box center [692, 341] width 39 height 39
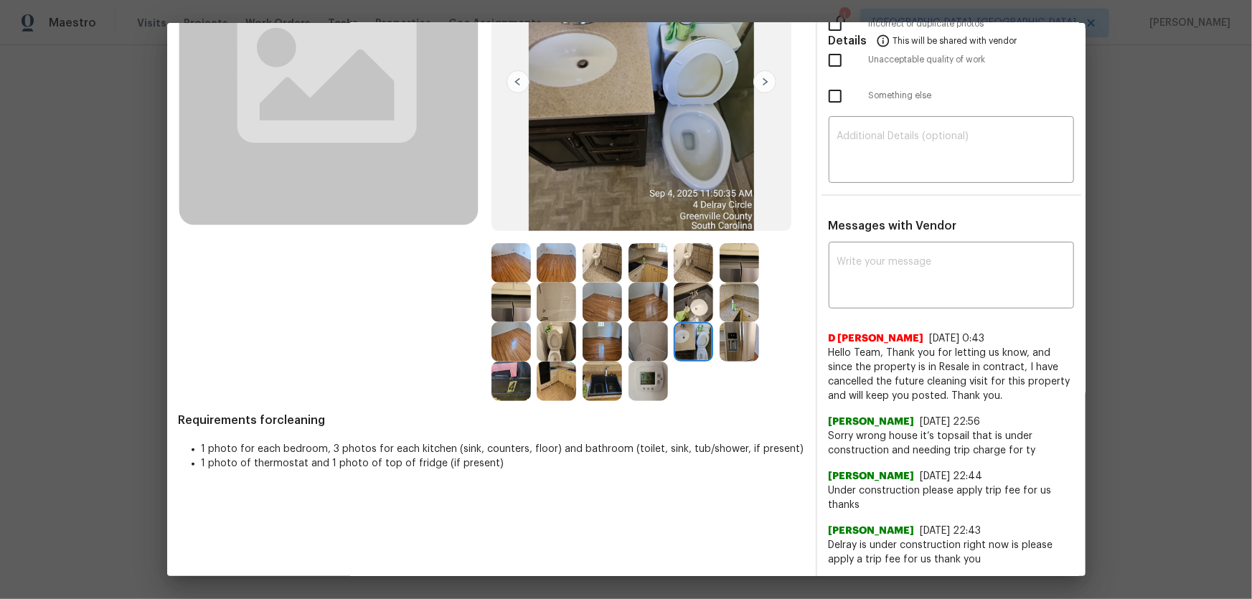
click at [890, 375] on span "Hello Team, Thank you for letting us know, and since the property is in Resale …" at bounding box center [950, 374] width 245 height 57
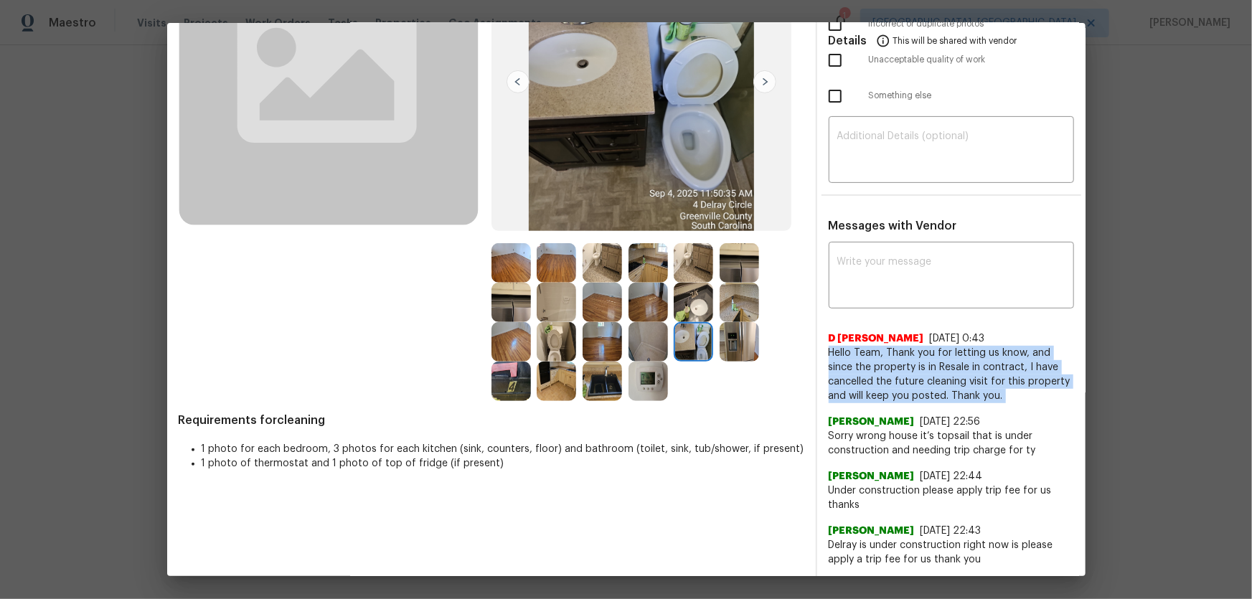
click at [890, 375] on span "Hello Team, Thank you for letting us know, and since the property is in Resale …" at bounding box center [950, 374] width 245 height 57
click at [890, 388] on span "Hello Team, Thank you for letting us know, and since the property is in Resale …" at bounding box center [950, 374] width 245 height 57
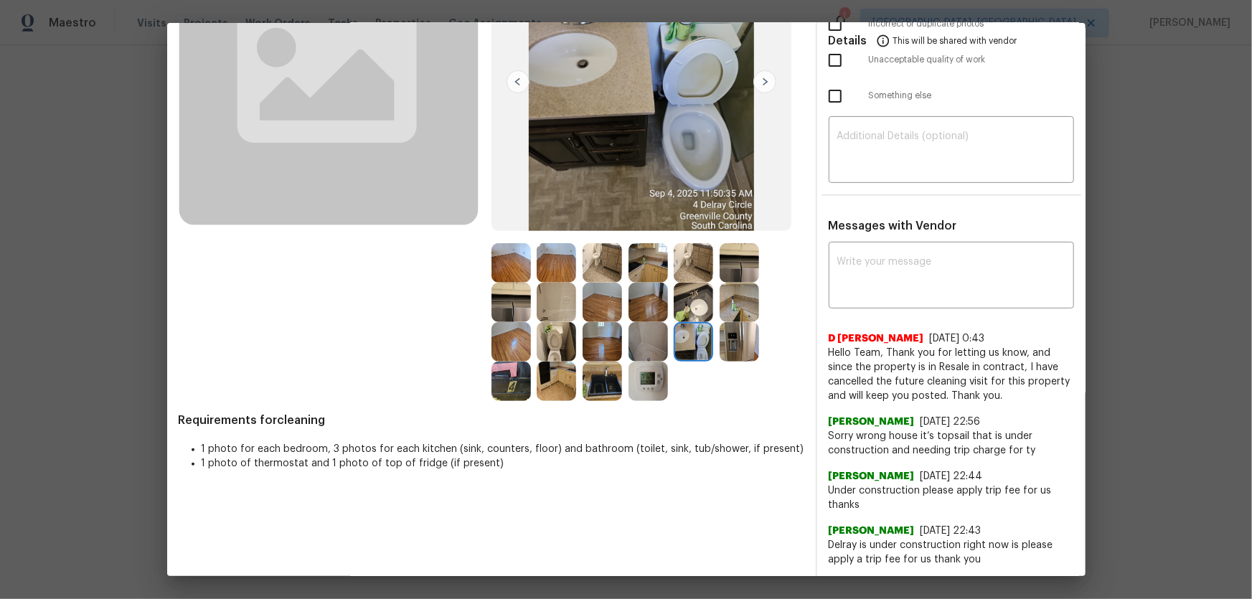
click at [887, 395] on span "Sorry wrong house it’s topsail that is under construction and needing trip char…" at bounding box center [950, 443] width 245 height 29
click at [890, 395] on span "[DATE] 22:44" at bounding box center [951, 476] width 62 height 10
click at [890, 395] on span "Under construction please apply trip fee for us thanks" at bounding box center [950, 497] width 245 height 29
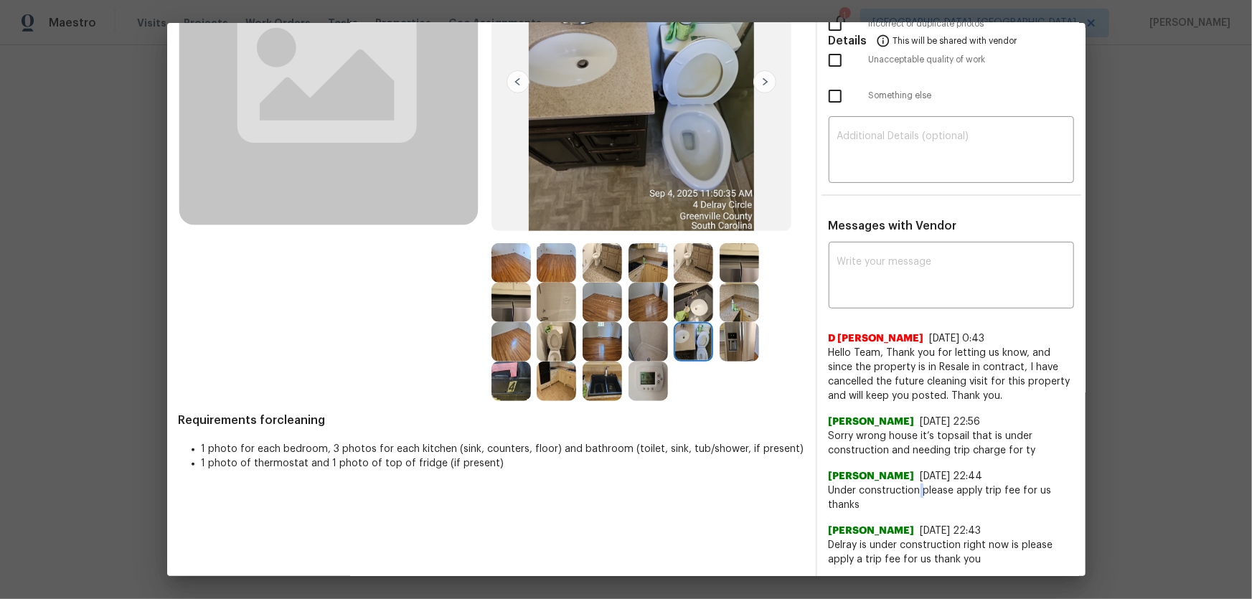
click at [890, 395] on span "Under construction please apply trip fee for us thanks" at bounding box center [950, 497] width 245 height 29
click at [881, 395] on span "Delray is under construction right now is please apply a trip fee for us thank …" at bounding box center [950, 552] width 245 height 29
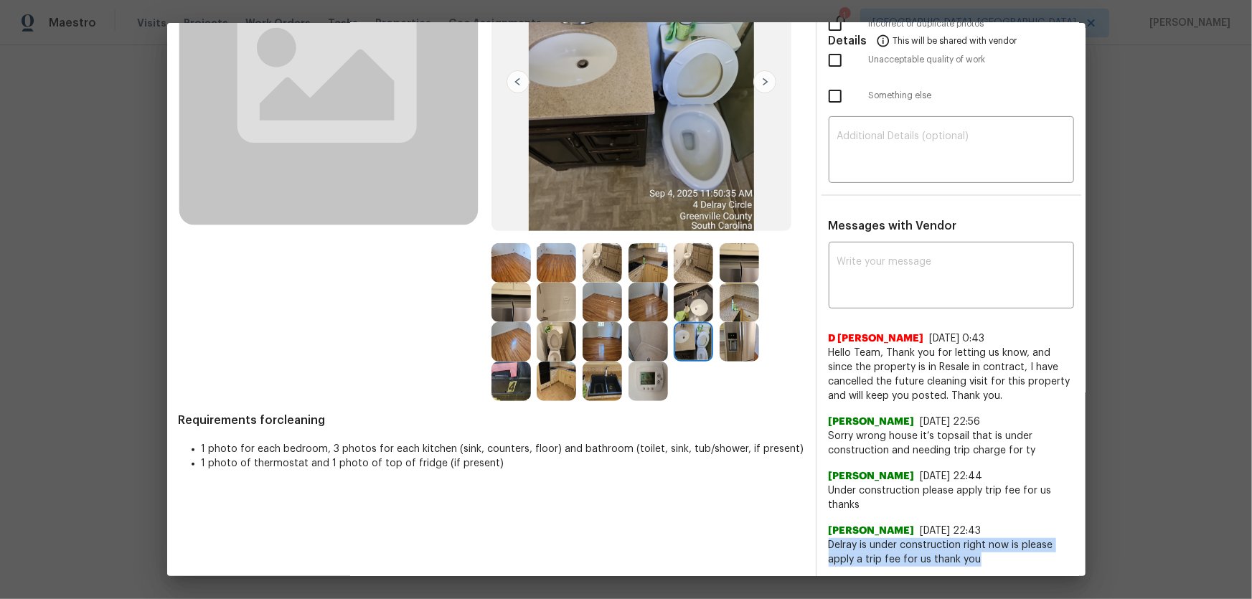
click at [881, 395] on span "Delray is under construction right now is please apply a trip fee for us thank …" at bounding box center [950, 552] width 245 height 29
click at [653, 376] on img at bounding box center [647, 380] width 39 height 39
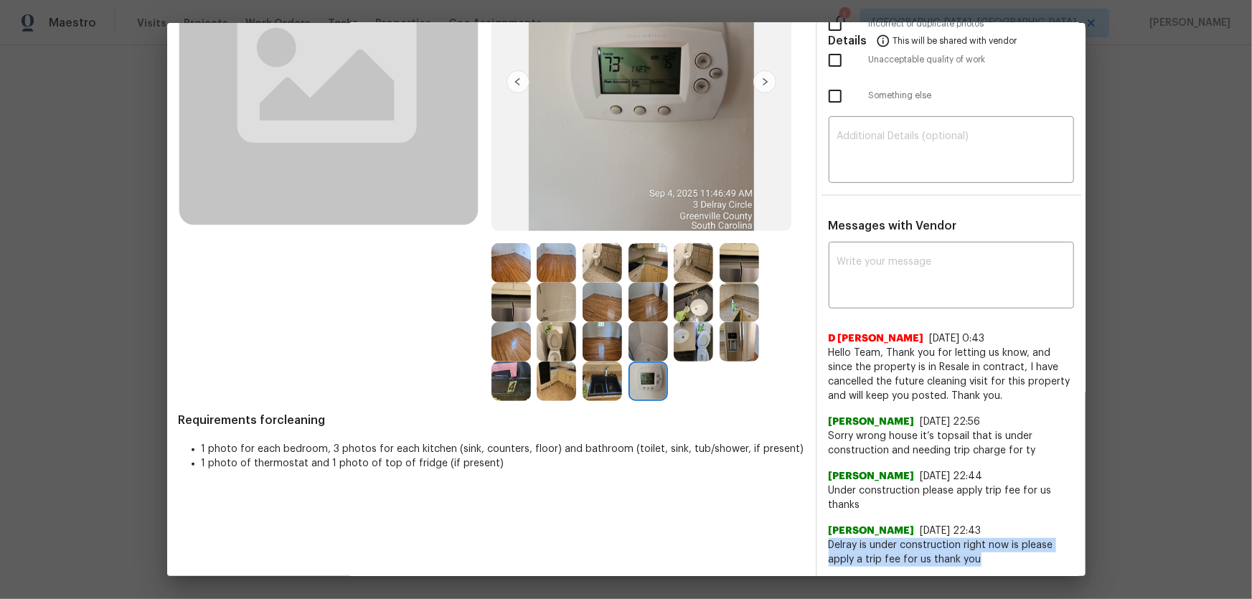
click at [682, 323] on img at bounding box center [692, 341] width 39 height 39
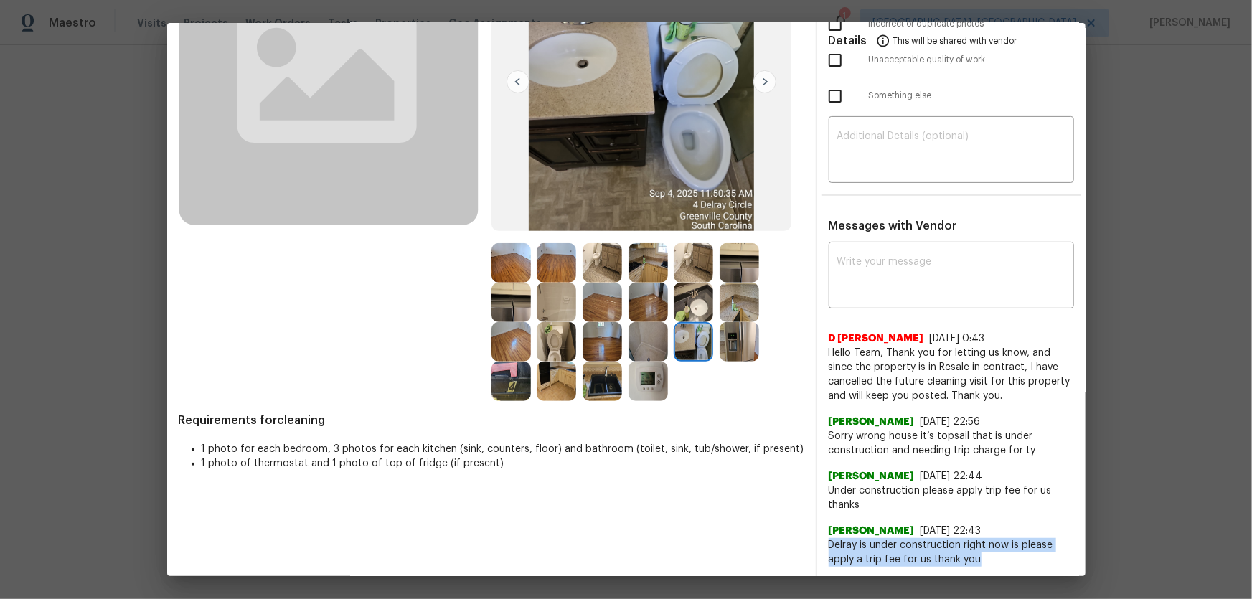
click at [684, 313] on img at bounding box center [692, 302] width 39 height 39
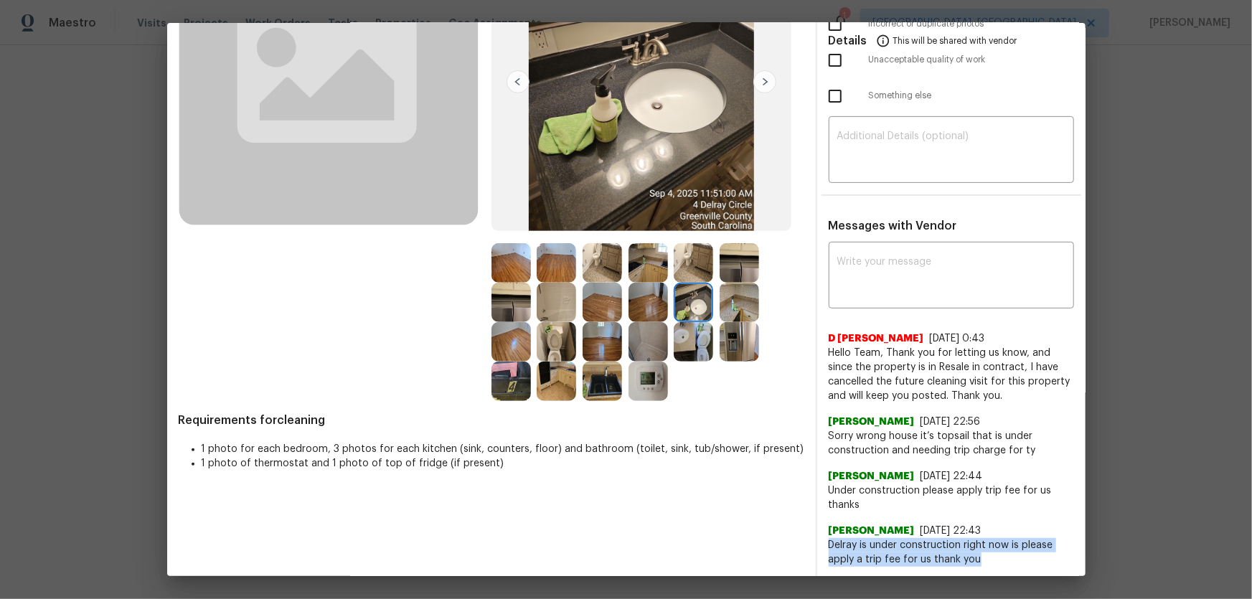
click at [680, 336] on img at bounding box center [692, 341] width 39 height 39
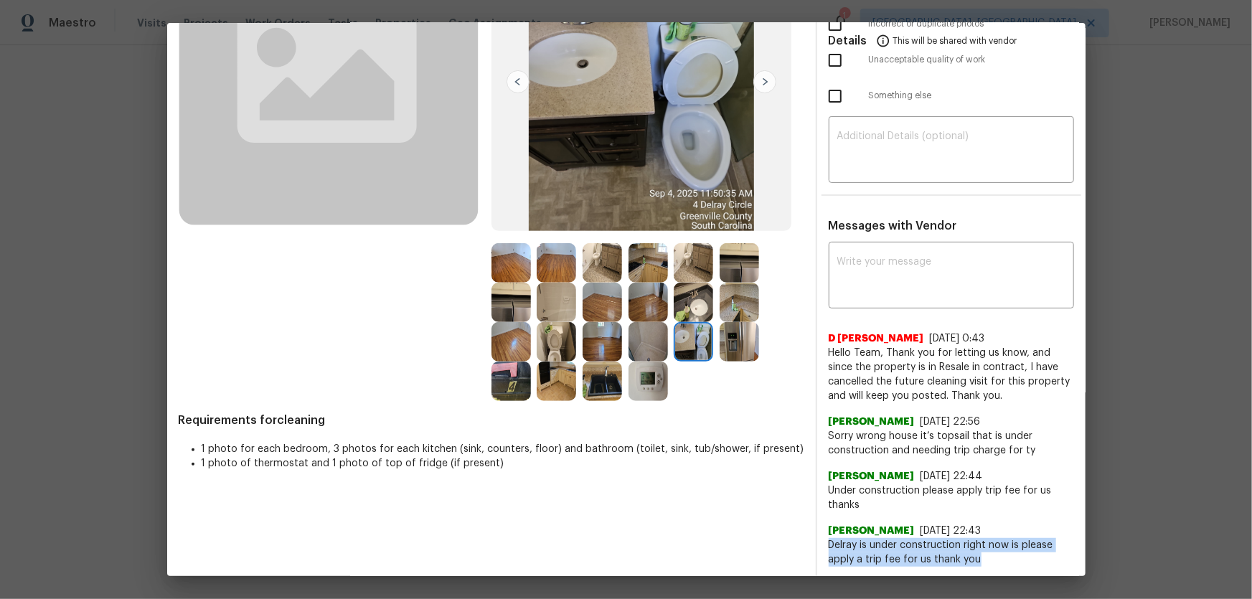
click at [735, 346] on img at bounding box center [738, 341] width 39 height 39
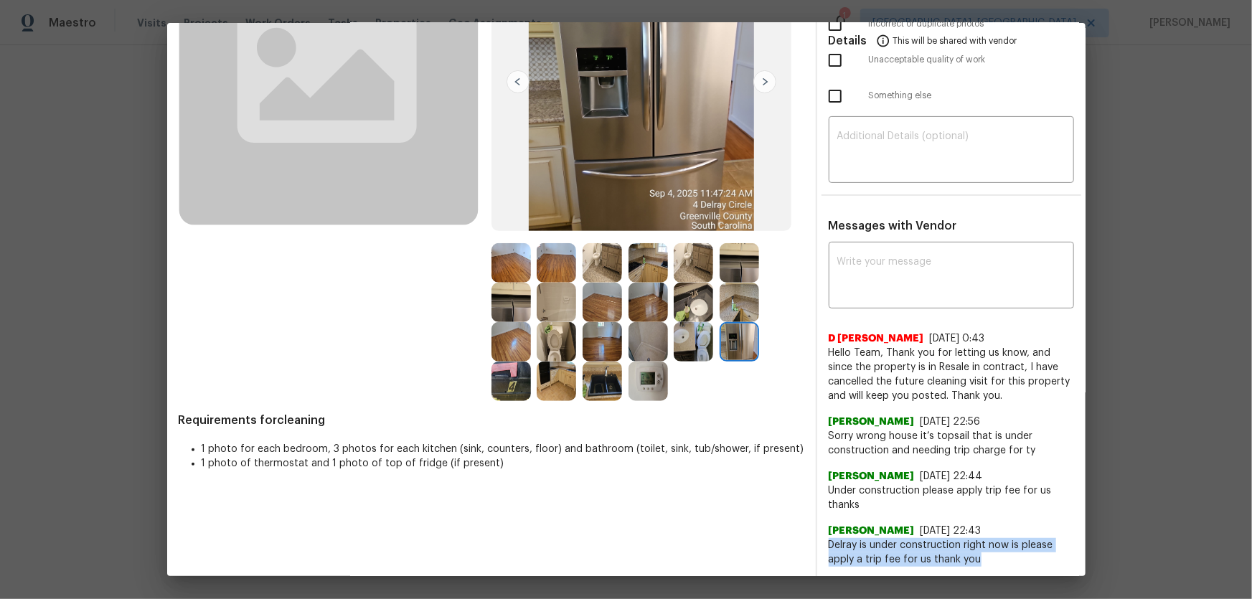
click at [742, 251] on img at bounding box center [738, 262] width 39 height 39
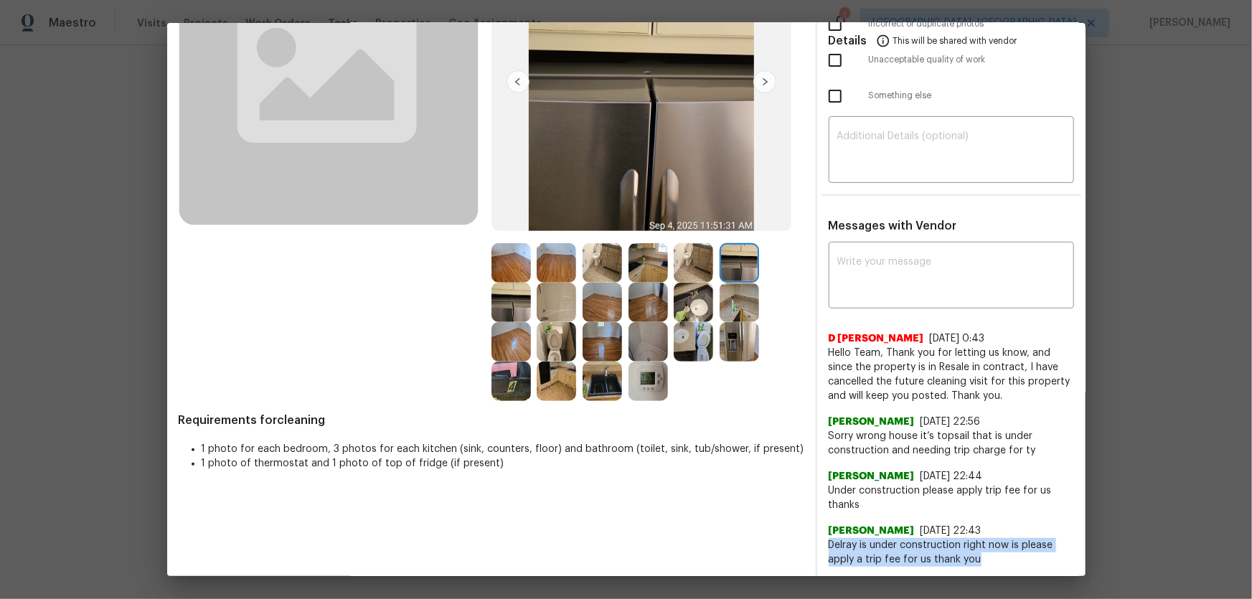
click at [678, 260] on img at bounding box center [692, 262] width 39 height 39
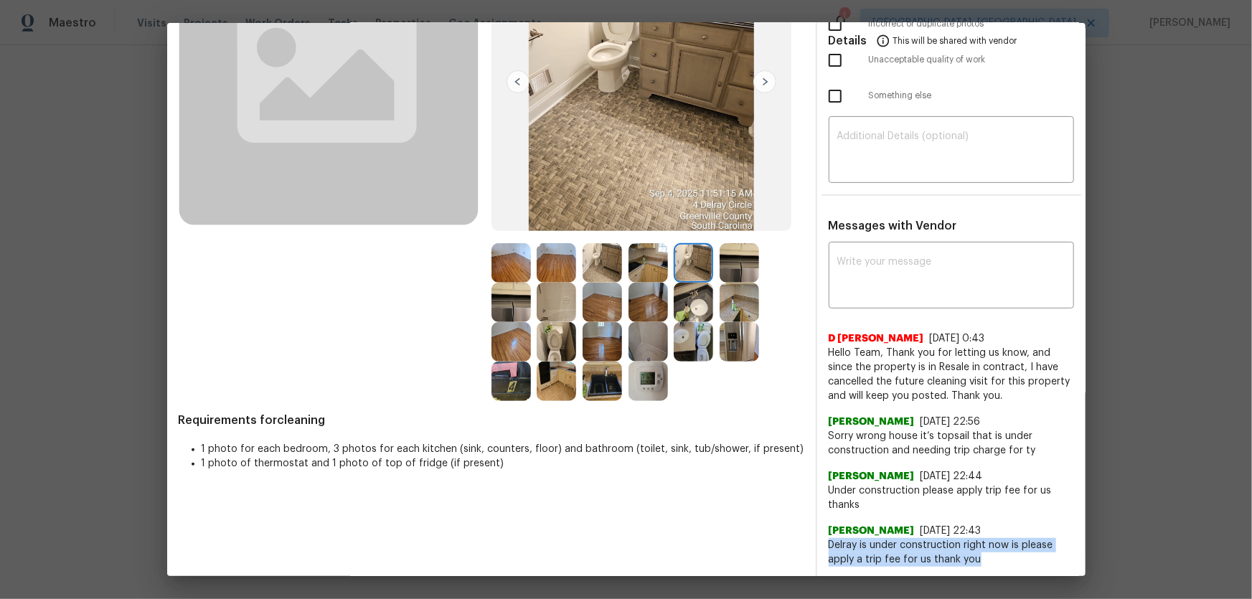
click at [602, 269] on img at bounding box center [601, 262] width 39 height 39
click at [643, 267] on img at bounding box center [647, 262] width 39 height 39
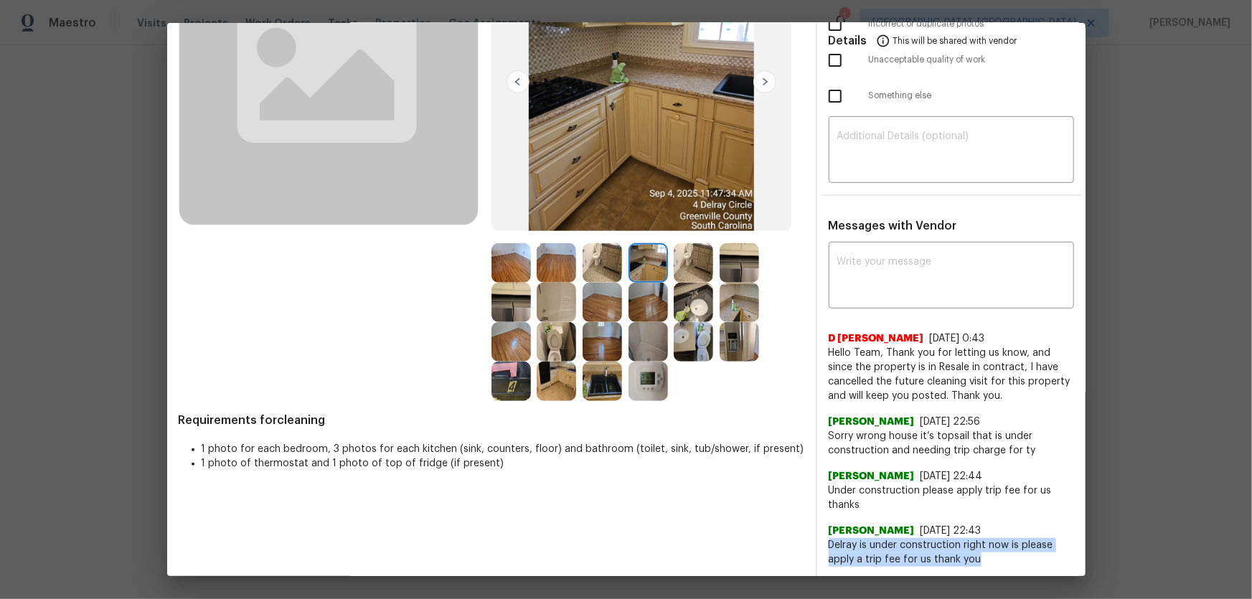
click at [614, 267] on img at bounding box center [601, 262] width 39 height 39
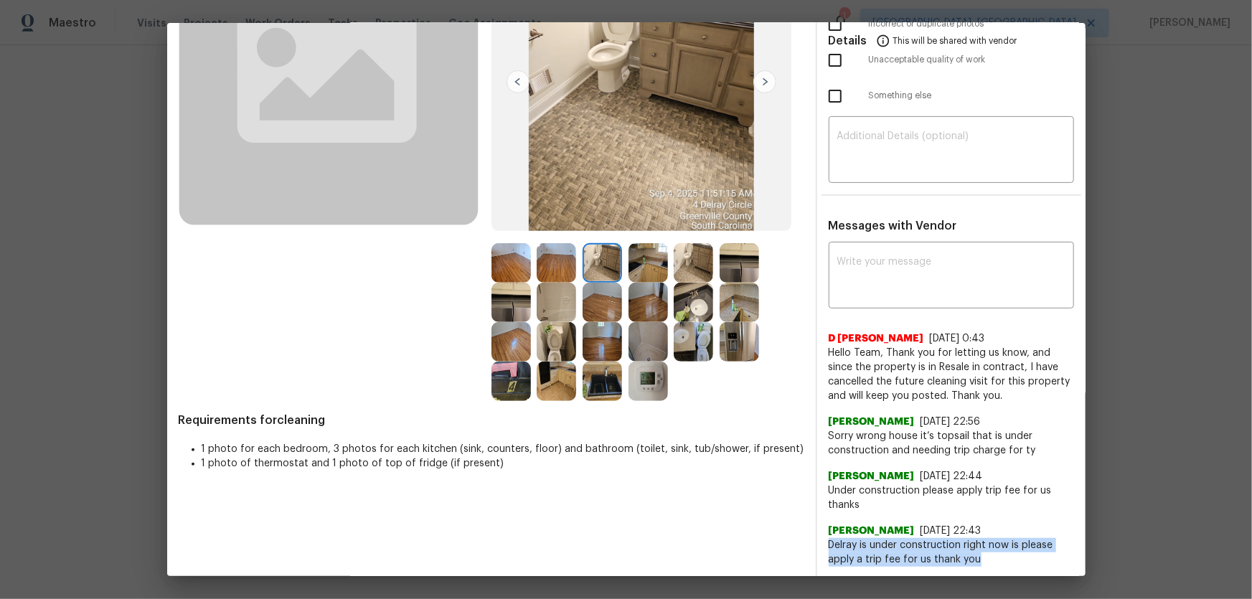
click at [567, 293] on img at bounding box center [555, 302] width 39 height 39
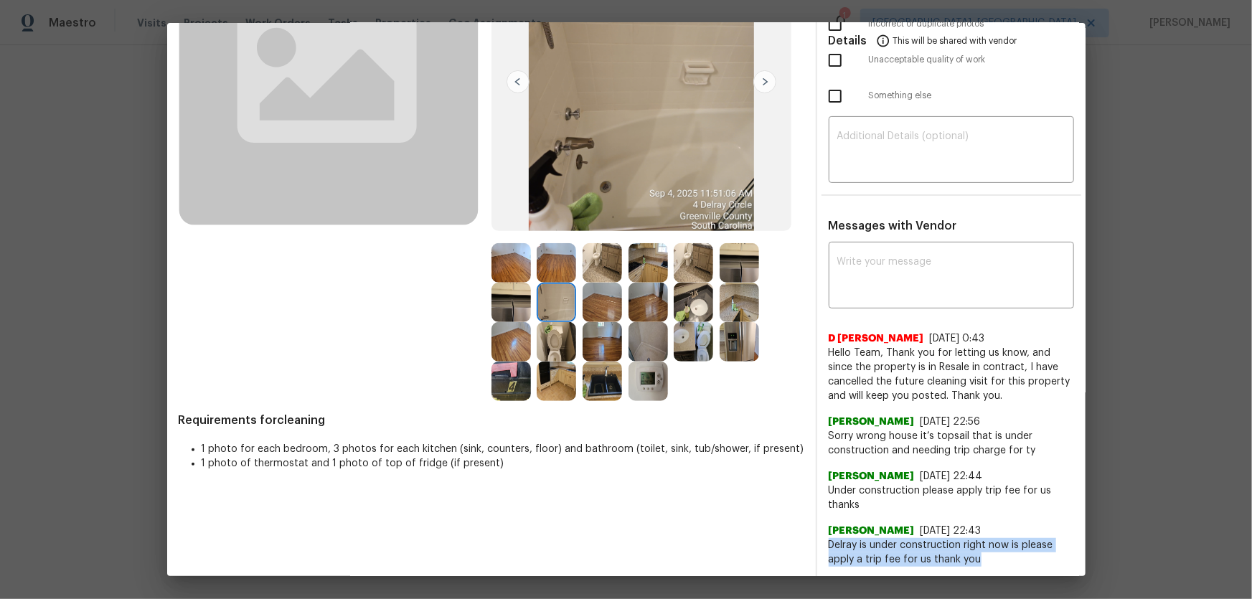
click at [503, 305] on img at bounding box center [510, 302] width 39 height 39
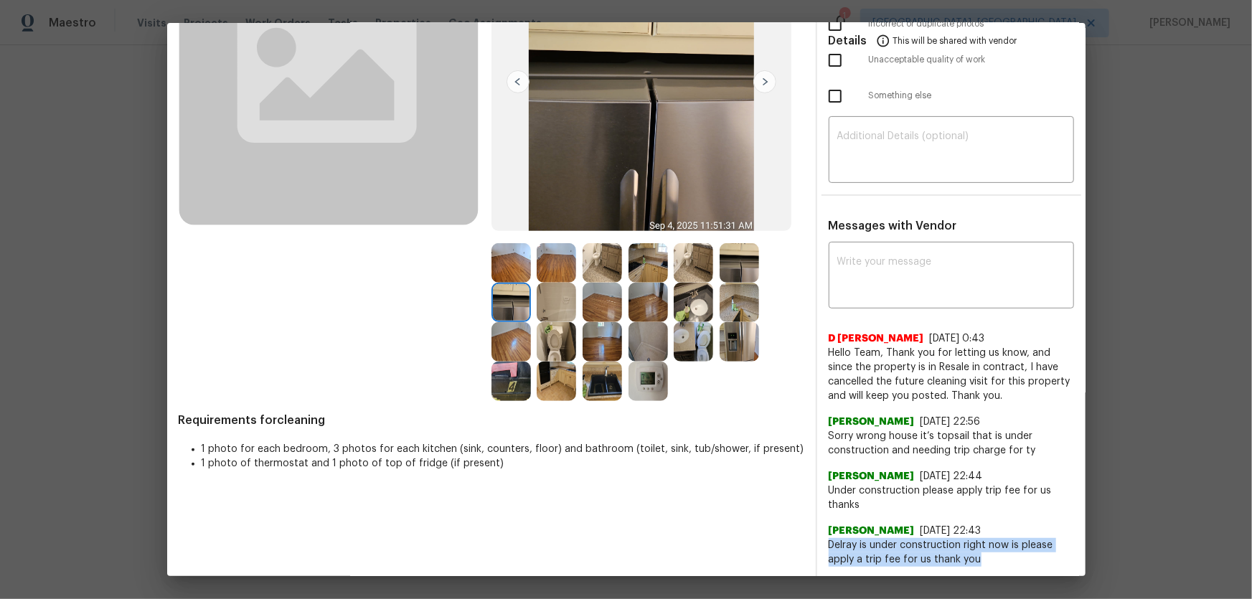
click at [502, 265] on img at bounding box center [510, 262] width 39 height 39
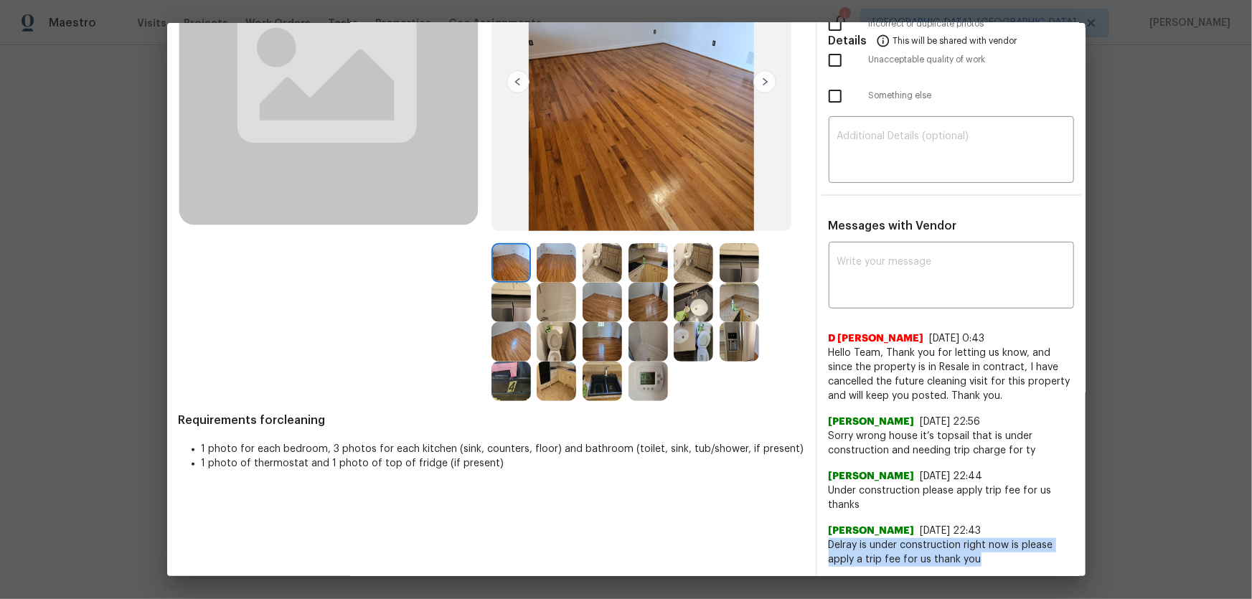
click at [557, 271] on img at bounding box center [555, 262] width 39 height 39
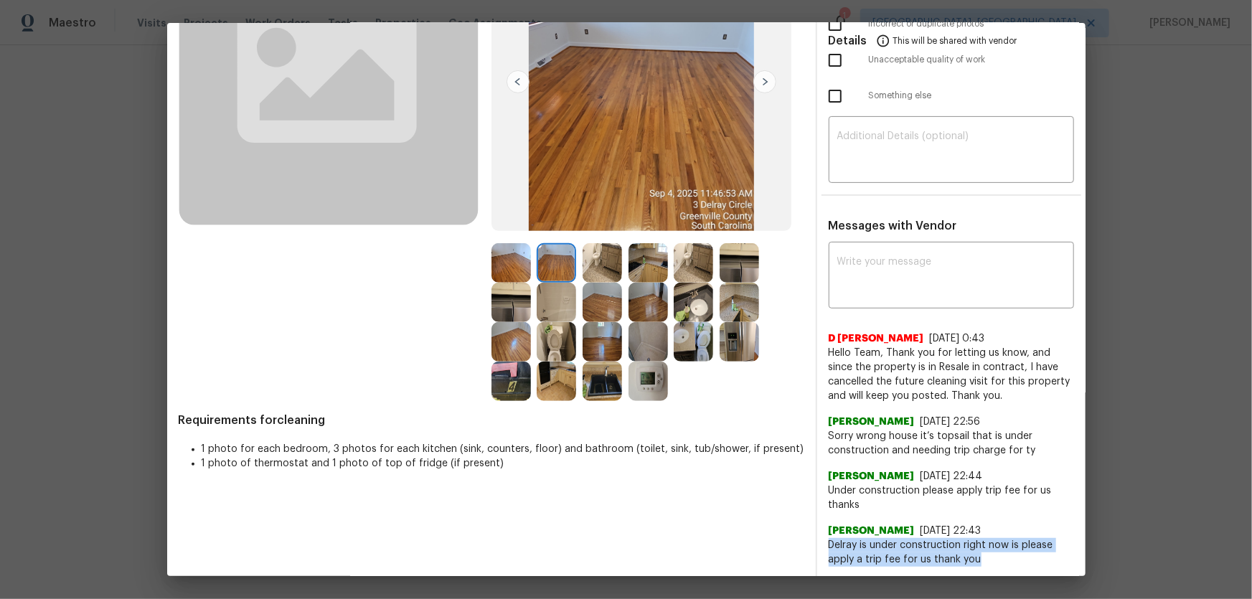
click at [590, 298] on img at bounding box center [601, 302] width 39 height 39
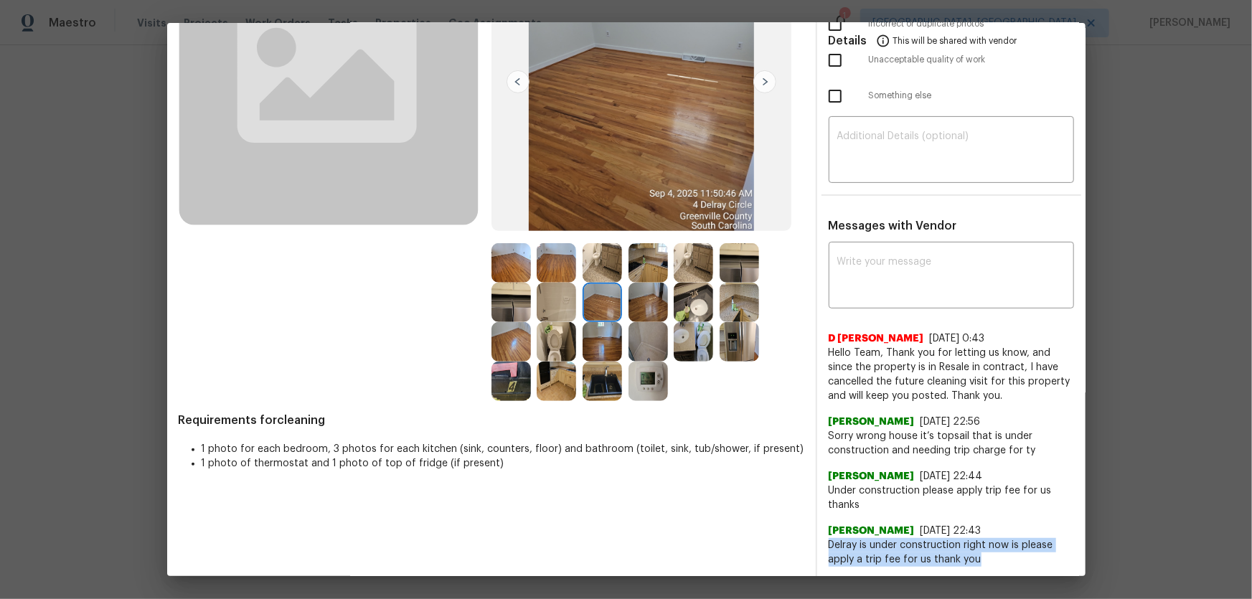
click at [597, 336] on img at bounding box center [601, 341] width 39 height 39
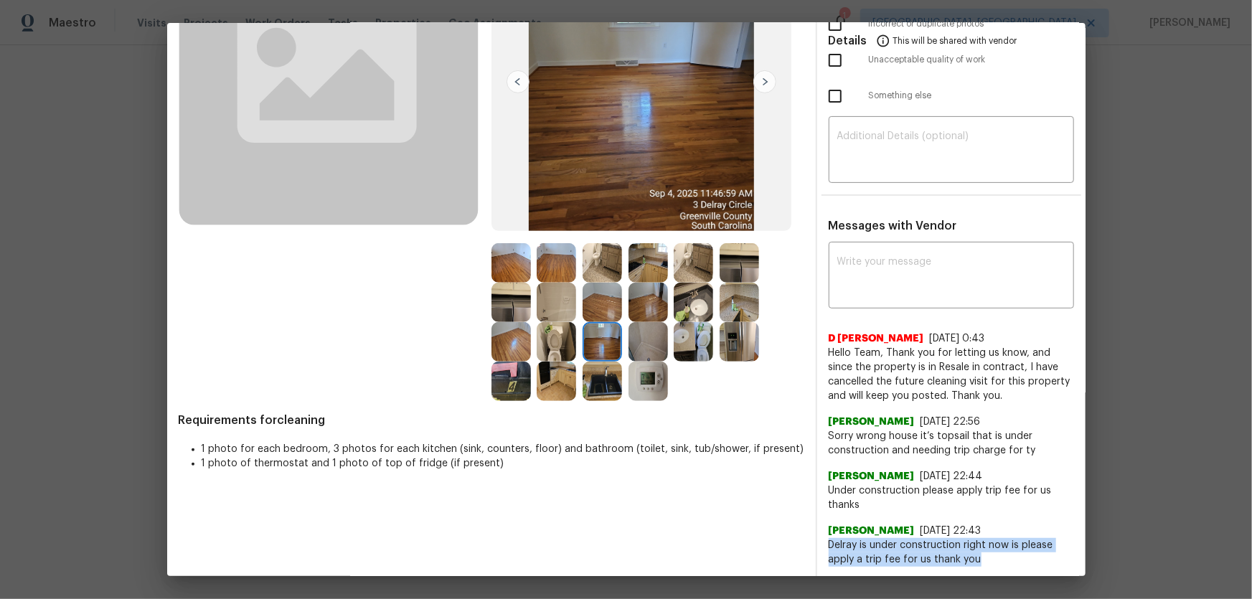
click at [607, 374] on img at bounding box center [601, 380] width 39 height 39
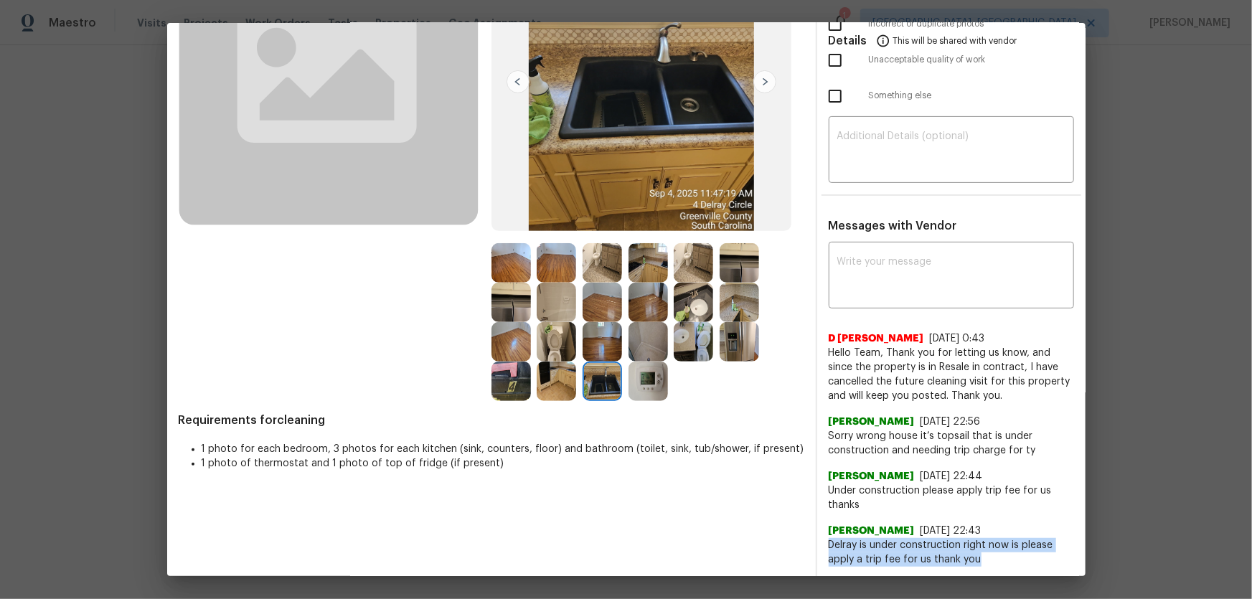
click at [511, 390] on img at bounding box center [510, 380] width 39 height 39
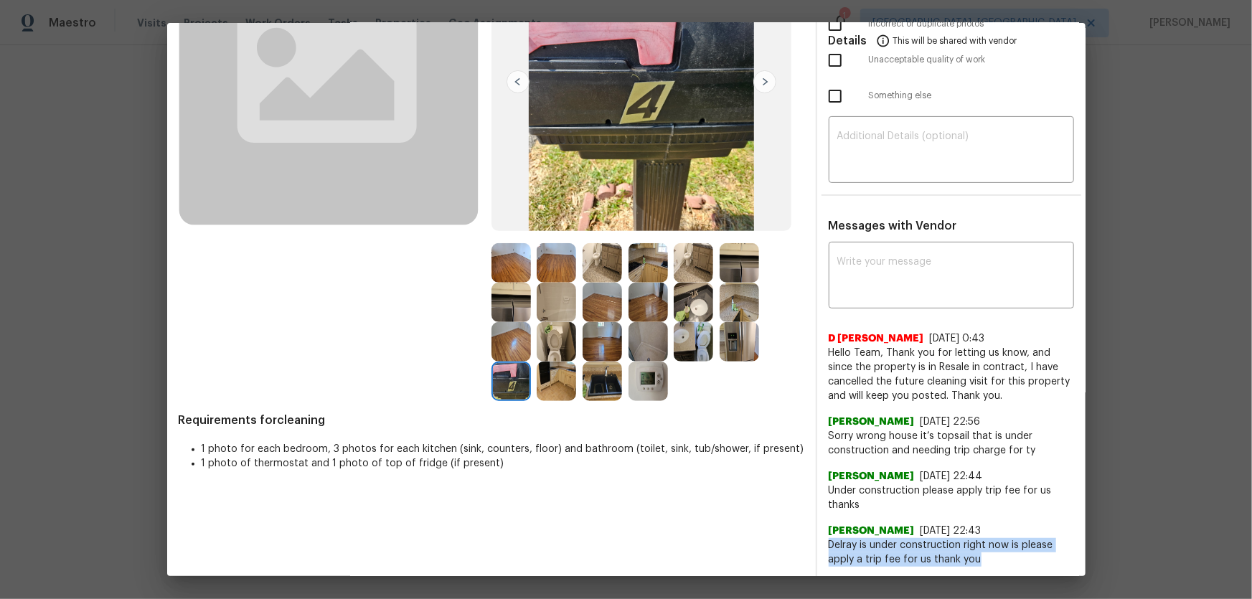
click at [554, 379] on img at bounding box center [555, 380] width 39 height 39
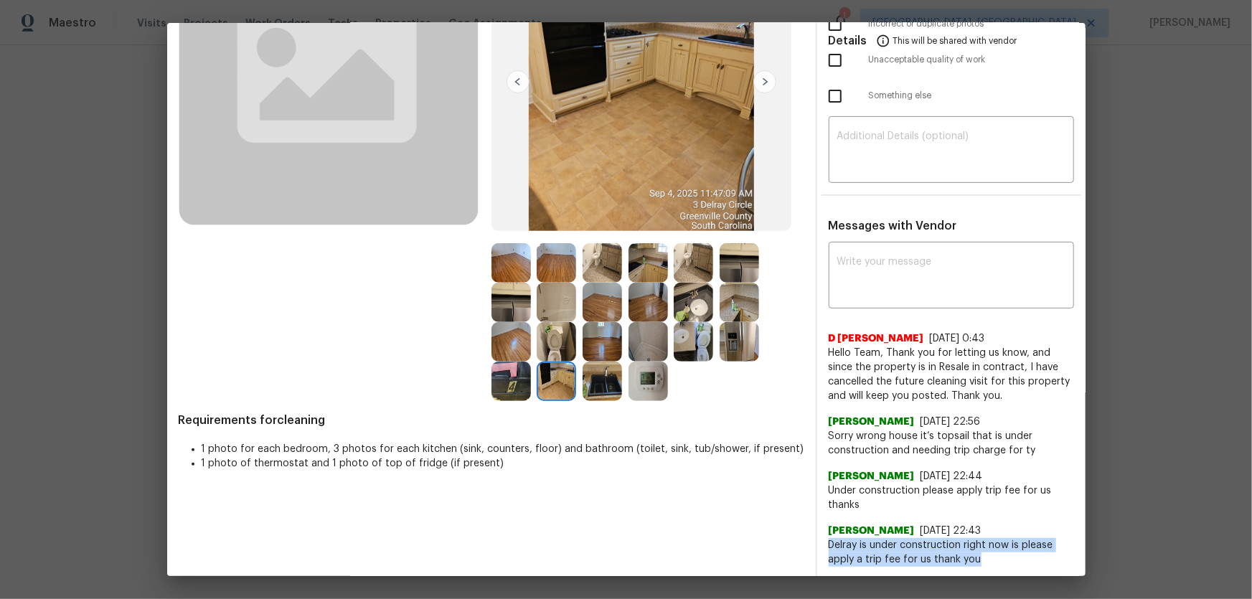
click at [553, 351] on img at bounding box center [555, 341] width 39 height 39
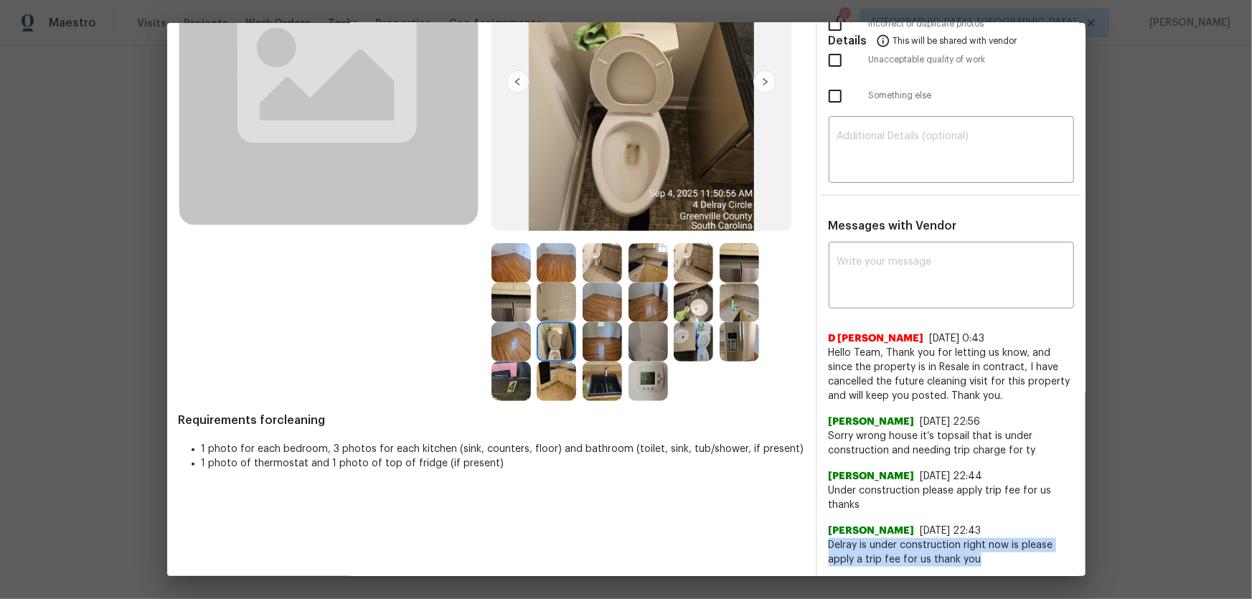
click at [610, 378] on img at bounding box center [601, 380] width 39 height 39
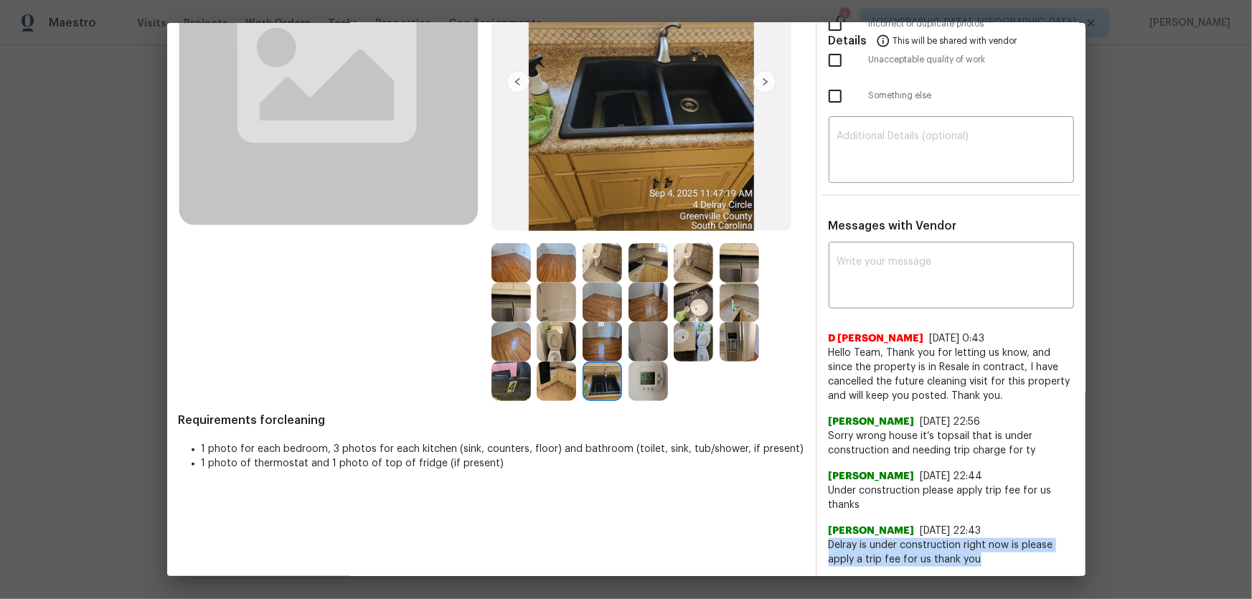
click at [633, 380] on img at bounding box center [647, 380] width 39 height 39
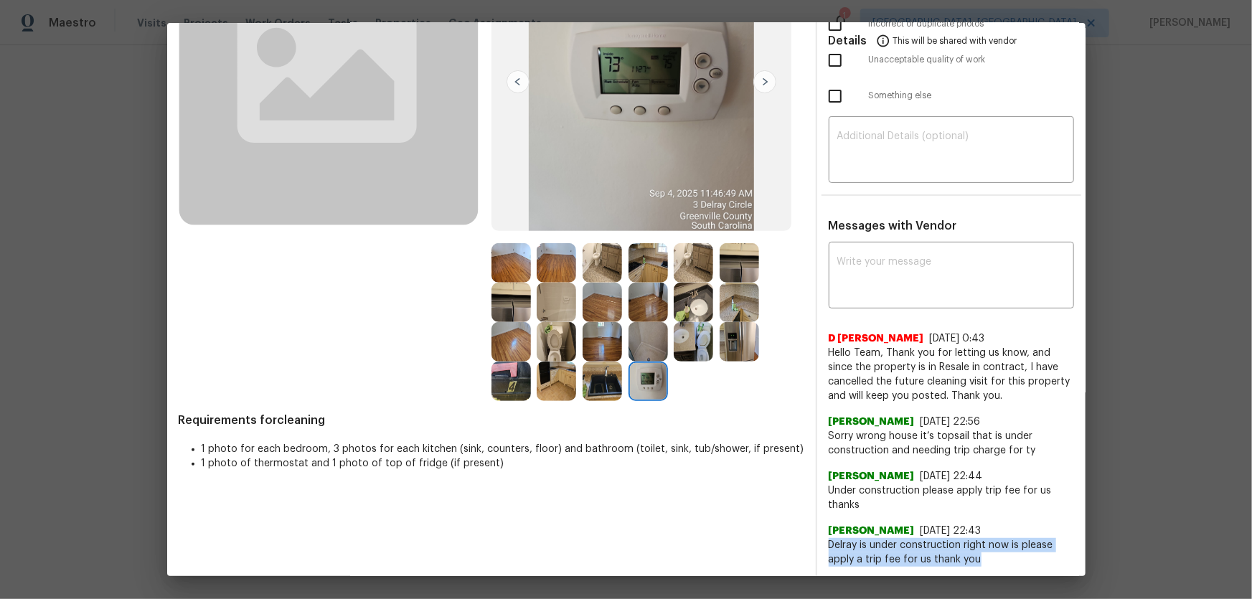
click at [650, 339] on img at bounding box center [647, 341] width 39 height 39
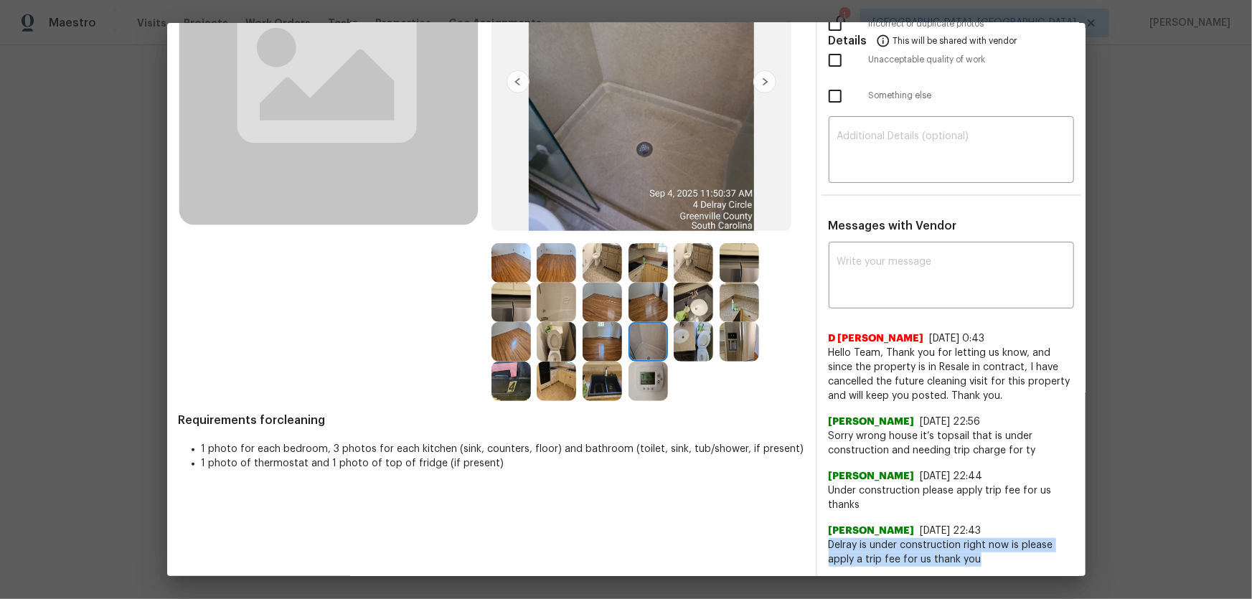
click at [708, 336] on img at bounding box center [692, 341] width 39 height 39
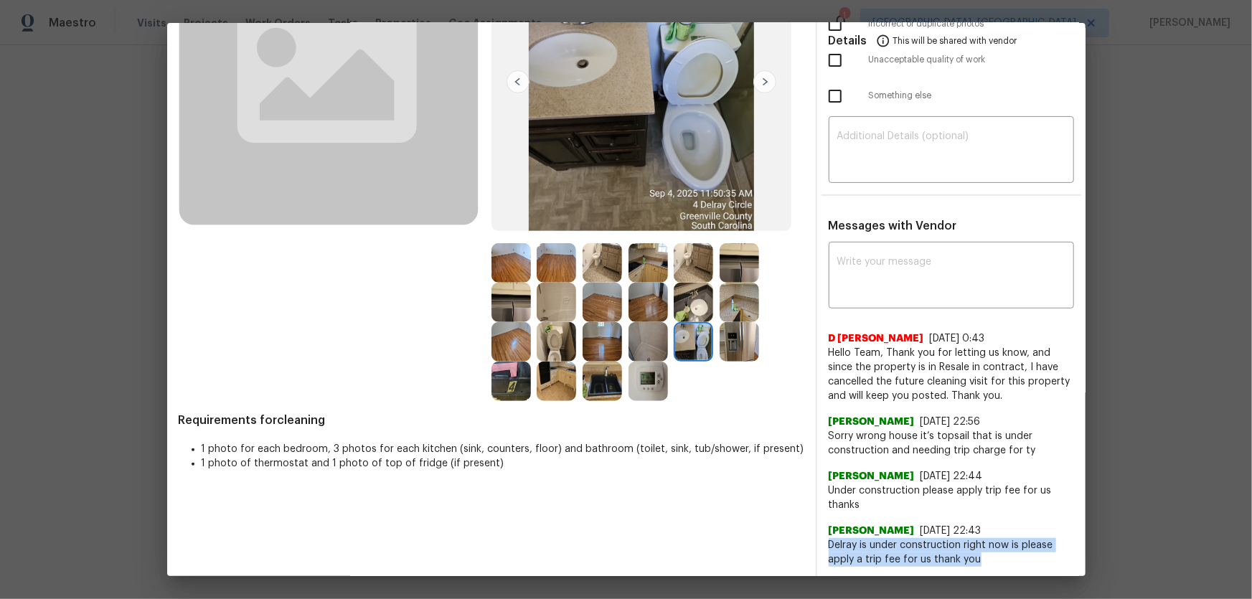
click at [729, 306] on img at bounding box center [738, 302] width 39 height 39
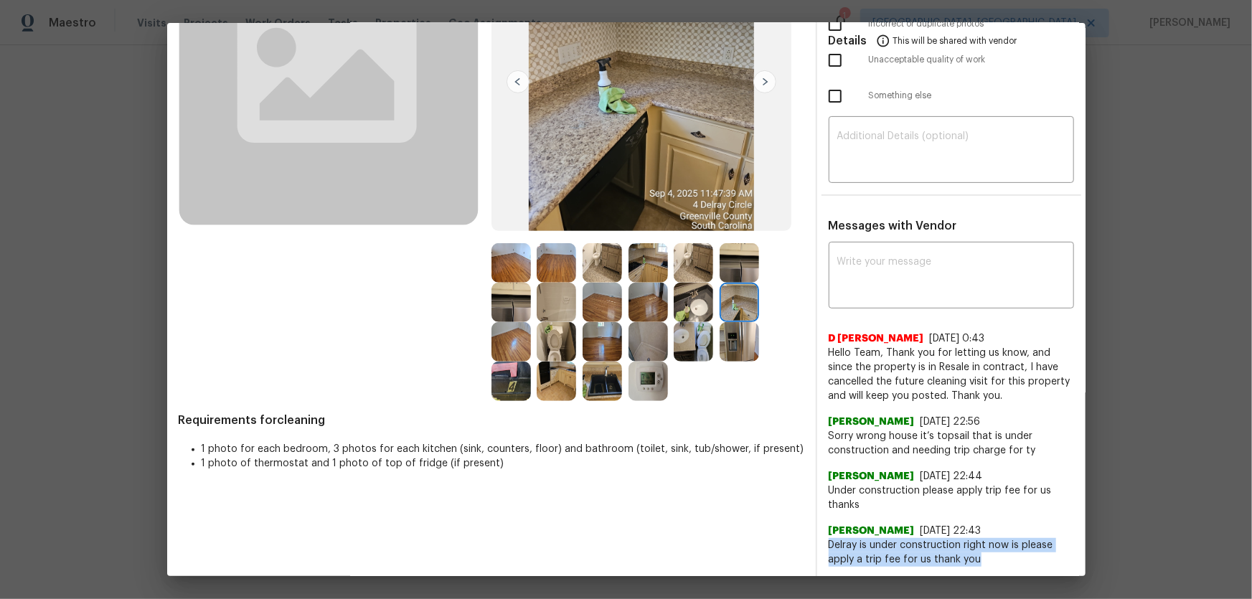
click at [727, 273] on img at bounding box center [738, 262] width 39 height 39
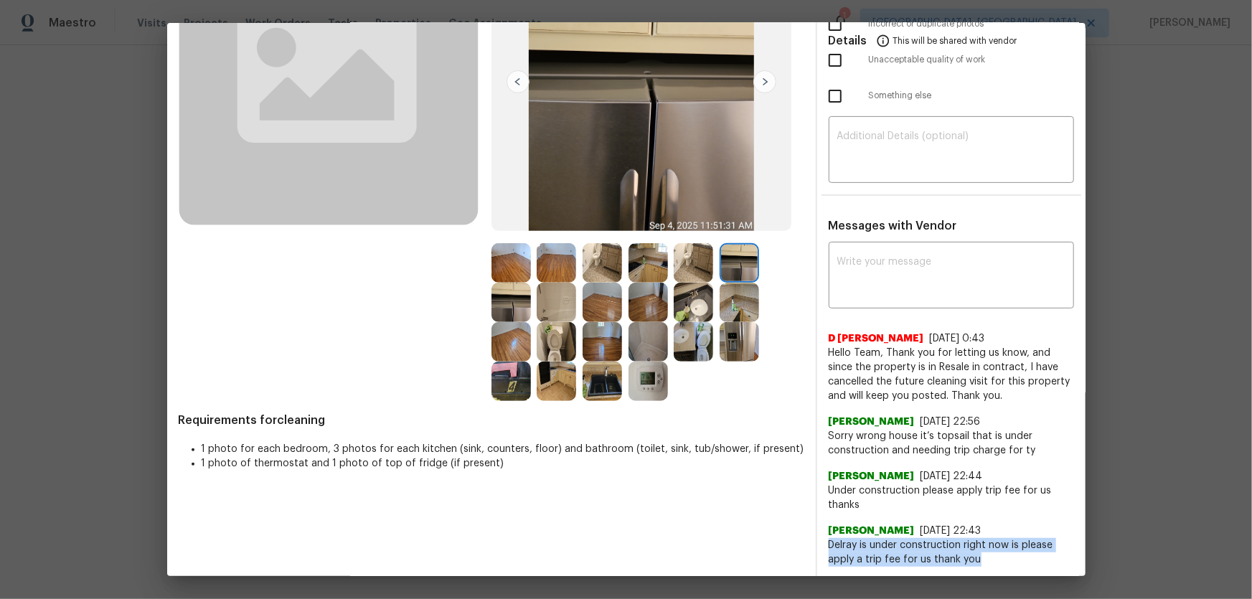
click at [678, 272] on img at bounding box center [692, 262] width 39 height 39
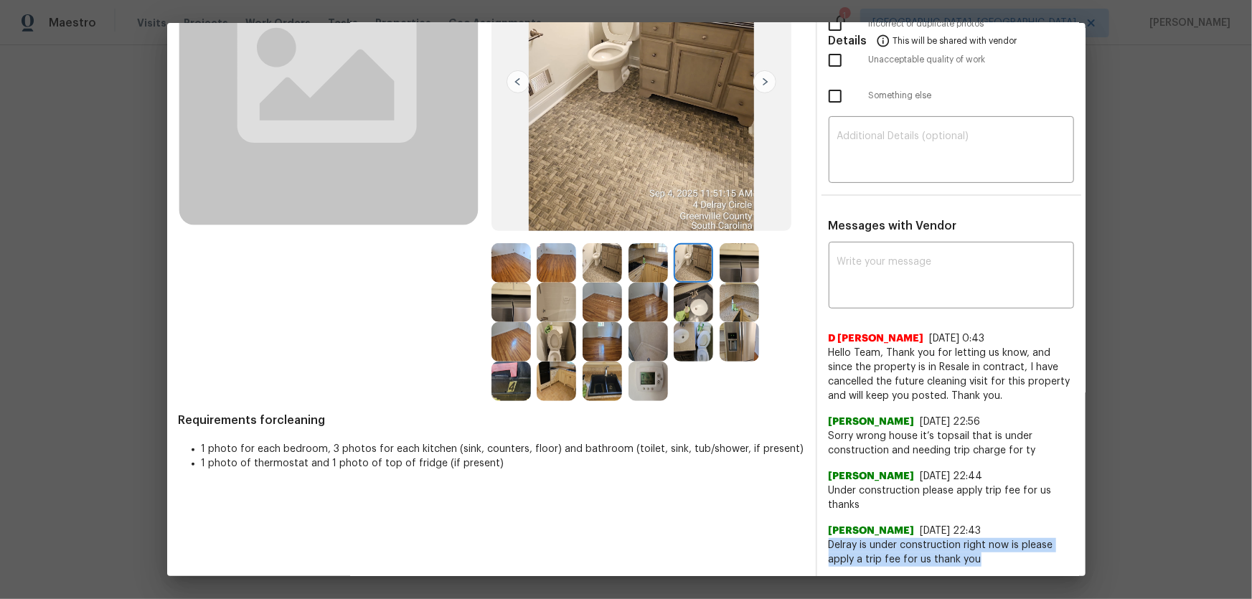
click at [638, 268] on img at bounding box center [647, 262] width 39 height 39
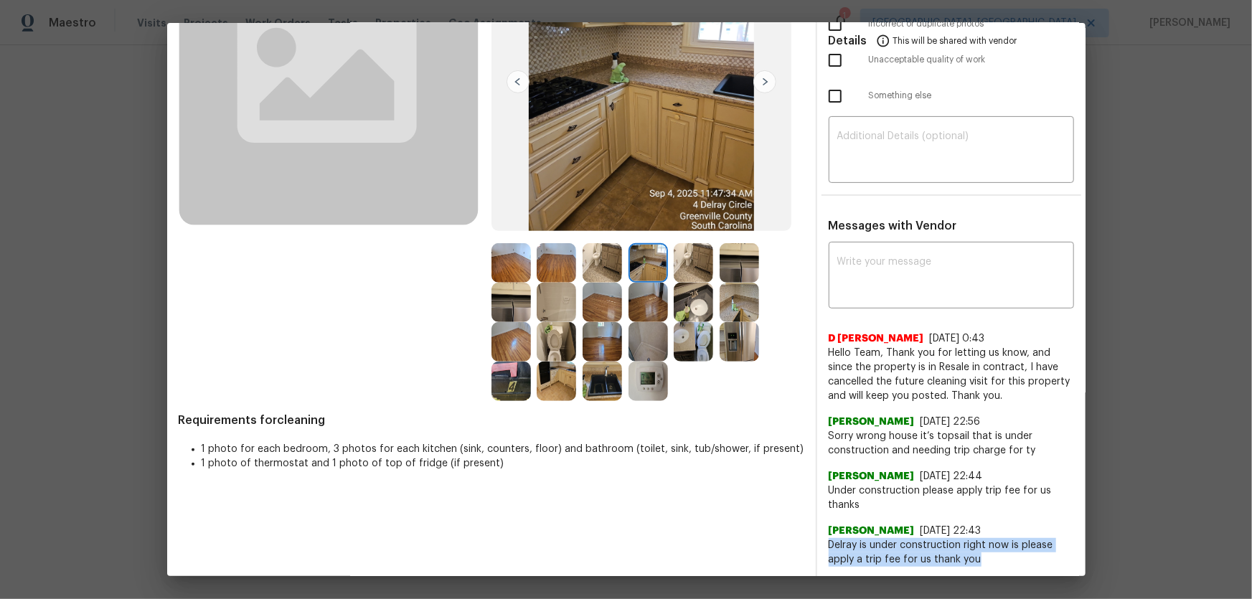
click at [549, 301] on img at bounding box center [555, 302] width 39 height 39
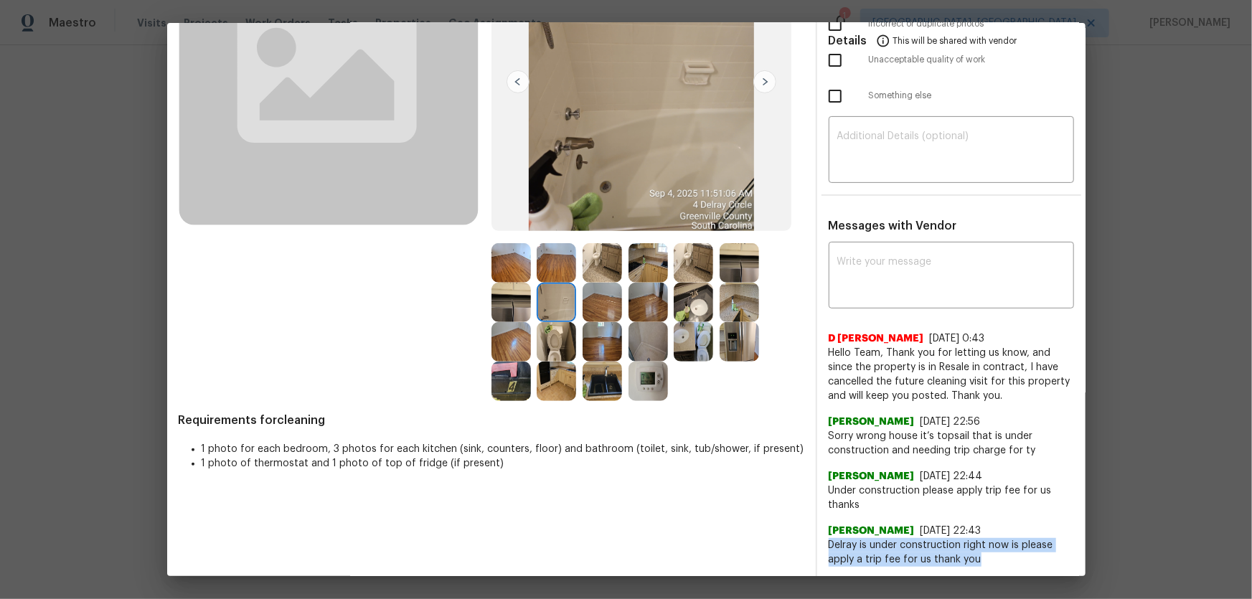
click at [648, 354] on img at bounding box center [647, 341] width 39 height 39
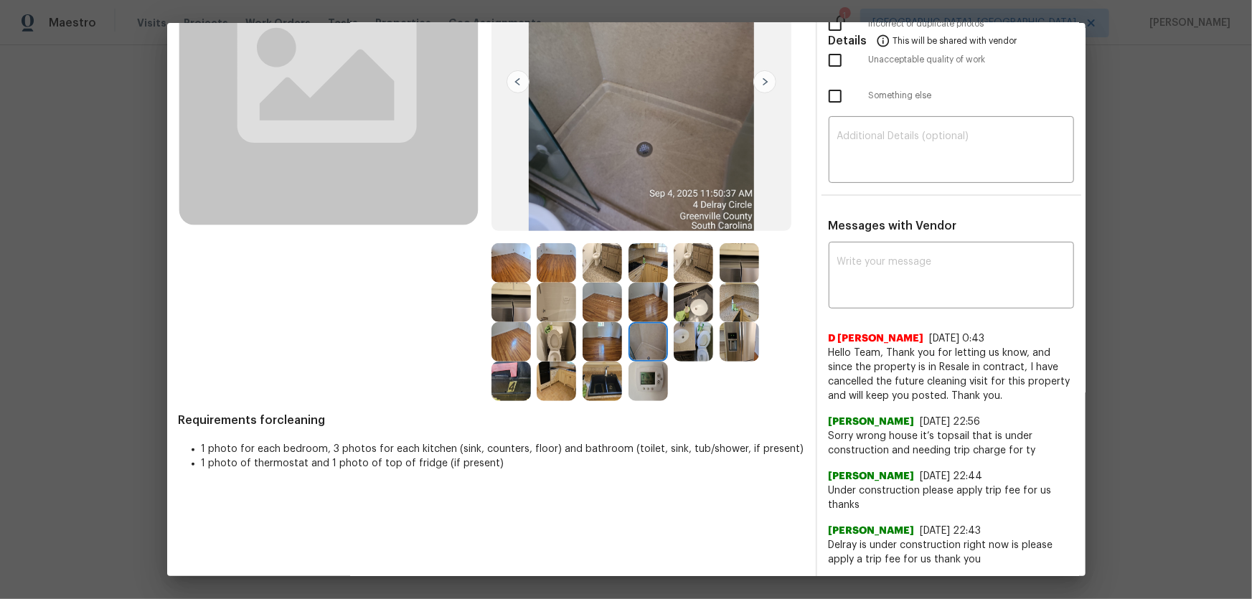
click at [715, 343] on div at bounding box center [696, 341] width 46 height 39
click at [559, 346] on img at bounding box center [555, 341] width 39 height 39
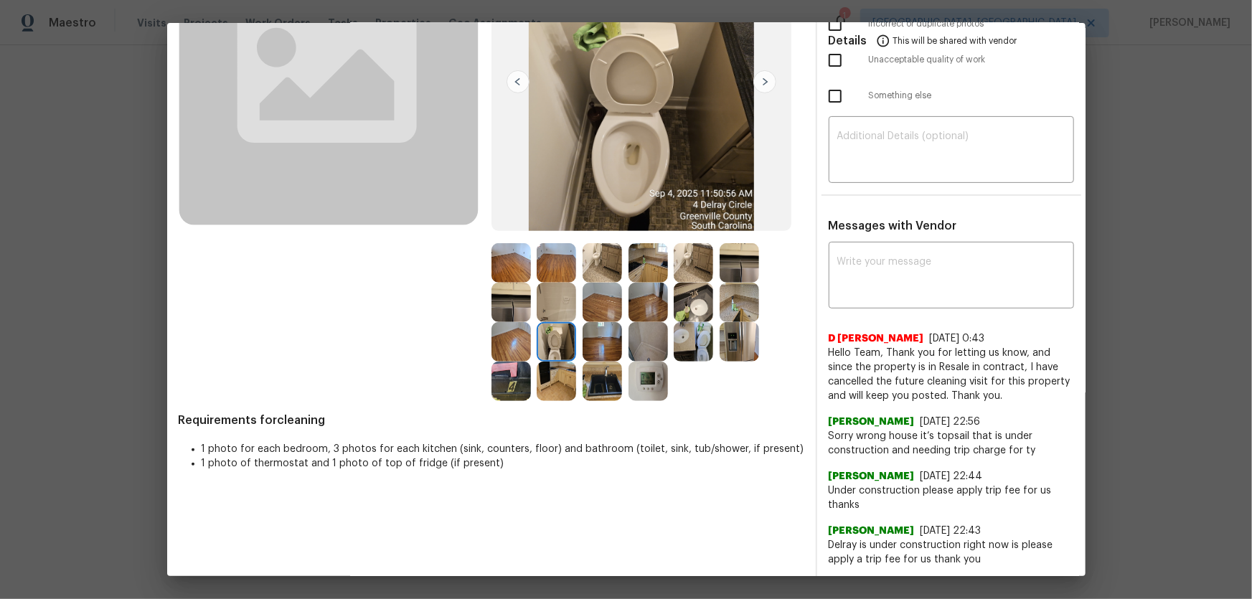
click at [704, 328] on img at bounding box center [692, 341] width 39 height 39
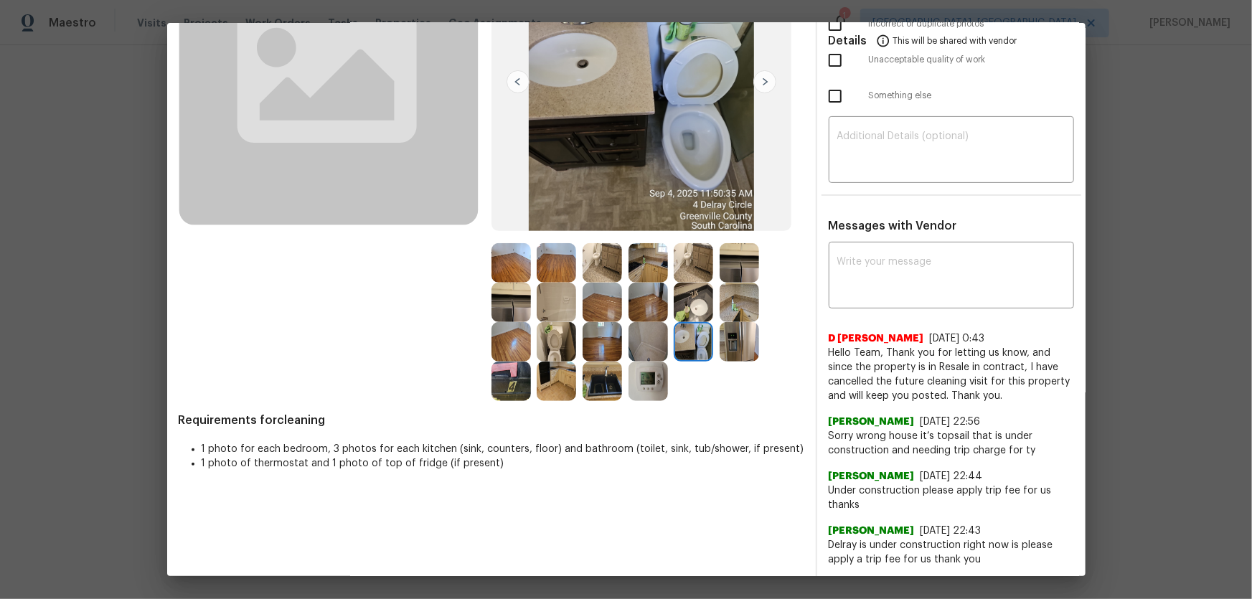
click at [695, 309] on img at bounding box center [692, 302] width 39 height 39
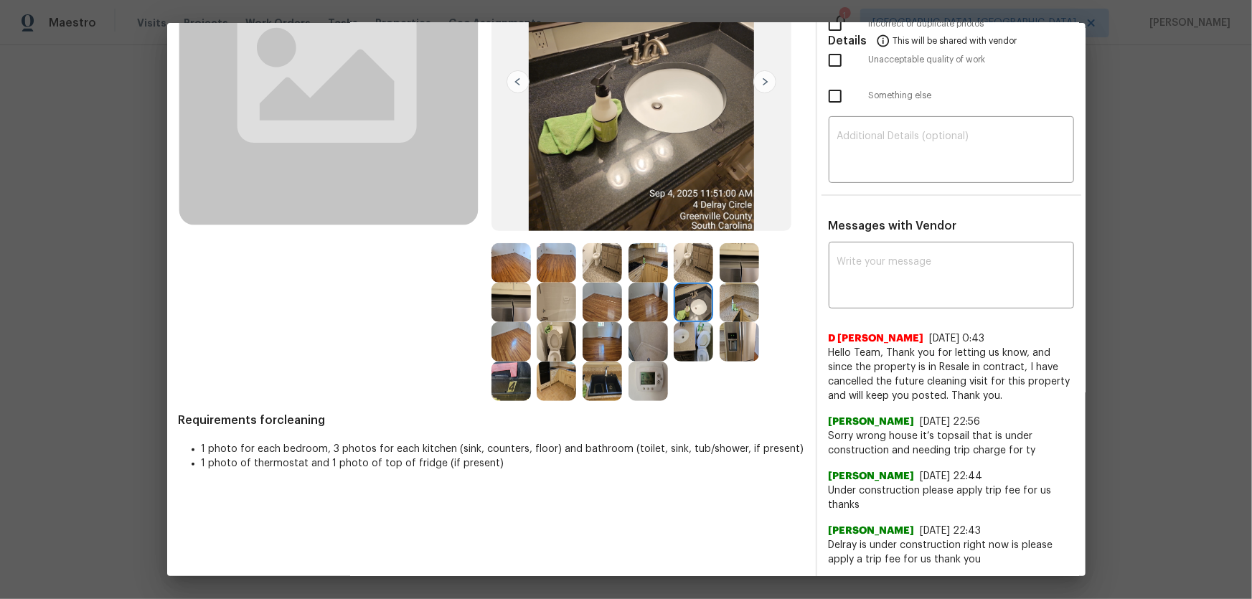
click at [638, 354] on img at bounding box center [647, 341] width 39 height 39
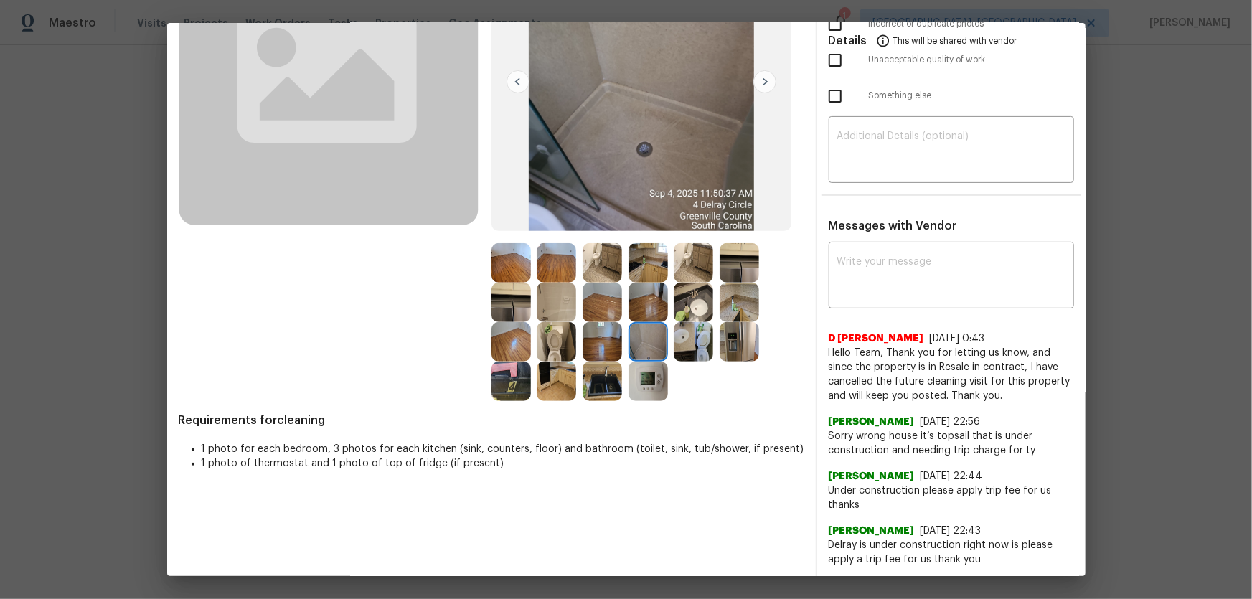
click at [559, 306] on img at bounding box center [555, 302] width 39 height 39
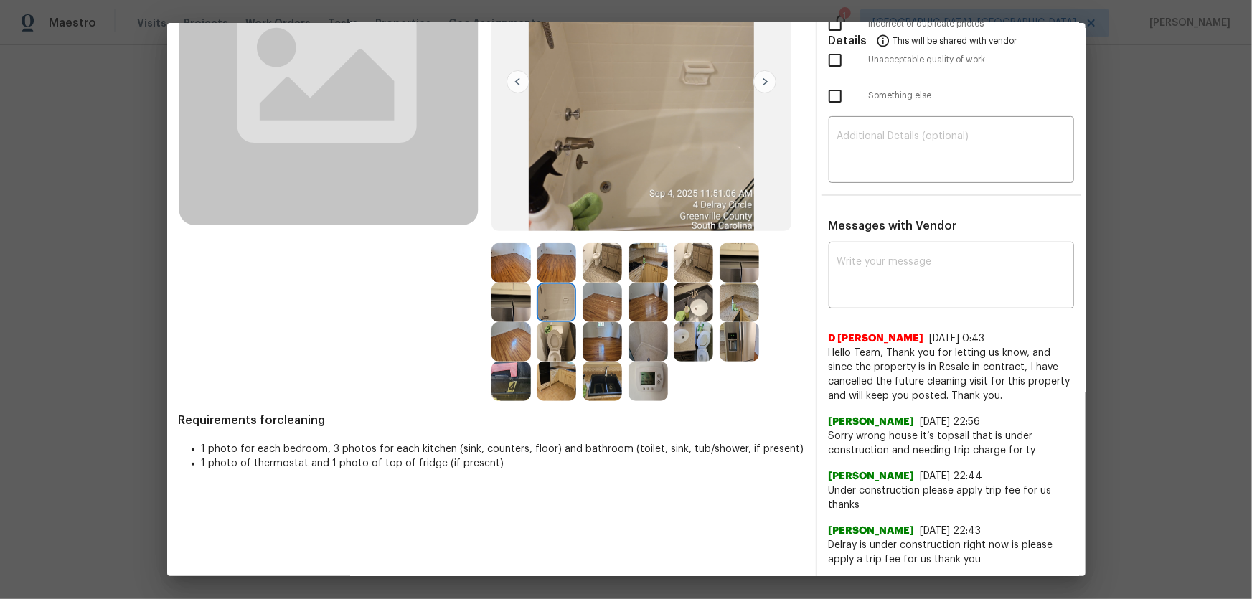
click at [556, 331] on img at bounding box center [555, 341] width 39 height 39
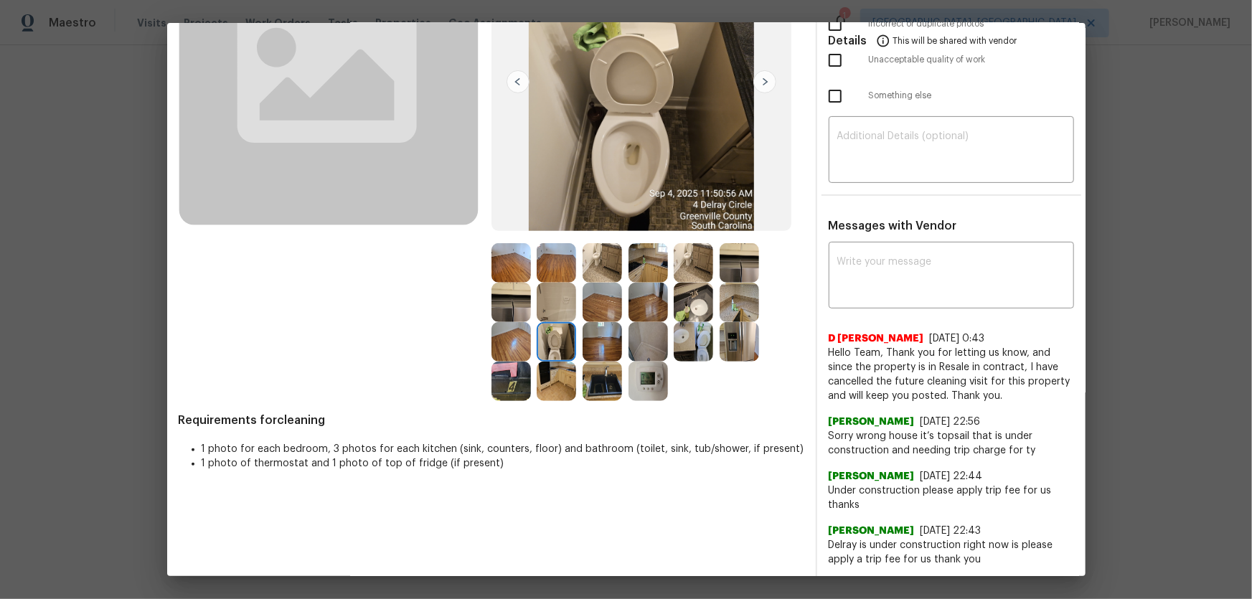
click at [587, 374] on img at bounding box center [601, 380] width 39 height 39
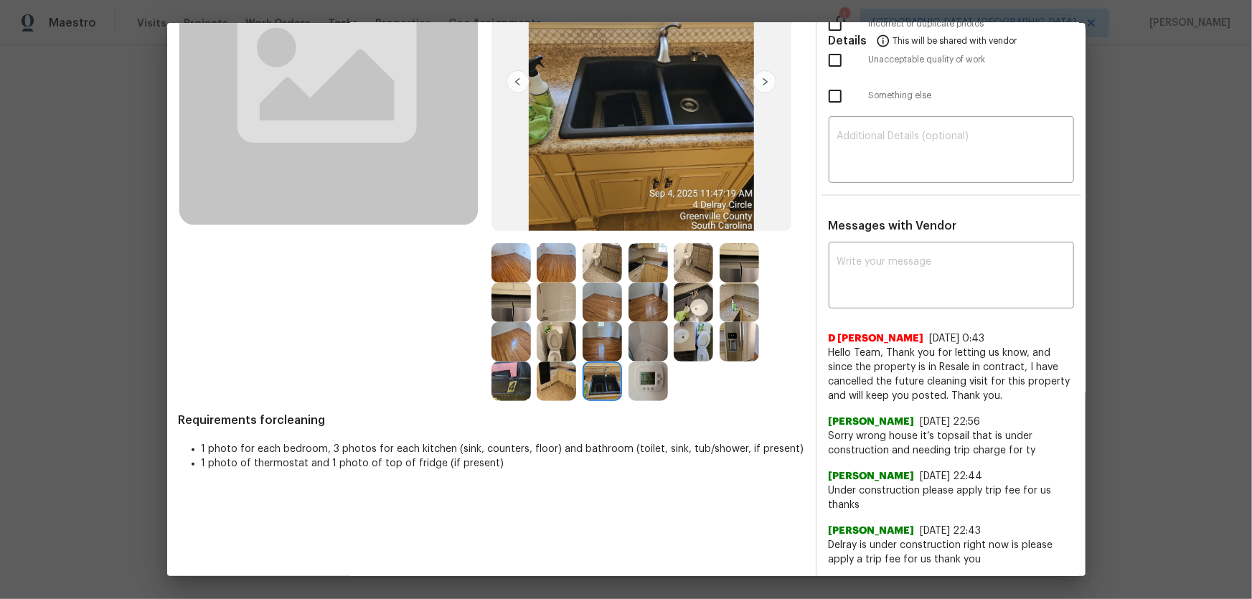
click at [559, 382] on img at bounding box center [555, 380] width 39 height 39
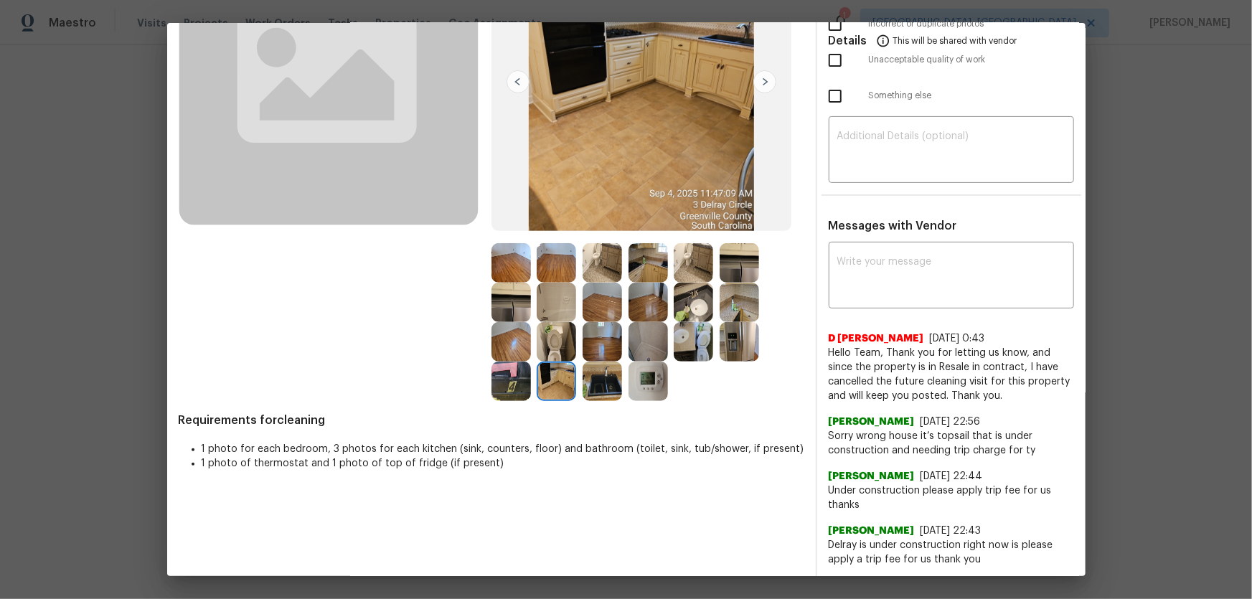
click at [506, 378] on img at bounding box center [510, 380] width 39 height 39
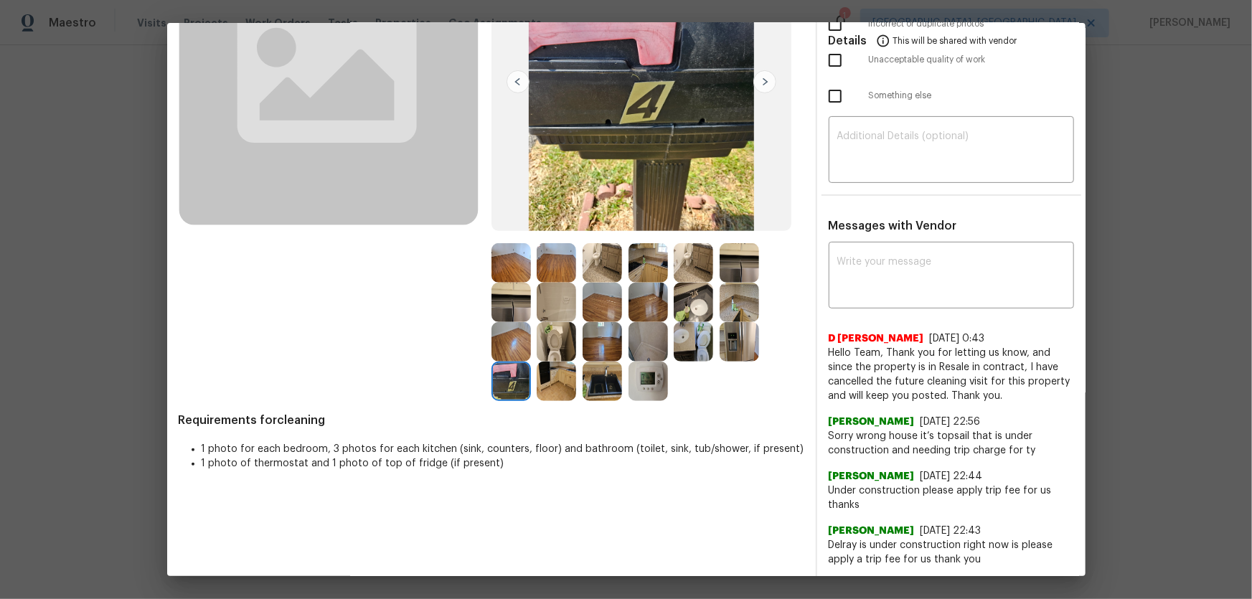
click at [506, 300] on img at bounding box center [510, 302] width 39 height 39
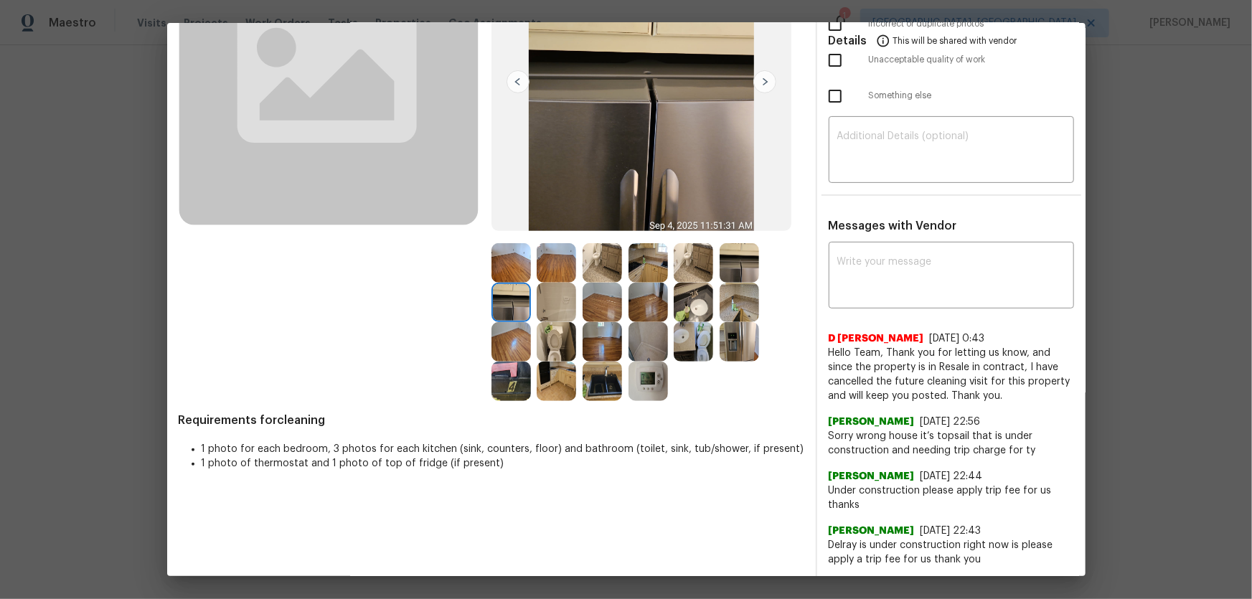
click at [596, 264] on img at bounding box center [601, 262] width 39 height 39
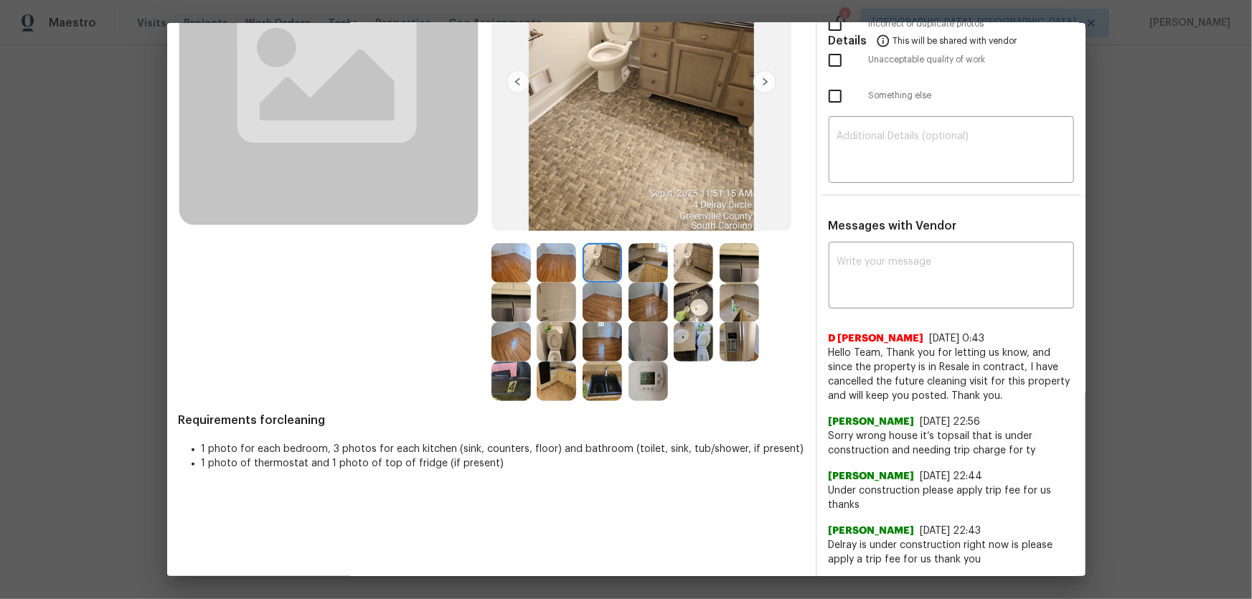
click at [633, 268] on img at bounding box center [647, 262] width 39 height 39
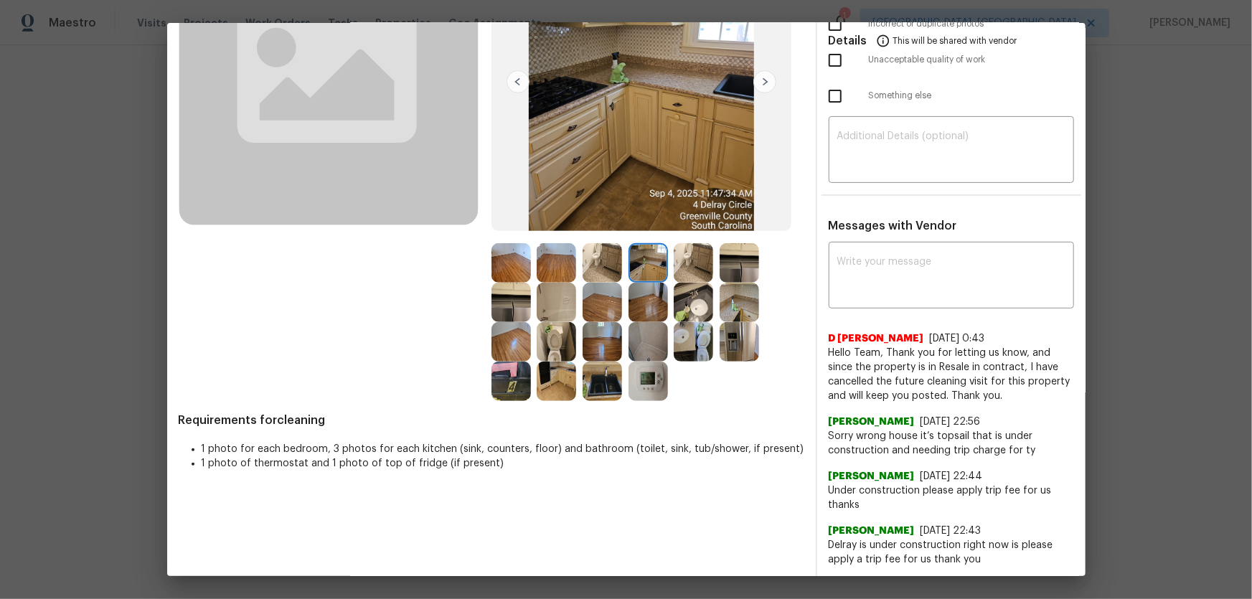
click at [715, 267] on div at bounding box center [696, 262] width 46 height 39
click at [702, 260] on img at bounding box center [692, 262] width 39 height 39
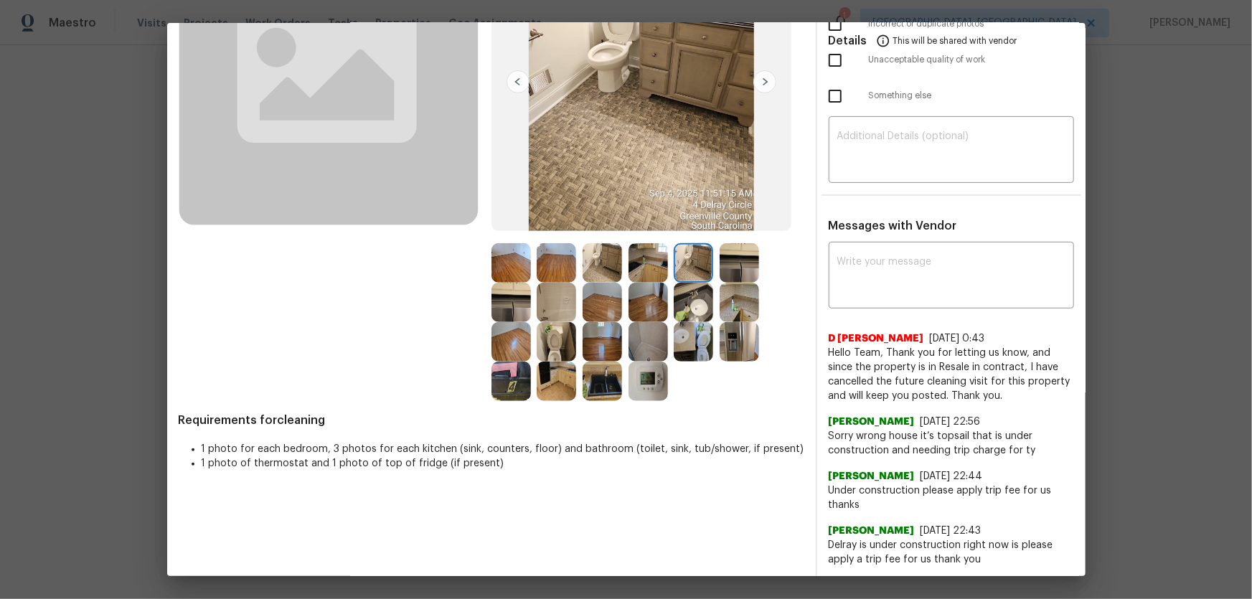
click at [714, 260] on div at bounding box center [696, 262] width 46 height 39
click at [730, 269] on img at bounding box center [738, 262] width 39 height 39
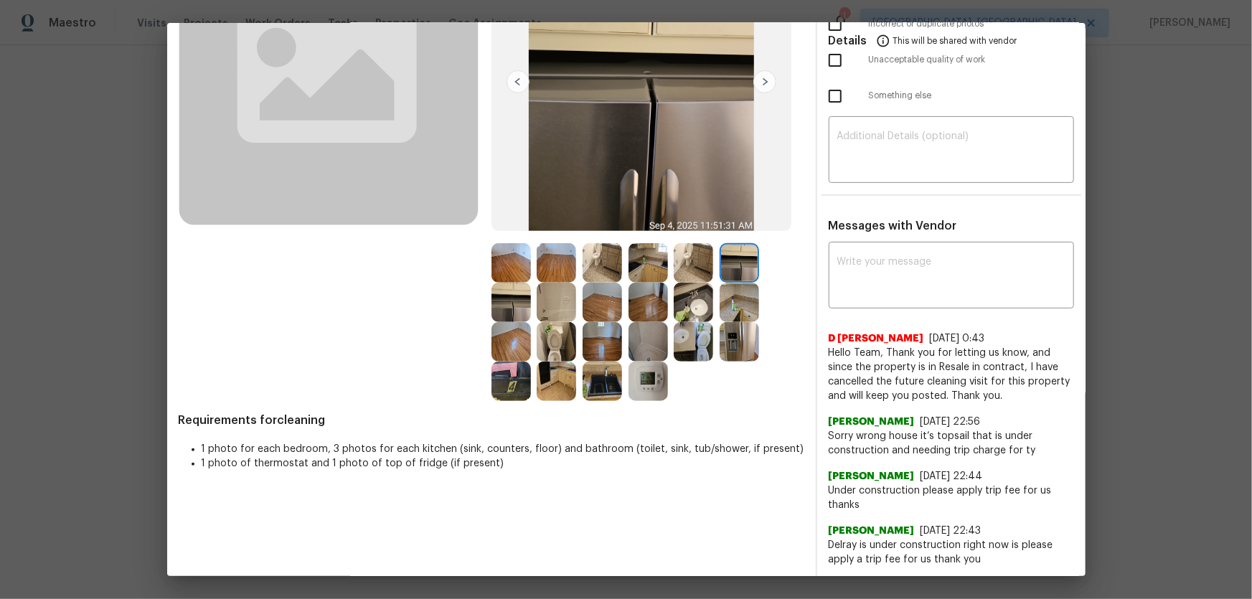
click at [567, 265] on img at bounding box center [555, 262] width 39 height 39
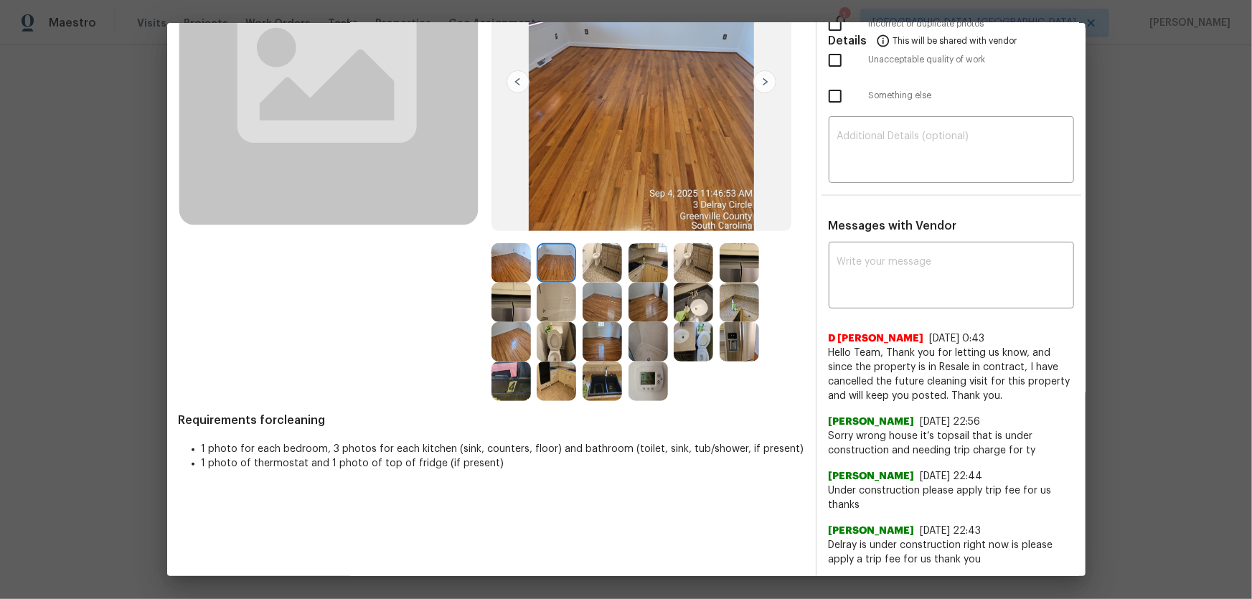
click at [599, 304] on img at bounding box center [601, 302] width 39 height 39
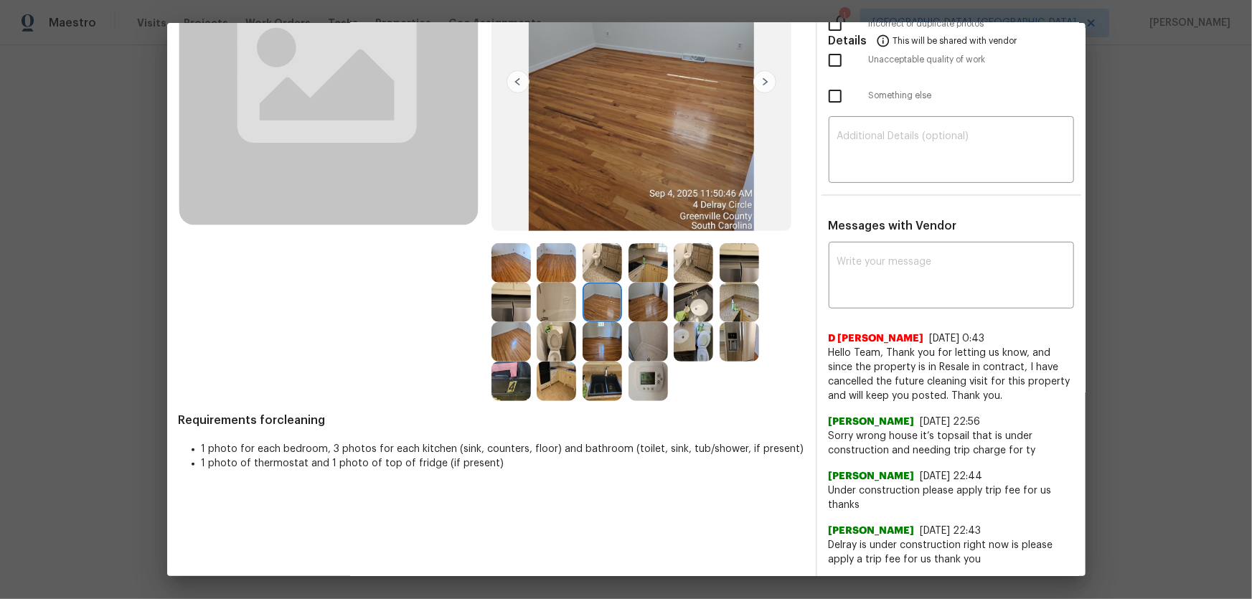
click at [519, 258] on img at bounding box center [510, 262] width 39 height 39
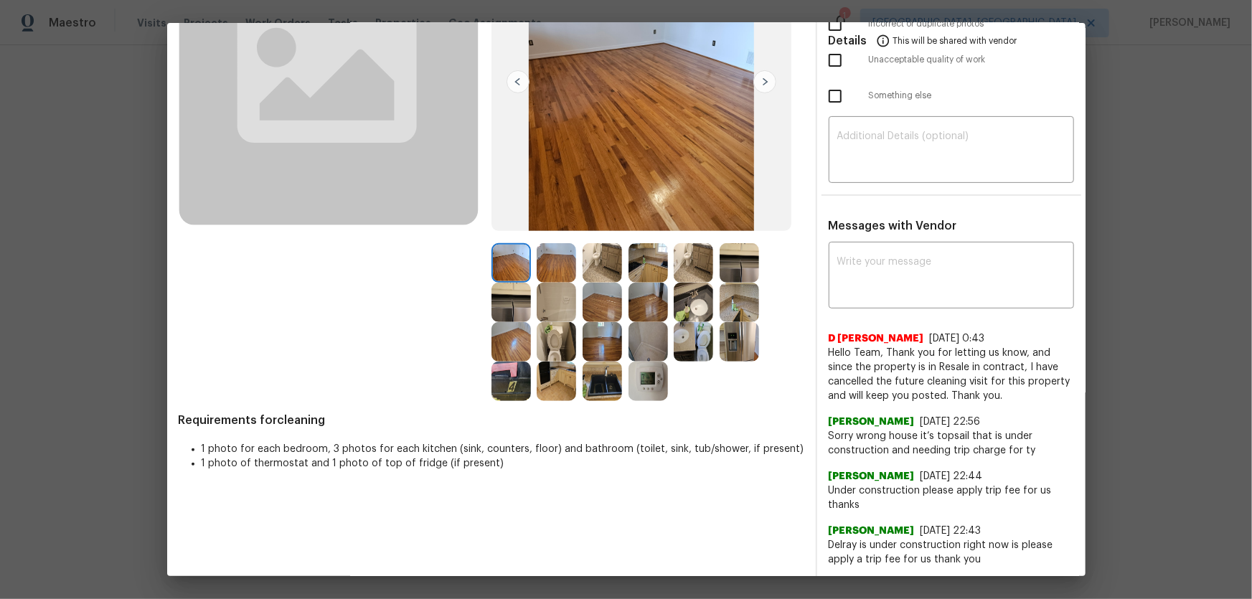
click at [642, 306] on img at bounding box center [647, 302] width 39 height 39
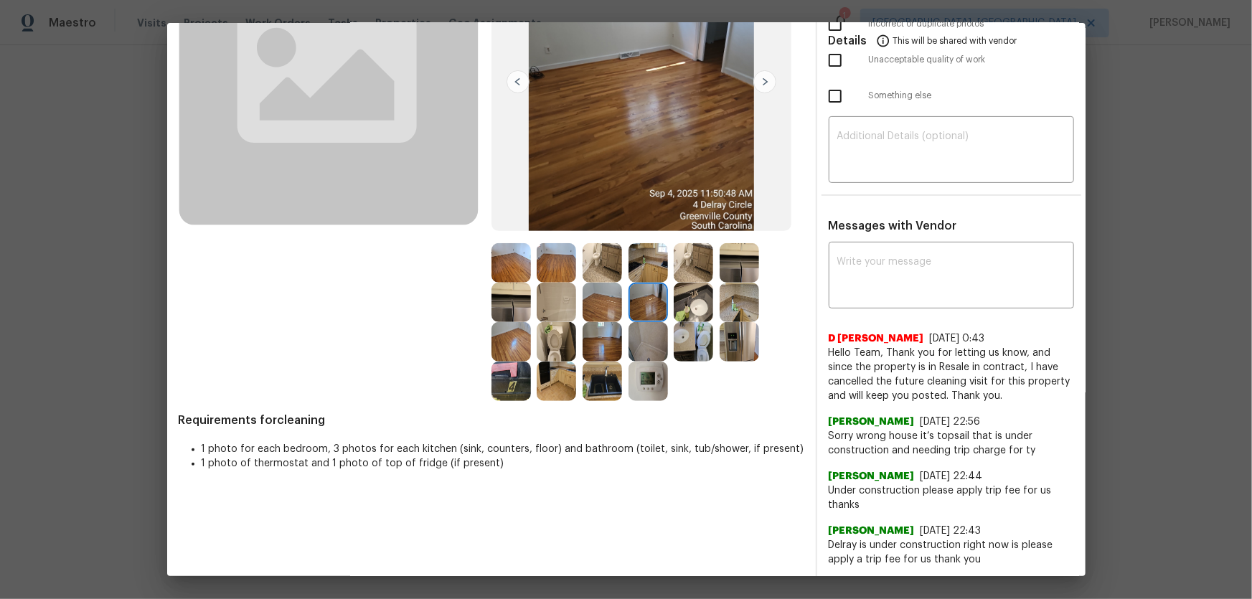
click at [644, 340] on img at bounding box center [647, 341] width 39 height 39
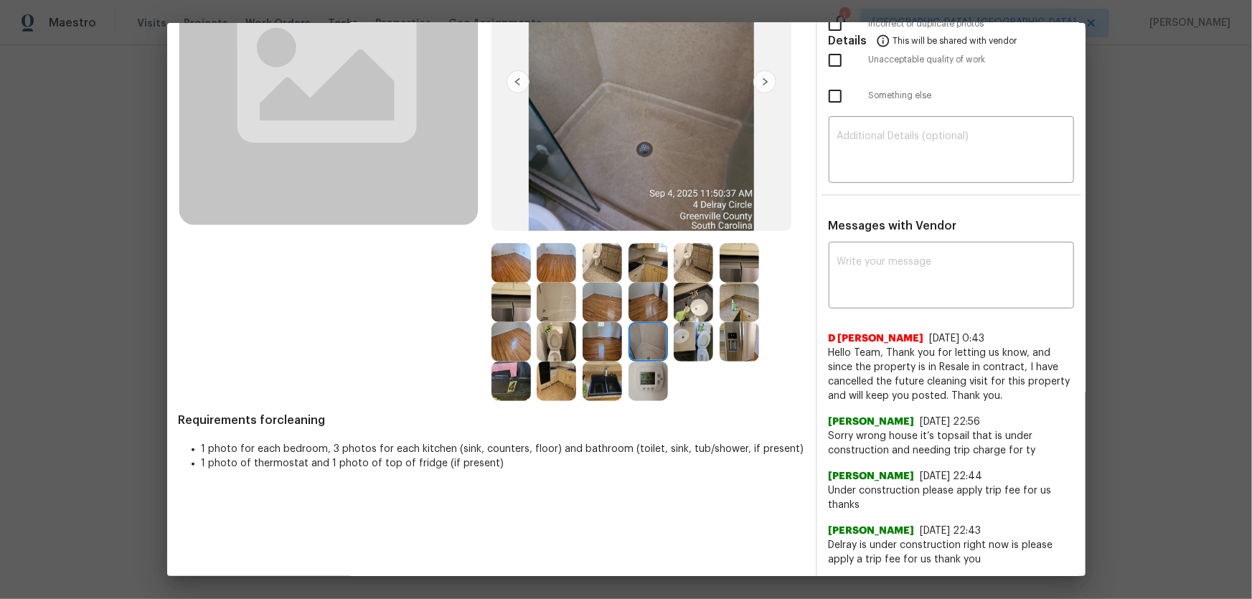
click at [554, 313] on img at bounding box center [555, 302] width 39 height 39
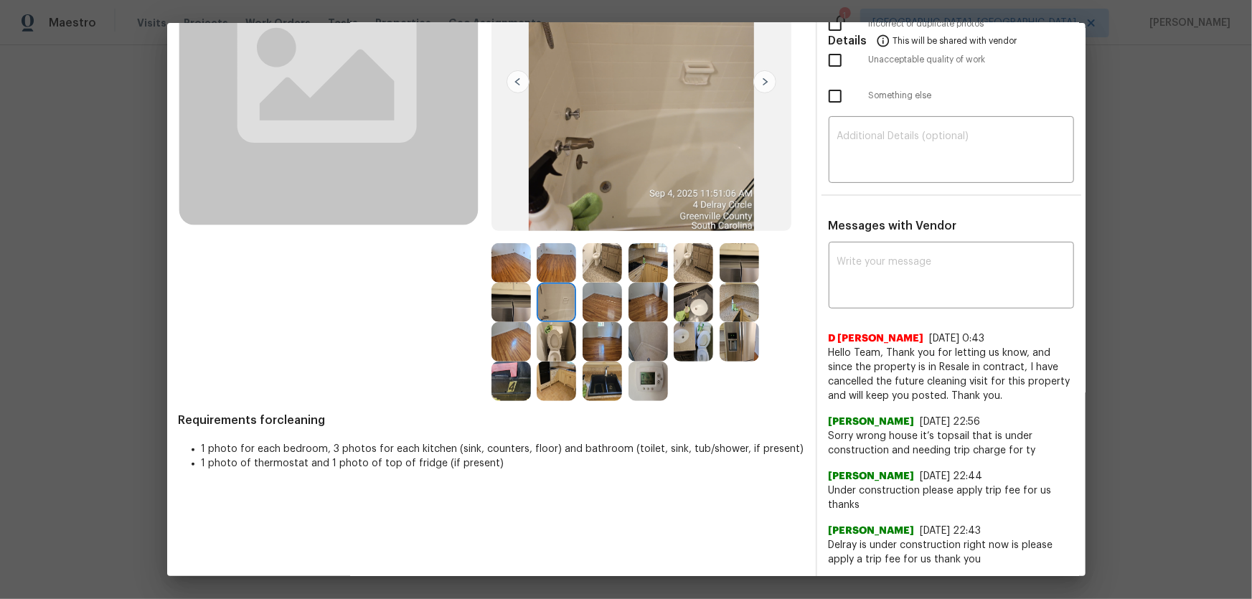
click at [557, 339] on img at bounding box center [555, 341] width 39 height 39
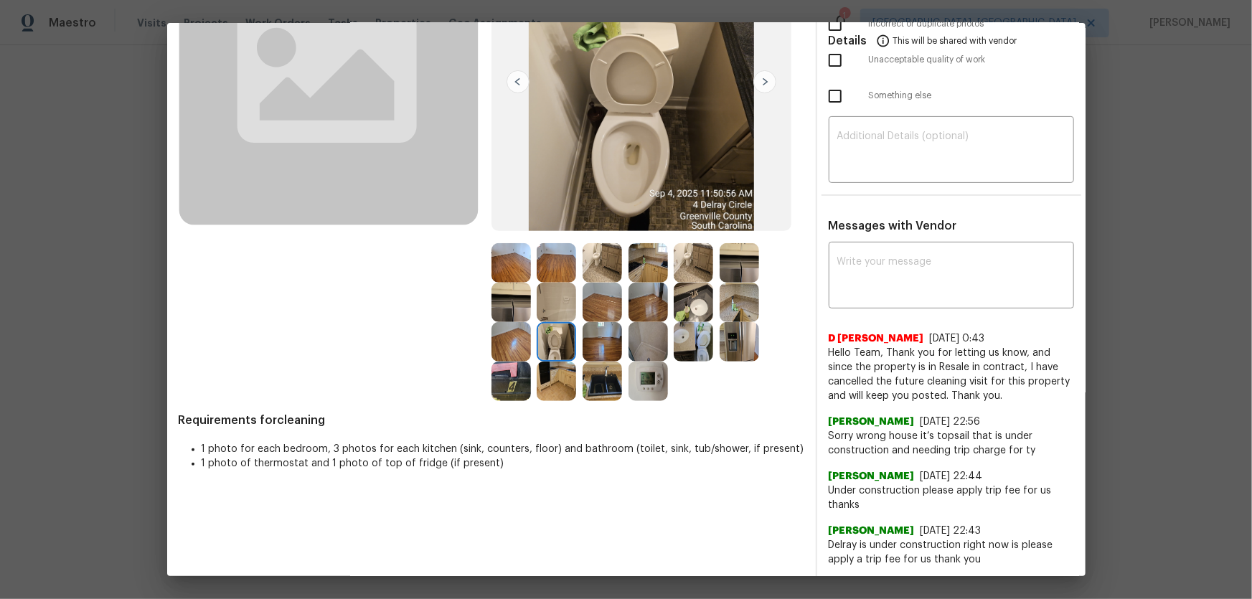
click at [689, 304] on img at bounding box center [692, 302] width 39 height 39
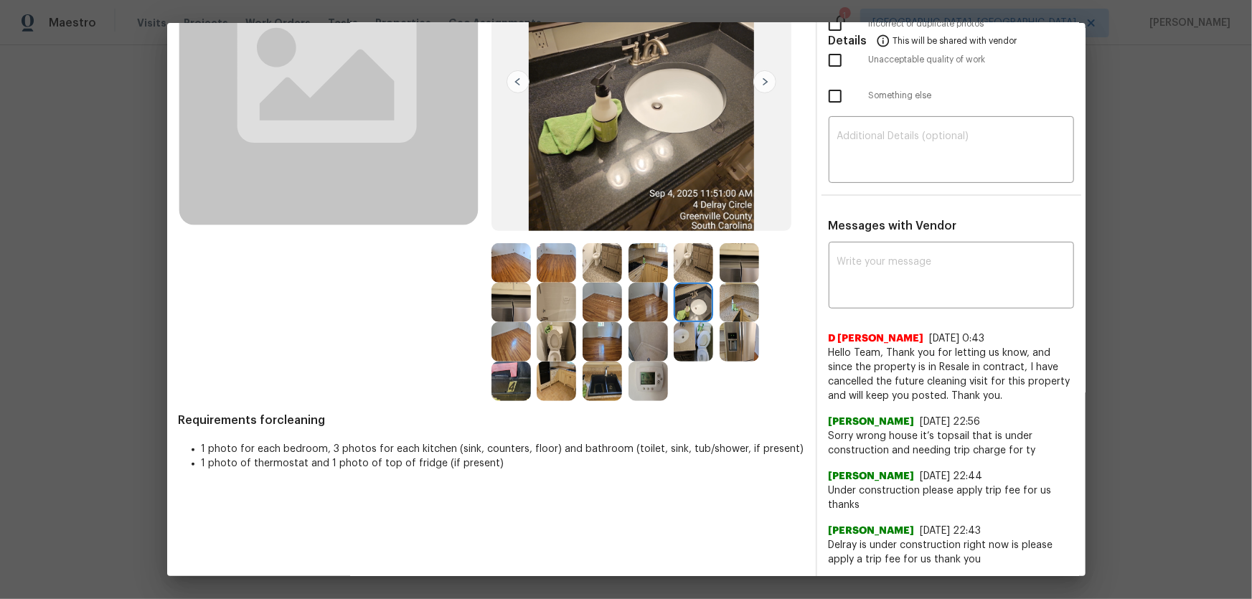
click at [695, 326] on img at bounding box center [692, 341] width 39 height 39
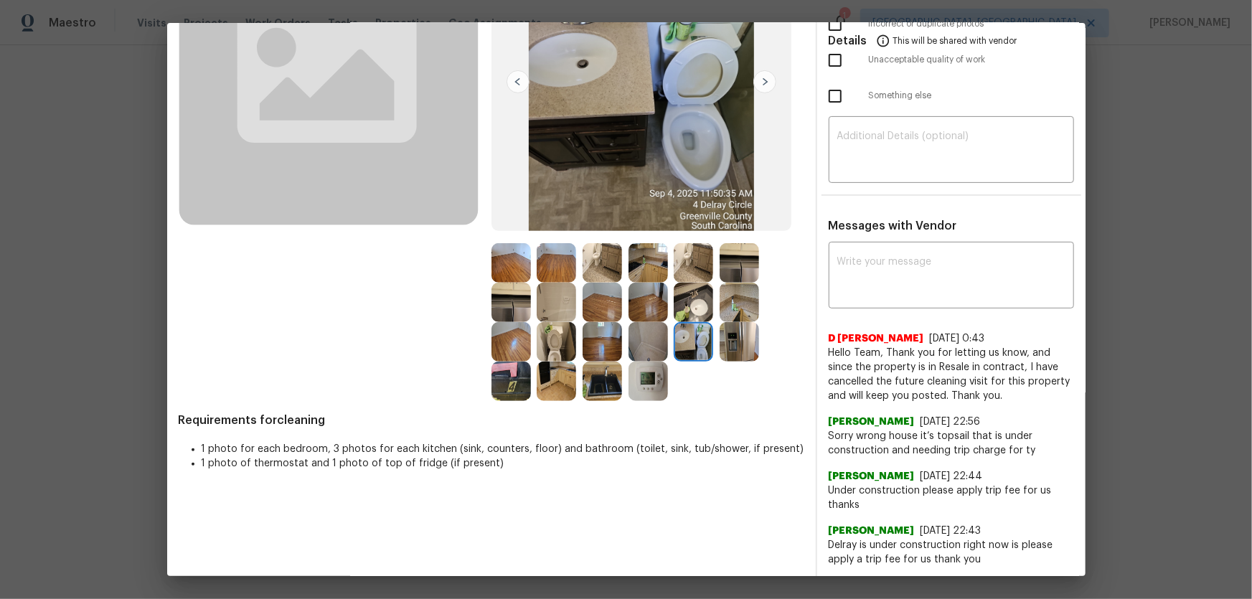
click at [653, 340] on img at bounding box center [647, 341] width 39 height 39
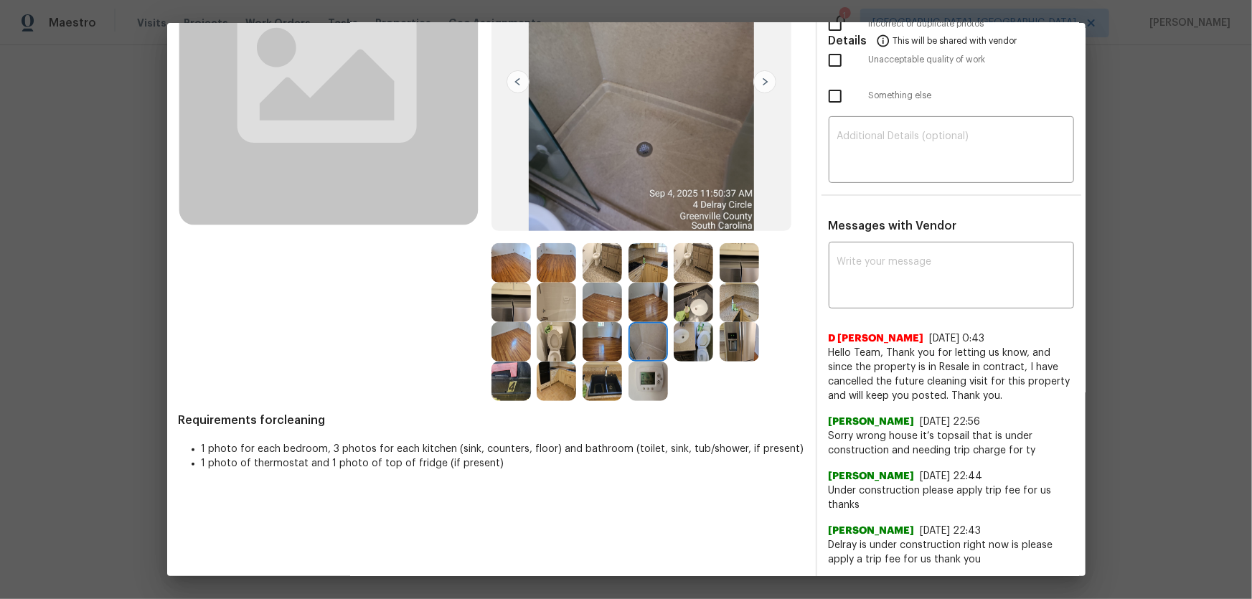
click at [560, 329] on img at bounding box center [555, 341] width 39 height 39
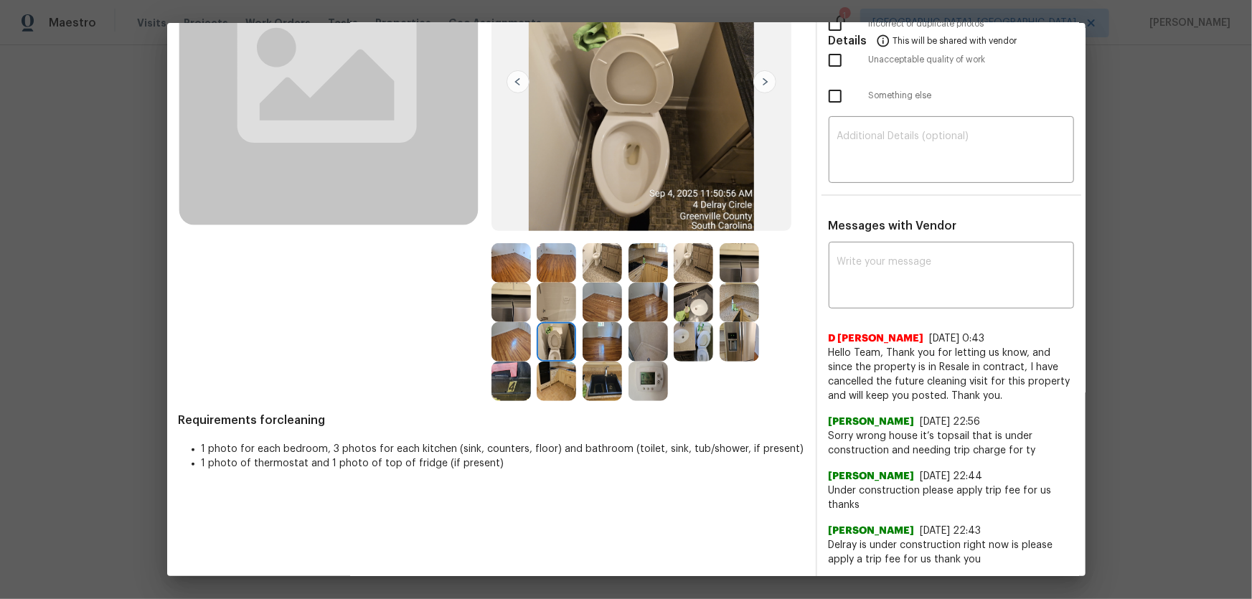
click at [698, 305] on img at bounding box center [692, 302] width 39 height 39
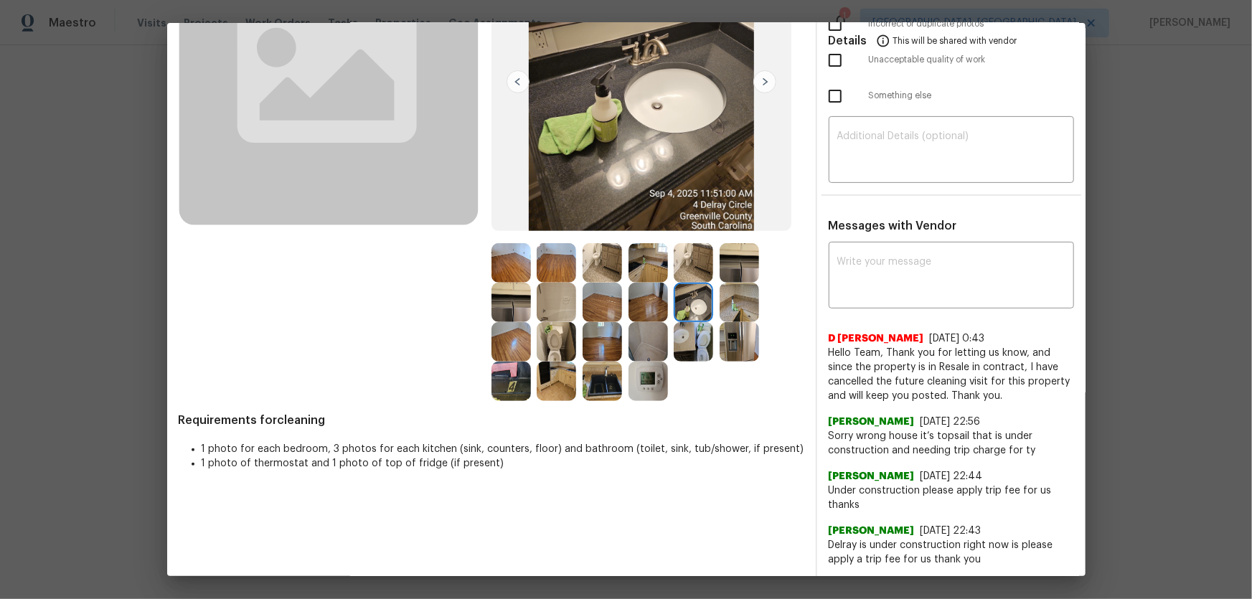
click at [689, 328] on img at bounding box center [692, 341] width 39 height 39
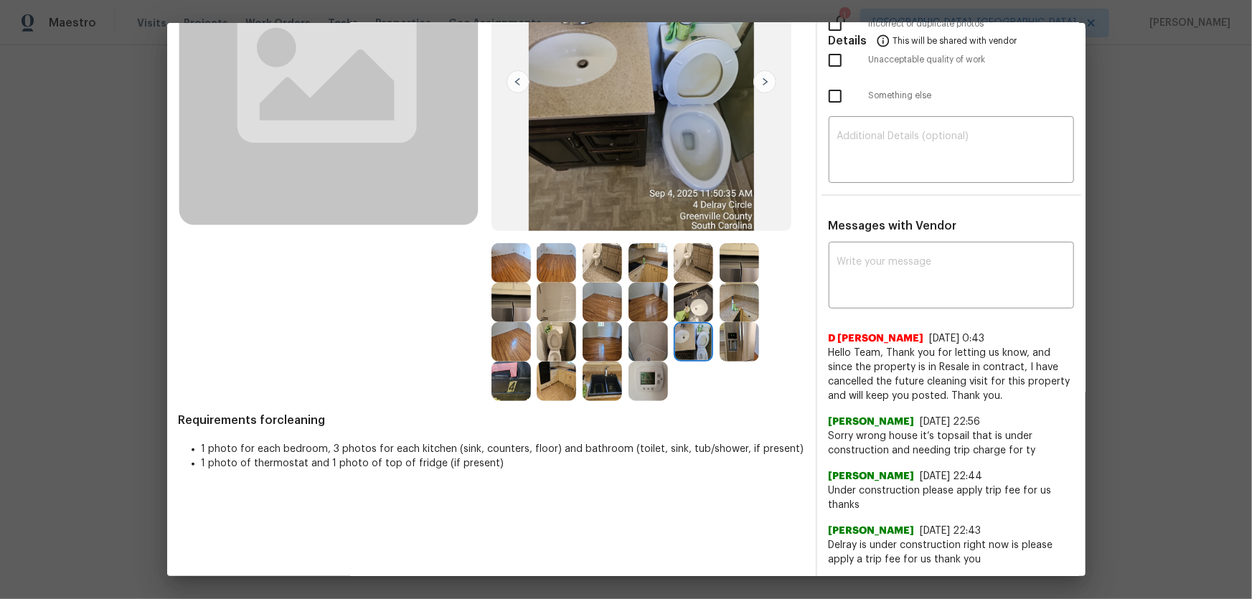
click at [648, 343] on img at bounding box center [647, 341] width 39 height 39
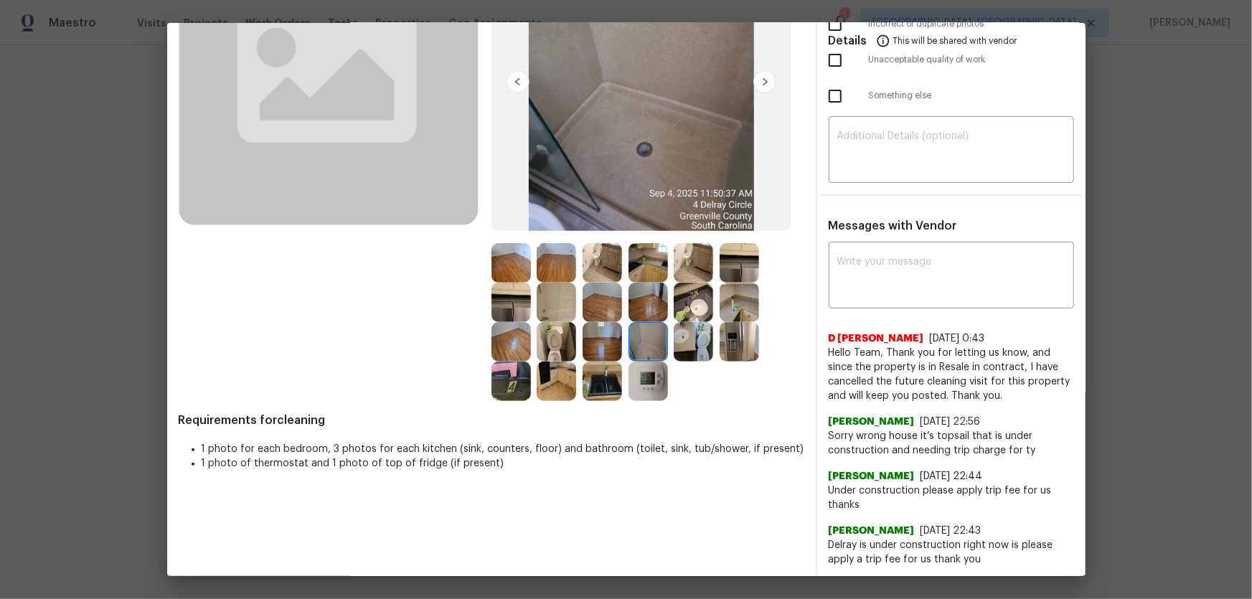
click at [549, 301] on img at bounding box center [555, 302] width 39 height 39
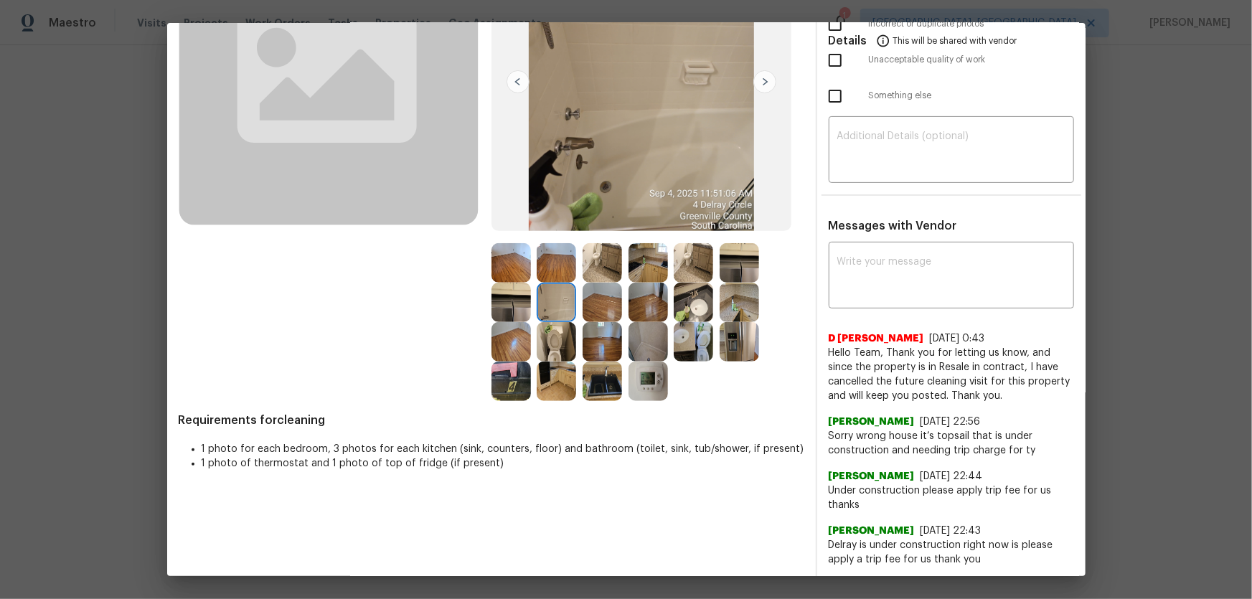
click at [493, 305] on img at bounding box center [510, 302] width 39 height 39
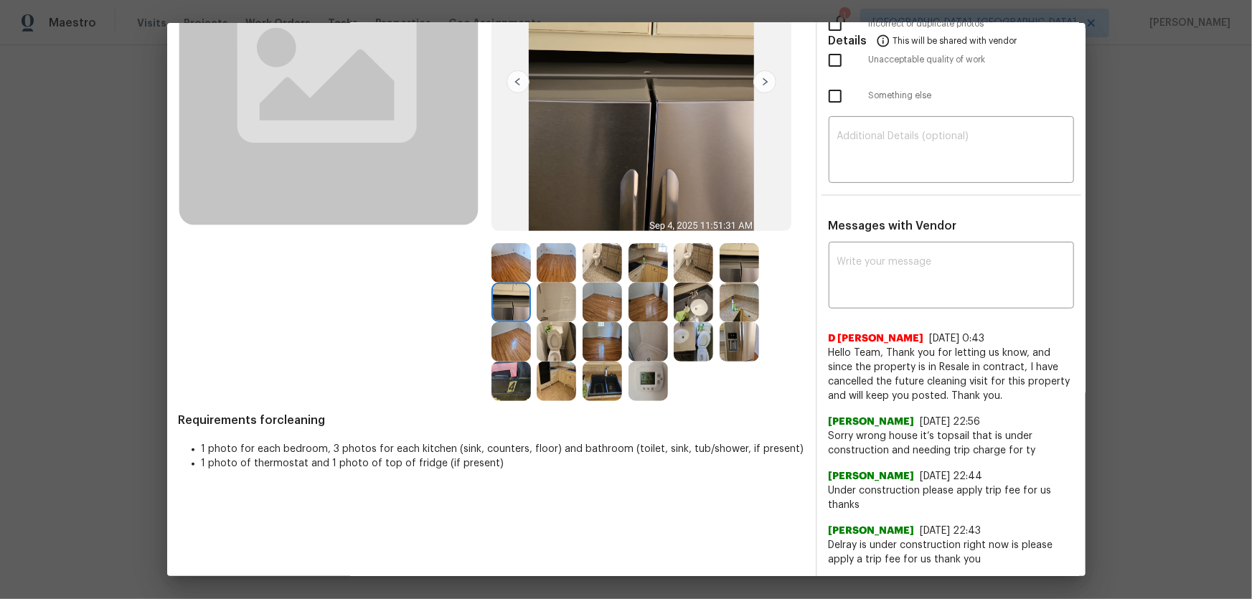
click at [549, 339] on img at bounding box center [555, 341] width 39 height 39
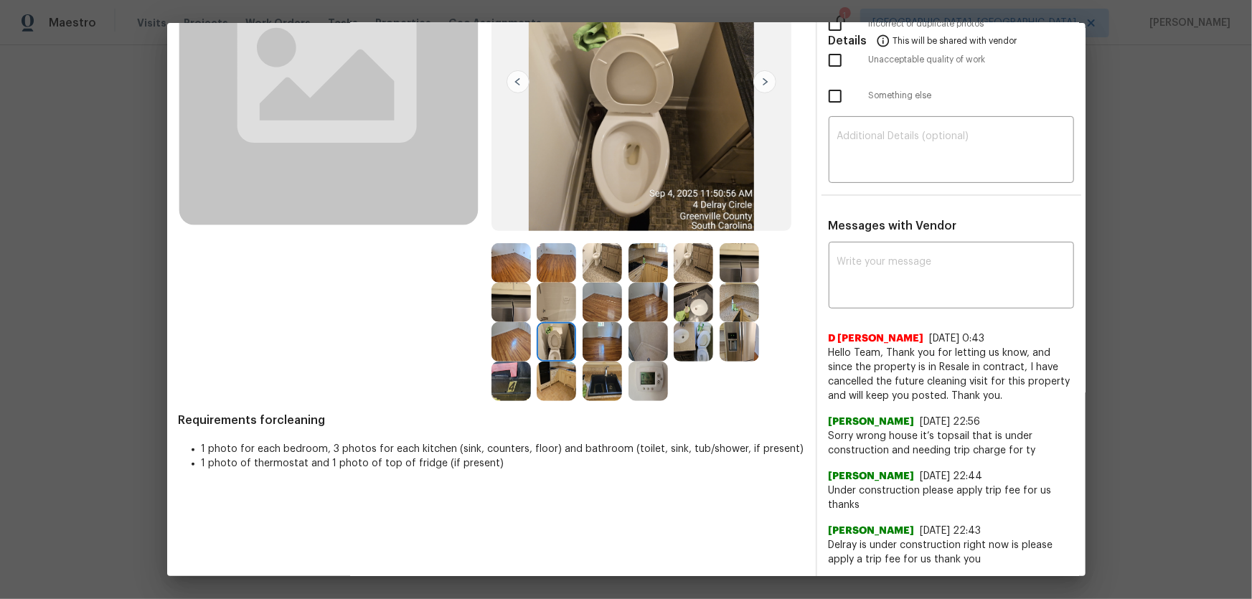
click at [587, 394] on img at bounding box center [601, 380] width 39 height 39
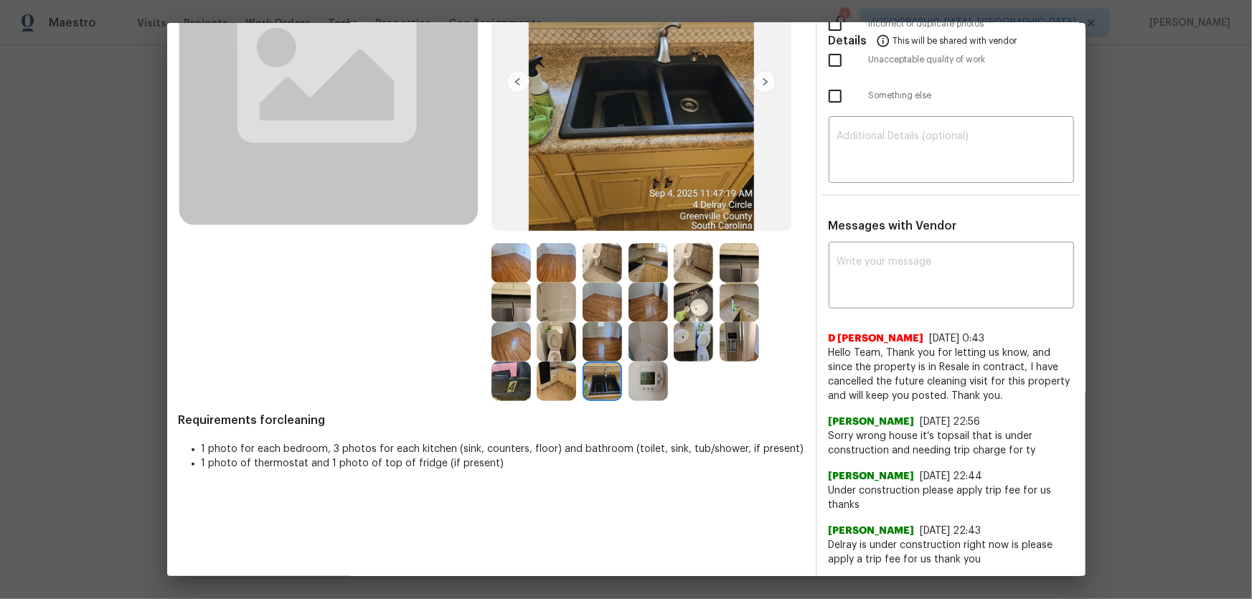
click at [567, 392] on img at bounding box center [555, 380] width 39 height 39
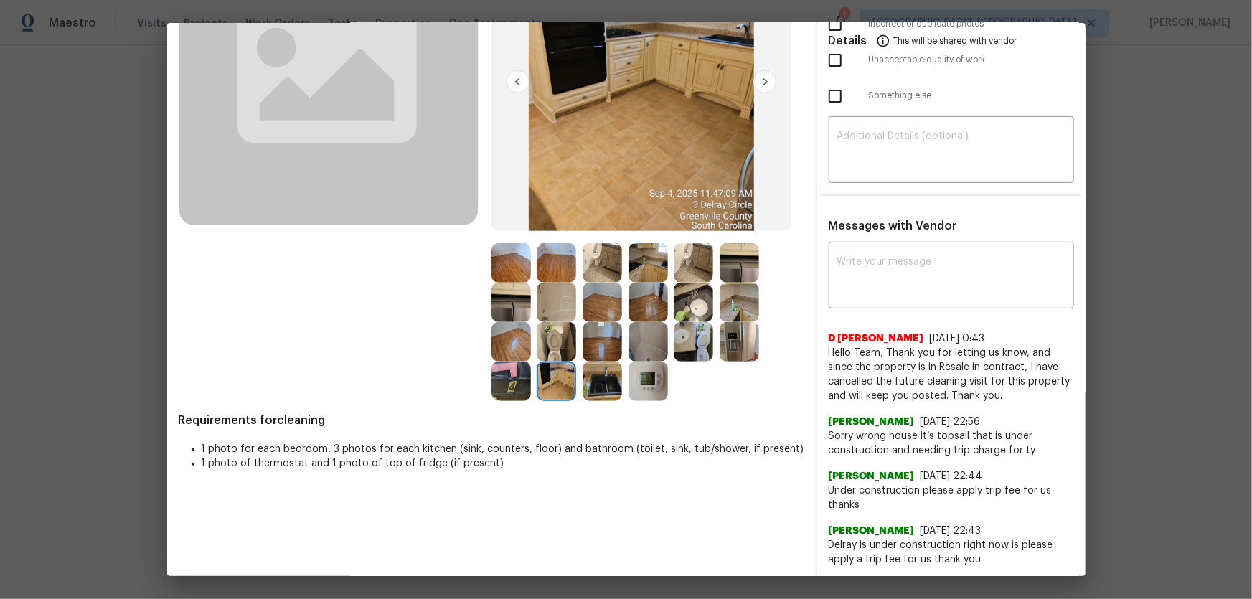
click at [516, 382] on img at bounding box center [510, 380] width 39 height 39
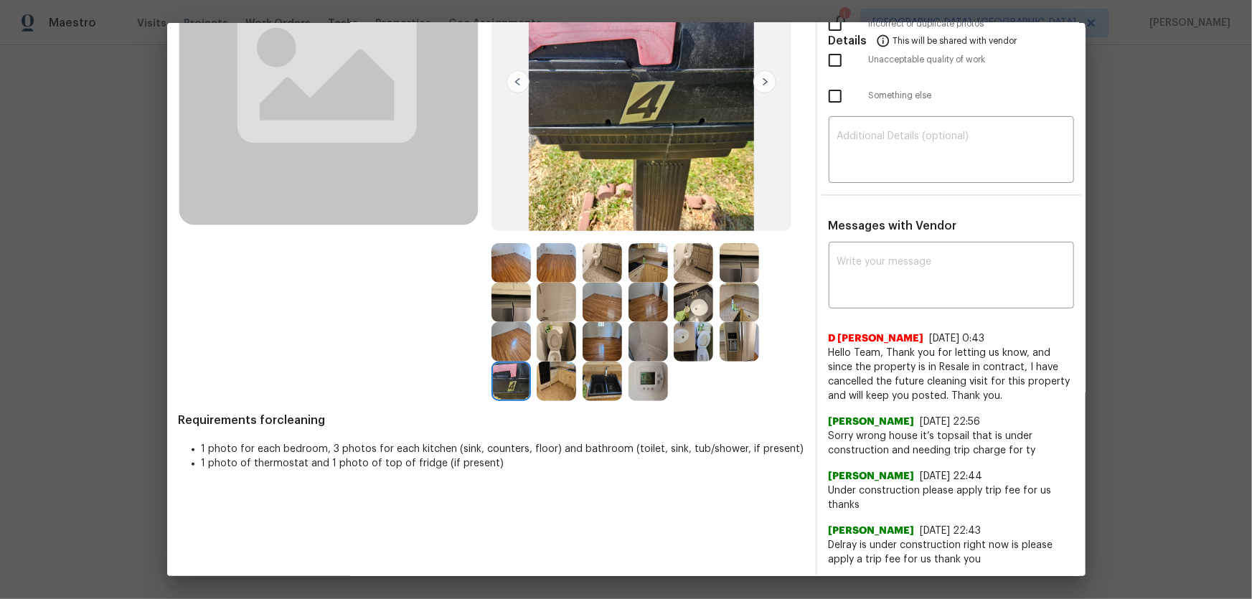
click at [719, 341] on img at bounding box center [738, 341] width 39 height 39
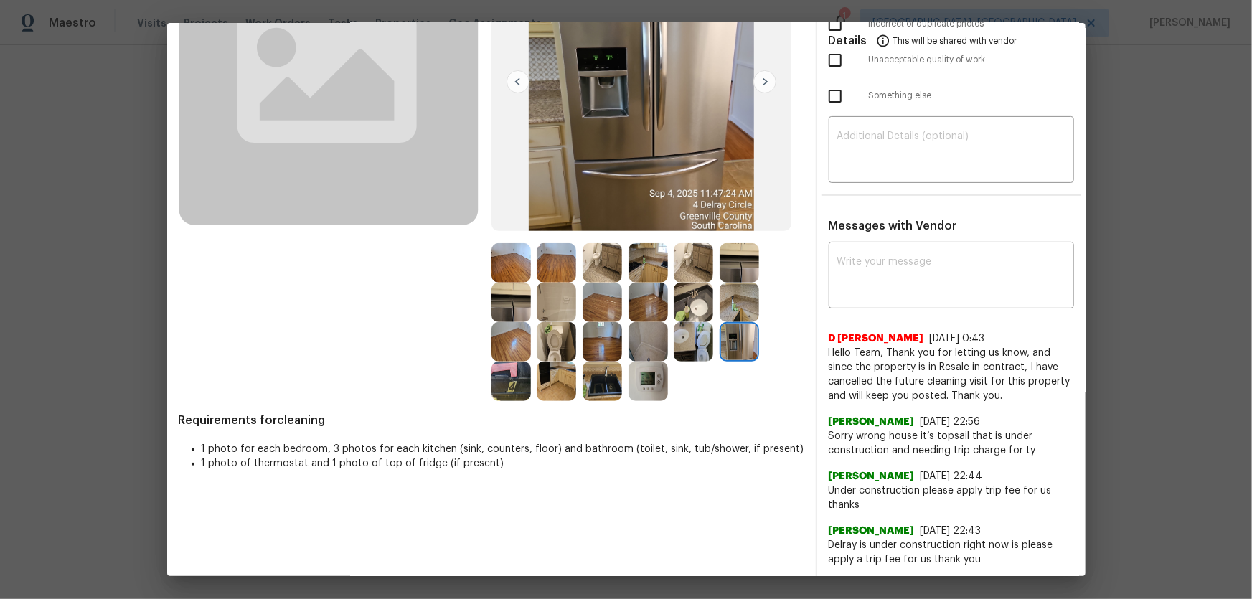
click at [726, 300] on img at bounding box center [738, 302] width 39 height 39
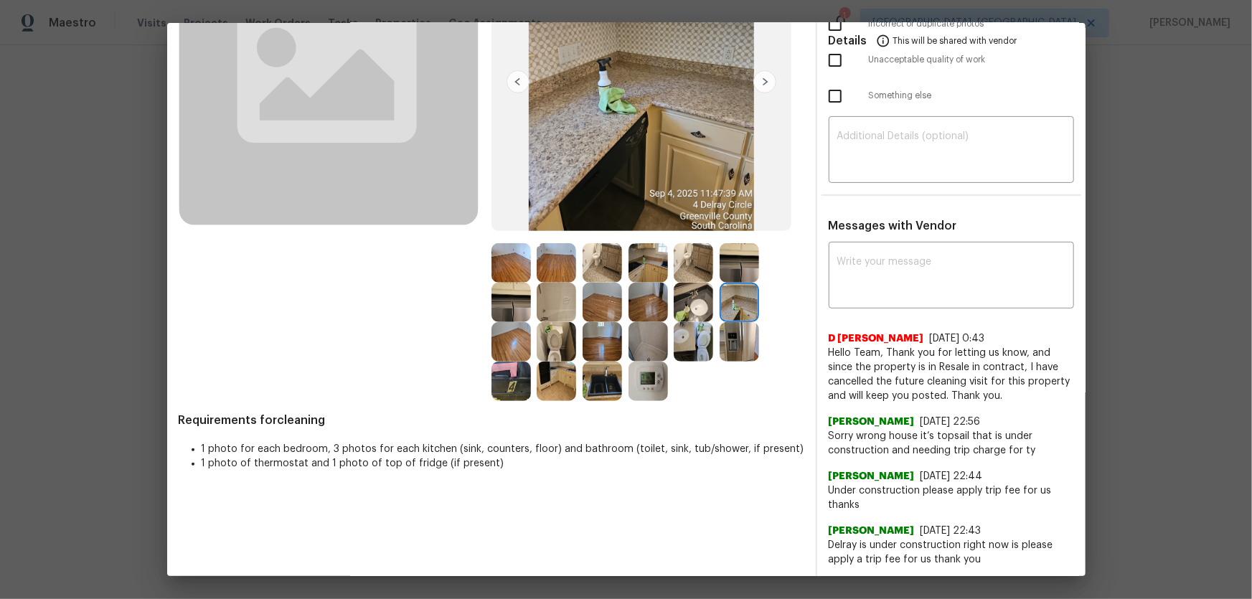
click at [727, 262] on img at bounding box center [738, 262] width 39 height 39
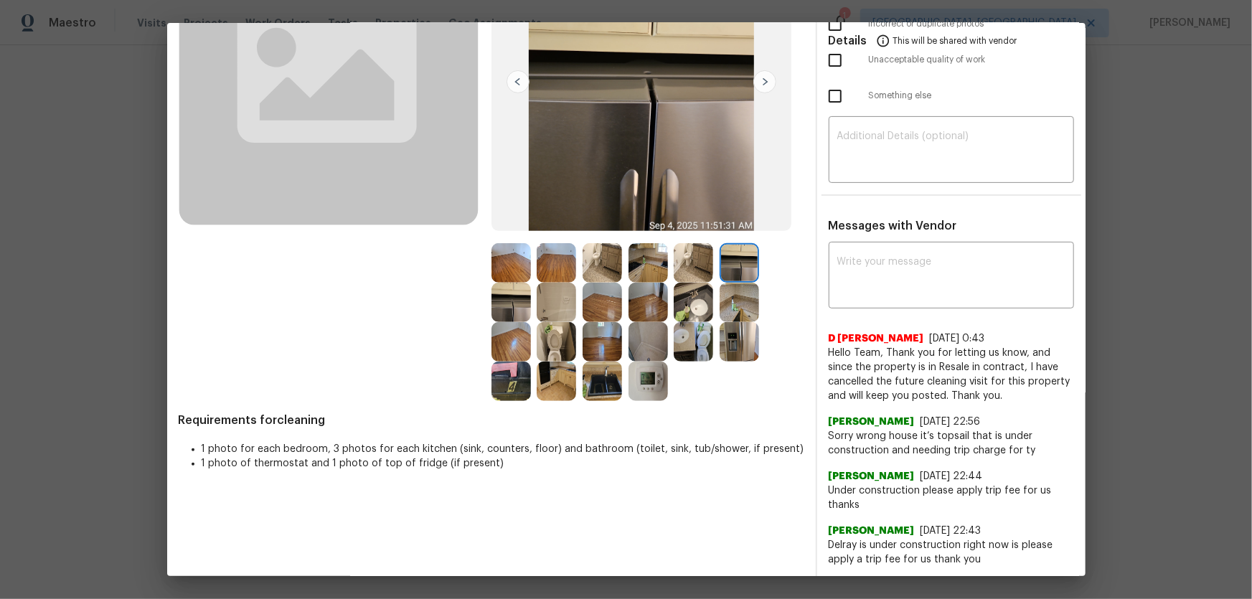
click at [684, 265] on img at bounding box center [692, 262] width 39 height 39
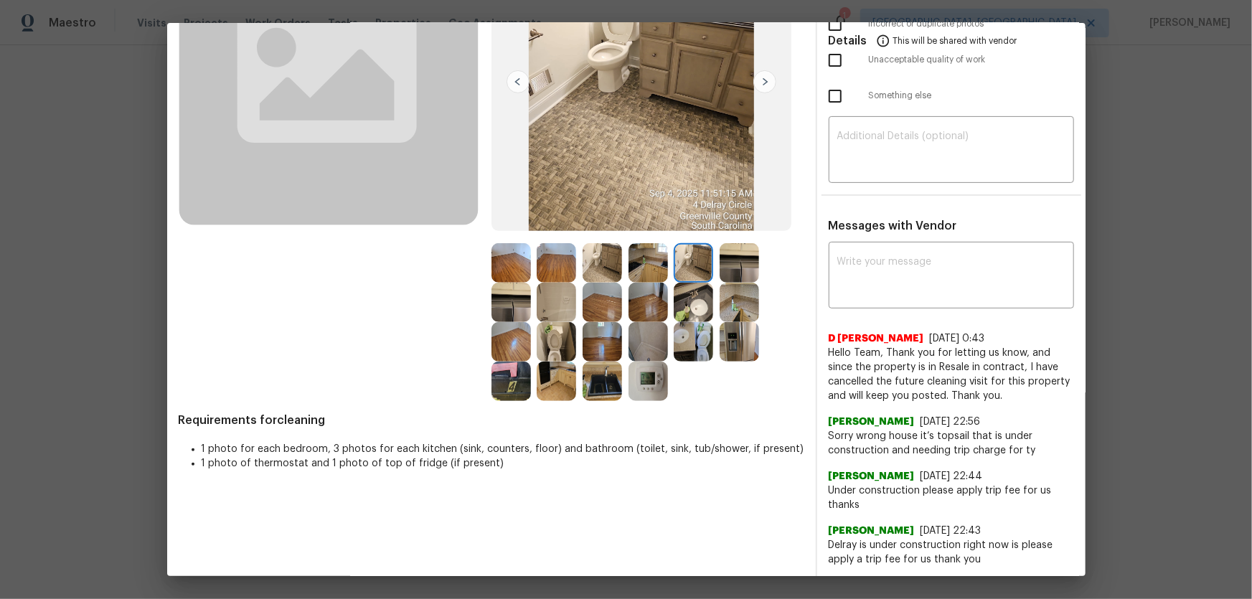
click at [680, 301] on img at bounding box center [692, 302] width 39 height 39
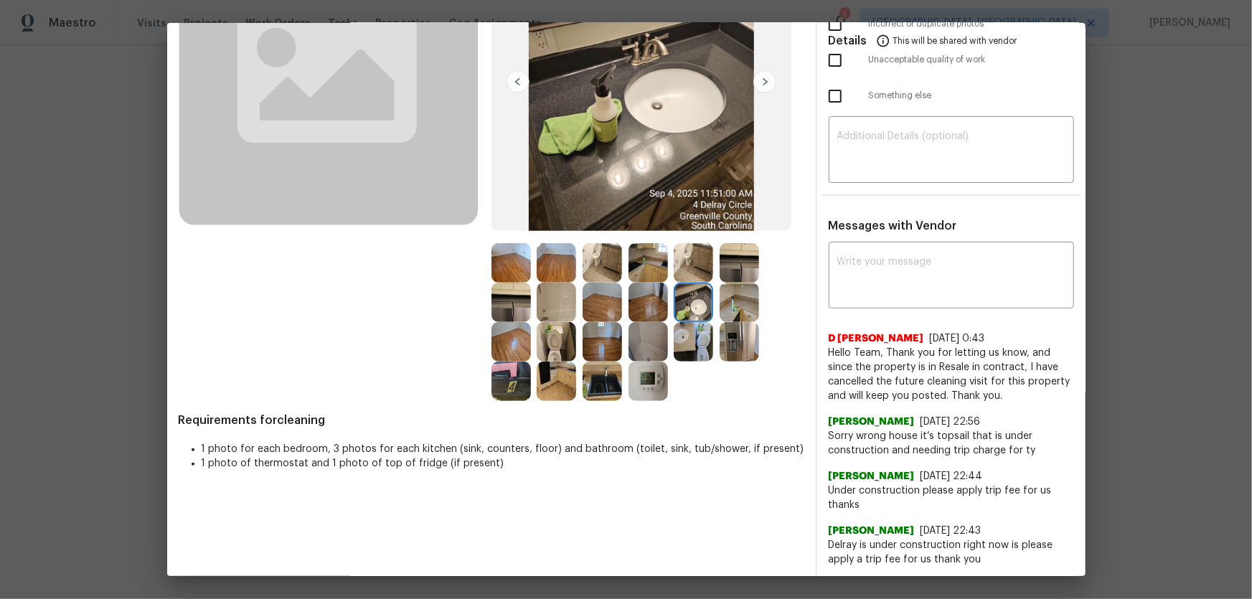
click at [647, 273] on img at bounding box center [647, 262] width 39 height 39
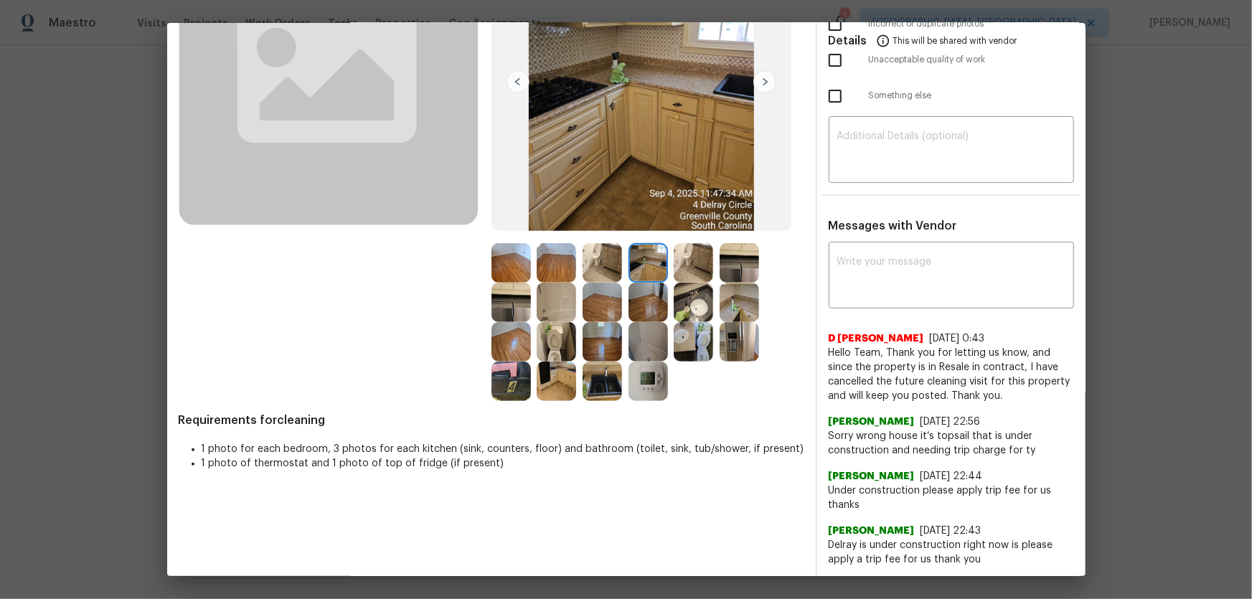
click at [610, 267] on img at bounding box center [601, 262] width 39 height 39
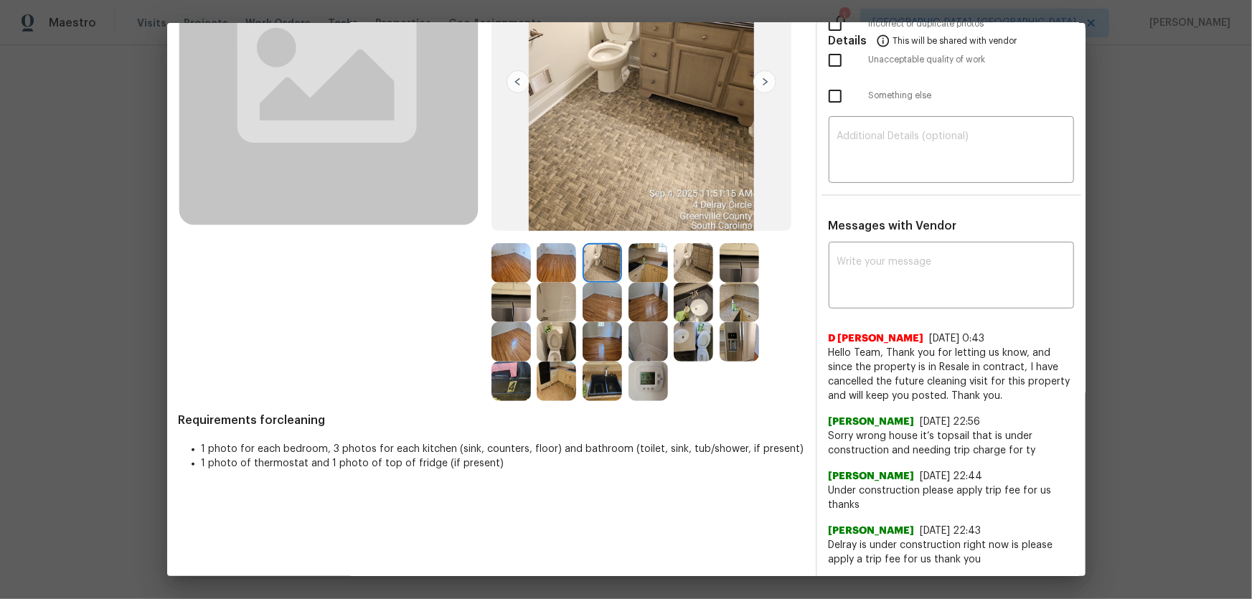
click at [635, 293] on img at bounding box center [647, 302] width 39 height 39
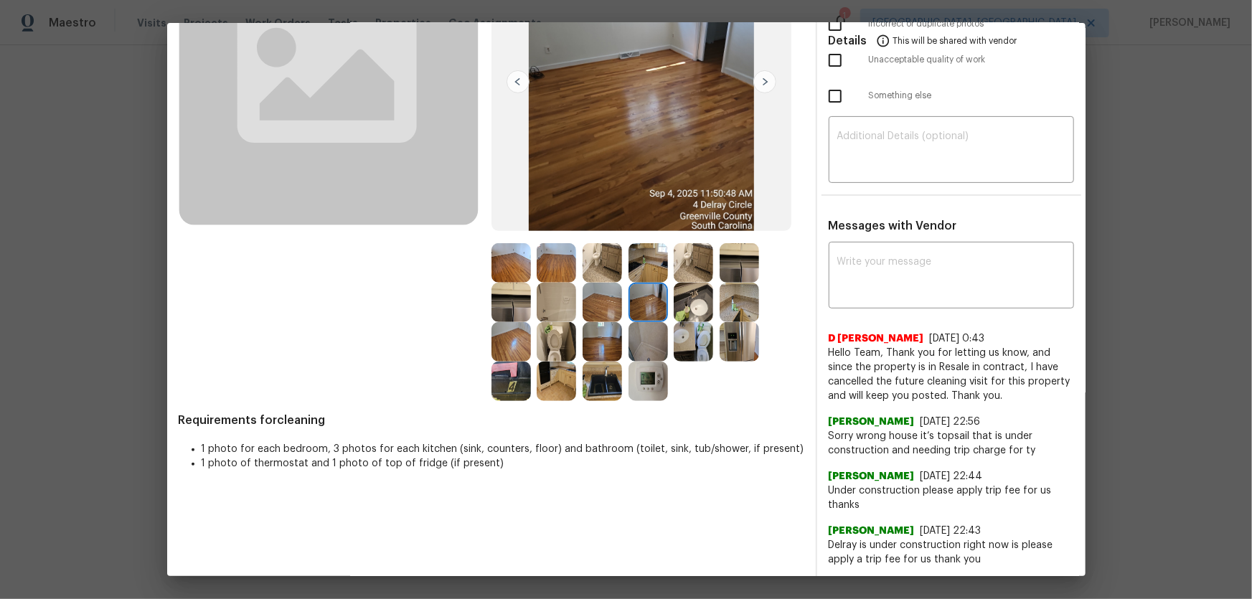
click at [607, 298] on img at bounding box center [601, 302] width 39 height 39
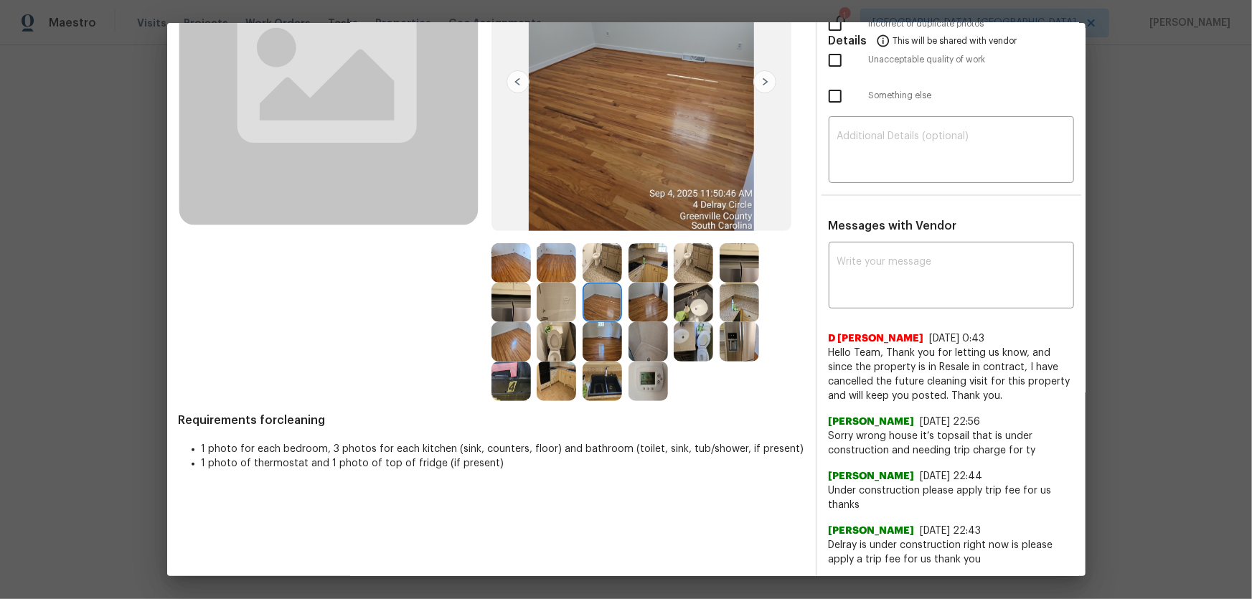
click at [547, 256] on img at bounding box center [555, 262] width 39 height 39
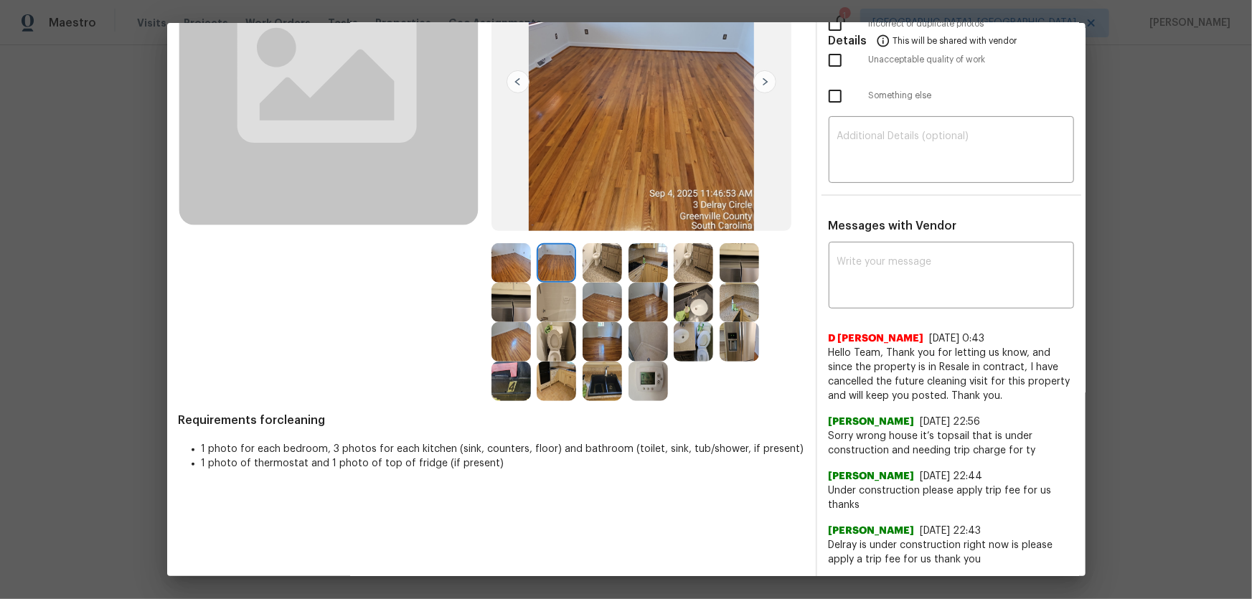
click at [503, 257] on img at bounding box center [510, 262] width 39 height 39
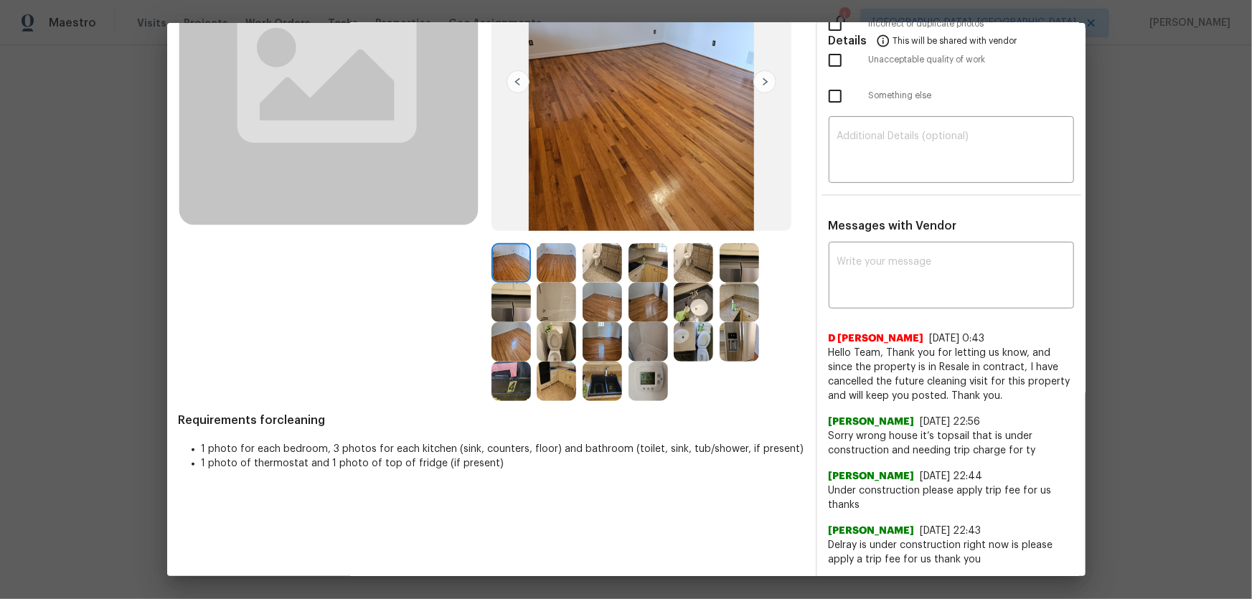
scroll to position [47, 0]
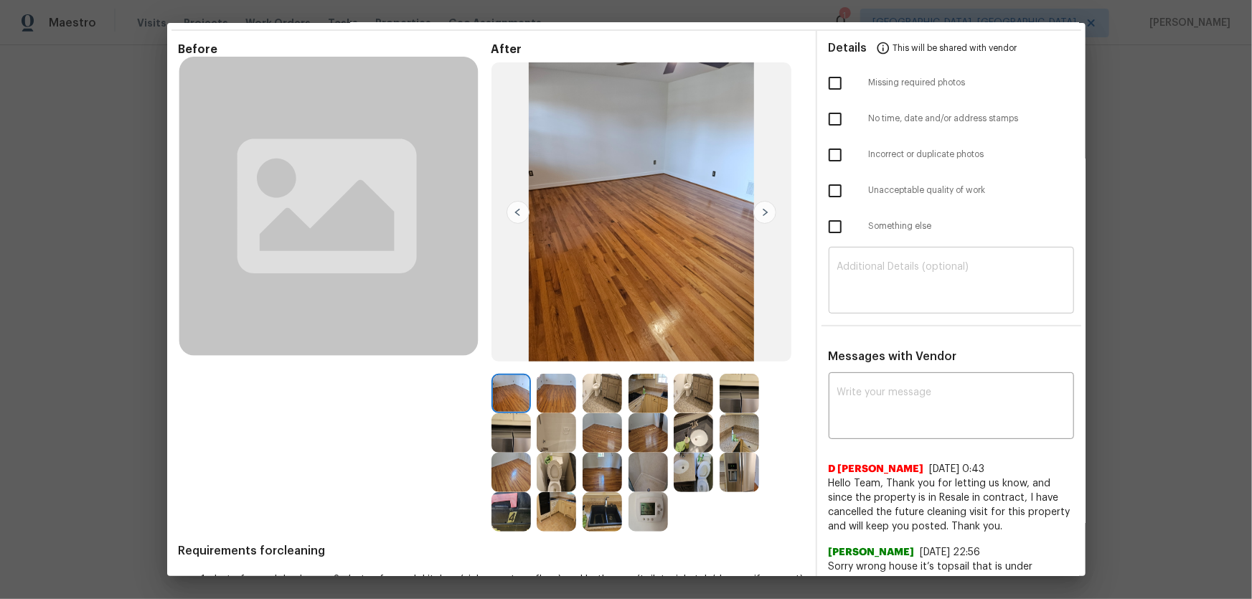
click at [852, 292] on textarea at bounding box center [951, 282] width 228 height 40
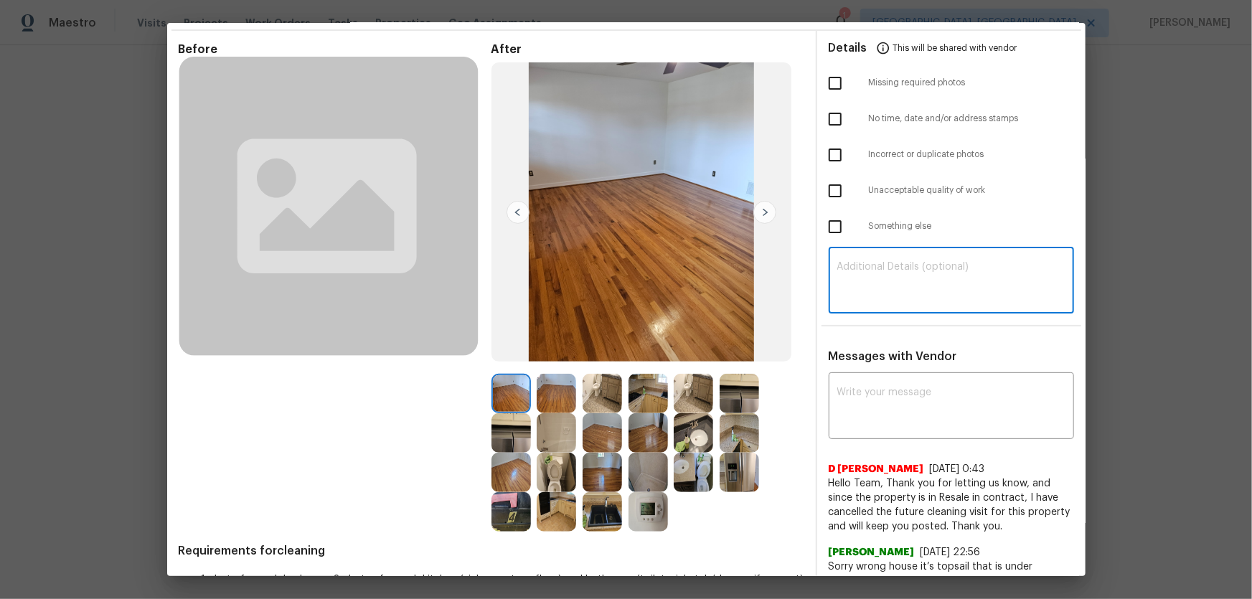
paste textarea "Maintenance Audit Team: Hello! Unfortunately, this cleaning visit completed on …"
type textarea "Maintenance Audit Team: Hello! Unfortunately, this cleaning visit completed on …"
click at [889, 395] on textarea at bounding box center [951, 407] width 228 height 40
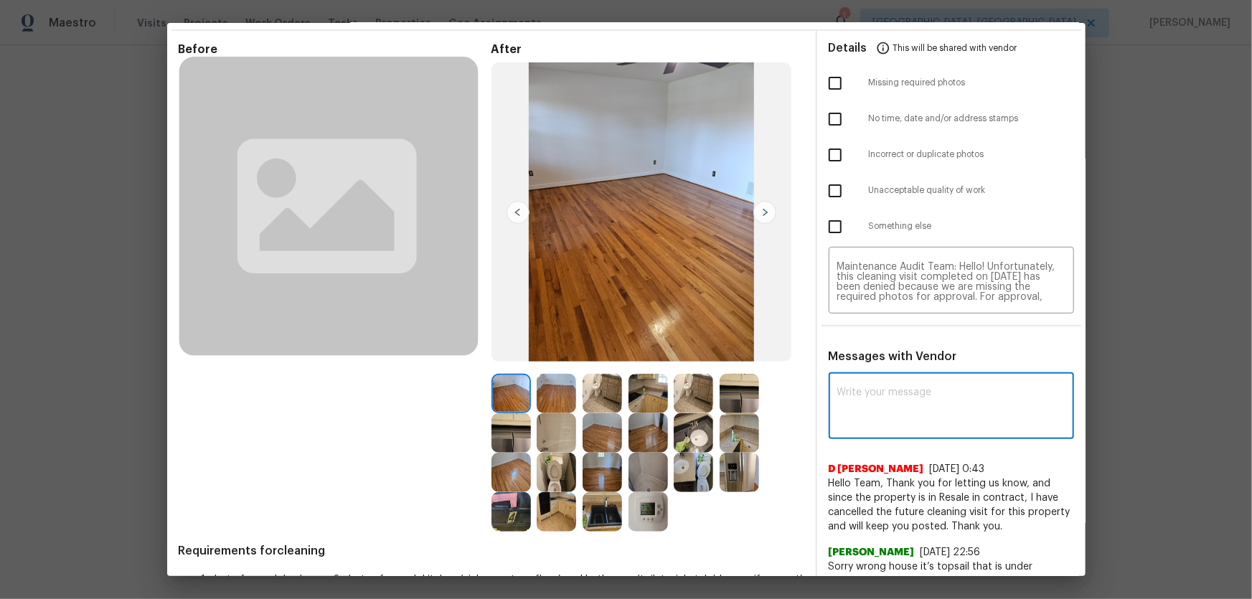
paste textarea "Maintenance Audit Team: Hello! Unfortunately, this cleaning visit completed on …"
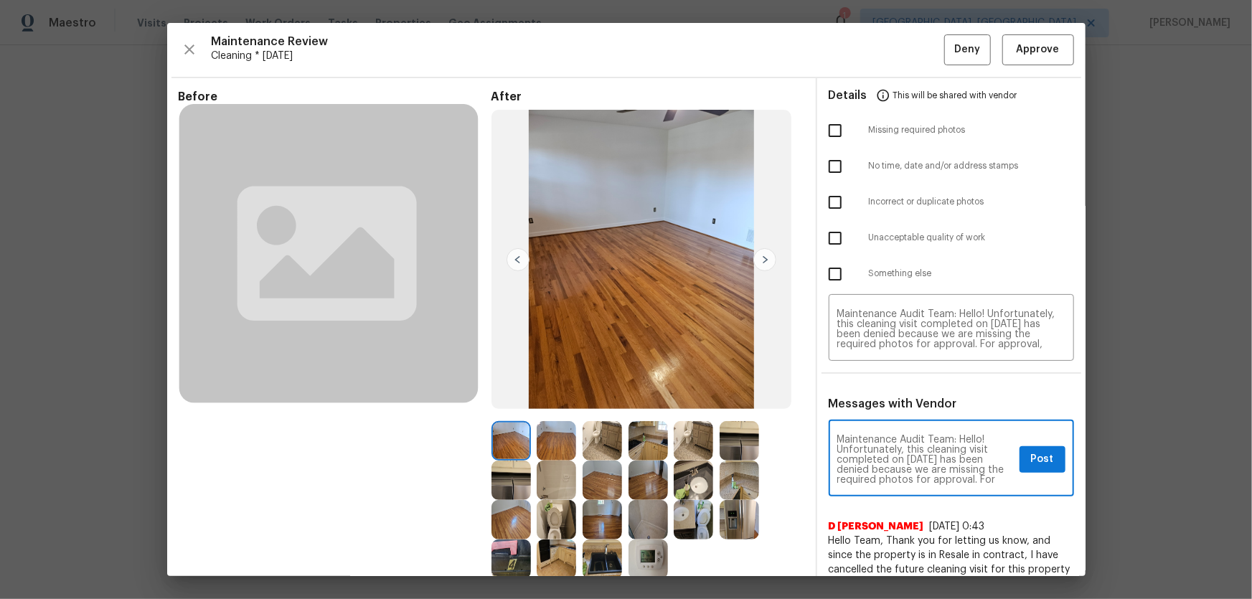
type textarea "Maintenance Audit Team: Hello! Unfortunately, this cleaning visit completed on …"
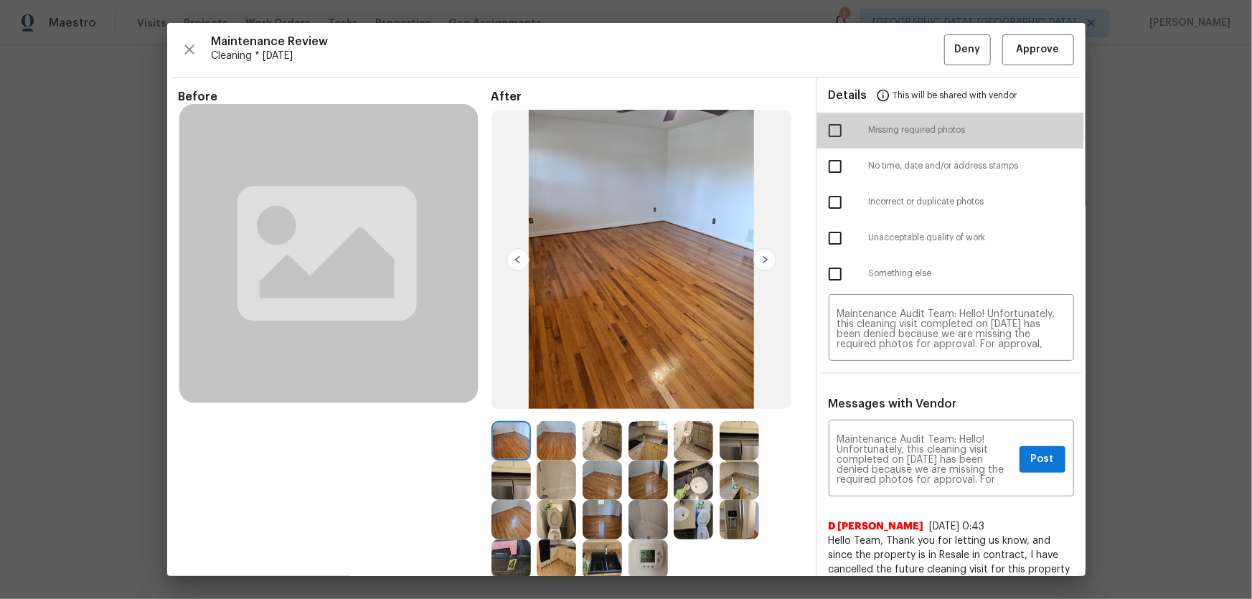
click at [831, 127] on input "checkbox" at bounding box center [835, 130] width 30 height 30
checkbox input "true"
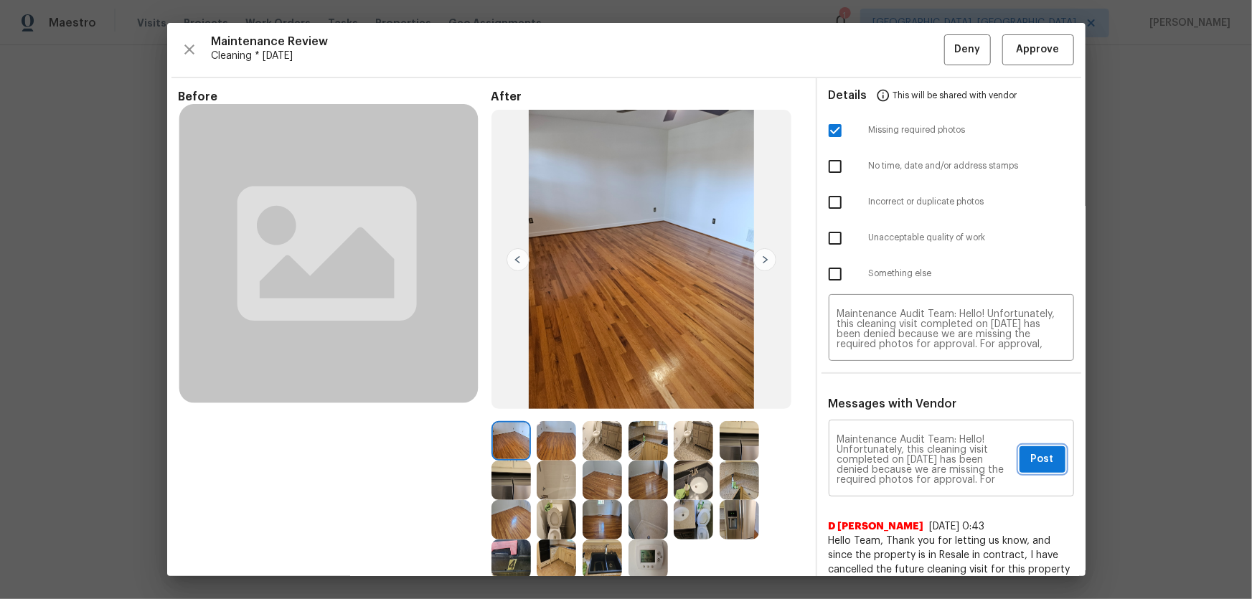
click at [890, 395] on span "Post" at bounding box center [1042, 459] width 23 height 18
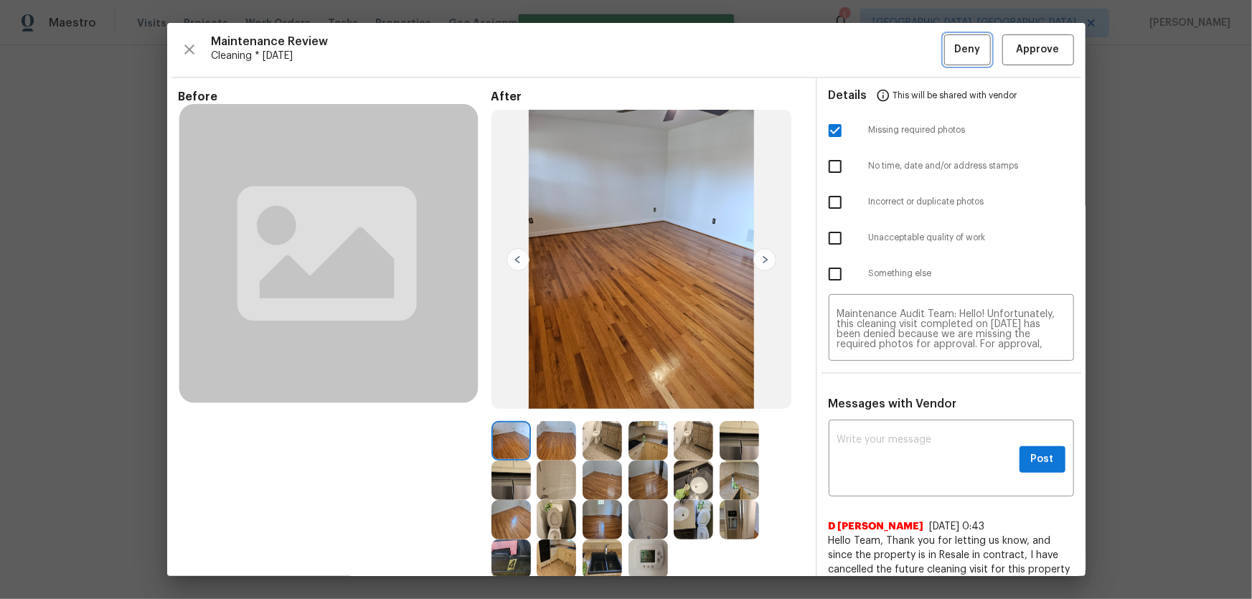
click at [890, 44] on span "Deny" at bounding box center [967, 50] width 26 height 18
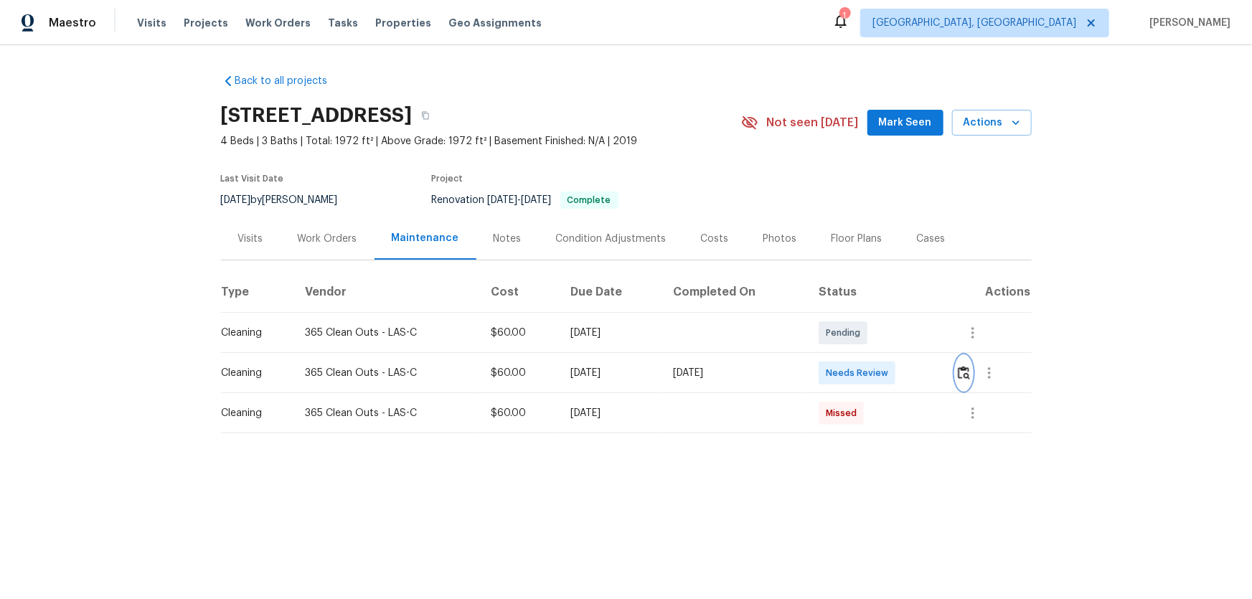
click at [890, 372] on img "button" at bounding box center [963, 373] width 12 height 14
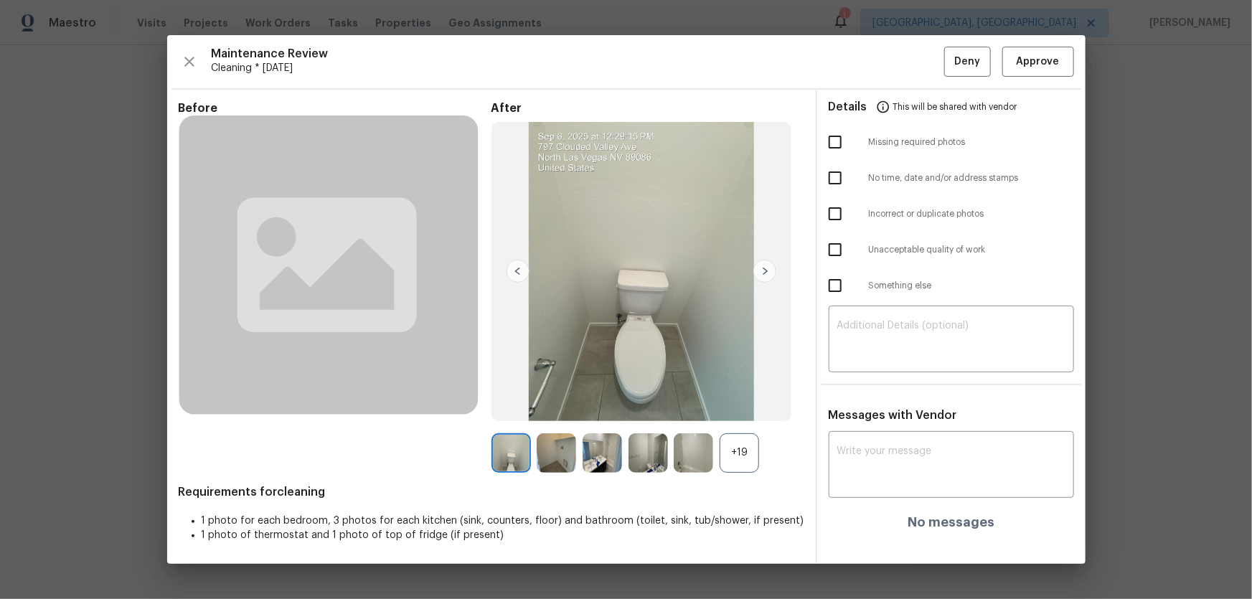
click at [732, 395] on div "+19" at bounding box center [738, 452] width 39 height 39
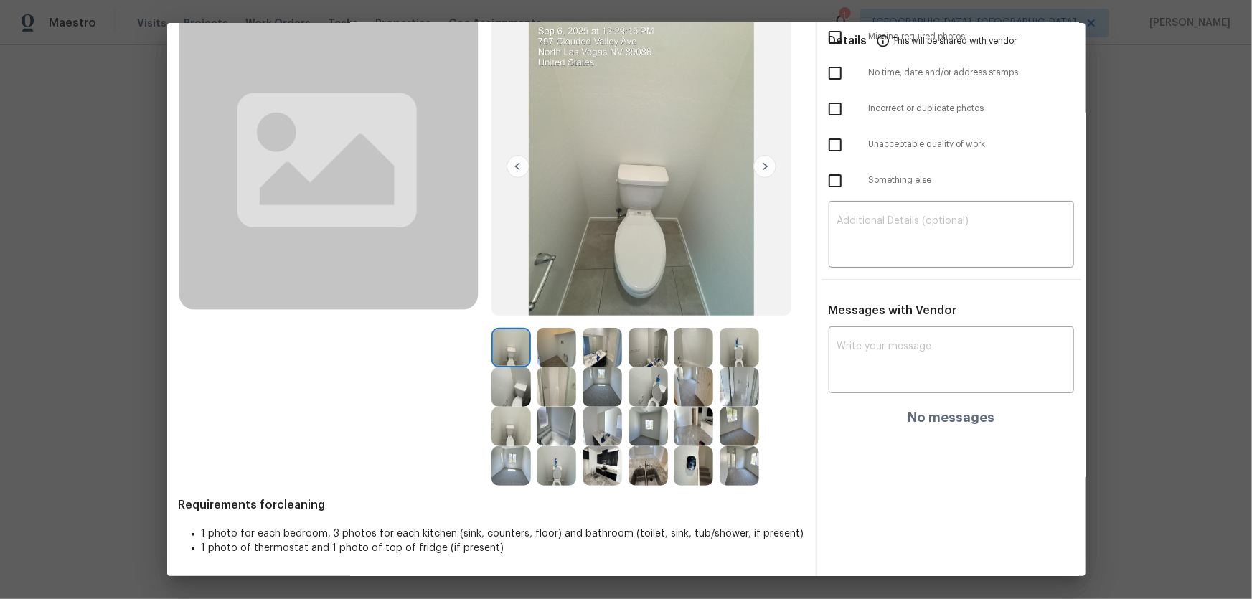
scroll to position [93, 0]
click at [644, 387] on img at bounding box center [647, 386] width 39 height 39
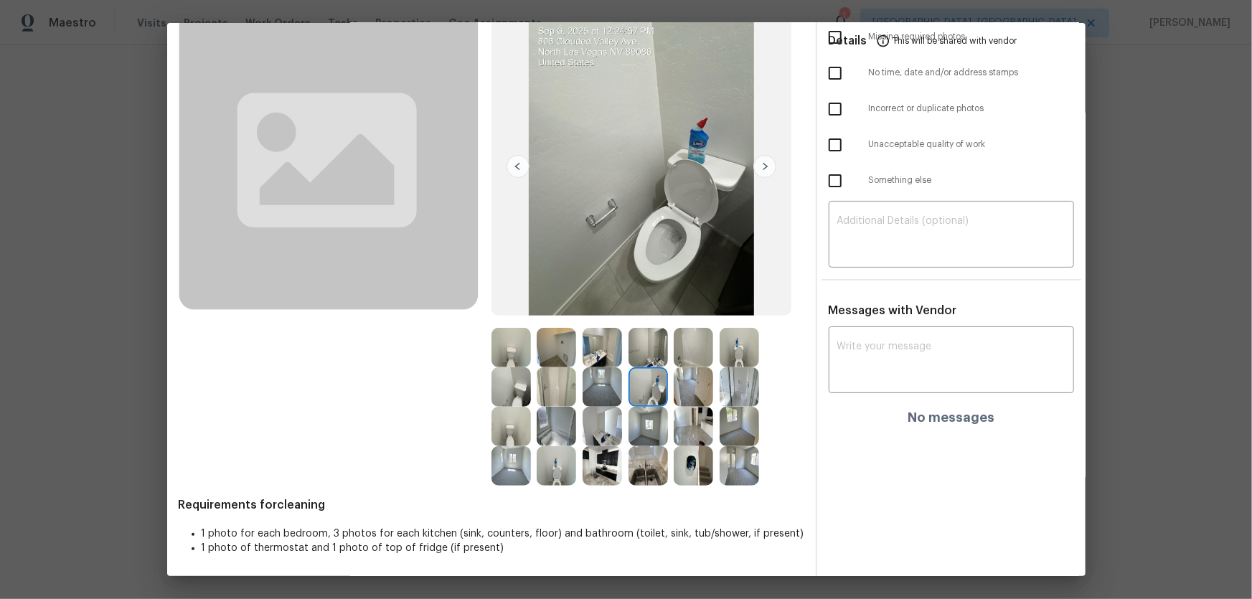
click at [735, 349] on img at bounding box center [738, 347] width 39 height 39
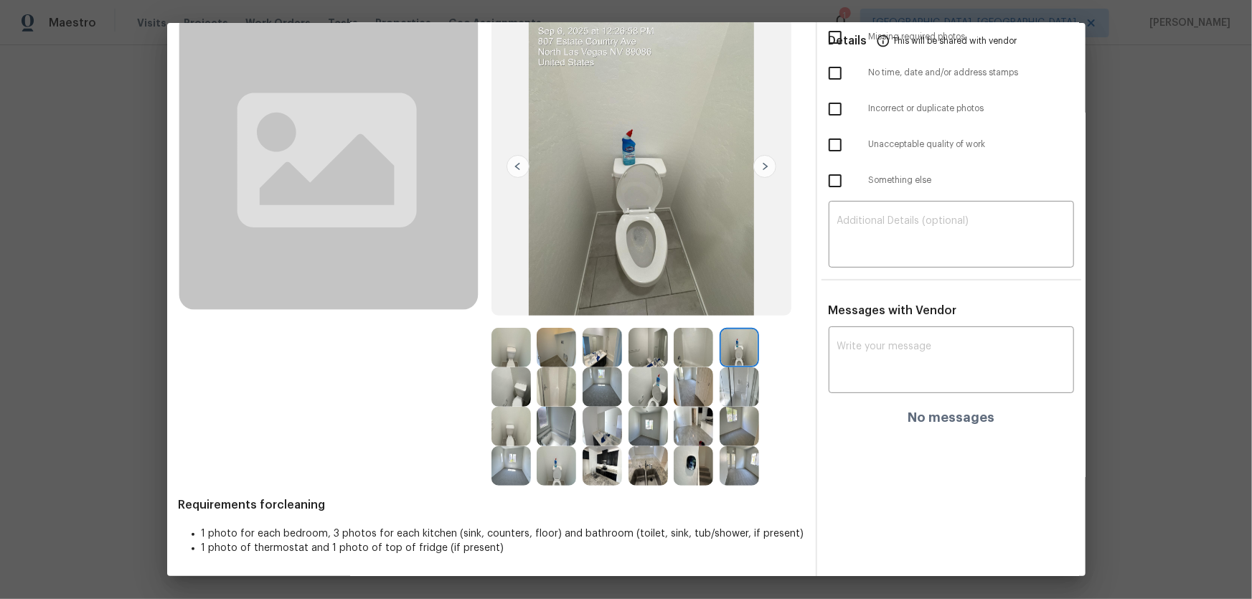
click at [559, 395] on img at bounding box center [555, 465] width 39 height 39
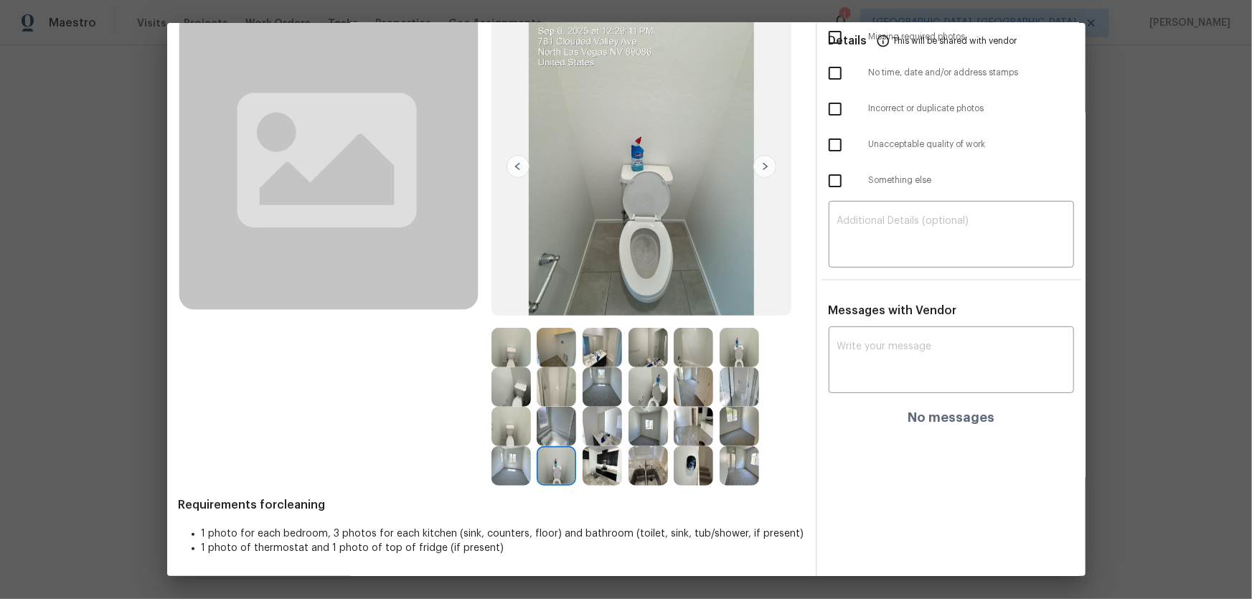
click at [600, 352] on img at bounding box center [601, 347] width 39 height 39
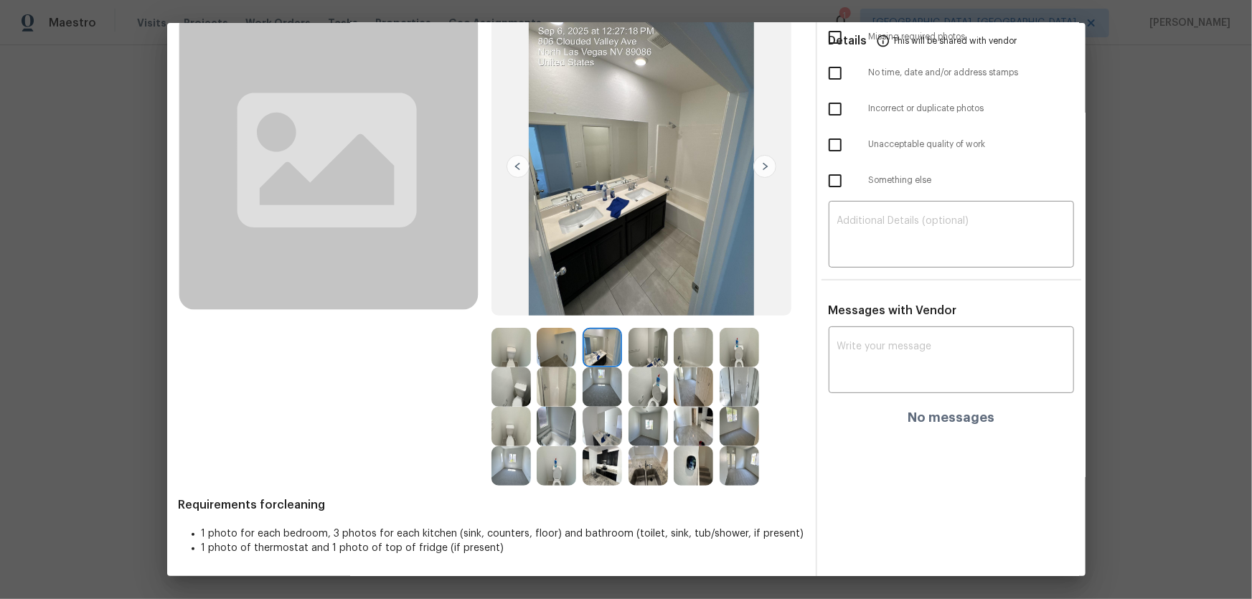
click at [653, 351] on img at bounding box center [647, 347] width 39 height 39
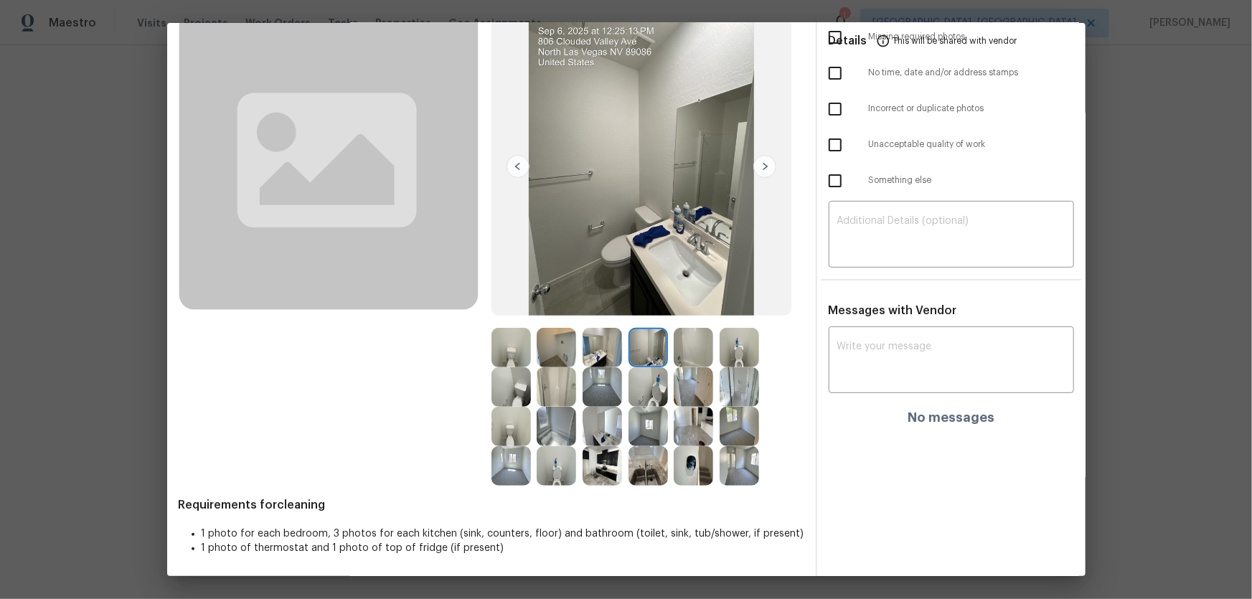
click at [604, 395] on img at bounding box center [601, 426] width 39 height 39
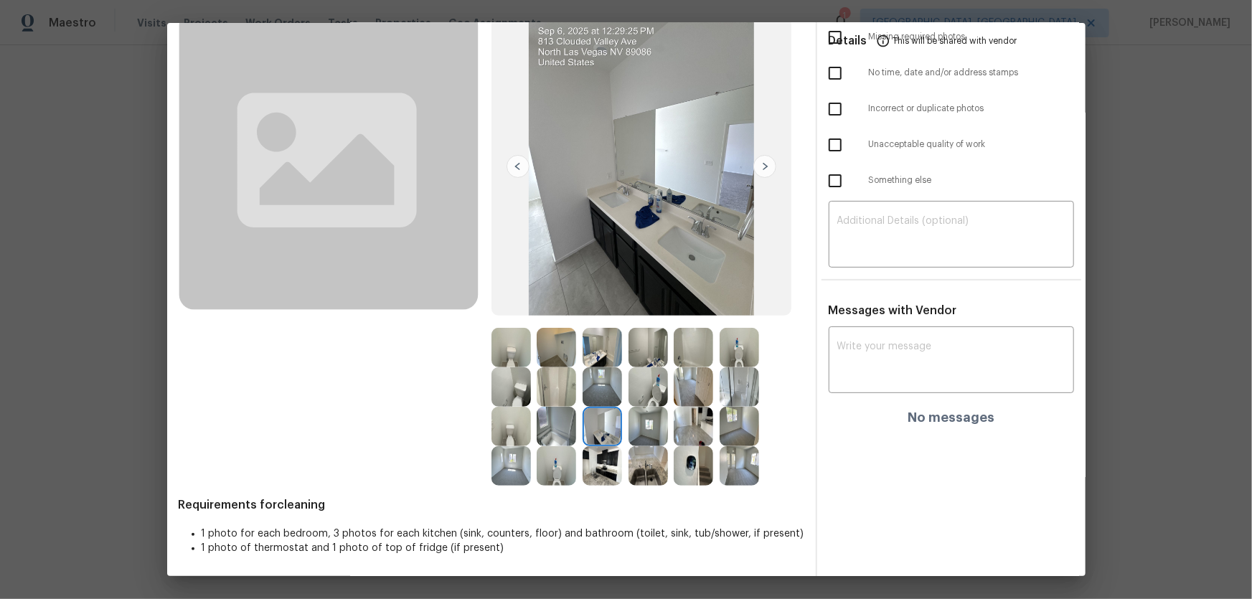
click at [564, 395] on img at bounding box center [555, 426] width 39 height 39
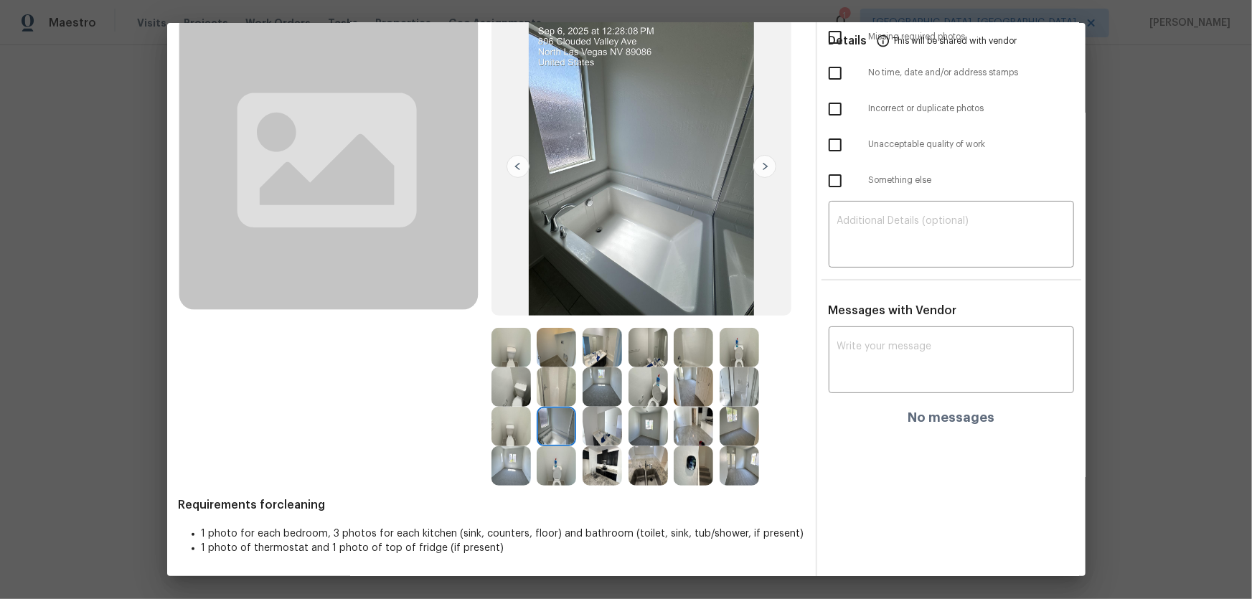
click at [559, 389] on img at bounding box center [555, 386] width 39 height 39
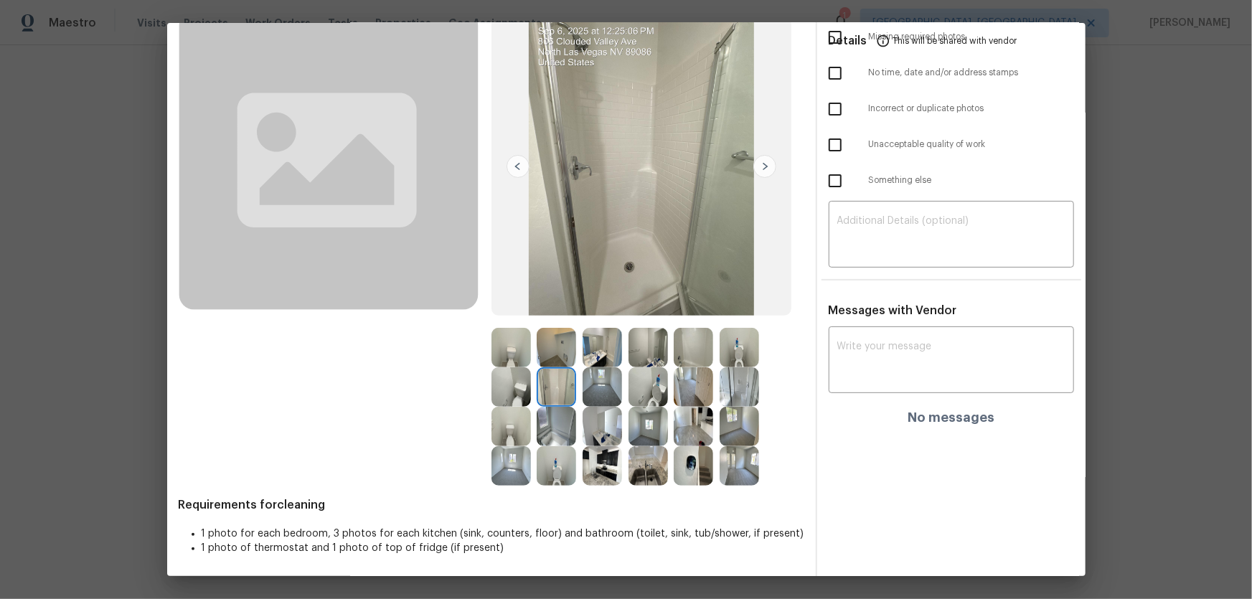
click at [690, 395] on img at bounding box center [692, 465] width 39 height 39
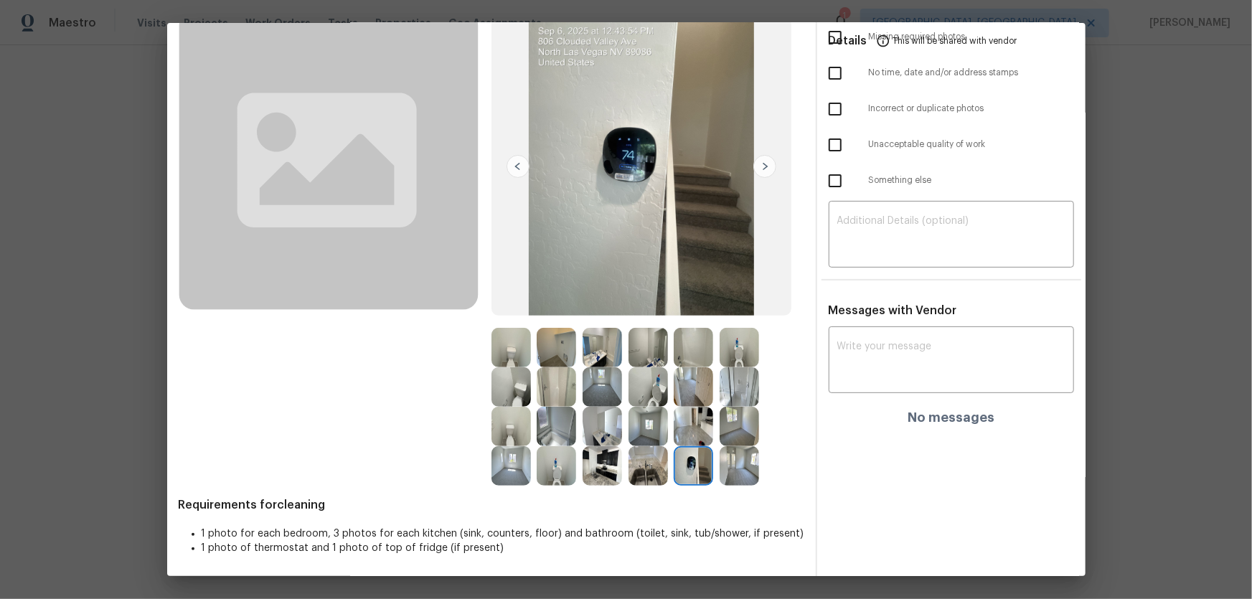
click at [562, 377] on img at bounding box center [555, 386] width 39 height 39
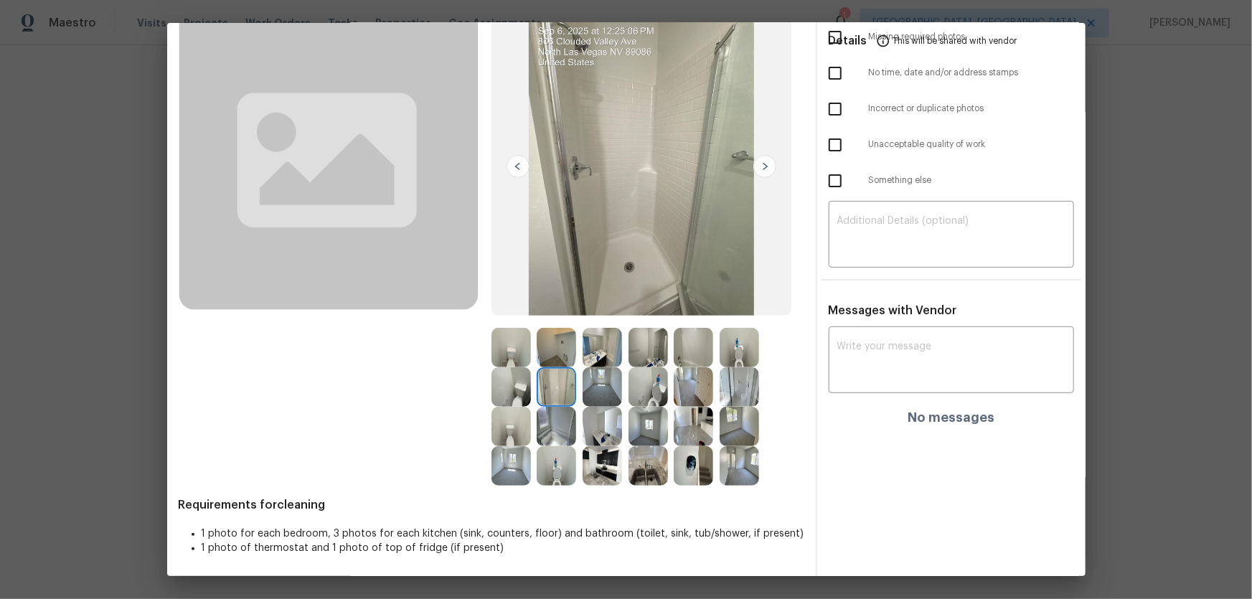
click at [691, 353] on img at bounding box center [692, 347] width 39 height 39
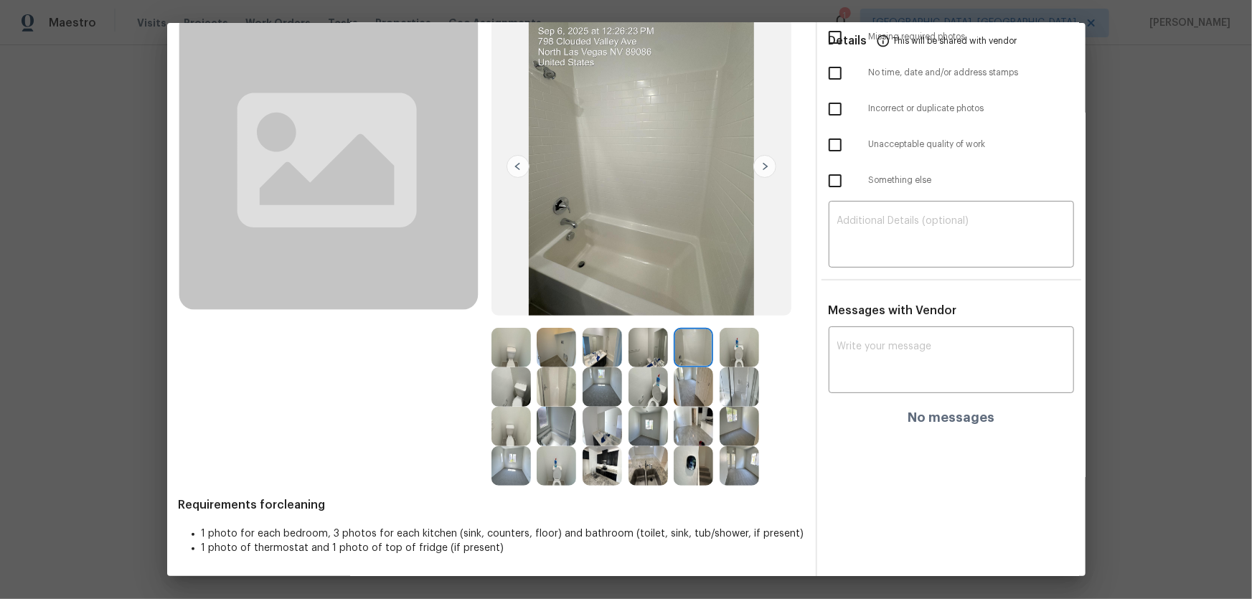
click at [739, 390] on img at bounding box center [738, 386] width 39 height 39
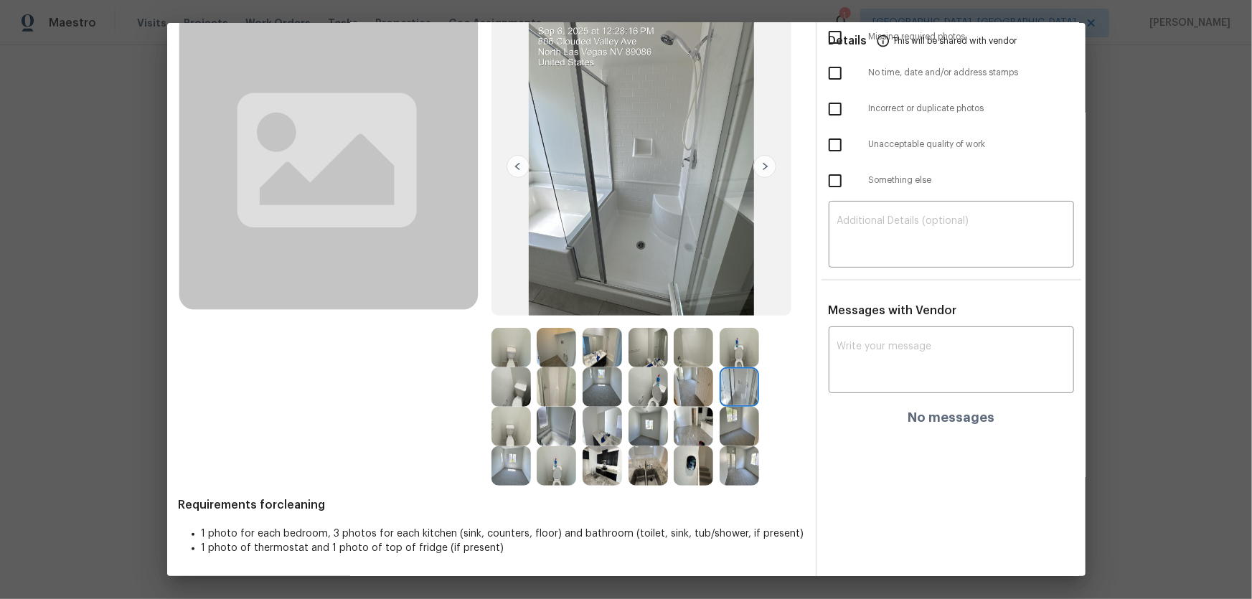
click at [567, 395] on img at bounding box center [555, 426] width 39 height 39
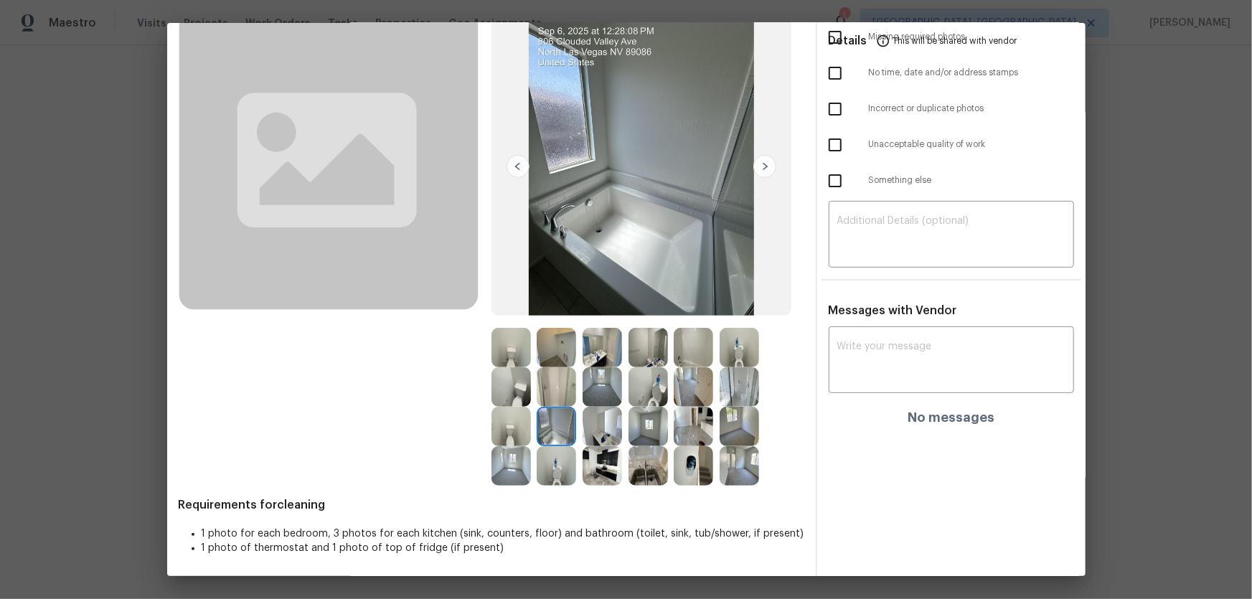
click at [602, 395] on img at bounding box center [601, 426] width 39 height 39
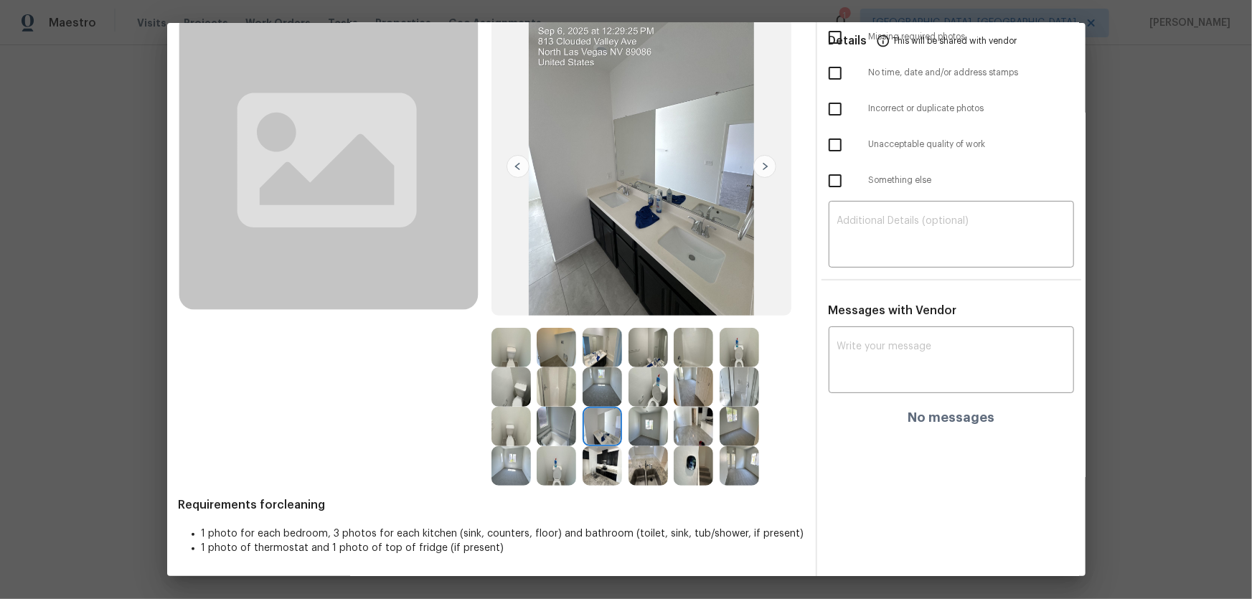
click at [633, 395] on img at bounding box center [647, 465] width 39 height 39
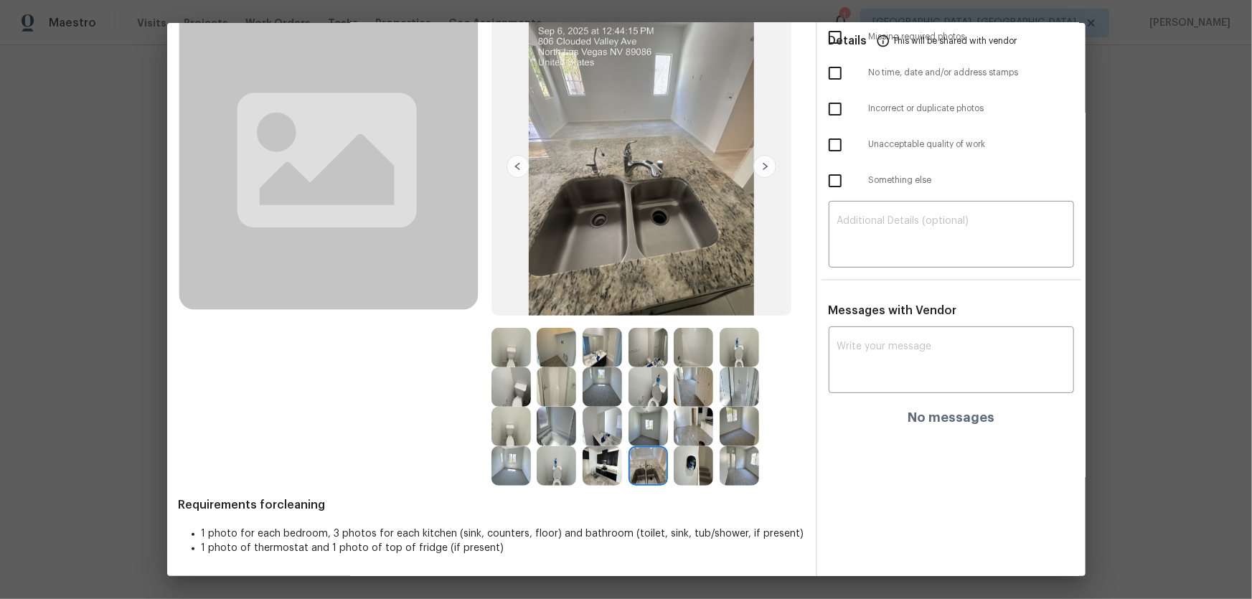
click at [595, 395] on img at bounding box center [601, 465] width 39 height 39
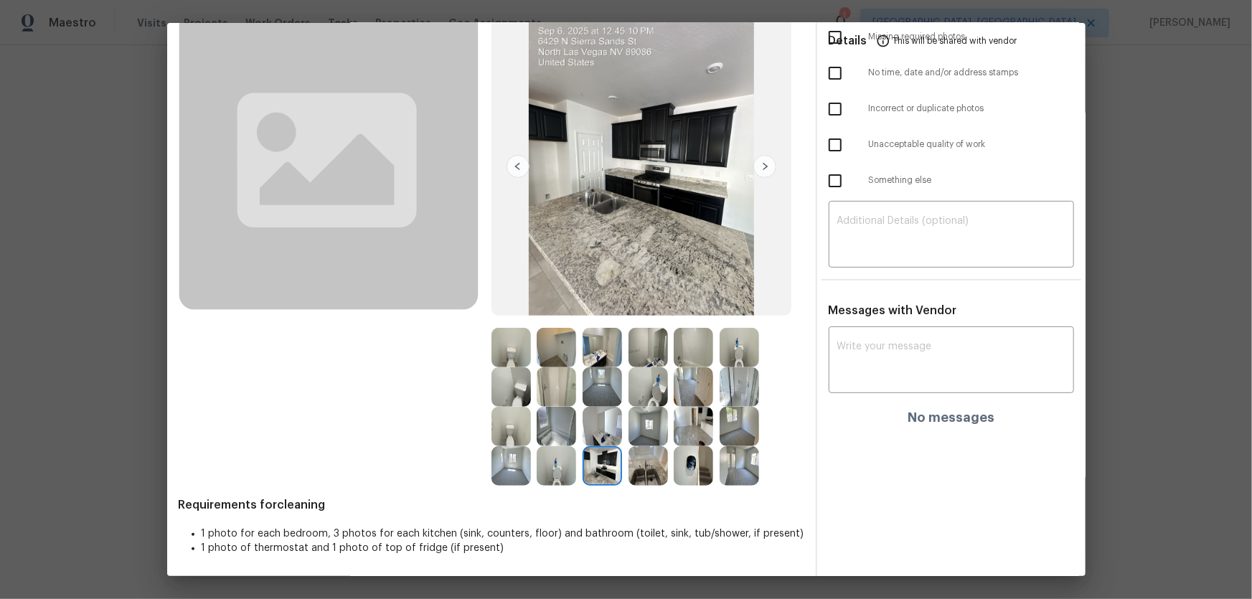
click at [693, 395] on img at bounding box center [692, 465] width 39 height 39
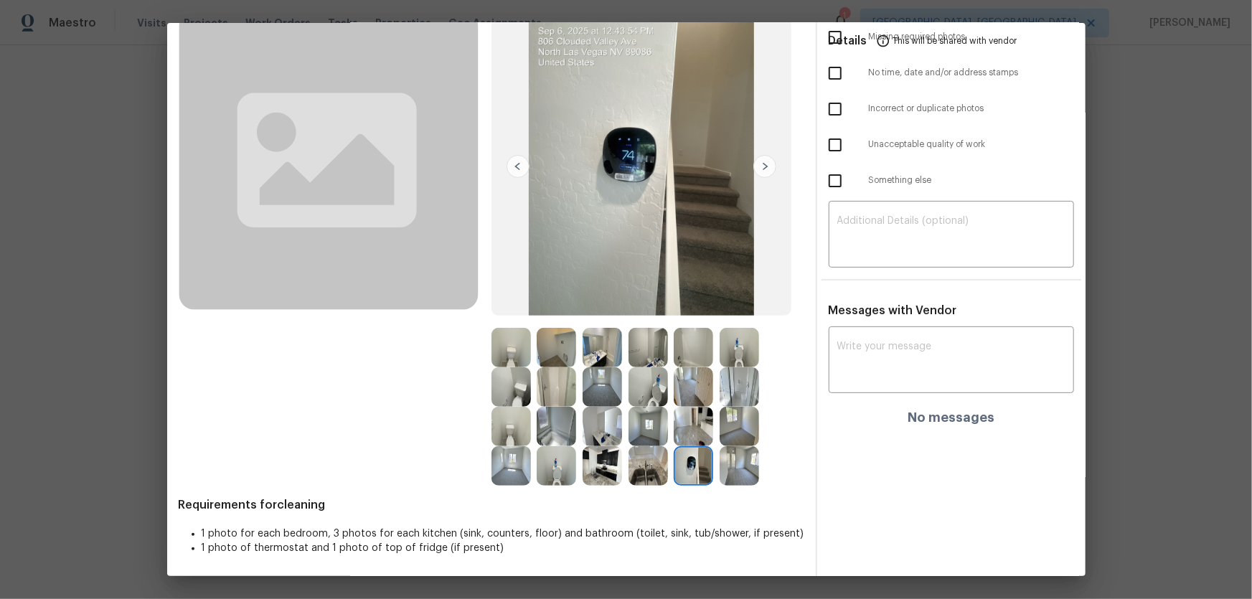
click at [677, 395] on img at bounding box center [692, 426] width 39 height 39
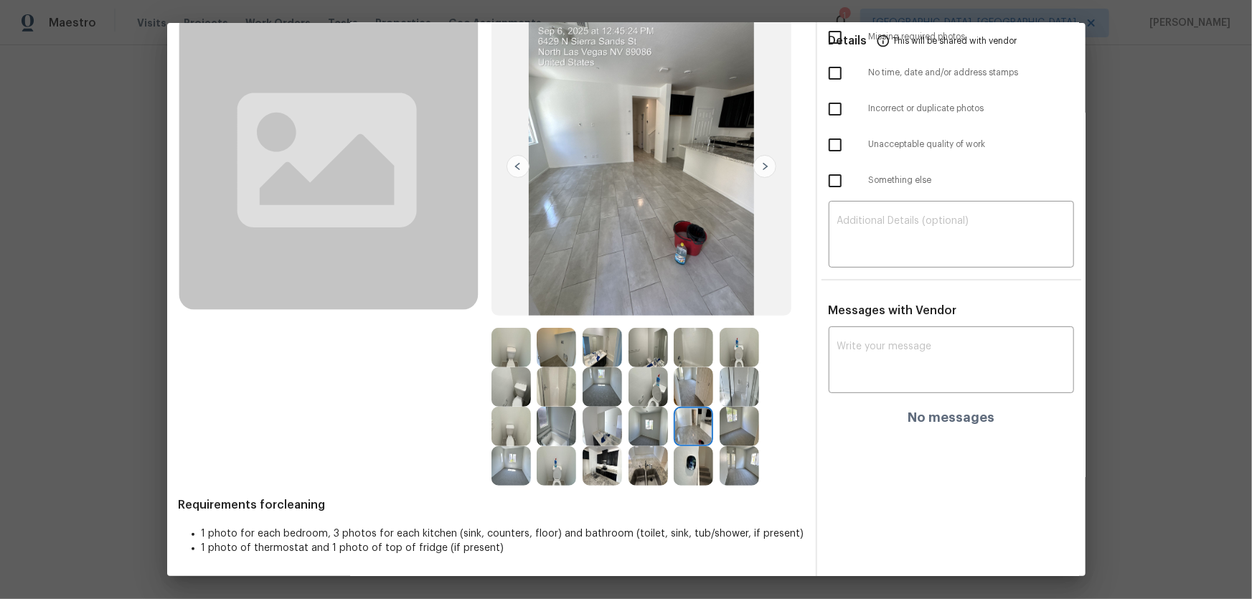
click at [638, 383] on img at bounding box center [647, 386] width 39 height 39
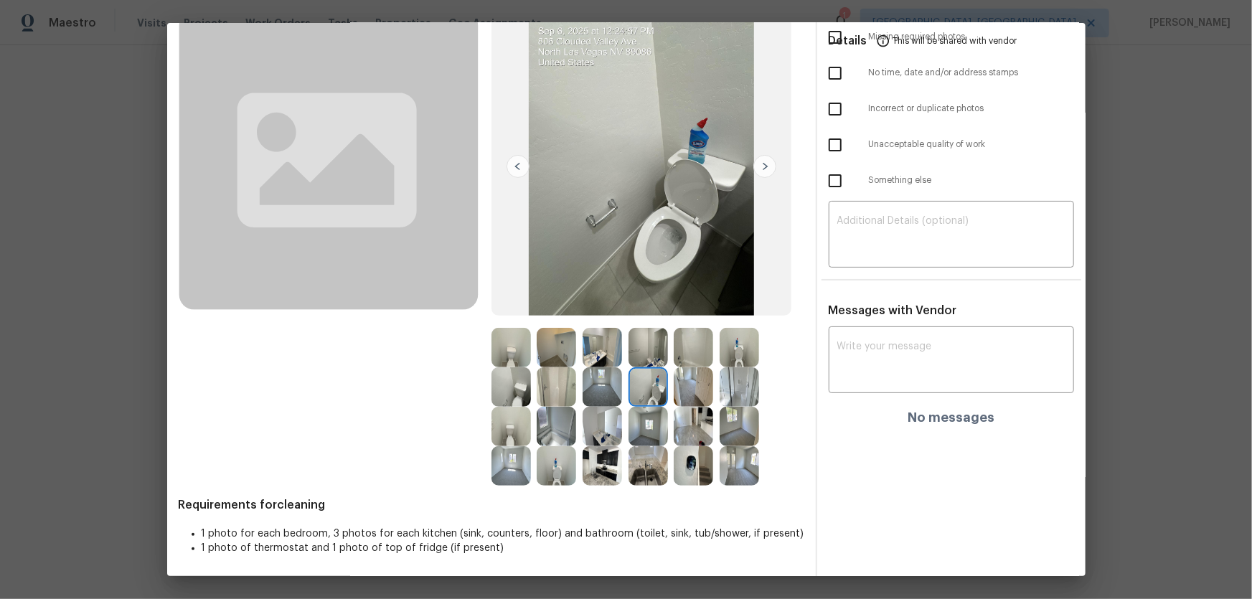
click at [631, 359] on img at bounding box center [647, 347] width 39 height 39
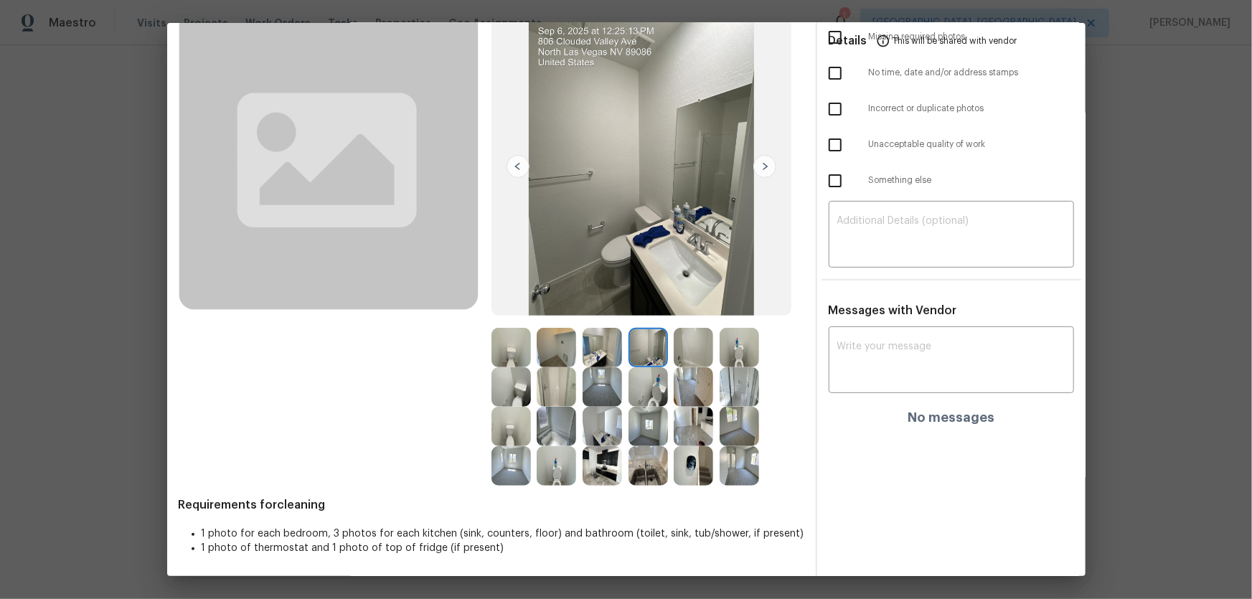
click at [597, 349] on img at bounding box center [601, 347] width 39 height 39
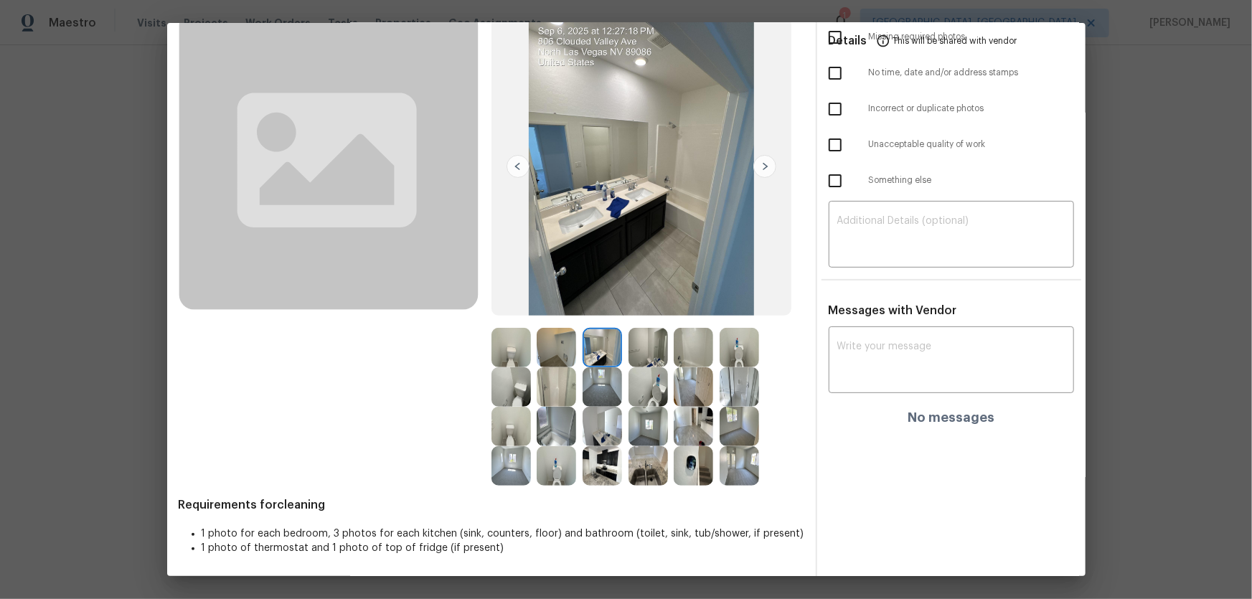
click at [552, 336] on img at bounding box center [555, 347] width 39 height 39
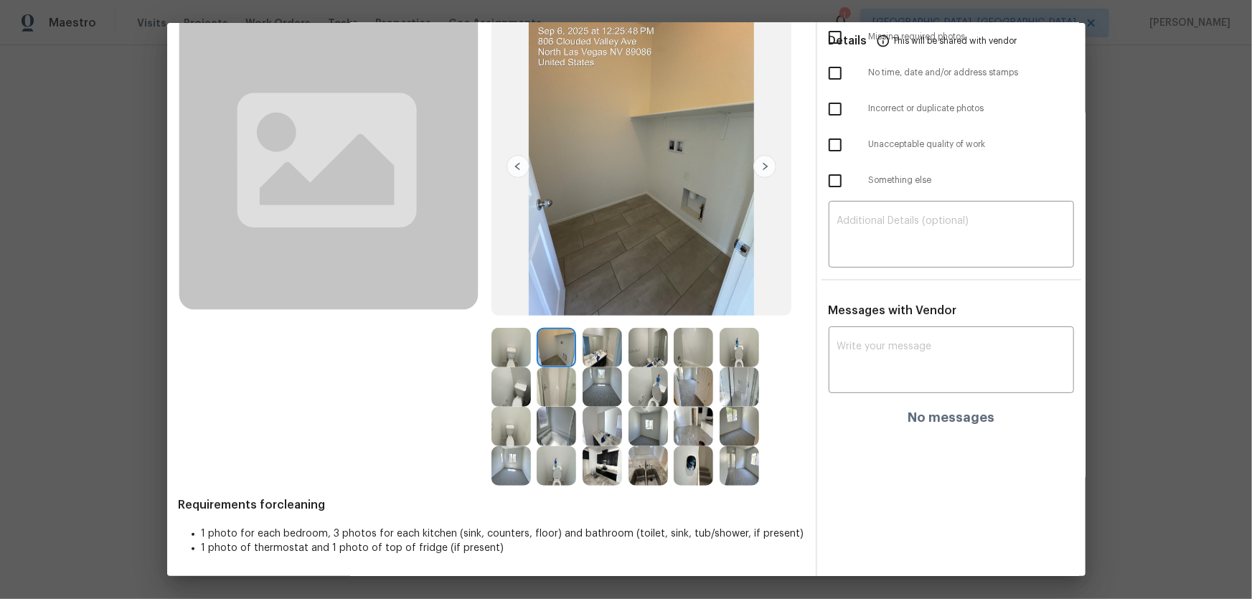
click at [589, 390] on img at bounding box center [601, 386] width 39 height 39
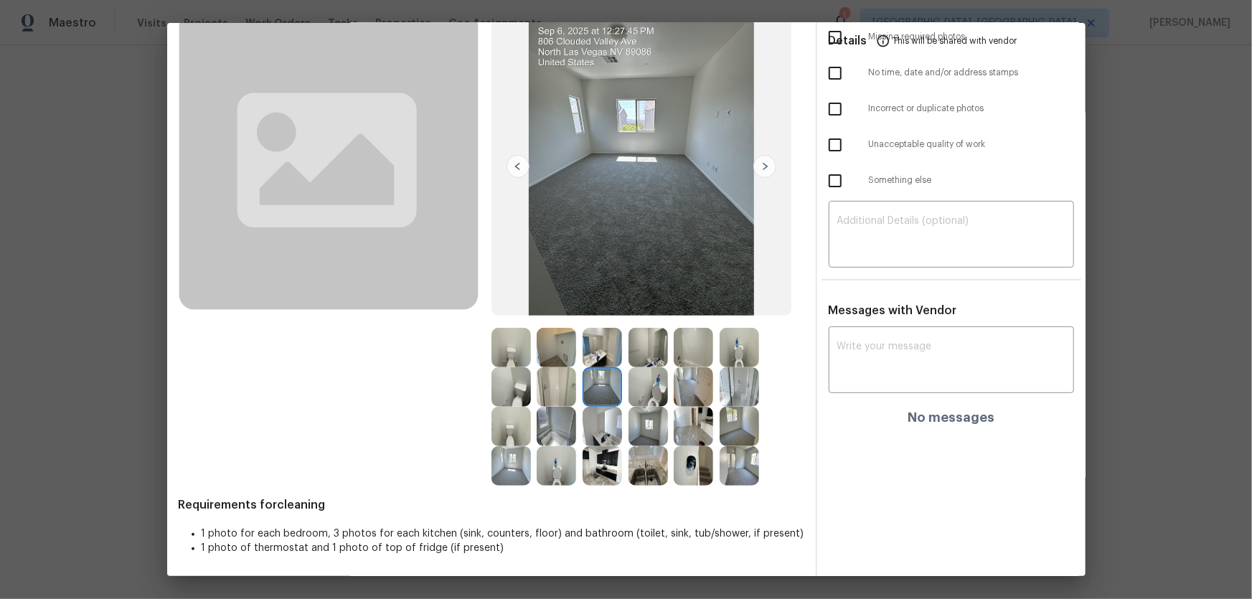
click at [643, 395] on img at bounding box center [647, 426] width 39 height 39
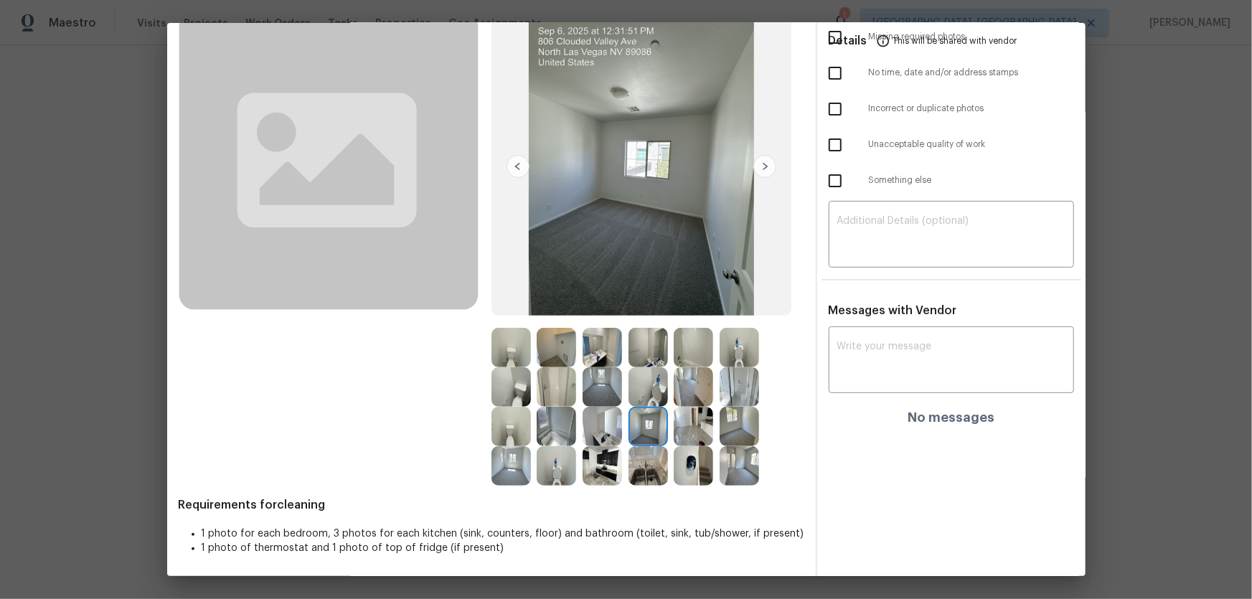
click at [749, 395] on img at bounding box center [738, 426] width 39 height 39
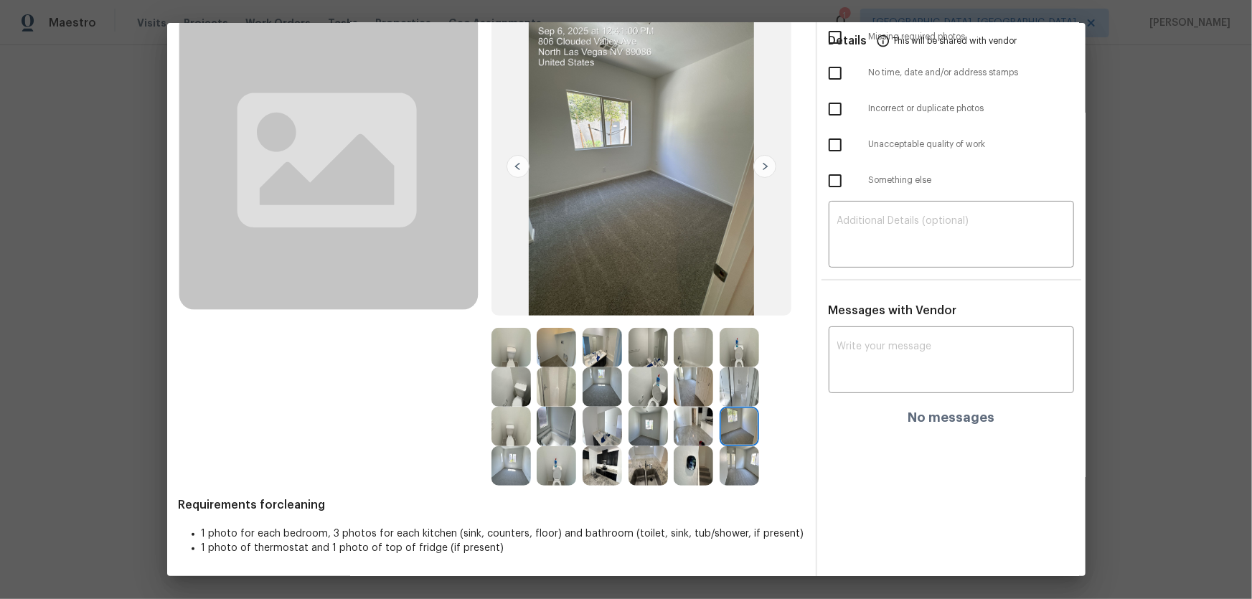
click at [737, 395] on img at bounding box center [738, 465] width 39 height 39
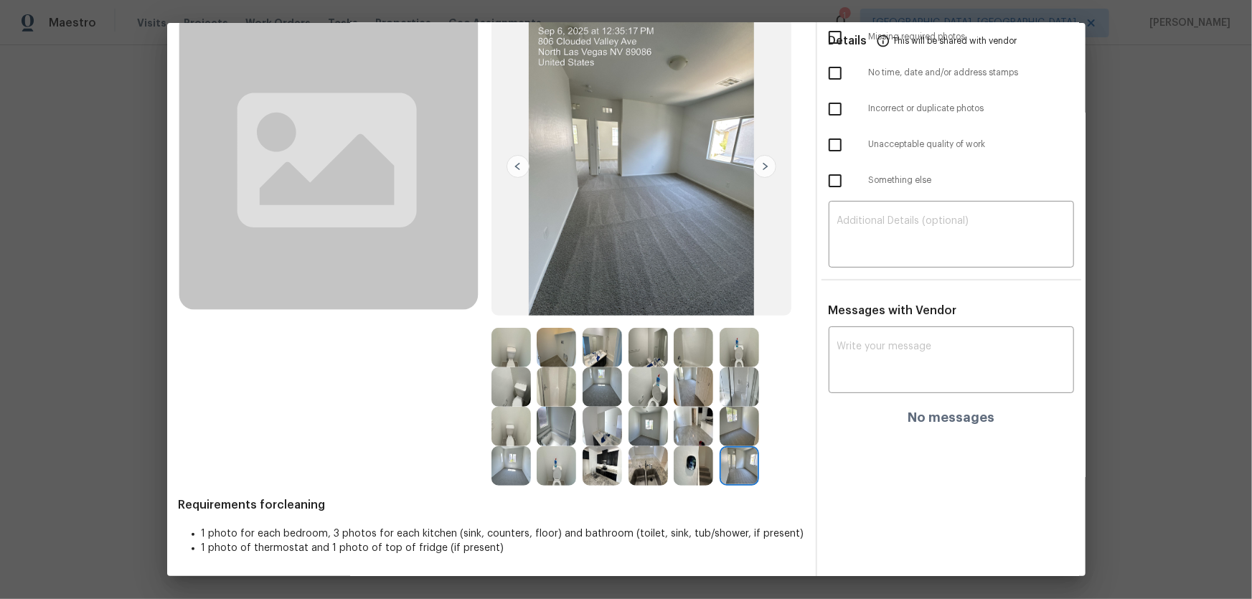
click at [526, 395] on img at bounding box center [510, 465] width 39 height 39
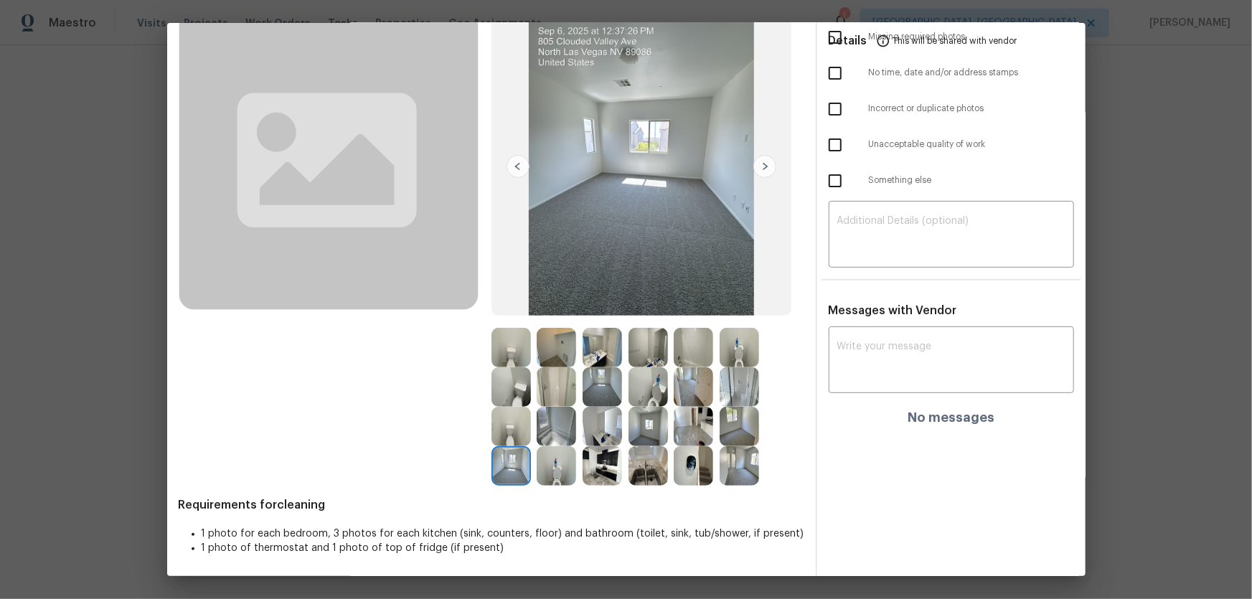
click at [605, 395] on img at bounding box center [601, 465] width 39 height 39
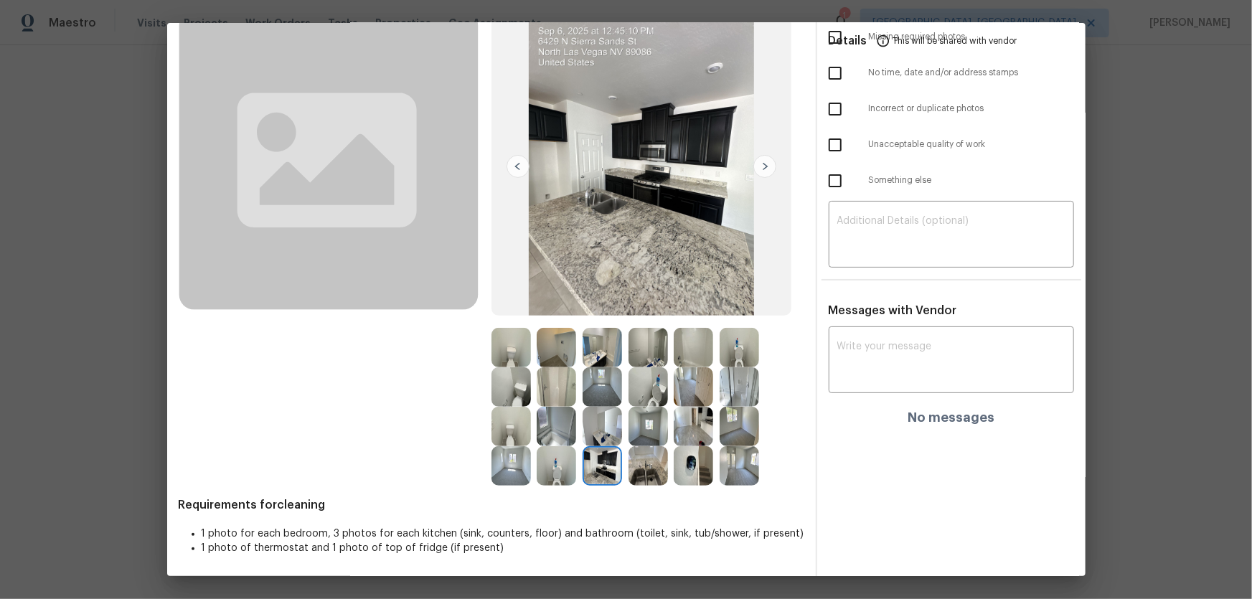
click at [658, 395] on img at bounding box center [647, 465] width 39 height 39
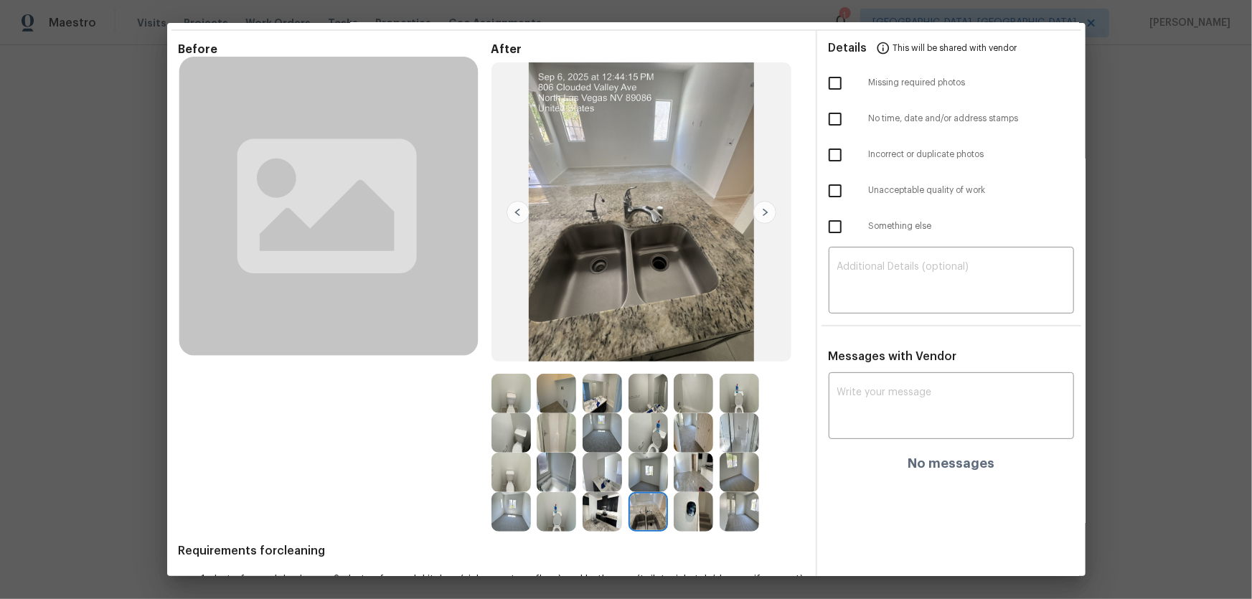
scroll to position [0, 0]
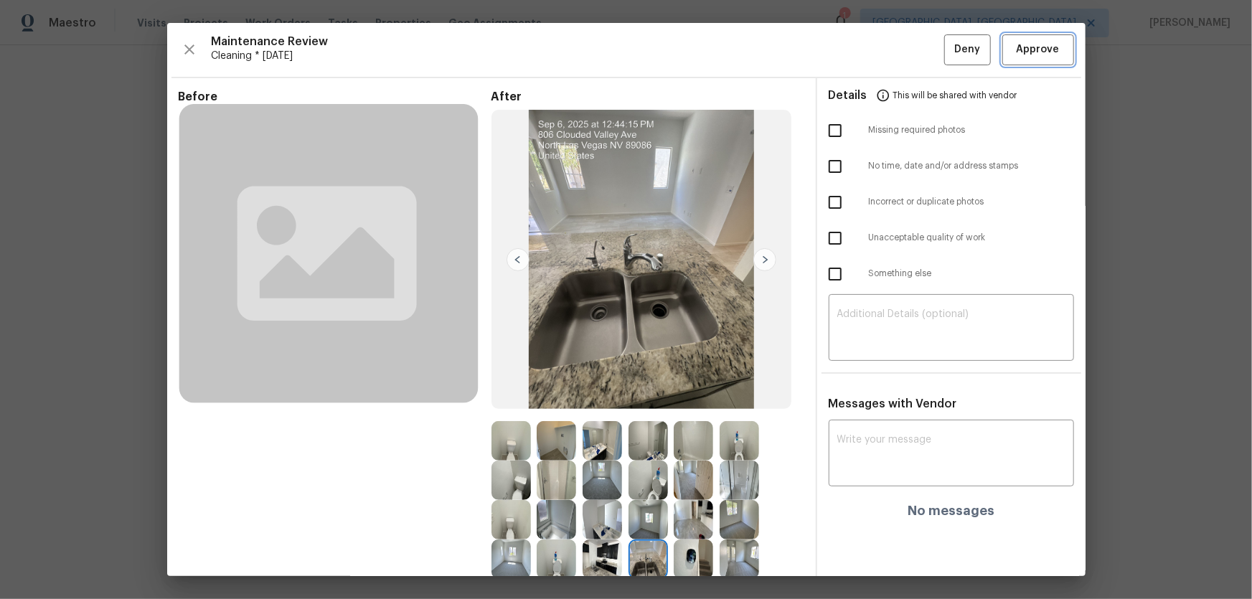
click at [890, 41] on span "Approve" at bounding box center [1037, 50] width 49 height 18
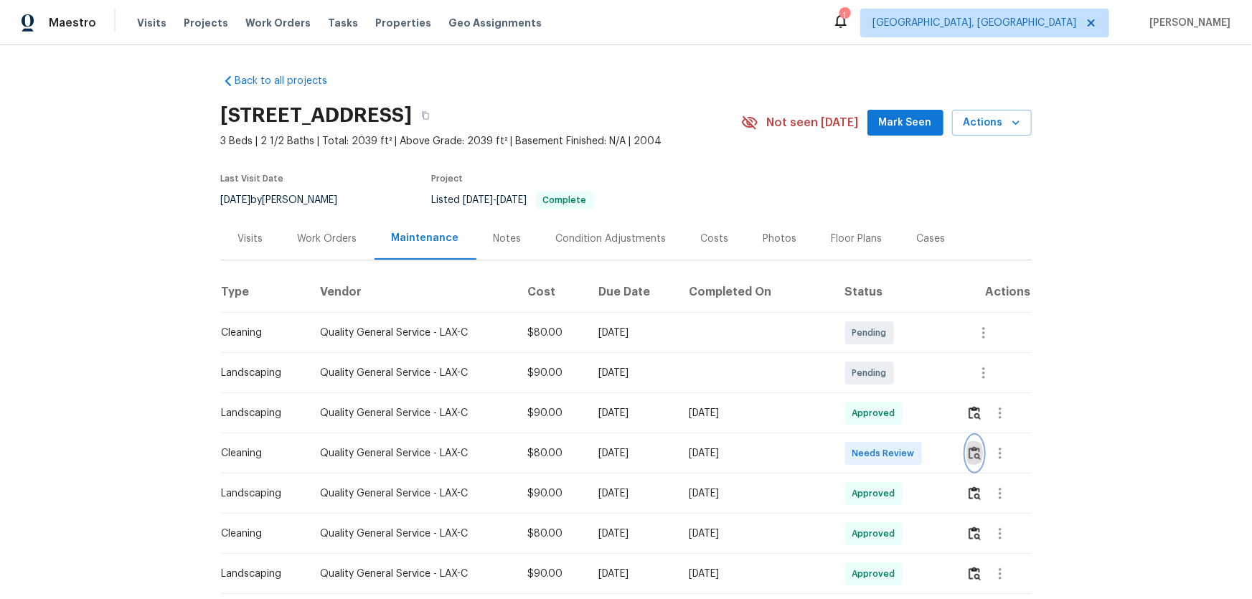
click at [890, 395] on img "button" at bounding box center [974, 453] width 12 height 14
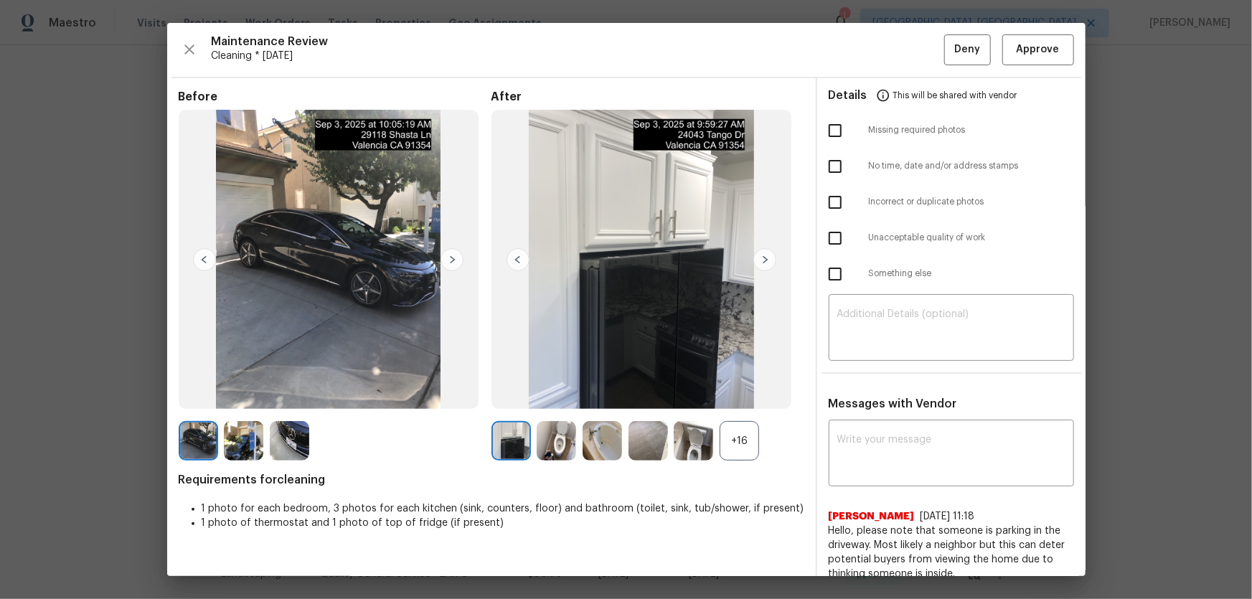
click at [741, 395] on div "+16" at bounding box center [738, 440] width 39 height 39
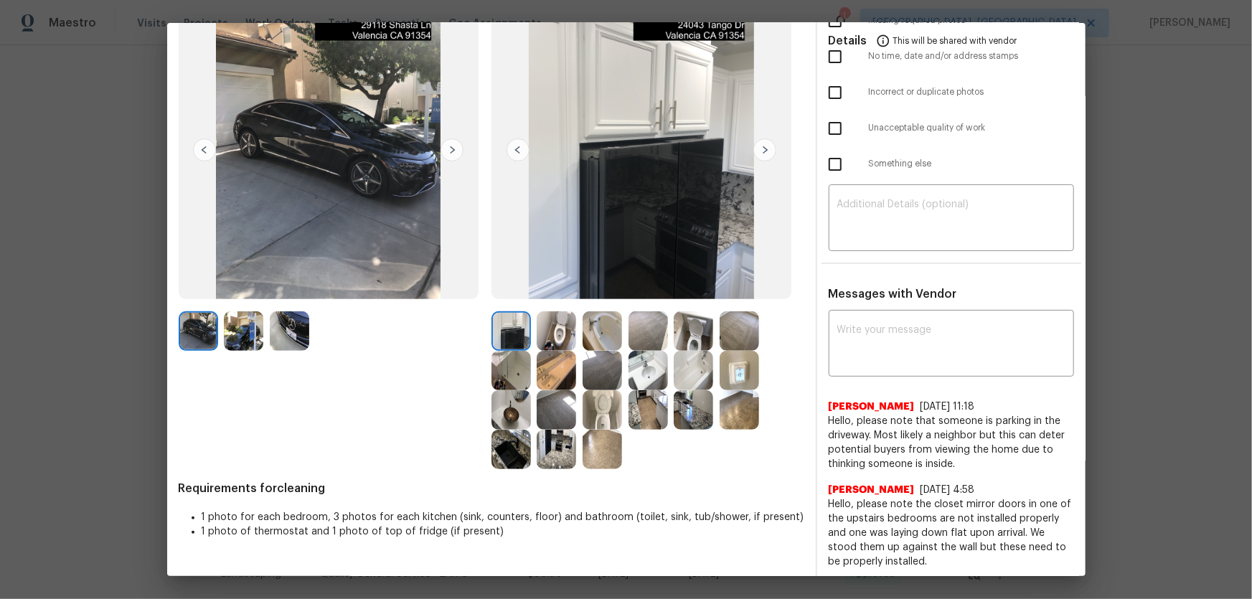
scroll to position [112, 0]
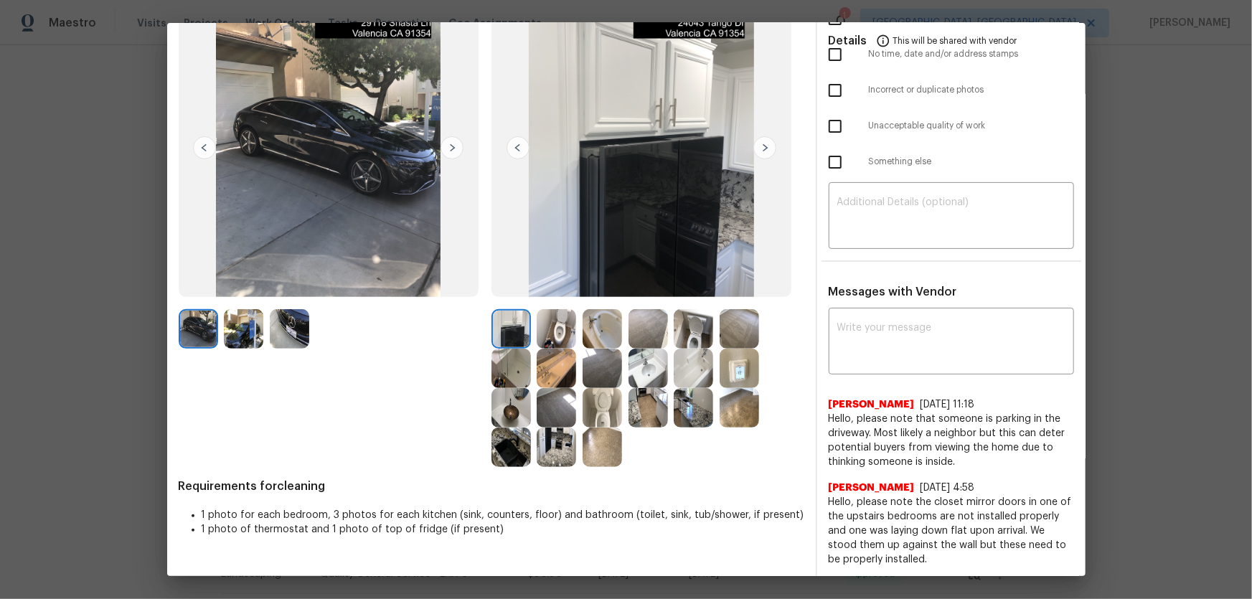
click at [565, 331] on img at bounding box center [555, 328] width 39 height 39
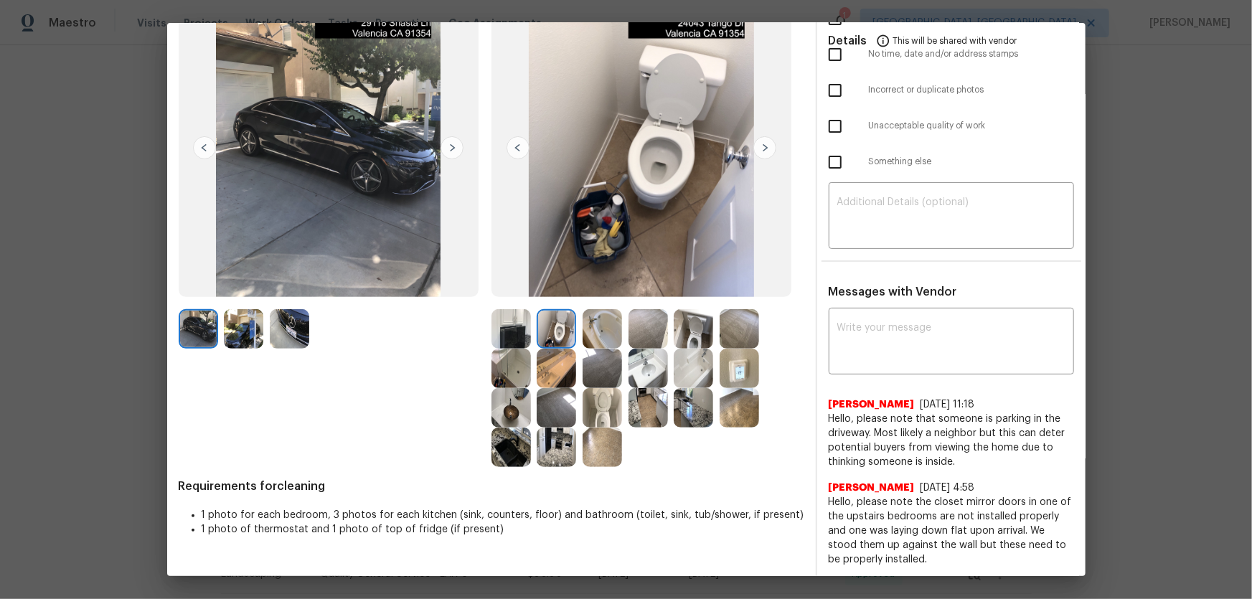
click at [612, 392] on img at bounding box center [601, 407] width 39 height 39
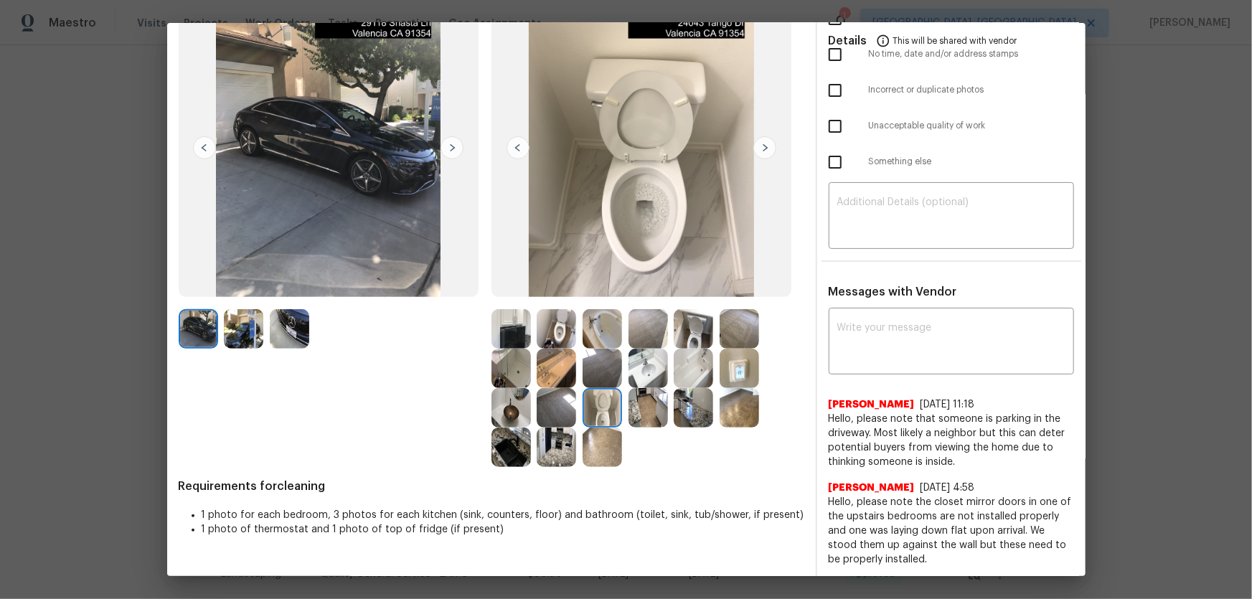
click at [658, 368] on img at bounding box center [647, 368] width 39 height 39
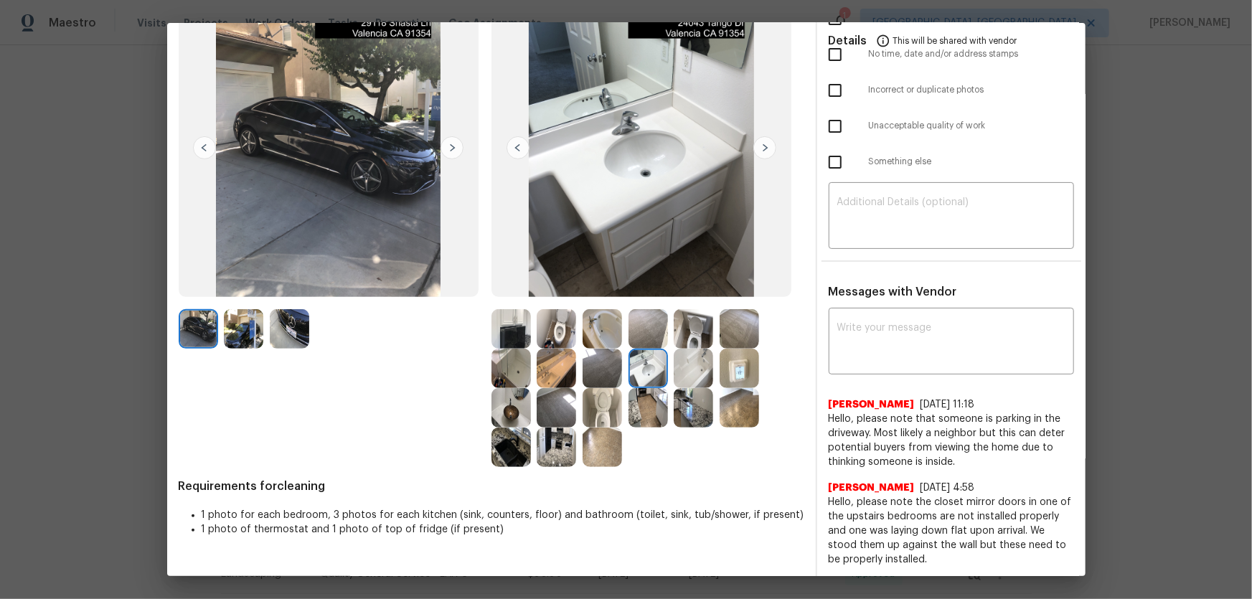
click at [517, 395] on img at bounding box center [510, 407] width 39 height 39
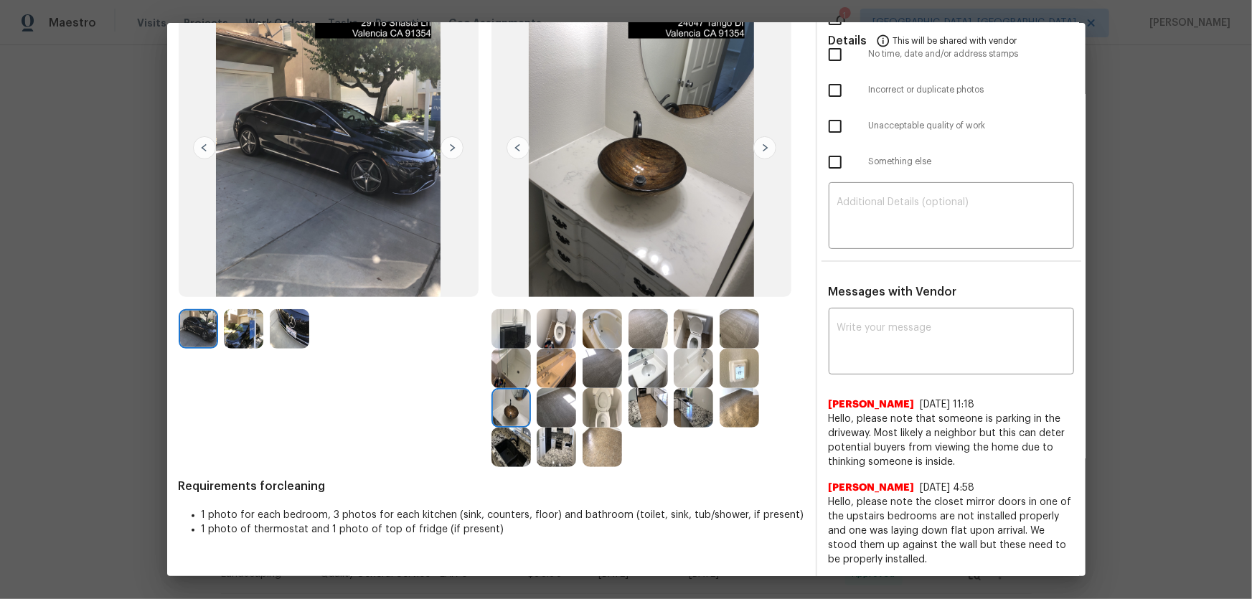
click at [545, 369] on img at bounding box center [555, 368] width 39 height 39
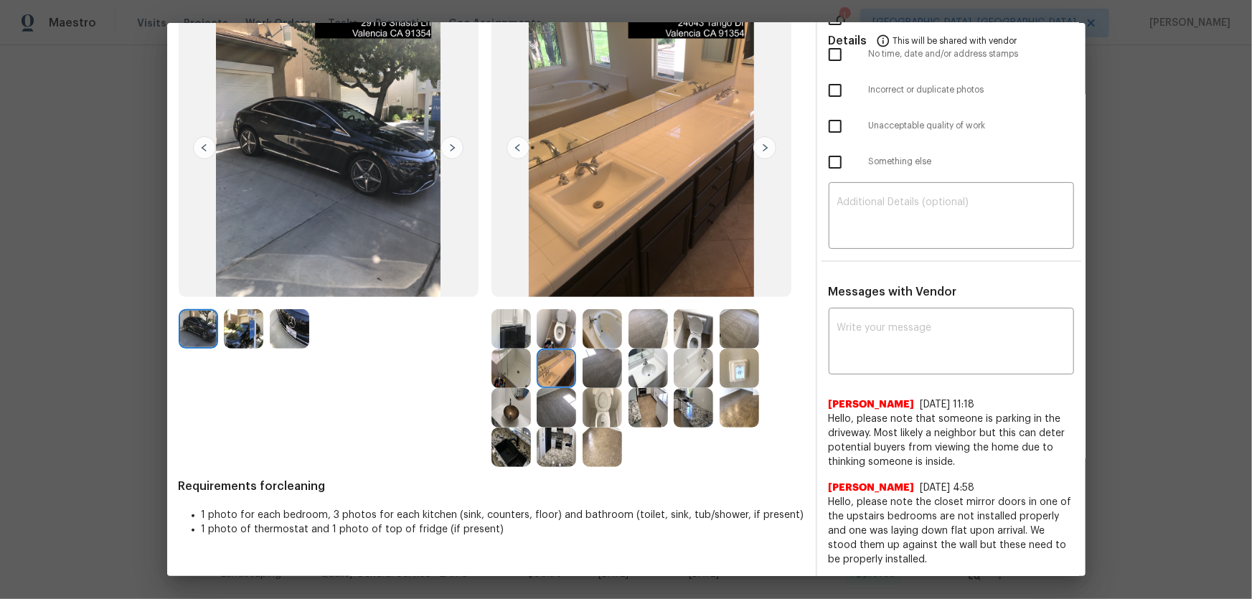
click at [521, 372] on img at bounding box center [510, 368] width 39 height 39
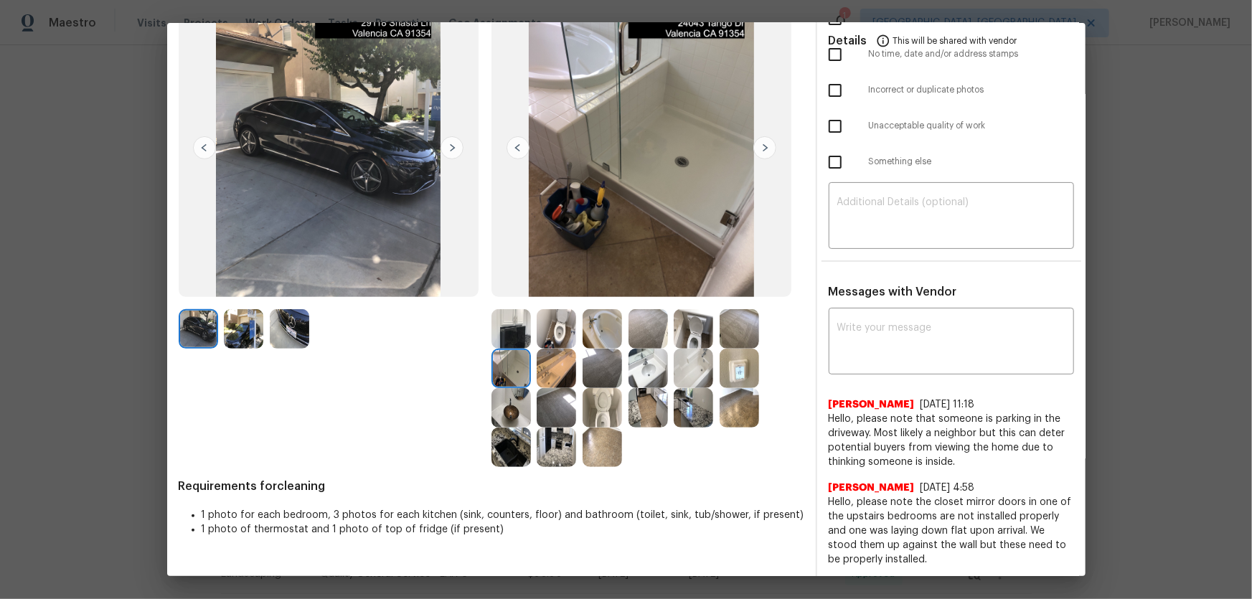
click at [695, 364] on img at bounding box center [692, 368] width 39 height 39
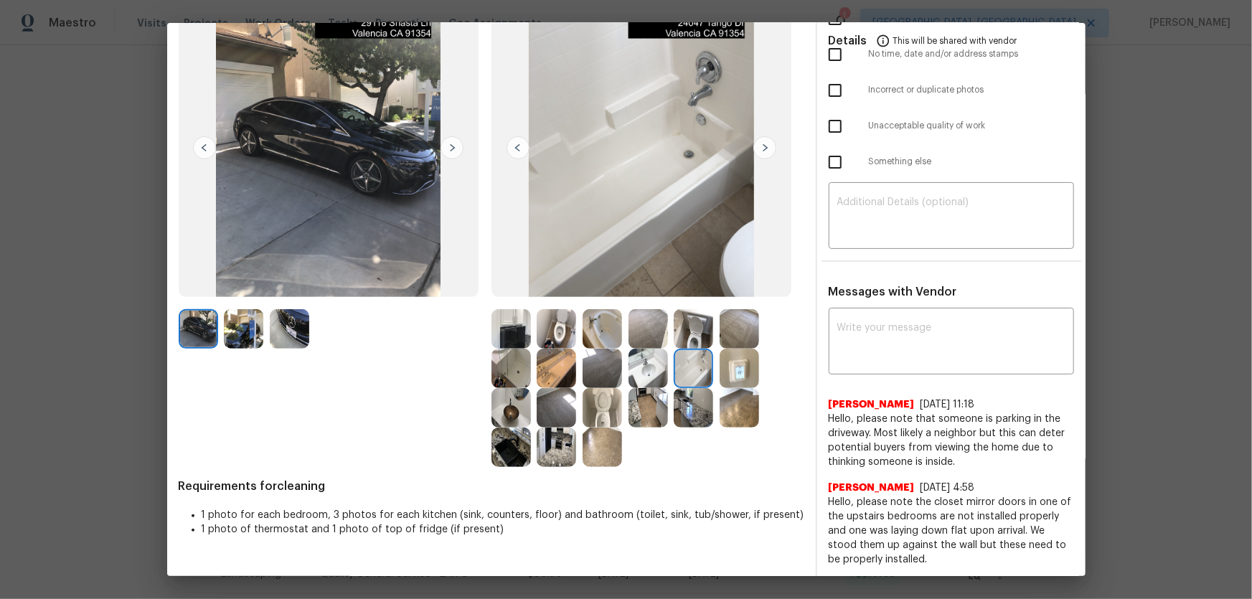
click at [702, 395] on img at bounding box center [692, 407] width 39 height 39
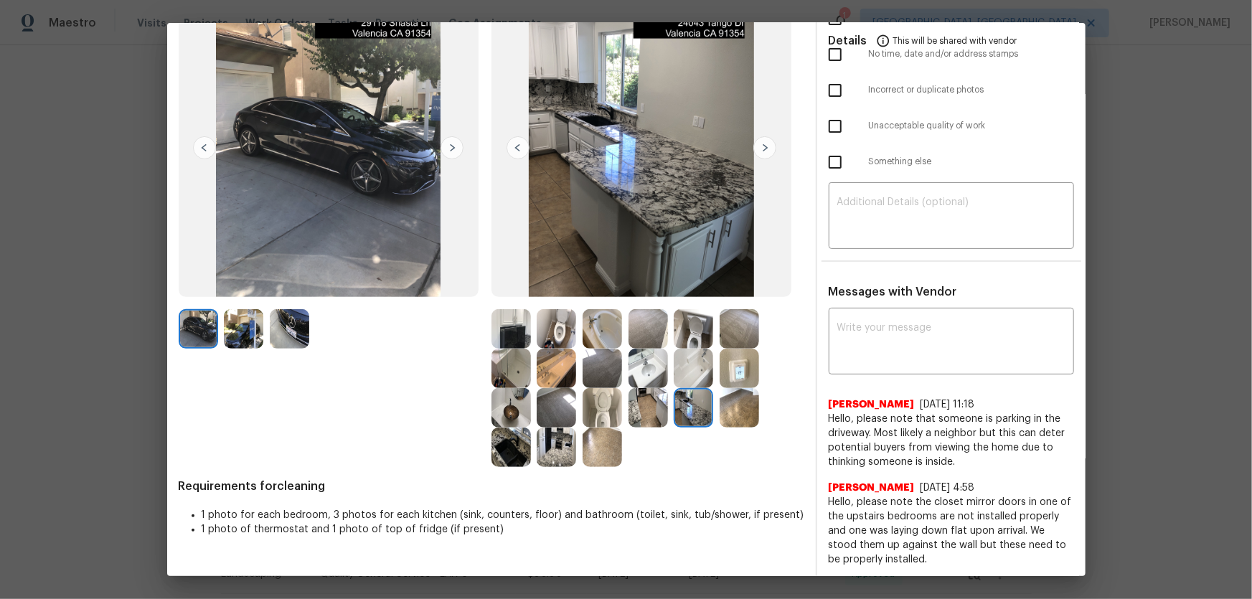
click at [658, 395] on img at bounding box center [647, 407] width 39 height 39
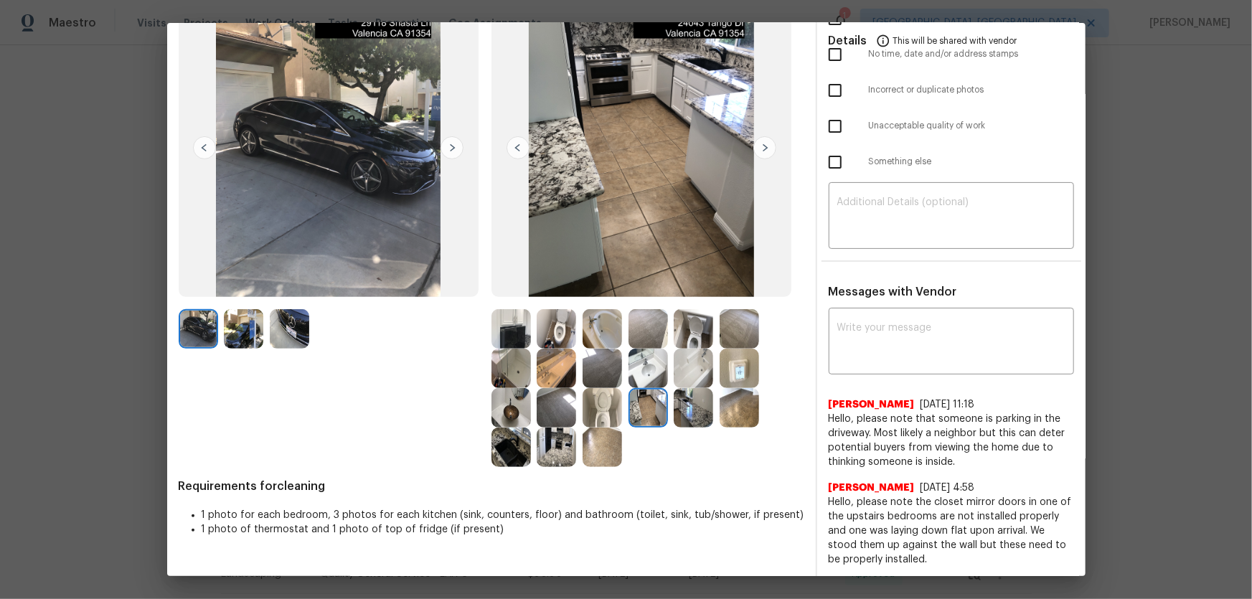
click at [557, 395] on img at bounding box center [555, 446] width 39 height 39
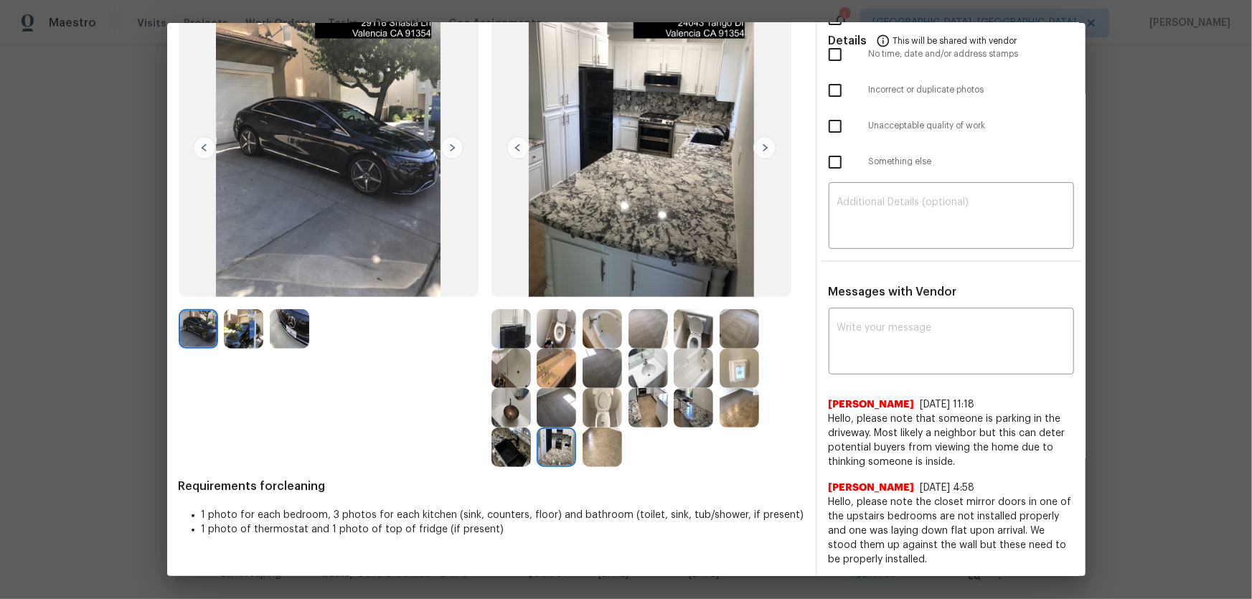
click at [491, 395] on img at bounding box center [510, 446] width 39 height 39
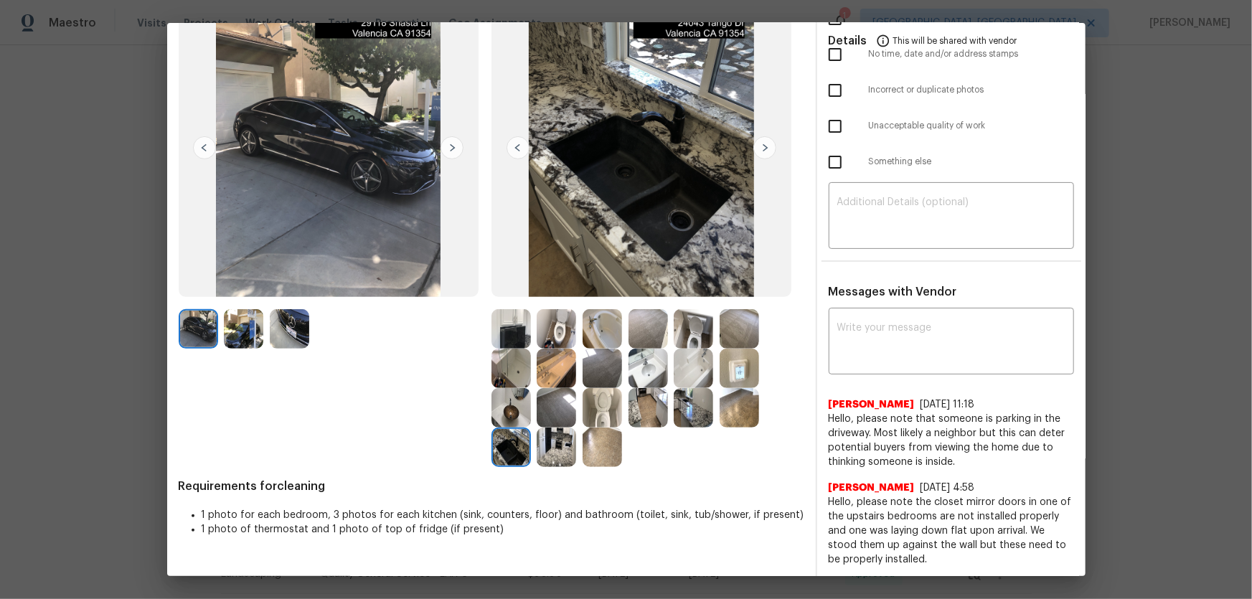
click at [727, 379] on img at bounding box center [738, 368] width 39 height 39
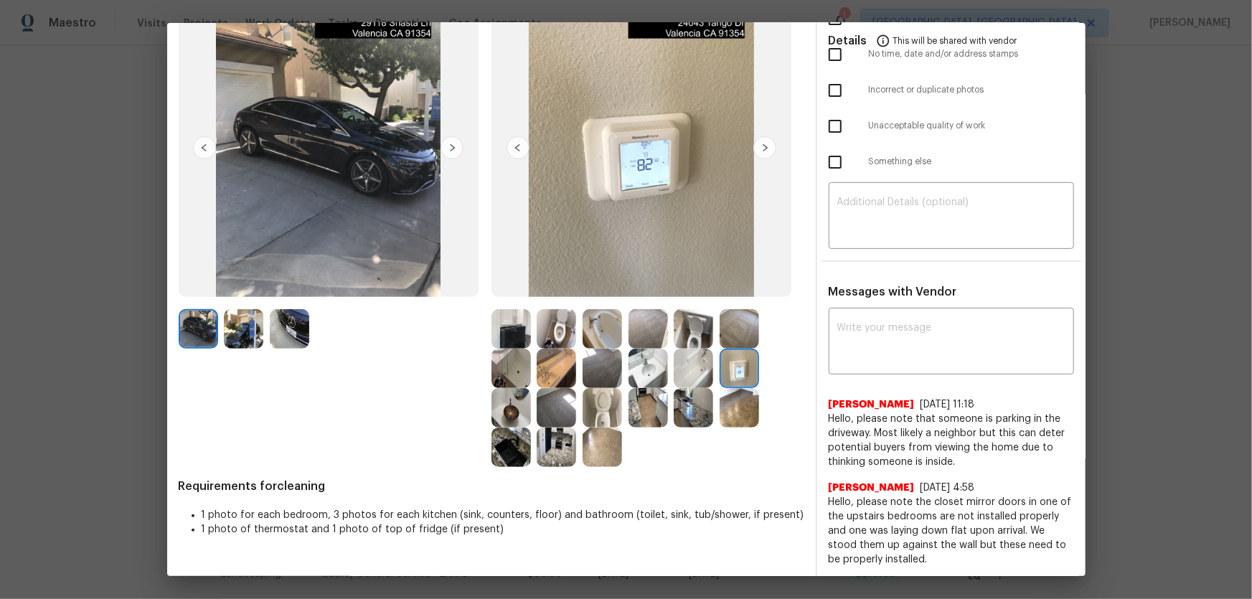
click at [695, 376] on img at bounding box center [692, 368] width 39 height 39
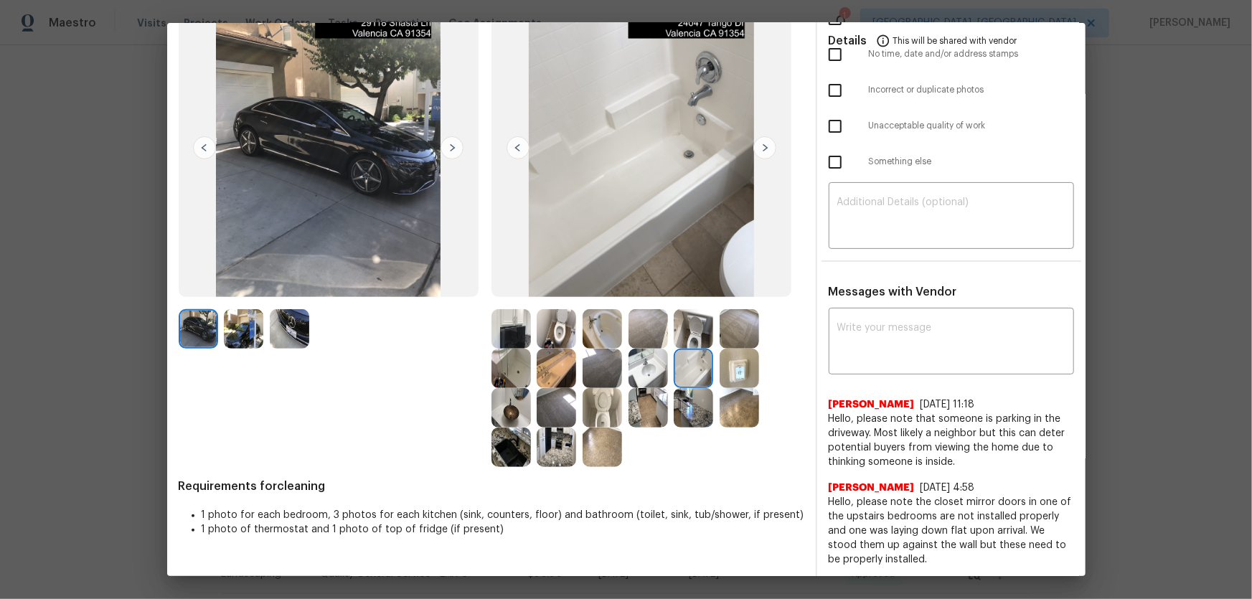
click at [541, 341] on img at bounding box center [555, 328] width 39 height 39
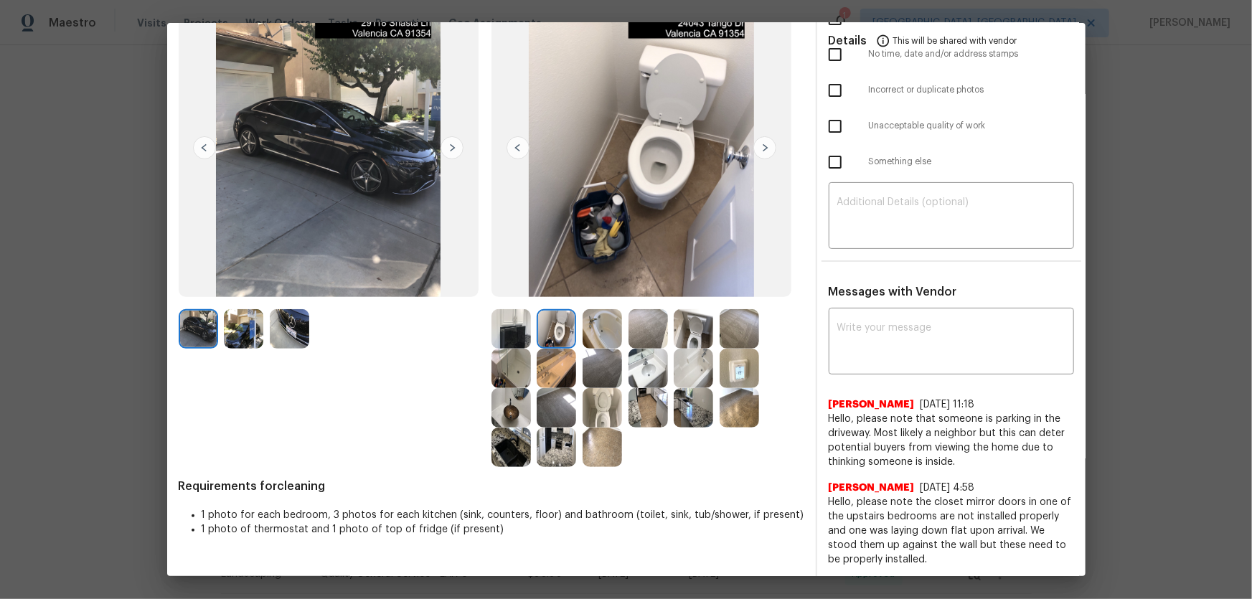
click at [508, 336] on img at bounding box center [510, 328] width 39 height 39
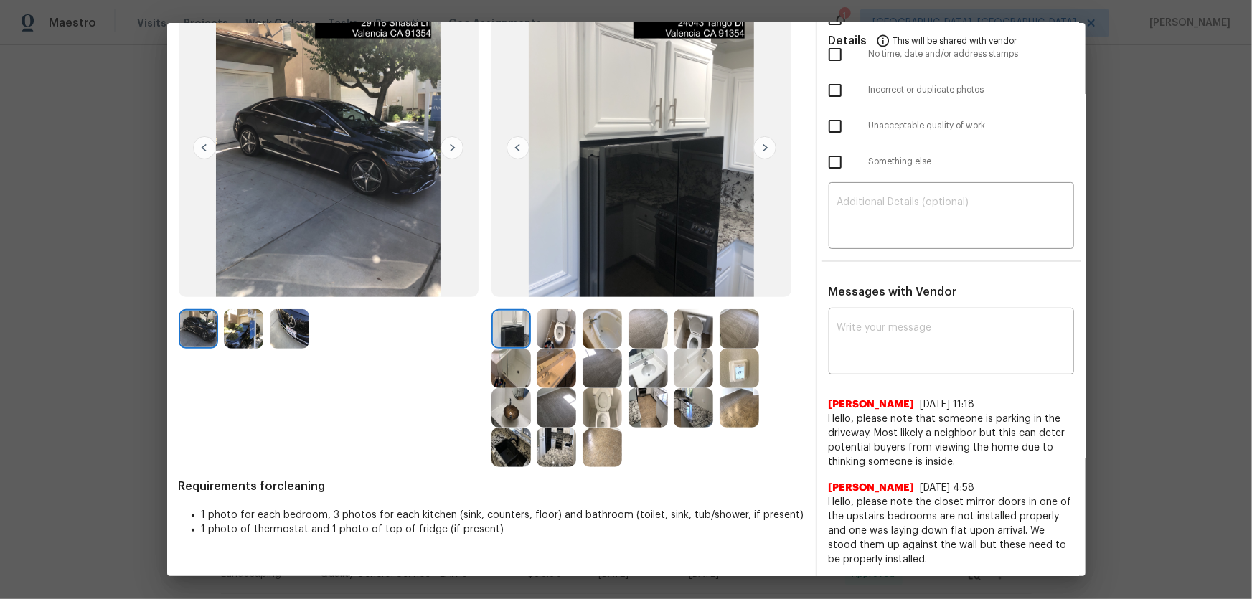
click at [566, 395] on img at bounding box center [555, 407] width 39 height 39
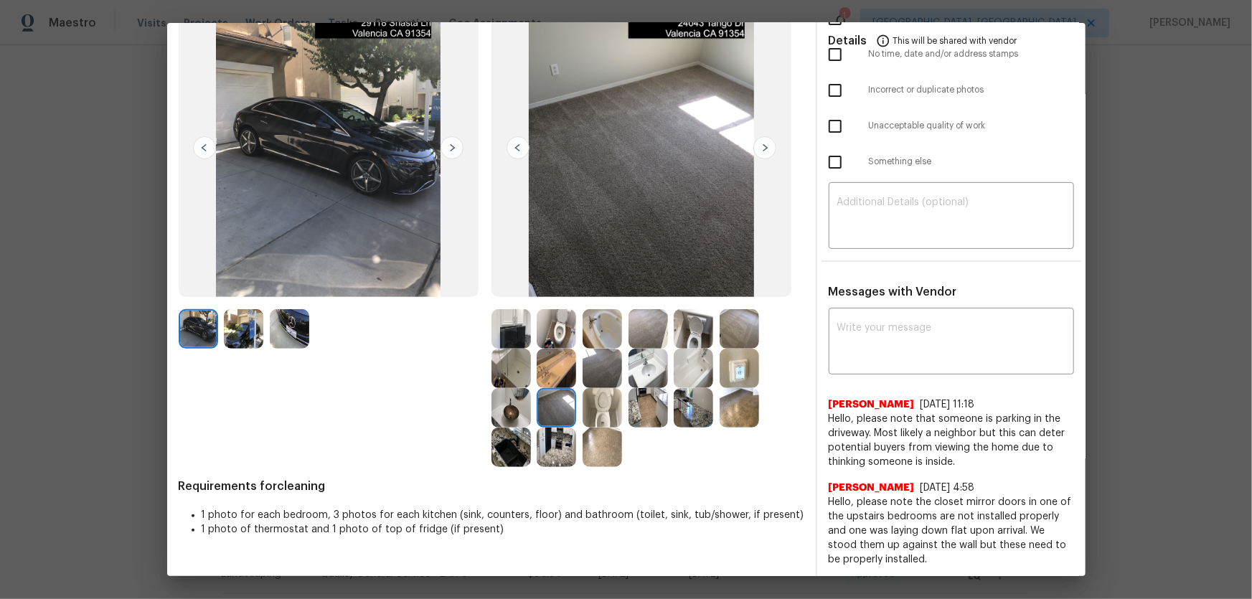
click at [598, 379] on img at bounding box center [601, 368] width 39 height 39
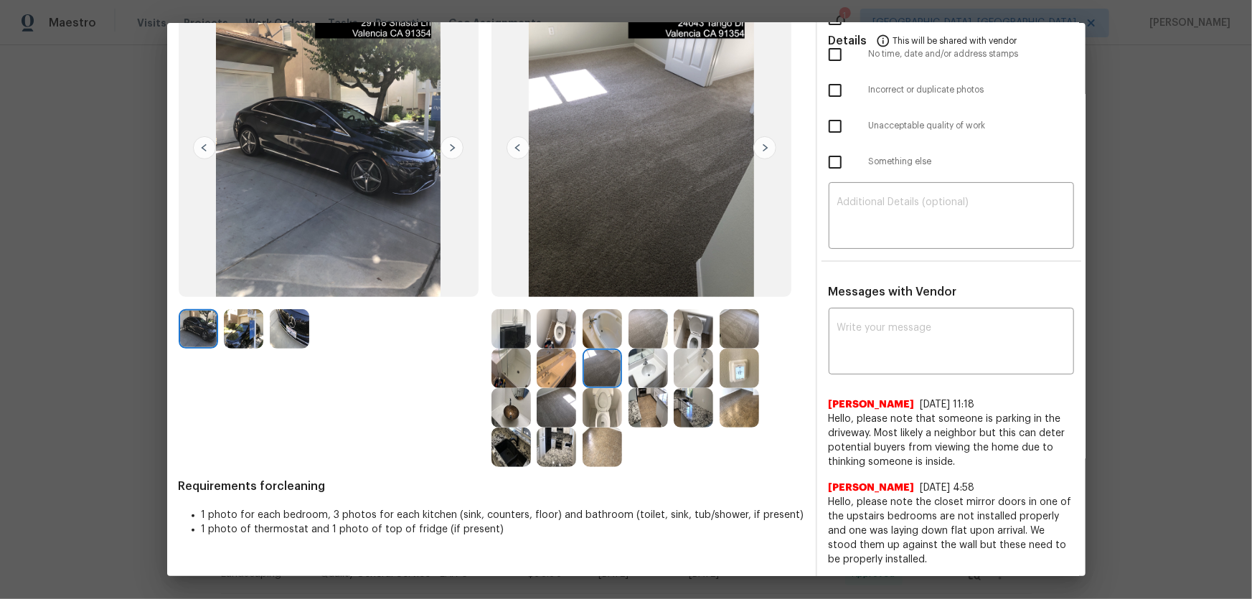
click at [648, 332] on img at bounding box center [647, 328] width 39 height 39
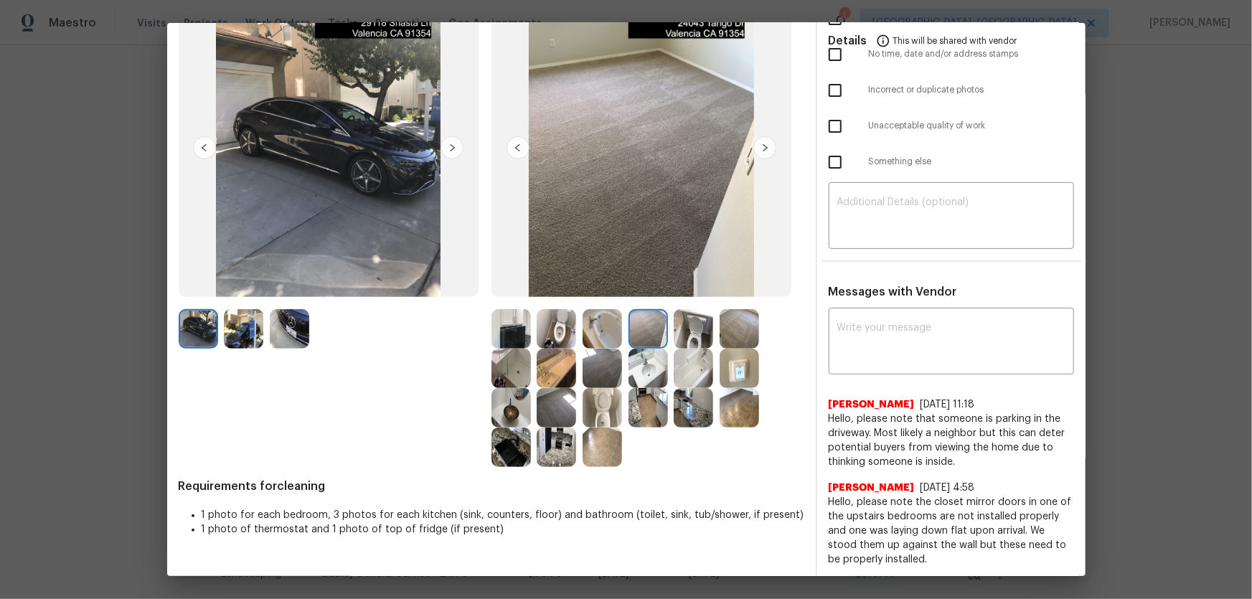
click at [727, 327] on img at bounding box center [738, 328] width 39 height 39
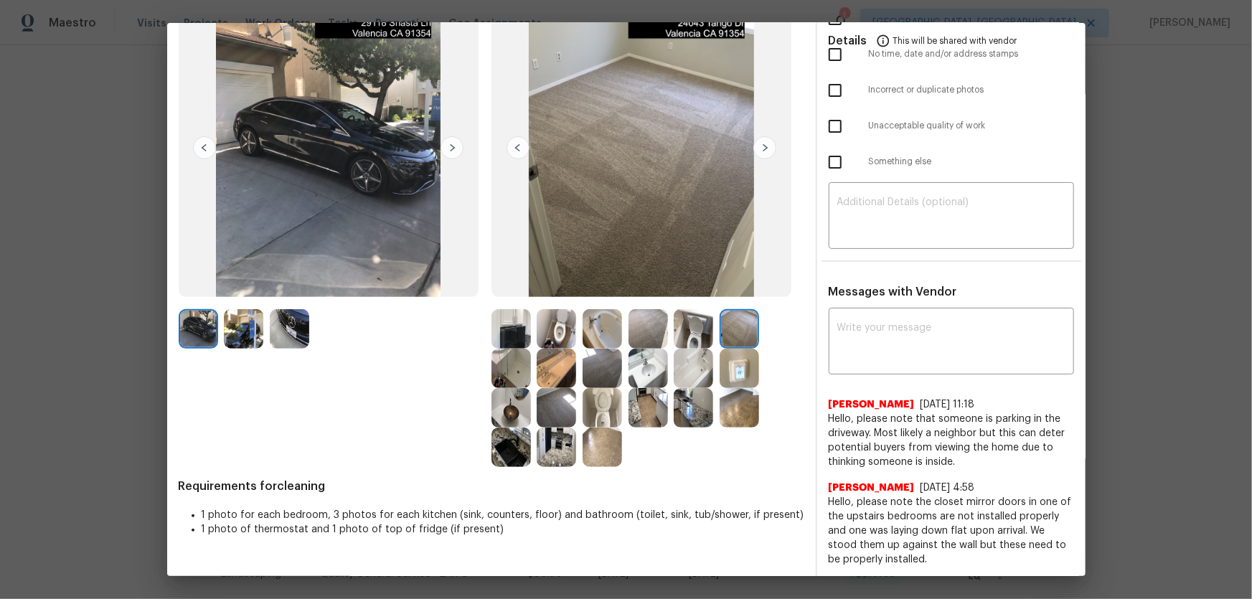
click at [727, 354] on img at bounding box center [738, 368] width 39 height 39
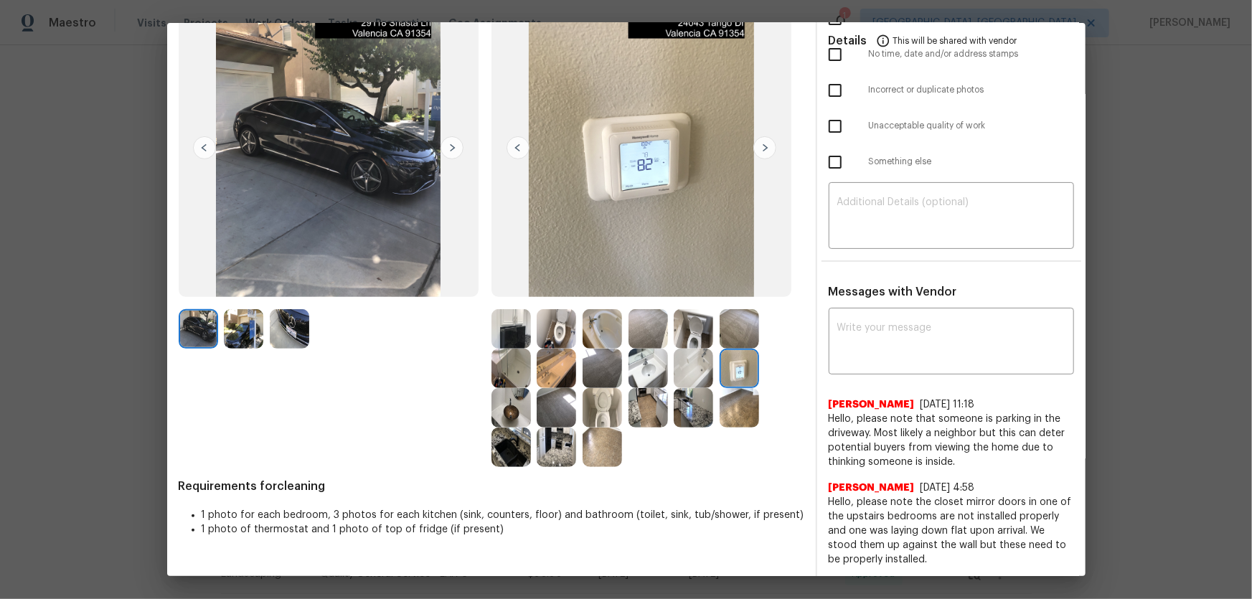
click at [733, 384] on img at bounding box center [738, 368] width 39 height 39
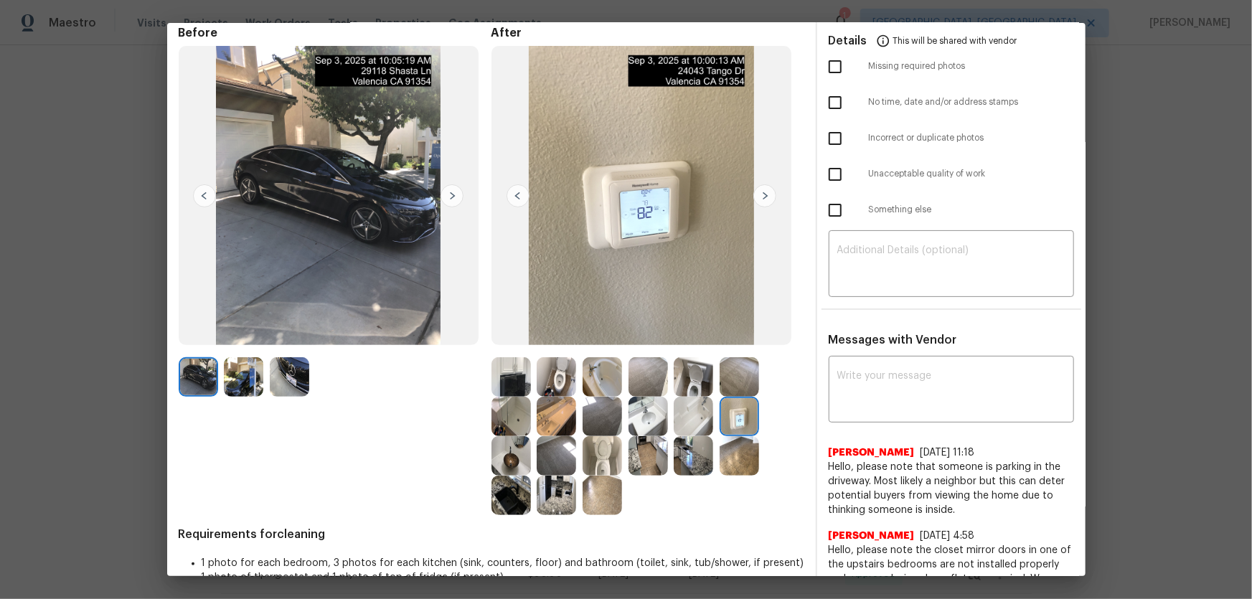
scroll to position [0, 0]
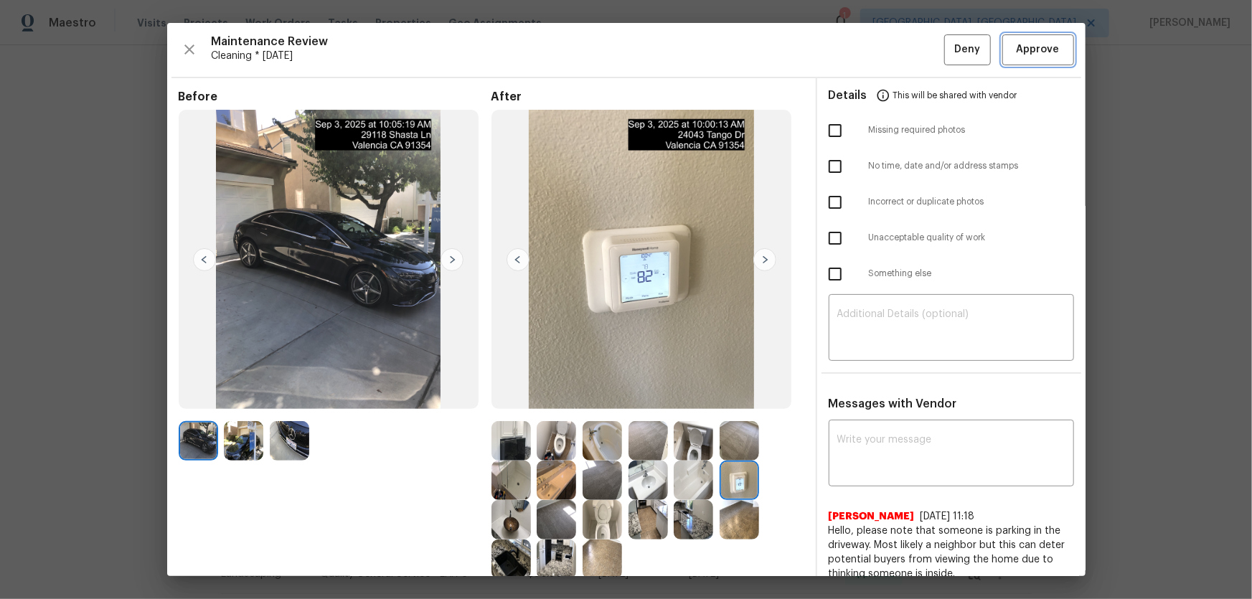
click at [890, 55] on span "Approve" at bounding box center [1037, 50] width 43 height 18
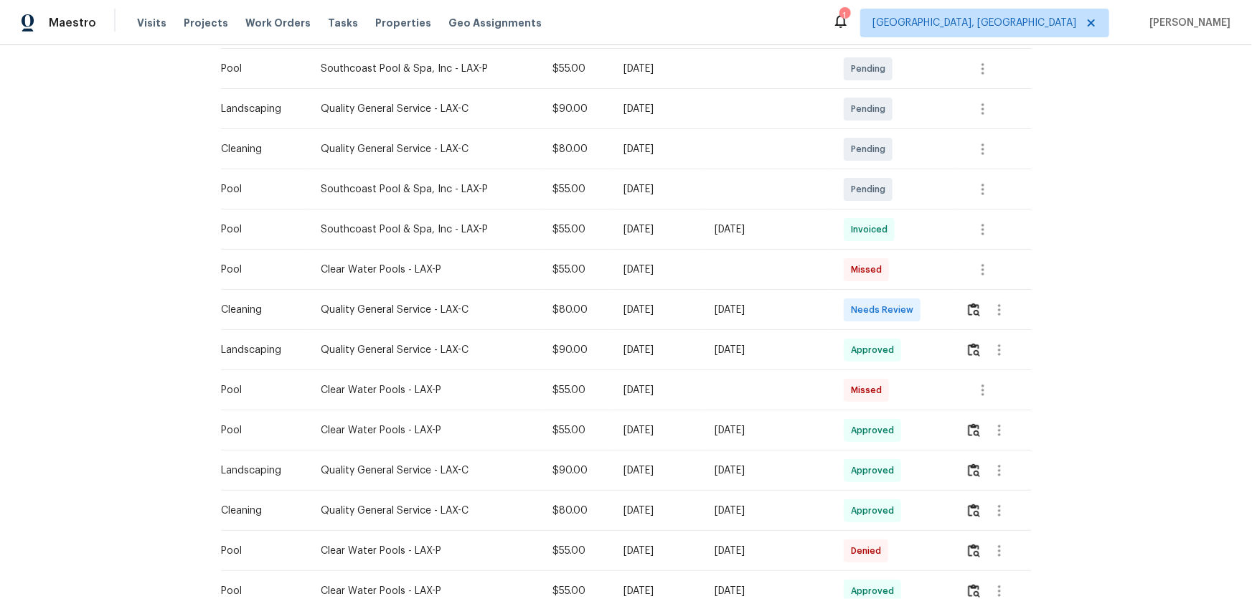
scroll to position [326, 0]
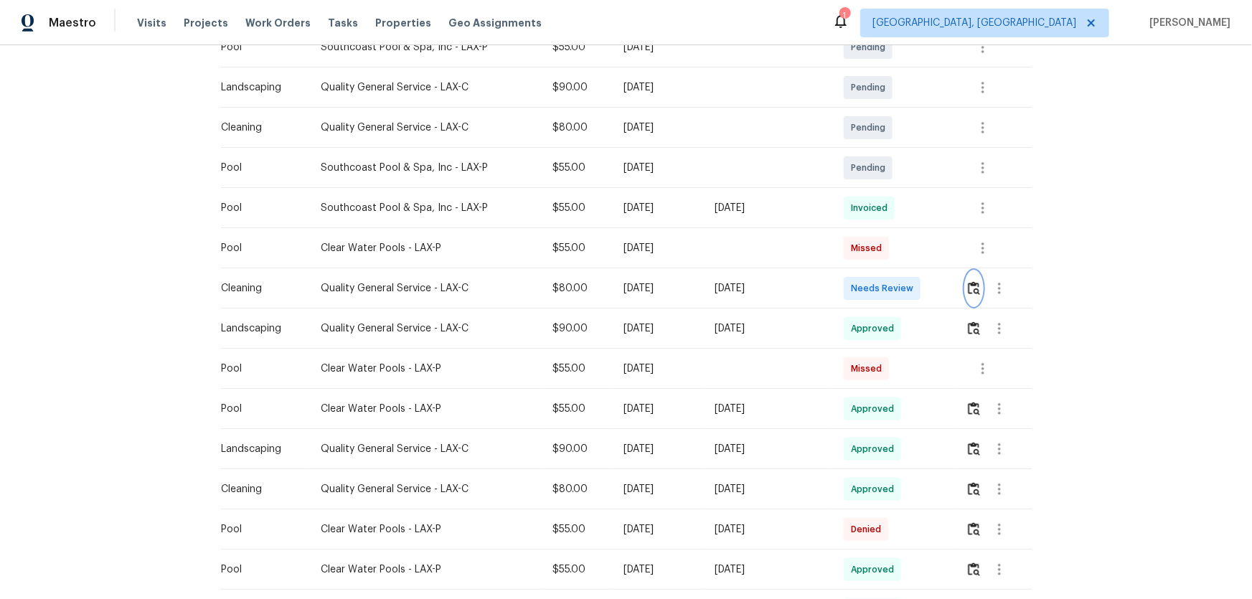
click at [890, 293] on img "button" at bounding box center [974, 288] width 12 height 14
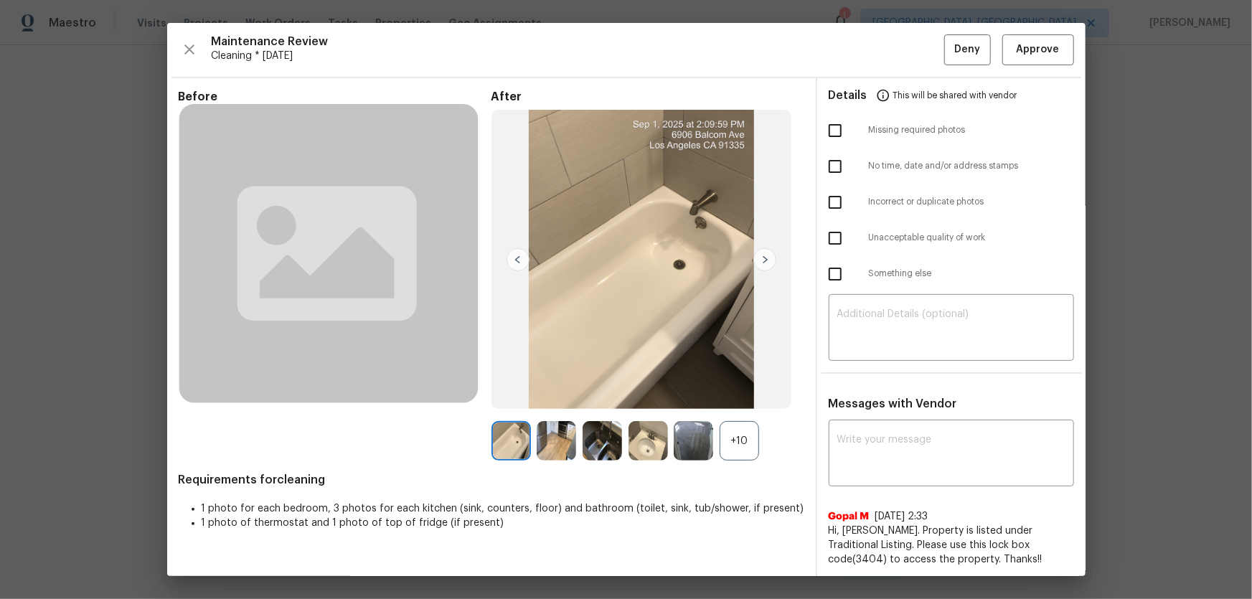
scroll to position [130, 0]
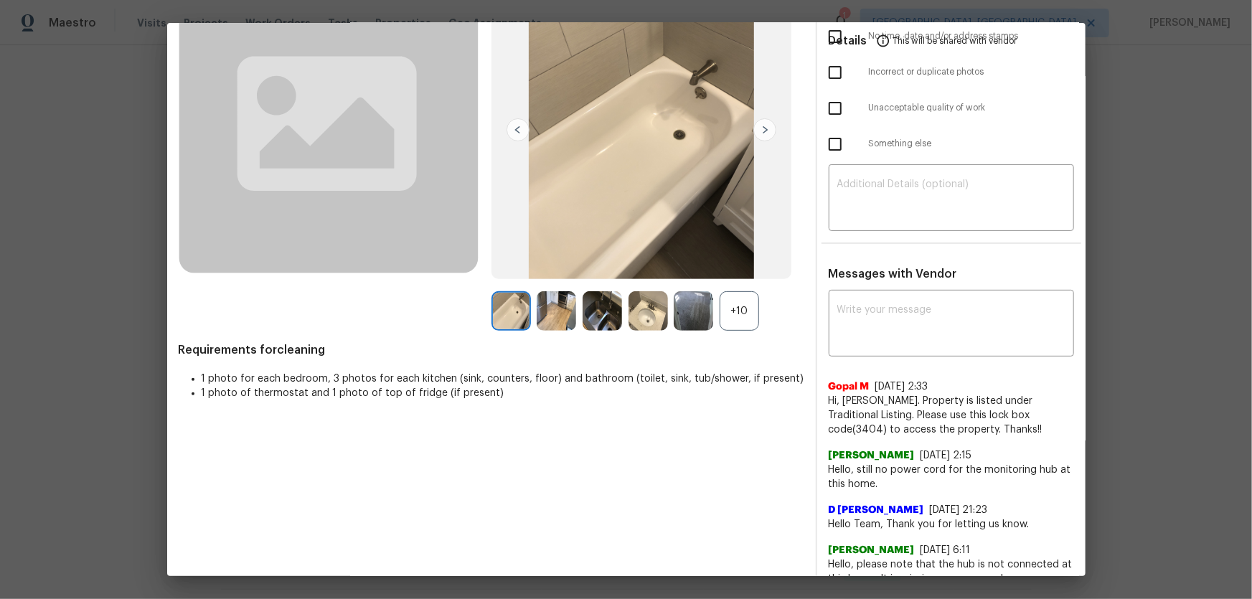
click at [729, 298] on div "+10" at bounding box center [738, 310] width 39 height 39
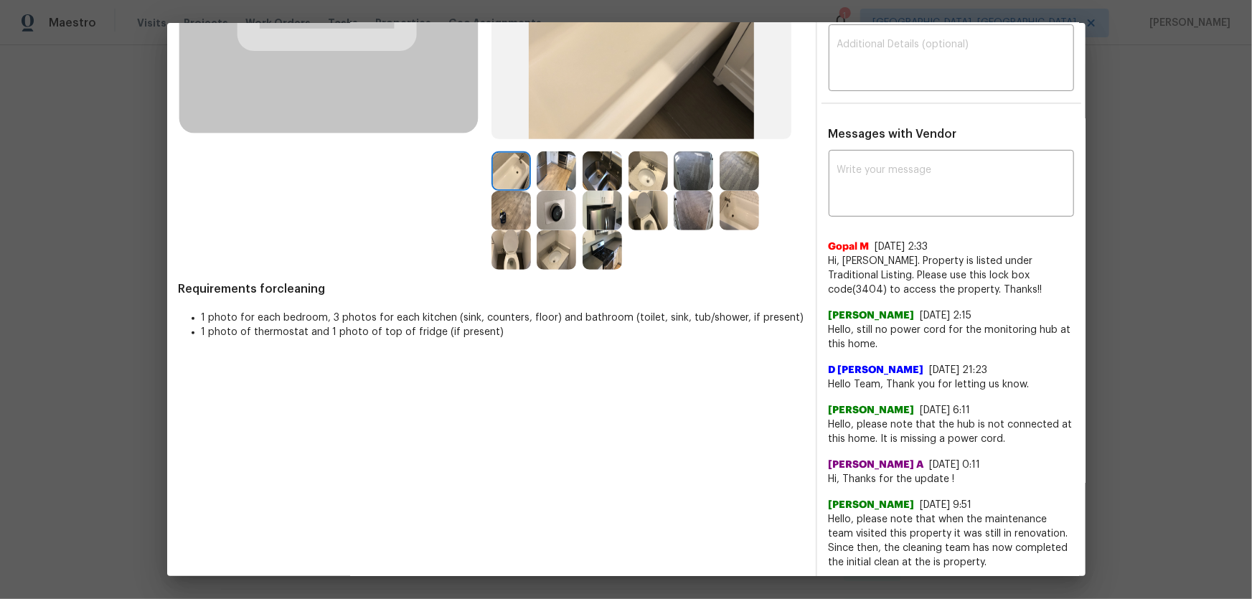
scroll to position [273, 0]
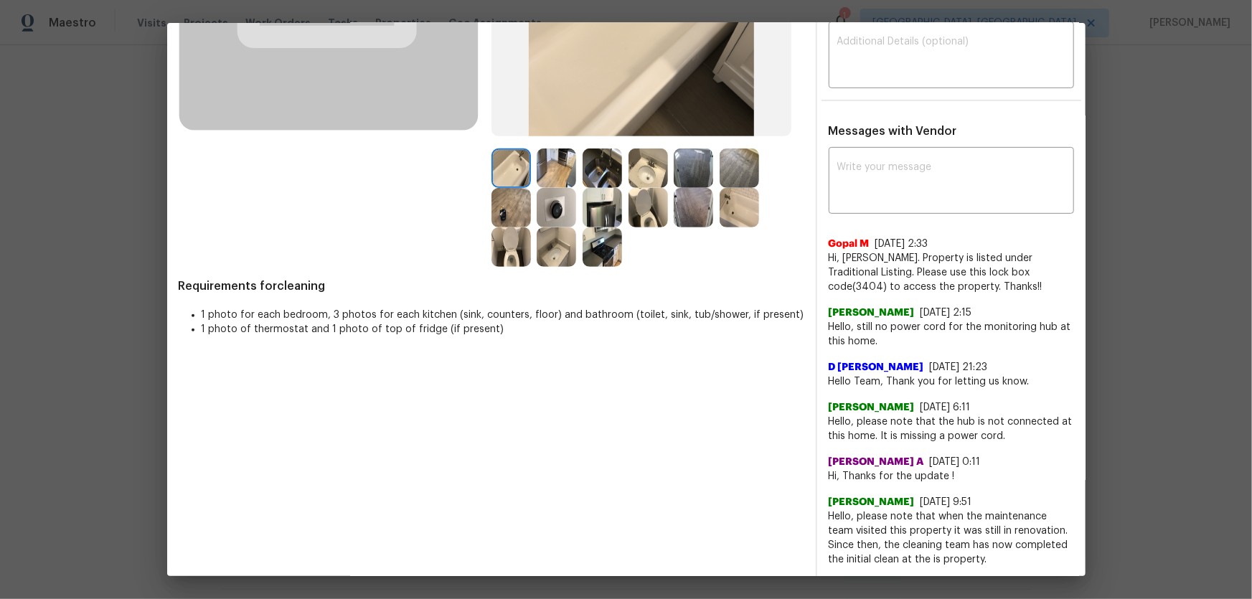
click at [514, 263] on img at bounding box center [510, 246] width 39 height 39
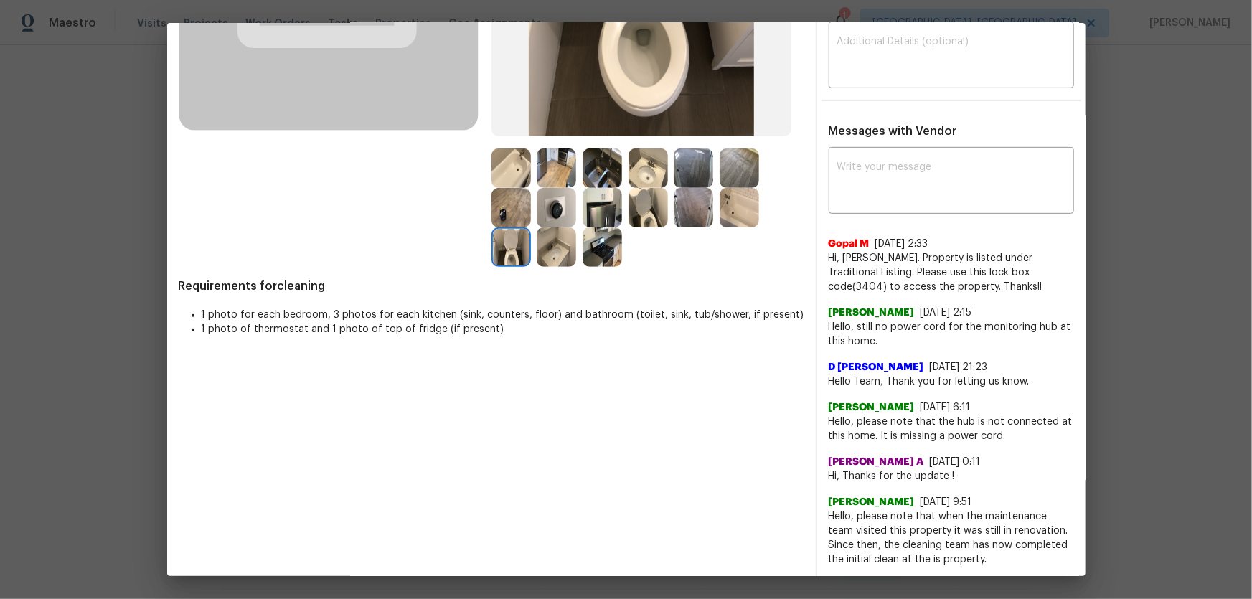
click at [660, 219] on img at bounding box center [647, 207] width 39 height 39
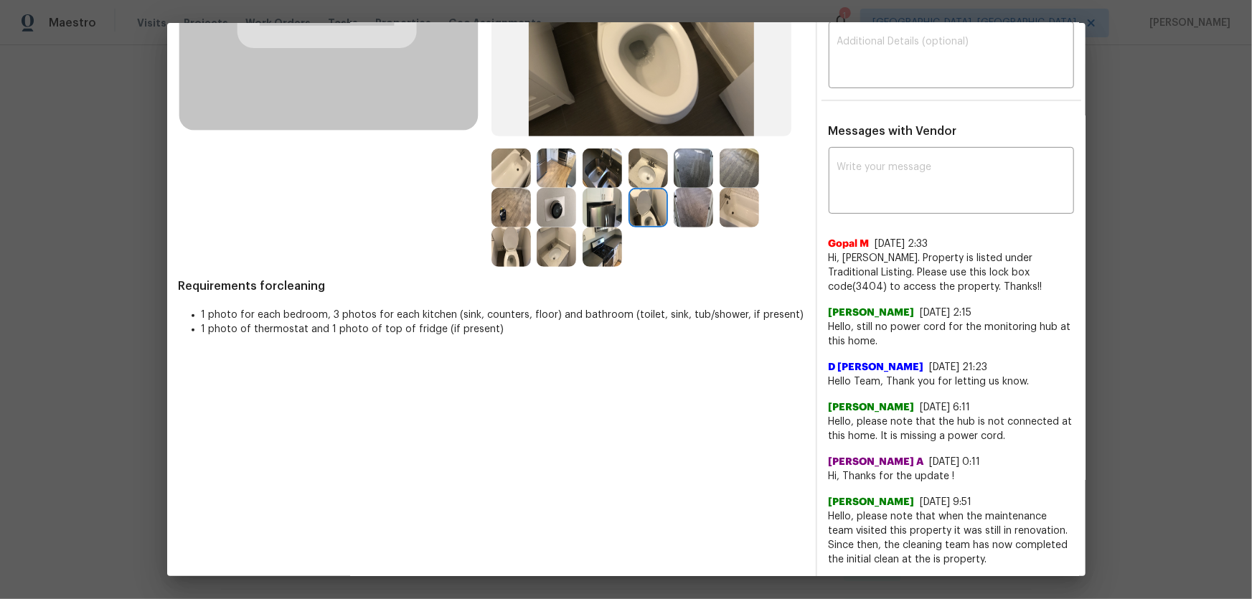
click at [645, 174] on img at bounding box center [647, 167] width 39 height 39
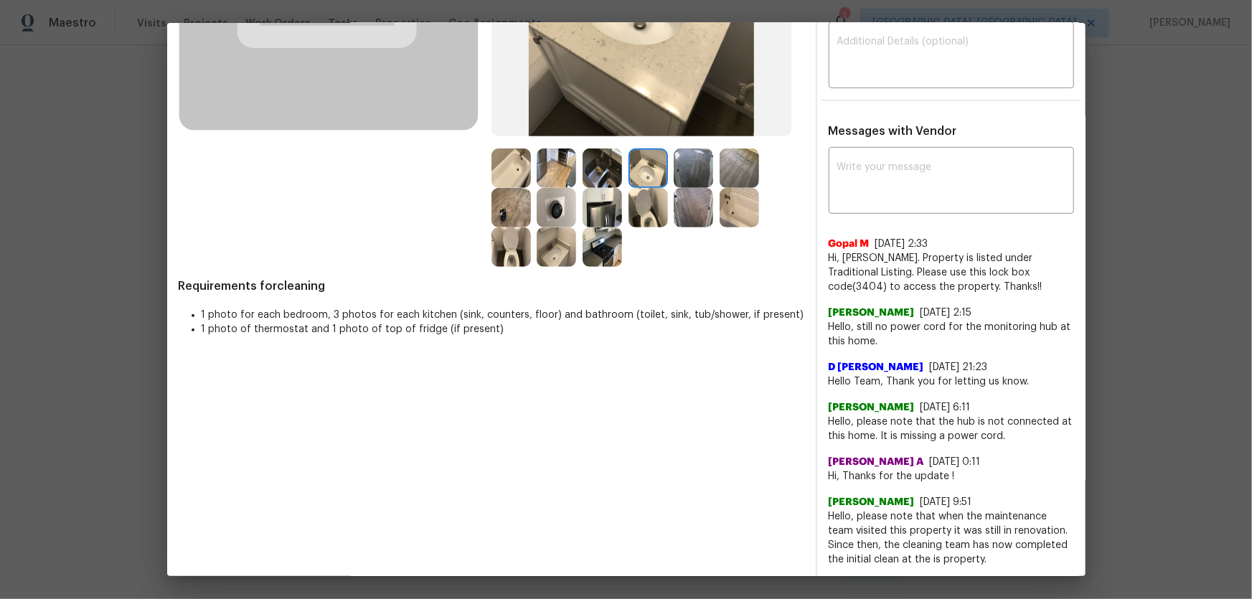
click at [559, 243] on img at bounding box center [555, 246] width 39 height 39
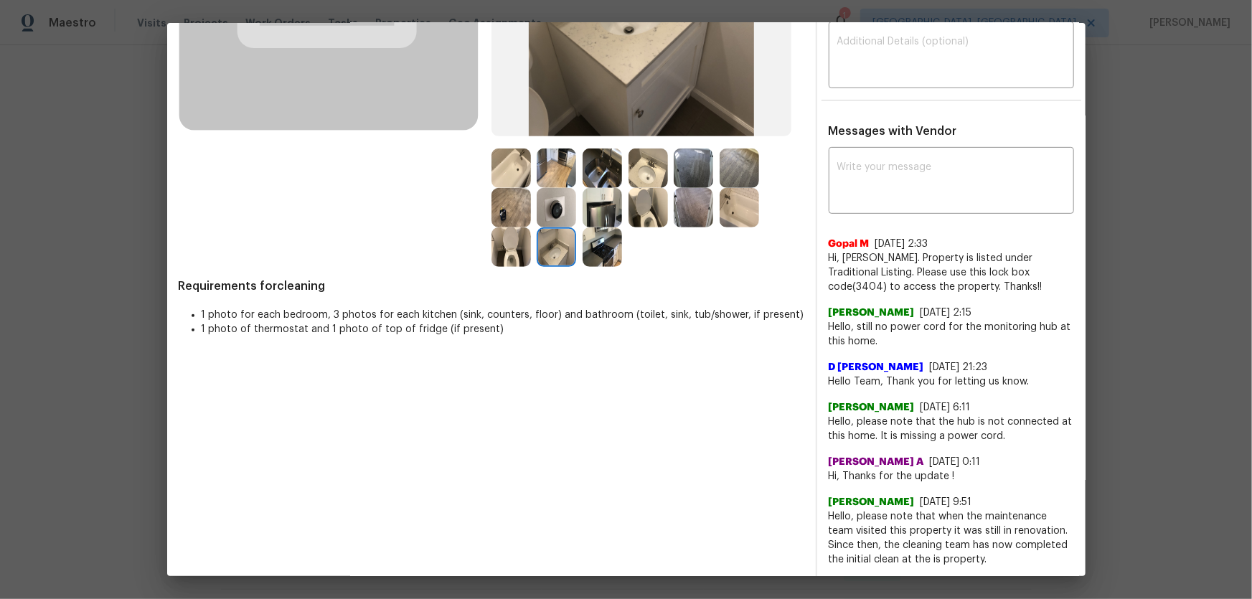
click at [521, 175] on img at bounding box center [510, 167] width 39 height 39
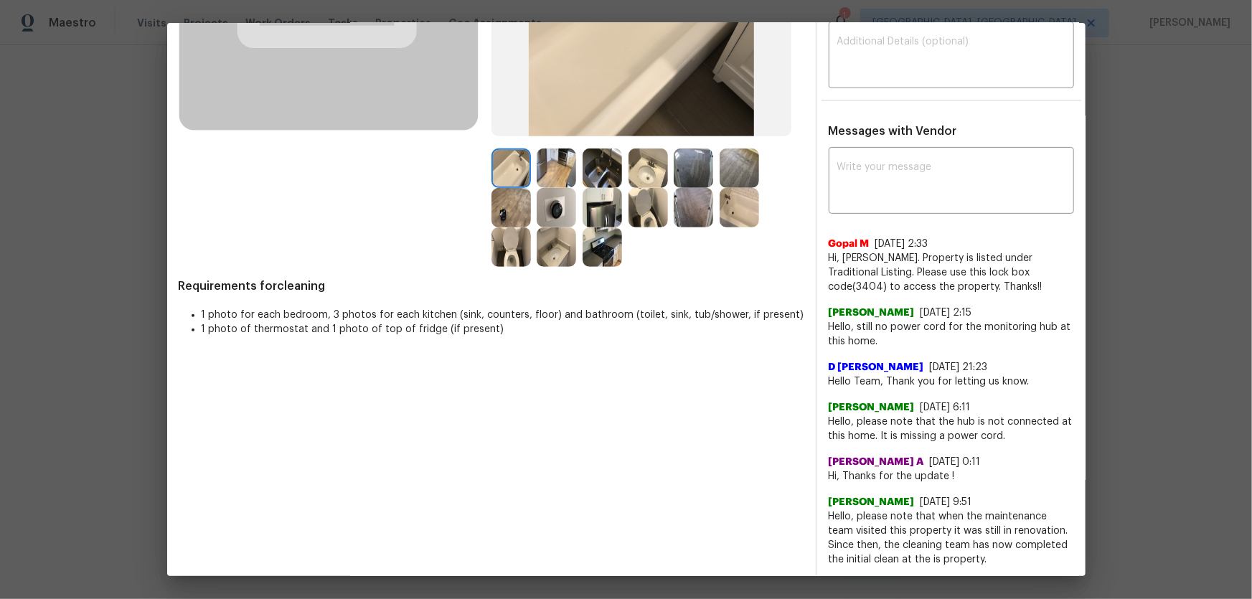
click at [739, 199] on img at bounding box center [738, 207] width 39 height 39
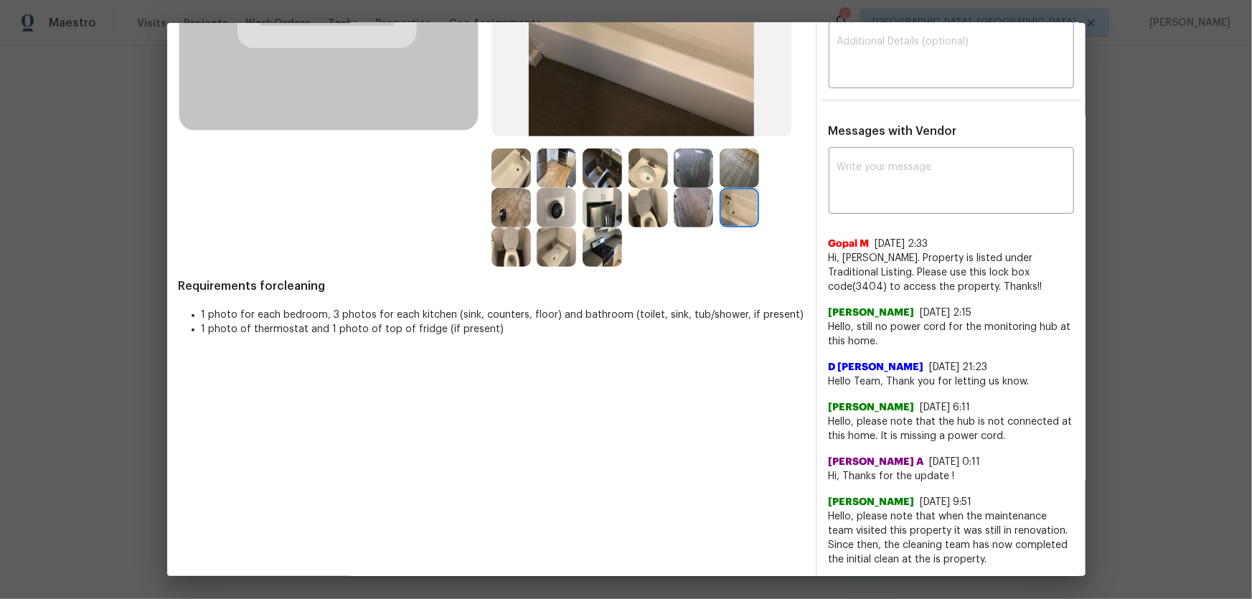
click at [607, 200] on img at bounding box center [601, 207] width 39 height 39
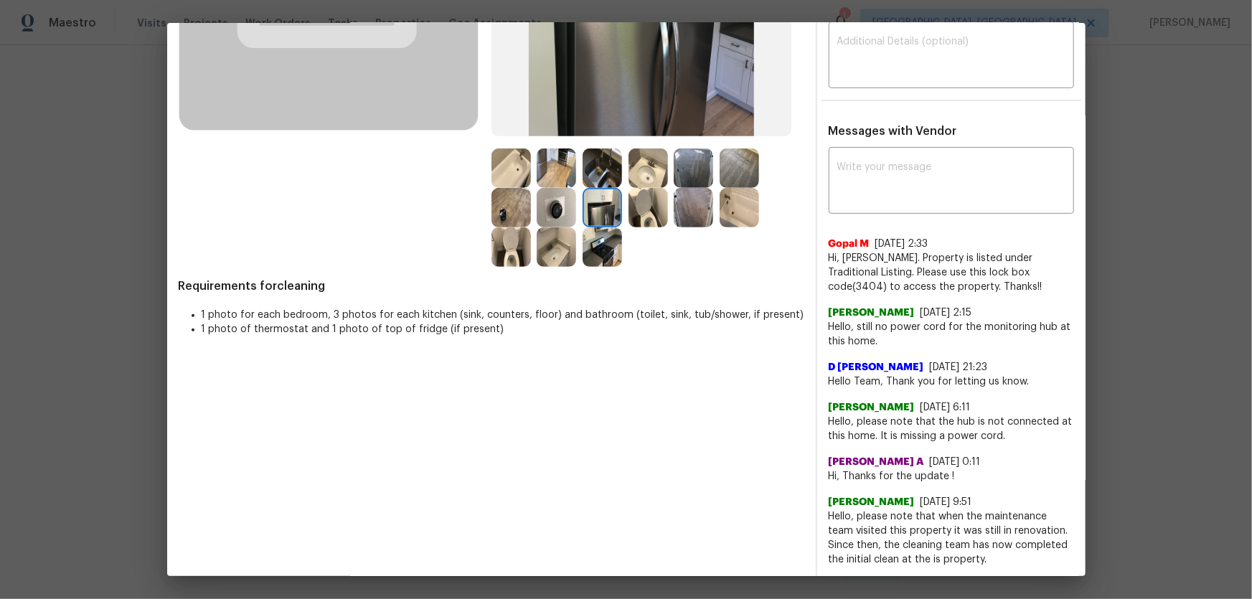
click at [560, 205] on img at bounding box center [555, 207] width 39 height 39
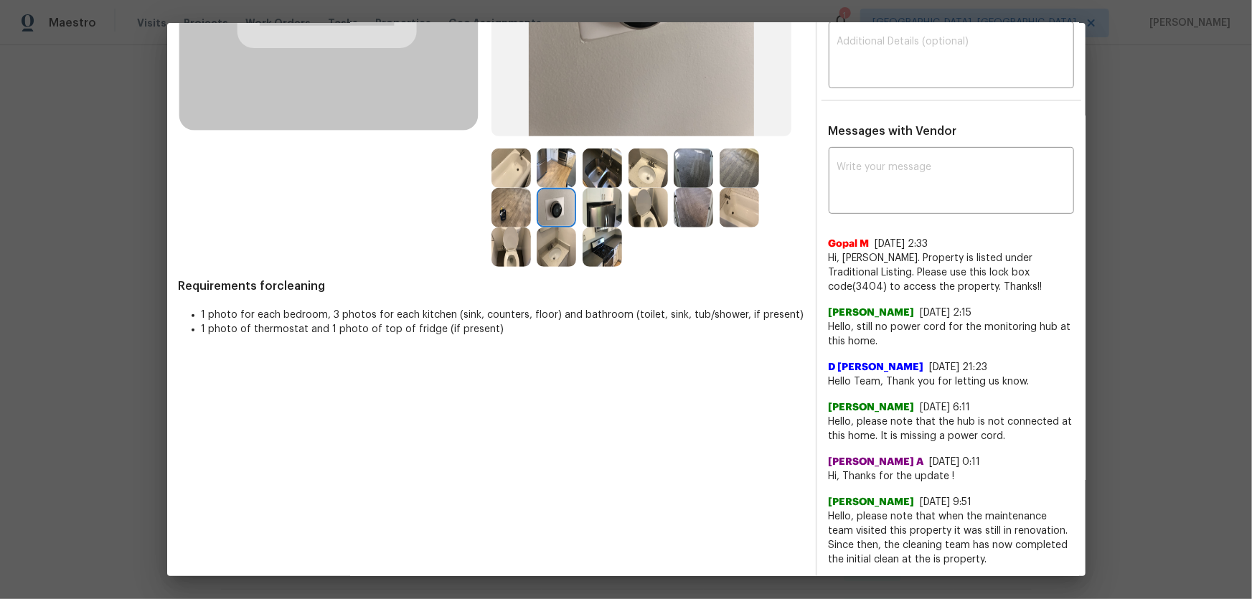
click at [598, 169] on img at bounding box center [601, 167] width 39 height 39
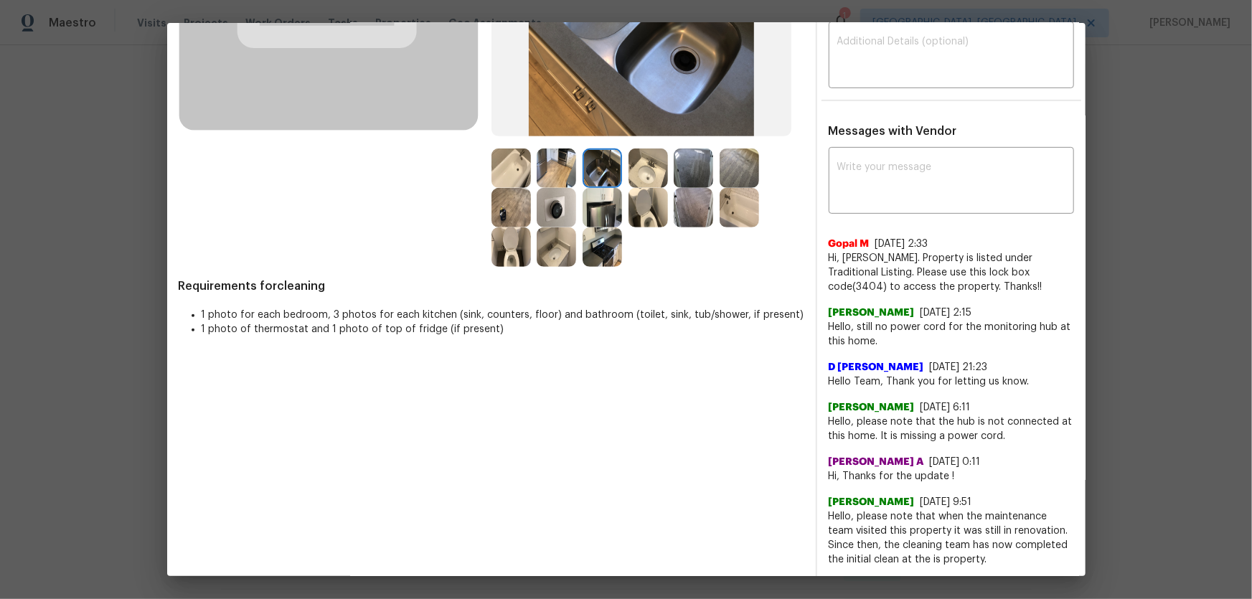
click at [569, 172] on img at bounding box center [555, 167] width 39 height 39
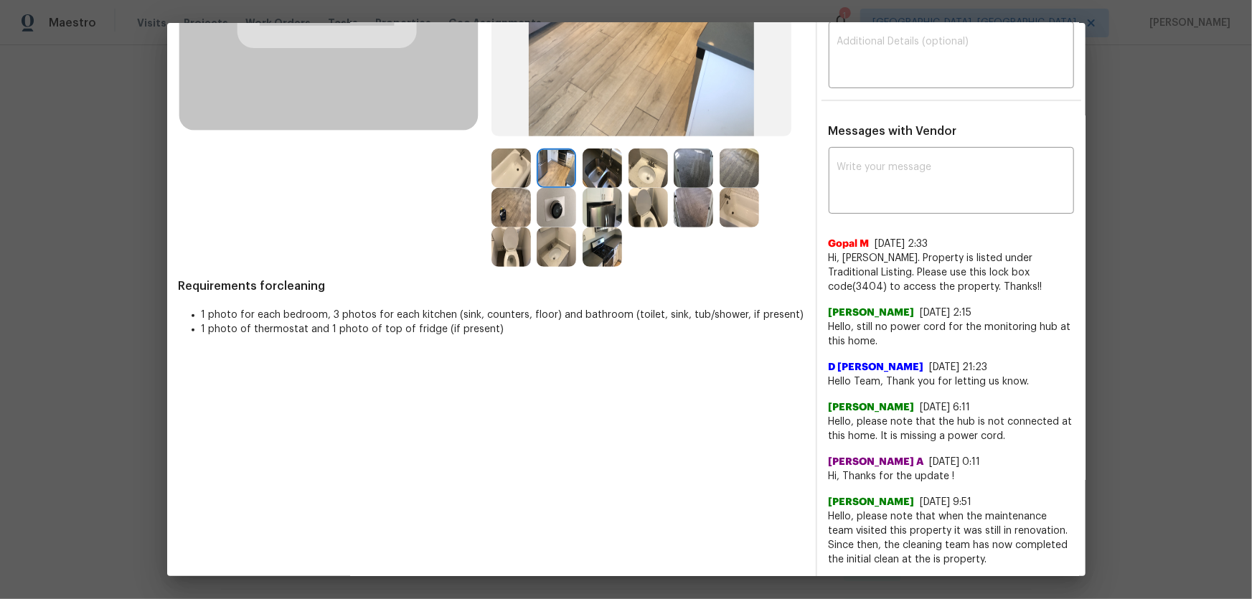
click at [600, 251] on img at bounding box center [601, 246] width 39 height 39
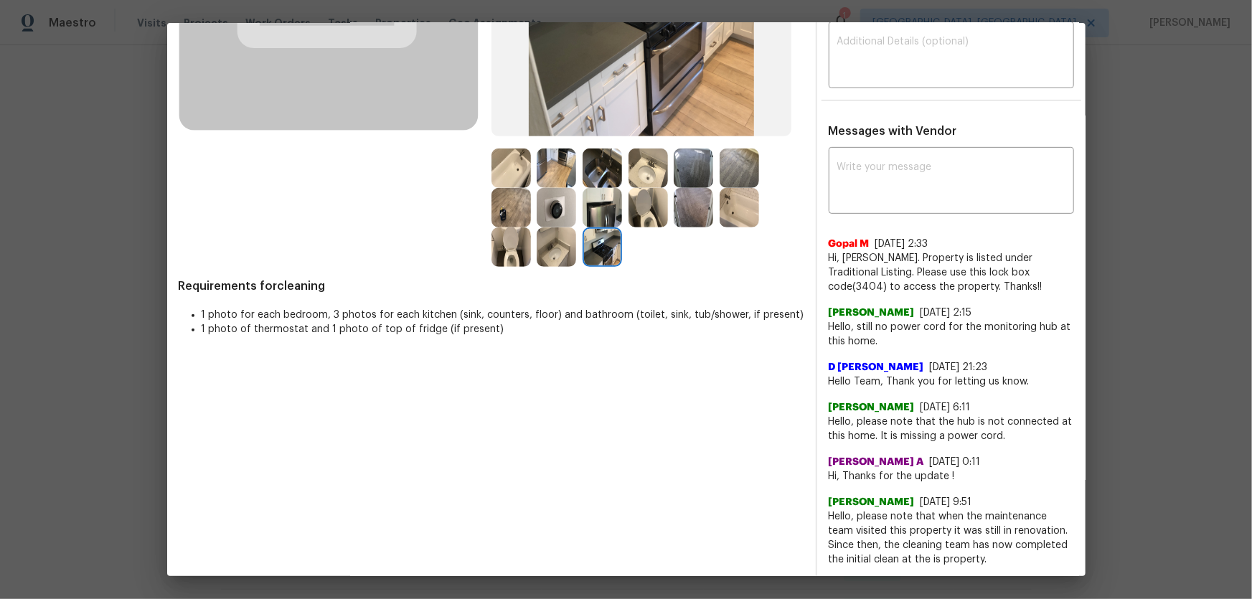
click at [513, 212] on img at bounding box center [510, 207] width 39 height 39
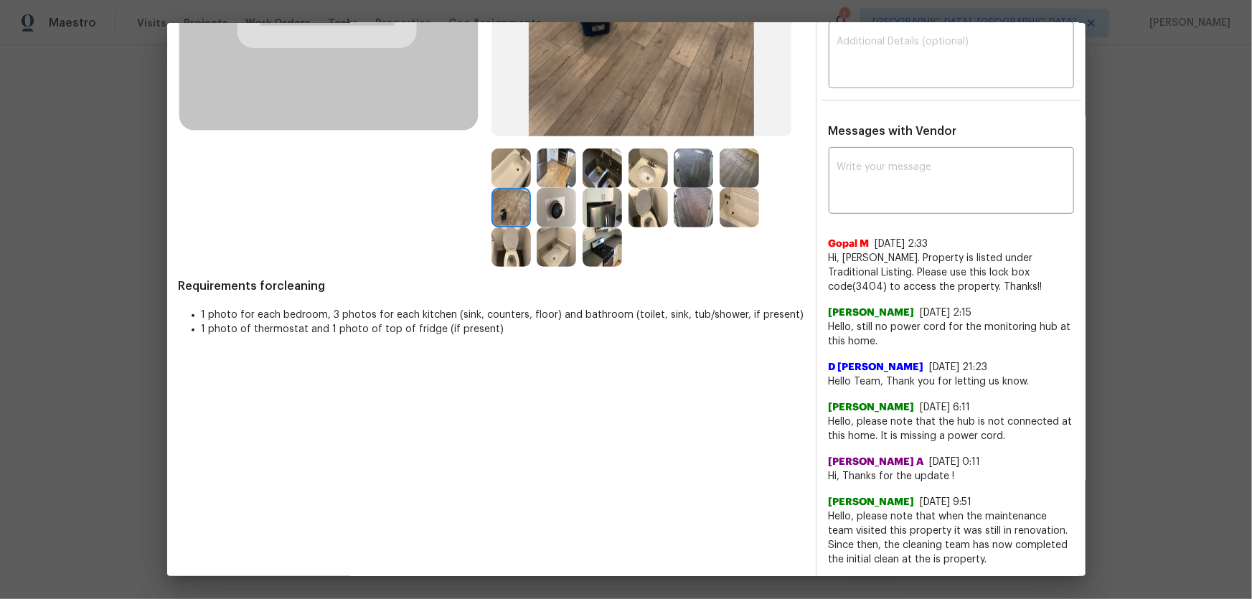
click at [572, 208] on img at bounding box center [555, 207] width 39 height 39
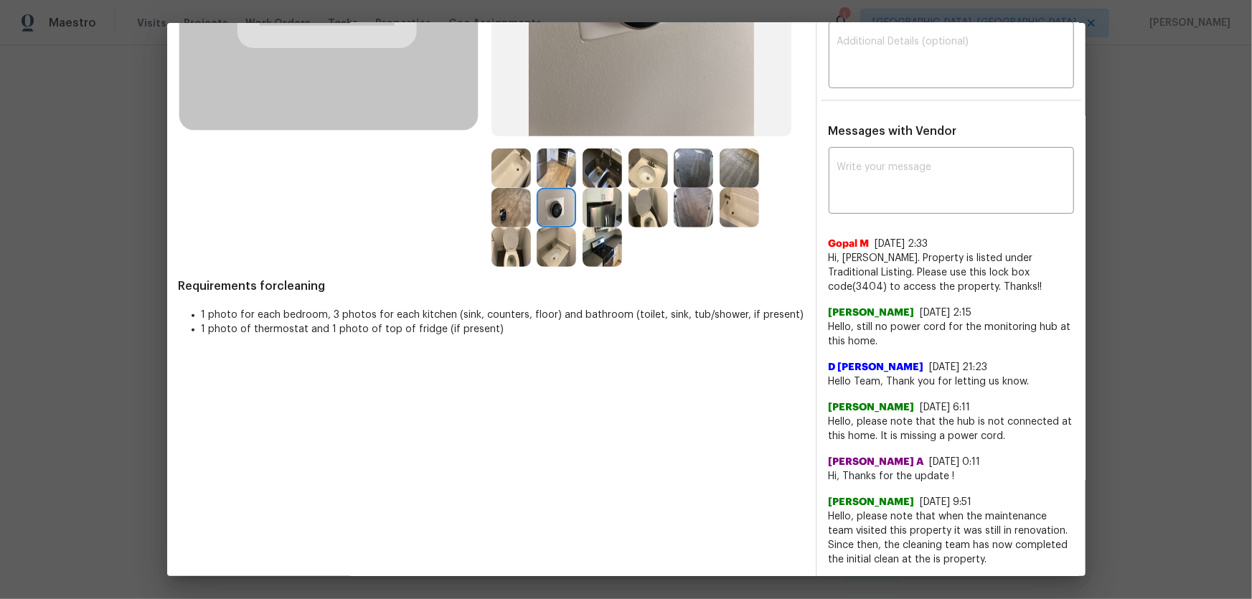
click at [588, 211] on img at bounding box center [601, 207] width 39 height 39
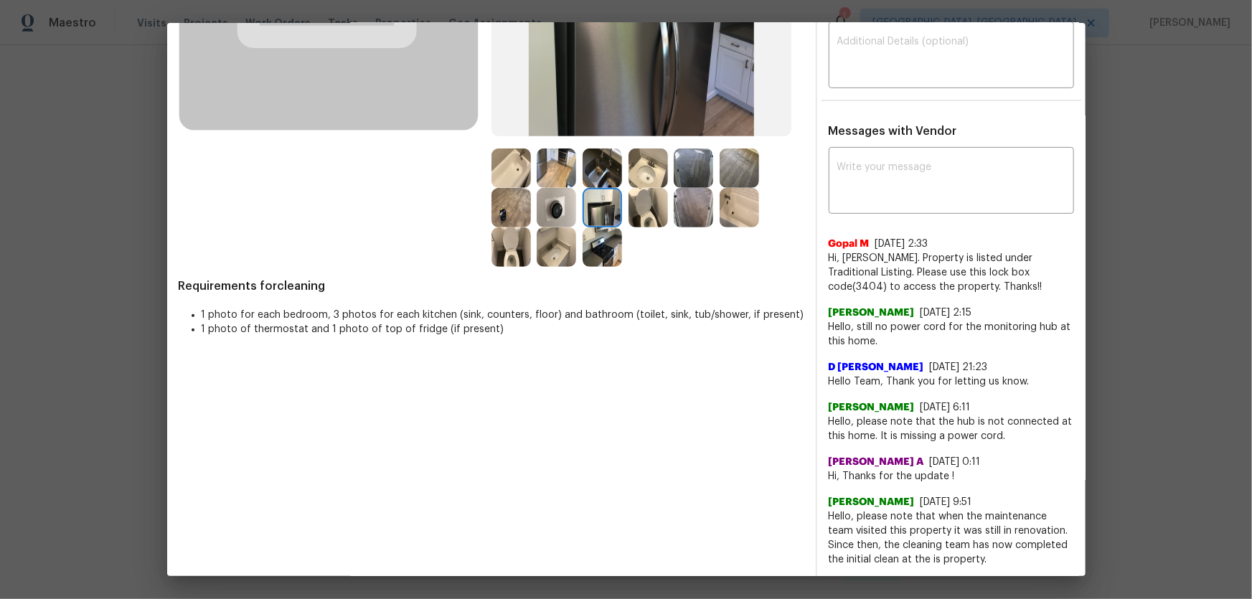
click at [678, 166] on img at bounding box center [692, 167] width 39 height 39
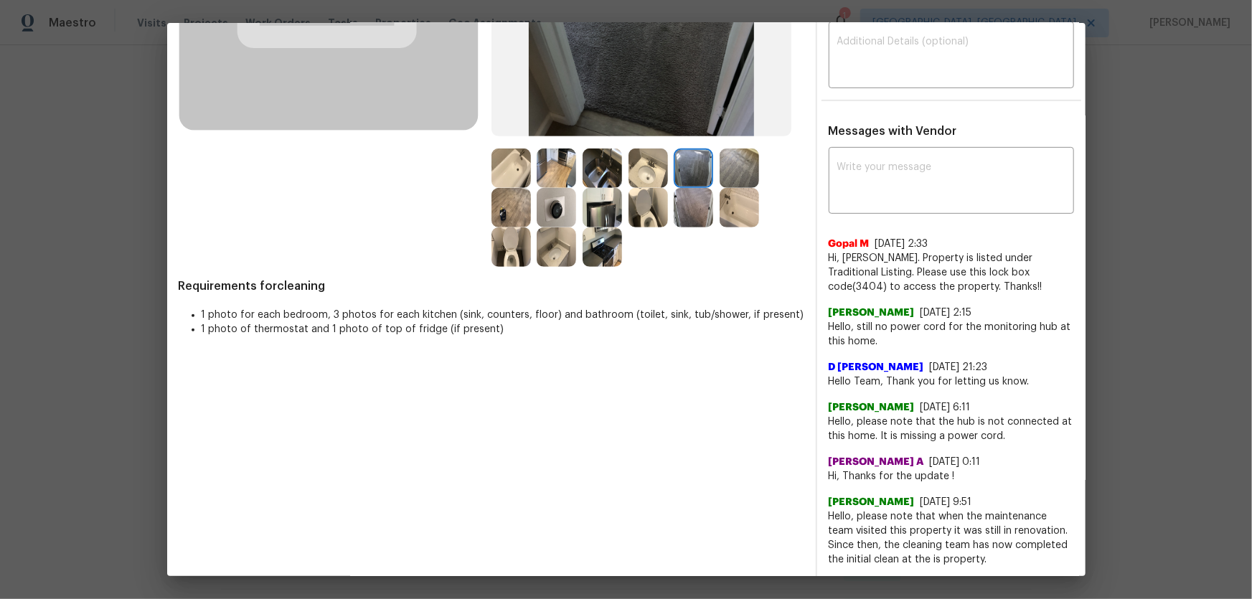
click at [721, 171] on img at bounding box center [738, 167] width 39 height 39
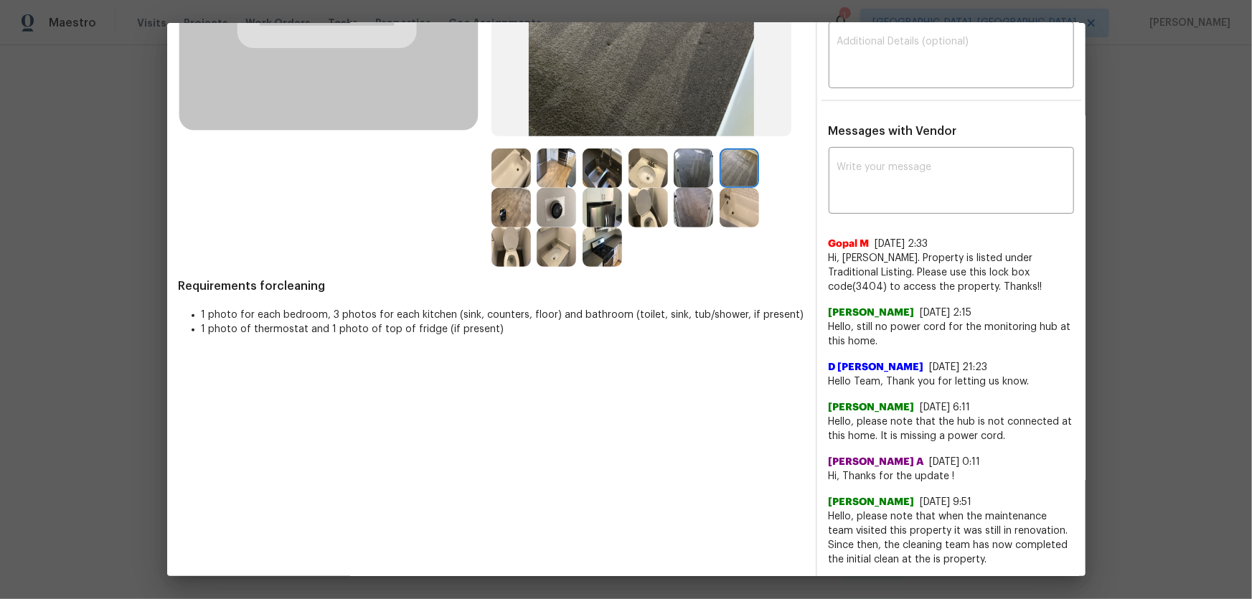
drag, startPoint x: 702, startPoint y: 197, endPoint x: 654, endPoint y: 202, distance: 48.4
click at [702, 197] on img at bounding box center [692, 207] width 39 height 39
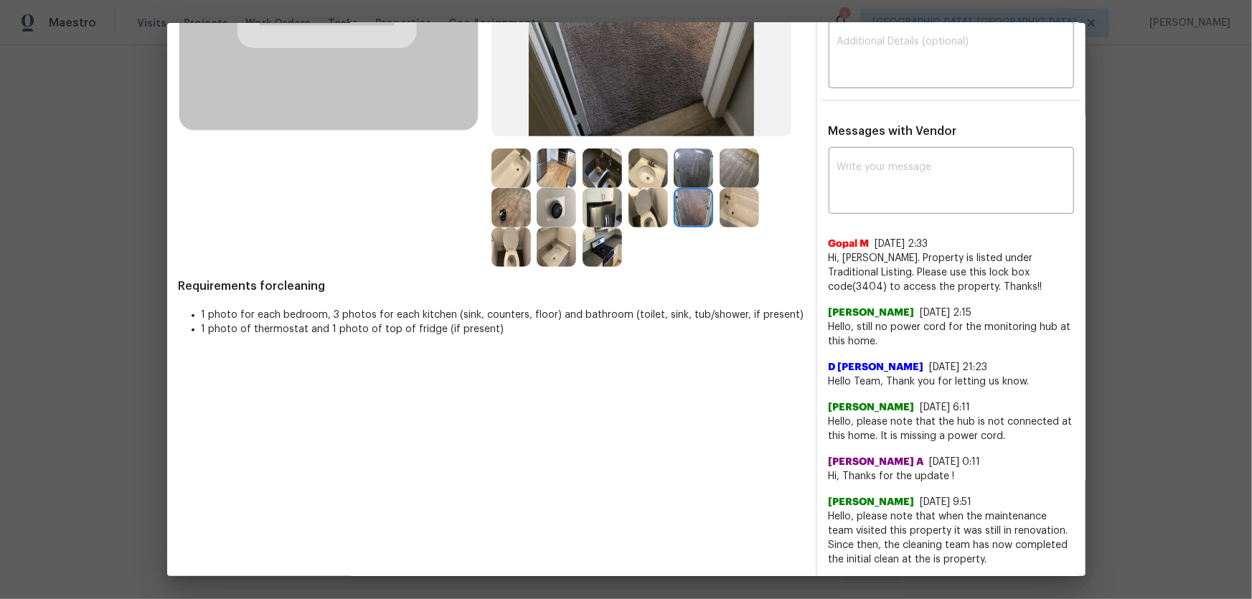
click at [539, 195] on img at bounding box center [555, 207] width 39 height 39
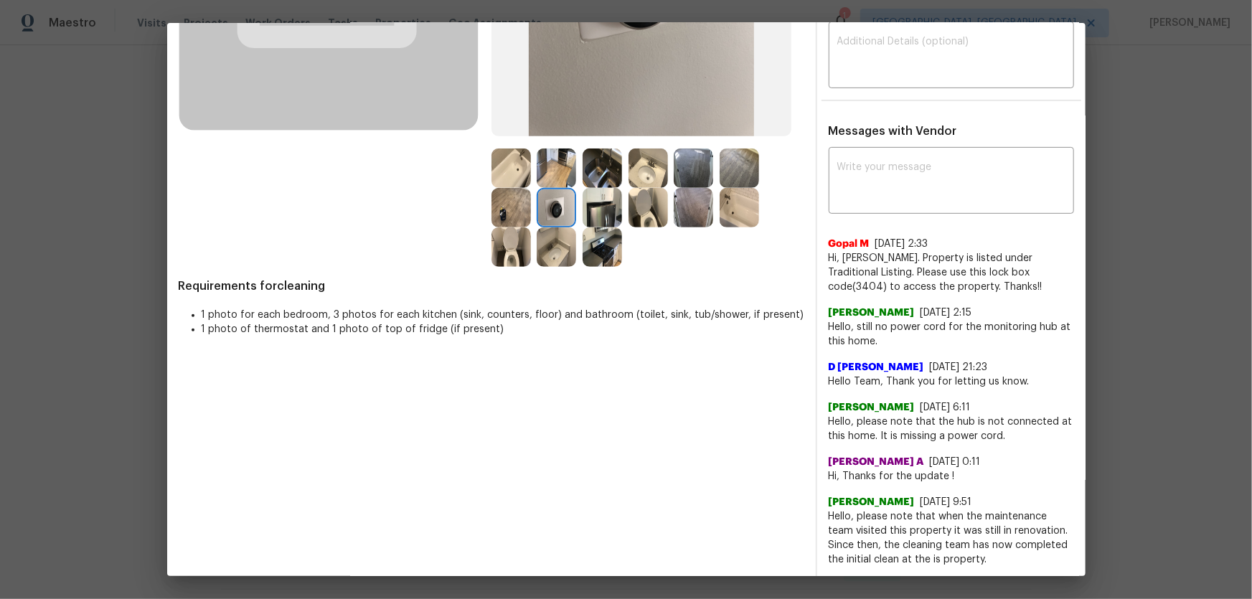
click at [549, 173] on img at bounding box center [555, 167] width 39 height 39
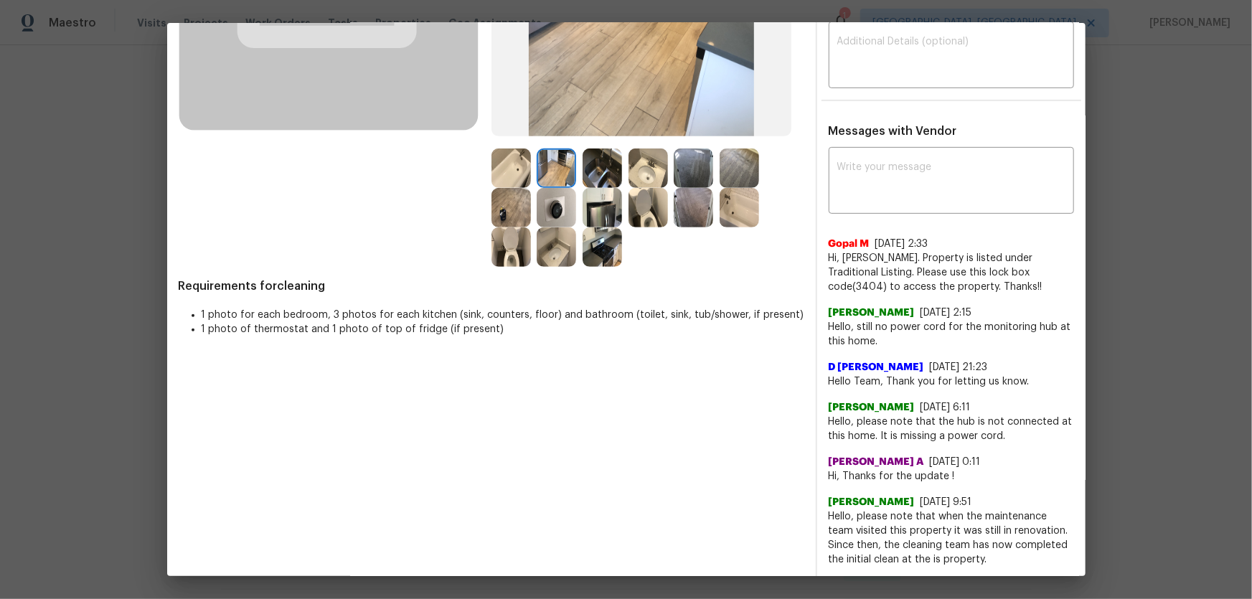
click at [516, 172] on img at bounding box center [510, 167] width 39 height 39
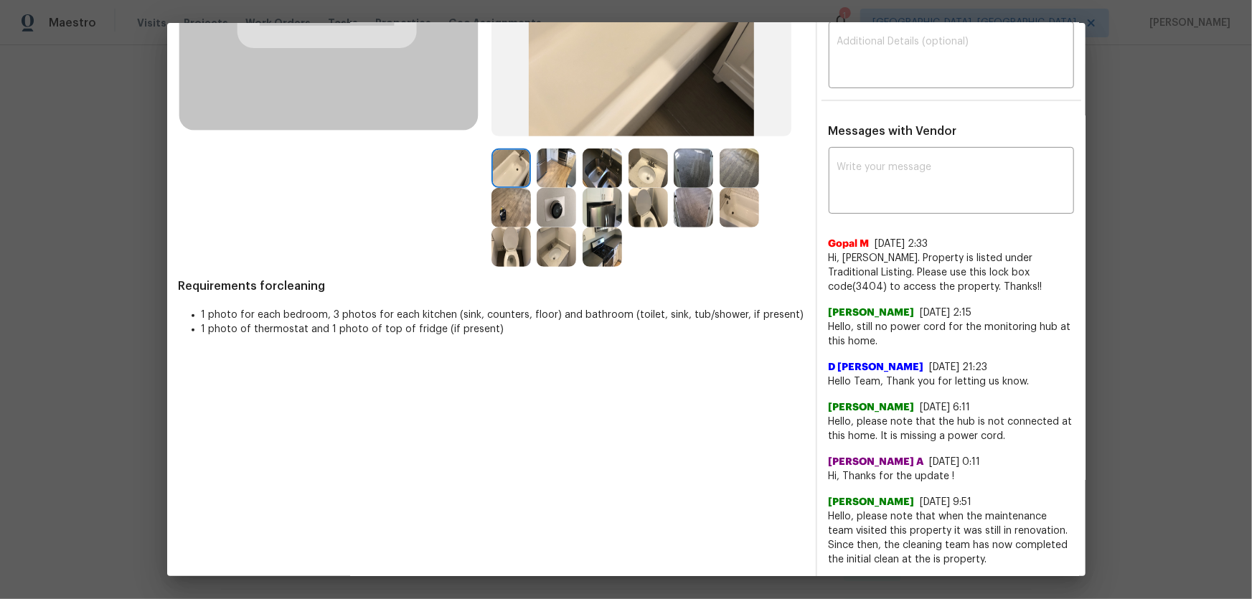
click at [512, 192] on img at bounding box center [510, 207] width 39 height 39
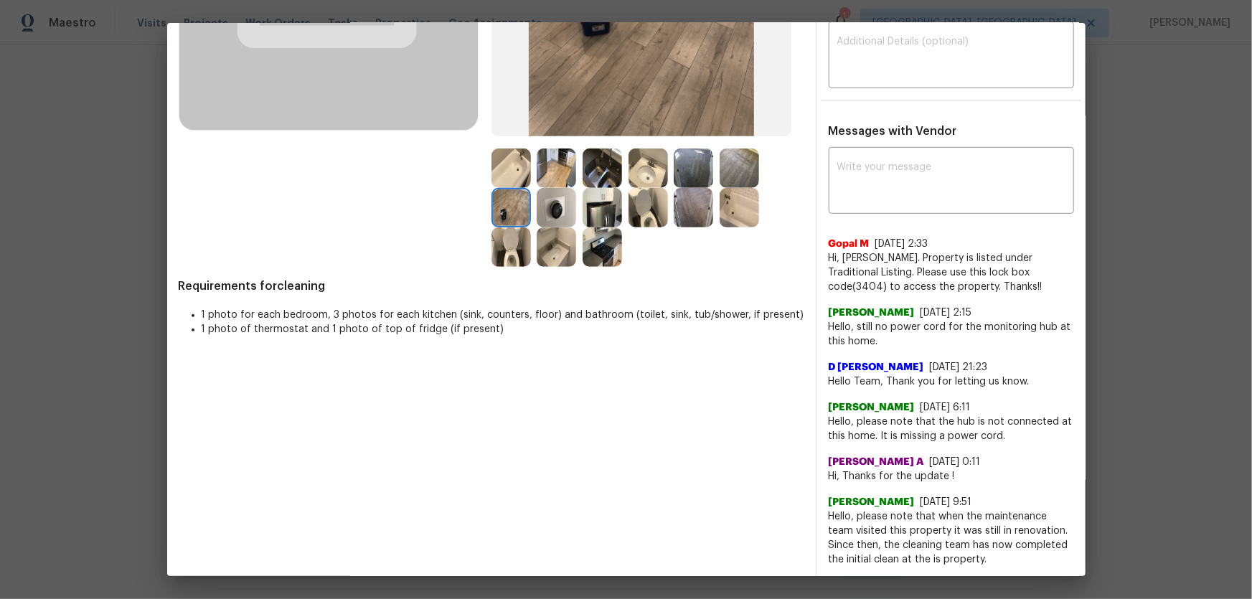
click at [556, 209] on img at bounding box center [555, 207] width 39 height 39
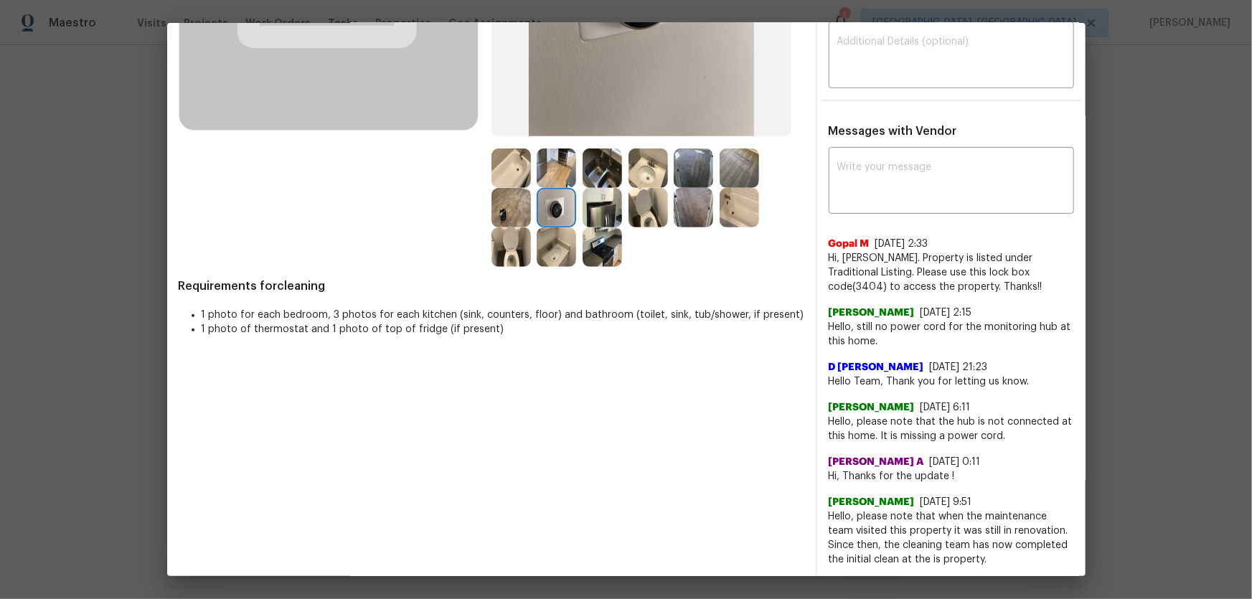
click at [623, 207] on div at bounding box center [605, 207] width 46 height 39
click at [612, 208] on img at bounding box center [601, 207] width 39 height 39
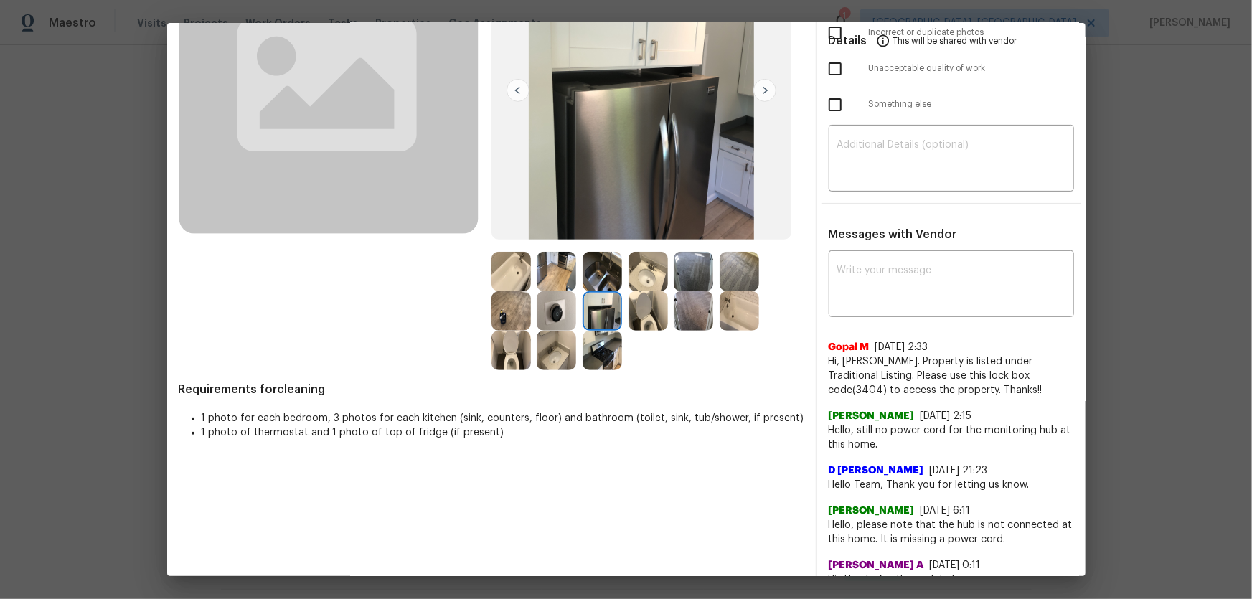
scroll to position [11, 0]
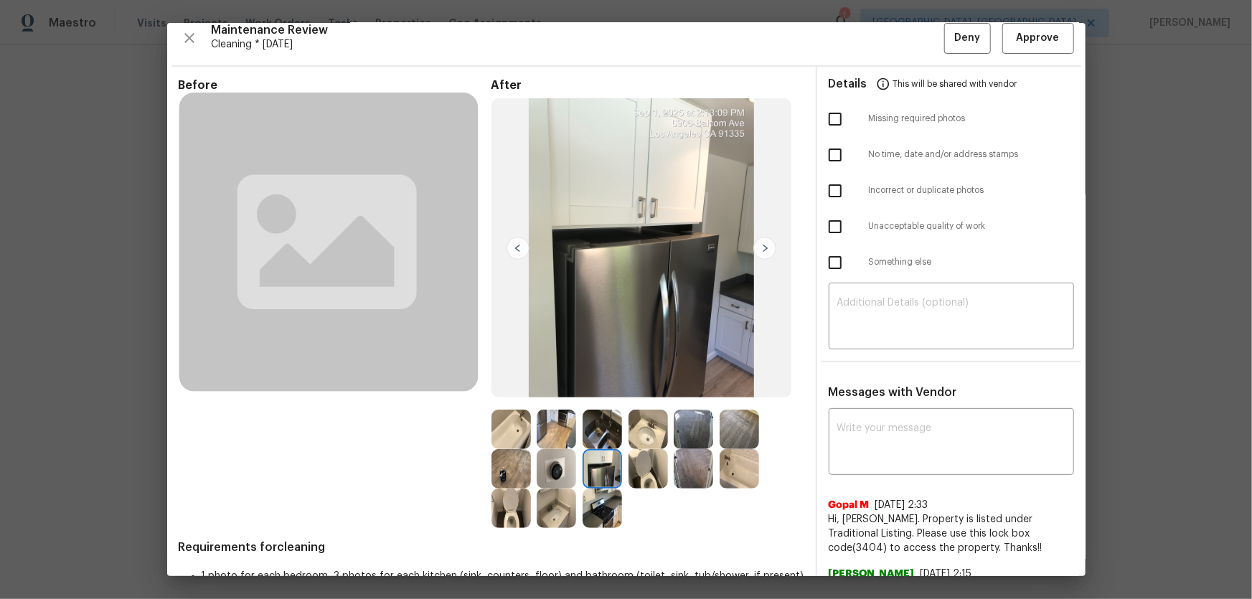
click at [509, 395] on div "Before After Requirements for cleaning 1 photo for each bedroom, 3 photos for e…" at bounding box center [491, 458] width 625 height 761
click at [507, 395] on img at bounding box center [510, 507] width 39 height 39
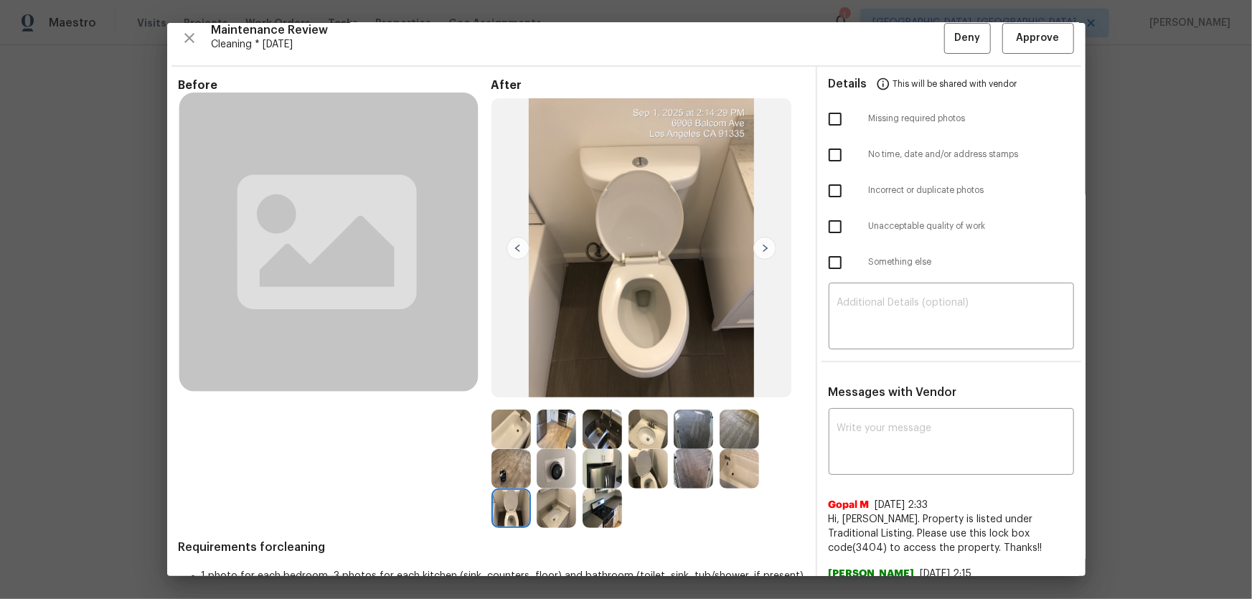
click at [639, 395] on img at bounding box center [647, 468] width 39 height 39
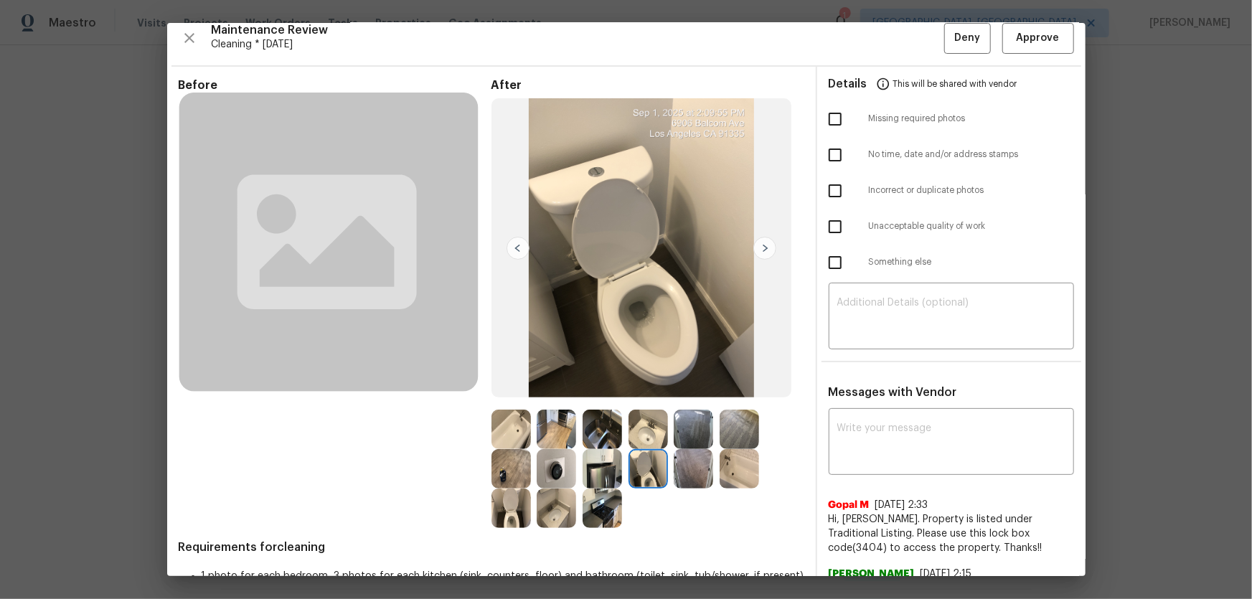
click at [563, 395] on img at bounding box center [555, 507] width 39 height 39
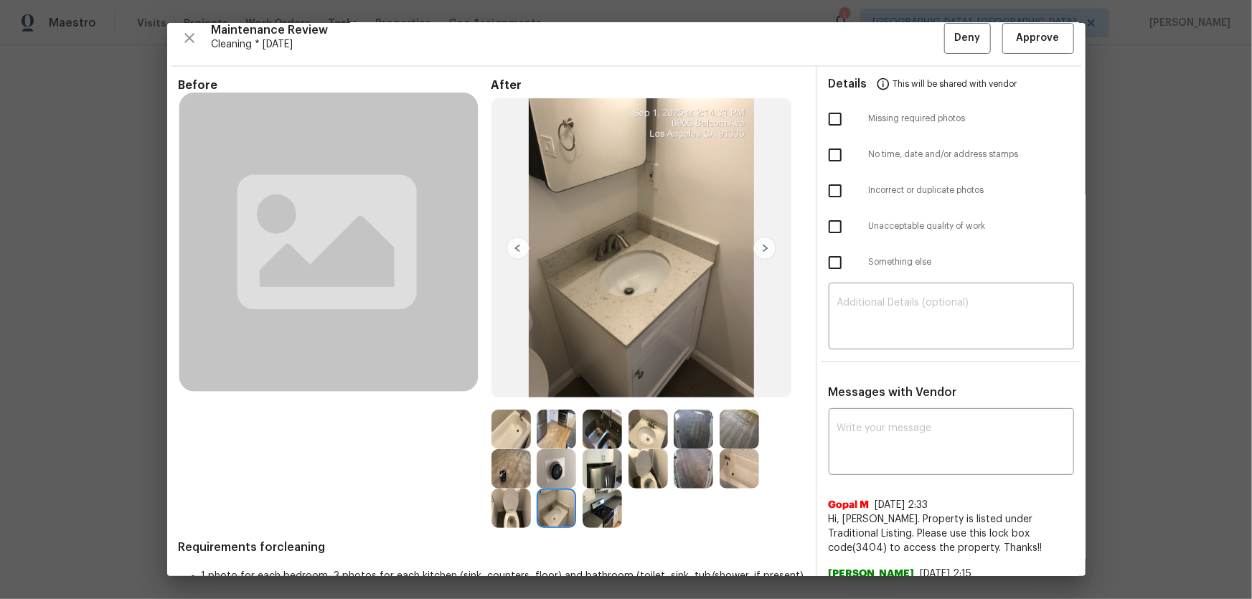
click at [638, 395] on img at bounding box center [647, 429] width 39 height 39
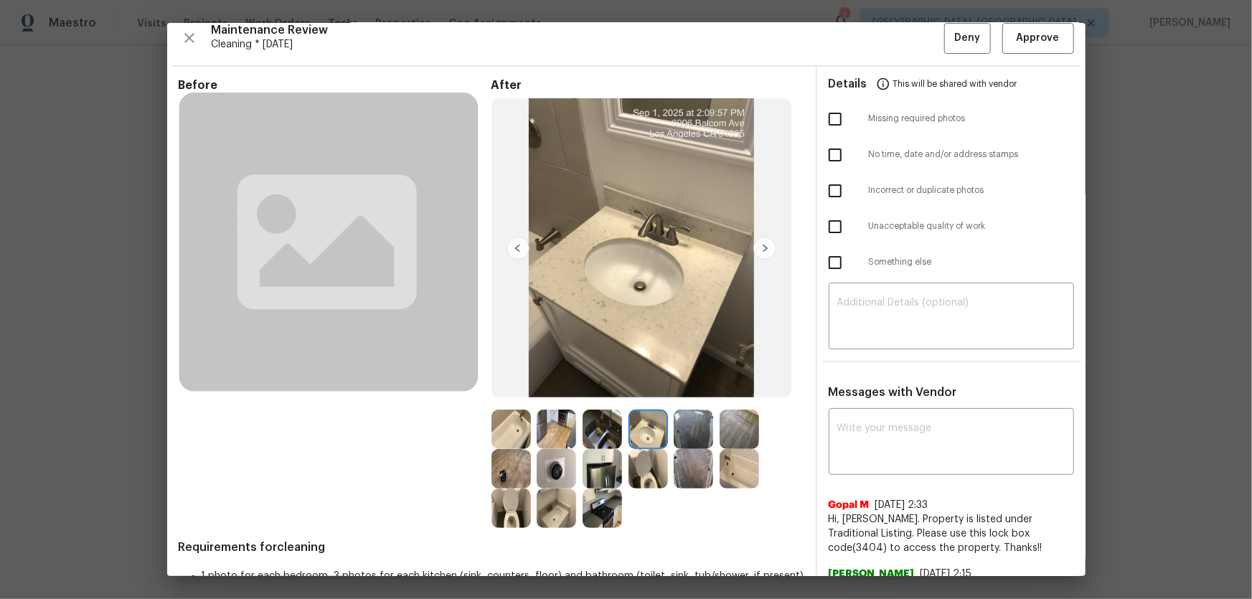
click at [607, 395] on img at bounding box center [601, 468] width 39 height 39
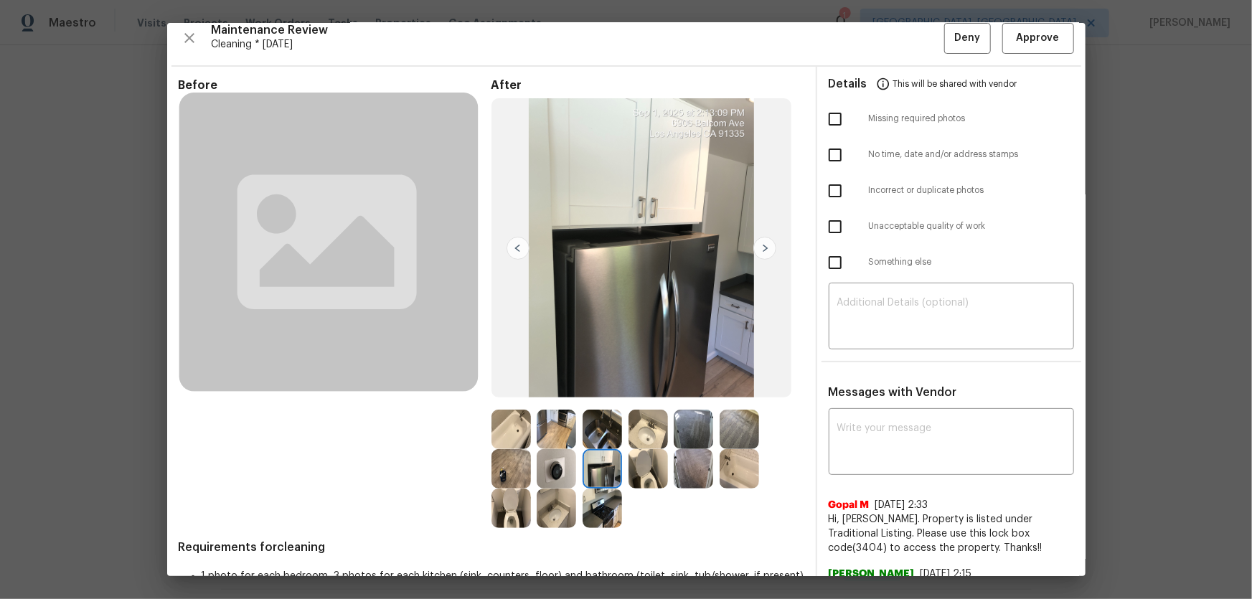
click at [739, 395] on img at bounding box center [738, 468] width 39 height 39
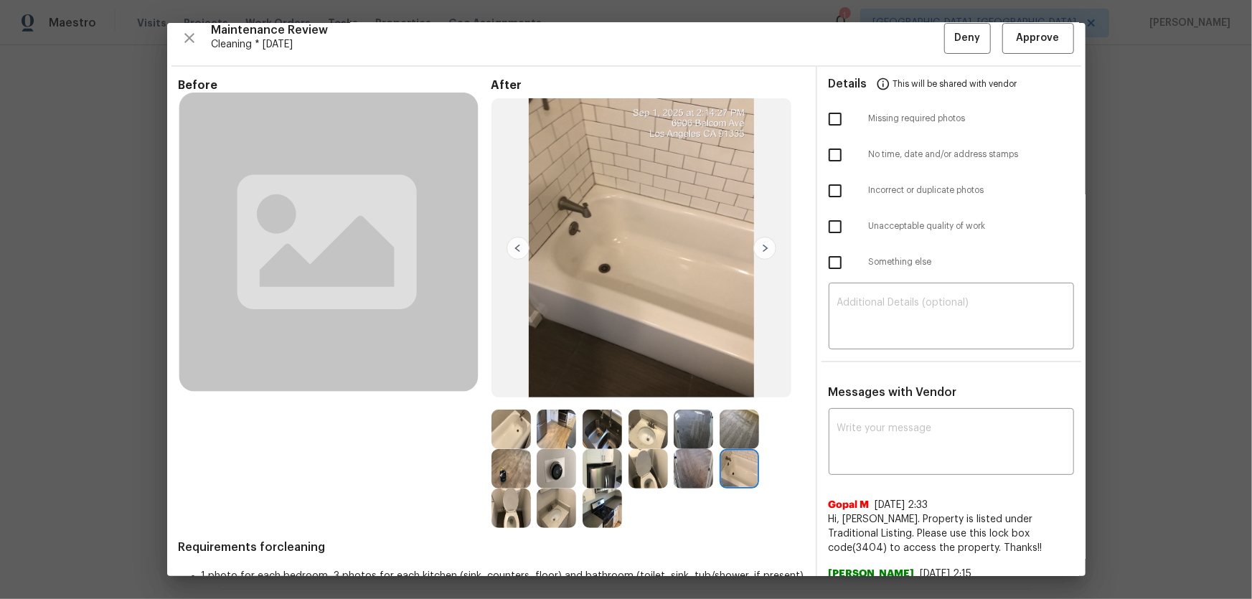
click at [509, 395] on img at bounding box center [510, 429] width 39 height 39
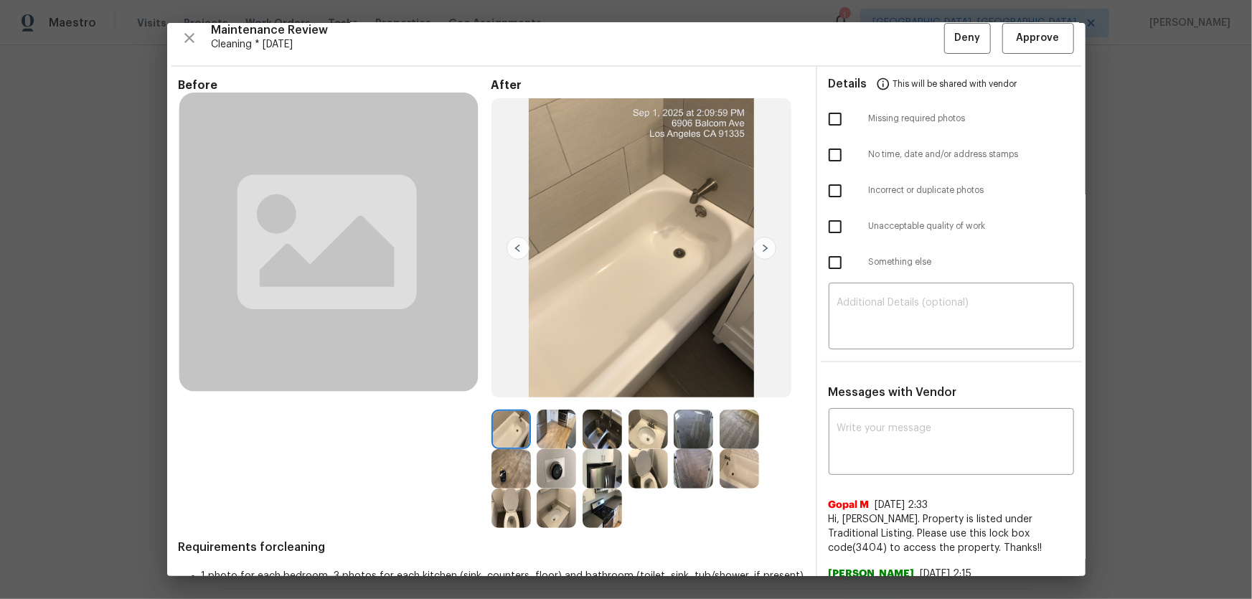
click at [564, 395] on img at bounding box center [555, 468] width 39 height 39
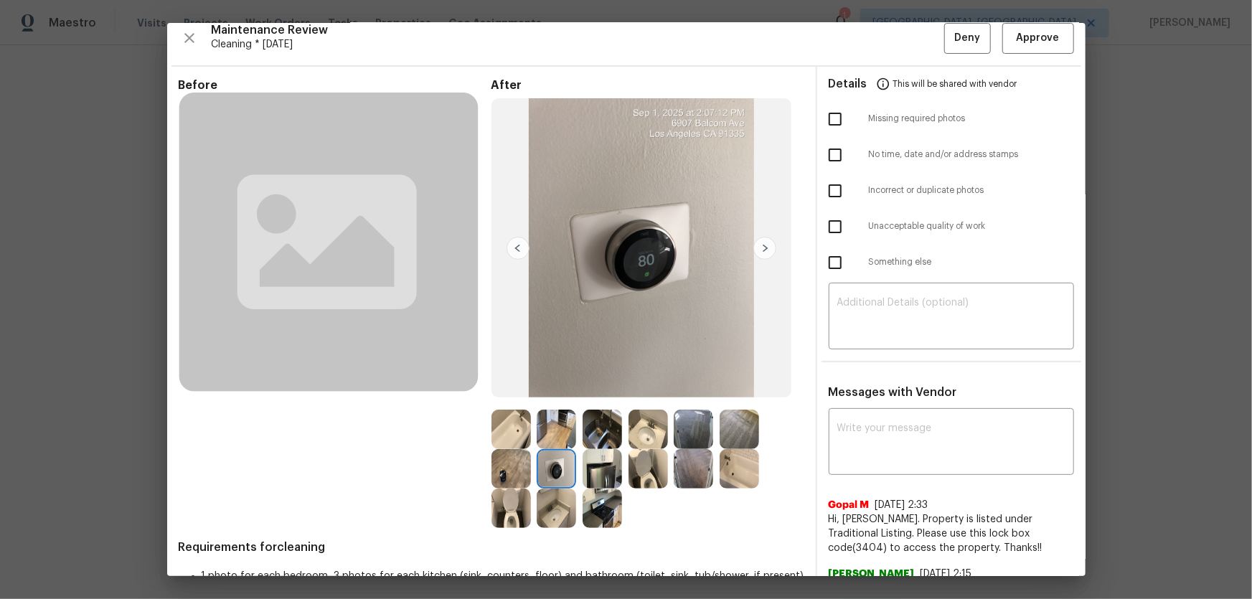
click at [608, 395] on img at bounding box center [601, 468] width 39 height 39
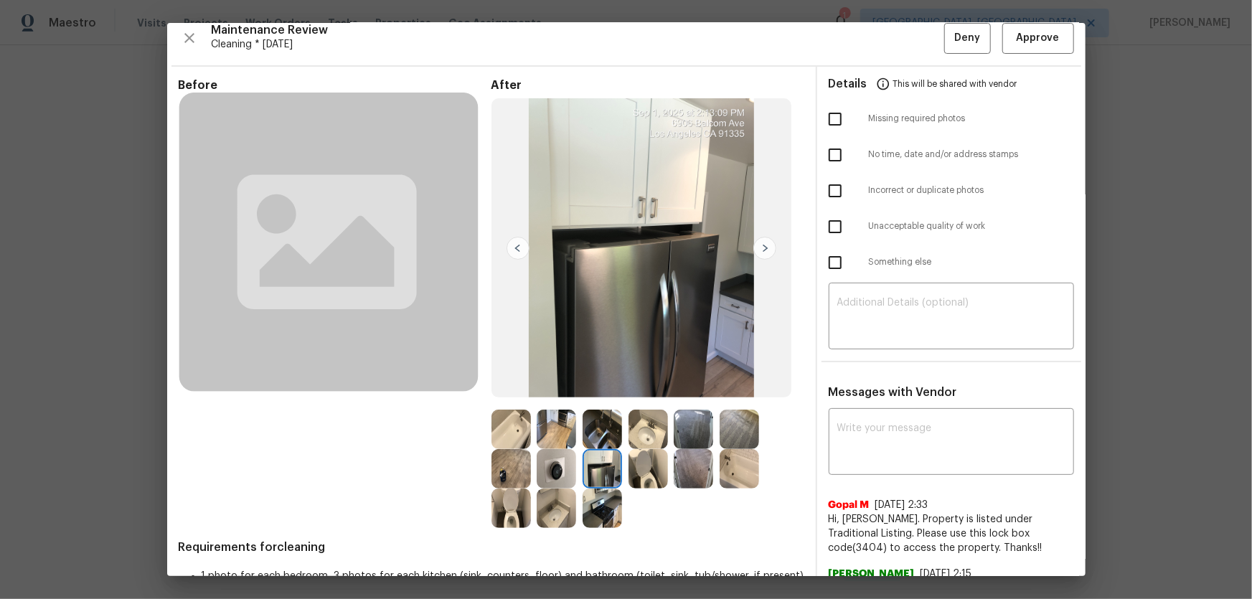
click at [613, 395] on img at bounding box center [601, 468] width 39 height 39
click at [601, 395] on img at bounding box center [601, 429] width 39 height 39
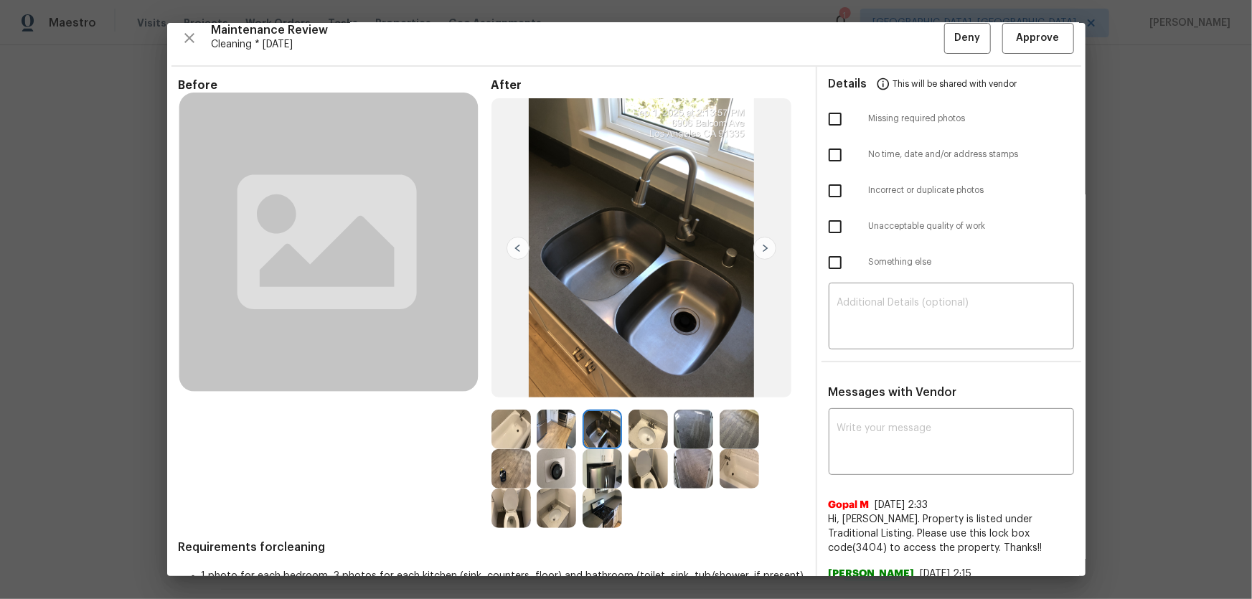
click at [556, 395] on img at bounding box center [555, 429] width 39 height 39
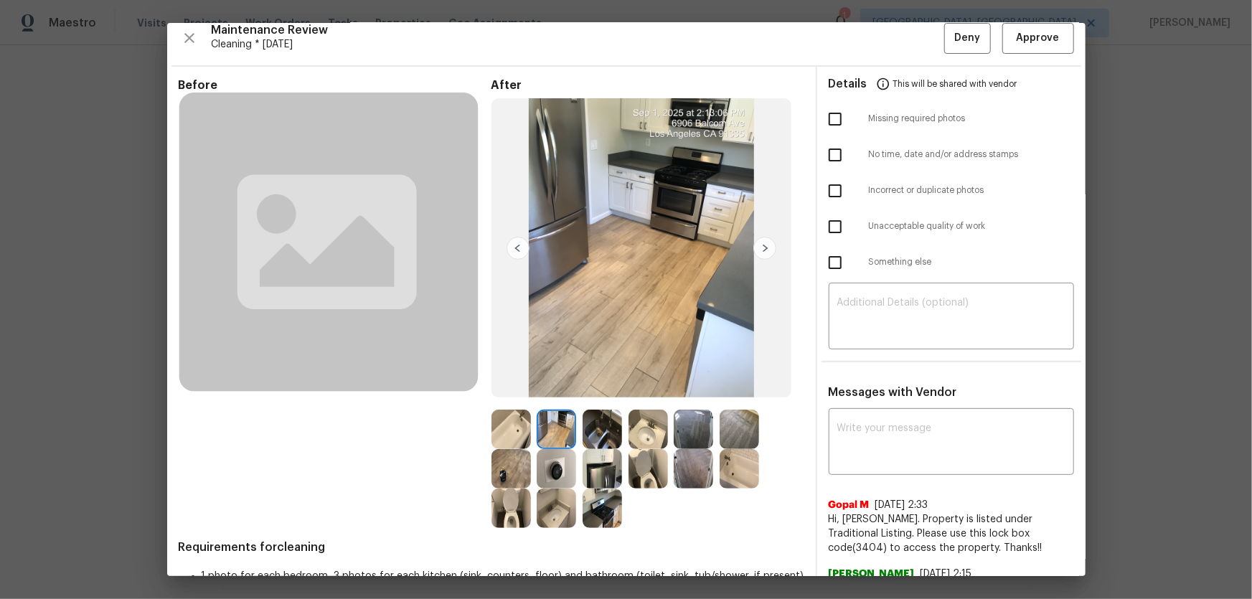
click at [511, 395] on img at bounding box center [510, 429] width 39 height 39
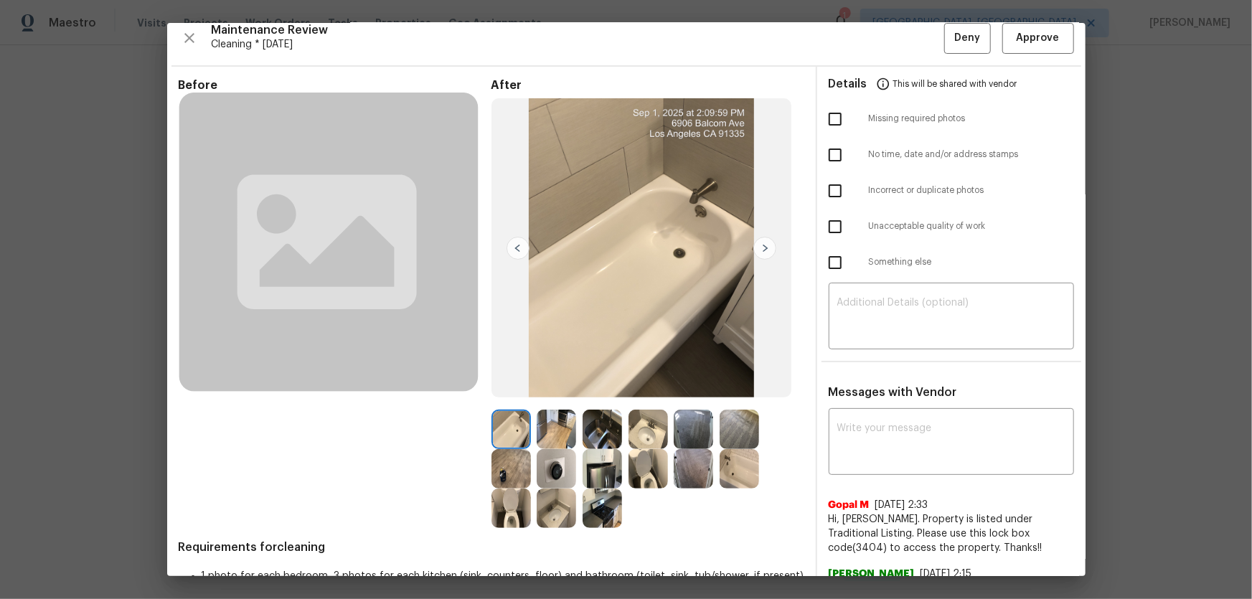
click at [506, 395] on img at bounding box center [510, 468] width 39 height 39
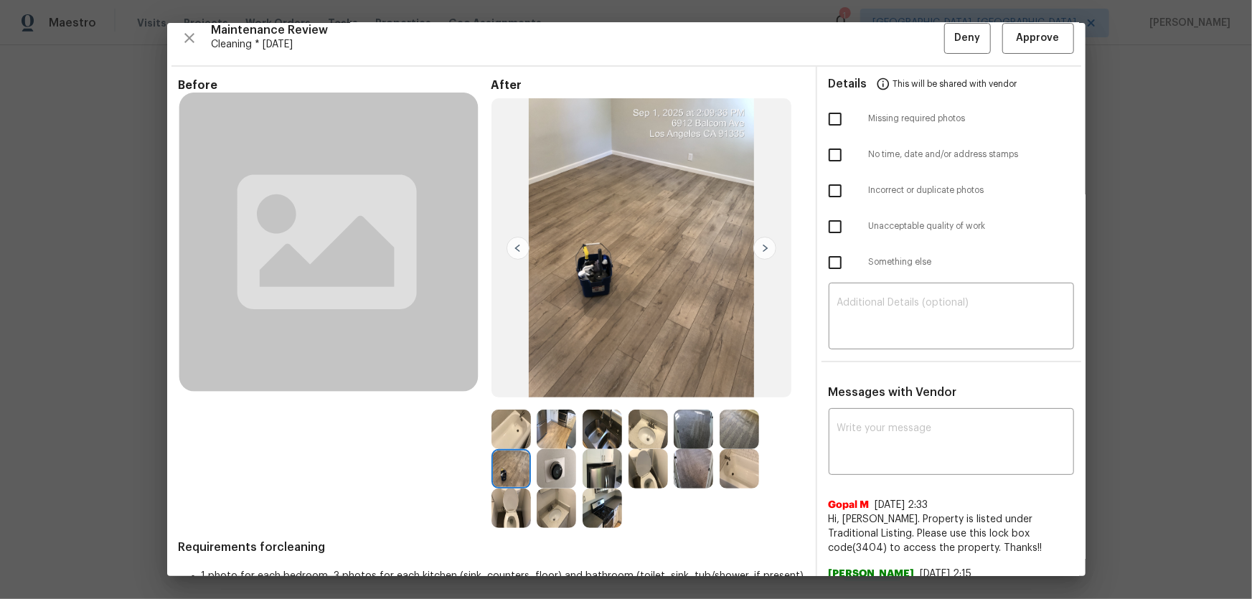
click at [542, 395] on img at bounding box center [555, 468] width 39 height 39
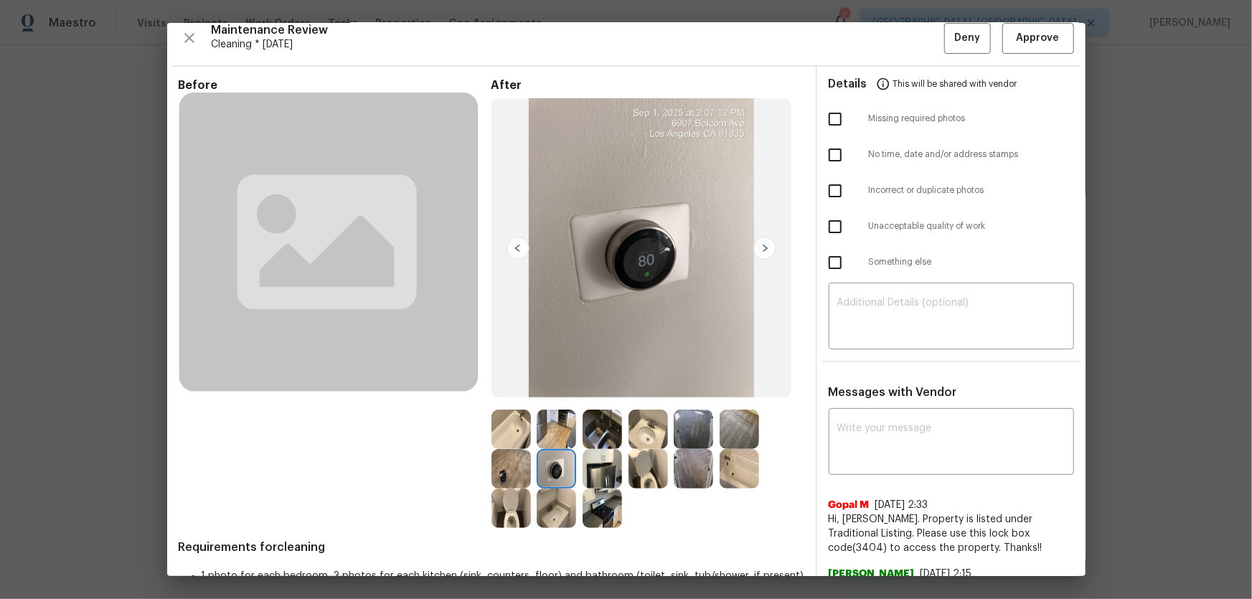
click at [601, 395] on img at bounding box center [601, 468] width 39 height 39
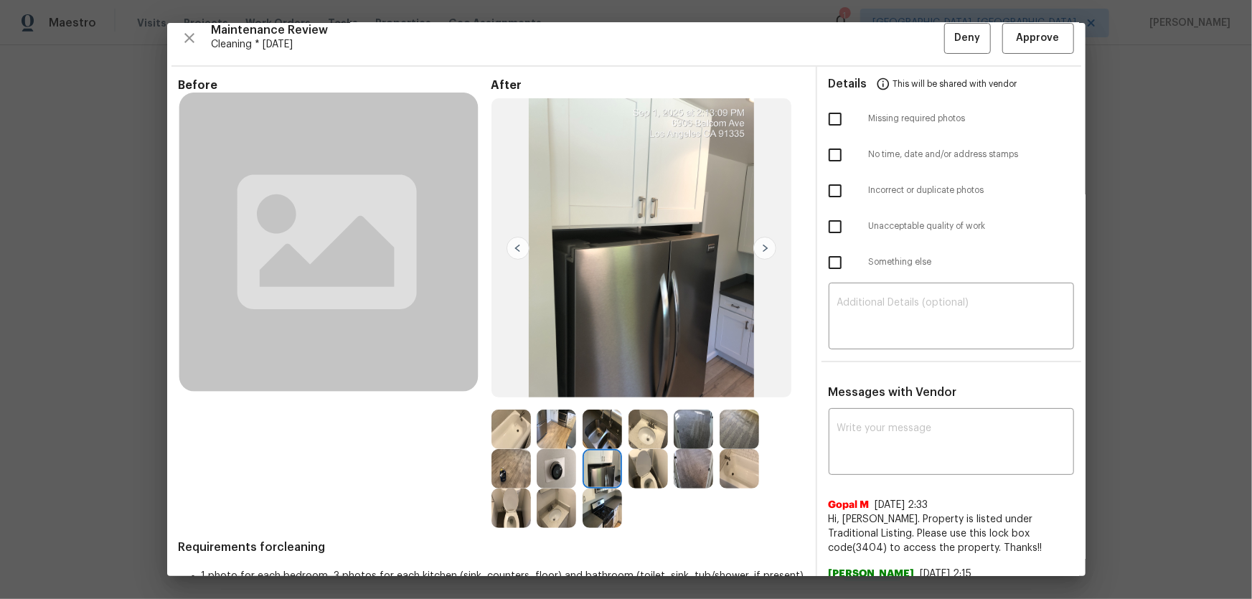
click at [601, 395] on img at bounding box center [601, 507] width 39 height 39
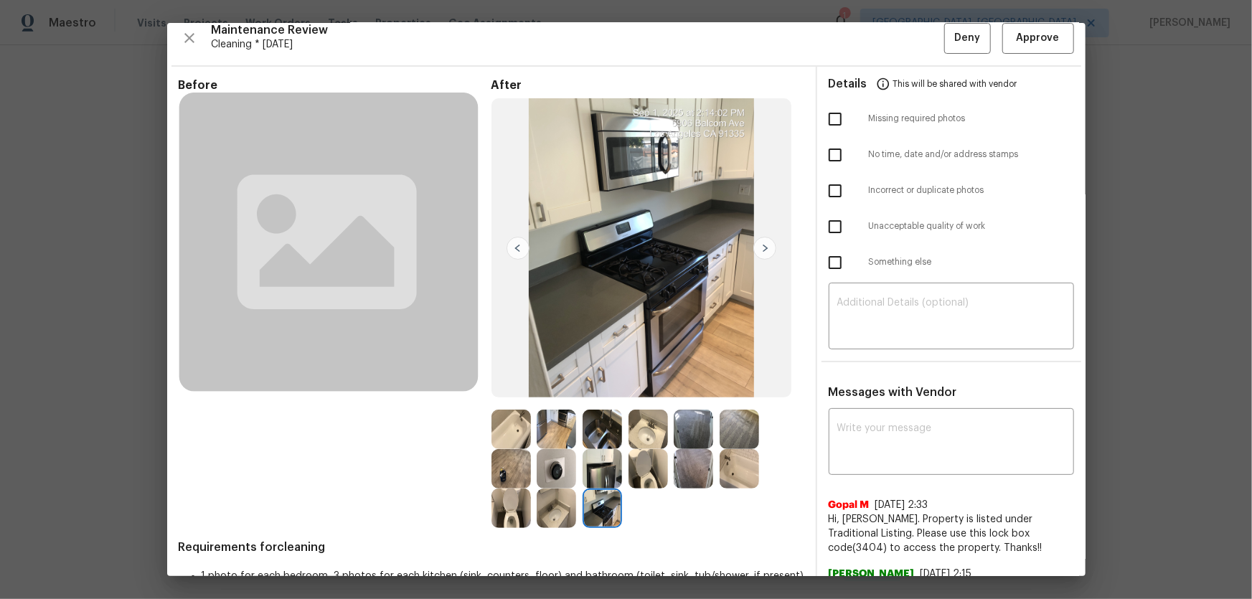
click at [699, 395] on img at bounding box center [692, 468] width 39 height 39
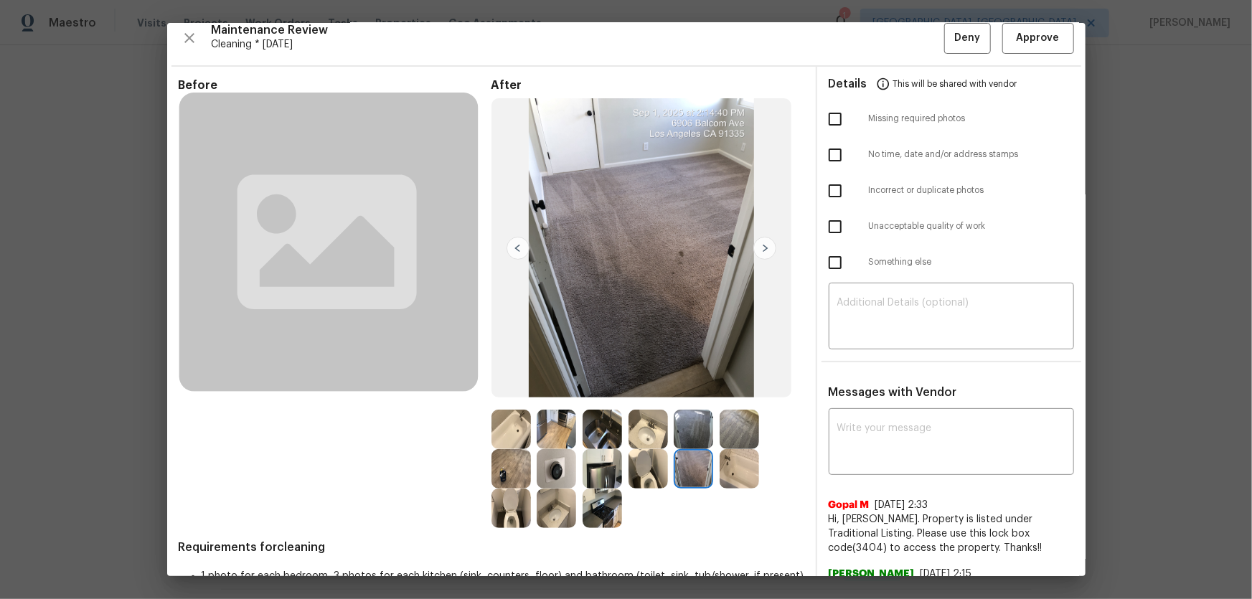
click at [696, 395] on img at bounding box center [692, 429] width 39 height 39
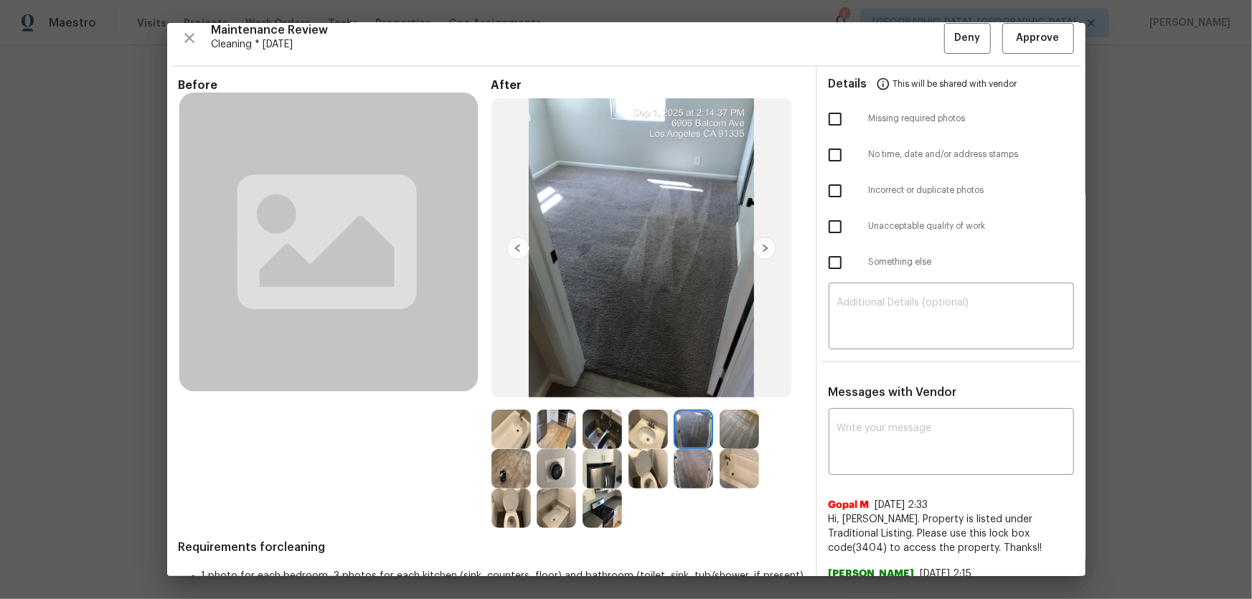
click at [727, 395] on img at bounding box center [738, 429] width 39 height 39
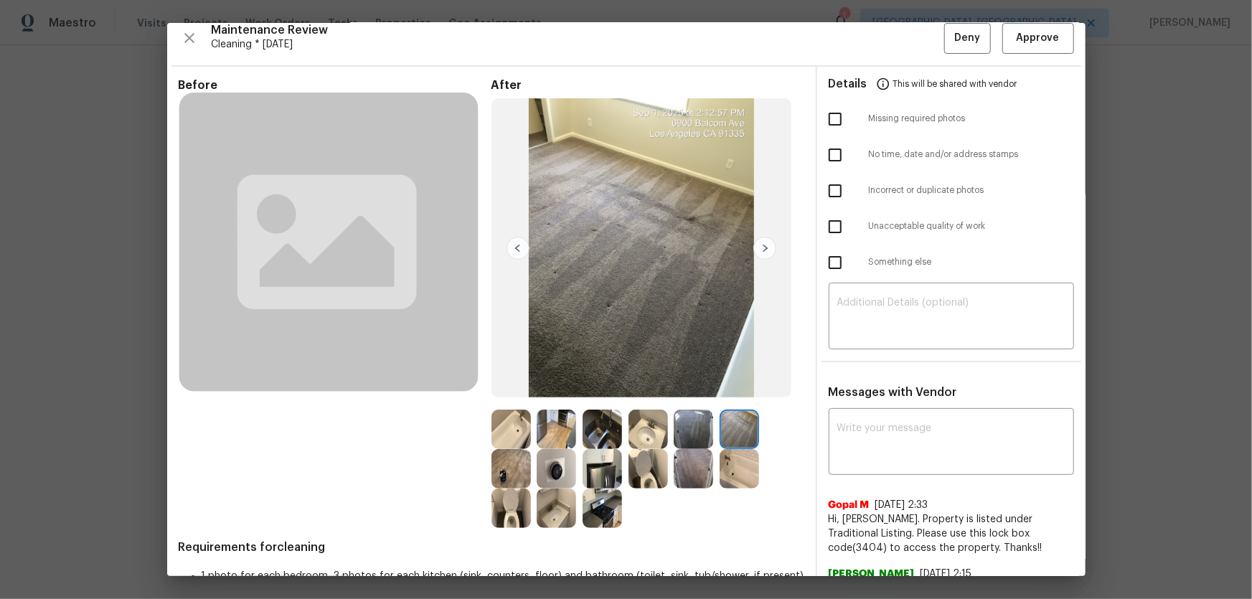
click at [724, 395] on img at bounding box center [738, 468] width 39 height 39
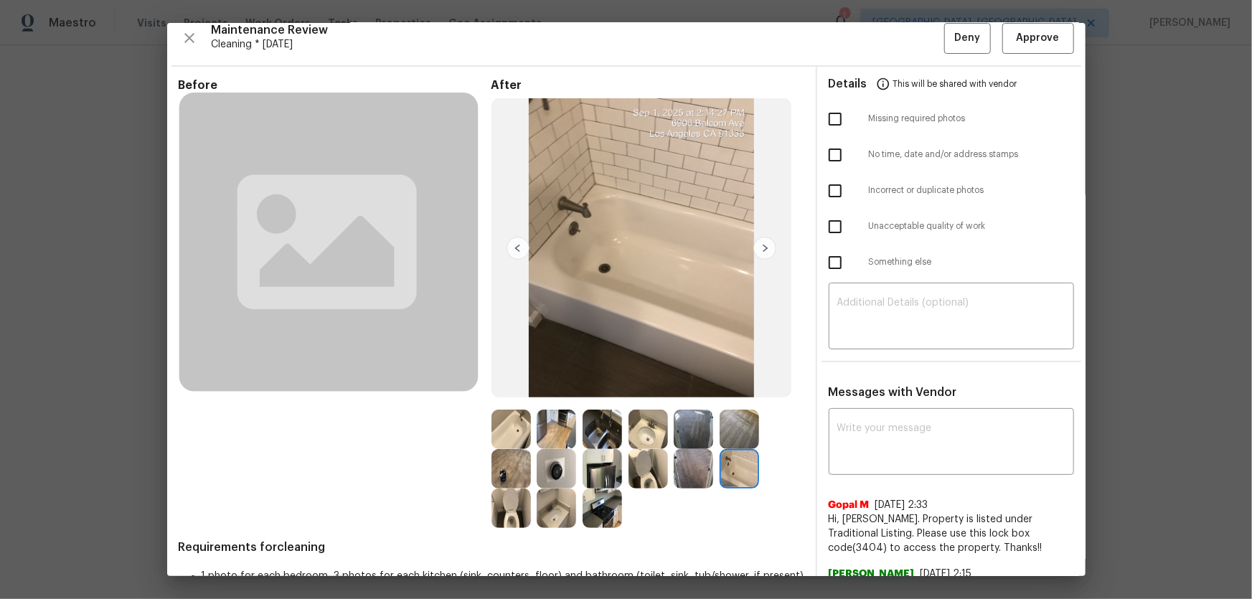
click at [615, 395] on img at bounding box center [601, 468] width 39 height 39
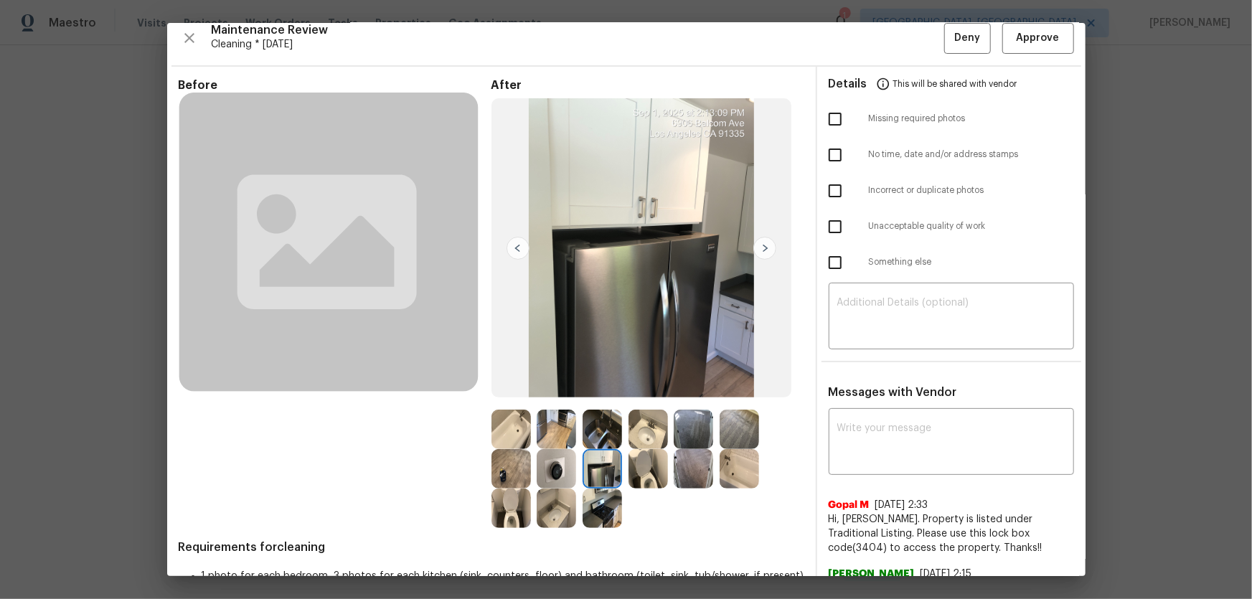
click at [609, 395] on img at bounding box center [601, 429] width 39 height 39
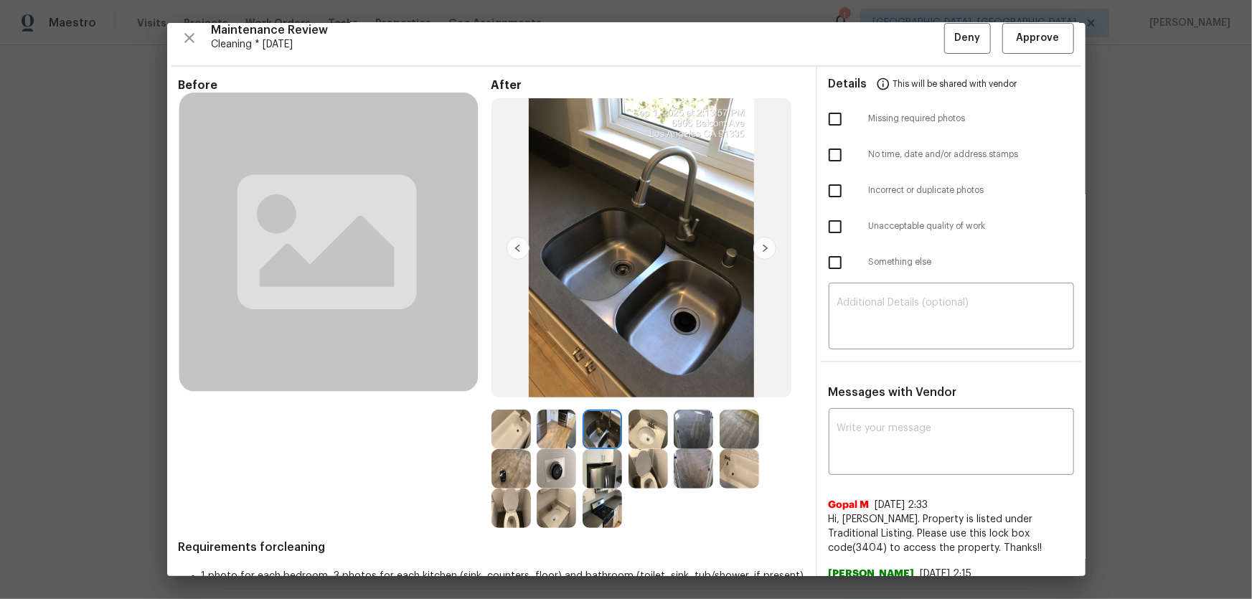
click at [565, 395] on img at bounding box center [555, 429] width 39 height 39
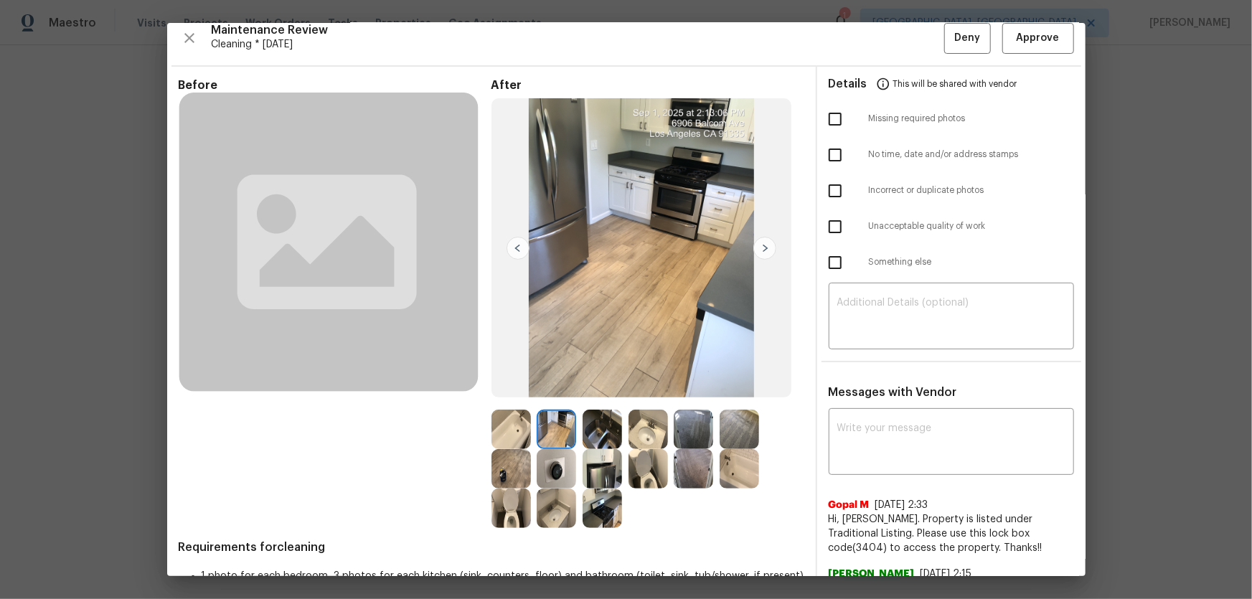
click at [517, 395] on img at bounding box center [510, 429] width 39 height 39
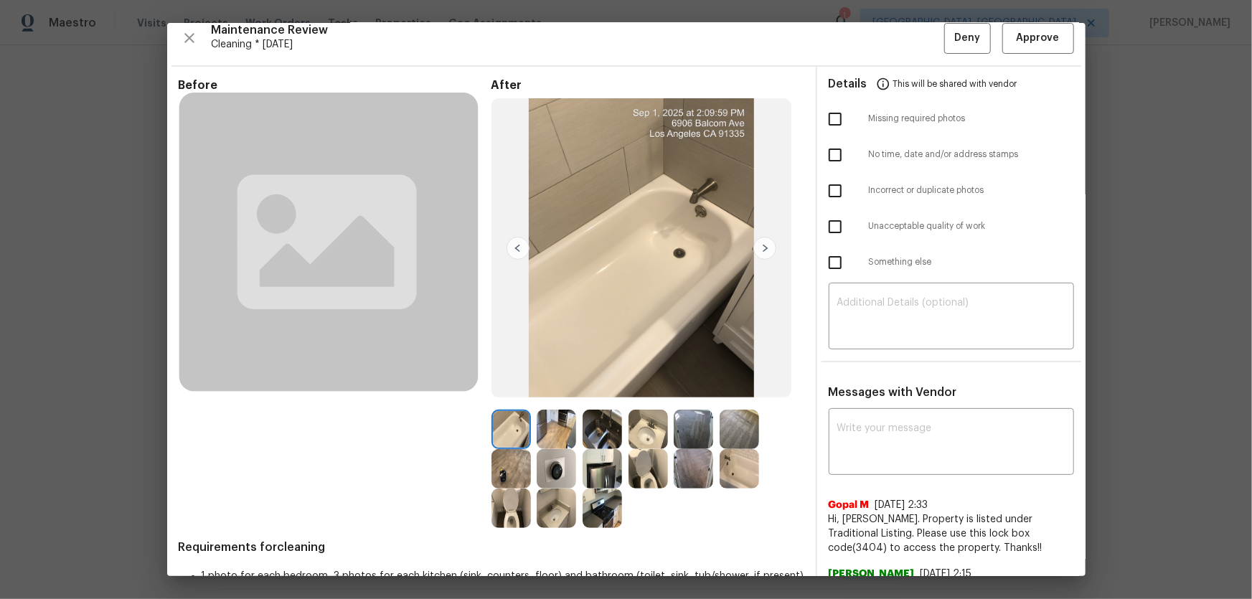
click at [509, 395] on img at bounding box center [510, 468] width 39 height 39
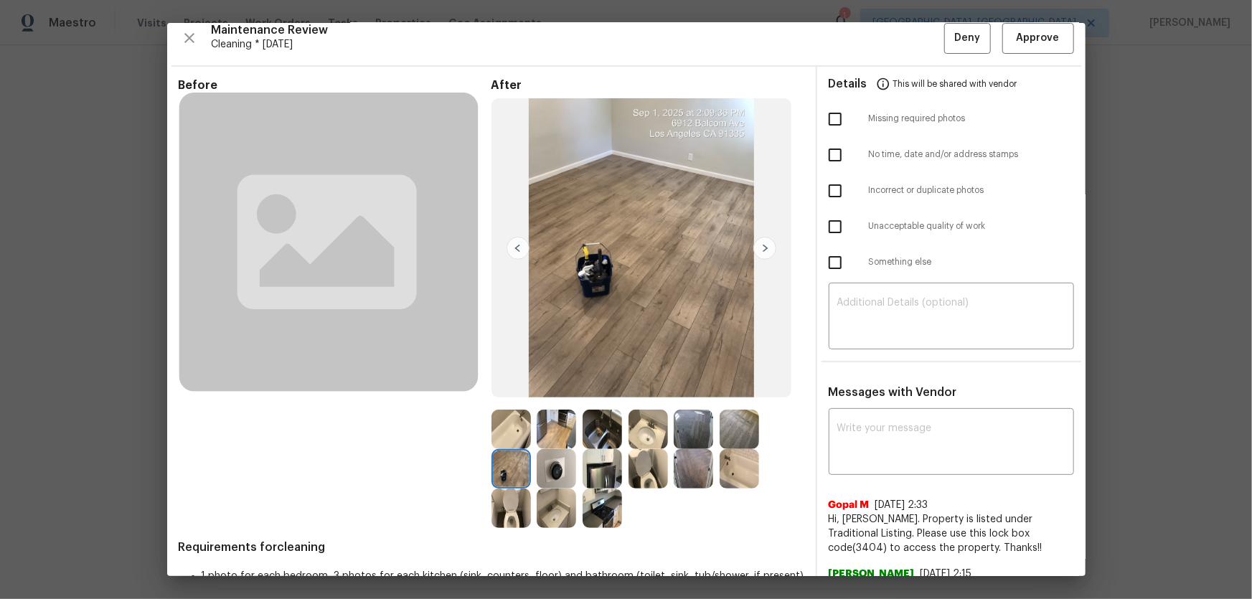
click at [559, 395] on img at bounding box center [555, 468] width 39 height 39
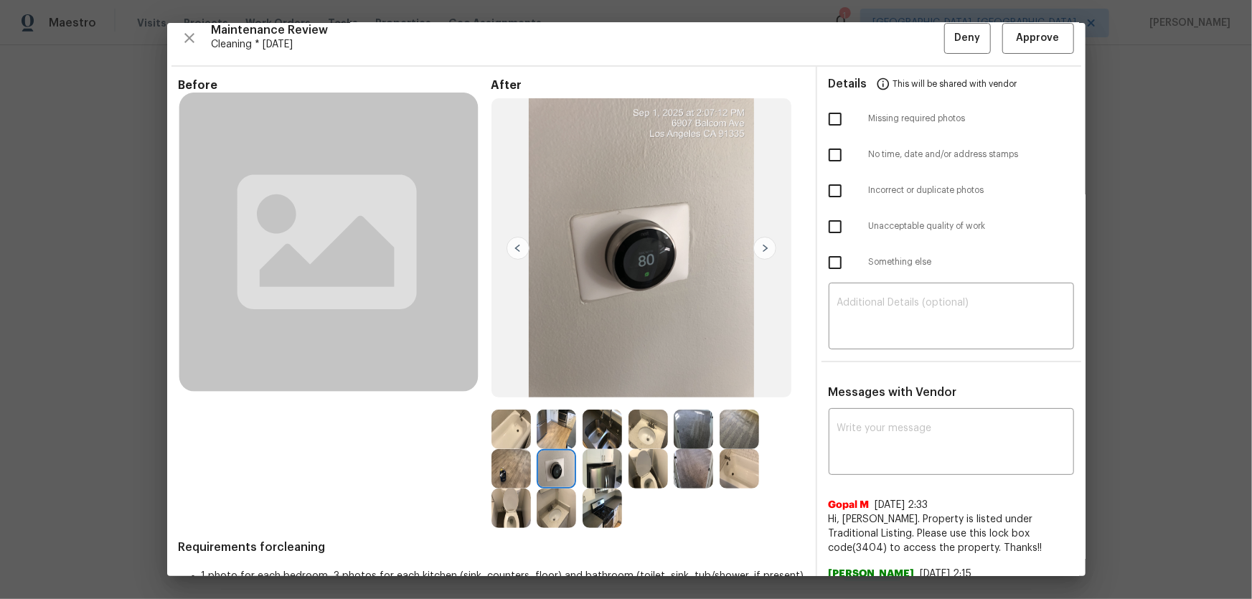
click at [556, 395] on img at bounding box center [555, 507] width 39 height 39
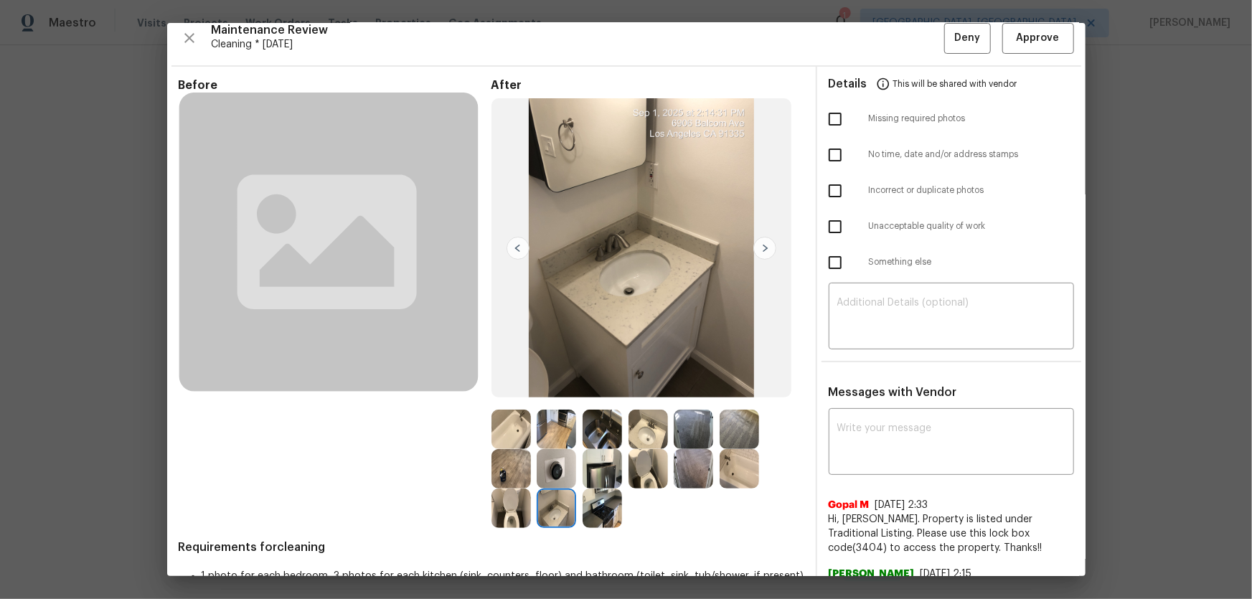
click at [514, 395] on img at bounding box center [510, 507] width 39 height 39
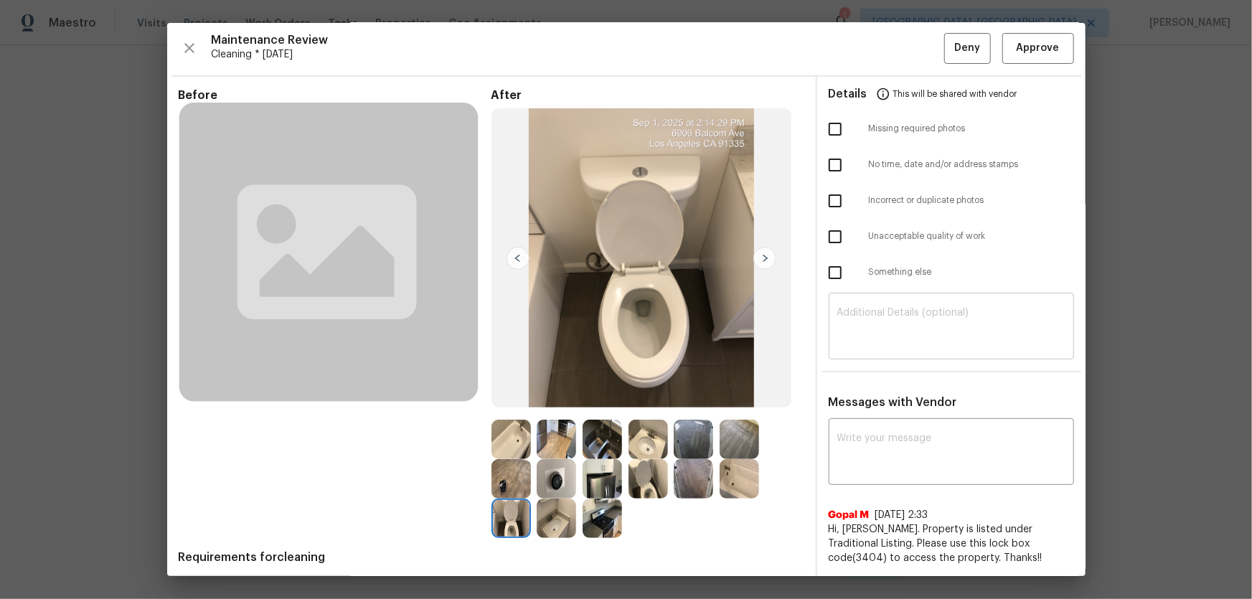
scroll to position [0, 0]
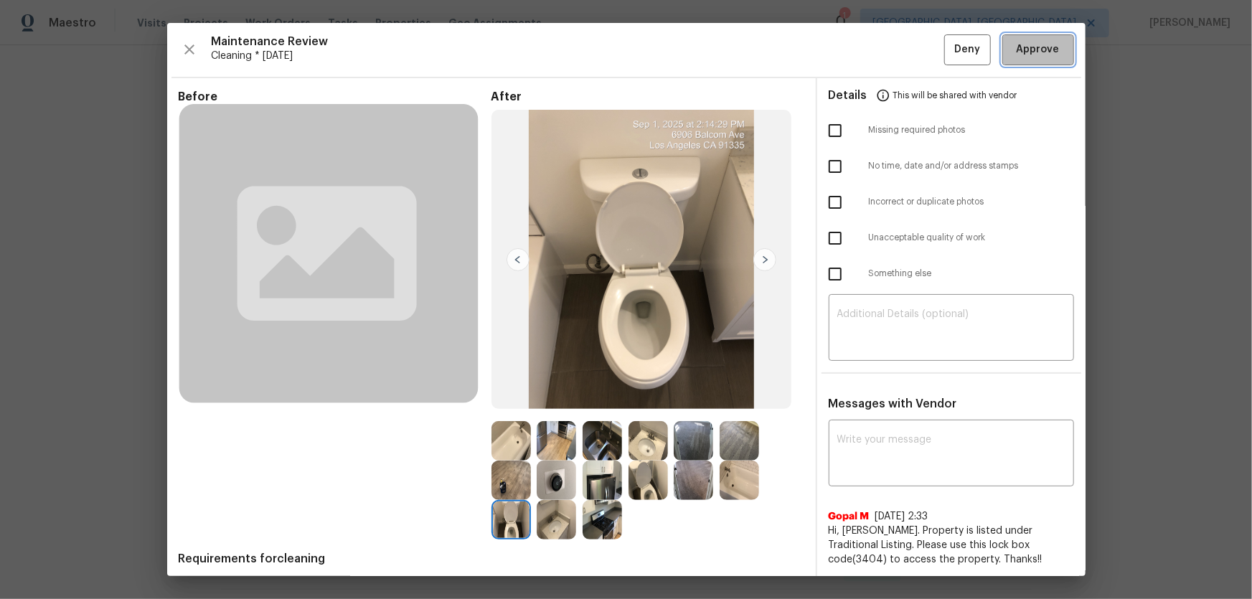
click at [890, 53] on button "Approve" at bounding box center [1038, 49] width 72 height 31
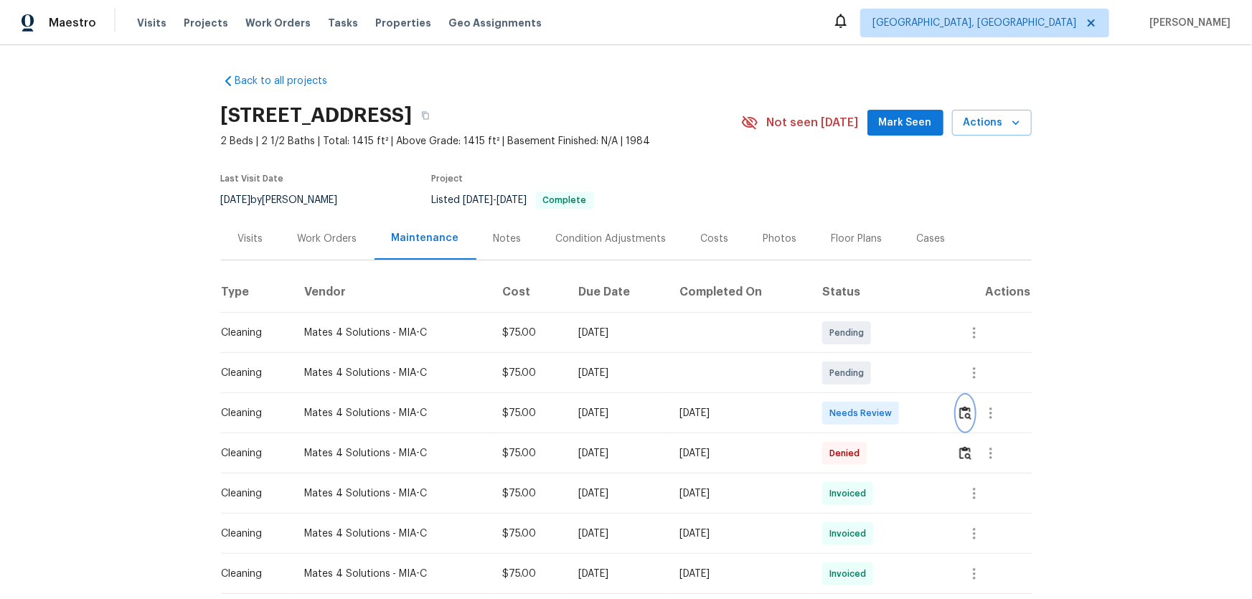
click at [890, 395] on button "button" at bounding box center [965, 413] width 16 height 34
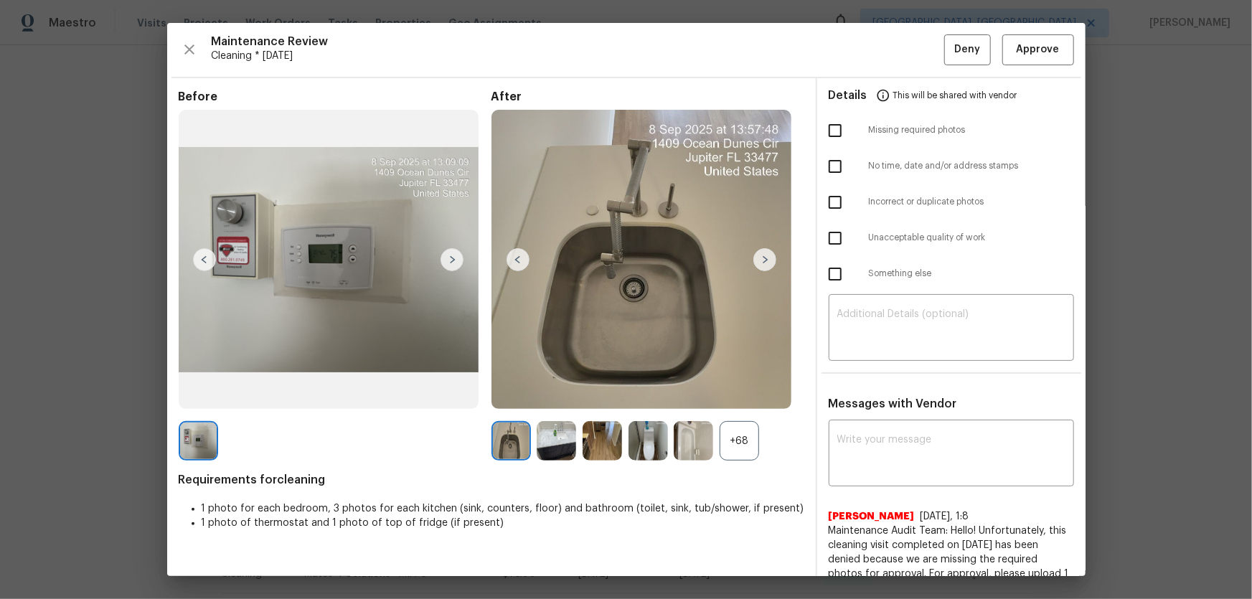
click at [740, 395] on div "+68" at bounding box center [738, 440] width 39 height 39
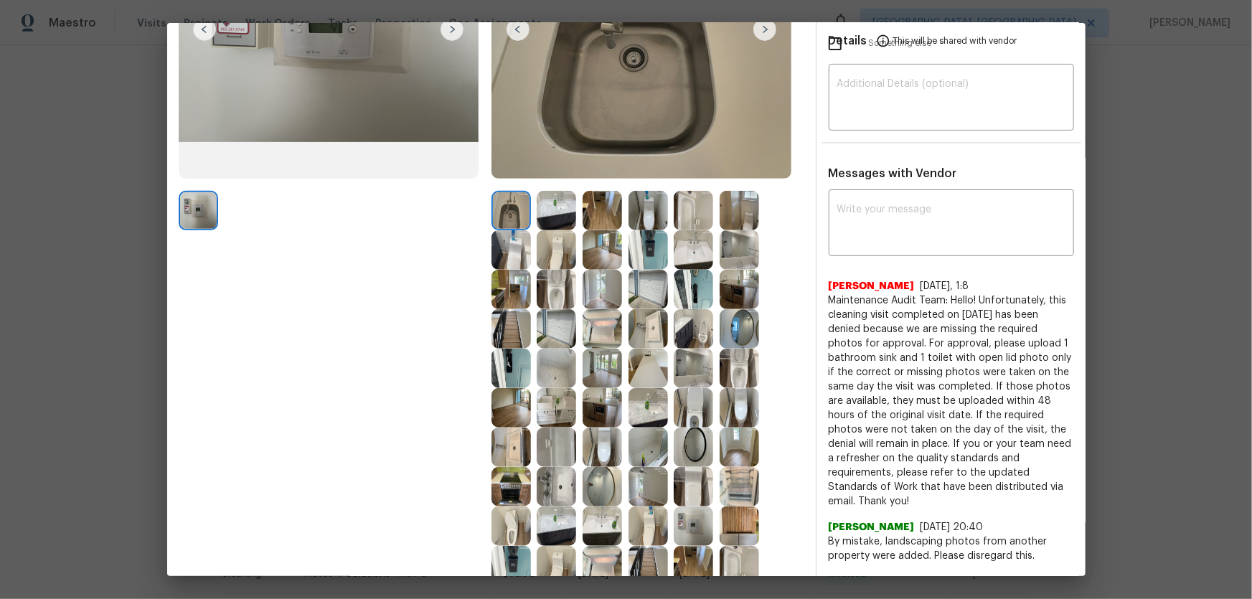
scroll to position [260, 0]
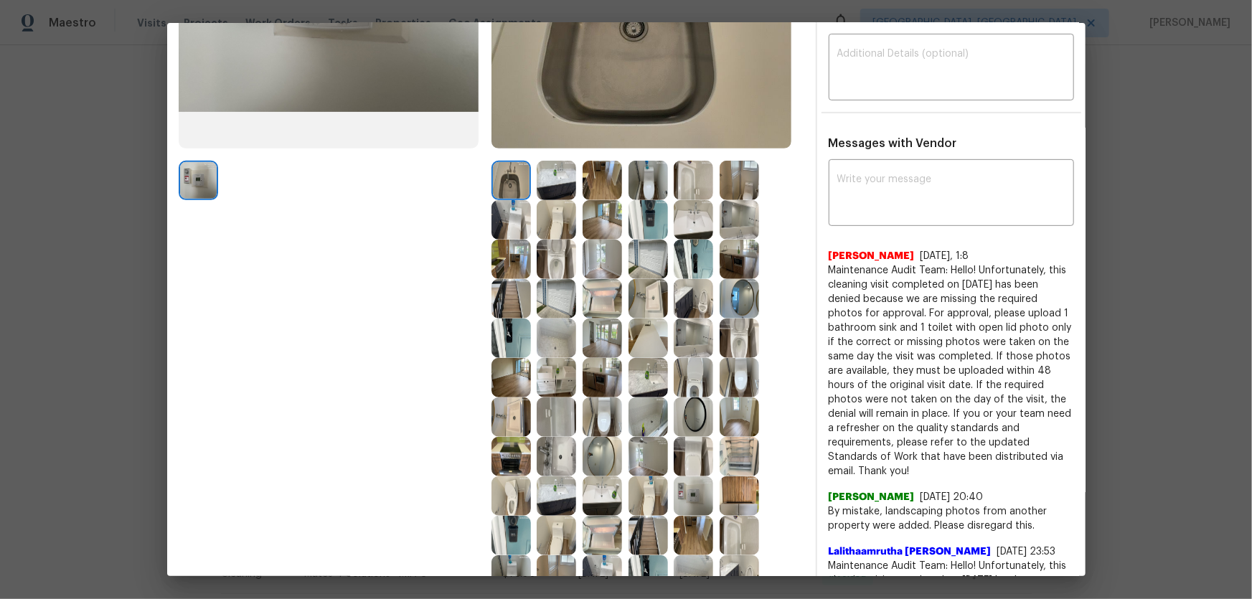
click at [557, 272] on img at bounding box center [555, 259] width 39 height 39
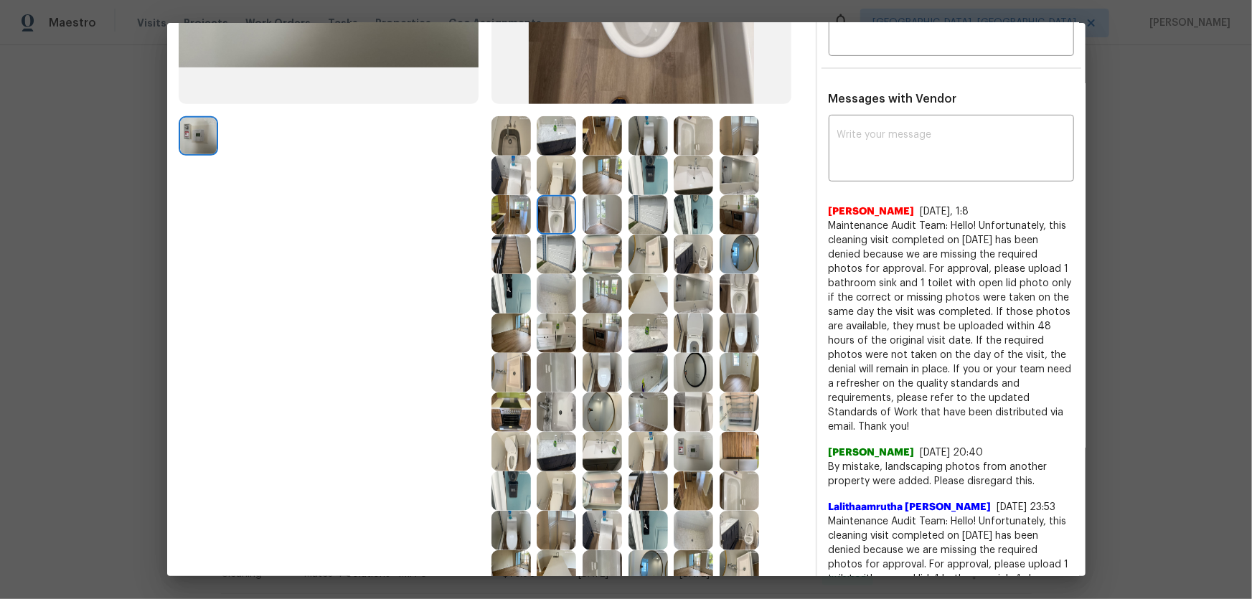
scroll to position [326, 0]
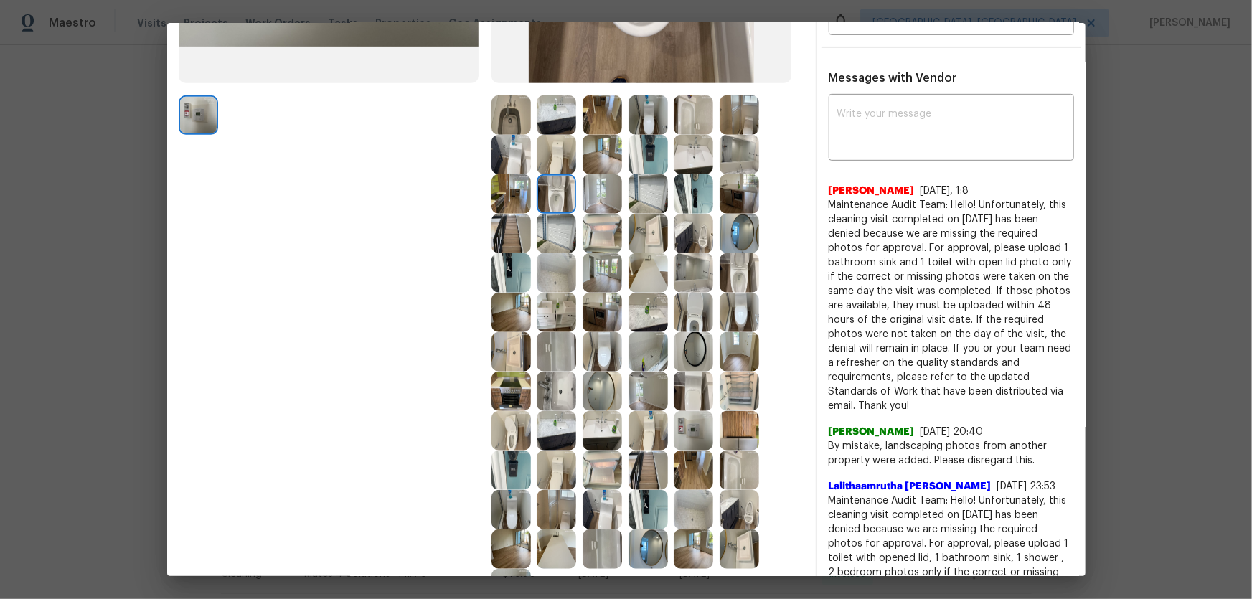
click at [735, 271] on img at bounding box center [738, 272] width 39 height 39
click at [694, 311] on img at bounding box center [692, 312] width 39 height 39
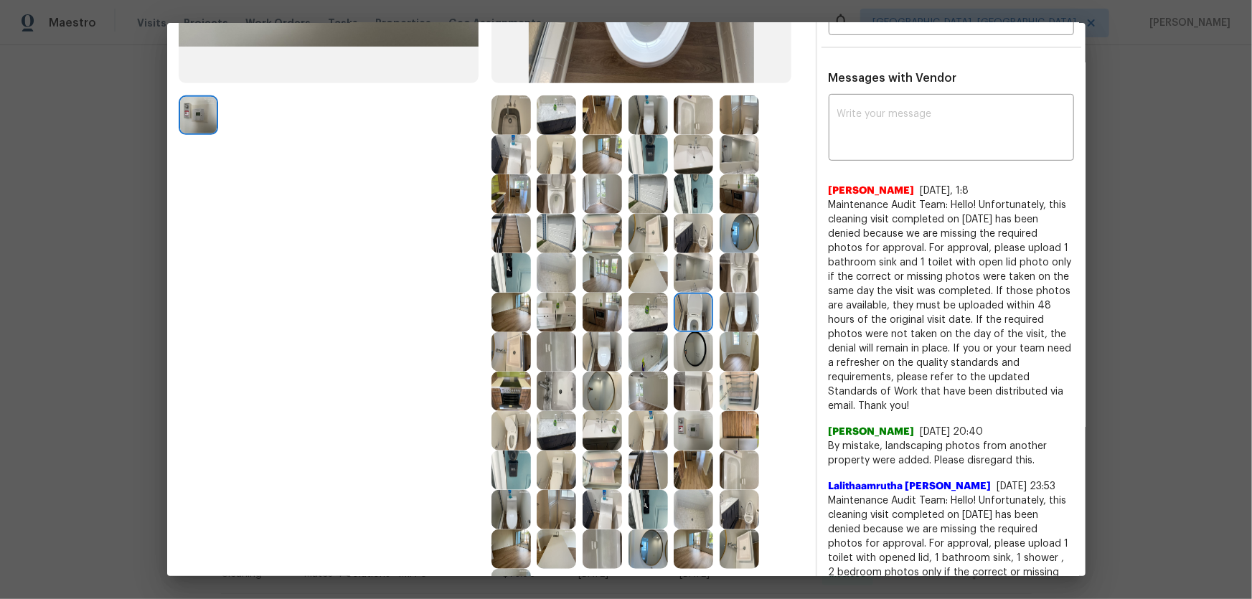
click at [646, 314] on img at bounding box center [647, 312] width 39 height 39
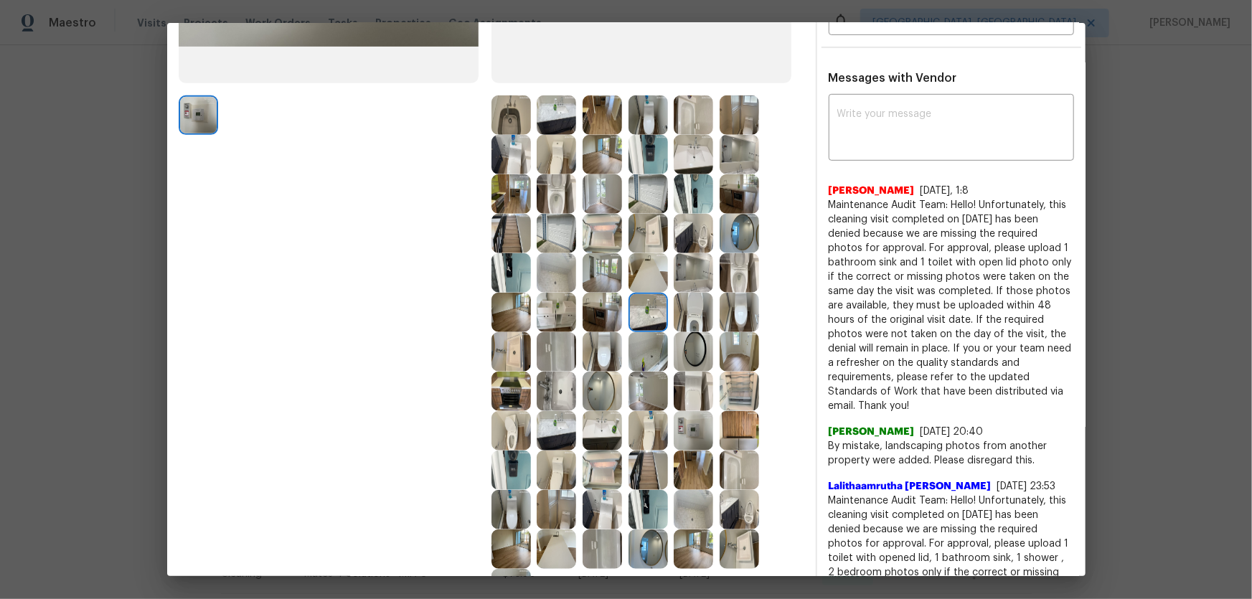
click at [633, 232] on img at bounding box center [647, 233] width 39 height 39
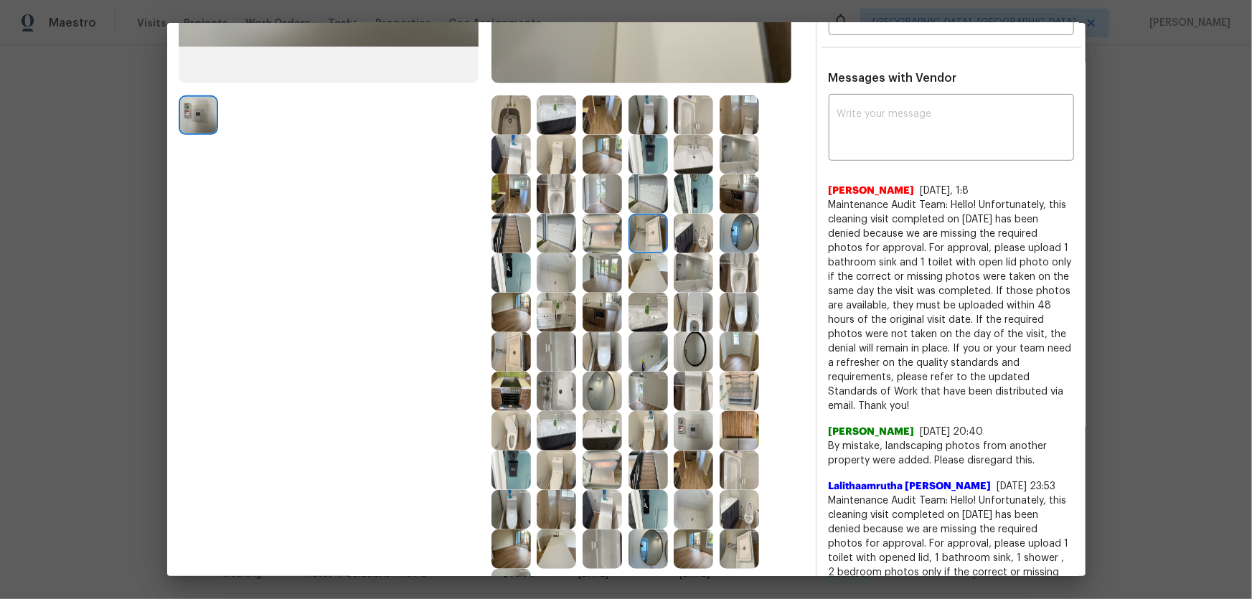
click at [699, 157] on img at bounding box center [692, 154] width 39 height 39
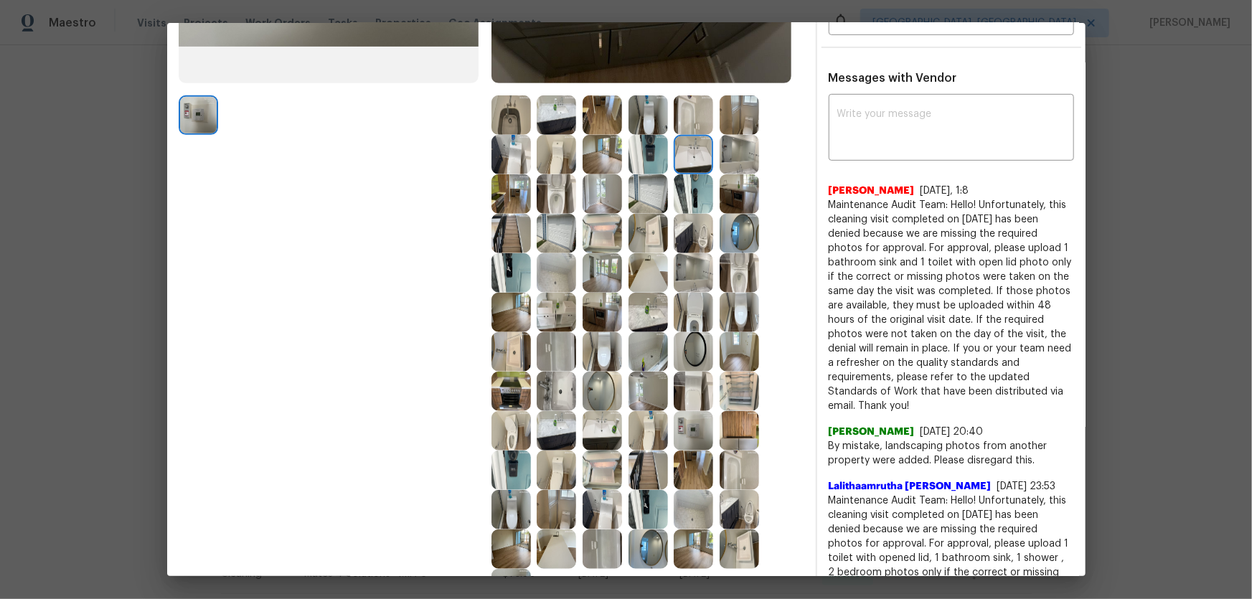
click at [683, 121] on img at bounding box center [692, 114] width 39 height 39
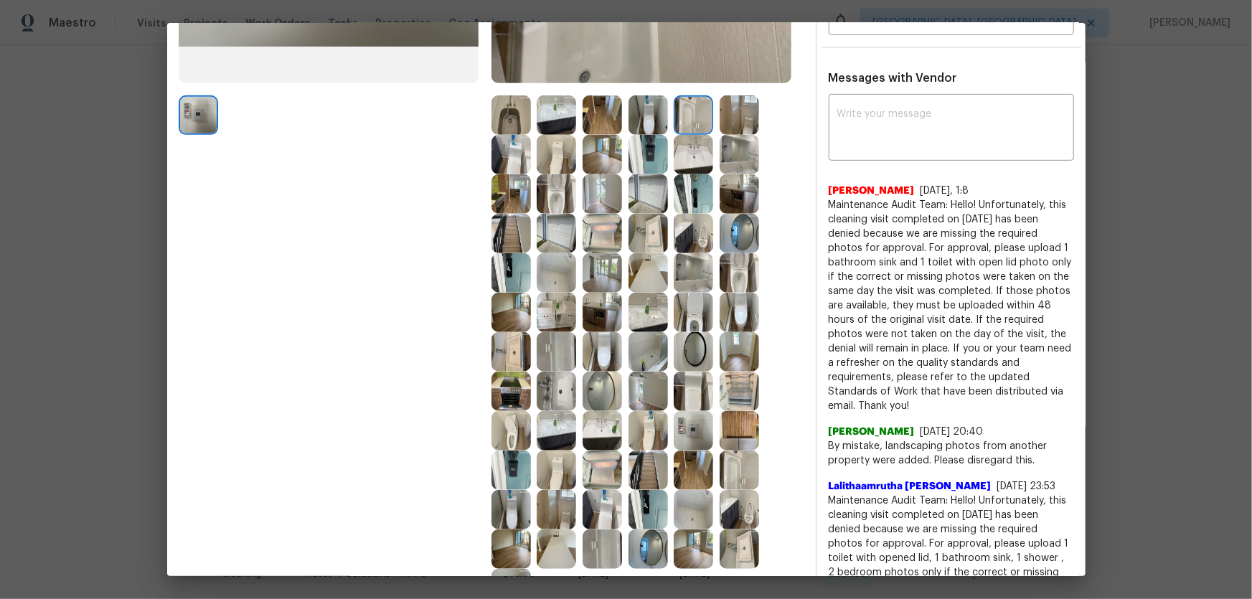
click at [554, 357] on img at bounding box center [555, 351] width 39 height 39
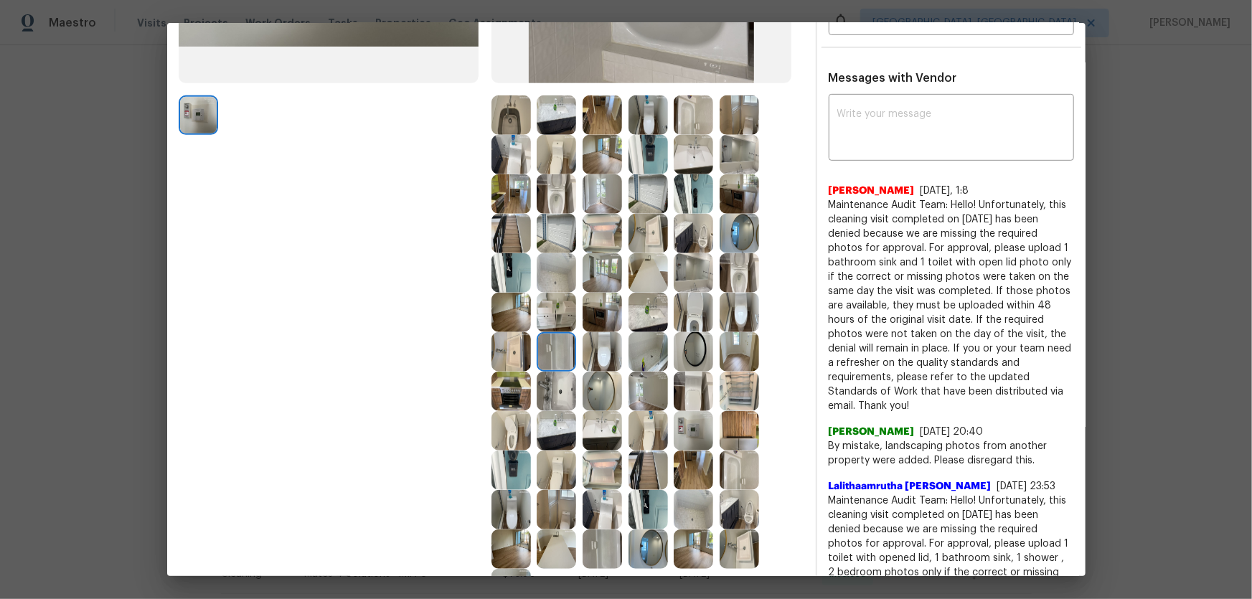
click at [546, 268] on img at bounding box center [555, 272] width 39 height 39
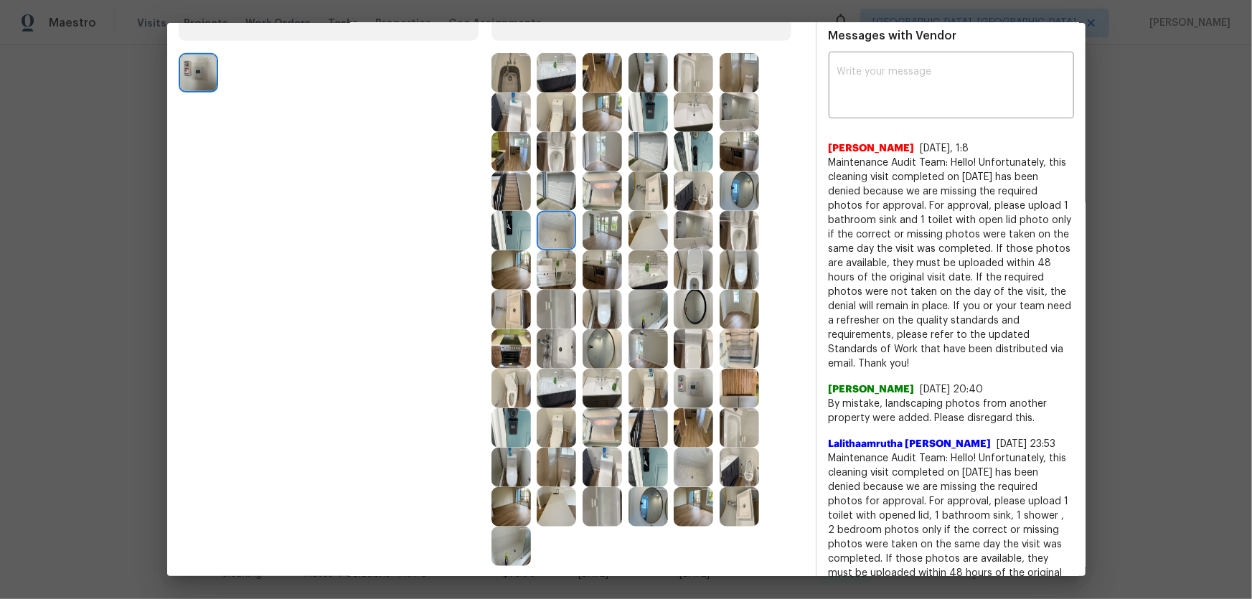
scroll to position [391, 0]
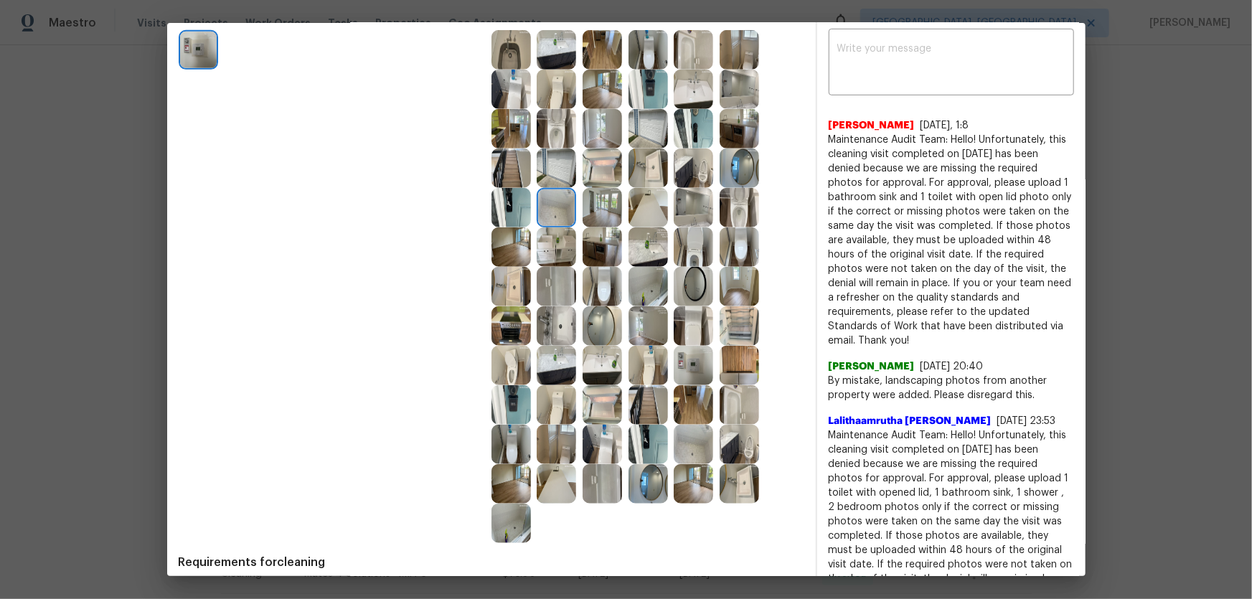
click at [684, 359] on img at bounding box center [692, 365] width 39 height 39
click at [517, 208] on img at bounding box center [510, 207] width 39 height 39
click at [545, 250] on img at bounding box center [555, 246] width 39 height 39
click at [582, 253] on img at bounding box center [601, 246] width 39 height 39
click at [638, 254] on img at bounding box center [647, 246] width 39 height 39
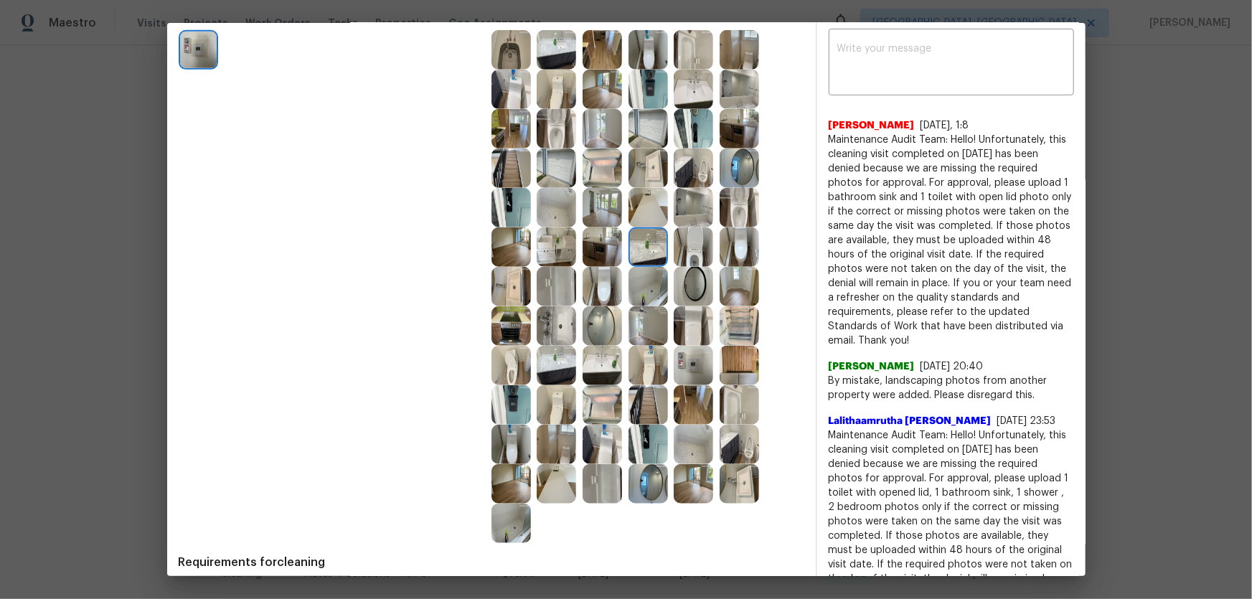
click at [638, 273] on img at bounding box center [647, 286] width 39 height 39
click at [616, 277] on img at bounding box center [601, 286] width 39 height 39
click at [564, 283] on img at bounding box center [555, 286] width 39 height 39
click at [592, 320] on img at bounding box center [601, 325] width 39 height 39
click at [557, 333] on img at bounding box center [555, 325] width 39 height 39
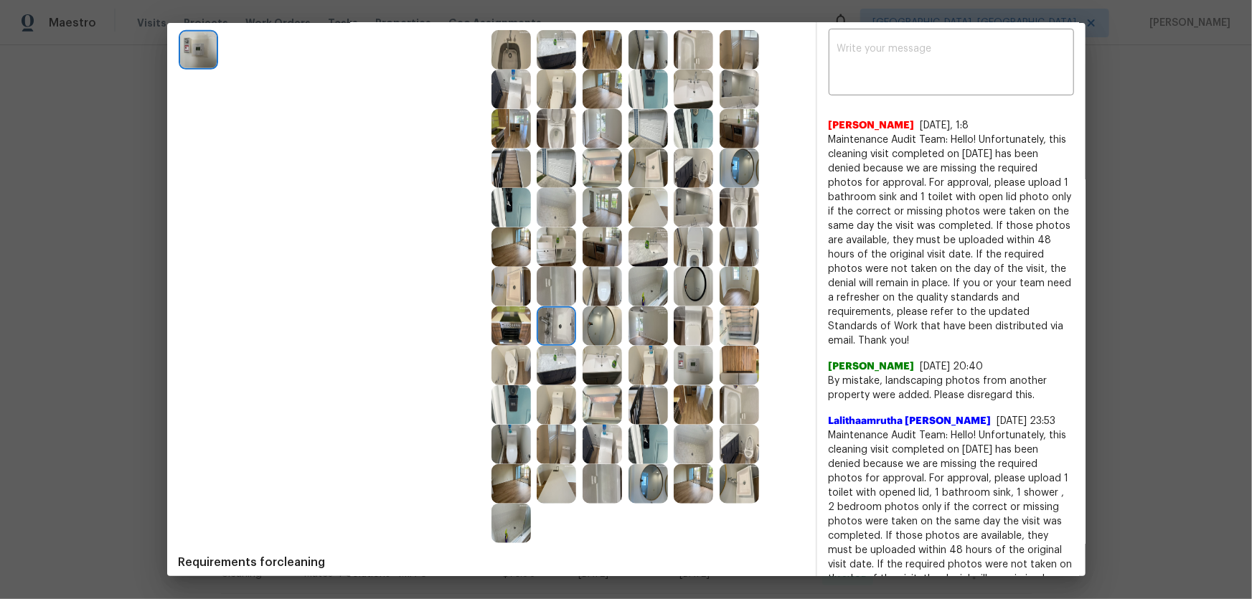
click at [644, 395] on img at bounding box center [647, 444] width 39 height 39
click at [647, 395] on img at bounding box center [647, 483] width 39 height 39
click at [739, 395] on img at bounding box center [738, 483] width 39 height 39
click at [739, 395] on img at bounding box center [738, 444] width 39 height 39
click at [654, 395] on img at bounding box center [647, 444] width 39 height 39
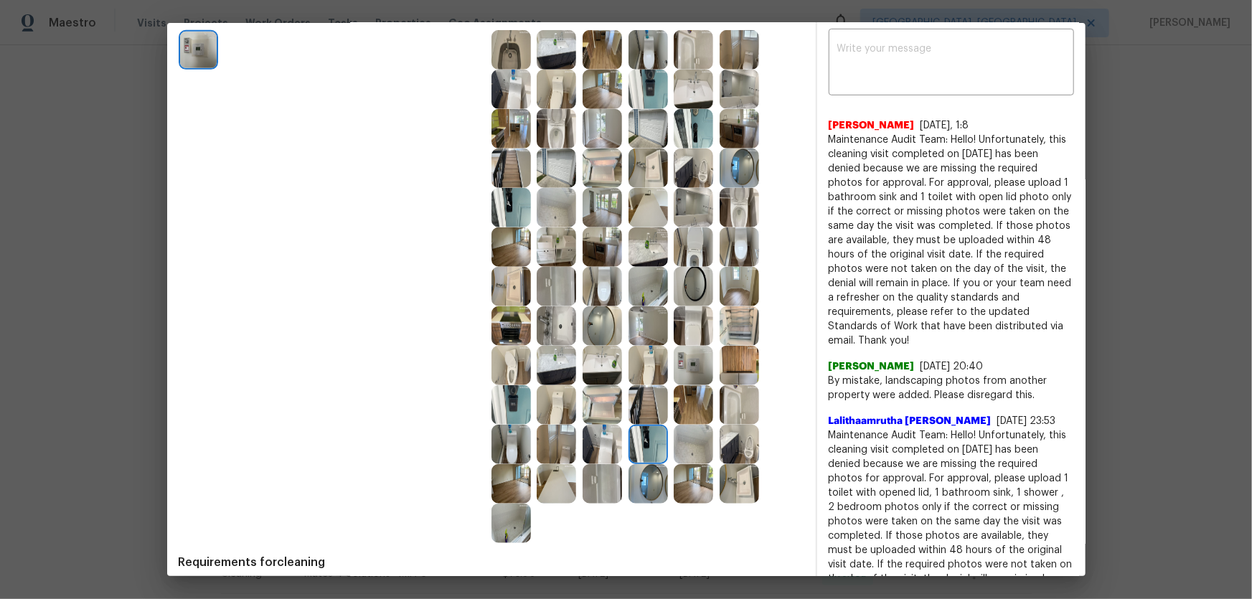
click at [685, 395] on img at bounding box center [692, 444] width 39 height 39
click at [685, 395] on img at bounding box center [692, 483] width 39 height 39
click at [590, 395] on img at bounding box center [601, 483] width 39 height 39
click at [539, 395] on img at bounding box center [555, 483] width 39 height 39
click at [517, 395] on img at bounding box center [510, 483] width 39 height 39
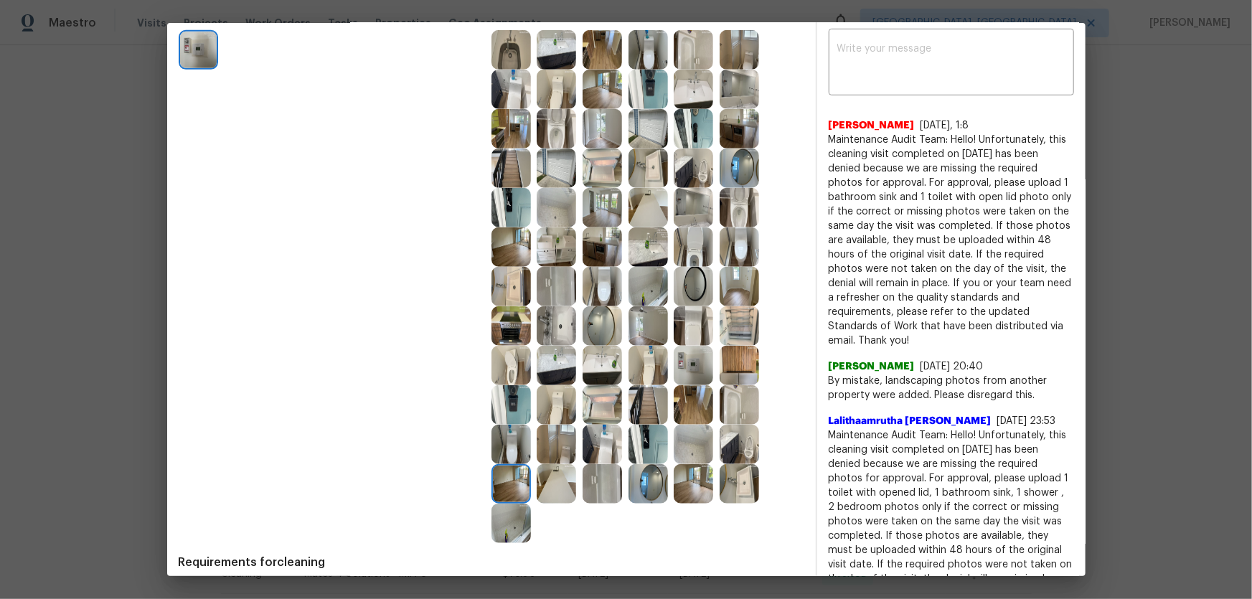
click at [518, 395] on img at bounding box center [510, 522] width 39 height 39
click at [508, 395] on img at bounding box center [510, 444] width 39 height 39
click at [536, 395] on img at bounding box center [555, 444] width 39 height 39
click at [538, 395] on img at bounding box center [555, 404] width 39 height 39
click at [645, 339] on img at bounding box center [647, 325] width 39 height 39
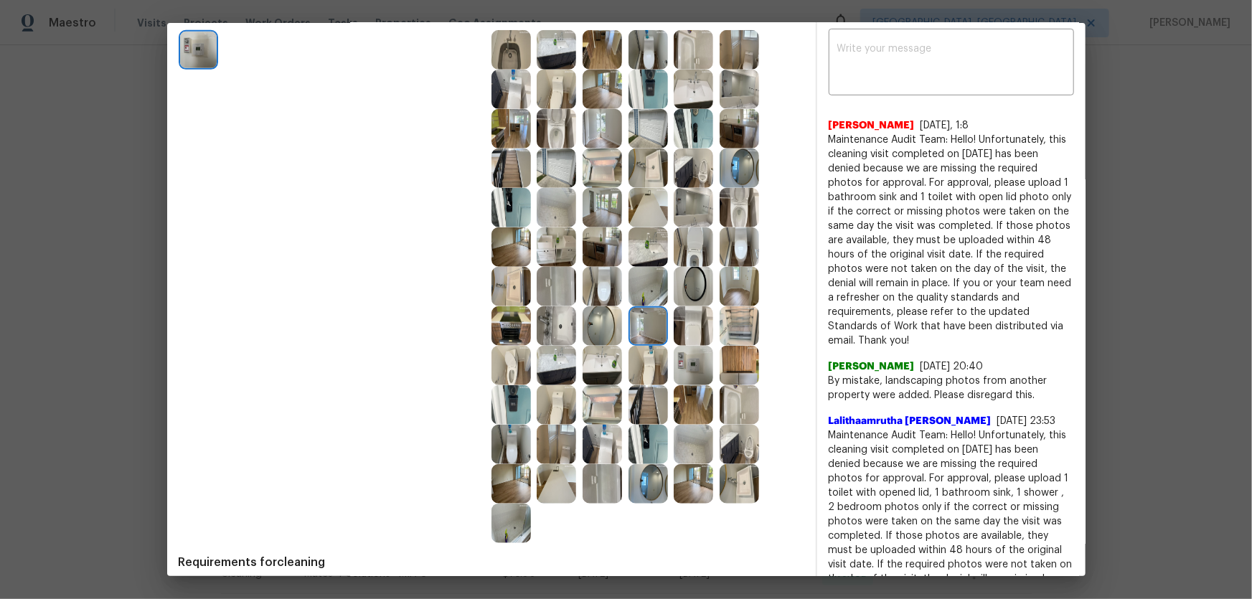
click at [739, 284] on img at bounding box center [738, 286] width 39 height 39
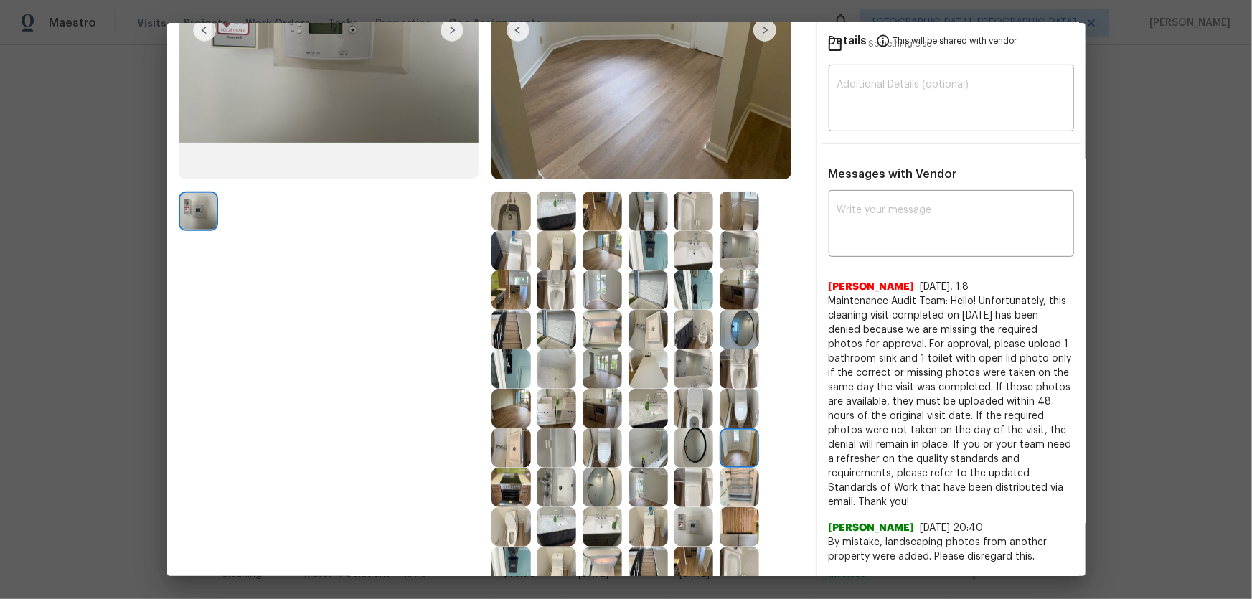
scroll to position [195, 0]
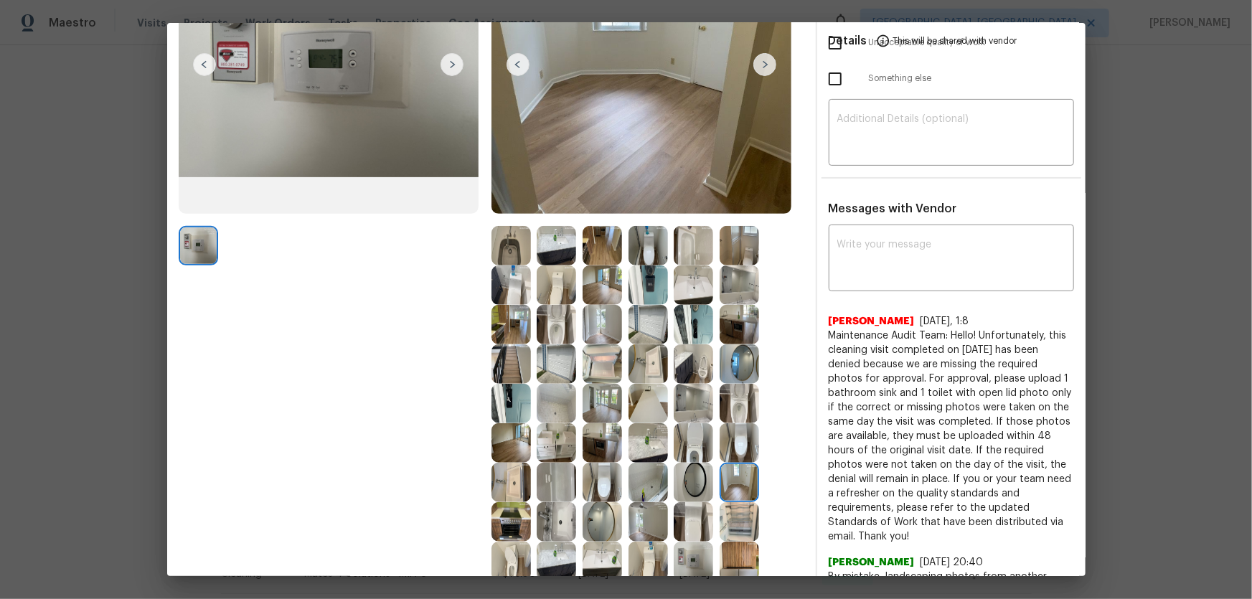
click at [589, 332] on img at bounding box center [601, 324] width 39 height 39
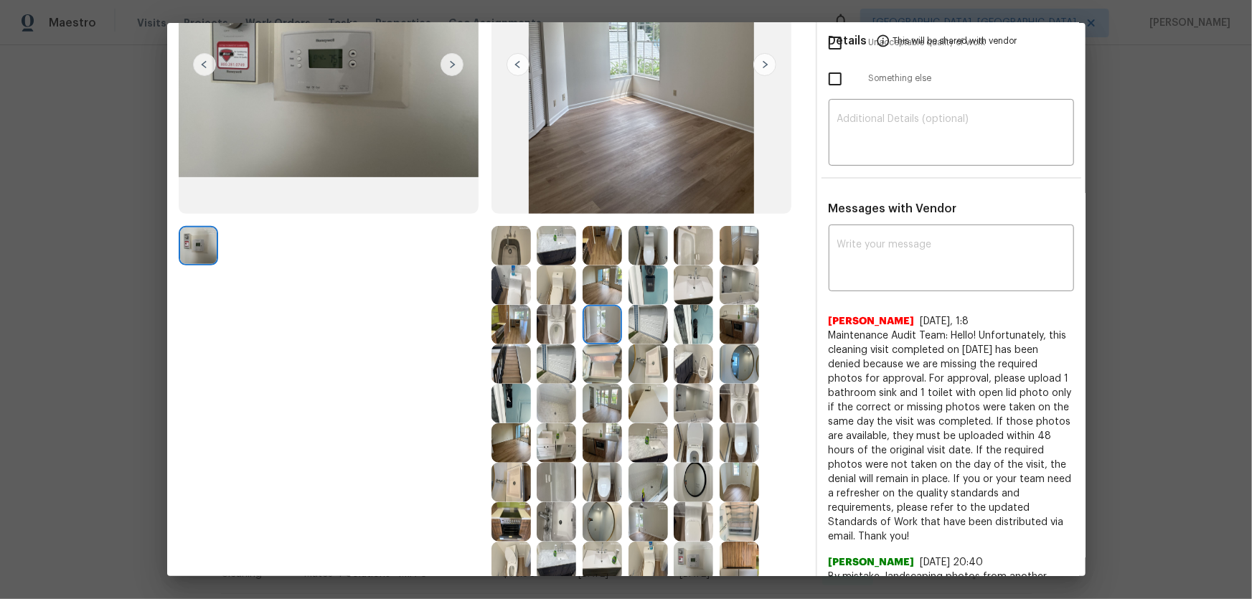
click at [594, 291] on img at bounding box center [601, 284] width 39 height 39
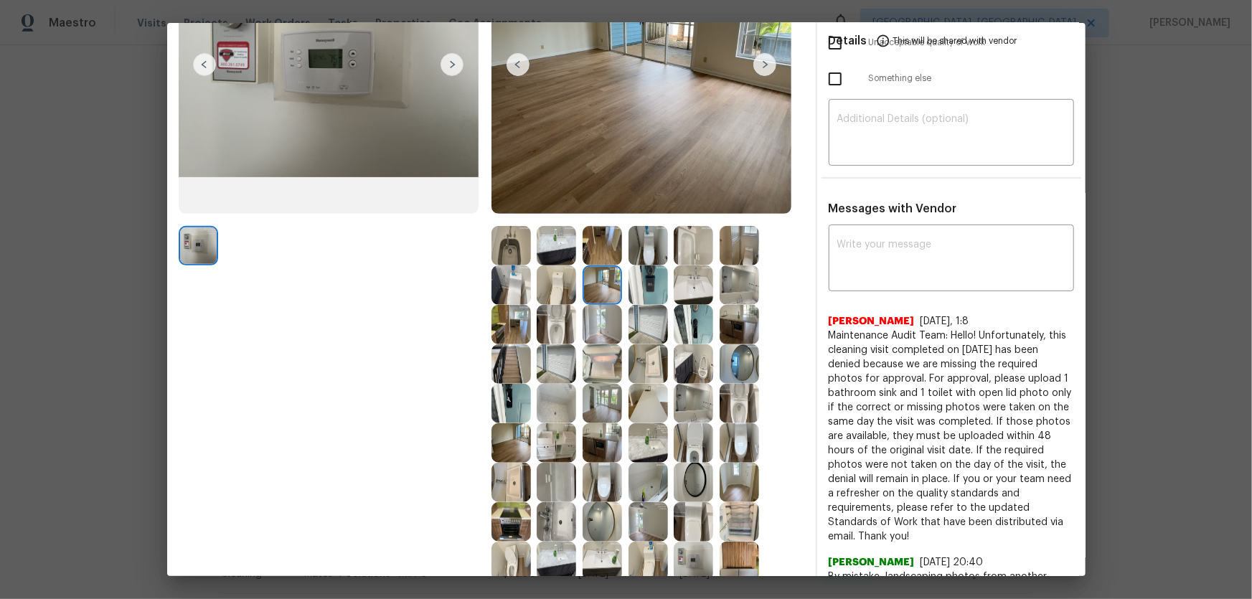
click at [590, 251] on img at bounding box center [601, 245] width 39 height 39
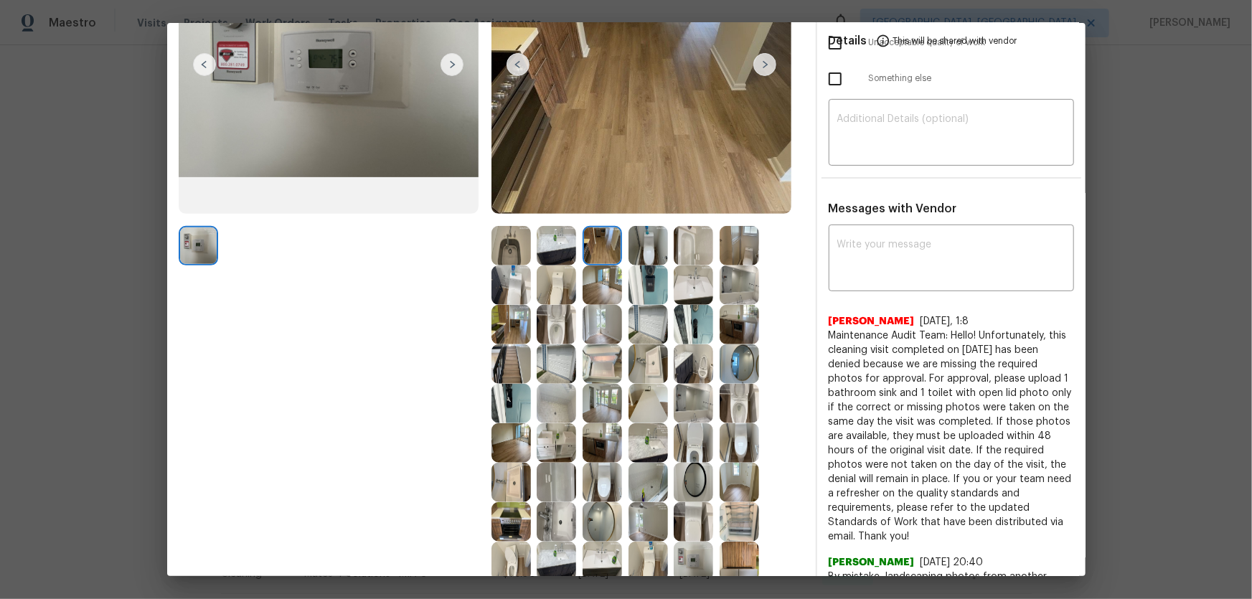
click at [518, 244] on img at bounding box center [510, 245] width 39 height 39
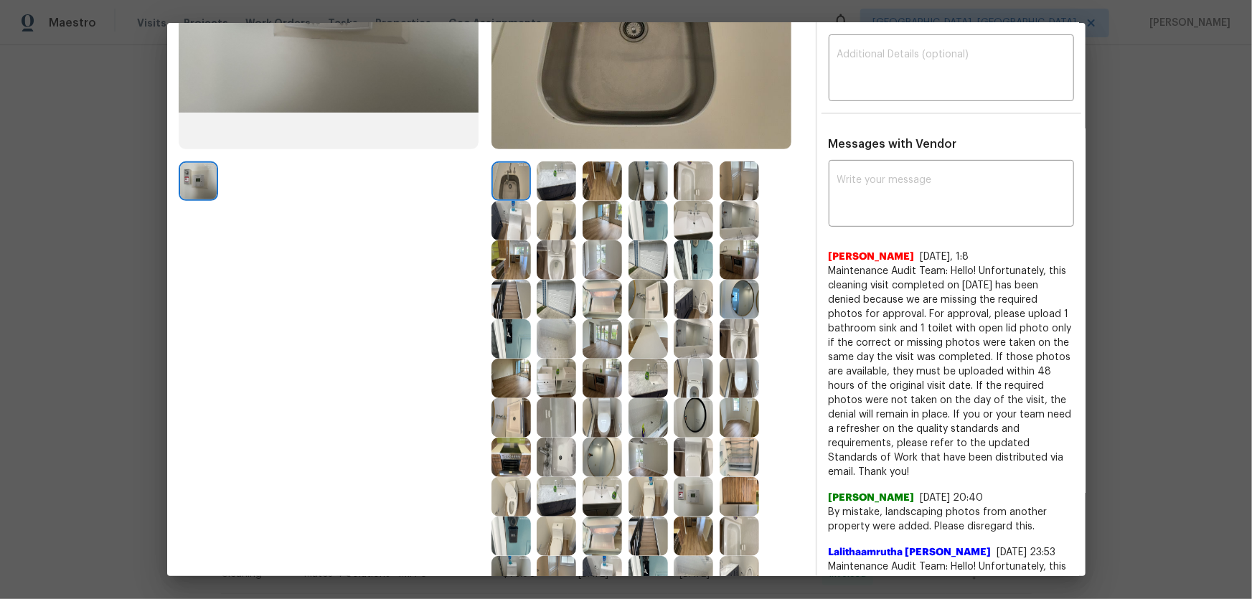
scroll to position [260, 0]
drag, startPoint x: 911, startPoint y: 323, endPoint x: 978, endPoint y: 476, distance: 166.7
click at [890, 391] on span "Maintenance Audit Team: Hello! Unfortunately, this cleaning visit completed on …" at bounding box center [950, 370] width 245 height 215
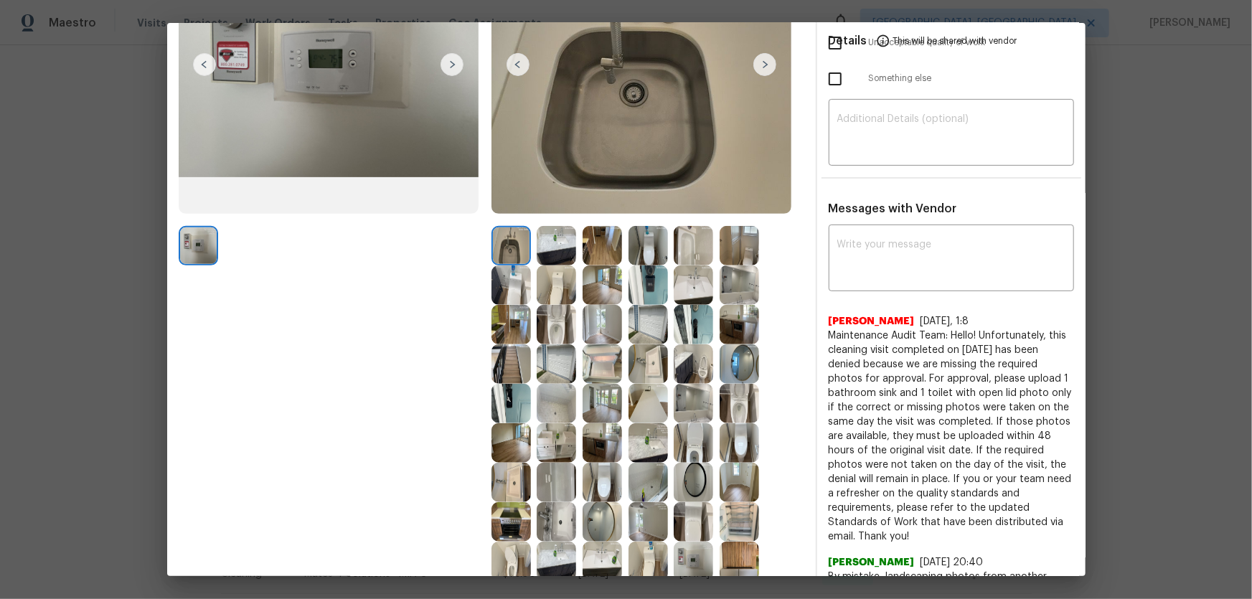
click at [676, 243] on img at bounding box center [692, 245] width 39 height 39
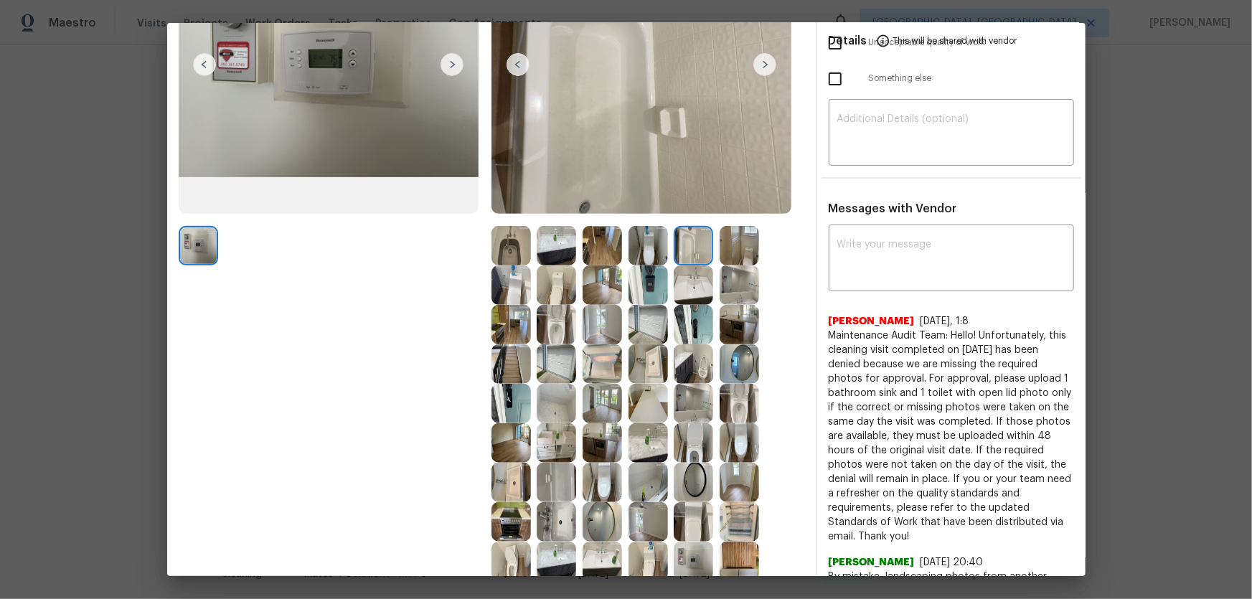
click at [728, 368] on img at bounding box center [738, 363] width 39 height 39
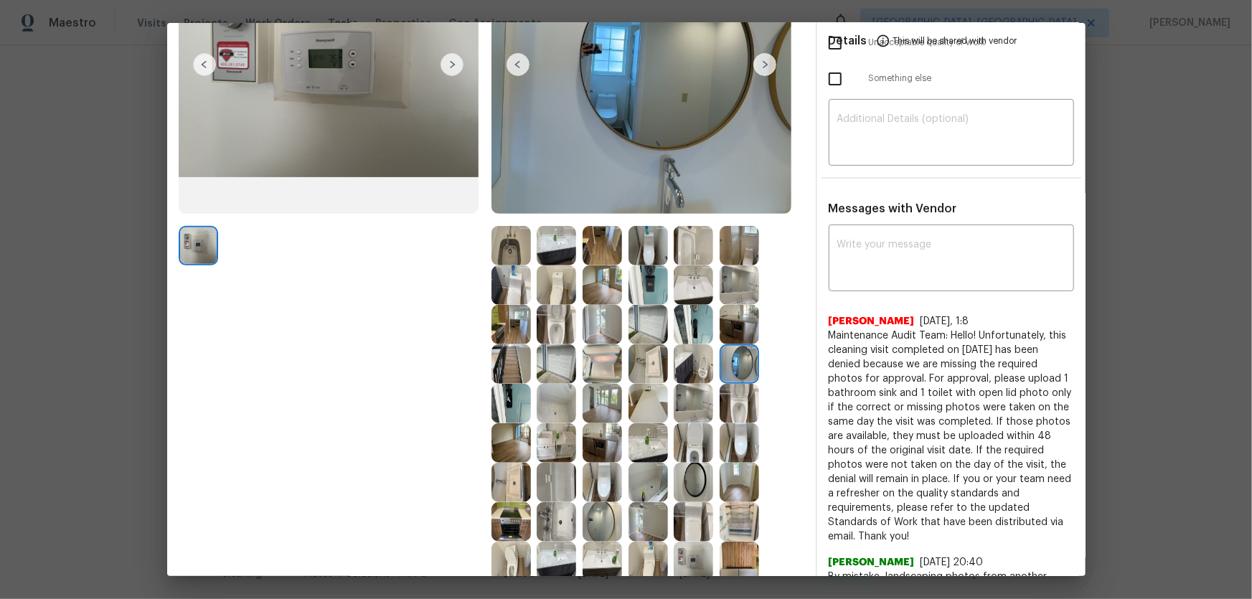
click at [727, 392] on img at bounding box center [738, 403] width 39 height 39
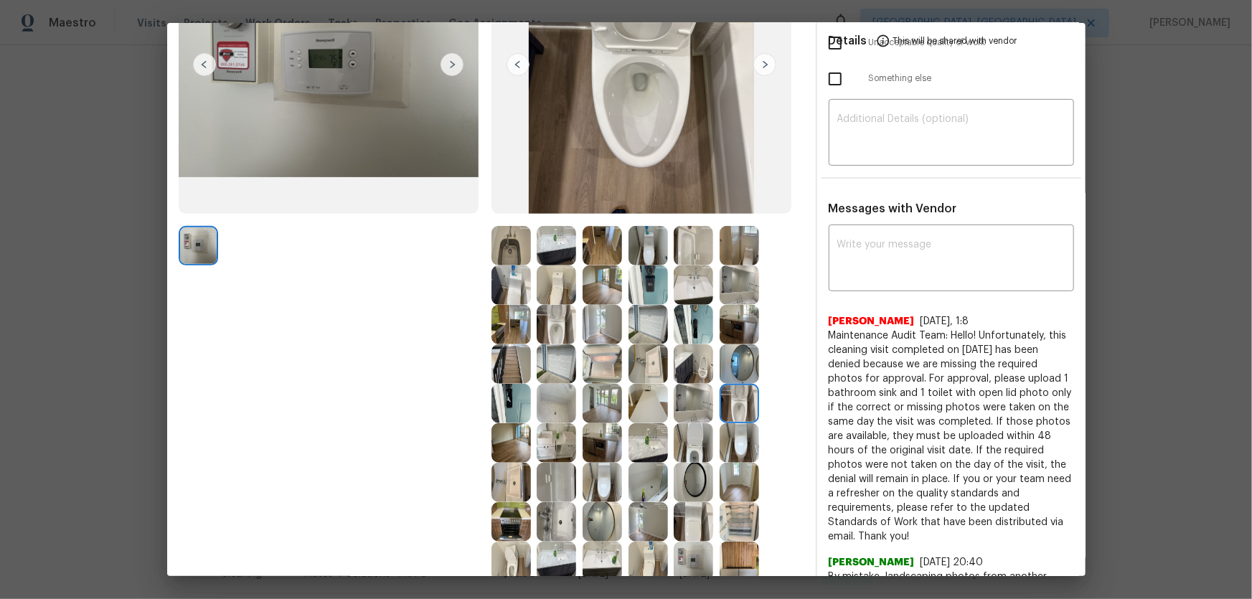
click at [688, 395] on img at bounding box center [692, 403] width 39 height 39
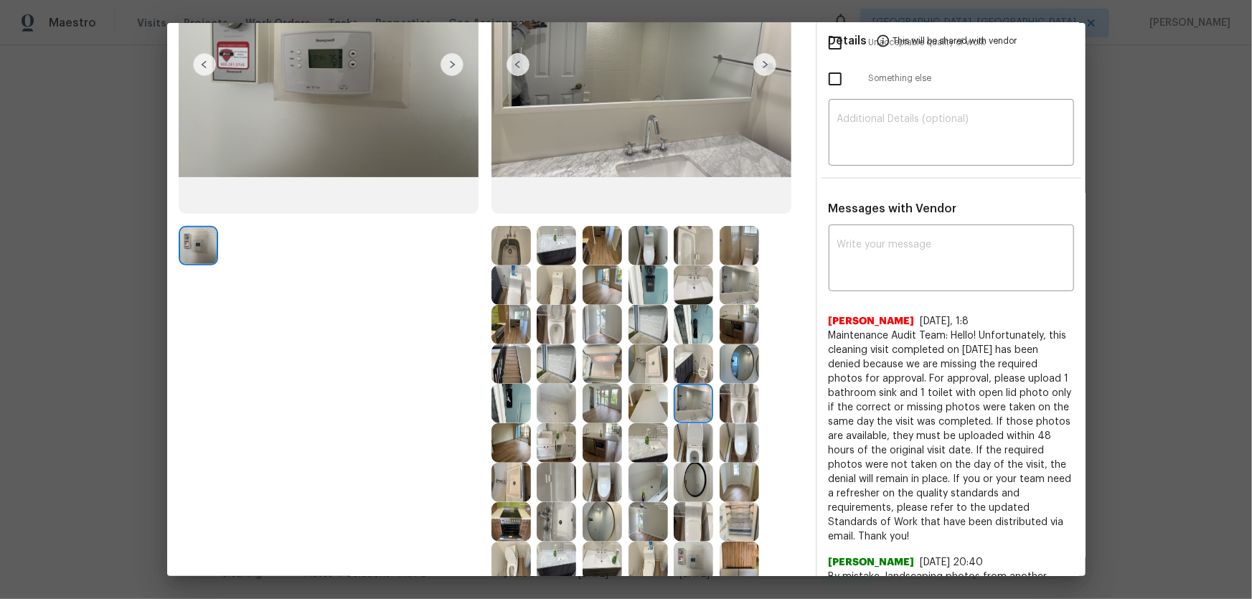
click at [735, 395] on img at bounding box center [738, 482] width 39 height 39
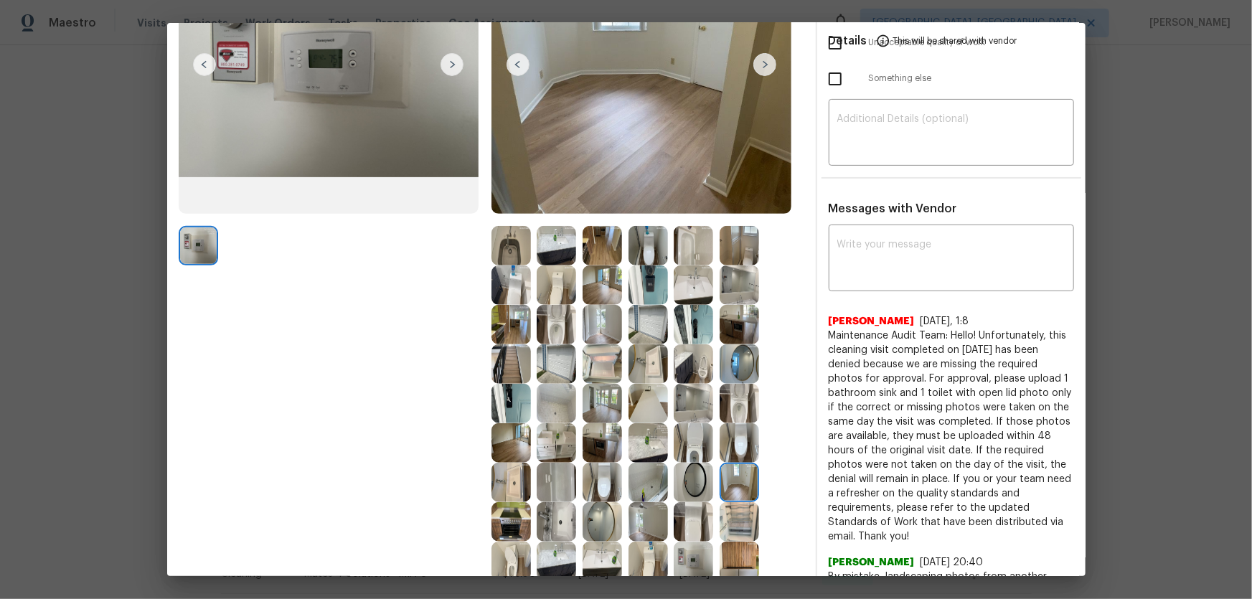
scroll to position [260, 0]
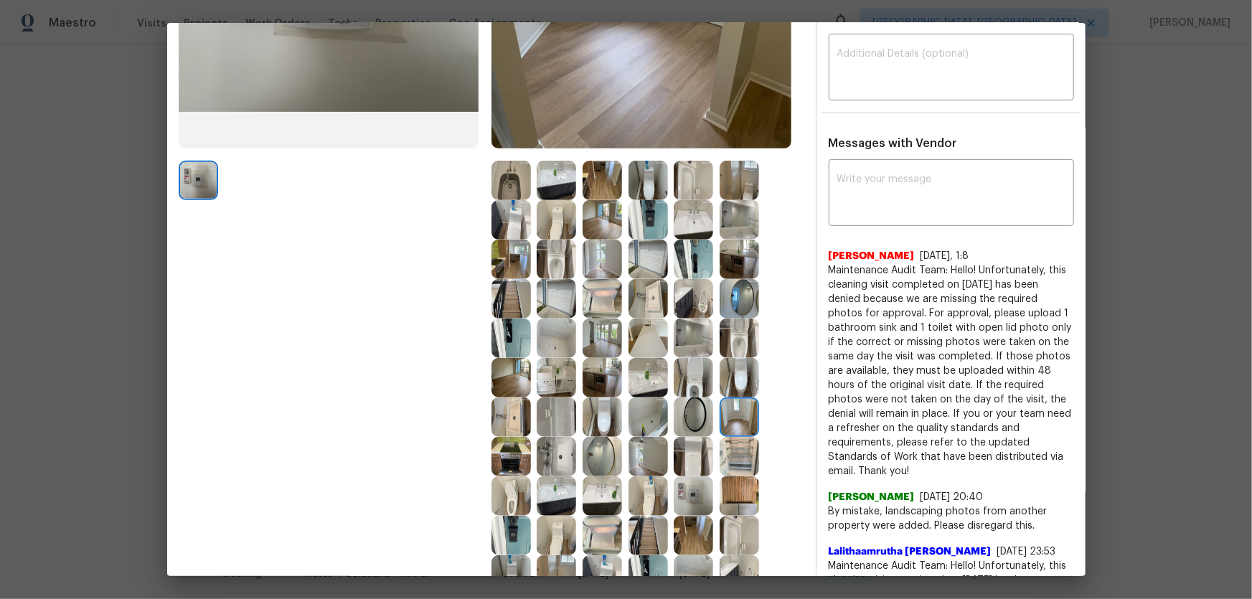
click at [638, 395] on img at bounding box center [647, 456] width 39 height 39
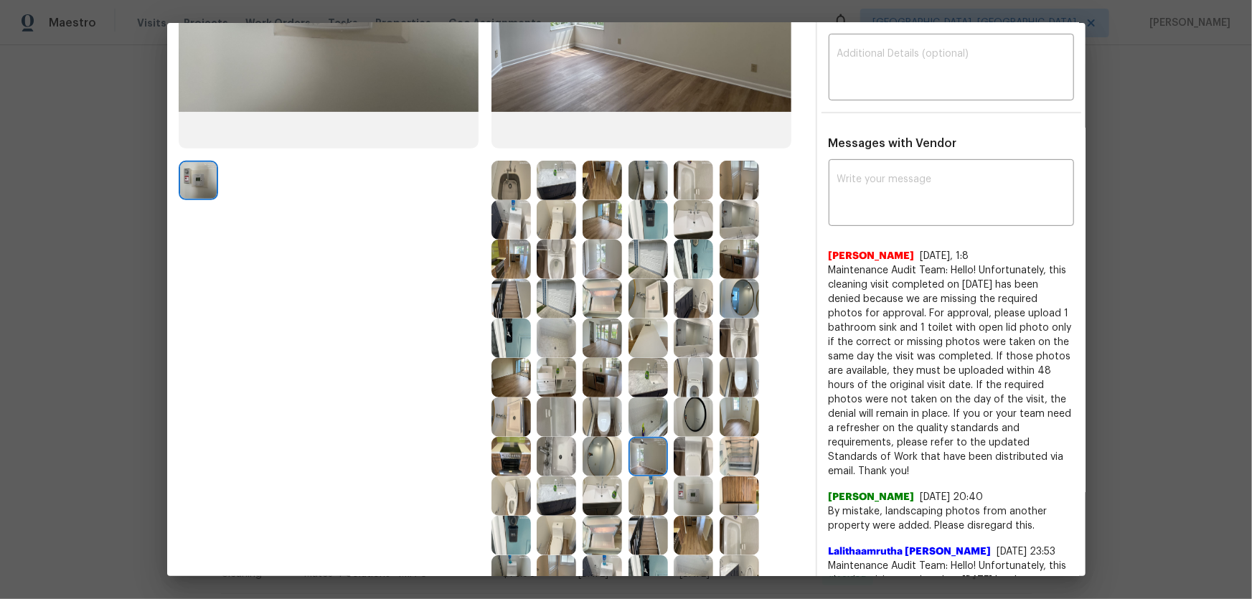
click at [646, 395] on img at bounding box center [647, 495] width 39 height 39
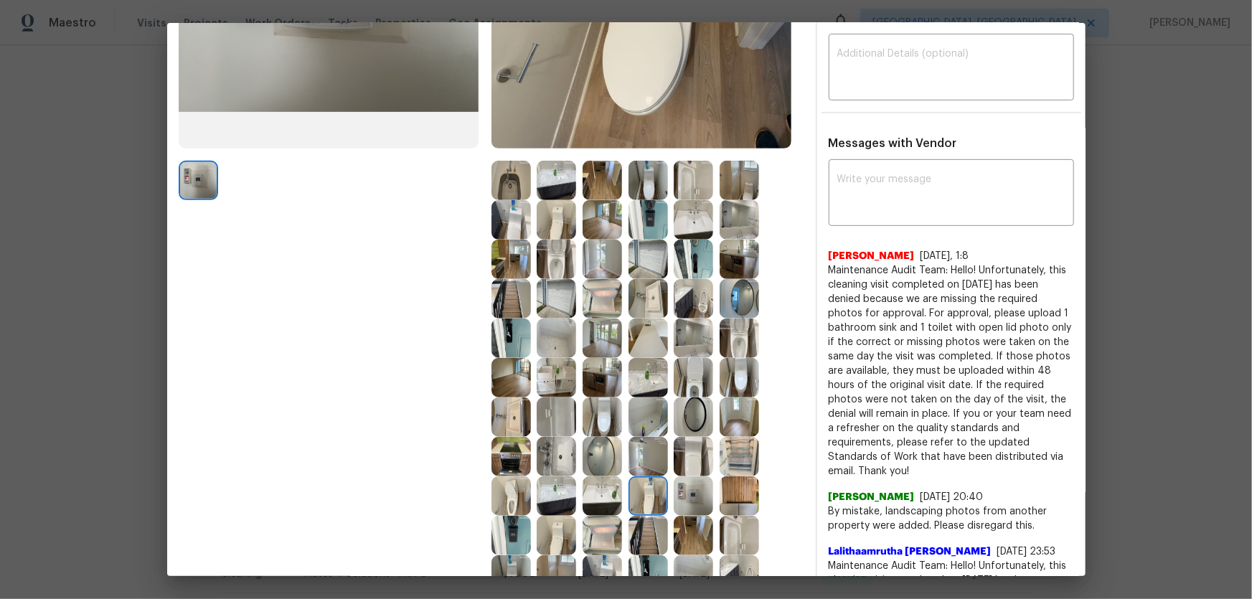
click at [694, 395] on img at bounding box center [692, 495] width 39 height 39
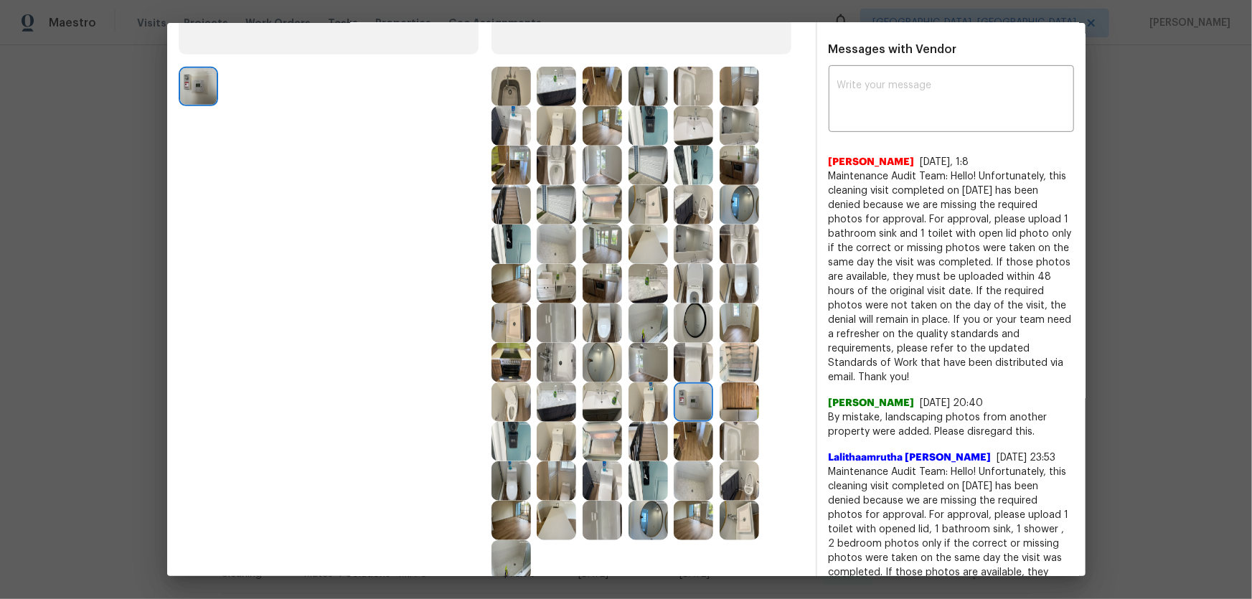
scroll to position [391, 0]
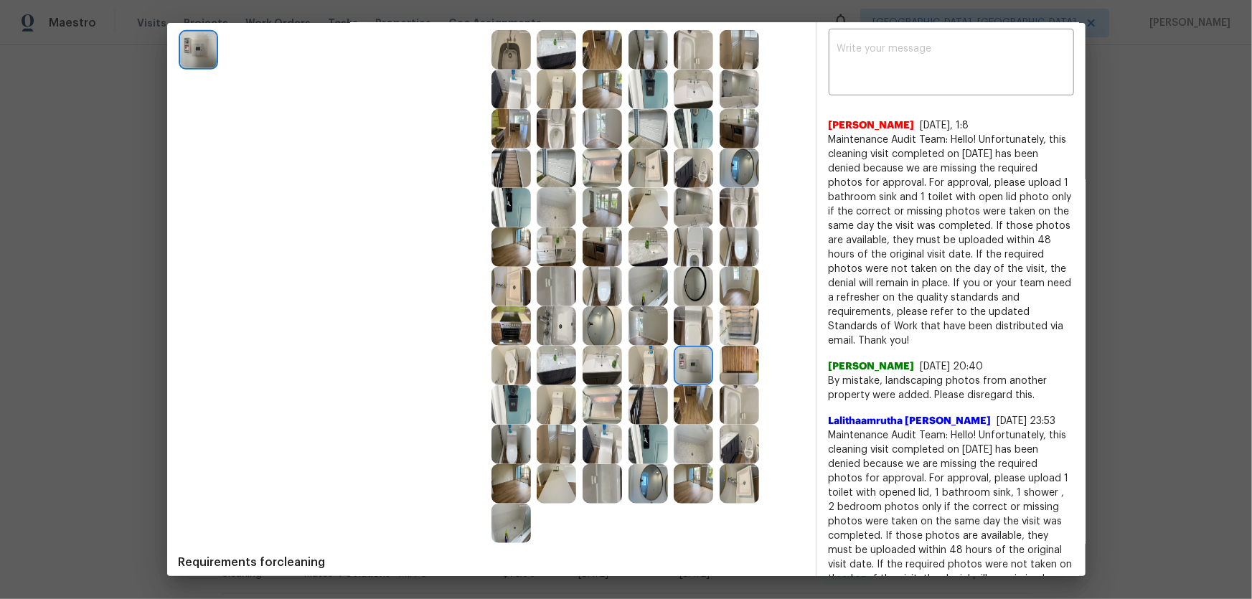
click at [734, 371] on img at bounding box center [738, 365] width 39 height 39
click at [695, 395] on img at bounding box center [692, 404] width 39 height 39
click at [694, 395] on img at bounding box center [692, 444] width 39 height 39
click at [653, 395] on img at bounding box center [647, 483] width 39 height 39
click at [643, 395] on img at bounding box center [647, 444] width 39 height 39
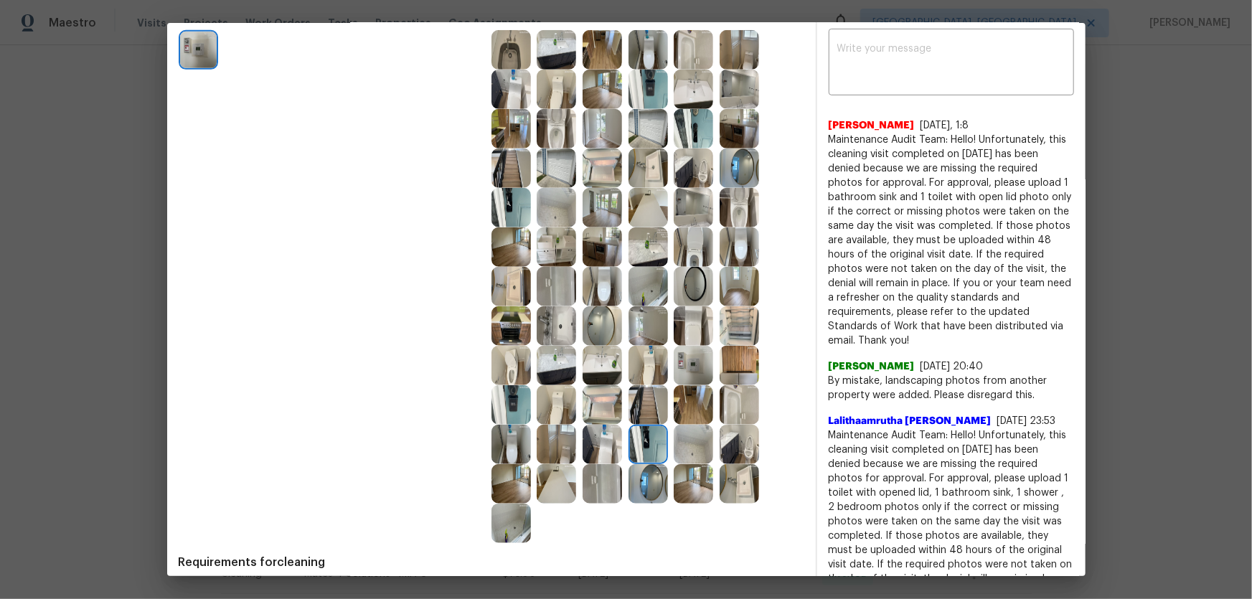
click at [609, 395] on img at bounding box center [601, 444] width 39 height 39
click at [601, 395] on img at bounding box center [601, 483] width 39 height 39
click at [558, 395] on img at bounding box center [555, 483] width 39 height 39
click at [552, 395] on img at bounding box center [555, 444] width 39 height 39
click at [495, 395] on img at bounding box center [510, 444] width 39 height 39
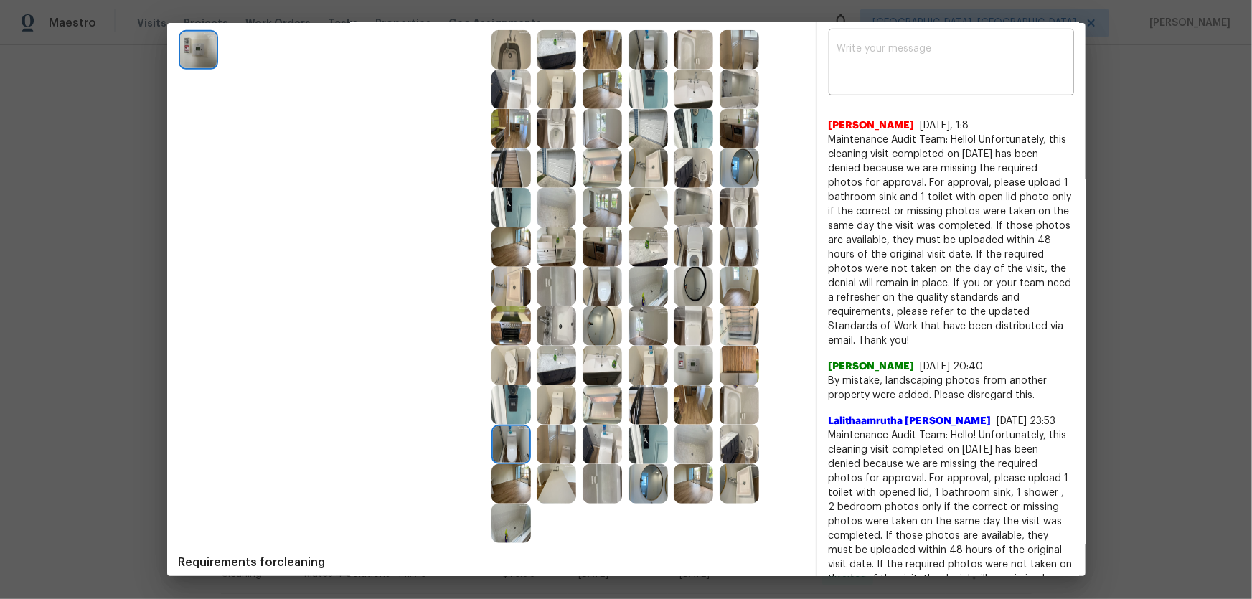
click at [509, 395] on img at bounding box center [510, 483] width 39 height 39
click at [511, 395] on img at bounding box center [510, 522] width 39 height 39
click at [504, 395] on img at bounding box center [510, 404] width 39 height 39
click at [516, 358] on img at bounding box center [510, 365] width 39 height 39
click at [564, 371] on img at bounding box center [555, 365] width 39 height 39
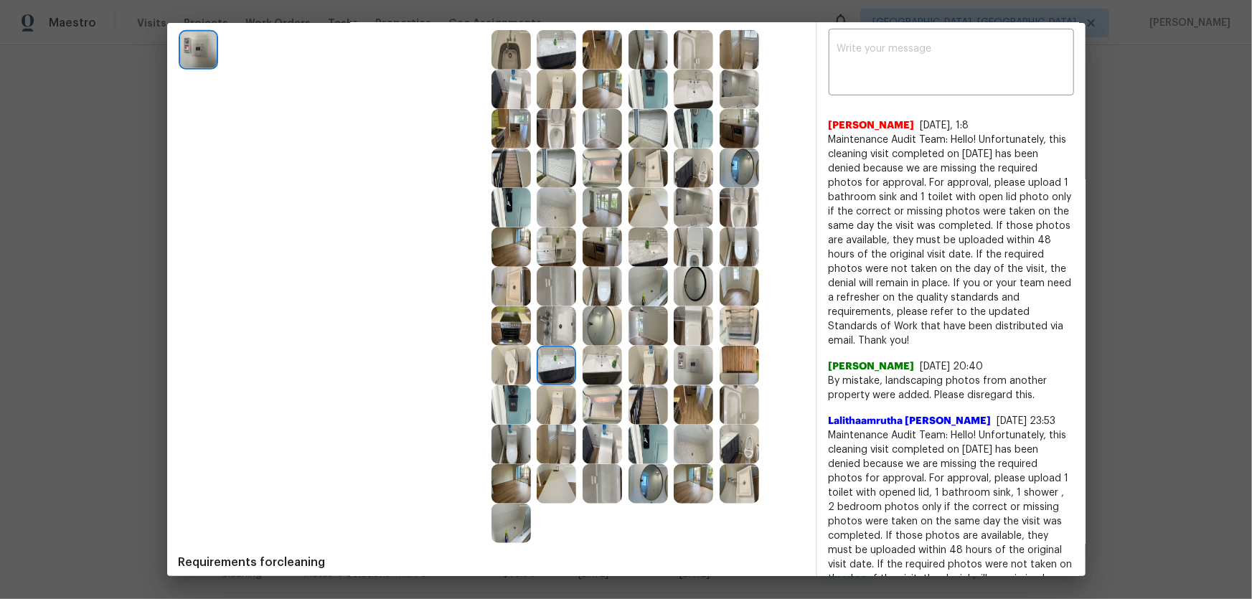
click at [557, 322] on img at bounding box center [555, 325] width 39 height 39
click at [590, 325] on img at bounding box center [601, 325] width 39 height 39
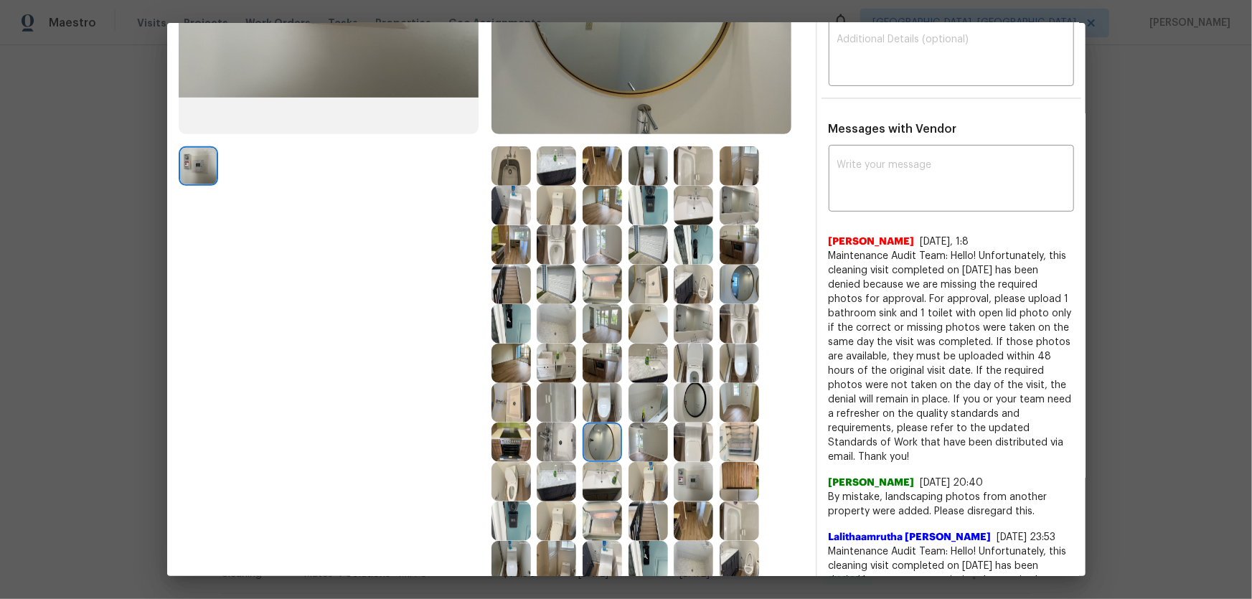
scroll to position [195, 0]
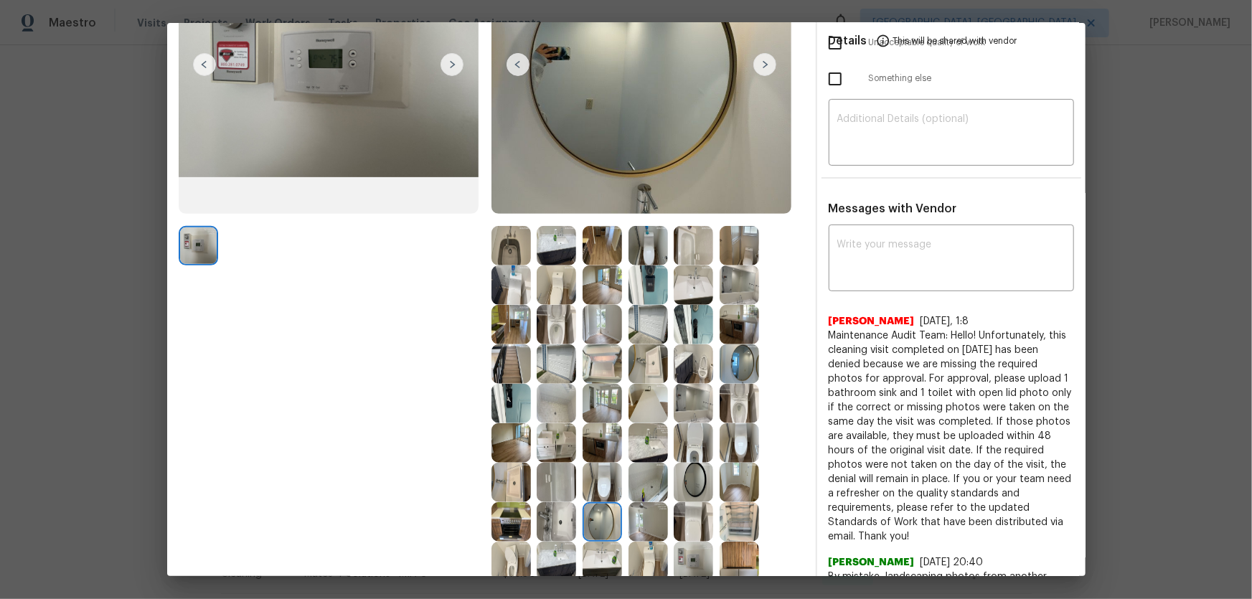
click at [704, 265] on img at bounding box center [692, 284] width 39 height 39
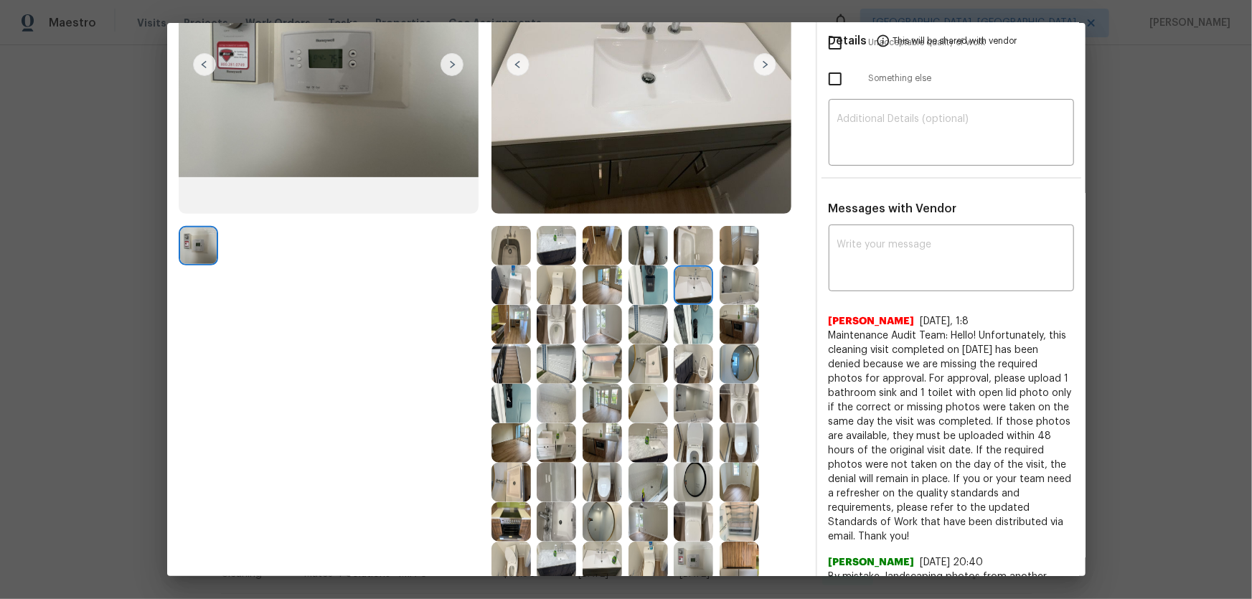
click at [732, 287] on img at bounding box center [738, 284] width 39 height 39
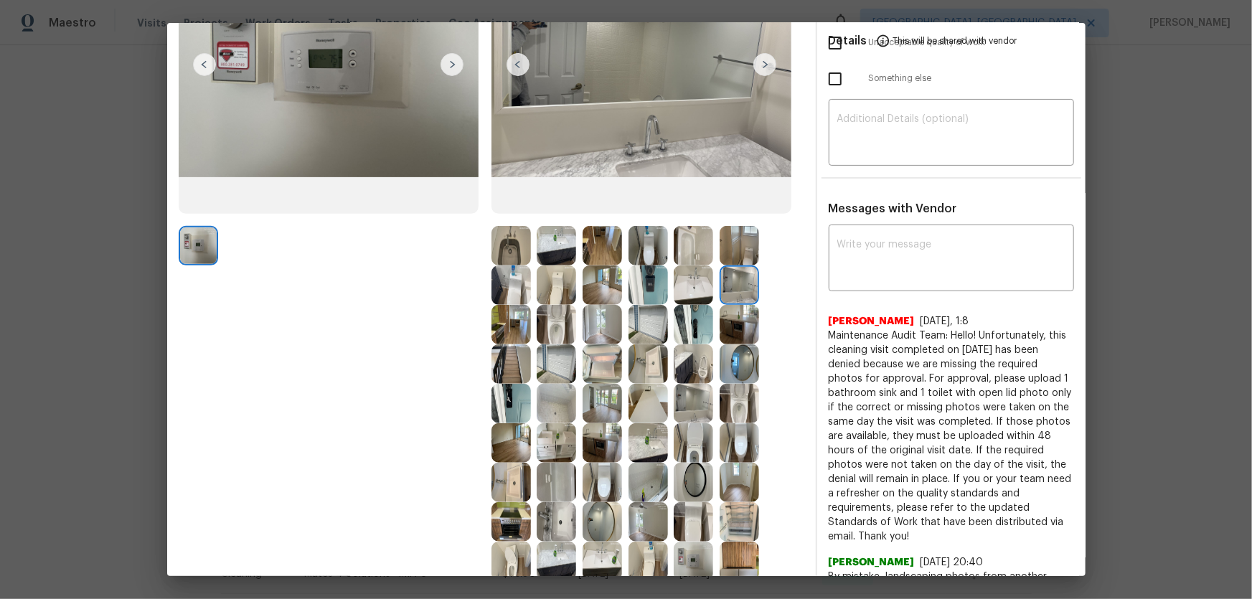
click at [727, 250] on img at bounding box center [738, 245] width 39 height 39
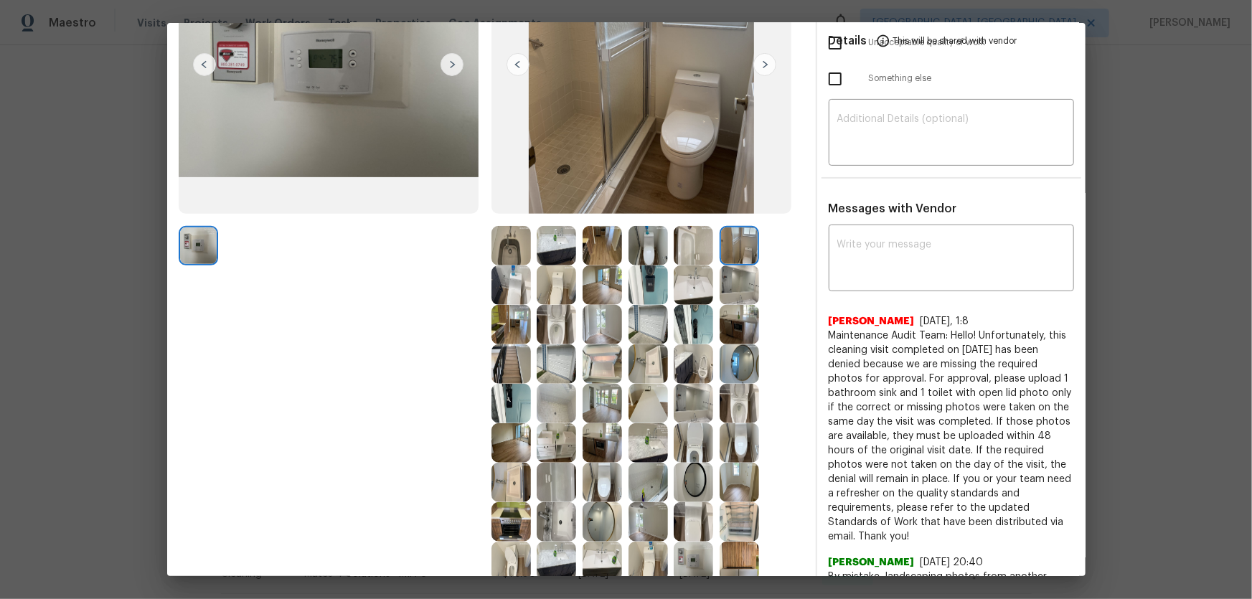
click at [681, 247] on img at bounding box center [692, 245] width 39 height 39
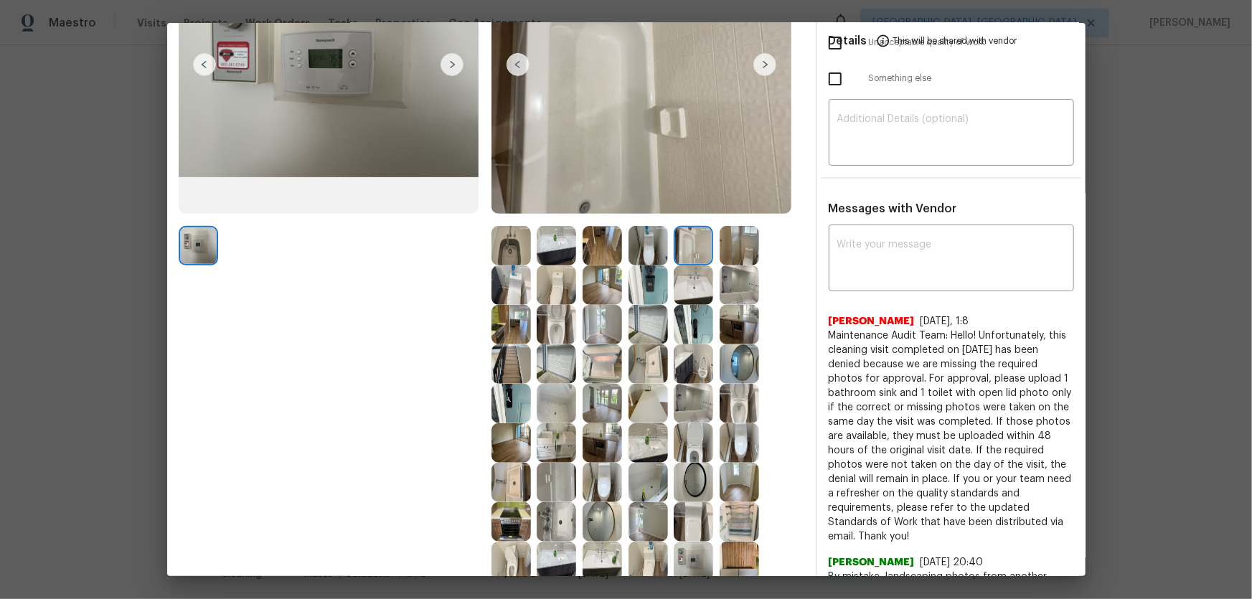
click at [666, 245] on div at bounding box center [651, 245] width 46 height 39
click at [656, 245] on img at bounding box center [647, 245] width 39 height 39
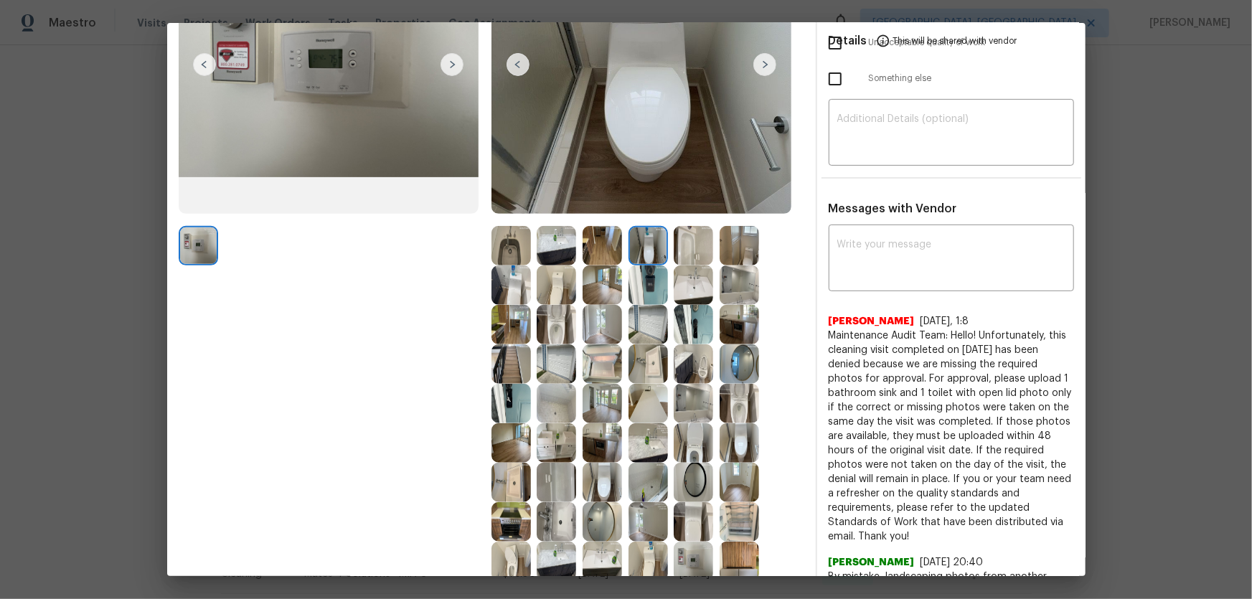
click at [620, 247] on div at bounding box center [605, 245] width 46 height 39
click at [567, 247] on img at bounding box center [555, 245] width 39 height 39
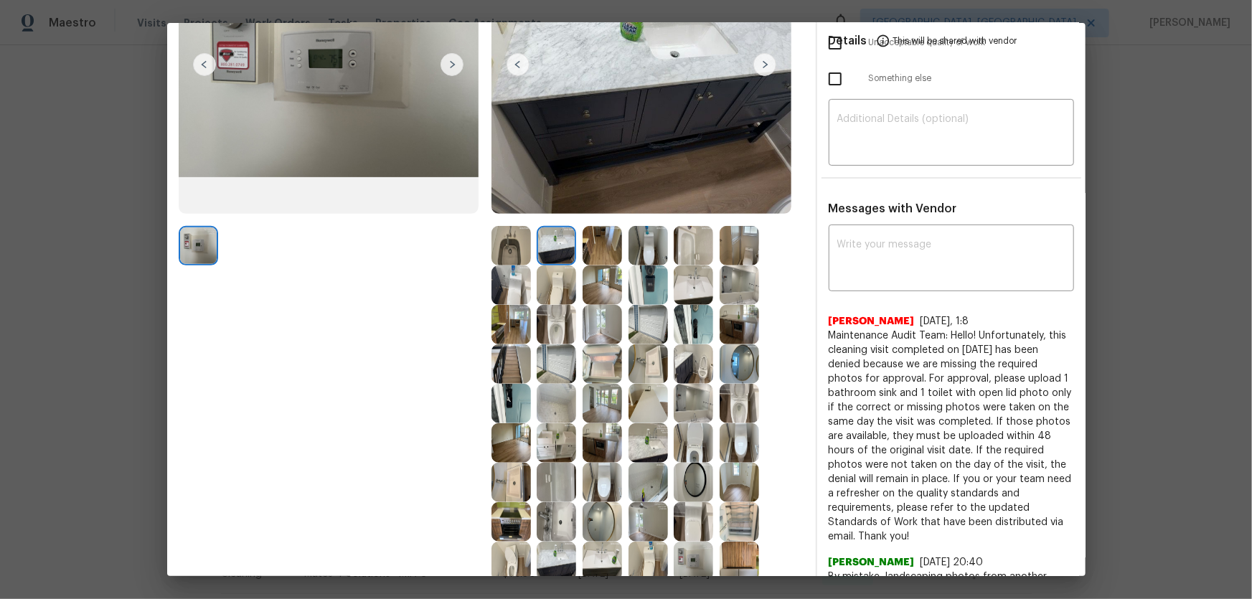
drag, startPoint x: 557, startPoint y: 244, endPoint x: 572, endPoint y: 267, distance: 27.1
click at [557, 244] on img at bounding box center [555, 245] width 39 height 39
click at [574, 273] on div at bounding box center [559, 284] width 46 height 39
click at [595, 278] on img at bounding box center [601, 284] width 39 height 39
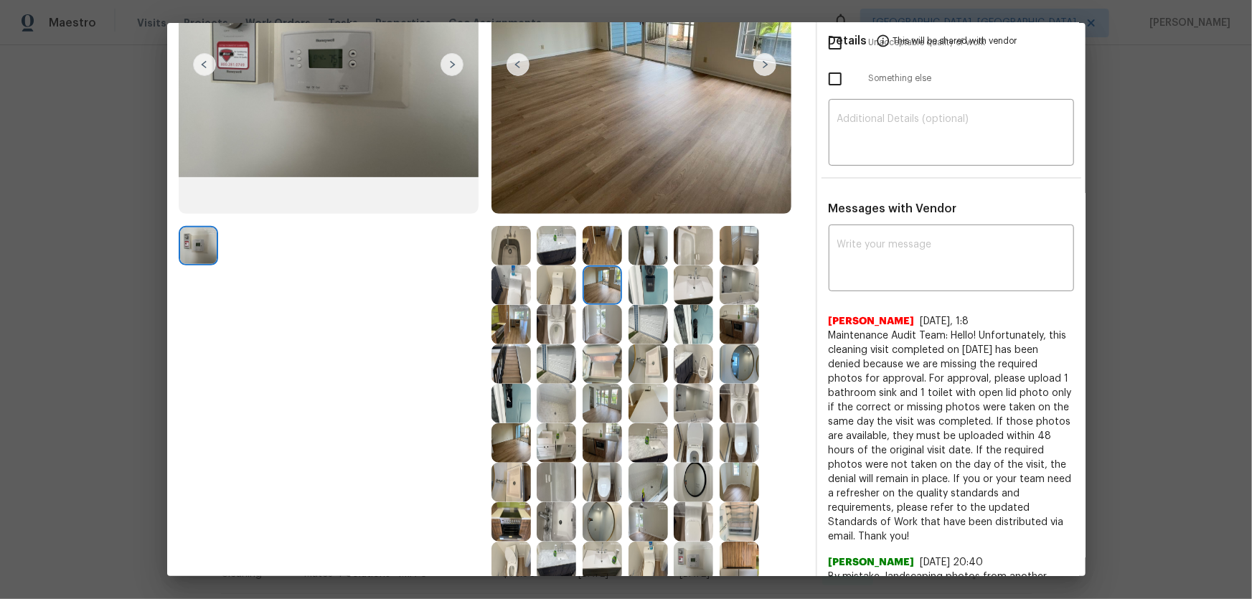
click at [562, 287] on img at bounding box center [555, 284] width 39 height 39
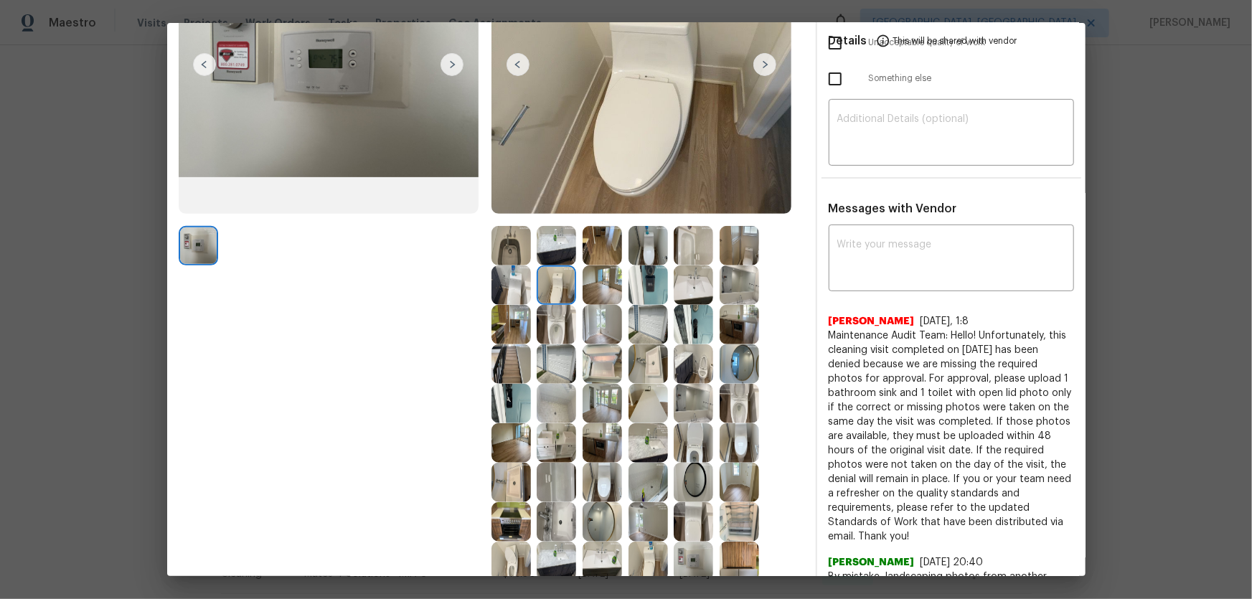
click at [509, 242] on img at bounding box center [510, 245] width 39 height 39
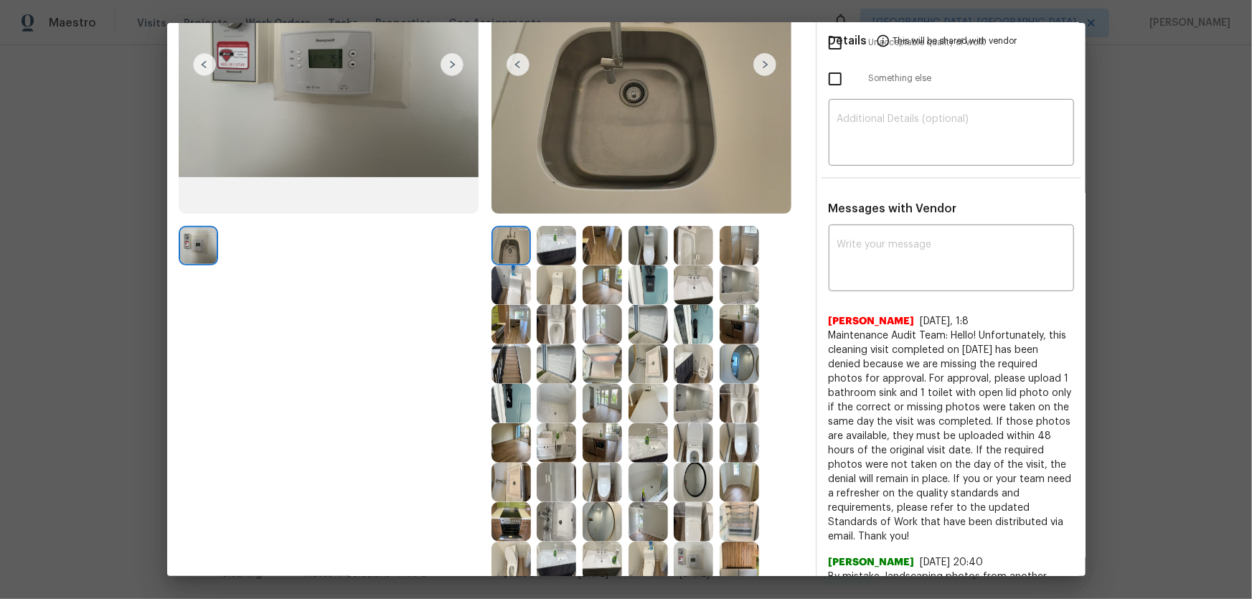
click at [511, 255] on img at bounding box center [510, 245] width 39 height 39
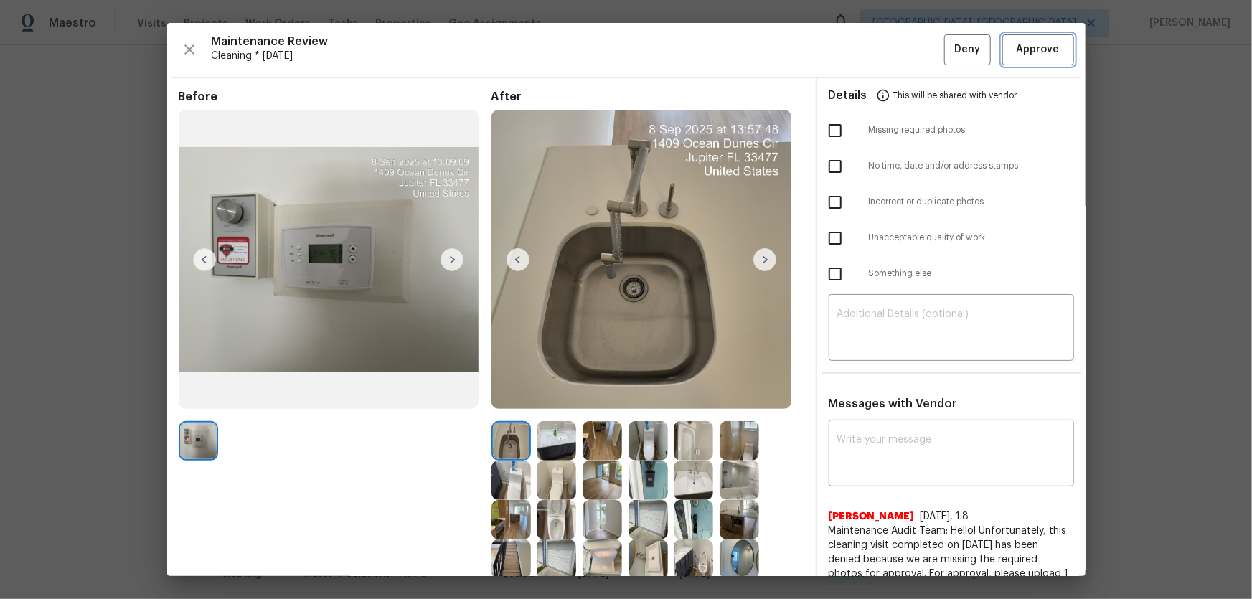
click at [890, 48] on span "Approve" at bounding box center [1037, 50] width 43 height 18
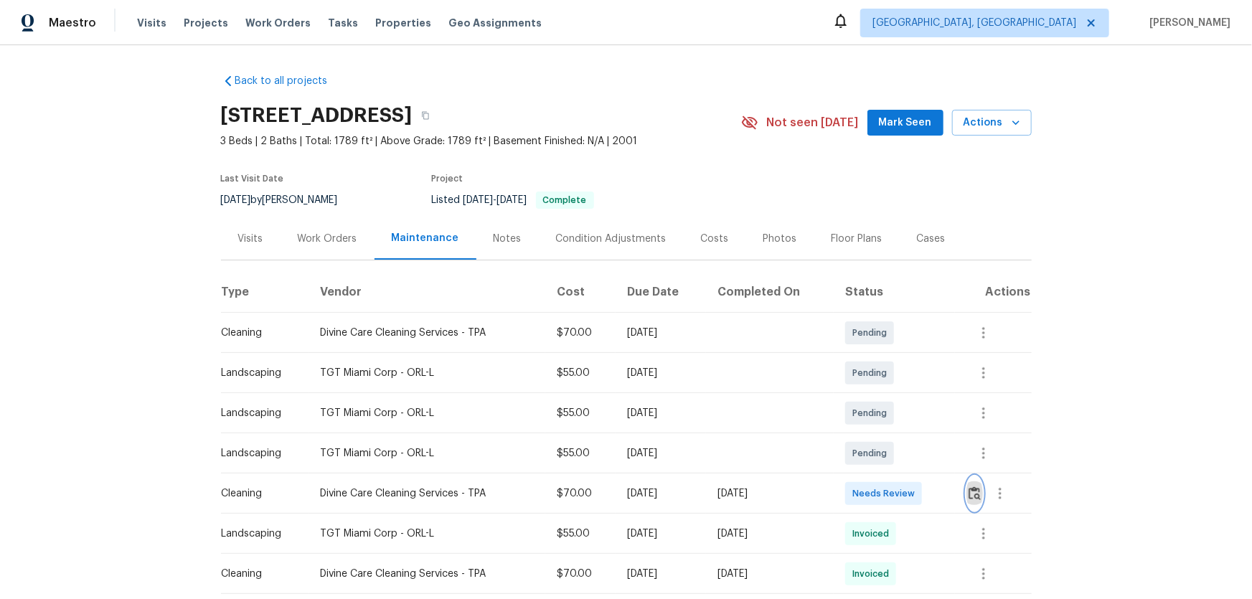
click at [890, 395] on button "button" at bounding box center [974, 493] width 16 height 34
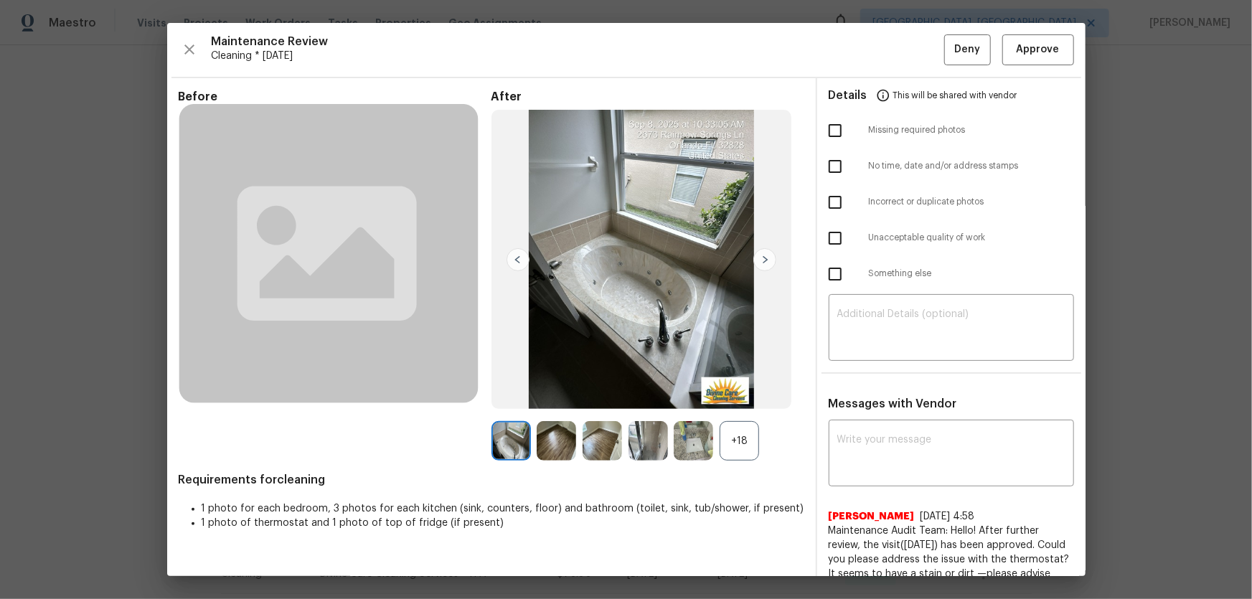
click at [745, 395] on div "+18" at bounding box center [738, 440] width 39 height 39
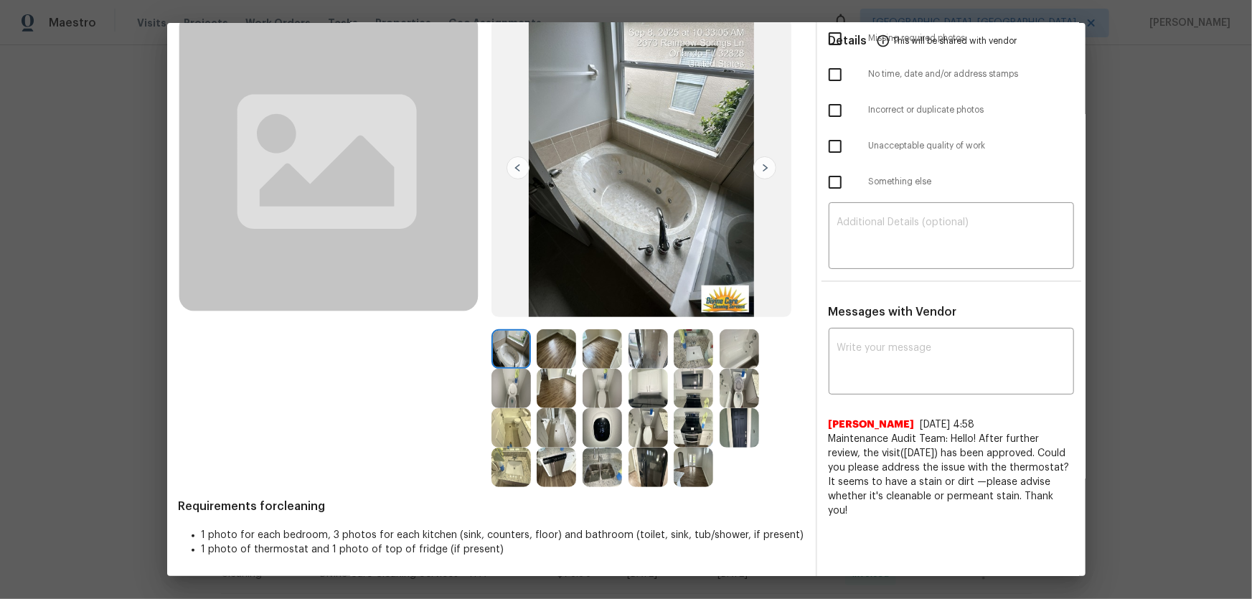
scroll to position [93, 0]
click at [527, 386] on div at bounding box center [514, 386] width 46 height 39
click at [731, 391] on img at bounding box center [738, 386] width 39 height 39
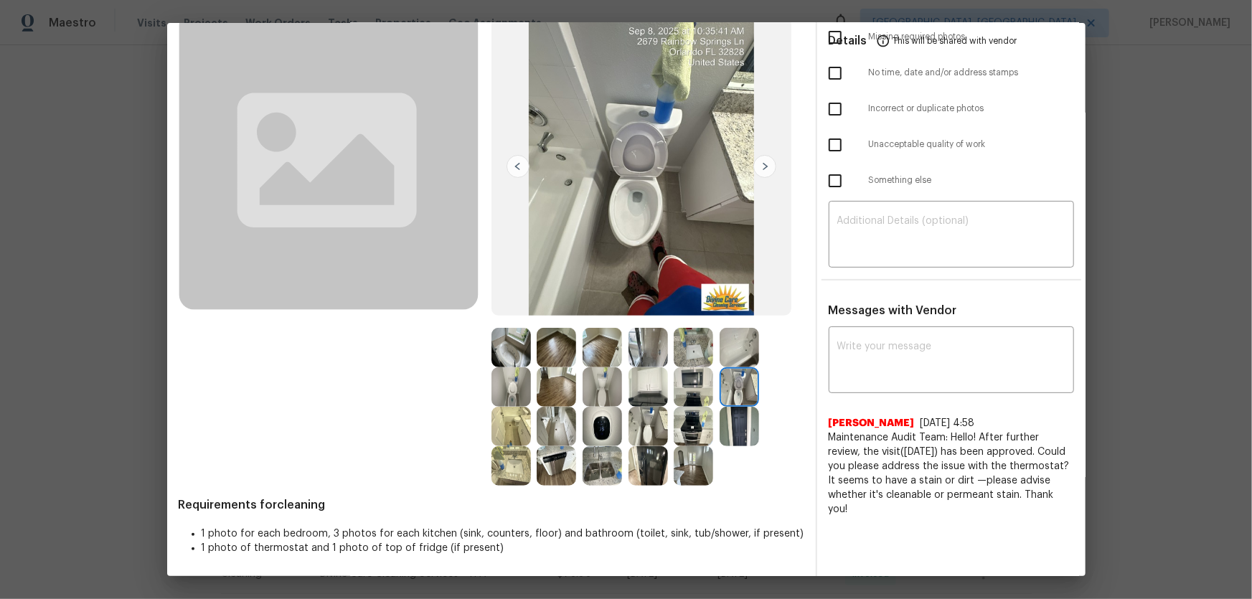
click at [701, 357] on img at bounding box center [692, 347] width 39 height 39
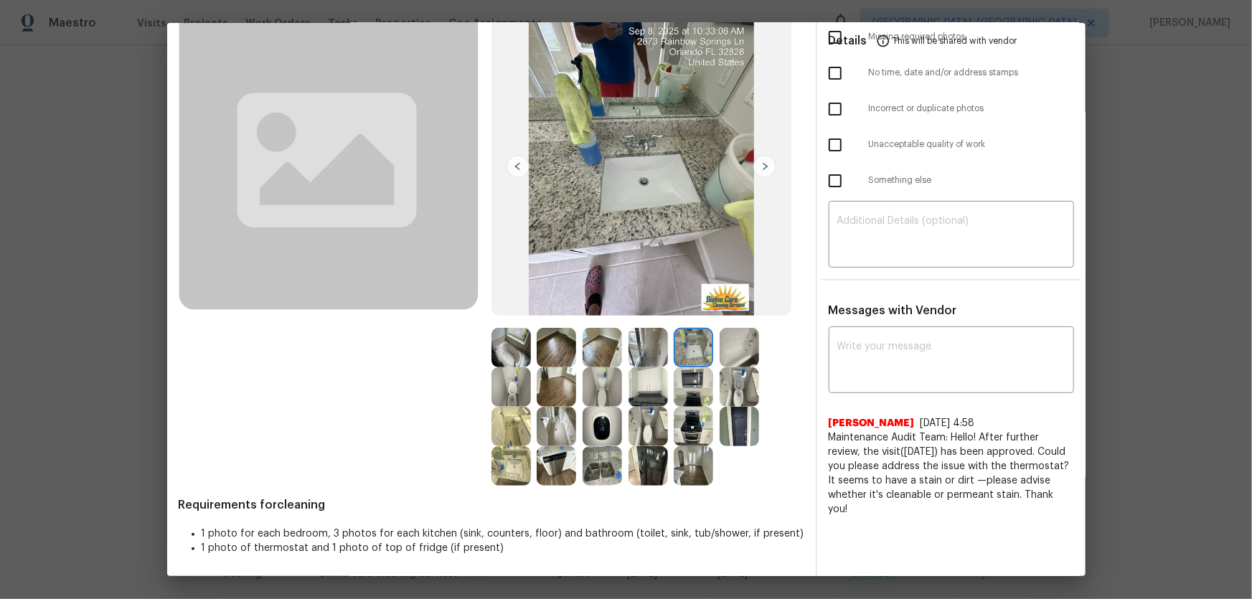
click at [506, 395] on img at bounding box center [510, 465] width 39 height 39
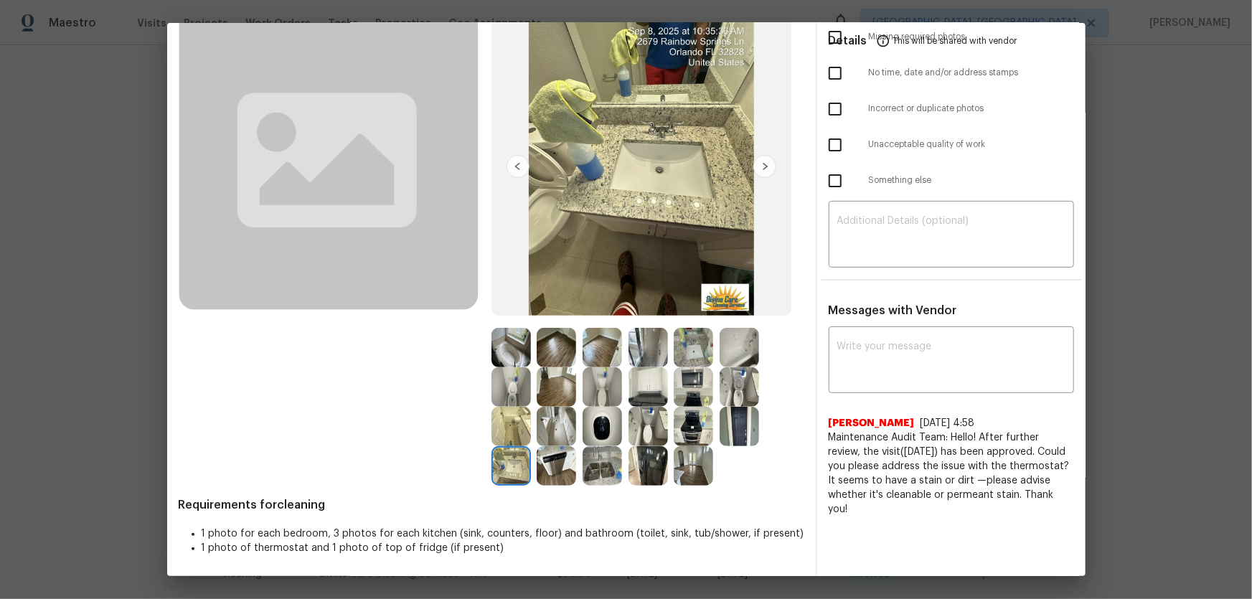
click at [516, 395] on img at bounding box center [510, 426] width 39 height 39
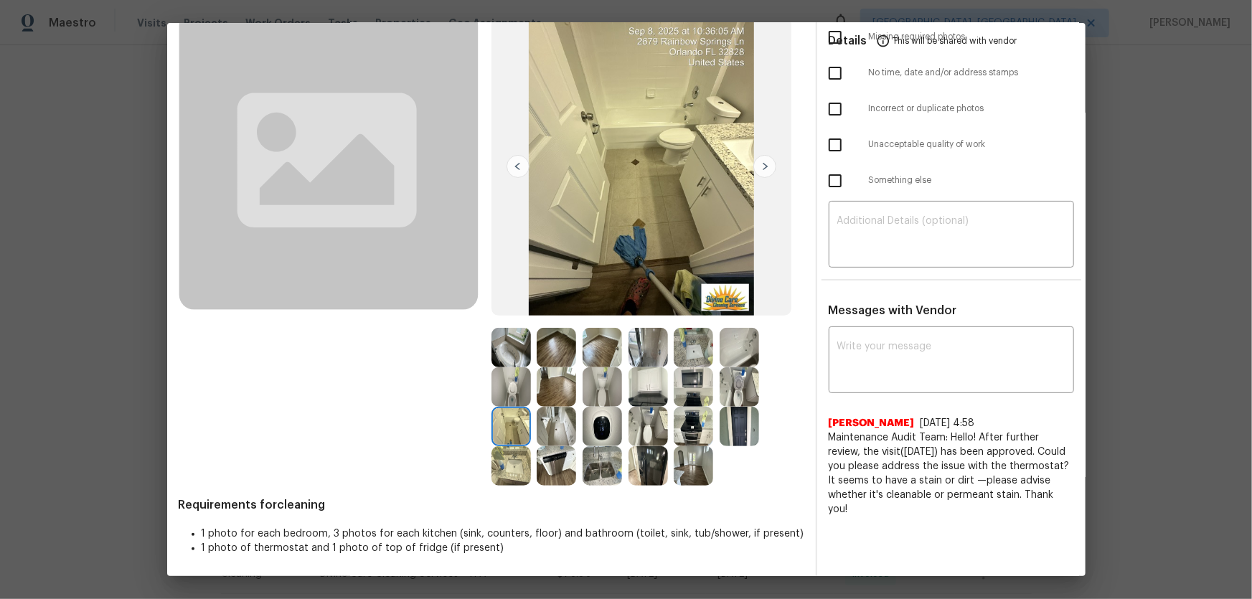
click at [723, 349] on img at bounding box center [738, 347] width 39 height 39
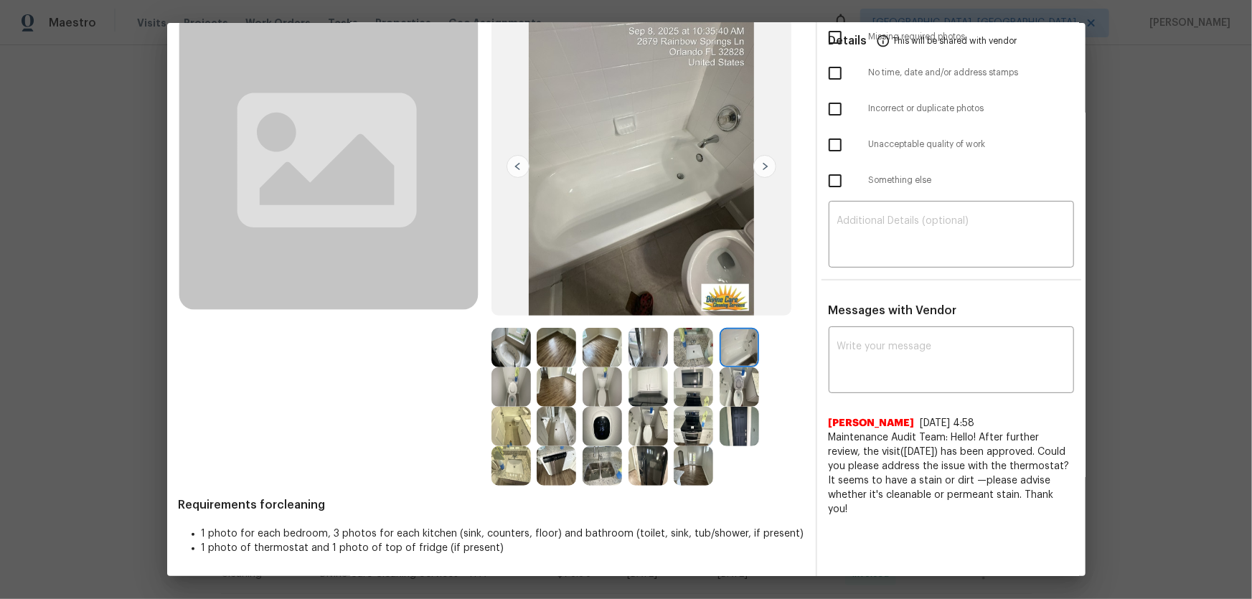
click at [636, 388] on img at bounding box center [647, 386] width 39 height 39
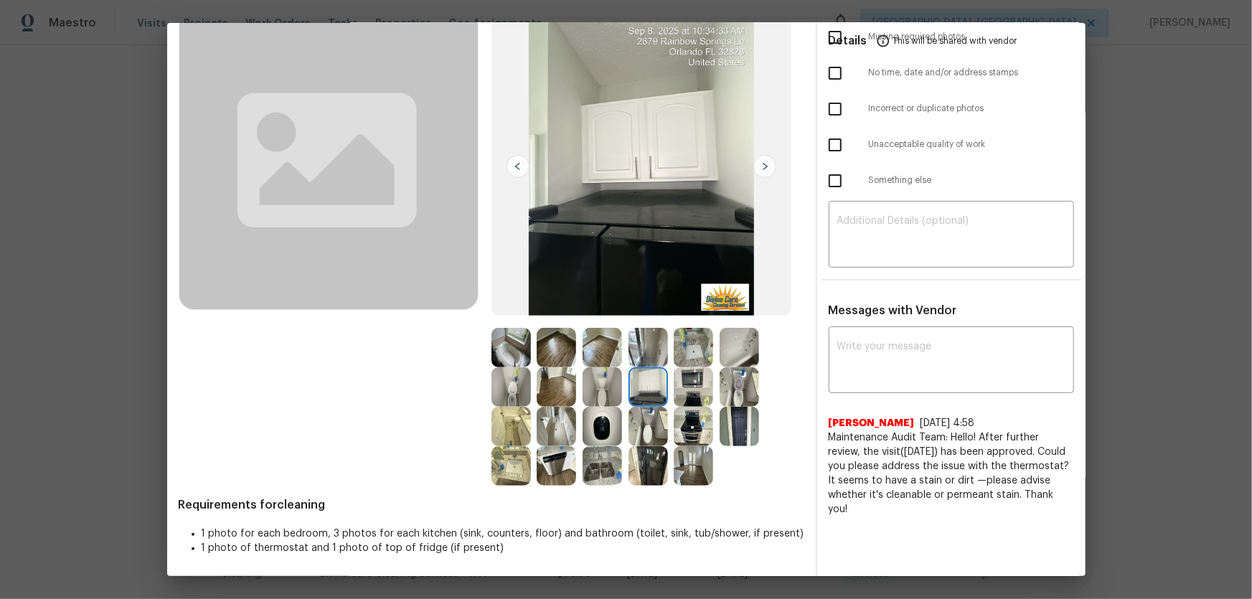
click at [645, 345] on img at bounding box center [647, 347] width 39 height 39
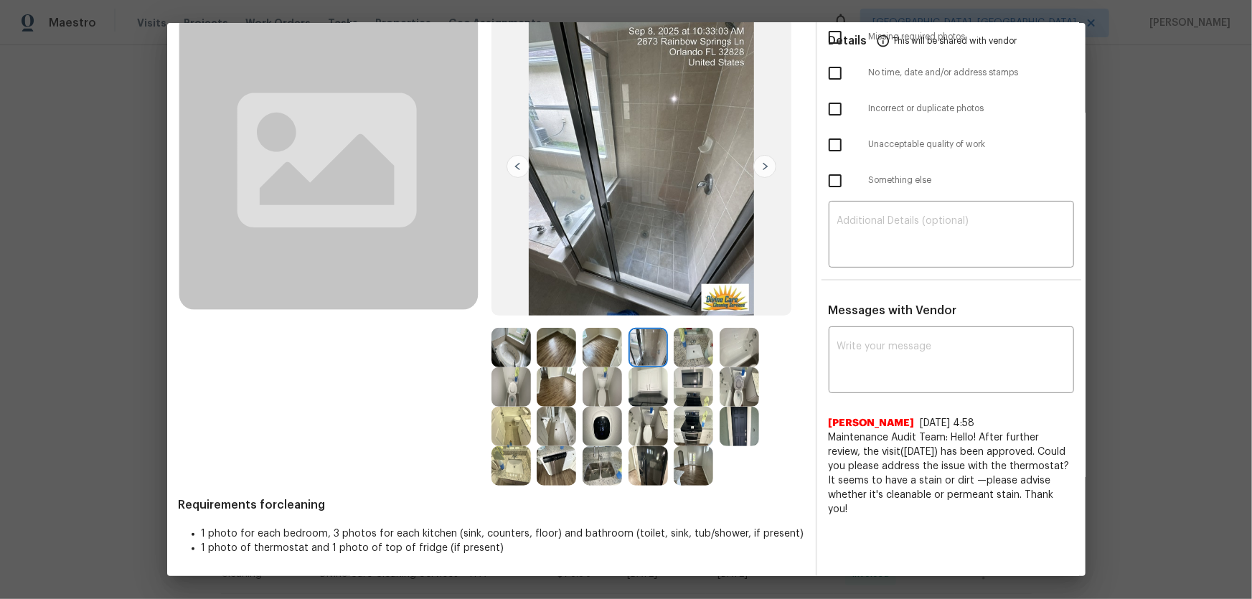
click at [600, 341] on img at bounding box center [601, 347] width 39 height 39
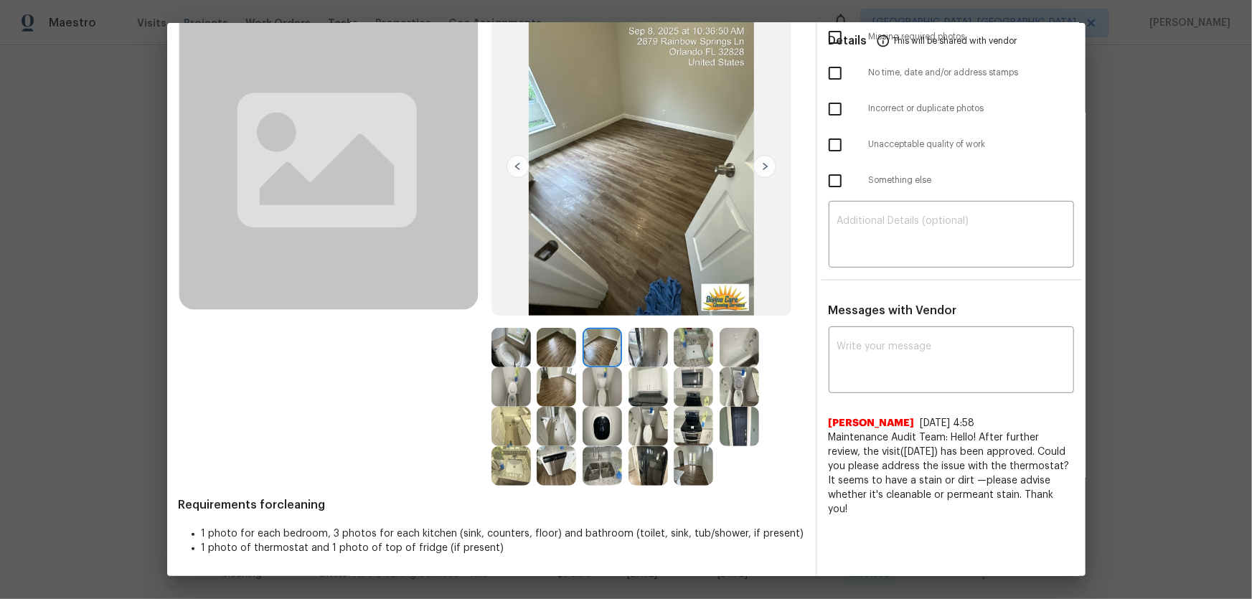
click at [707, 335] on img at bounding box center [692, 347] width 39 height 39
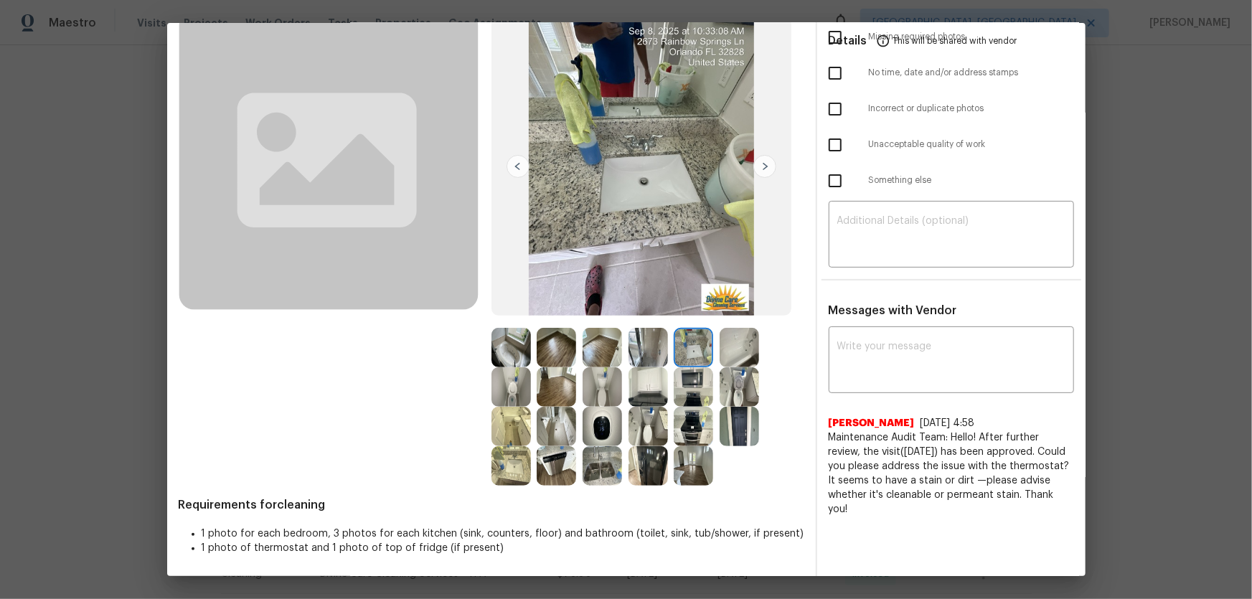
click at [722, 337] on img at bounding box center [738, 347] width 39 height 39
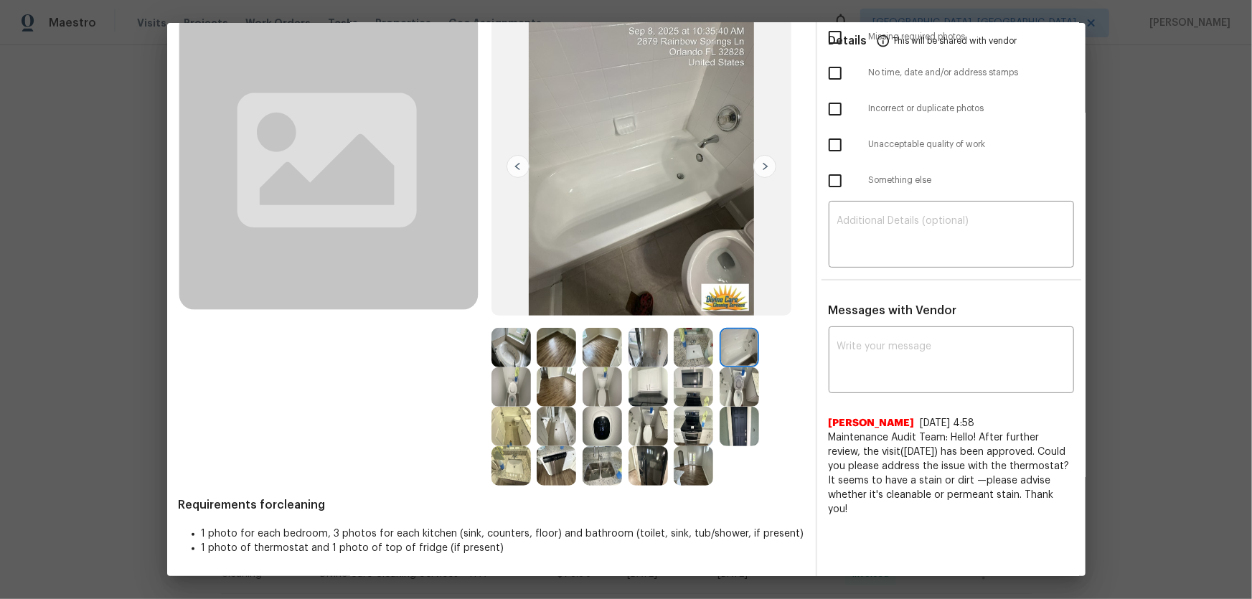
click at [519, 384] on img at bounding box center [510, 386] width 39 height 39
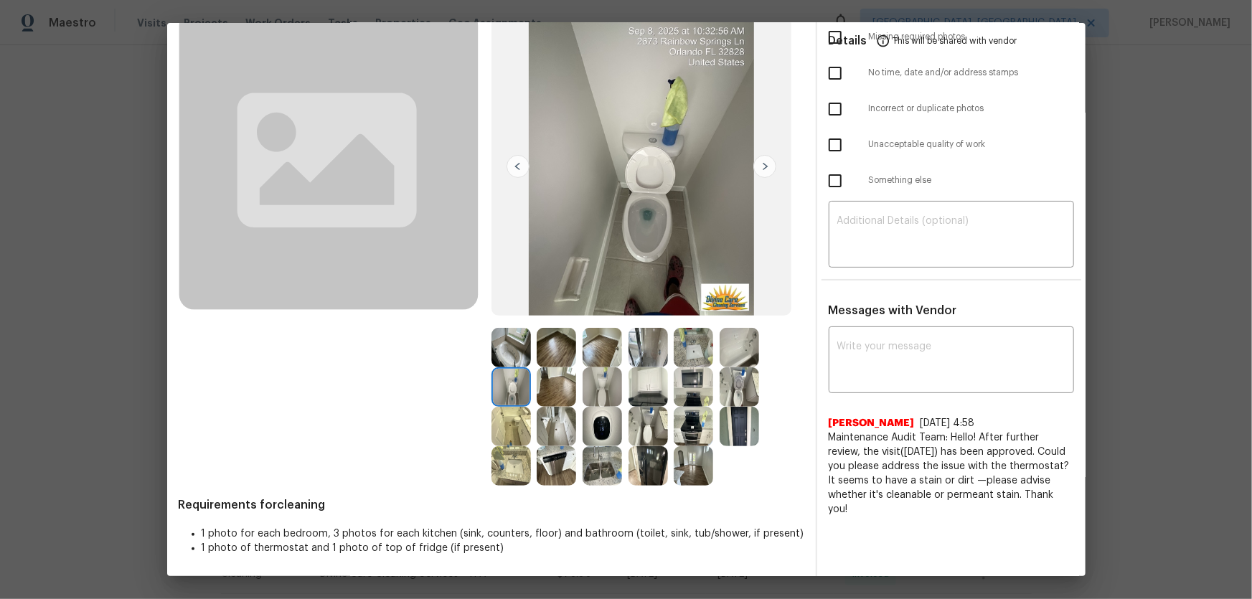
click at [739, 388] on img at bounding box center [738, 386] width 39 height 39
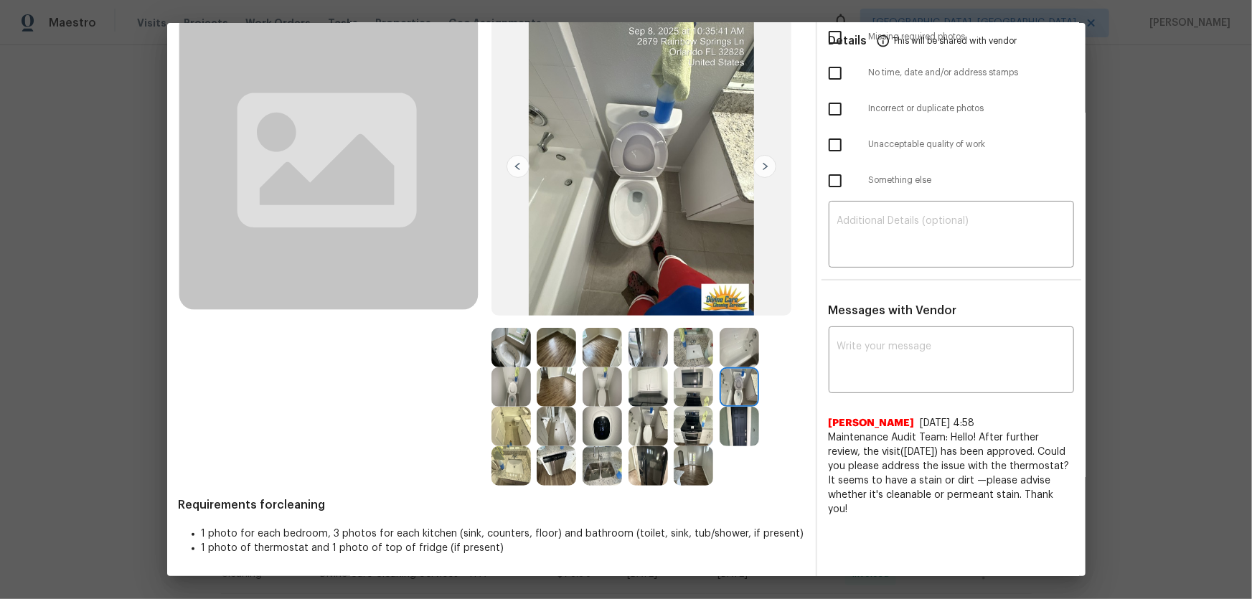
click at [696, 349] on img at bounding box center [692, 347] width 39 height 39
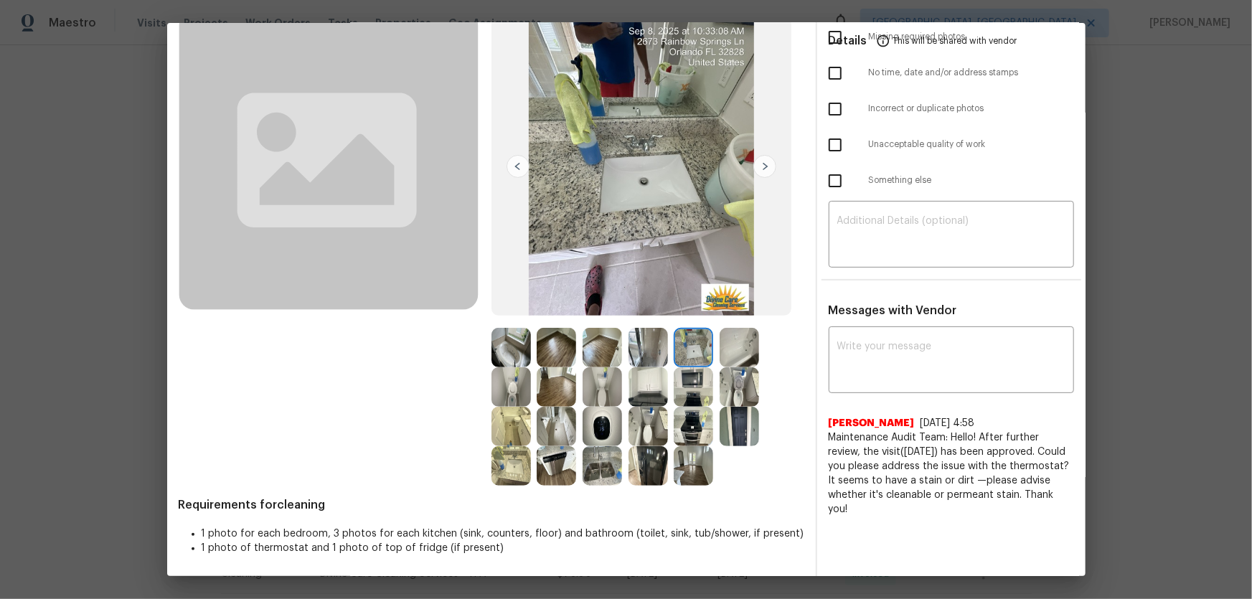
click at [509, 395] on img at bounding box center [510, 465] width 39 height 39
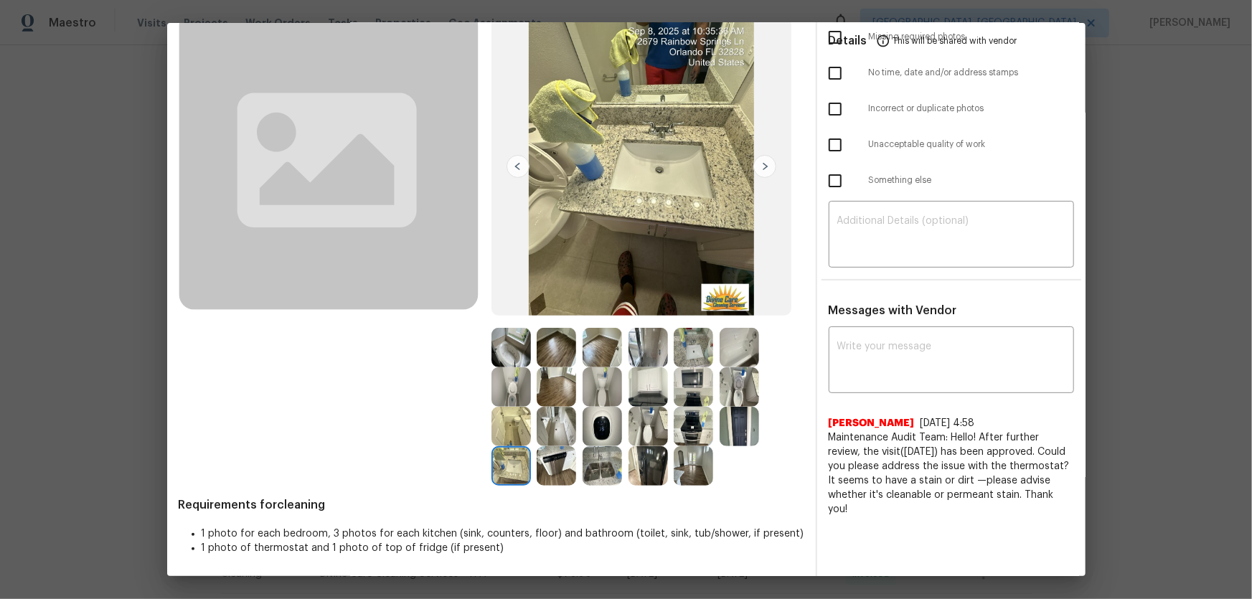
click at [506, 358] on img at bounding box center [510, 347] width 39 height 39
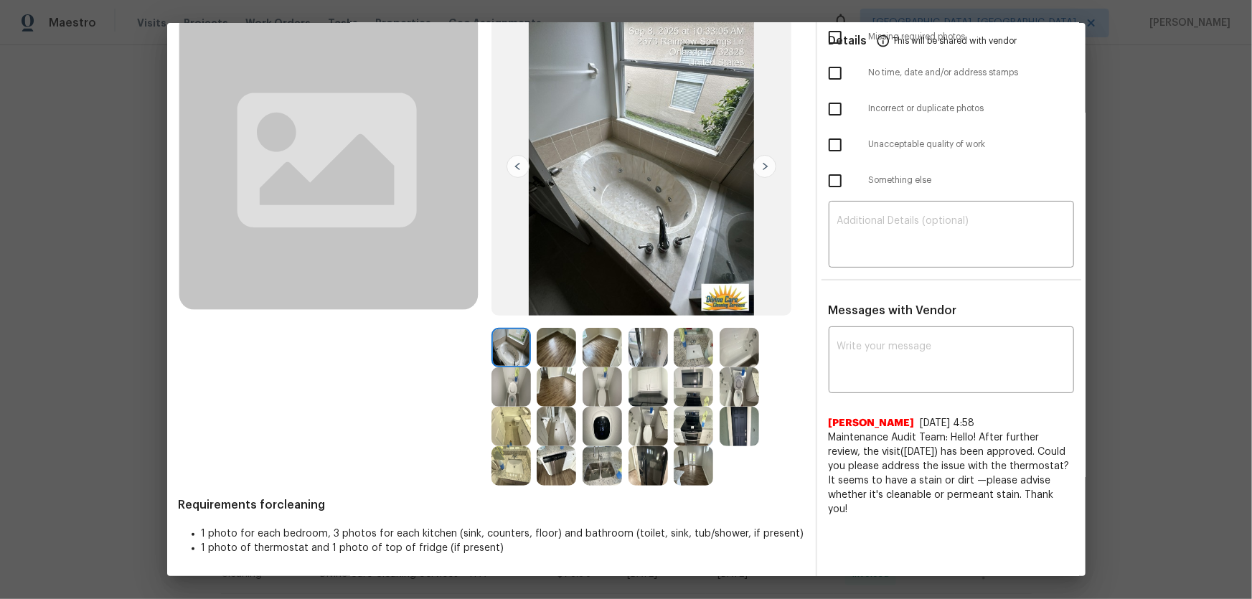
click at [747, 353] on img at bounding box center [738, 347] width 39 height 39
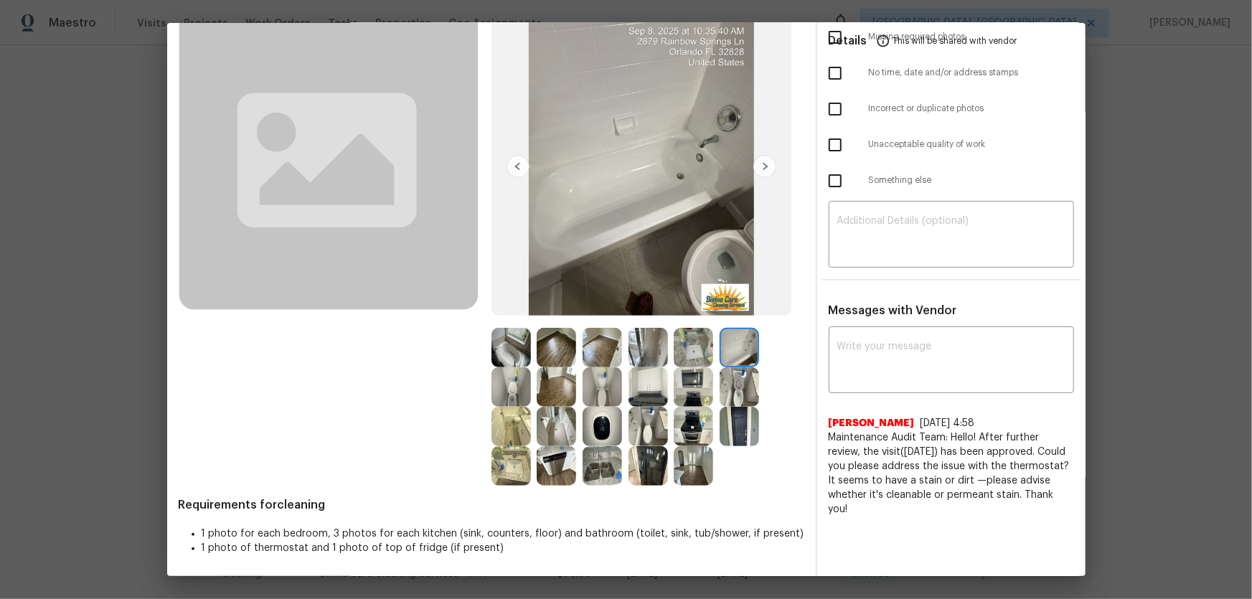
click at [701, 376] on img at bounding box center [692, 386] width 39 height 39
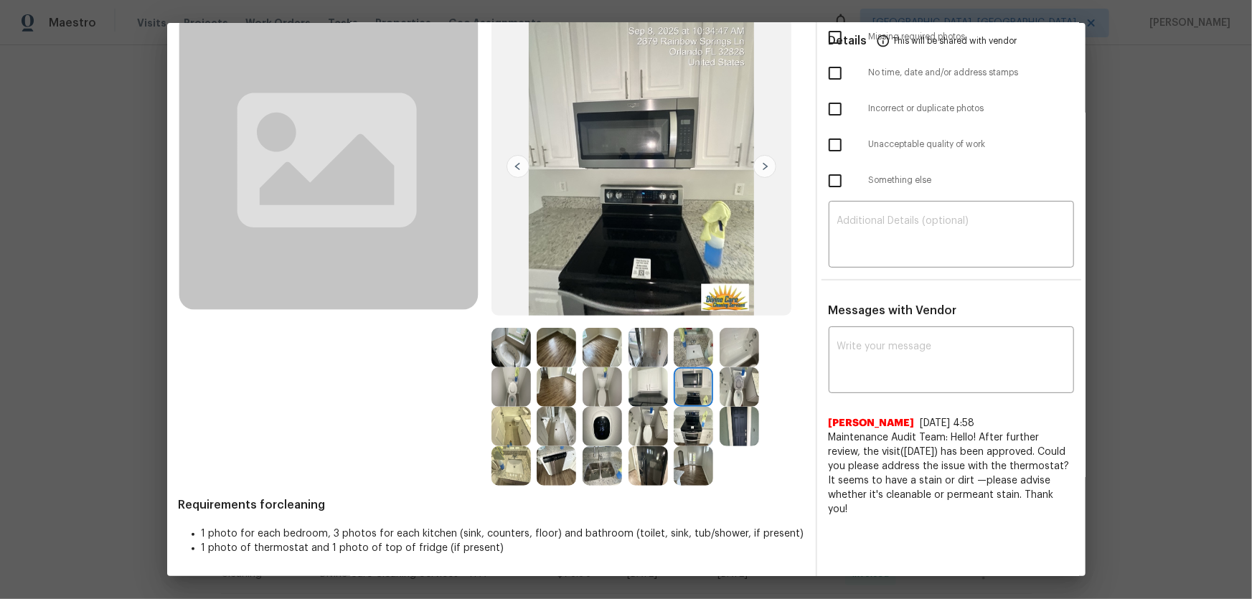
click at [634, 374] on img at bounding box center [647, 386] width 39 height 39
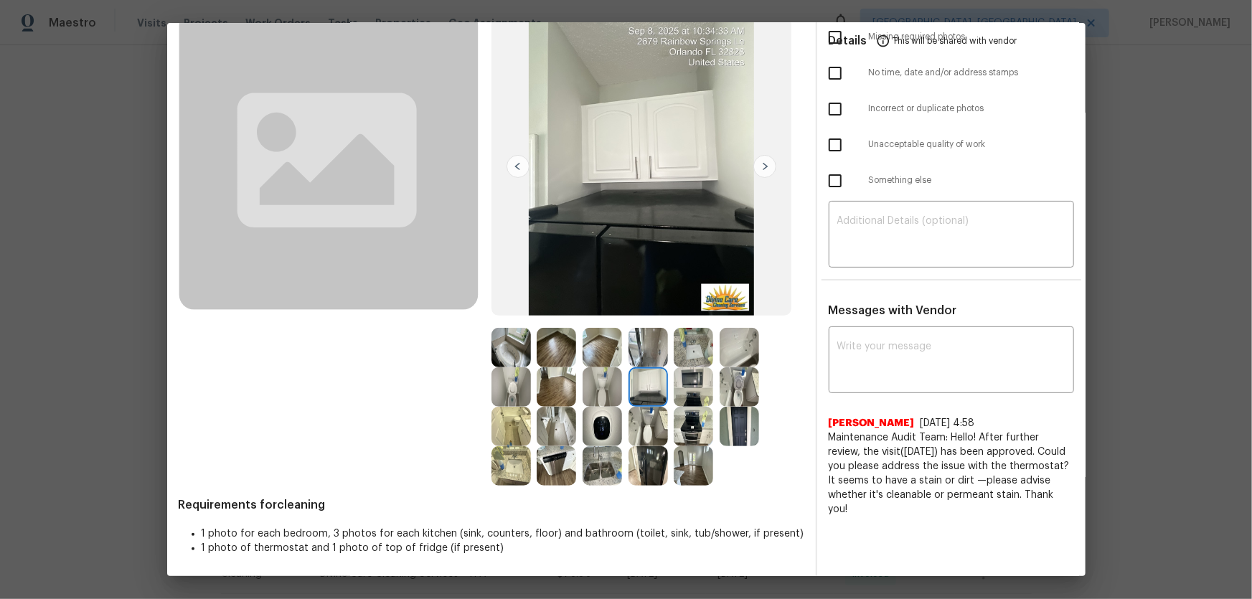
click at [646, 349] on img at bounding box center [647, 347] width 39 height 39
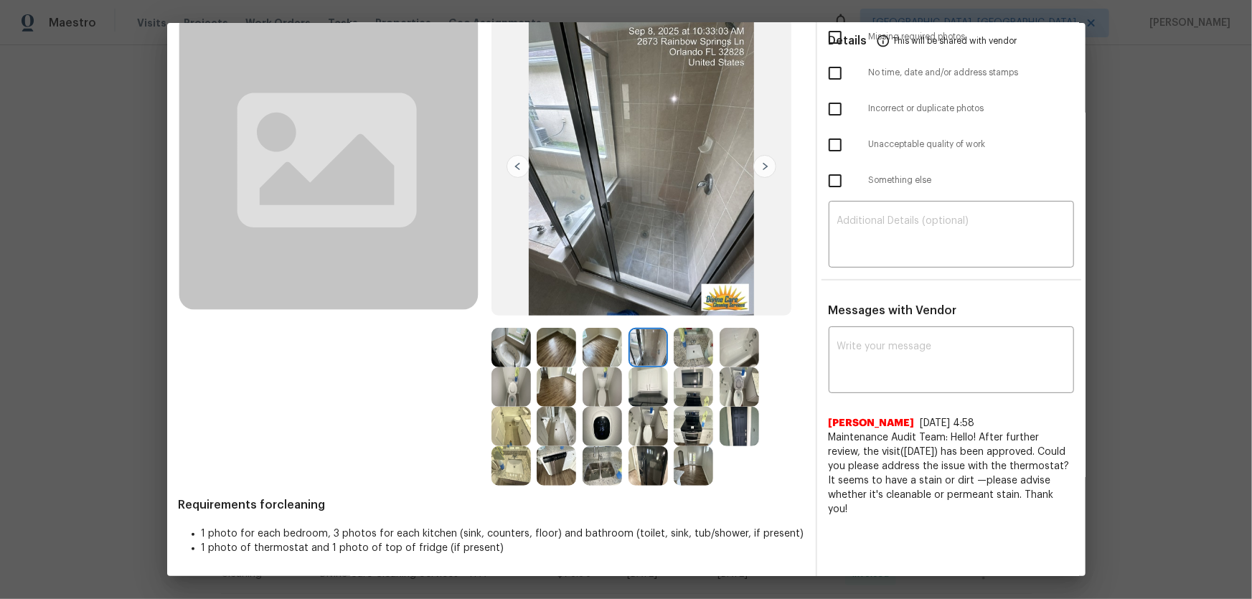
click at [617, 349] on img at bounding box center [601, 347] width 39 height 39
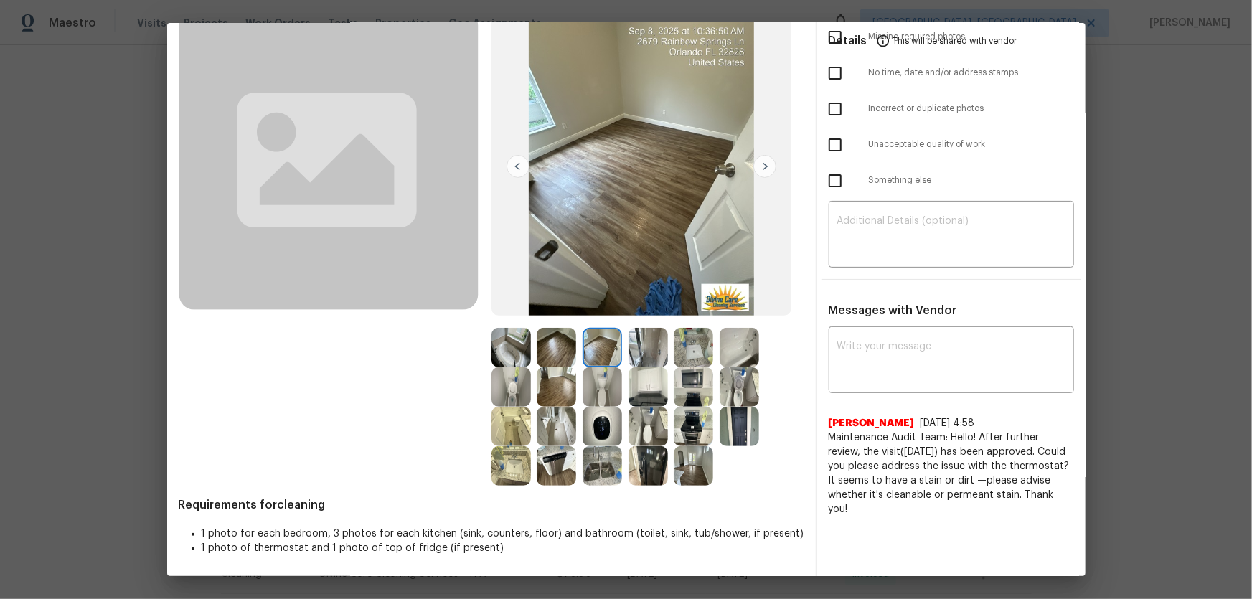
click at [602, 374] on img at bounding box center [601, 386] width 39 height 39
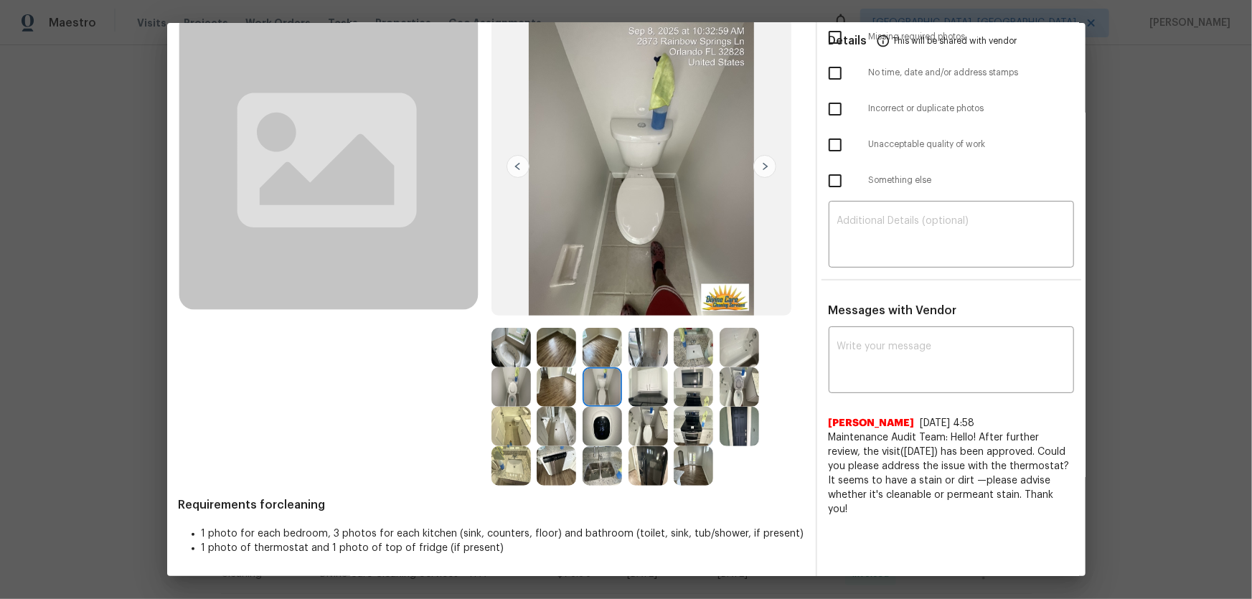
click at [595, 395] on img at bounding box center [601, 426] width 39 height 39
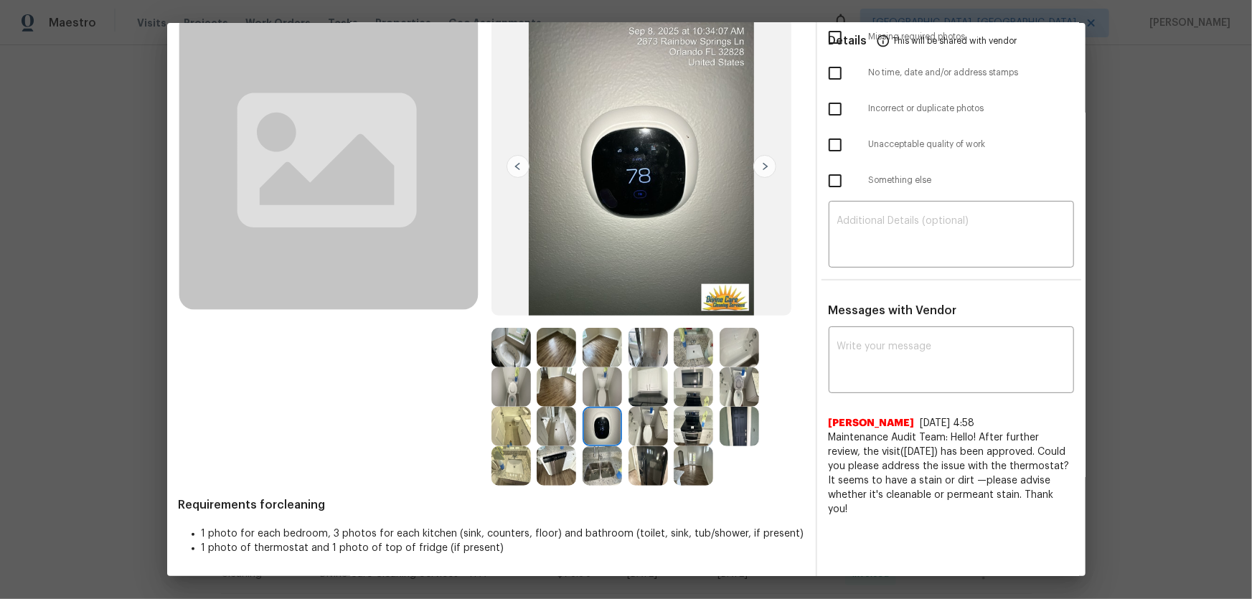
click at [561, 395] on img at bounding box center [555, 465] width 39 height 39
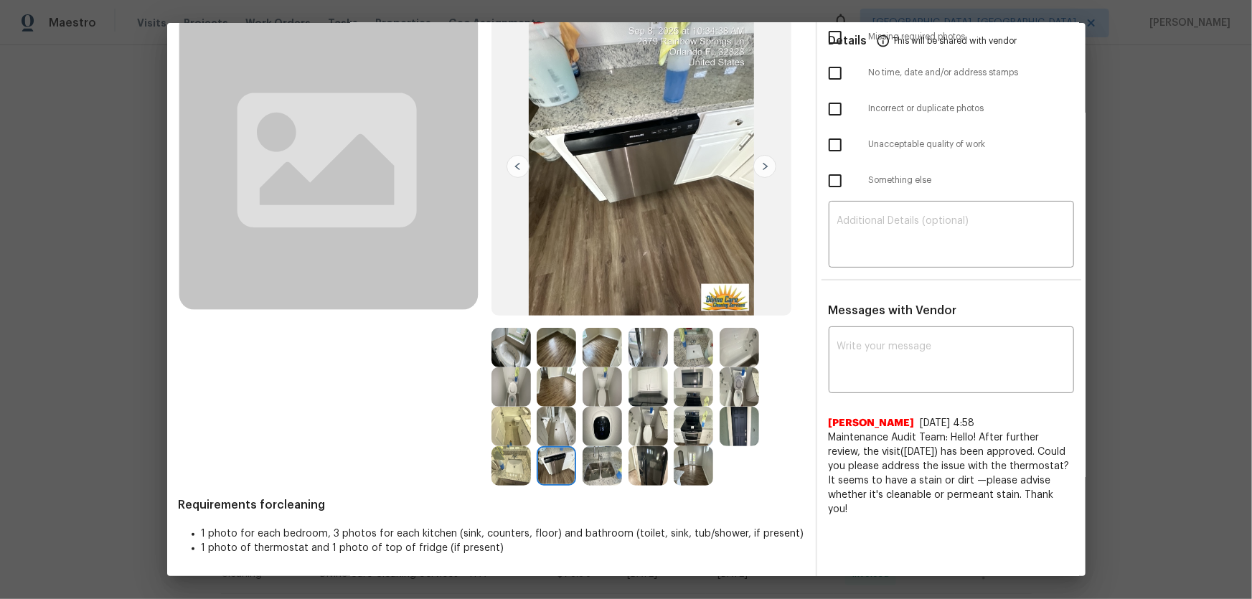
click at [602, 395] on img at bounding box center [601, 465] width 39 height 39
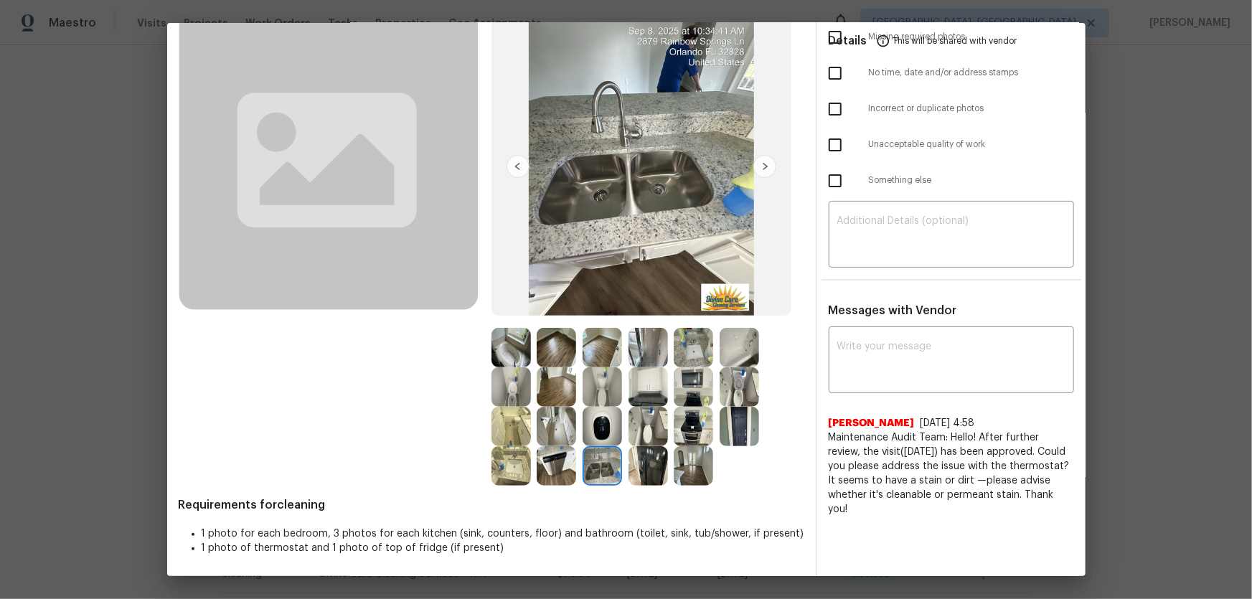
click at [640, 395] on img at bounding box center [647, 465] width 39 height 39
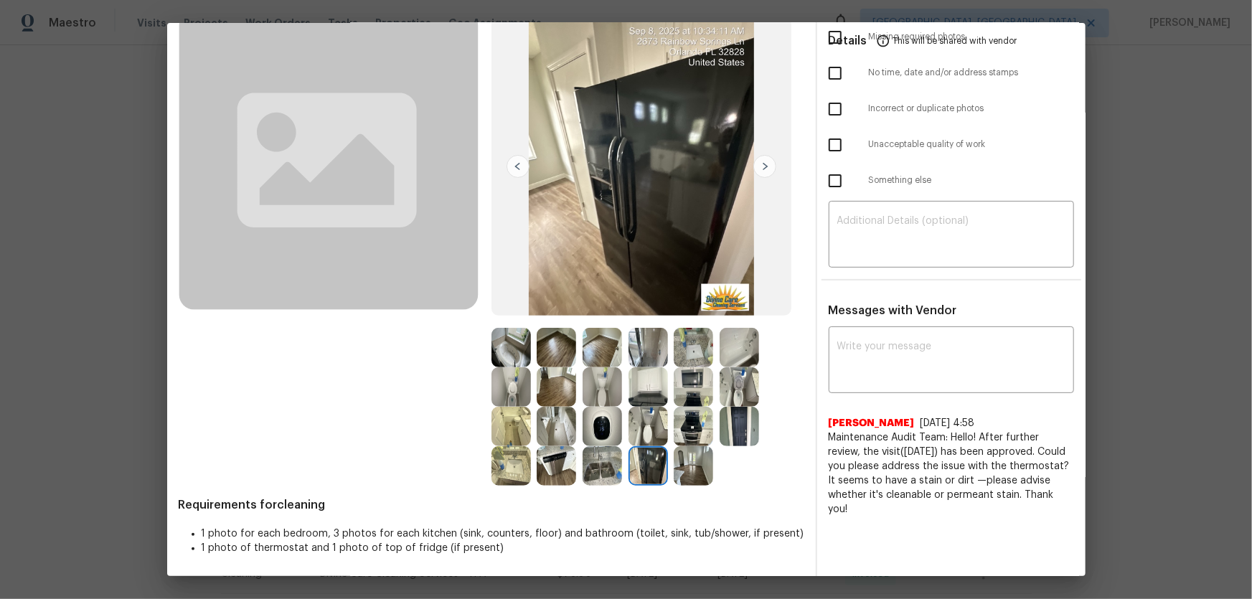
click at [682, 395] on img at bounding box center [692, 465] width 39 height 39
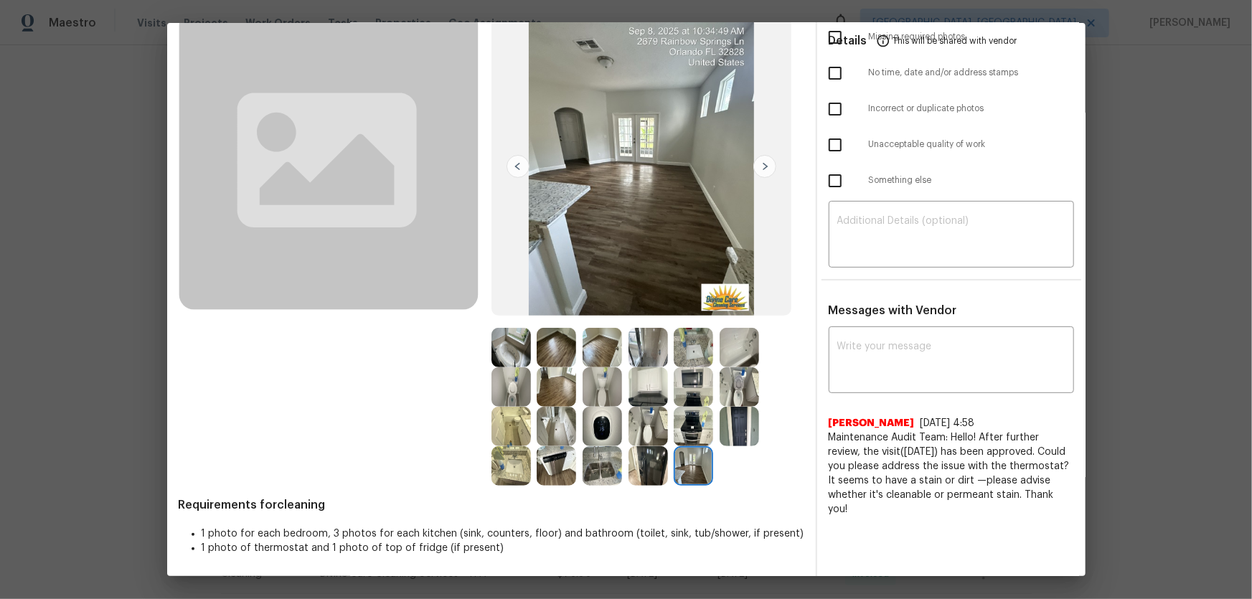
click at [563, 353] on img at bounding box center [555, 347] width 39 height 39
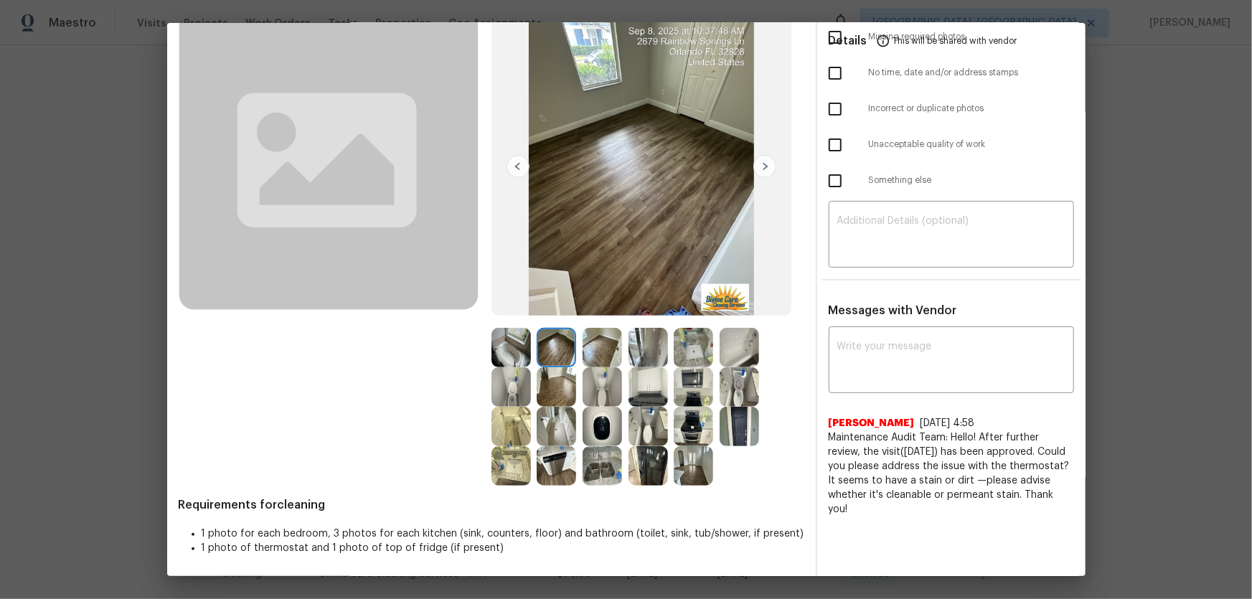
click at [607, 345] on img at bounding box center [601, 347] width 39 height 39
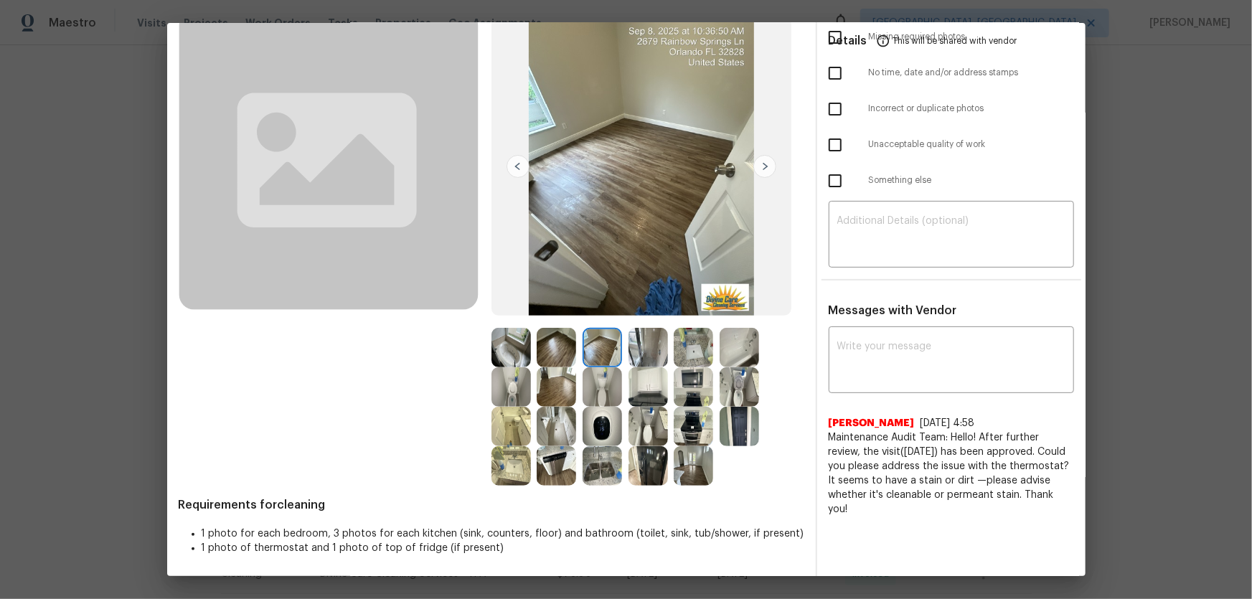
click at [544, 394] on img at bounding box center [555, 386] width 39 height 39
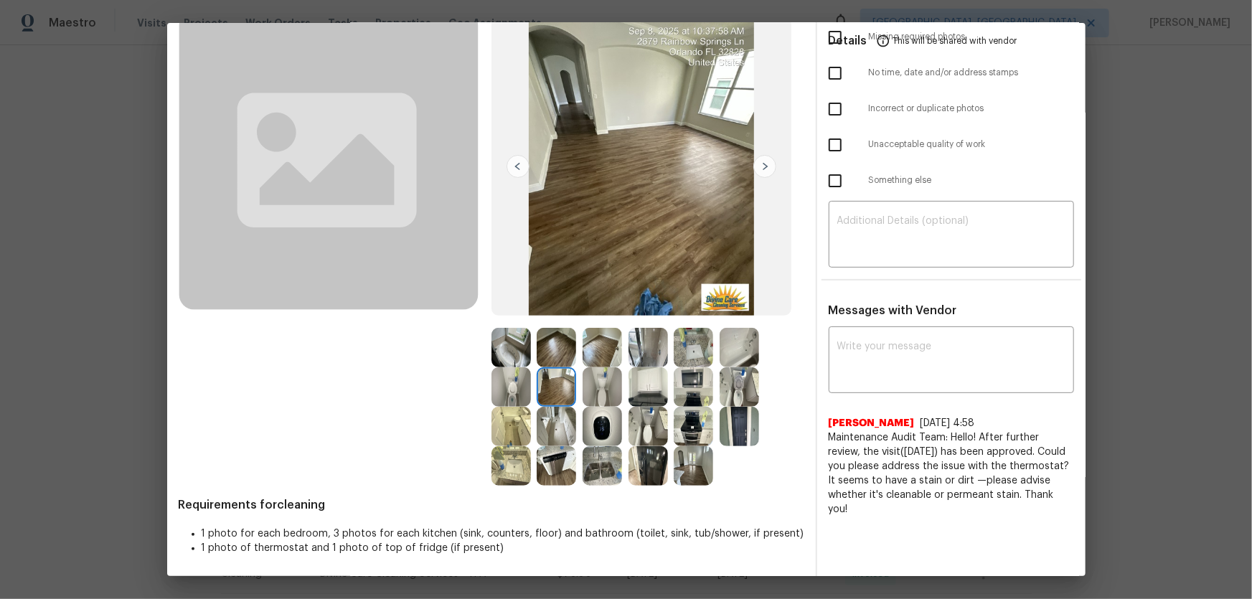
click at [545, 395] on img at bounding box center [555, 465] width 39 height 39
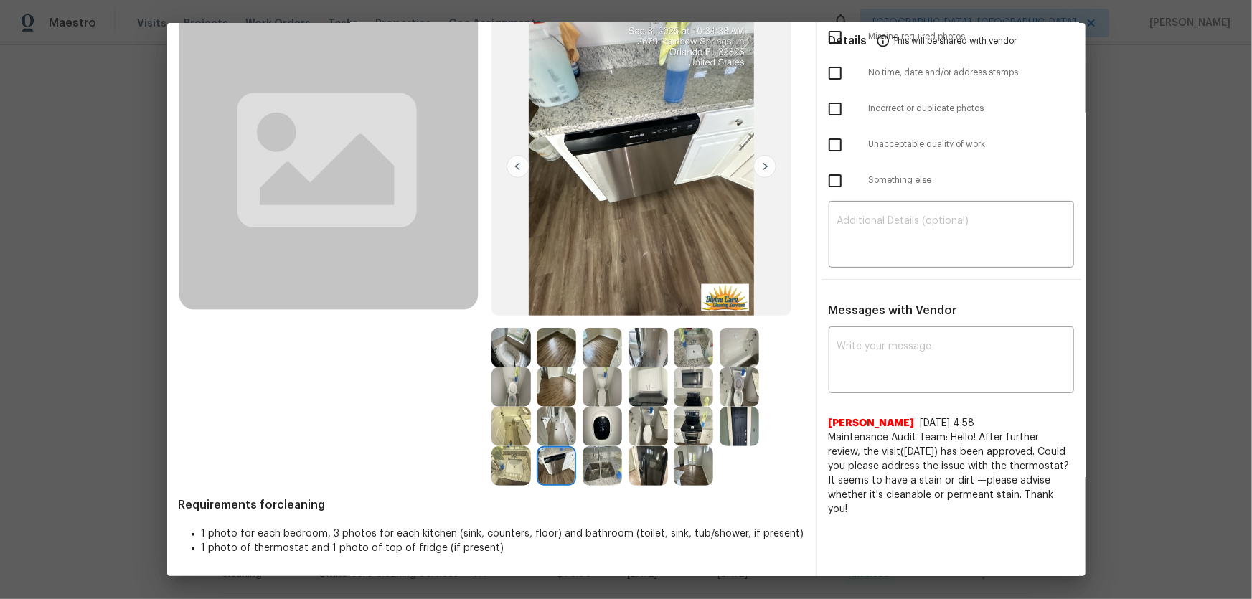
click at [593, 395] on img at bounding box center [601, 426] width 39 height 39
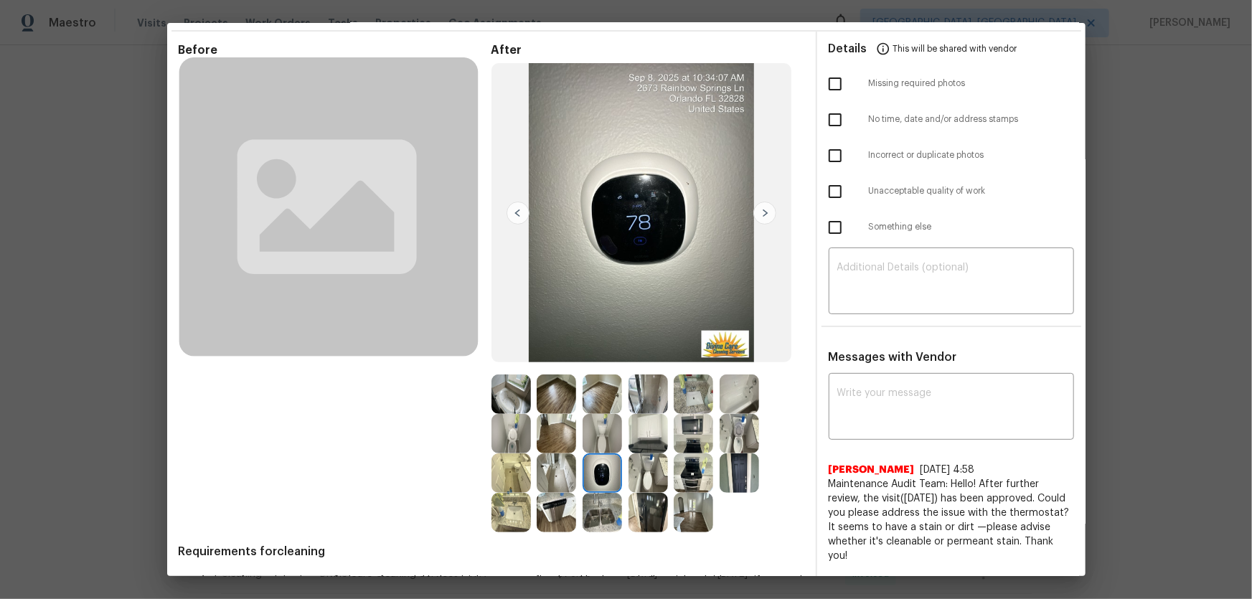
scroll to position [0, 0]
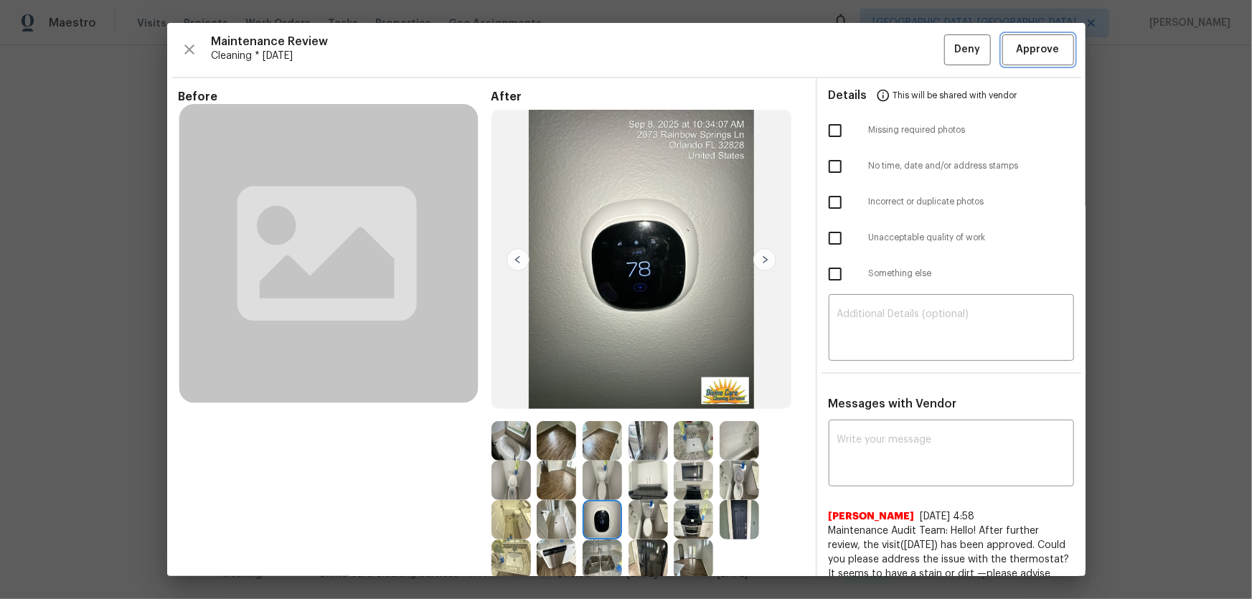
click at [890, 62] on button "Approve" at bounding box center [1038, 49] width 72 height 31
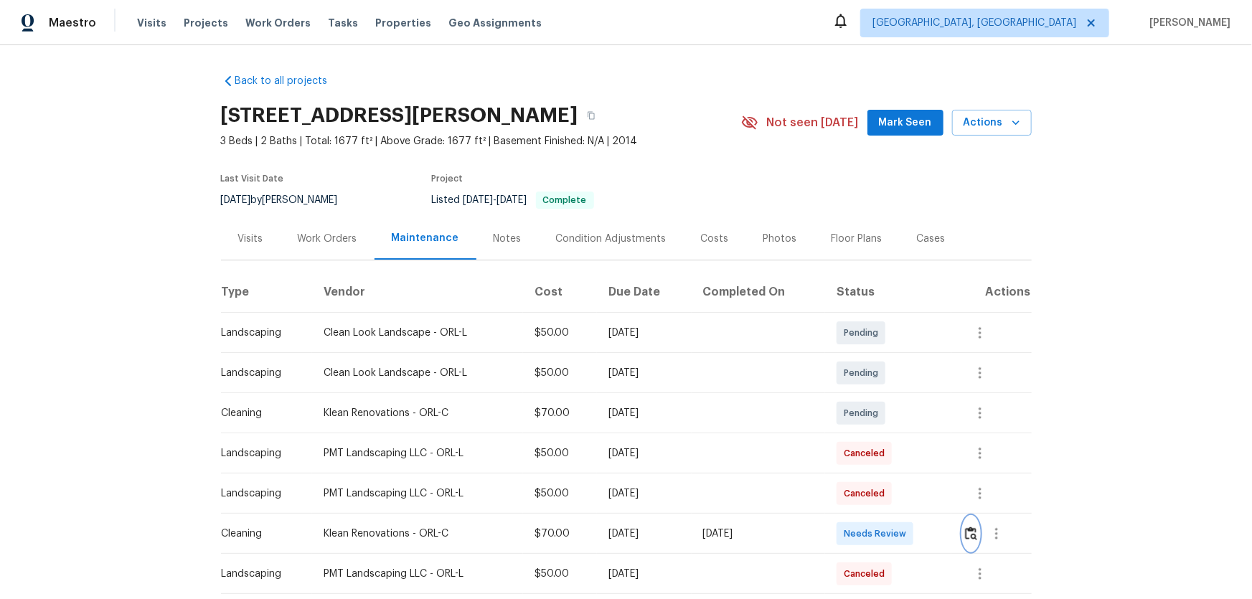
click at [890, 395] on img "button" at bounding box center [971, 533] width 12 height 14
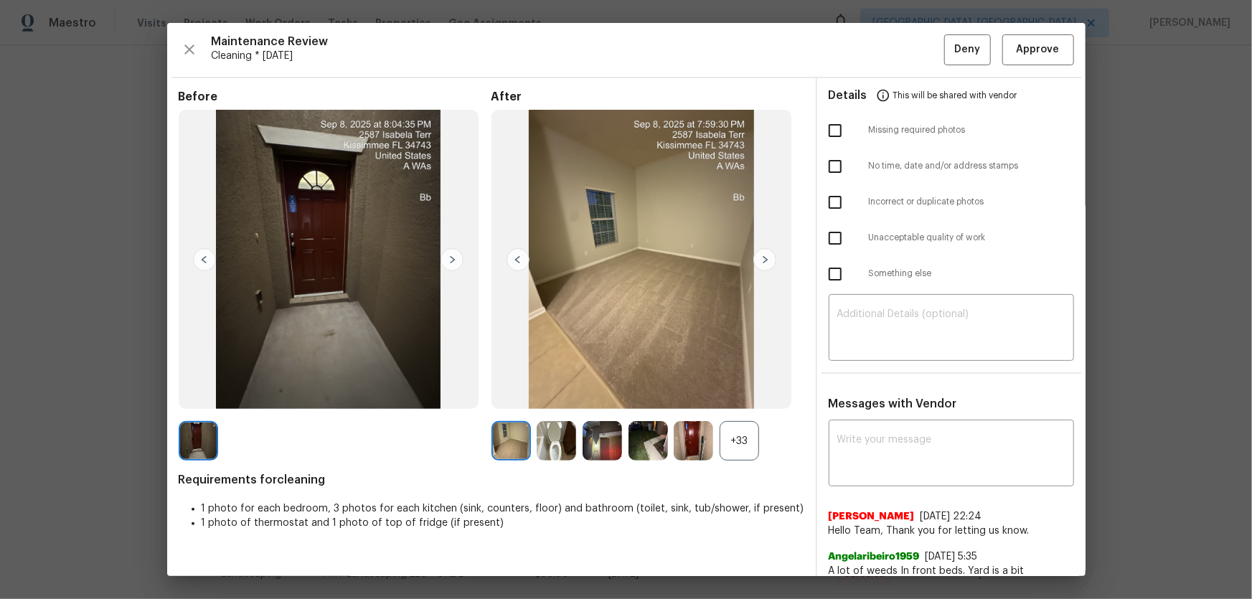
click at [731, 395] on div "+33" at bounding box center [738, 440] width 39 height 39
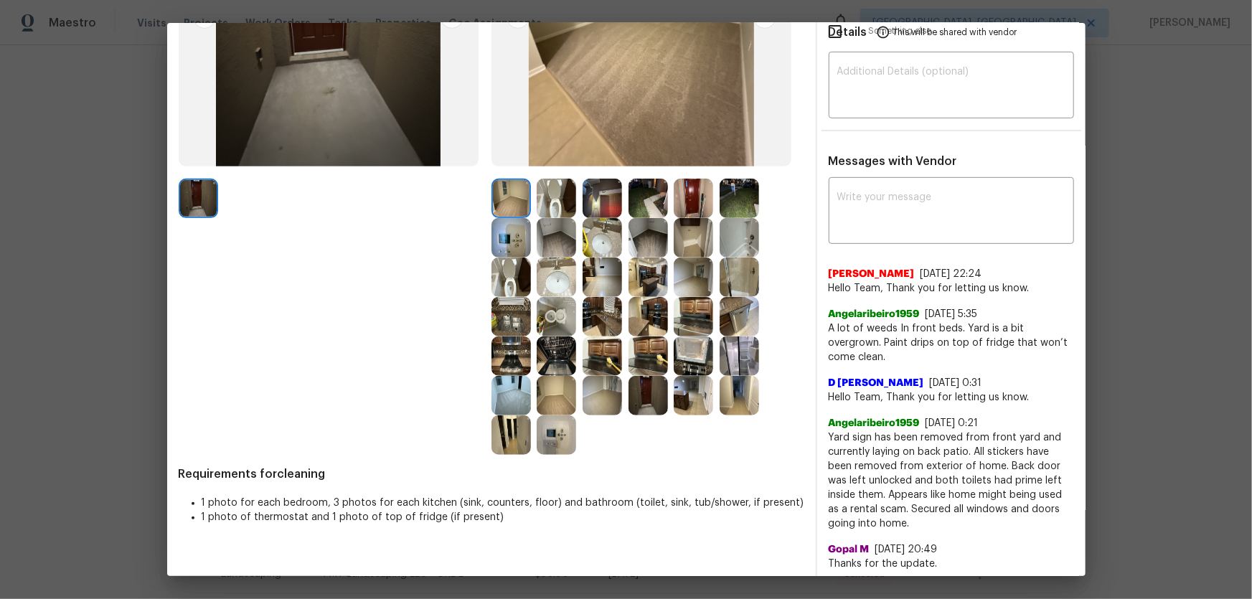
scroll to position [260, 0]
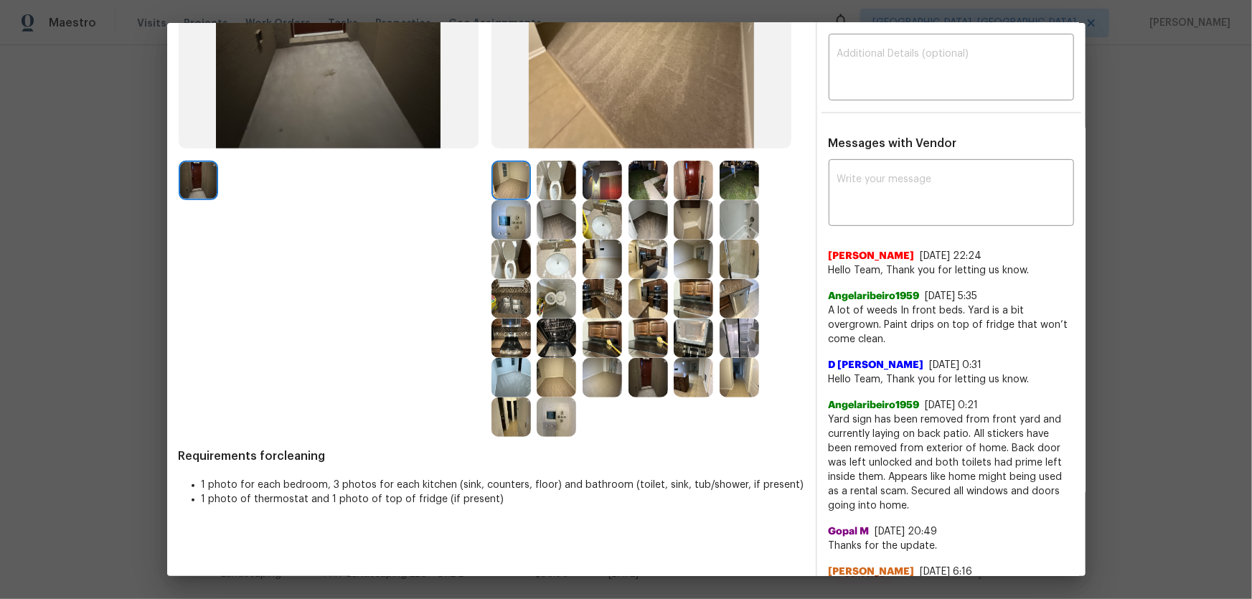
click at [555, 199] on img at bounding box center [555, 180] width 39 height 39
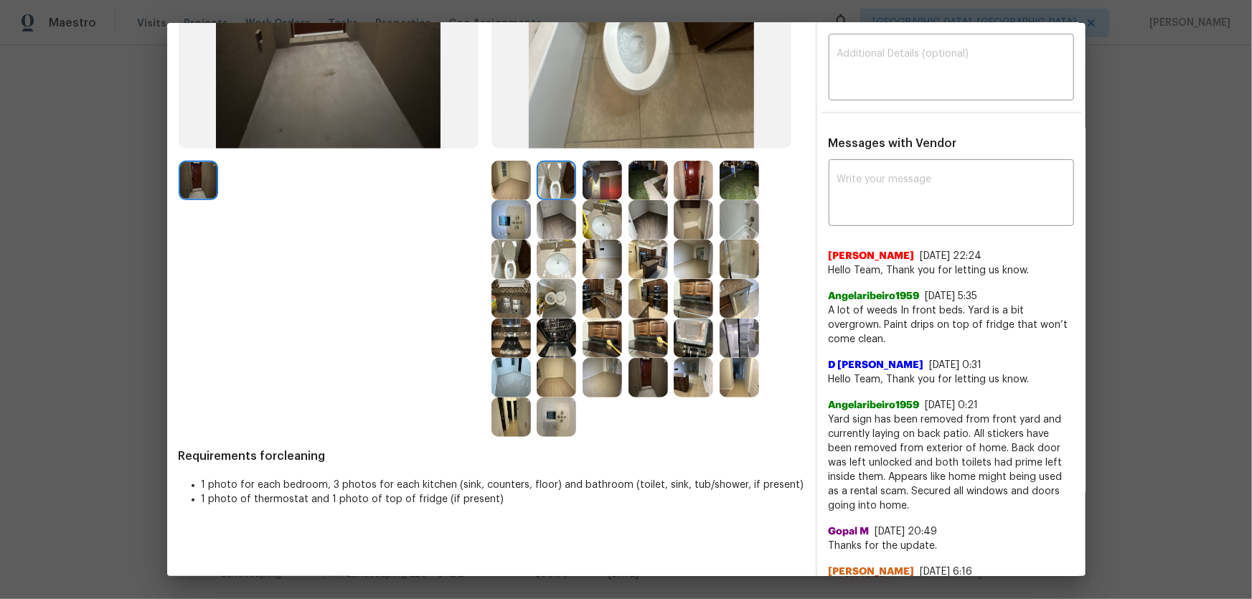
click at [554, 291] on img at bounding box center [555, 298] width 39 height 39
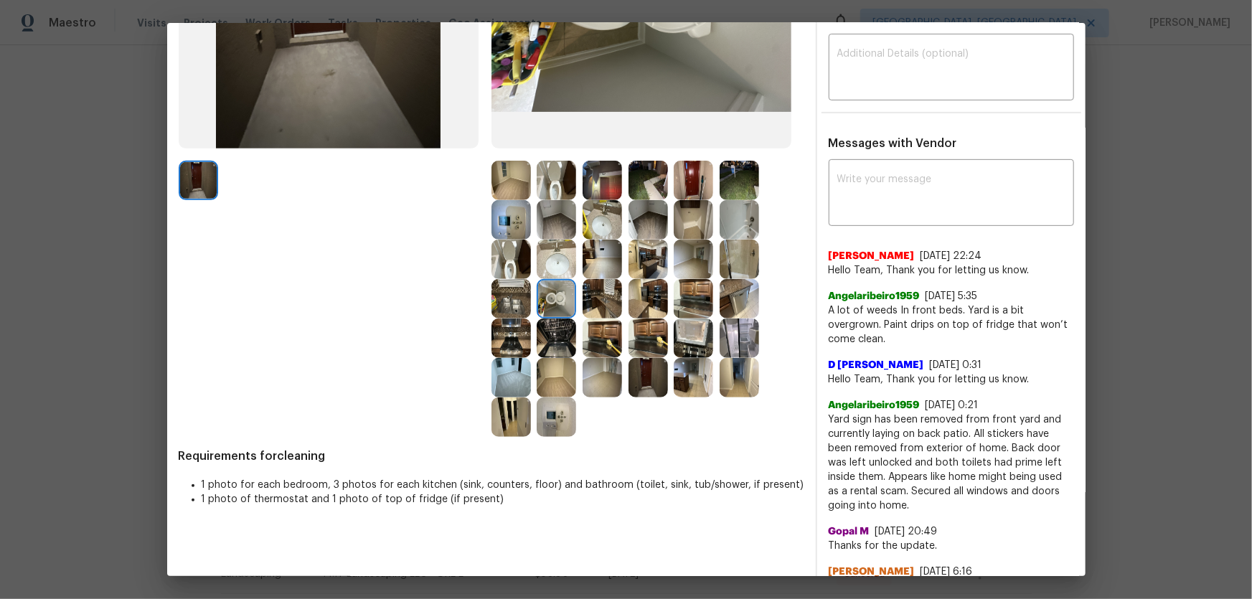
click at [554, 257] on img at bounding box center [555, 259] width 39 height 39
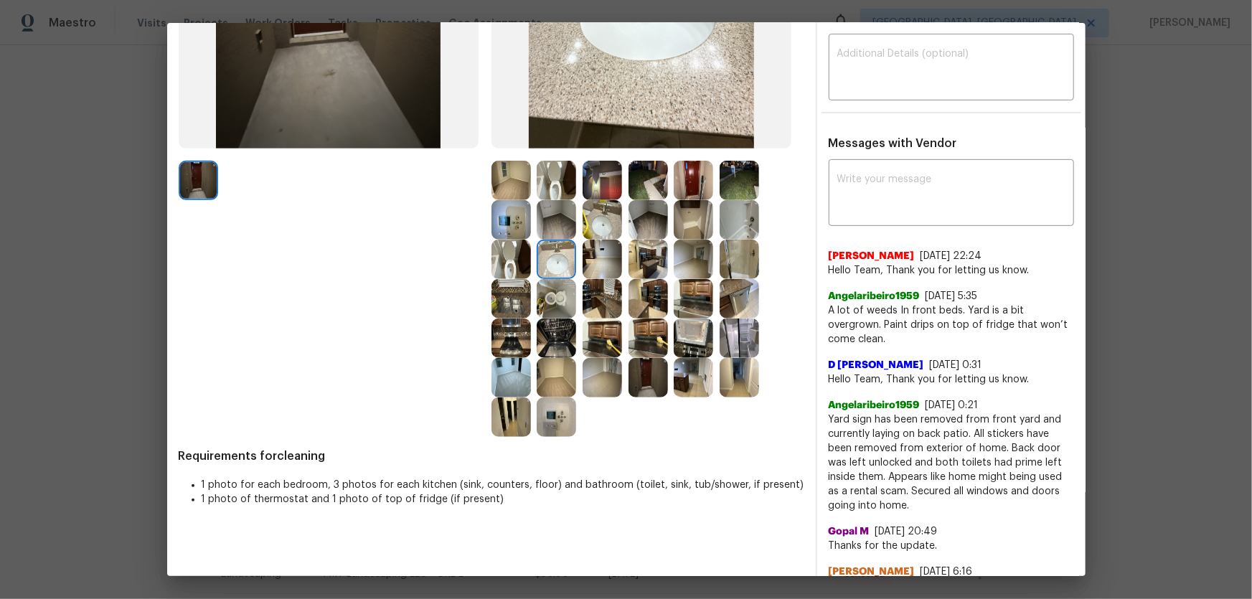
click at [600, 226] on img at bounding box center [601, 219] width 39 height 39
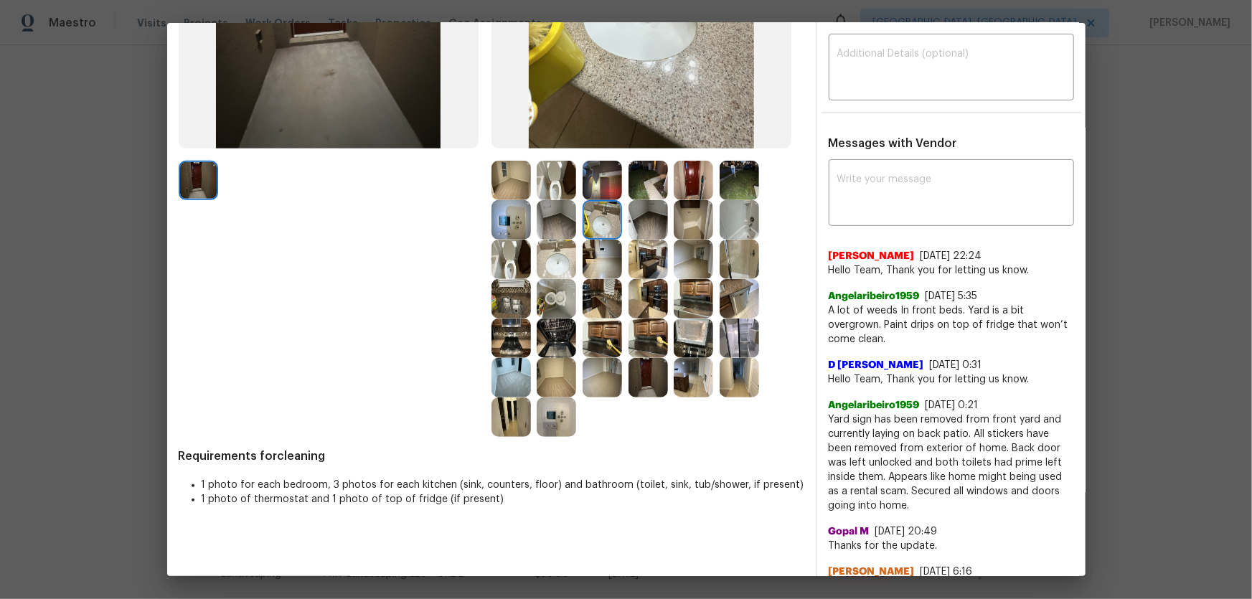
click at [739, 230] on img at bounding box center [738, 219] width 39 height 39
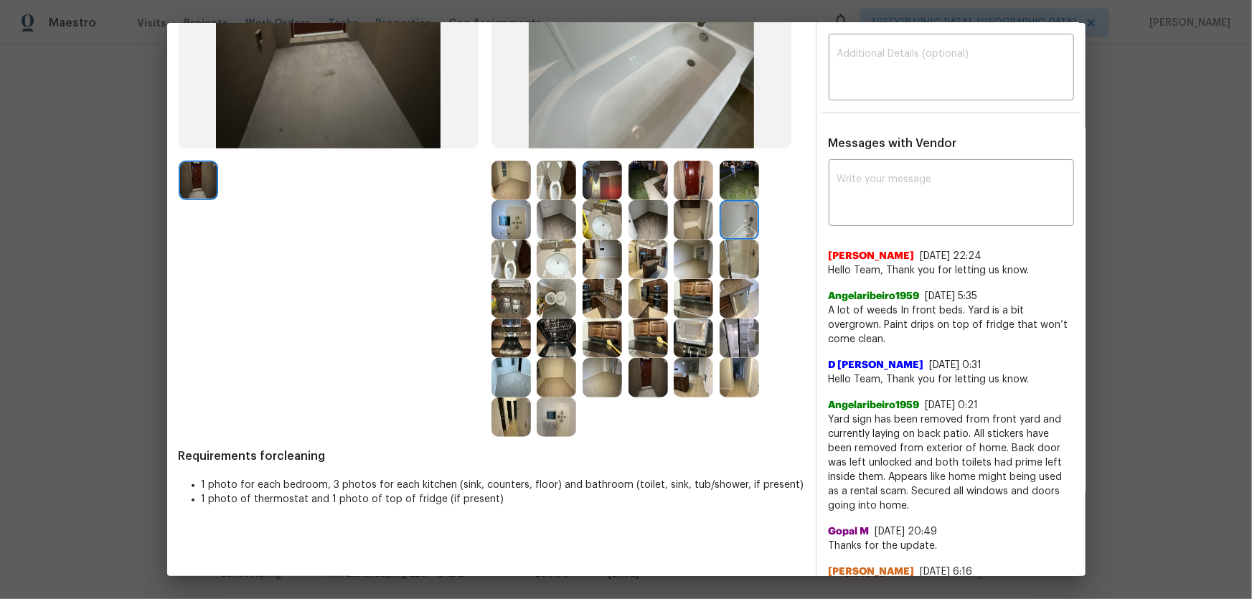
click at [739, 252] on img at bounding box center [738, 259] width 39 height 39
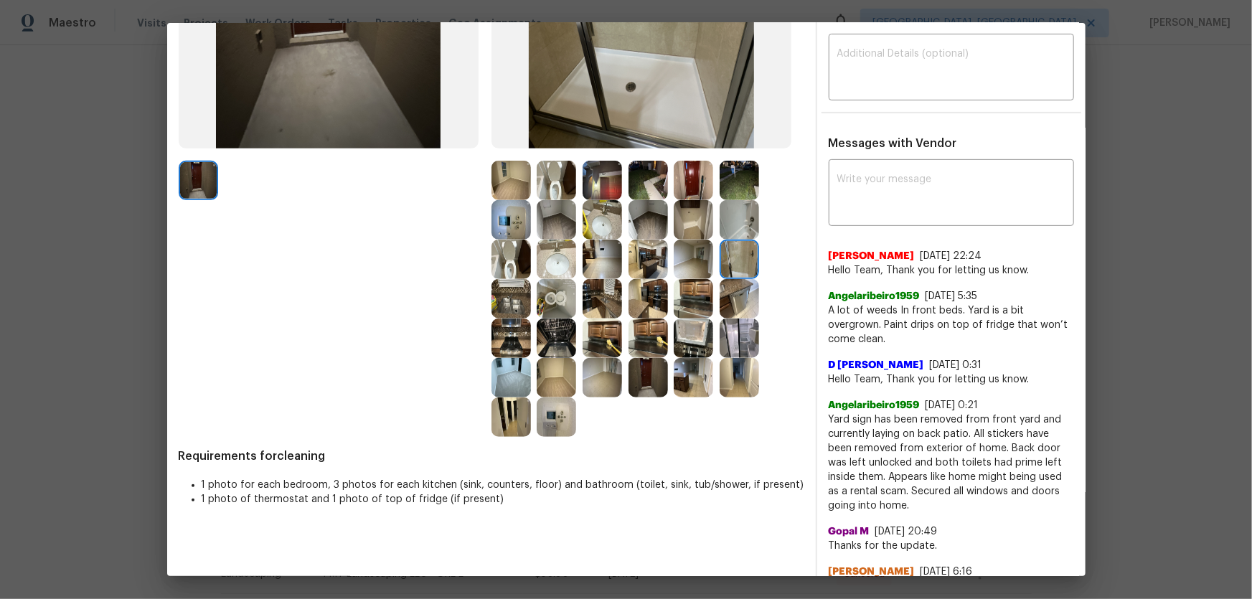
click at [498, 215] on img at bounding box center [510, 219] width 39 height 39
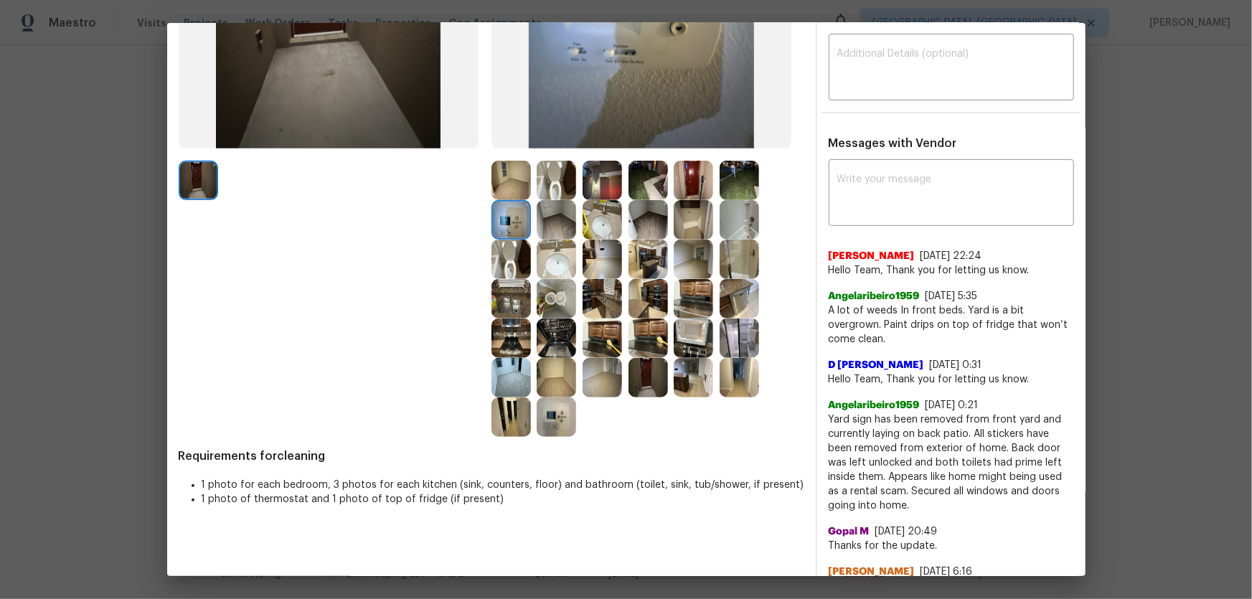
click at [602, 177] on img at bounding box center [601, 180] width 39 height 39
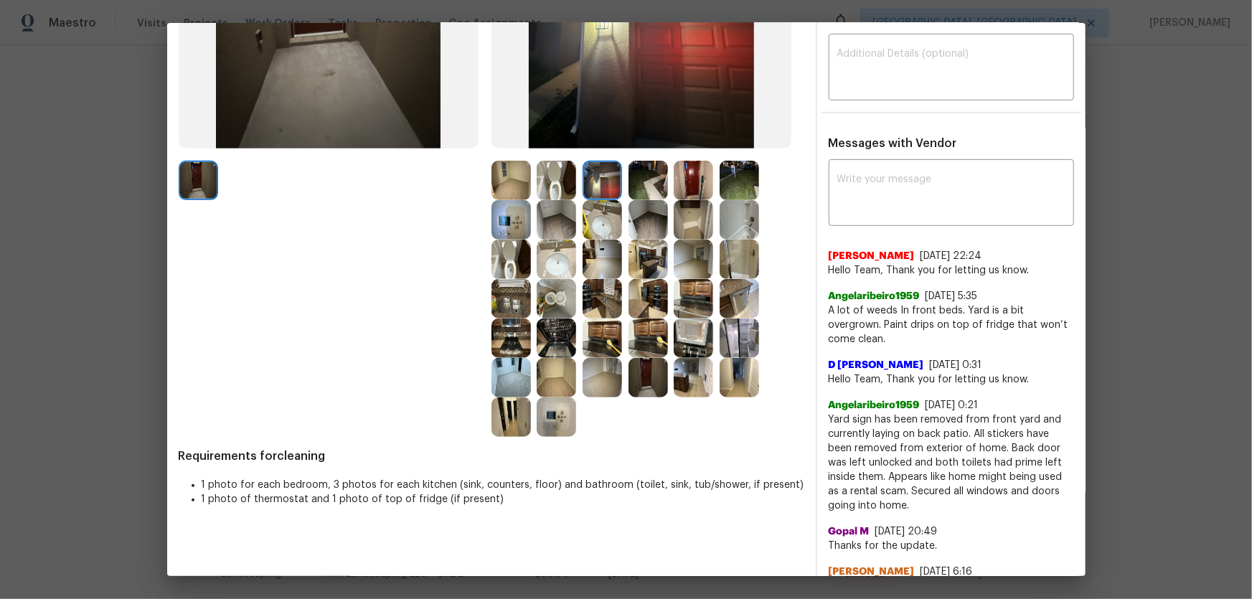
click at [662, 182] on img at bounding box center [647, 180] width 39 height 39
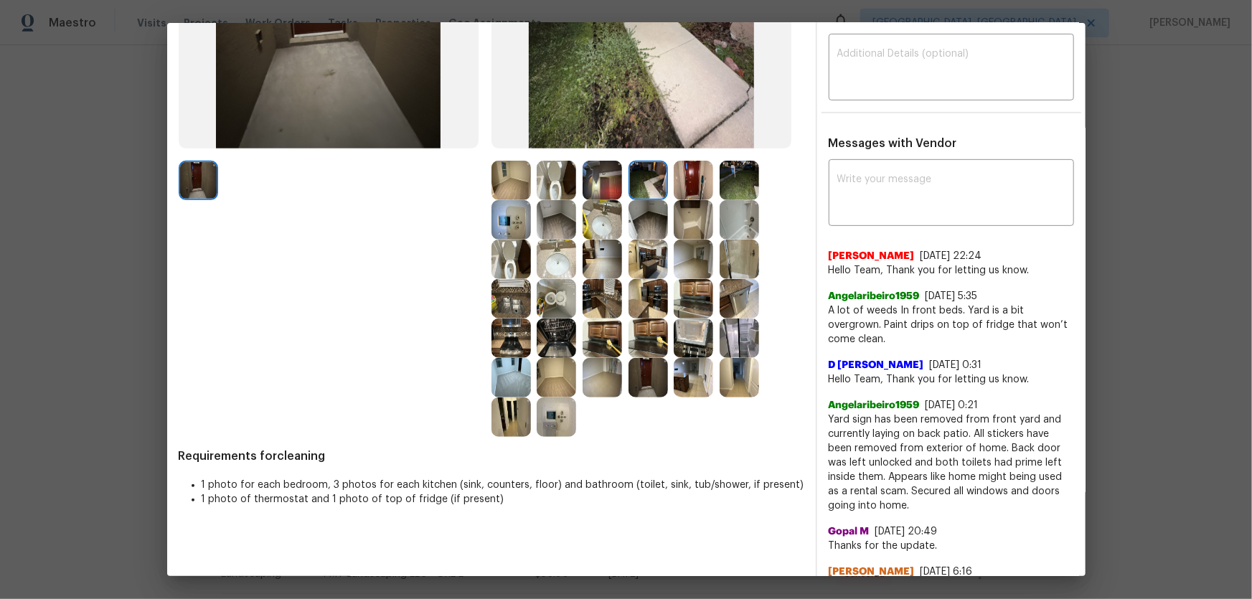
click at [649, 220] on img at bounding box center [647, 219] width 39 height 39
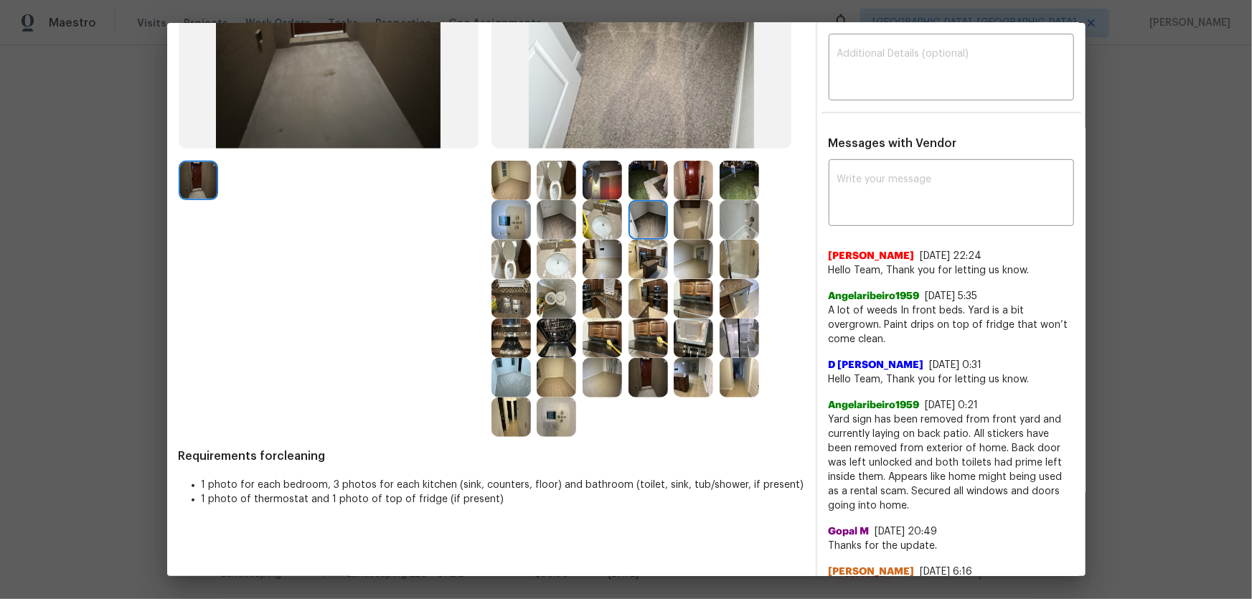
click at [559, 380] on img at bounding box center [555, 377] width 39 height 39
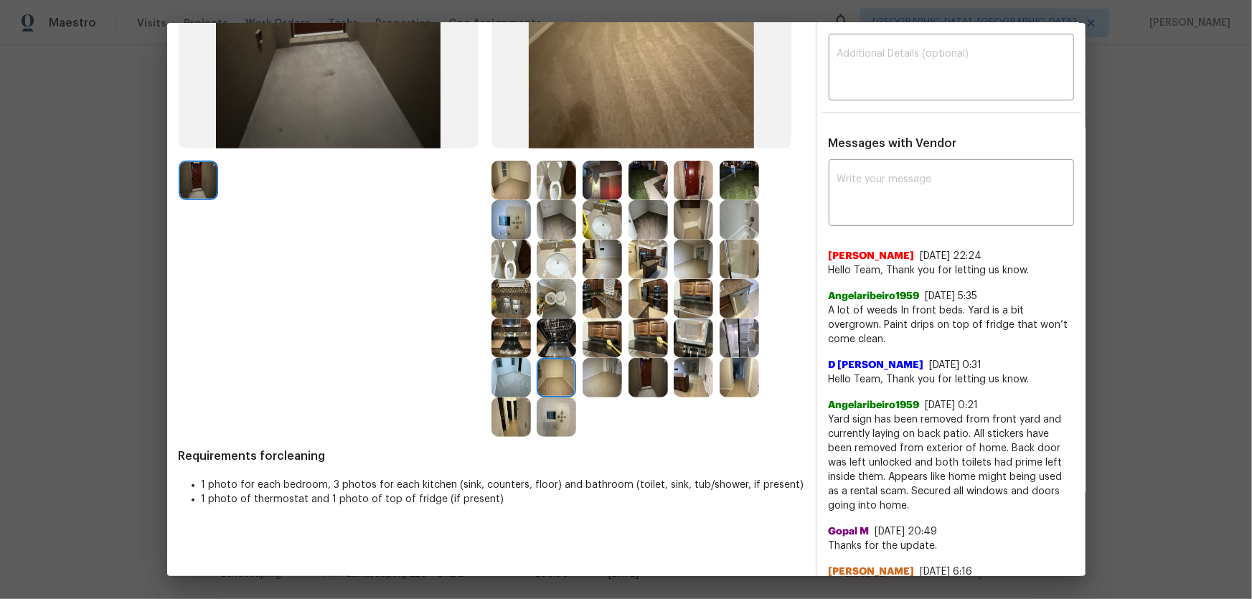
click at [519, 378] on img at bounding box center [510, 377] width 39 height 39
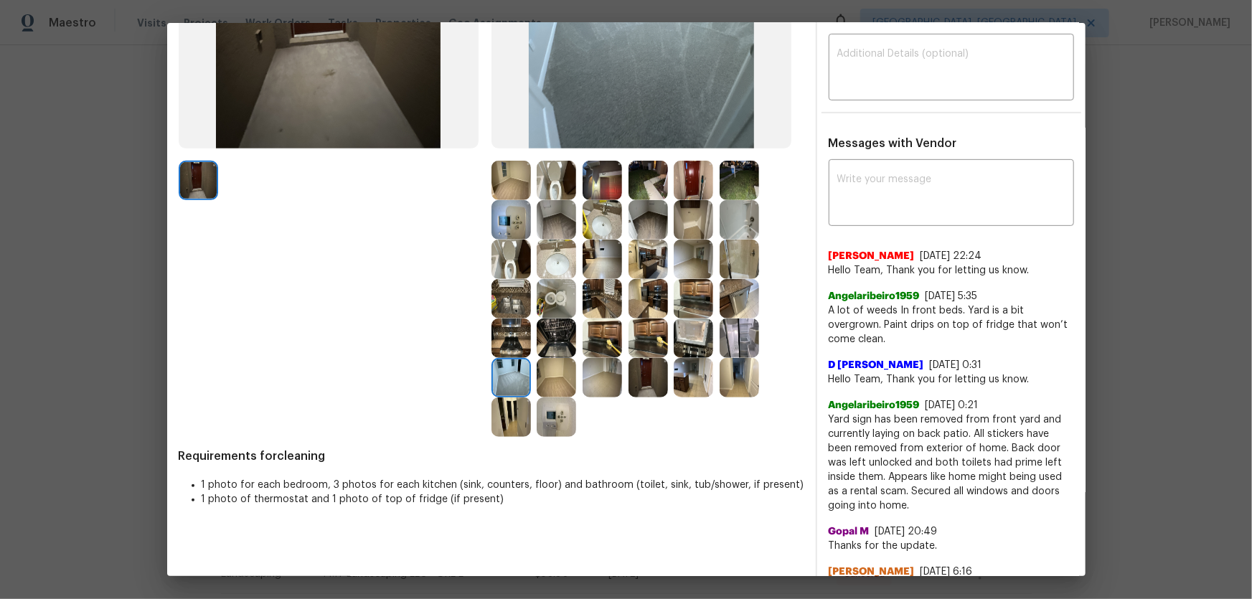
click at [595, 373] on img at bounding box center [601, 377] width 39 height 39
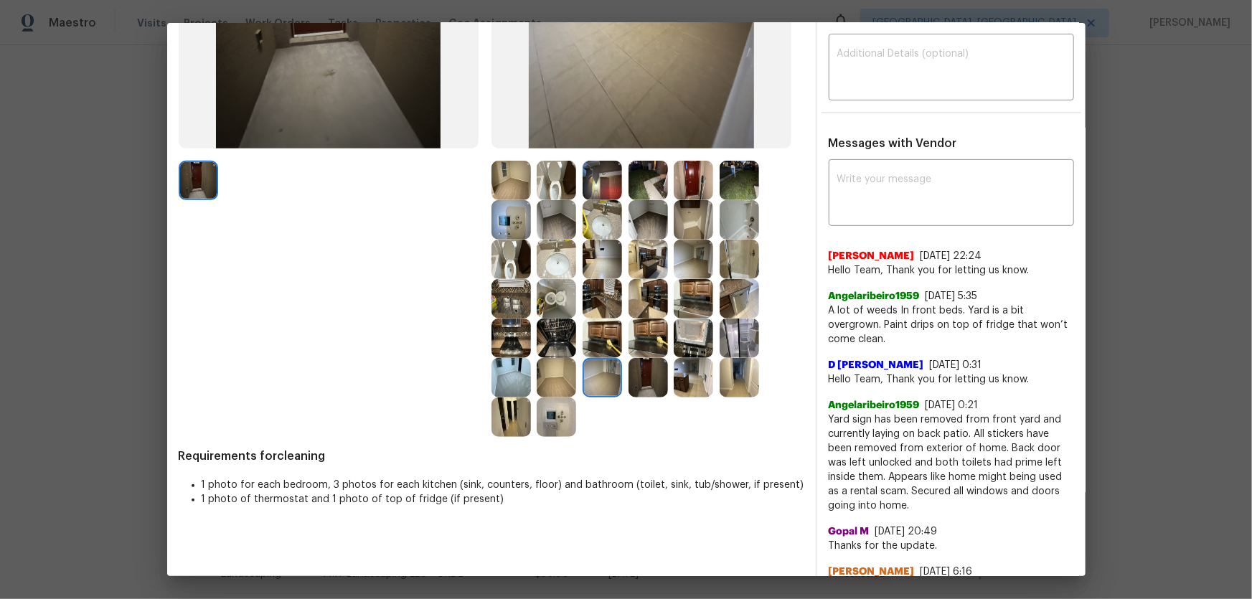
click at [559, 395] on img at bounding box center [555, 416] width 39 height 39
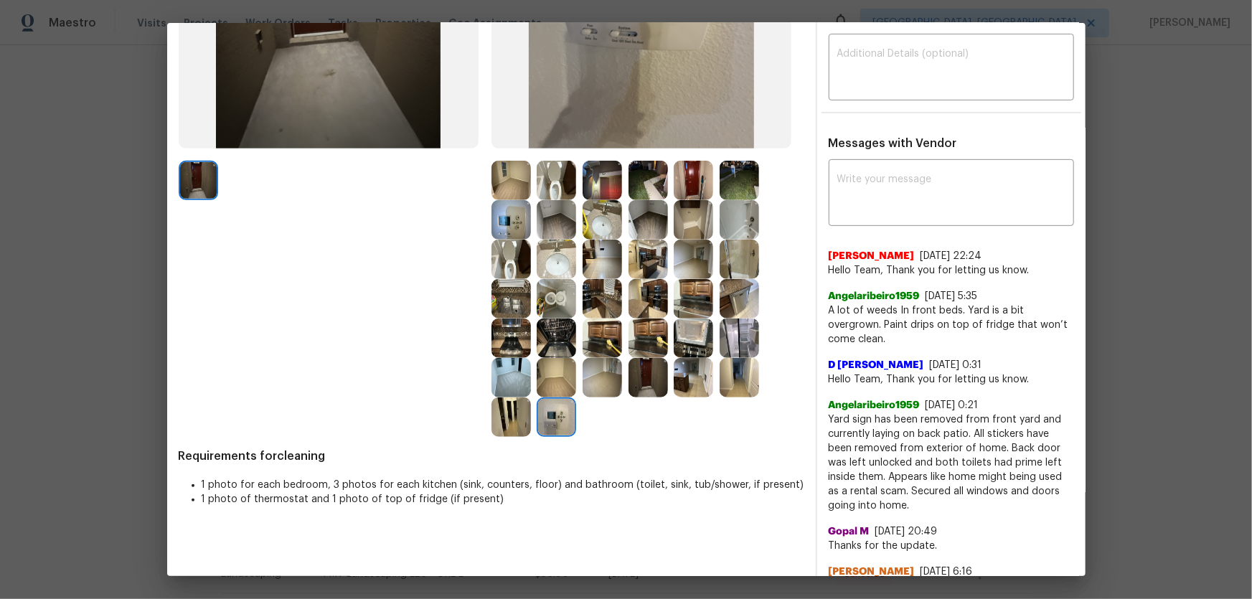
click at [524, 395] on img at bounding box center [510, 416] width 39 height 39
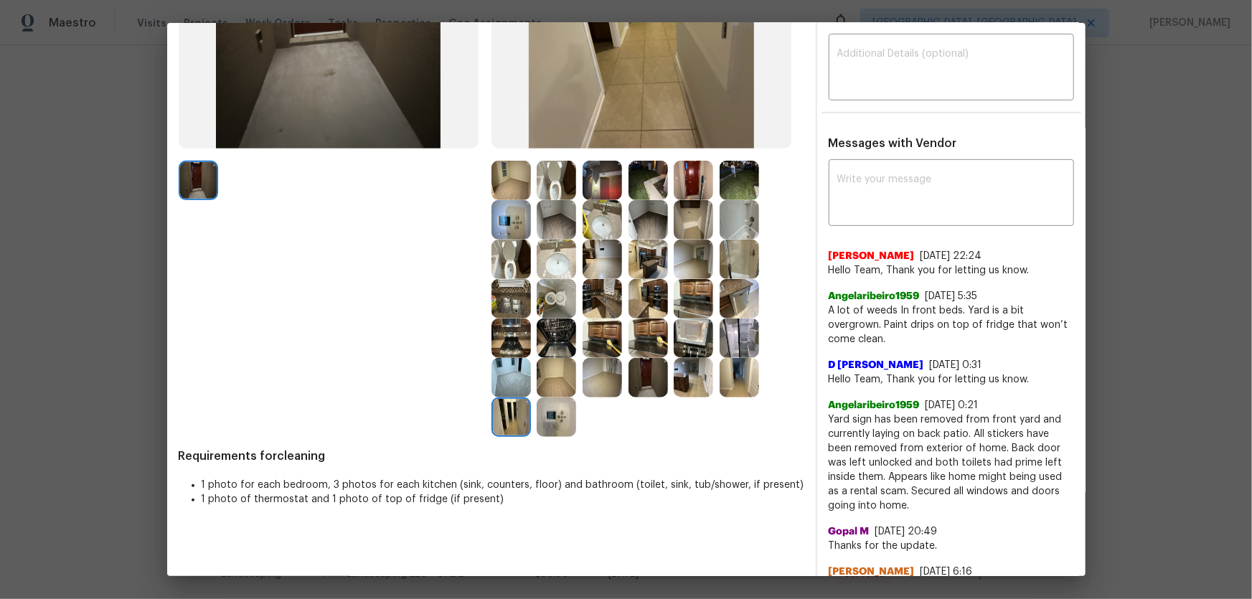
click at [640, 384] on img at bounding box center [647, 377] width 39 height 39
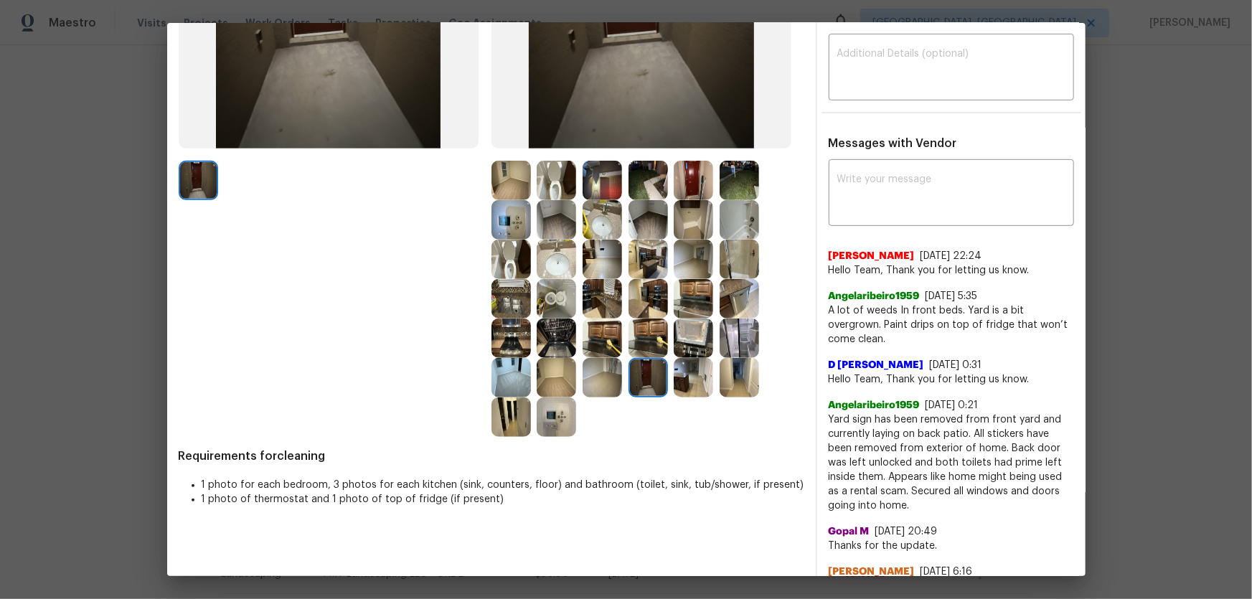
click at [694, 379] on img at bounding box center [692, 377] width 39 height 39
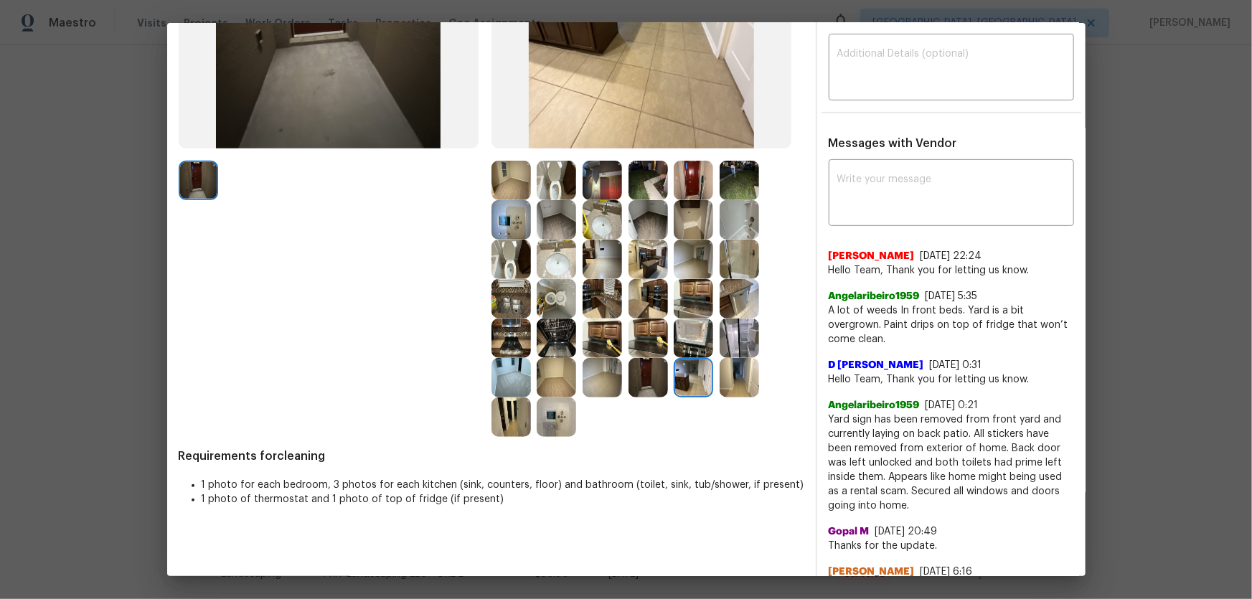
click at [698, 350] on img at bounding box center [692, 337] width 39 height 39
click at [651, 336] on img at bounding box center [647, 337] width 39 height 39
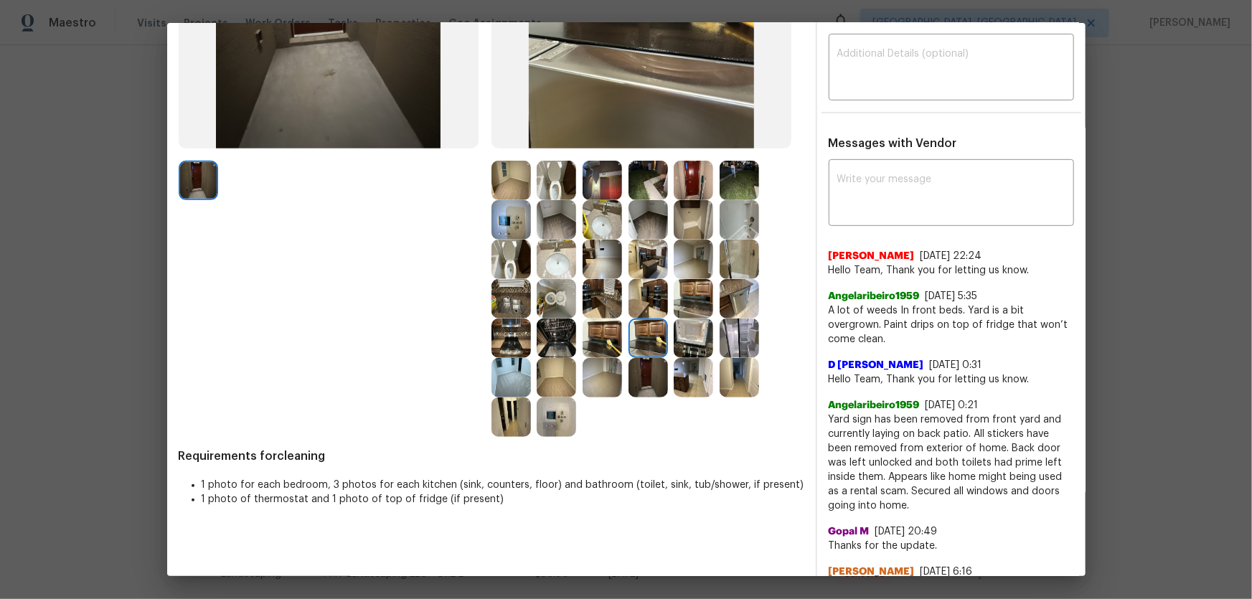
click at [715, 332] on div at bounding box center [696, 337] width 46 height 39
click at [729, 302] on img at bounding box center [738, 298] width 39 height 39
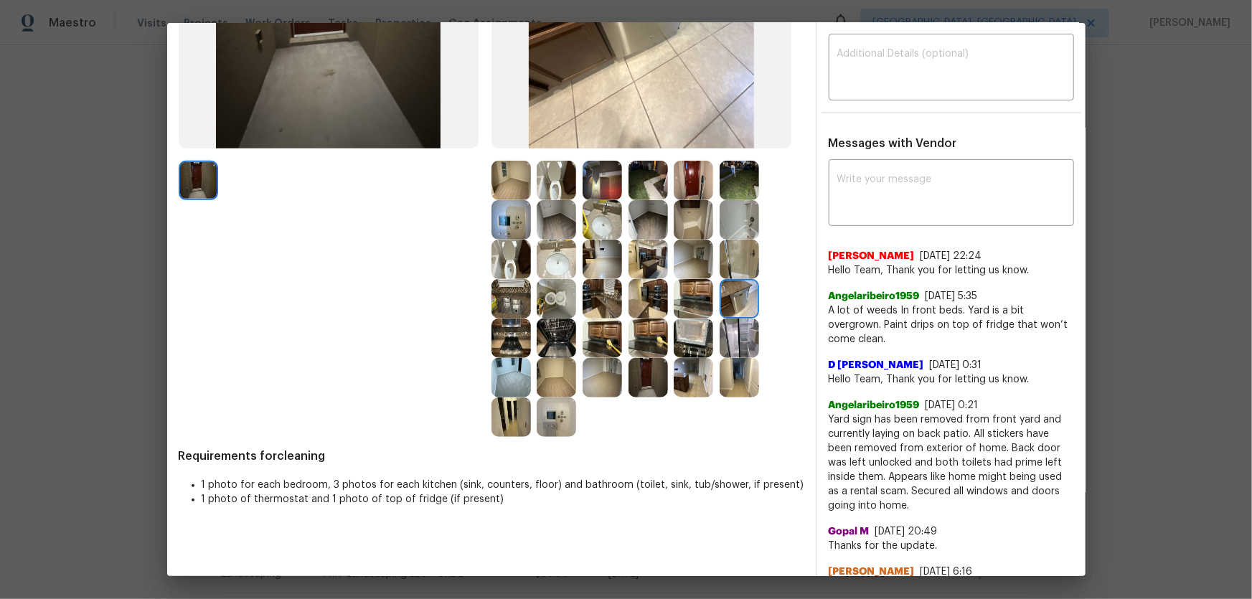
click at [733, 324] on img at bounding box center [738, 337] width 39 height 39
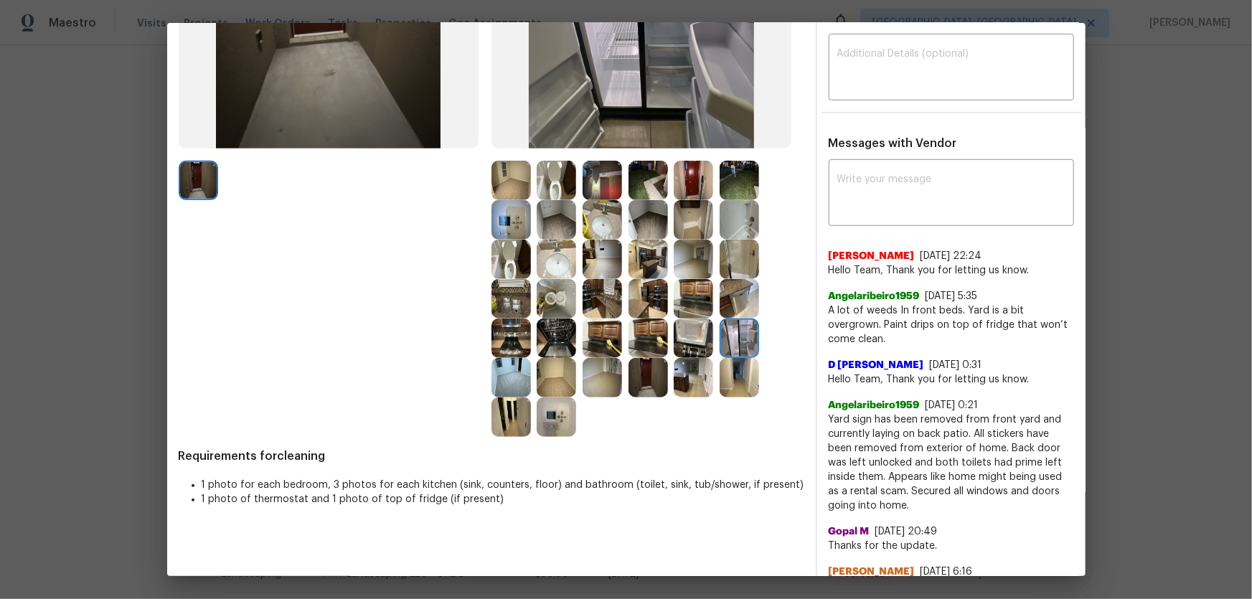
click at [687, 288] on img at bounding box center [692, 298] width 39 height 39
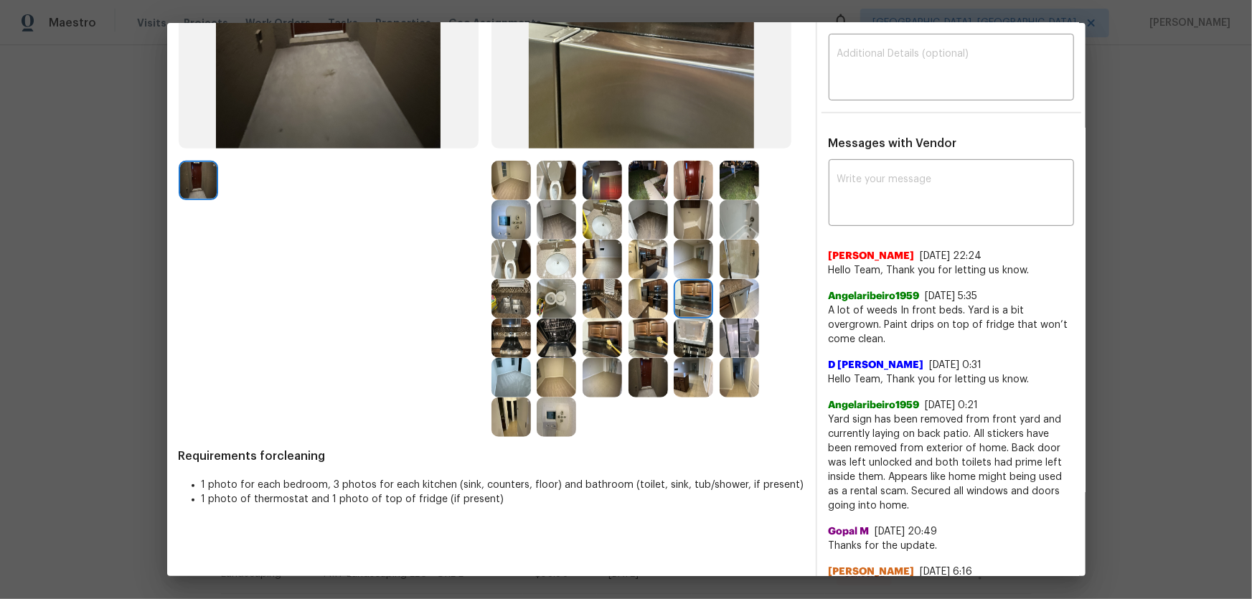
click at [681, 249] on img at bounding box center [692, 259] width 39 height 39
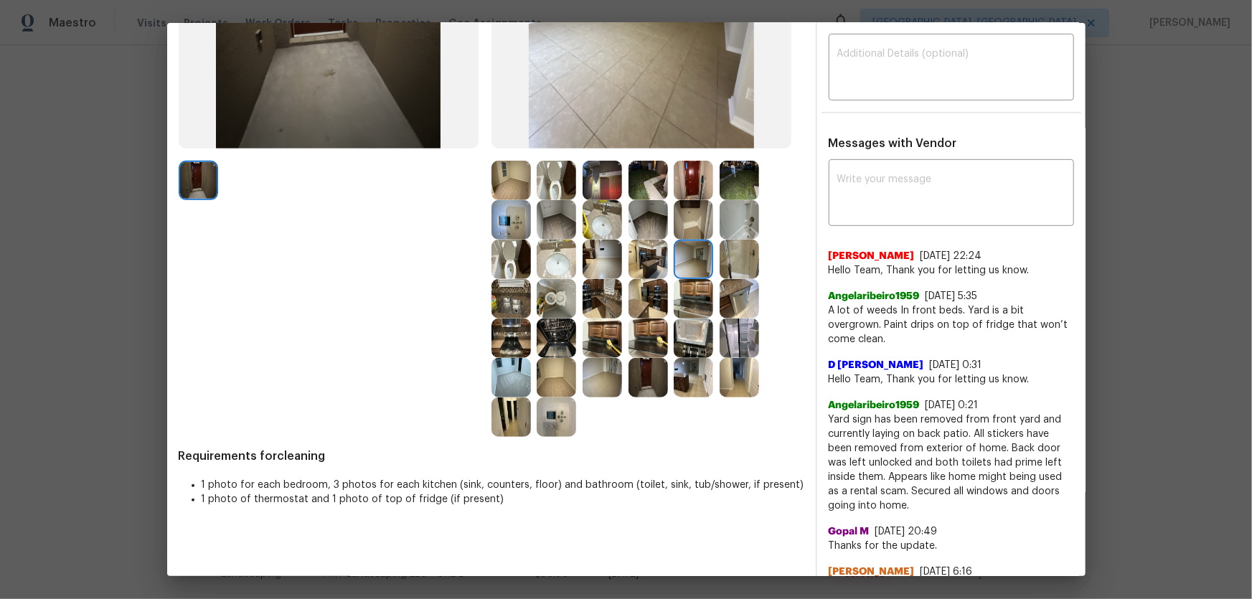
click at [691, 222] on img at bounding box center [692, 219] width 39 height 39
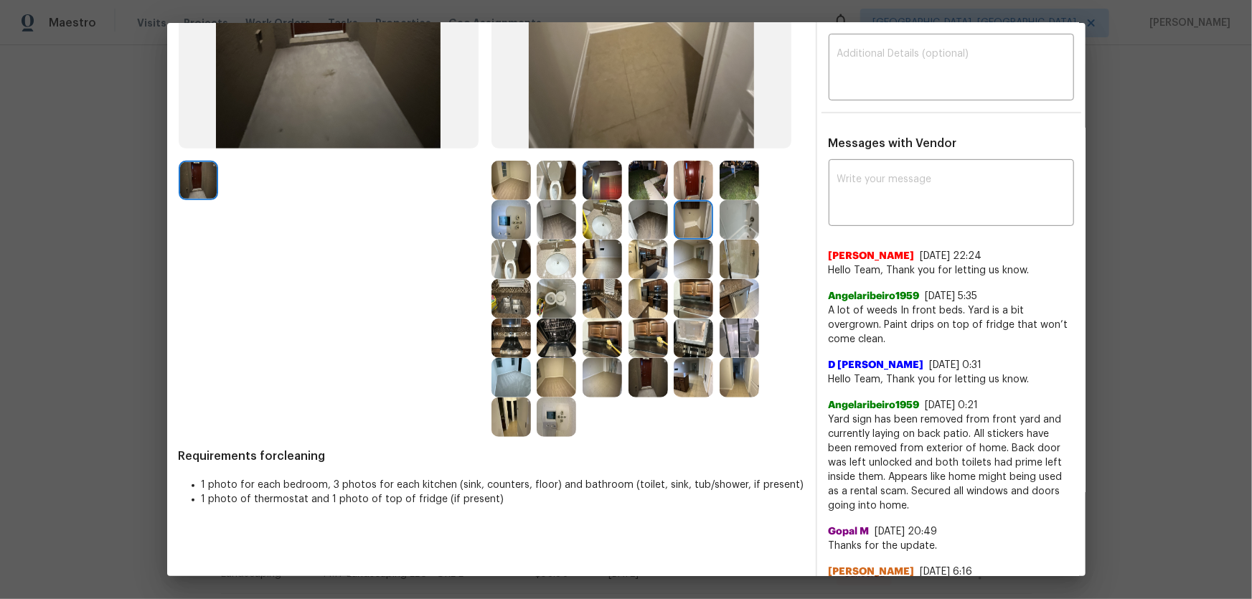
click at [731, 222] on img at bounding box center [738, 219] width 39 height 39
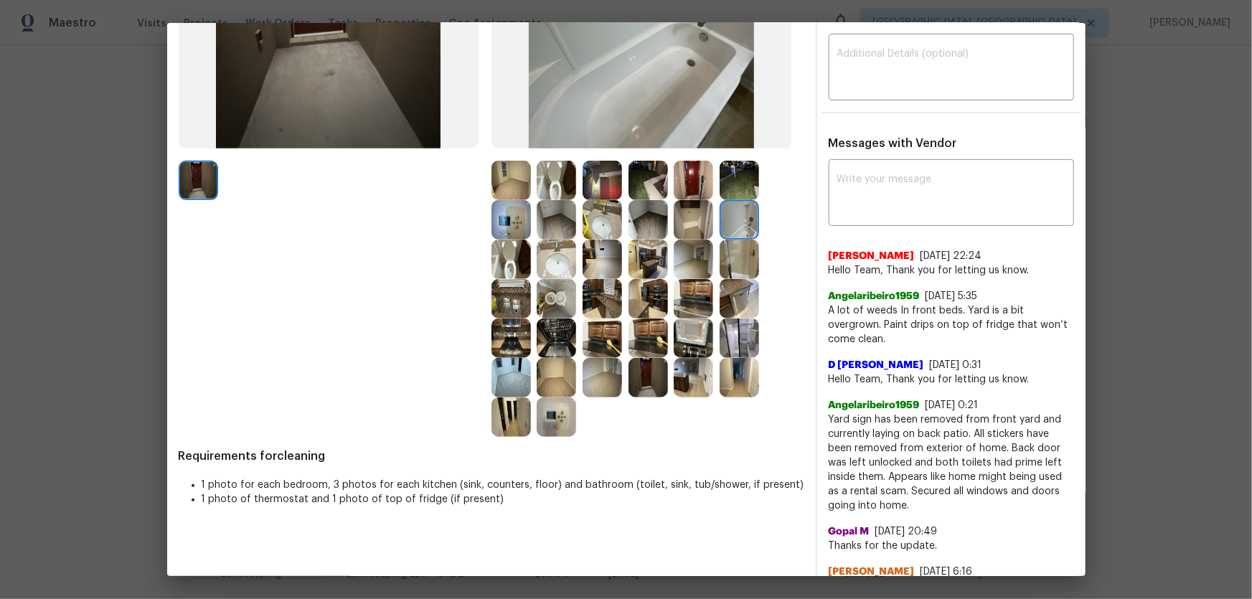
click at [732, 186] on img at bounding box center [738, 180] width 39 height 39
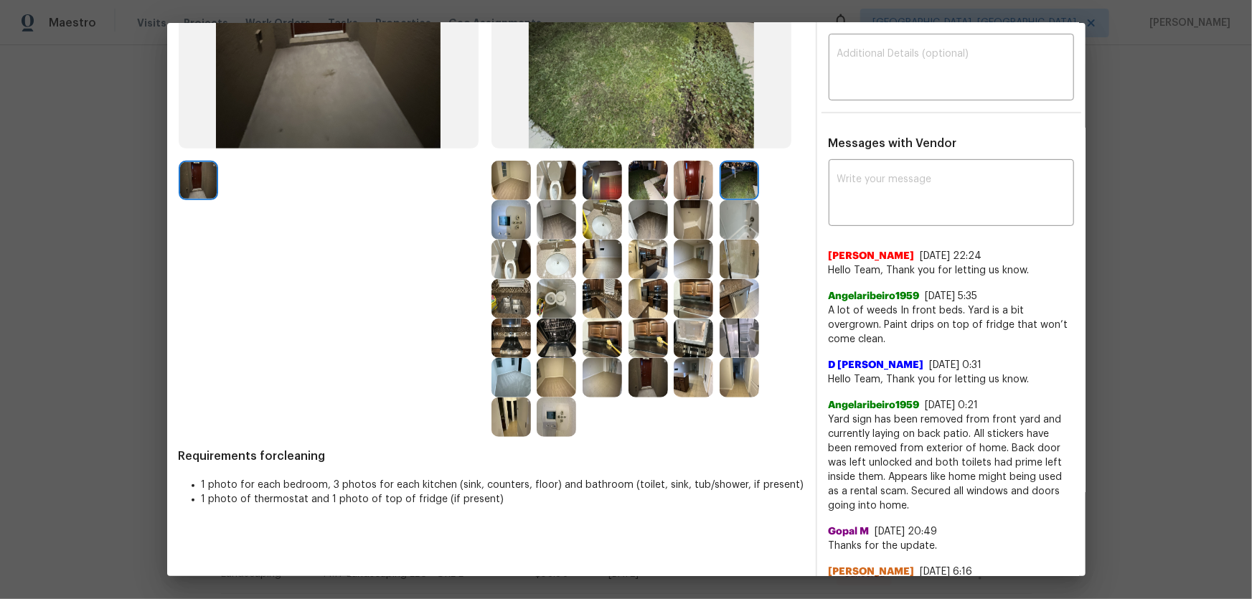
click at [685, 179] on img at bounding box center [692, 180] width 39 height 39
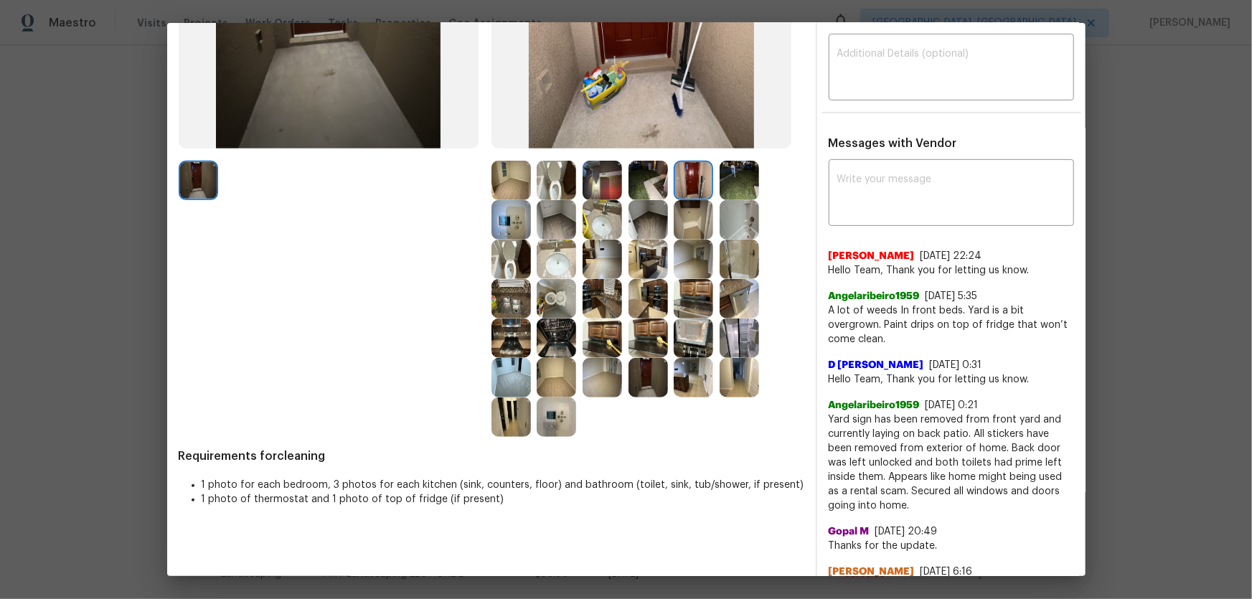
click at [651, 180] on img at bounding box center [647, 180] width 39 height 39
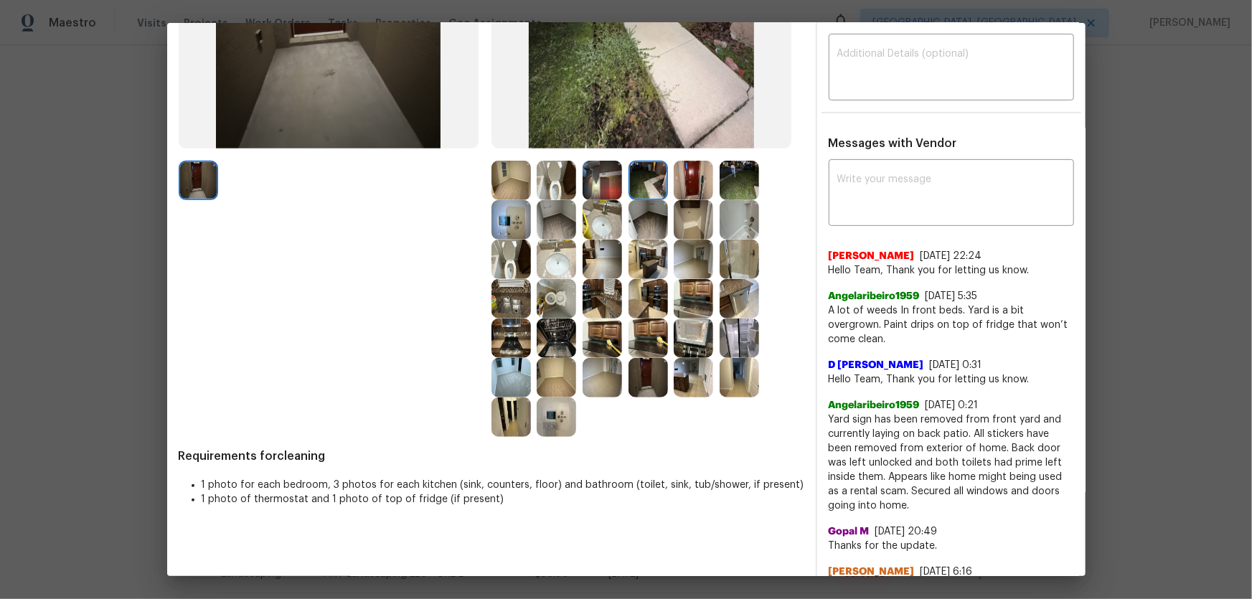
click at [616, 184] on img at bounding box center [601, 180] width 39 height 39
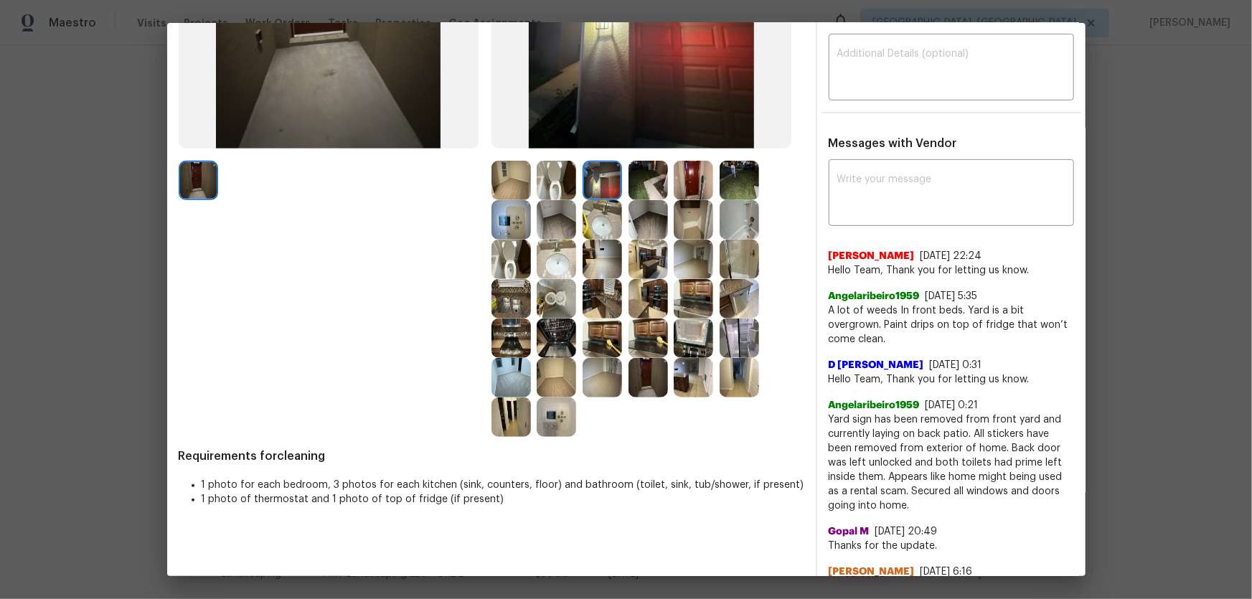
click at [562, 180] on img at bounding box center [555, 180] width 39 height 39
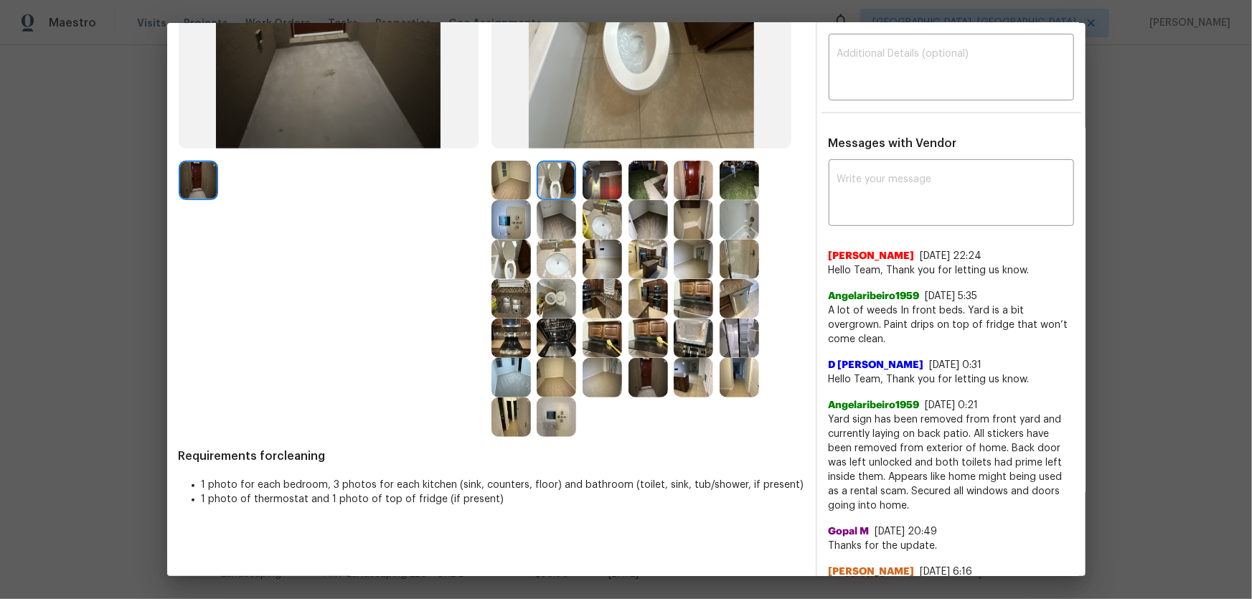
click at [536, 181] on img at bounding box center [555, 180] width 39 height 39
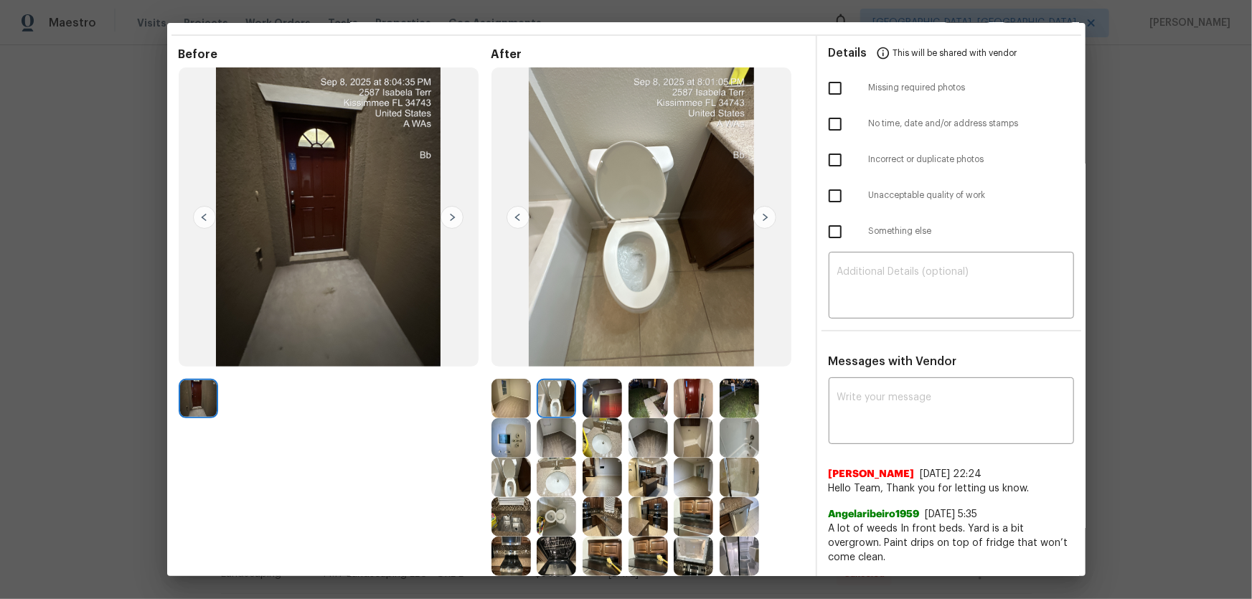
scroll to position [65, 0]
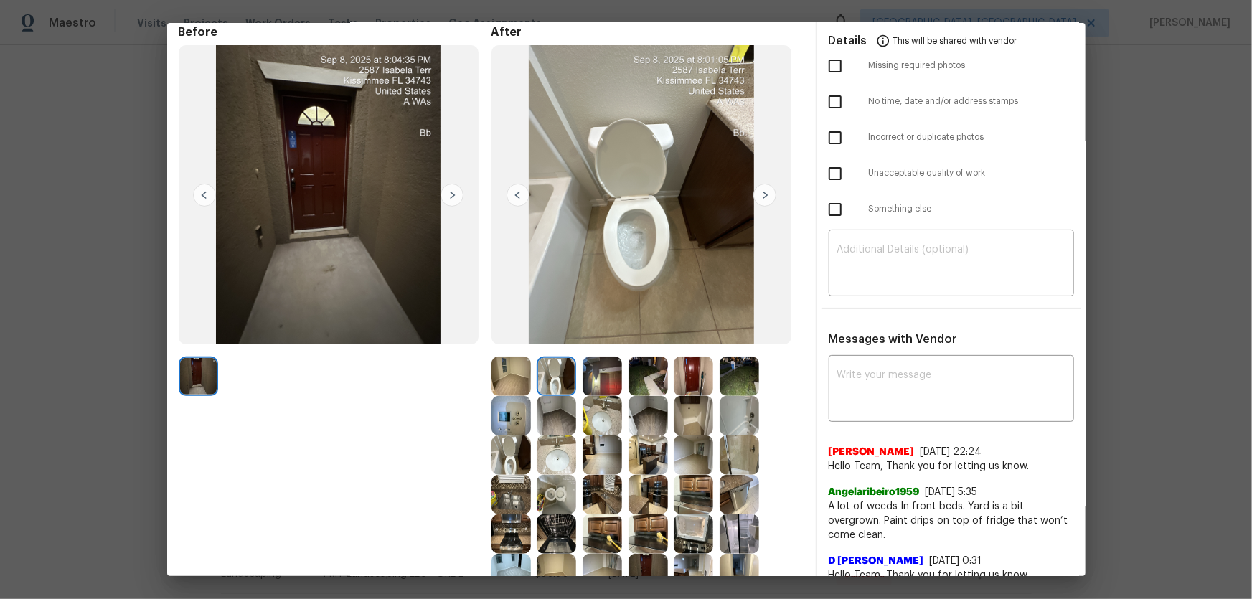
click at [691, 372] on img at bounding box center [692, 375] width 39 height 39
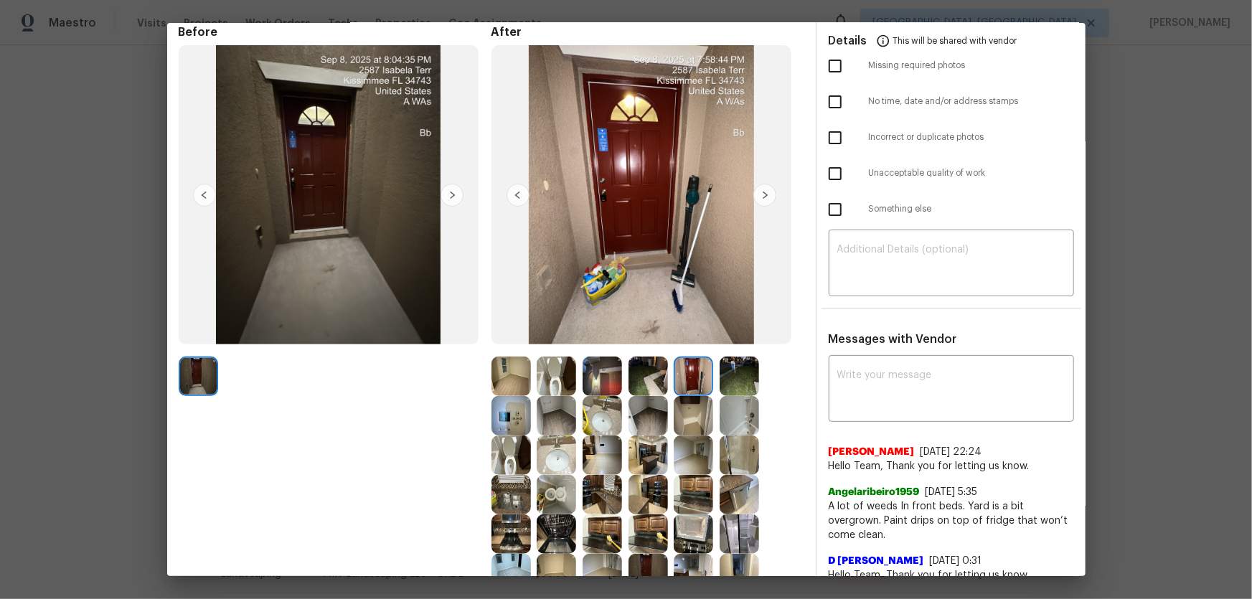
click at [686, 395] on img at bounding box center [692, 415] width 39 height 39
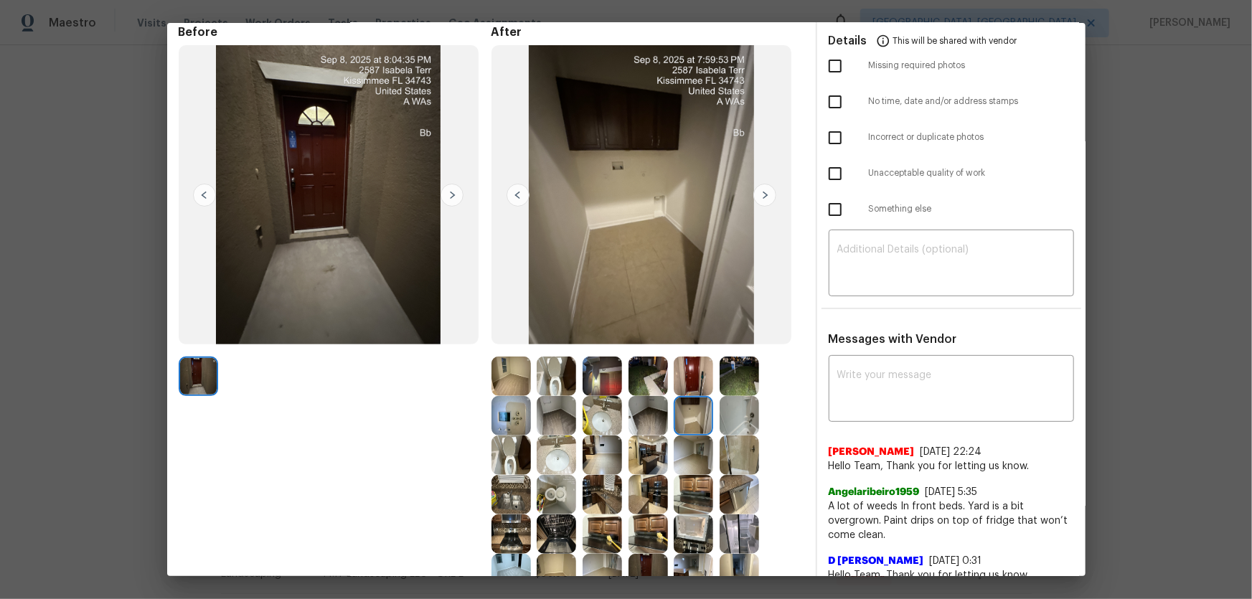
click at [724, 395] on img at bounding box center [738, 415] width 39 height 39
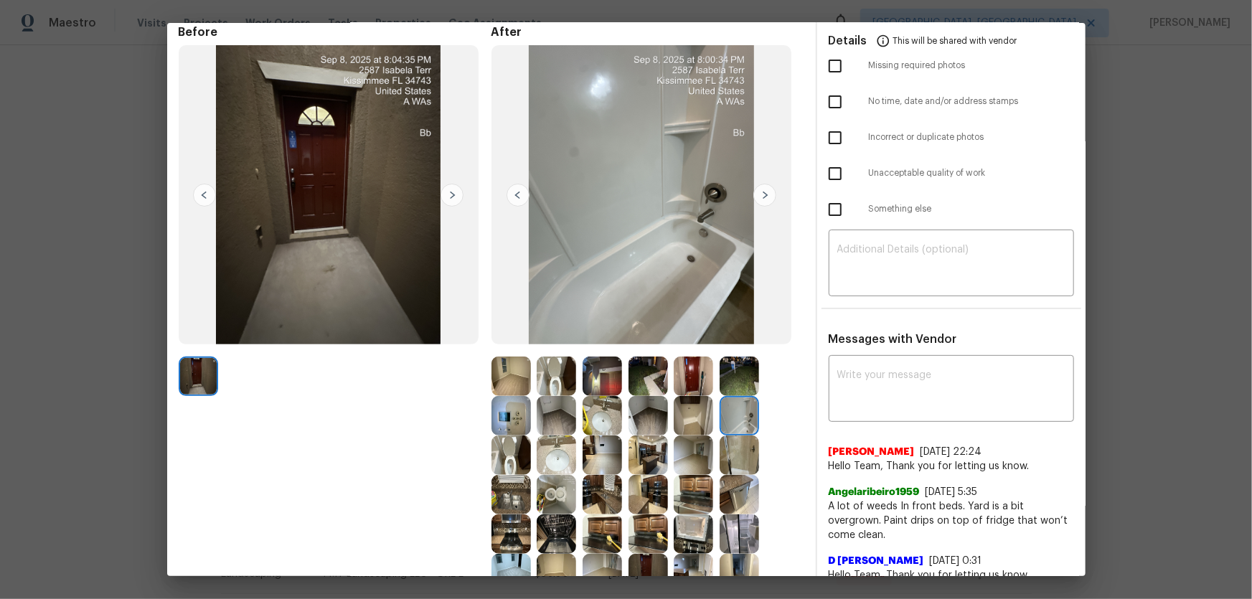
click at [731, 364] on img at bounding box center [738, 375] width 39 height 39
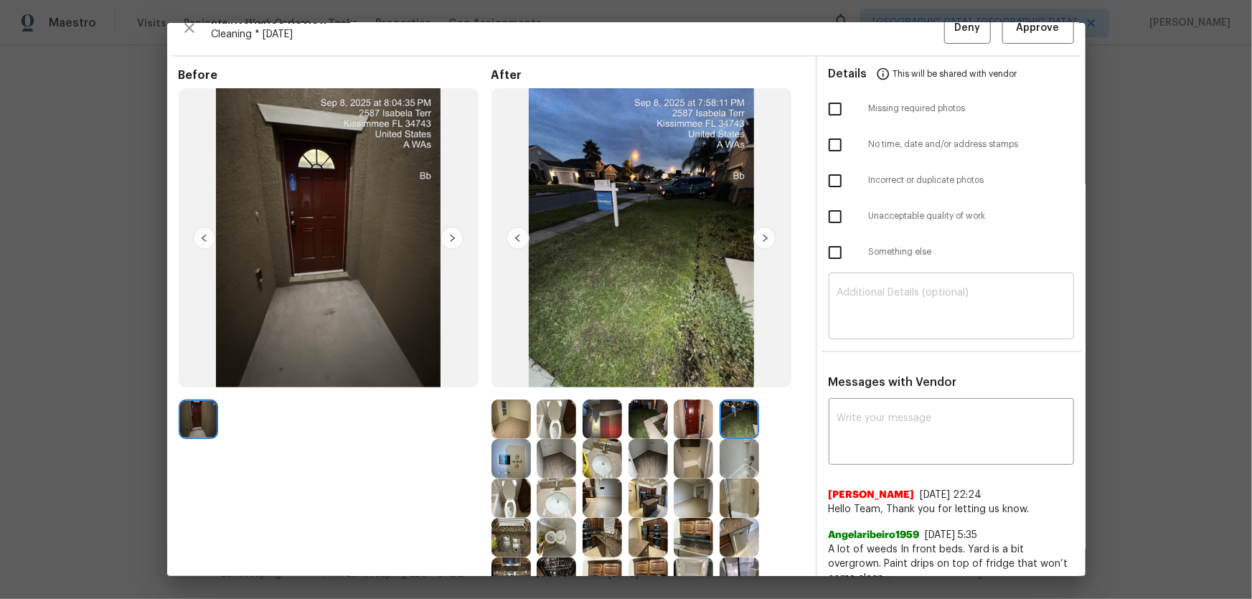
scroll to position [0, 0]
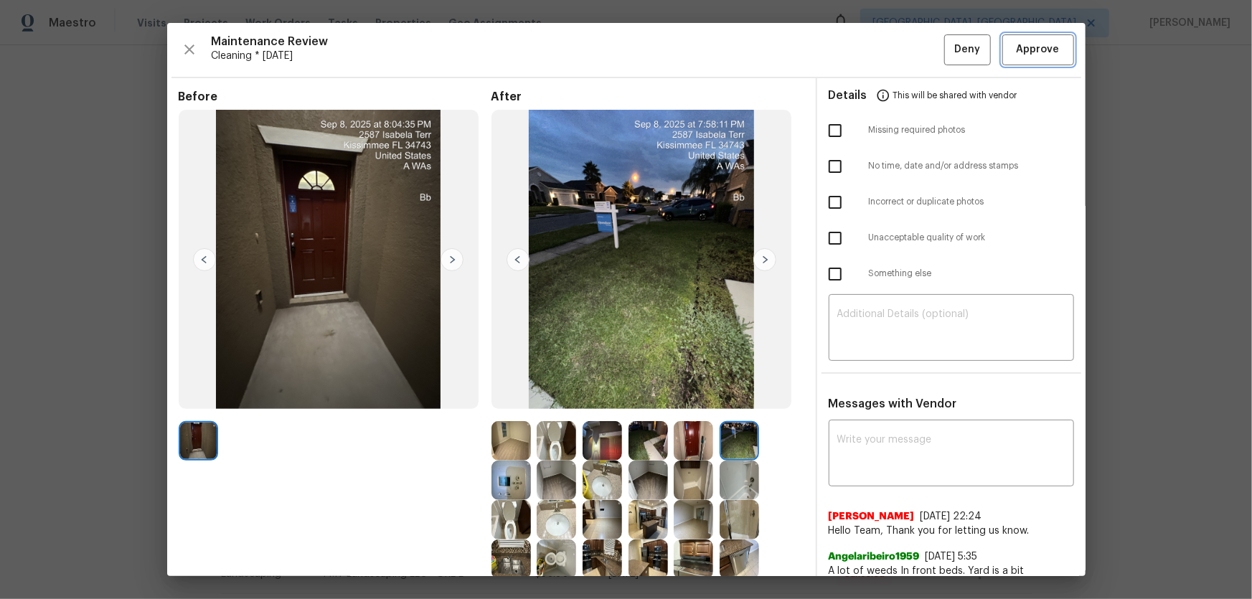
click at [890, 44] on span "Approve" at bounding box center [1037, 50] width 43 height 18
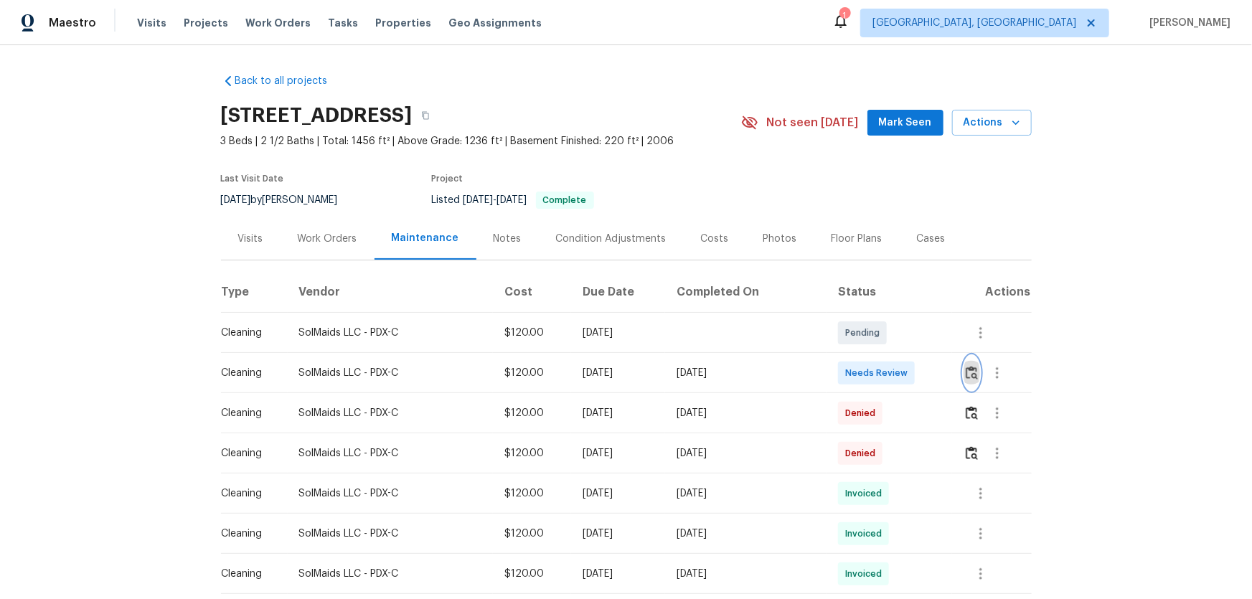
click at [972, 379] on img "button" at bounding box center [971, 373] width 12 height 14
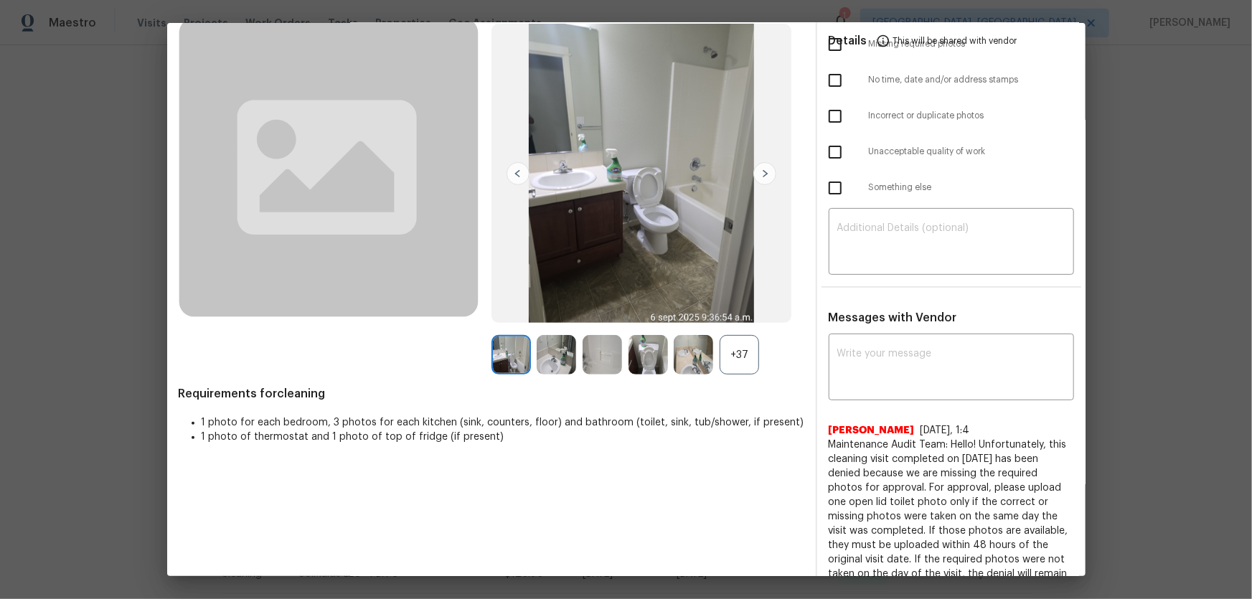
scroll to position [130, 0]
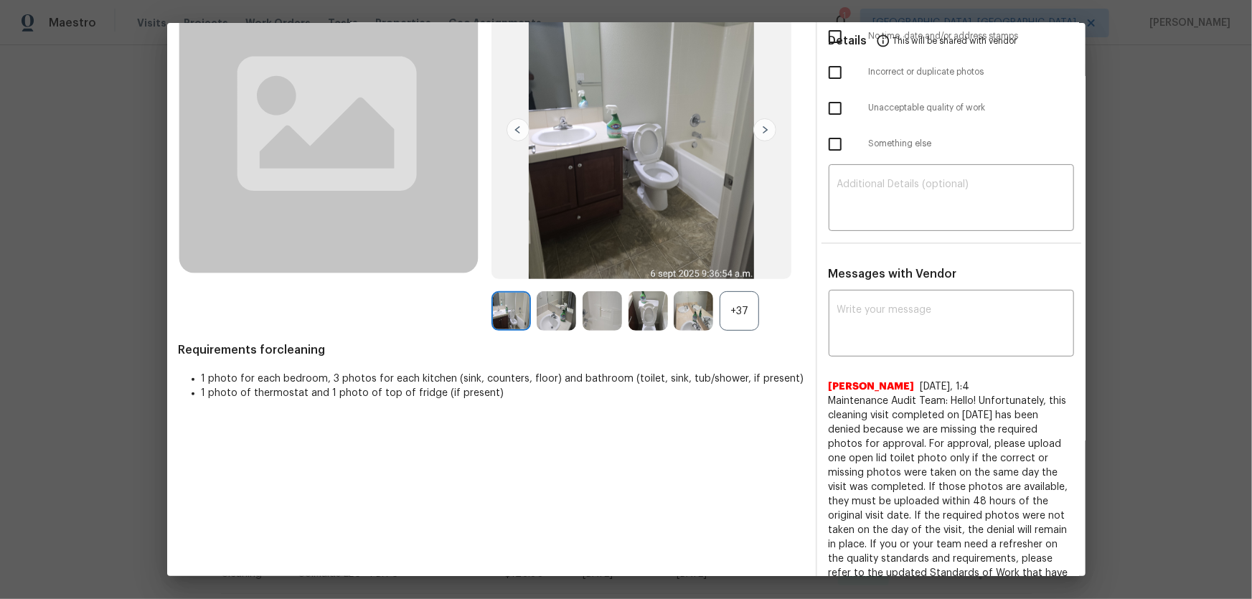
click at [738, 322] on div "+37" at bounding box center [738, 310] width 39 height 39
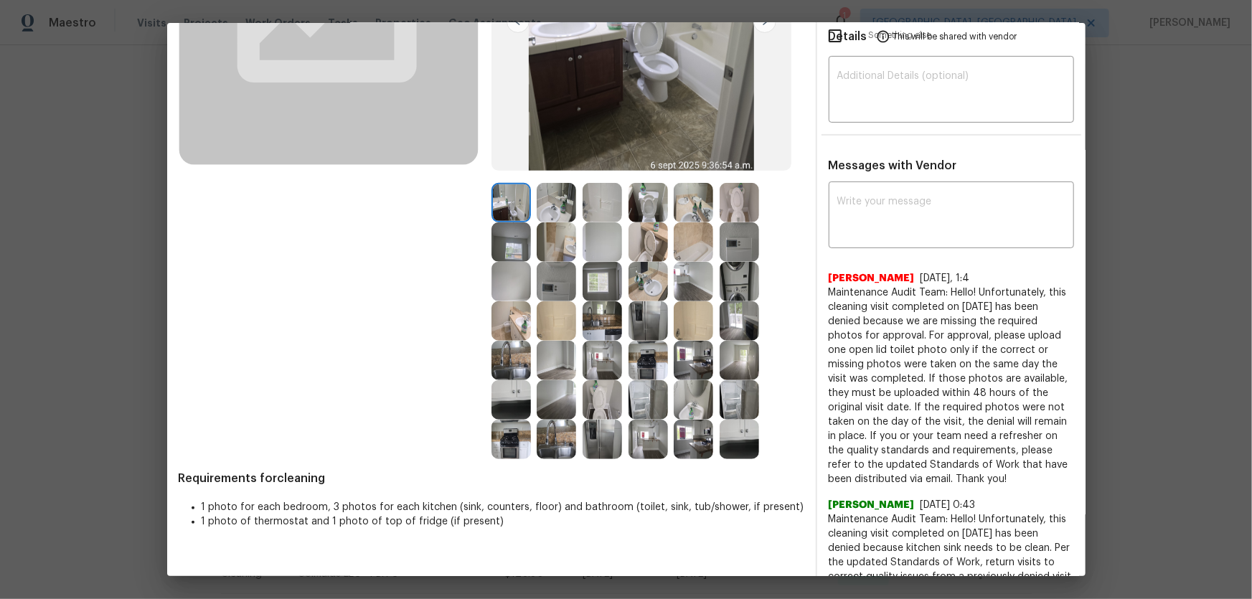
scroll to position [260, 0]
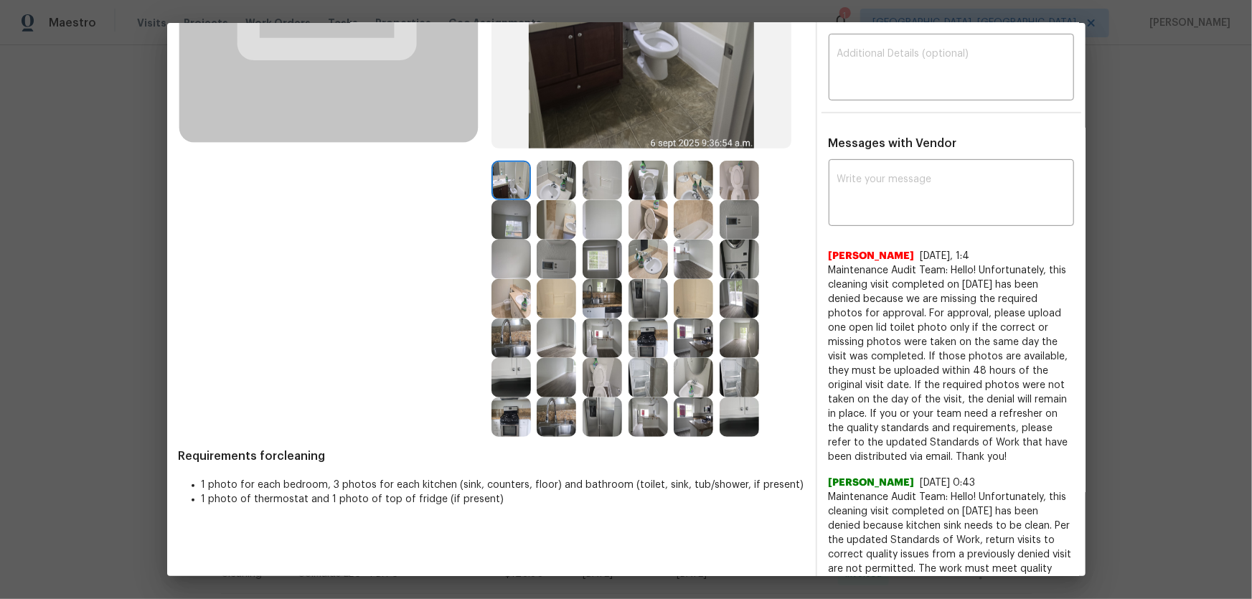
click at [645, 184] on img at bounding box center [647, 180] width 39 height 39
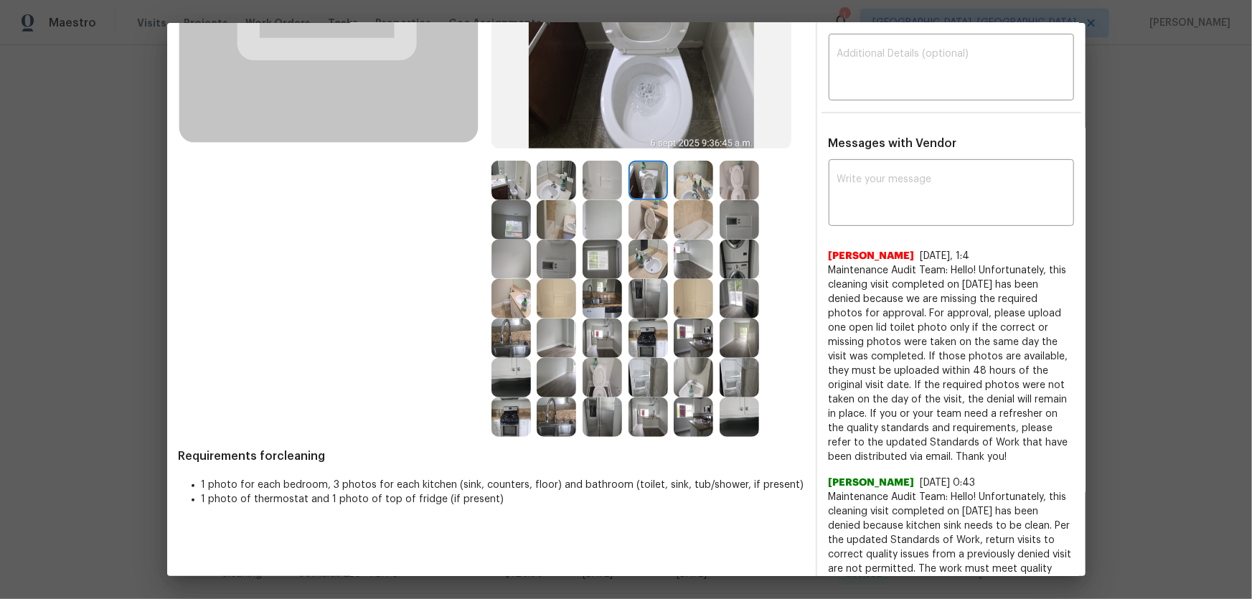
click at [640, 210] on img at bounding box center [647, 219] width 39 height 39
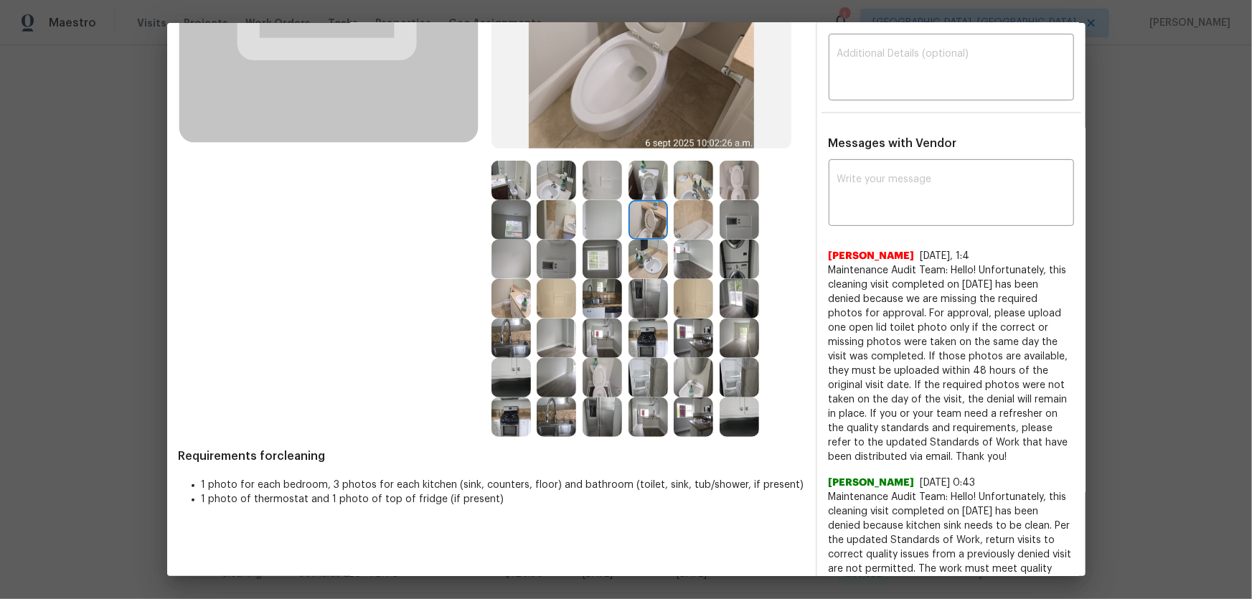
click at [727, 185] on img at bounding box center [738, 180] width 39 height 39
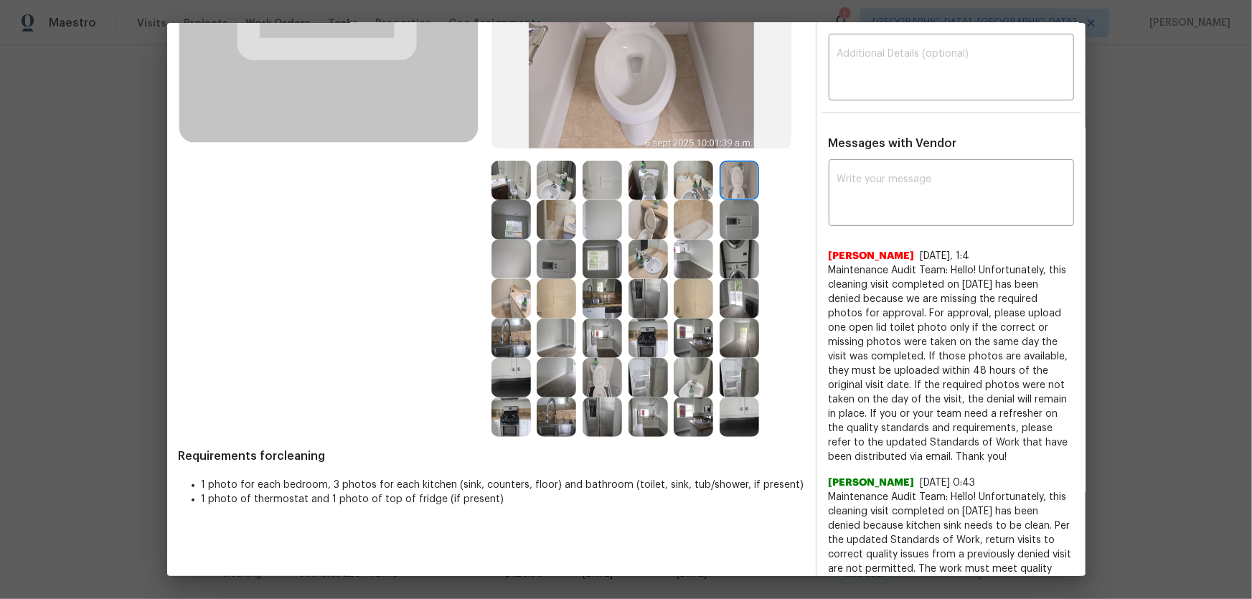
click at [690, 186] on img at bounding box center [692, 180] width 39 height 39
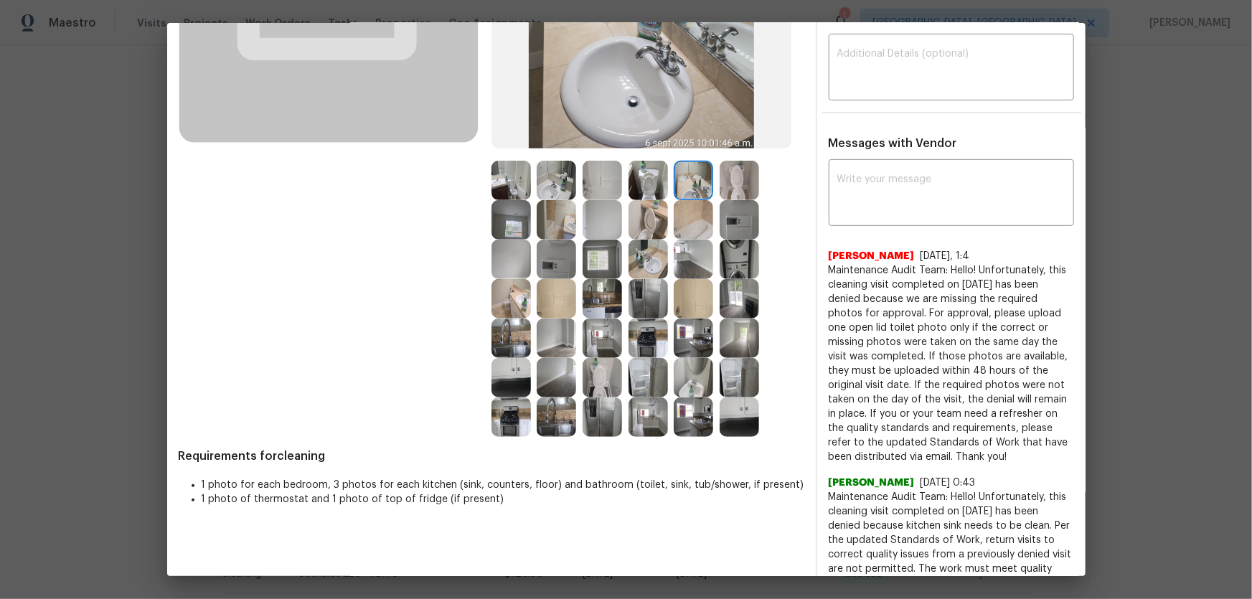
click at [554, 181] on img at bounding box center [555, 180] width 39 height 39
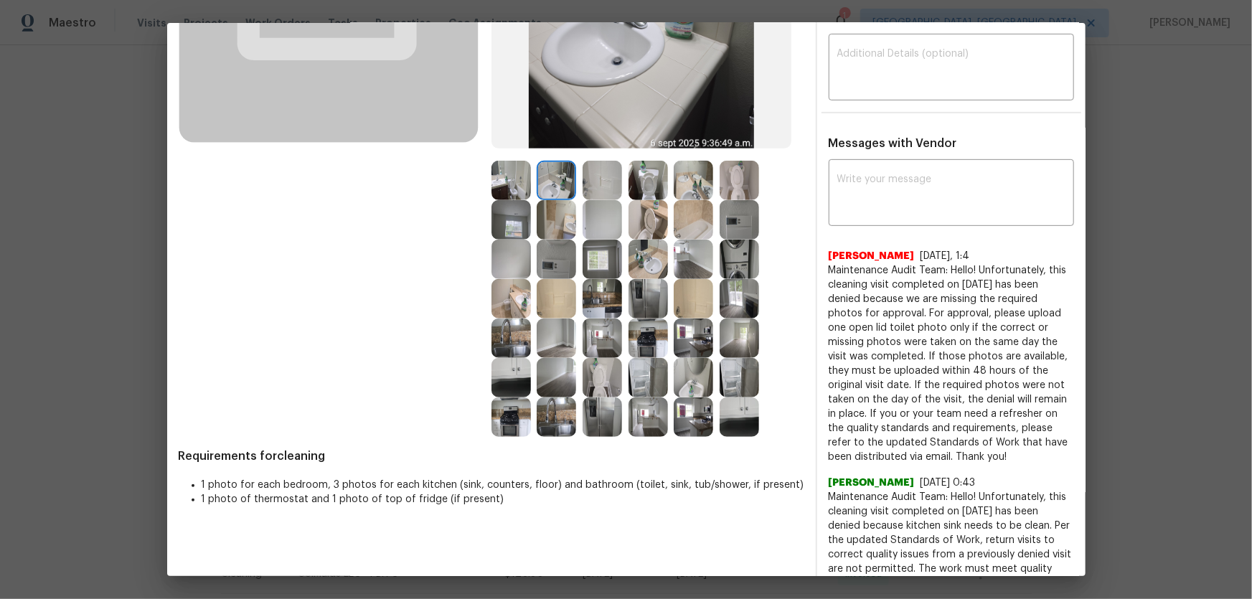
click at [642, 254] on img at bounding box center [647, 259] width 39 height 39
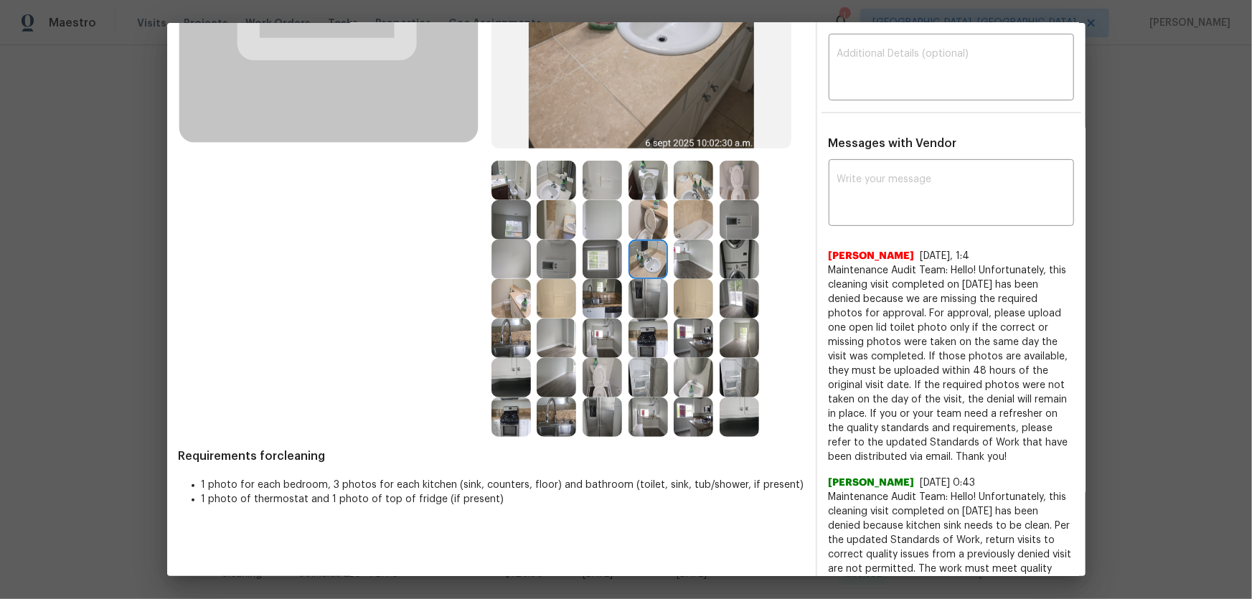
click at [688, 229] on img at bounding box center [692, 219] width 39 height 39
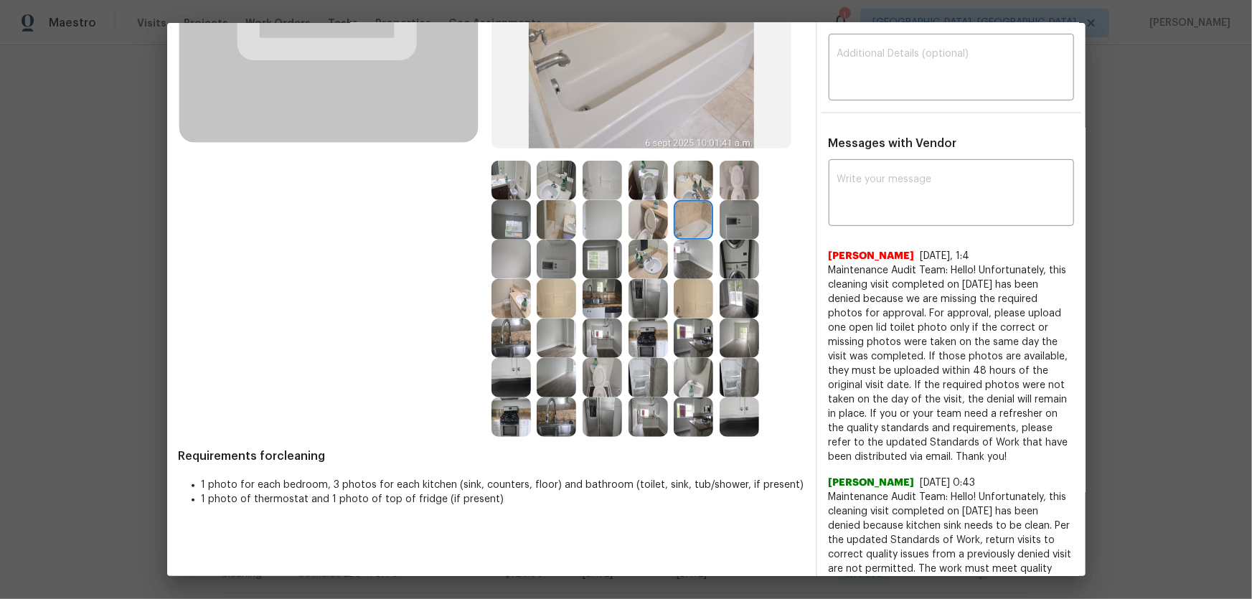
click at [690, 300] on img at bounding box center [692, 298] width 39 height 39
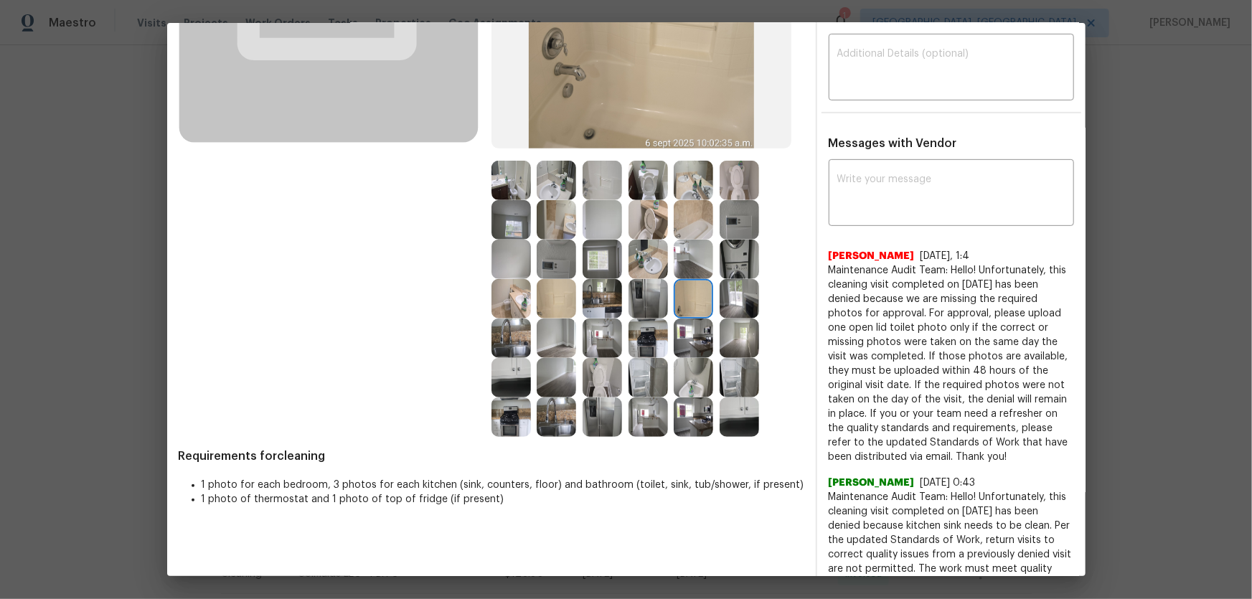
click at [602, 306] on img at bounding box center [601, 298] width 39 height 39
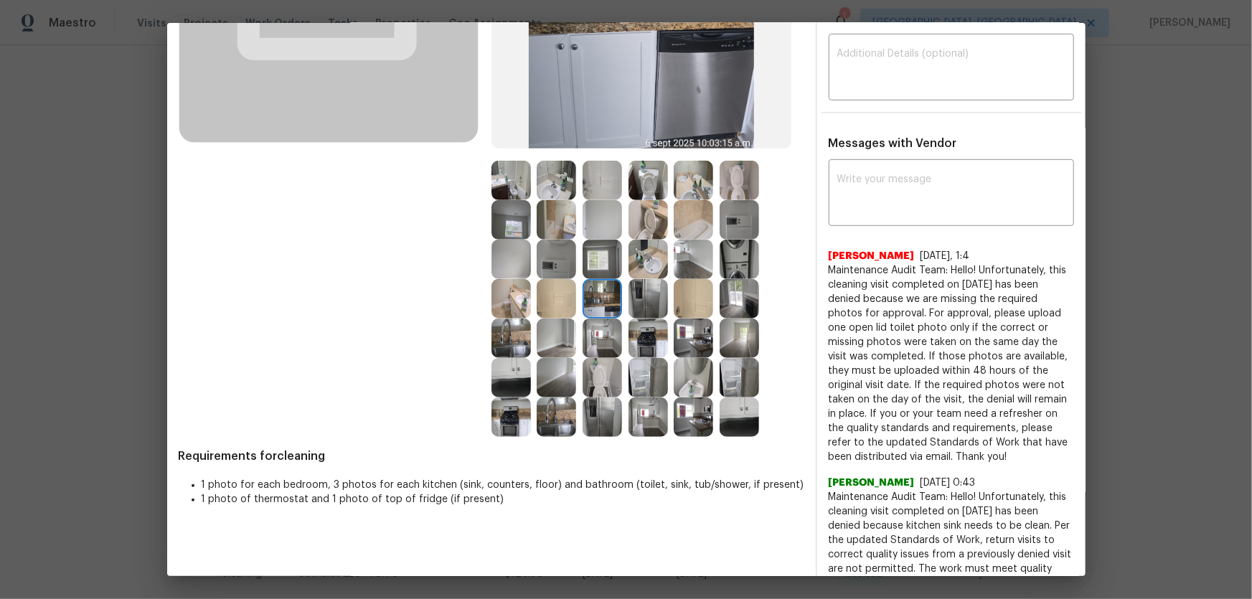
click at [631, 338] on img at bounding box center [647, 337] width 39 height 39
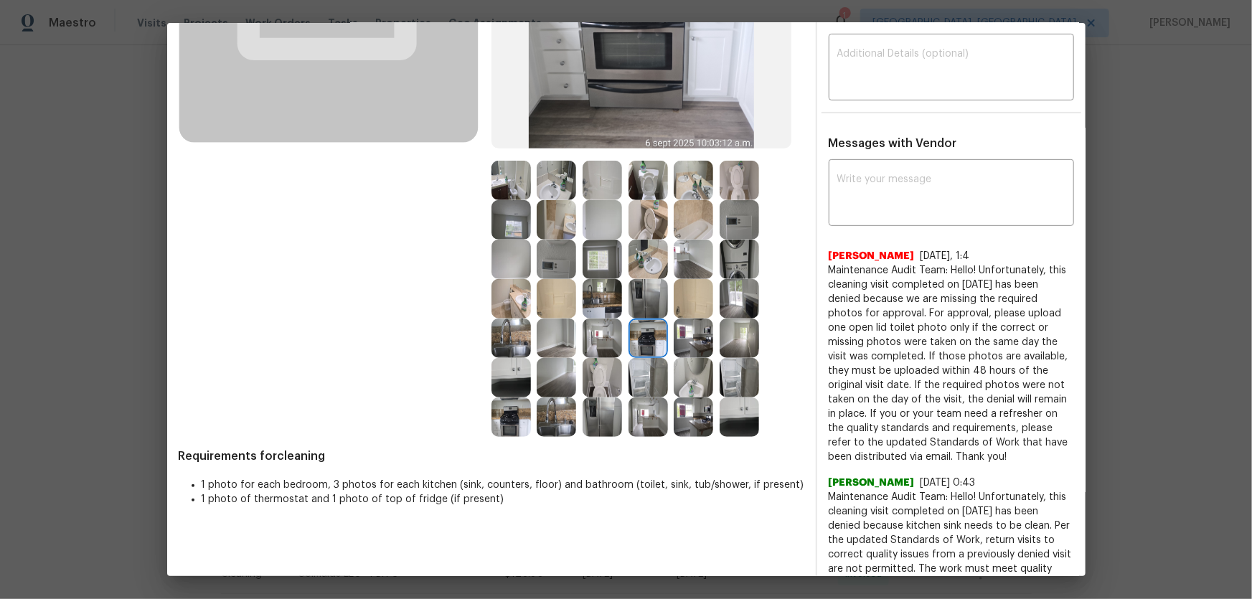
click at [692, 331] on img at bounding box center [692, 337] width 39 height 39
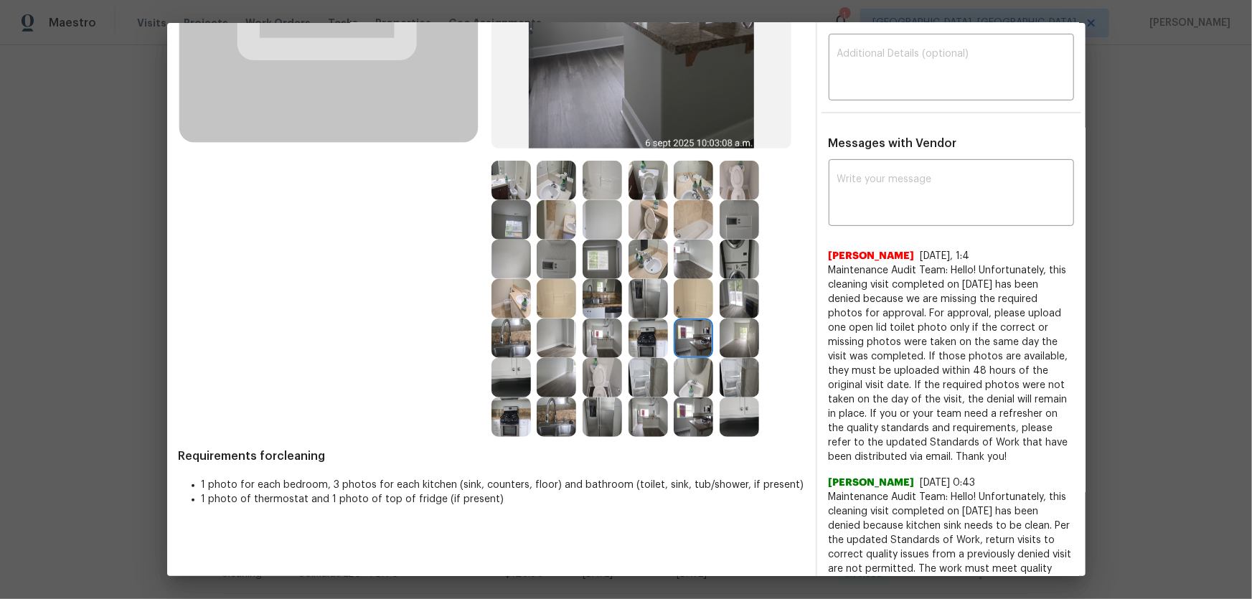
click at [600, 380] on img at bounding box center [601, 377] width 39 height 39
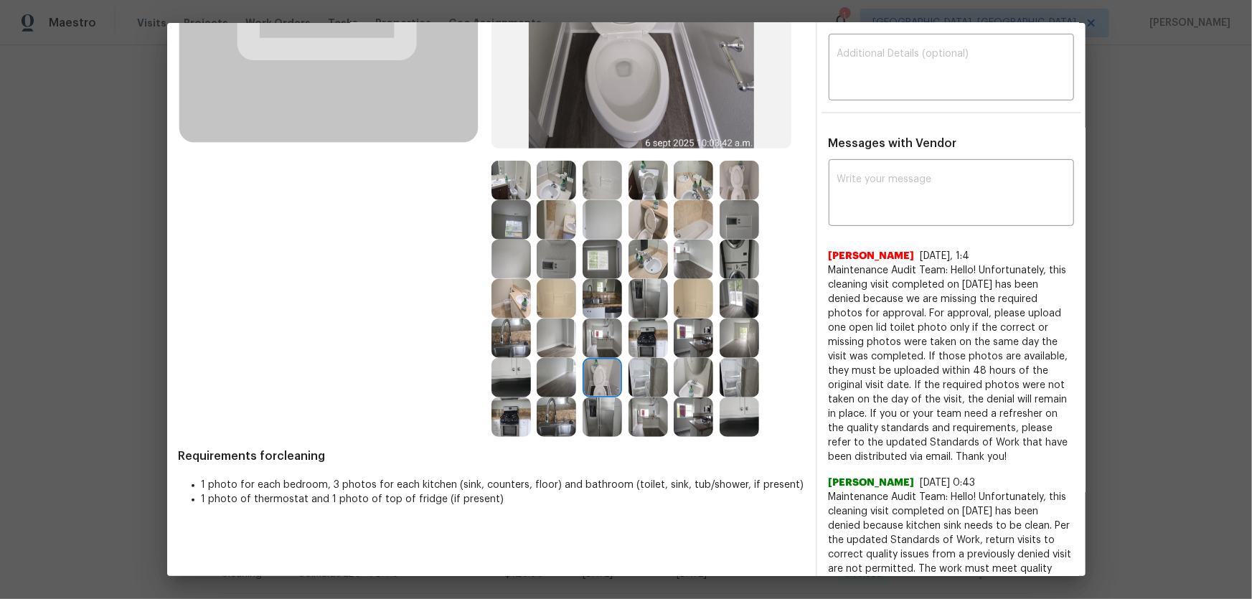
click at [602, 409] on img at bounding box center [601, 416] width 39 height 39
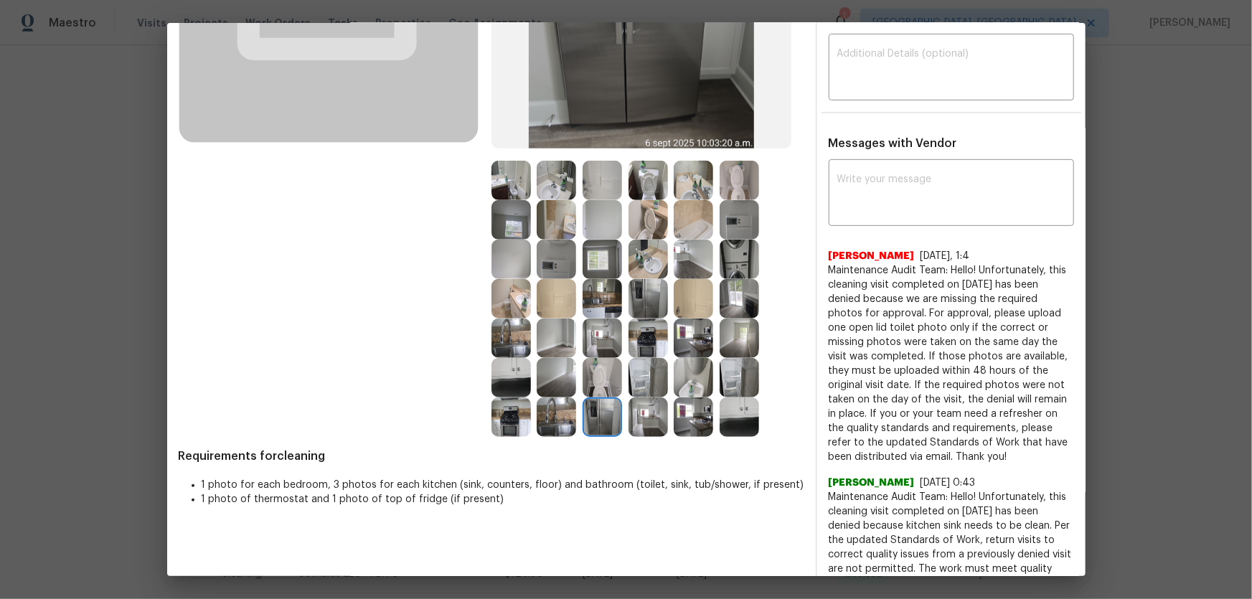
click at [552, 418] on img at bounding box center [555, 416] width 39 height 39
click at [505, 421] on img at bounding box center [510, 416] width 39 height 39
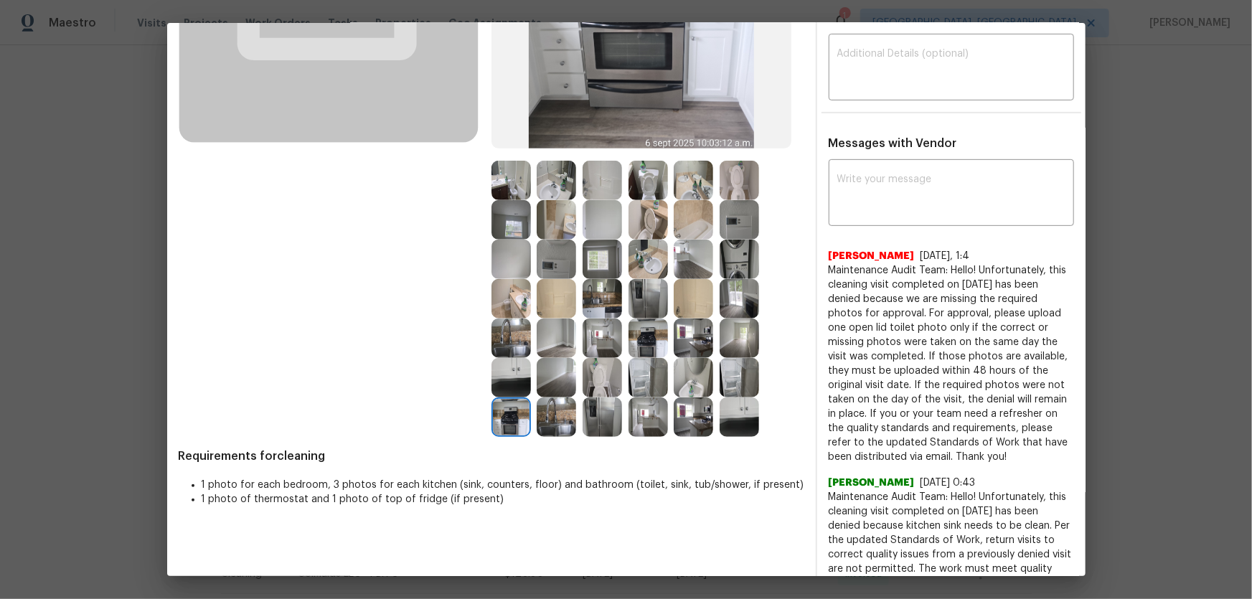
click at [686, 416] on img at bounding box center [692, 416] width 39 height 39
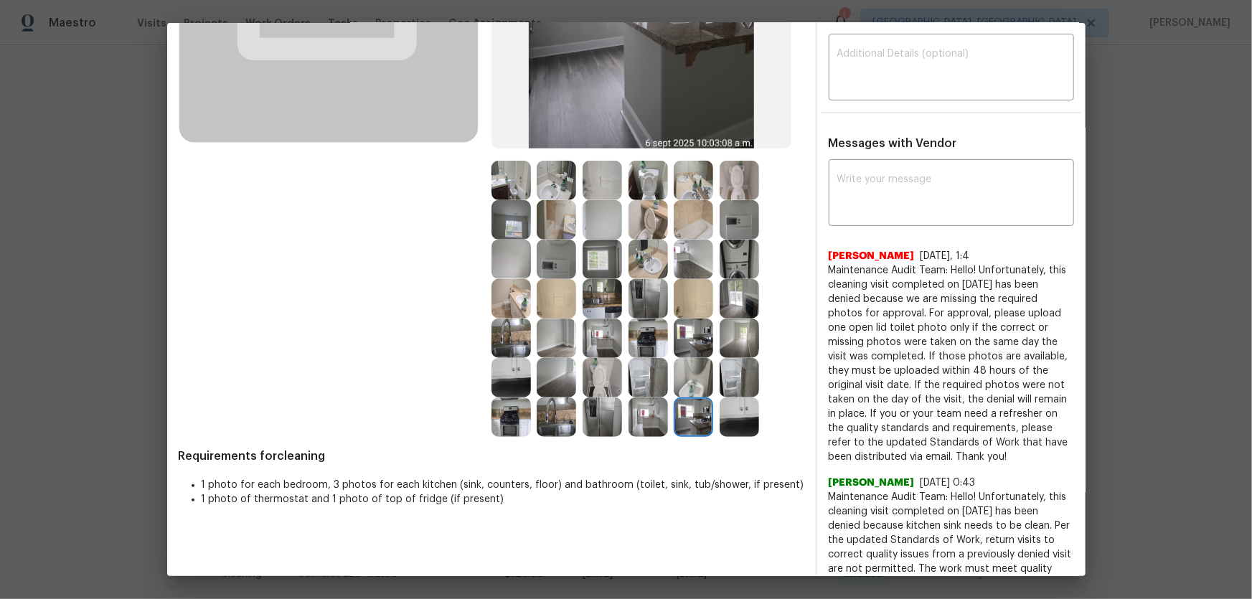
click at [685, 388] on img at bounding box center [692, 377] width 39 height 39
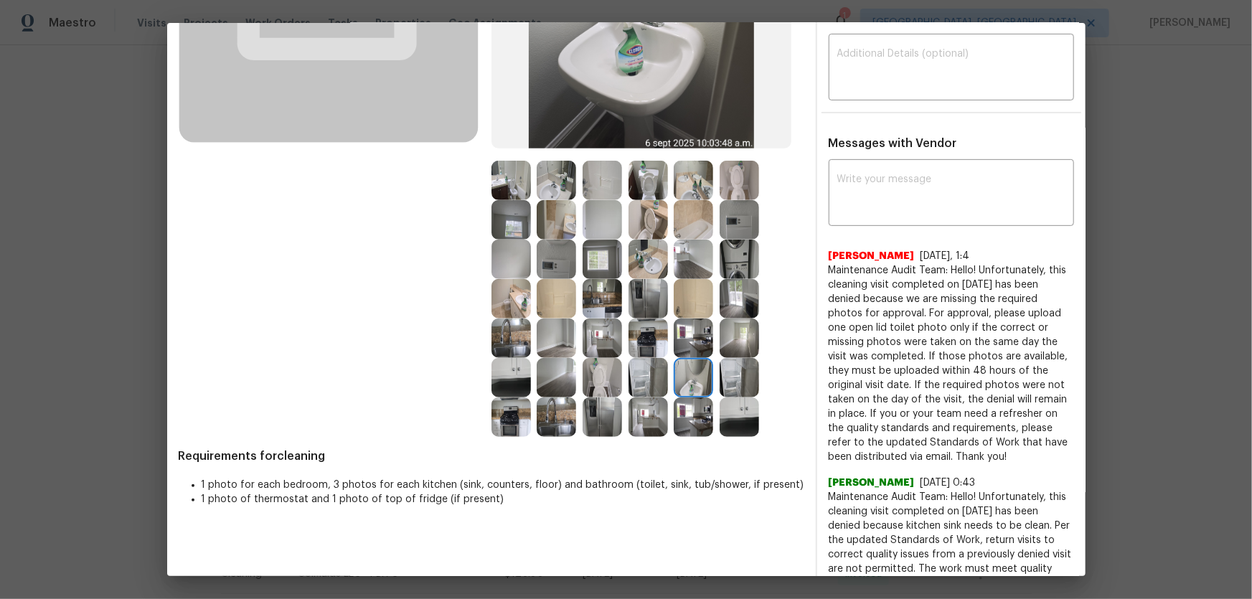
click at [652, 364] on img at bounding box center [647, 377] width 39 height 39
click at [673, 336] on img at bounding box center [692, 337] width 39 height 39
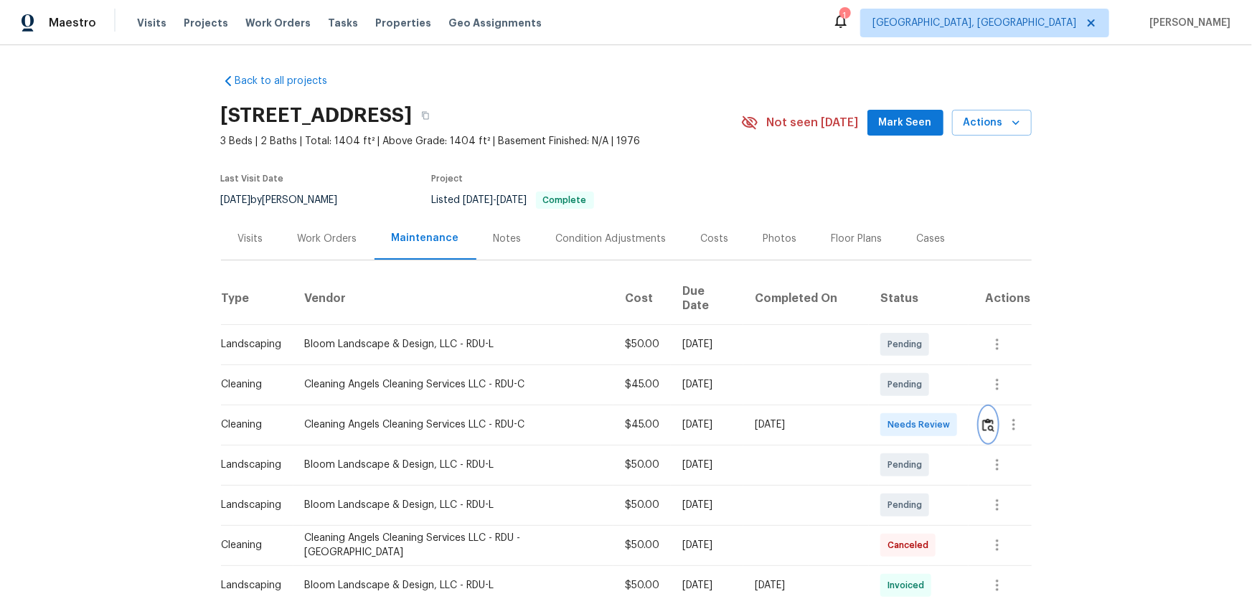
click at [890, 395] on img "button" at bounding box center [988, 425] width 12 height 14
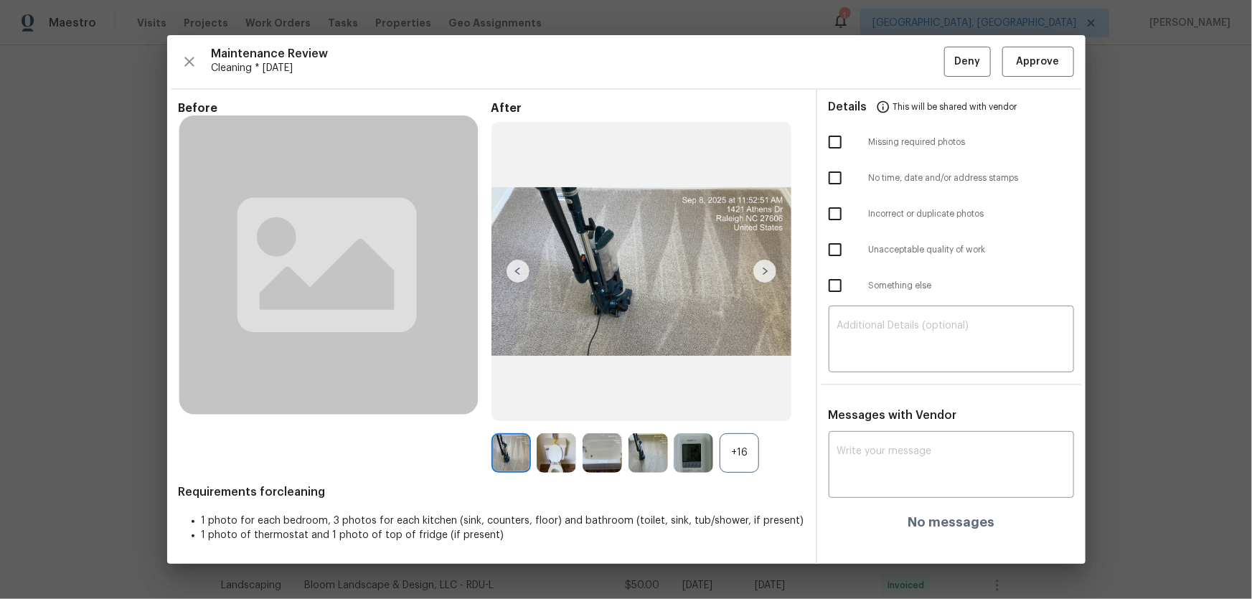
click at [747, 395] on div "+16" at bounding box center [738, 452] width 39 height 39
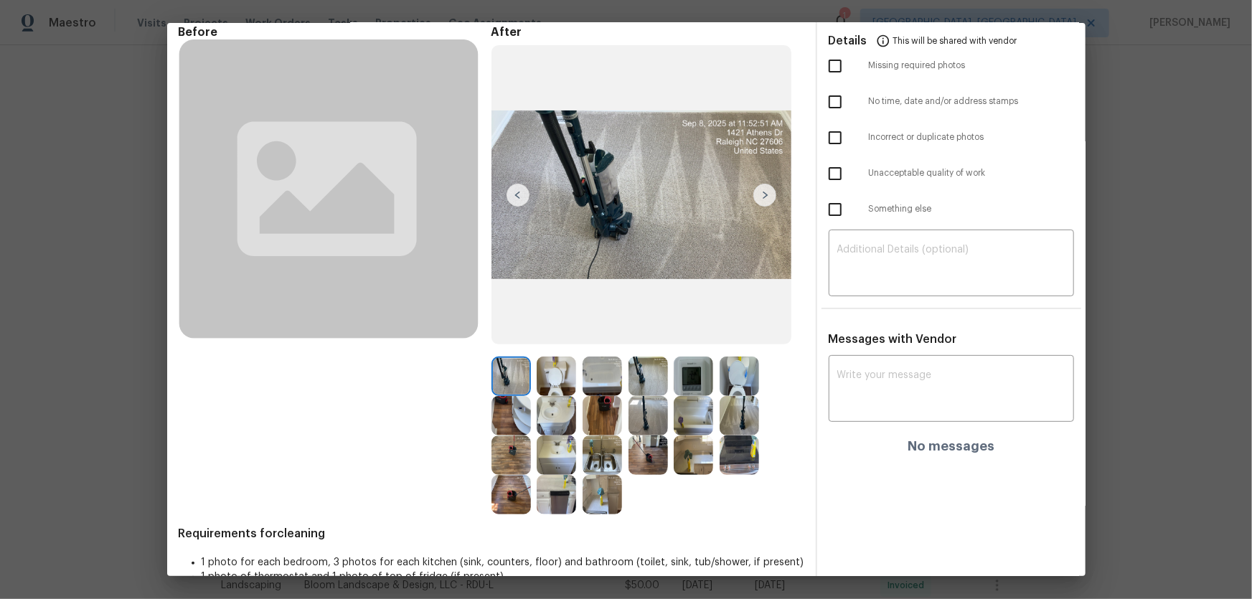
scroll to position [93, 0]
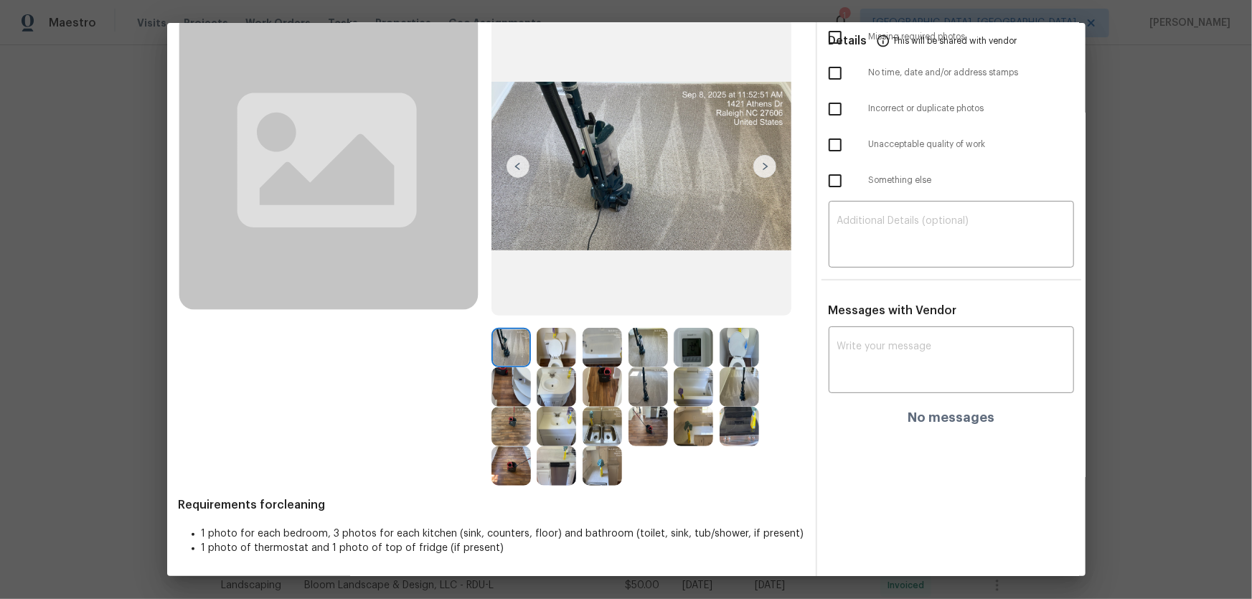
click at [686, 352] on img at bounding box center [692, 347] width 39 height 39
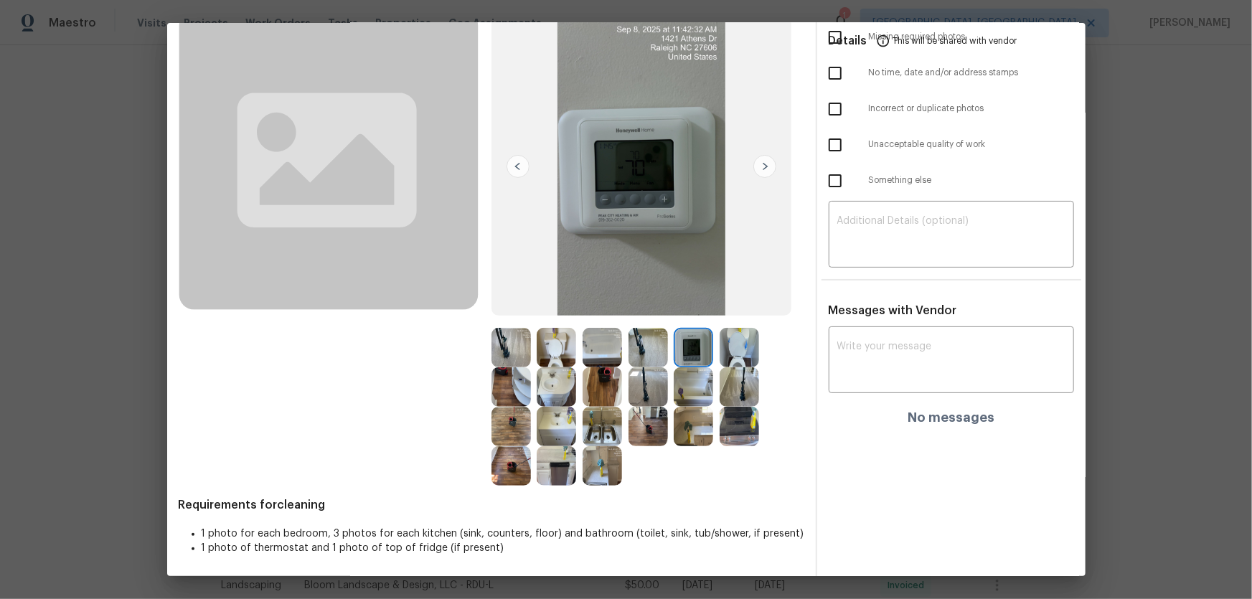
click at [553, 356] on img at bounding box center [555, 347] width 39 height 39
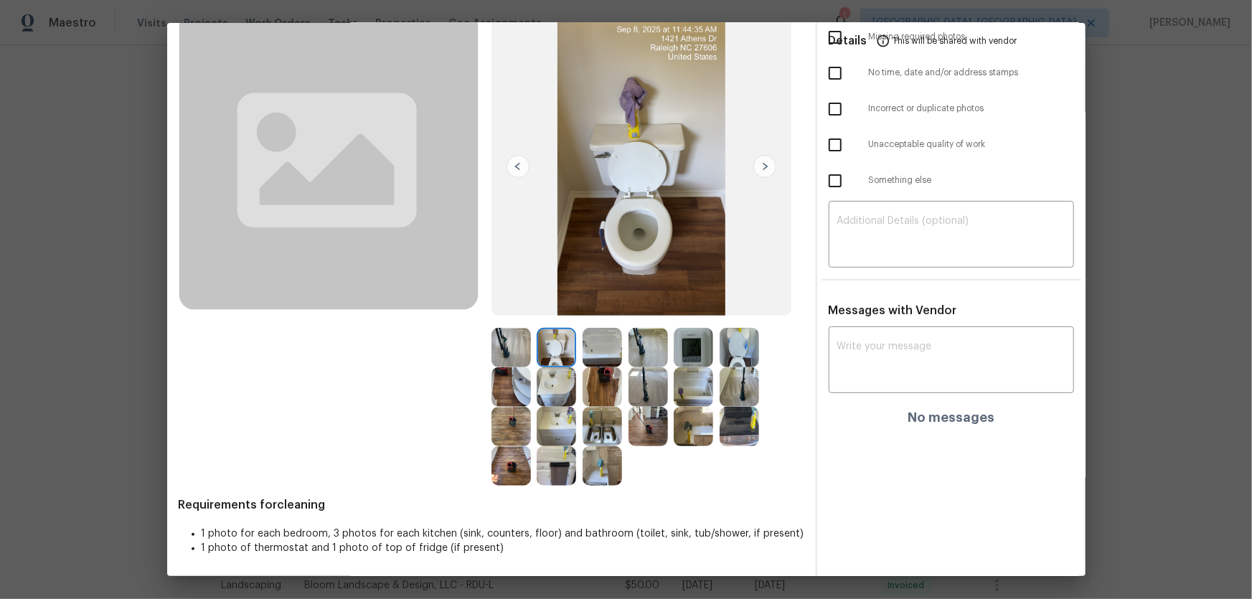
click at [753, 344] on img at bounding box center [738, 347] width 39 height 39
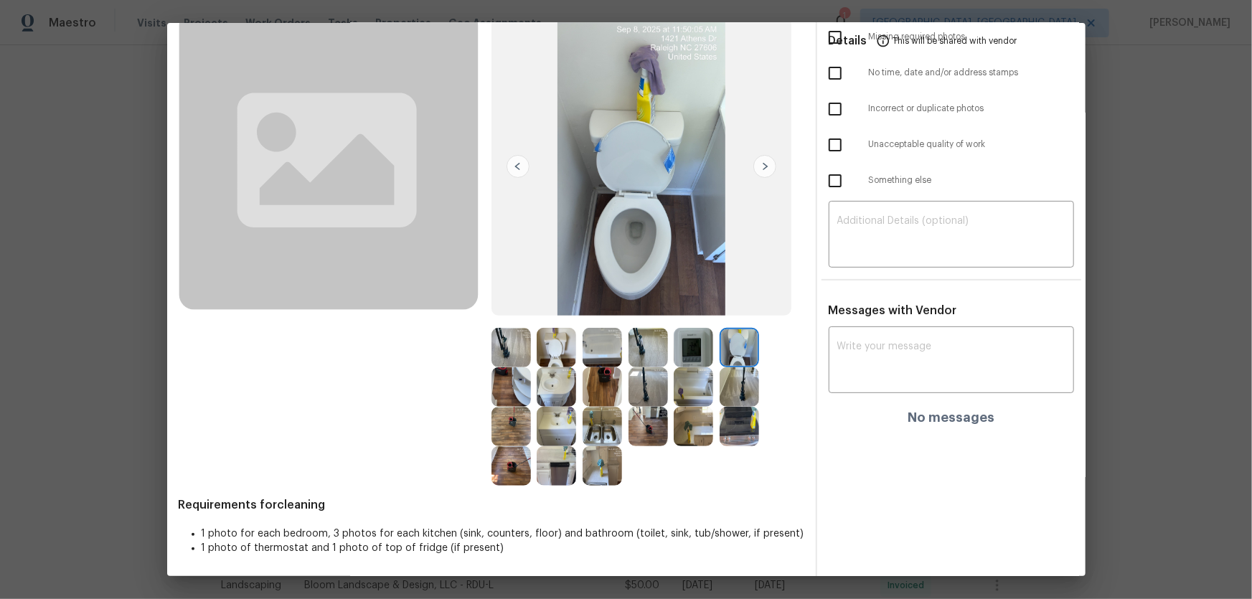
click at [559, 381] on img at bounding box center [555, 386] width 39 height 39
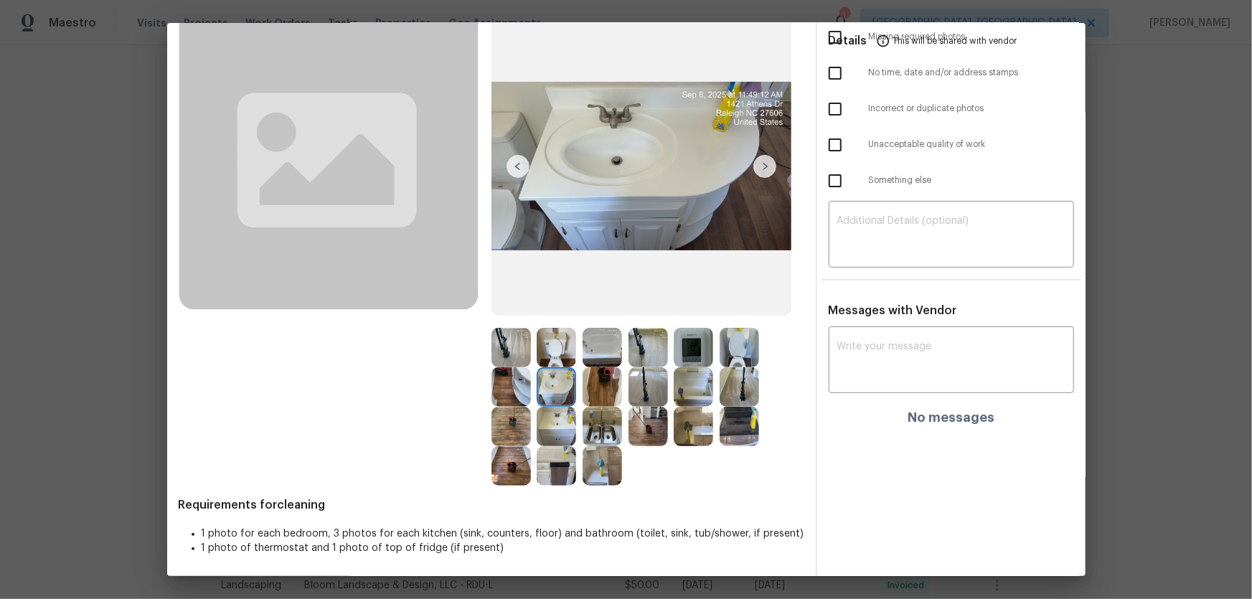
click at [566, 395] on img at bounding box center [555, 426] width 39 height 39
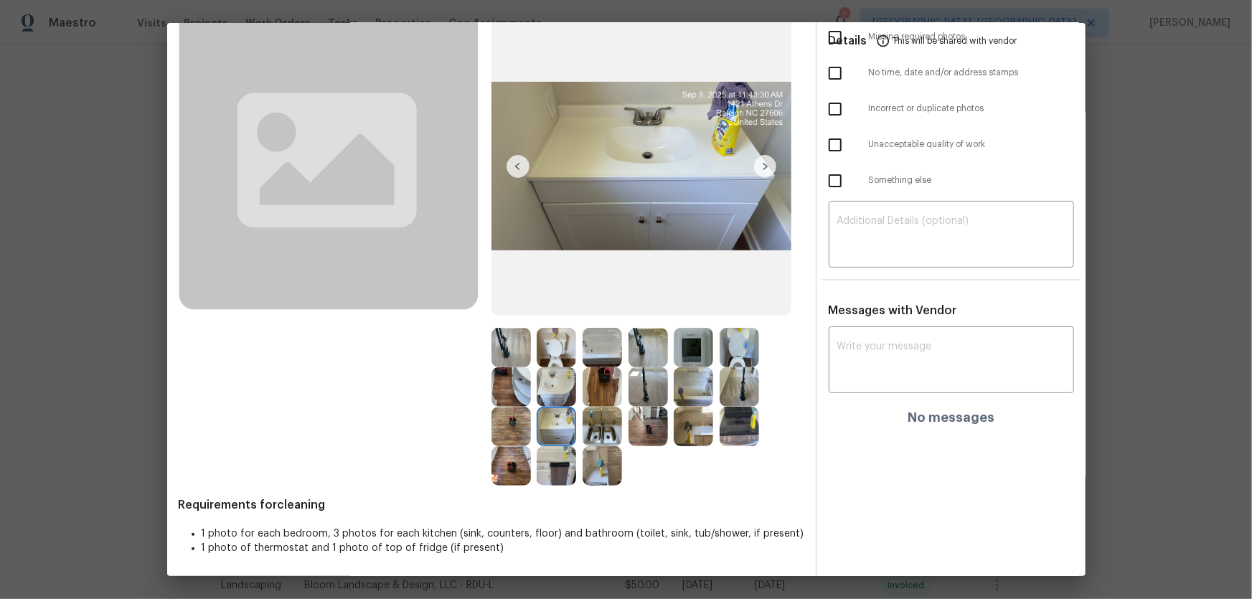
click at [605, 341] on img at bounding box center [601, 347] width 39 height 39
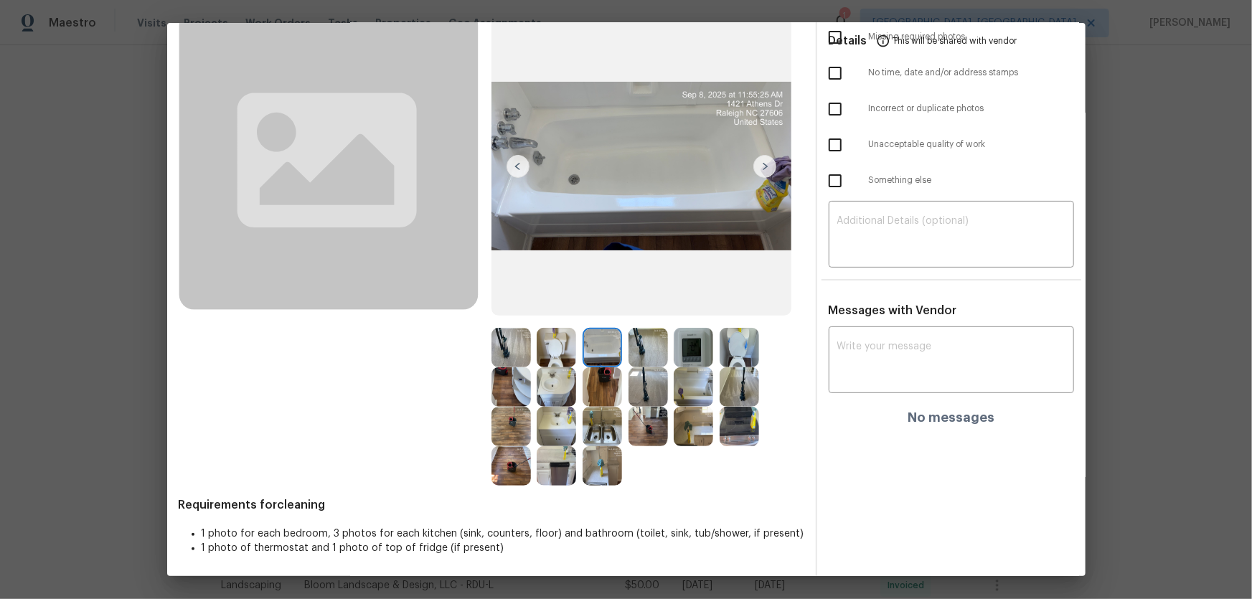
click at [688, 393] on img at bounding box center [692, 386] width 39 height 39
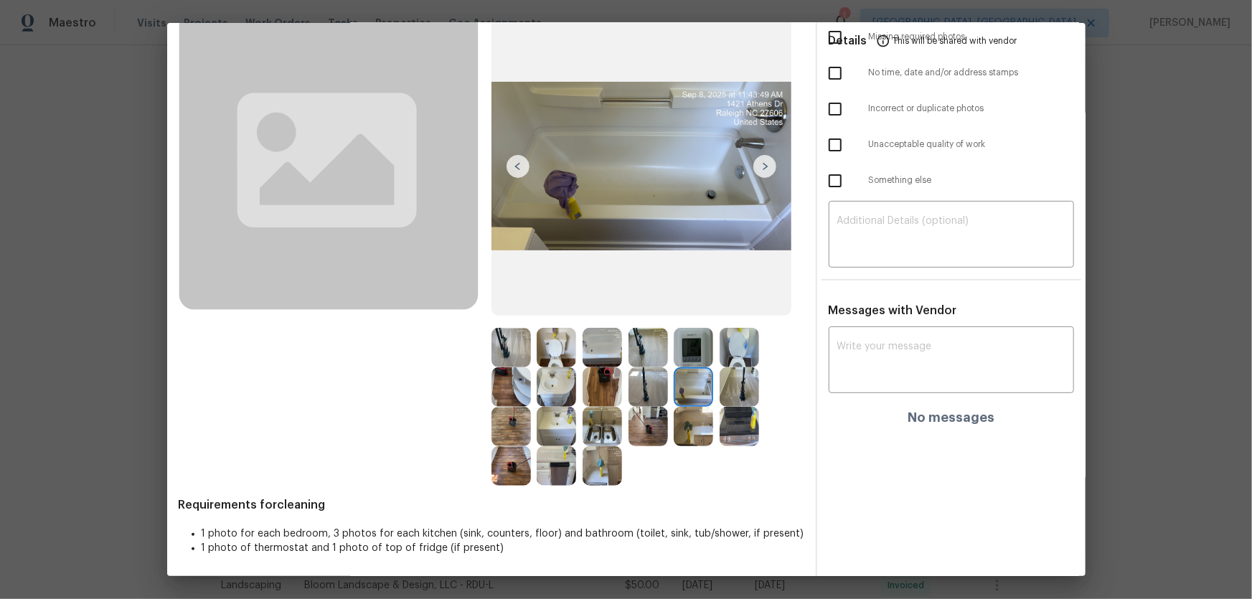
click at [687, 354] on img at bounding box center [692, 347] width 39 height 39
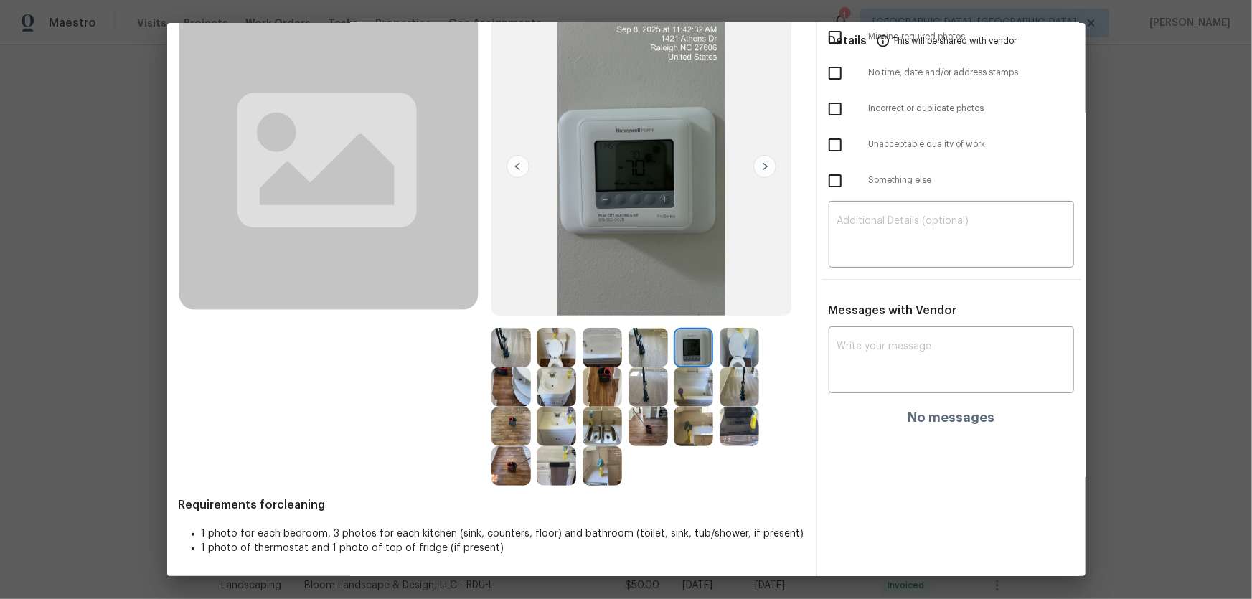
click at [595, 395] on img at bounding box center [601, 426] width 39 height 39
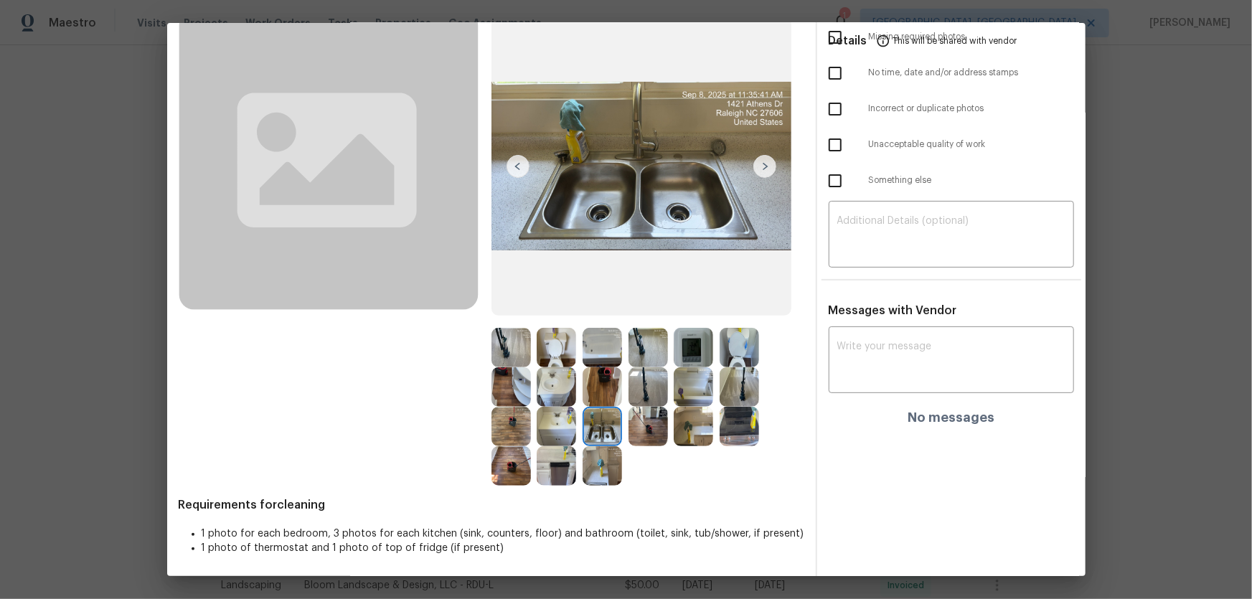
click at [570, 395] on img at bounding box center [555, 426] width 39 height 39
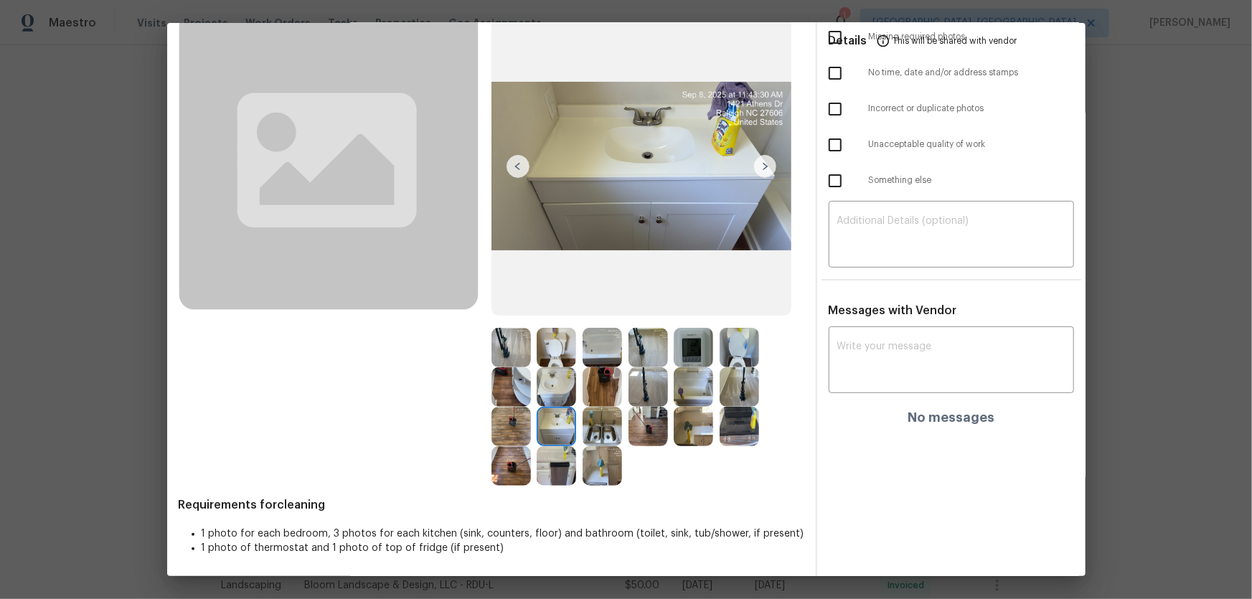
click at [585, 387] on img at bounding box center [601, 386] width 39 height 39
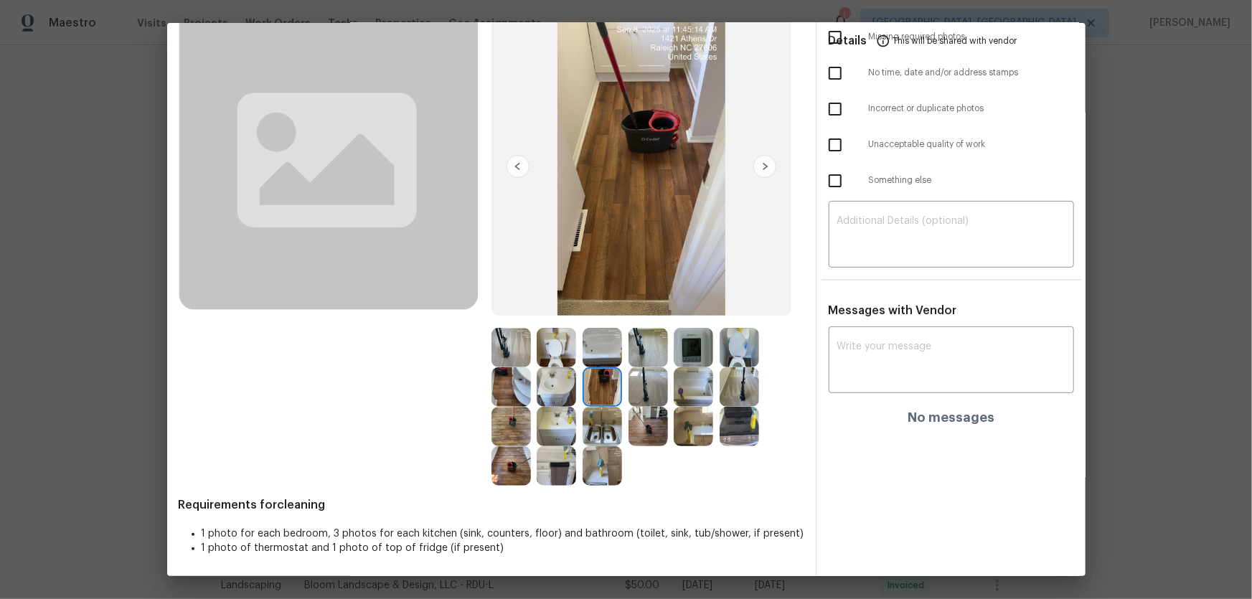
click at [592, 355] on img at bounding box center [601, 347] width 39 height 39
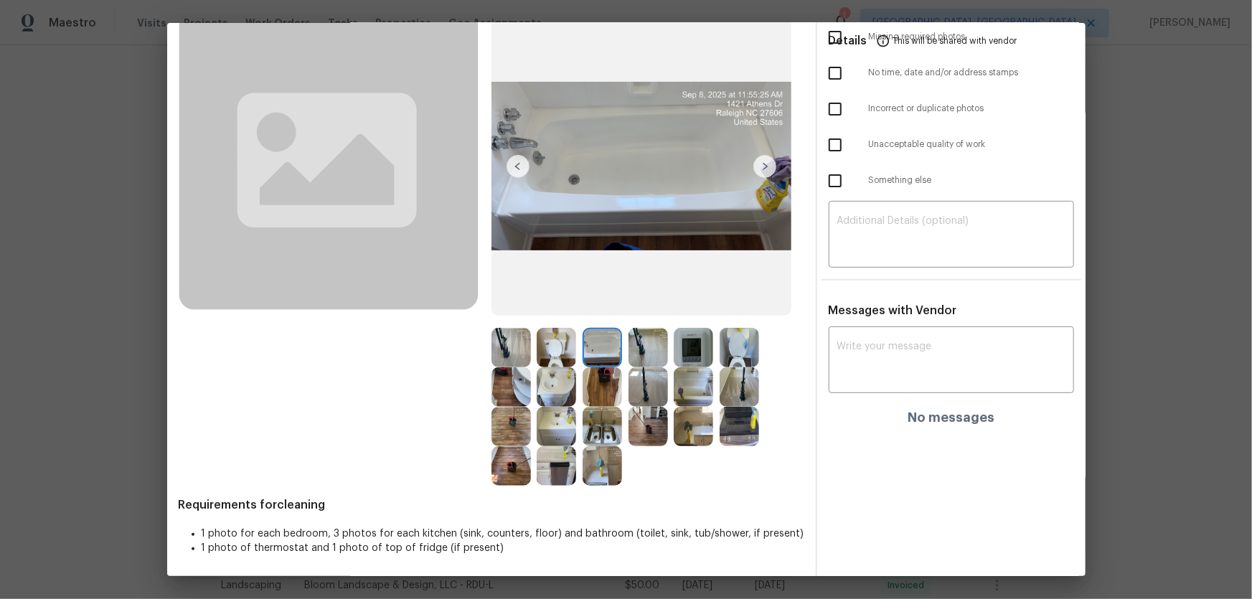
click at [684, 353] on img at bounding box center [692, 347] width 39 height 39
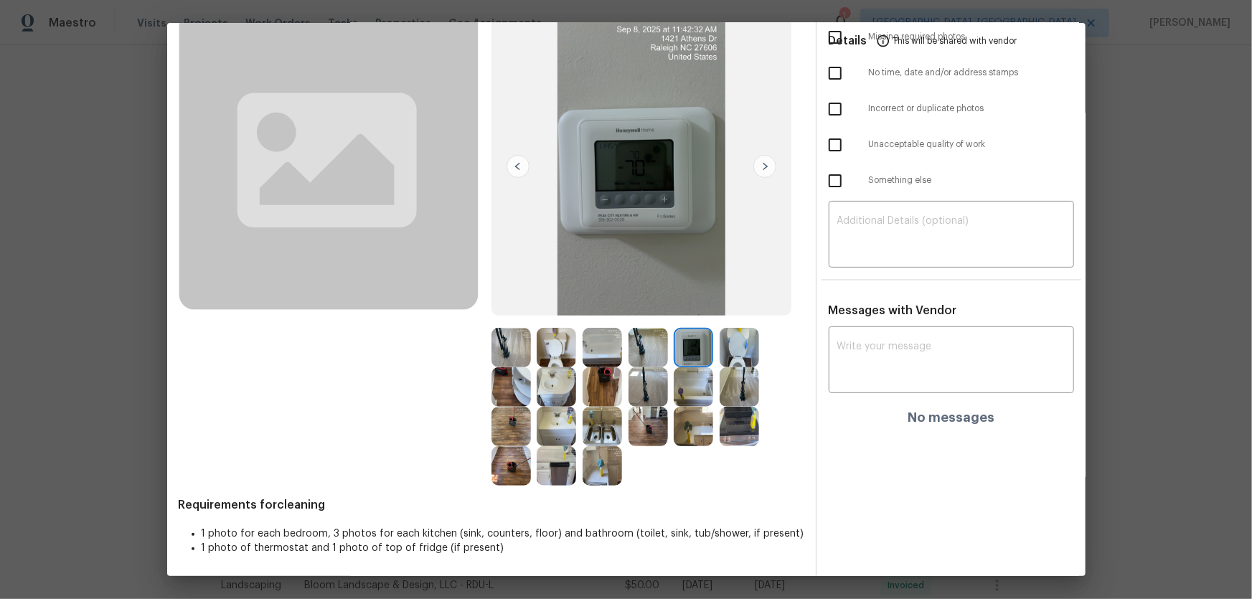
click at [673, 357] on img at bounding box center [692, 347] width 39 height 39
click at [585, 395] on img at bounding box center [601, 426] width 39 height 39
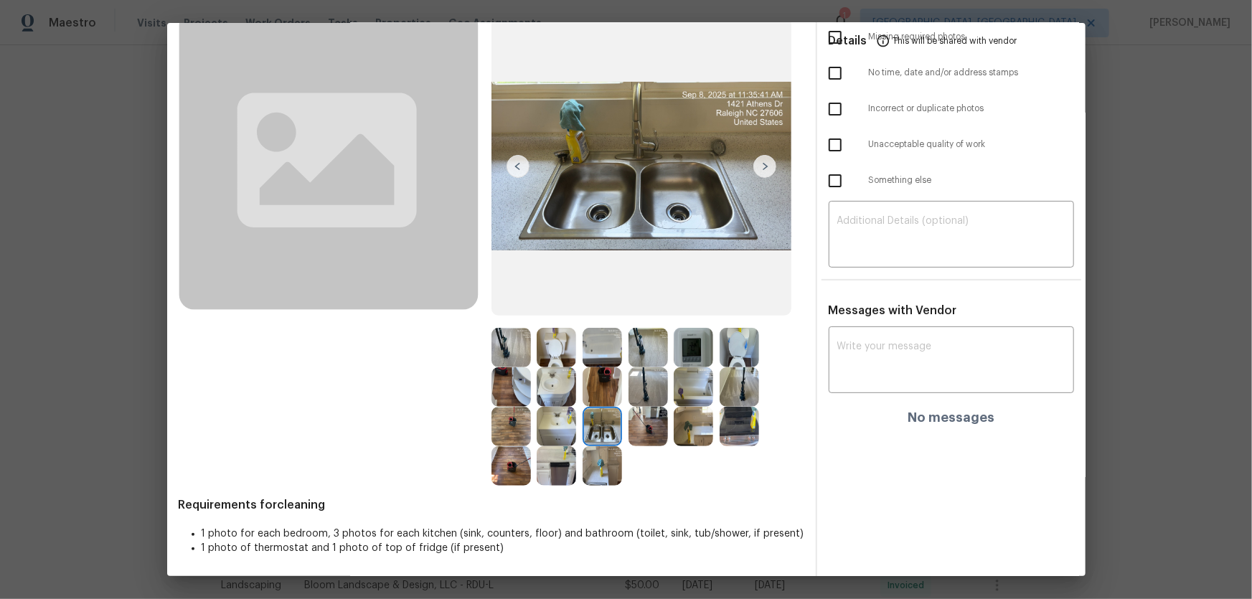
click at [557, 395] on img at bounding box center [555, 426] width 39 height 39
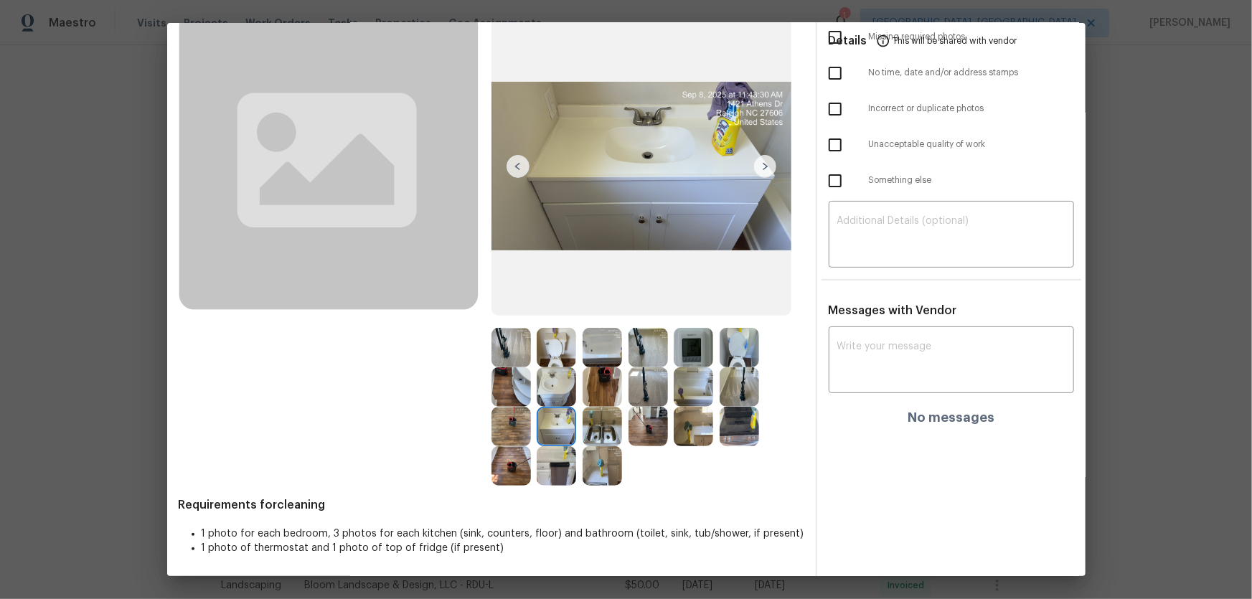
click at [553, 385] on img at bounding box center [555, 386] width 39 height 39
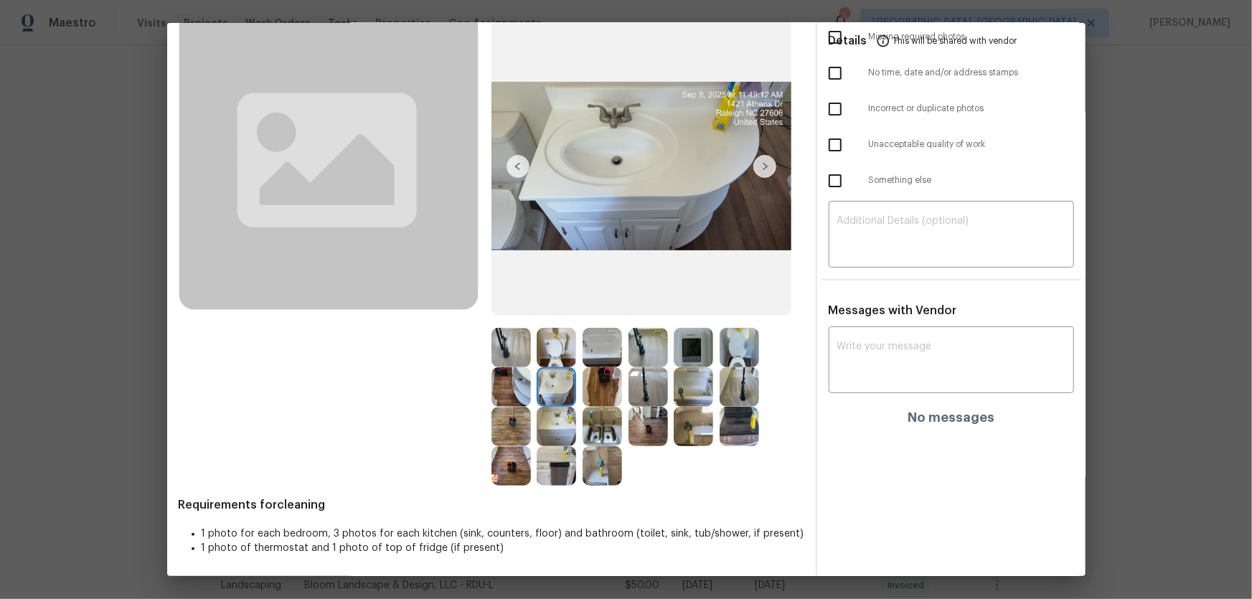
click at [567, 395] on img at bounding box center [555, 426] width 39 height 39
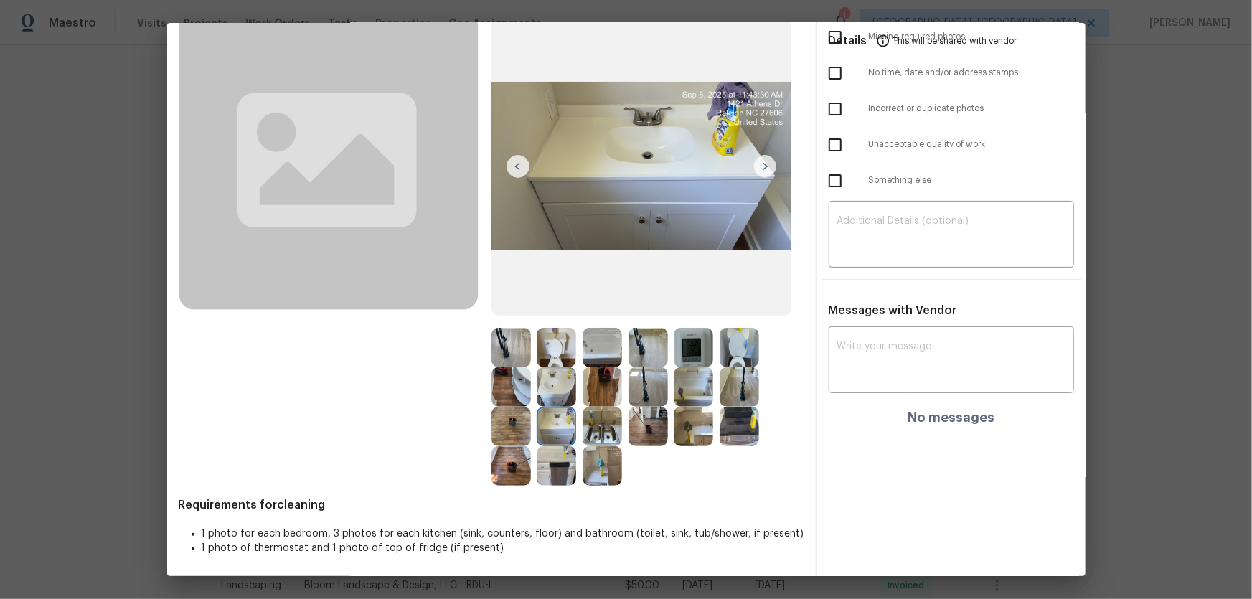
click at [598, 359] on img at bounding box center [601, 347] width 39 height 39
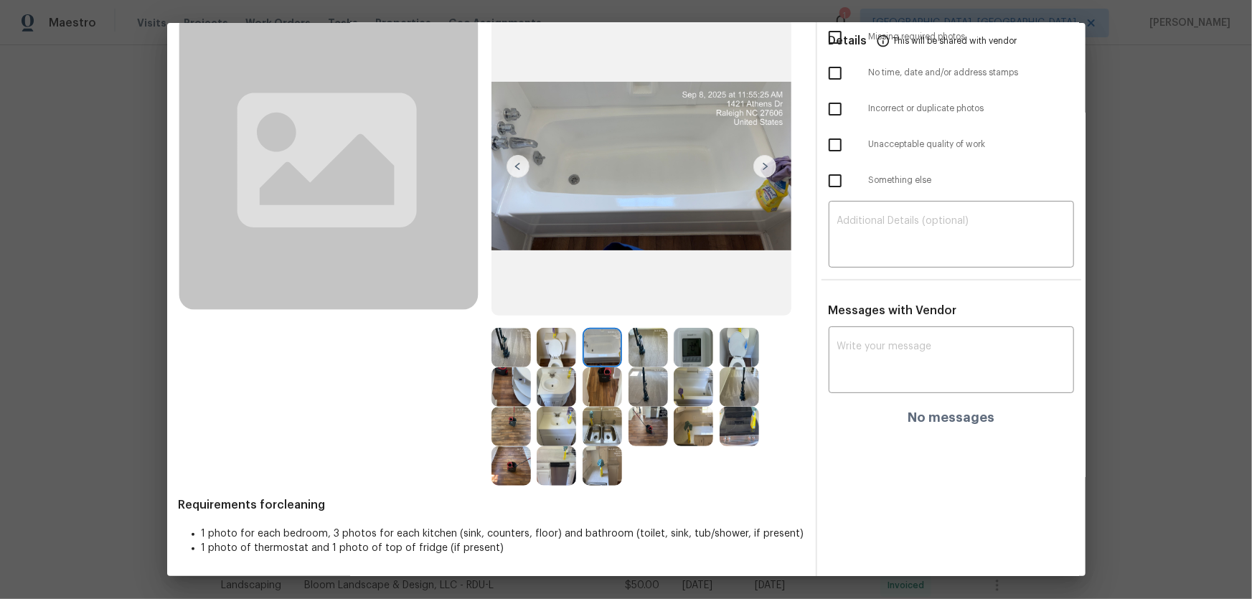
click at [673, 384] on img at bounding box center [692, 386] width 39 height 39
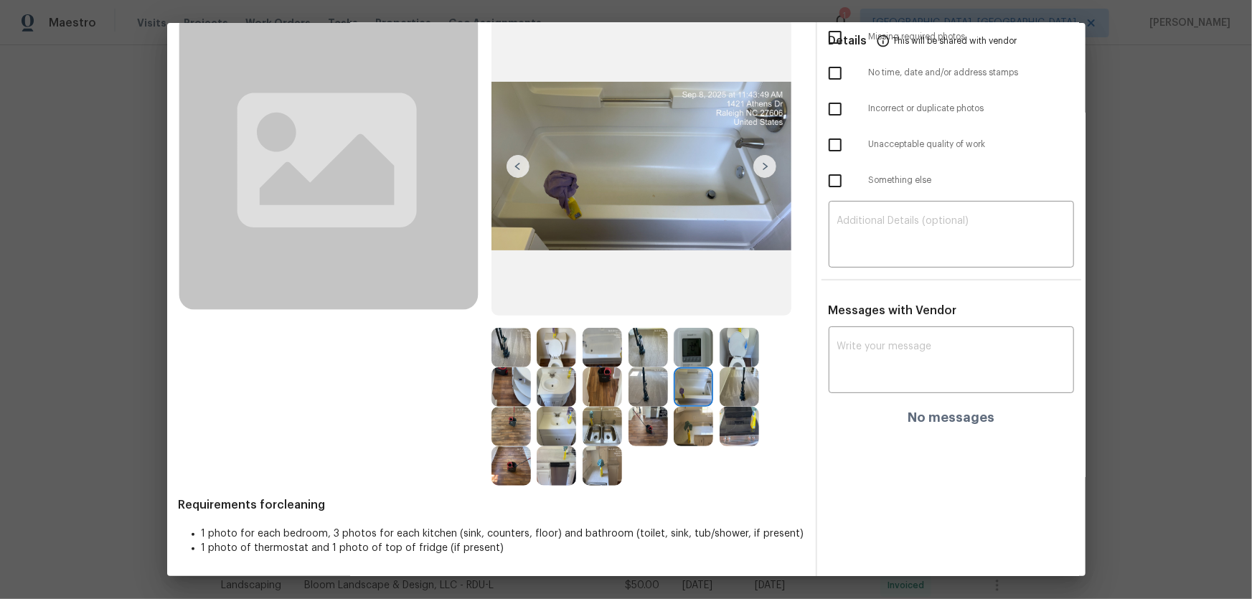
click at [681, 356] on img at bounding box center [692, 347] width 39 height 39
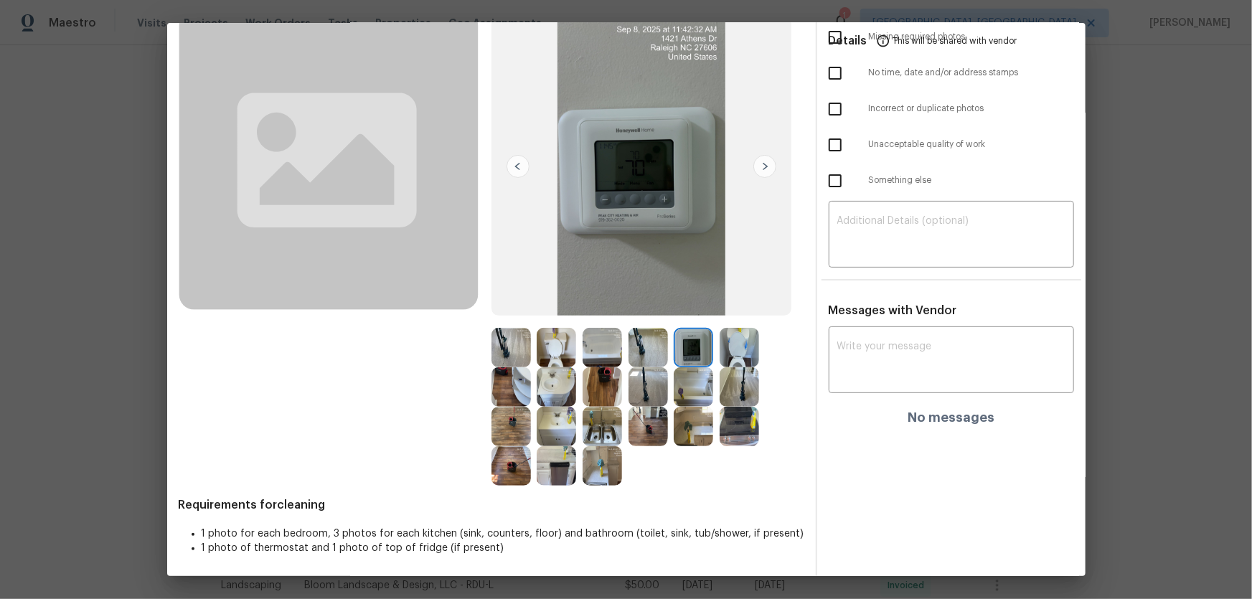
click at [731, 347] on img at bounding box center [738, 347] width 39 height 39
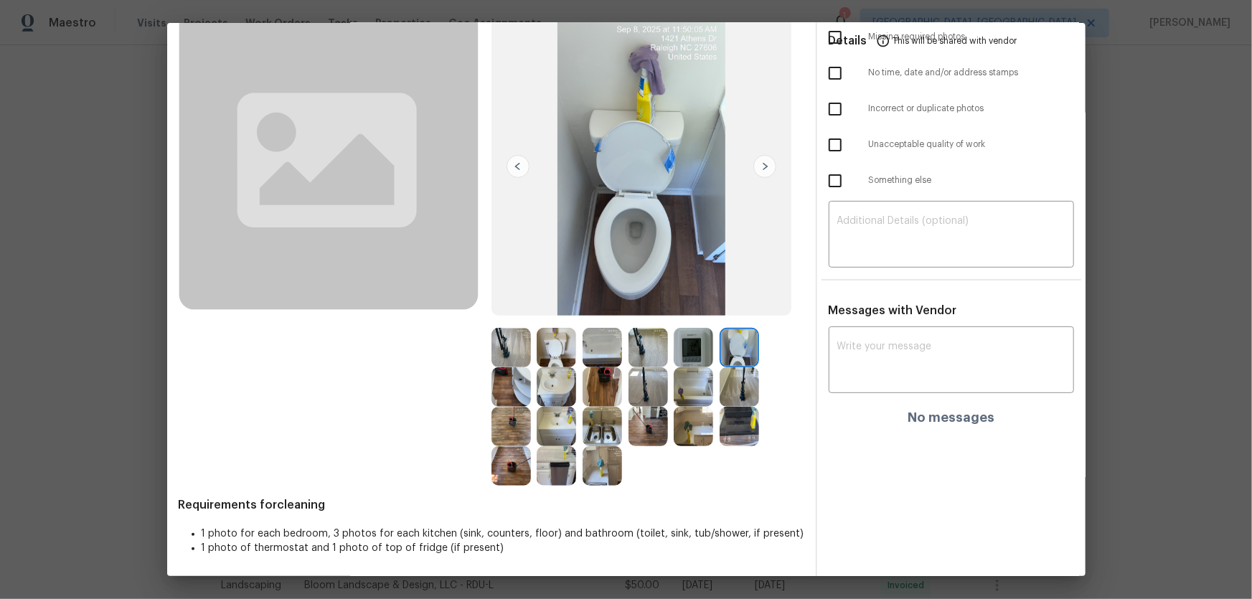
click at [552, 364] on img at bounding box center [555, 347] width 39 height 39
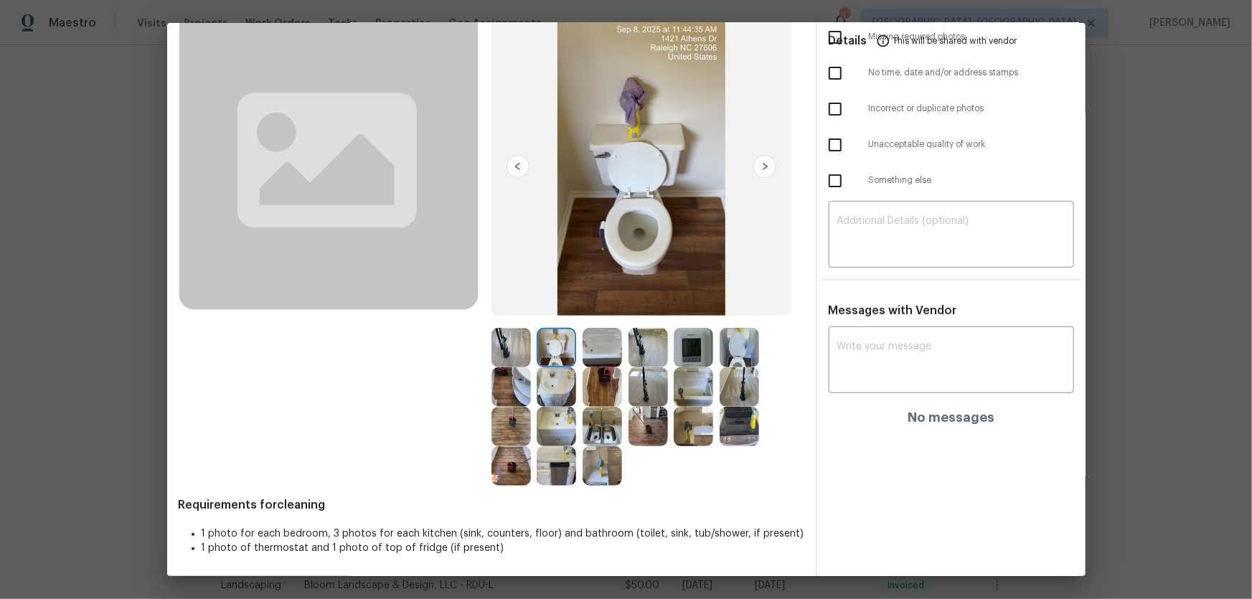
click at [552, 378] on img at bounding box center [555, 386] width 39 height 39
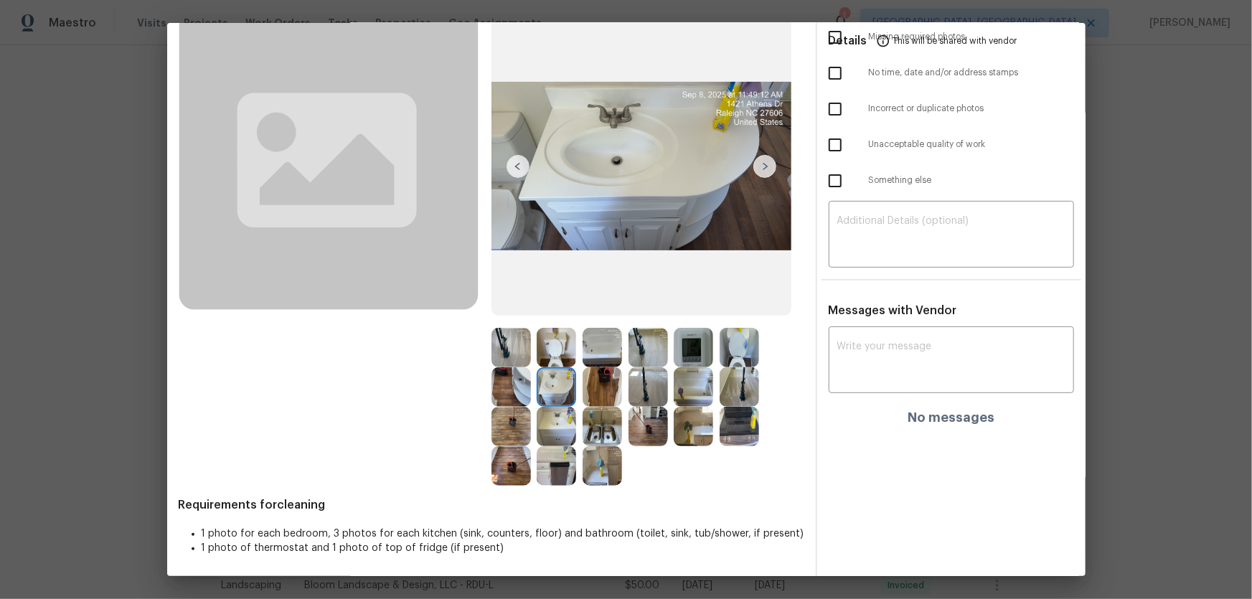
click at [552, 395] on img at bounding box center [555, 426] width 39 height 39
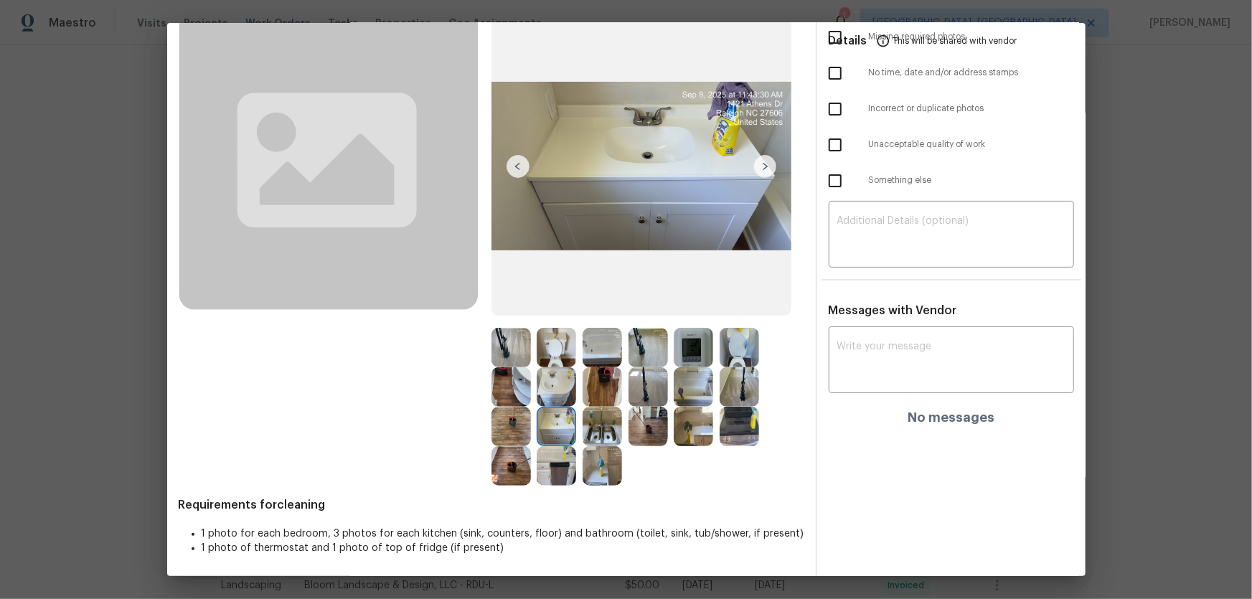
click at [605, 395] on img at bounding box center [601, 426] width 39 height 39
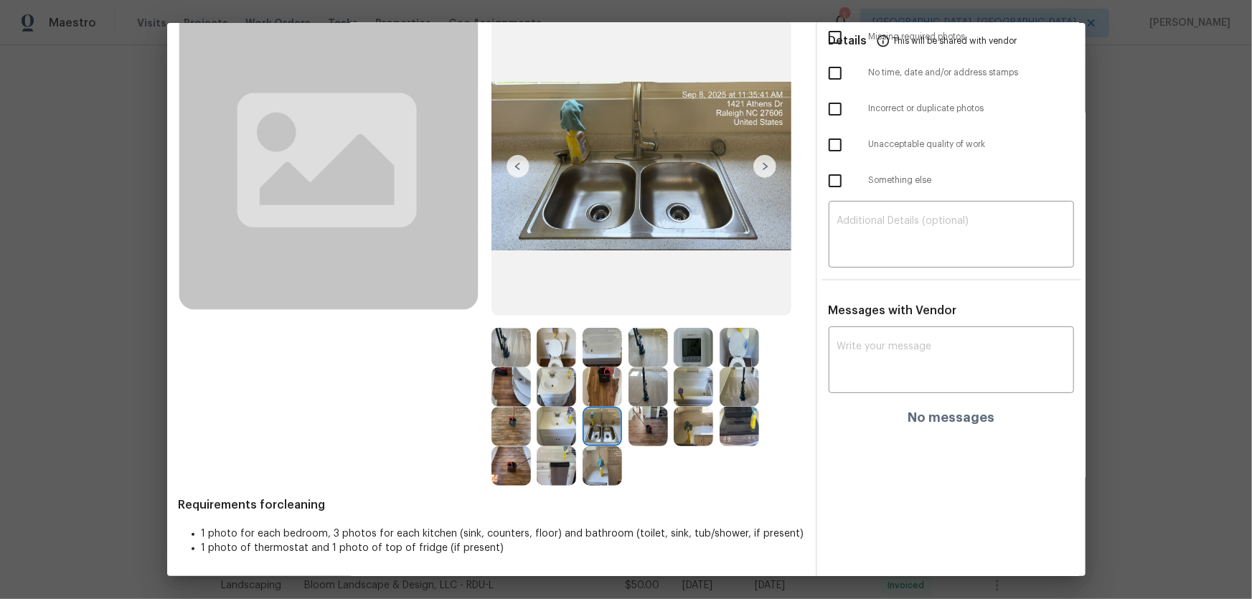
click at [600, 395] on img at bounding box center [601, 465] width 39 height 39
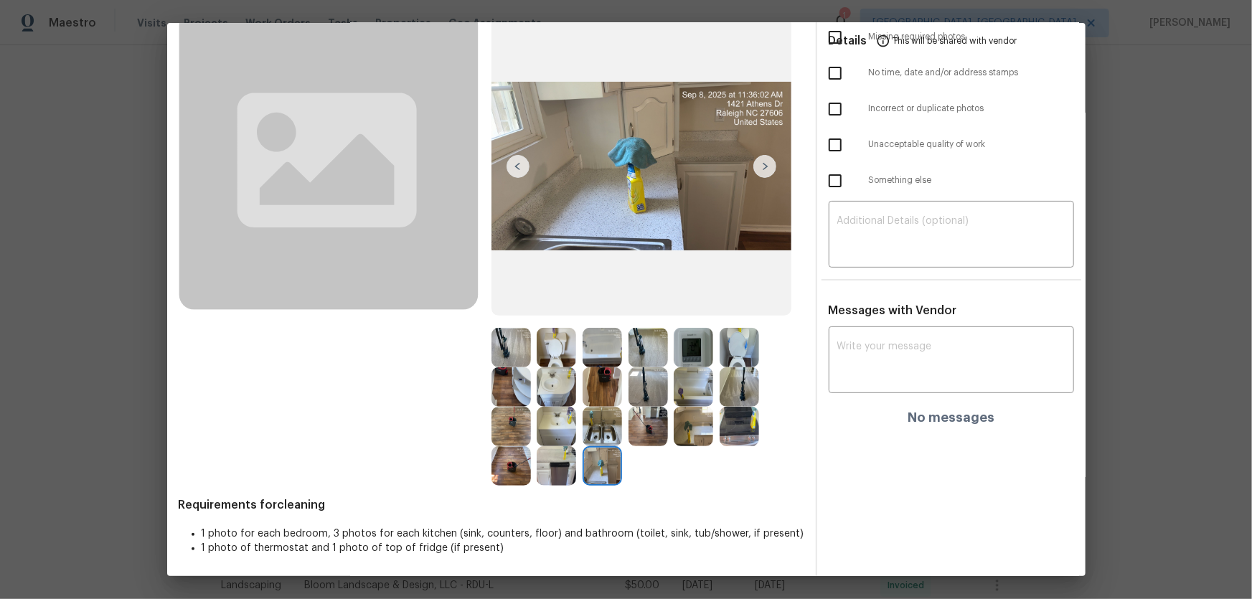
drag, startPoint x: 685, startPoint y: 430, endPoint x: 653, endPoint y: 426, distance: 31.8
click at [686, 395] on img at bounding box center [692, 426] width 39 height 39
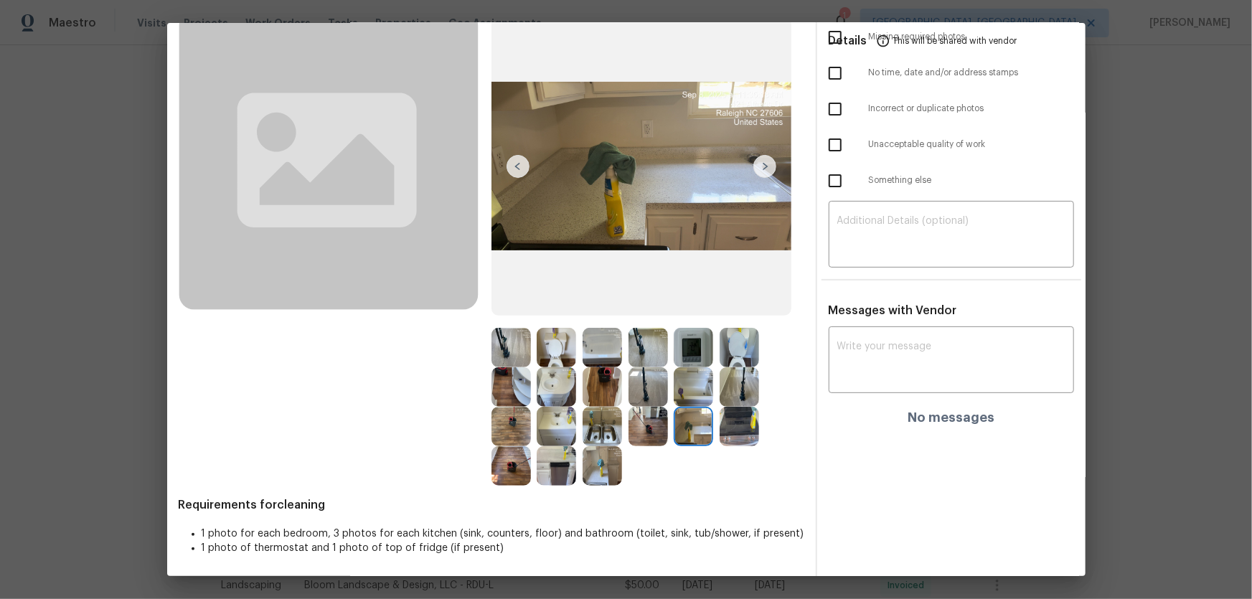
click at [653, 395] on img at bounding box center [647, 426] width 39 height 39
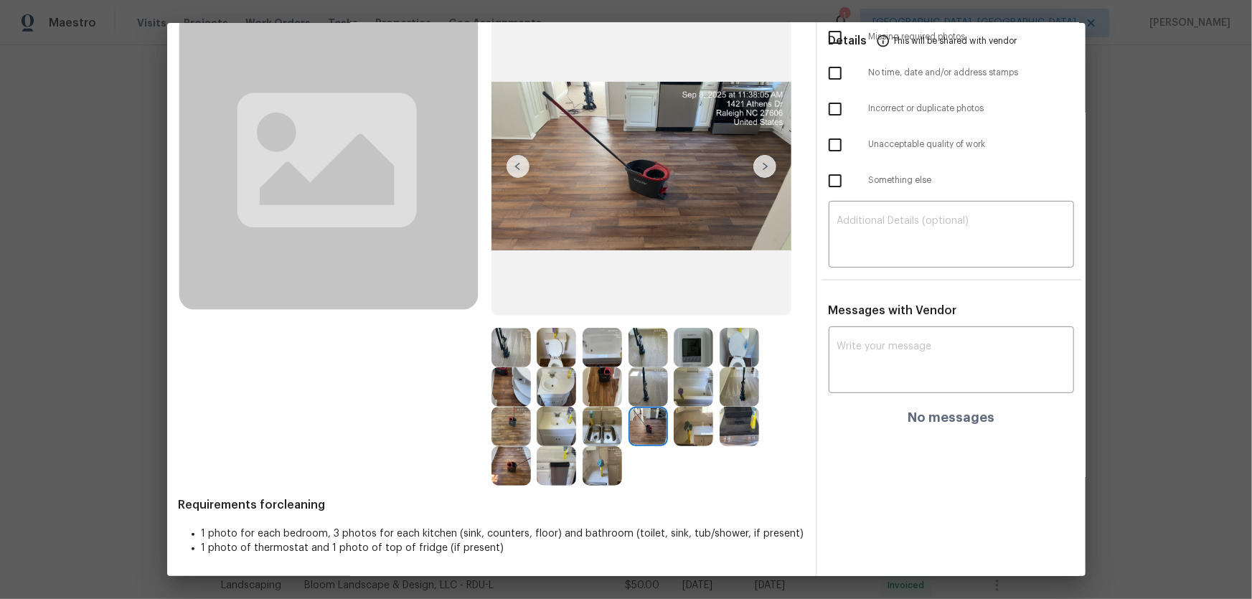
click at [648, 357] on img at bounding box center [647, 347] width 39 height 39
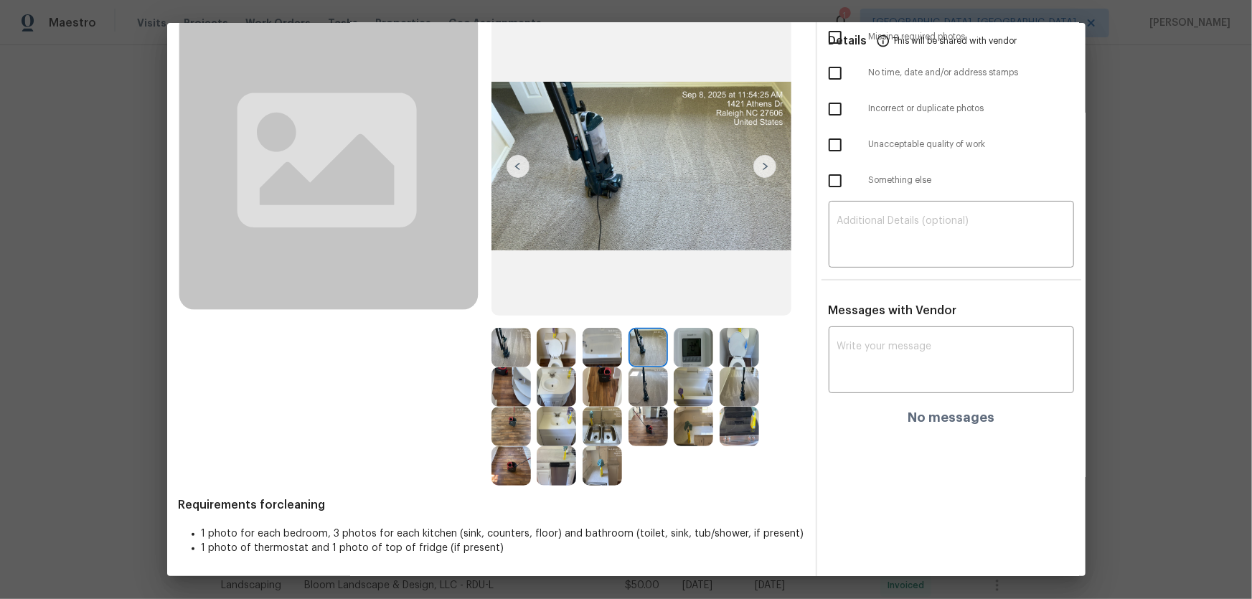
click at [645, 374] on img at bounding box center [647, 386] width 39 height 39
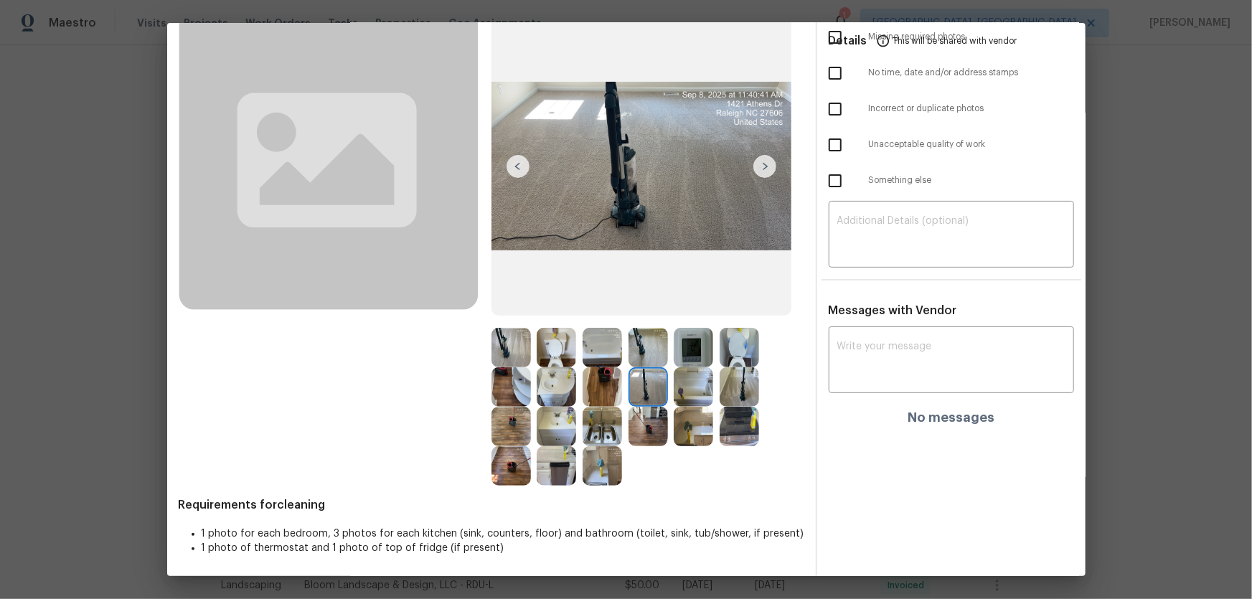
click at [501, 344] on img at bounding box center [510, 347] width 39 height 39
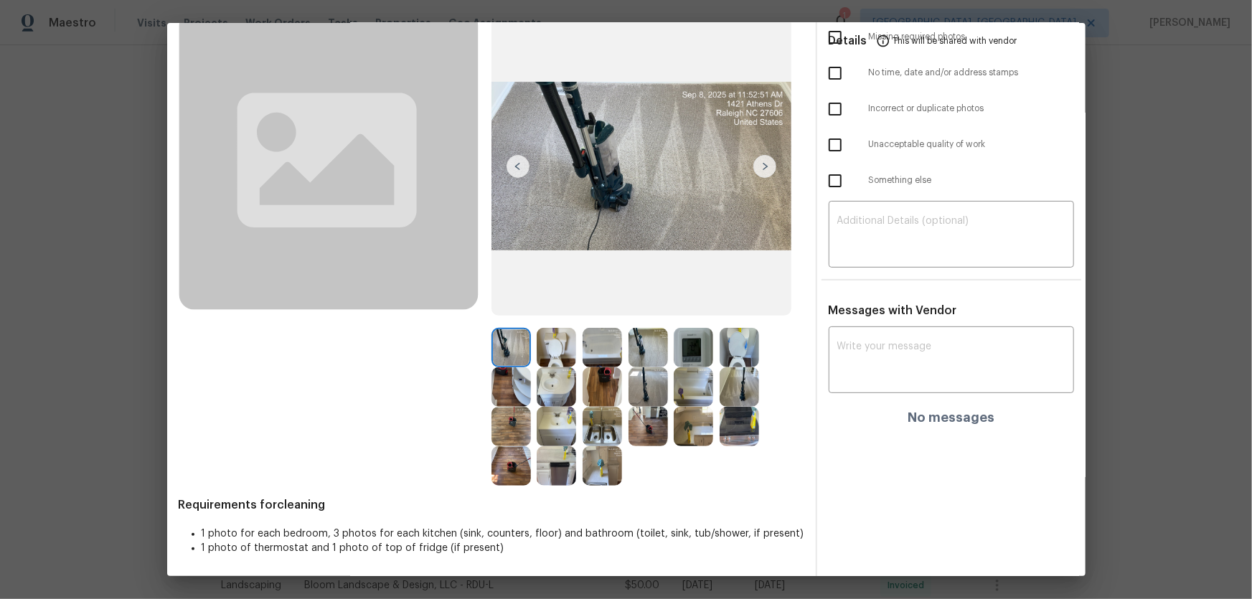
click at [502, 377] on img at bounding box center [510, 386] width 39 height 39
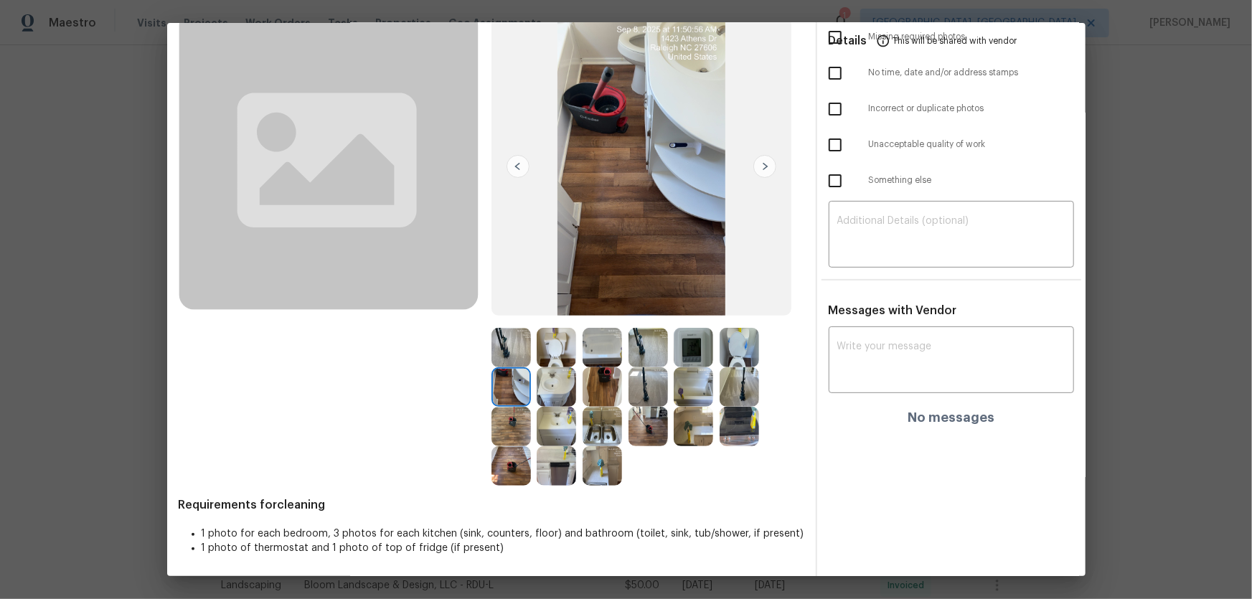
click at [501, 395] on img at bounding box center [510, 426] width 39 height 39
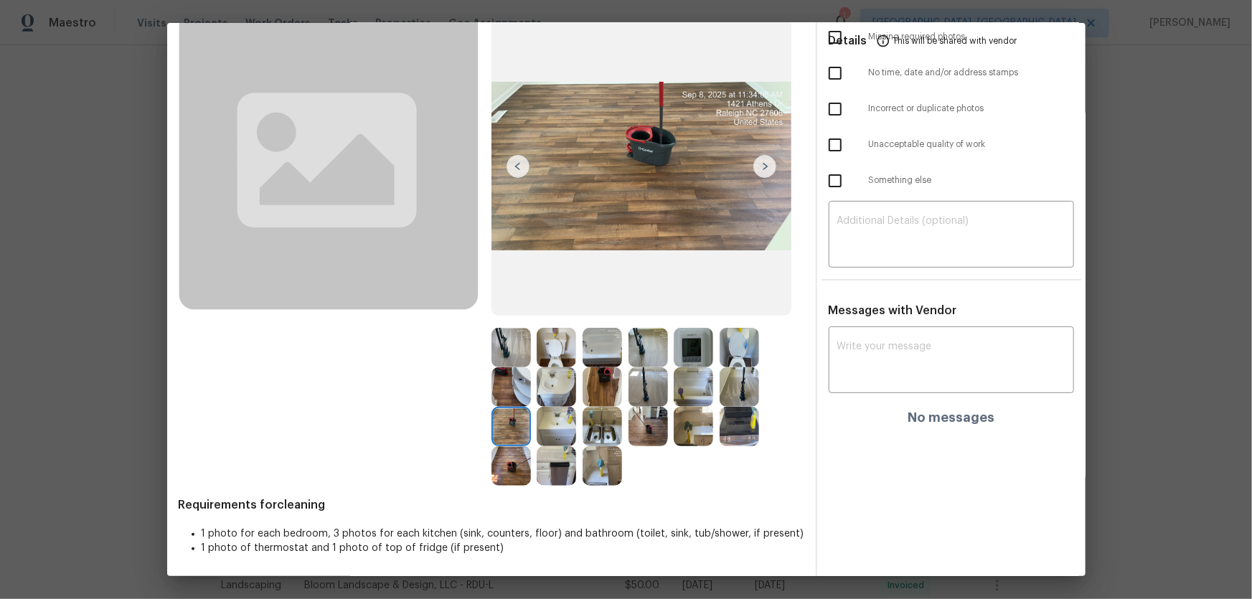
click at [503, 395] on img at bounding box center [510, 465] width 39 height 39
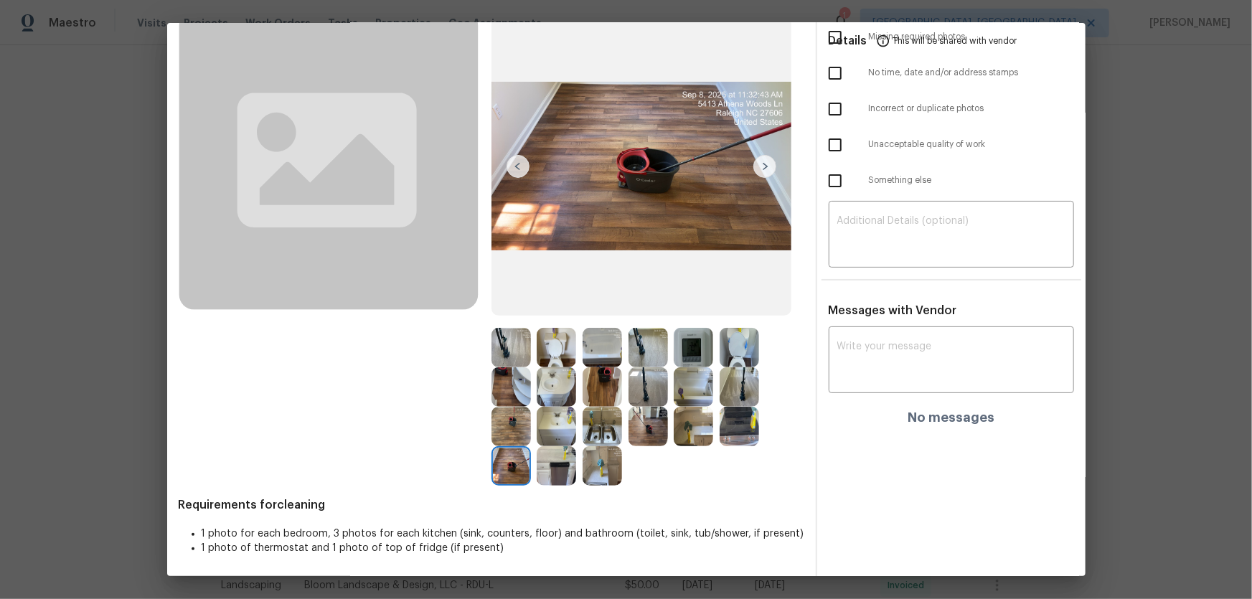
click at [601, 395] on img at bounding box center [601, 426] width 39 height 39
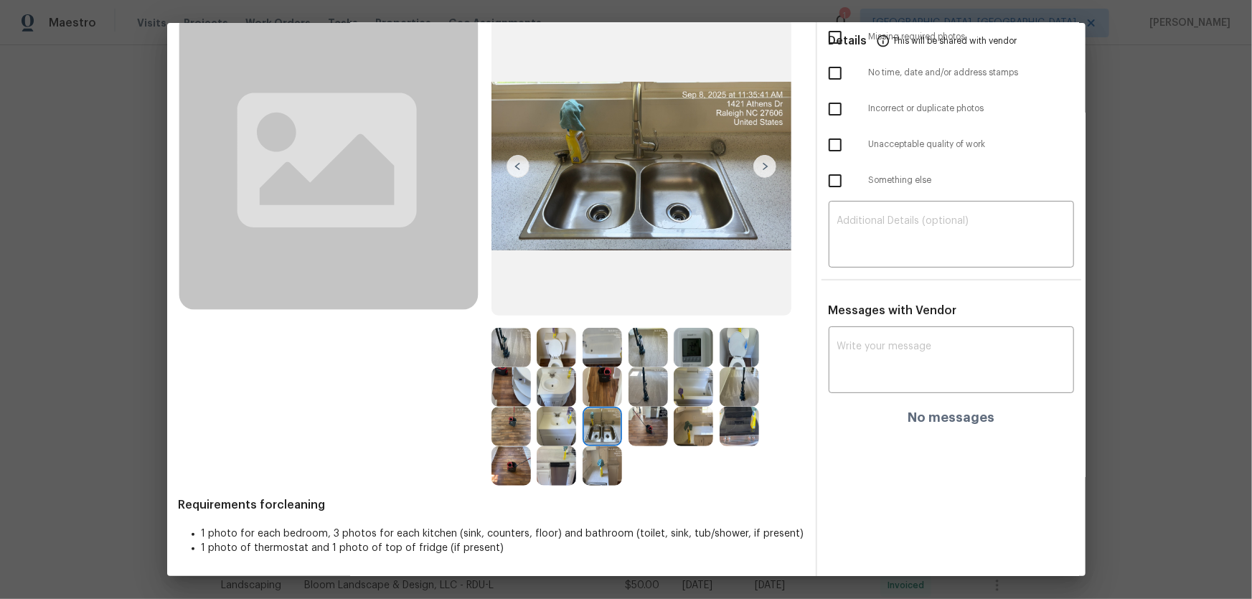
click at [569, 395] on img at bounding box center [555, 426] width 39 height 39
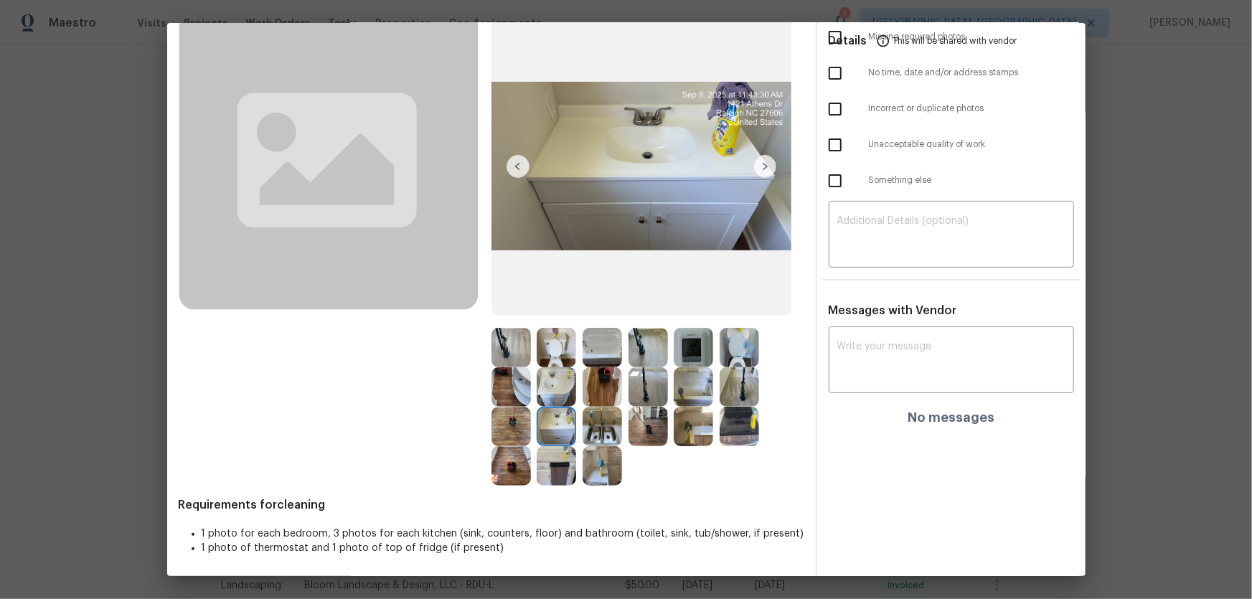
click at [563, 389] on img at bounding box center [555, 386] width 39 height 39
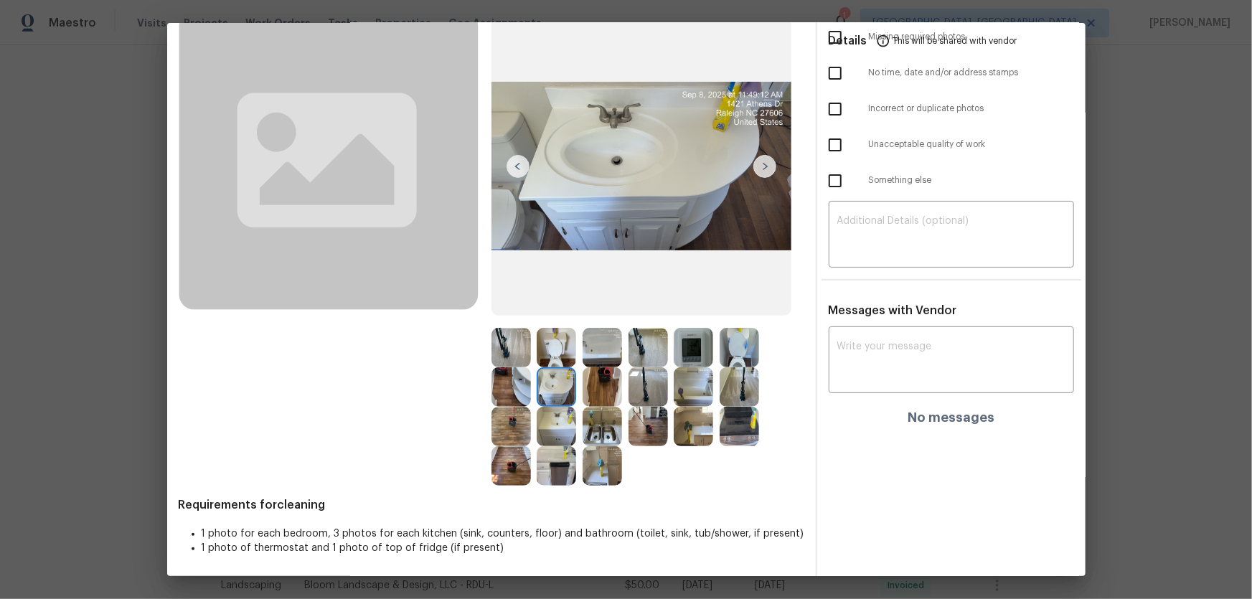
click at [597, 387] on img at bounding box center [601, 386] width 39 height 39
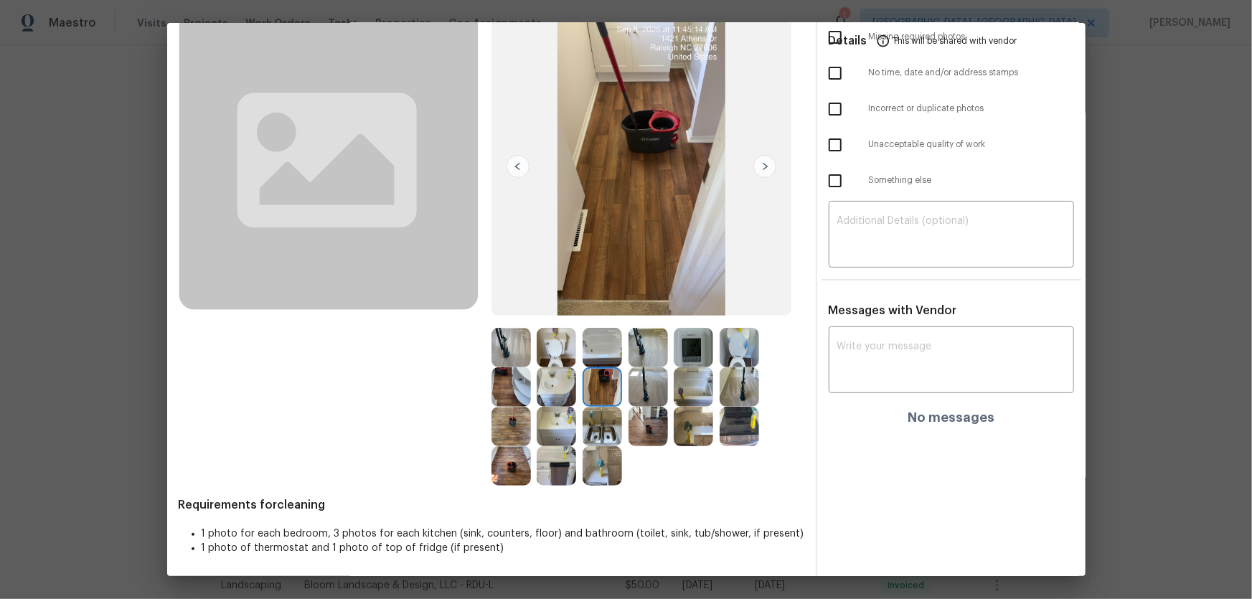
click at [605, 347] on img at bounding box center [601, 347] width 39 height 39
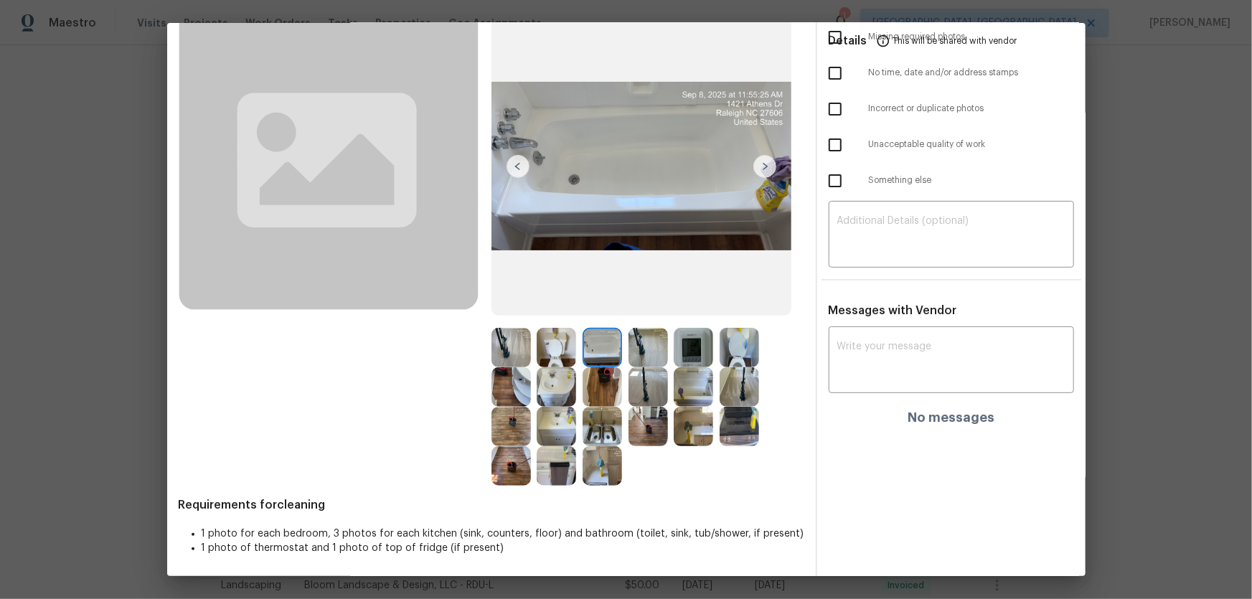
click at [686, 343] on img at bounding box center [692, 347] width 39 height 39
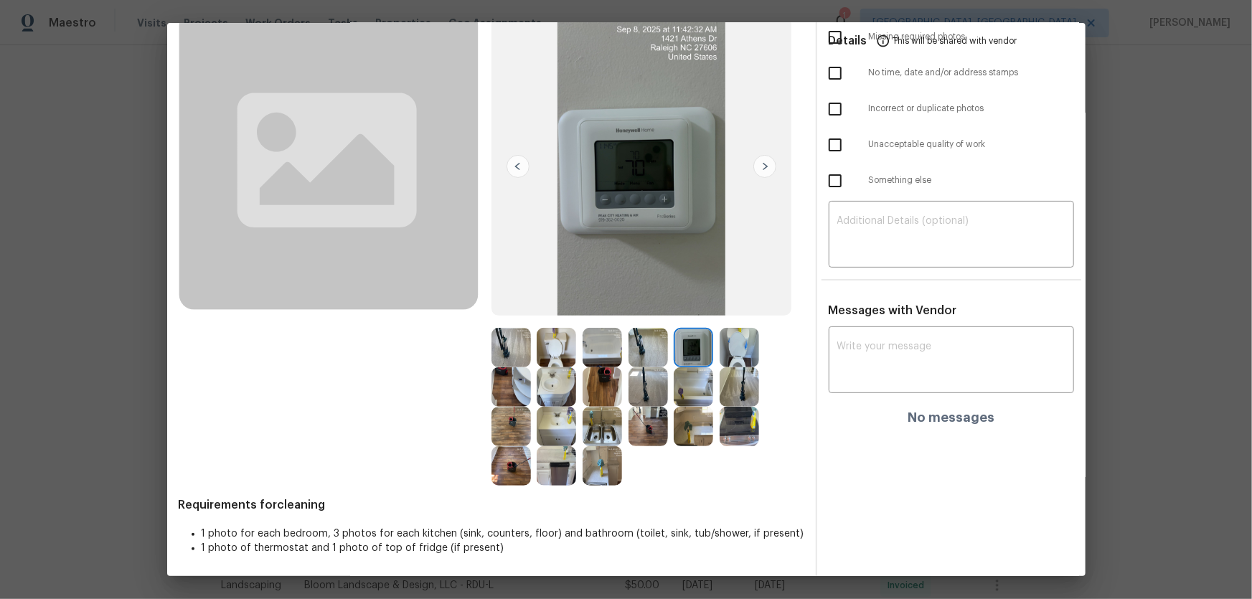
scroll to position [0, 0]
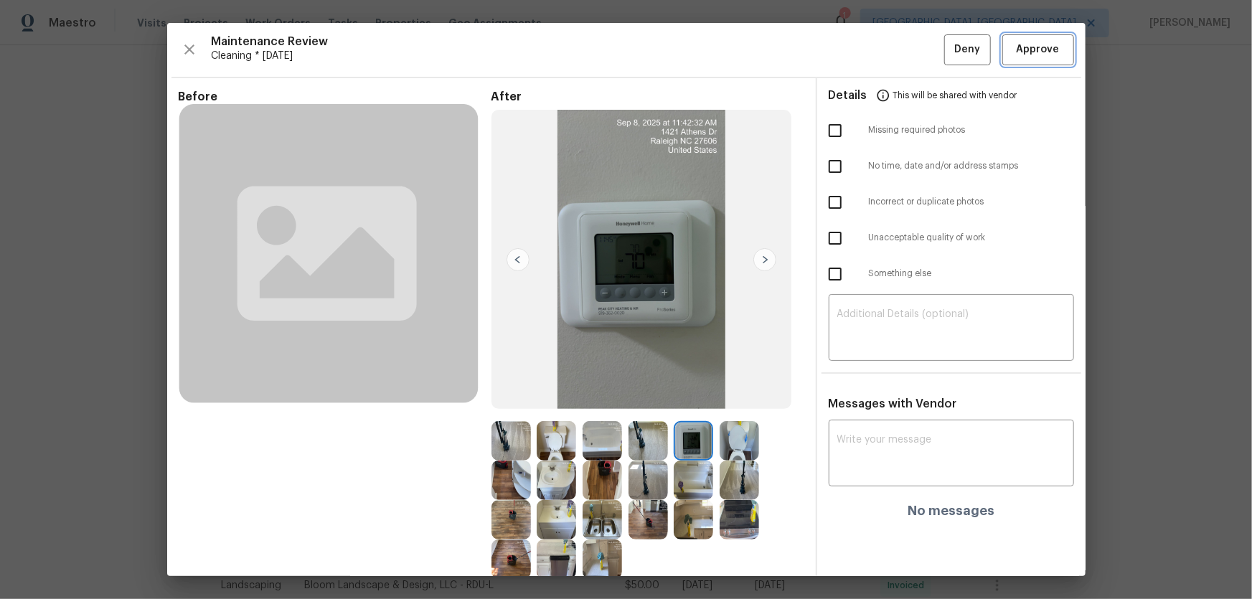
click at [890, 50] on span "Approve" at bounding box center [1037, 50] width 43 height 18
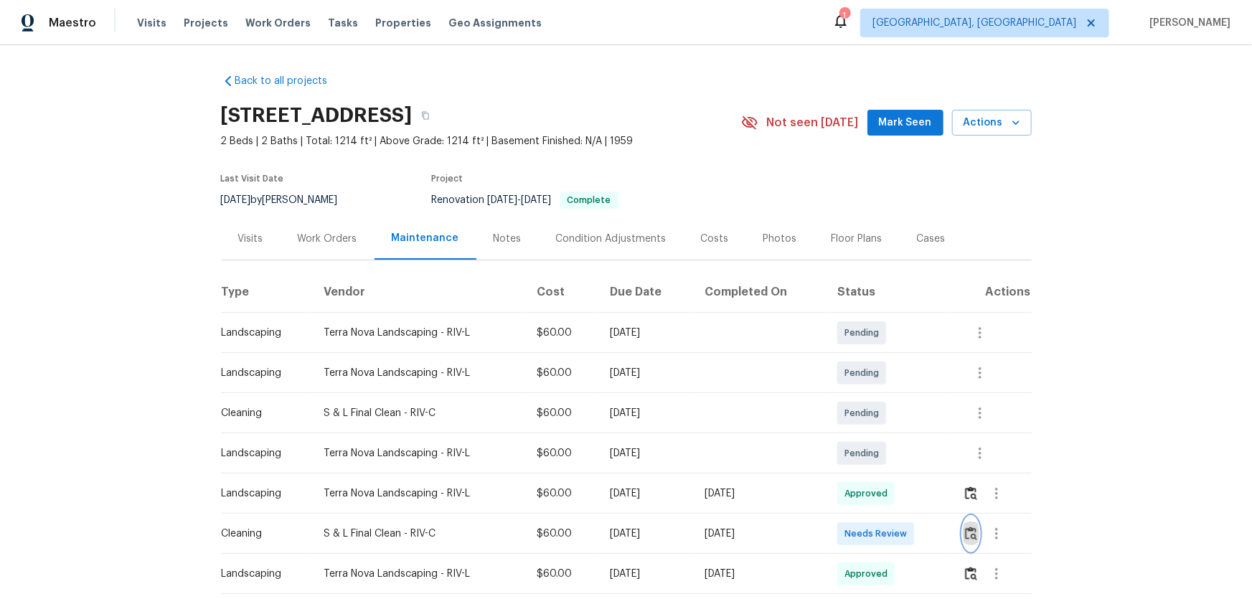
click at [890, 395] on img "button" at bounding box center [971, 533] width 12 height 14
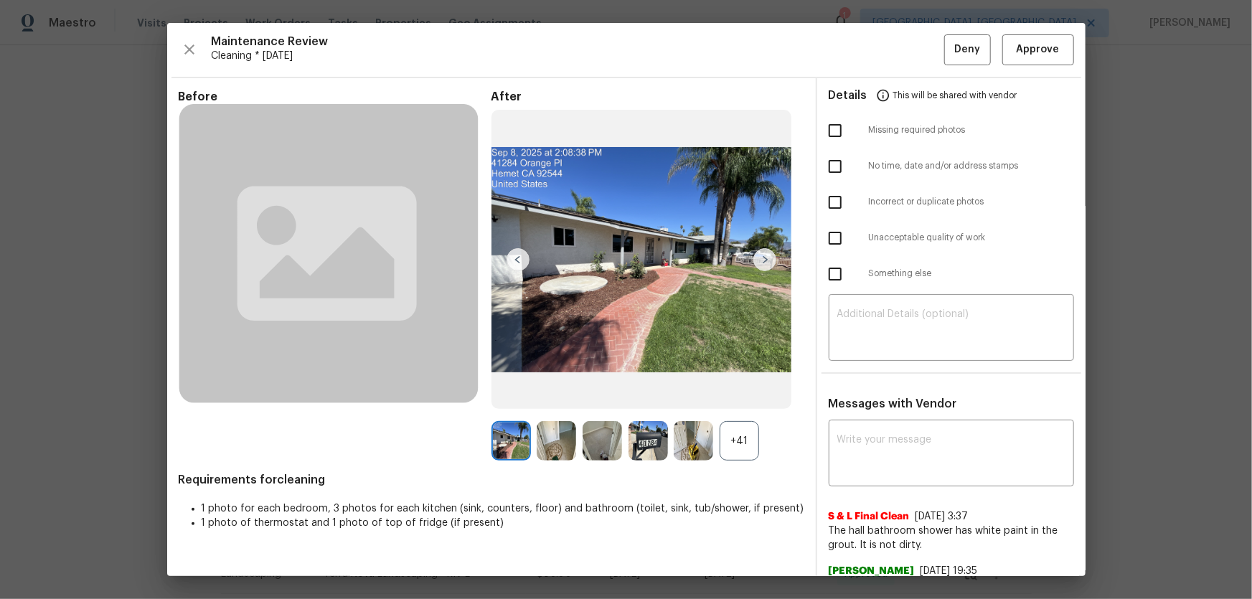
drag, startPoint x: 756, startPoint y: 450, endPoint x: 743, endPoint y: 446, distance: 13.6
click at [753, 395] on div "+41" at bounding box center [647, 440] width 313 height 39
click at [742, 395] on div "+41" at bounding box center [738, 440] width 39 height 39
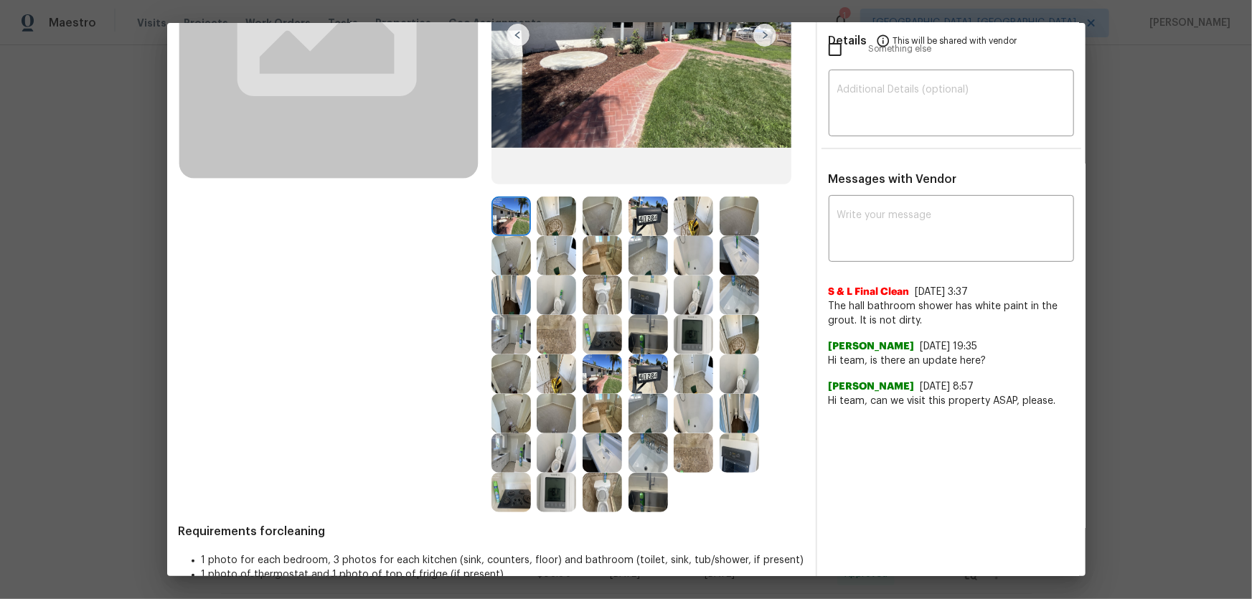
scroll to position [251, 0]
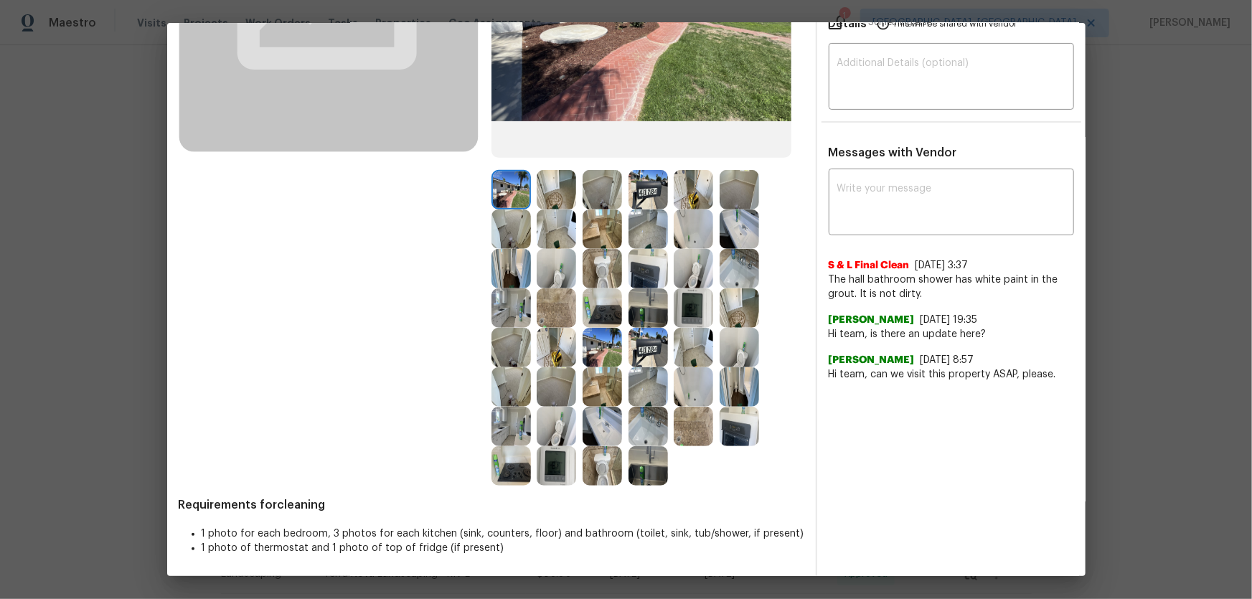
click at [616, 280] on img at bounding box center [601, 268] width 39 height 39
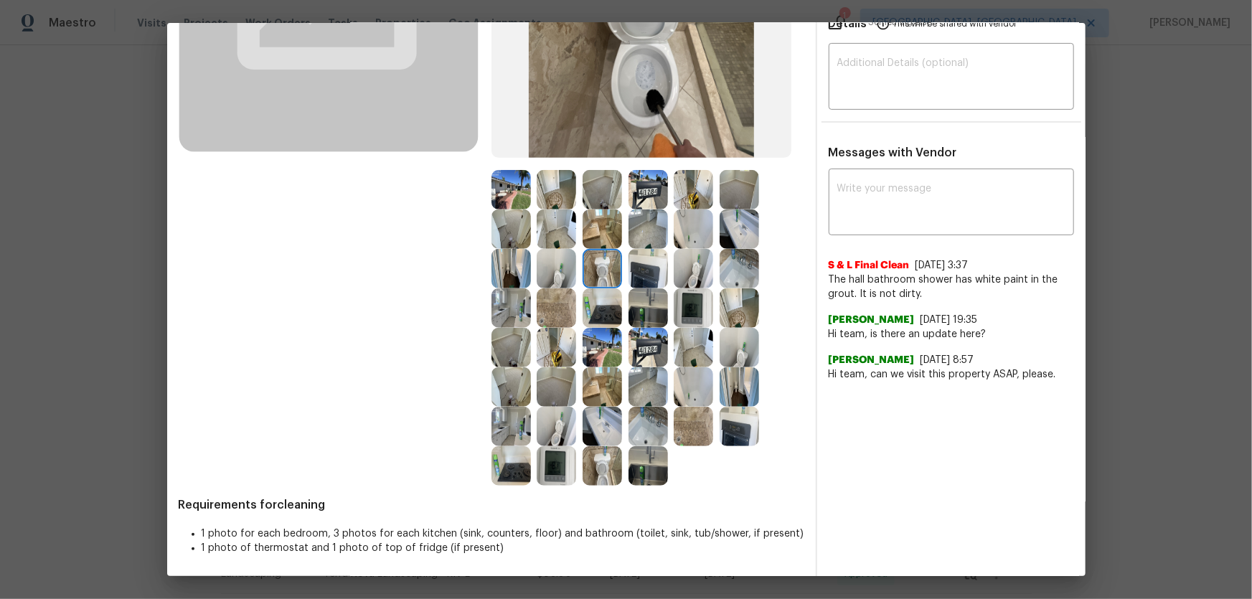
click at [693, 277] on img at bounding box center [692, 268] width 39 height 39
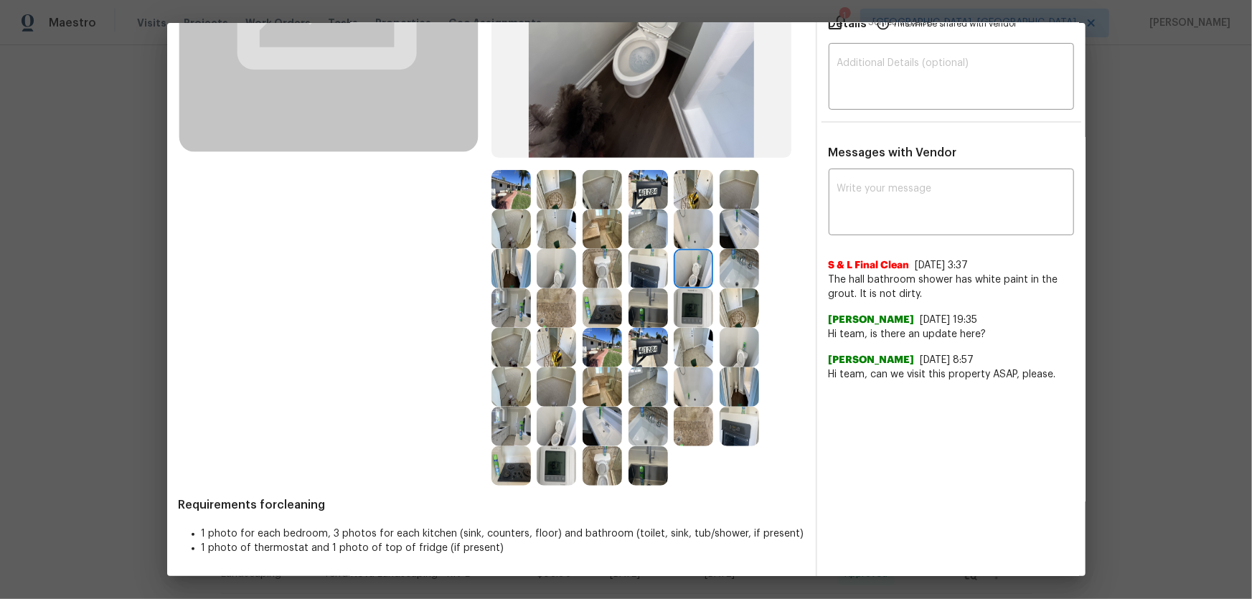
click at [734, 227] on img at bounding box center [738, 228] width 39 height 39
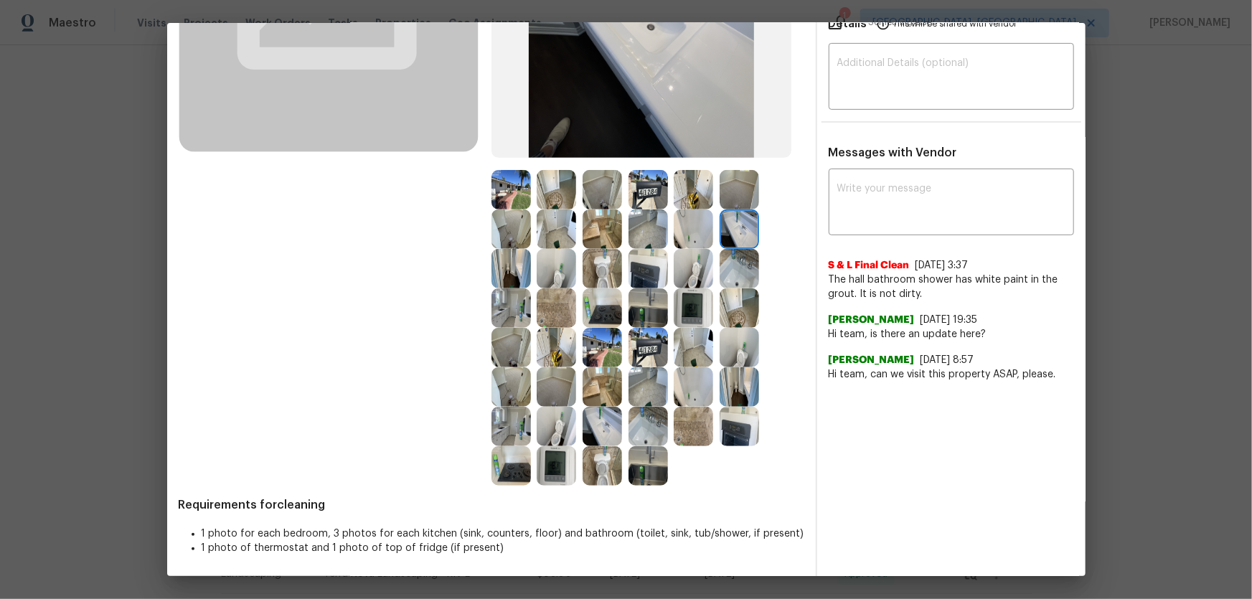
click at [735, 262] on img at bounding box center [738, 268] width 39 height 39
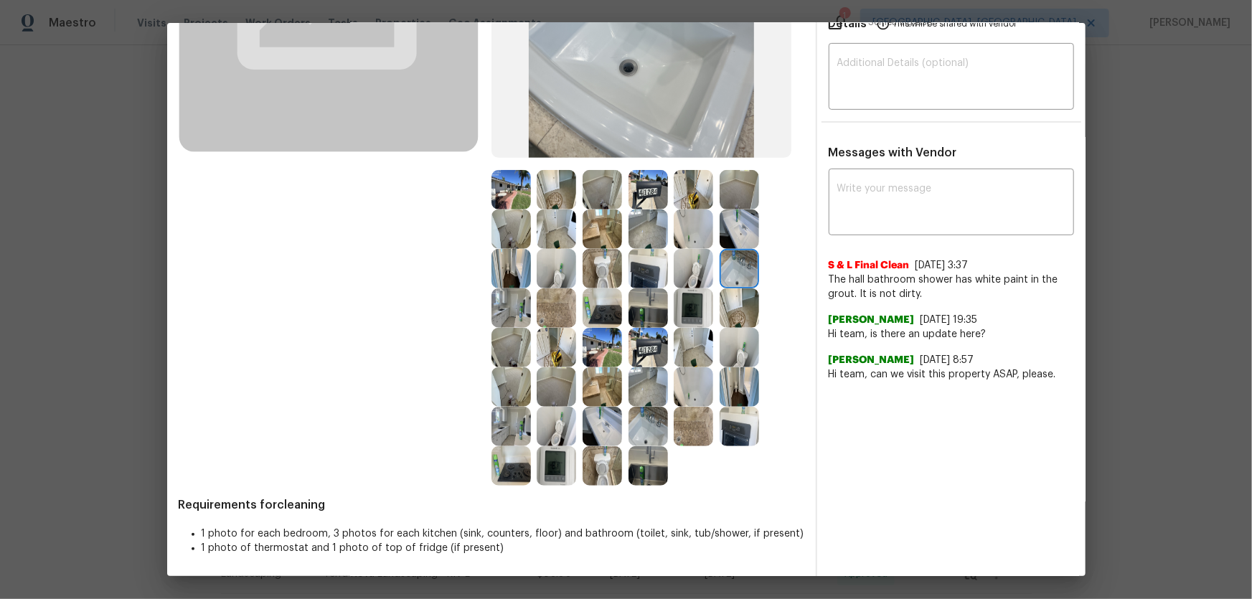
click at [691, 237] on img at bounding box center [692, 228] width 39 height 39
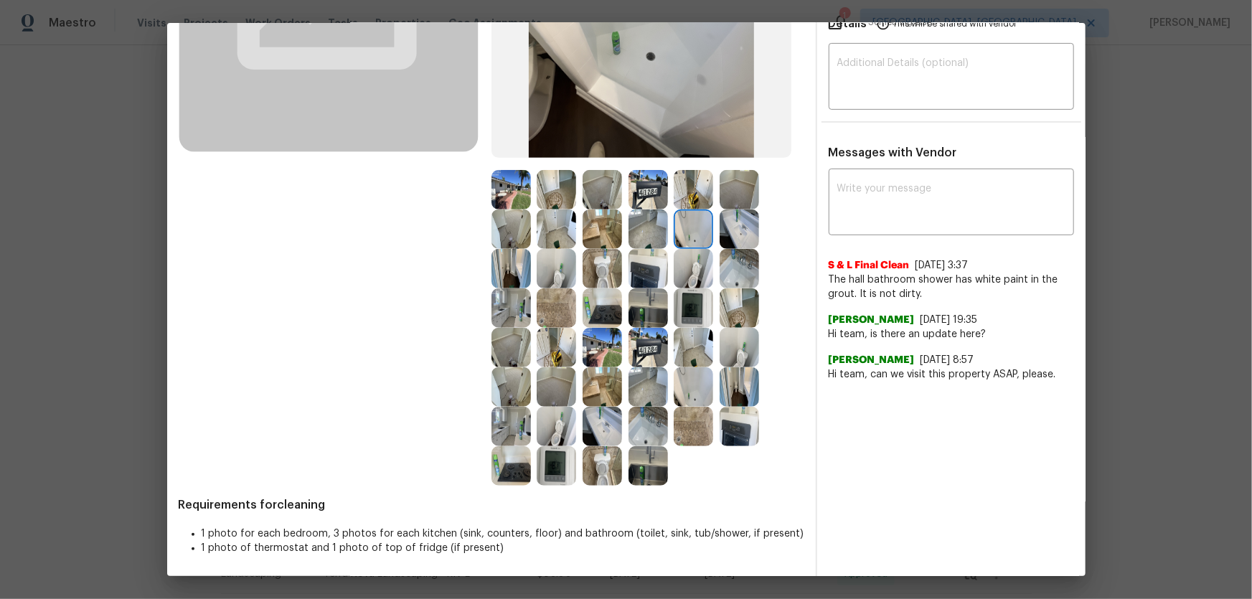
click at [681, 395] on img at bounding box center [692, 426] width 39 height 39
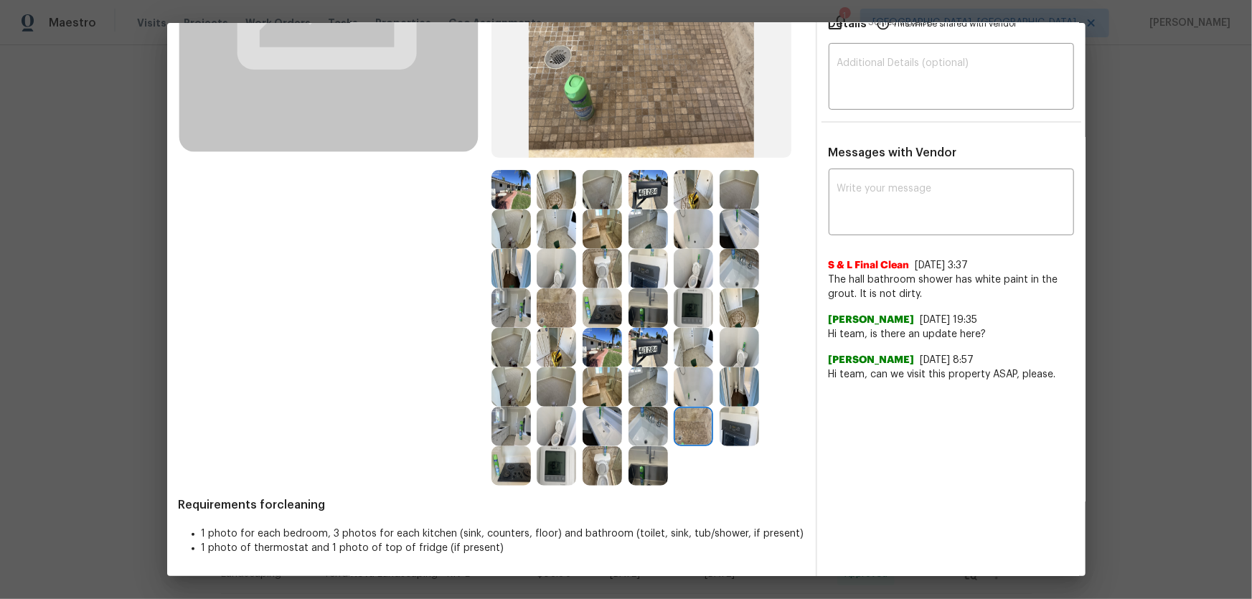
click at [633, 351] on img at bounding box center [647, 347] width 39 height 39
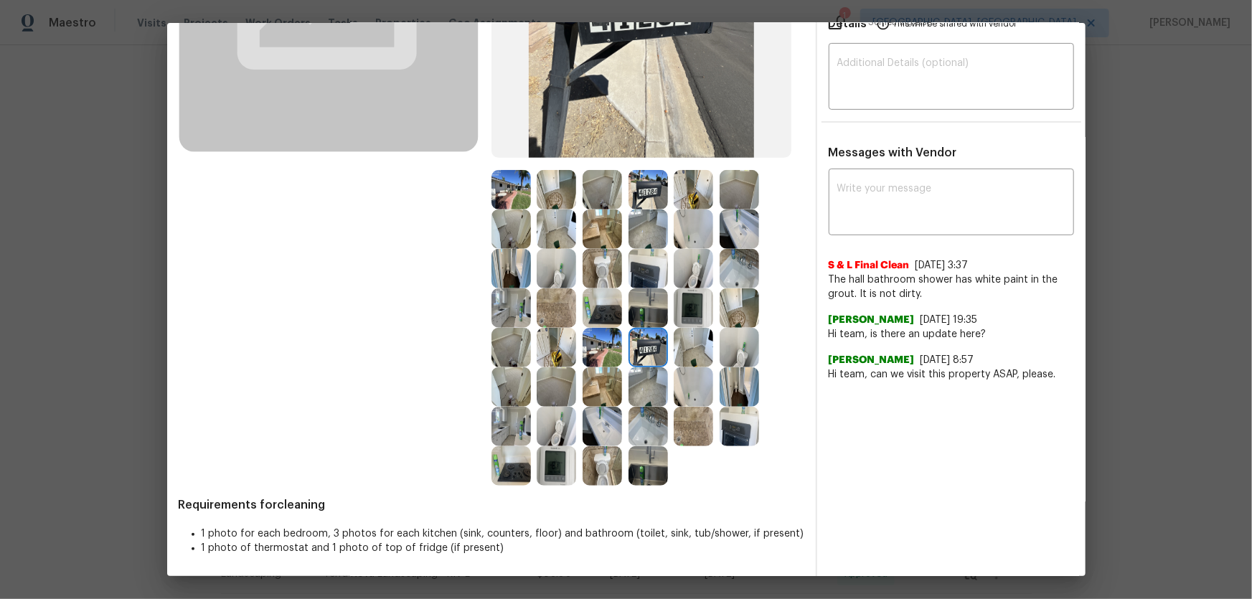
click at [607, 385] on img at bounding box center [601, 386] width 39 height 39
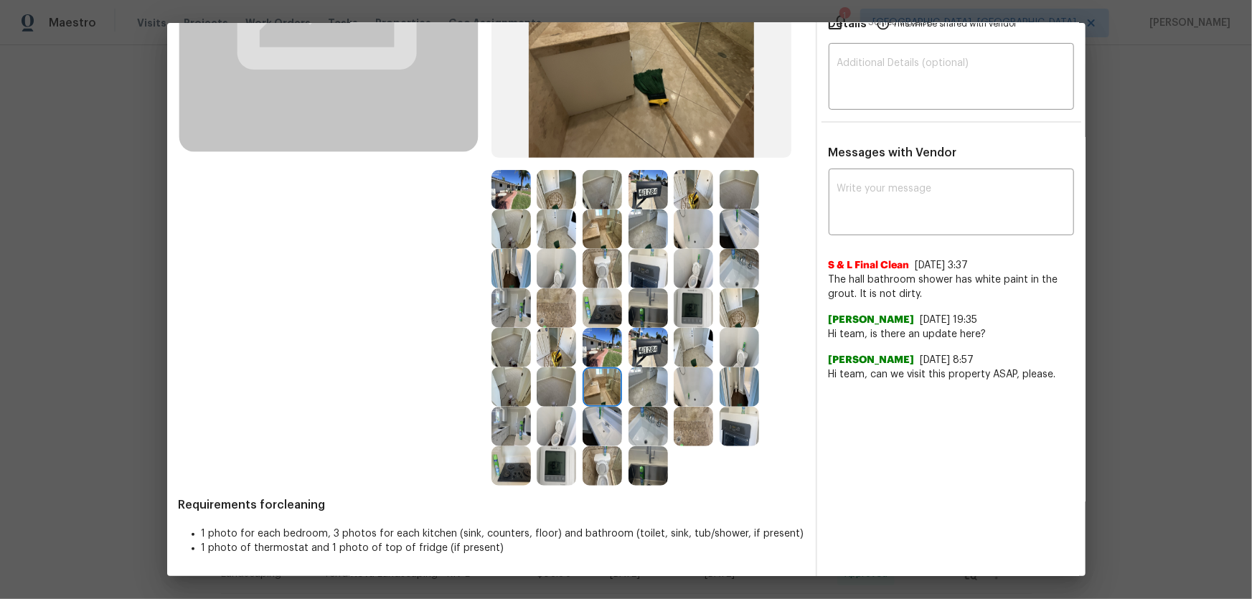
click at [600, 361] on img at bounding box center [601, 347] width 39 height 39
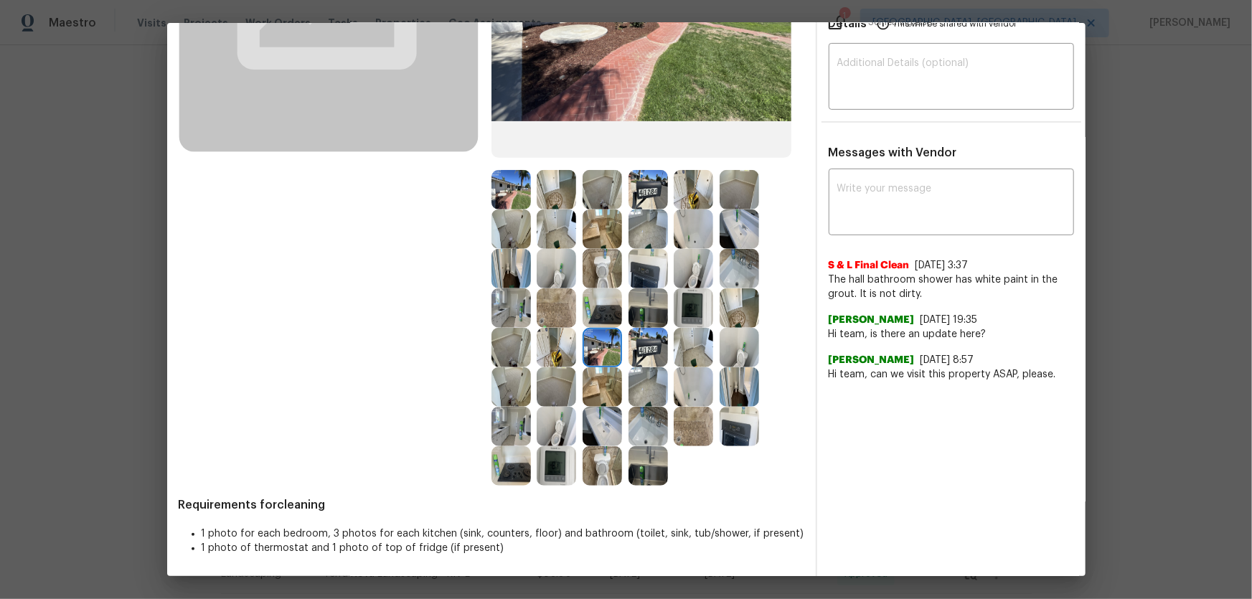
click at [547, 351] on img at bounding box center [555, 347] width 39 height 39
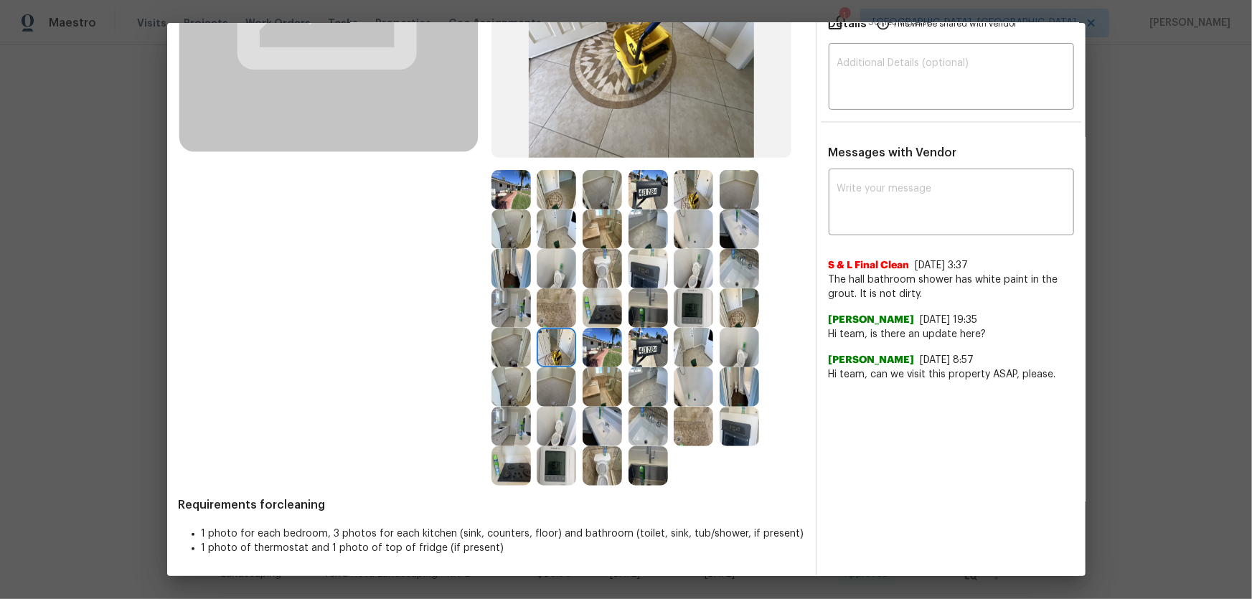
click at [549, 313] on img at bounding box center [555, 307] width 39 height 39
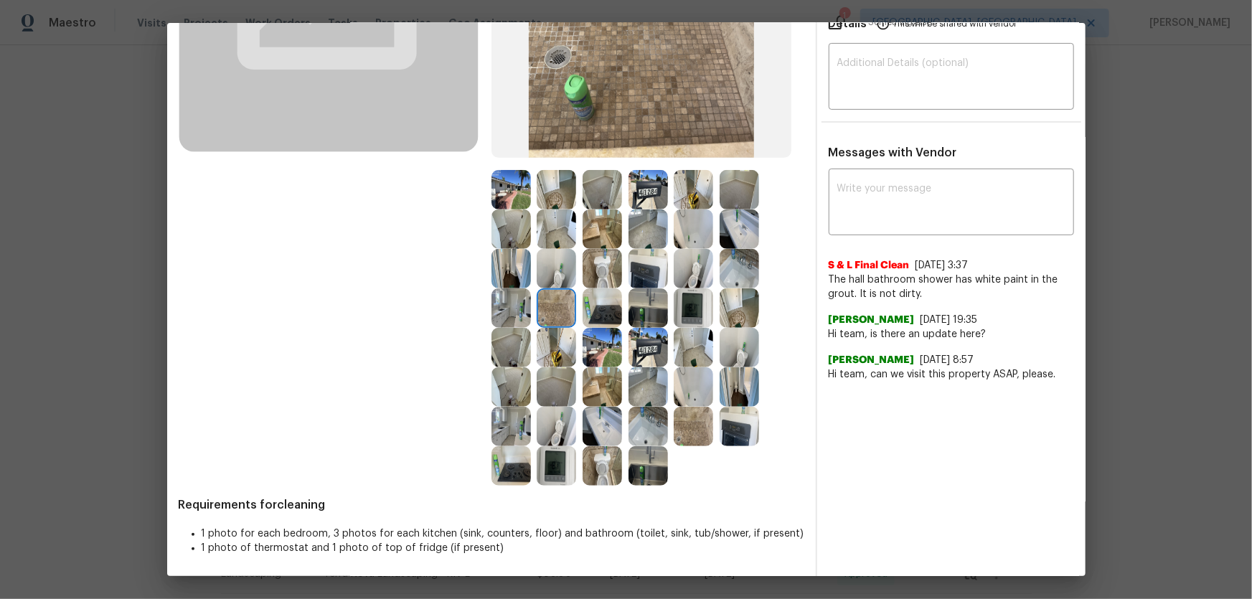
click at [601, 313] on img at bounding box center [601, 307] width 39 height 39
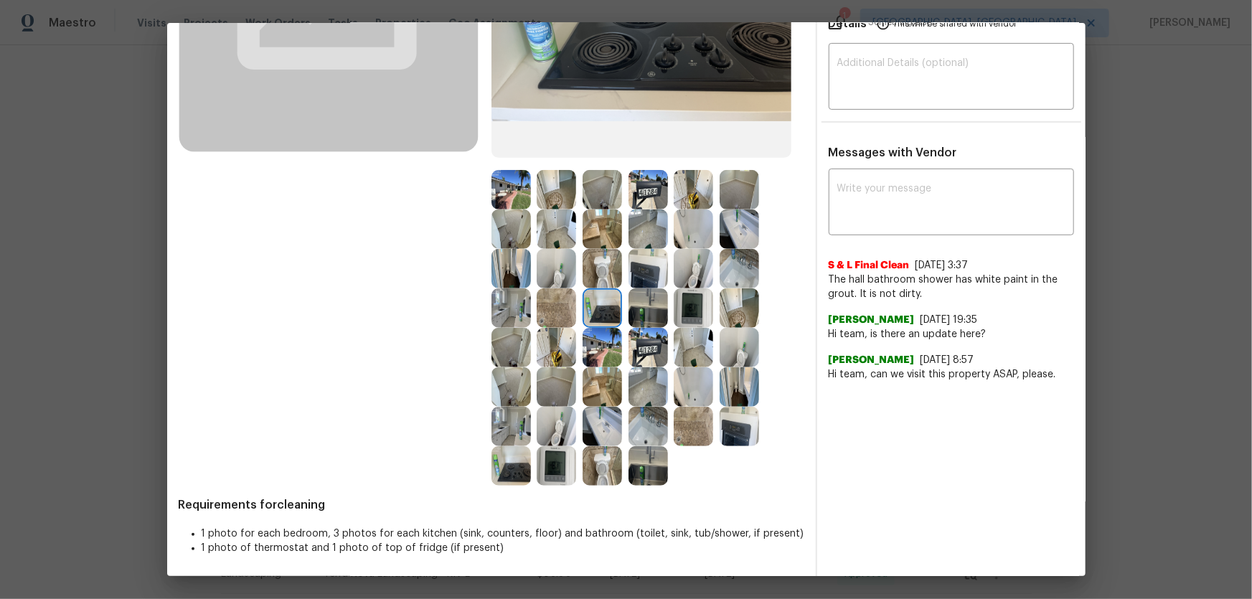
click at [645, 321] on img at bounding box center [647, 307] width 39 height 39
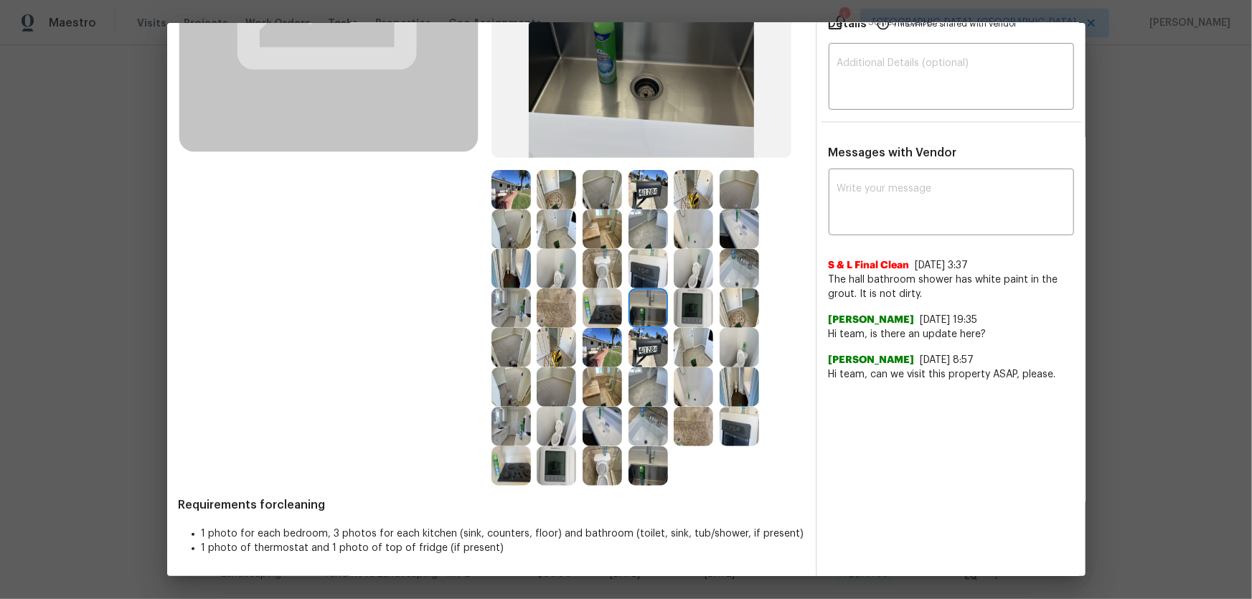
click at [696, 321] on img at bounding box center [692, 307] width 39 height 39
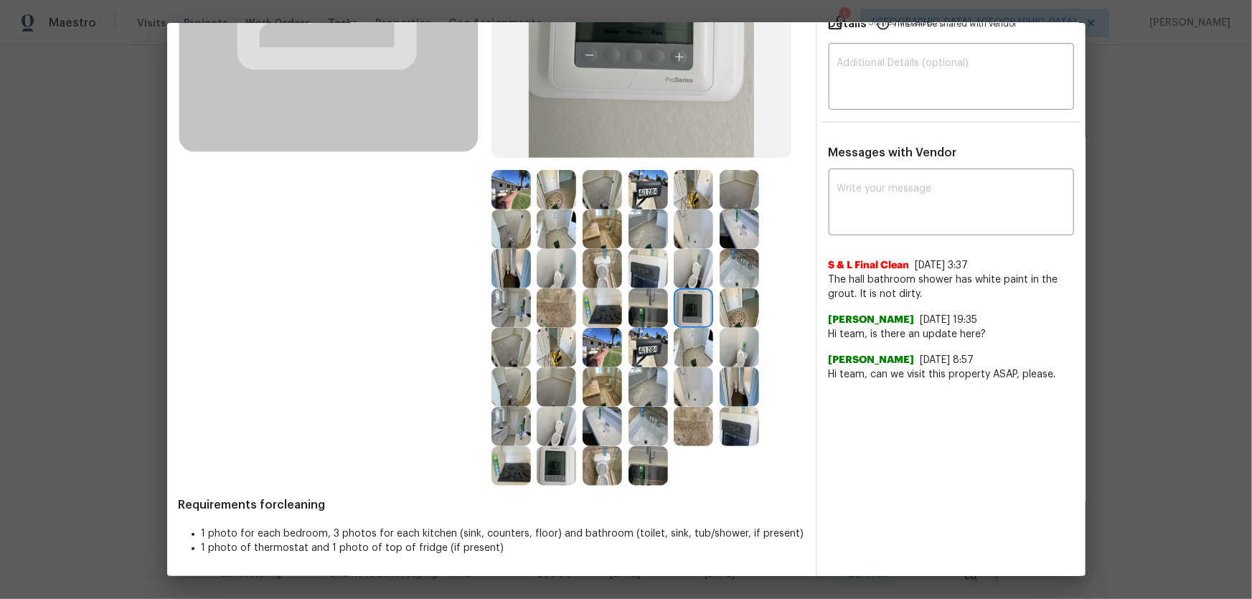
click at [545, 394] on img at bounding box center [555, 386] width 39 height 39
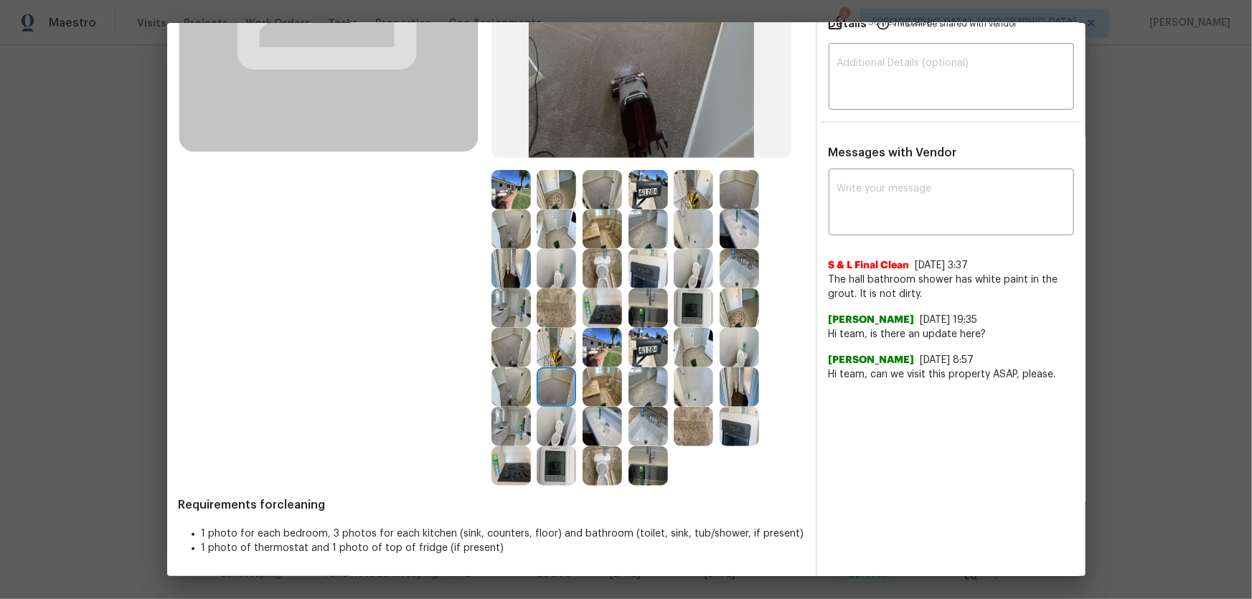
click at [513, 358] on img at bounding box center [510, 347] width 39 height 39
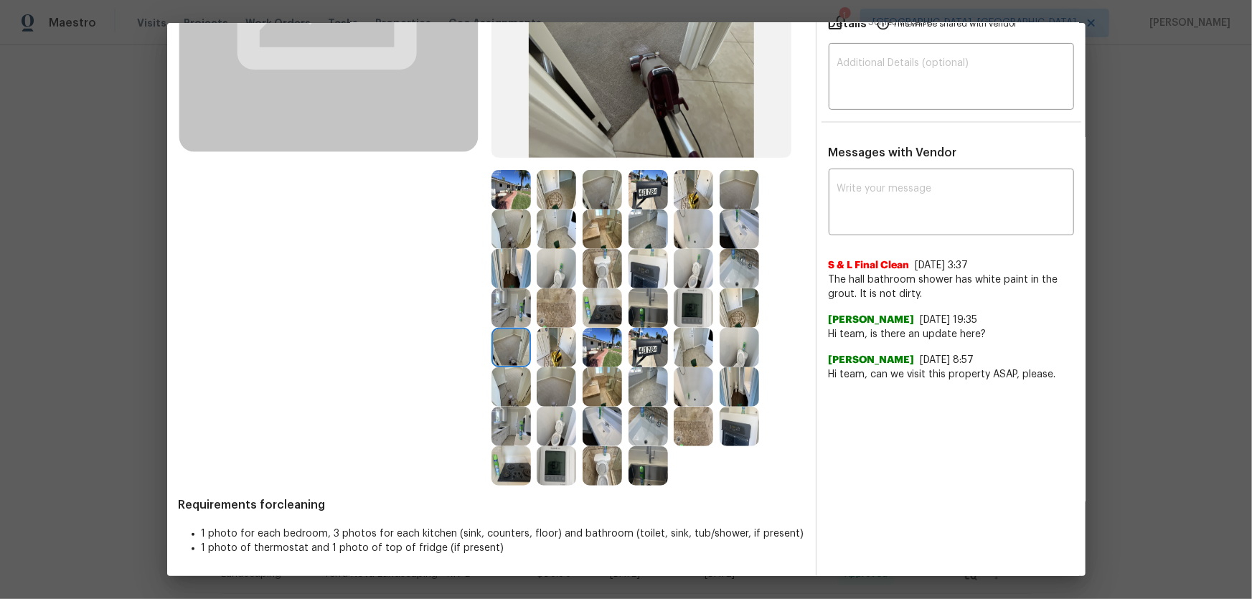
click at [504, 316] on img at bounding box center [510, 307] width 39 height 39
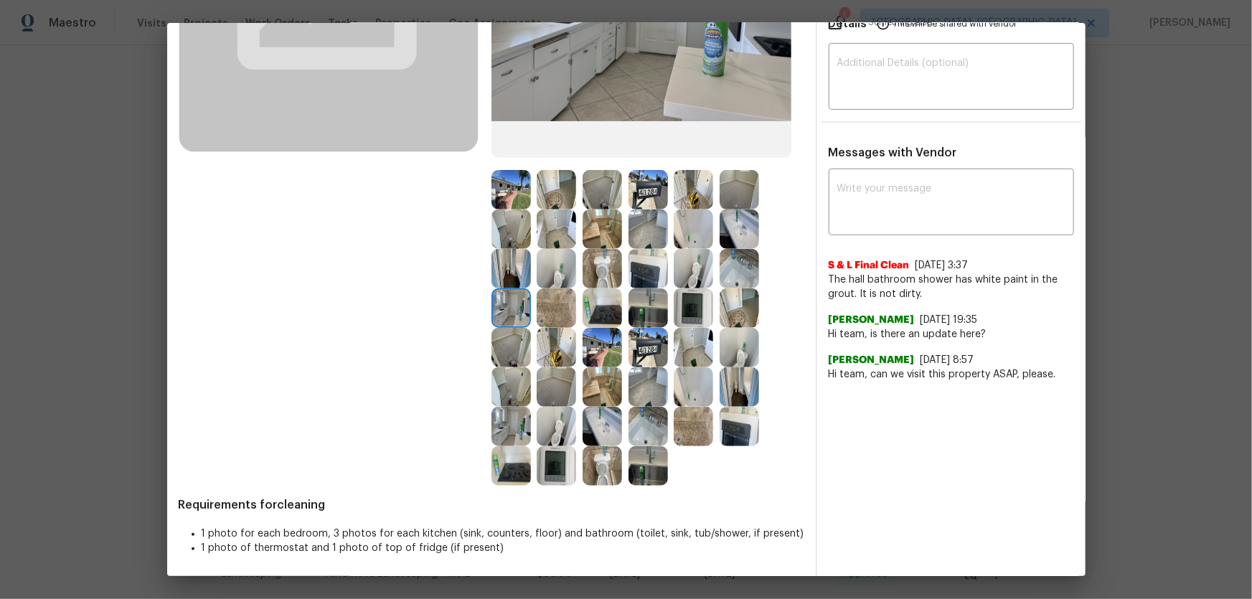
click at [504, 272] on img at bounding box center [510, 268] width 39 height 39
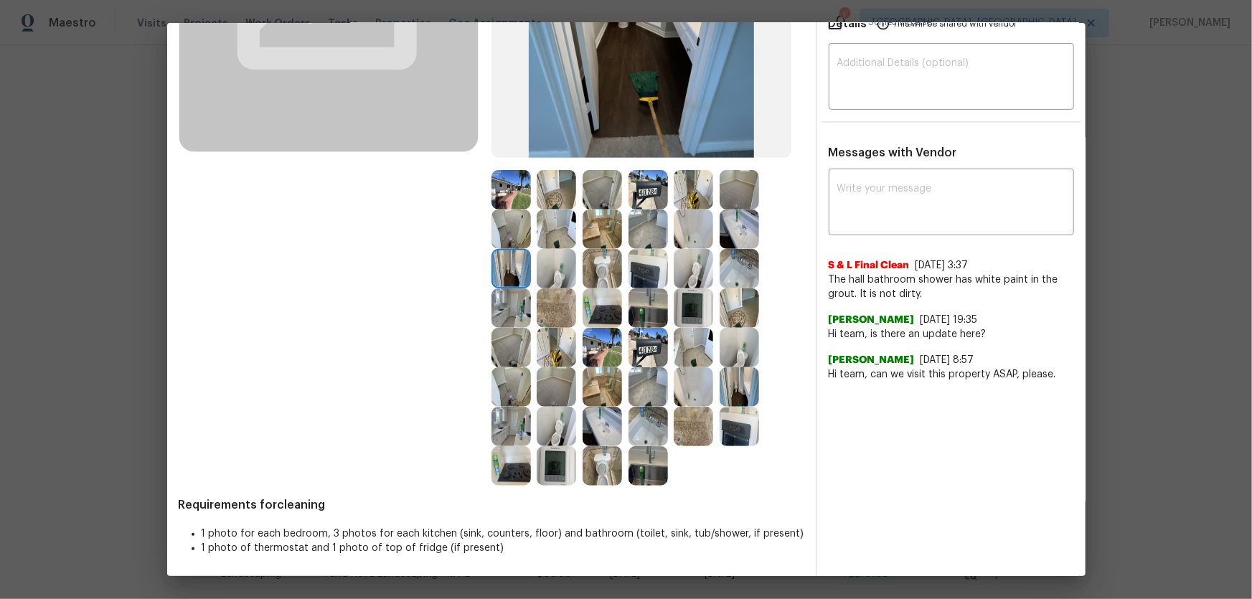
click at [543, 270] on img at bounding box center [555, 268] width 39 height 39
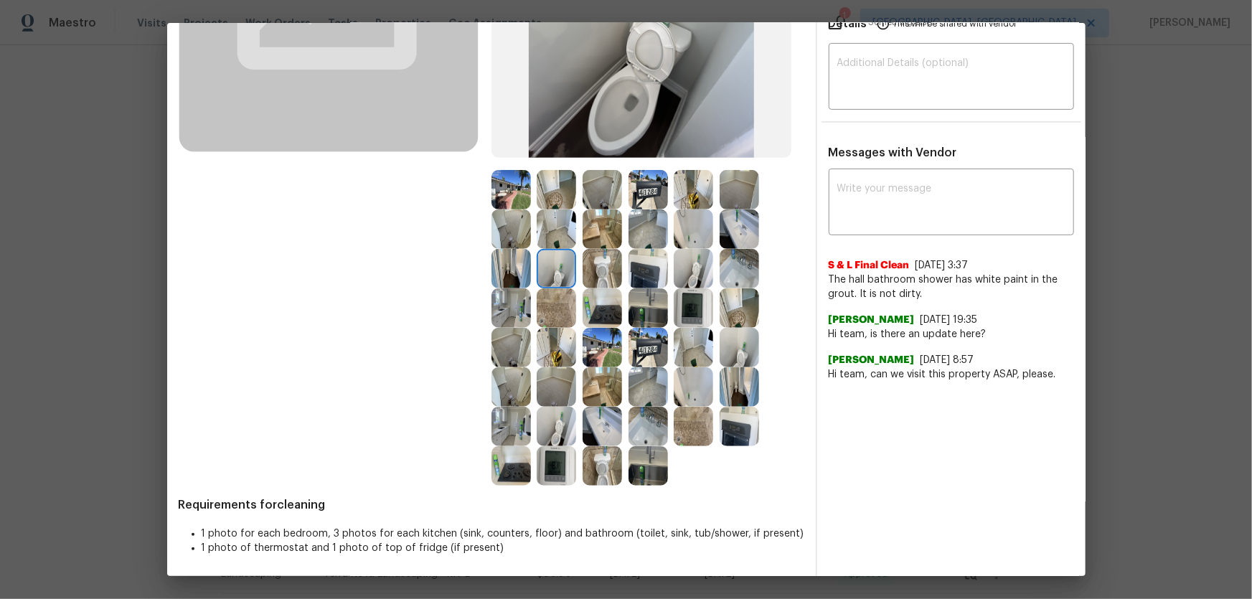
click at [546, 235] on img at bounding box center [555, 228] width 39 height 39
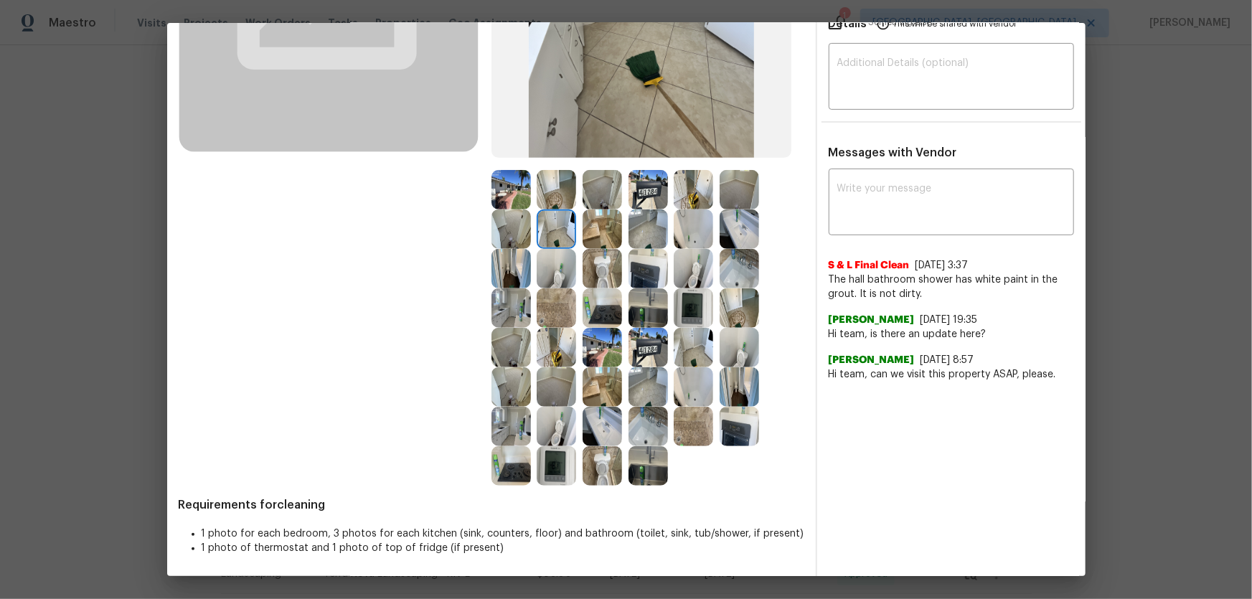
click at [554, 181] on img at bounding box center [555, 189] width 39 height 39
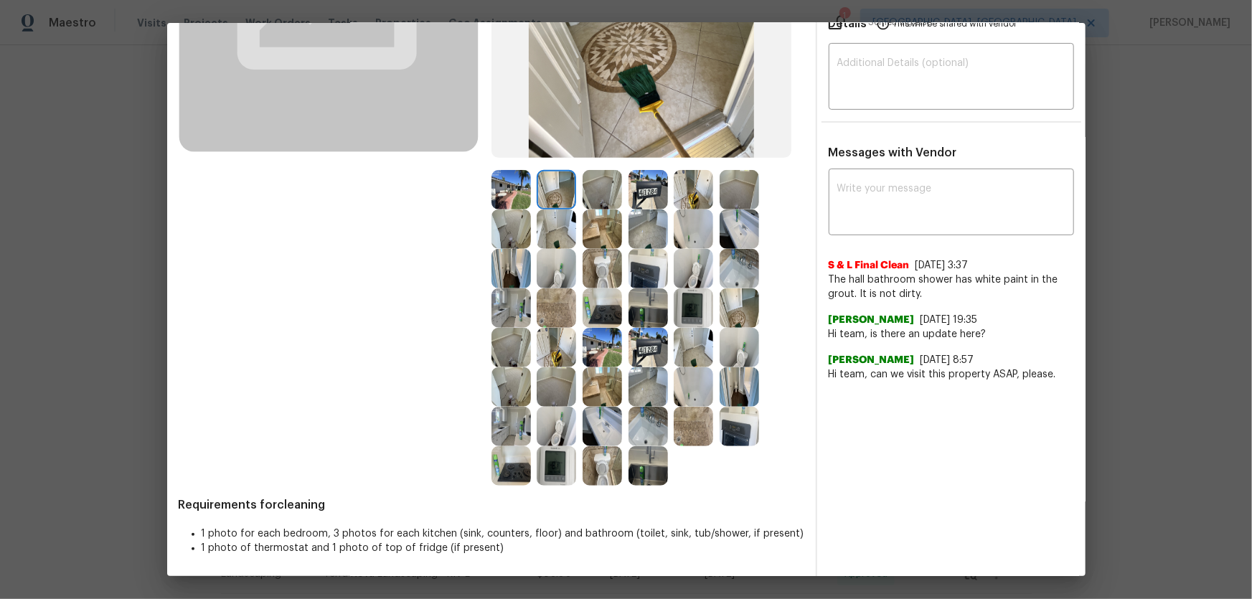
click at [614, 180] on img at bounding box center [601, 189] width 39 height 39
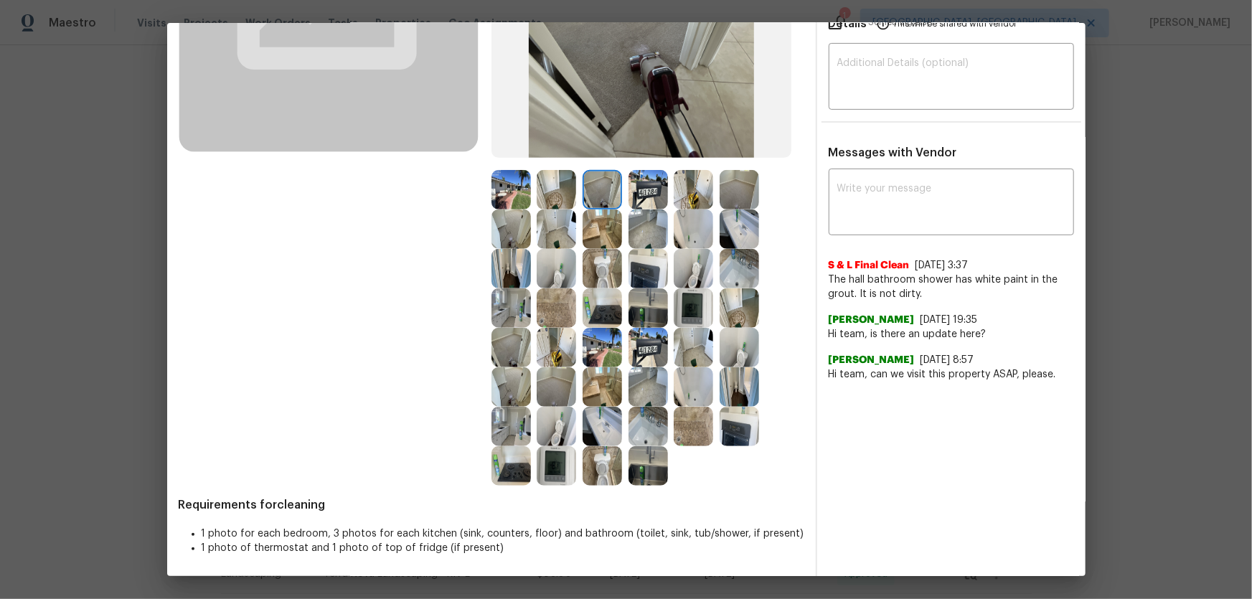
click at [652, 181] on img at bounding box center [647, 189] width 39 height 39
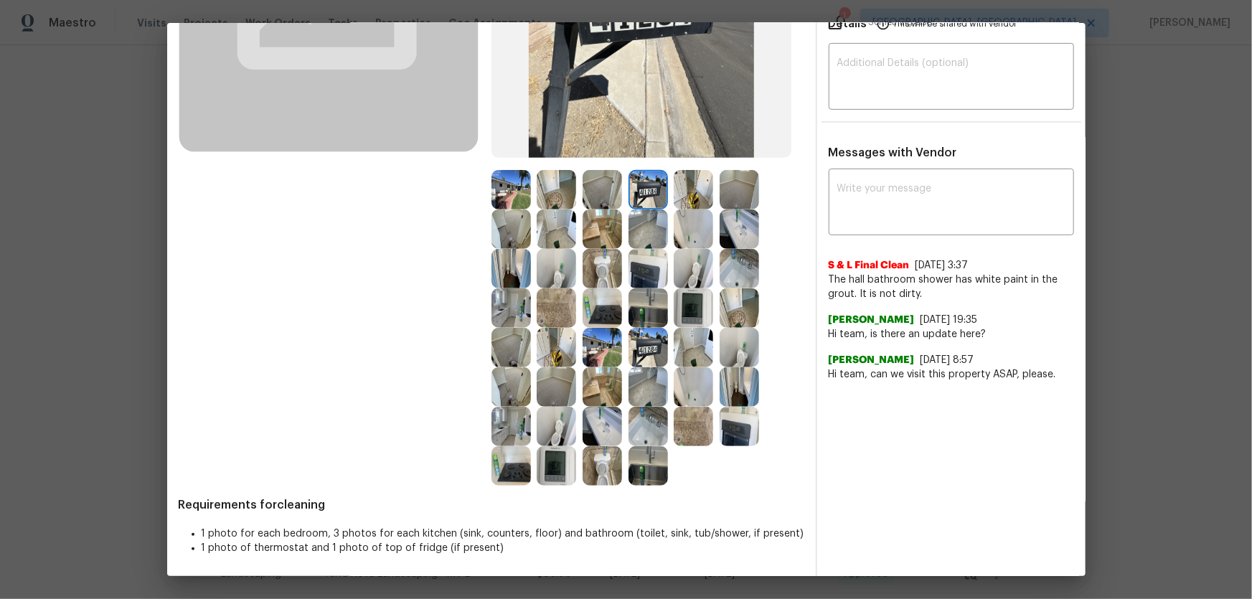
click at [685, 186] on img at bounding box center [692, 189] width 39 height 39
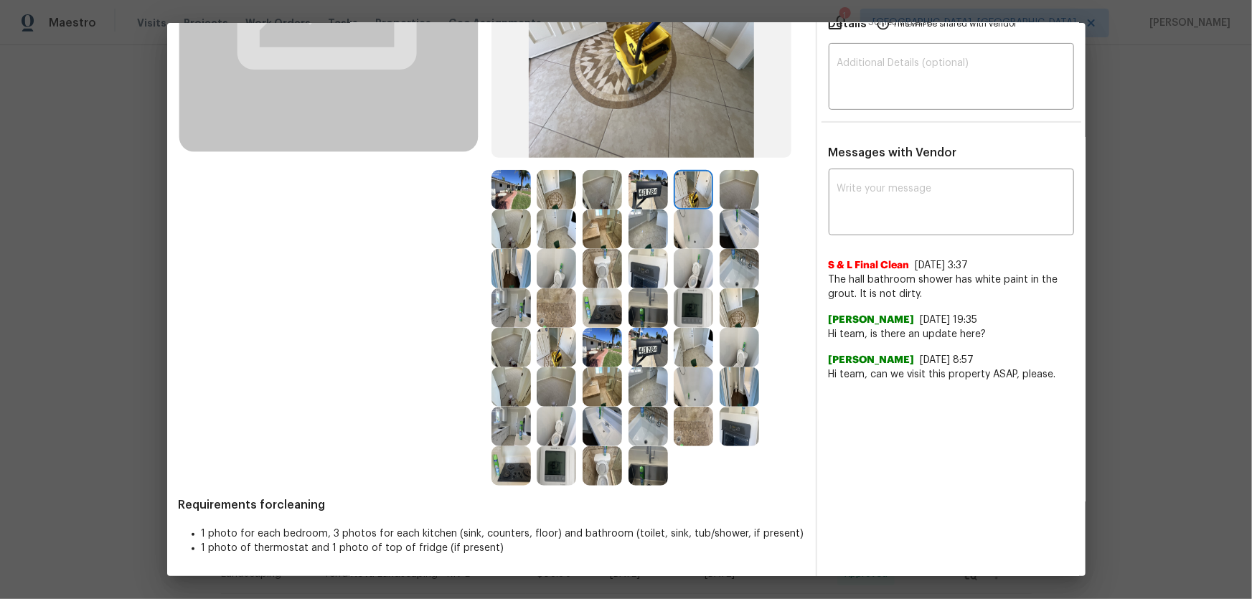
click at [687, 230] on img at bounding box center [692, 228] width 39 height 39
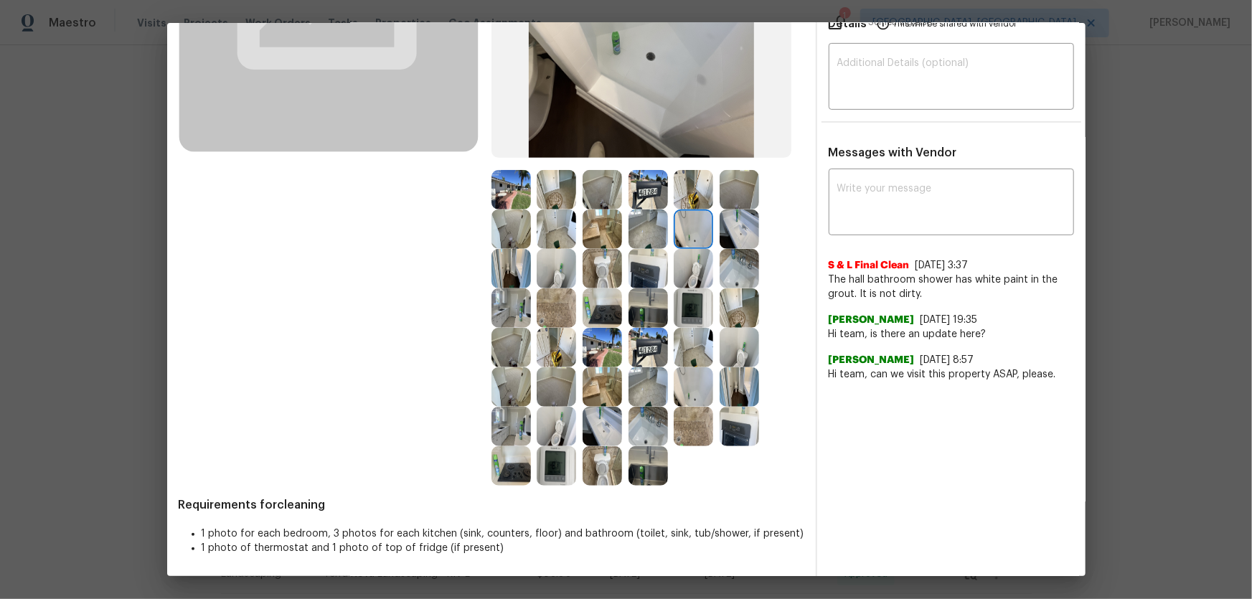
click at [719, 234] on img at bounding box center [738, 228] width 39 height 39
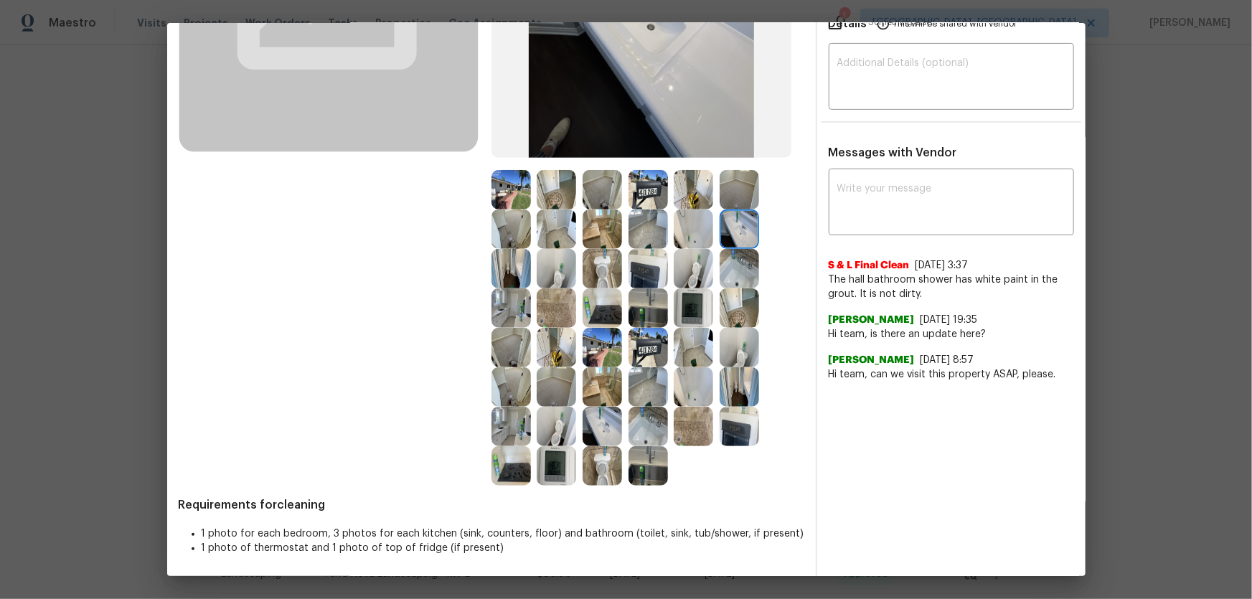
click at [714, 312] on div at bounding box center [696, 307] width 46 height 39
click at [734, 316] on img at bounding box center [738, 307] width 39 height 39
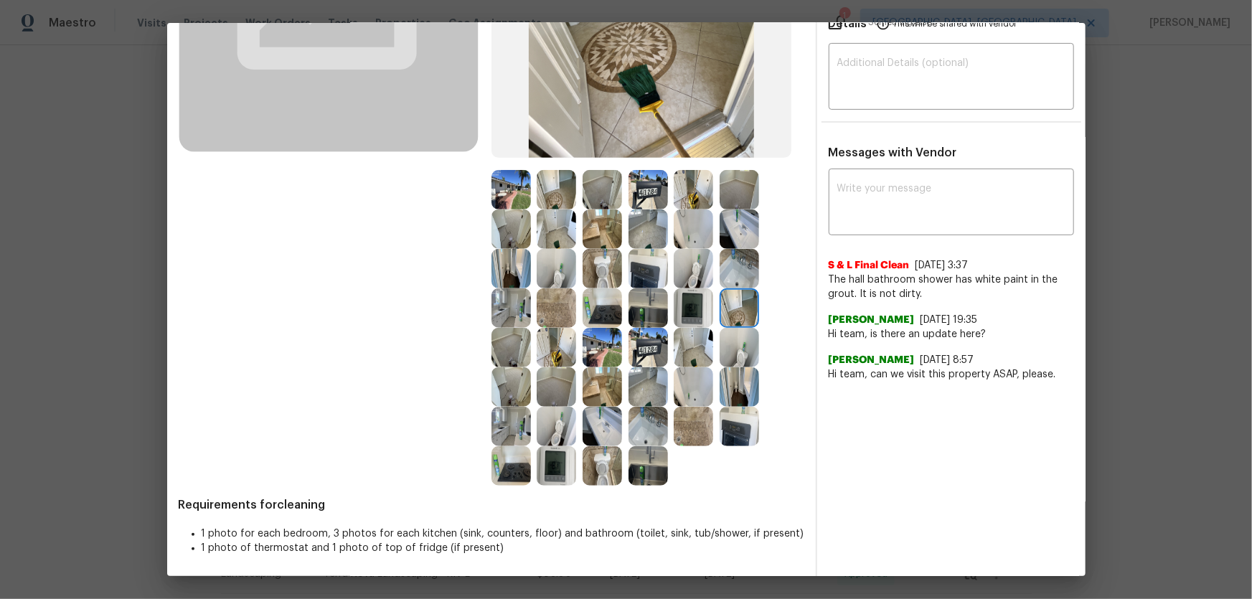
click at [676, 310] on img at bounding box center [692, 307] width 39 height 39
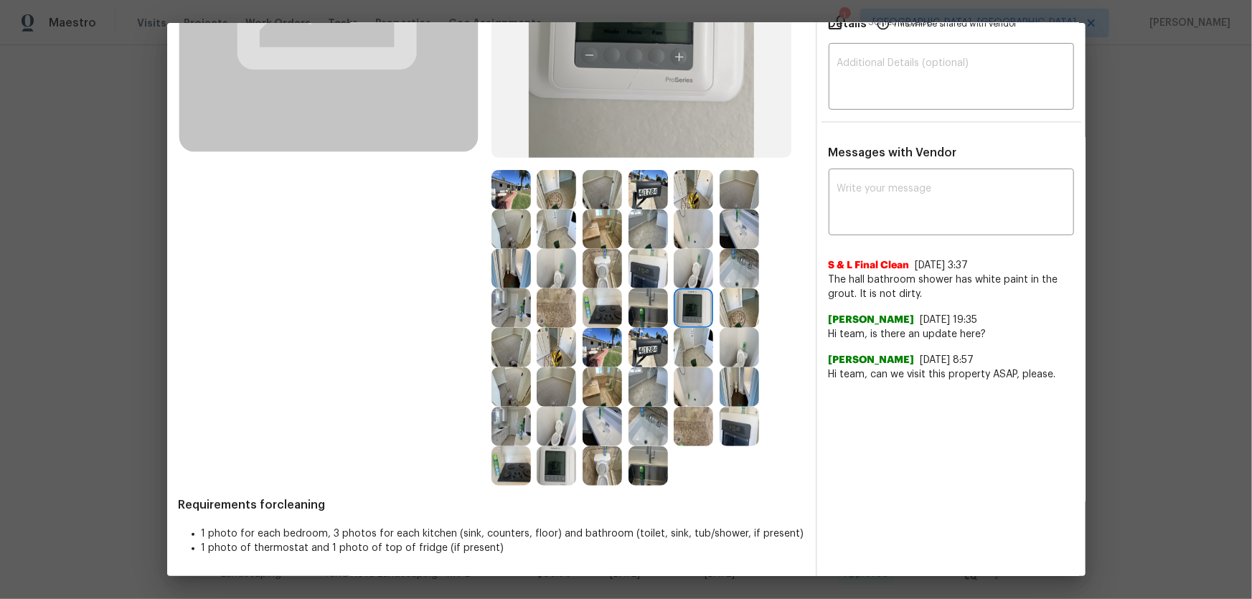
click at [684, 339] on img at bounding box center [692, 347] width 39 height 39
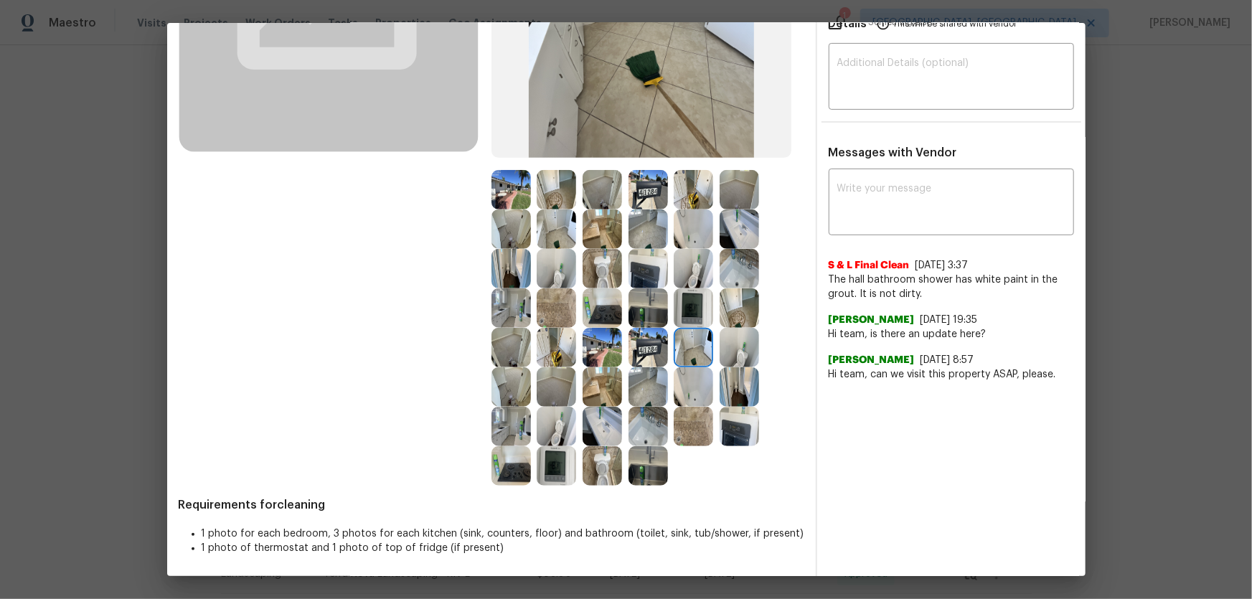
drag, startPoint x: 665, startPoint y: 349, endPoint x: 648, endPoint y: 350, distance: 17.2
click at [662, 351] on div at bounding box center [651, 347] width 46 height 39
click at [648, 350] on img at bounding box center [647, 347] width 39 height 39
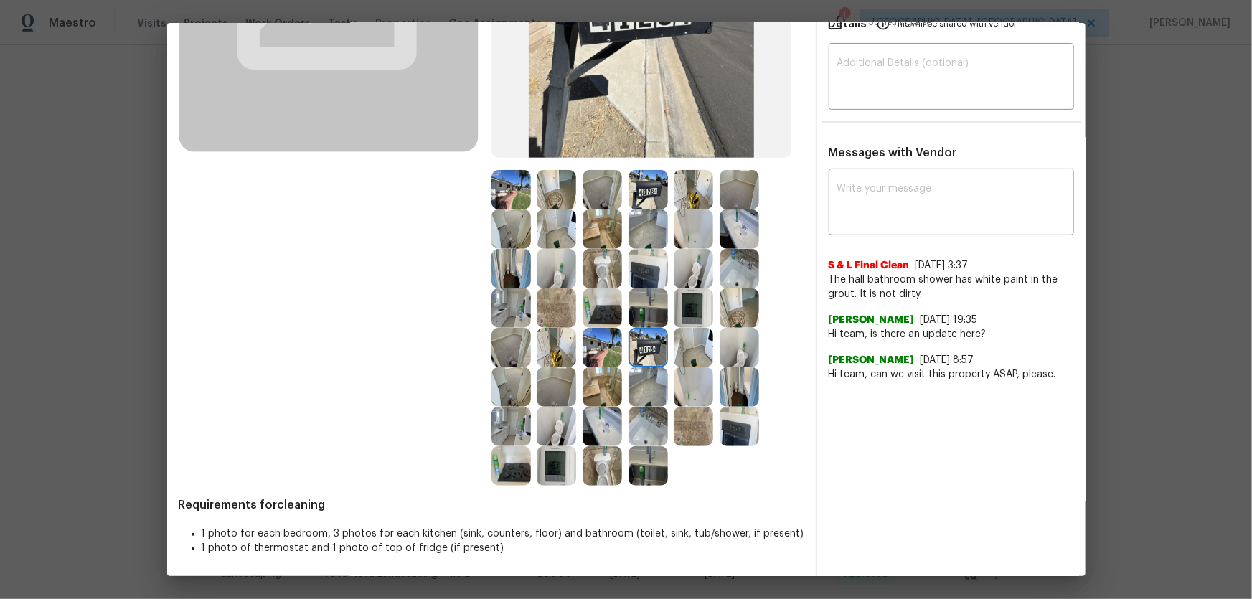
click at [653, 389] on img at bounding box center [647, 386] width 39 height 39
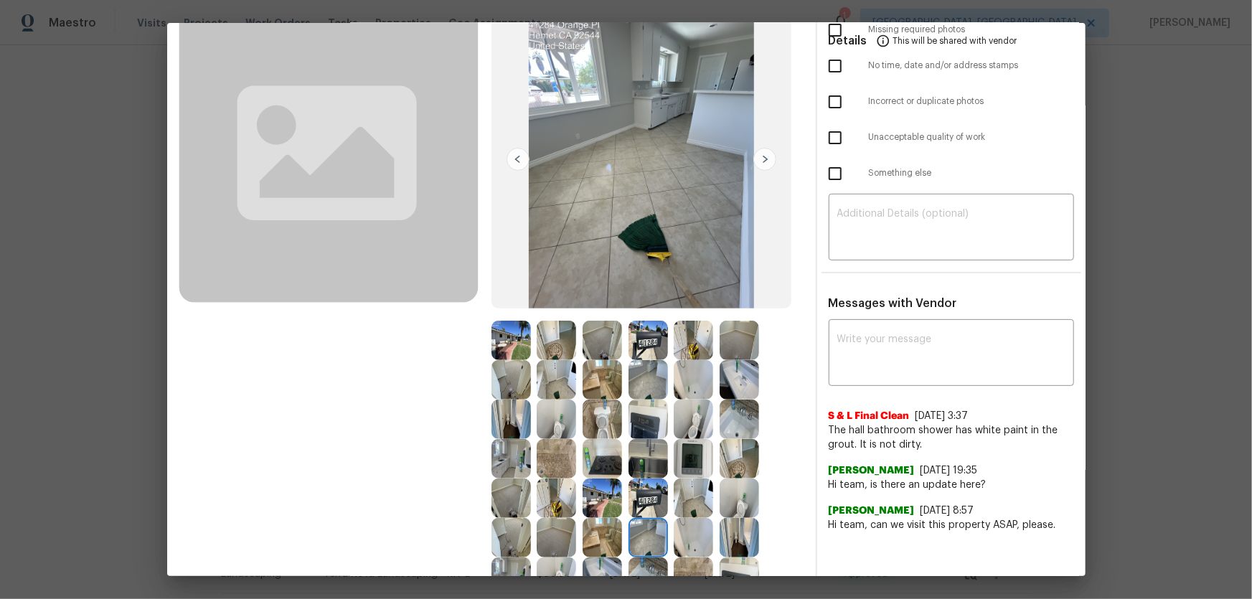
scroll to position [0, 0]
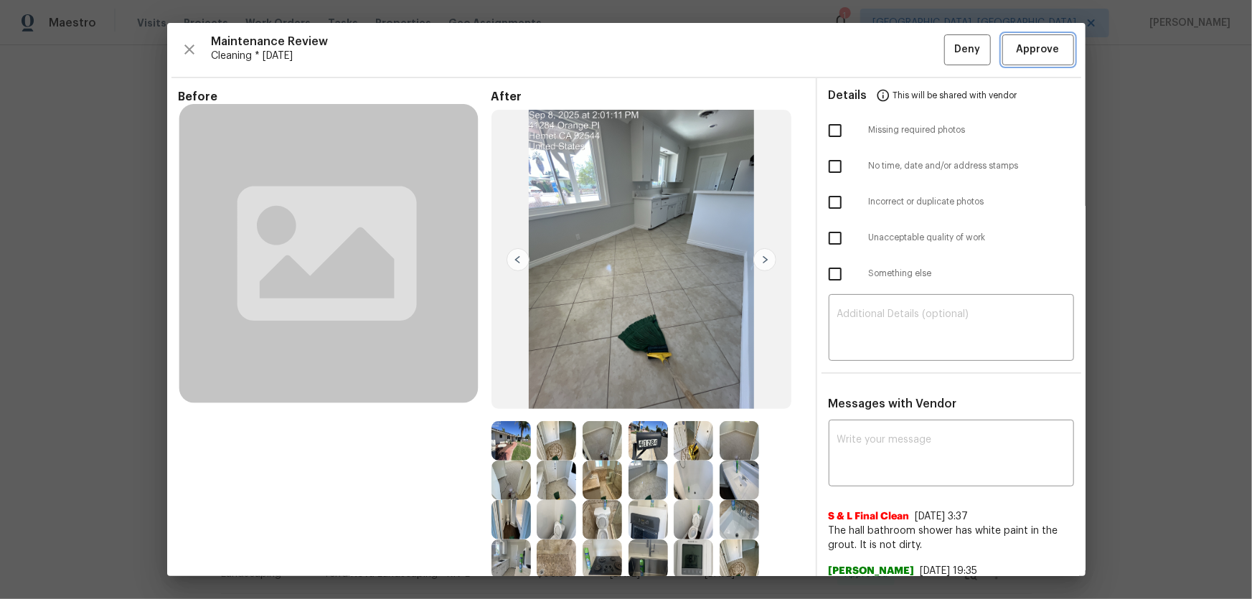
click at [890, 56] on span "Approve" at bounding box center [1037, 50] width 43 height 18
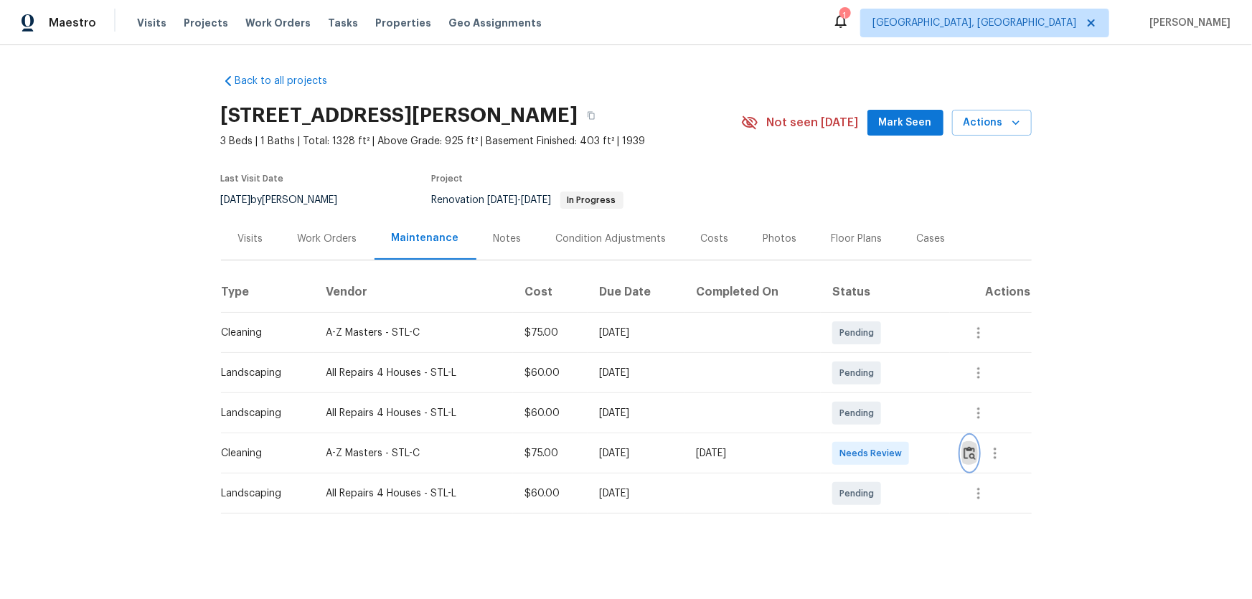
click at [890, 395] on img "button" at bounding box center [969, 453] width 12 height 14
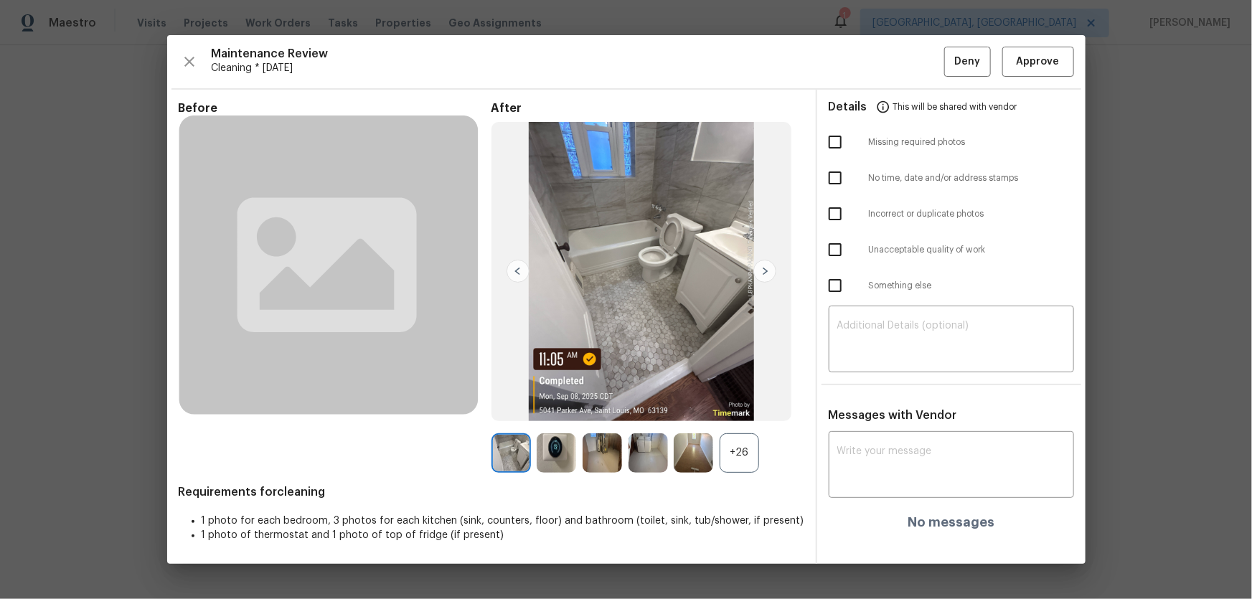
click at [745, 395] on div "+26" at bounding box center [738, 452] width 39 height 39
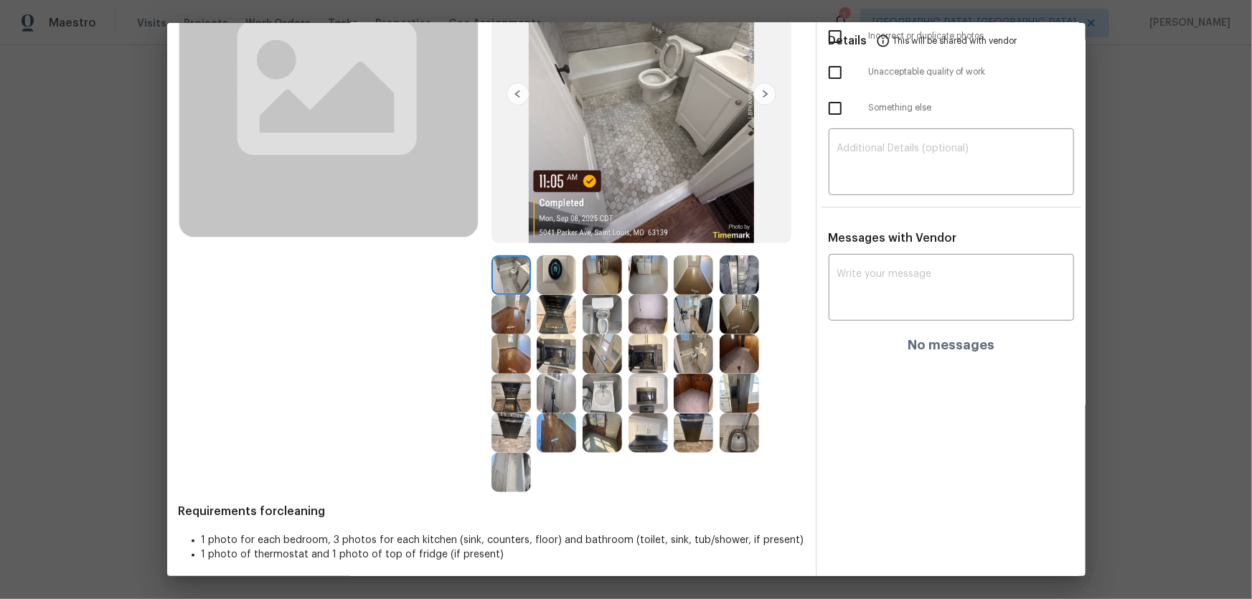
scroll to position [172, 0]
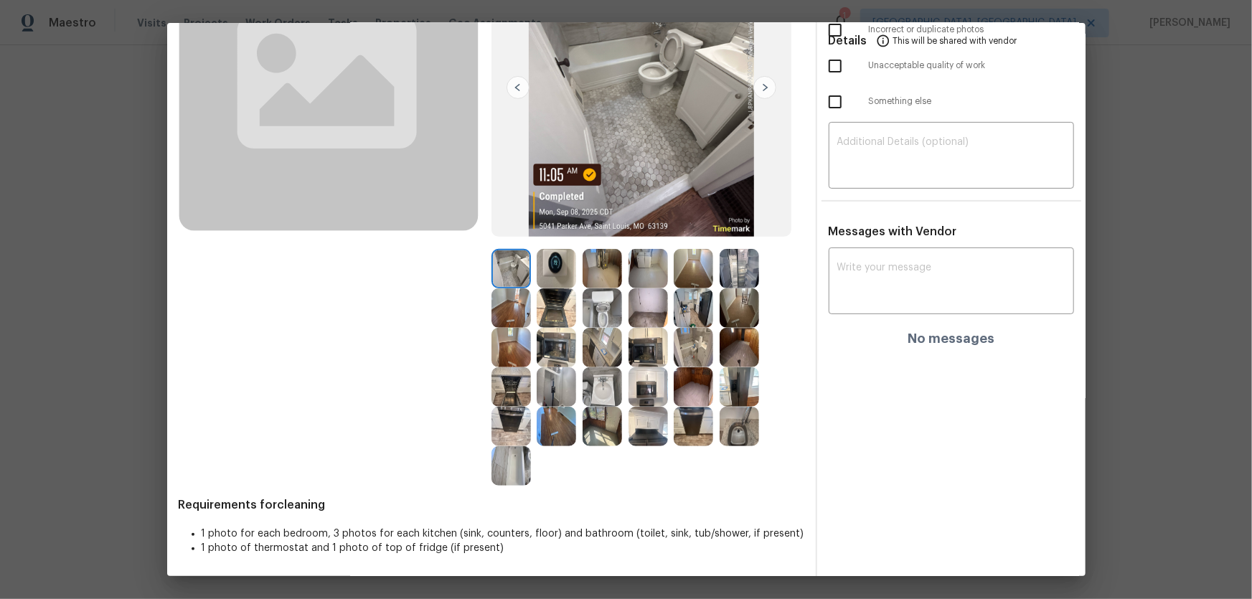
click at [597, 306] on img at bounding box center [601, 307] width 39 height 39
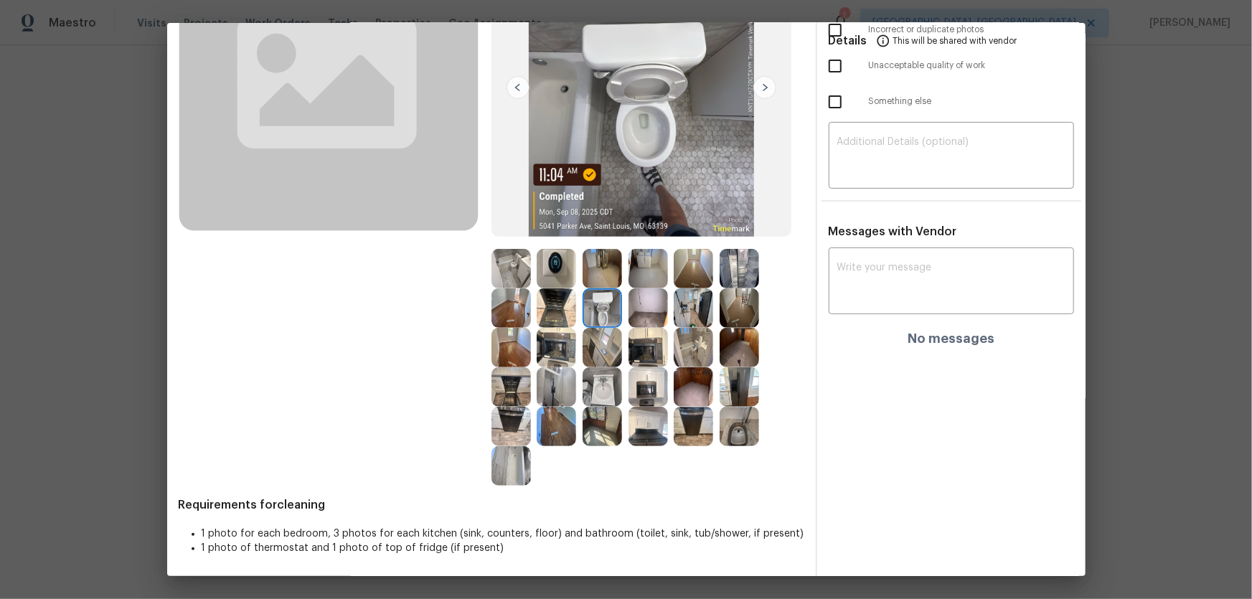
click at [602, 381] on img at bounding box center [601, 386] width 39 height 39
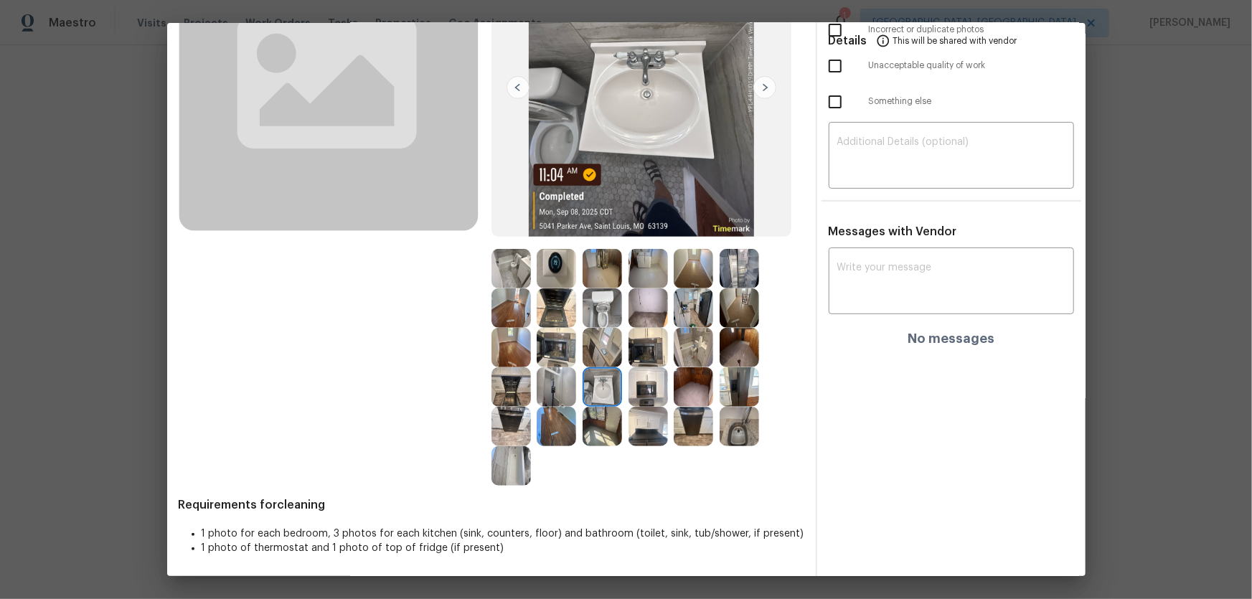
click at [727, 275] on img at bounding box center [738, 268] width 39 height 39
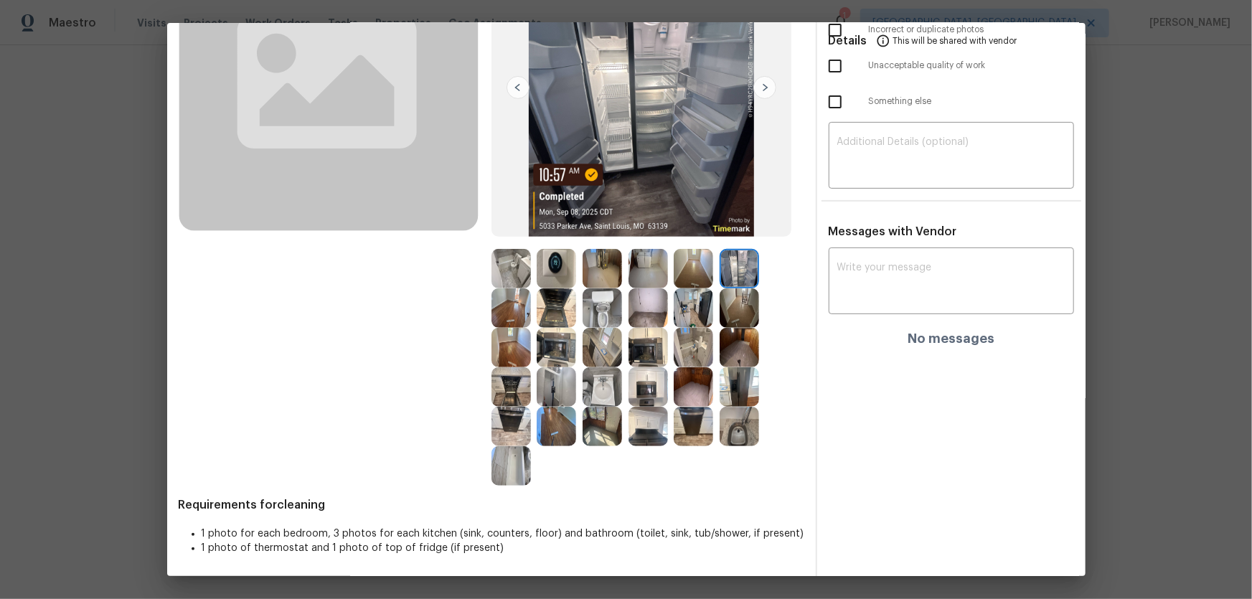
click at [635, 382] on img at bounding box center [647, 386] width 39 height 39
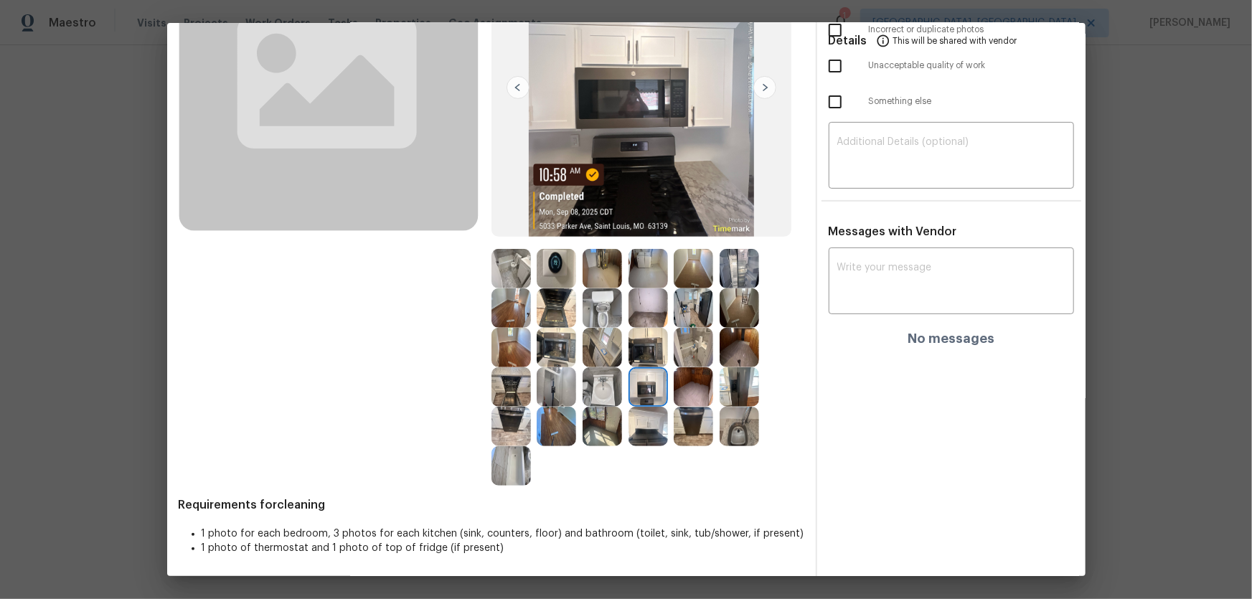
click at [727, 277] on img at bounding box center [738, 268] width 39 height 39
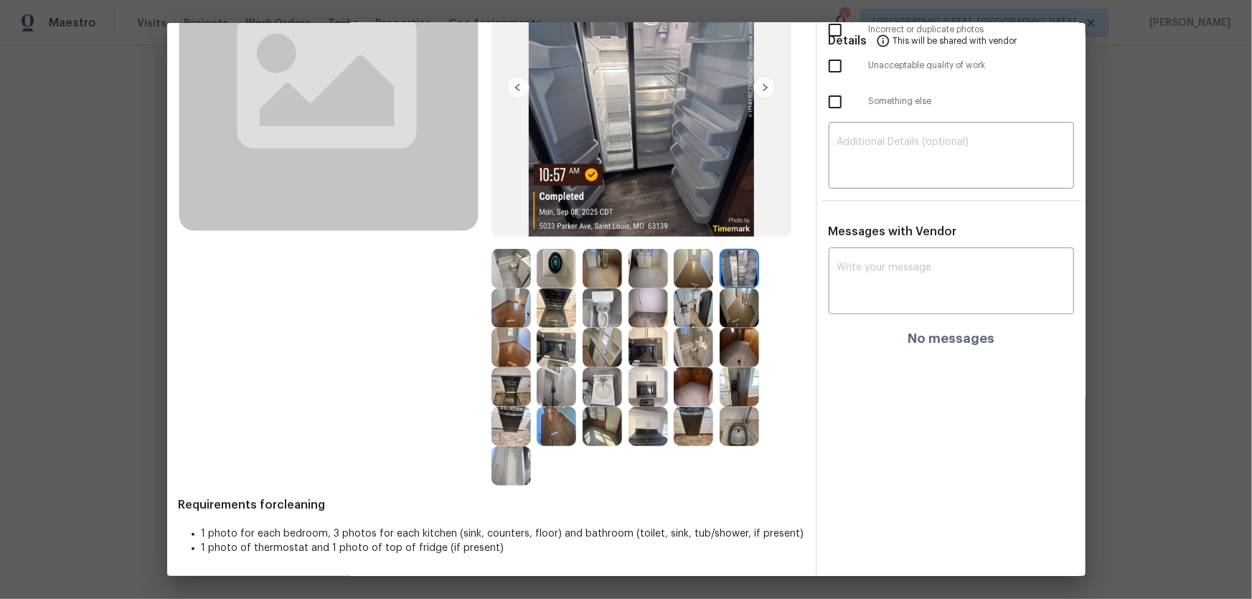
click at [673, 273] on img at bounding box center [692, 268] width 39 height 39
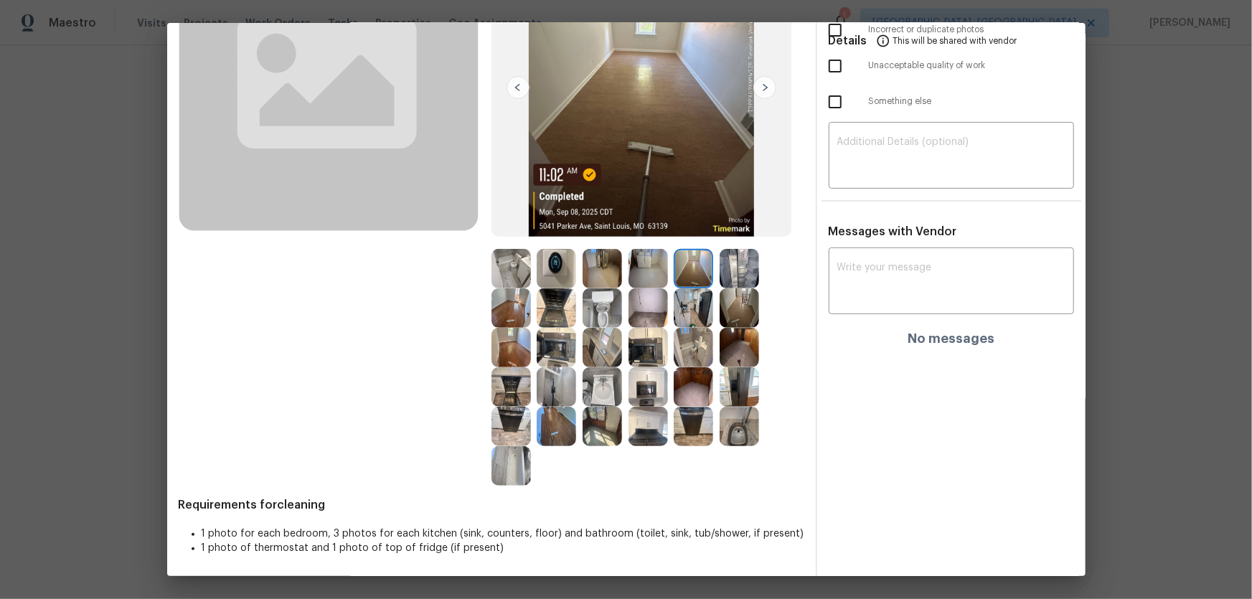
click at [644, 267] on img at bounding box center [647, 268] width 39 height 39
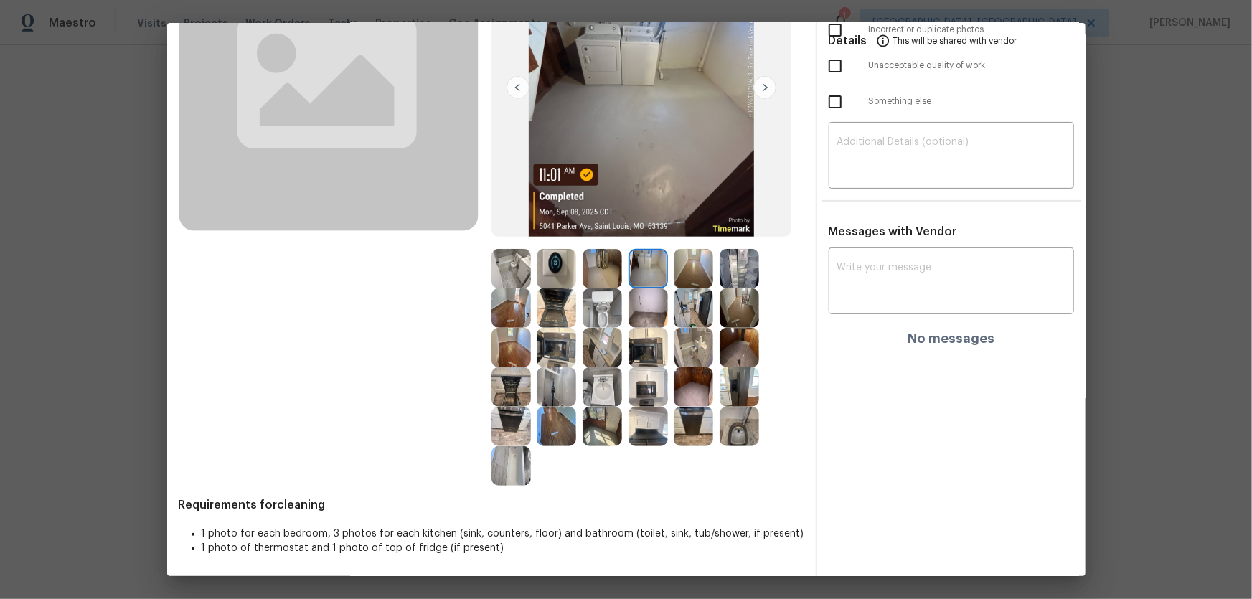
click at [602, 265] on img at bounding box center [601, 268] width 39 height 39
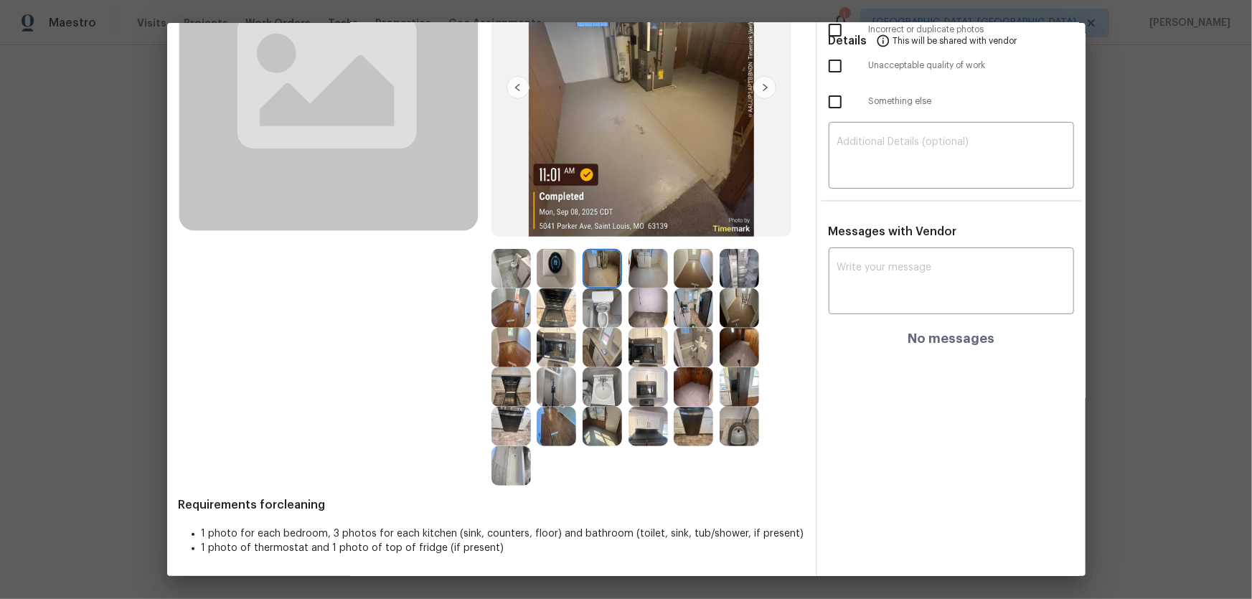
click at [564, 272] on img at bounding box center [555, 268] width 39 height 39
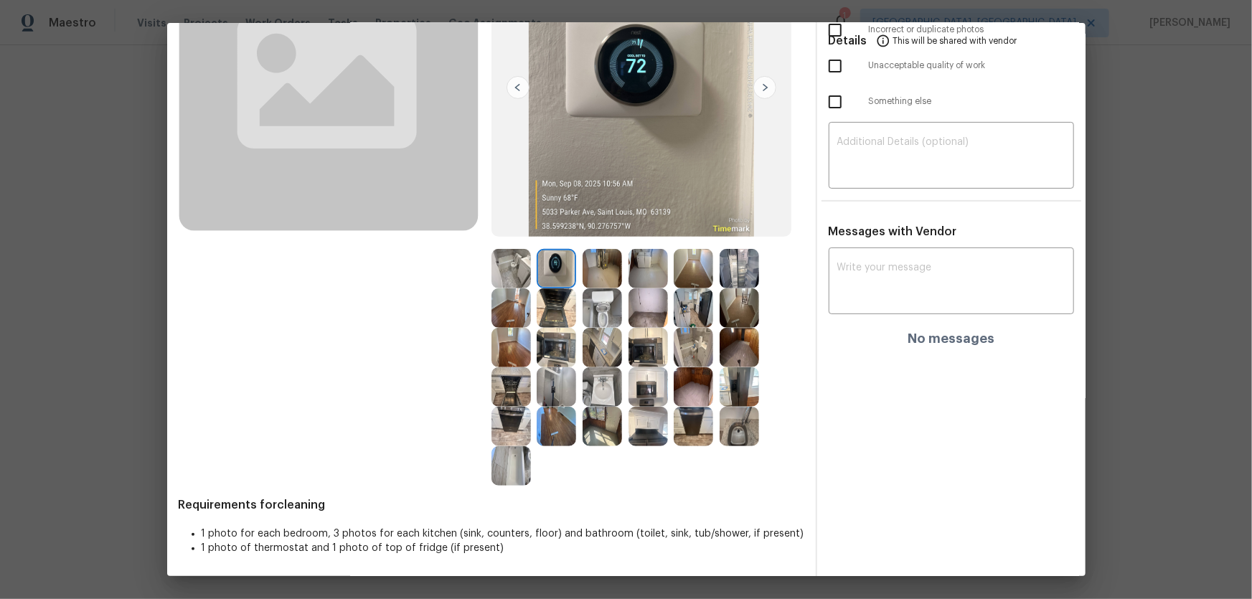
click at [524, 268] on img at bounding box center [510, 268] width 39 height 39
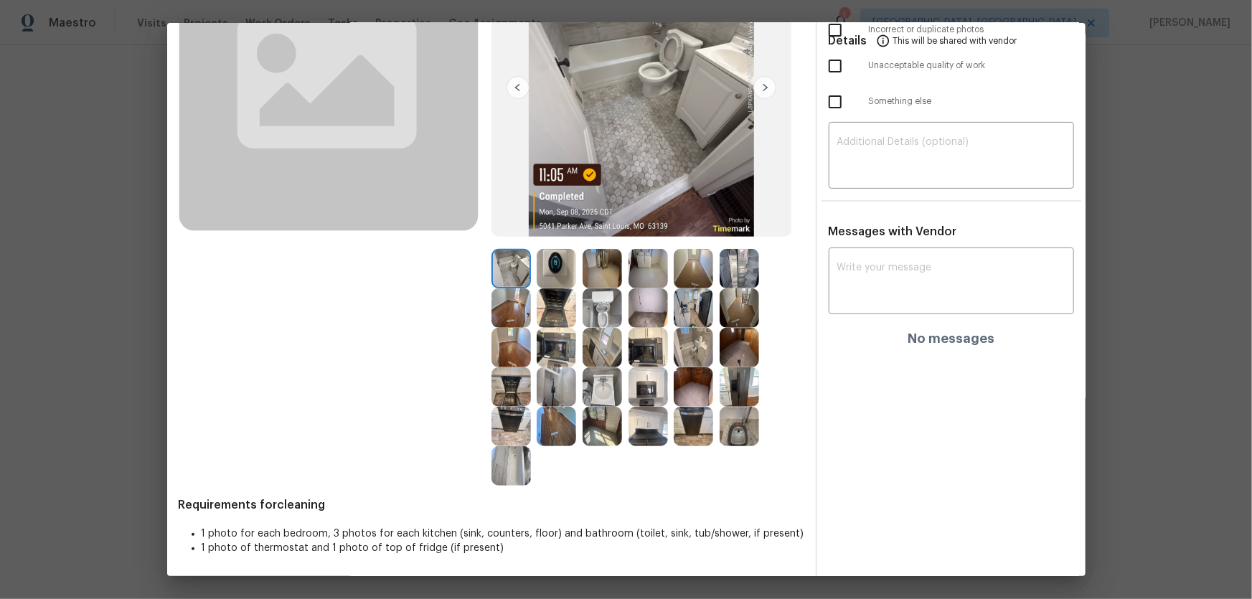
click at [512, 395] on img at bounding box center [510, 465] width 39 height 39
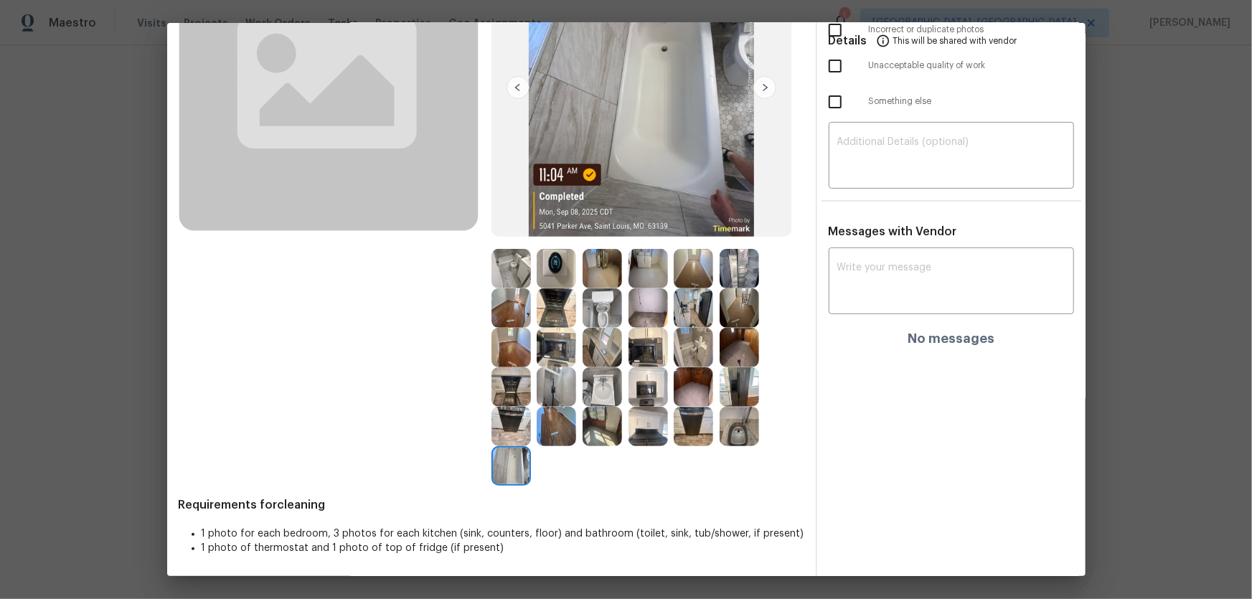
click at [540, 392] on img at bounding box center [555, 386] width 39 height 39
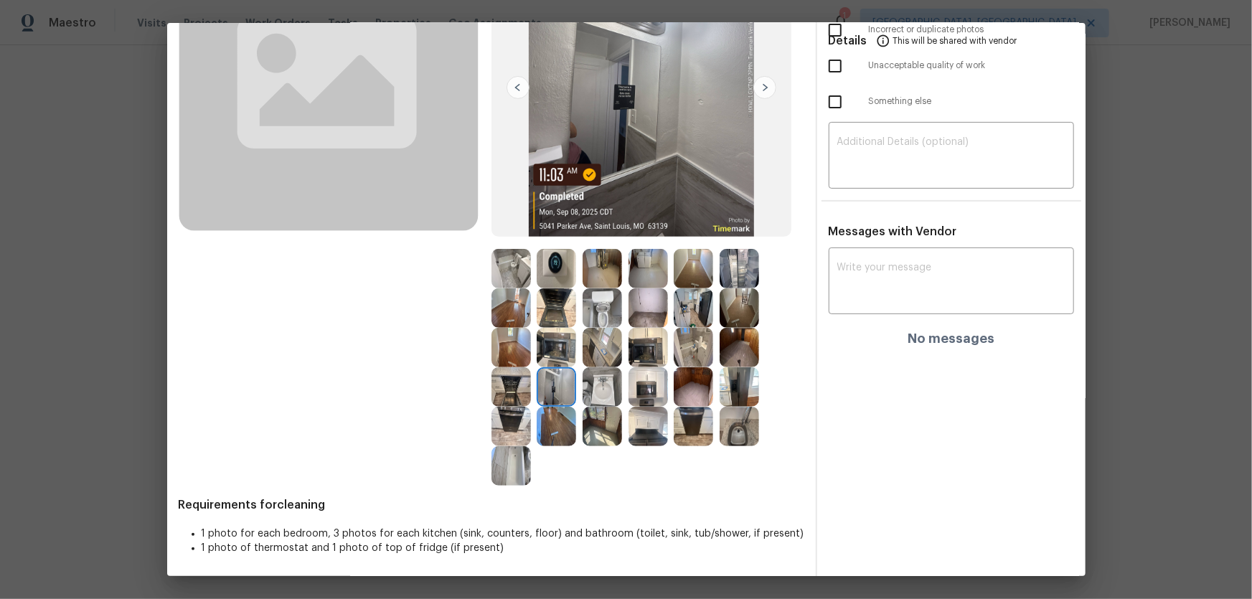
click at [650, 389] on img at bounding box center [647, 386] width 39 height 39
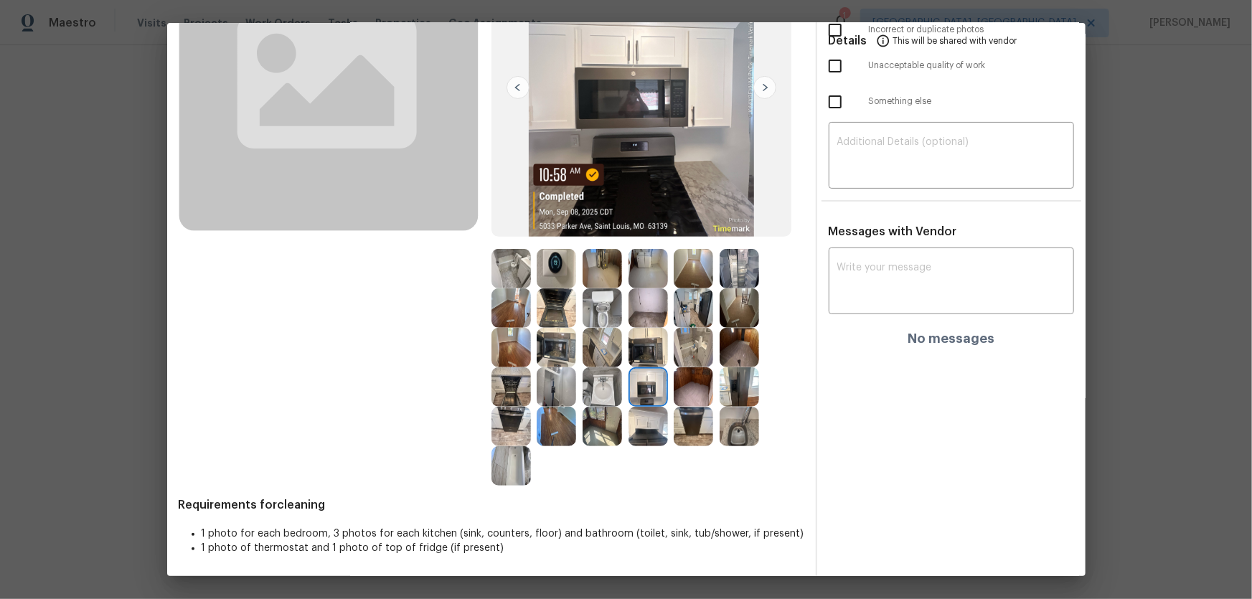
click at [731, 395] on img at bounding box center [738, 426] width 39 height 39
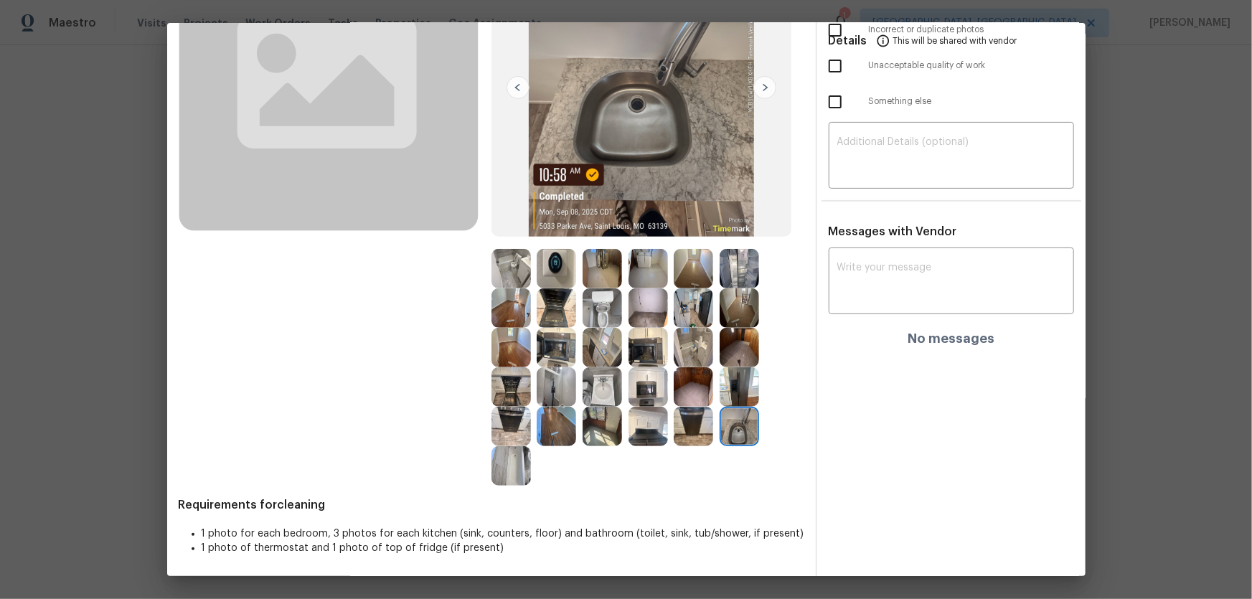
click at [731, 381] on img at bounding box center [738, 386] width 39 height 39
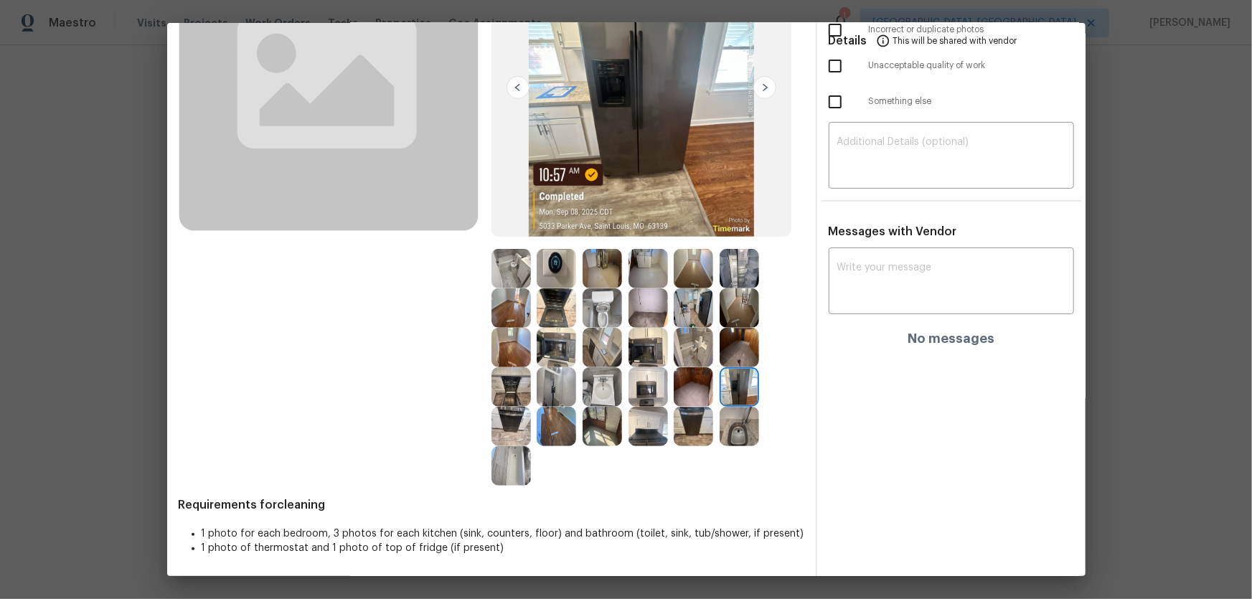
click at [700, 388] on img at bounding box center [692, 386] width 39 height 39
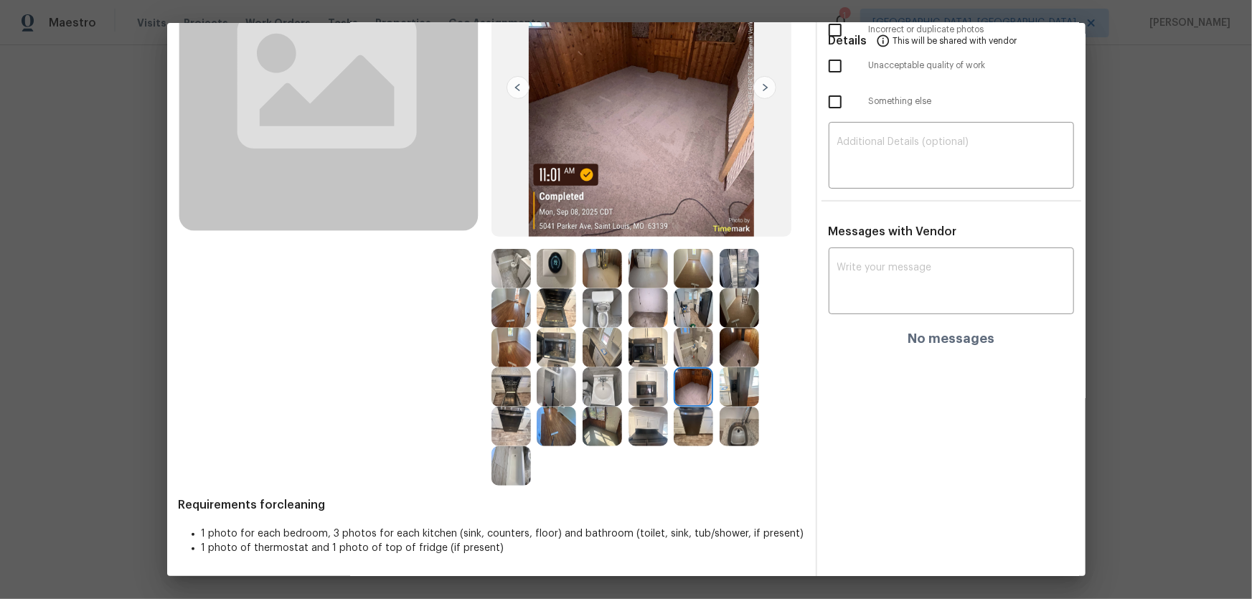
click at [697, 395] on img at bounding box center [692, 426] width 39 height 39
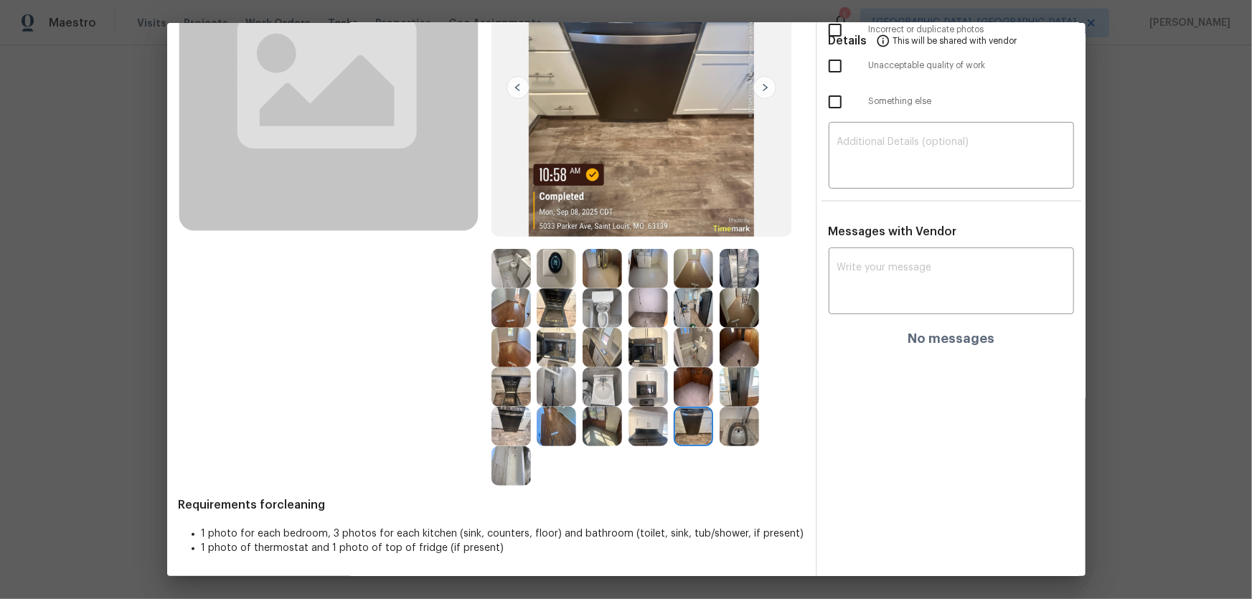
click at [734, 349] on img at bounding box center [738, 347] width 39 height 39
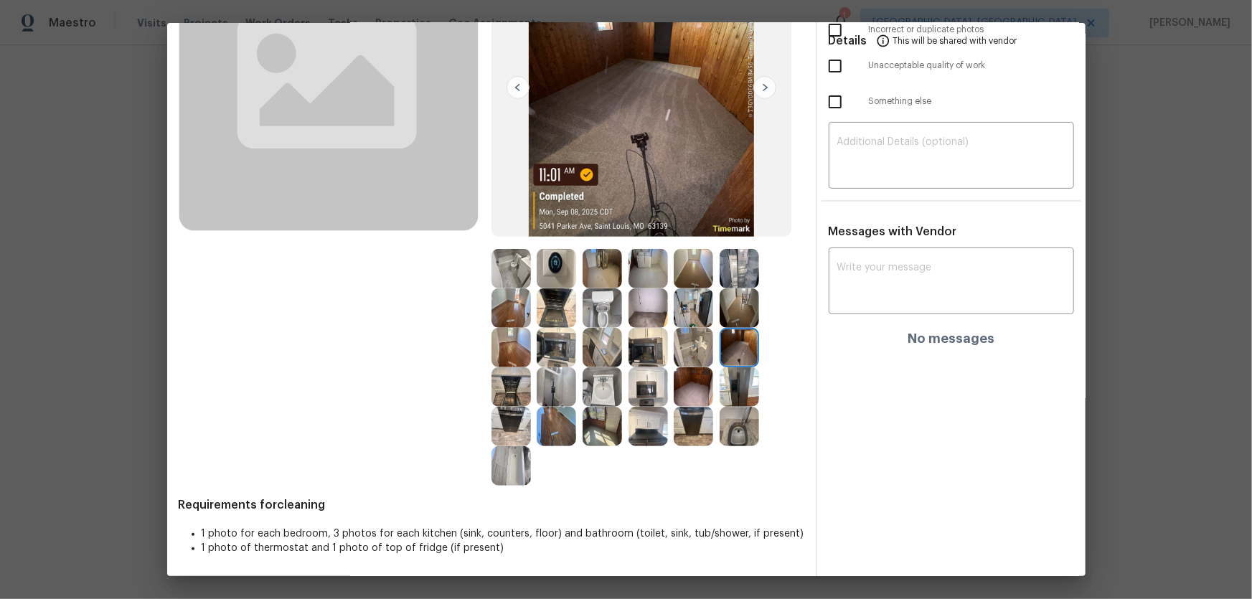
click at [701, 342] on img at bounding box center [692, 347] width 39 height 39
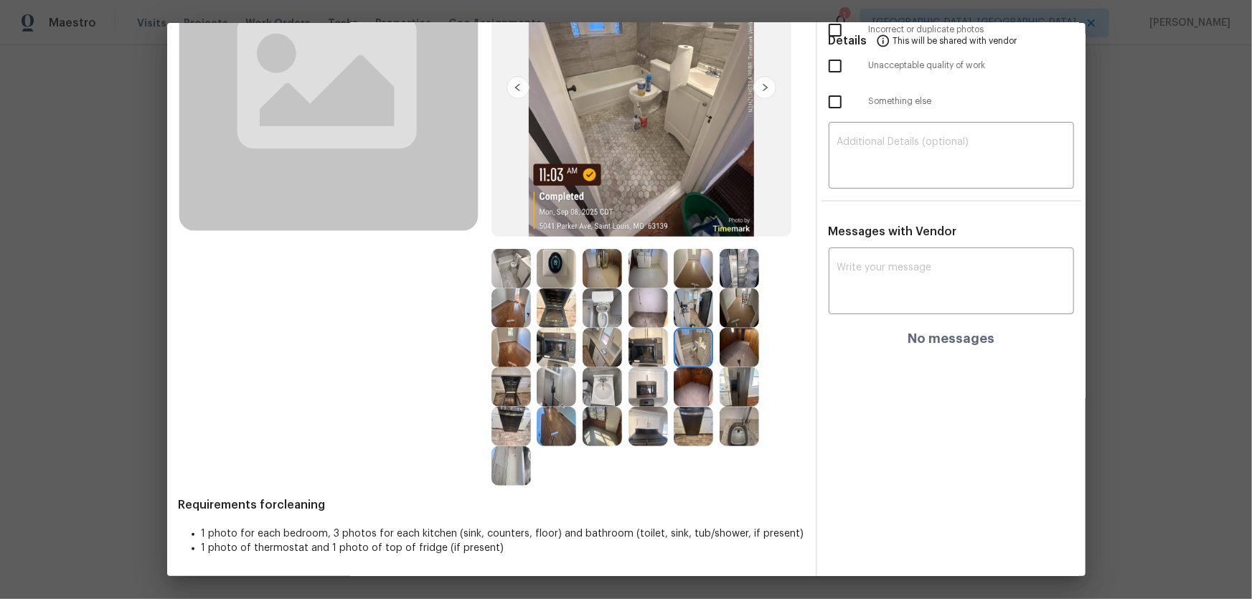
click at [698, 315] on img at bounding box center [692, 307] width 39 height 39
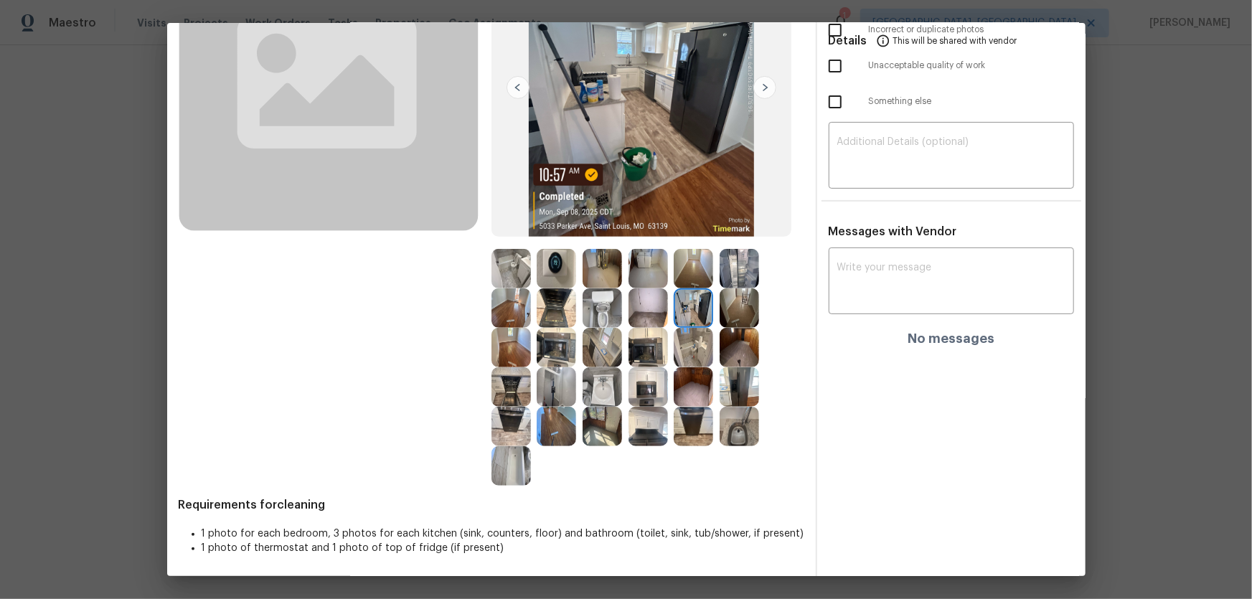
click at [509, 344] on img at bounding box center [510, 347] width 39 height 39
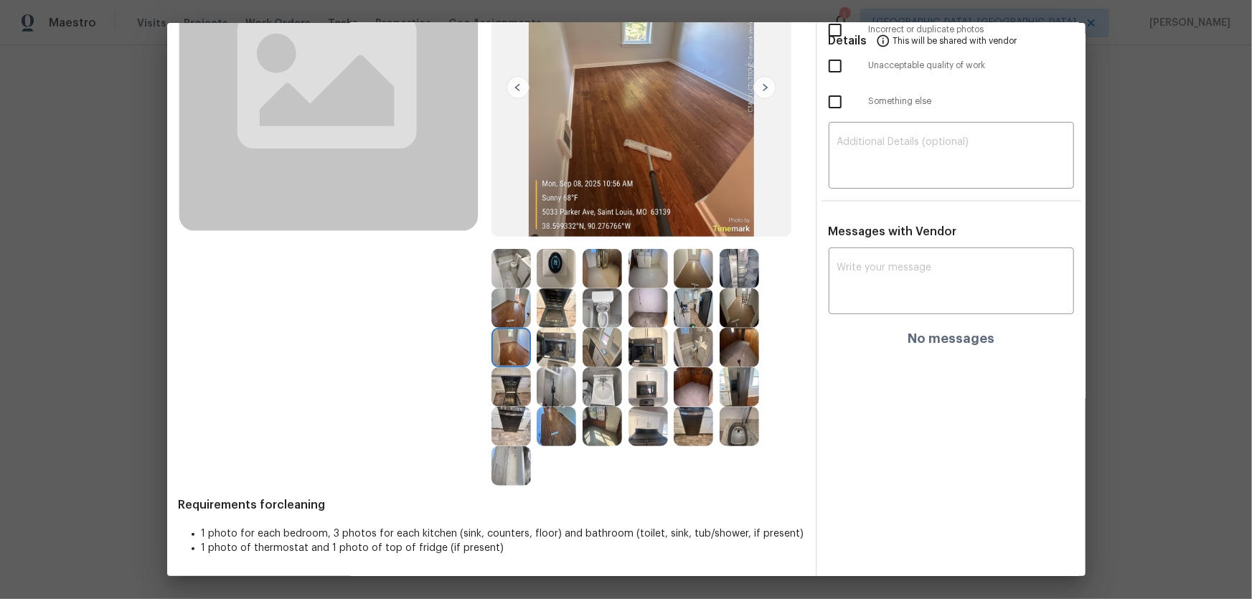
click at [509, 321] on img at bounding box center [510, 307] width 39 height 39
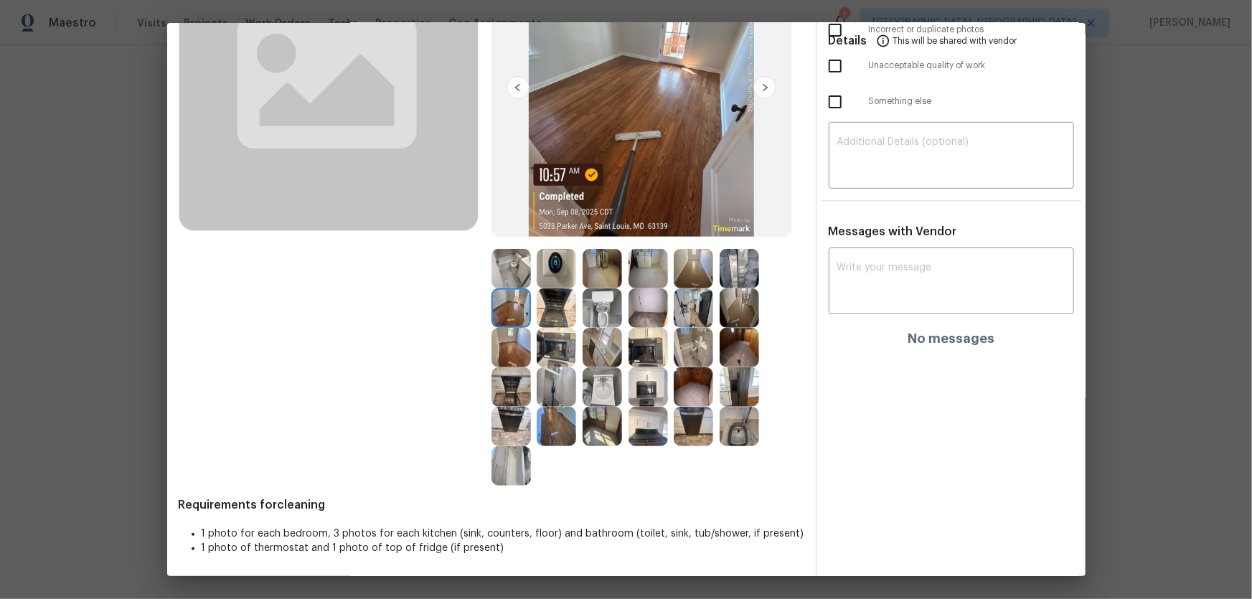
click at [741, 351] on img at bounding box center [738, 347] width 39 height 39
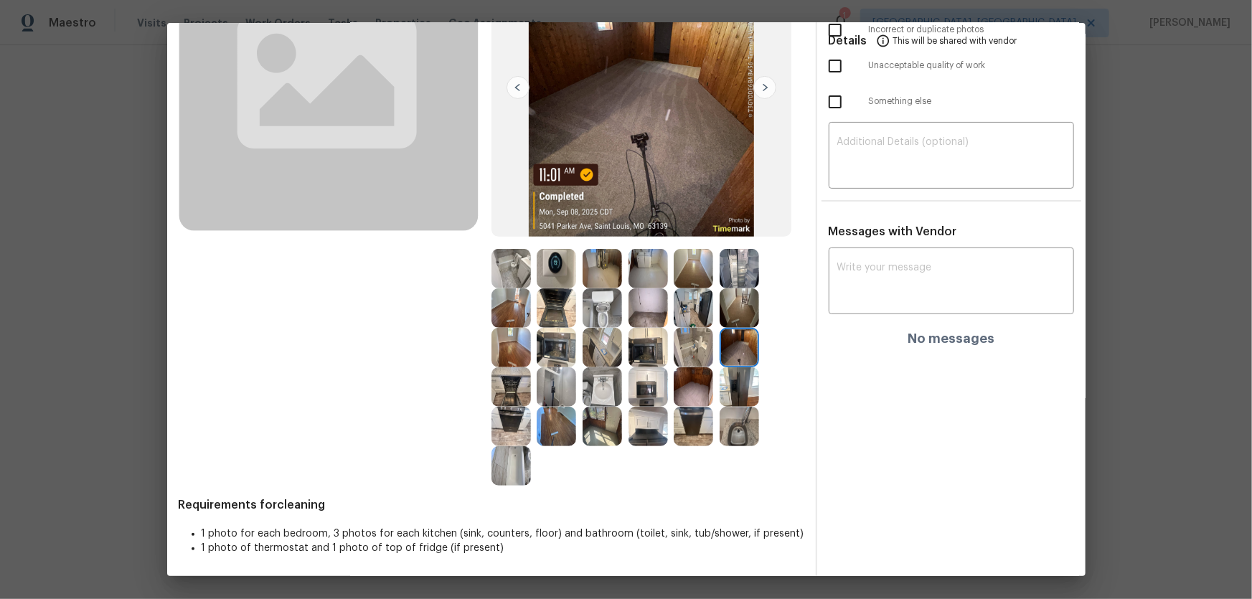
click at [592, 387] on img at bounding box center [601, 386] width 39 height 39
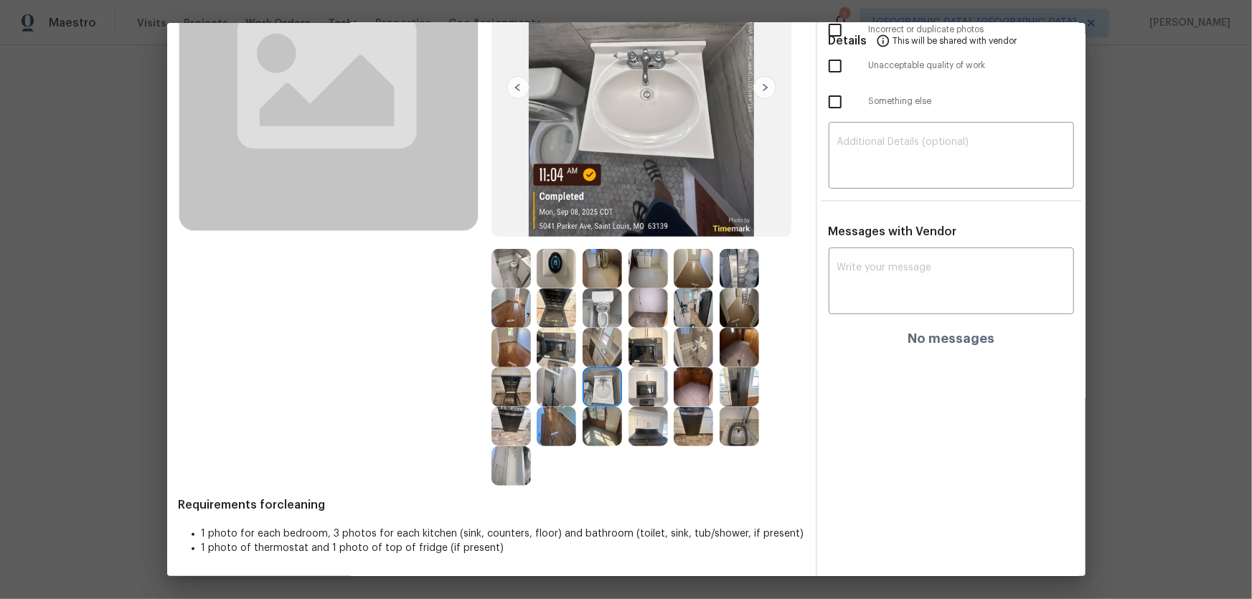
click at [636, 389] on img at bounding box center [647, 386] width 39 height 39
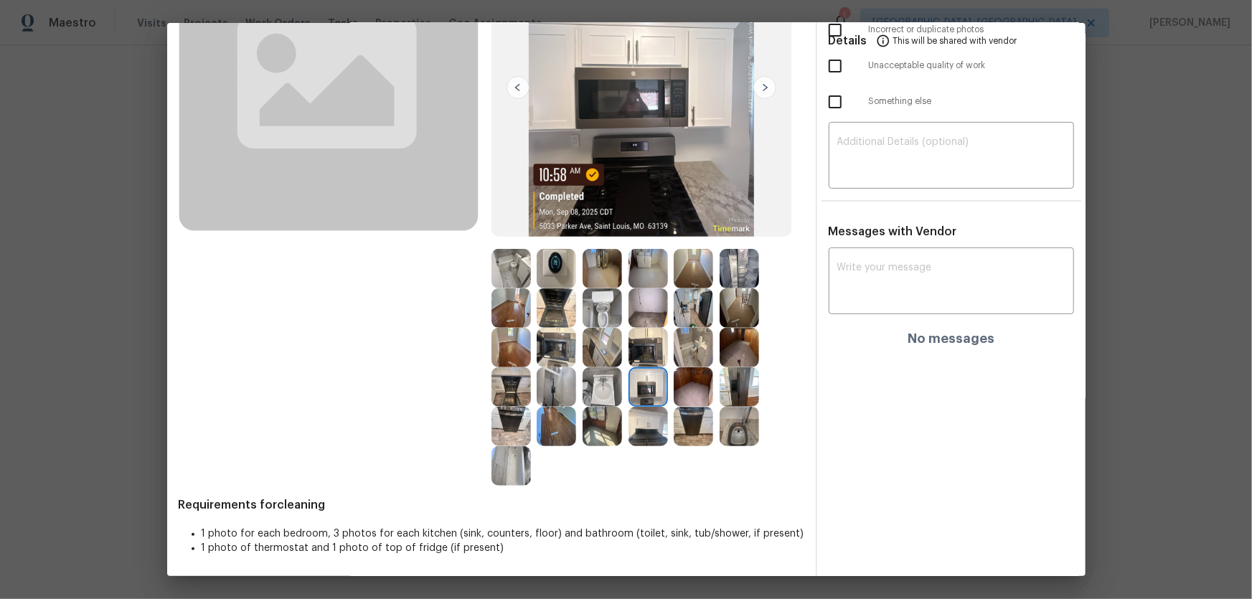
click at [636, 358] on img at bounding box center [647, 347] width 39 height 39
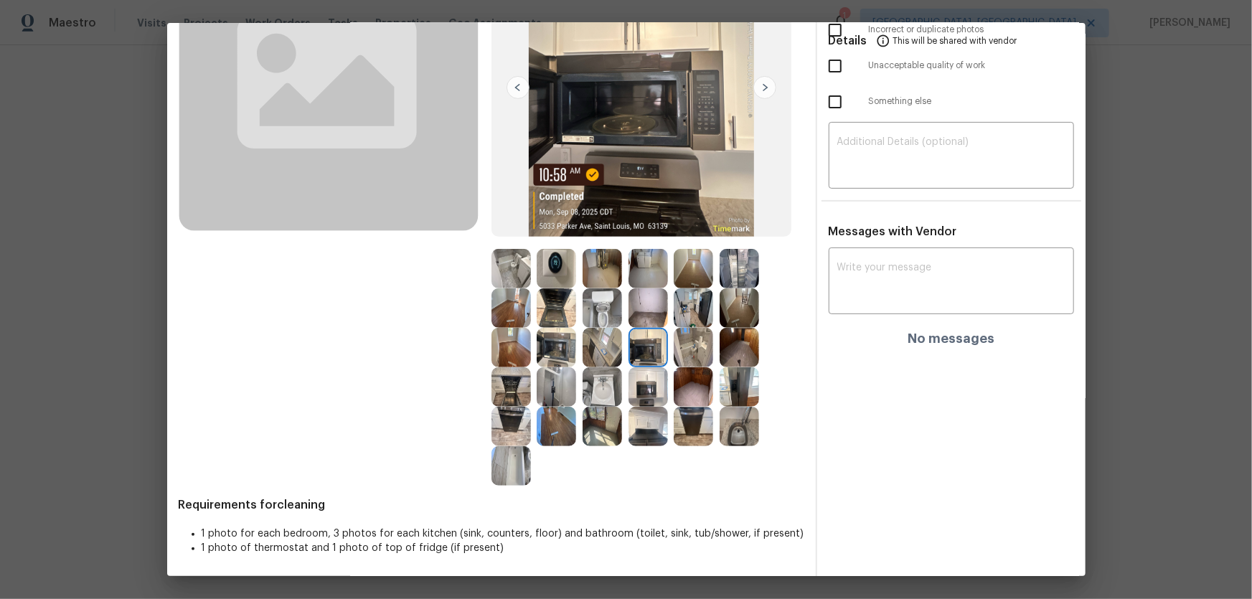
click at [605, 343] on img at bounding box center [601, 347] width 39 height 39
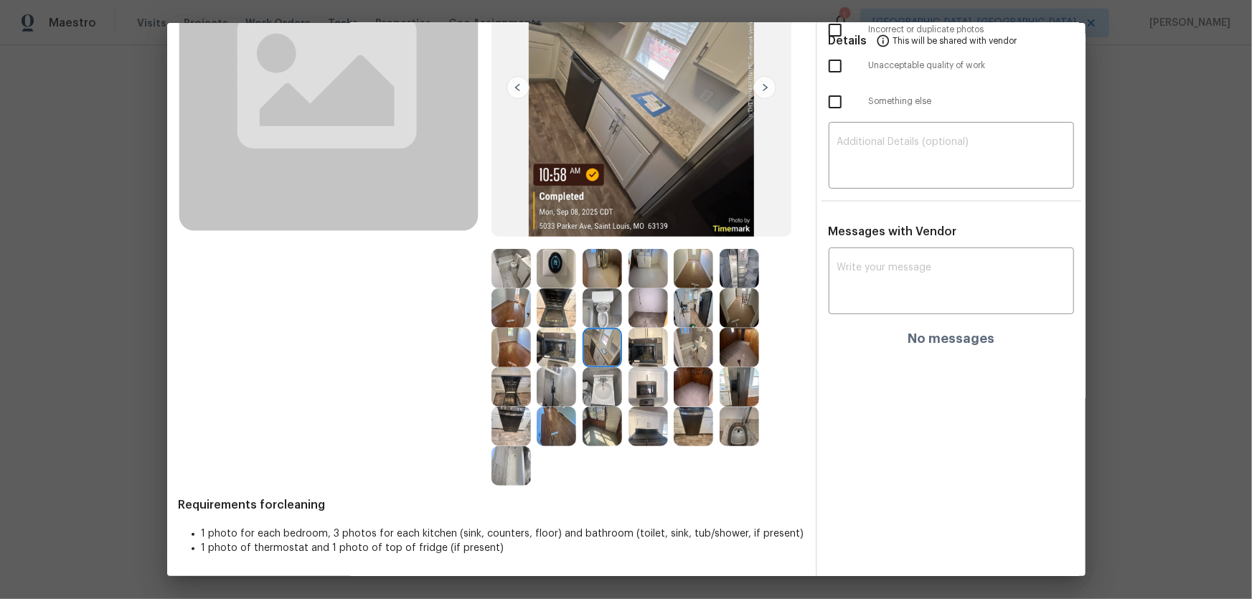
click at [595, 320] on img at bounding box center [601, 307] width 39 height 39
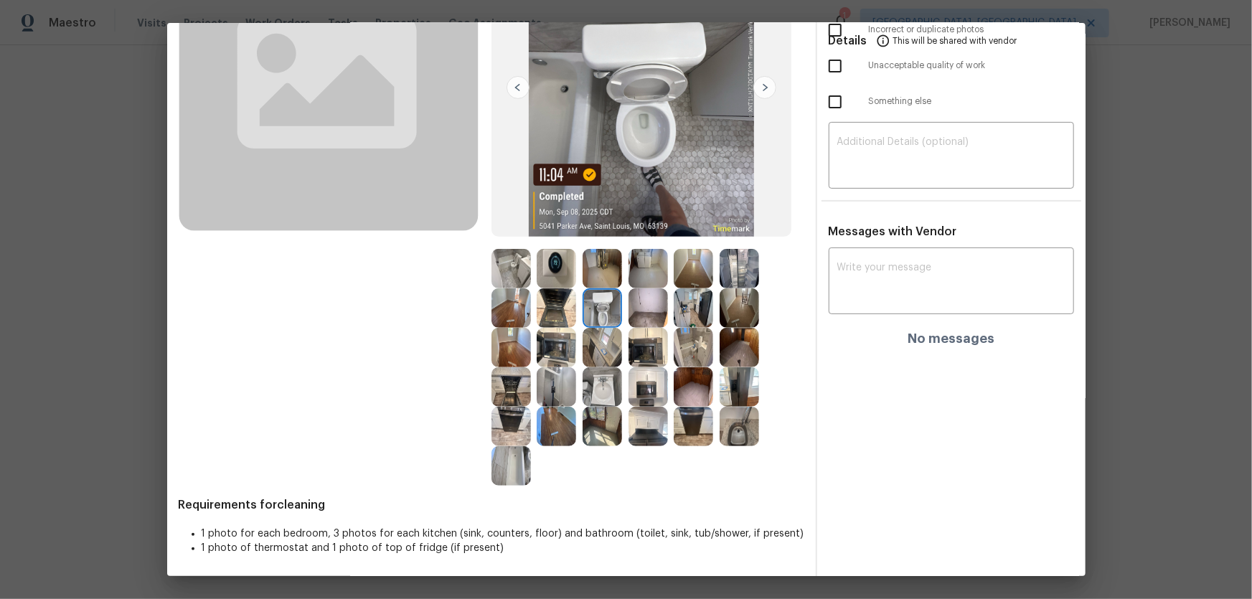
click at [557, 309] on img at bounding box center [555, 307] width 39 height 39
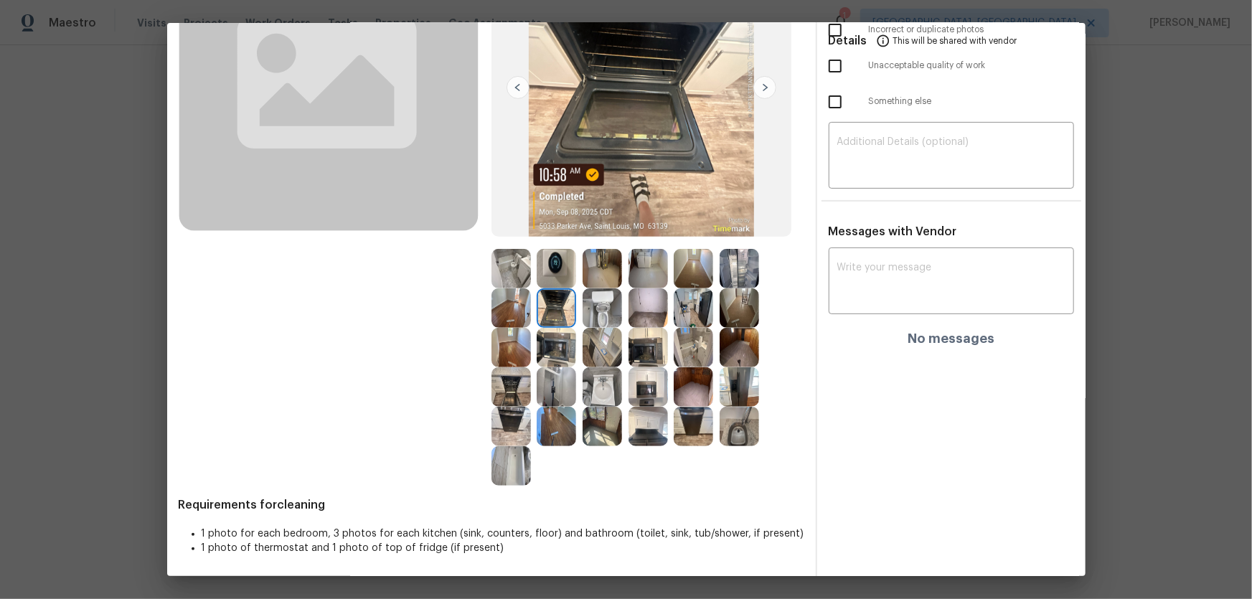
click at [548, 271] on img at bounding box center [555, 268] width 39 height 39
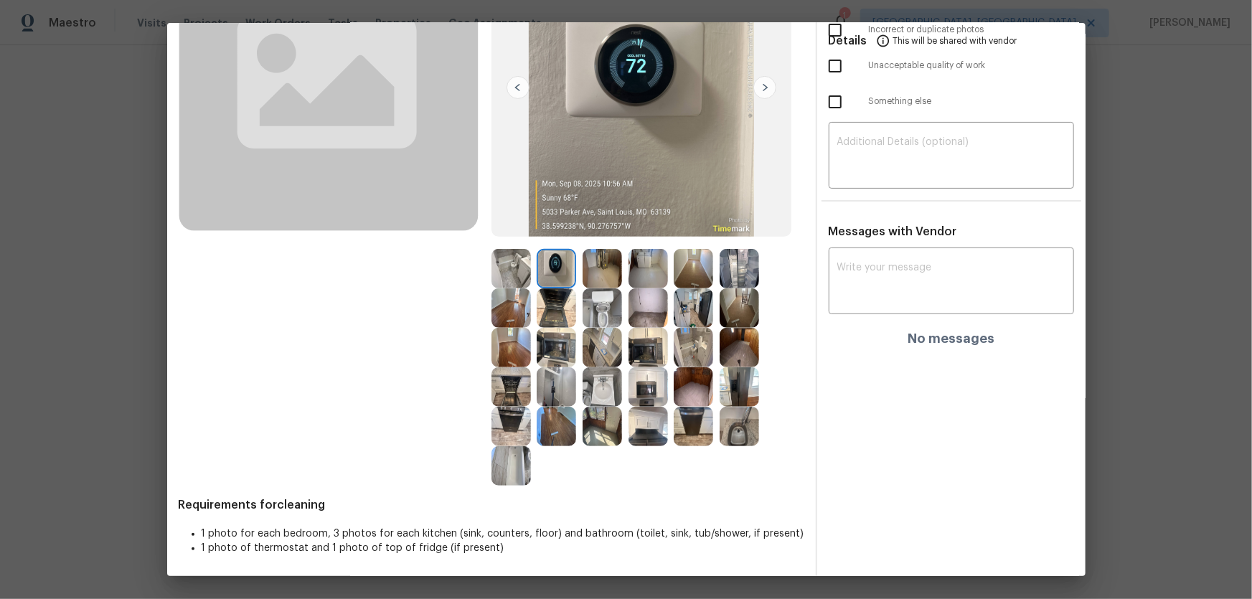
click at [605, 386] on img at bounding box center [601, 386] width 39 height 39
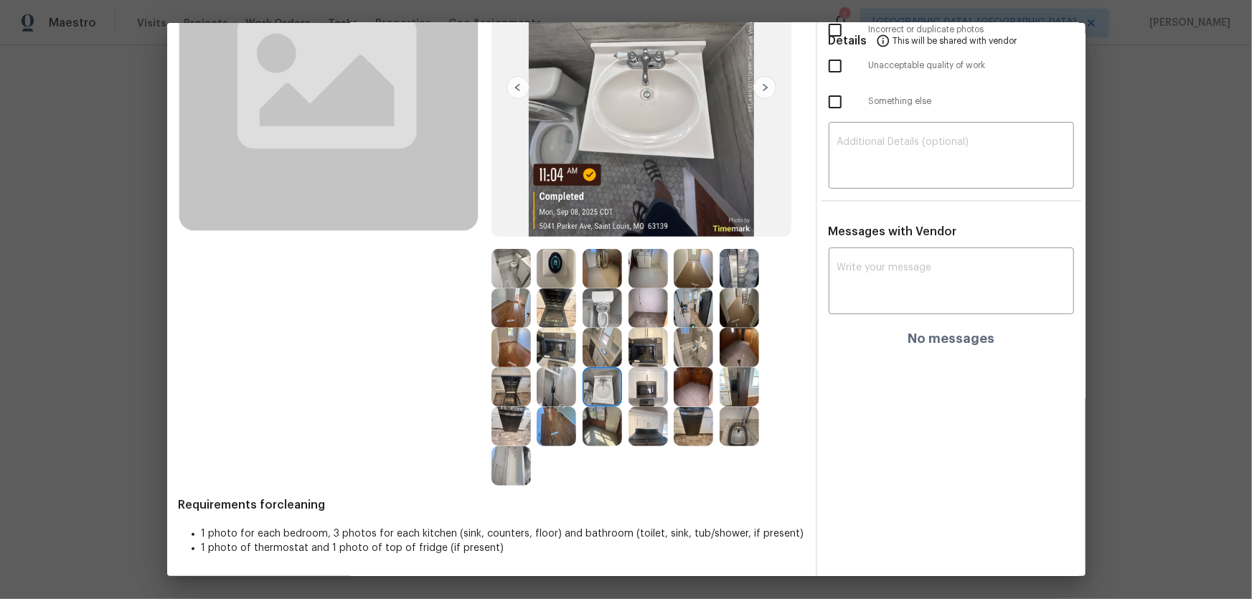
click at [621, 385] on div at bounding box center [605, 386] width 46 height 39
click at [721, 395] on img at bounding box center [738, 426] width 39 height 39
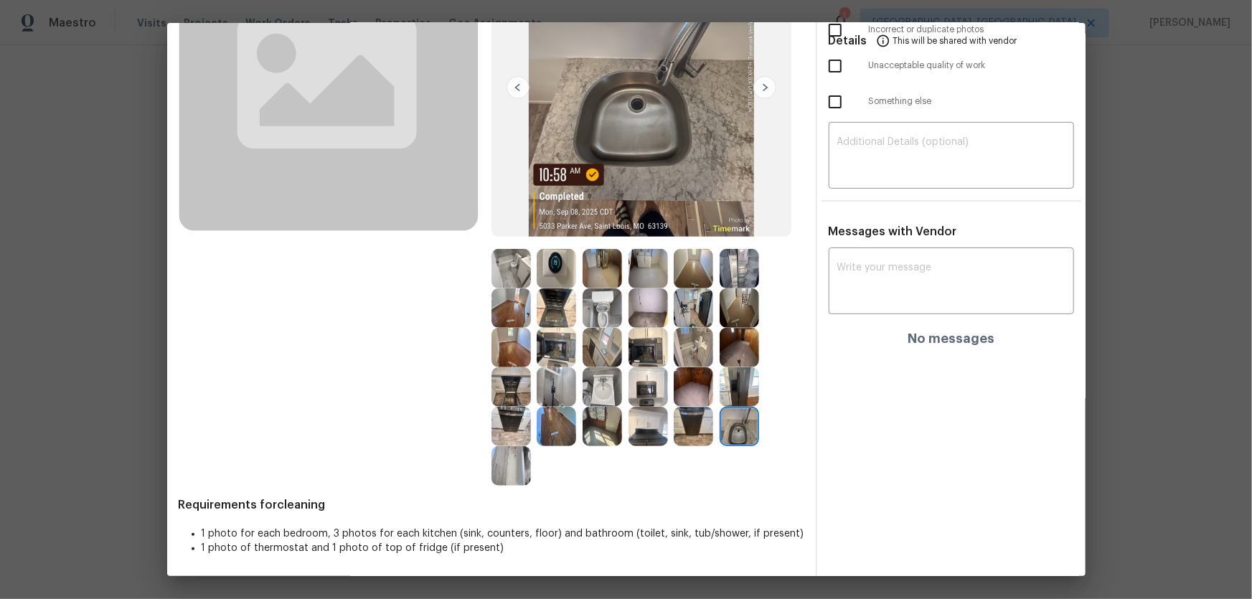
click at [729, 394] on img at bounding box center [738, 386] width 39 height 39
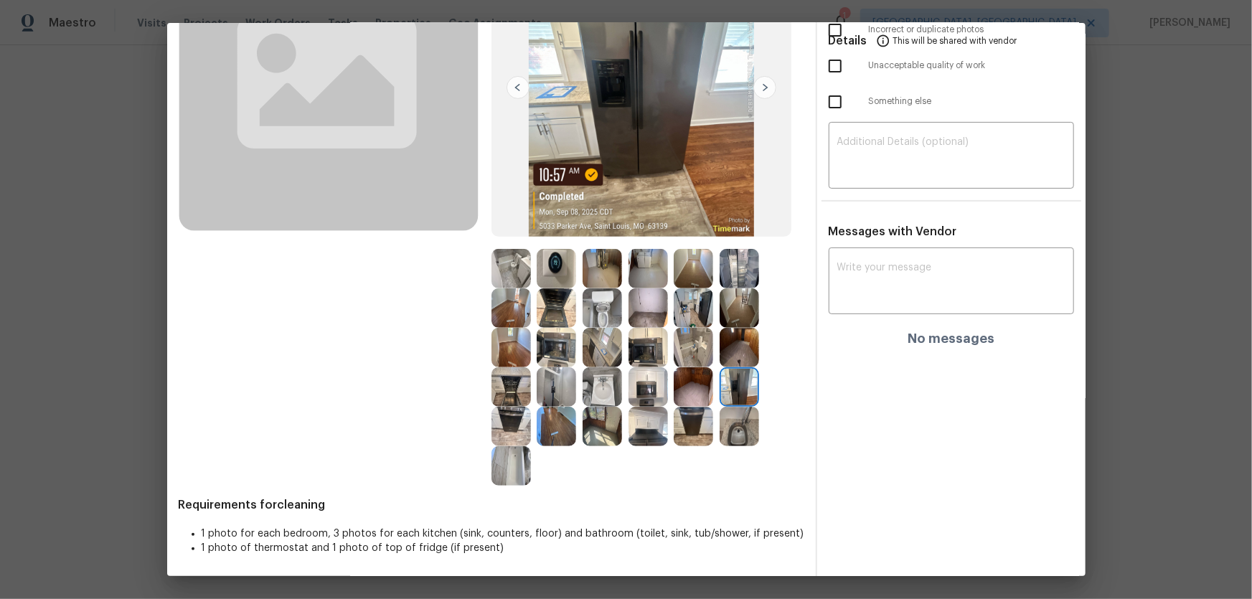
click at [726, 355] on img at bounding box center [738, 347] width 39 height 39
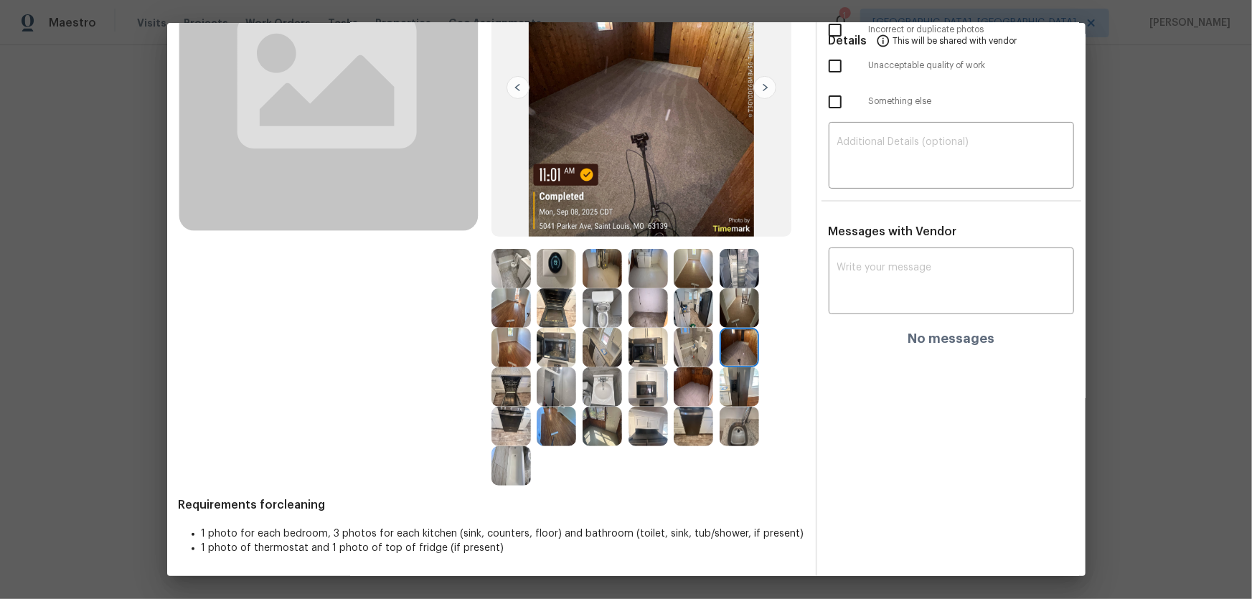
click at [676, 347] on img at bounding box center [692, 347] width 39 height 39
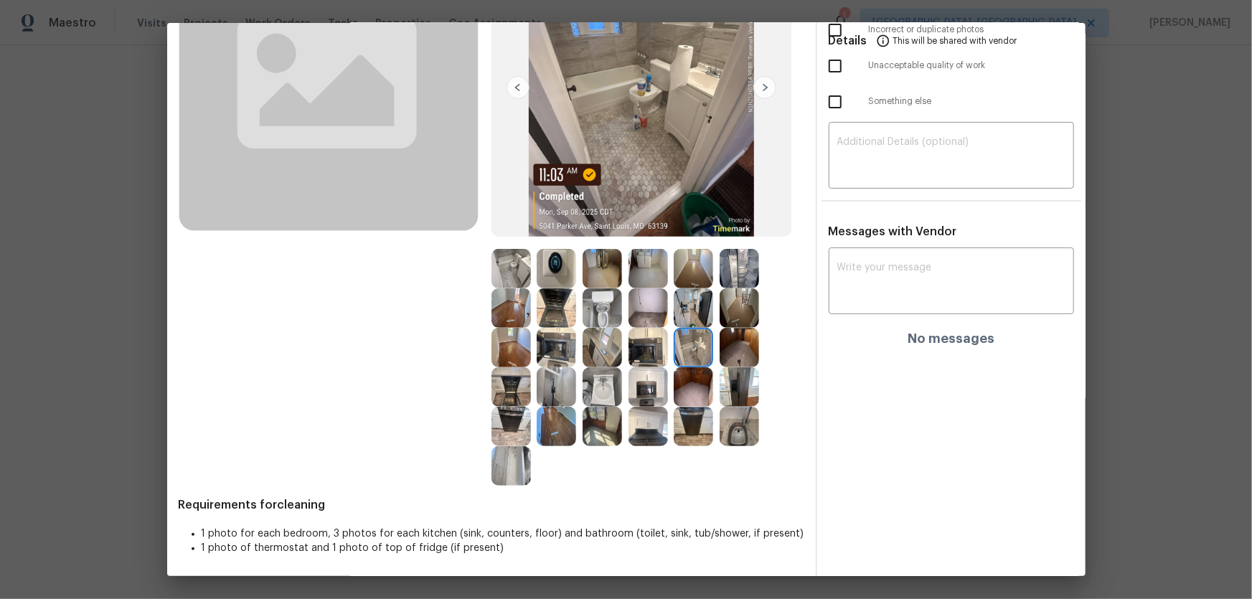
click at [681, 307] on img at bounding box center [692, 307] width 39 height 39
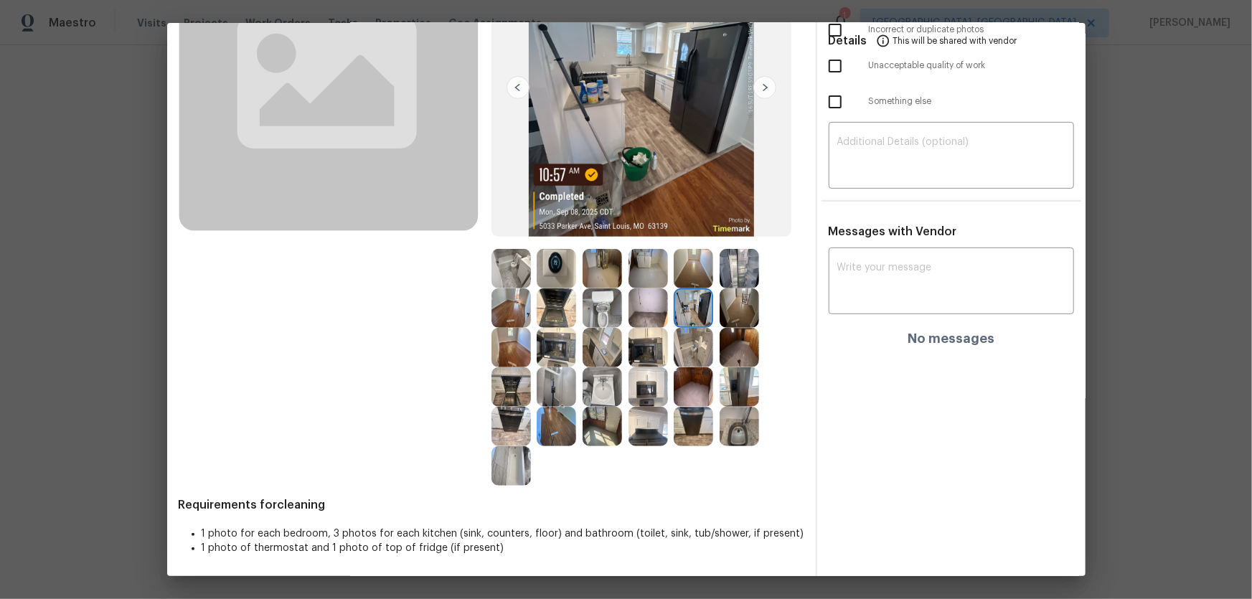
click at [731, 307] on img at bounding box center [738, 307] width 39 height 39
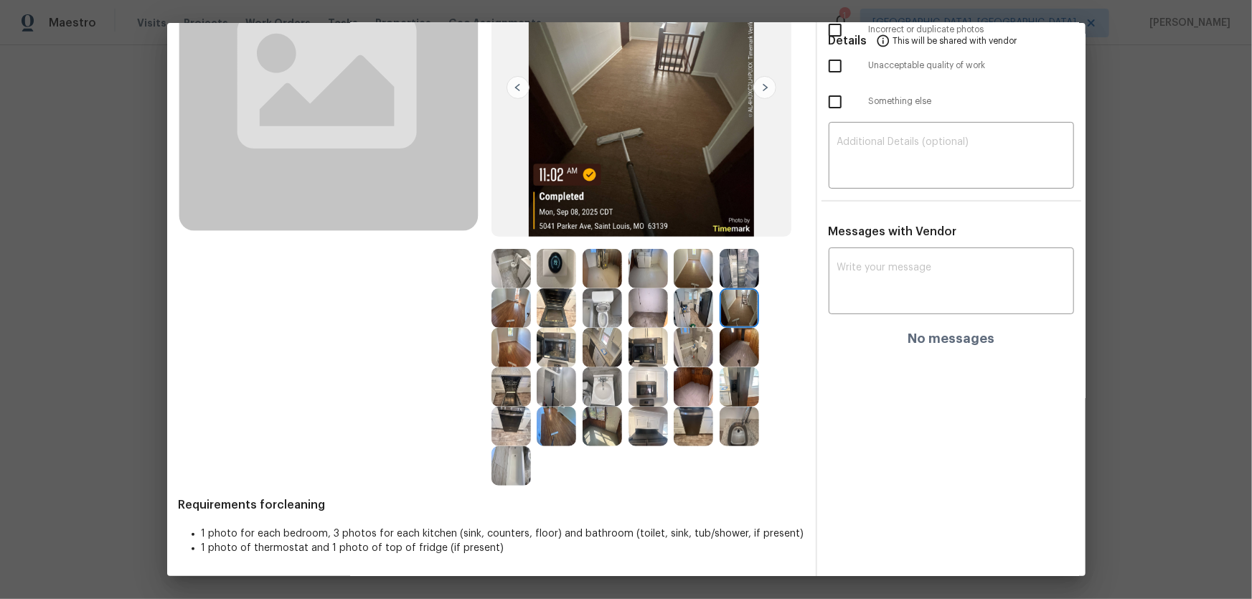
click at [742, 250] on img at bounding box center [738, 268] width 39 height 39
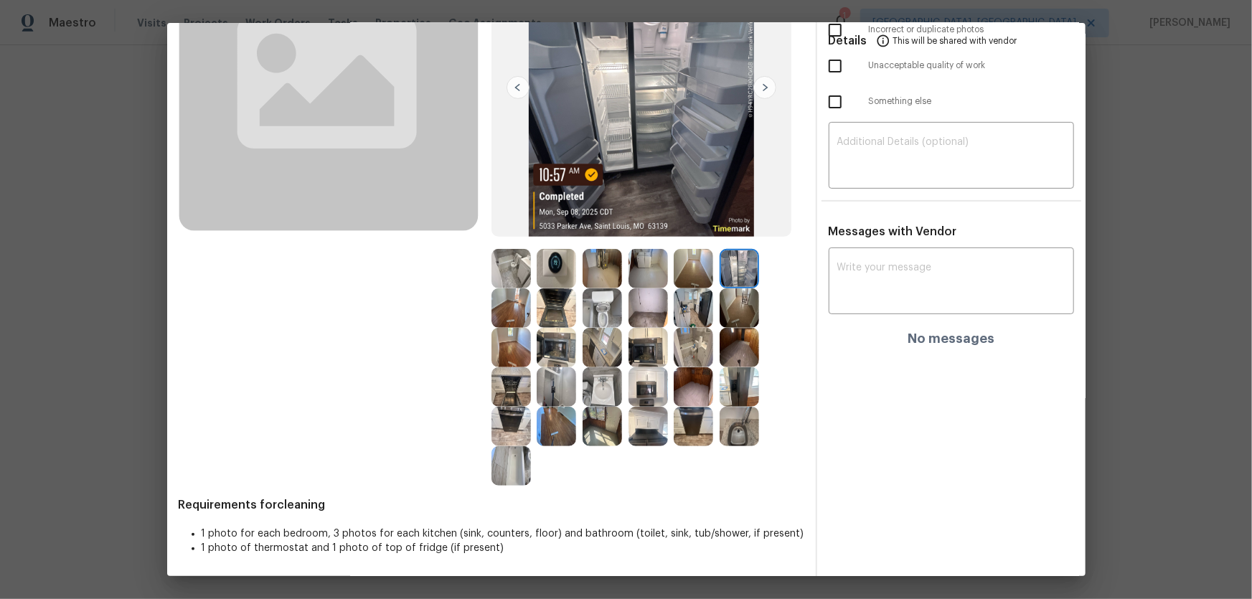
click at [685, 265] on img at bounding box center [692, 268] width 39 height 39
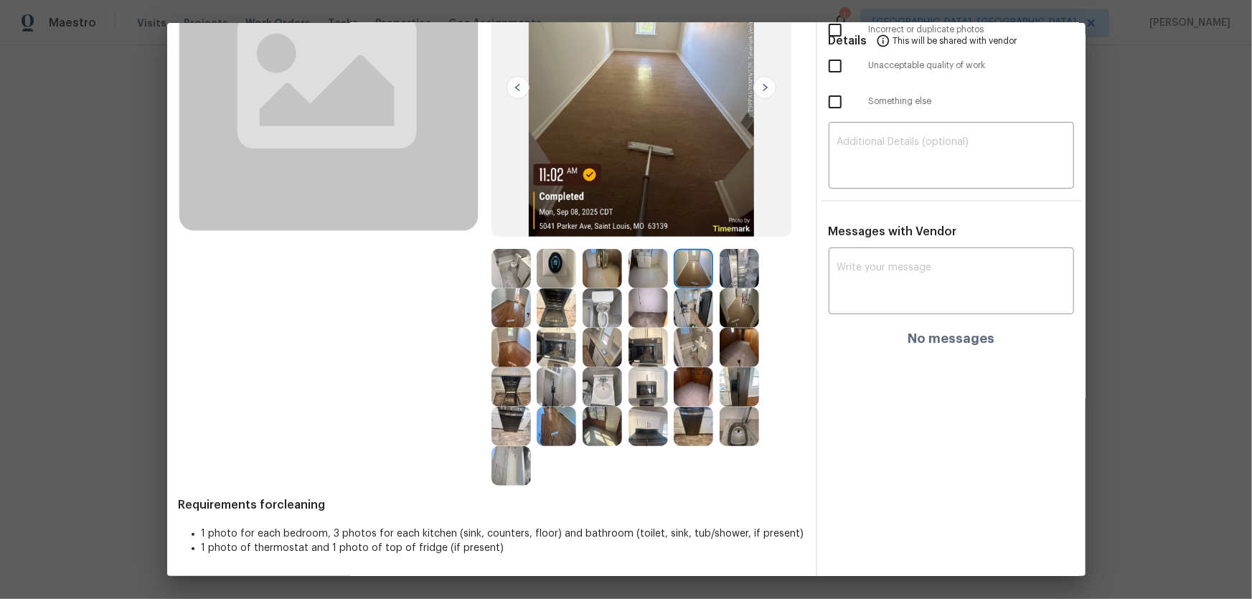
click at [575, 312] on div at bounding box center [559, 307] width 46 height 39
click at [546, 318] on img at bounding box center [555, 307] width 39 height 39
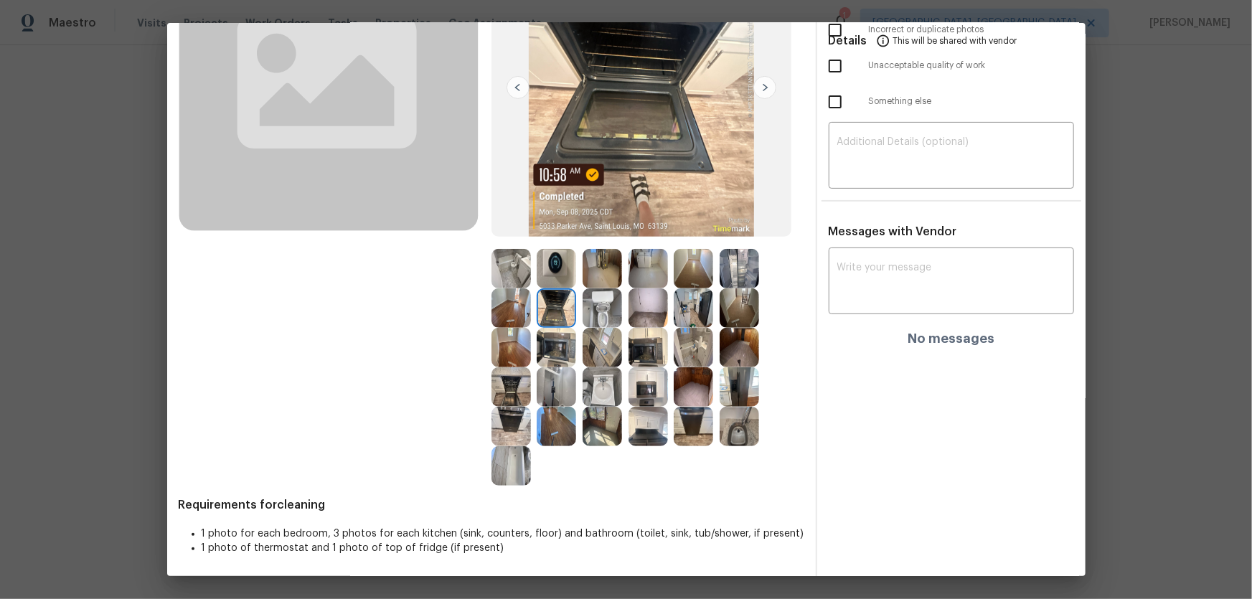
click at [550, 356] on img at bounding box center [555, 347] width 39 height 39
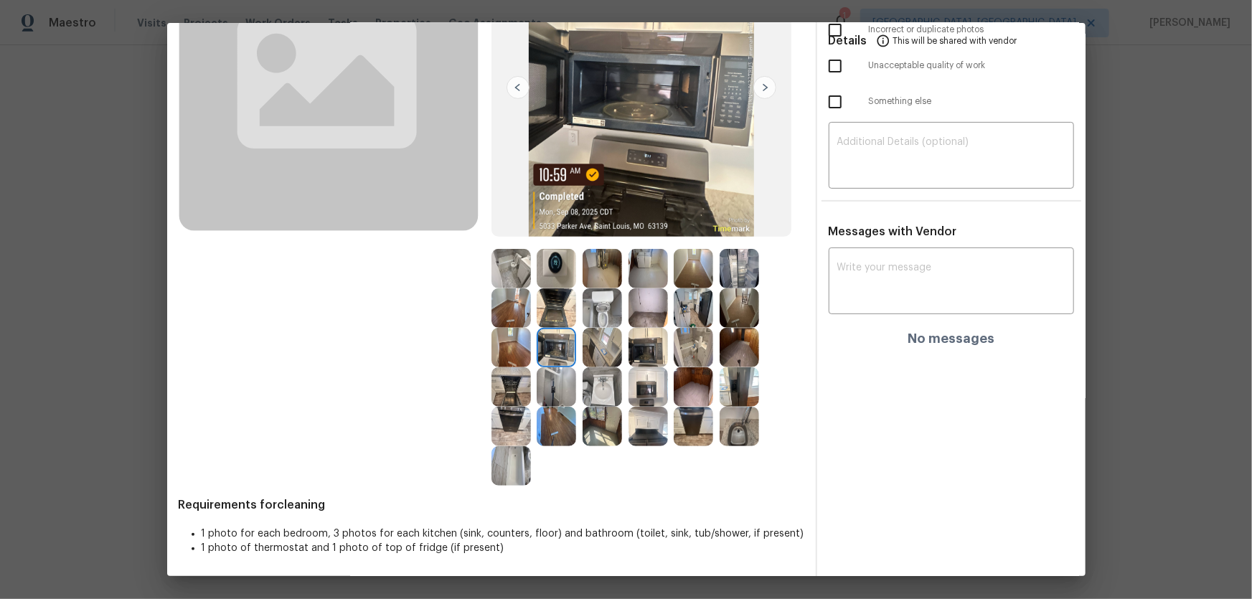
click at [510, 377] on img at bounding box center [510, 386] width 39 height 39
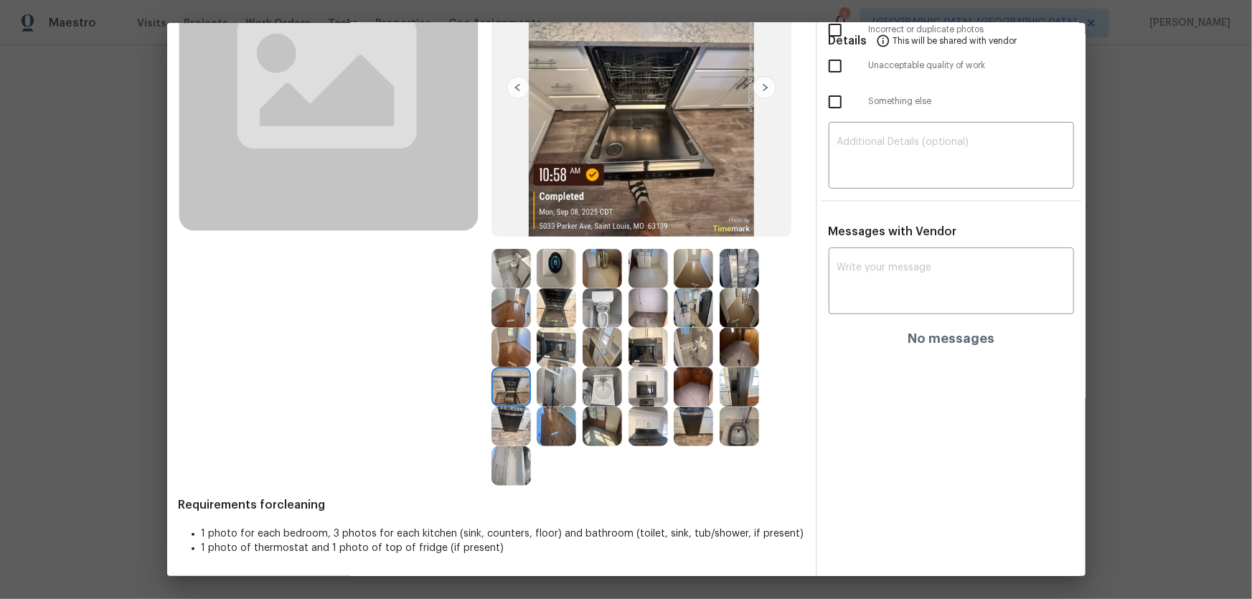
click at [631, 395] on img at bounding box center [647, 426] width 39 height 39
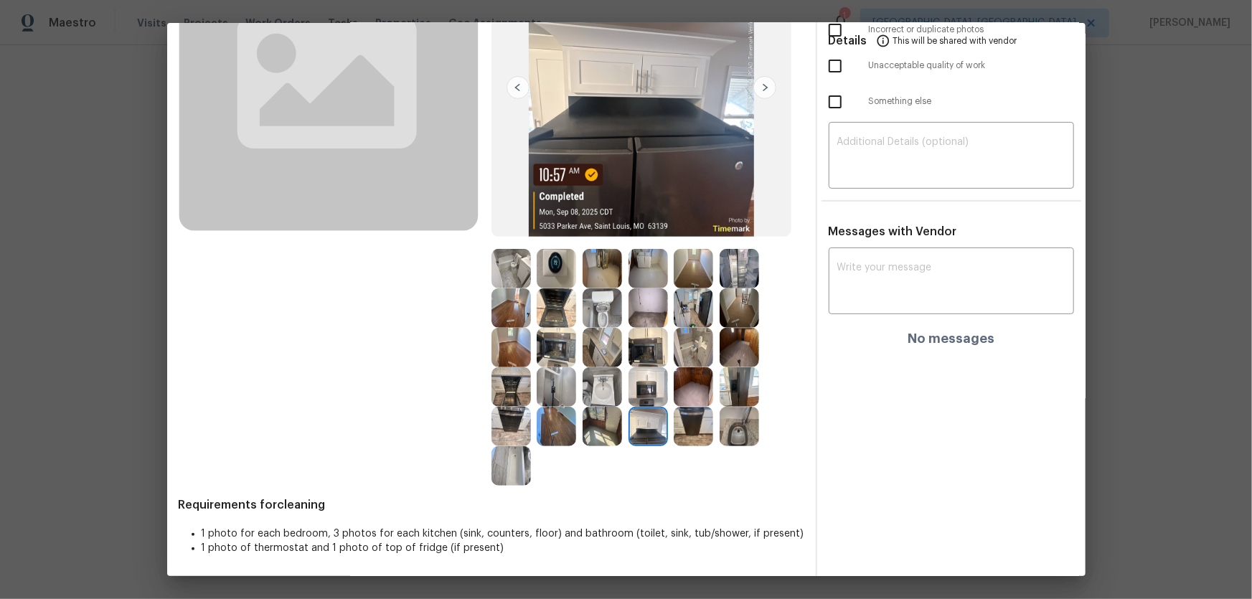
click at [645, 391] on img at bounding box center [647, 386] width 39 height 39
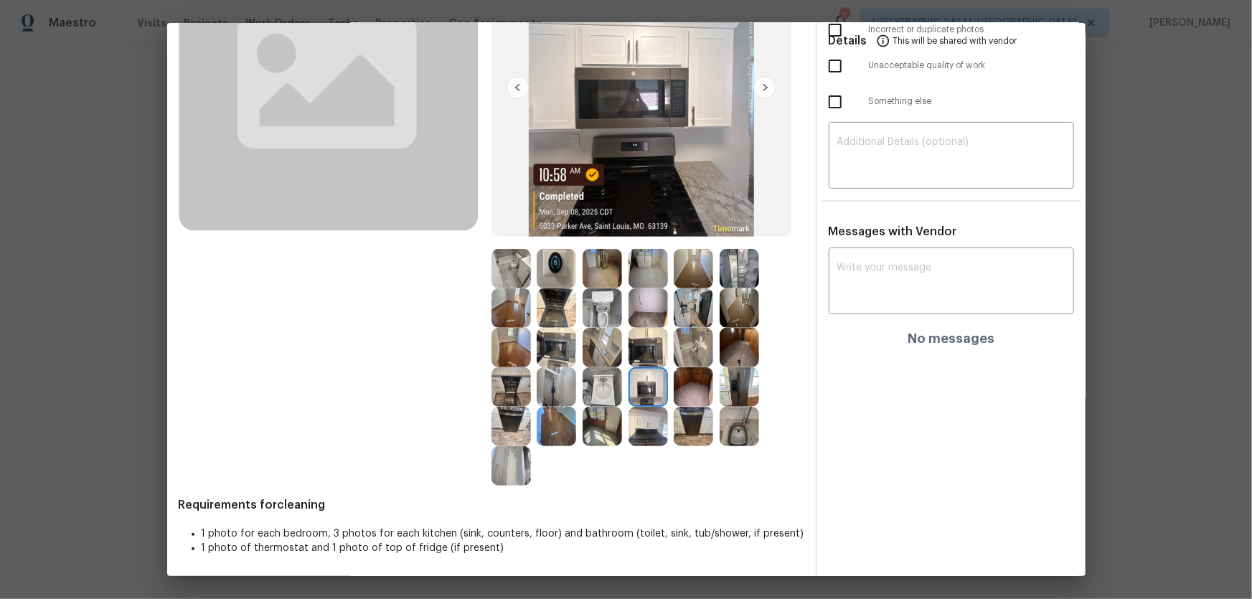
click at [611, 392] on img at bounding box center [601, 386] width 39 height 39
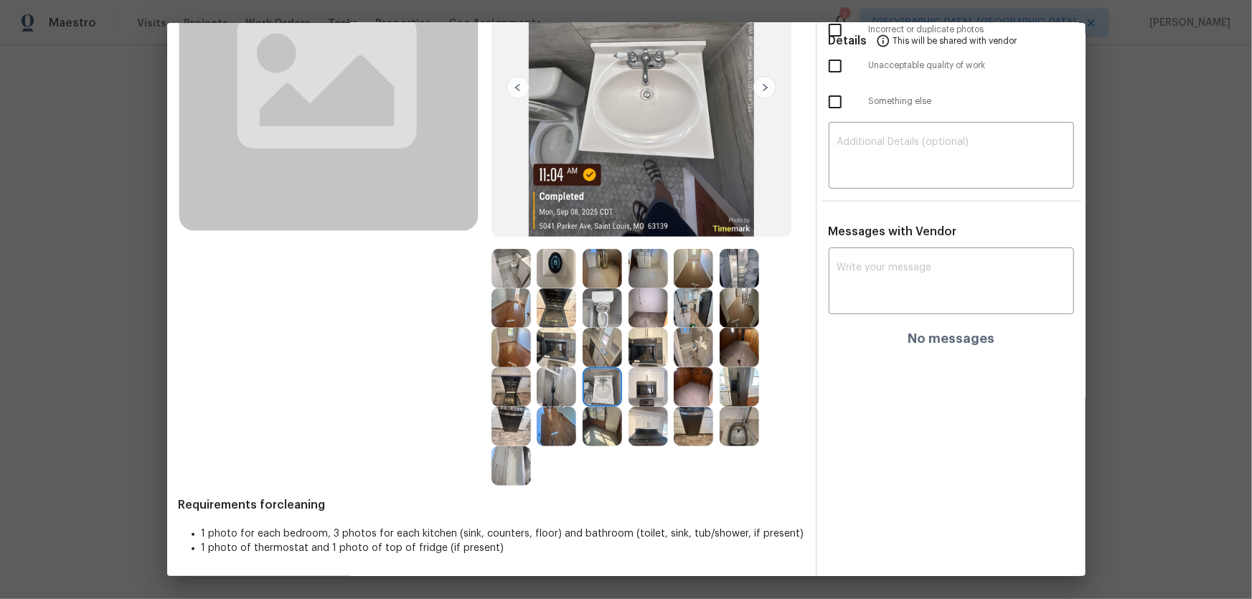
click at [607, 395] on img at bounding box center [601, 426] width 39 height 39
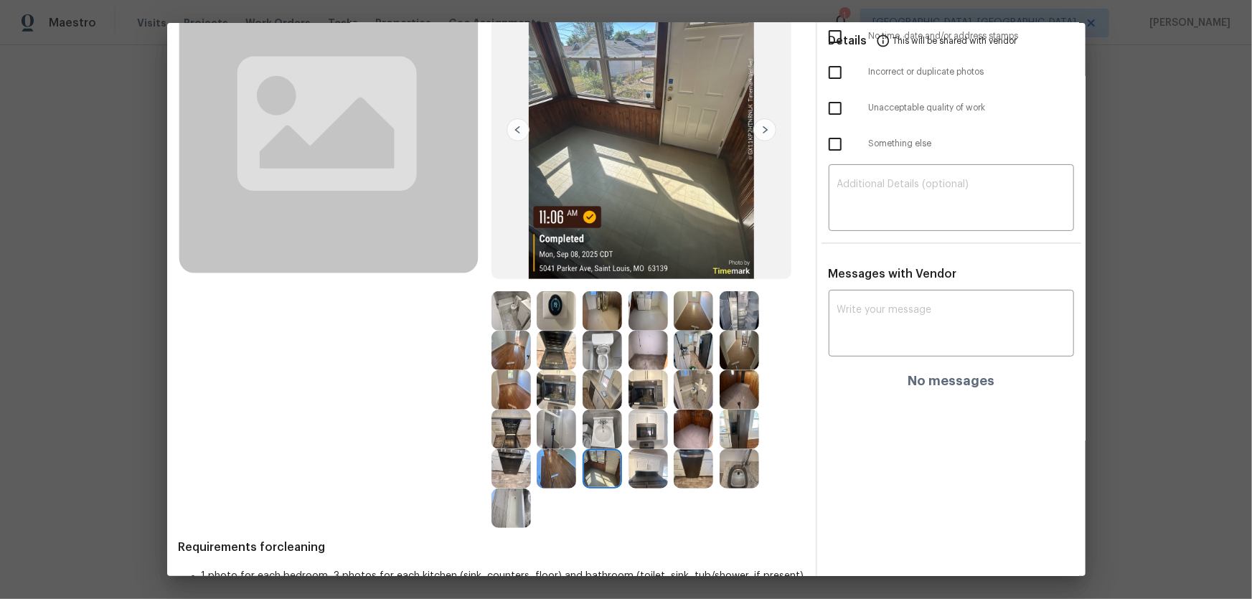
scroll to position [108, 0]
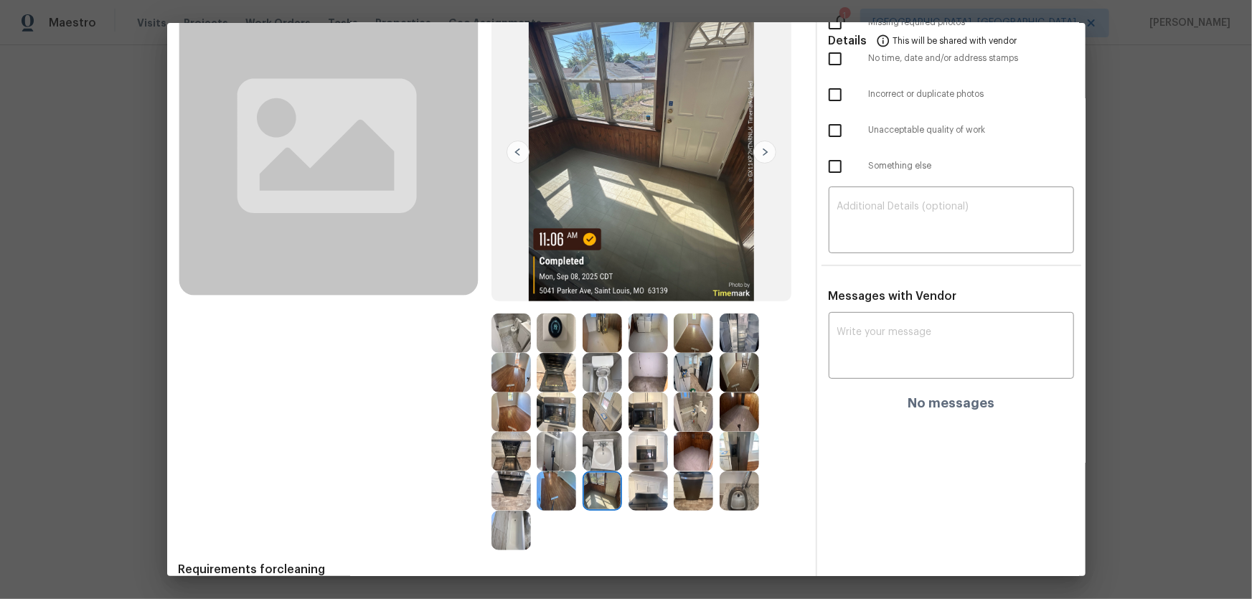
click at [511, 360] on img at bounding box center [510, 372] width 39 height 39
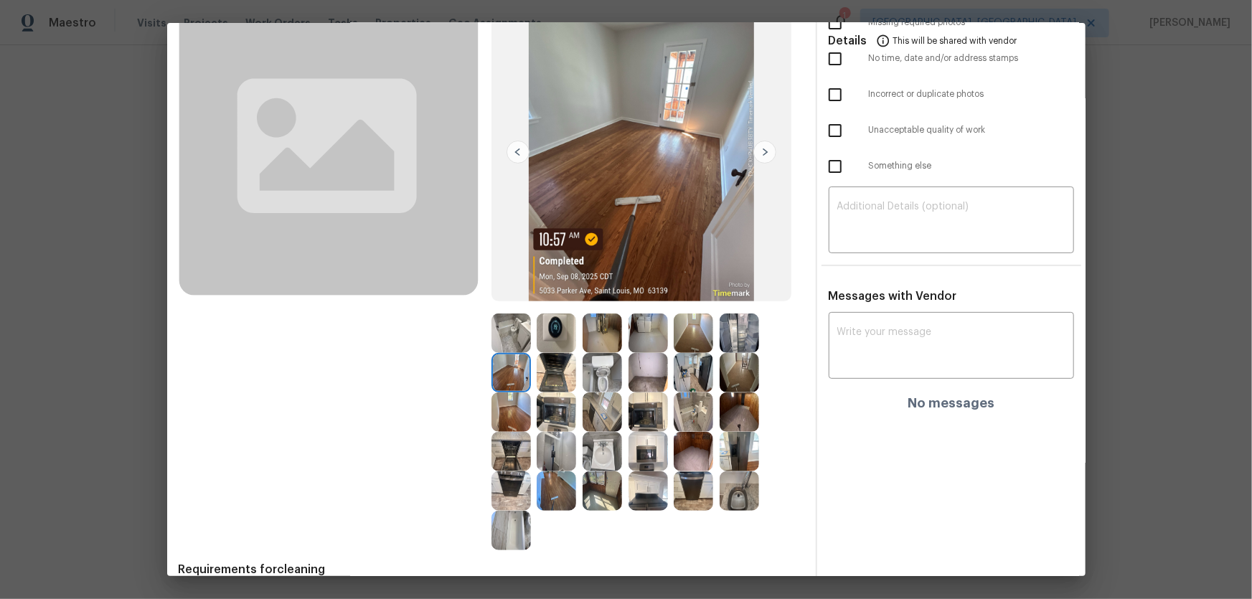
click at [515, 394] on img at bounding box center [510, 411] width 39 height 39
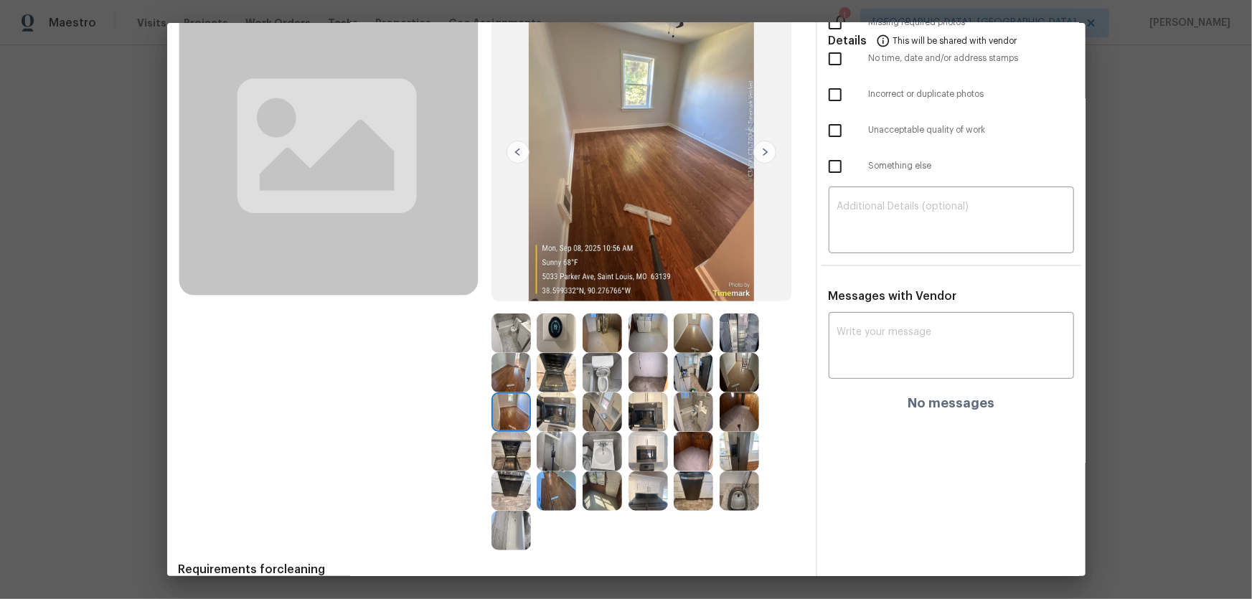
click at [685, 395] on img at bounding box center [692, 451] width 39 height 39
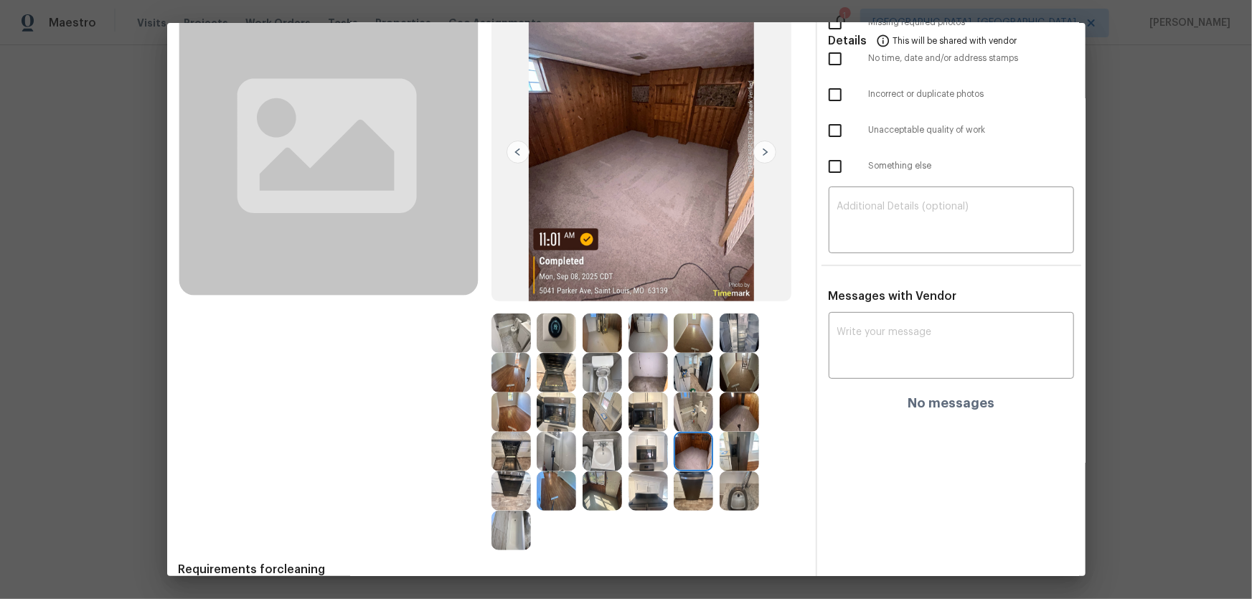
click at [641, 369] on img at bounding box center [647, 372] width 39 height 39
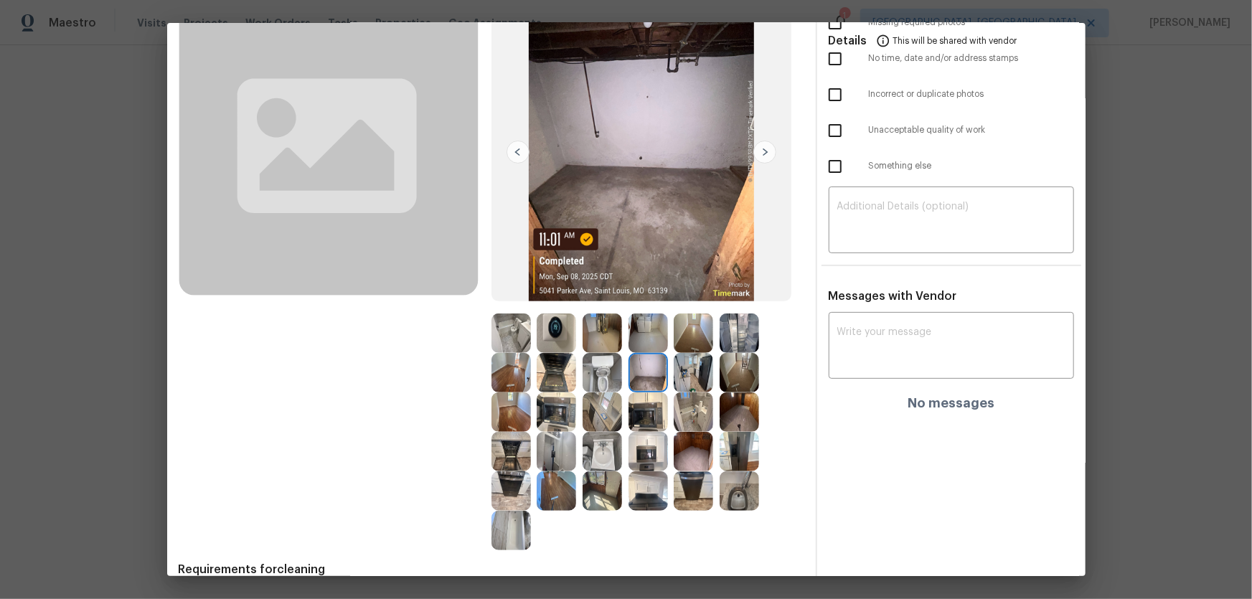
click at [640, 340] on img at bounding box center [647, 332] width 39 height 39
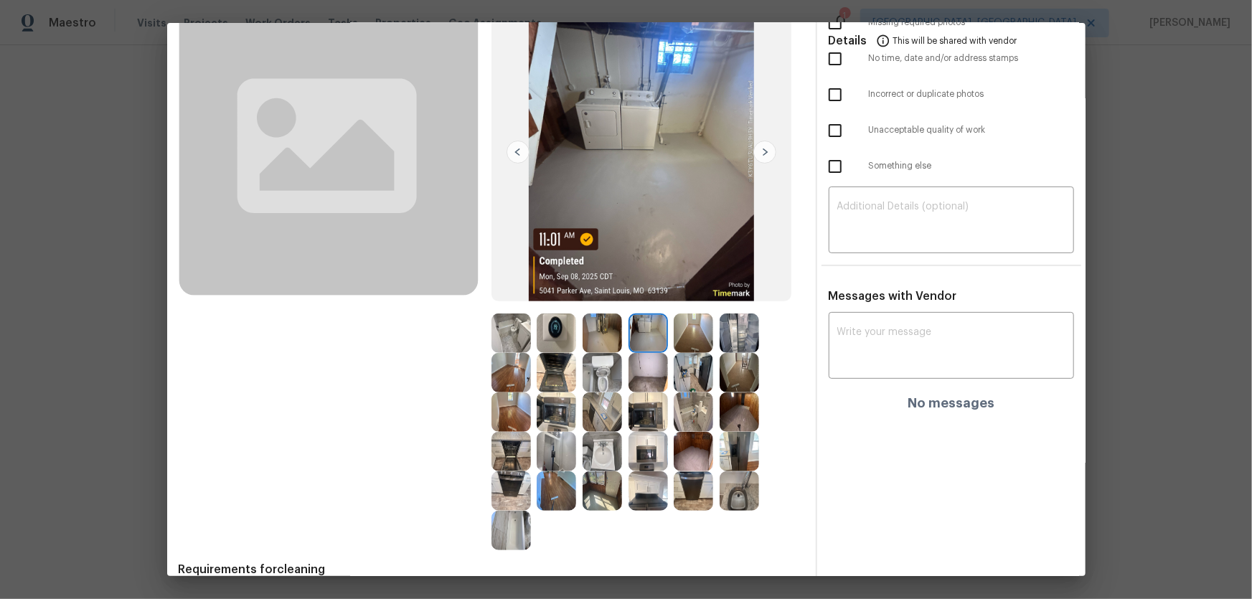
click at [684, 336] on img at bounding box center [692, 332] width 39 height 39
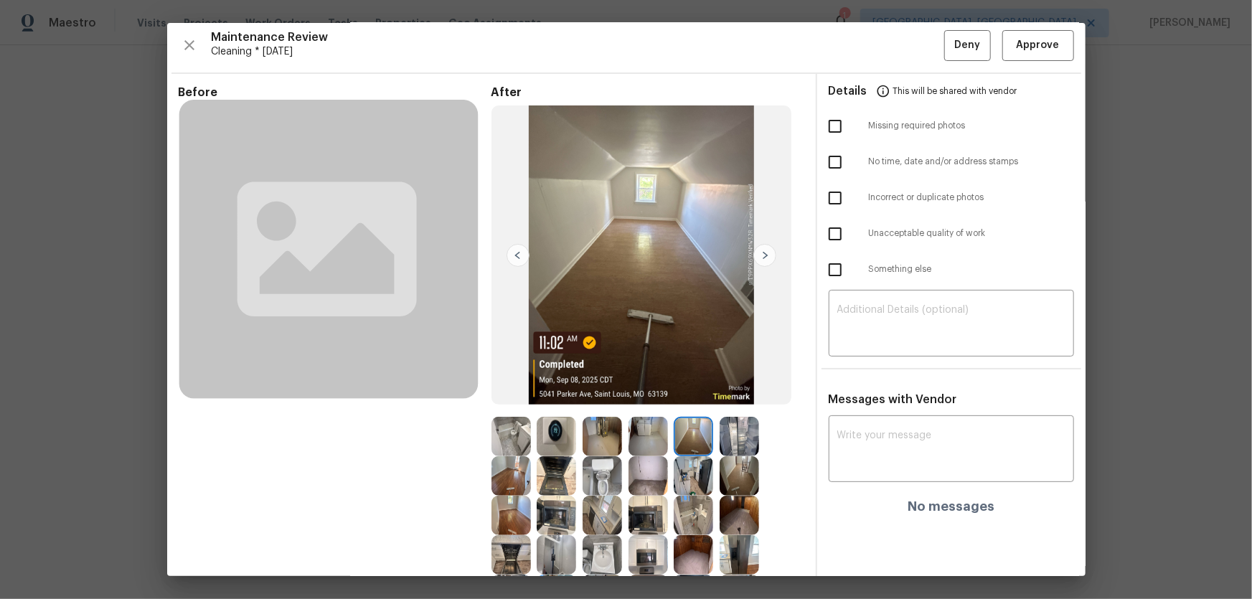
scroll to position [0, 0]
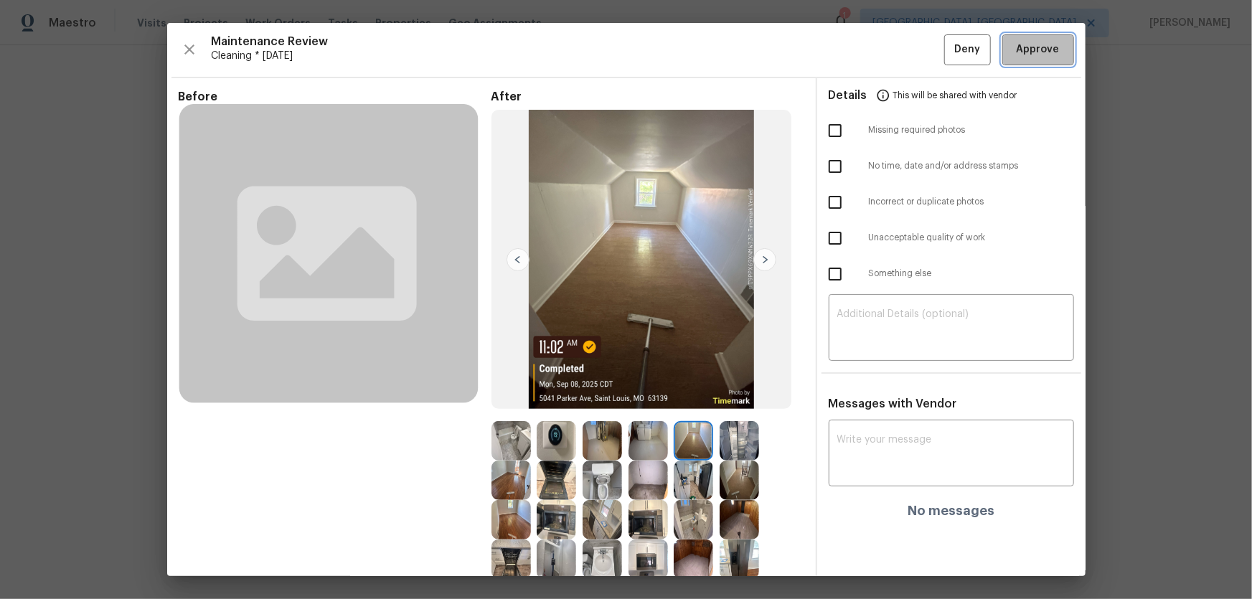
click at [890, 58] on button "Approve" at bounding box center [1038, 49] width 72 height 31
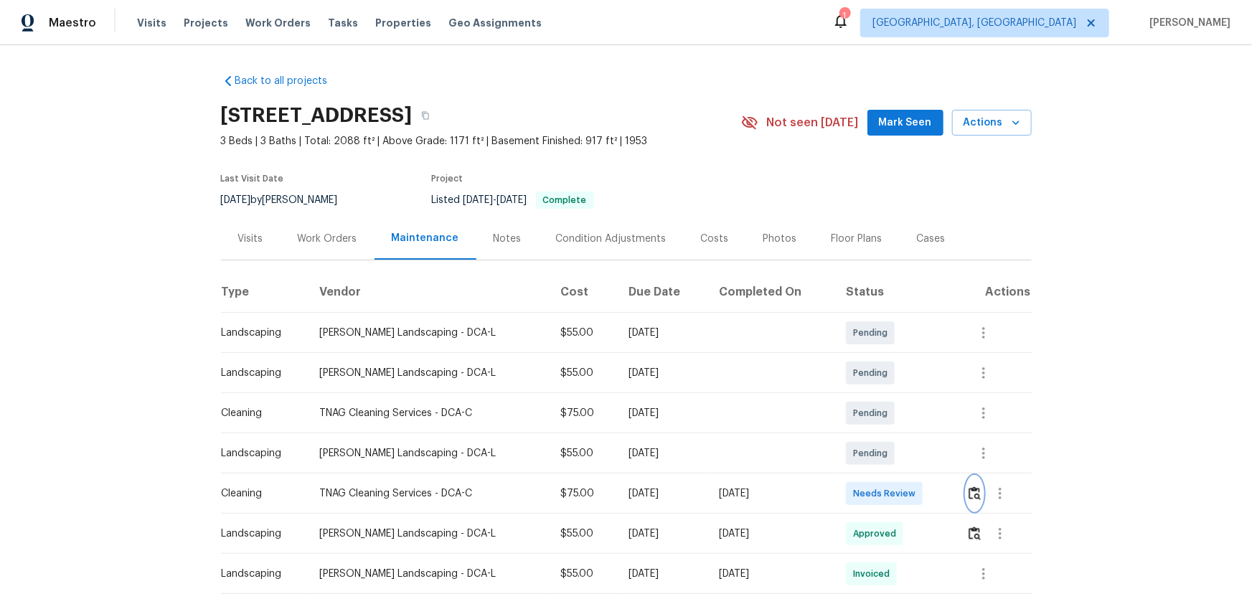
click at [890, 395] on img "button" at bounding box center [974, 493] width 12 height 14
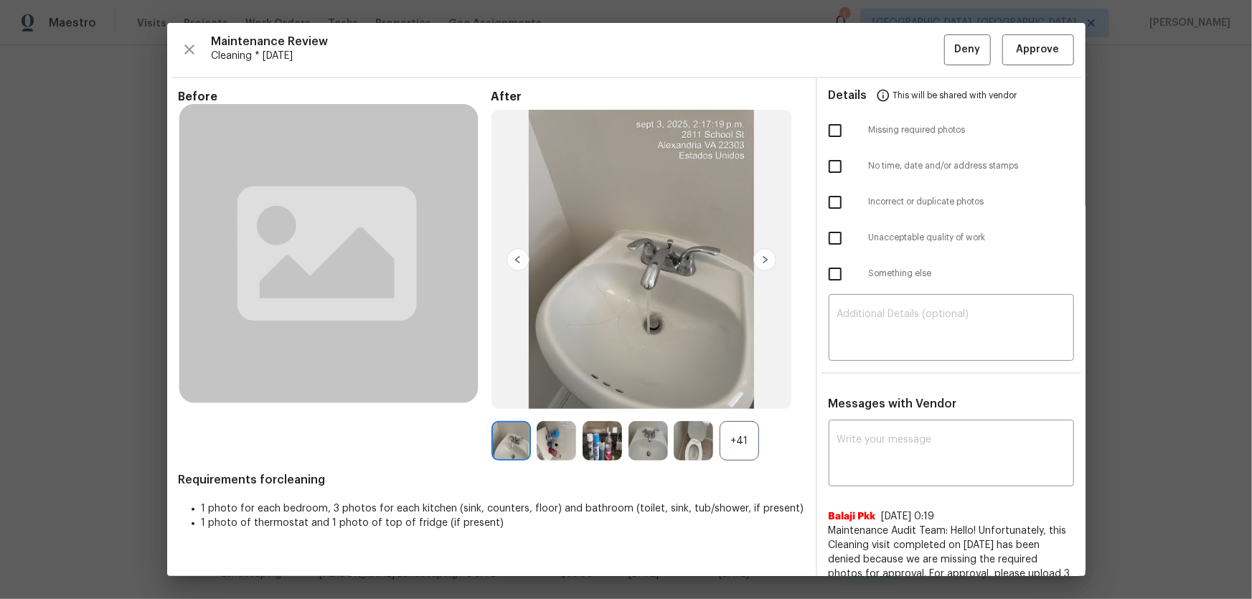
click at [746, 395] on div "+41" at bounding box center [738, 440] width 39 height 39
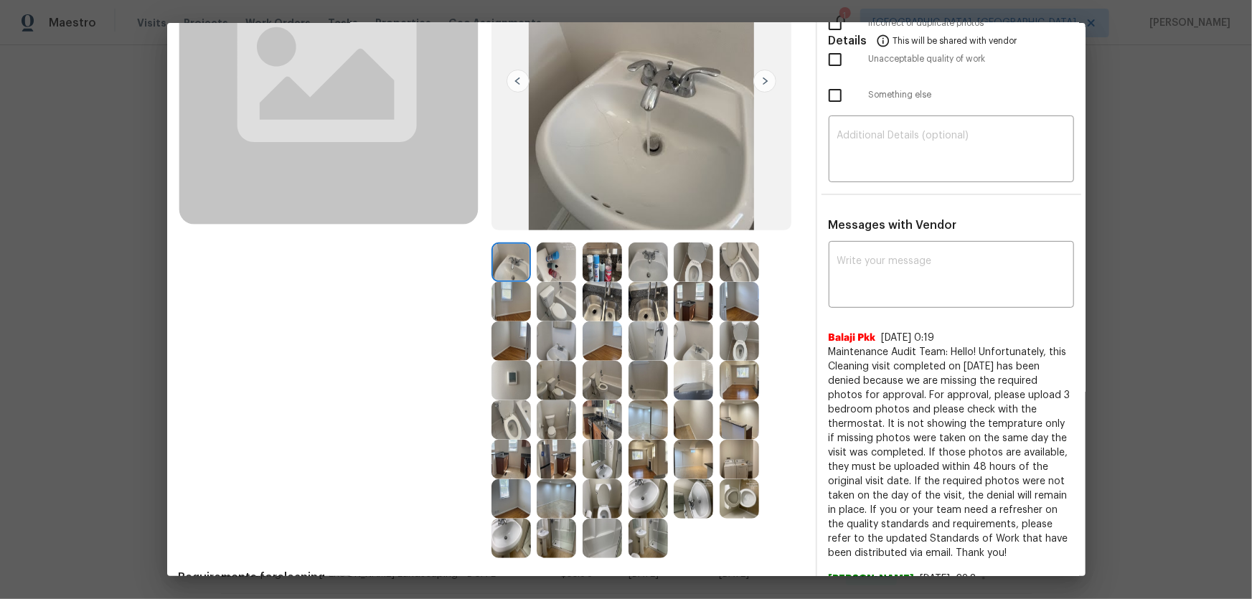
scroll to position [195, 0]
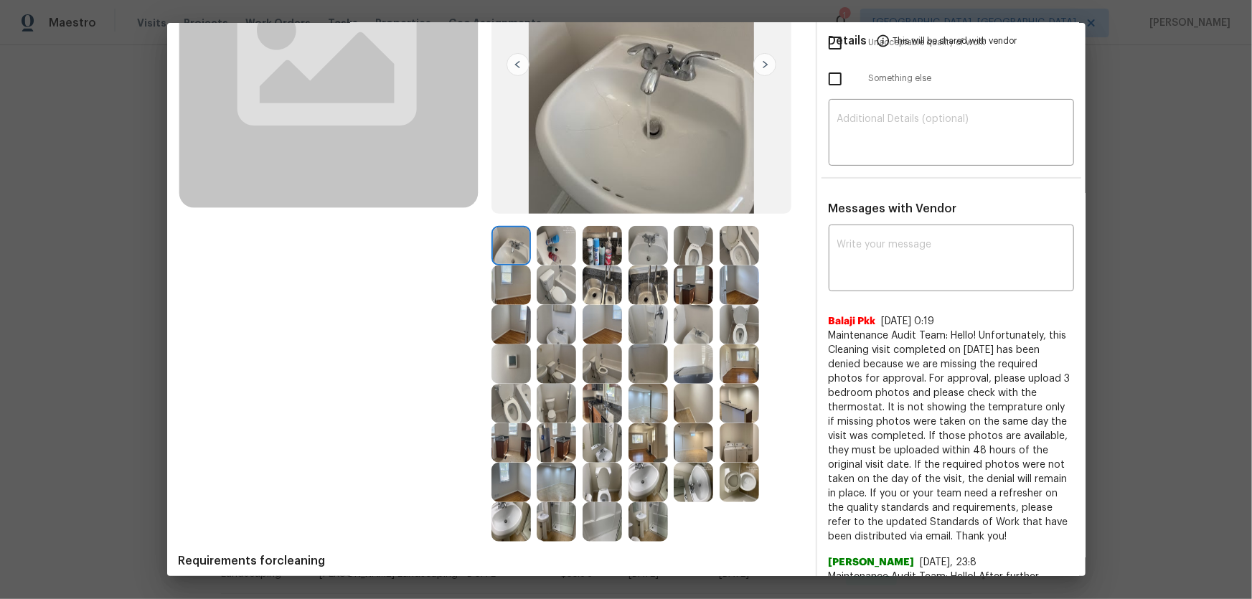
click at [696, 255] on img at bounding box center [692, 245] width 39 height 39
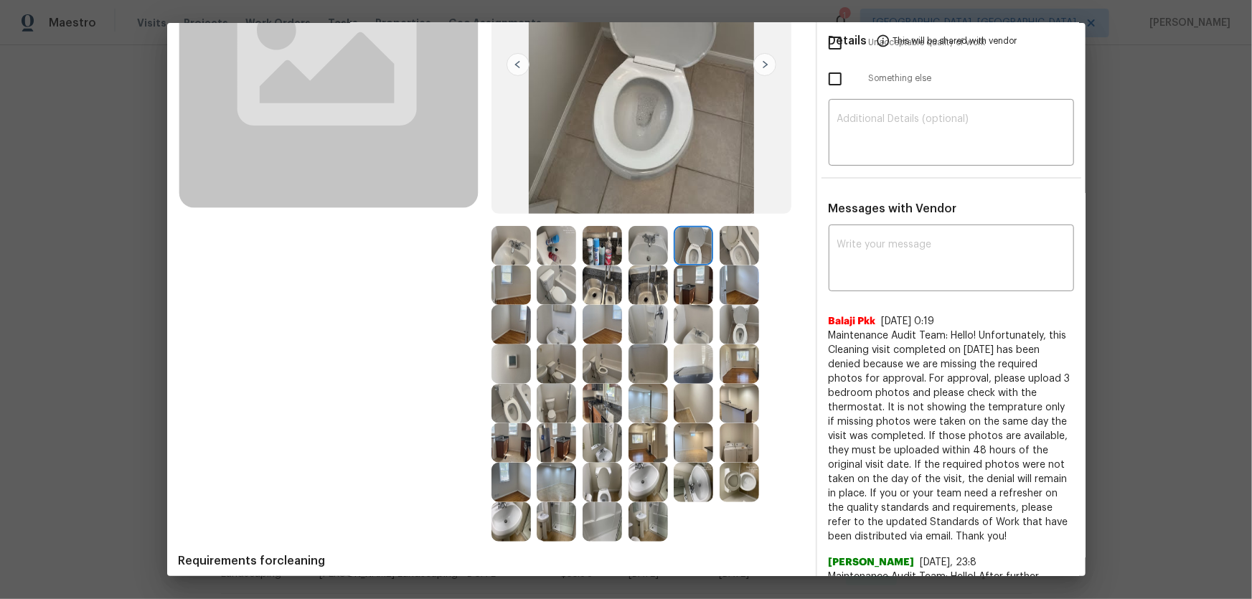
click at [747, 255] on img at bounding box center [738, 245] width 39 height 39
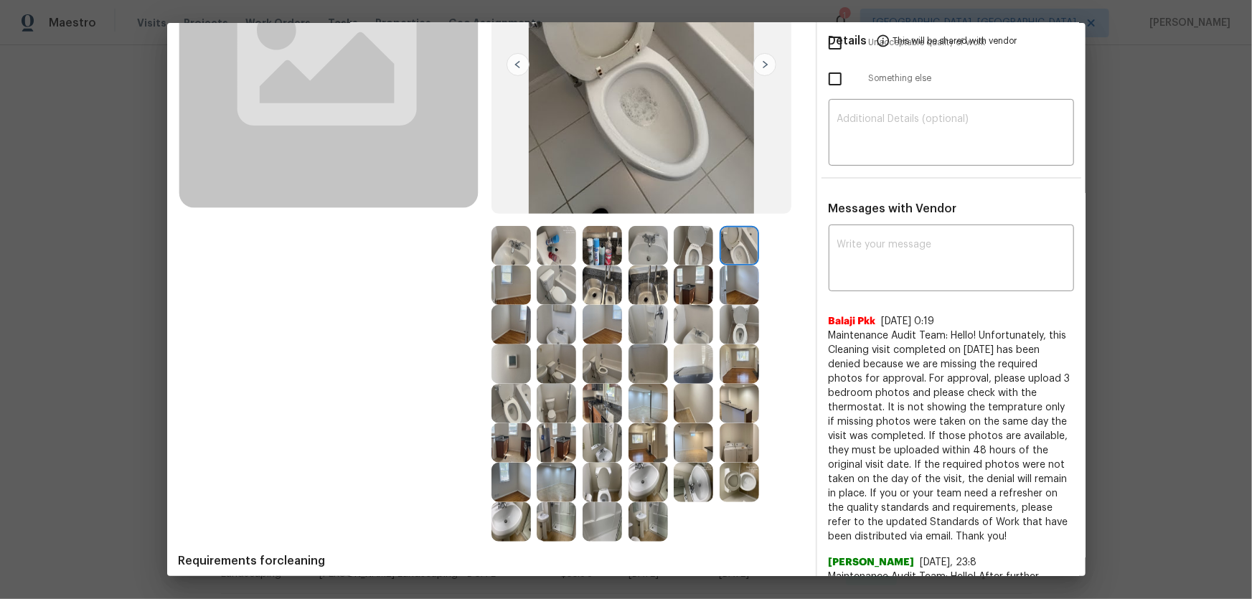
click at [743, 326] on img at bounding box center [738, 324] width 39 height 39
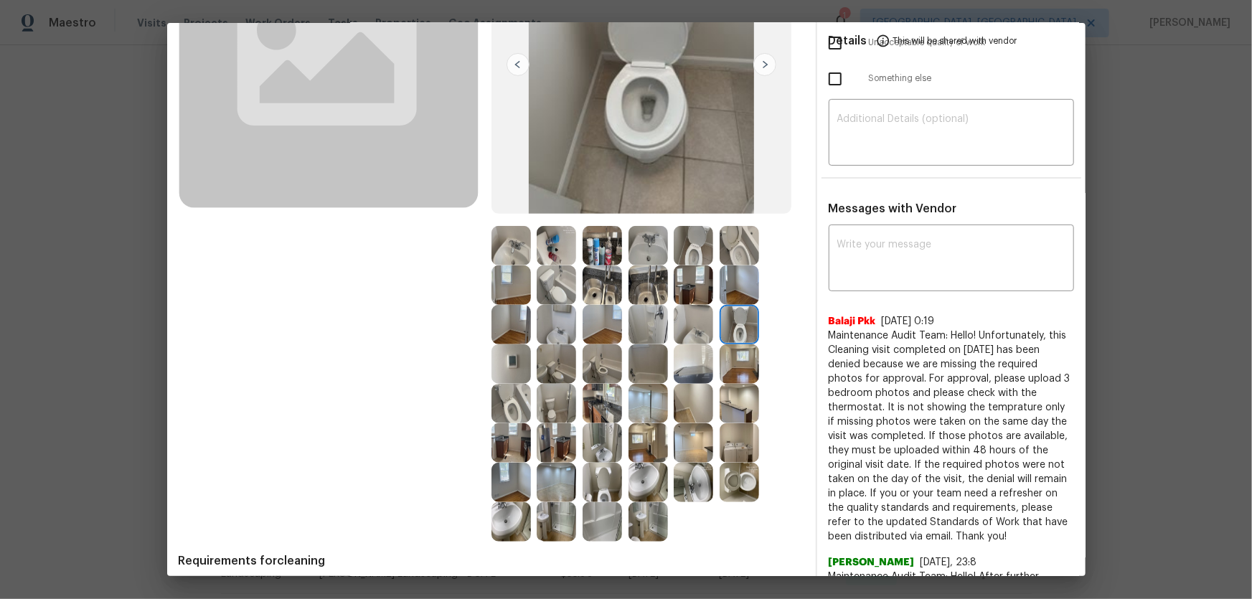
click at [635, 251] on img at bounding box center [647, 245] width 39 height 39
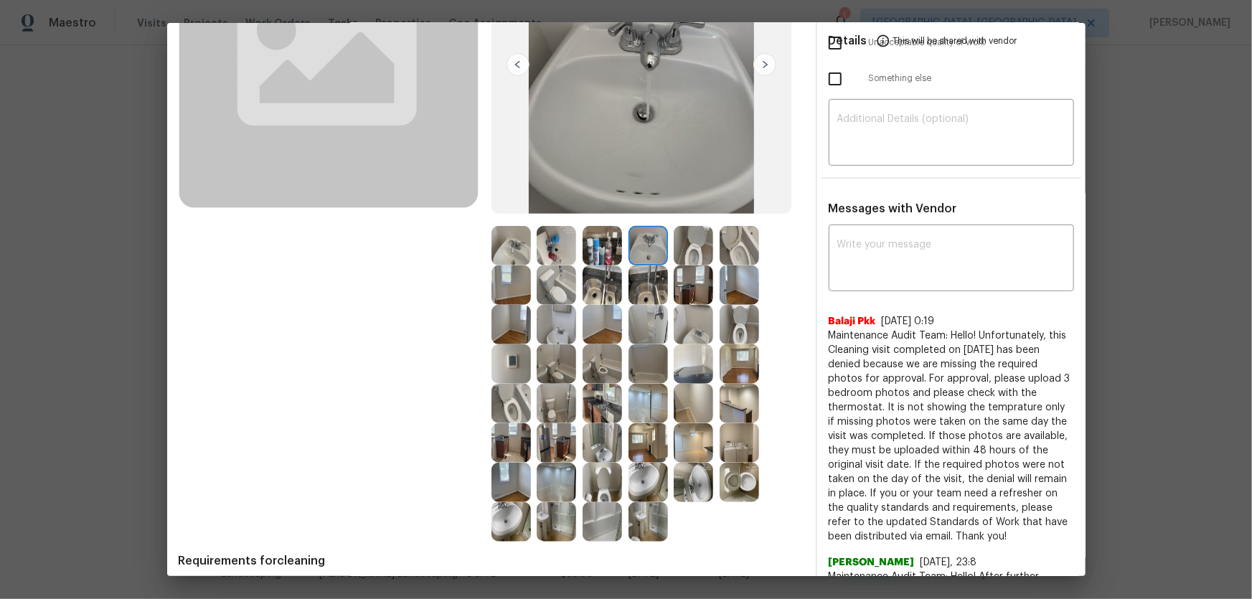
click at [509, 247] on img at bounding box center [510, 245] width 39 height 39
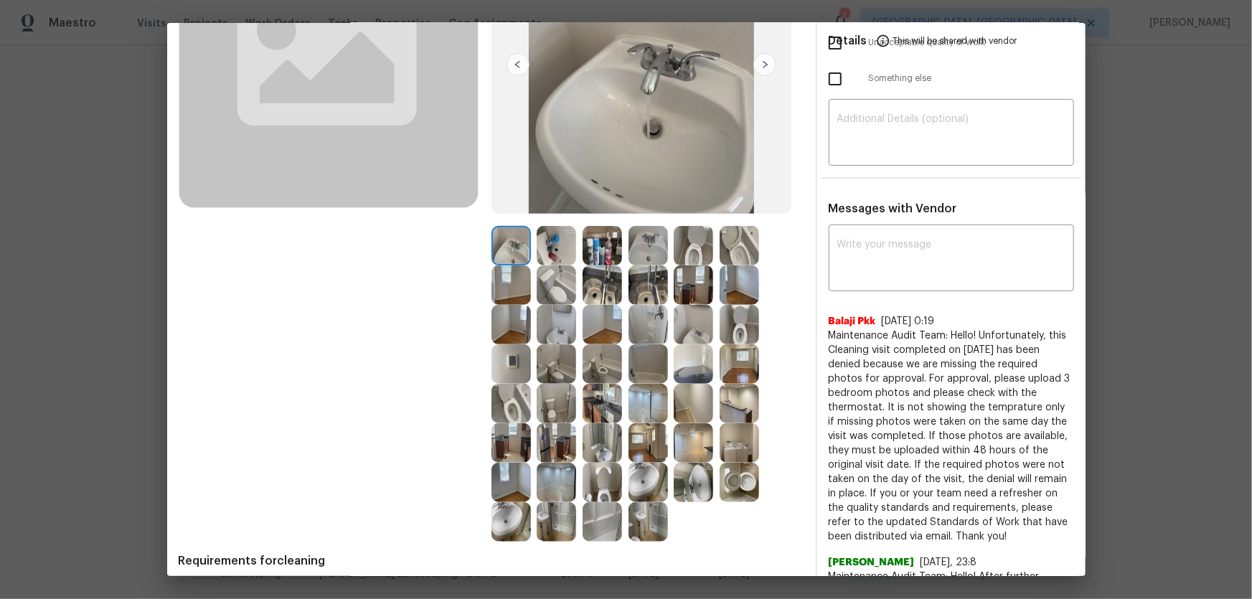
click at [686, 319] on img at bounding box center [692, 324] width 39 height 39
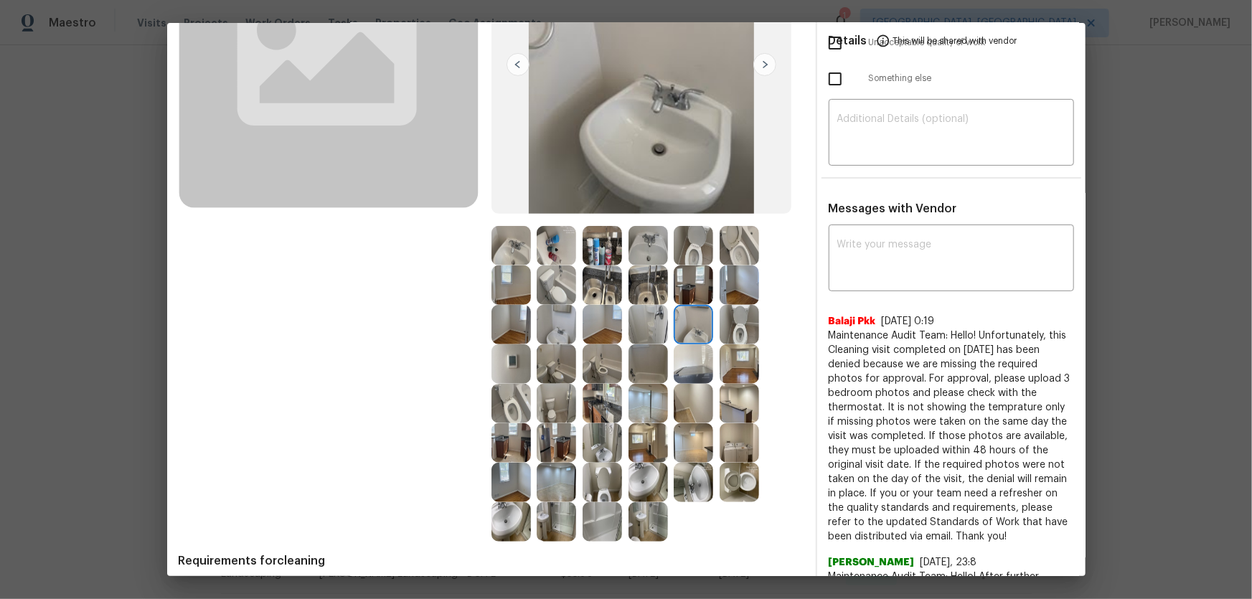
click at [647, 322] on img at bounding box center [647, 324] width 39 height 39
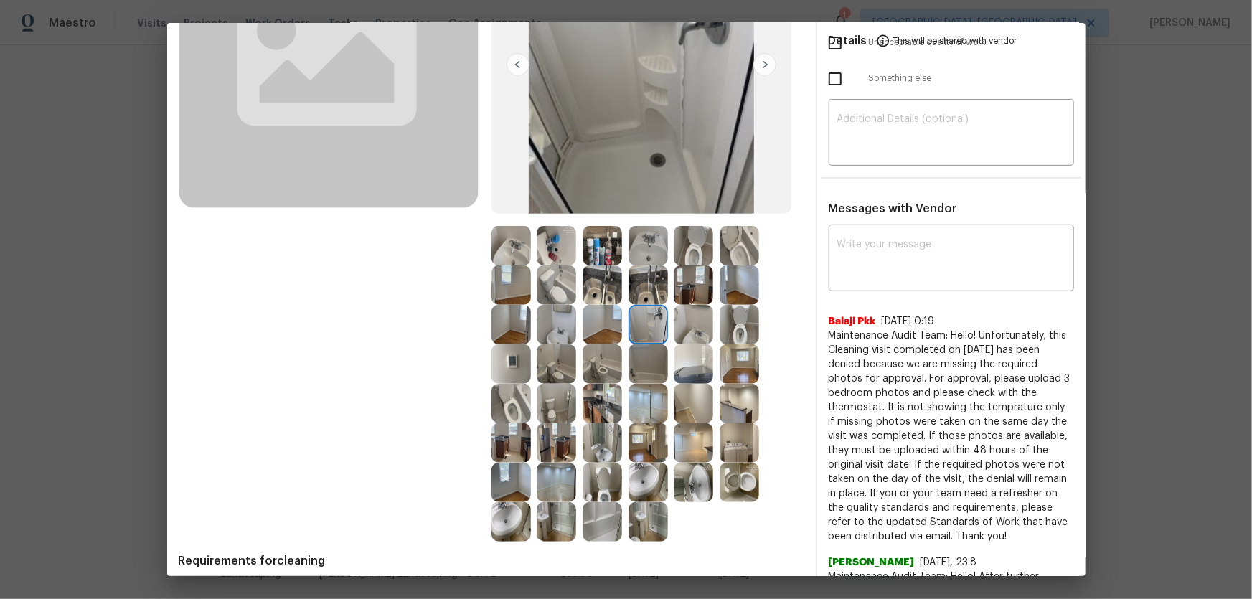
click at [644, 372] on img at bounding box center [647, 363] width 39 height 39
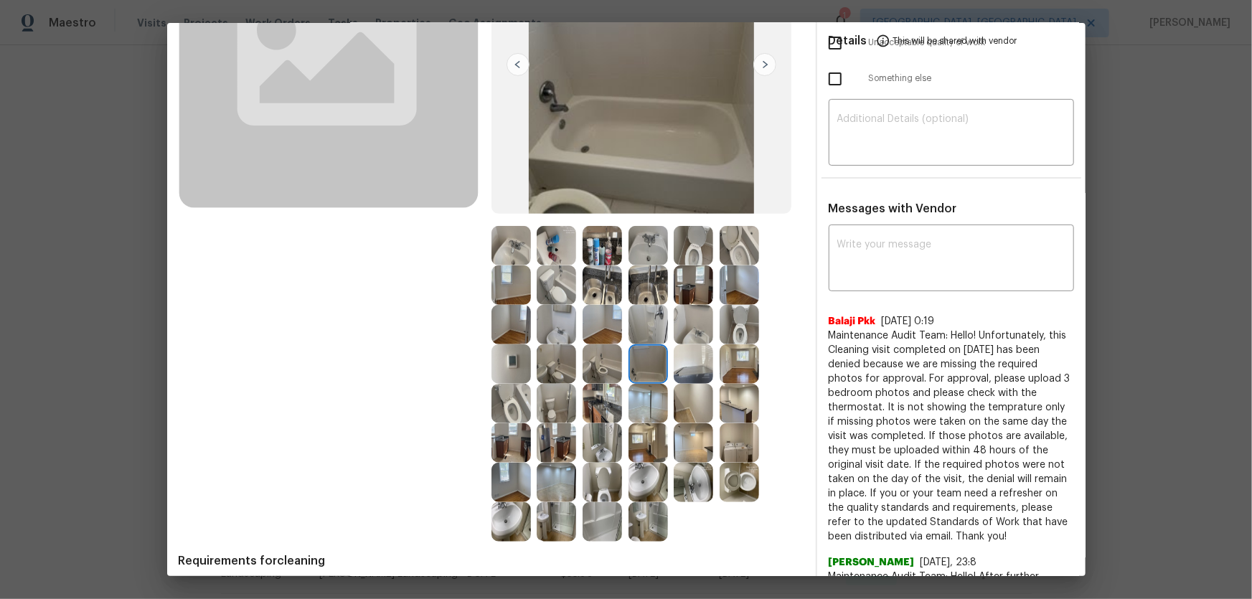
click at [602, 395] on img at bounding box center [601, 521] width 39 height 39
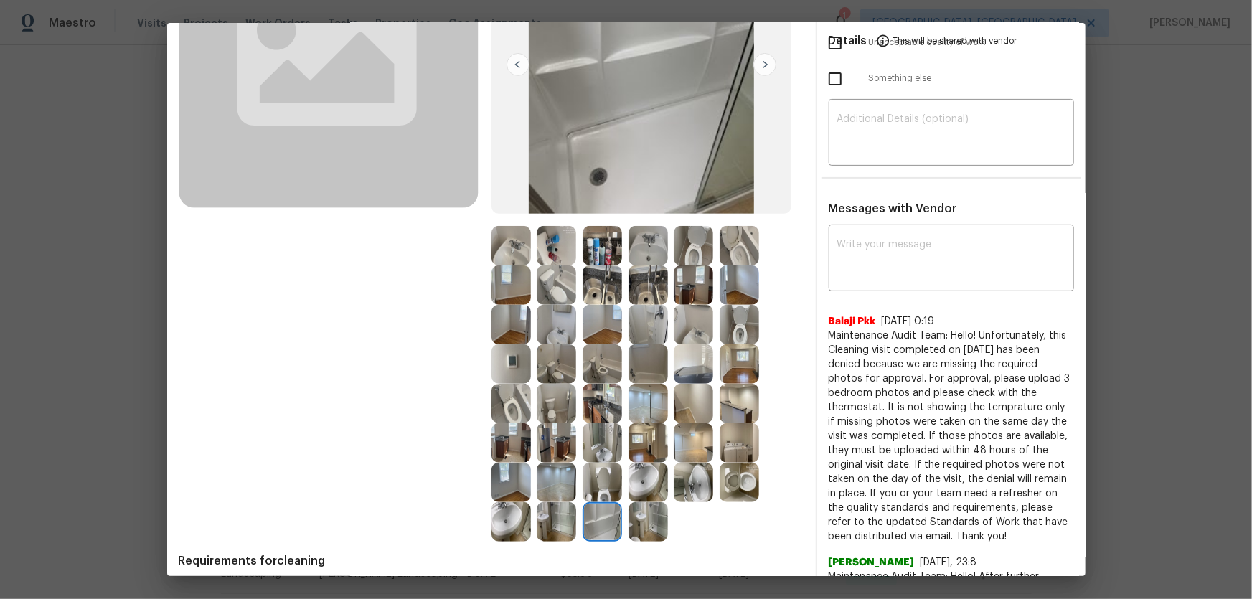
click at [689, 365] on img at bounding box center [692, 363] width 39 height 39
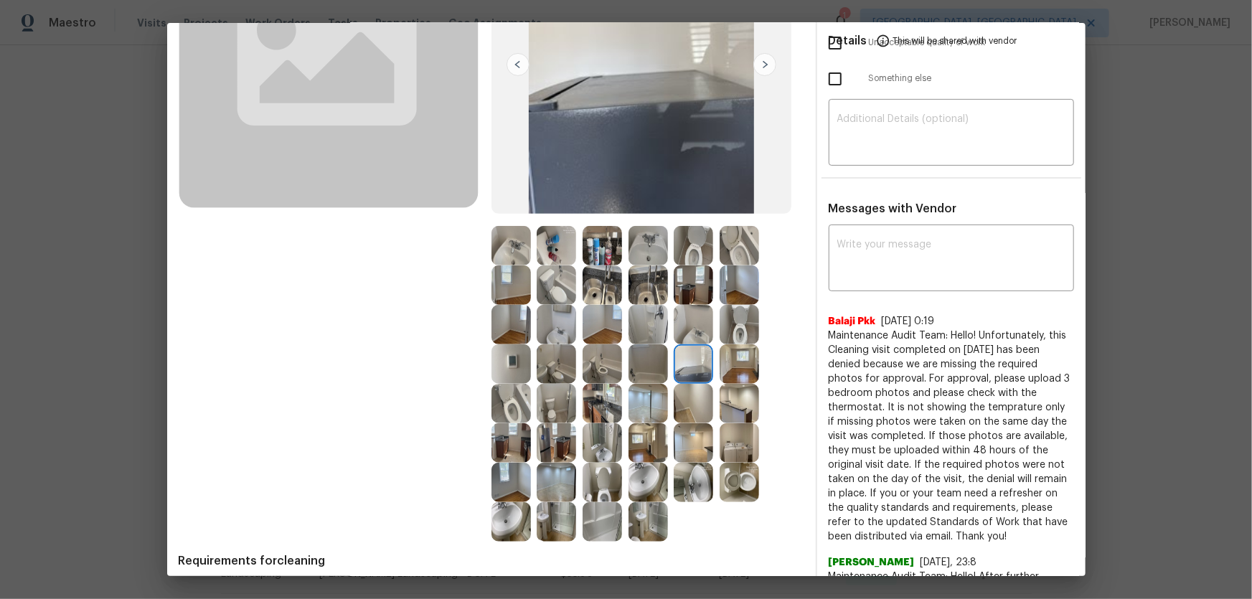
click at [739, 395] on img at bounding box center [738, 403] width 39 height 39
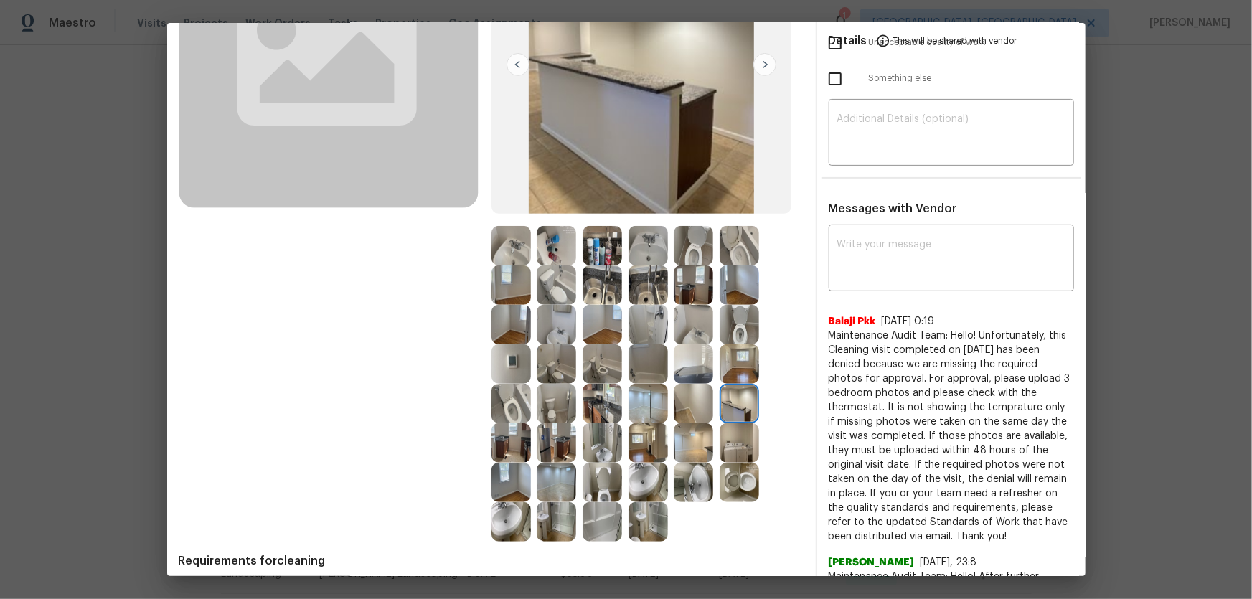
click at [728, 395] on img at bounding box center [738, 442] width 39 height 39
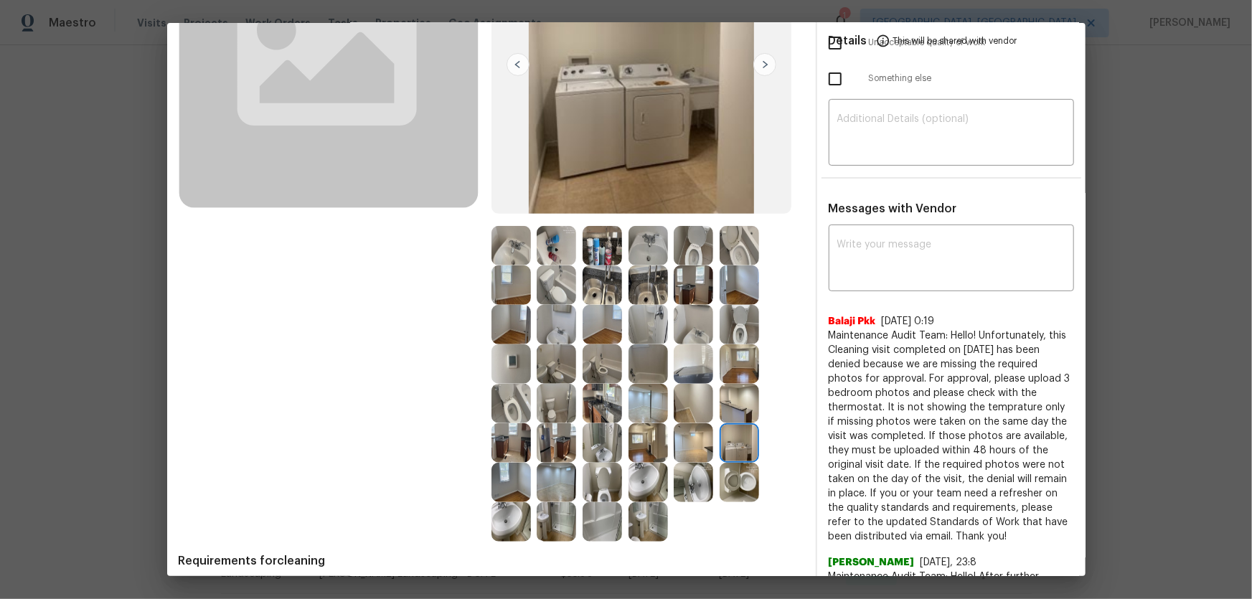
click at [723, 395] on img at bounding box center [738, 482] width 39 height 39
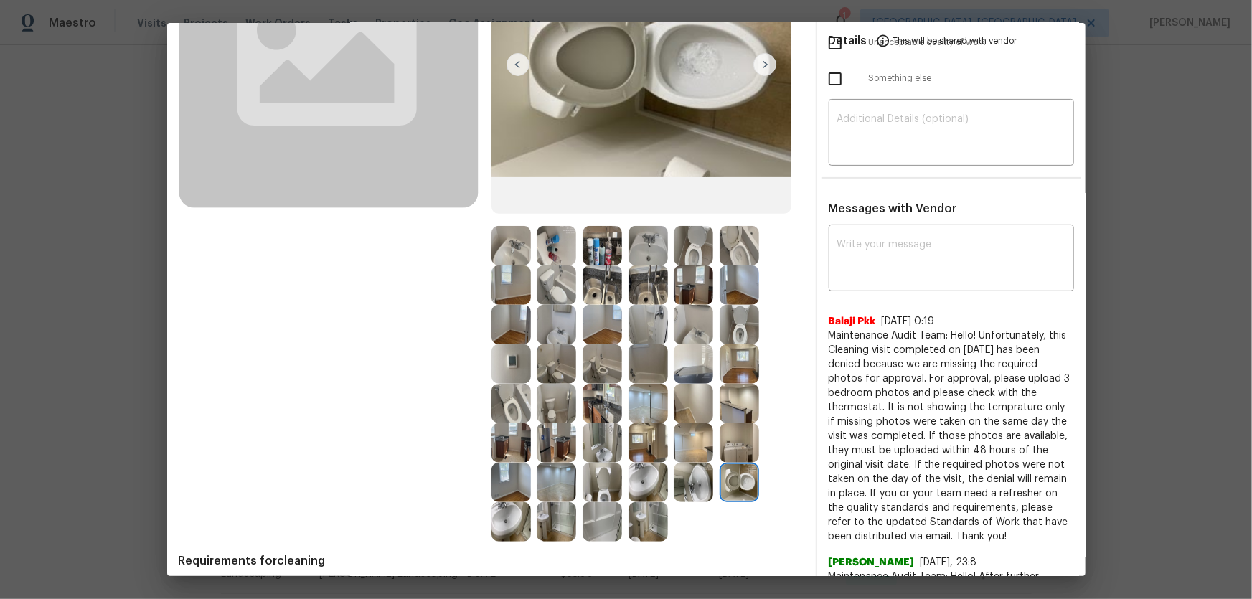
click at [683, 395] on img at bounding box center [692, 482] width 39 height 39
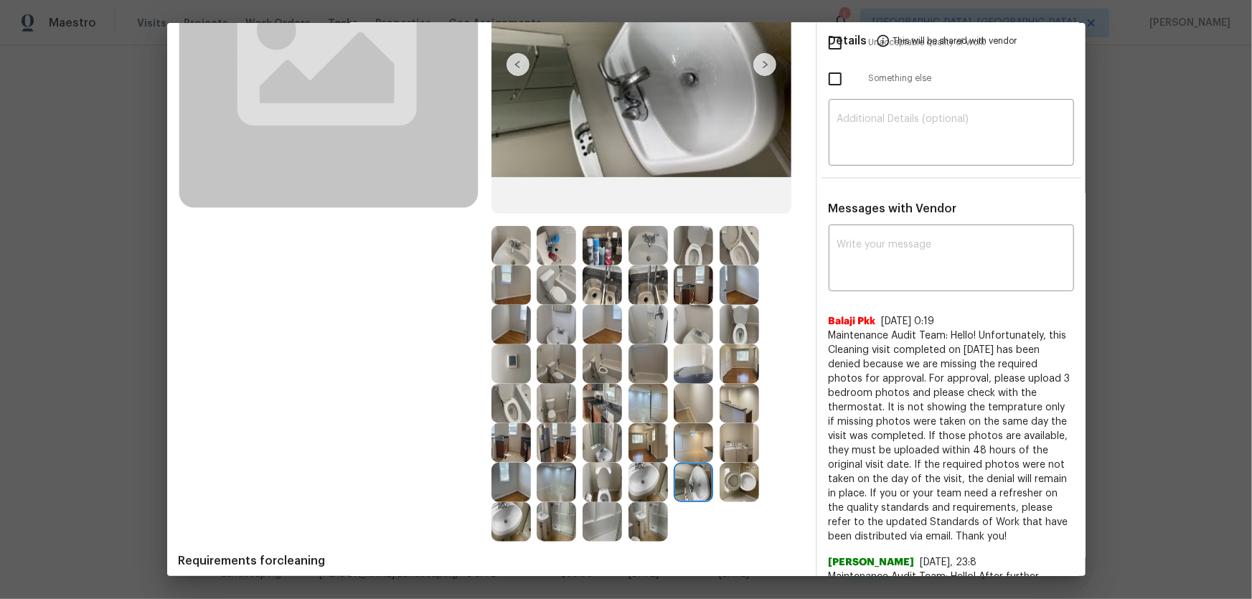
click at [635, 395] on img at bounding box center [647, 482] width 39 height 39
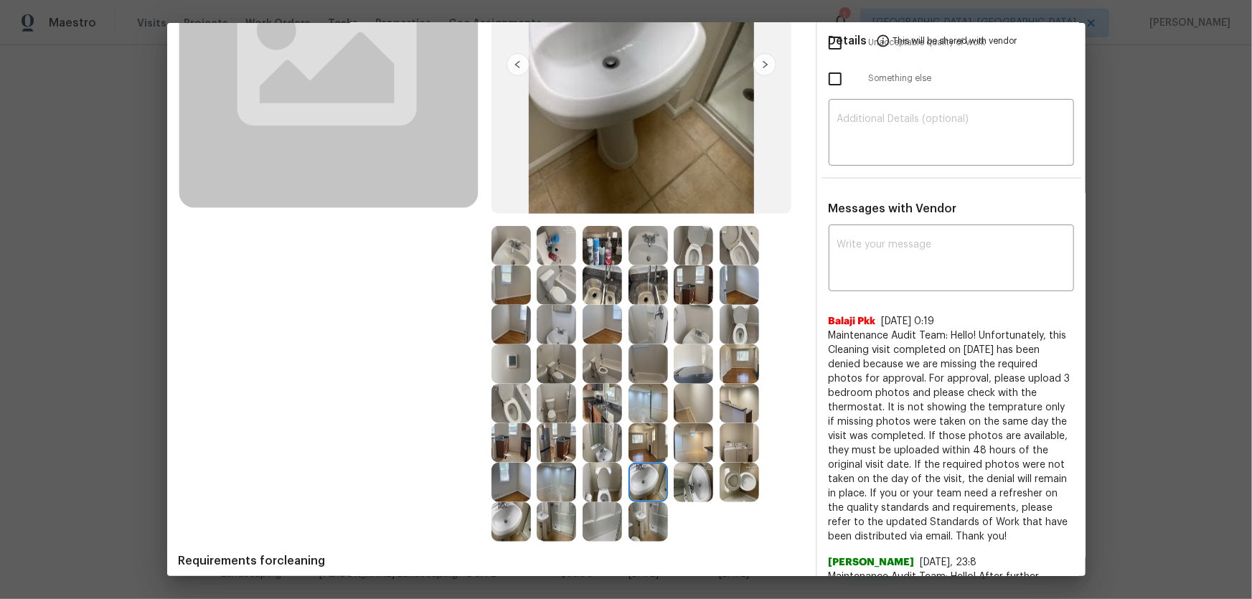
click at [587, 395] on img at bounding box center [601, 442] width 39 height 39
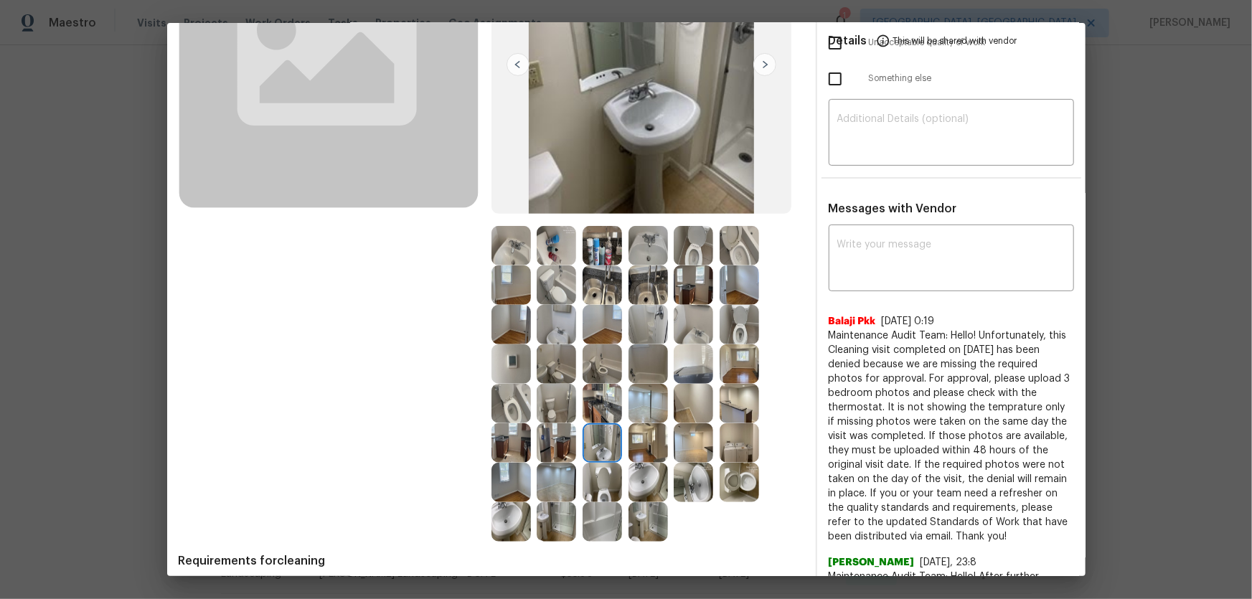
click at [555, 395] on img at bounding box center [555, 442] width 39 height 39
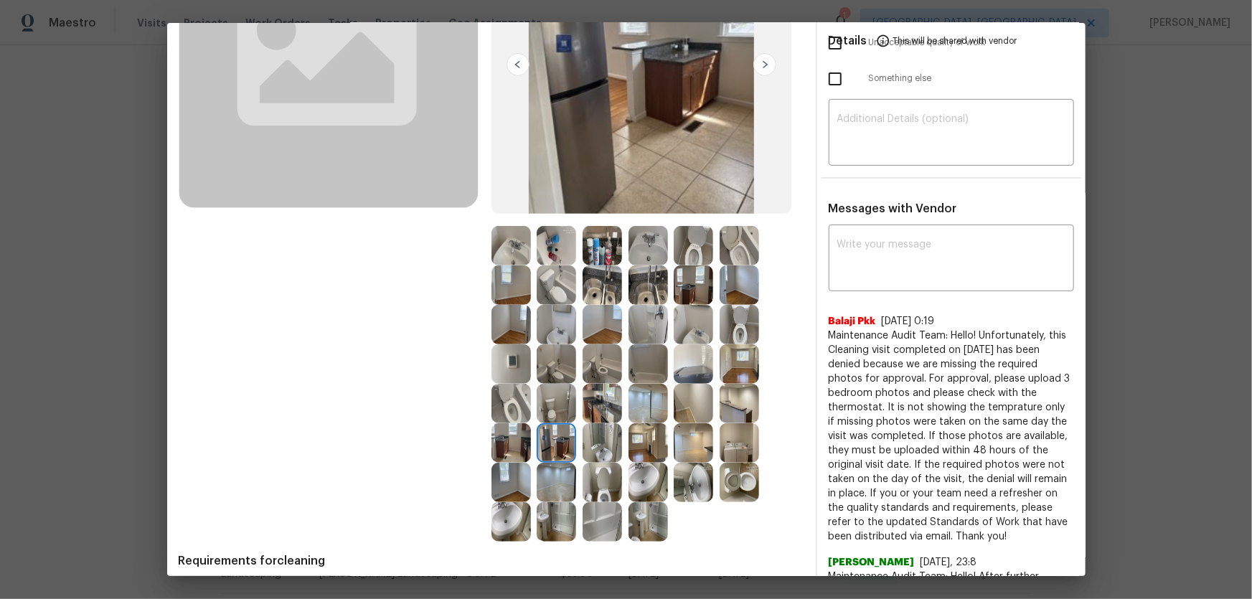
click at [524, 395] on img at bounding box center [510, 442] width 39 height 39
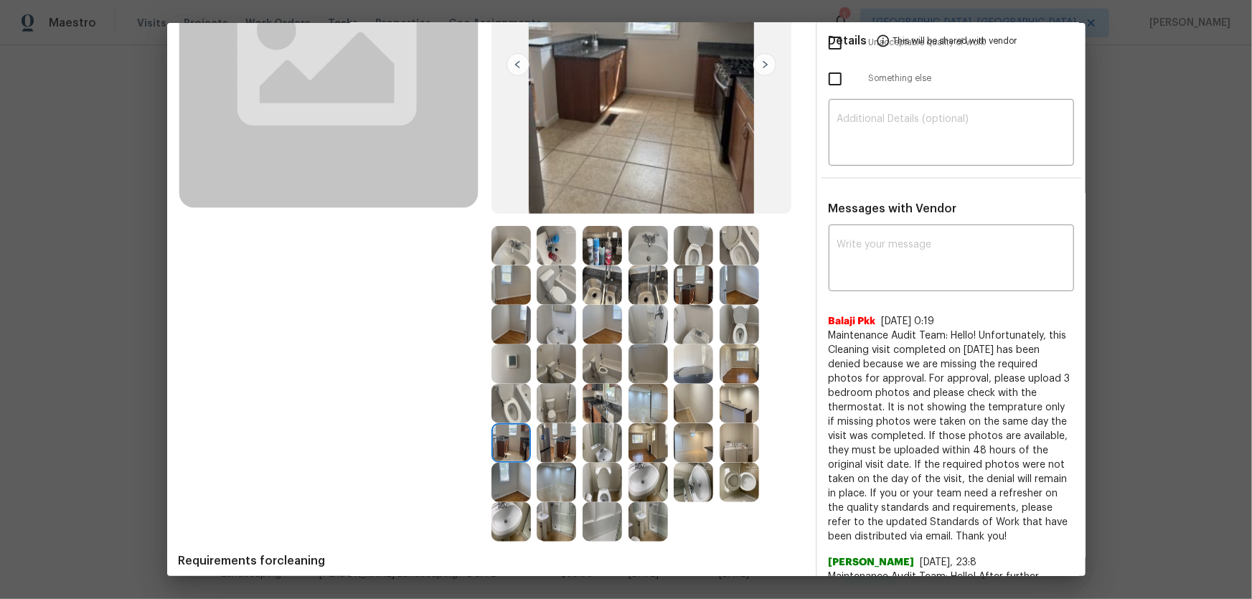
click at [514, 395] on img at bounding box center [510, 403] width 39 height 39
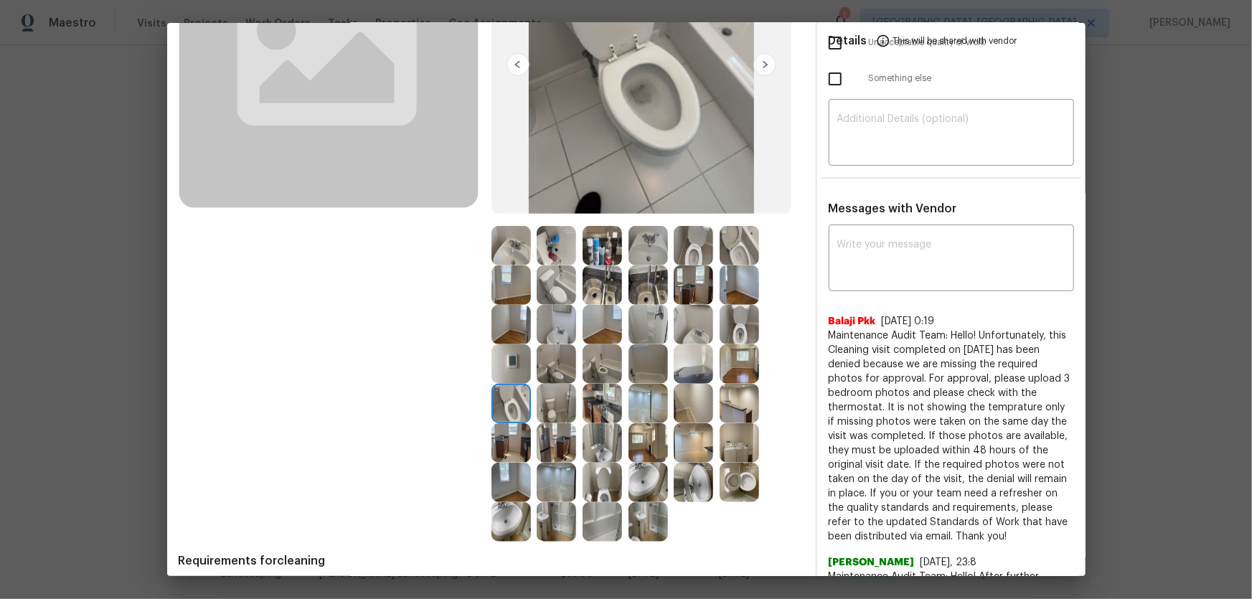
click at [552, 395] on img at bounding box center [555, 403] width 39 height 39
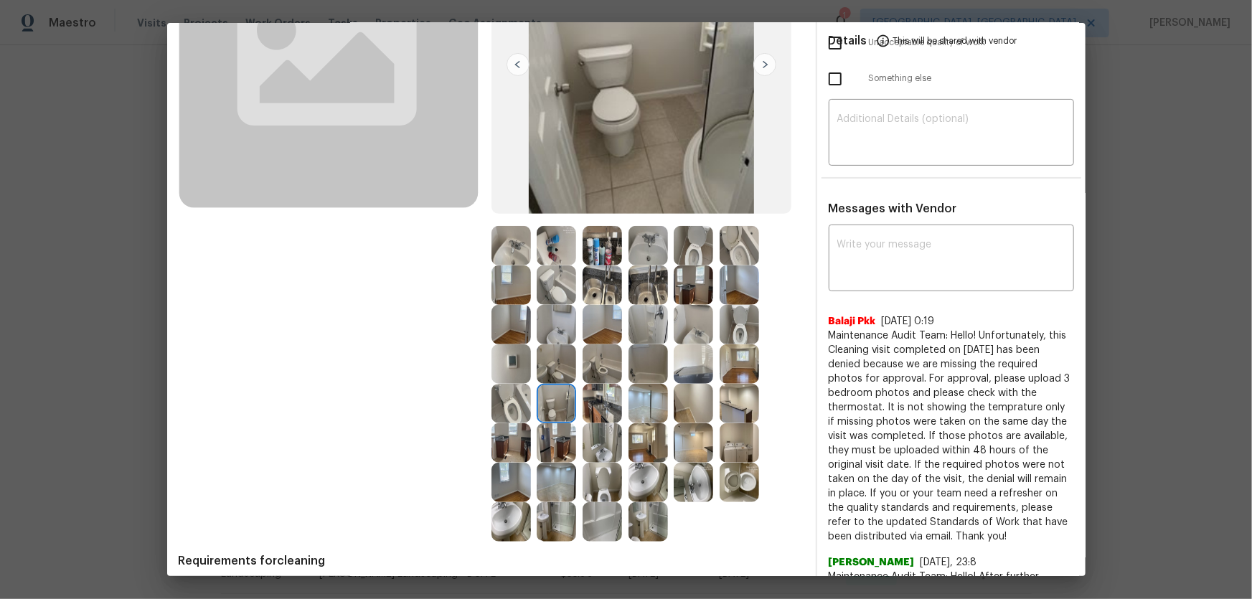
click at [510, 361] on img at bounding box center [510, 363] width 39 height 39
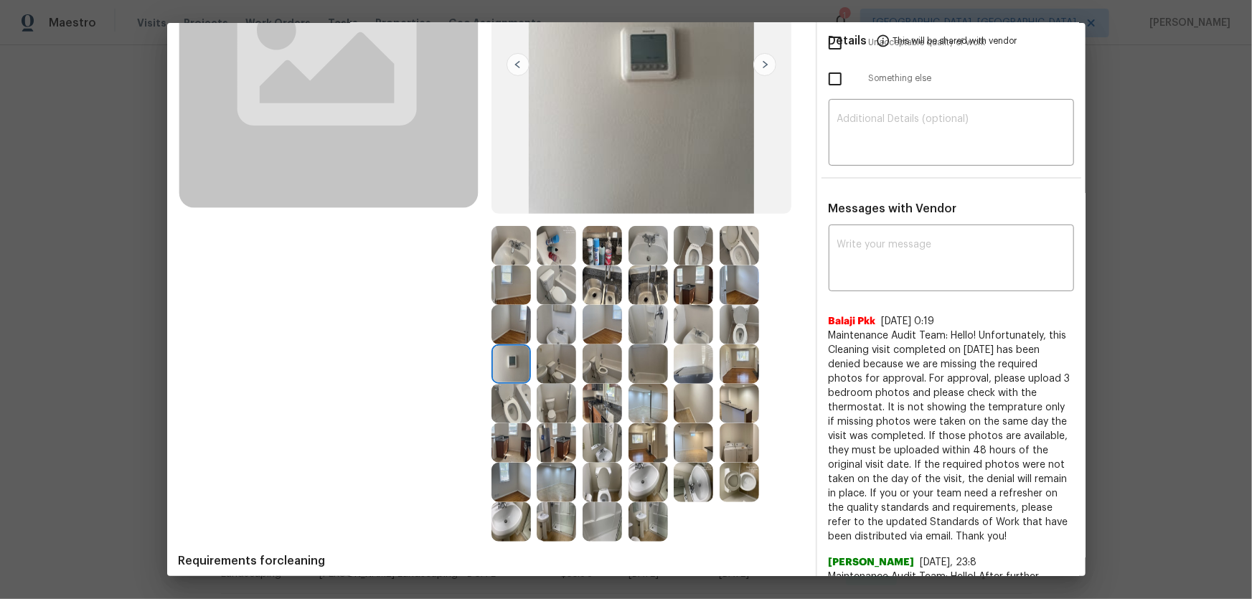
drag, startPoint x: 510, startPoint y: 361, endPoint x: 639, endPoint y: 294, distance: 145.3
click at [639, 294] on img at bounding box center [647, 284] width 39 height 39
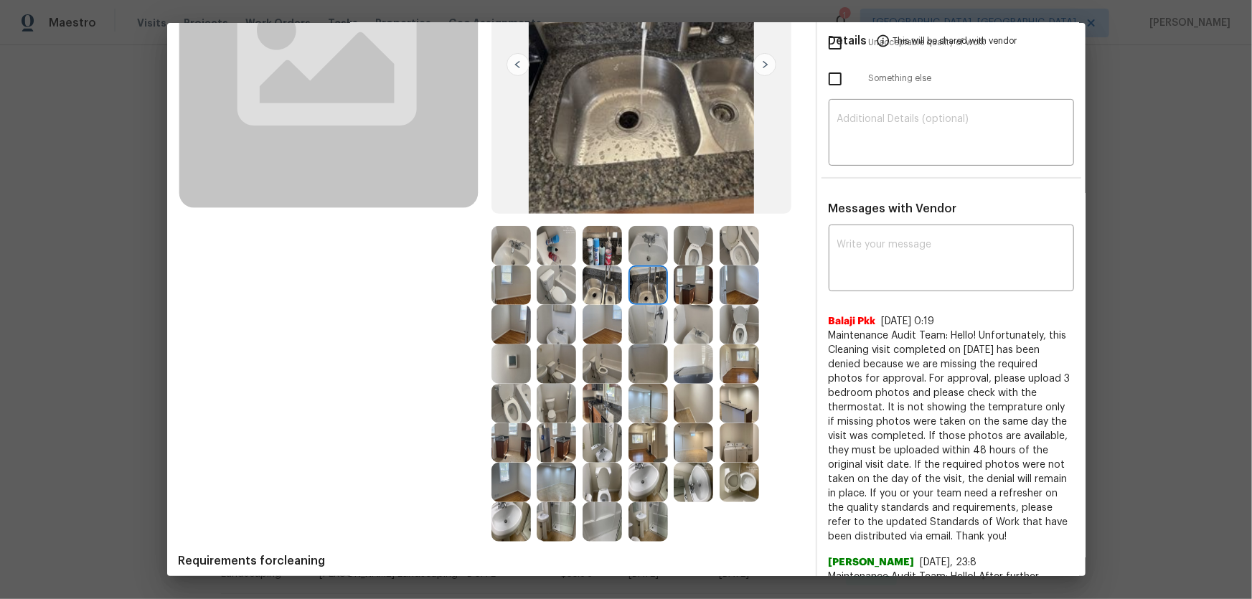
click at [498, 360] on img at bounding box center [510, 363] width 39 height 39
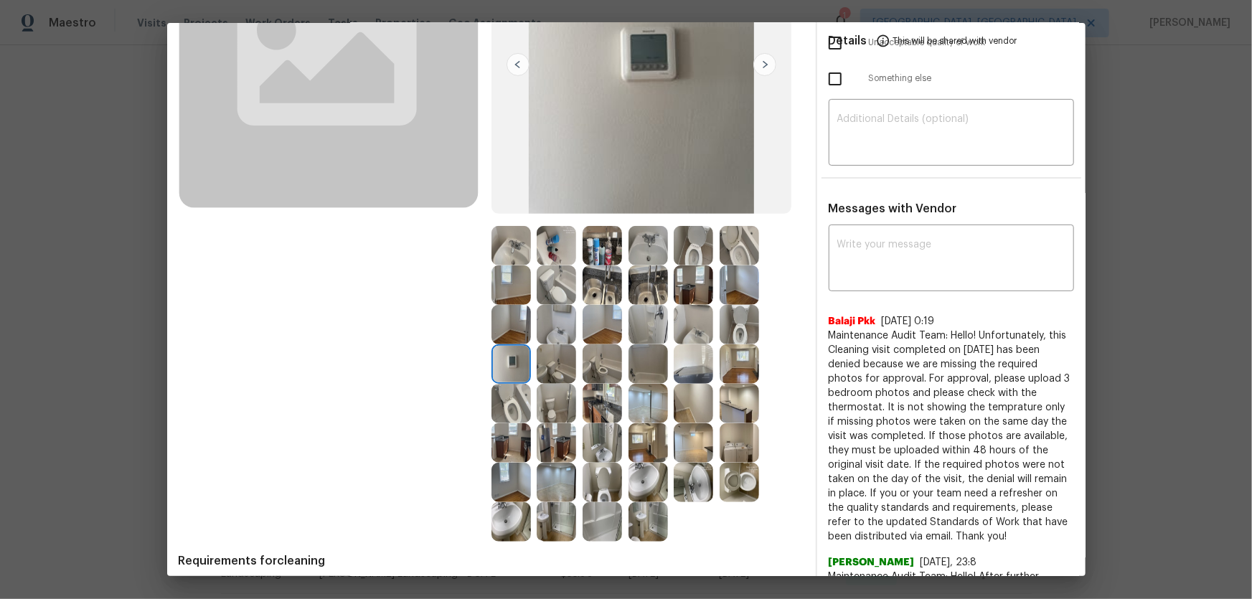
drag, startPoint x: 498, startPoint y: 360, endPoint x: 529, endPoint y: 366, distance: 31.5
click at [529, 366] on div at bounding box center [514, 363] width 46 height 39
click at [686, 371] on img at bounding box center [692, 363] width 39 height 39
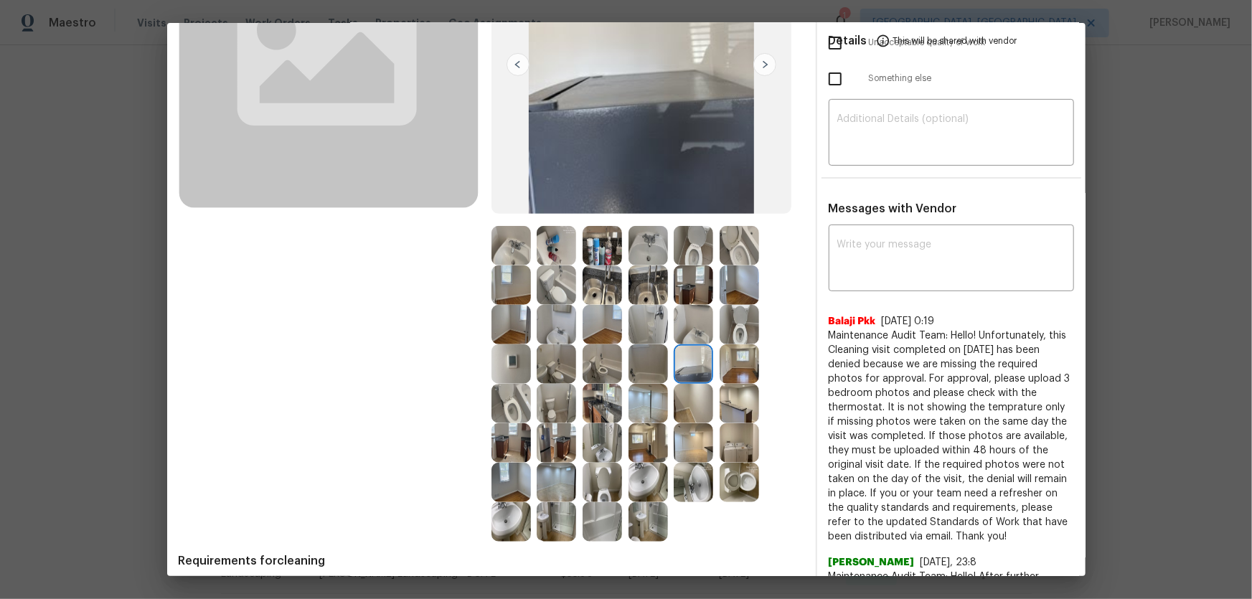
click at [645, 370] on img at bounding box center [647, 363] width 39 height 39
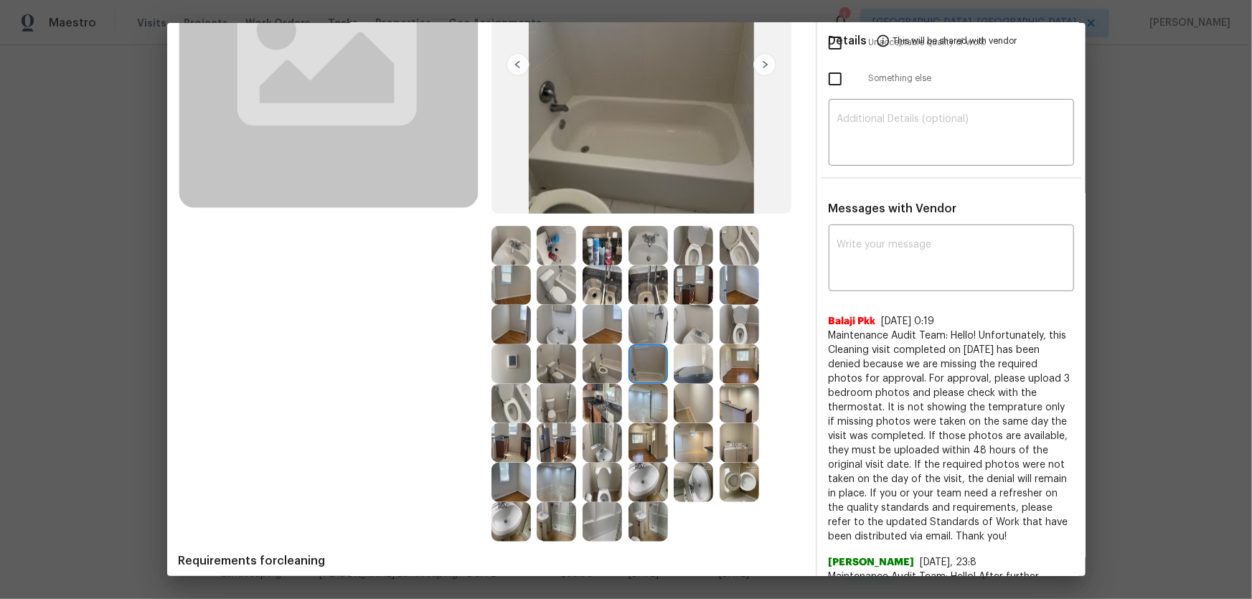
click at [602, 369] on img at bounding box center [601, 363] width 39 height 39
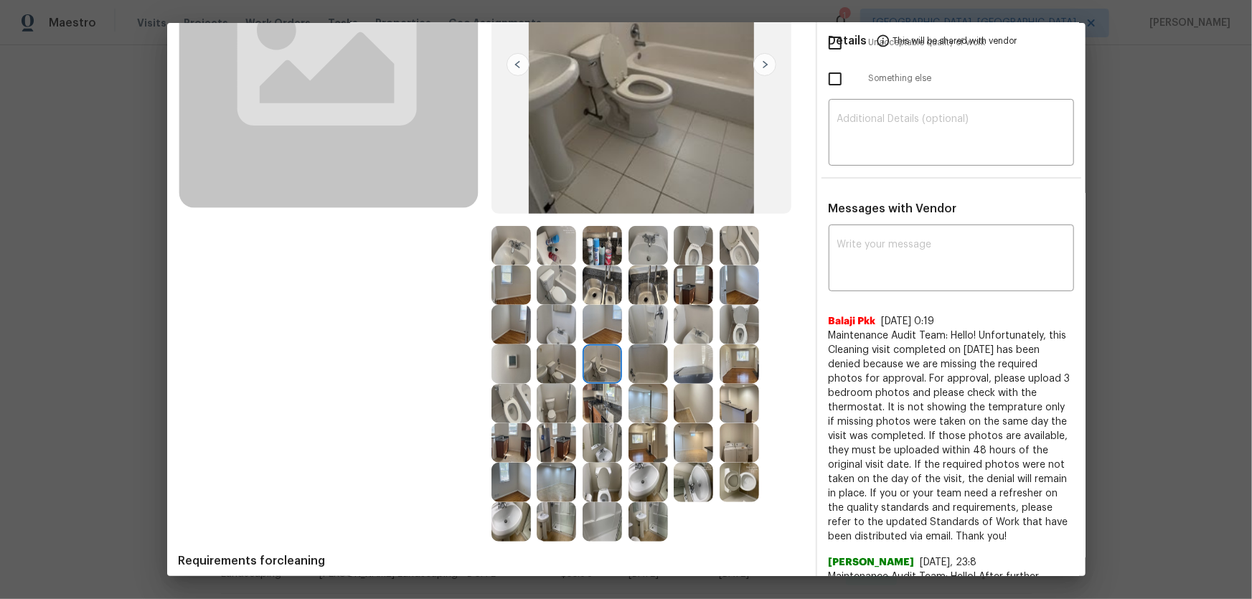
click at [729, 290] on img at bounding box center [738, 284] width 39 height 39
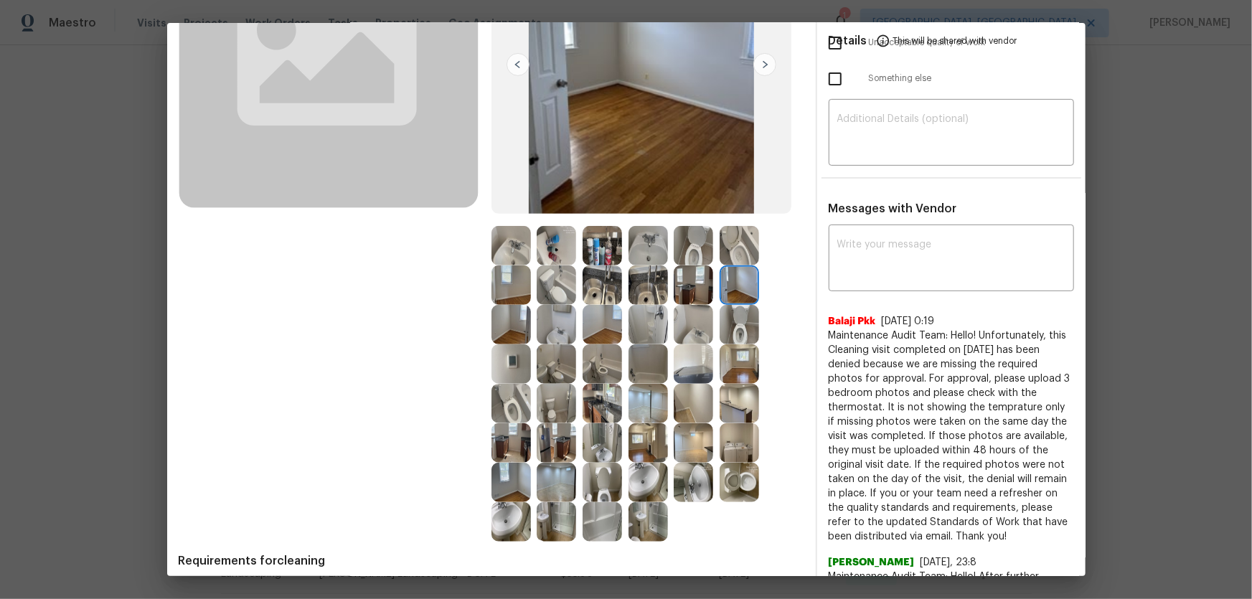
click at [602, 334] on img at bounding box center [601, 324] width 39 height 39
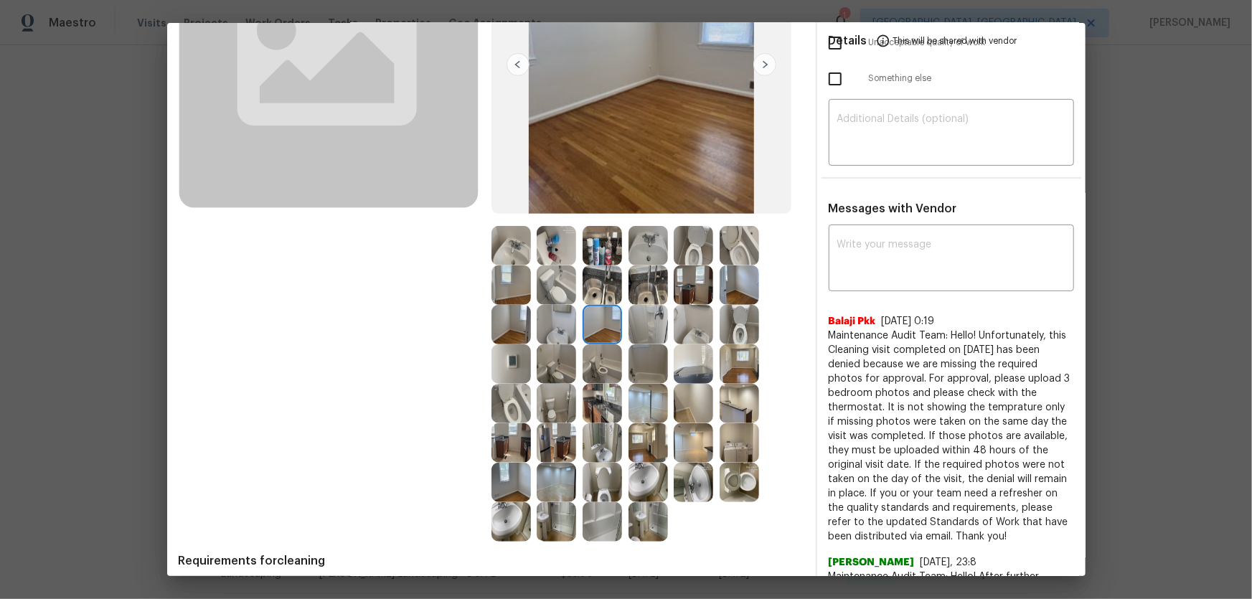
click at [509, 395] on img at bounding box center [510, 482] width 39 height 39
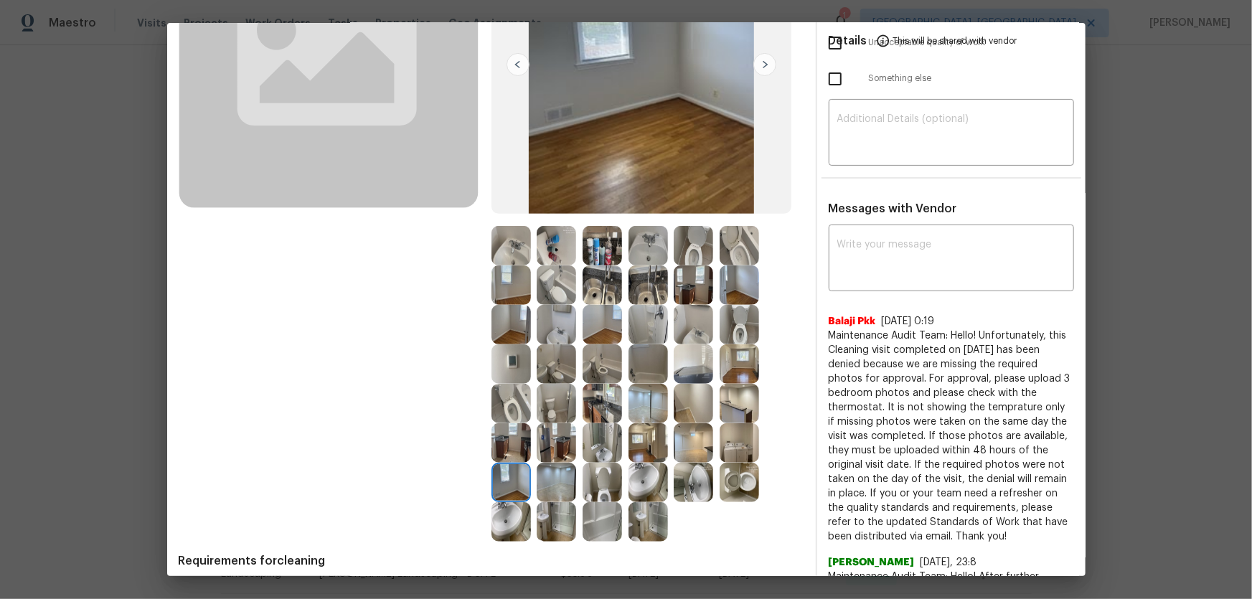
click at [591, 294] on img at bounding box center [601, 284] width 39 height 39
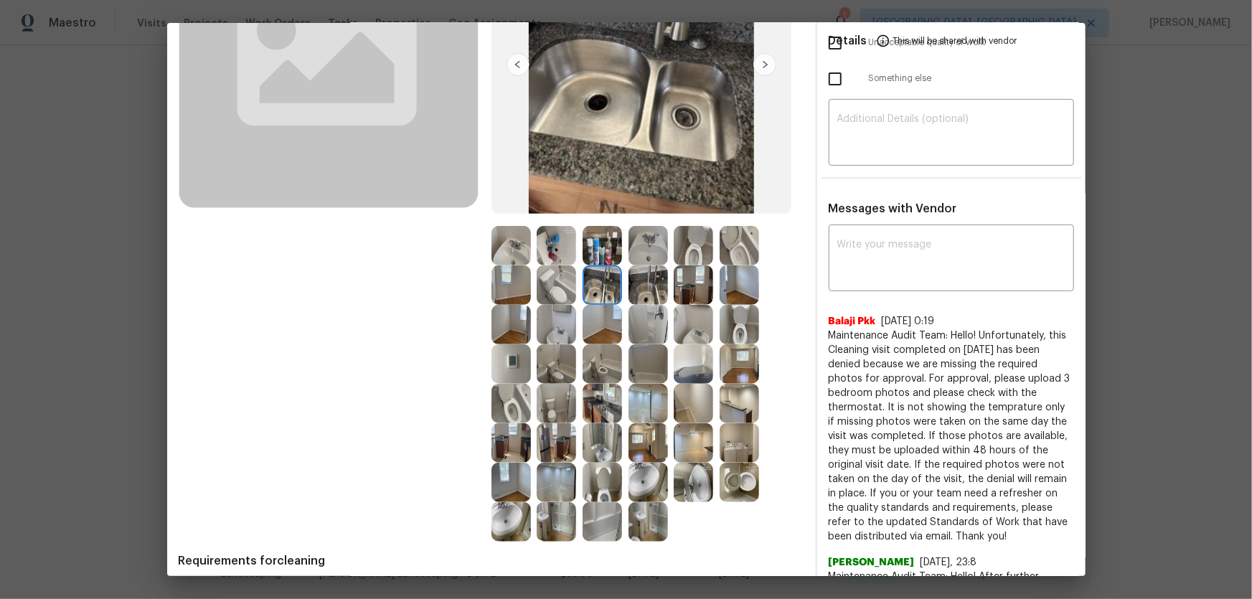
click at [558, 291] on img at bounding box center [555, 284] width 39 height 39
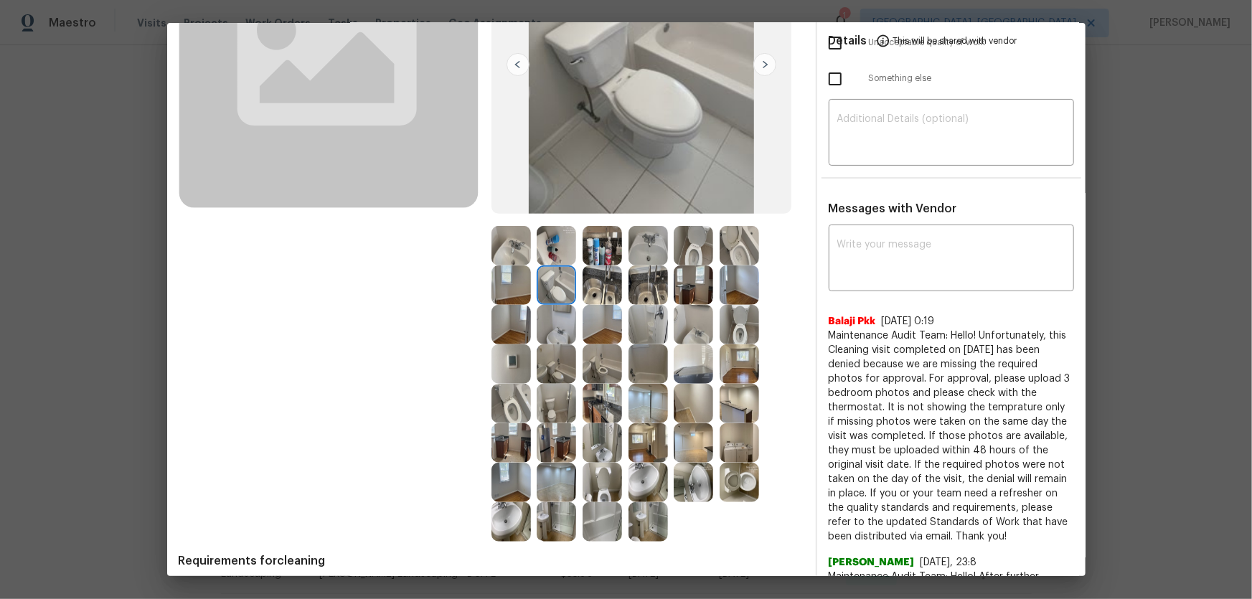
click at [550, 237] on img at bounding box center [555, 245] width 39 height 39
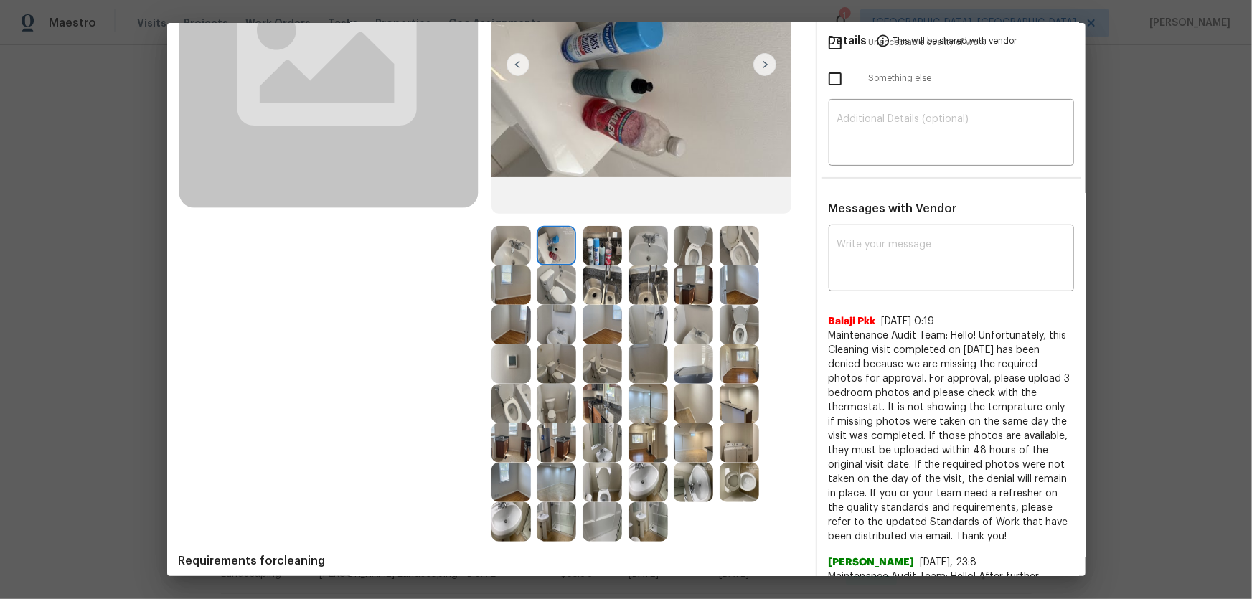
click at [515, 245] on img at bounding box center [510, 245] width 39 height 39
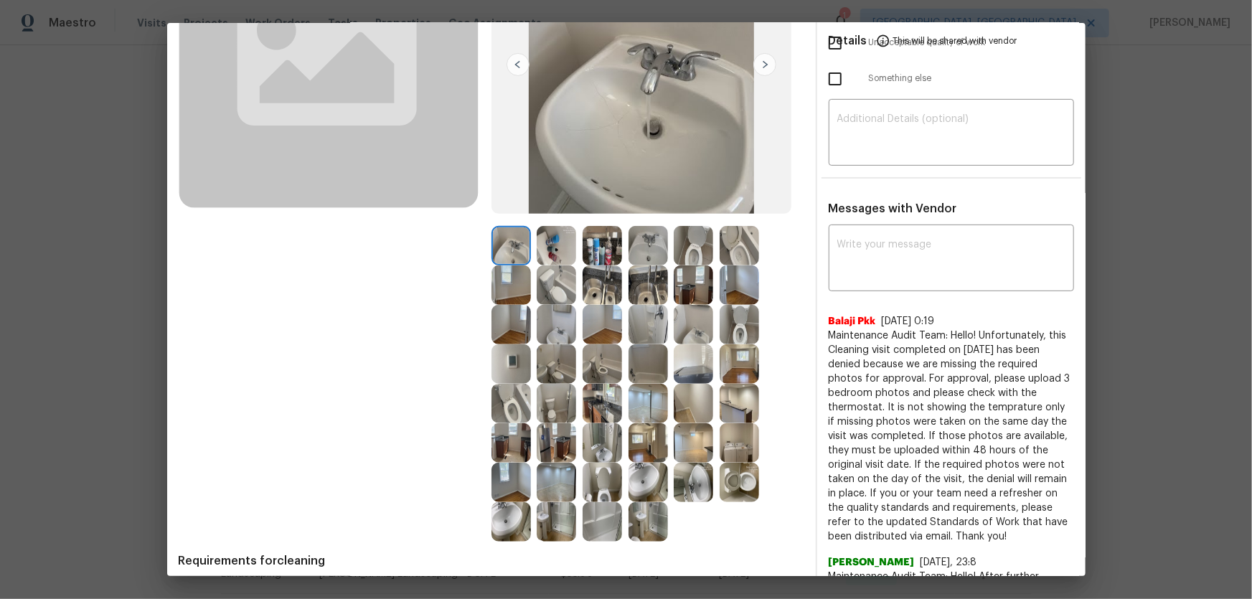
click at [513, 280] on img at bounding box center [510, 284] width 39 height 39
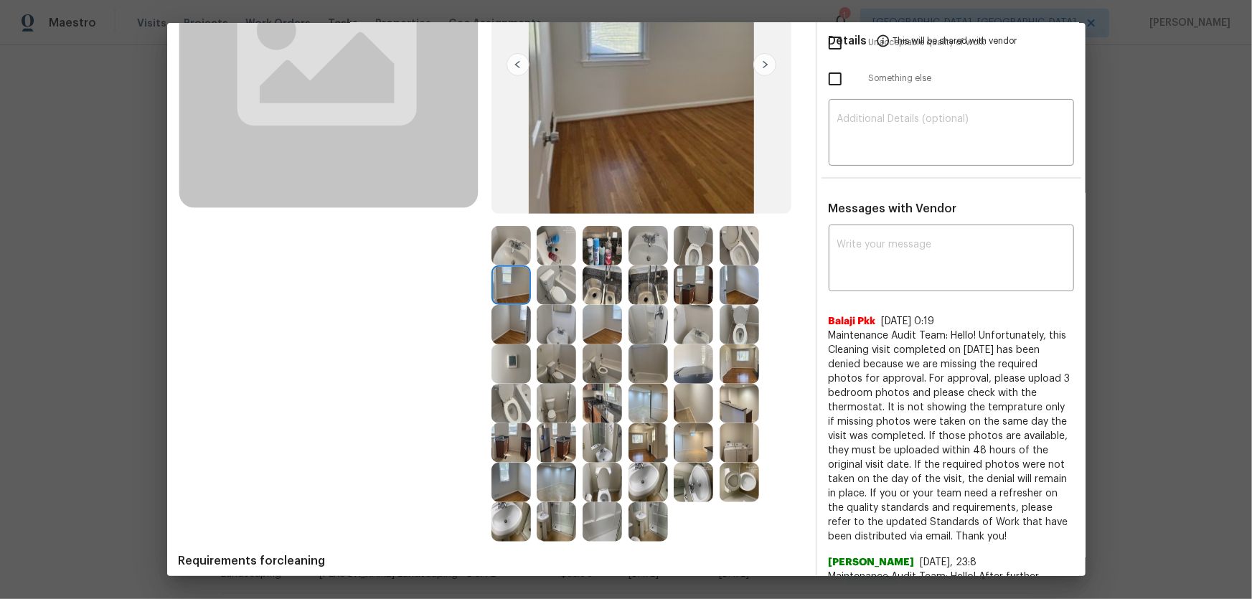
click at [729, 285] on img at bounding box center [738, 284] width 39 height 39
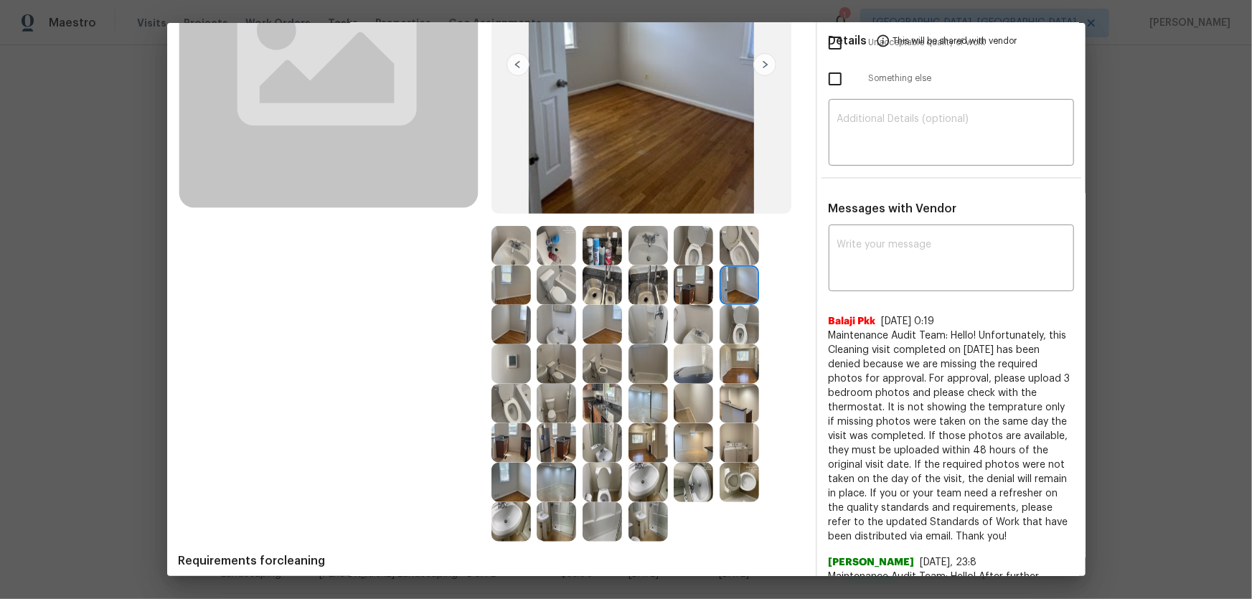
click at [743, 359] on img at bounding box center [738, 363] width 39 height 39
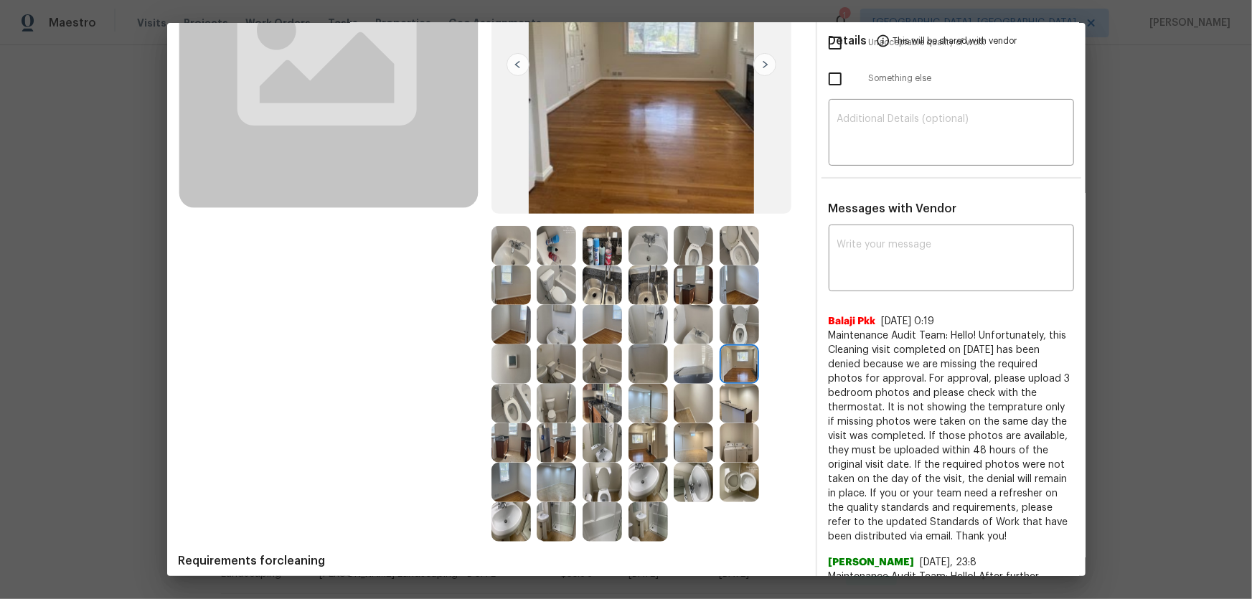
click at [673, 373] on img at bounding box center [692, 363] width 39 height 39
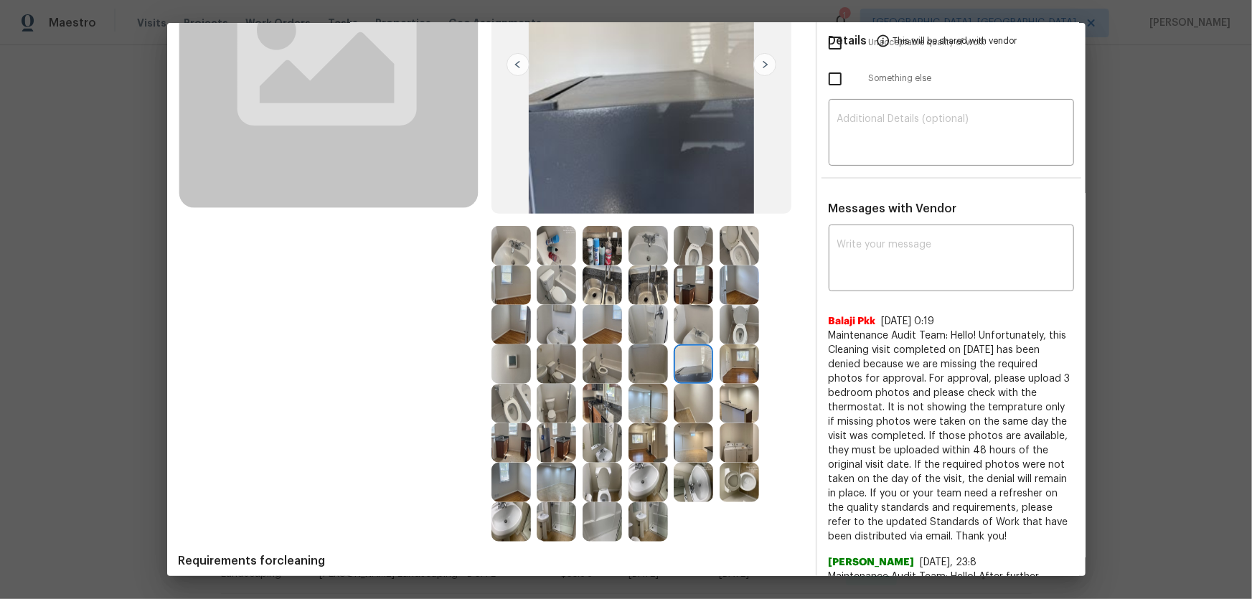
click at [638, 365] on img at bounding box center [647, 363] width 39 height 39
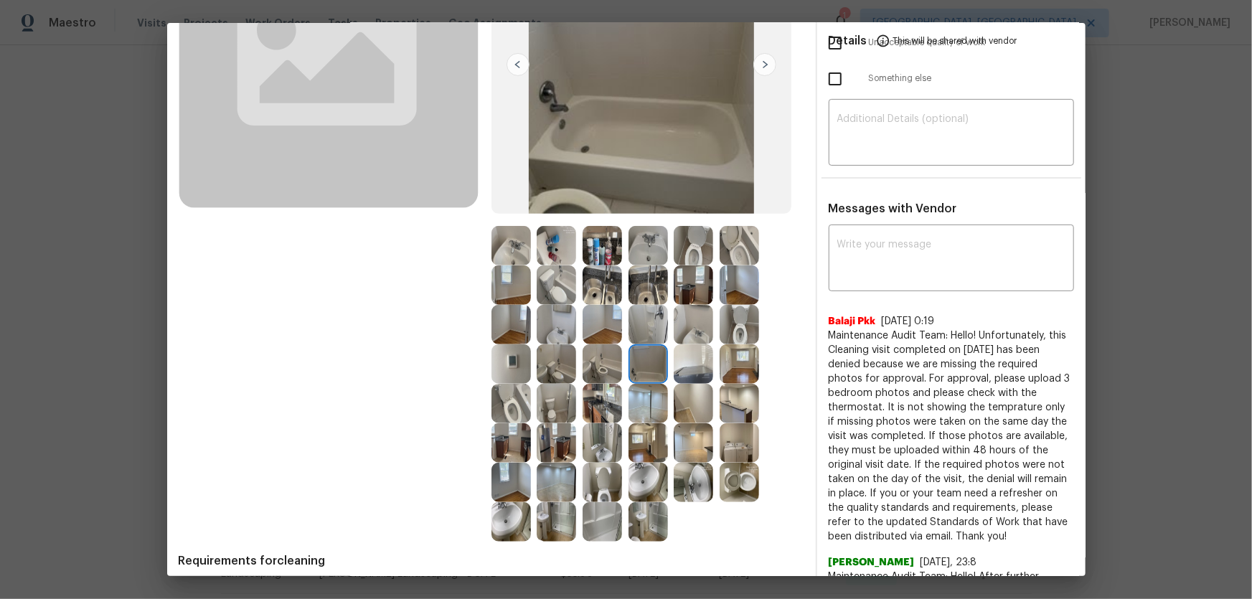
click at [599, 316] on img at bounding box center [601, 324] width 39 height 39
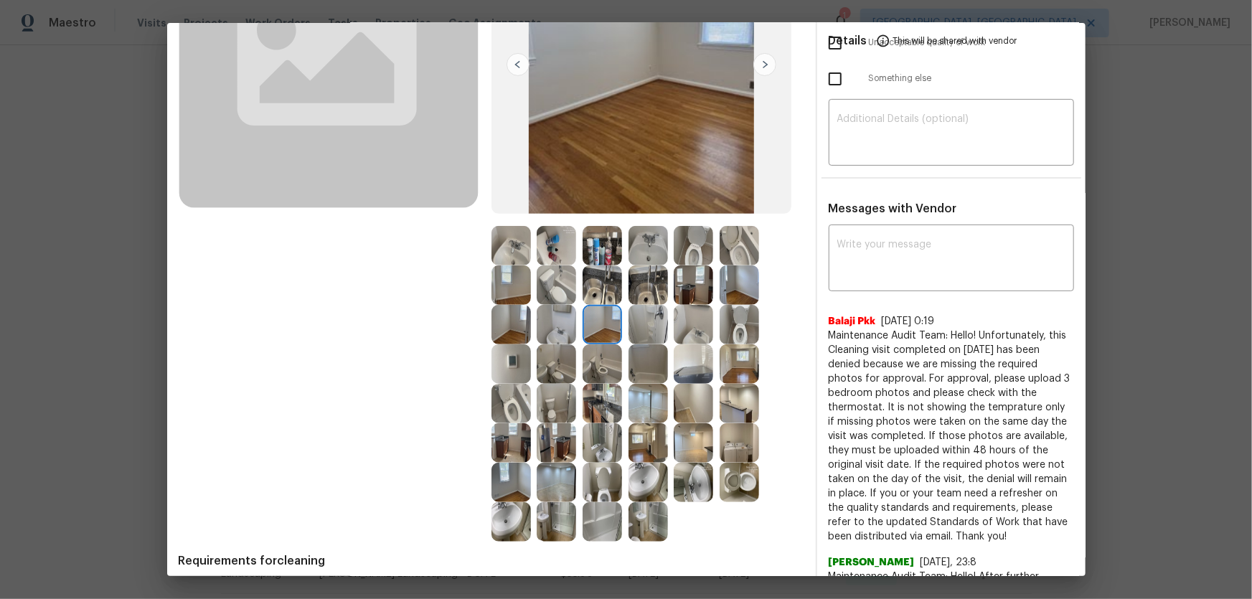
click at [503, 280] on img at bounding box center [510, 284] width 39 height 39
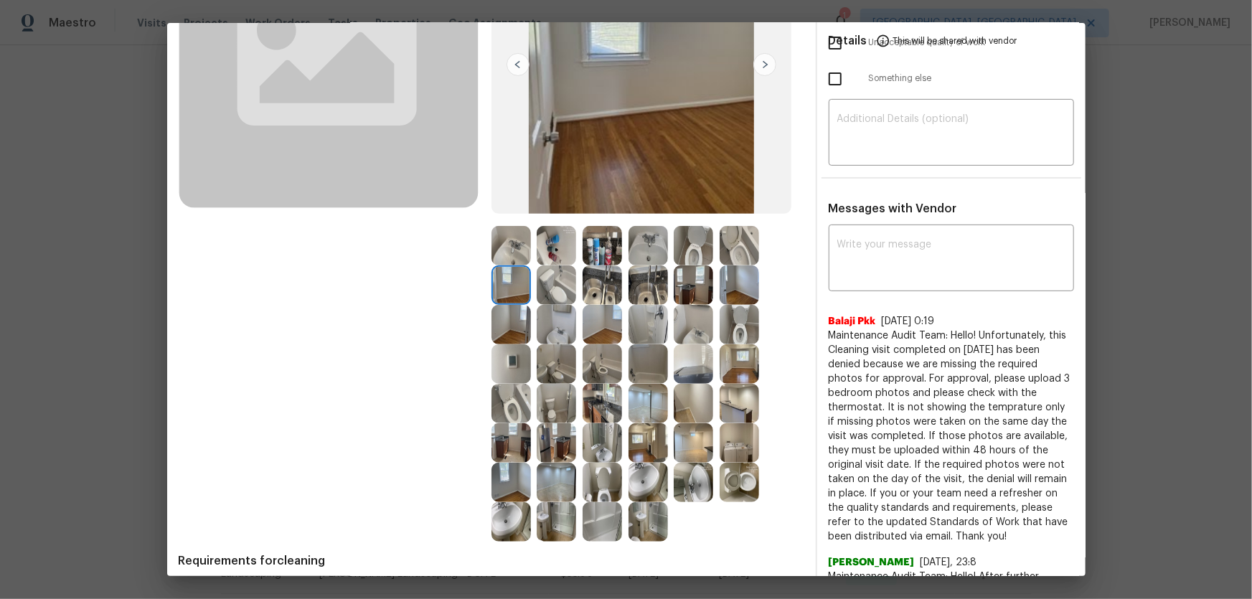
click at [514, 327] on img at bounding box center [510, 324] width 39 height 39
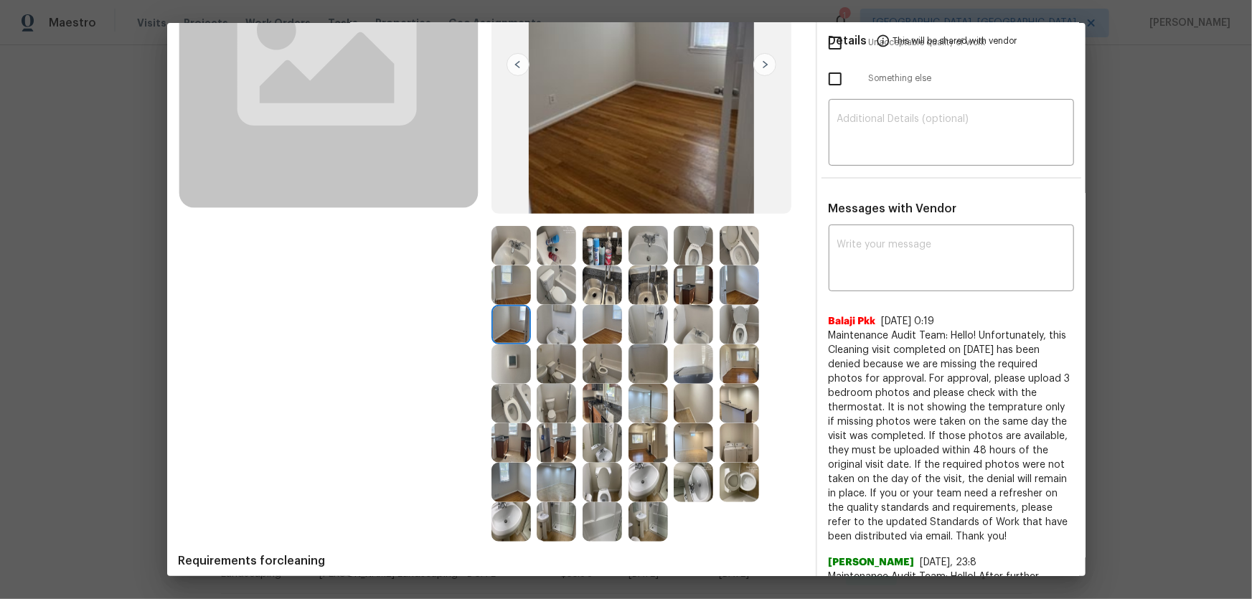
click at [562, 395] on img at bounding box center [555, 482] width 39 height 39
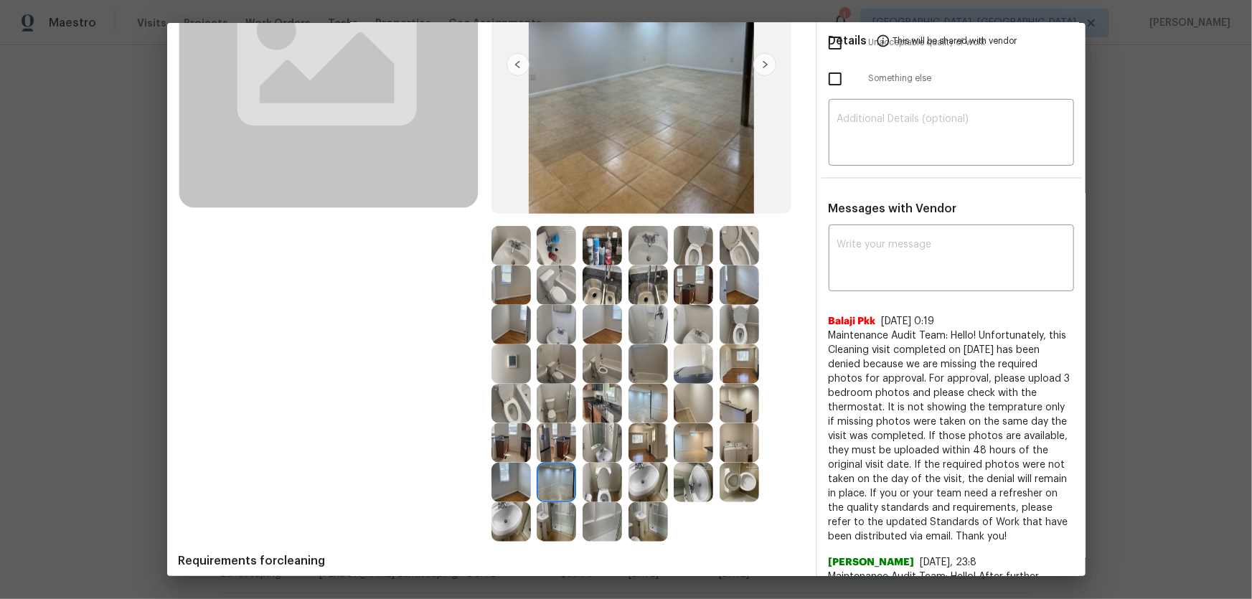
click at [519, 395] on img at bounding box center [510, 482] width 39 height 39
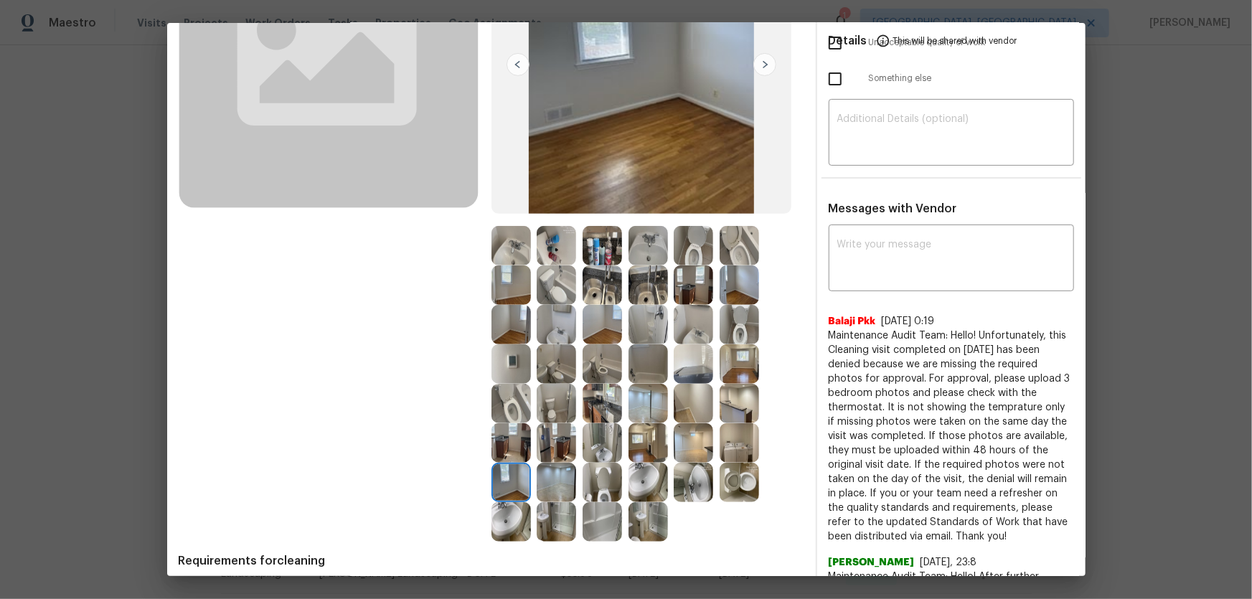
click at [550, 395] on img at bounding box center [555, 521] width 39 height 39
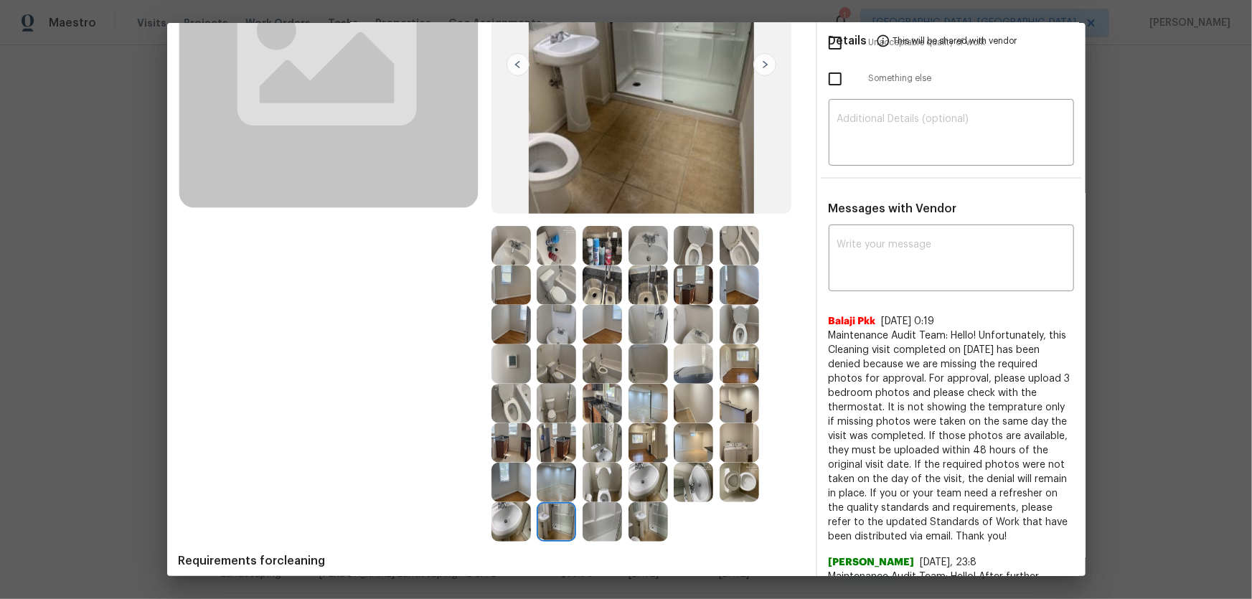
click at [652, 395] on img at bounding box center [647, 482] width 39 height 39
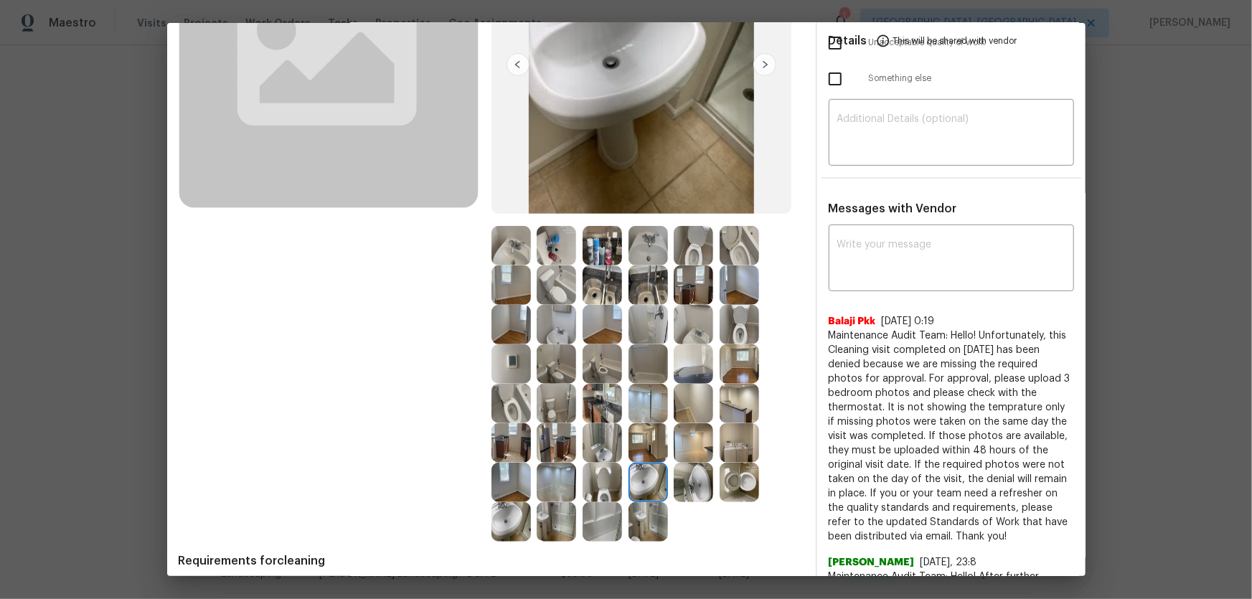
click at [646, 395] on img at bounding box center [647, 442] width 39 height 39
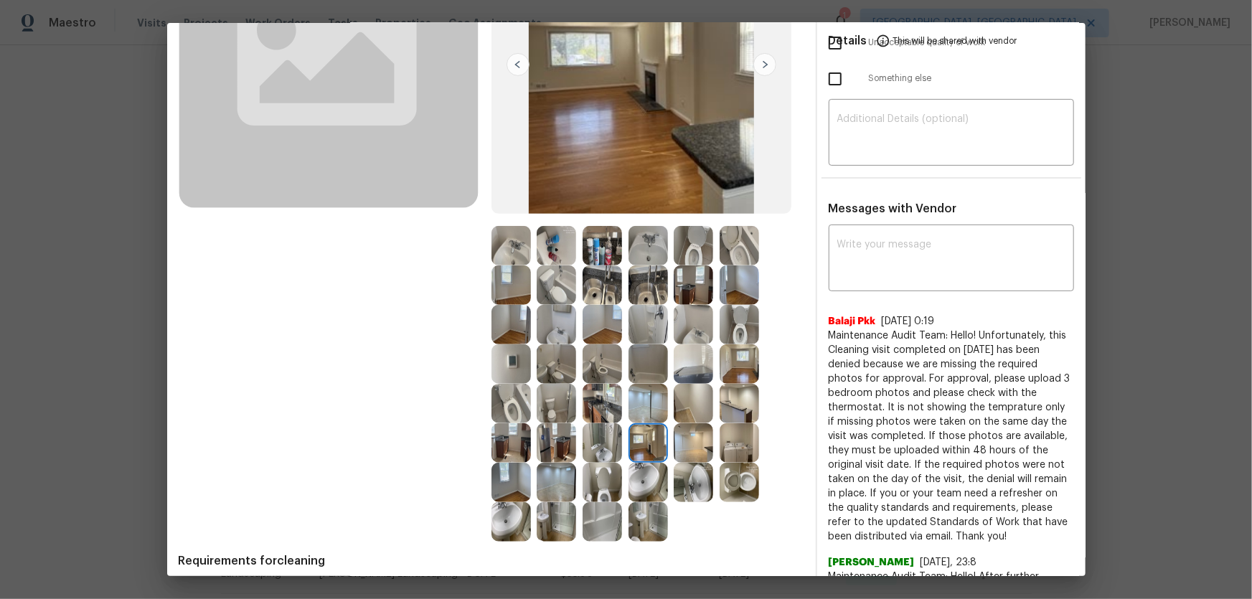
click at [683, 395] on img at bounding box center [692, 442] width 39 height 39
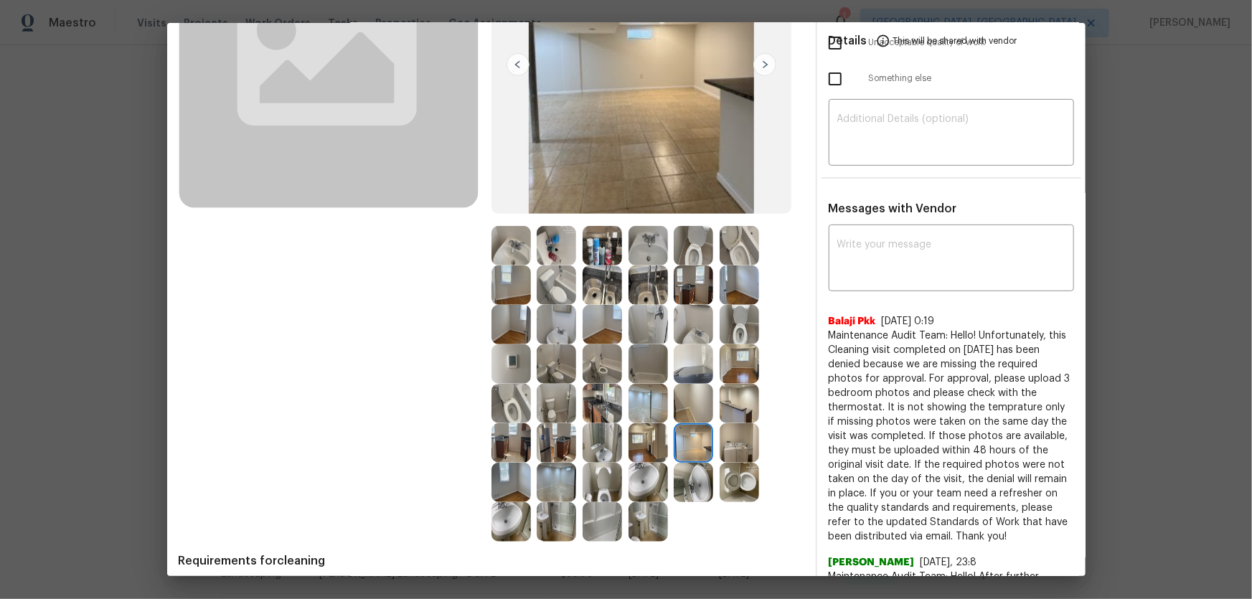
click at [686, 395] on img at bounding box center [692, 403] width 39 height 39
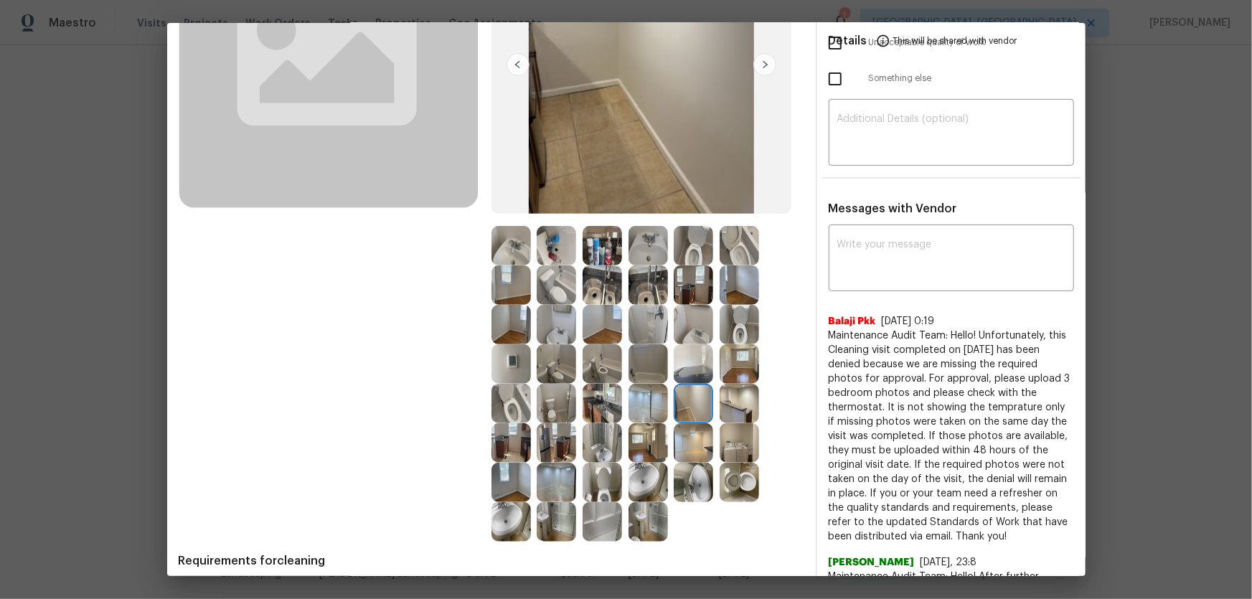
click at [758, 395] on div at bounding box center [742, 403] width 46 height 39
click at [739, 379] on img at bounding box center [738, 363] width 39 height 39
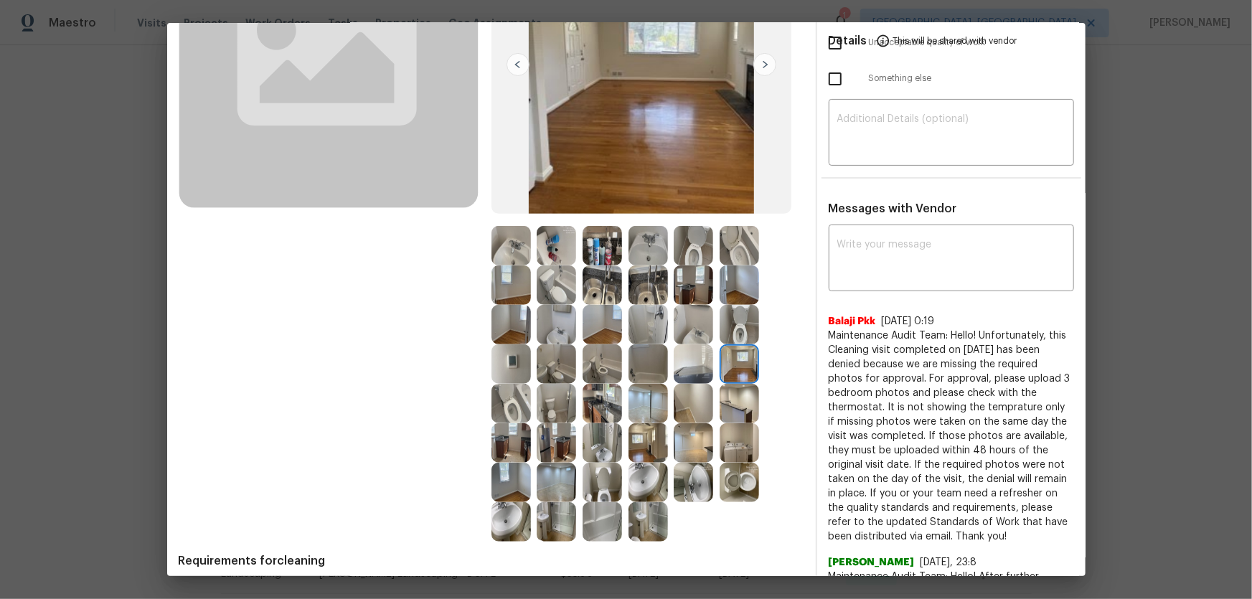
click at [610, 329] on img at bounding box center [601, 324] width 39 height 39
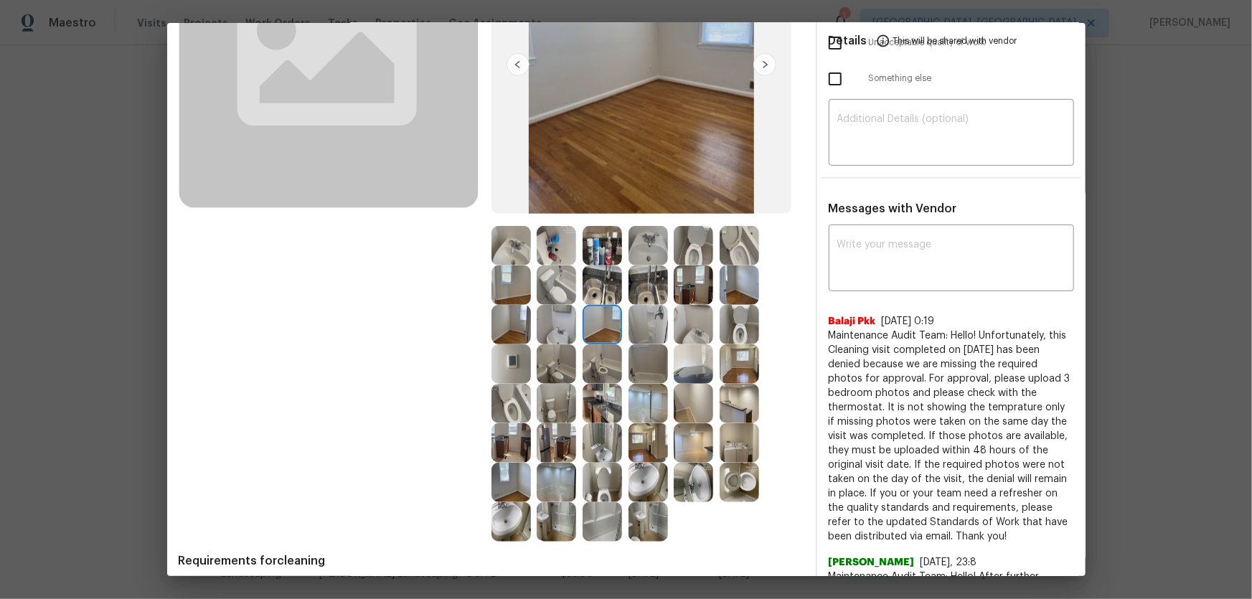
click at [509, 281] on img at bounding box center [510, 284] width 39 height 39
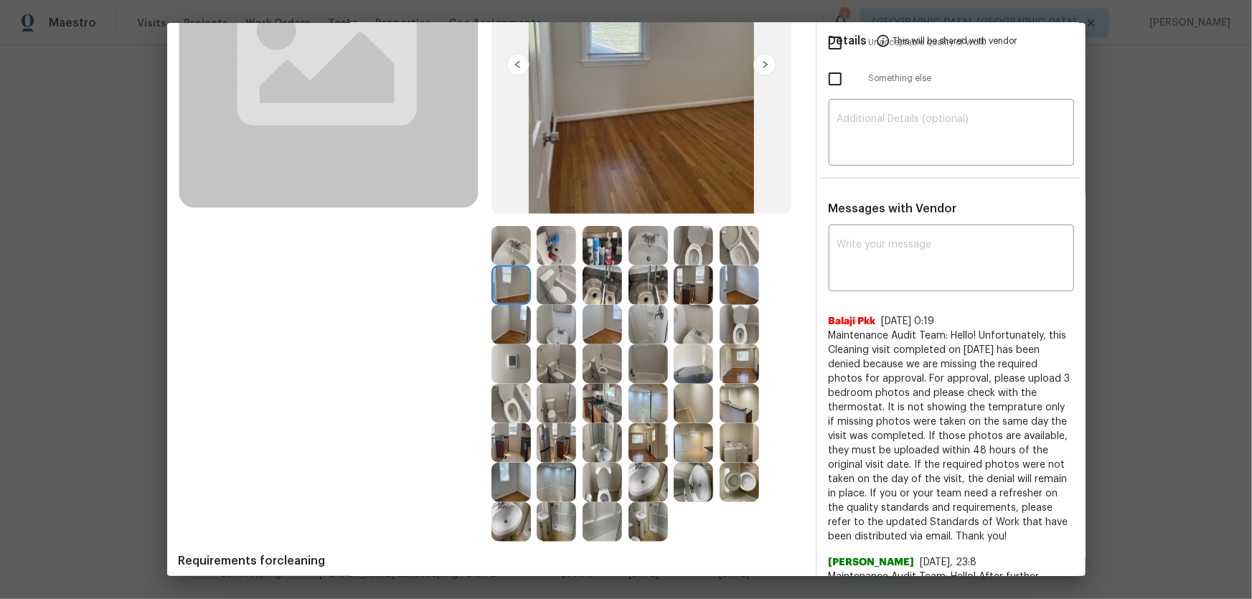
click at [739, 294] on img at bounding box center [738, 284] width 39 height 39
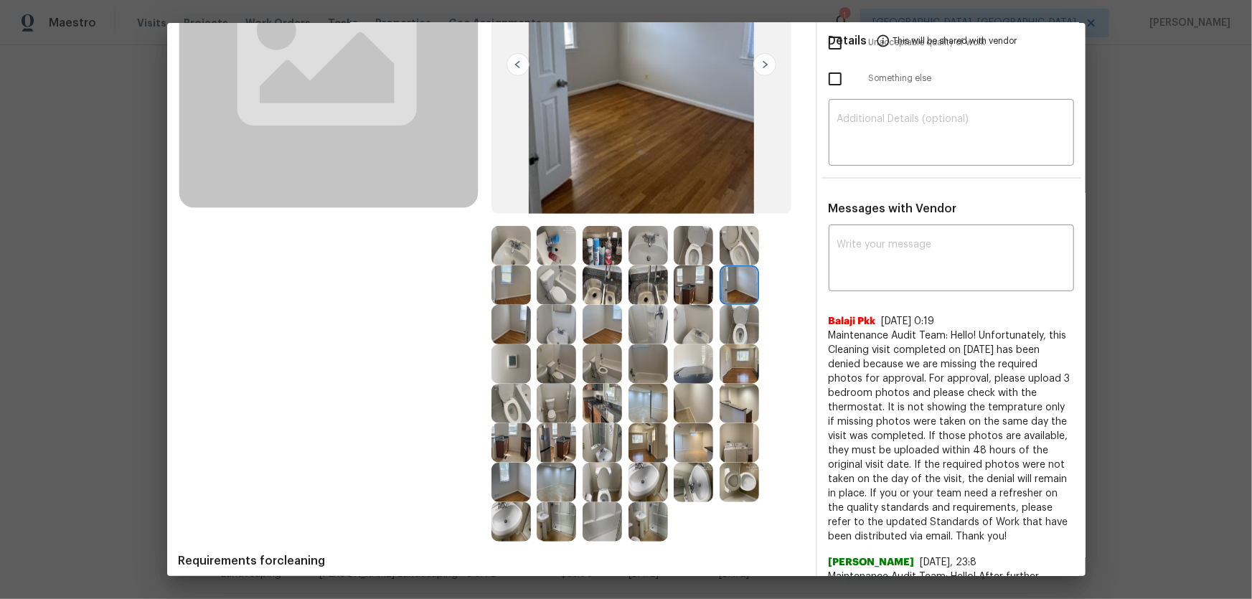
click at [640, 278] on img at bounding box center [647, 284] width 39 height 39
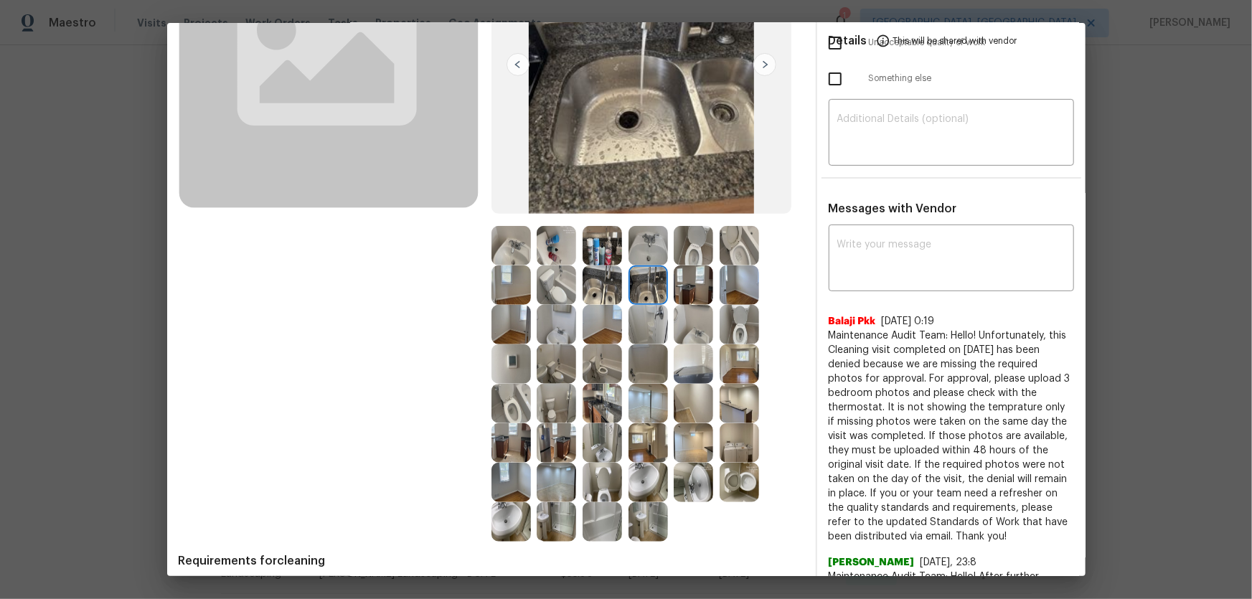
click at [610, 279] on img at bounding box center [601, 284] width 39 height 39
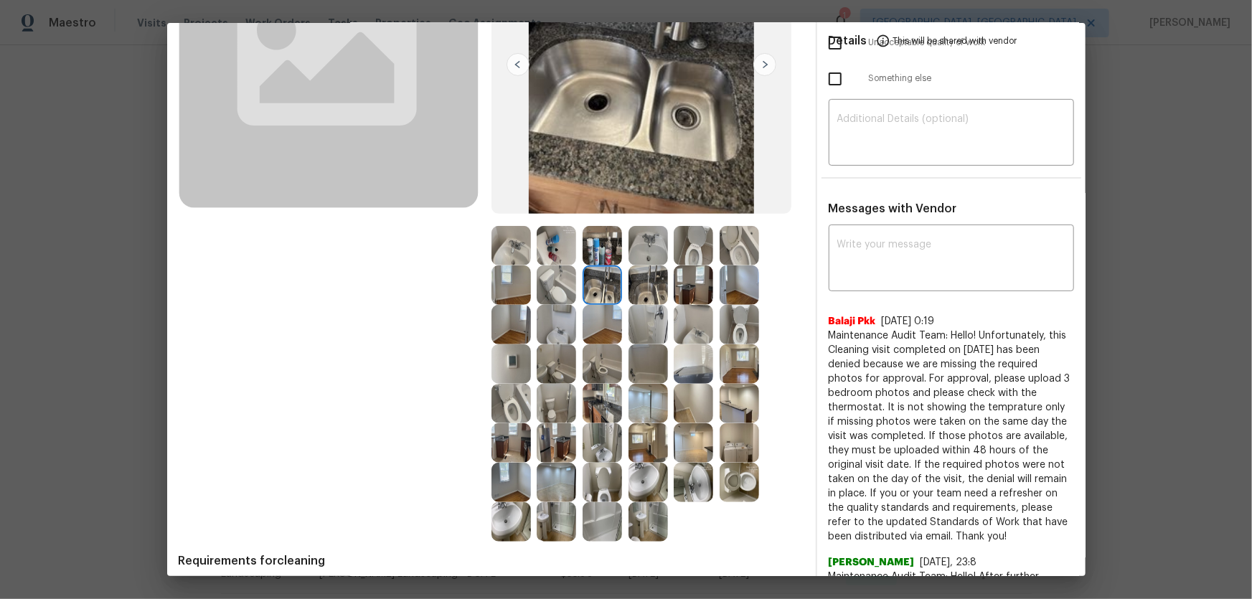
click at [596, 246] on img at bounding box center [601, 245] width 39 height 39
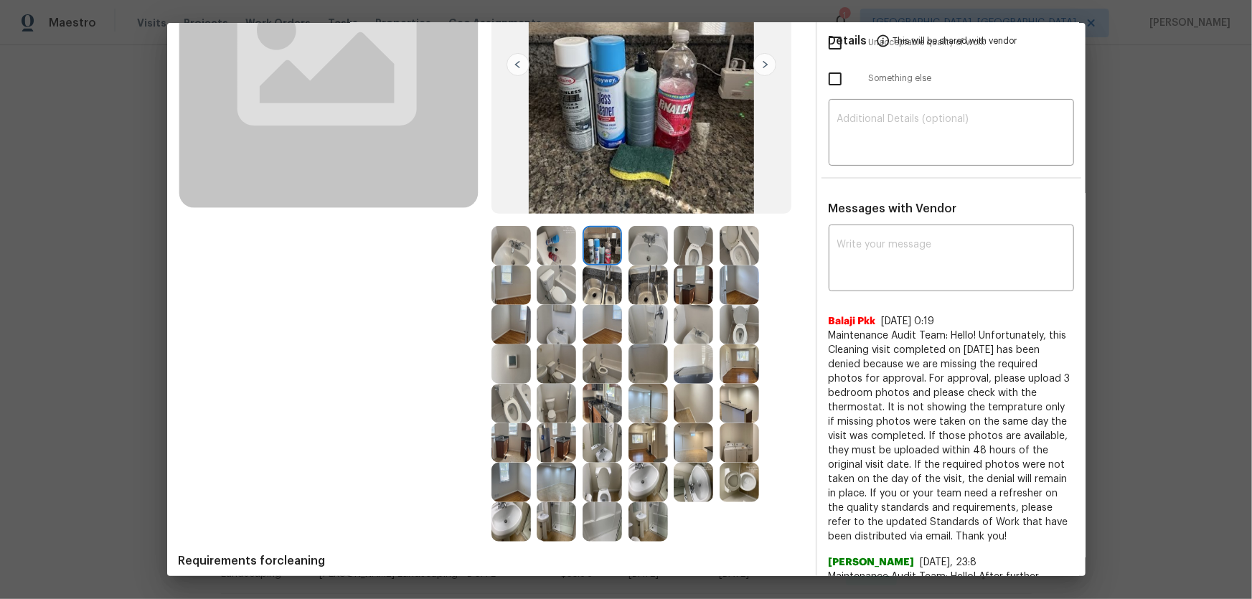
click at [554, 244] on img at bounding box center [555, 245] width 39 height 39
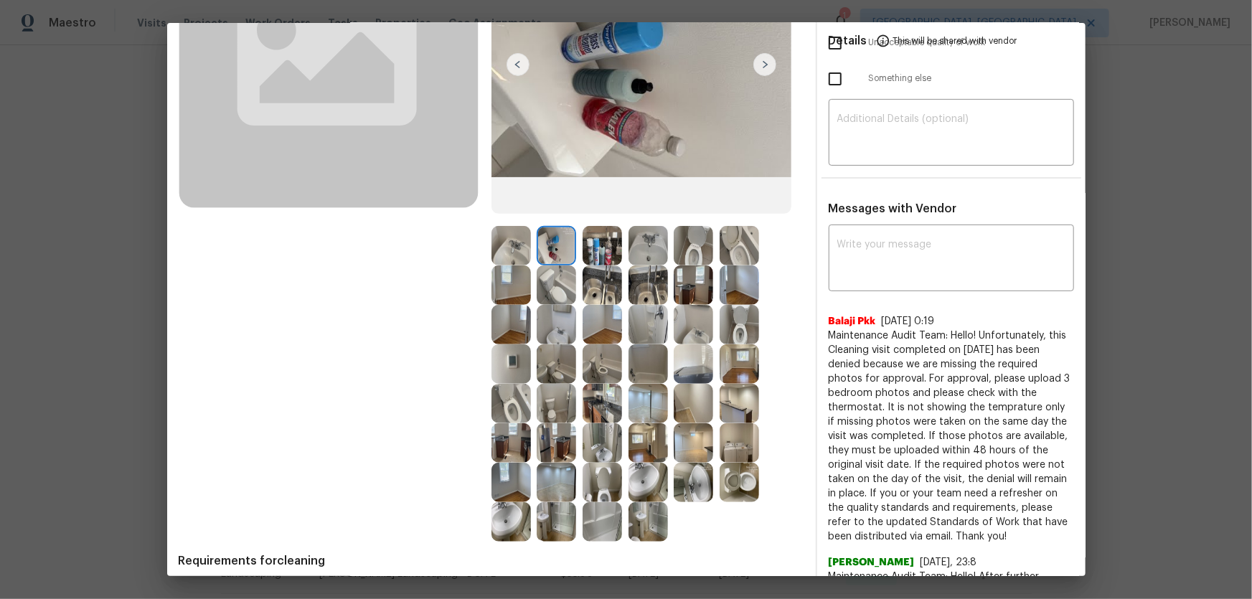
click at [512, 369] on img at bounding box center [510, 363] width 39 height 39
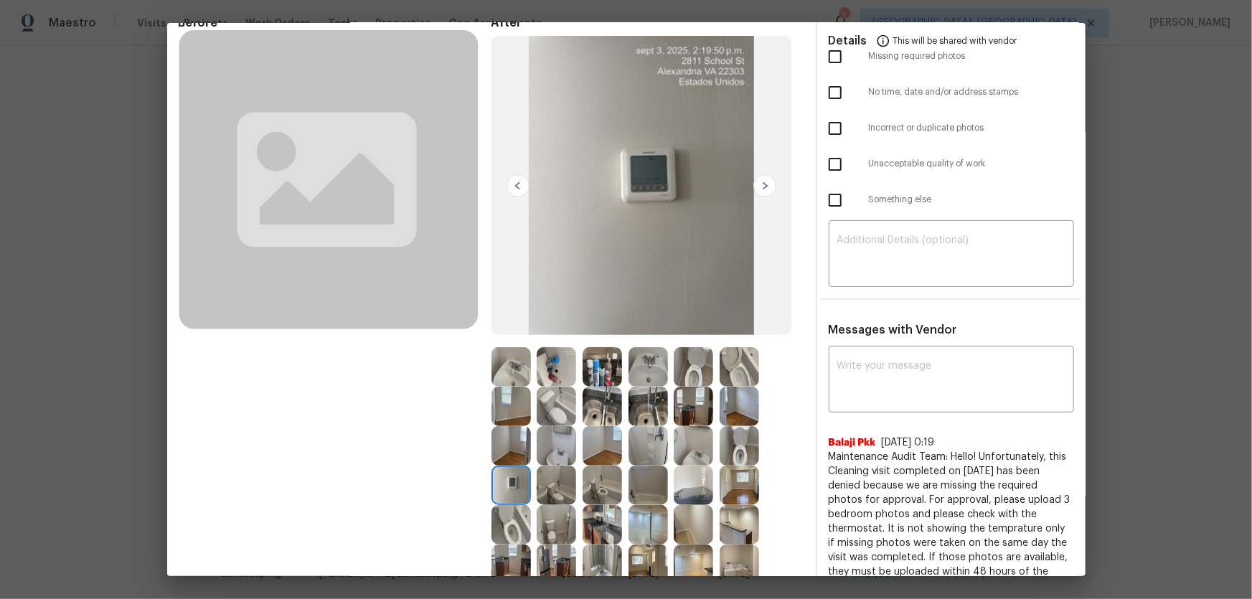
scroll to position [65, 0]
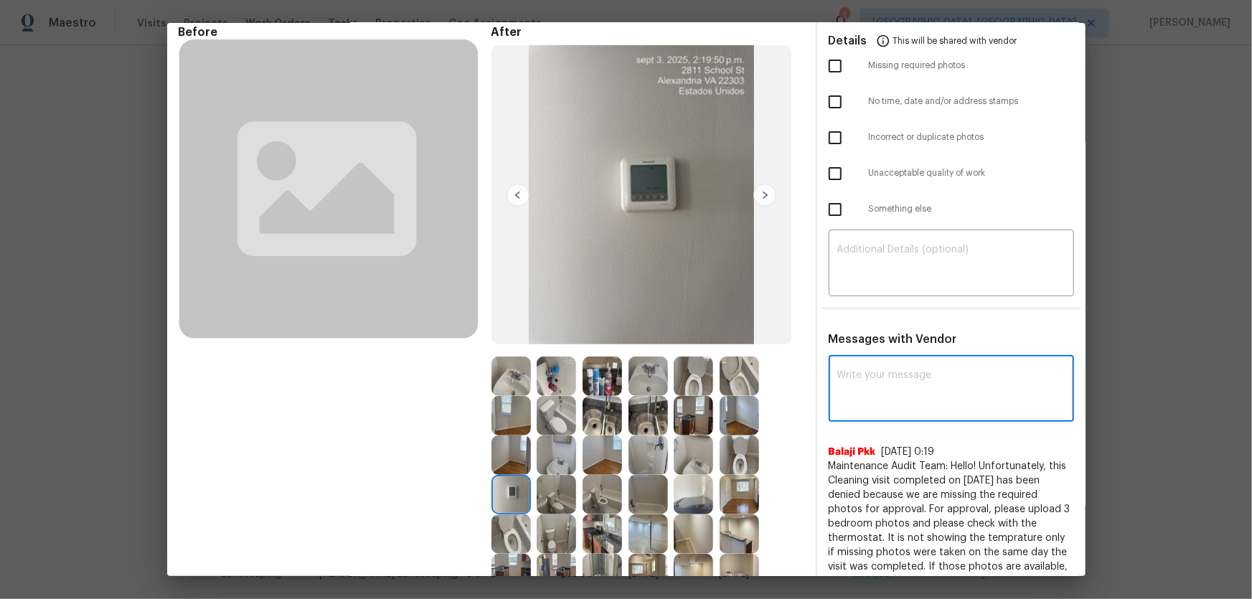
click at [890, 379] on textarea at bounding box center [951, 390] width 228 height 40
paste textarea "Maintenance Audit Team: Hello! Unfortunately this cleaning visit completed on 0…"
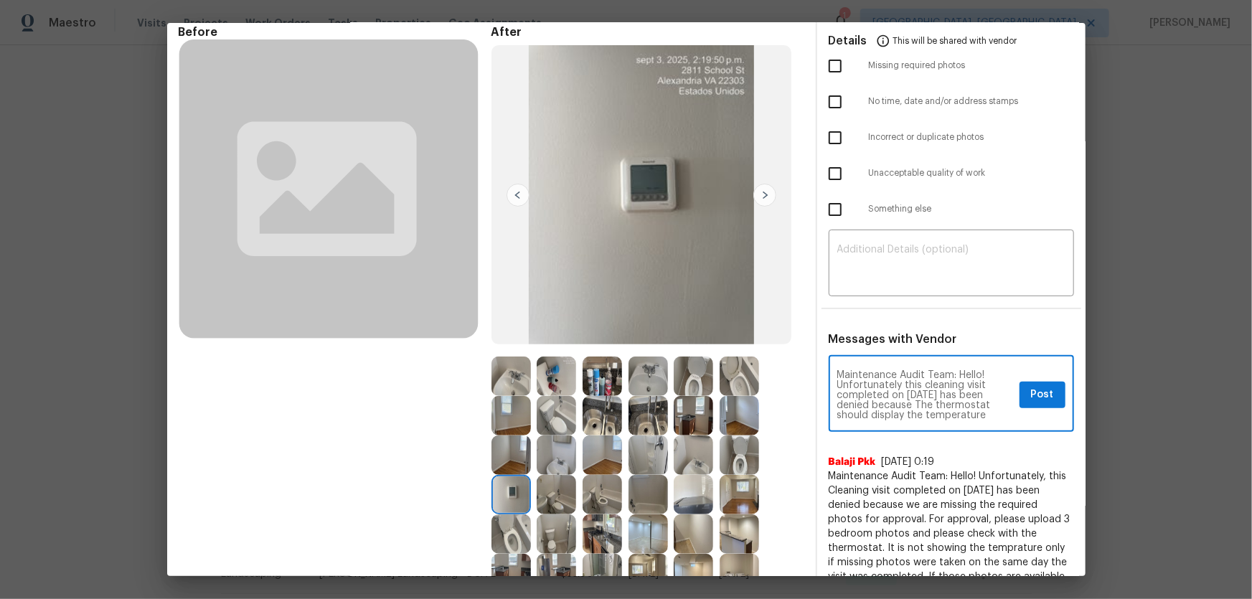
scroll to position [80, 0]
type textarea "Maintenance Audit Team: Hello! Unfortunately this cleaning visit completed on 0…"
click at [890, 257] on textarea at bounding box center [951, 265] width 228 height 40
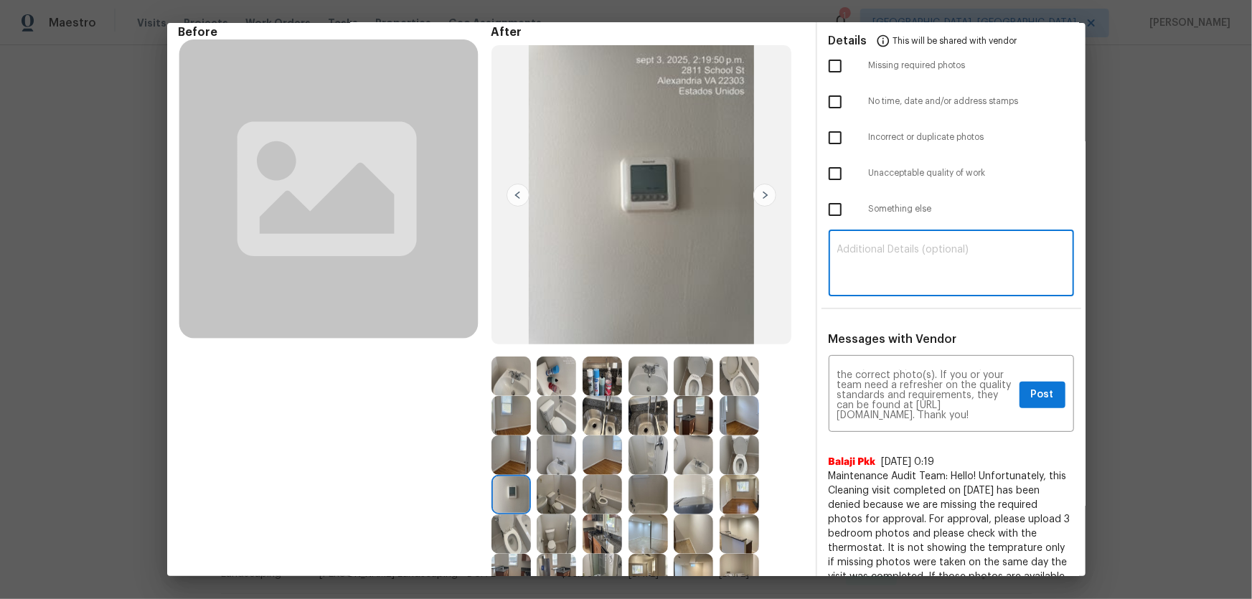
paste textarea "Maintenance Audit Team: Hello! Unfortunately this cleaning visit completed on 0…"
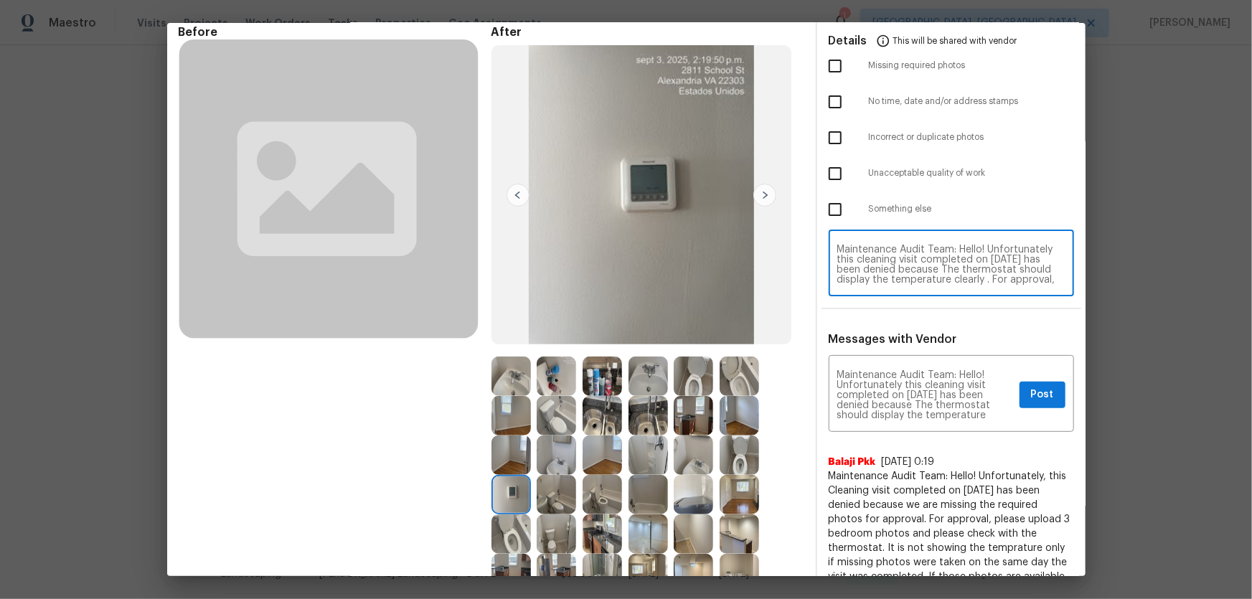
scroll to position [0, 0]
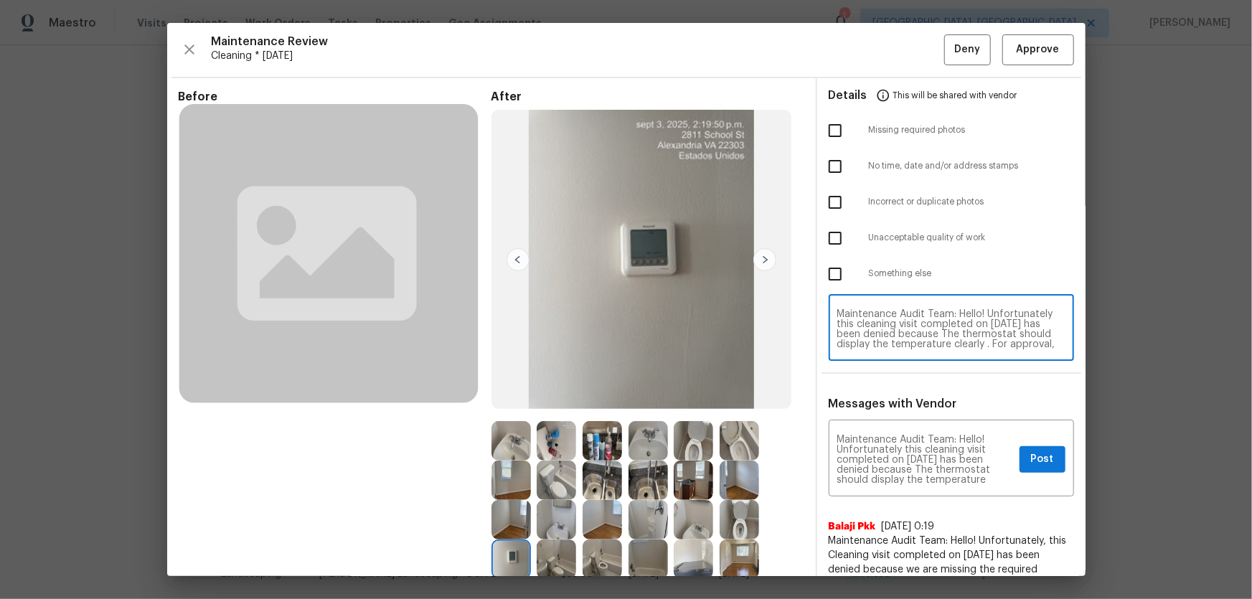
type textarea "Maintenance Audit Team: Hello! Unfortunately this cleaning visit completed on 0…"
click at [828, 158] on input "checkbox" at bounding box center [835, 166] width 30 height 30
click at [828, 168] on input "checkbox" at bounding box center [835, 166] width 30 height 30
checkbox input "false"
click at [825, 276] on input "checkbox" at bounding box center [835, 274] width 30 height 30
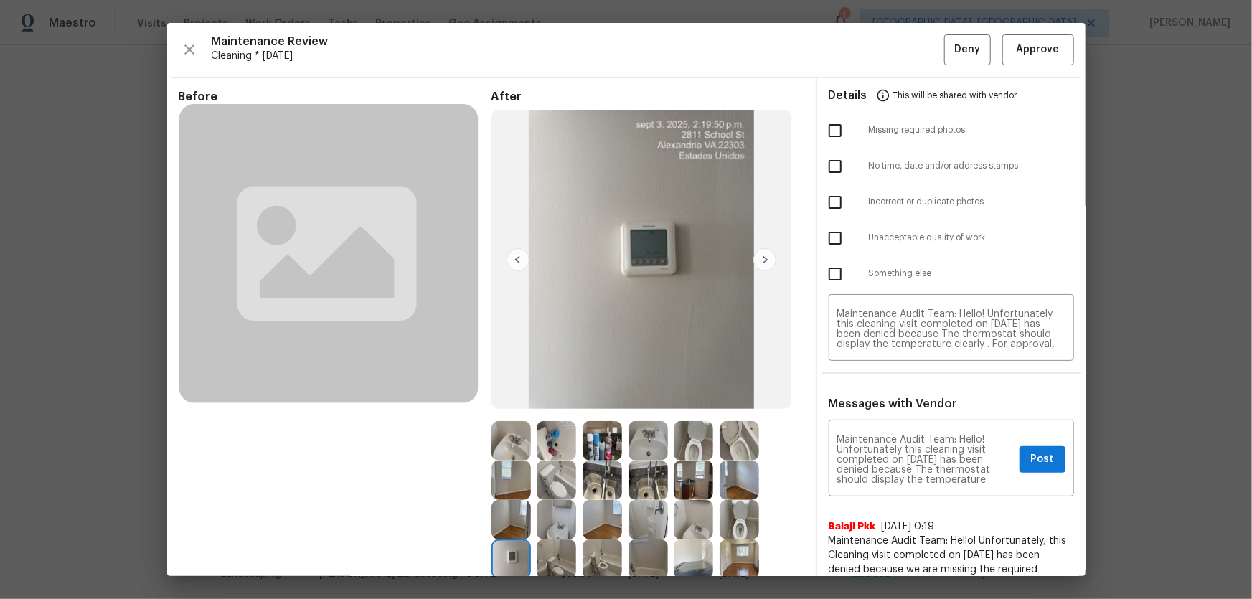
checkbox input "true"
click at [890, 395] on span "Post" at bounding box center [1042, 459] width 23 height 18
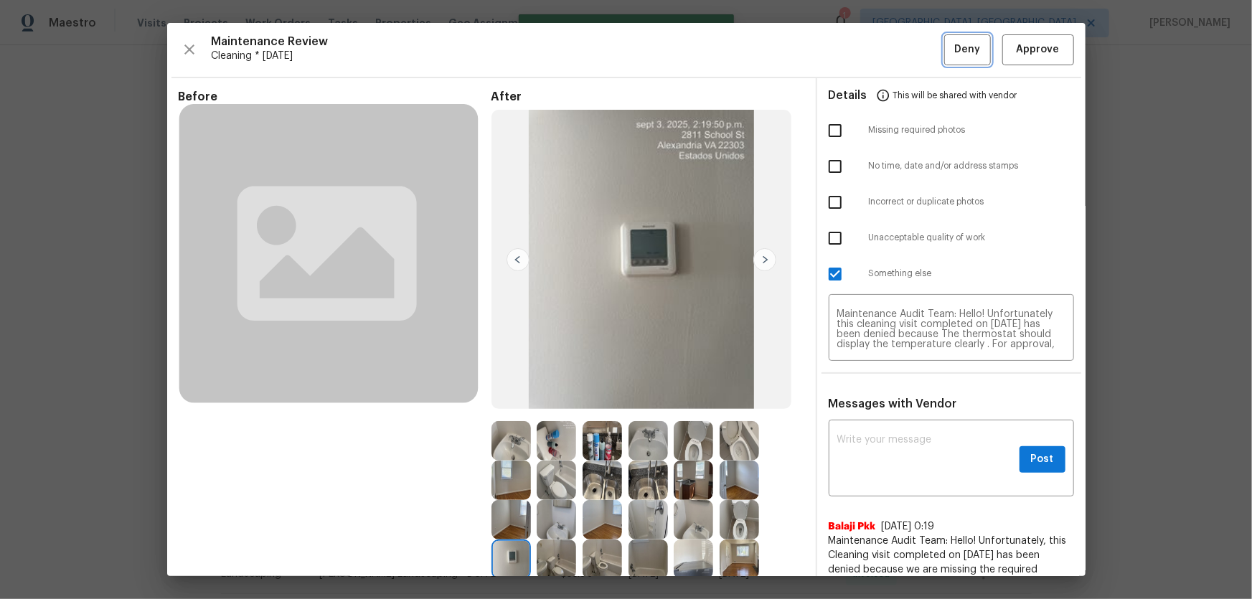
click at [890, 57] on span "Deny" at bounding box center [967, 50] width 26 height 18
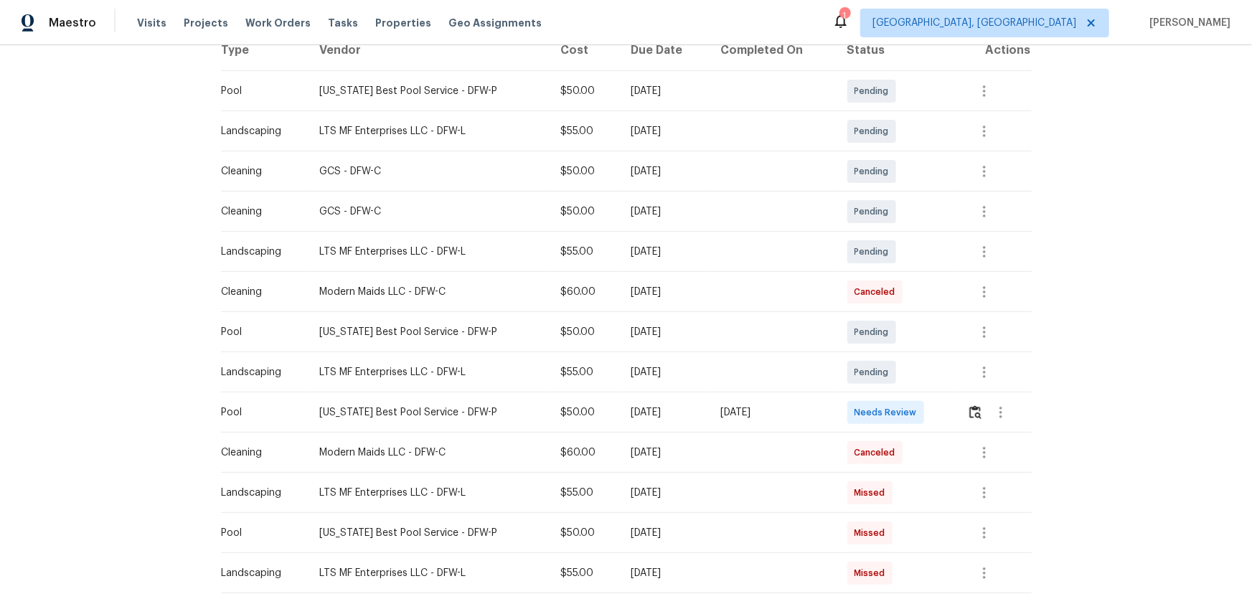
scroll to position [260, 0]
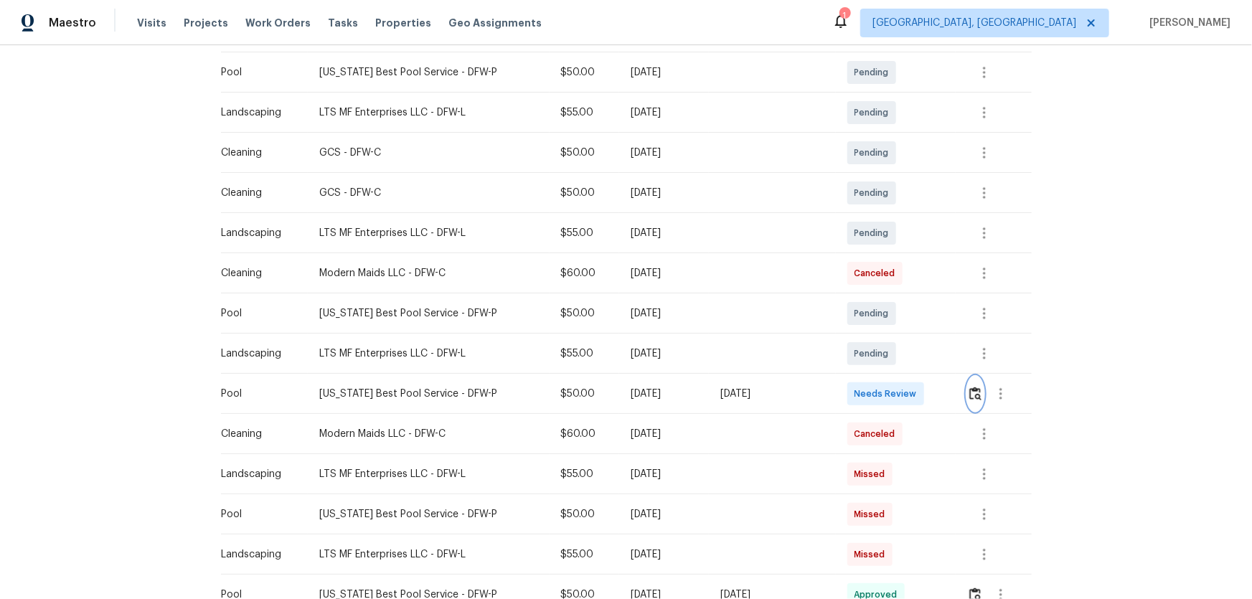
click at [890, 394] on img "button" at bounding box center [975, 394] width 12 height 14
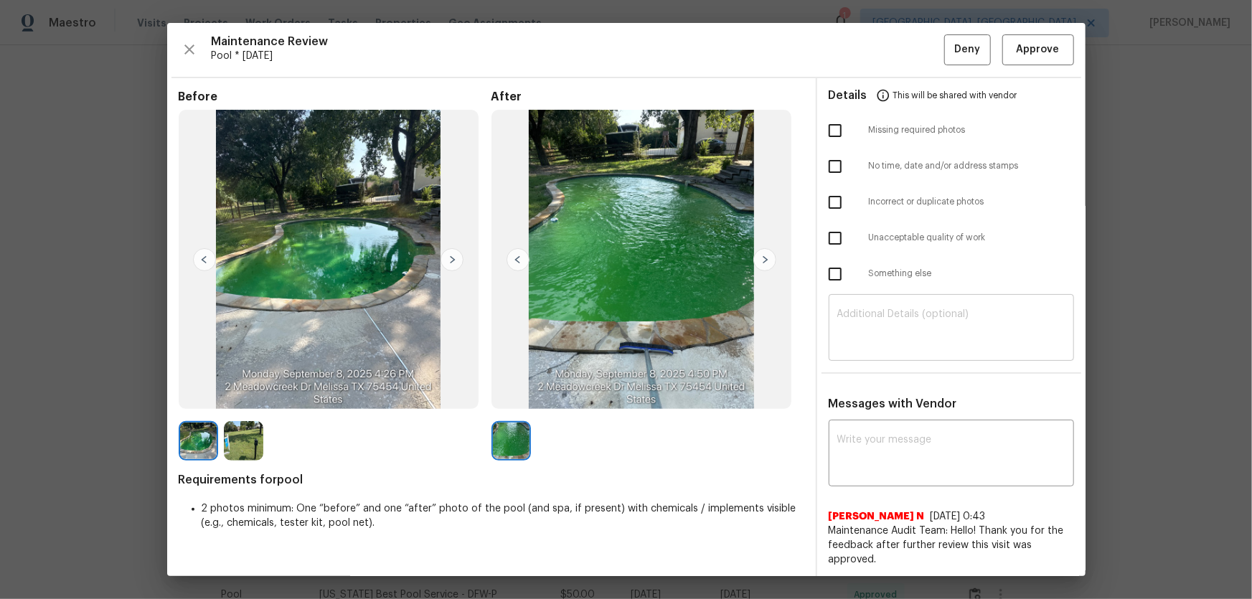
click at [890, 306] on div "​" at bounding box center [950, 329] width 245 height 63
paste textarea "Maintenance Audit Team: Hello! Unfortunately, this pool visit completed on [DAT…"
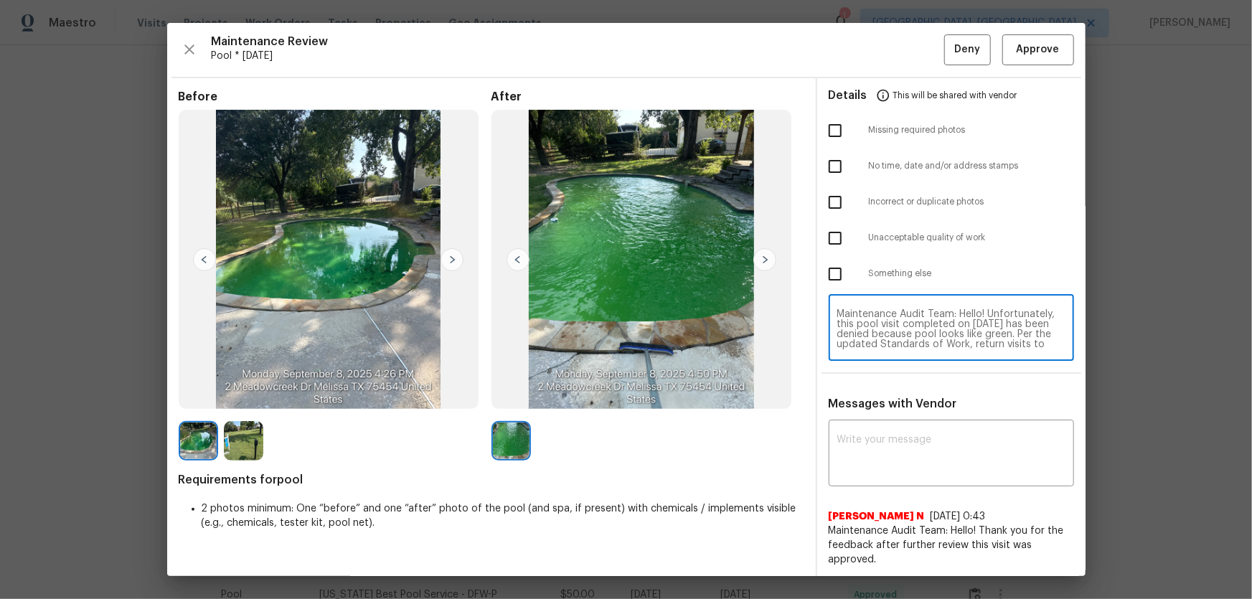
scroll to position [110, 0]
type textarea "Maintenance Audit Team: Hello! Unfortunately, this pool visit completed on [DAT…"
click at [890, 395] on textarea at bounding box center [951, 455] width 228 height 40
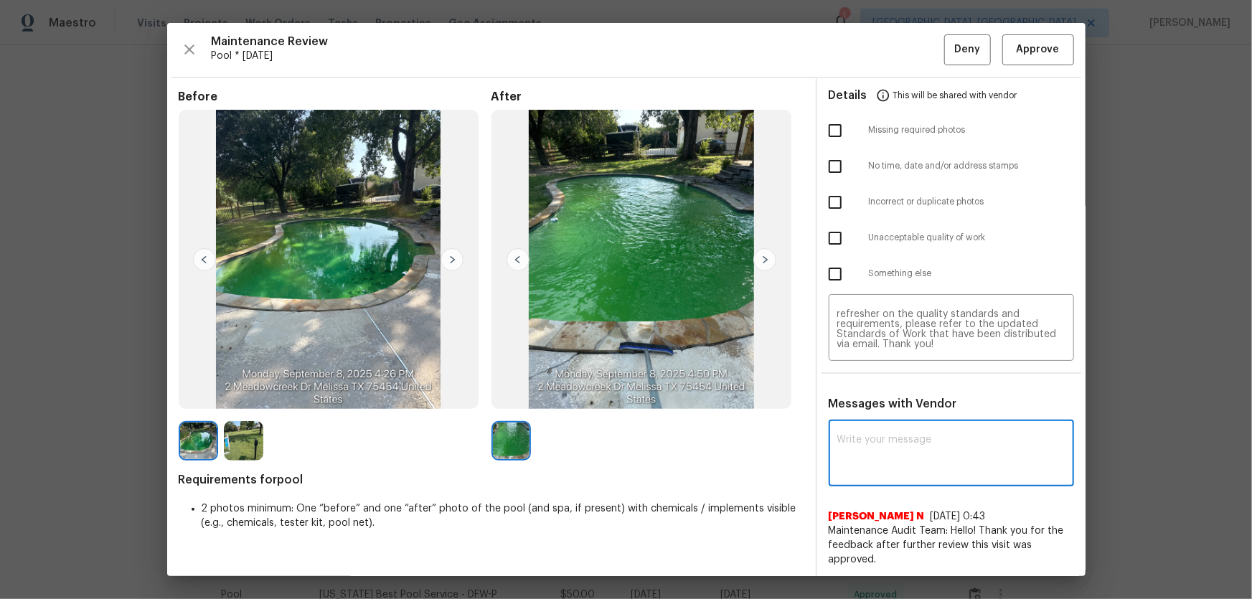
paste textarea "Maintenance Audit Team: Hello! Unfortunately, this pool visit completed on [DAT…"
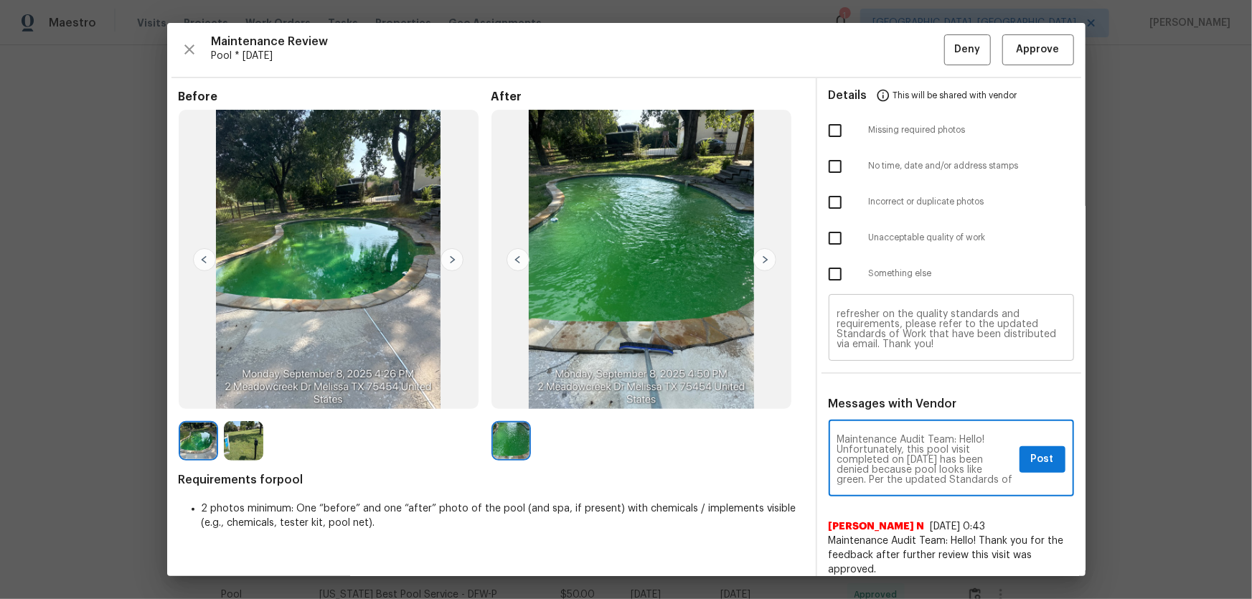
scroll to position [0, 0]
type textarea "Maintenance Audit Team: Hello! Unfortunately, this pool visit completed on [DAT…"
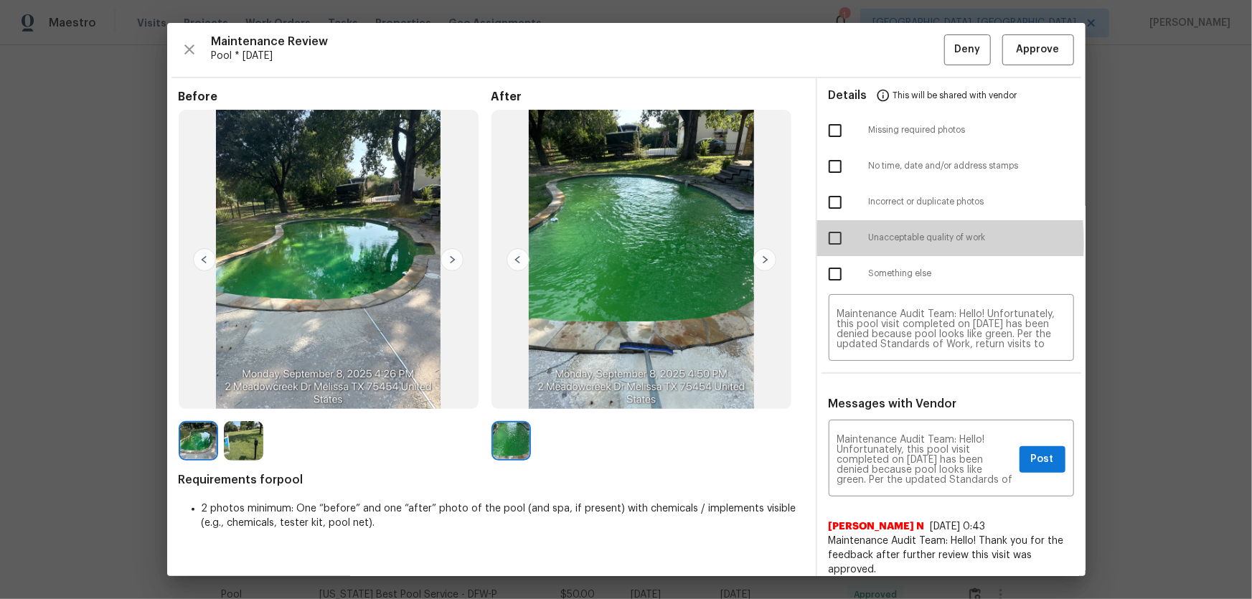
click at [828, 242] on input "checkbox" at bounding box center [835, 238] width 30 height 30
checkbox input "true"
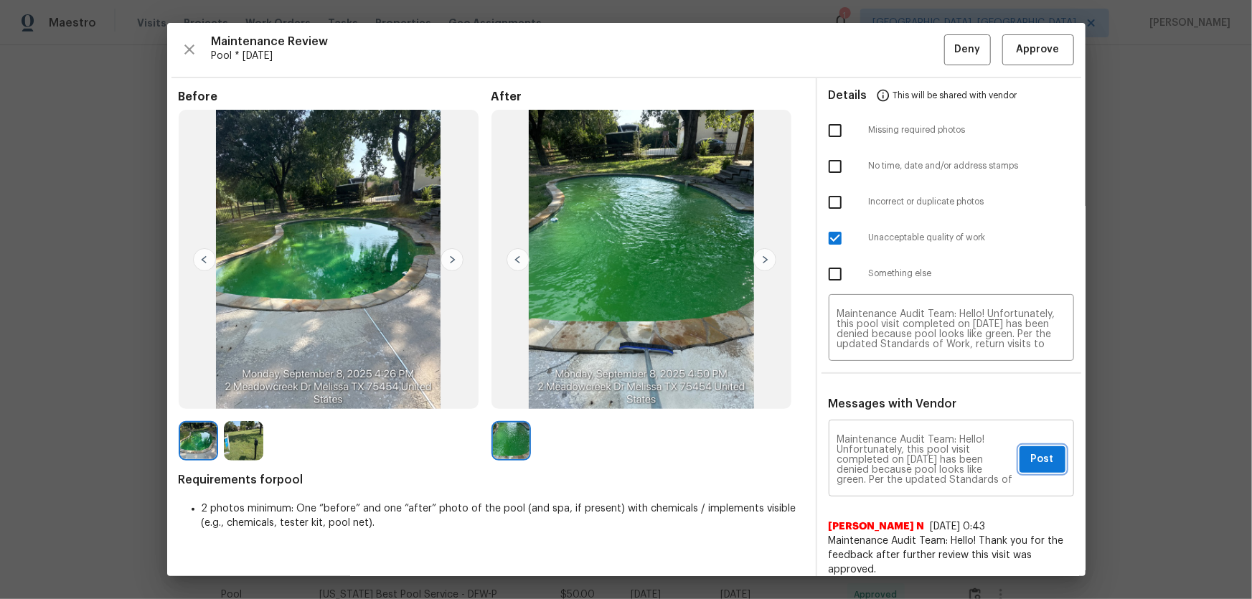
click at [890, 395] on span "Post" at bounding box center [1042, 459] width 23 height 18
click at [890, 49] on button "Deny" at bounding box center [967, 49] width 47 height 31
